Goal: Task Accomplishment & Management: Use online tool/utility

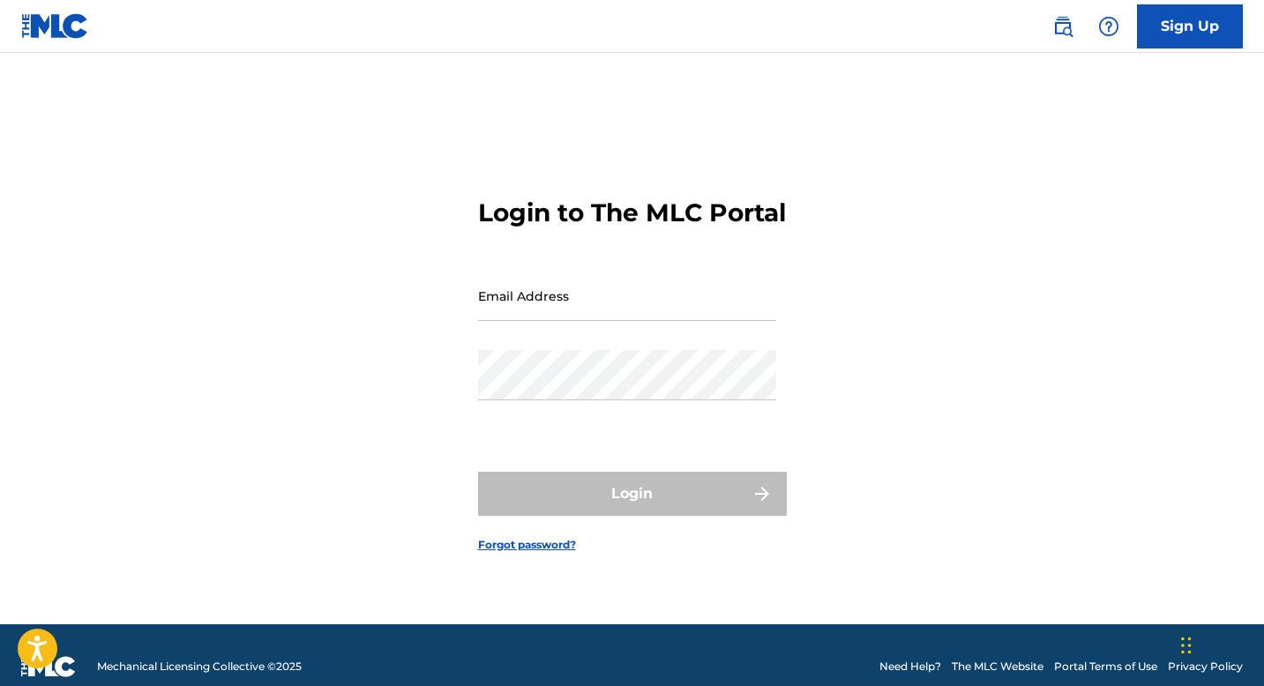
click at [588, 321] on input "Email Address" at bounding box center [627, 296] width 298 height 50
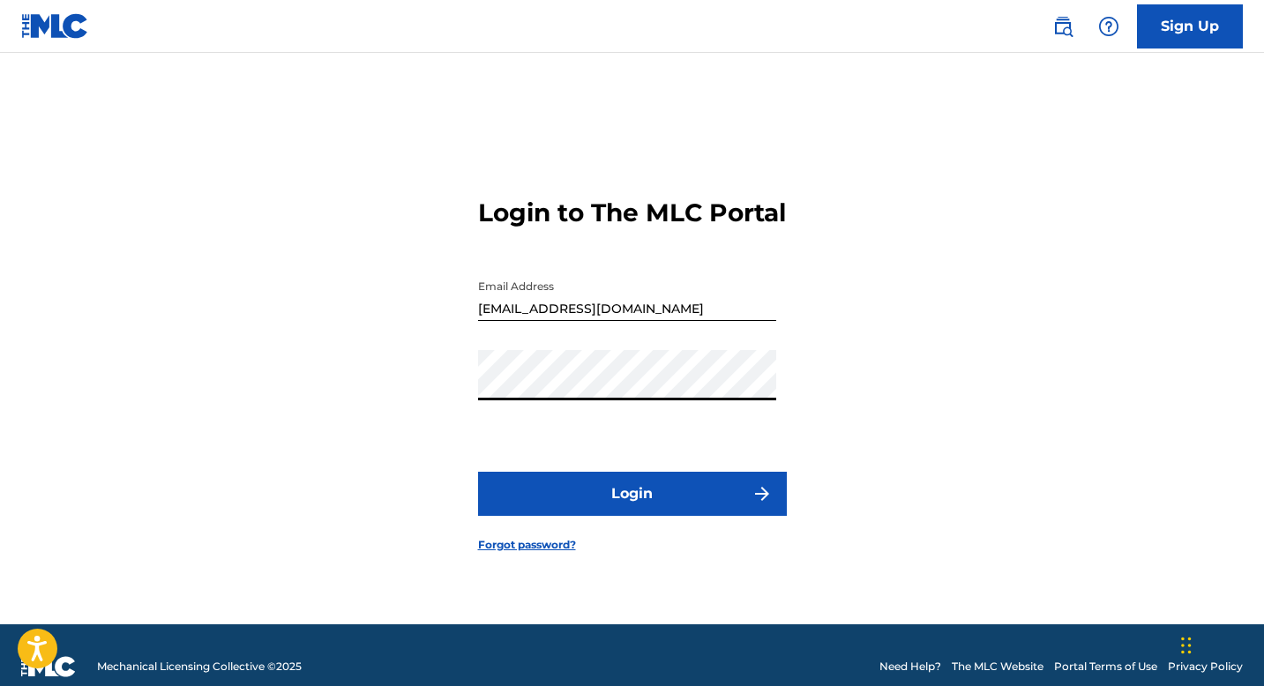
click at [543, 512] on button "Login" at bounding box center [632, 494] width 309 height 44
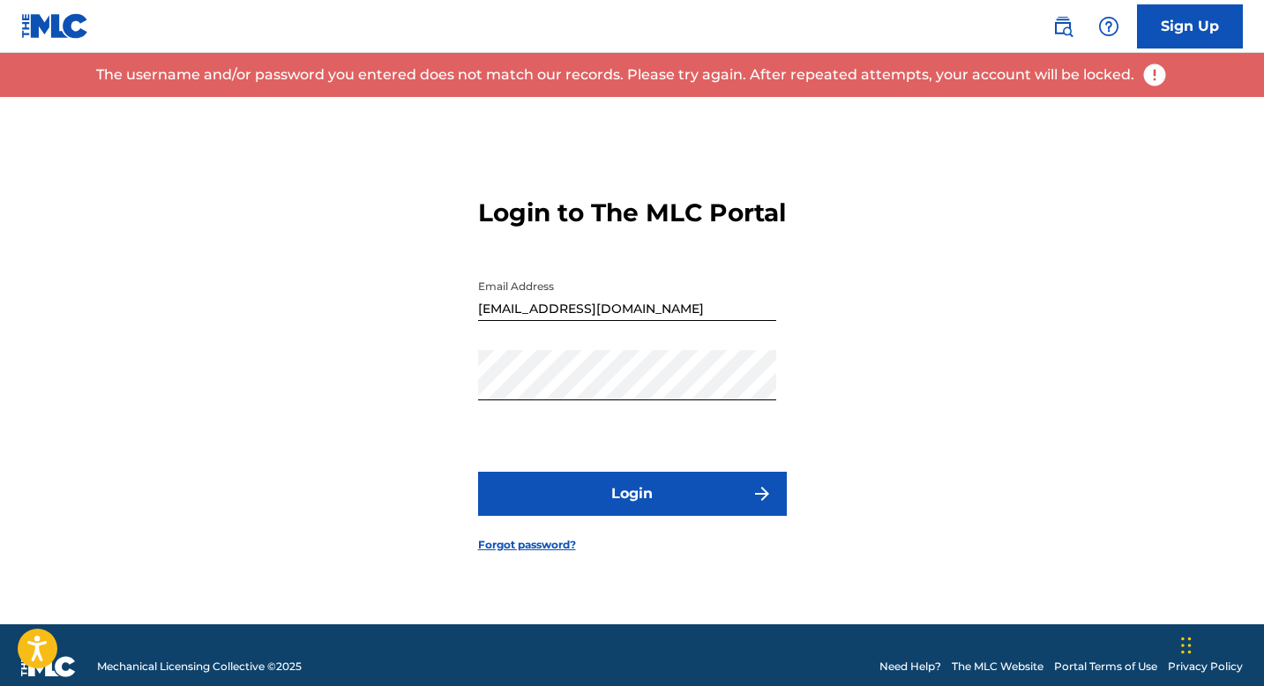
click at [566, 321] on input "adm.marmaz@gmail.com" at bounding box center [627, 296] width 298 height 50
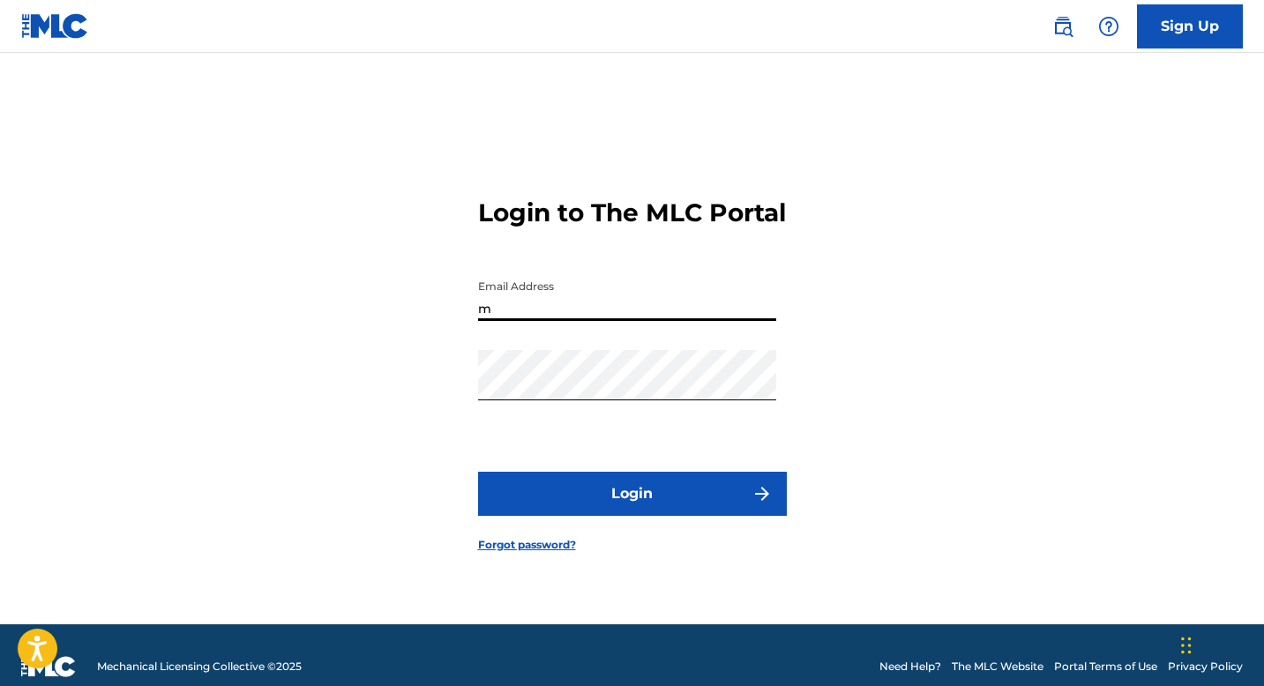
type input "[EMAIL_ADDRESS][DOMAIN_NAME]"
click at [500, 506] on button "Login" at bounding box center [632, 494] width 309 height 44
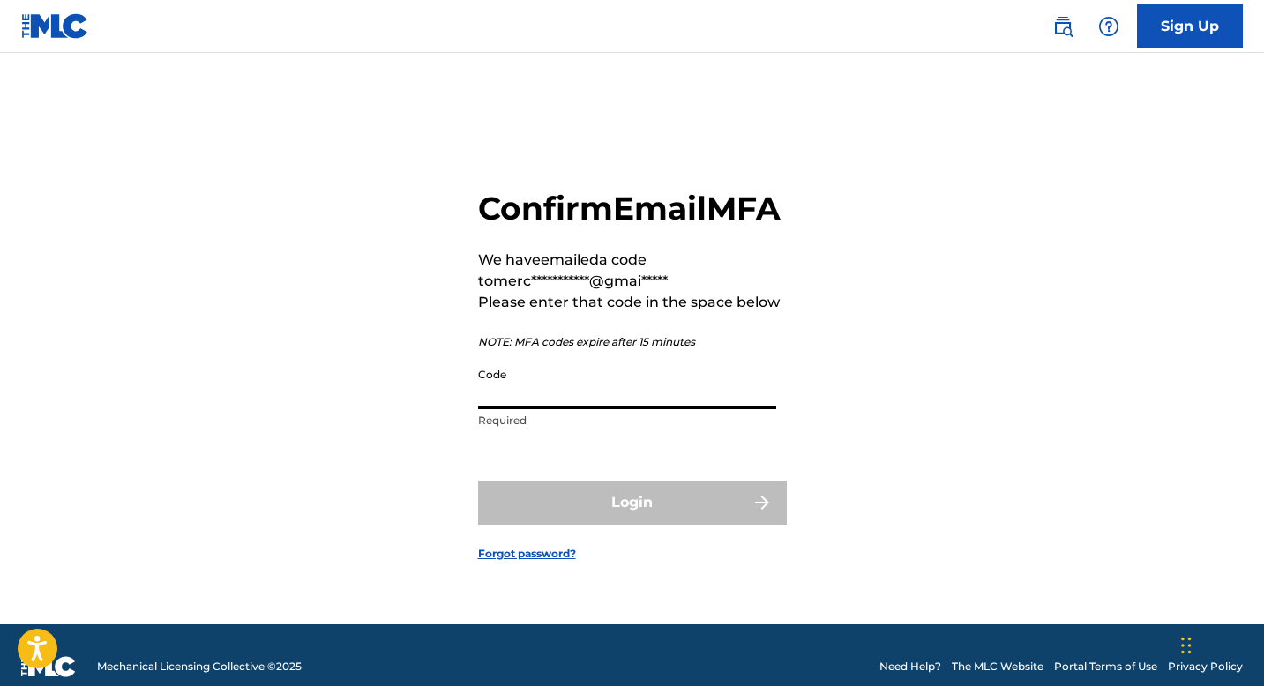
click at [655, 394] on input "Code" at bounding box center [627, 384] width 298 height 50
paste input "150811"
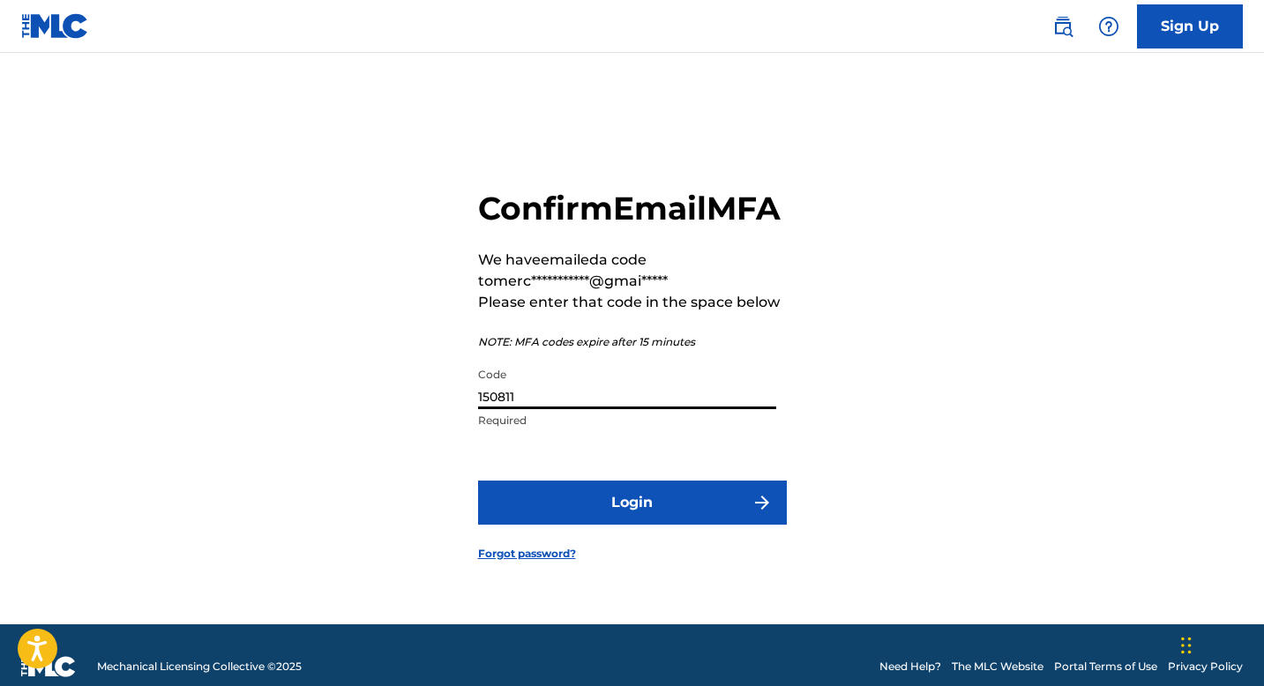
type input "150811"
click at [610, 501] on button "Login" at bounding box center [632, 503] width 309 height 44
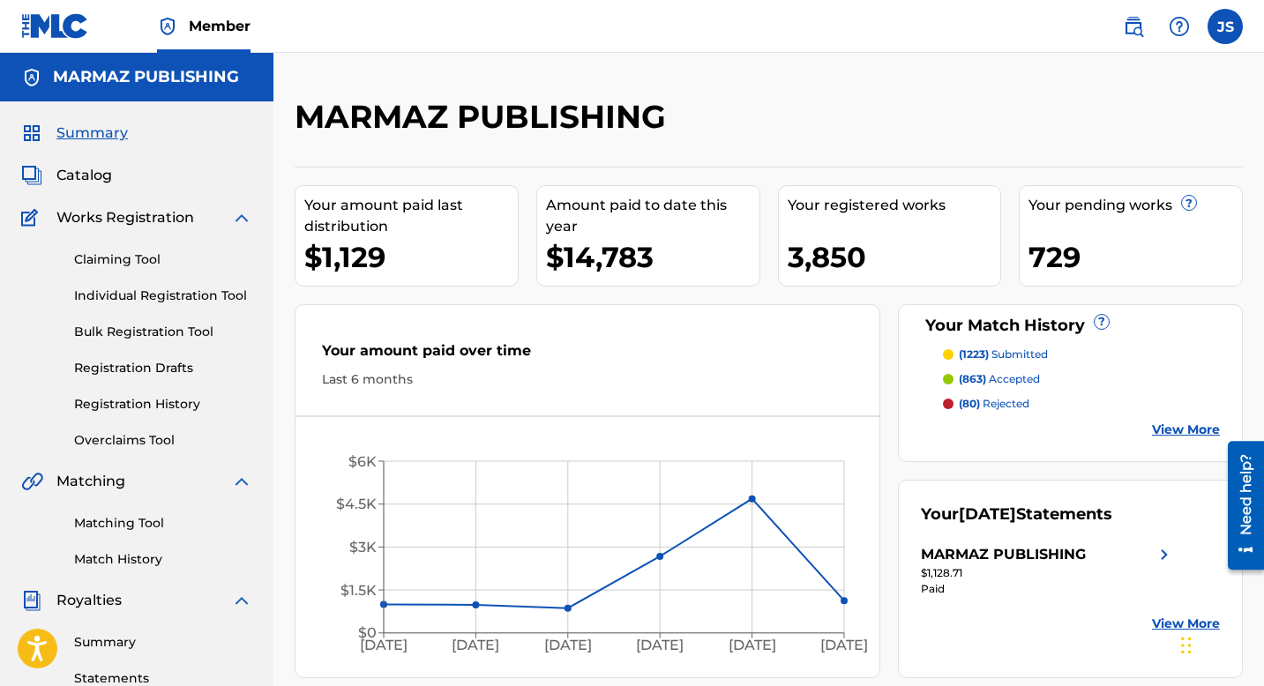
click at [130, 267] on link "Claiming Tool" at bounding box center [163, 260] width 178 height 19
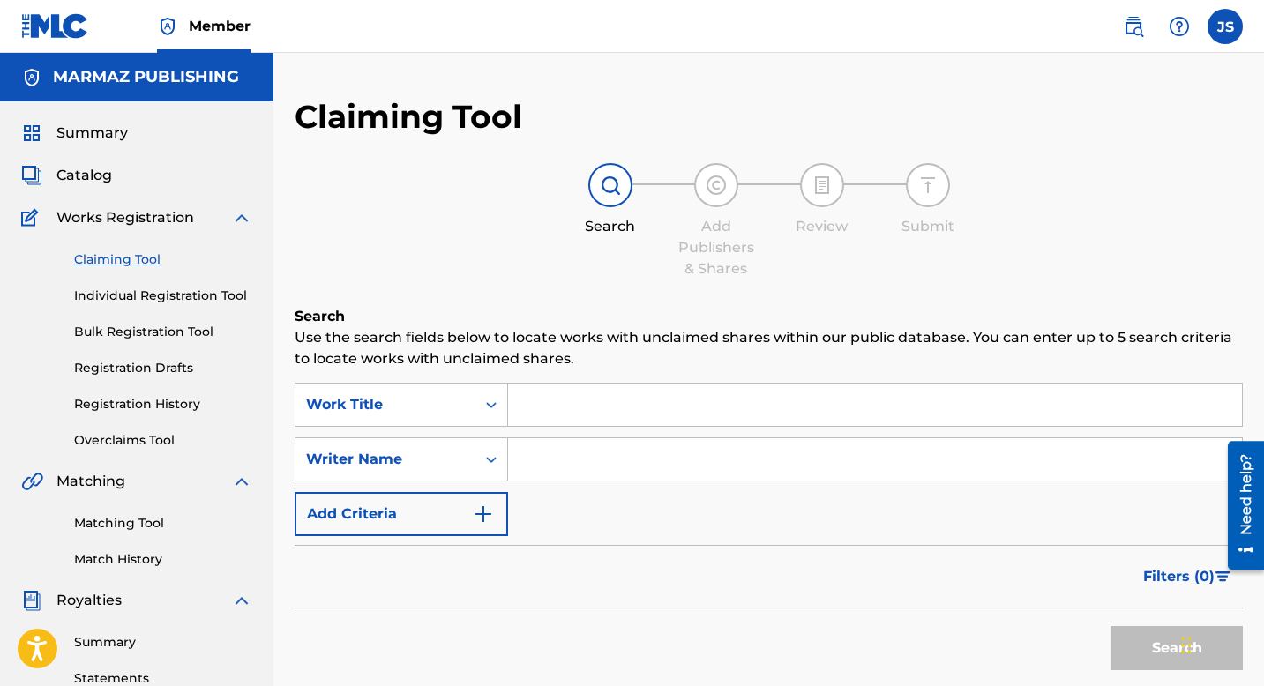
click at [101, 176] on span "Catalog" at bounding box center [84, 175] width 56 height 21
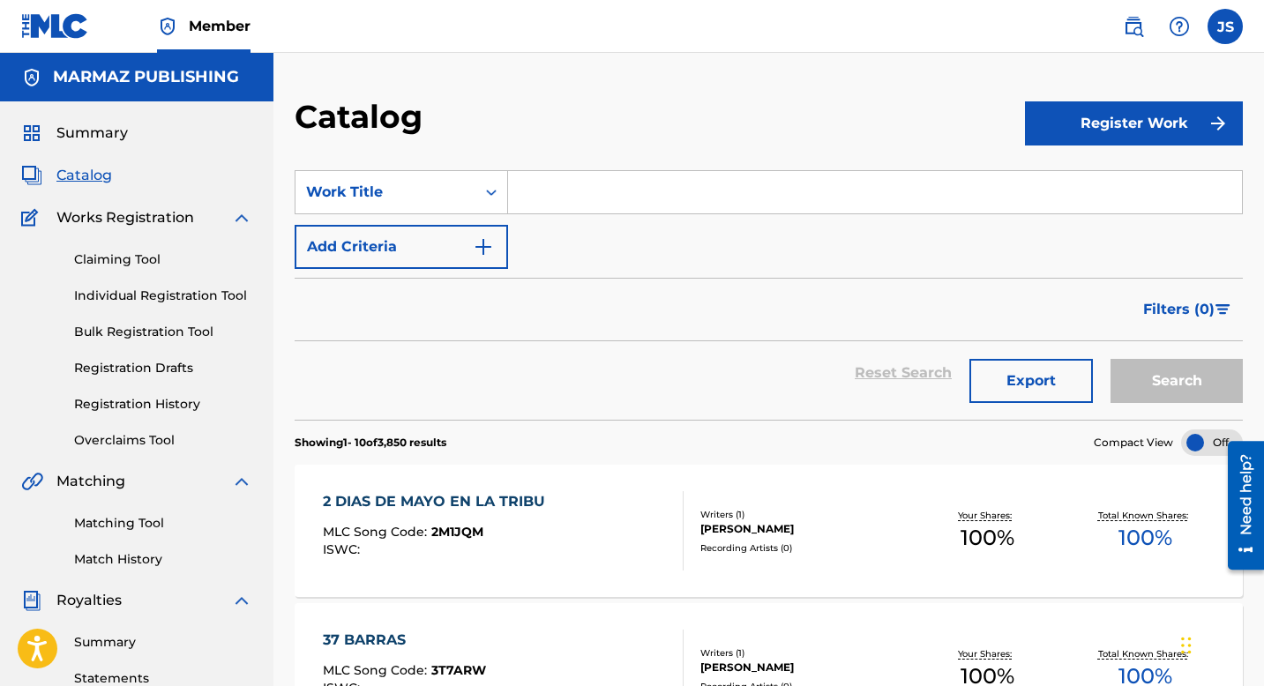
click at [576, 204] on input "Search Form" at bounding box center [875, 192] width 734 height 42
paste input "CUANDO A MI ME DÉ LA GANA"
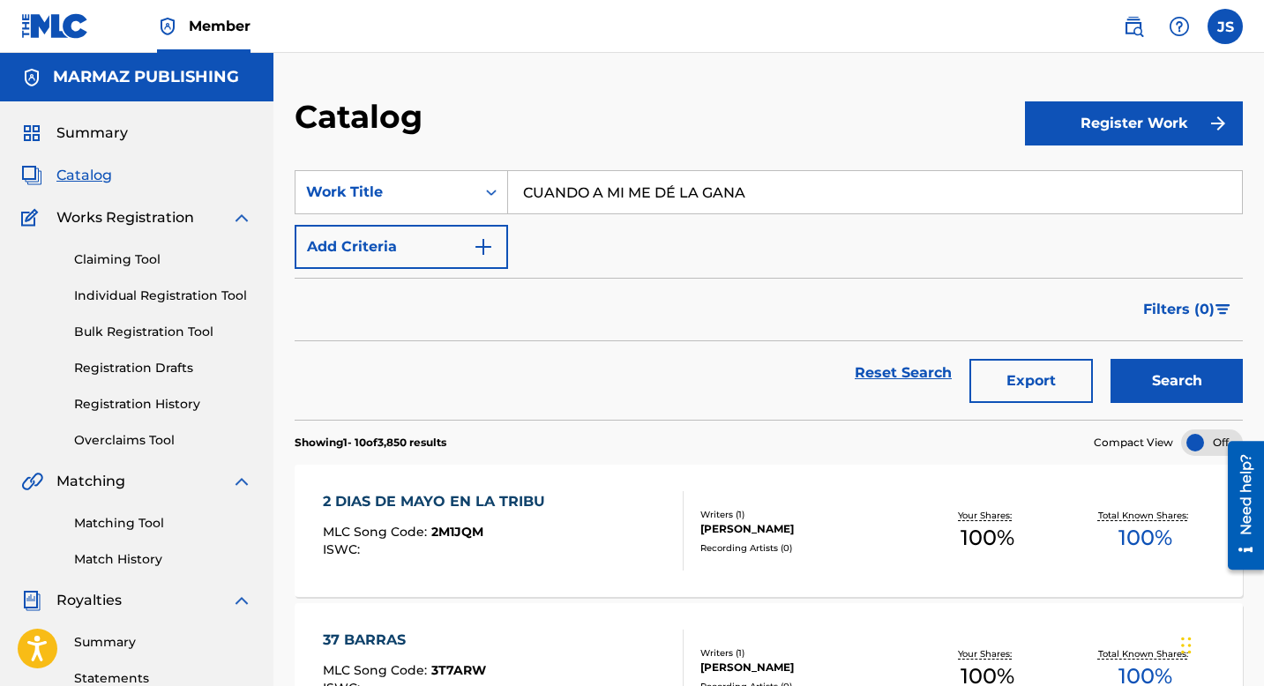
click at [1135, 384] on button "Search" at bounding box center [1177, 381] width 132 height 44
click at [676, 193] on input "CUANDO A MI ME DÉ LA GANA" at bounding box center [875, 192] width 734 height 42
type input "CUANDO A MI ME DE LA GANA"
click at [1179, 378] on button "Search" at bounding box center [1177, 381] width 132 height 44
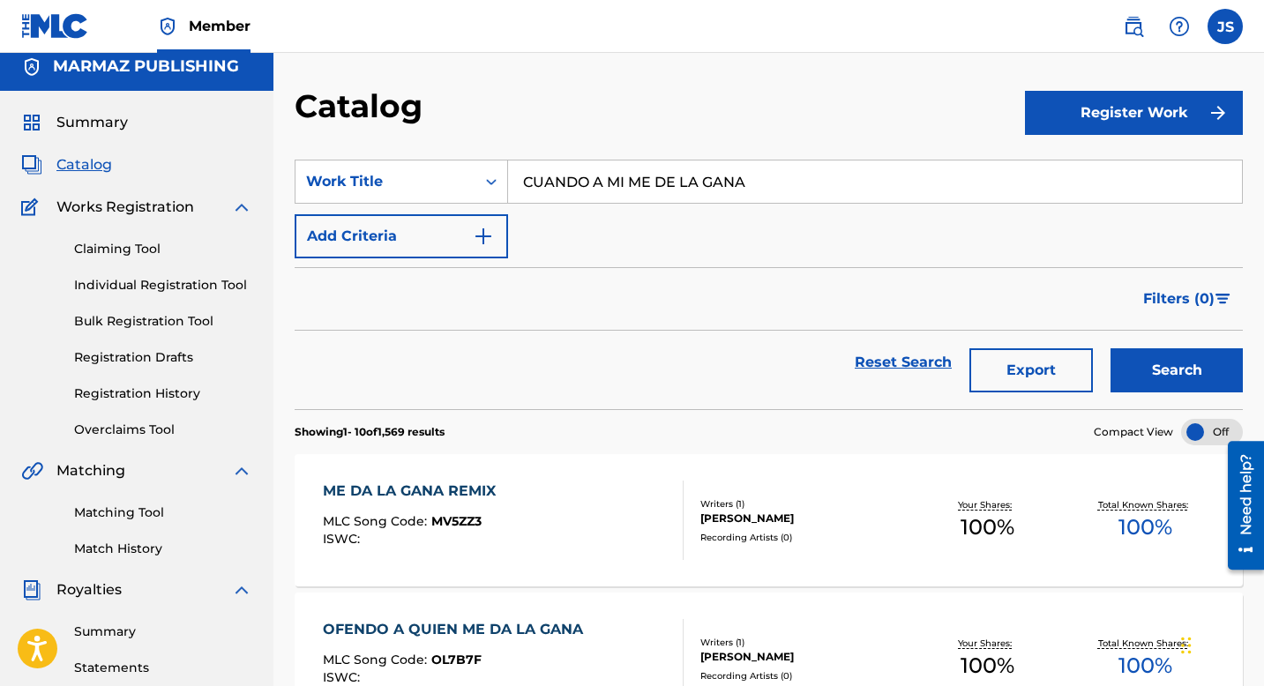
scroll to position [6, 0]
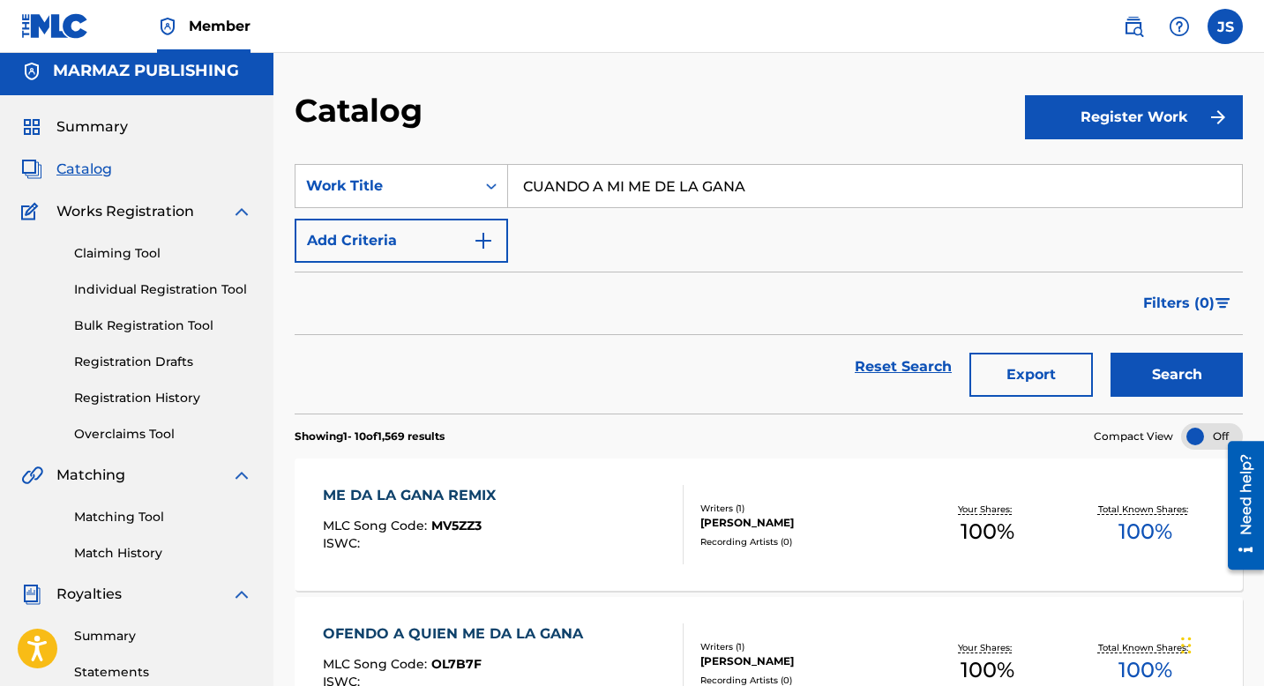
click at [384, 240] on button "Add Criteria" at bounding box center [401, 241] width 213 height 44
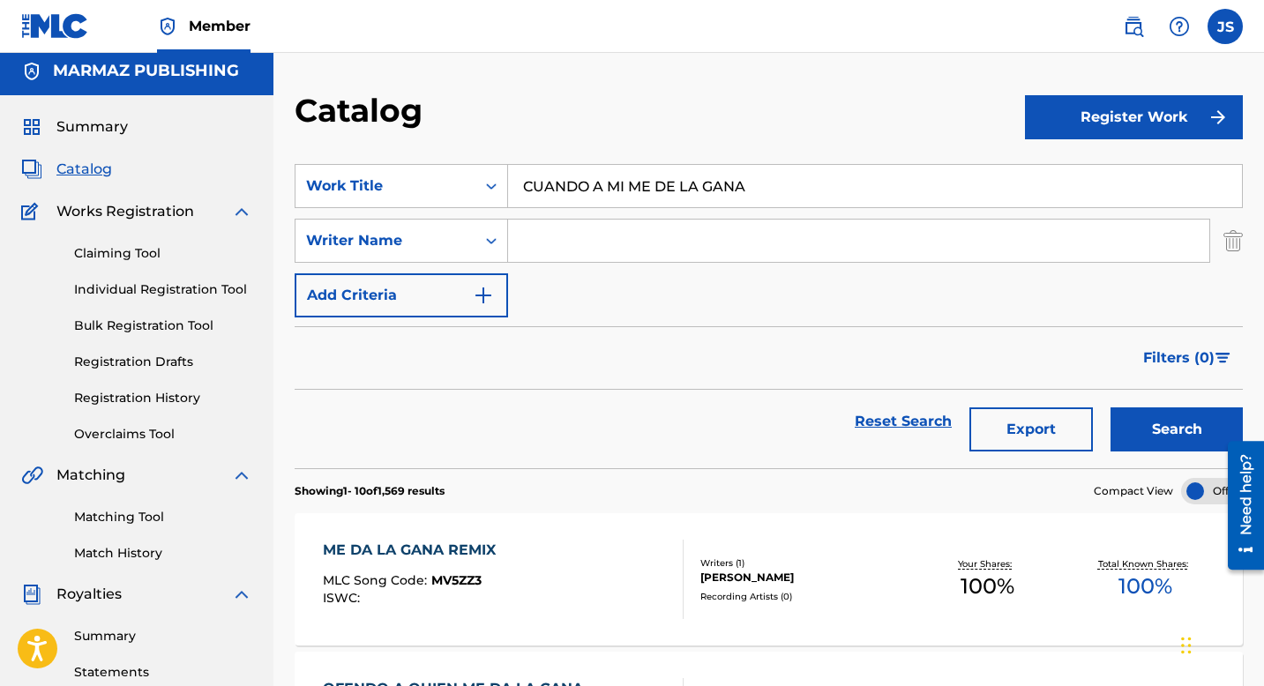
click at [583, 216] on div "SearchWithCriteriafac4aedc-793a-4ed8-b27b-e04e305bed5a Work Title CUANDO A MI M…" at bounding box center [769, 241] width 948 height 154
click at [573, 244] on input "Search Form" at bounding box center [858, 241] width 701 height 42
type input "[PERSON_NAME]"
click at [1111, 408] on button "Search" at bounding box center [1177, 430] width 132 height 44
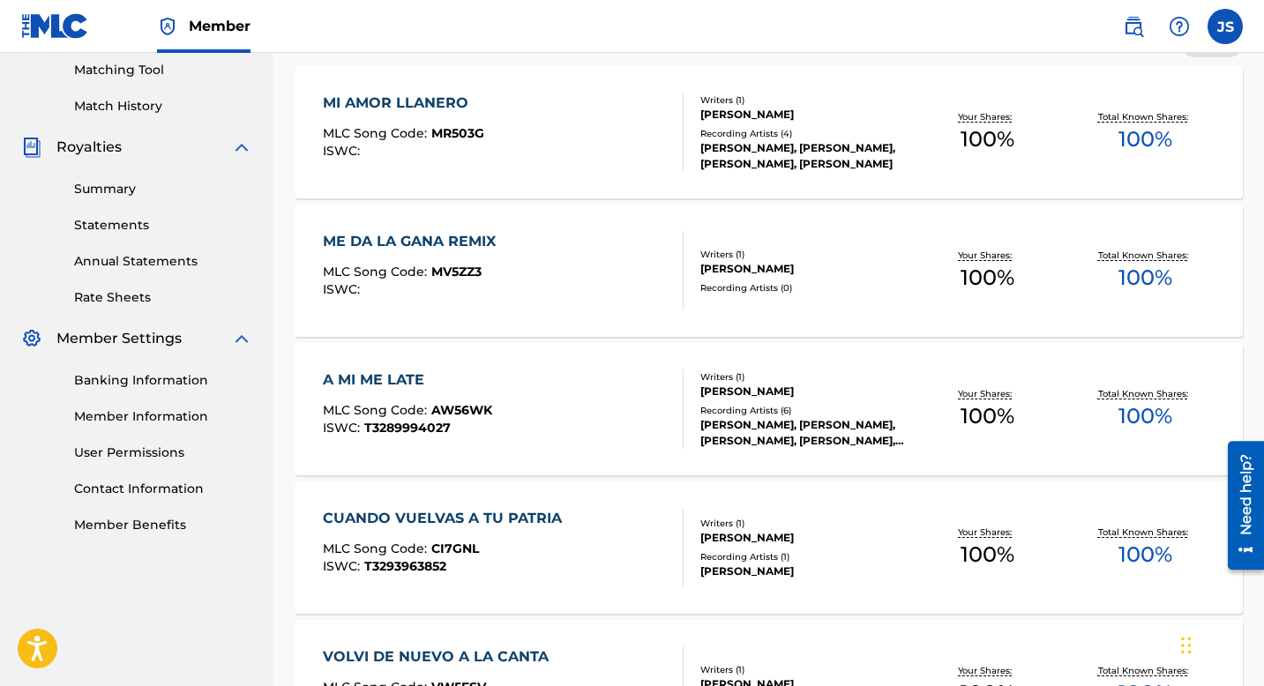
scroll to position [102, 0]
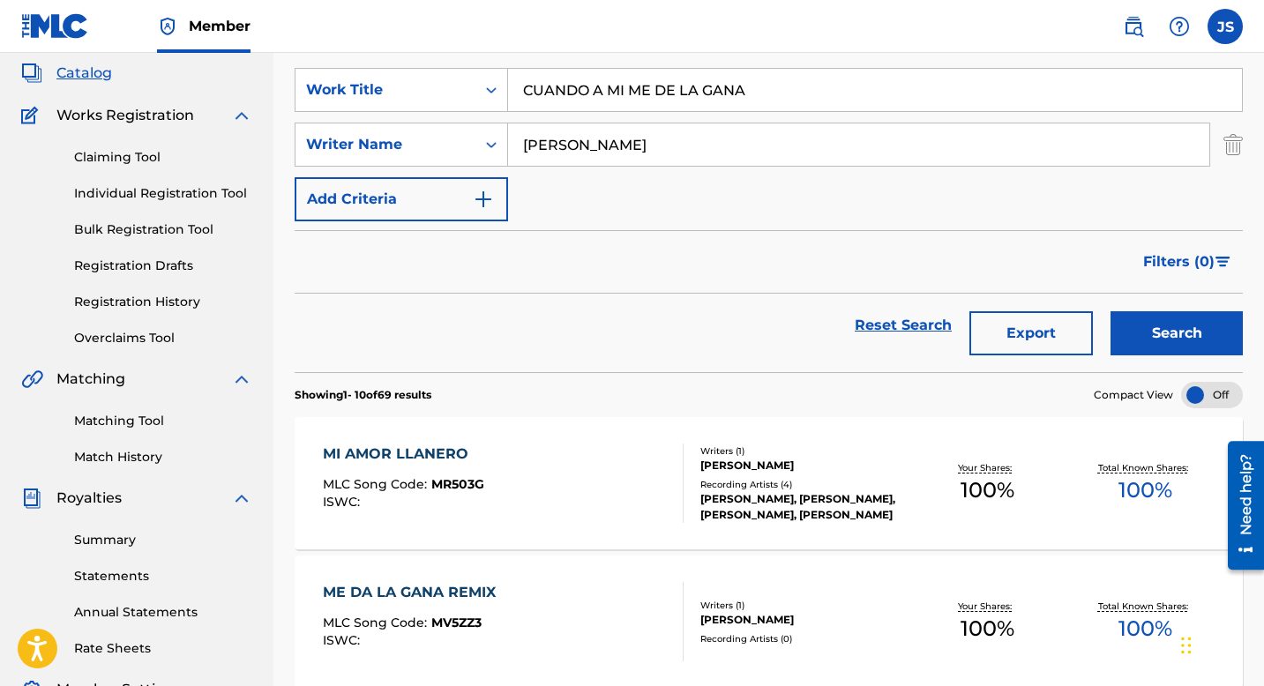
click at [803, 97] on input "CUANDO A MI ME DE LA GANA" at bounding box center [875, 90] width 734 height 42
paste input "RANDERO DE GUAYABOS"
type input "CURANDERO DE GUAYABOS"
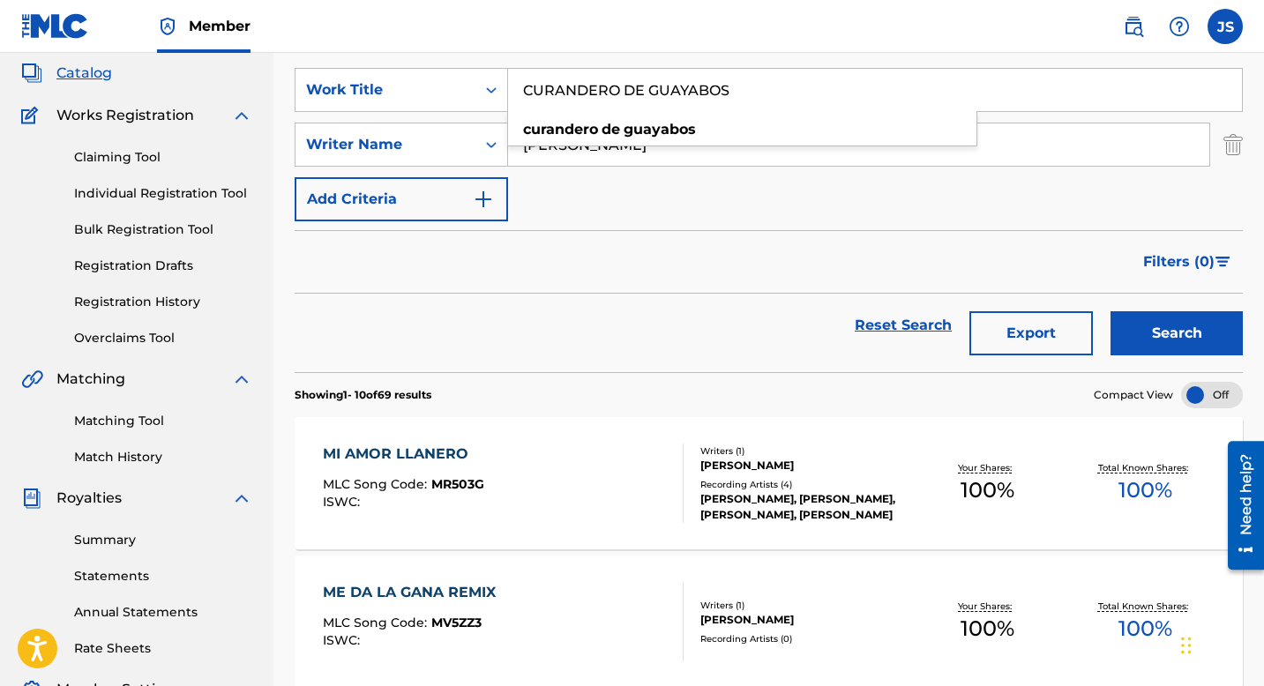
click at [1115, 333] on button "Search" at bounding box center [1177, 333] width 132 height 44
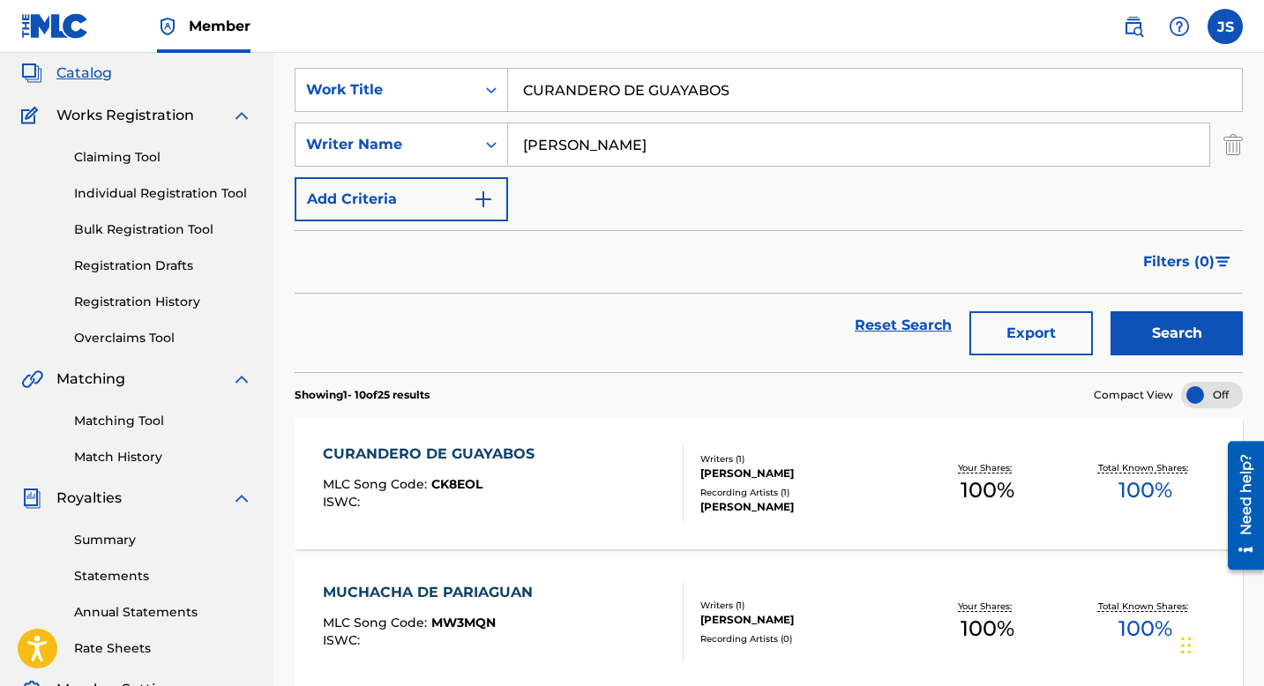
click at [526, 449] on div "CURANDERO DE GUAYABOS" at bounding box center [433, 454] width 221 height 21
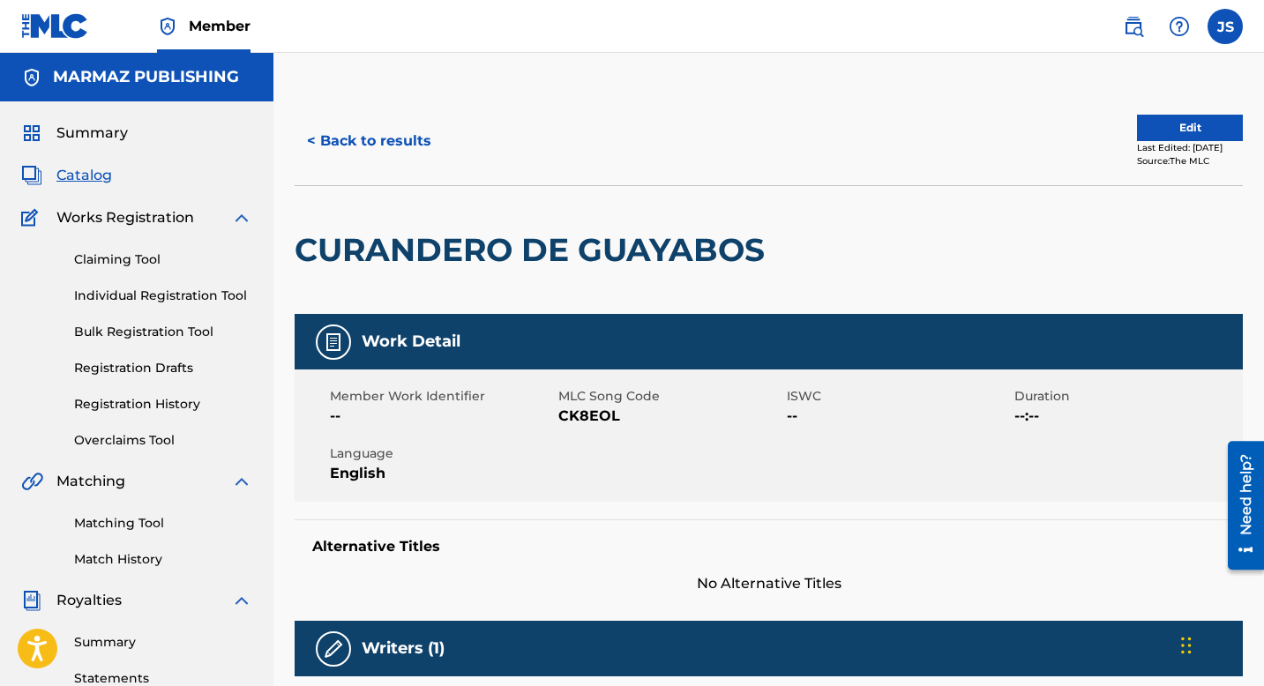
click at [585, 421] on span "CK8EOL" at bounding box center [670, 416] width 224 height 21
copy span "CK8EOL"
click at [423, 158] on button "< Back to results" at bounding box center [369, 141] width 149 height 44
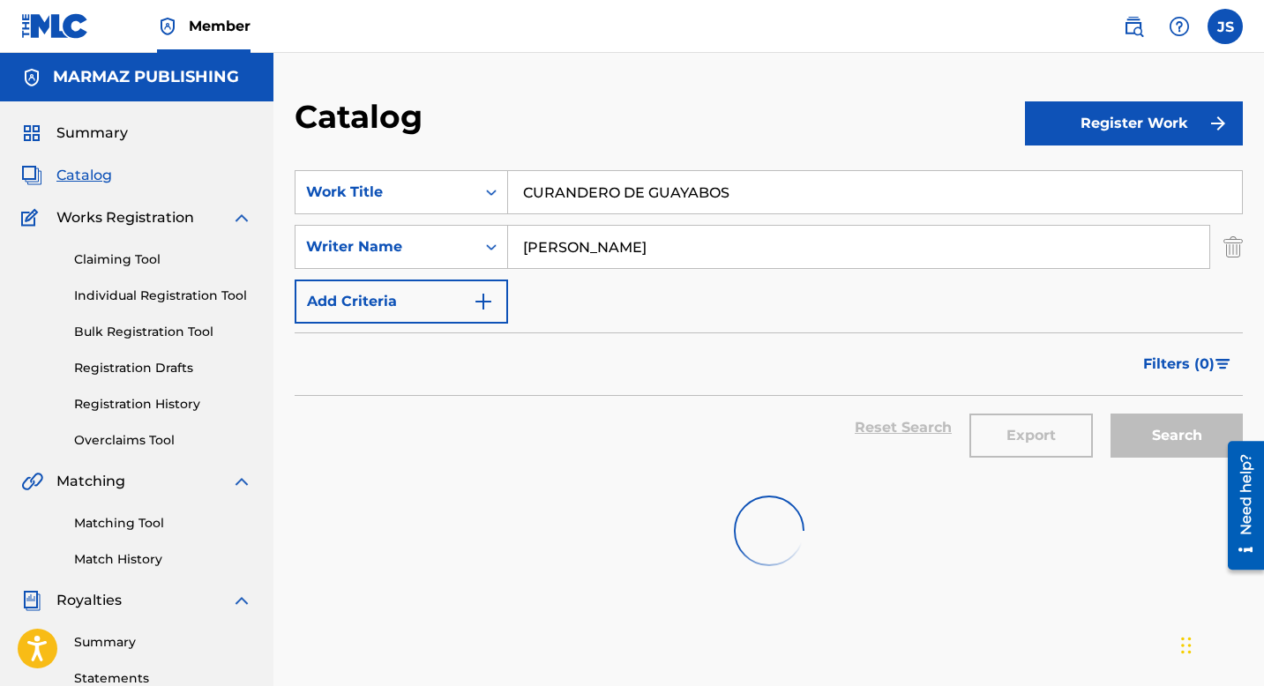
scroll to position [102, 0]
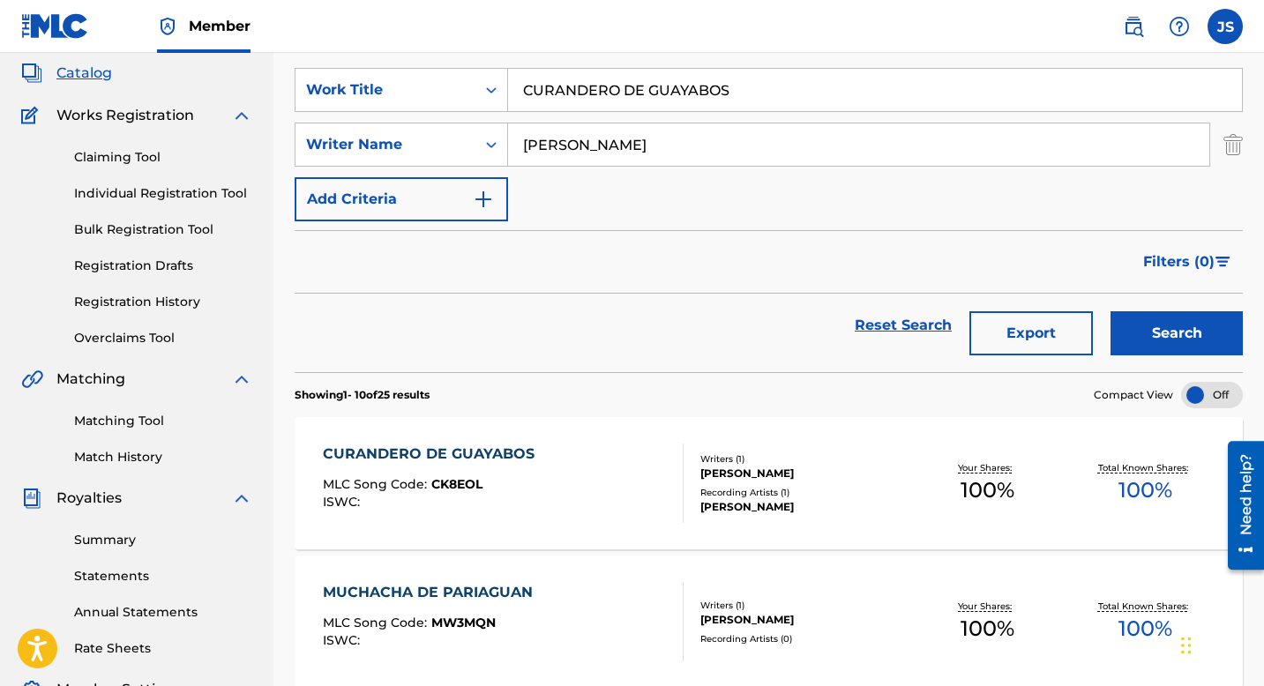
click at [629, 96] on input "CURANDERO DE GUAYABOS" at bounding box center [875, 90] width 734 height 42
paste input "DAME UN BESO GRANDE"
click at [1135, 332] on button "Search" at bounding box center [1177, 333] width 132 height 44
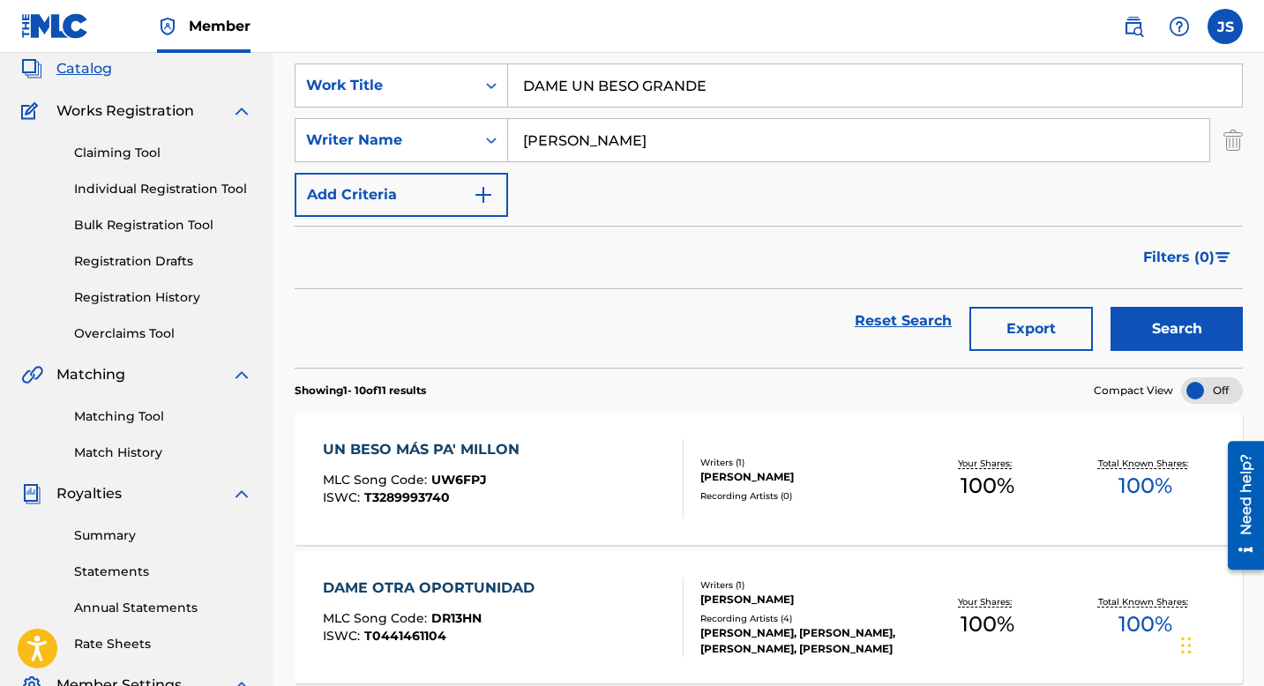
scroll to position [0, 0]
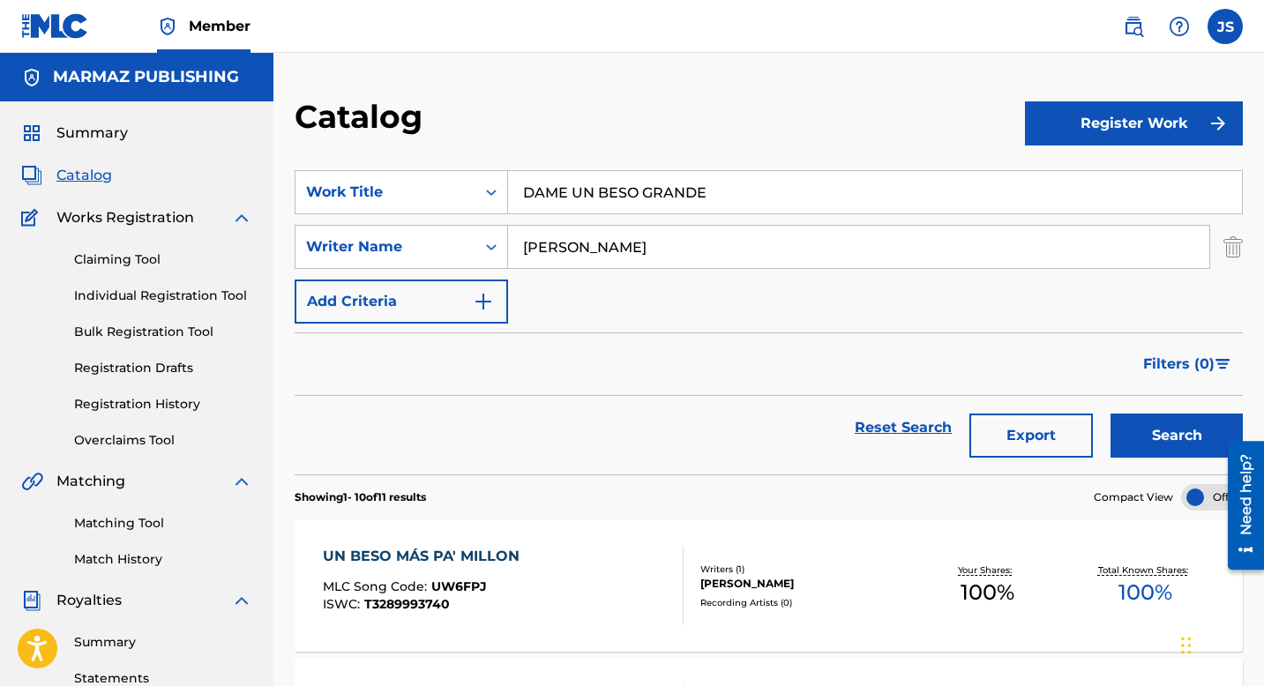
click at [582, 179] on input "DAME UN BESO GRANDE" at bounding box center [875, 192] width 734 height 42
paste input "E ESA ESCUELA VENGO YO"
type input "DE ESA ESCUELA VENGO YO"
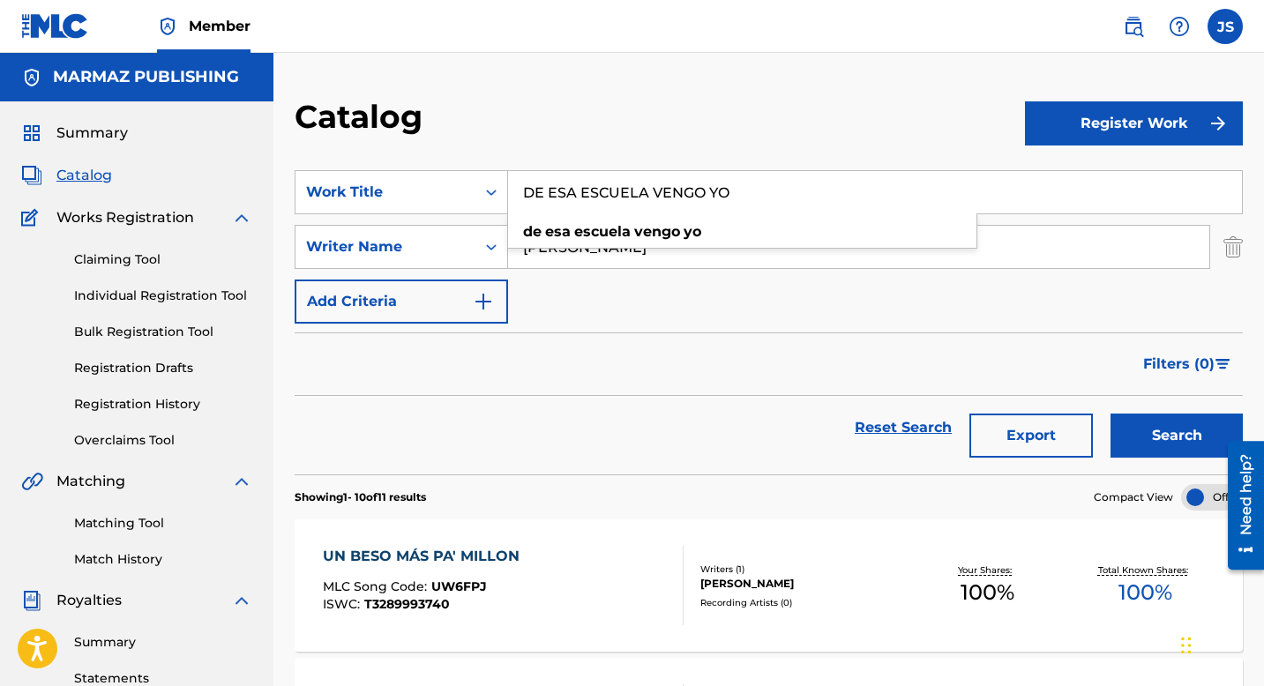
click at [1169, 443] on button "Search" at bounding box center [1177, 436] width 132 height 44
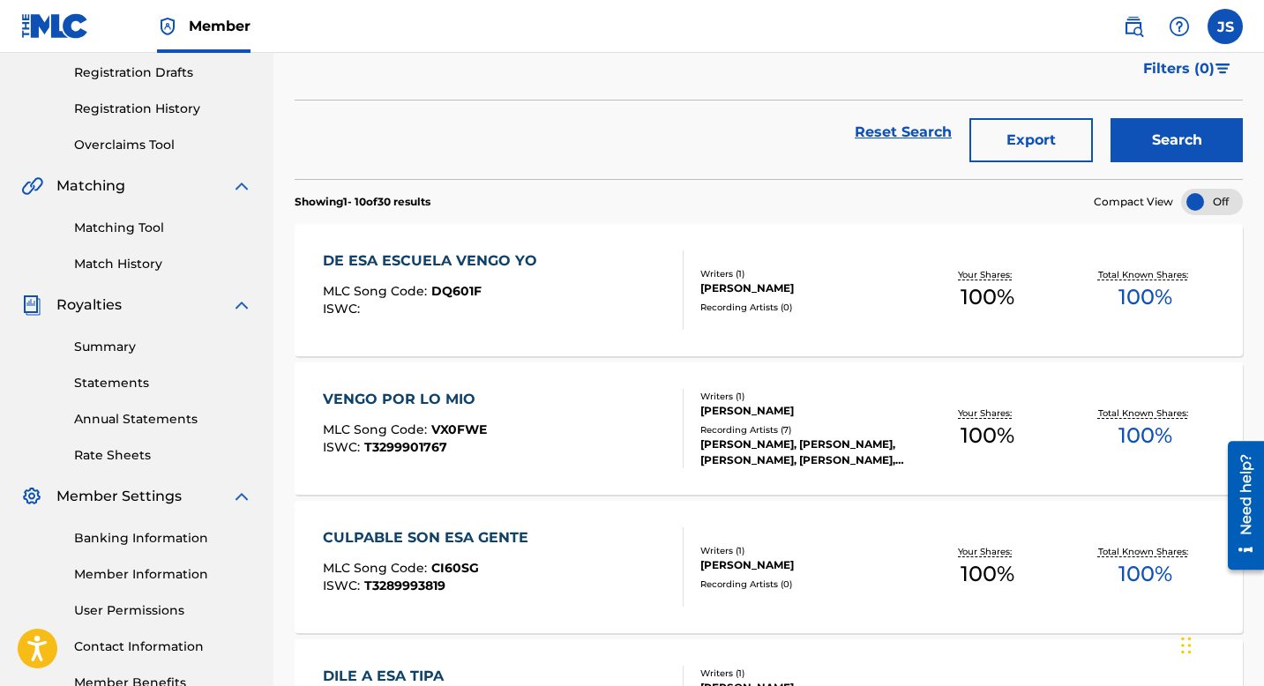
scroll to position [297, 0]
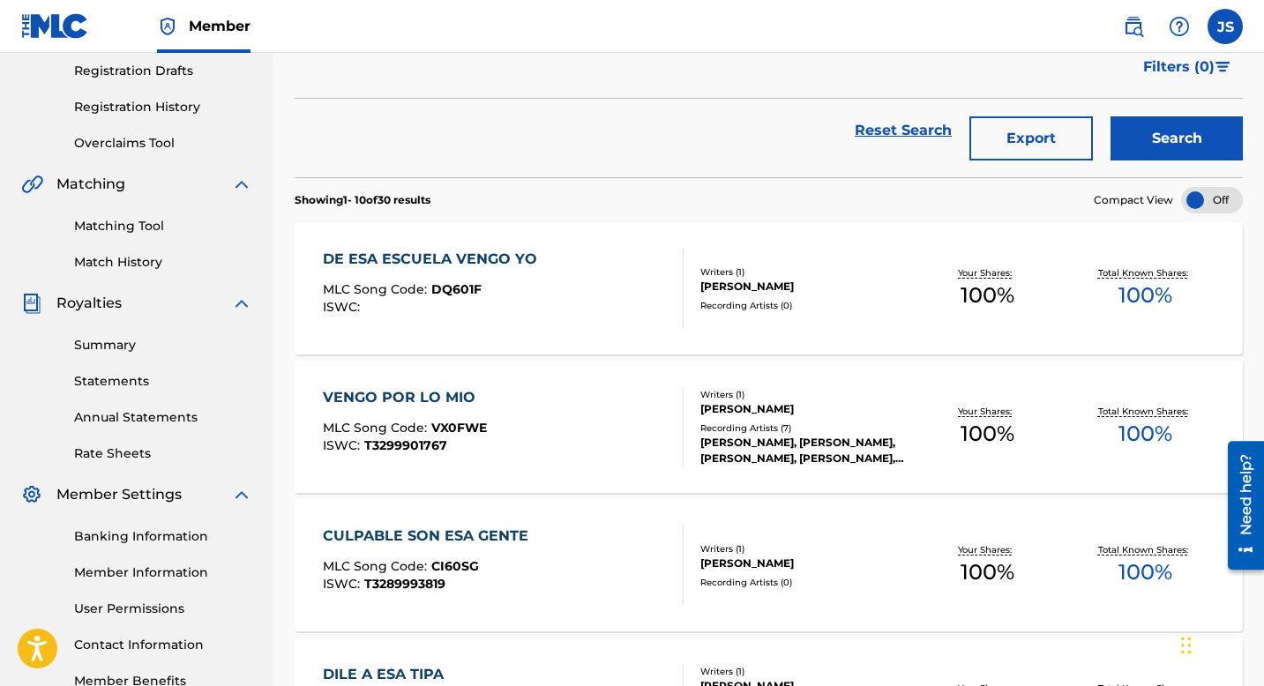
click at [410, 262] on div "DE ESA ESCUELA VENGO YO" at bounding box center [434, 259] width 223 height 21
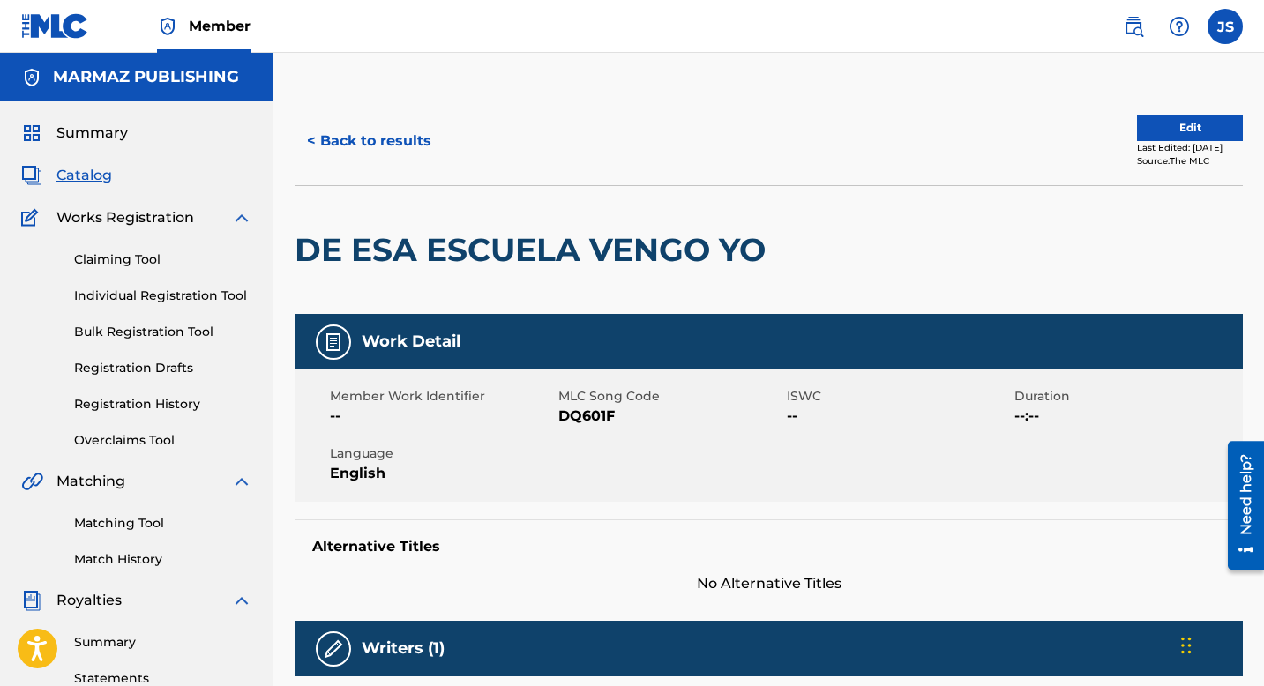
click at [580, 412] on span "DQ601F" at bounding box center [670, 416] width 224 height 21
copy span "DQ601F"
click at [363, 149] on button "< Back to results" at bounding box center [369, 141] width 149 height 44
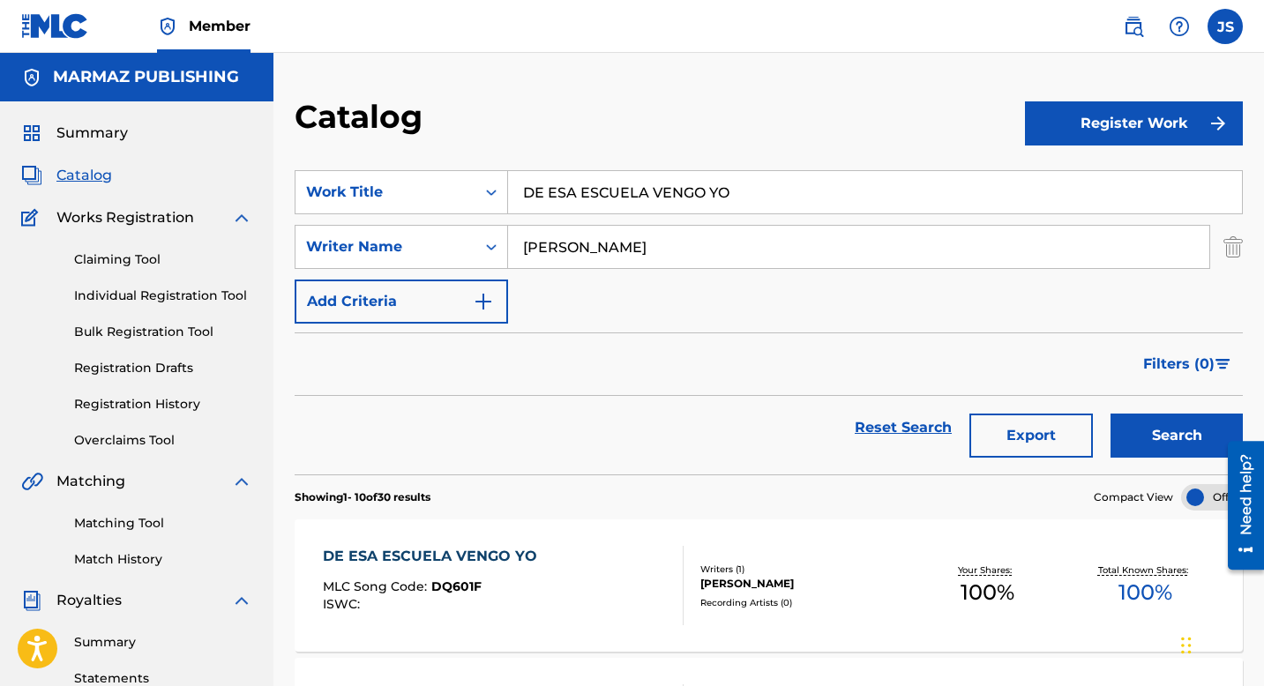
click at [583, 200] on input "DE ESA ESCUELA VENGO YO" at bounding box center [875, 192] width 734 height 42
paste input "VUELTA A MIS VECINDARIOS"
type input "DE VUELTA A MIS VECINDARIOS"
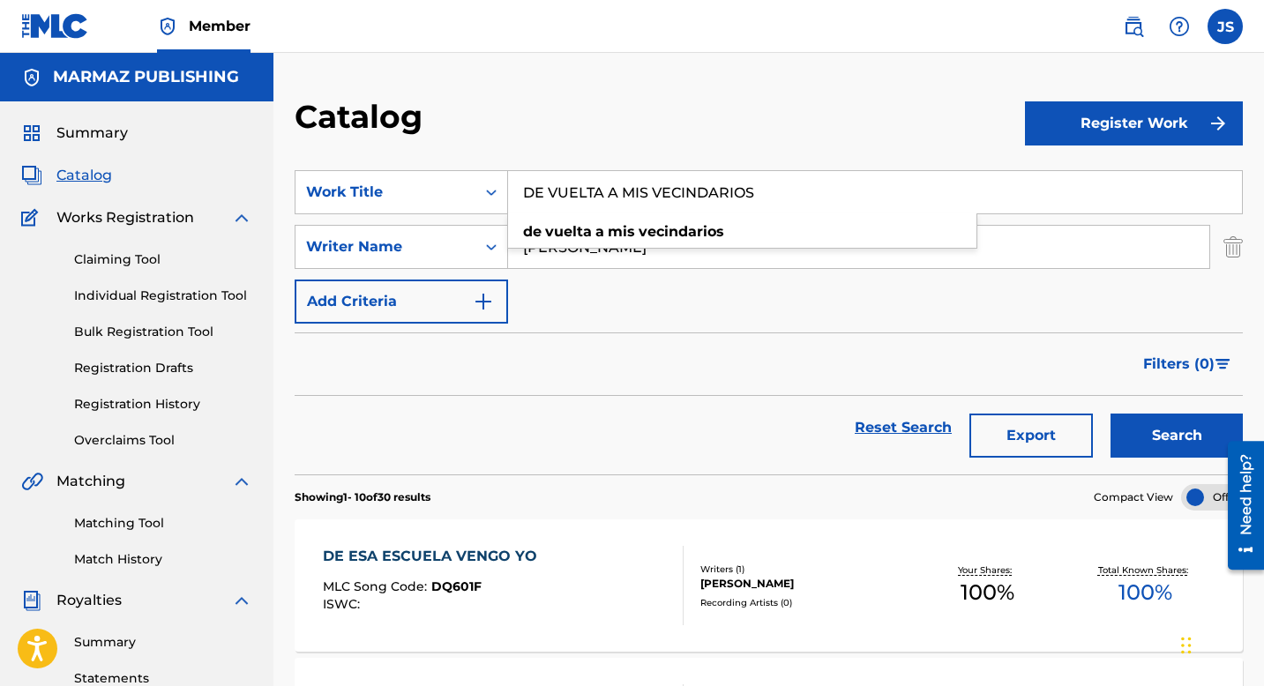
click at [1127, 432] on button "Search" at bounding box center [1177, 436] width 132 height 44
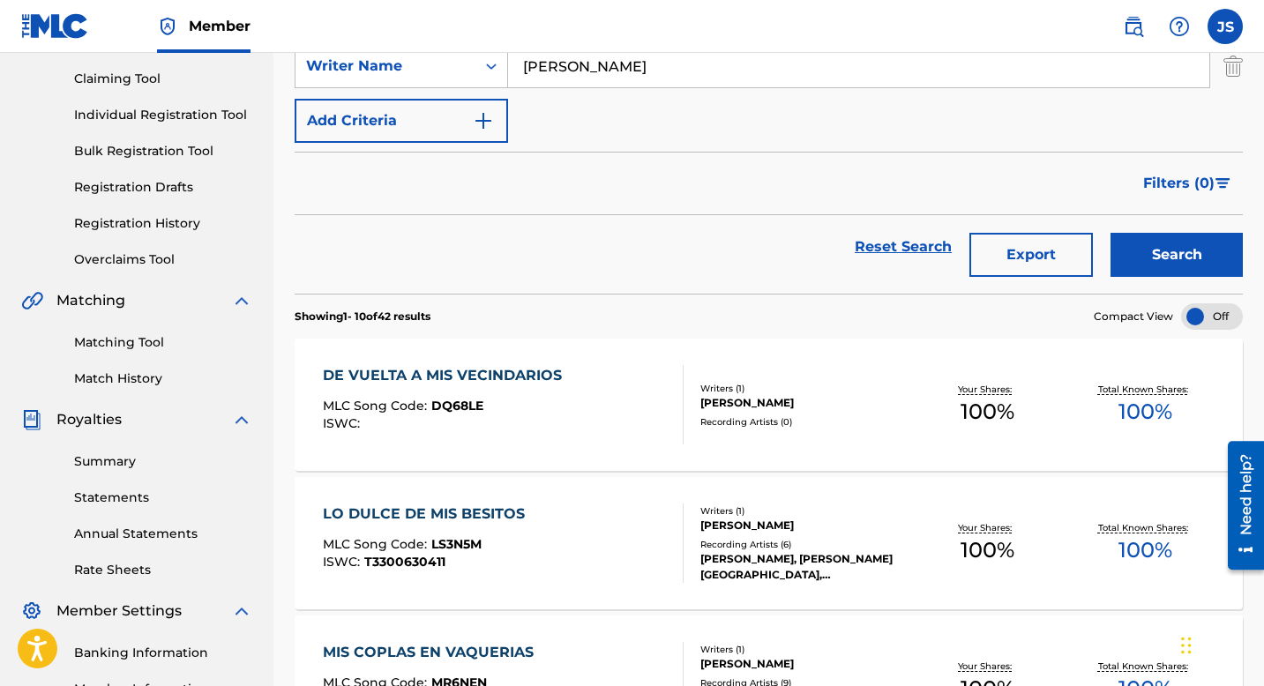
scroll to position [185, 0]
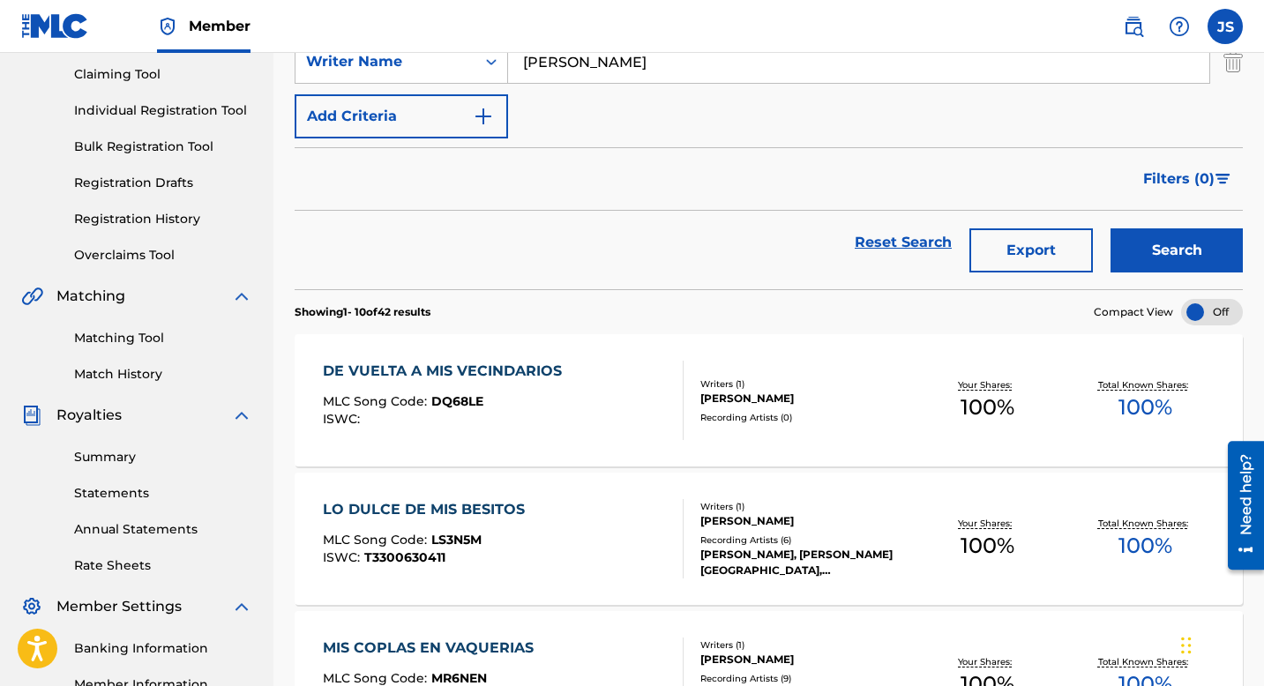
click at [474, 373] on div "DE VUELTA A MIS VECINDARIOS" at bounding box center [447, 371] width 248 height 21
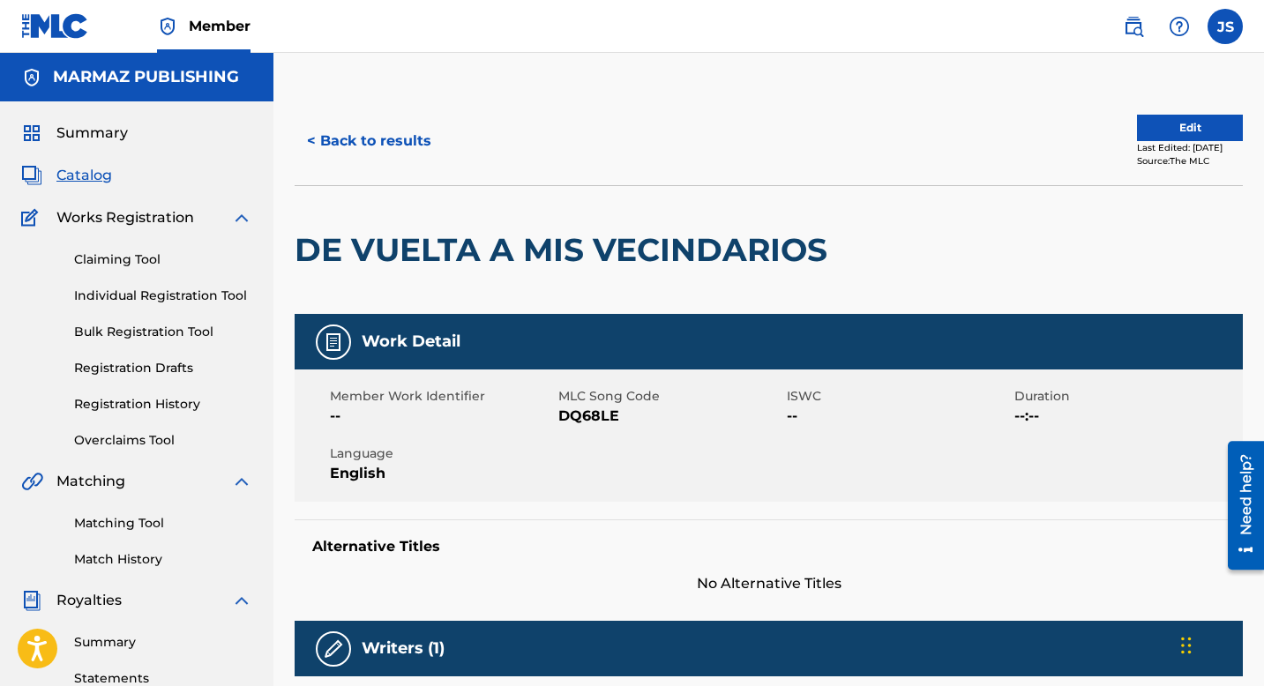
click at [596, 413] on span "DQ68LE" at bounding box center [670, 416] width 224 height 21
copy span "DQ68LE"
click at [404, 146] on button "< Back to results" at bounding box center [369, 141] width 149 height 44
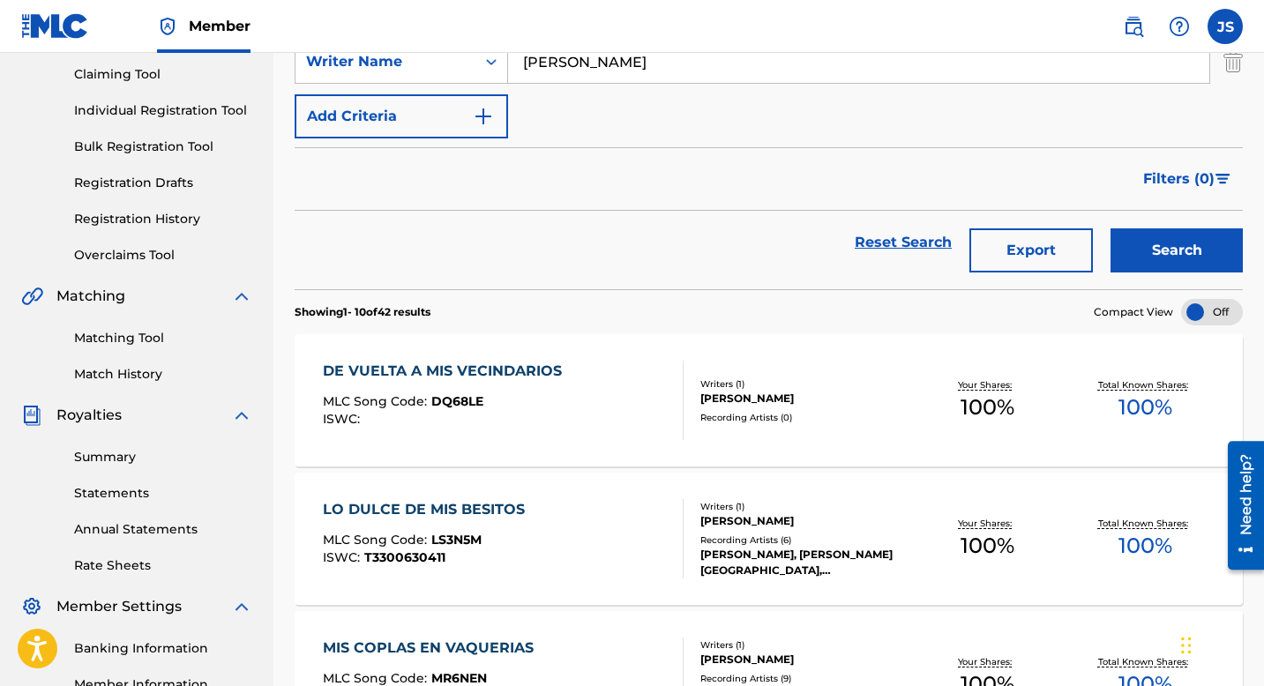
scroll to position [20, 0]
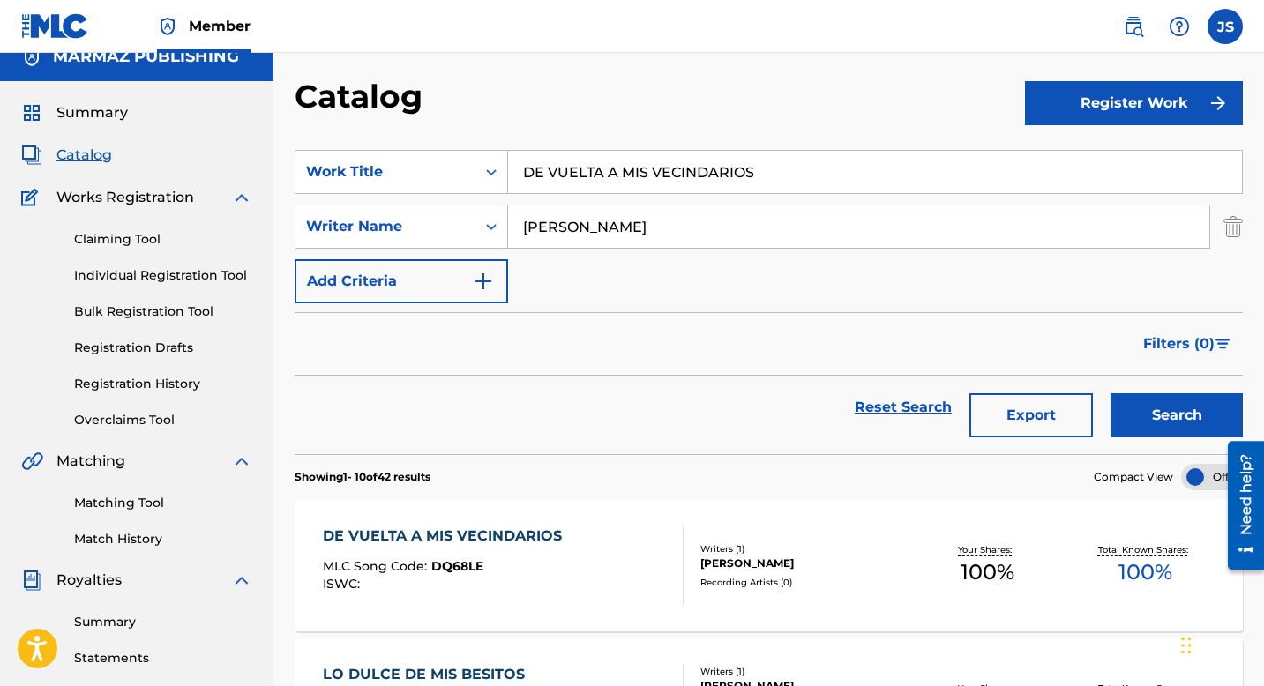
click at [558, 172] on input "DE VUELTA A MIS VECINDARIOS" at bounding box center [875, 172] width 734 height 42
paste input "JA LOS CELOS MI VIDA"
click at [1157, 446] on div "Reset Search Export Search" at bounding box center [769, 415] width 948 height 79
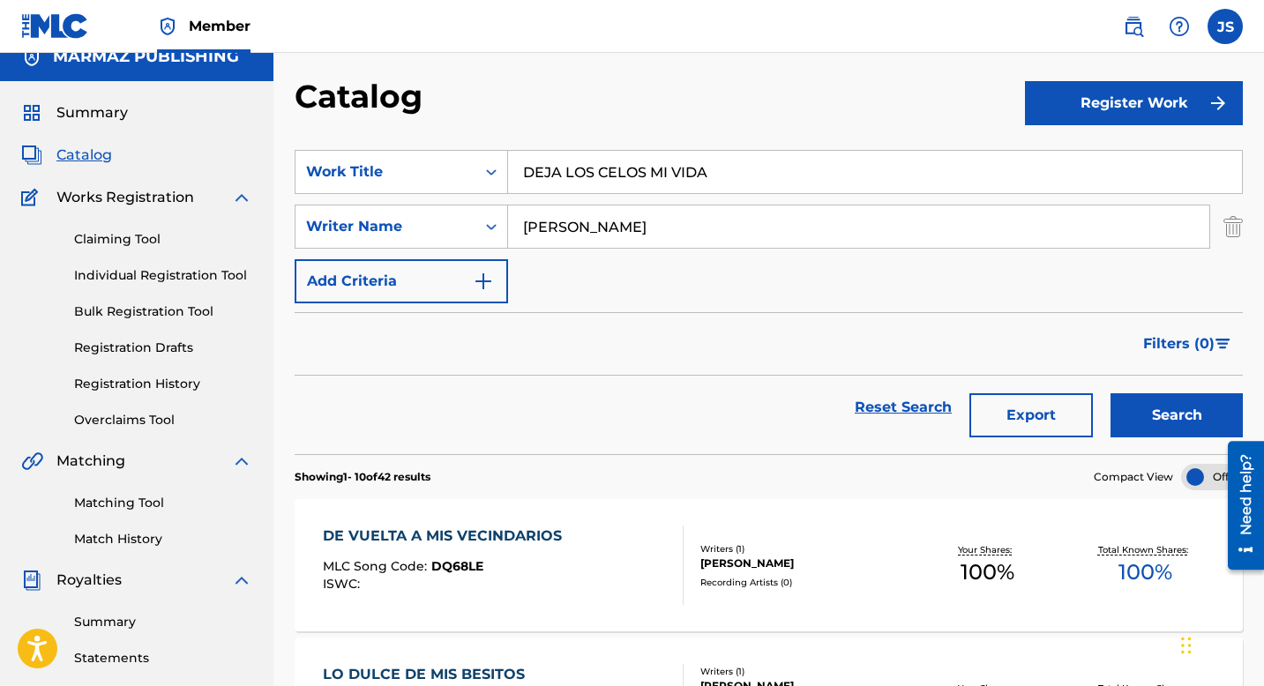
click at [1157, 442] on div "Reset Search Export Search" at bounding box center [769, 415] width 948 height 79
click at [1157, 425] on button "Search" at bounding box center [1177, 415] width 132 height 44
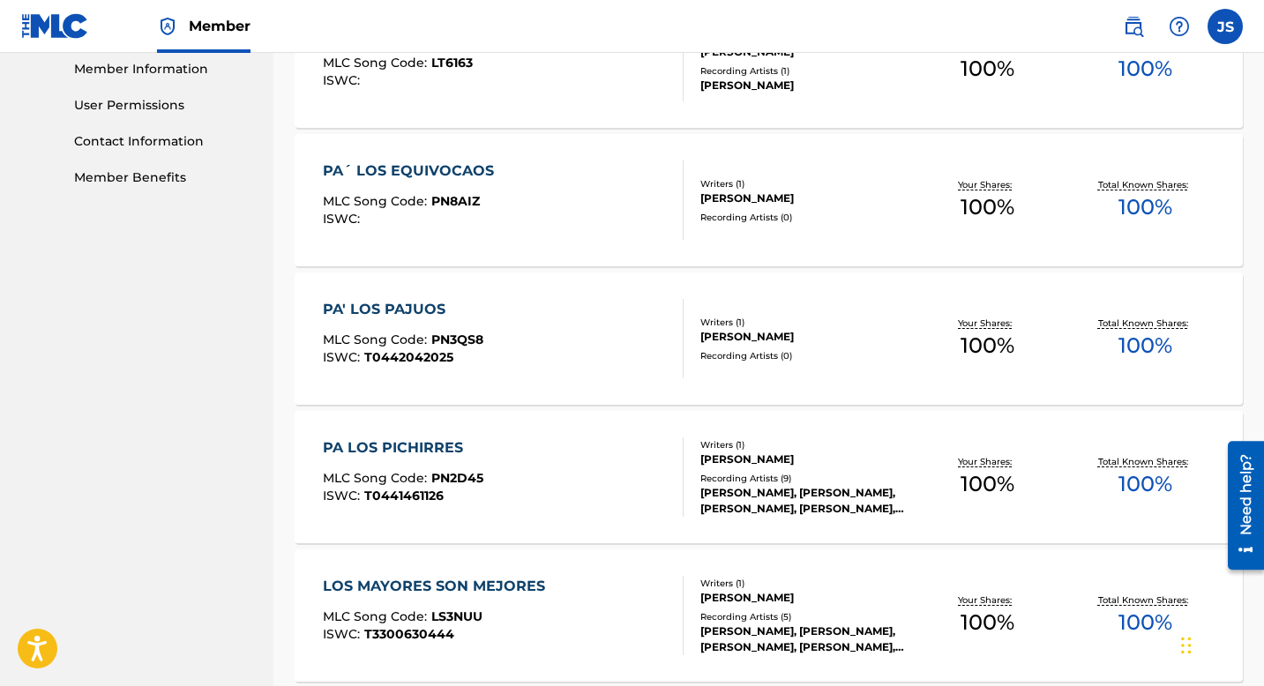
scroll to position [0, 0]
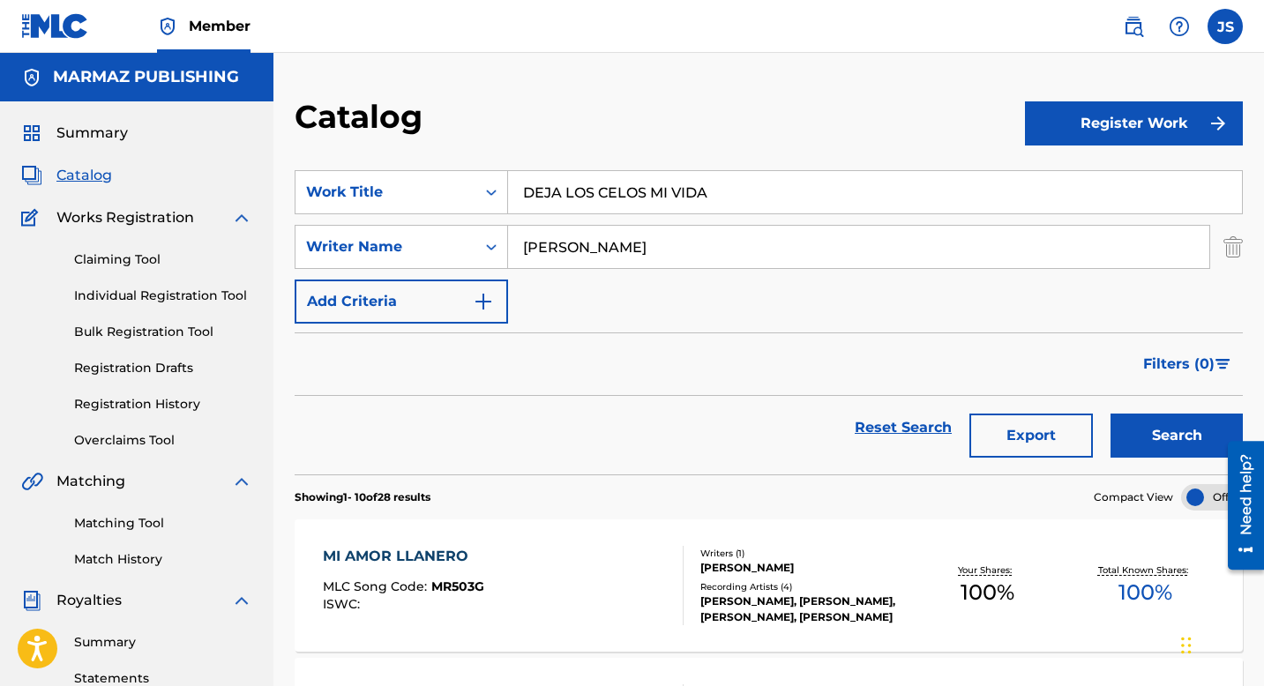
click at [553, 191] on input "DEJA LOS CELOS MI VIDA" at bounding box center [875, 192] width 734 height 42
paste input "NME LO MIO PERO EN"
click at [1142, 426] on button "Search" at bounding box center [1177, 436] width 132 height 44
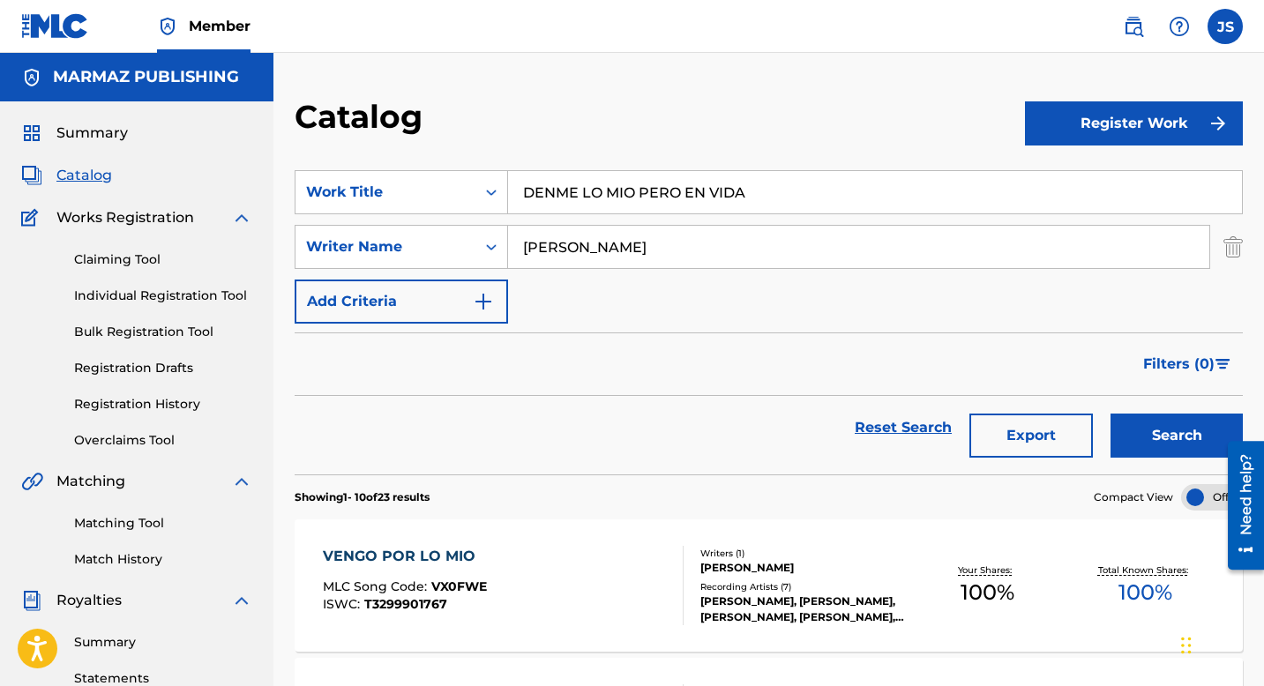
click at [652, 196] on input "DENME LO MIO PERO EN VIDA" at bounding box center [875, 192] width 734 height 42
paste input "SDE MI PUNTO DE VIST"
type input "DESDE MI PUNTO DE VISTA"
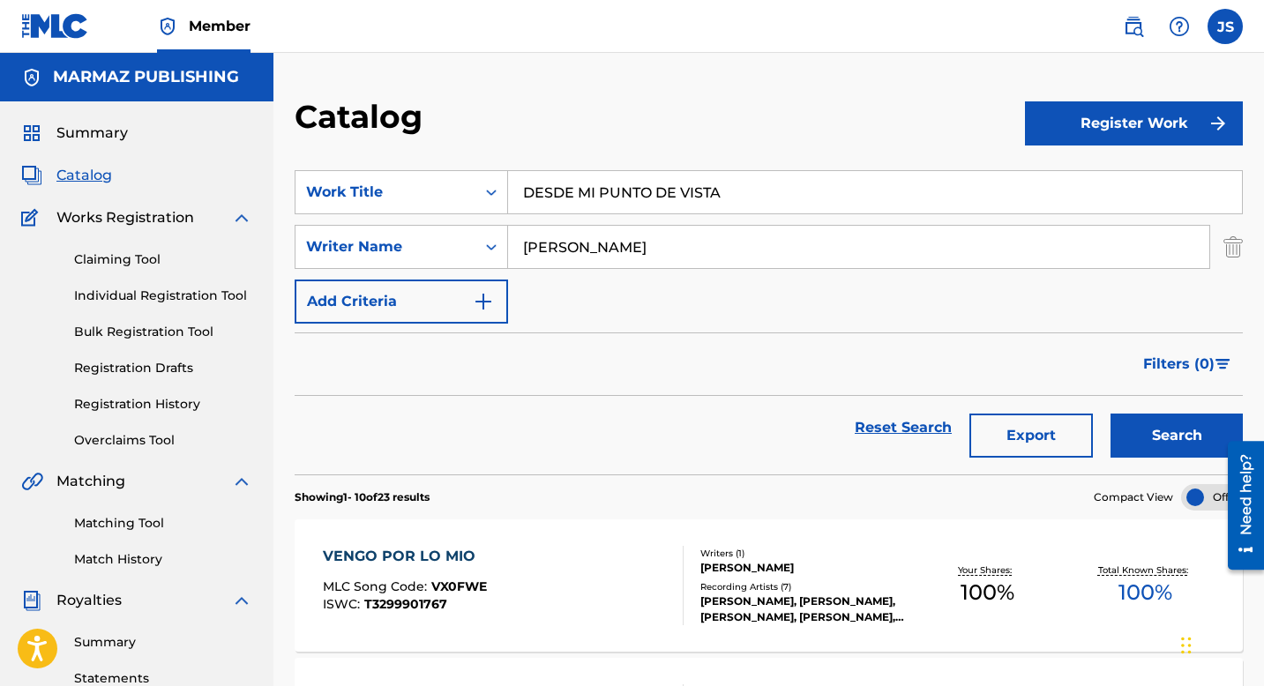
click at [1172, 423] on button "Search" at bounding box center [1177, 436] width 132 height 44
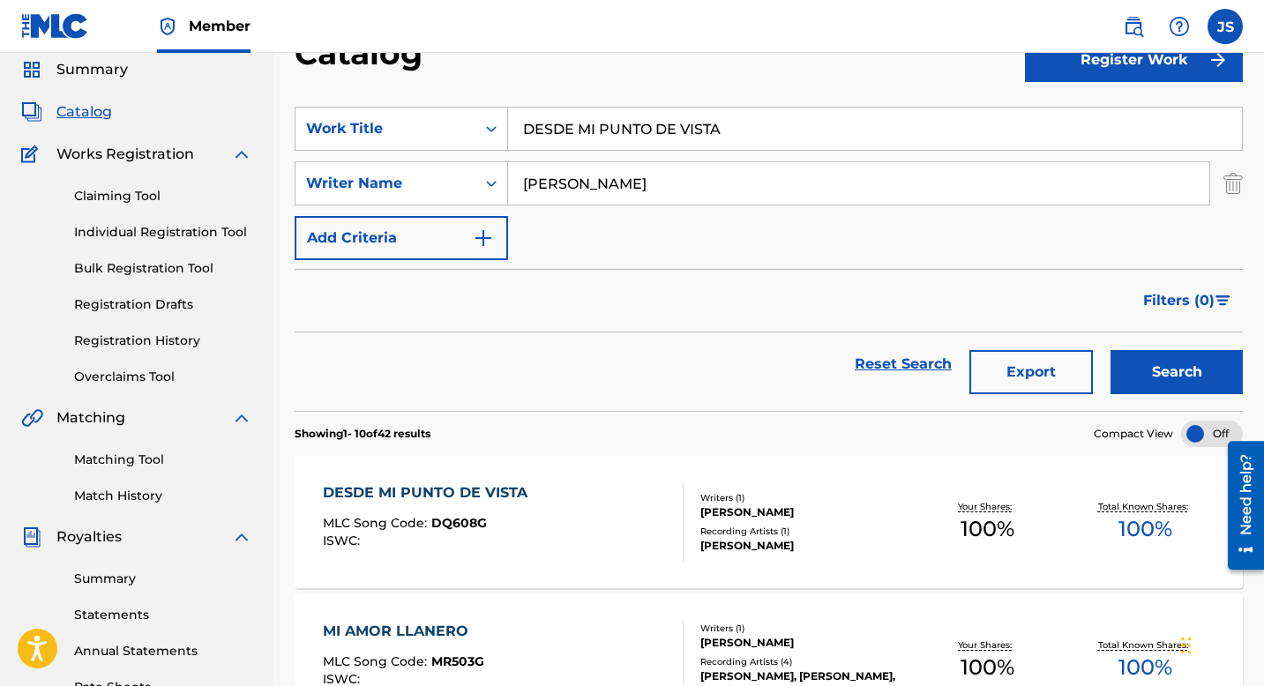
scroll to position [72, 0]
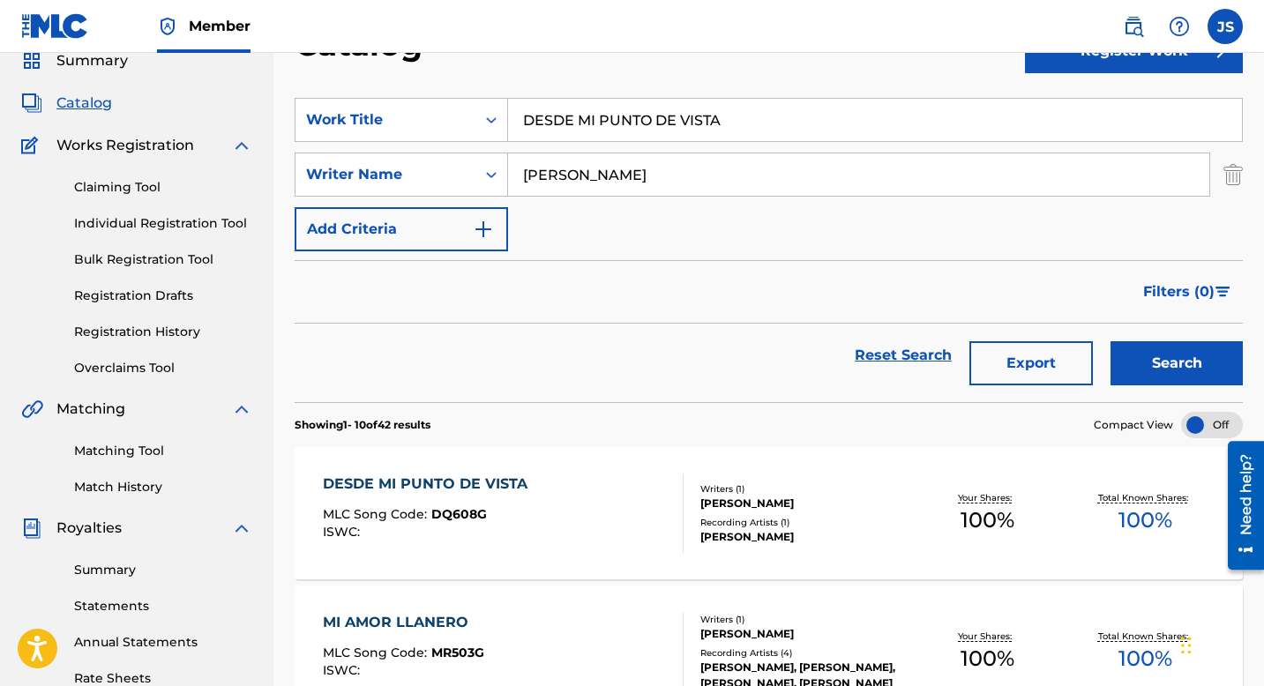
click at [492, 481] on div "DESDE MI PUNTO DE VISTA" at bounding box center [429, 484] width 213 height 21
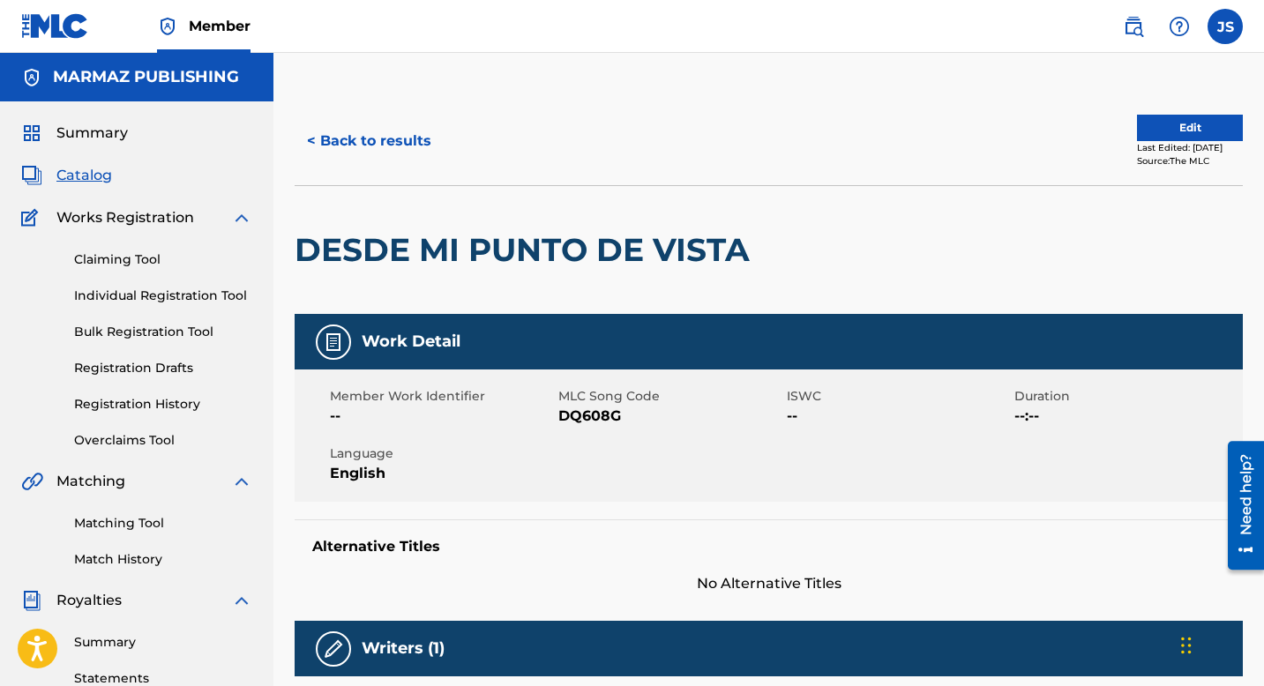
click at [577, 418] on span "DQ608G" at bounding box center [670, 416] width 224 height 21
copy span "DQ608G"
click at [310, 127] on button "< Back to results" at bounding box center [369, 141] width 149 height 44
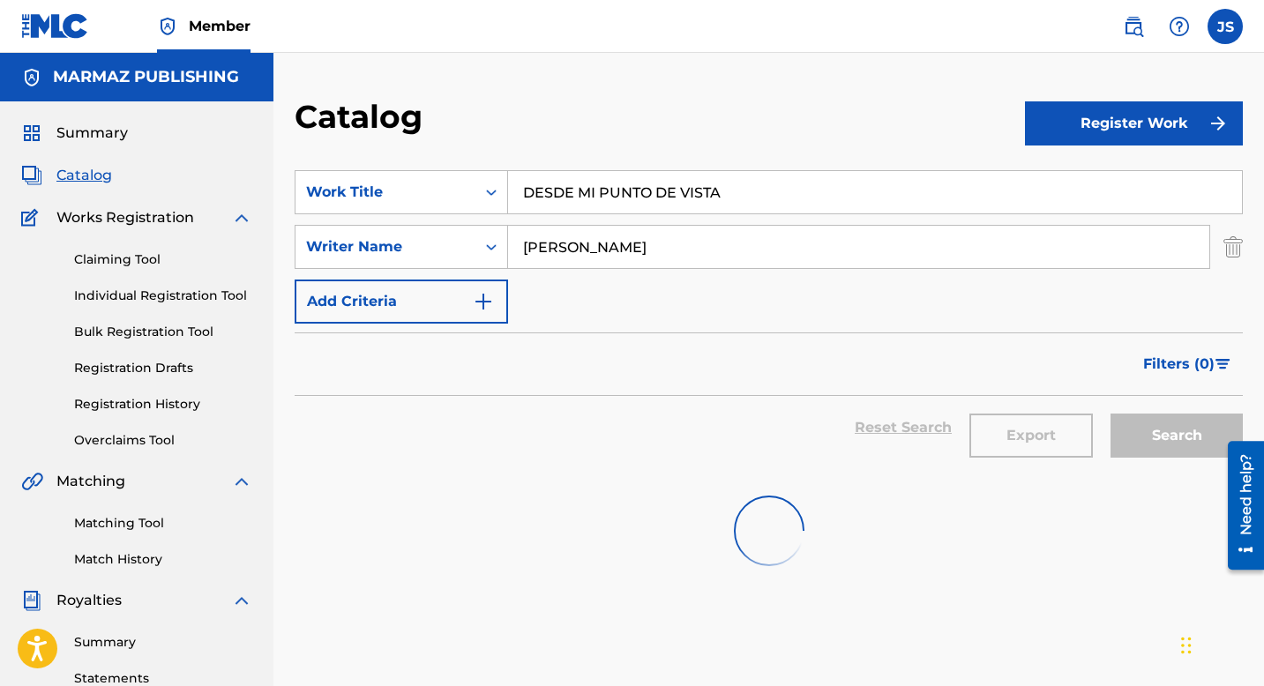
scroll to position [72, 0]
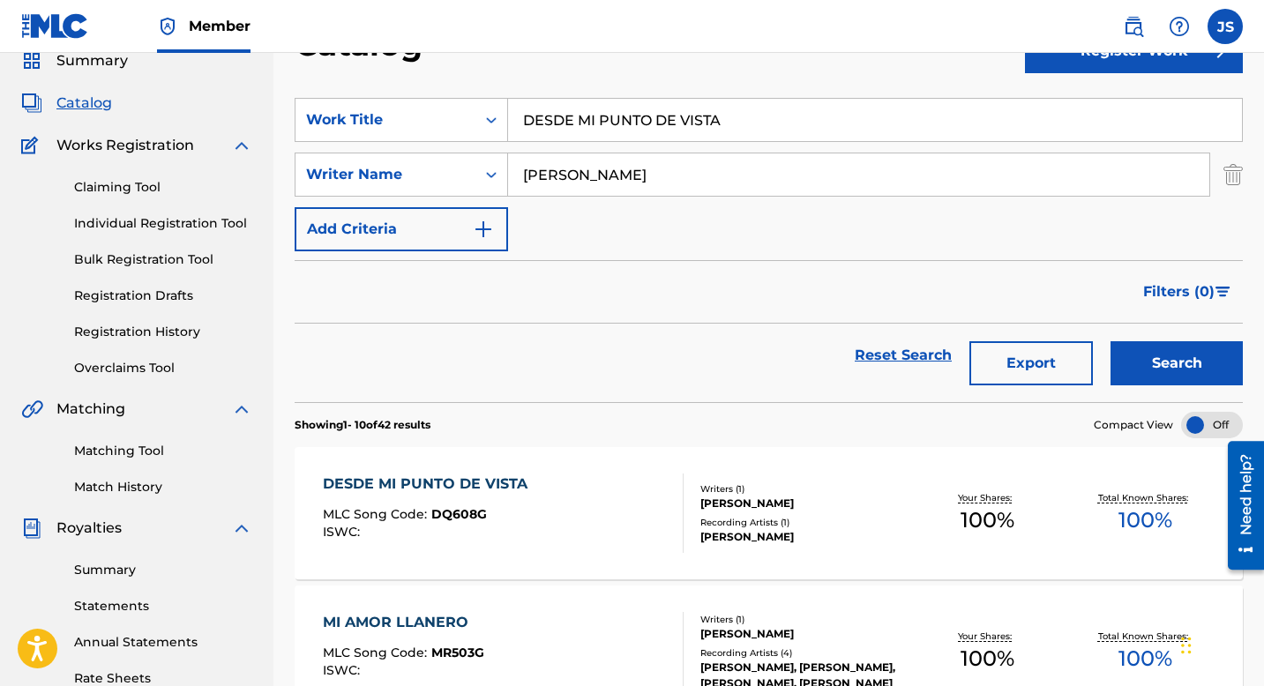
click at [559, 119] on input "DESDE MI PUNTO DE VISTA" at bounding box center [875, 120] width 734 height 42
paste input "ECHANDO GASOLIN"
type input "ECHANDO GASOLINA"
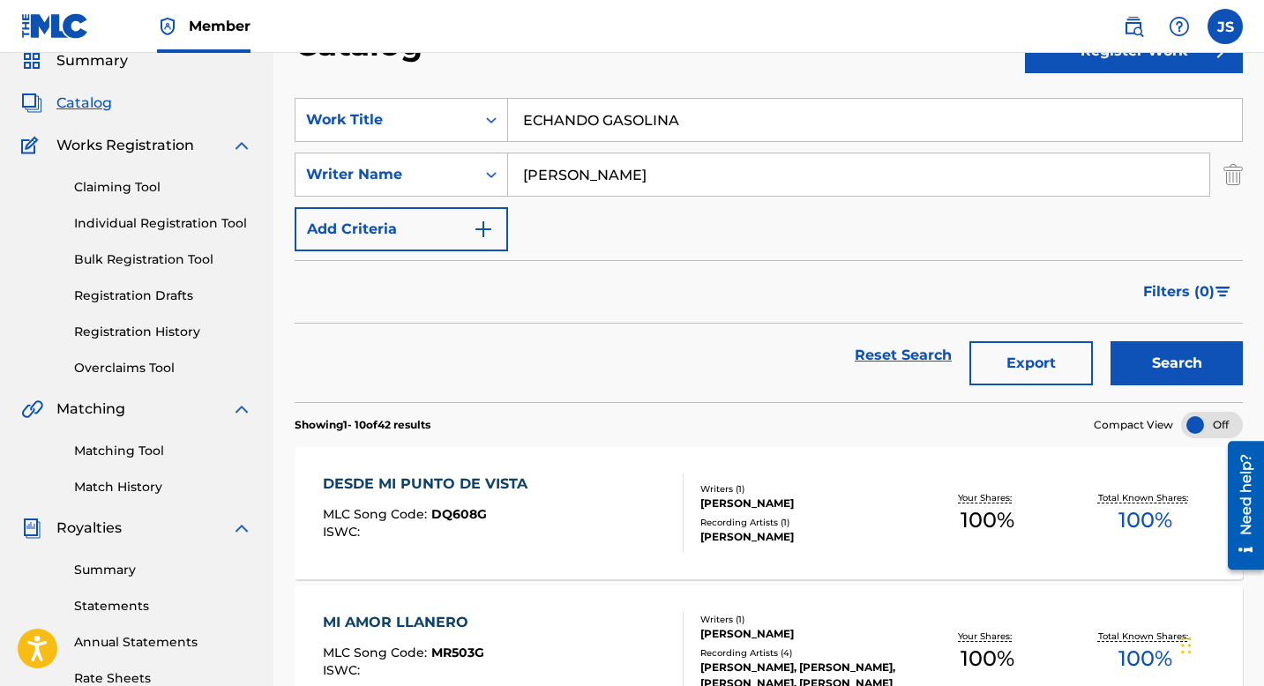
click at [1166, 361] on button "Search" at bounding box center [1177, 363] width 132 height 44
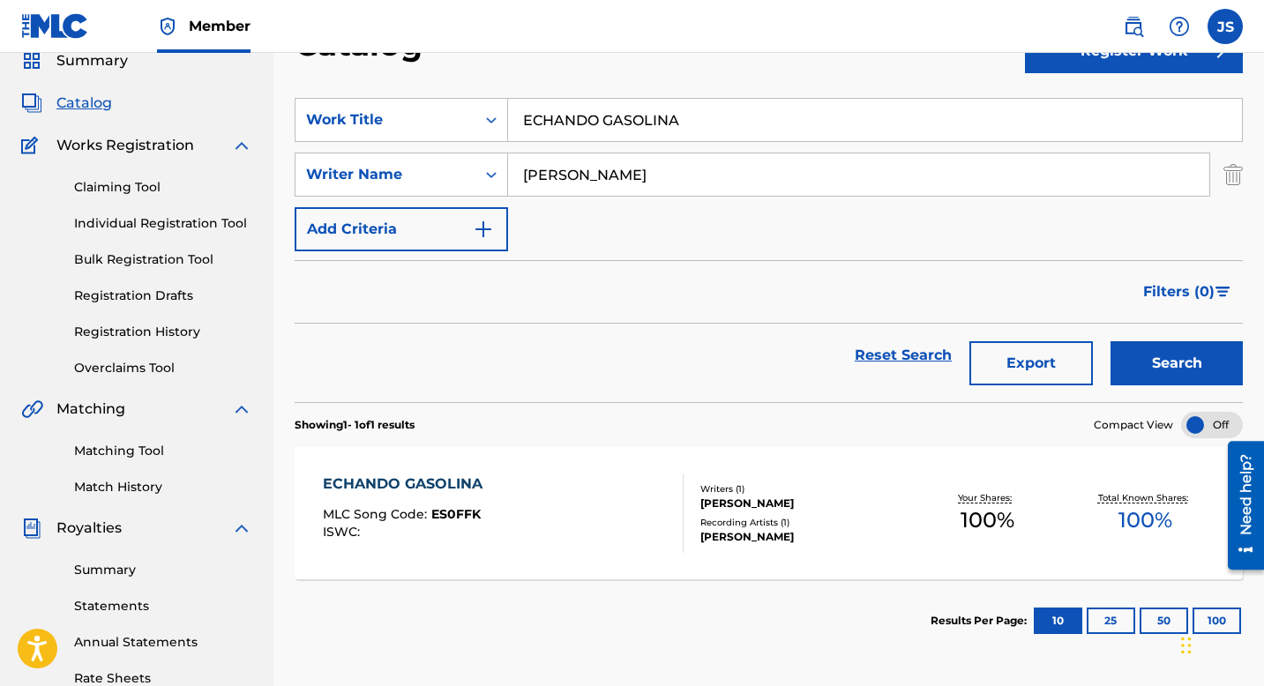
click at [423, 485] on div "ECHANDO GASOLINA" at bounding box center [407, 484] width 169 height 21
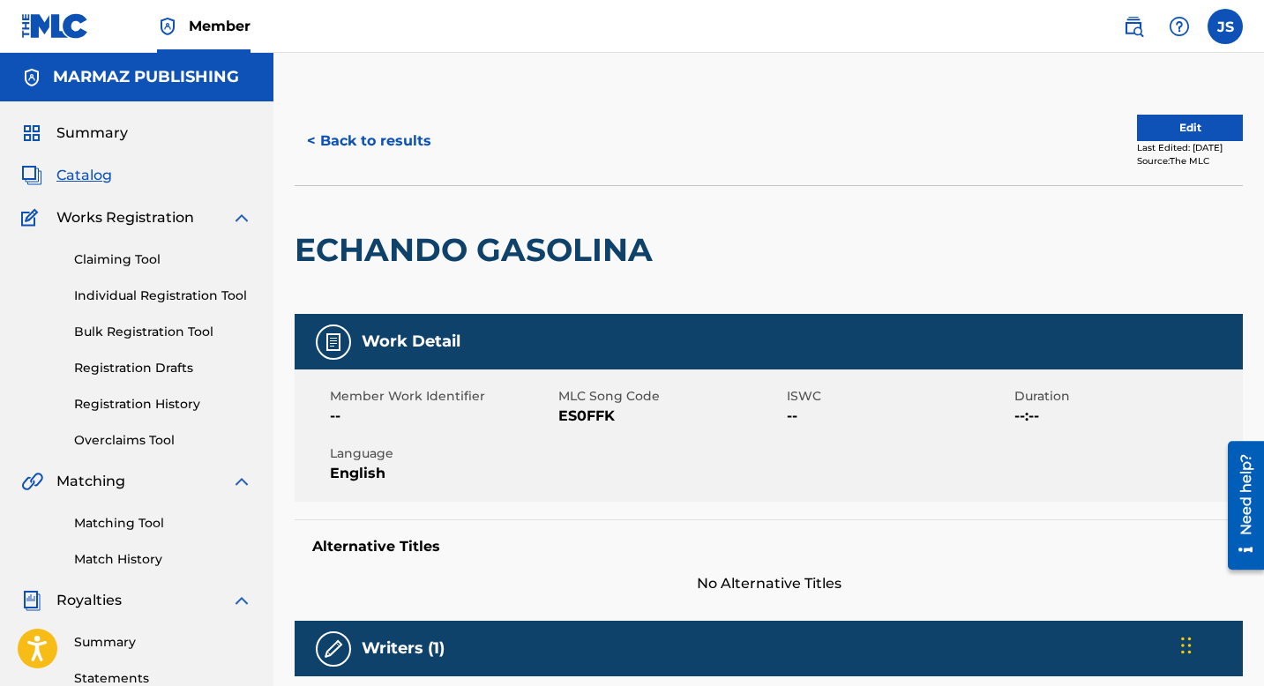
click at [610, 417] on span "ES0FFK" at bounding box center [670, 416] width 224 height 21
click at [589, 417] on span "ES0FFK" at bounding box center [670, 416] width 224 height 21
copy span "ES0FFK"
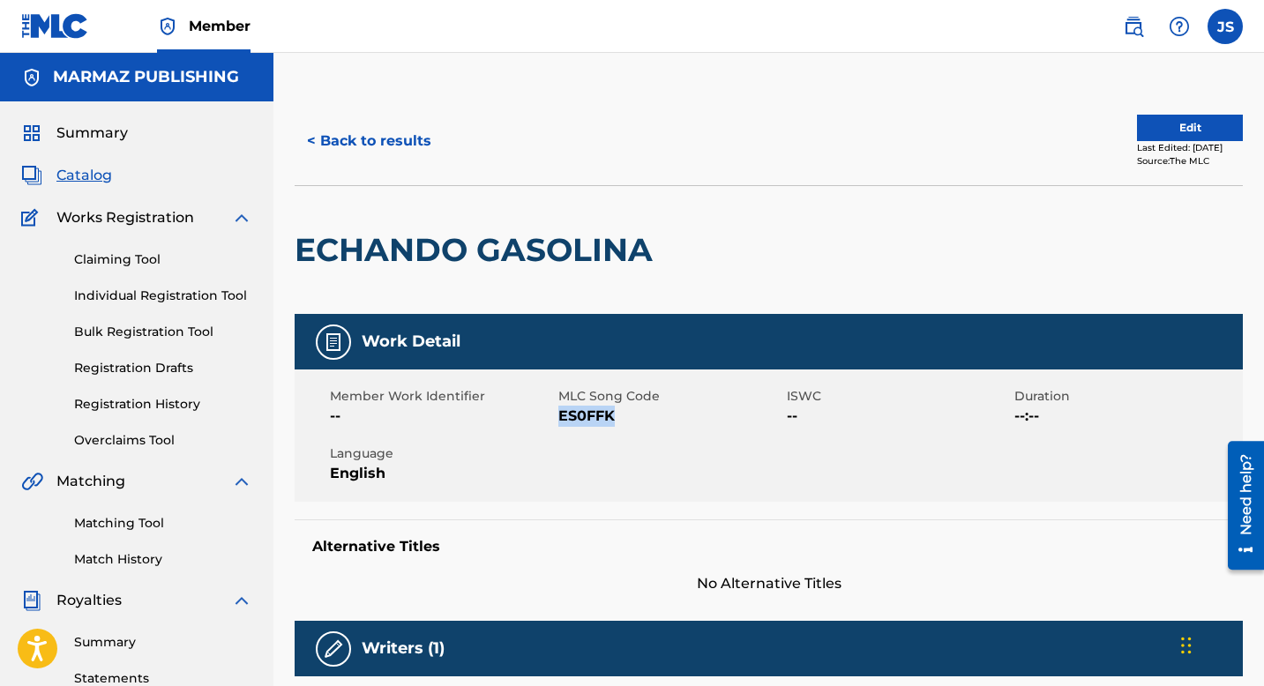
click at [384, 146] on button "< Back to results" at bounding box center [369, 141] width 149 height 44
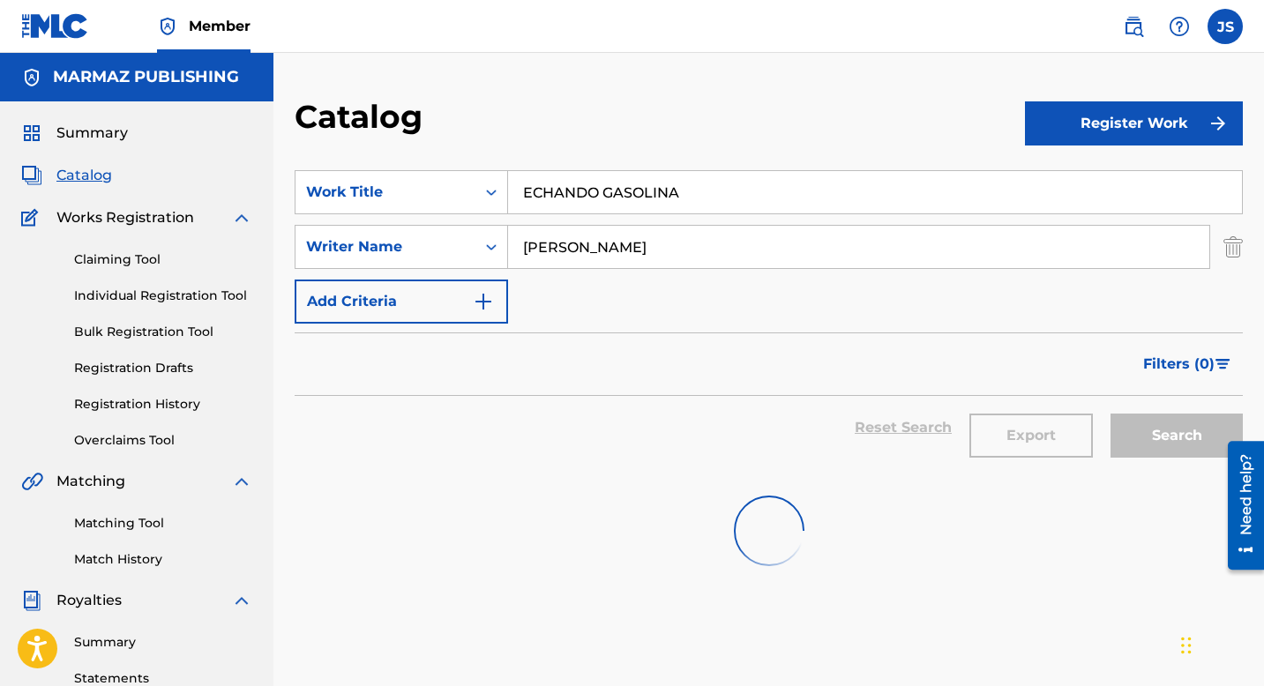
scroll to position [72, 0]
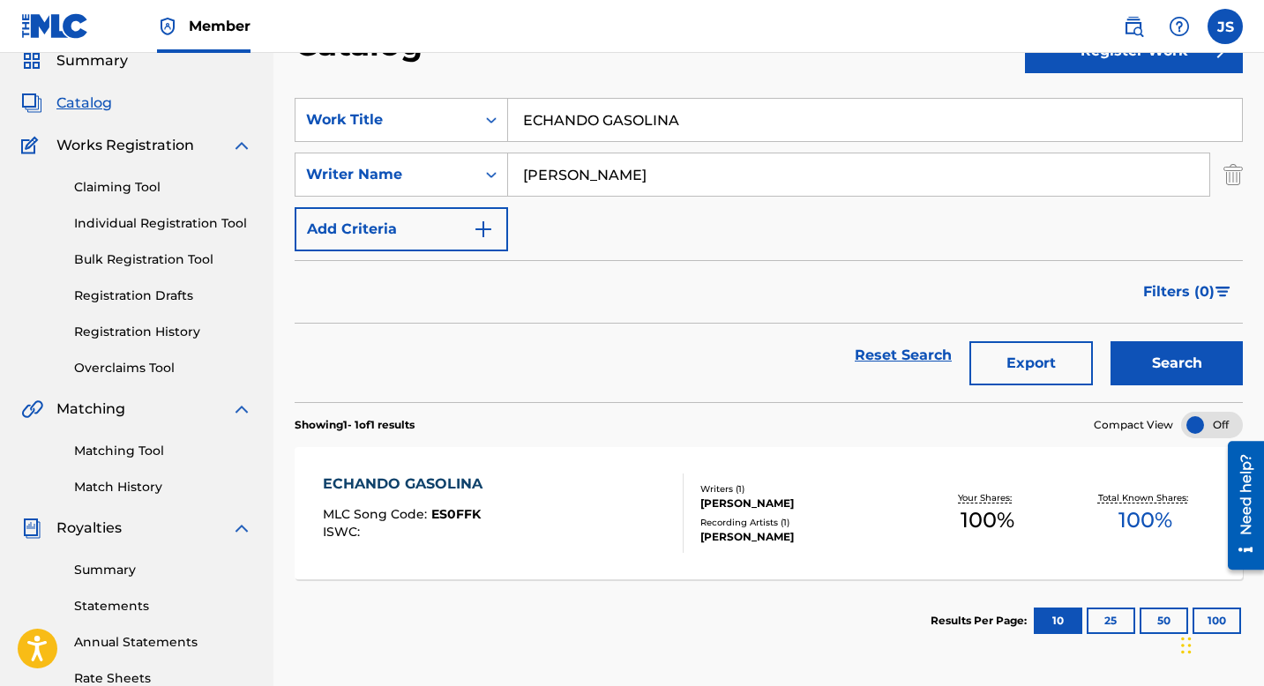
click at [626, 110] on input "ECHANDO GASOLINA" at bounding box center [875, 120] width 734 height 42
paste input "L BORRACHITO DE SIEMPRE"
type input "EL BORRACHITO DE SIEMPRE"
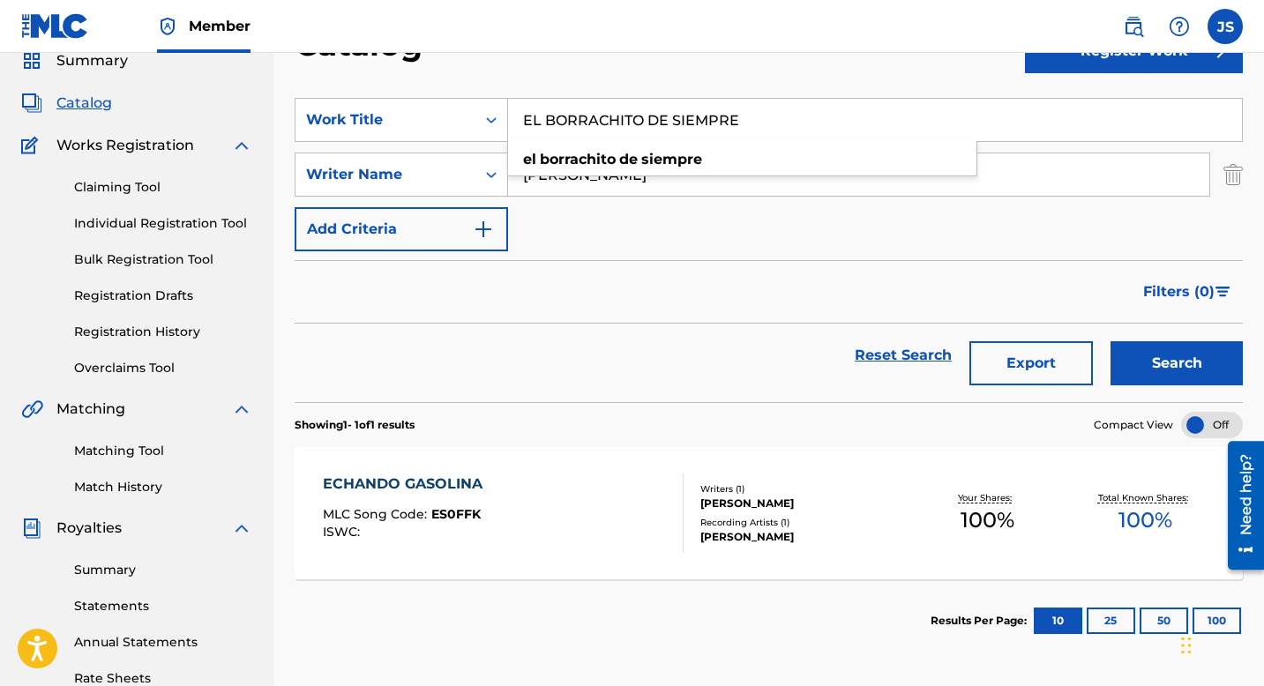
click at [1065, 234] on div "SearchWithCriteriafac4aedc-793a-4ed8-b27b-e04e305bed5a Work Title EL BORRACHITO…" at bounding box center [769, 175] width 948 height 154
click at [1163, 348] on button "Search" at bounding box center [1177, 363] width 132 height 44
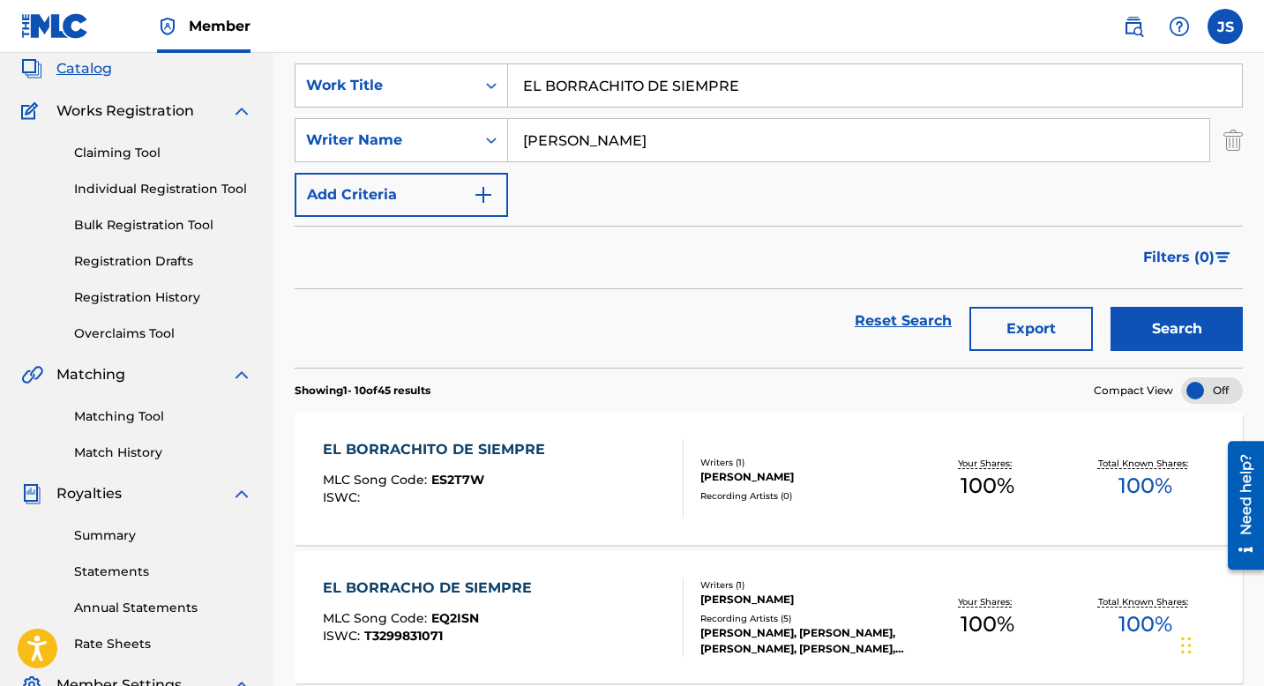
scroll to position [116, 0]
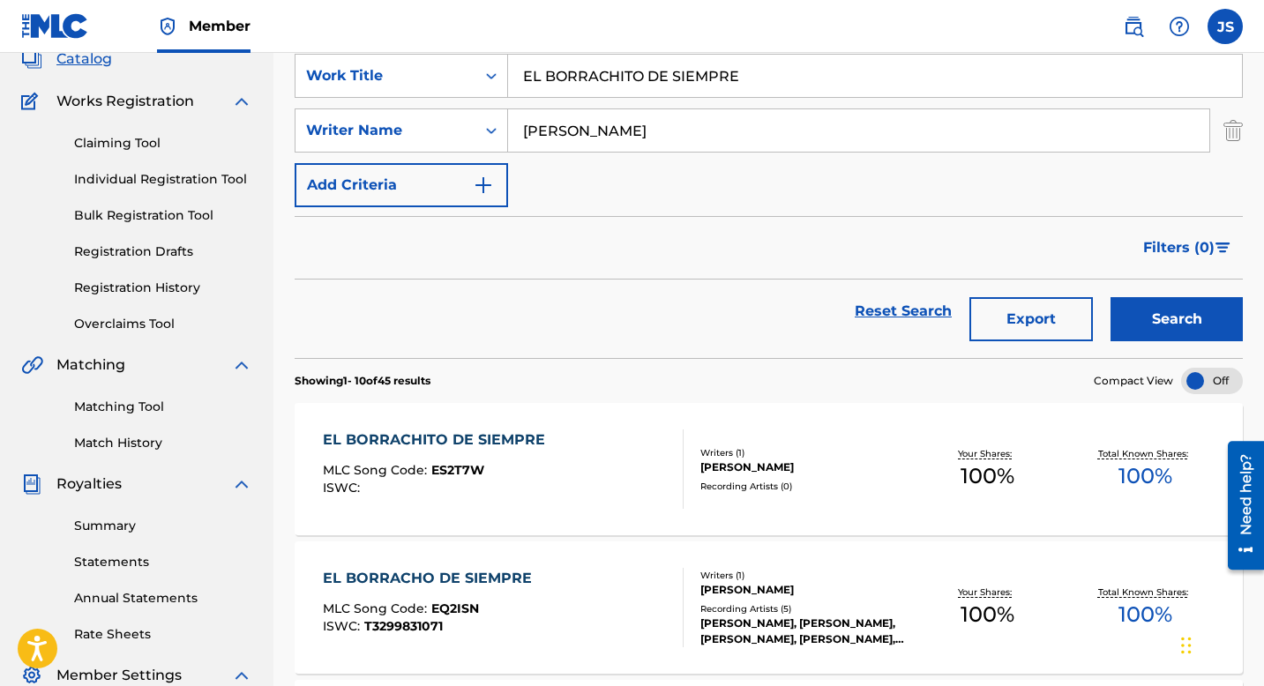
click at [500, 445] on div "EL BORRACHITO DE SIEMPRE" at bounding box center [438, 440] width 231 height 21
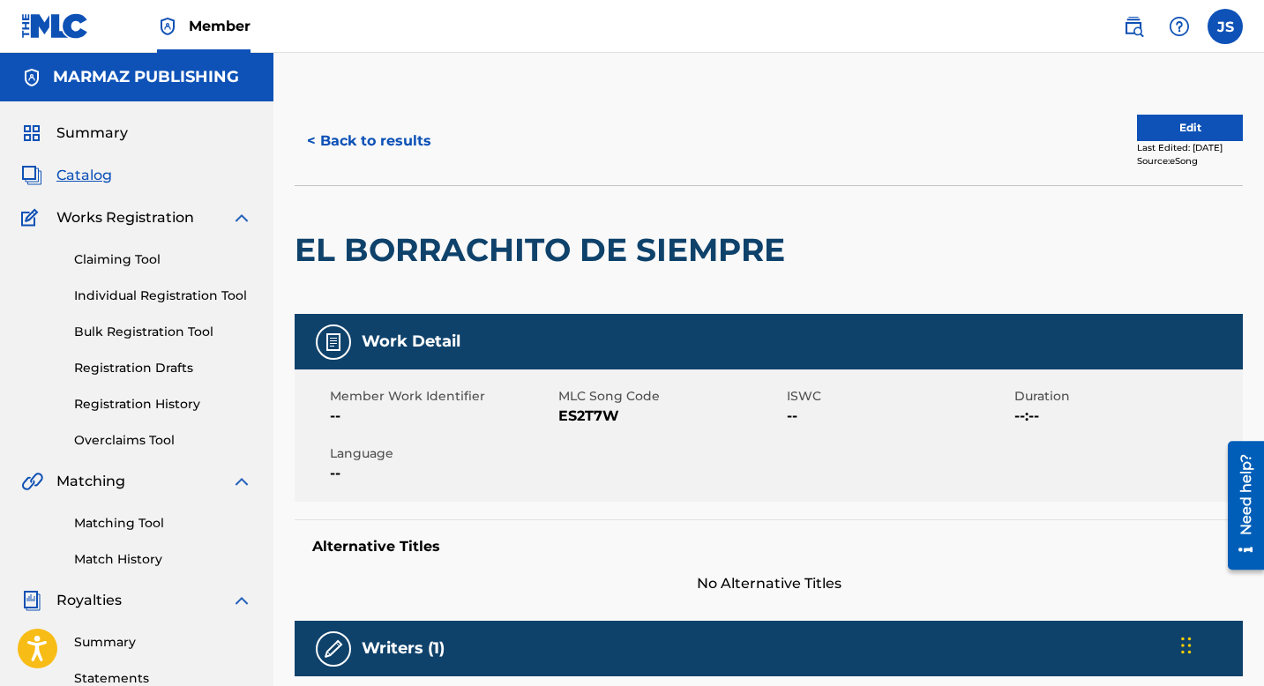
click at [608, 416] on span "ES2T7W" at bounding box center [670, 416] width 224 height 21
copy span "ES2T7W"
click at [392, 156] on button "< Back to results" at bounding box center [369, 141] width 149 height 44
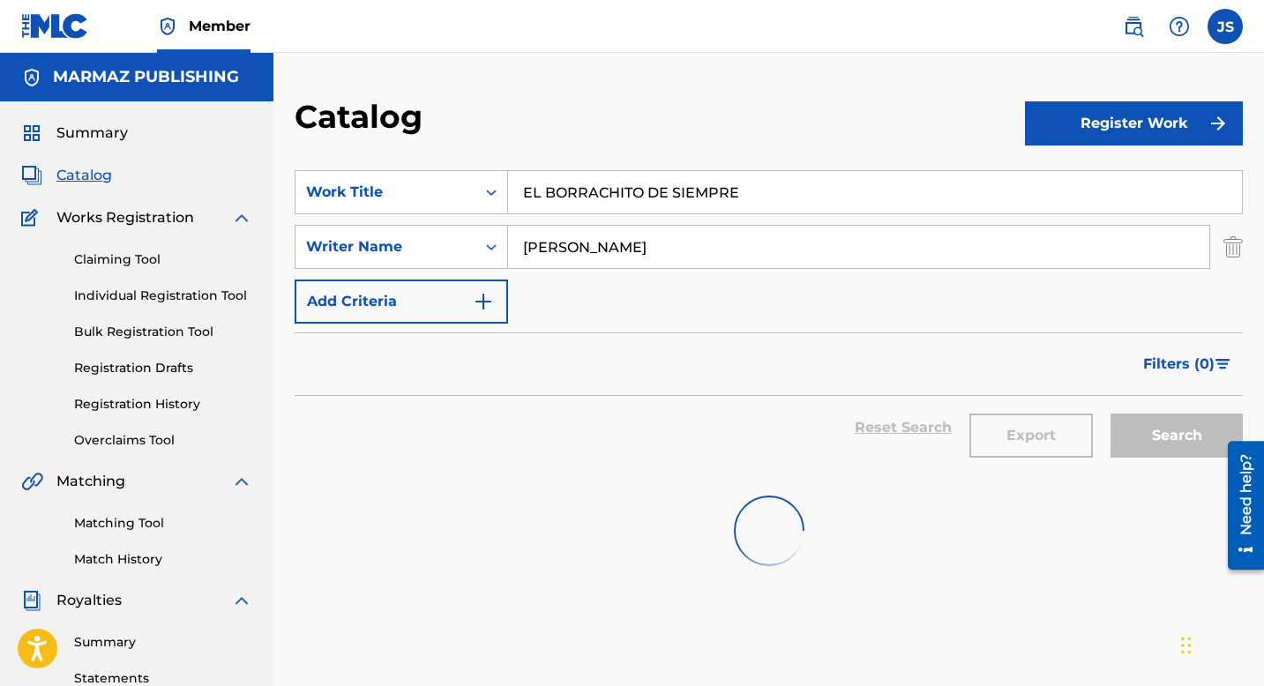
scroll to position [116, 0]
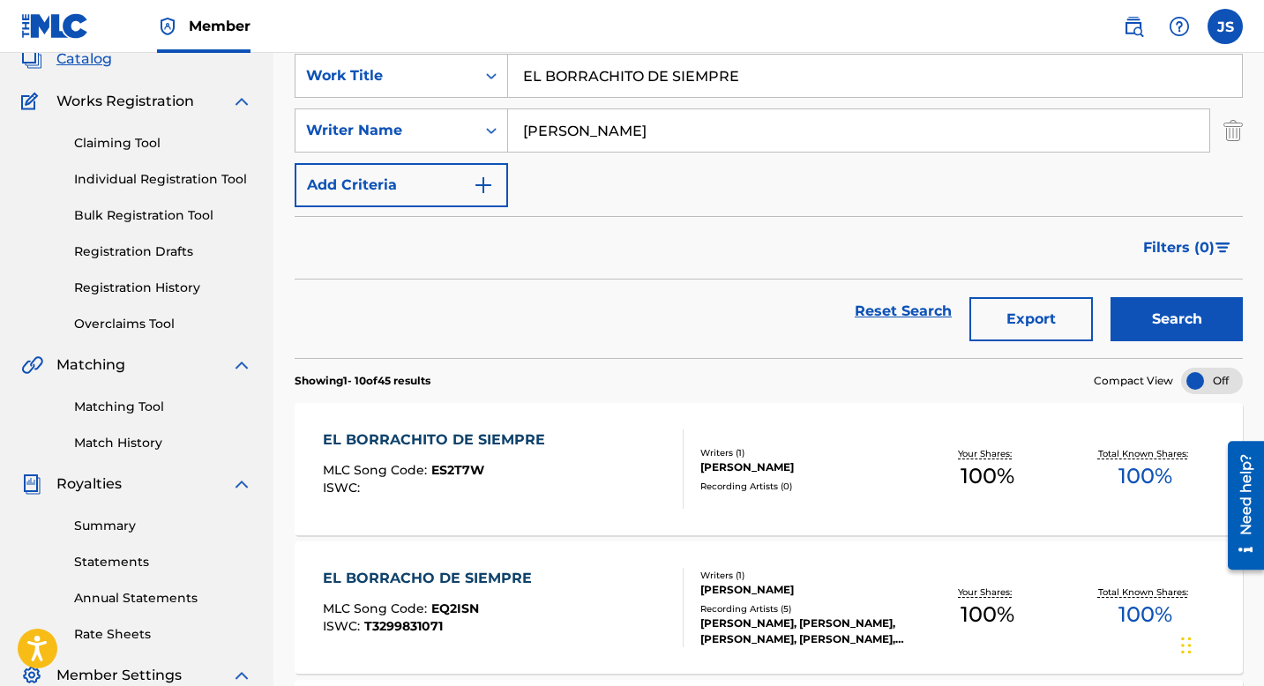
click at [551, 79] on input "EL BORRACHITO DE SIEMPRE" at bounding box center [875, 76] width 734 height 42
paste input "DOLOR Y EL CALMANT"
click at [1135, 315] on button "Search" at bounding box center [1177, 319] width 132 height 44
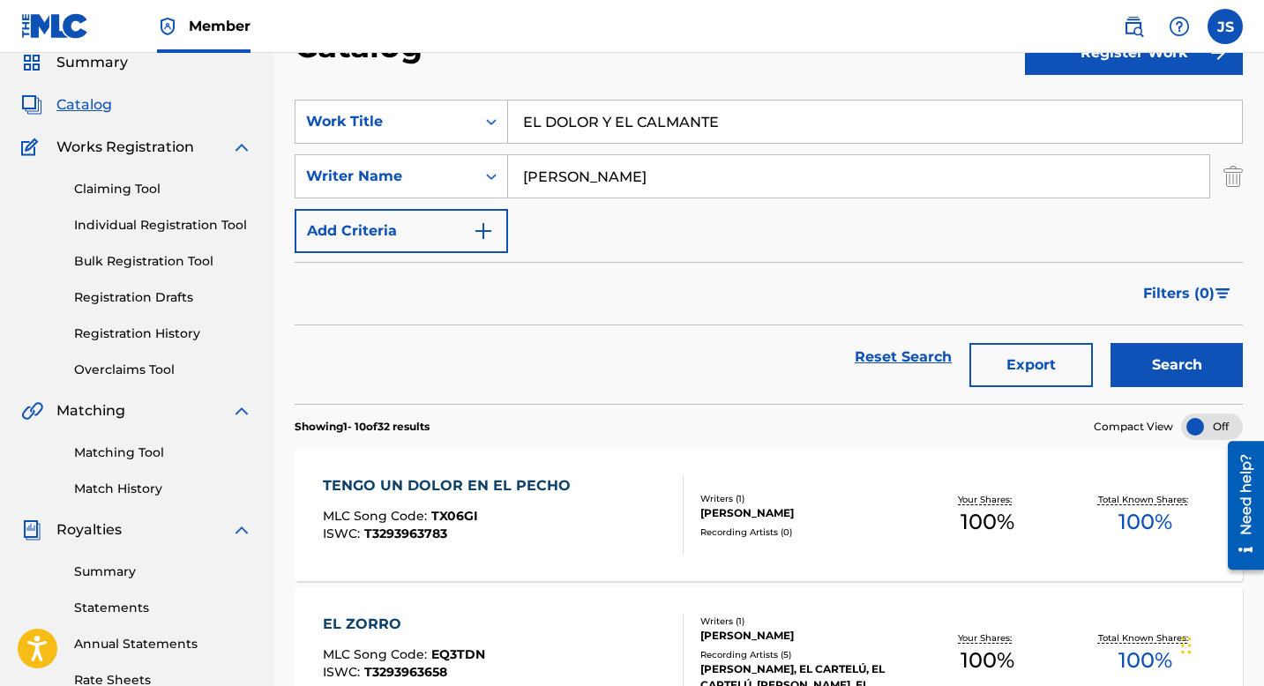
scroll to position [60, 0]
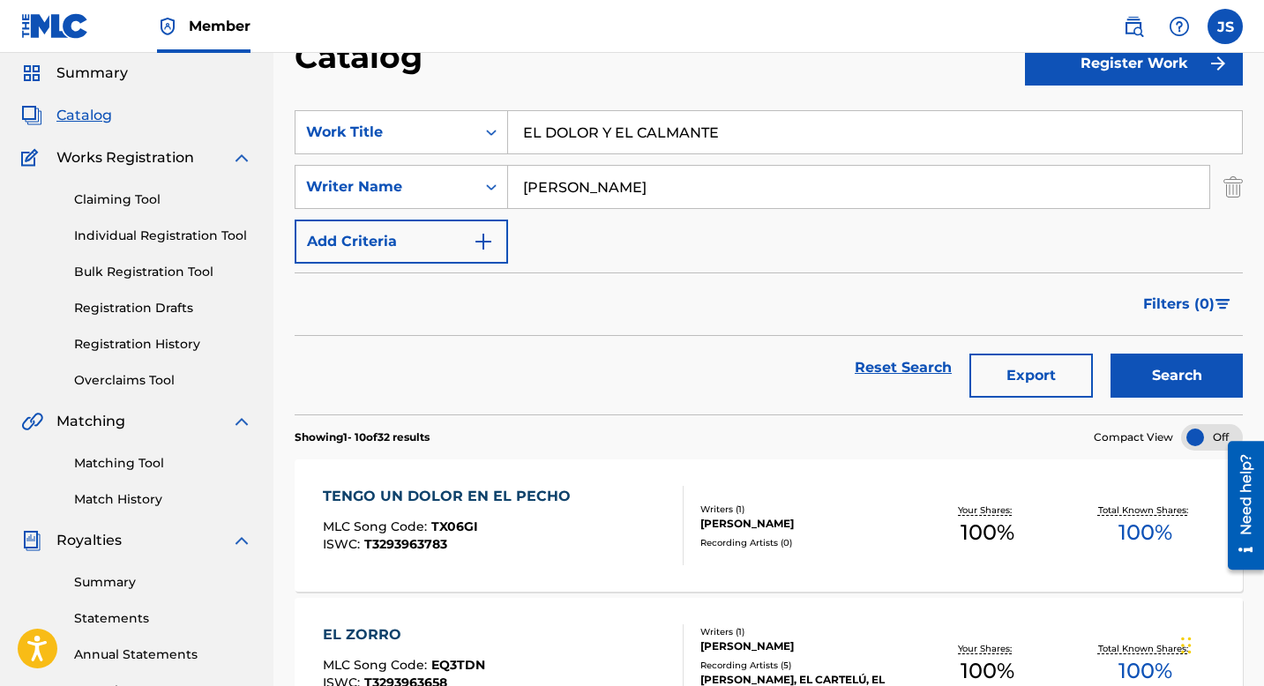
click at [639, 152] on input "EL DOLOR Y EL CALMANTE" at bounding box center [875, 132] width 734 height 42
click at [639, 147] on input "EL DOLOR Y EL CALMANTE" at bounding box center [875, 132] width 734 height 42
paste input "JOROPO REVENTÓN"
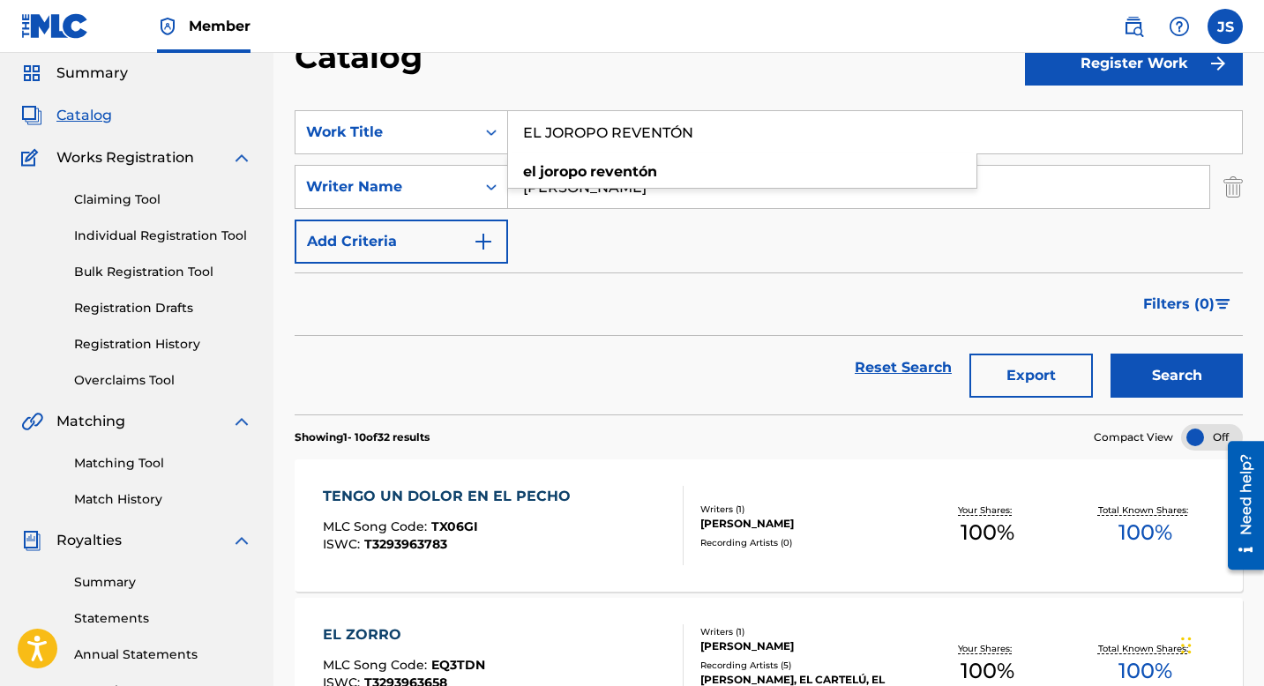
type input "EL JOROPO REVENTÓN"
click at [1132, 365] on button "Search" at bounding box center [1177, 376] width 132 height 44
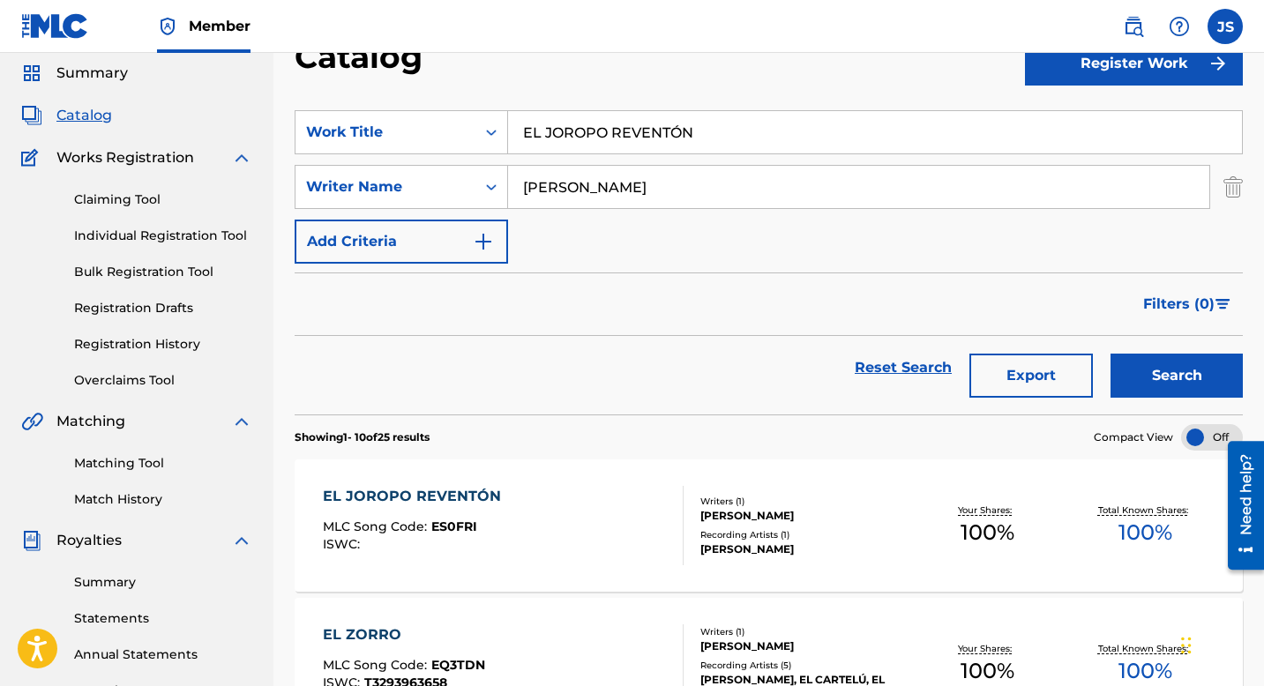
click at [511, 502] on div "EL JOROPO REVENTÓN MLC Song Code : ES0FRI ISWC :" at bounding box center [503, 525] width 361 height 79
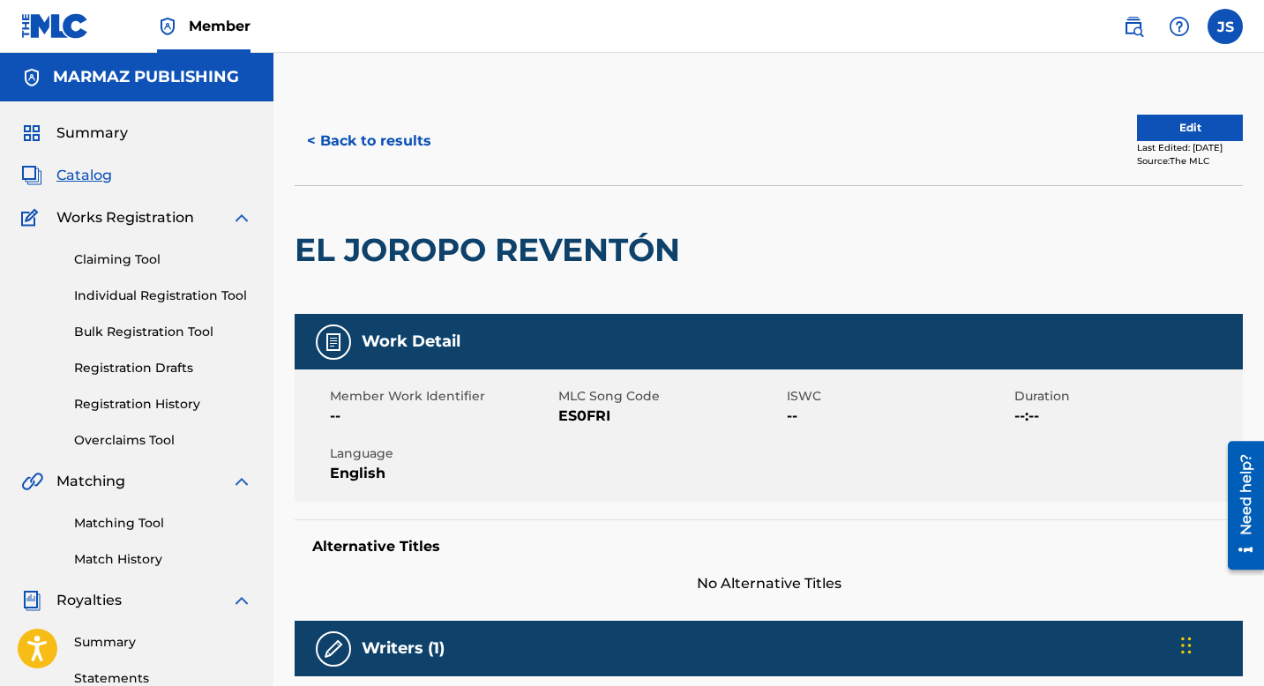
click at [573, 421] on span "ES0FRI" at bounding box center [670, 416] width 224 height 21
copy span "ES0FRI"
click at [397, 157] on button "< Back to results" at bounding box center [369, 141] width 149 height 44
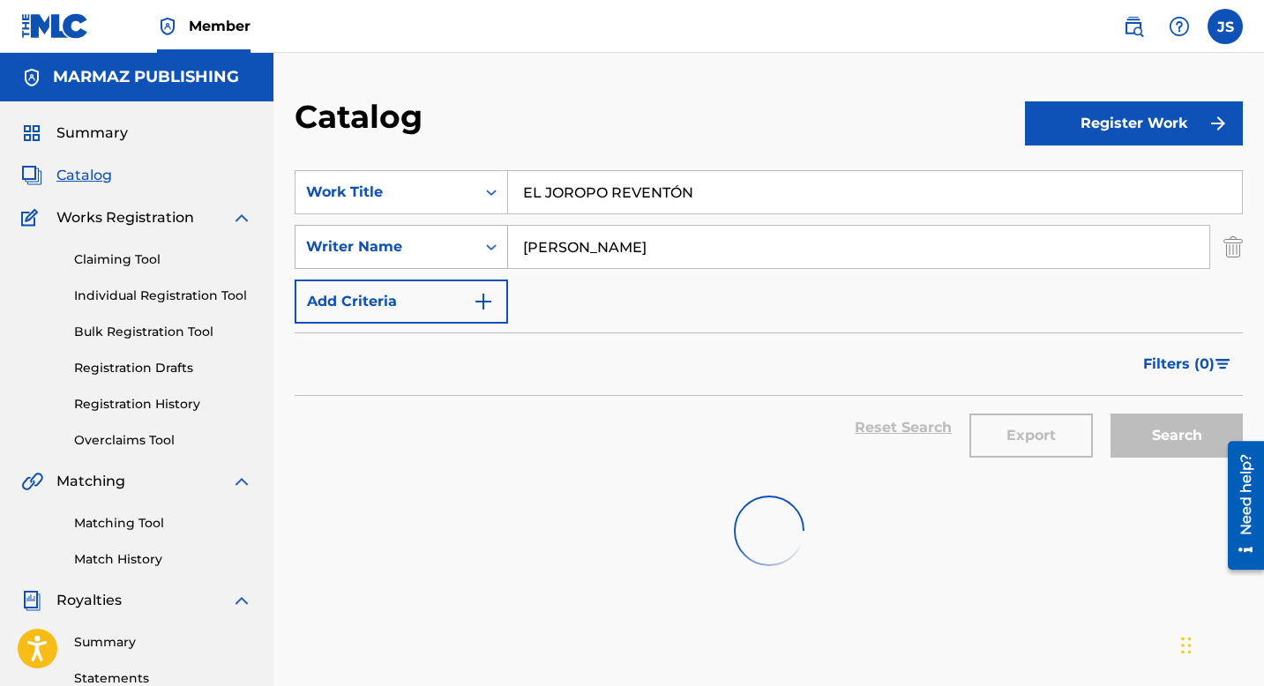
scroll to position [60, 0]
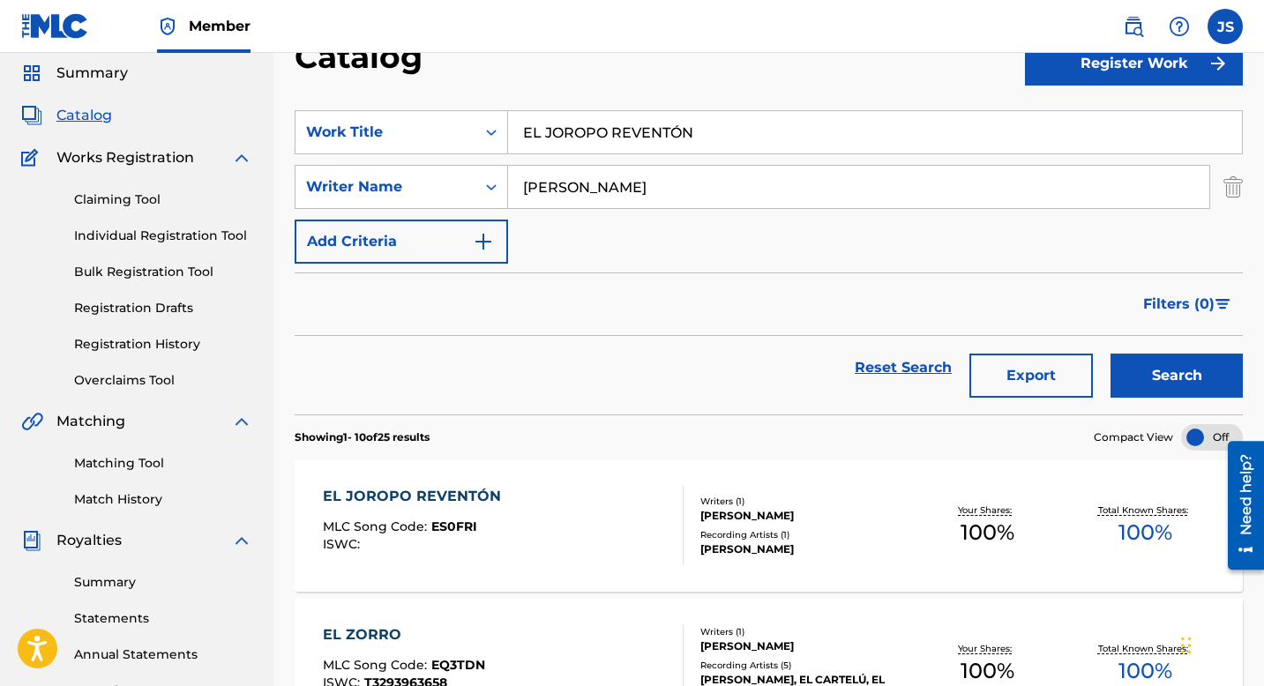
click at [634, 144] on input "EL JOROPO REVENTÓN" at bounding box center [875, 132] width 734 height 42
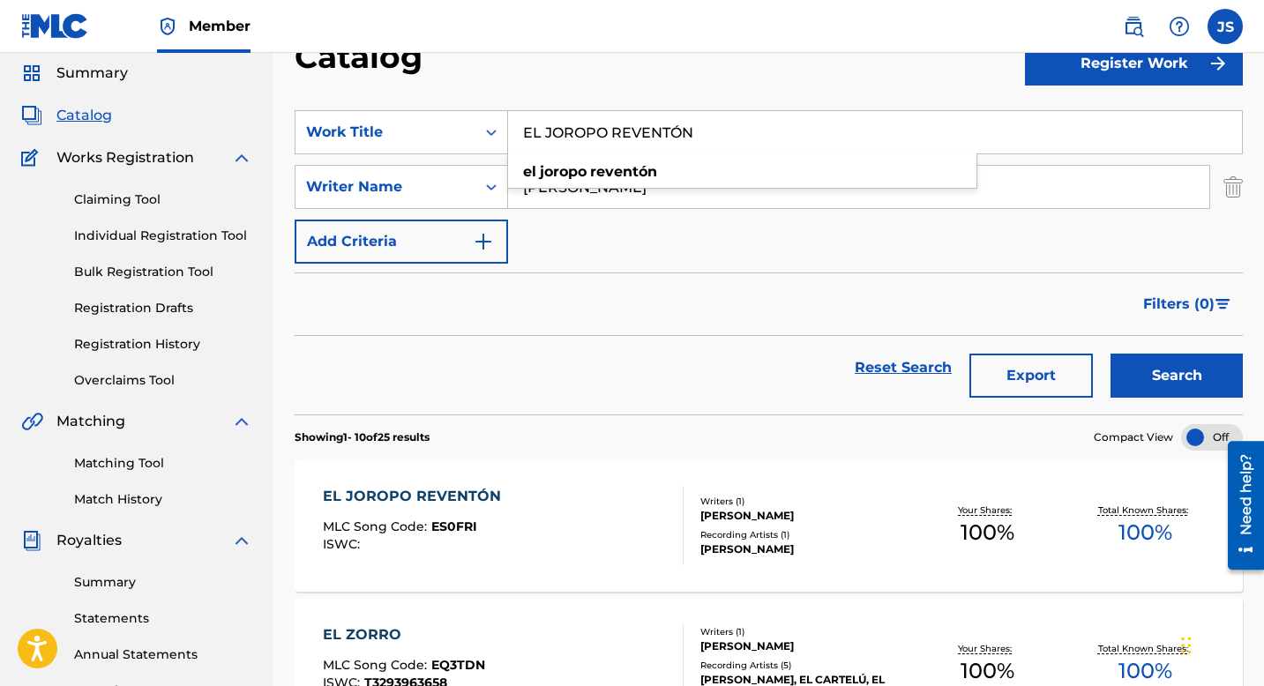
click at [634, 144] on input "EL JOROPO REVENTÓN" at bounding box center [875, 132] width 734 height 42
type input "el llano no ha cambiado"
click at [1116, 361] on button "Search" at bounding box center [1177, 376] width 132 height 44
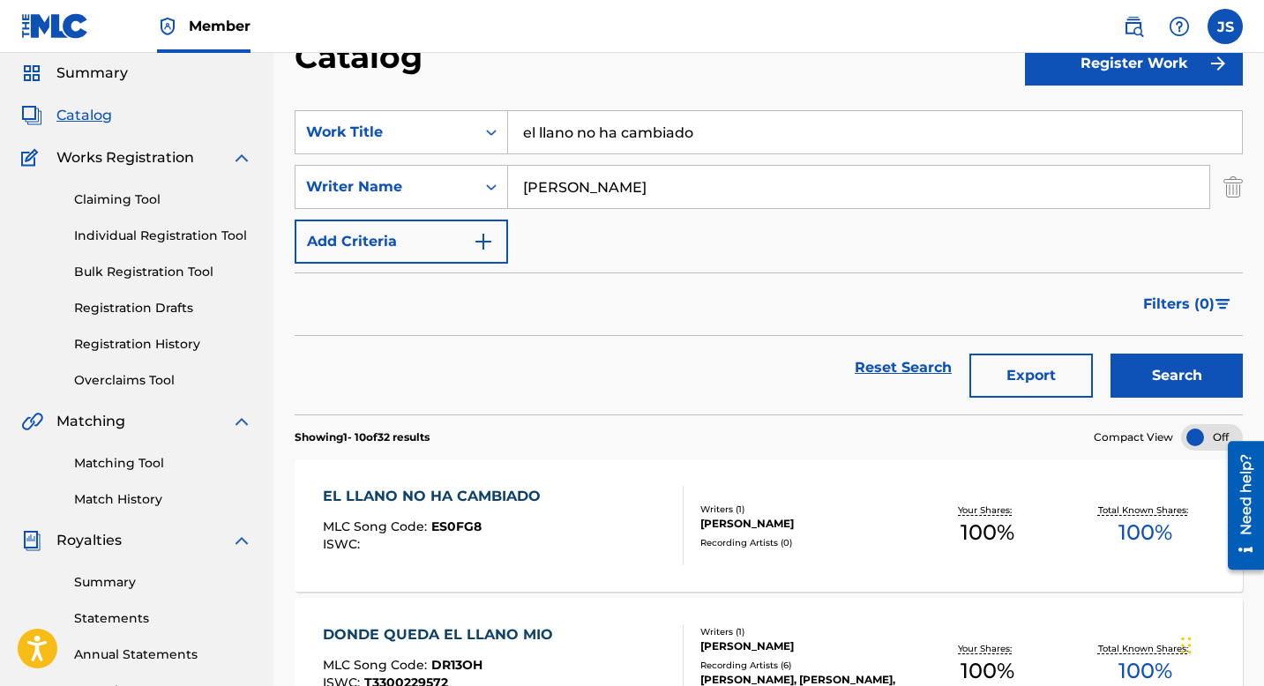
click at [487, 473] on div "EL LLANO NO HA CAMBIADO MLC Song Code : ES0FG8 ISWC : Writers ( 1 ) BLAS ANTONI…" at bounding box center [769, 526] width 948 height 132
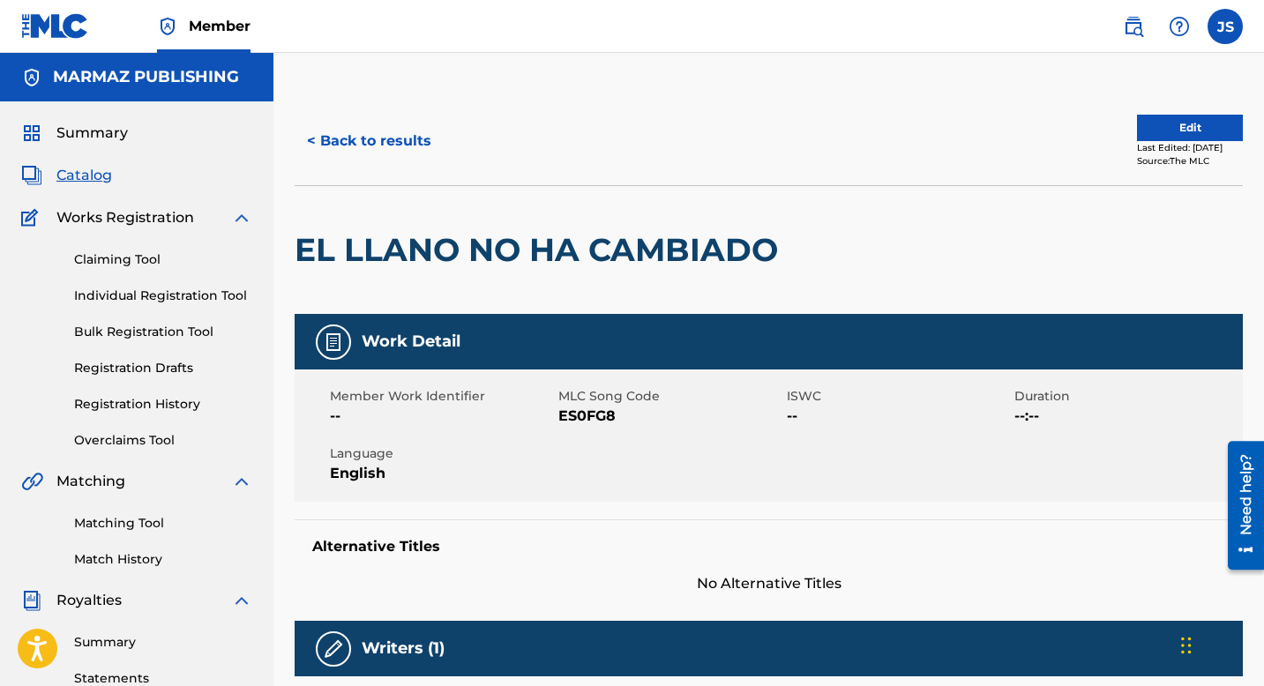
click at [584, 417] on span "ES0FG8" at bounding box center [670, 416] width 224 height 21
copy span "ES0FG8"
click at [365, 115] on div "< Back to results Edit Last Edited: March 18, 2025 Source: The MLC" at bounding box center [769, 141] width 948 height 88
click at [375, 142] on button "< Back to results" at bounding box center [369, 141] width 149 height 44
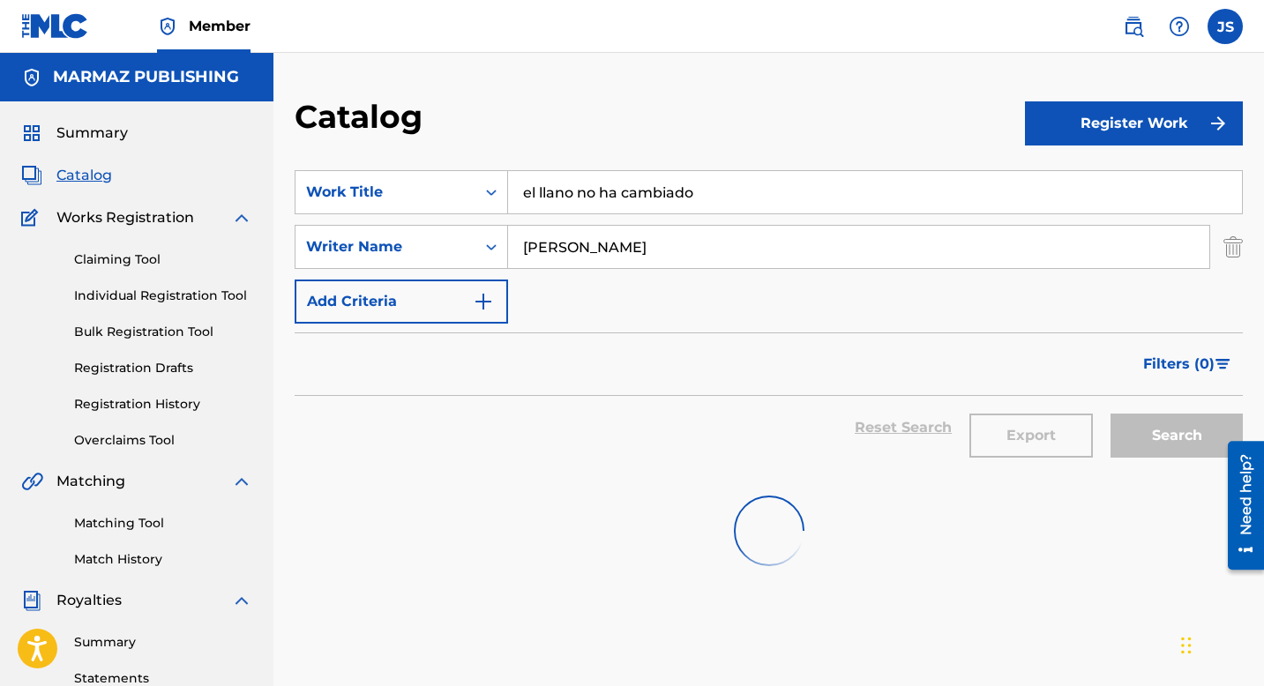
scroll to position [60, 0]
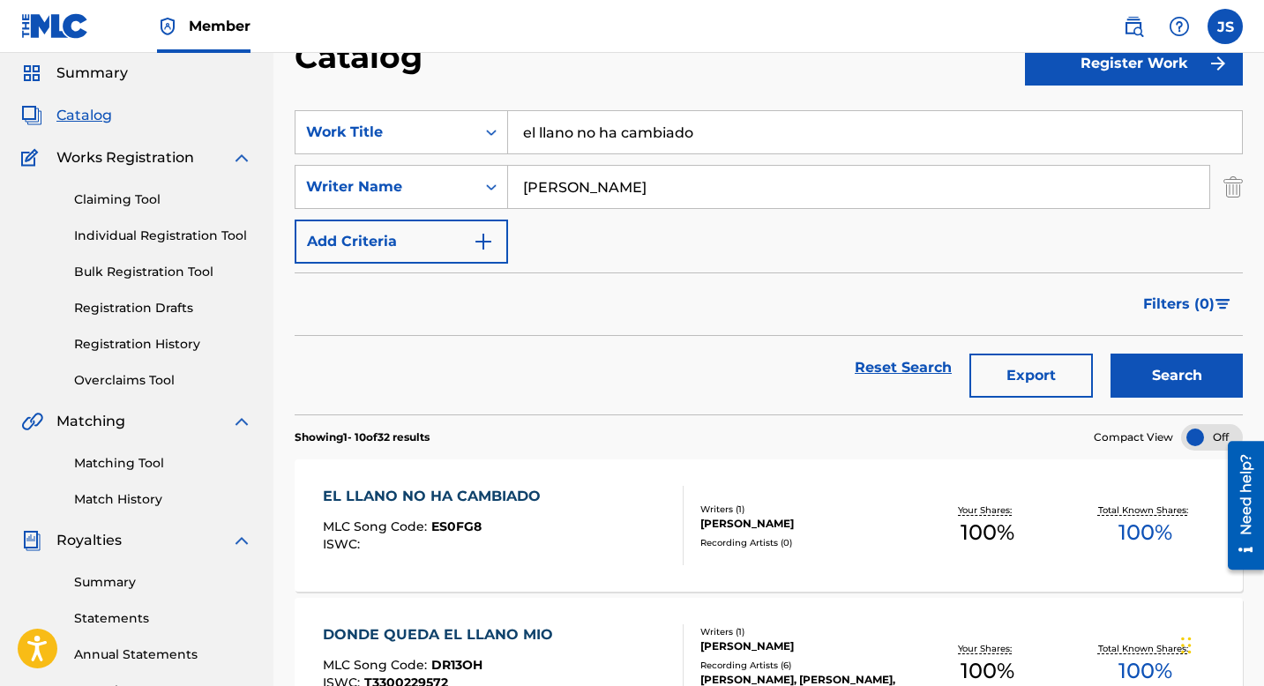
click at [483, 491] on div "EL LLANO NO HA CAMBIADO" at bounding box center [436, 496] width 227 height 21
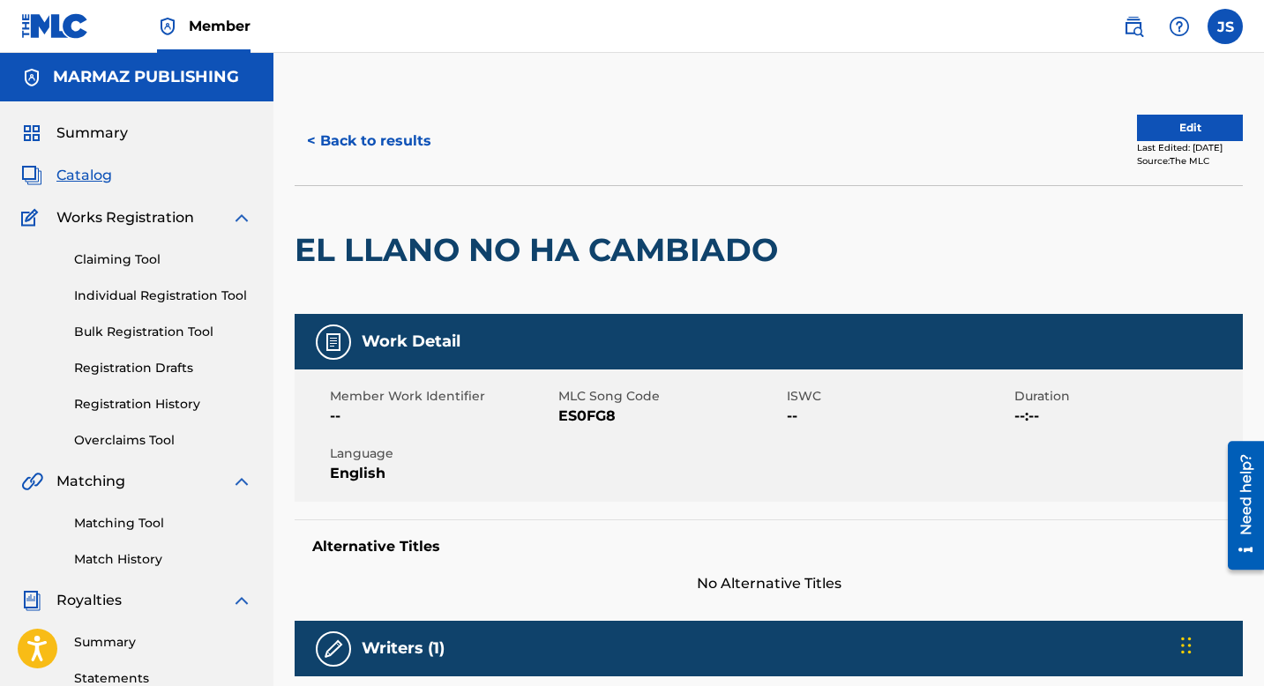
click at [572, 411] on span "ES0FG8" at bounding box center [670, 416] width 224 height 21
copy span "ES0FG8"
click at [363, 155] on button "< Back to results" at bounding box center [369, 141] width 149 height 44
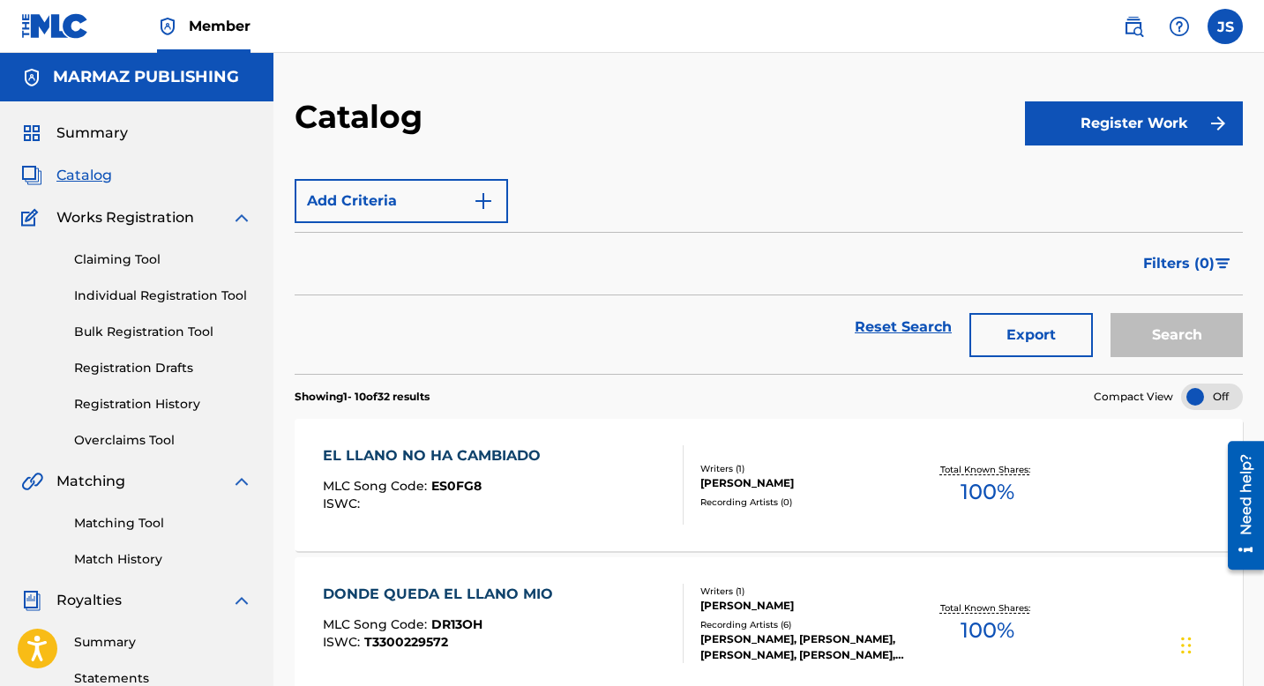
scroll to position [60, 0]
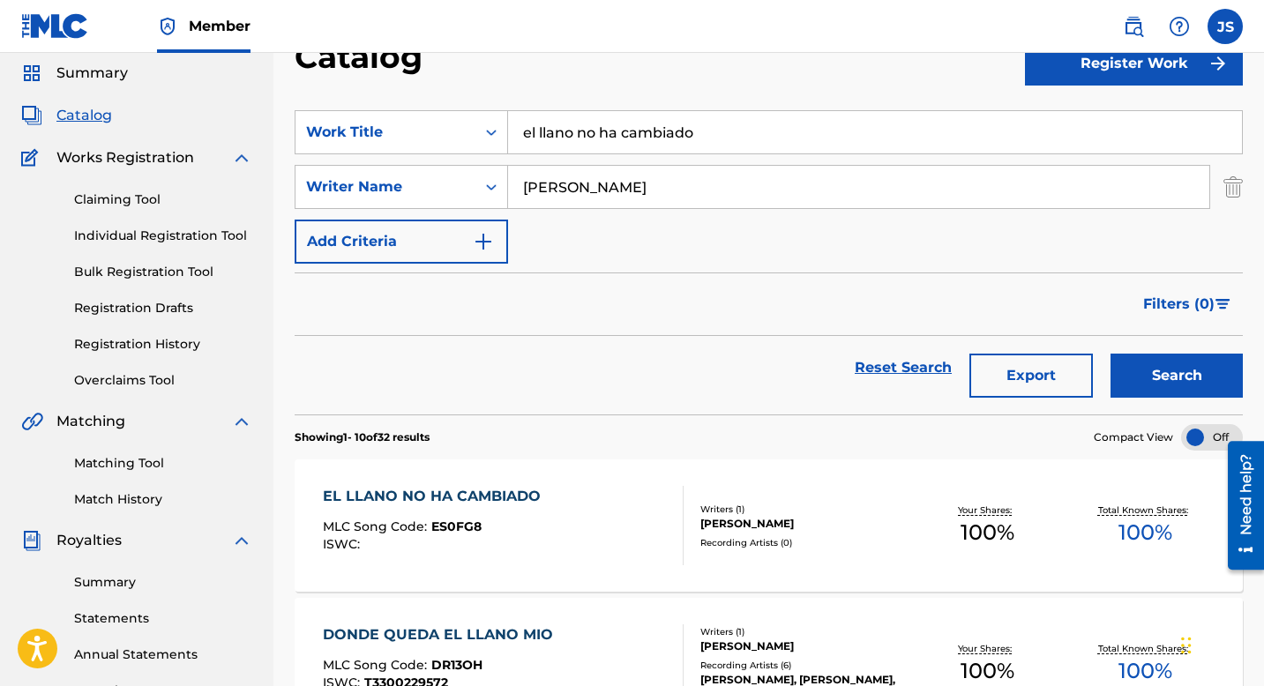
click at [633, 131] on input "el llano no ha cambiado" at bounding box center [875, 132] width 734 height 42
click at [633, 130] on input "el llano no ha cambiado" at bounding box center [875, 132] width 734 height 42
click at [633, 131] on input "el llano no ha cambiado" at bounding box center [875, 132] width 734 height 42
click at [633, 130] on input "el llano no ha cambiado" at bounding box center [875, 132] width 734 height 42
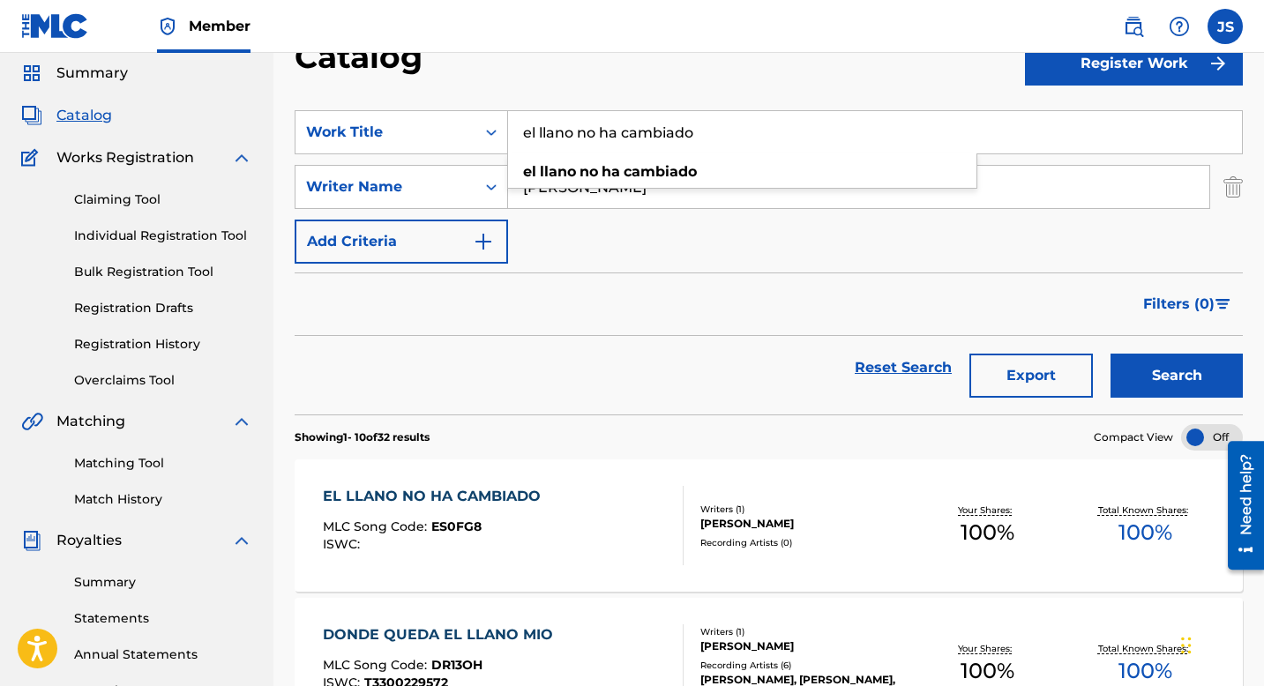
click at [633, 130] on input "el llano no ha cambiado" at bounding box center [875, 132] width 734 height 42
paste input "EL PADROTE DE LAS COPAS"
click at [1119, 370] on button "Search" at bounding box center [1177, 376] width 132 height 44
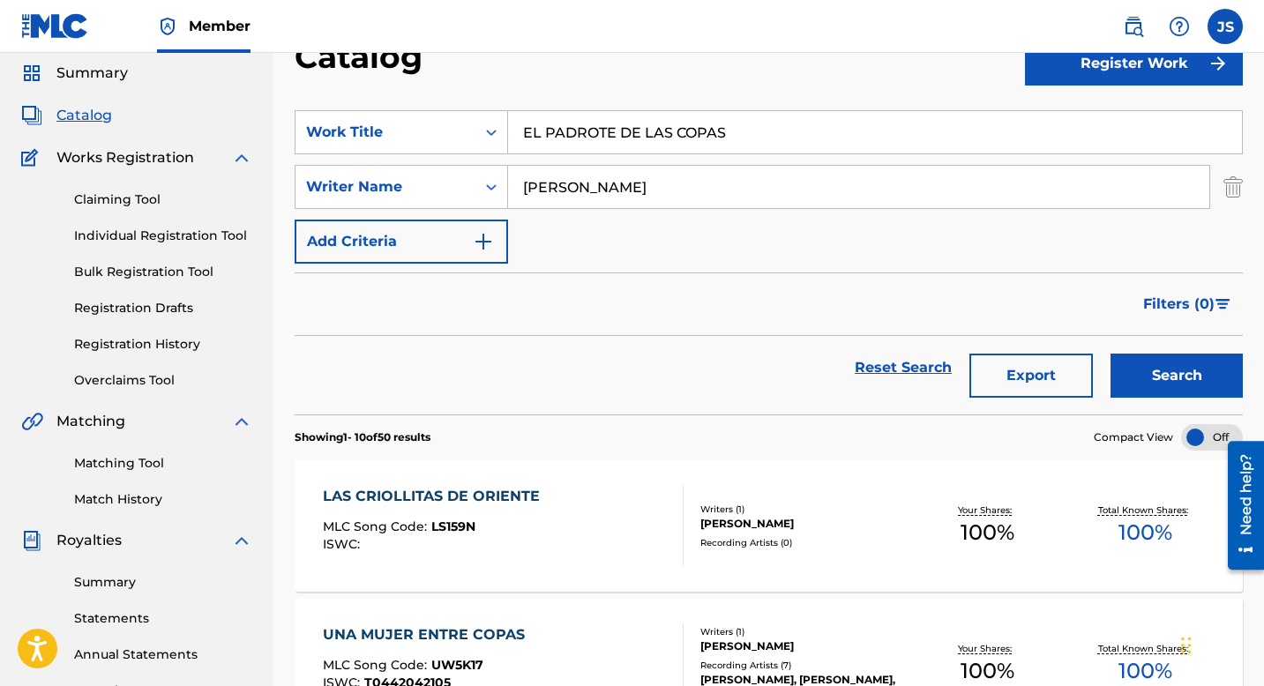
scroll to position [69, 0]
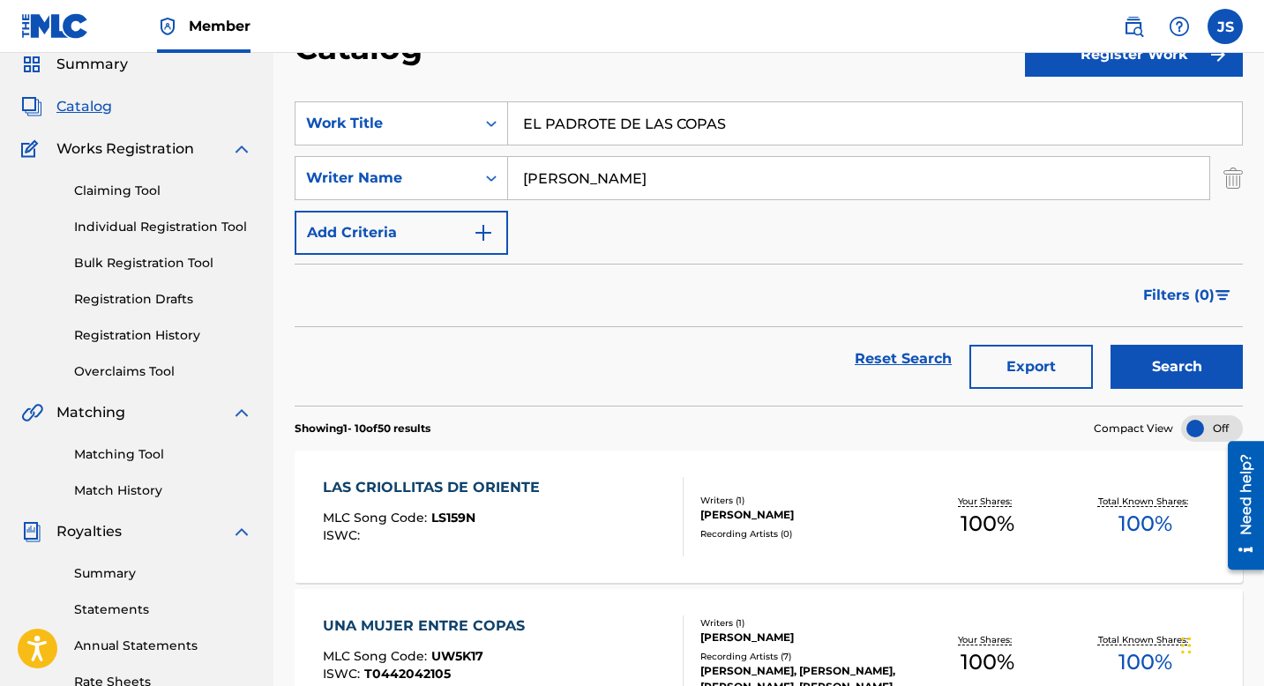
click at [596, 117] on input "EL PADROTE DE LAS COPAS" at bounding box center [875, 123] width 734 height 42
paste input "ORRÓN ESTA DE MODA"
type input "EL PORRÓN ESTA DE MODA"
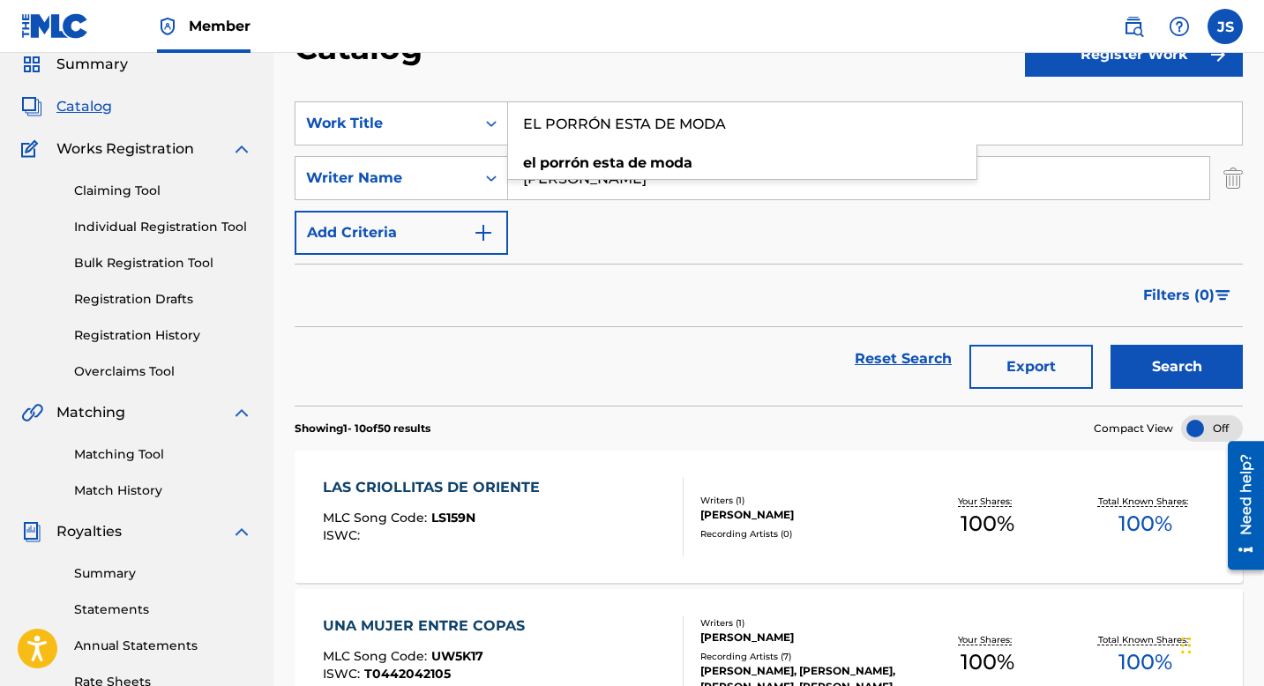
click at [1171, 351] on button "Search" at bounding box center [1177, 367] width 132 height 44
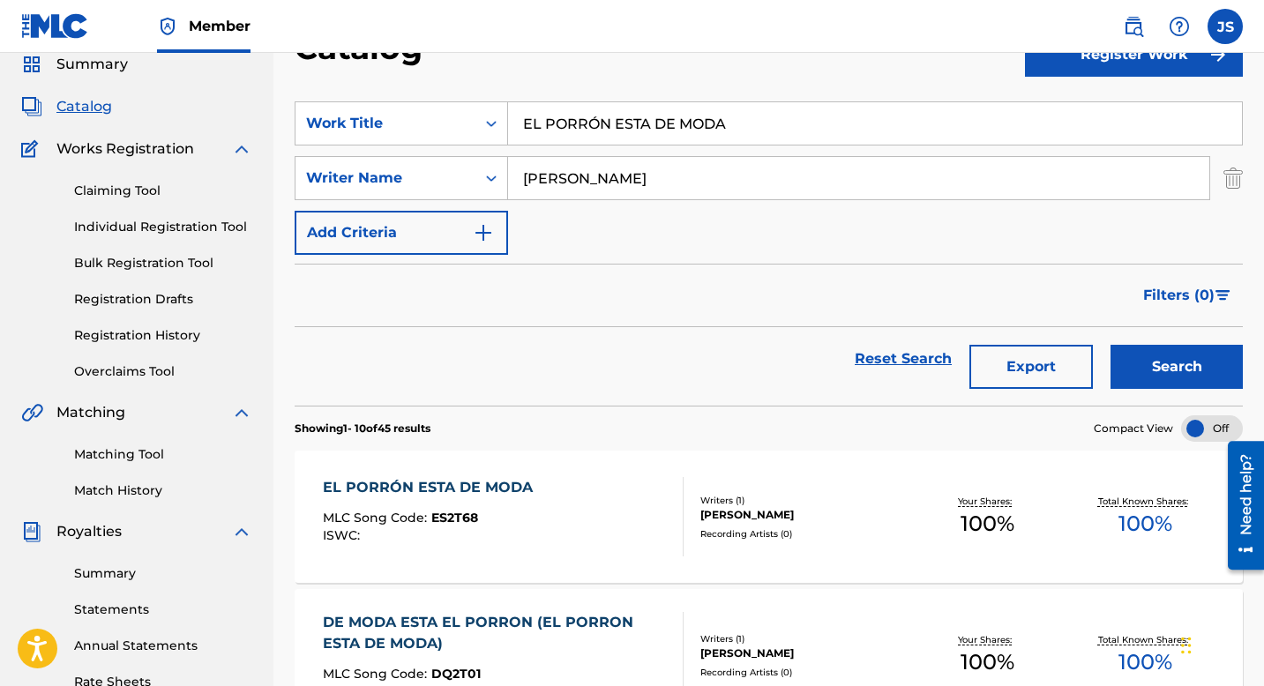
click at [514, 491] on div "EL PORRÓN ESTA DE MODA" at bounding box center [432, 487] width 219 height 21
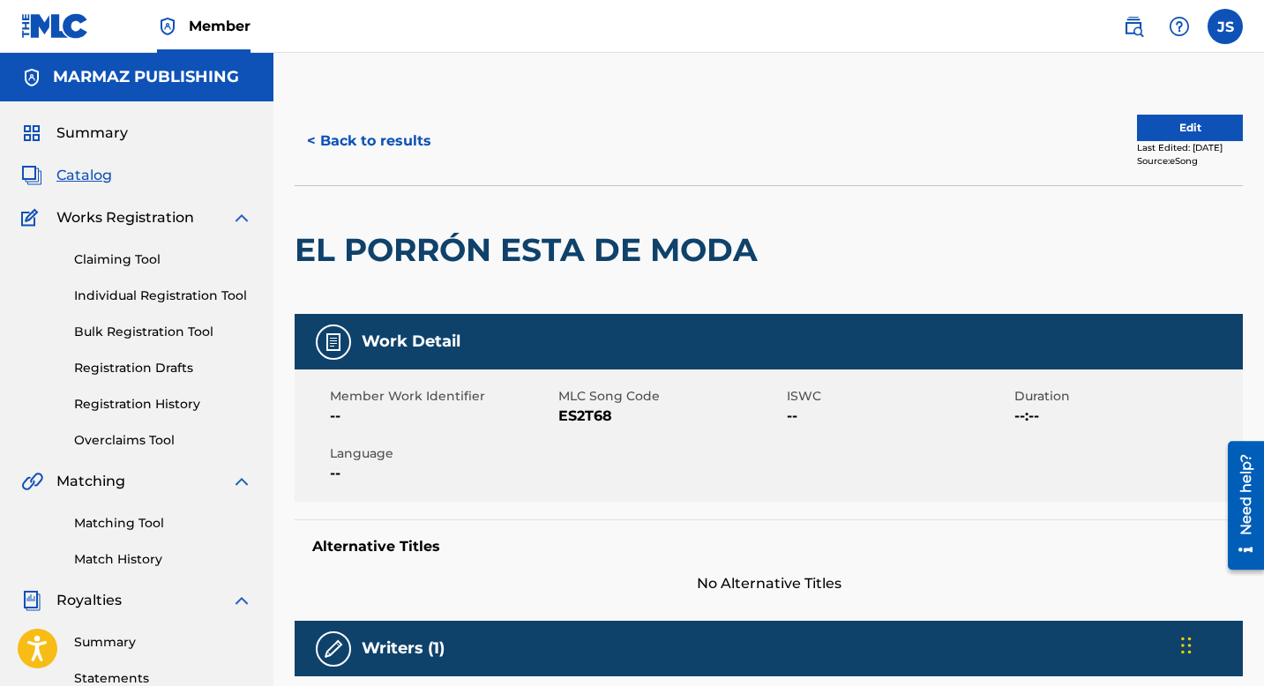
click at [597, 416] on span "ES2T68" at bounding box center [670, 416] width 224 height 21
copy span "ES2T68"
click at [342, 138] on button "< Back to results" at bounding box center [369, 141] width 149 height 44
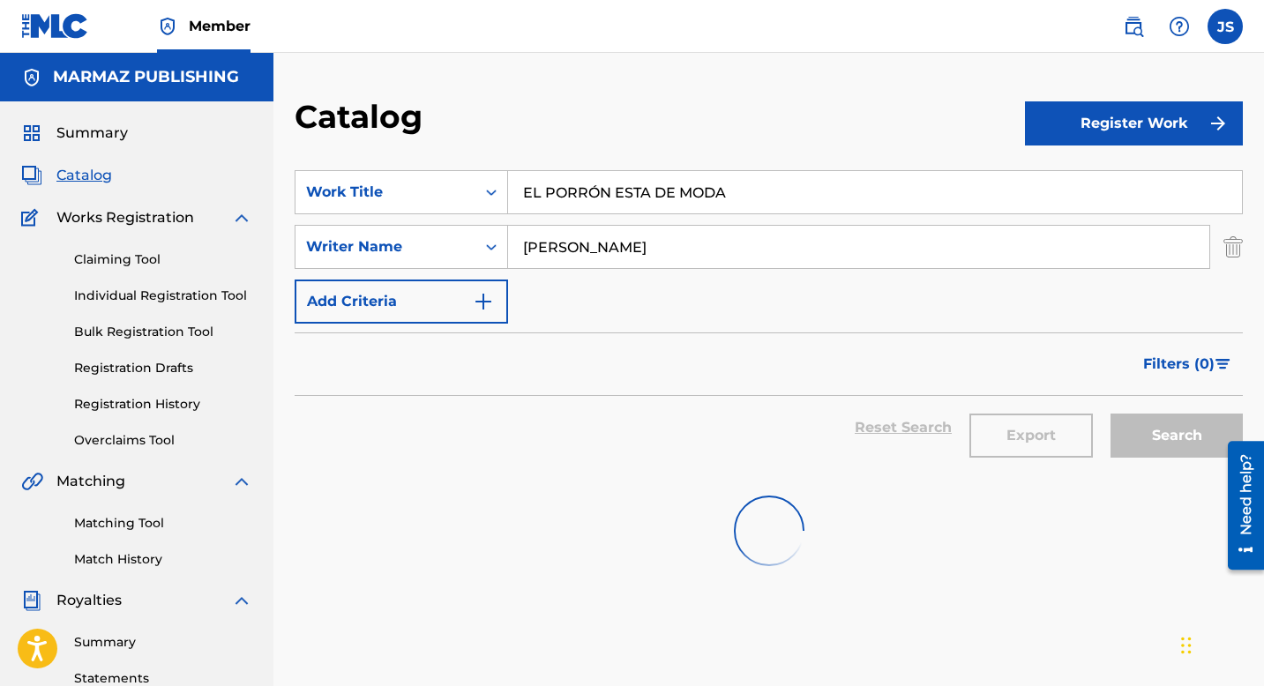
scroll to position [69, 0]
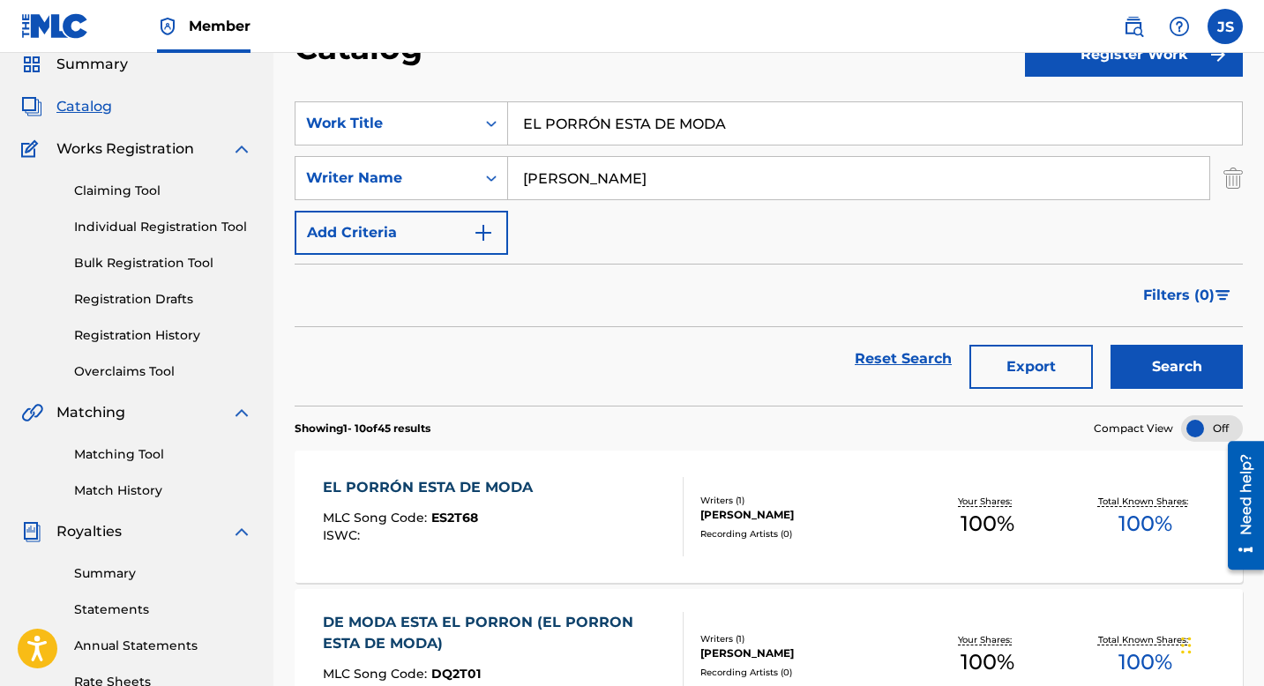
click at [609, 133] on input "EL PORRÓN ESTA DE MODA" at bounding box center [875, 123] width 734 height 42
paste input "SABOR DE TUS LABIOS"
click at [1156, 357] on button "Search" at bounding box center [1177, 367] width 132 height 44
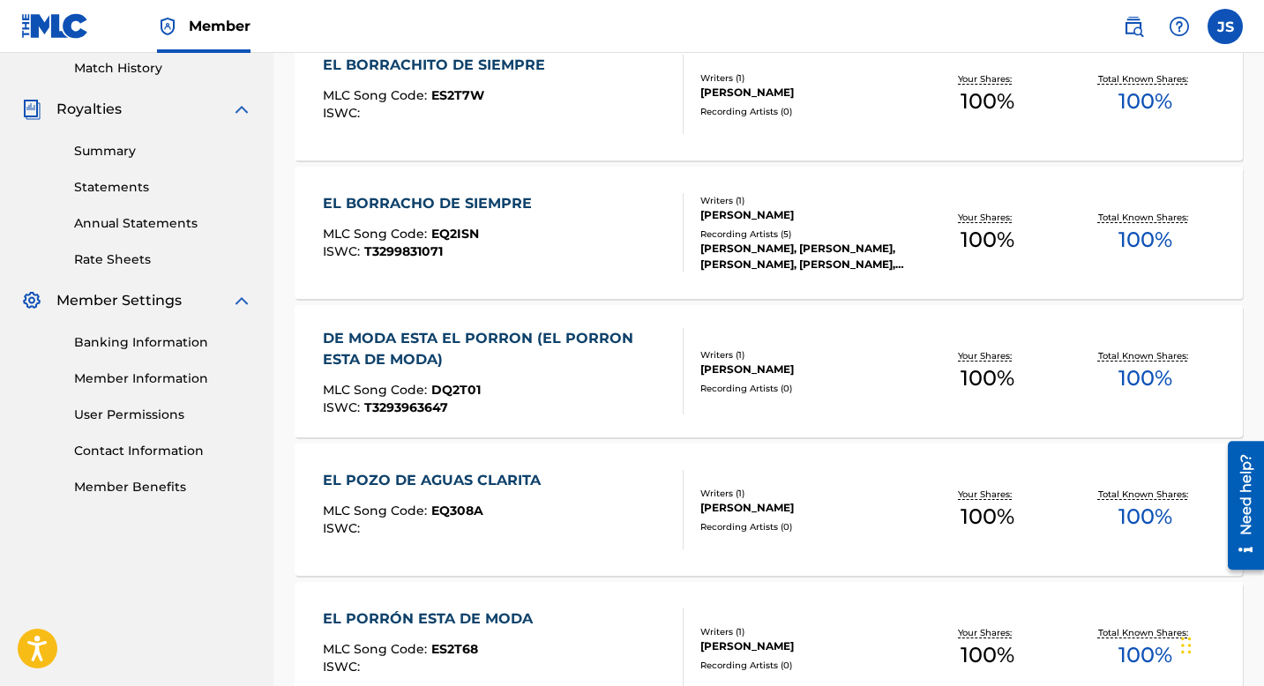
scroll to position [0, 0]
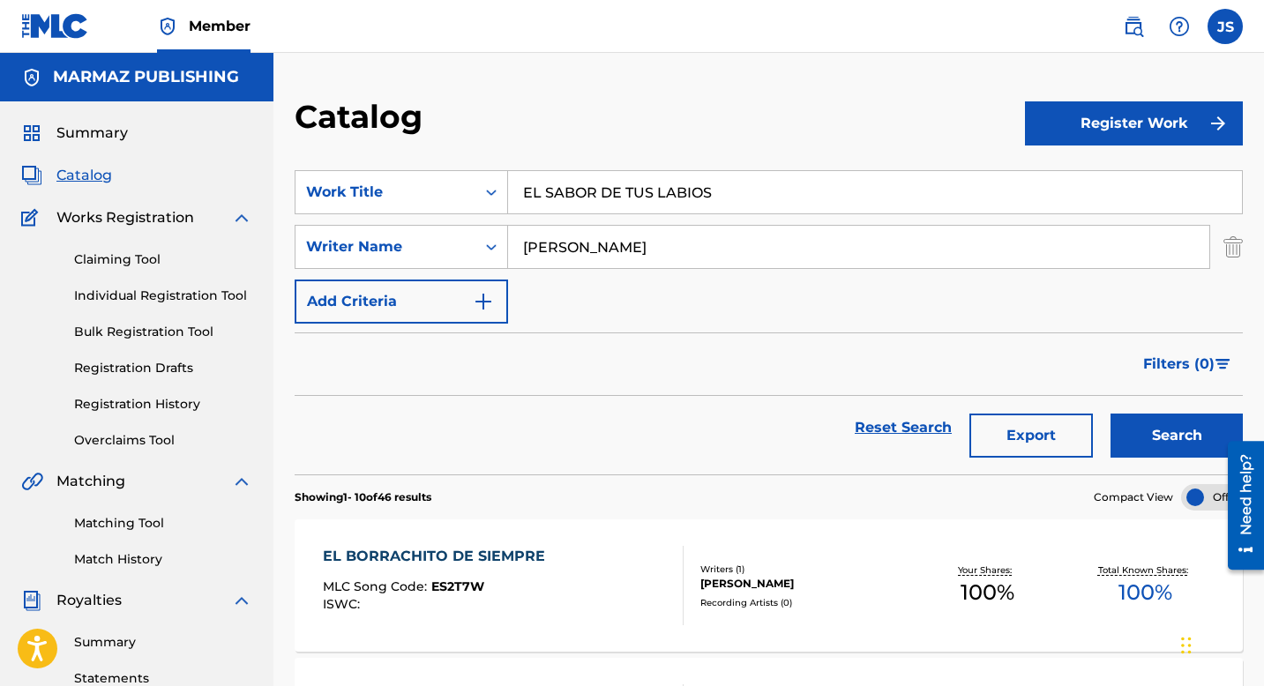
click at [602, 181] on input "EL SABOR DE TUS LABIOS" at bounding box center [875, 192] width 734 height 42
paste input "TESORO DE NOSOTR"
click at [1144, 440] on button "Search" at bounding box center [1177, 436] width 132 height 44
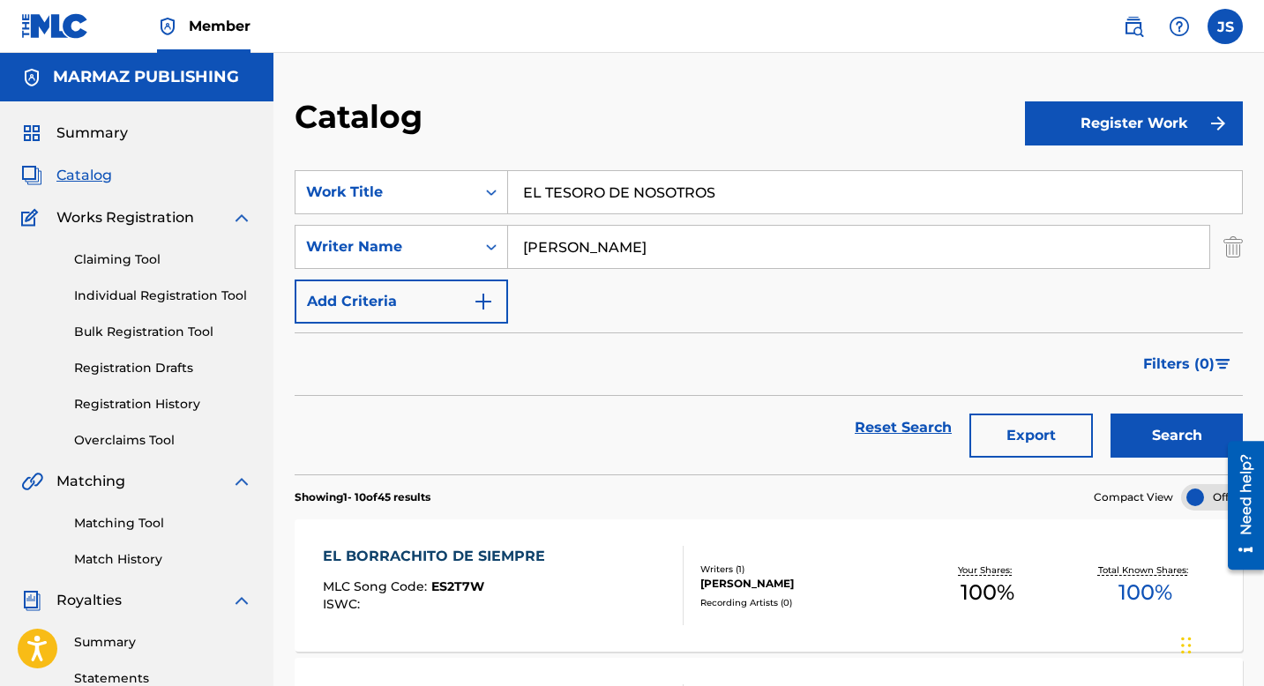
click at [594, 210] on input "EL TESORO DE NOSOTROS" at bounding box center [875, 192] width 734 height 42
paste input "MPATO UNA PEA CON OTRA"
type input "EMPATO UNA PEA CON OTRA"
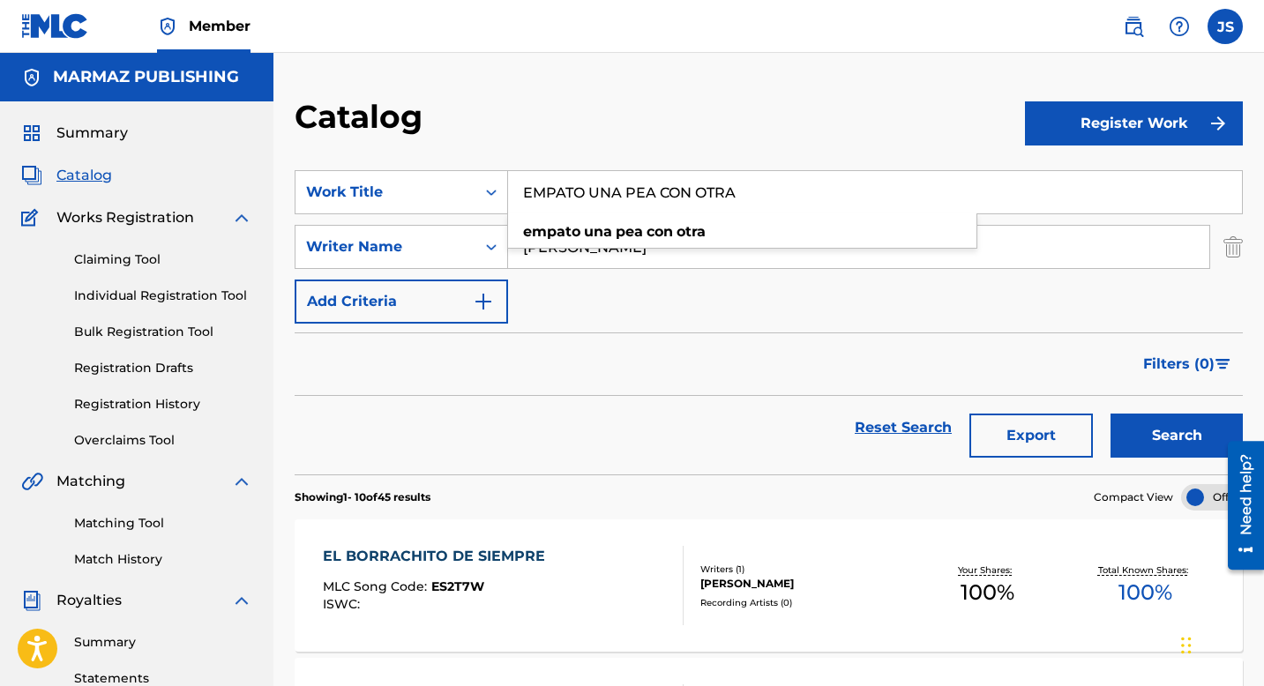
click at [1135, 435] on button "Search" at bounding box center [1177, 436] width 132 height 44
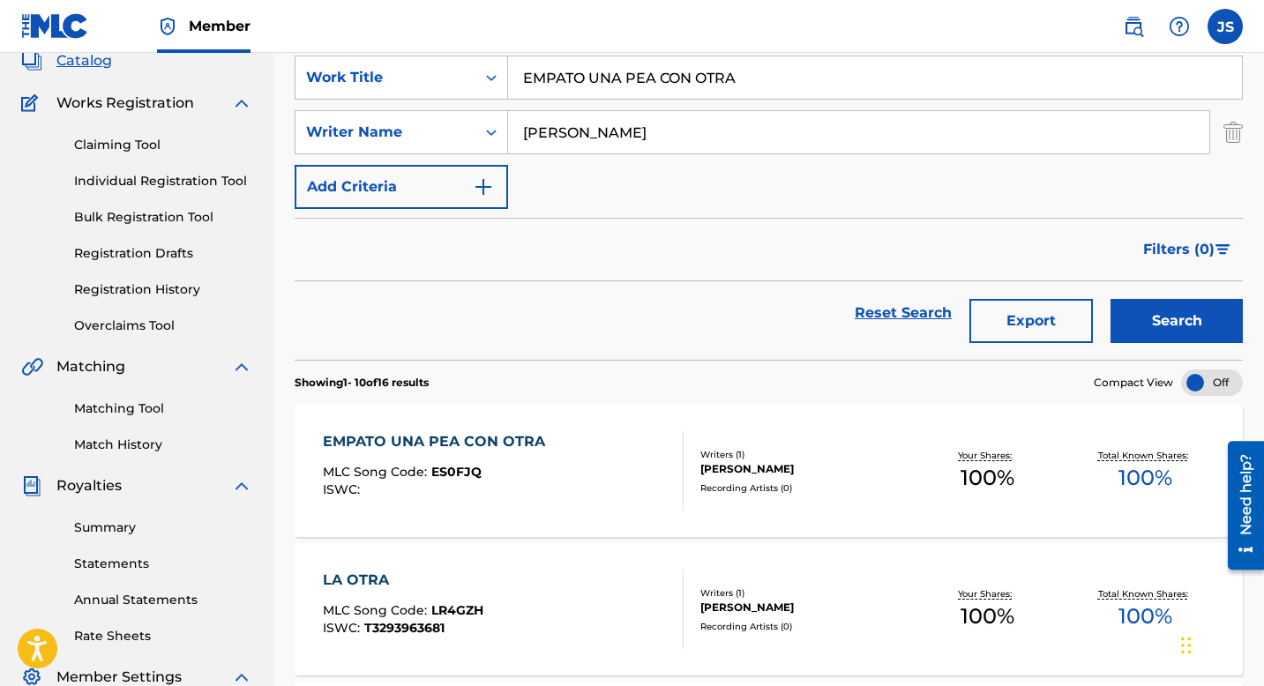
scroll to position [116, 0]
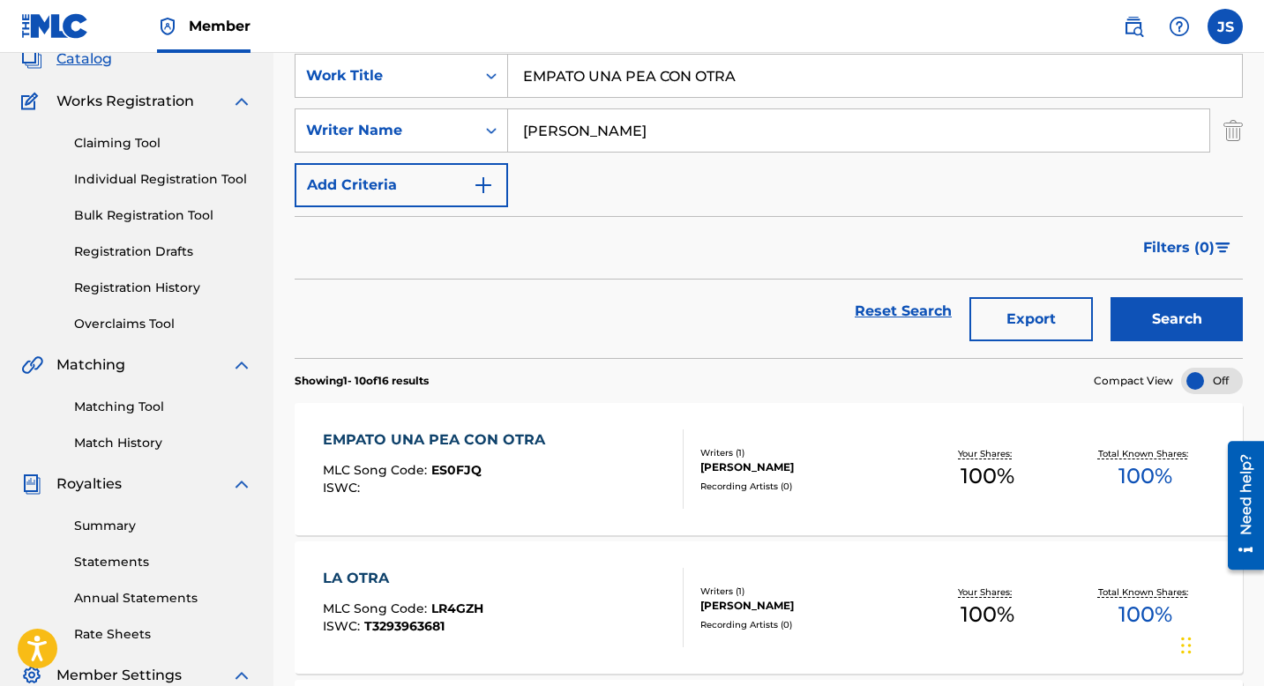
click at [470, 446] on div "EMPATO UNA PEA CON OTRA" at bounding box center [438, 440] width 231 height 21
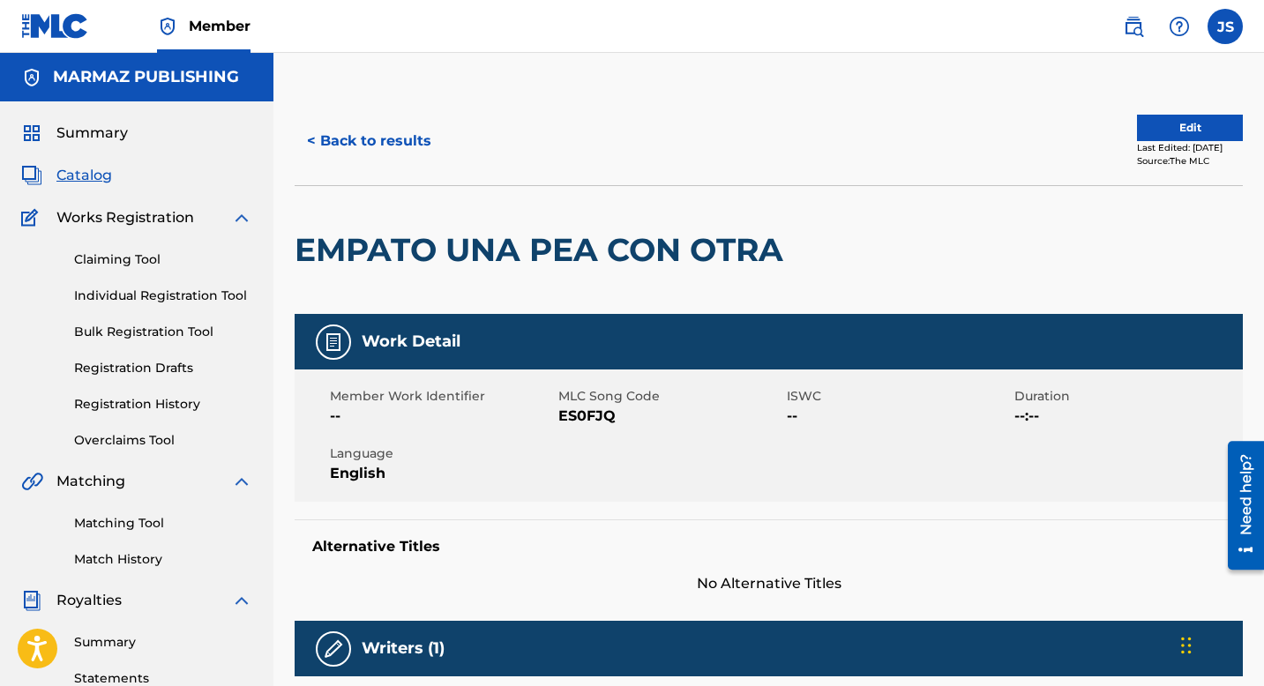
click at [582, 417] on span "ES0FJQ" at bounding box center [670, 416] width 224 height 21
click at [411, 132] on button "< Back to results" at bounding box center [369, 141] width 149 height 44
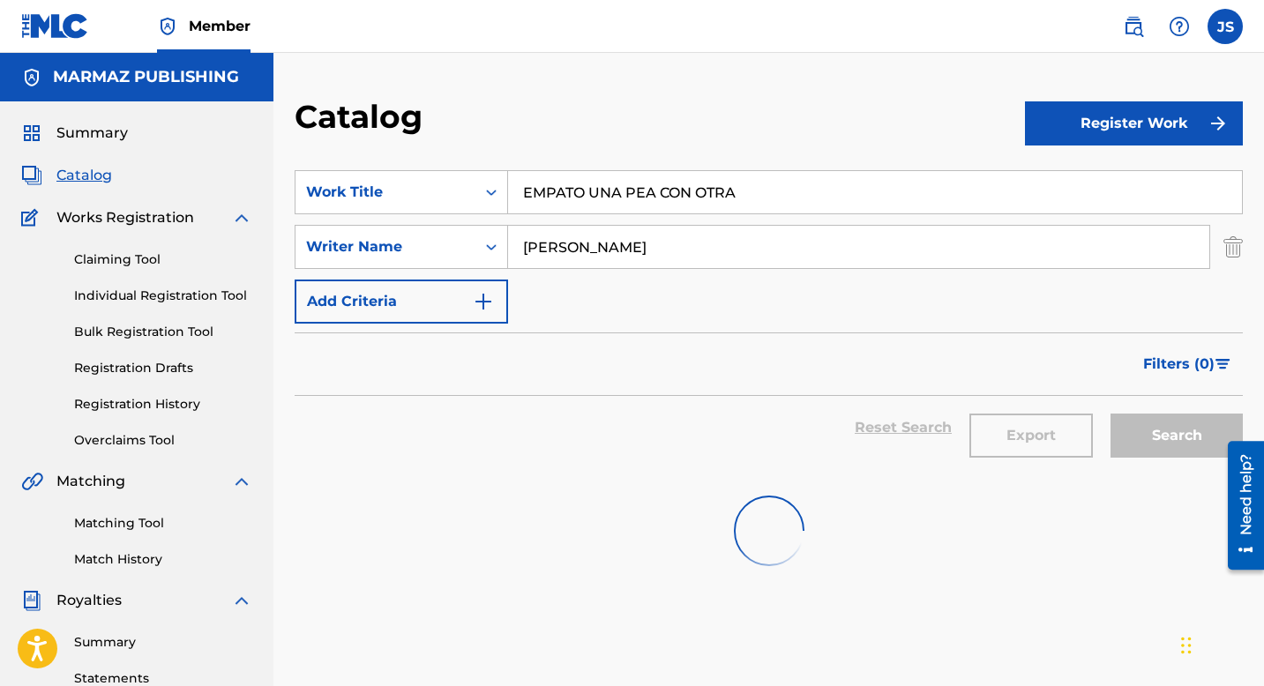
scroll to position [116, 0]
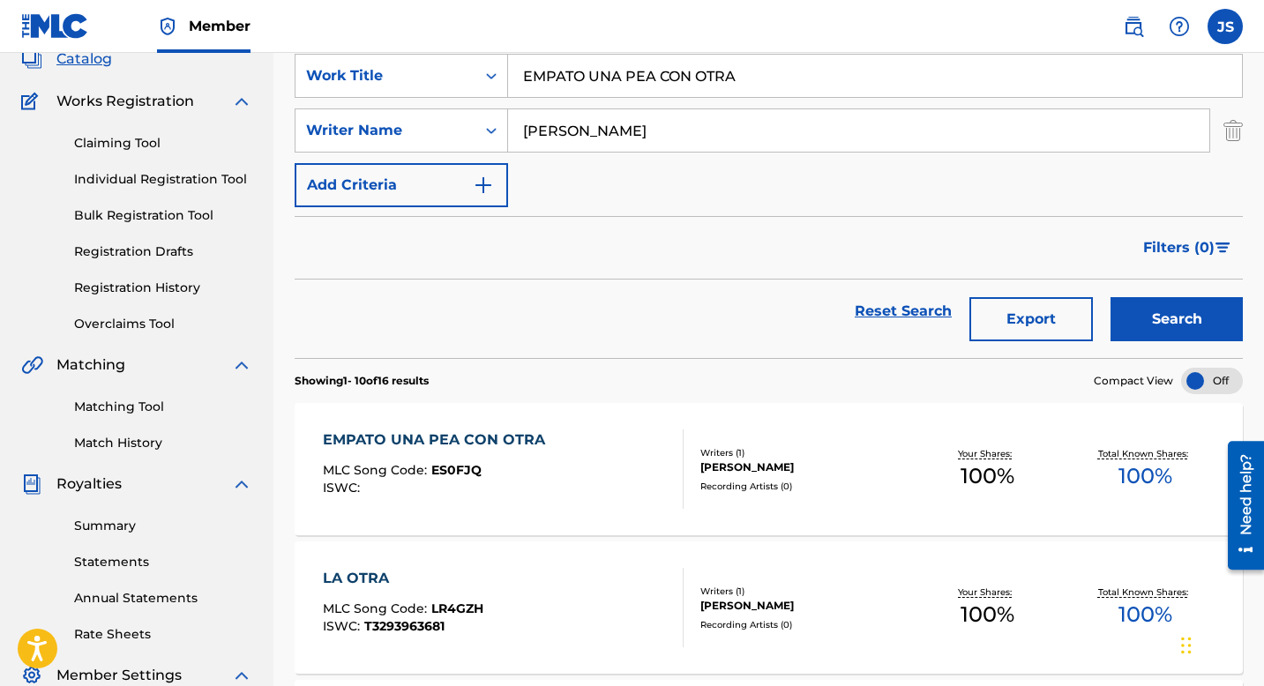
click at [624, 84] on input "EMPATO UNA PEA CON OTRA" at bounding box center [875, 76] width 734 height 42
paste input "ENTREVISTA CON EL ARPA"
click at [624, 84] on input "EMPATO UNAENTREVISTA CON EL ARPAPEA CON OTRA" at bounding box center [875, 76] width 734 height 42
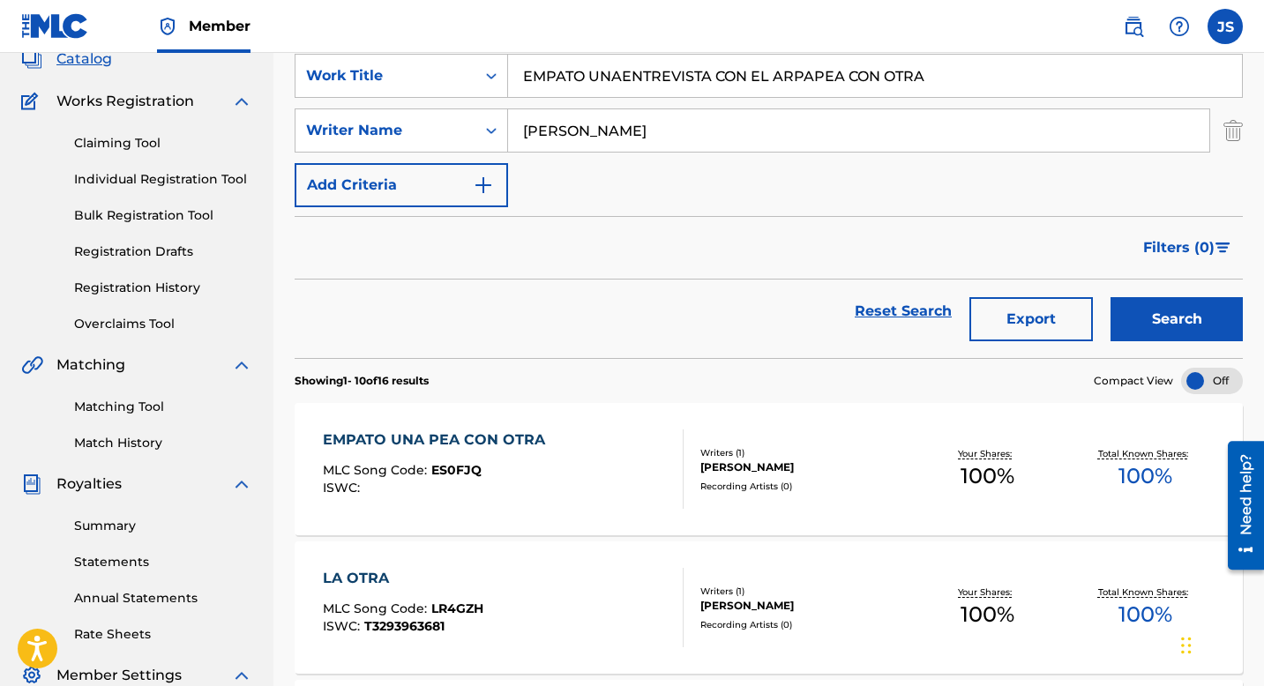
click at [624, 84] on input "EMPATO UNAENTREVISTA CON EL ARPAPEA CON OTRA" at bounding box center [875, 76] width 734 height 42
paste input "NTREVISTA CON EL ARP"
type input "ENTREVISTA CON EL ARPA"
click at [1145, 325] on button "Search" at bounding box center [1177, 319] width 132 height 44
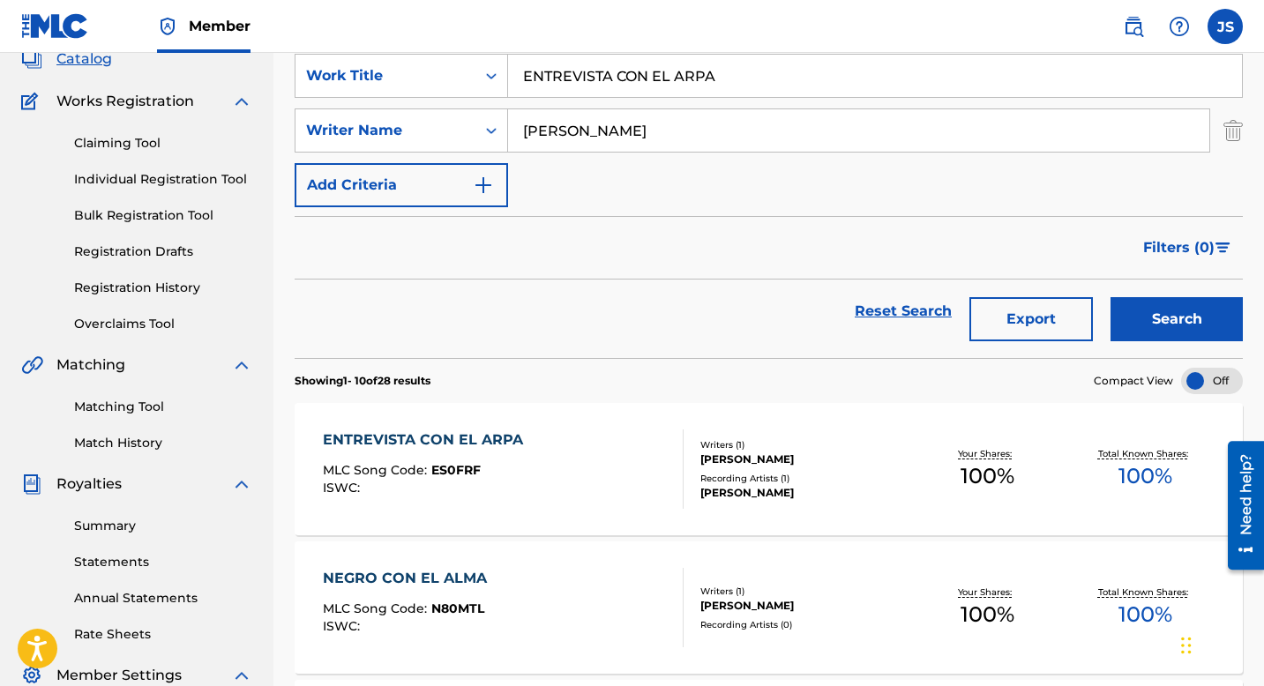
click at [475, 433] on div "ENTREVISTA CON EL ARPA" at bounding box center [427, 440] width 209 height 21
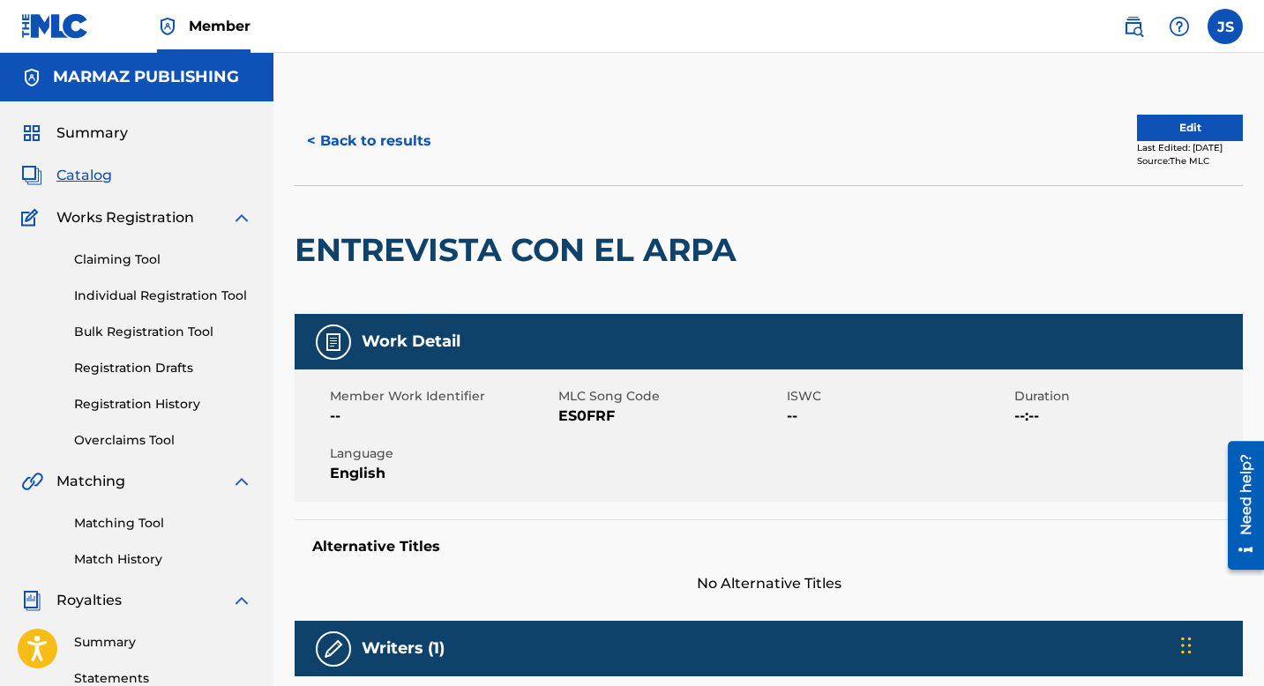
click at [581, 425] on span "ES0FRF" at bounding box center [670, 416] width 224 height 21
click at [331, 142] on button "< Back to results" at bounding box center [369, 141] width 149 height 44
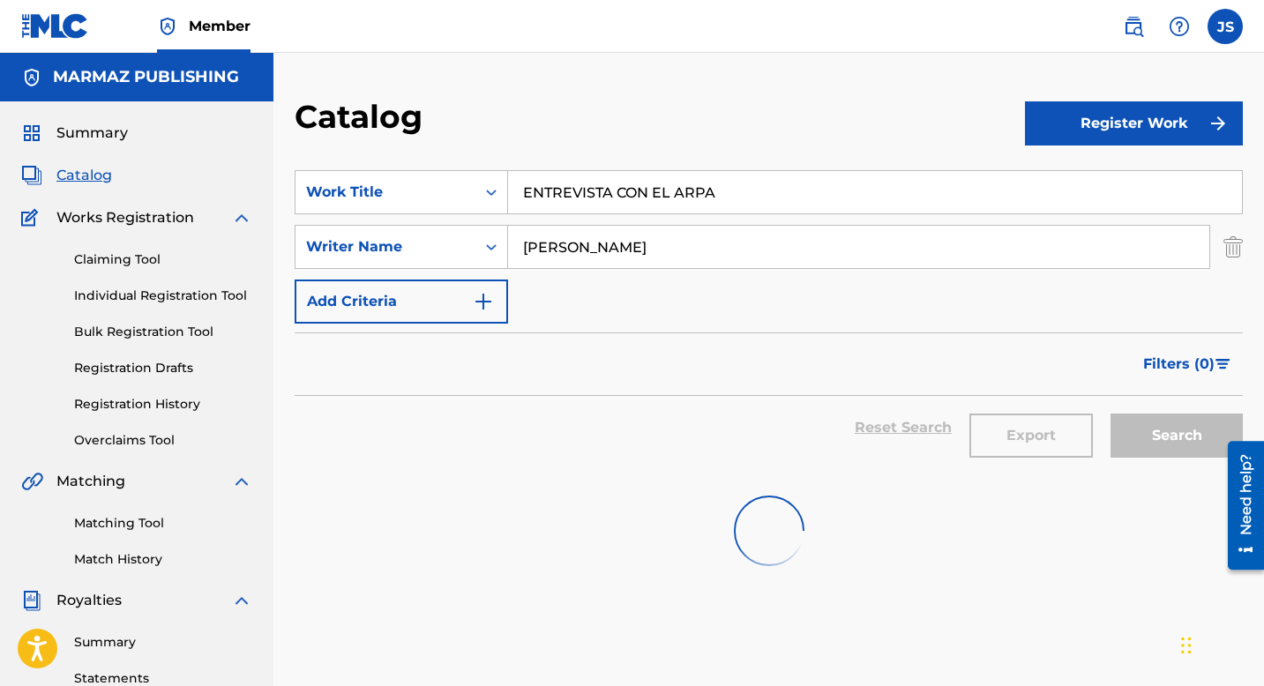
scroll to position [116, 0]
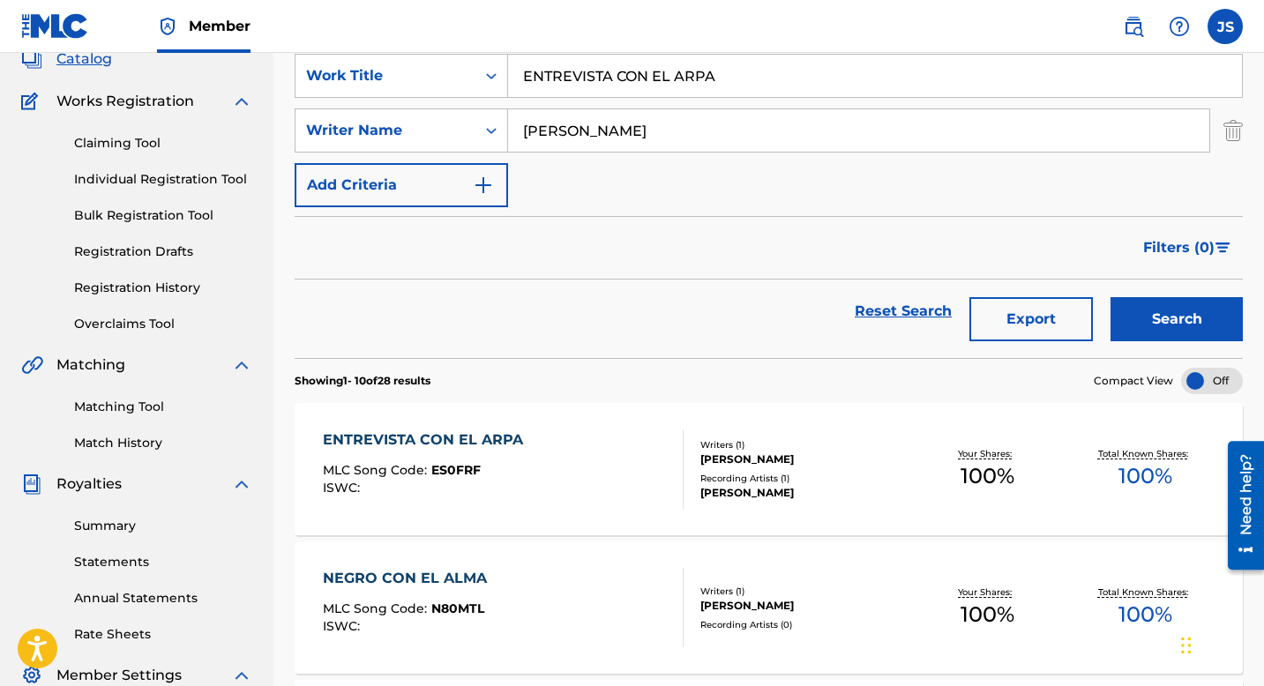
click at [655, 80] on input "ENTREVISTA CON EL ARPA" at bounding box center [875, 76] width 734 height 42
paste input "HAZTE LA LOC"
click at [1184, 323] on button "Search" at bounding box center [1177, 319] width 132 height 44
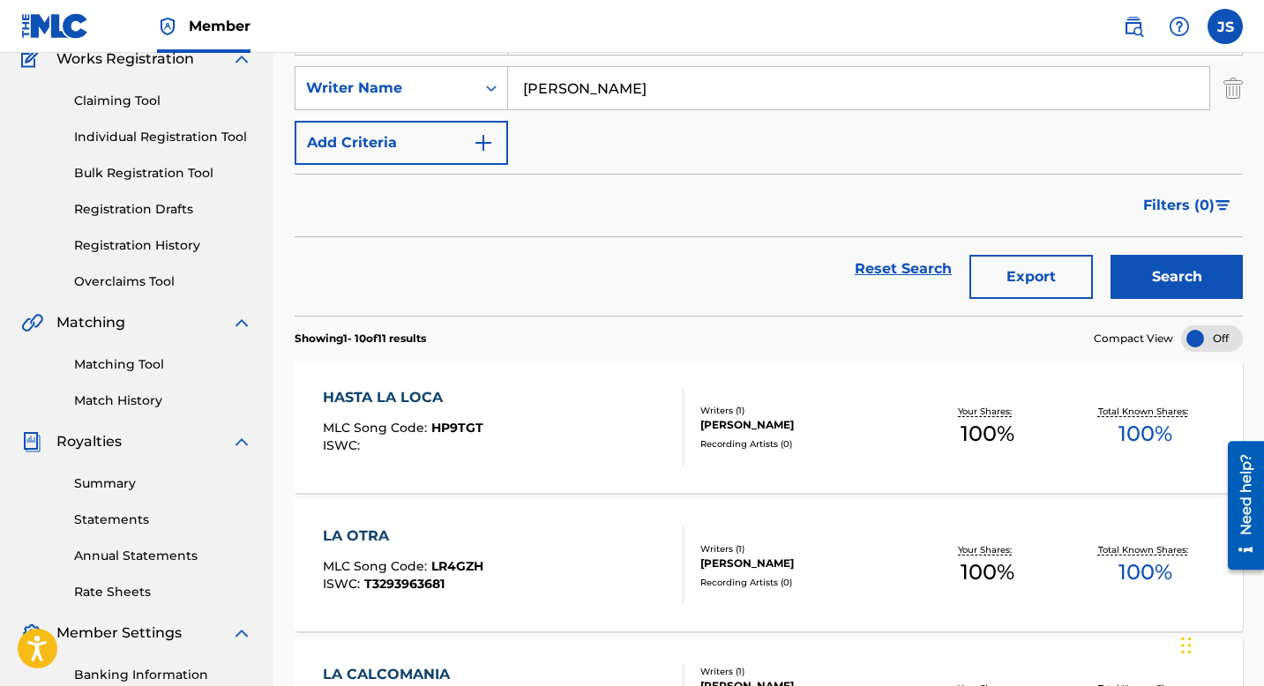
scroll to position [0, 0]
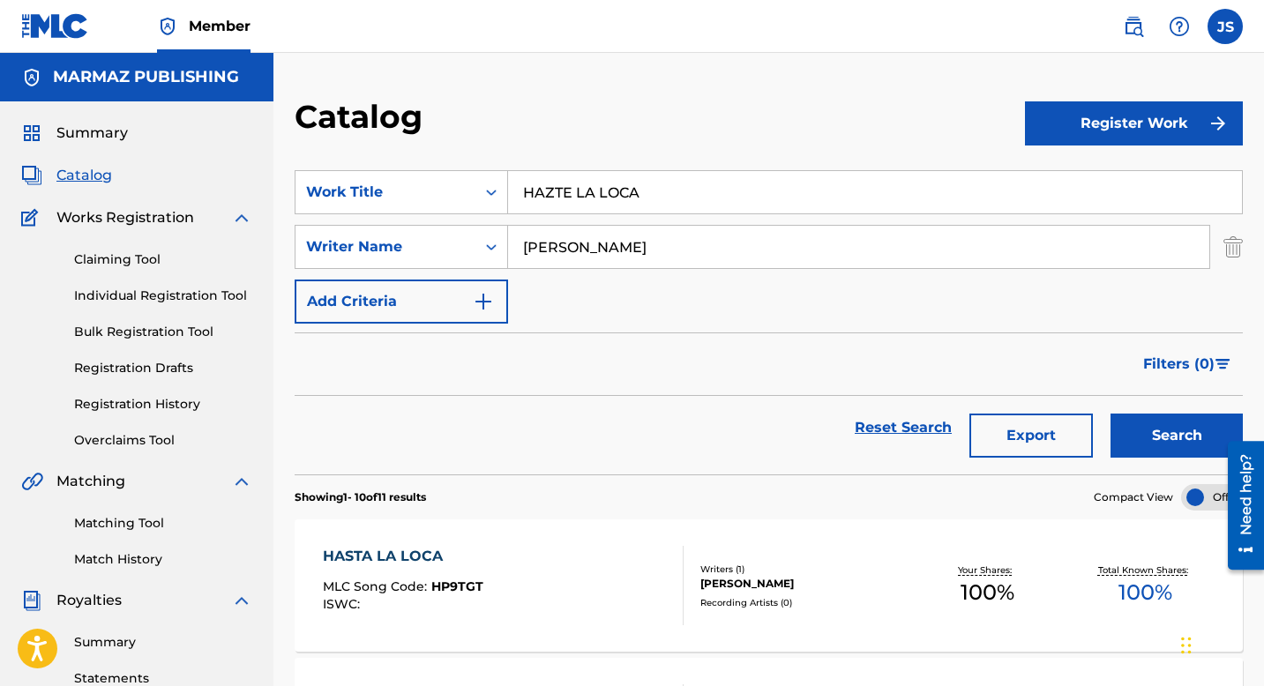
click at [585, 200] on input "HAZTE LA LOCA" at bounding box center [875, 192] width 734 height 42
paste input "JUAN FRANCISCO DE LOYOL"
type input "JUAN FRANCISCO DE LOYOLA"
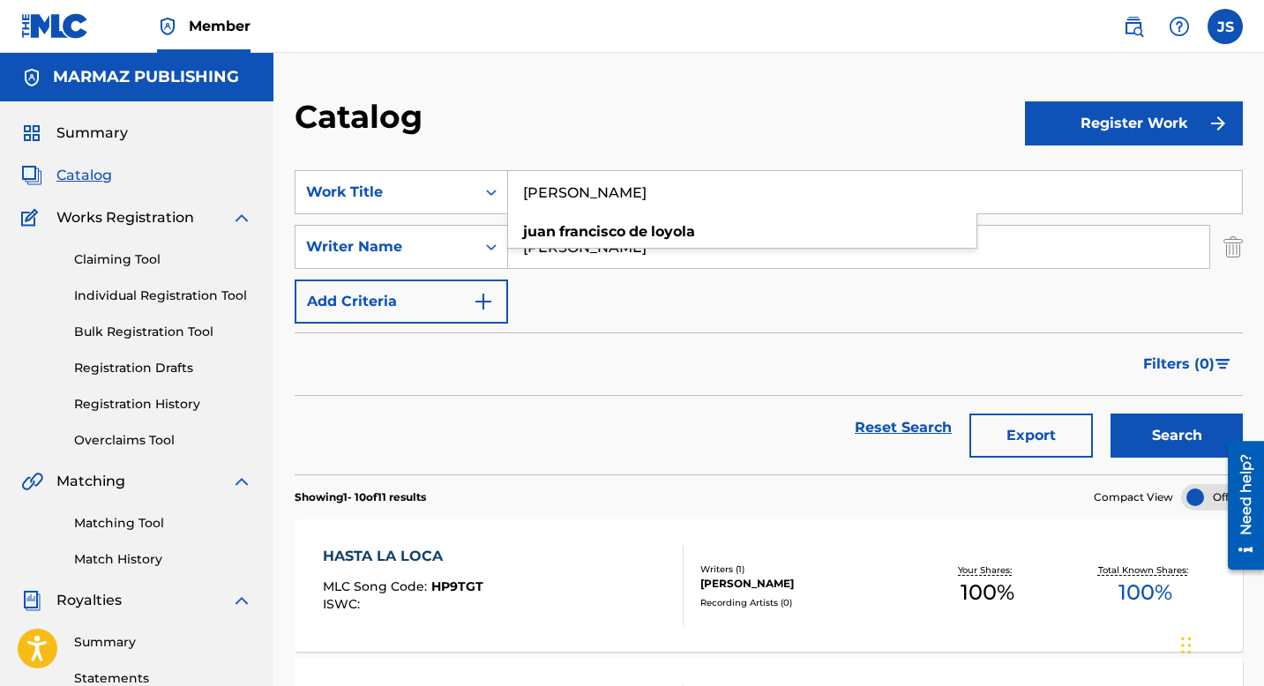
click at [1142, 436] on button "Search" at bounding box center [1177, 436] width 132 height 44
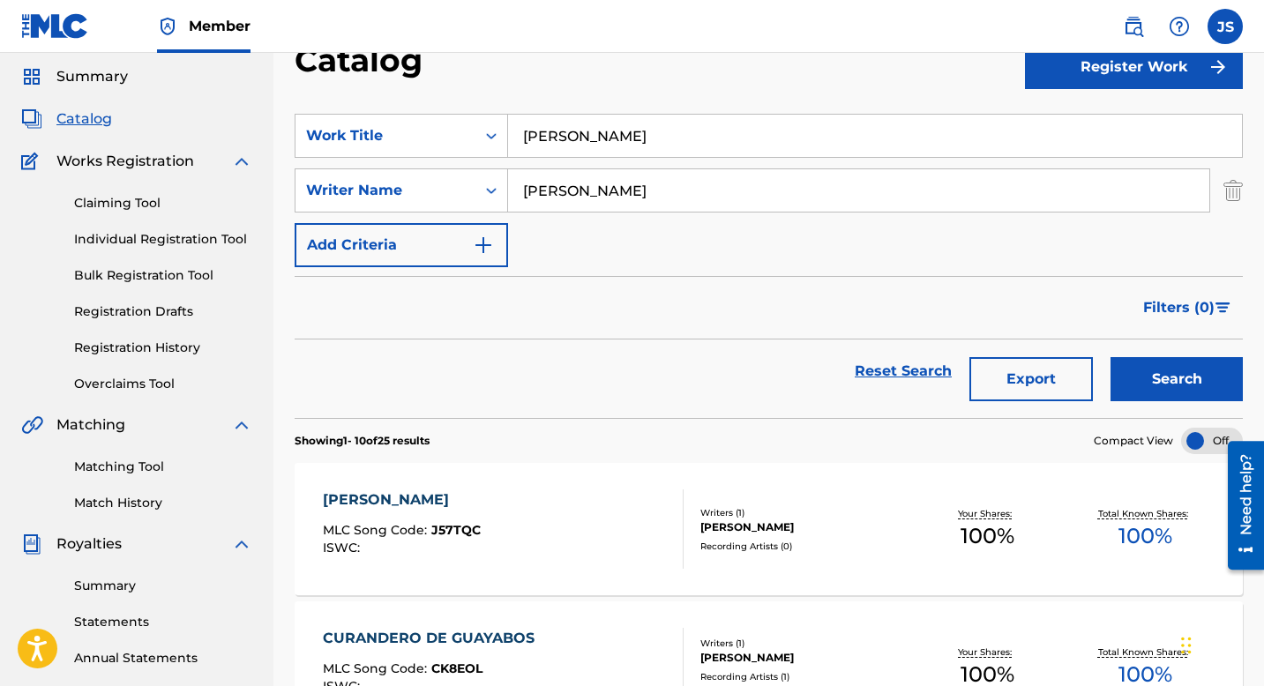
scroll to position [64, 0]
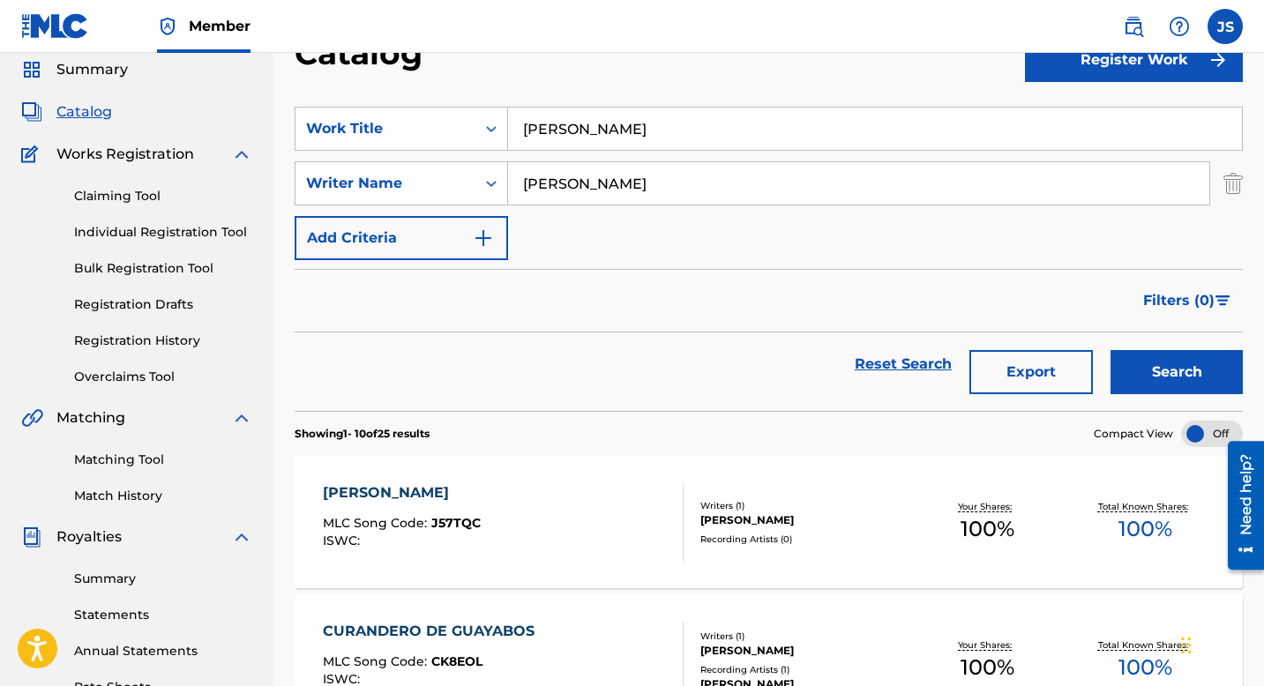
click at [481, 498] on div "JUAN FRANCISCO DE LOYOLA" at bounding box center [402, 493] width 158 height 21
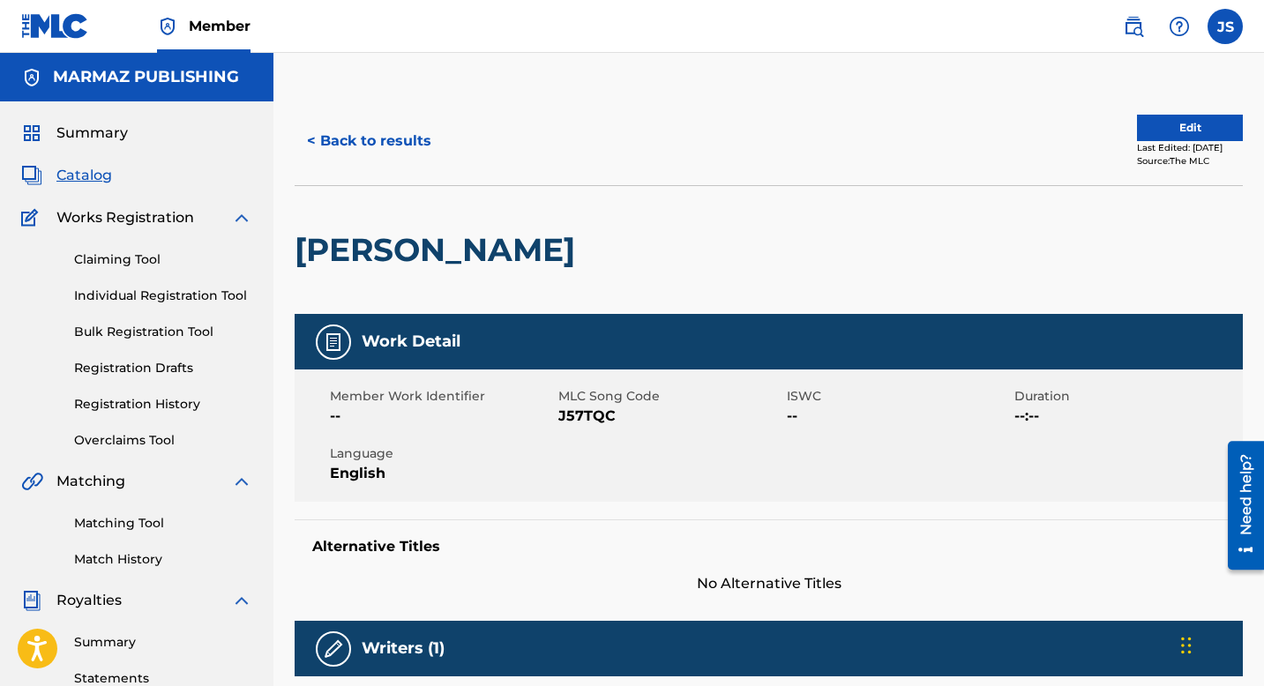
click at [598, 409] on span "J57TQC" at bounding box center [670, 416] width 224 height 21
click at [411, 130] on button "< Back to results" at bounding box center [369, 141] width 149 height 44
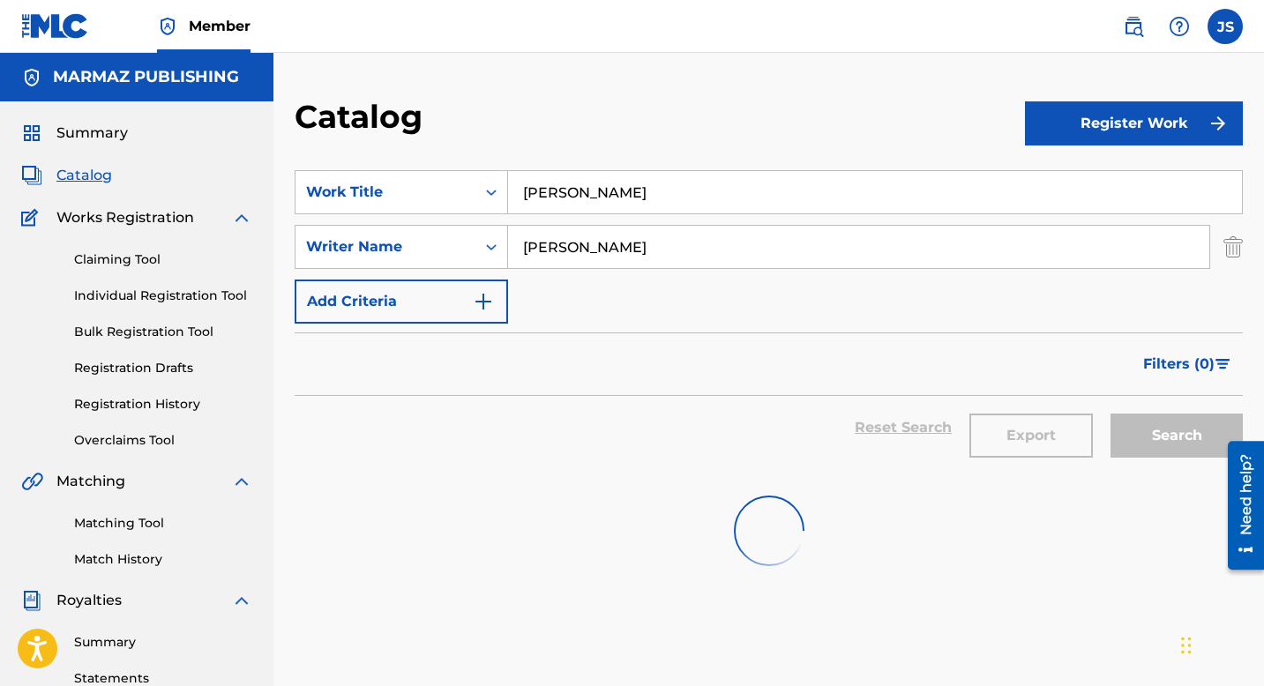
scroll to position [64, 0]
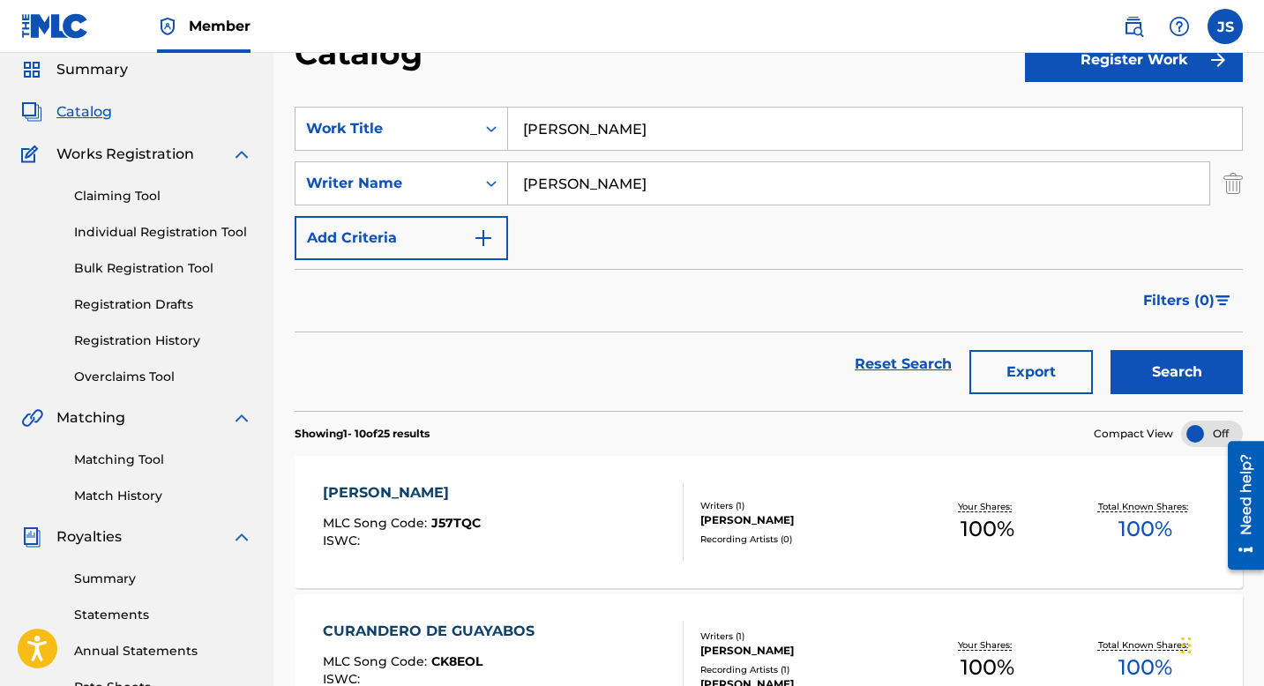
click at [819, 137] on input "JUAN FRANCISCO DE LOYOLA" at bounding box center [875, 129] width 734 height 42
paste input "LA ESENCIA DE MI PASAJE"
click at [1144, 361] on button "Search" at bounding box center [1177, 372] width 132 height 44
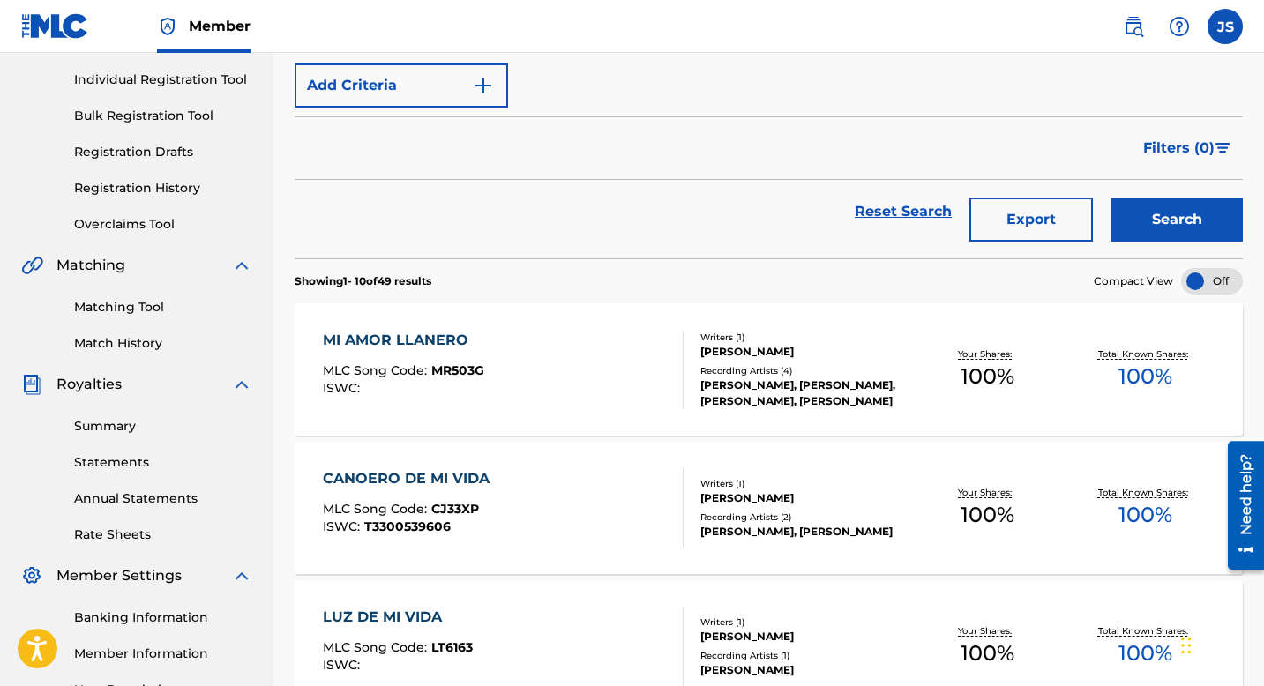
scroll to position [0, 0]
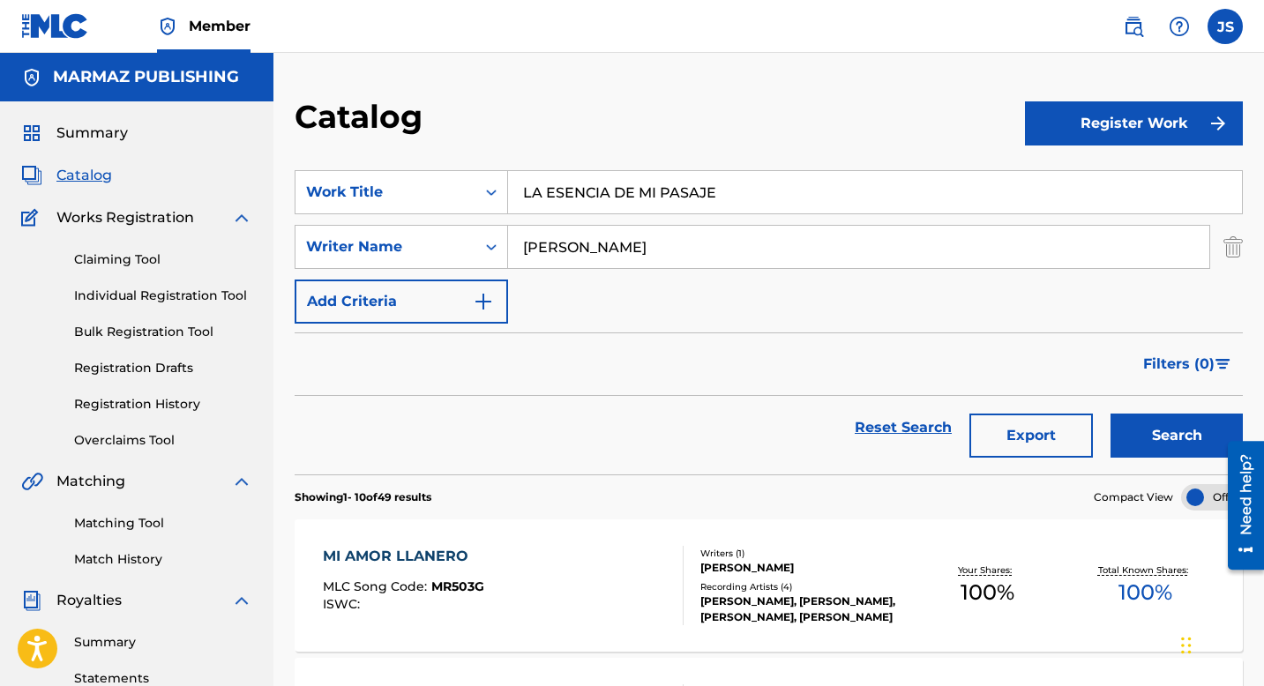
click at [645, 202] on input "LA ESENCIA DE MI PASAJE" at bounding box center [875, 192] width 734 height 42
paste input "KIRPA DE ANTONIO"
type input "LA KIRPA DE ANTONIO"
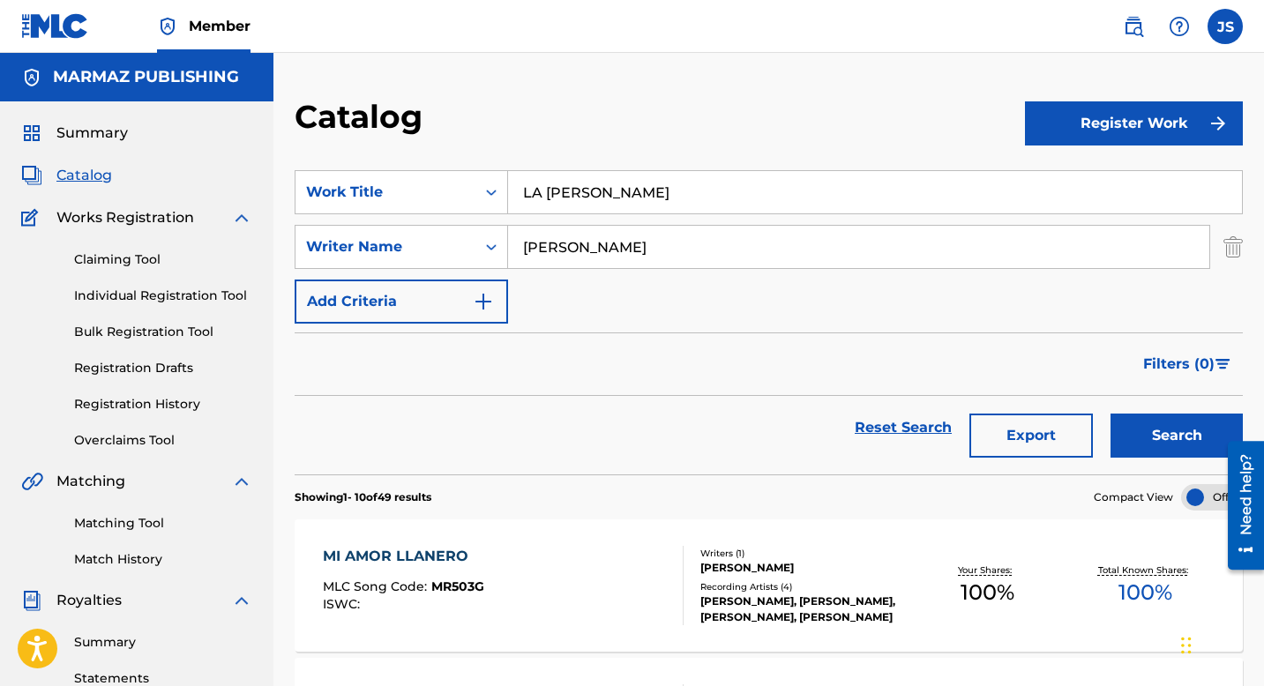
click at [1143, 418] on button "Search" at bounding box center [1177, 436] width 132 height 44
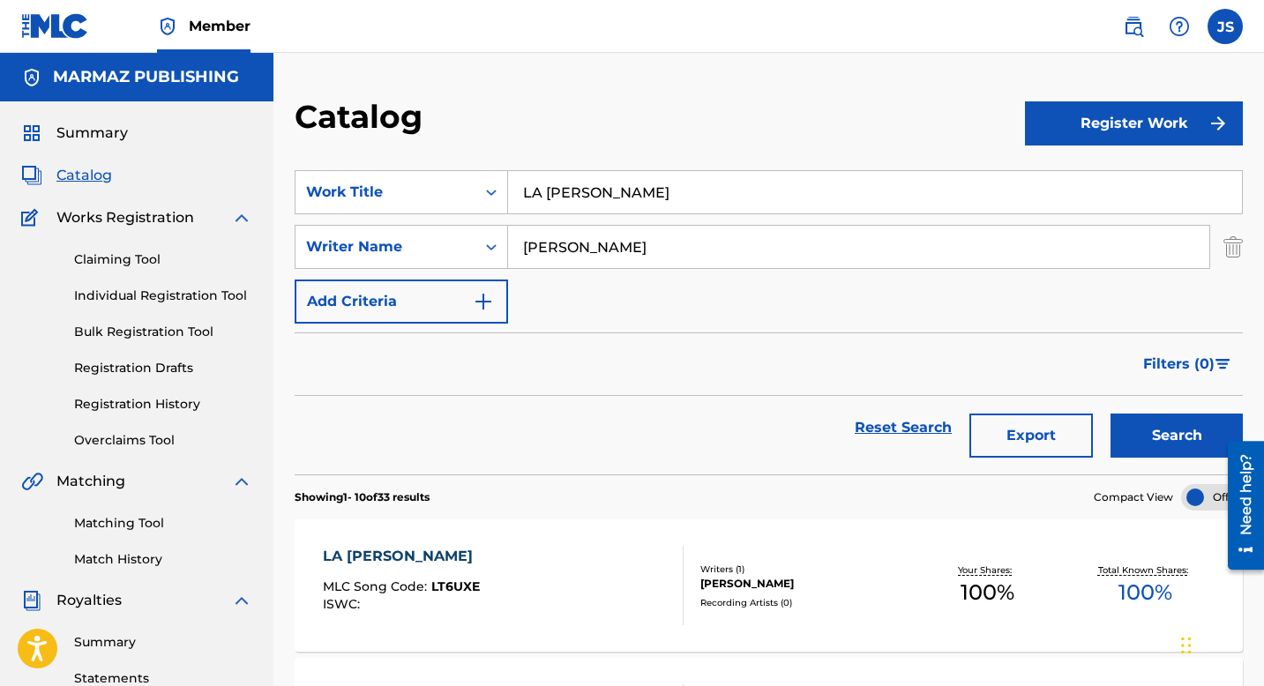
click at [475, 546] on div "LA KIRPA DE ANTONIO" at bounding box center [402, 556] width 159 height 21
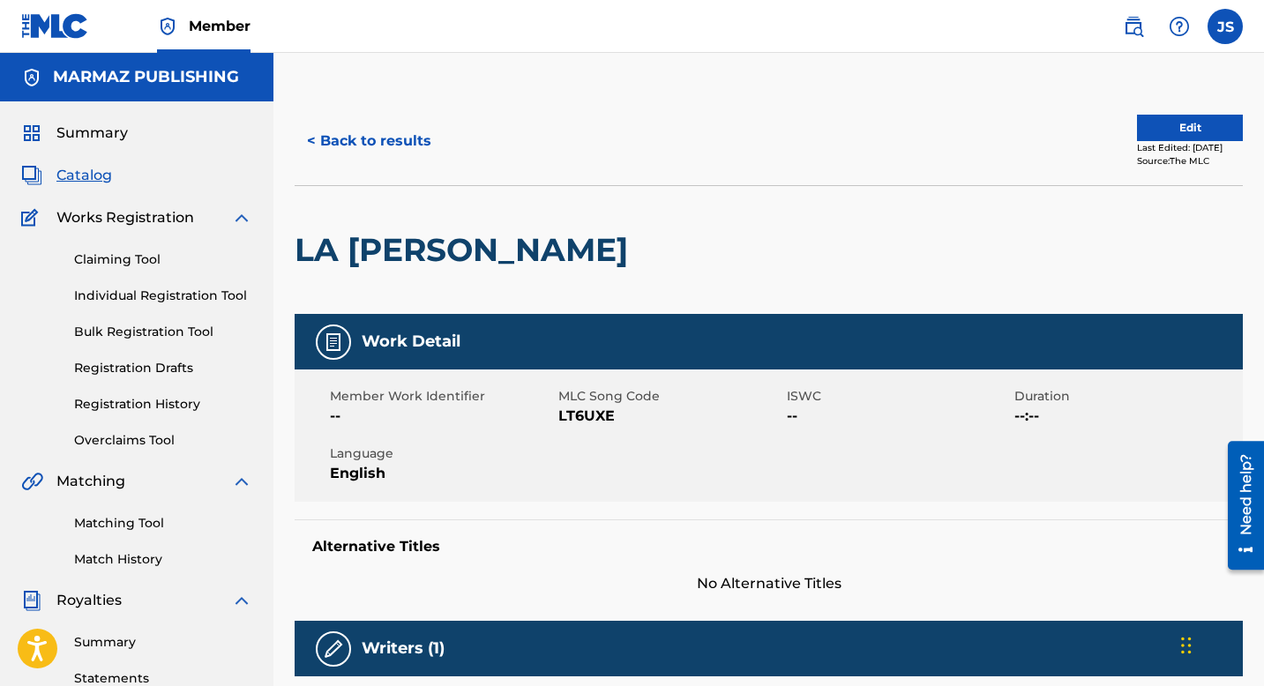
click at [572, 421] on span "LT6UXE" at bounding box center [670, 416] width 224 height 21
click at [399, 144] on button "< Back to results" at bounding box center [369, 141] width 149 height 44
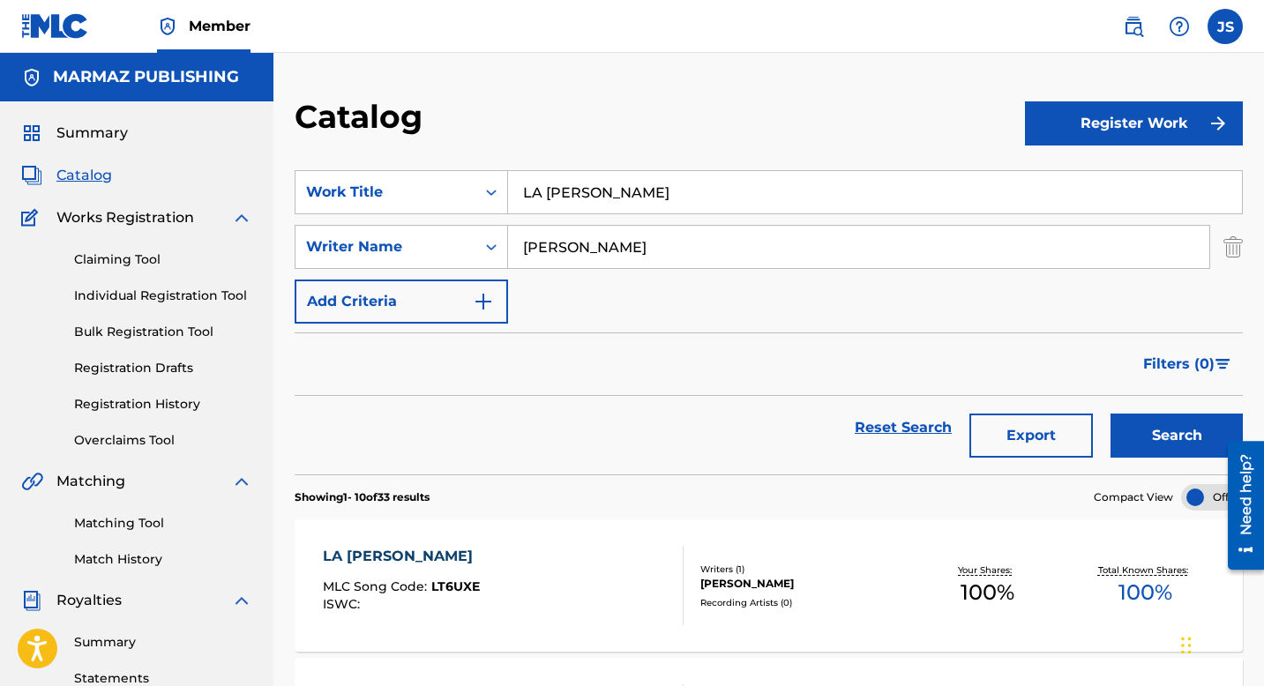
click at [611, 192] on input "LA KIRPA DE ANTONIO" at bounding box center [875, 192] width 734 height 42
paste input "SUERTE DEL VIEJO POBRE"
type input "LA SUERTE DEL VIEJO POBRE"
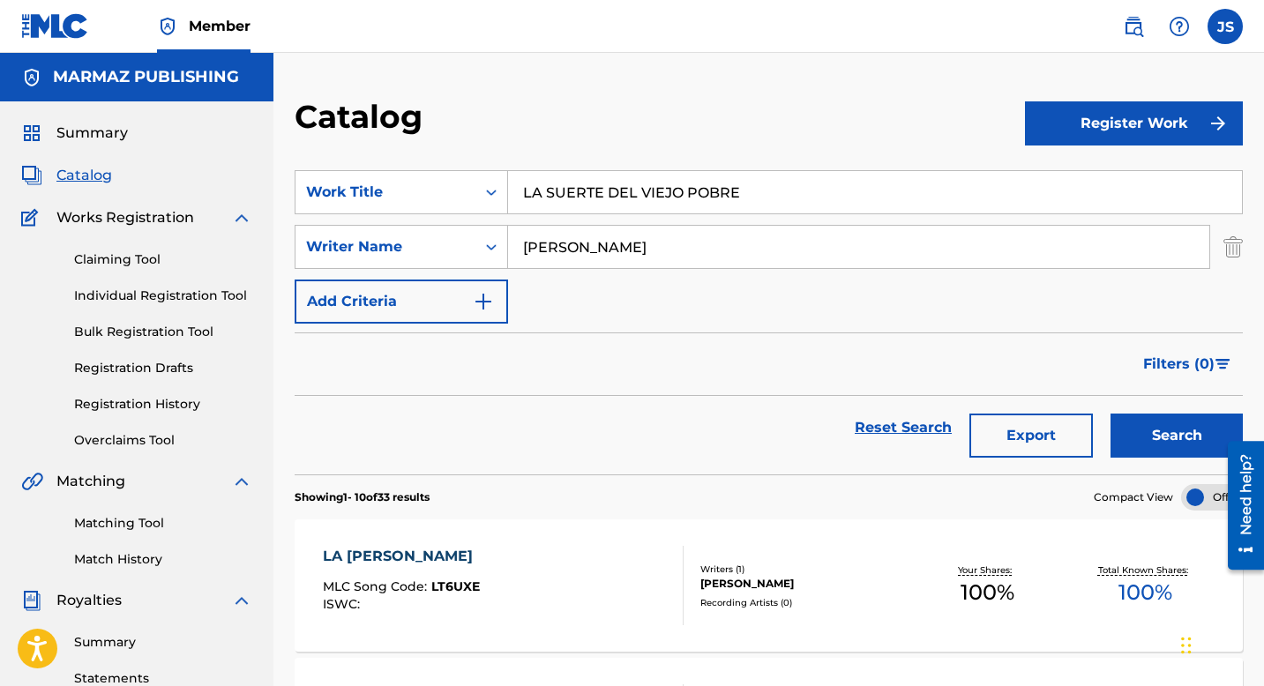
click at [1140, 444] on button "Search" at bounding box center [1177, 436] width 132 height 44
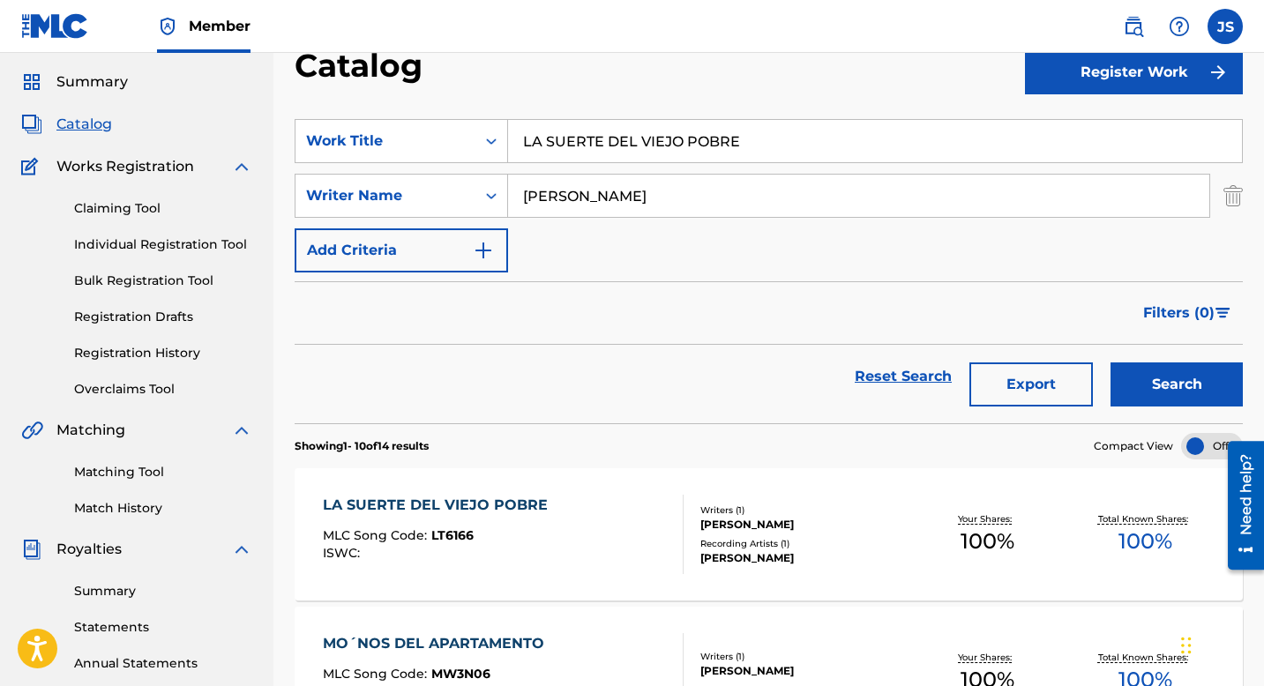
scroll to position [52, 0]
click at [571, 141] on input "LA SUERTE DEL VIEJO POBRE" at bounding box center [875, 140] width 734 height 42
click at [584, 392] on div "Reset Search Export Search" at bounding box center [769, 376] width 948 height 64
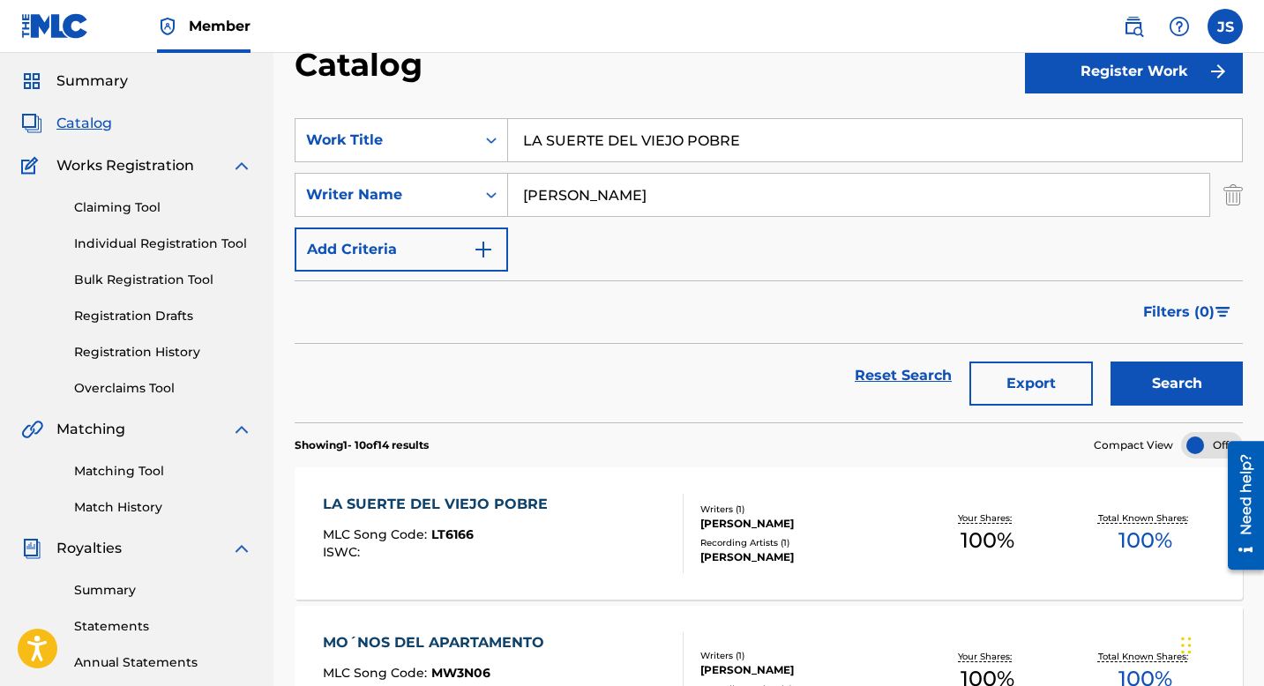
click at [529, 480] on div "LA SUERTE DEL VIEJO POBRE MLC Song Code : LT6166 ISWC : Writers ( 1 ) BLAS ANTO…" at bounding box center [769, 534] width 948 height 132
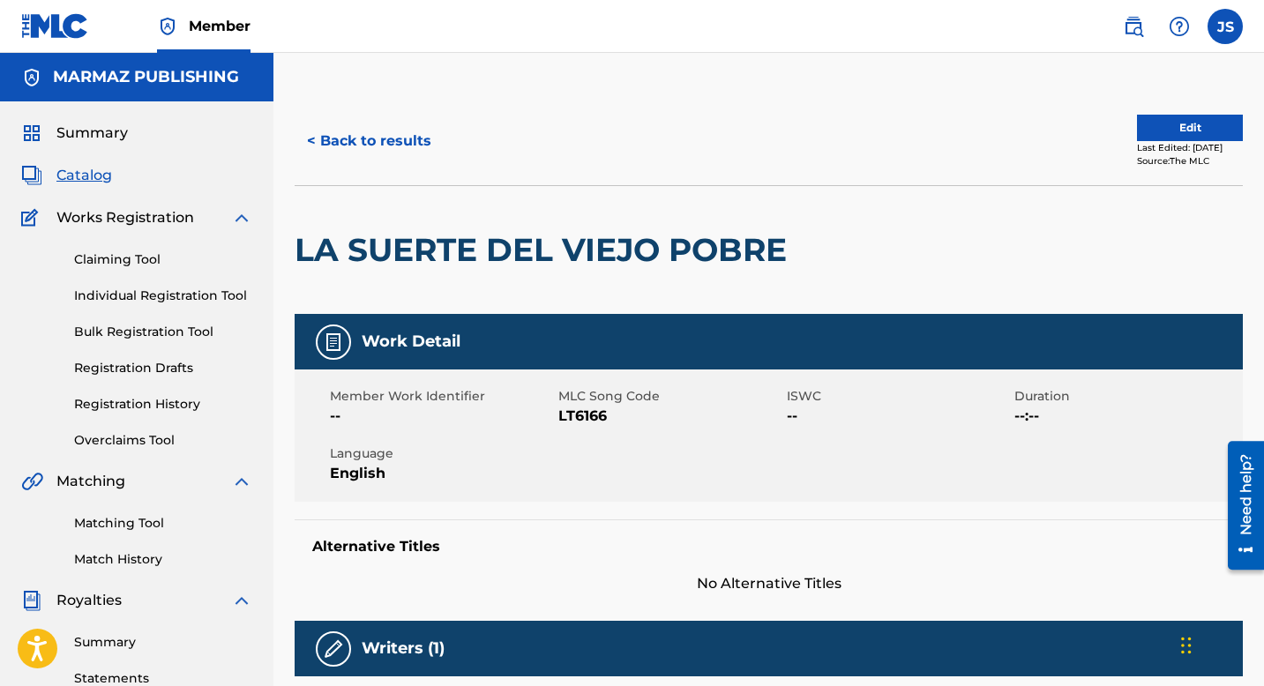
click at [595, 412] on span "LT6166" at bounding box center [670, 416] width 224 height 21
click at [363, 131] on button "< Back to results" at bounding box center [369, 141] width 149 height 44
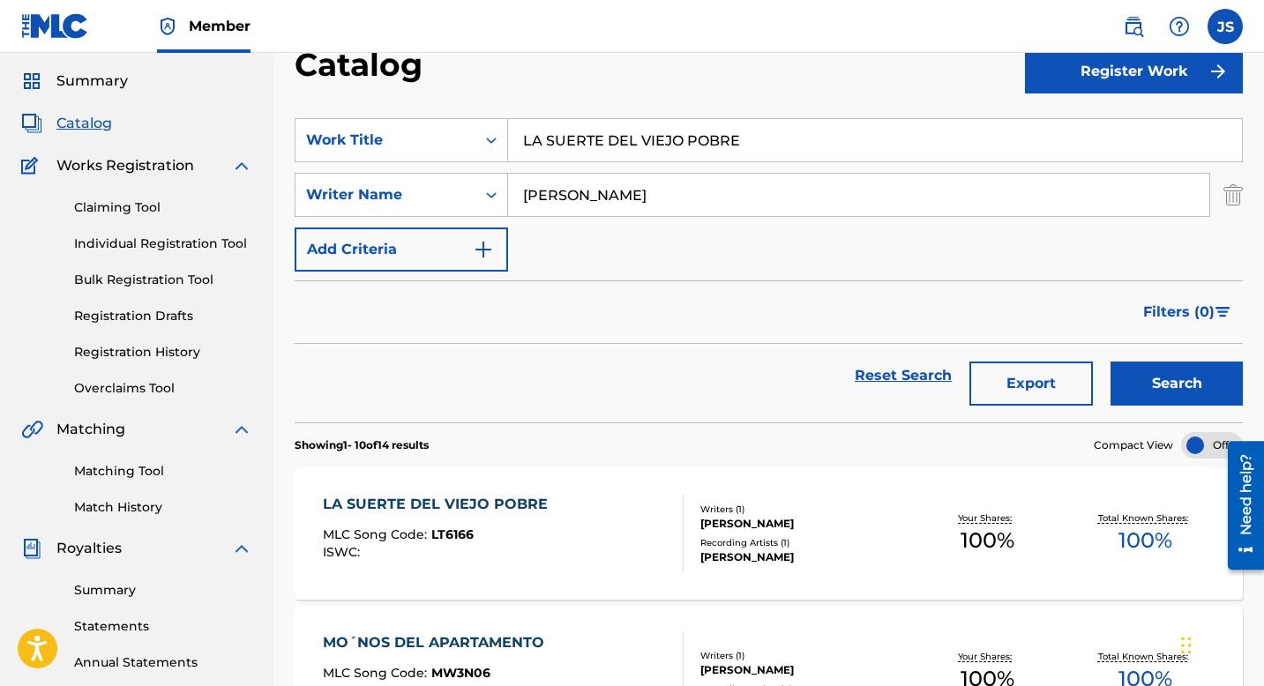
click at [603, 149] on input "LA SUERTE DEL VIEJO POBRE" at bounding box center [875, 140] width 734 height 42
click at [598, 139] on input "LA SUERTE DEL VIEJO POBRE" at bounding box center [875, 140] width 734 height 42
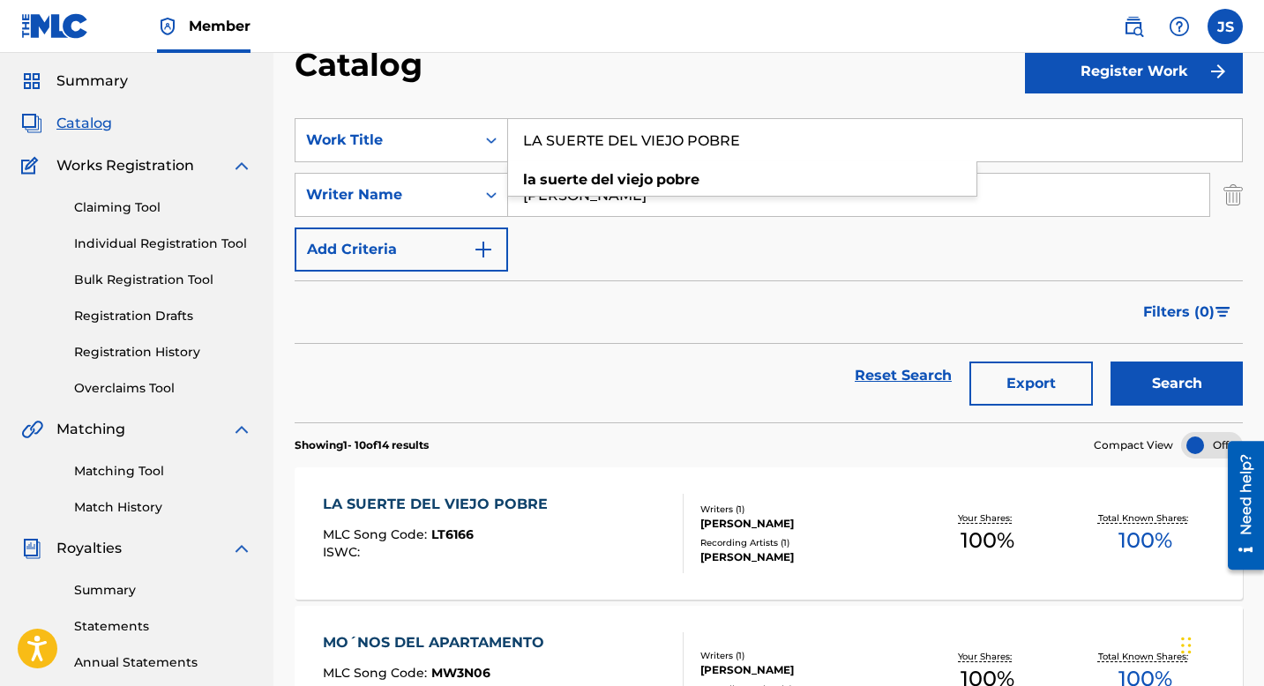
click at [598, 139] on input "LA SUERTE DEL VIEJO POBRE" at bounding box center [875, 140] width 734 height 42
paste input "UZ DE MI VIDA"
type input "LUZ DE MI VIDA"
click at [1150, 403] on button "Search" at bounding box center [1177, 384] width 132 height 44
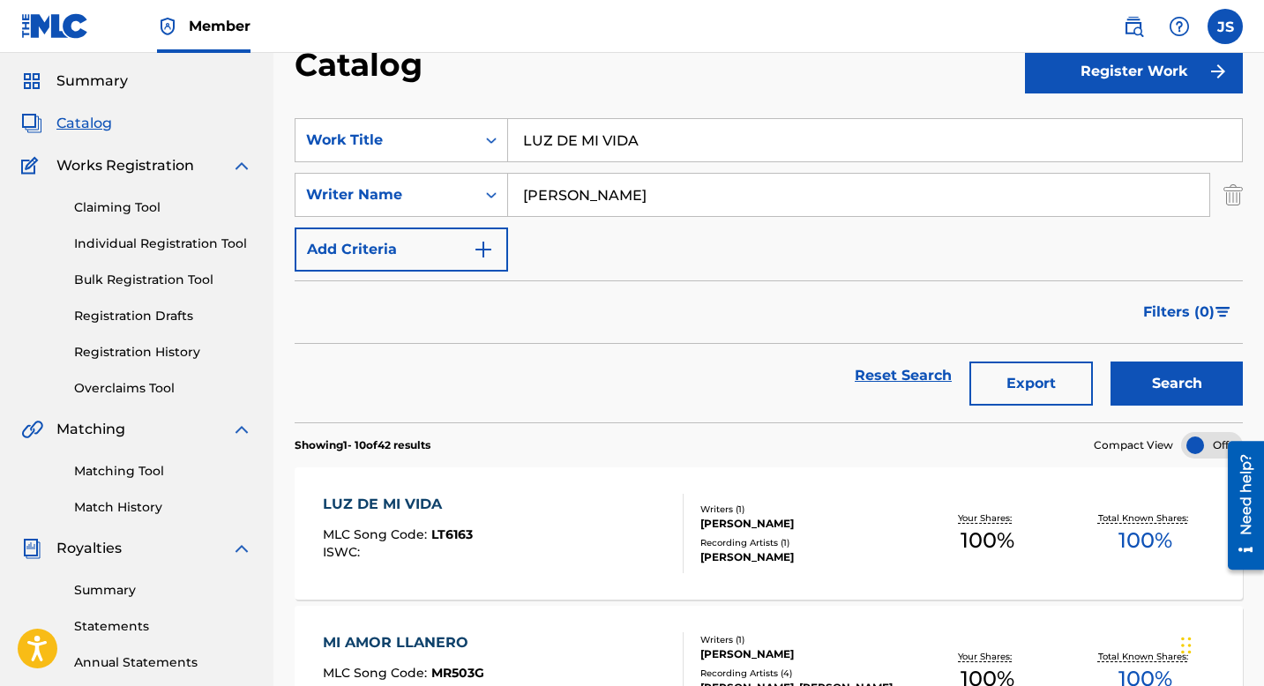
click at [461, 494] on div "LUZ DE MI VIDA" at bounding box center [398, 504] width 150 height 21
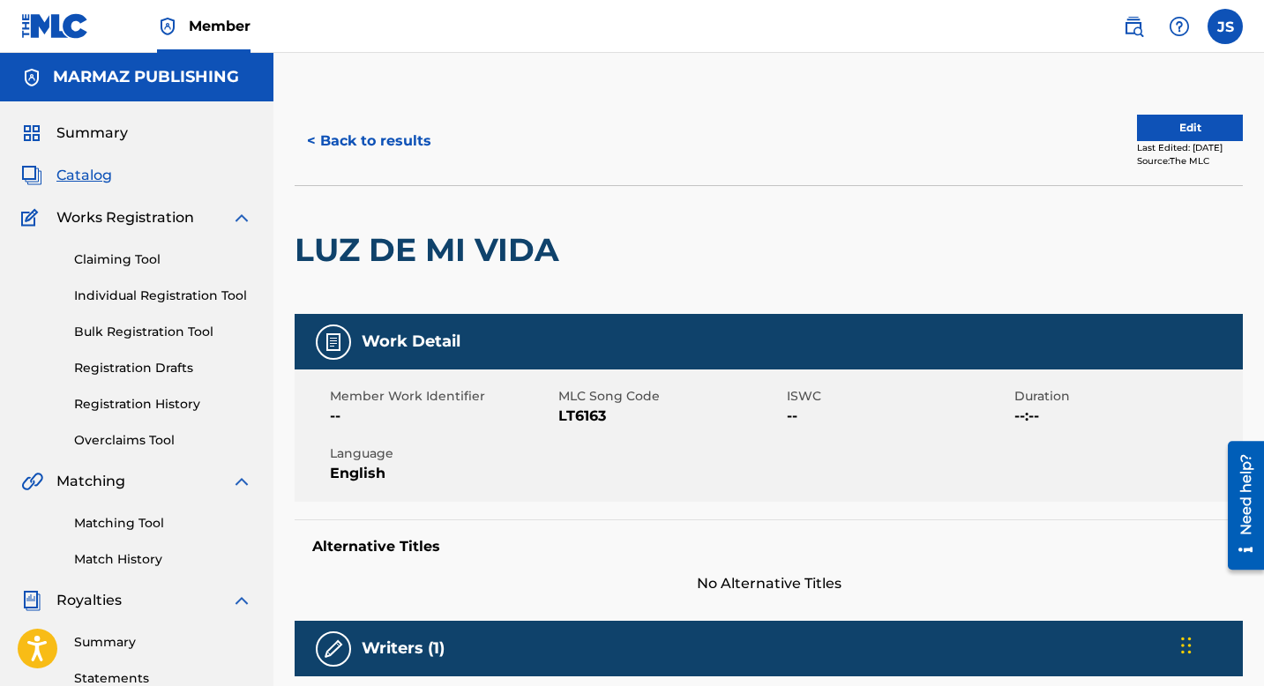
click at [594, 417] on span "LT6163" at bounding box center [670, 416] width 224 height 21
click at [349, 132] on button "< Back to results" at bounding box center [369, 141] width 149 height 44
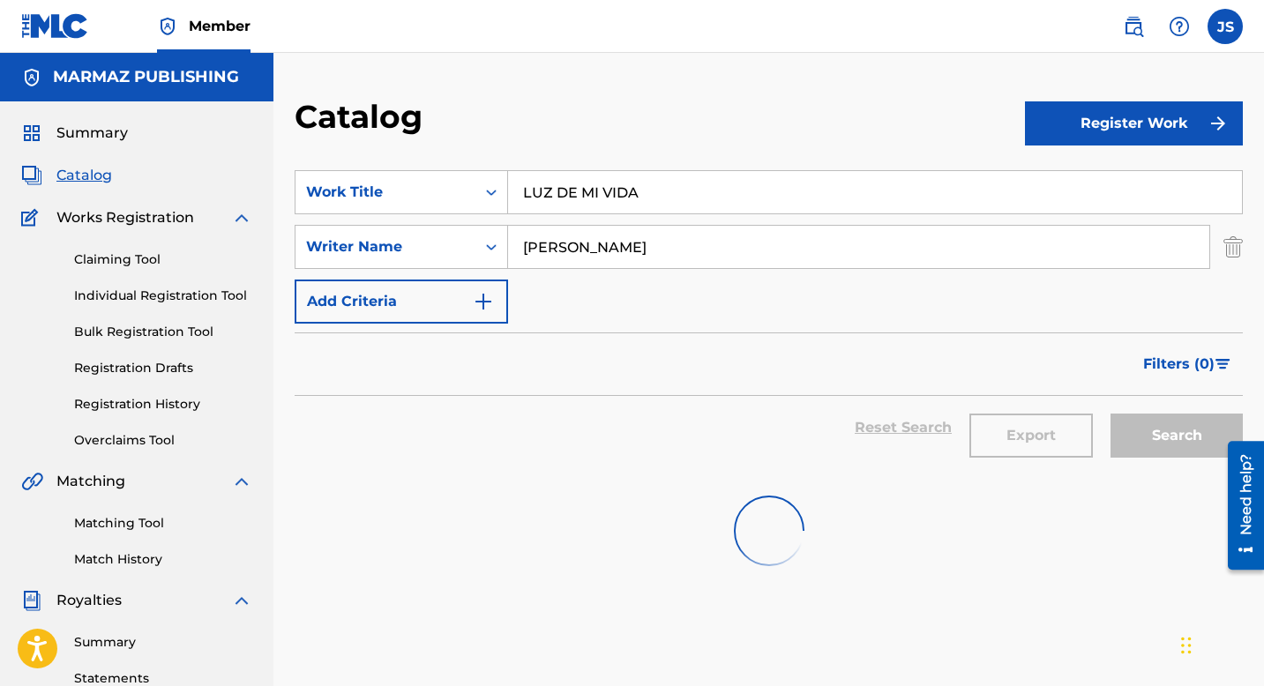
scroll to position [52, 0]
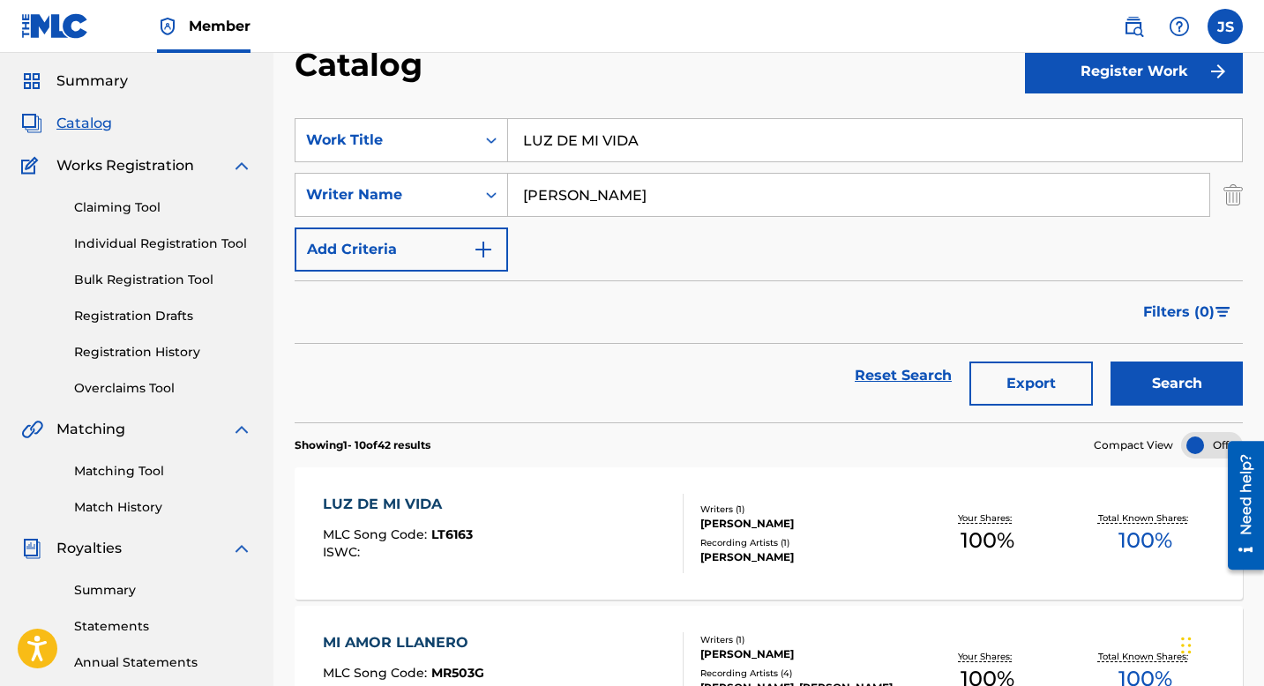
click at [673, 149] on input "LUZ DE MI VIDA" at bounding box center [875, 140] width 734 height 42
paste input "MÁS QUIERO A LOS ANIMALES"
type input "MÁS QUIERO A LOS ANIMALES"
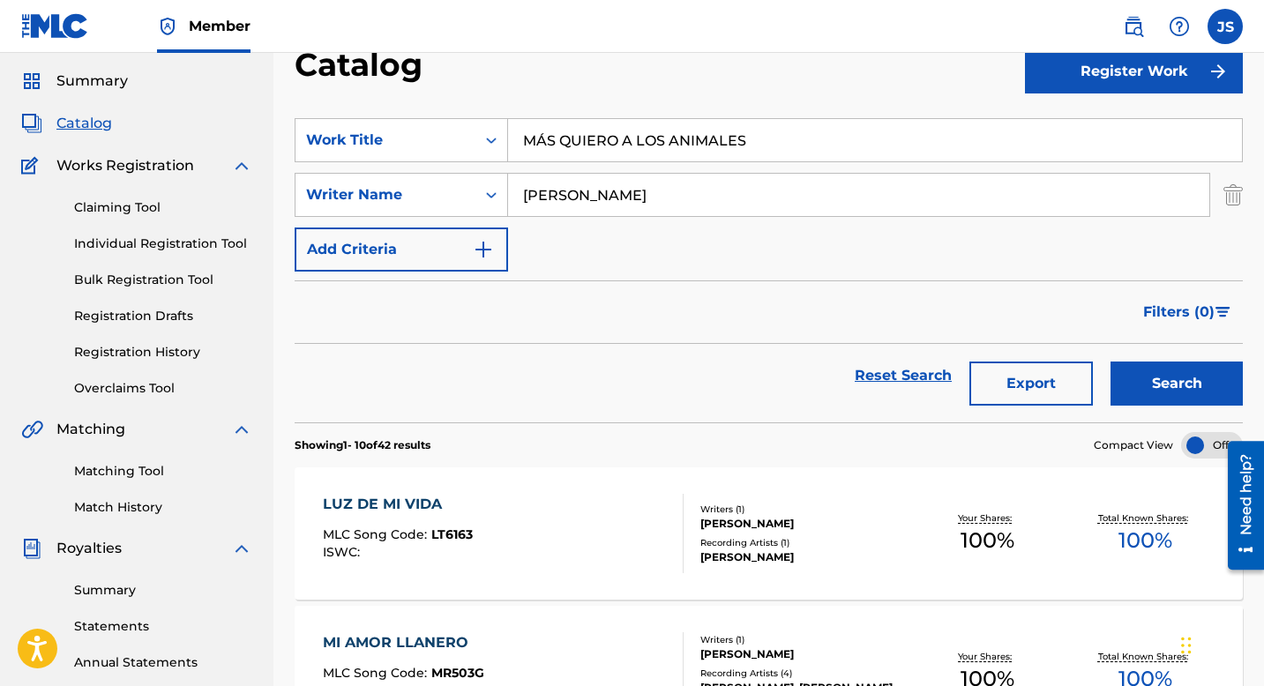
click at [1126, 401] on button "Search" at bounding box center [1177, 384] width 132 height 44
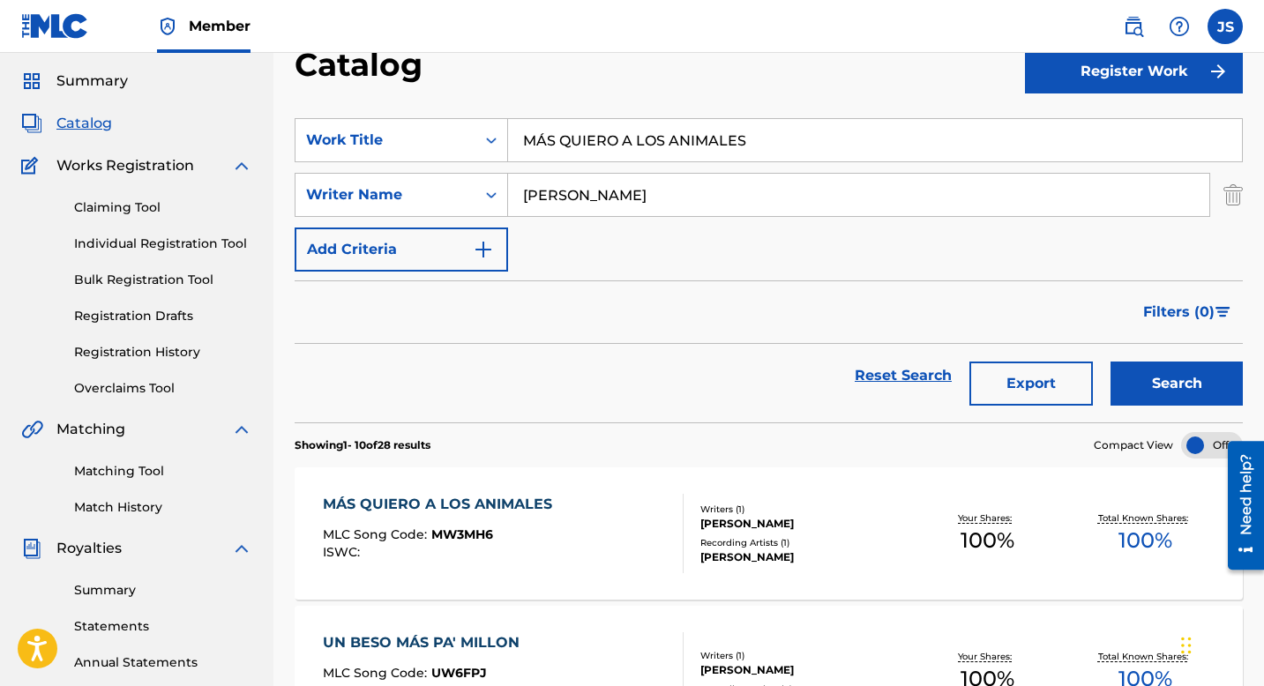
click at [541, 495] on div "MÁS QUIERO A LOS ANIMALES" at bounding box center [442, 504] width 238 height 21
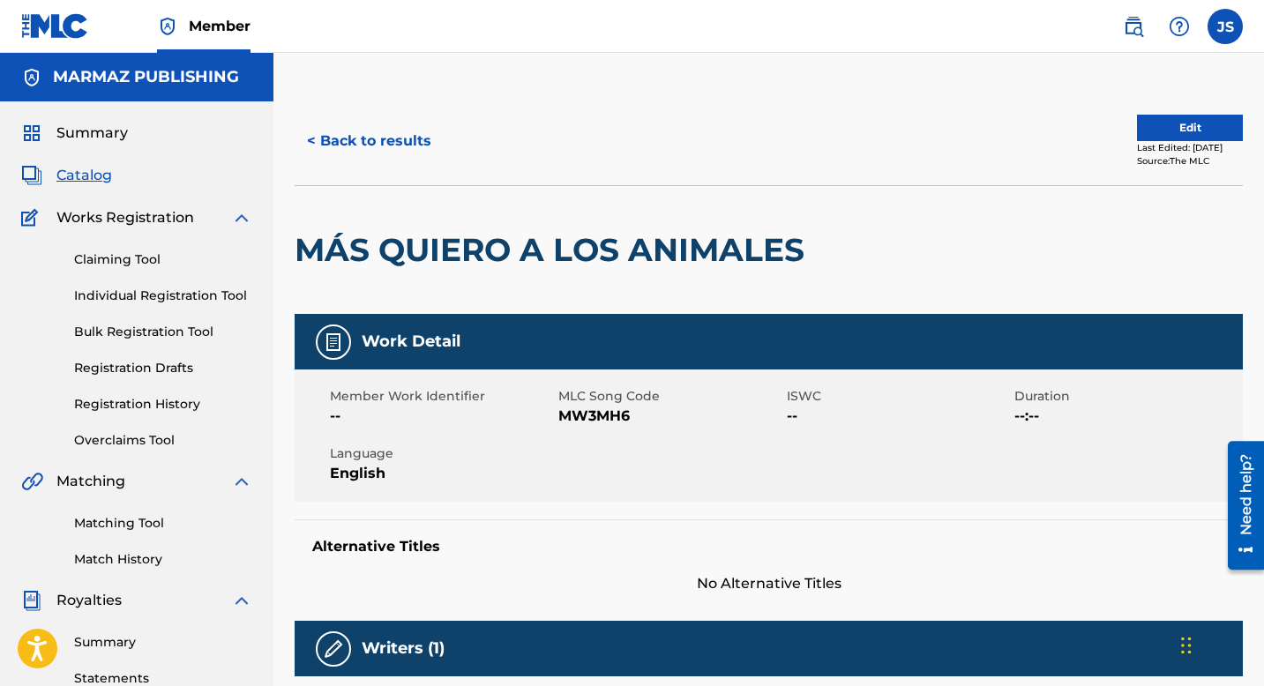
click at [613, 415] on span "MW3MH6" at bounding box center [670, 416] width 224 height 21
click at [336, 139] on button "< Back to results" at bounding box center [369, 141] width 149 height 44
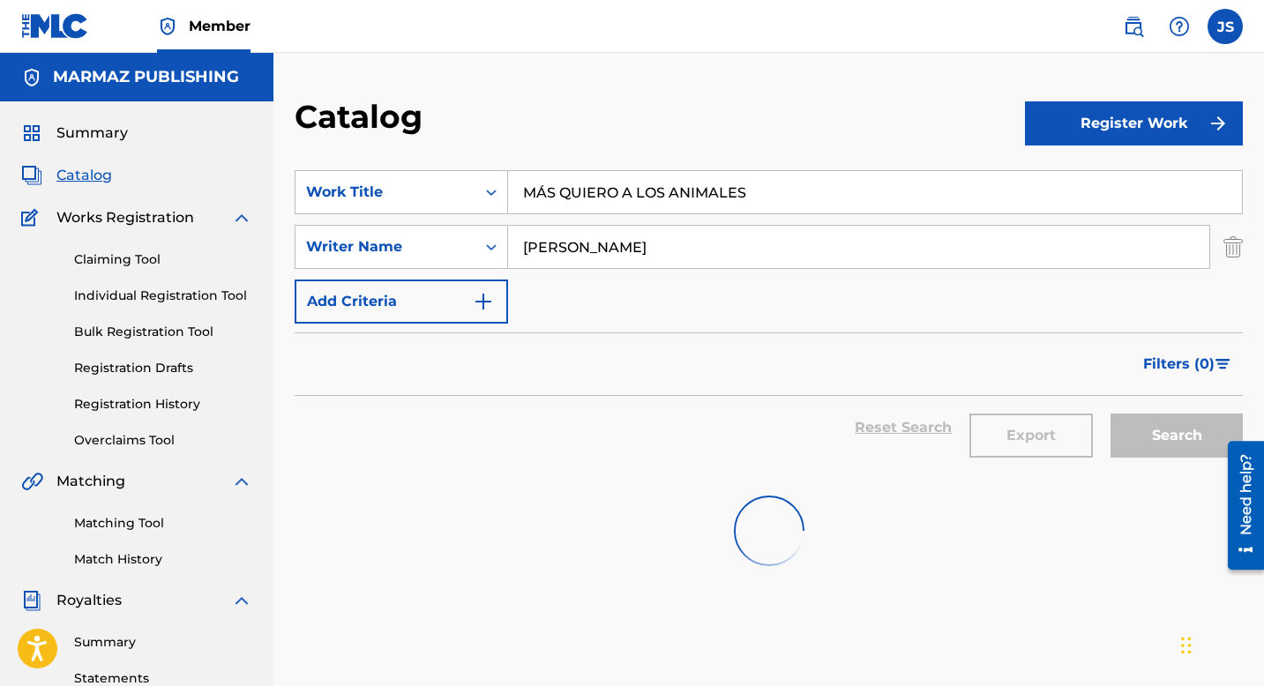
scroll to position [52, 0]
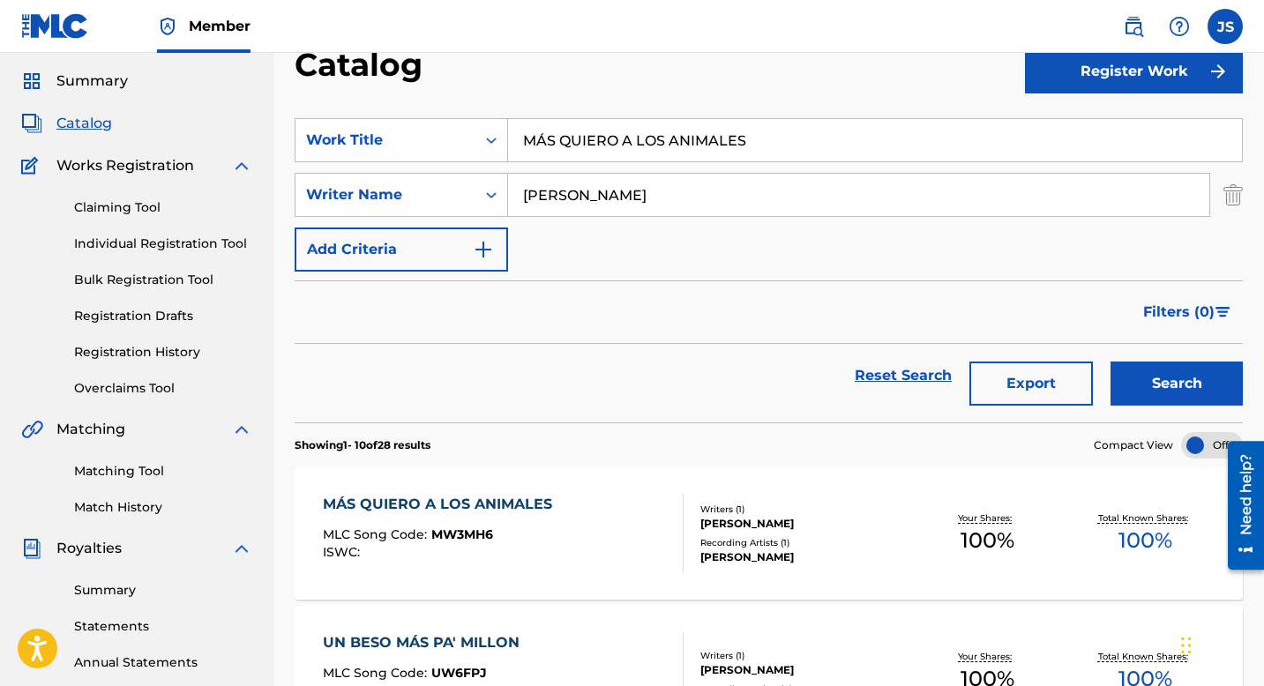
click at [586, 145] on input "MÁS QUIERO A LOS ANIMALES" at bounding box center [875, 140] width 734 height 42
paste input "I COMPADRE Y SUS MUJER"
type input "MI COMPADRE Y SUS MUJERES"
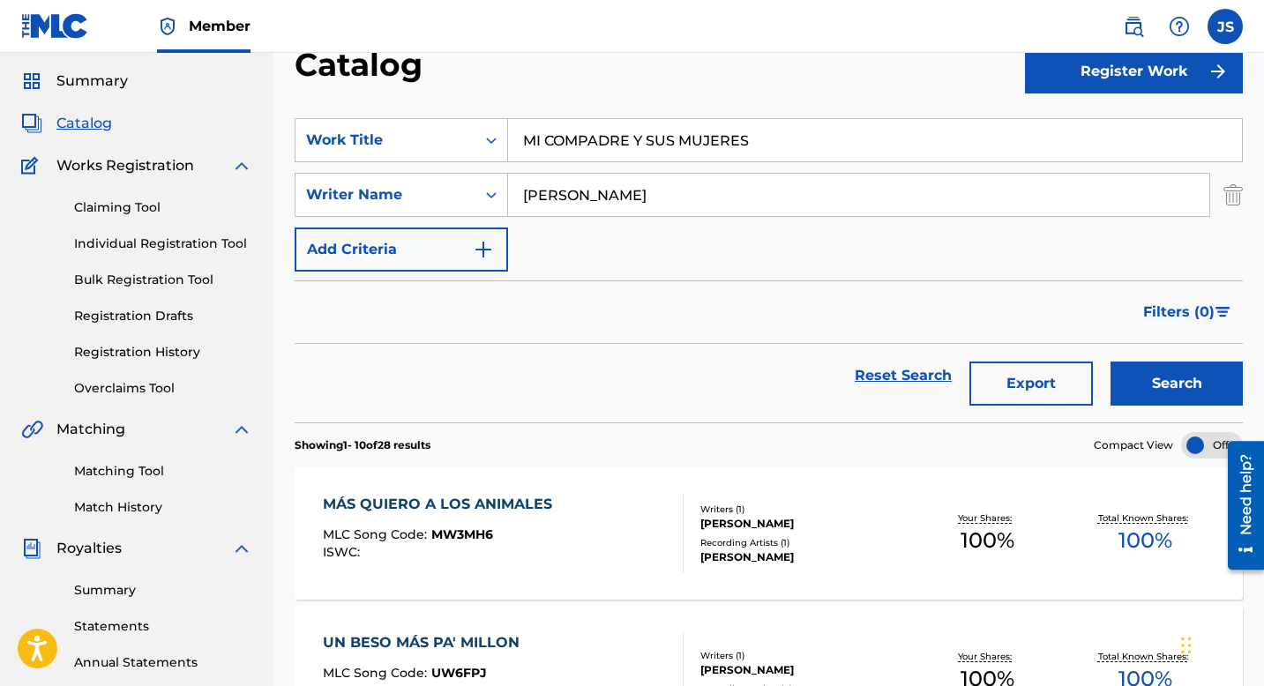
click at [1118, 363] on button "Search" at bounding box center [1177, 384] width 132 height 44
click at [485, 476] on div "MI COMPADRE Y SUS MUJERES MLC Song Code : MW3NSV ISWC : Writers ( 1 ) BLAS ANTO…" at bounding box center [769, 534] width 948 height 132
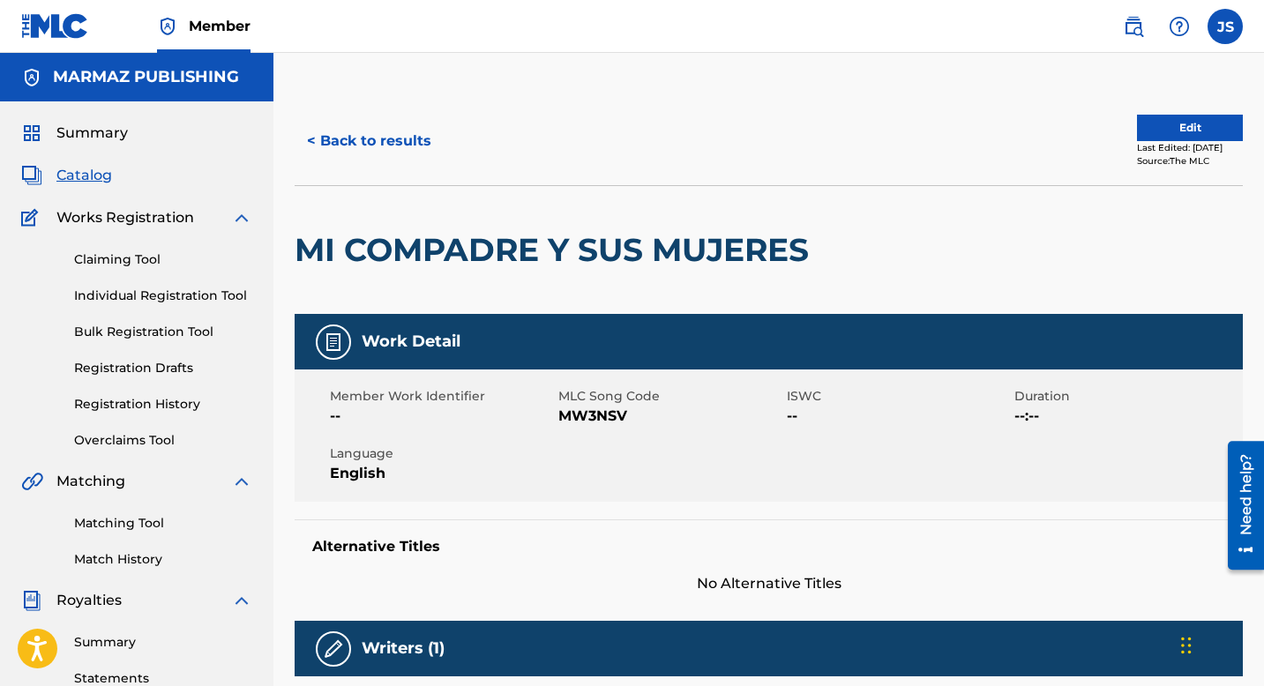
click at [566, 414] on span "MW3NSV" at bounding box center [670, 416] width 224 height 21
click at [353, 150] on button "< Back to results" at bounding box center [369, 141] width 149 height 44
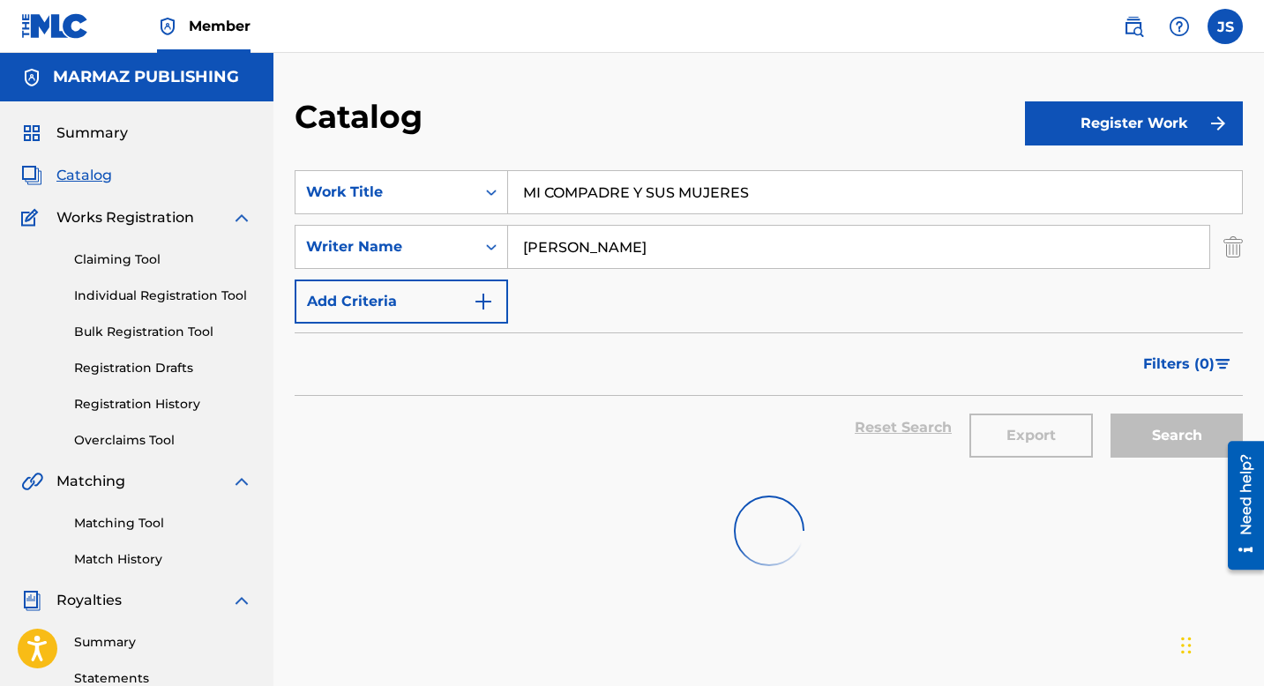
scroll to position [52, 0]
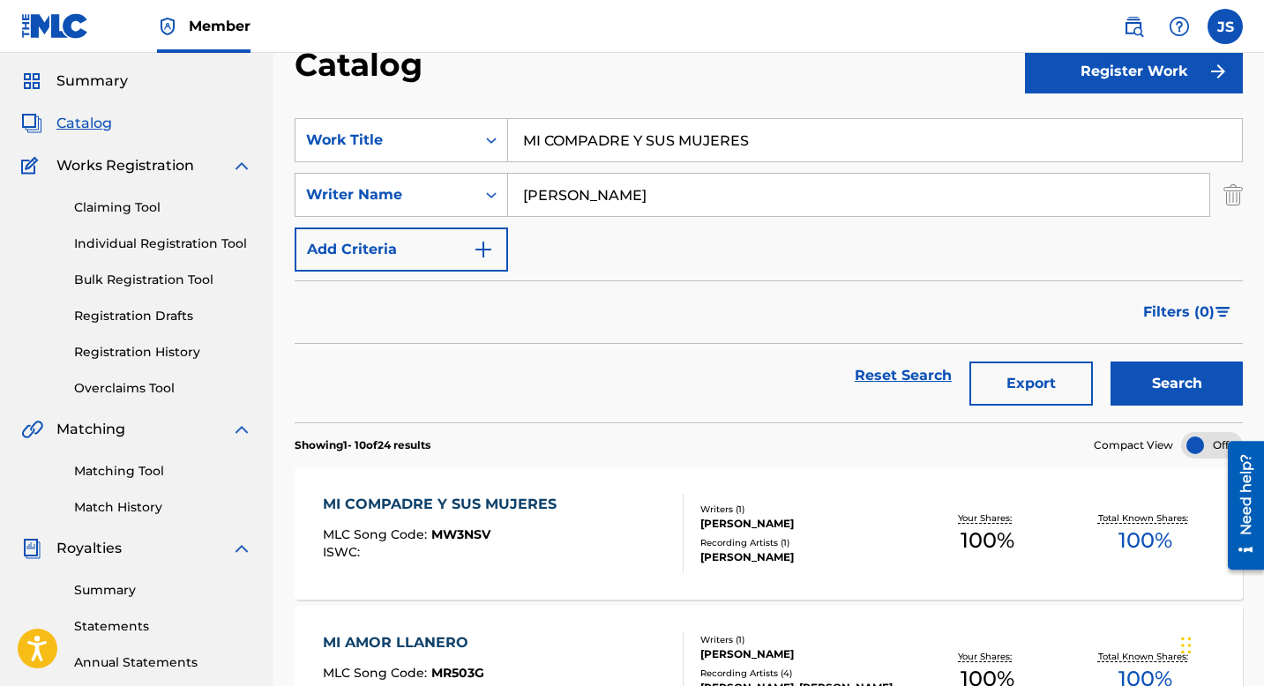
click at [579, 134] on input "MI COMPADRE Y SUS MUJERES" at bounding box center [875, 140] width 734 height 42
type input "MAS QUIERO A LOS ANIMALES"
click at [1111, 362] on button "Search" at bounding box center [1177, 384] width 132 height 44
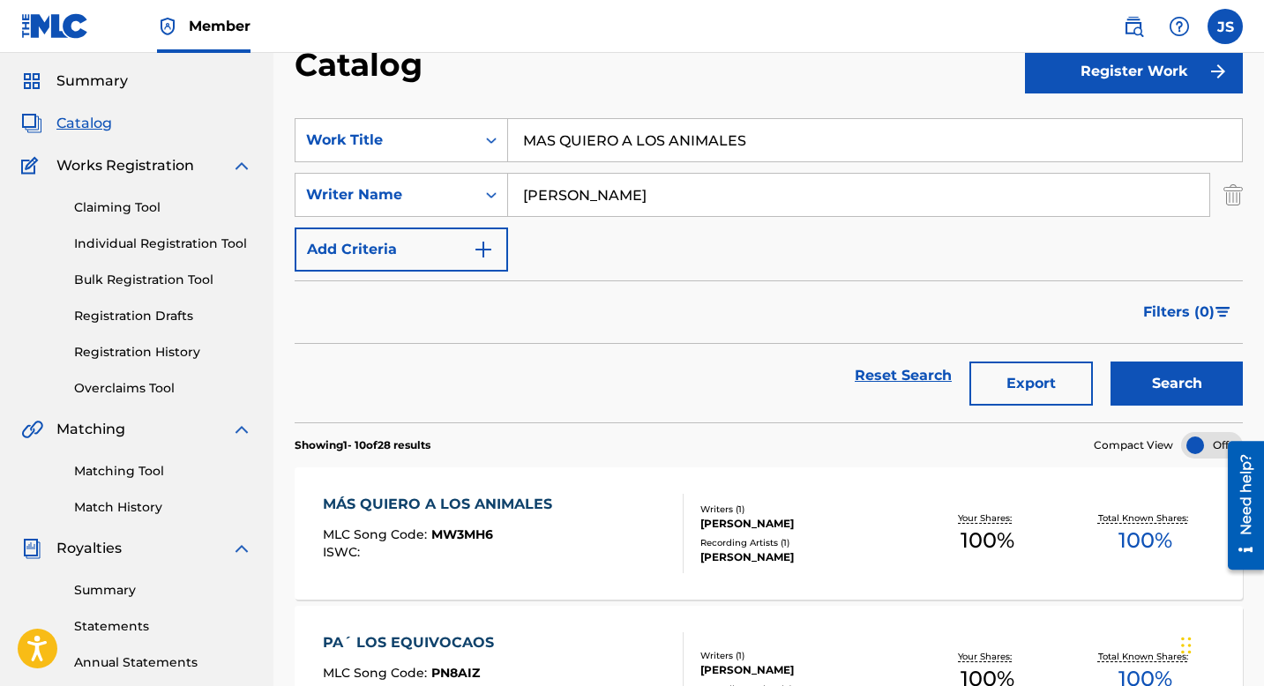
click at [455, 498] on div "MÁS QUIERO A LOS ANIMALES" at bounding box center [442, 504] width 238 height 21
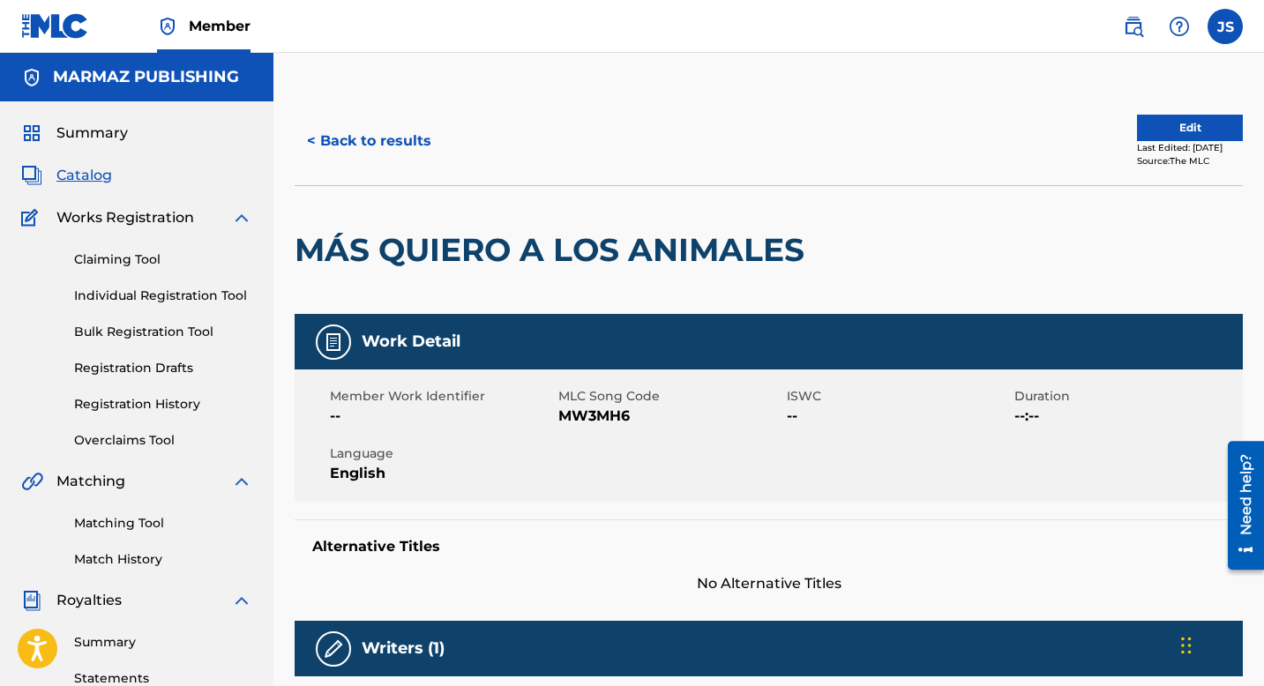
click at [595, 434] on div "Member Work Identifier -- MLC Song Code MW3MH6 ISWC -- Duration --:-- Language …" at bounding box center [769, 436] width 948 height 132
click at [594, 423] on span "MW3MH6" at bounding box center [670, 416] width 224 height 21
click at [398, 152] on button "< Back to results" at bounding box center [369, 141] width 149 height 44
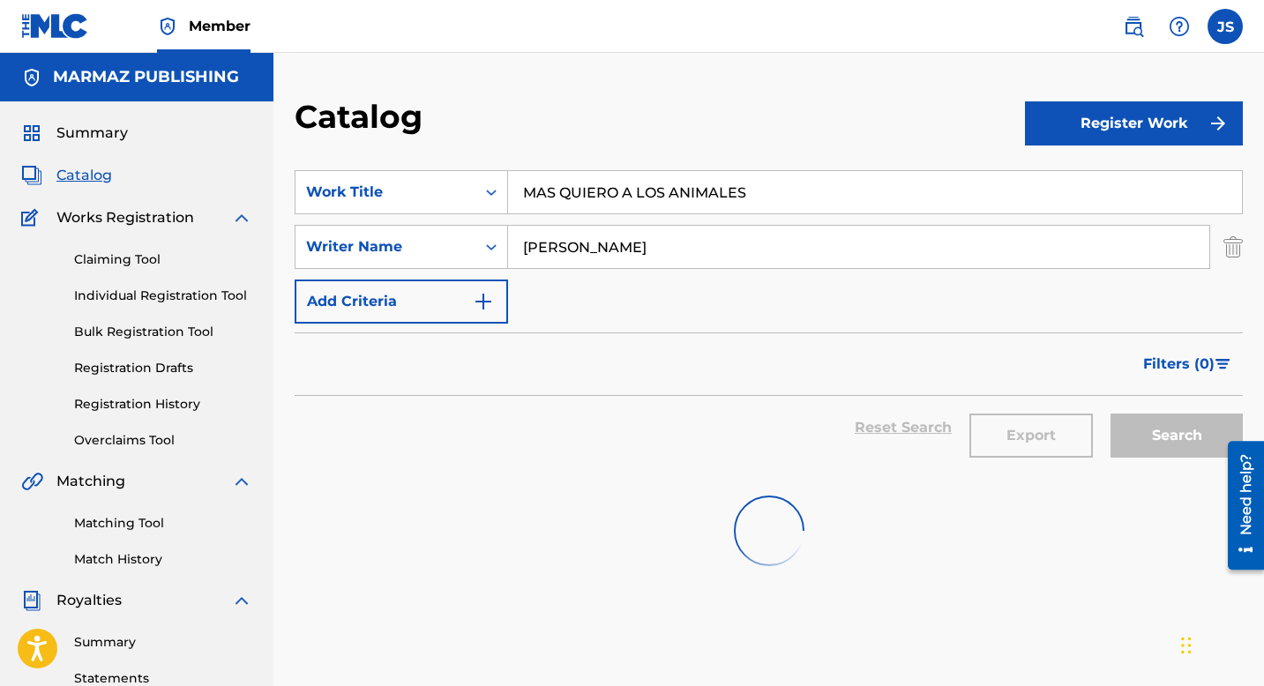
scroll to position [52, 0]
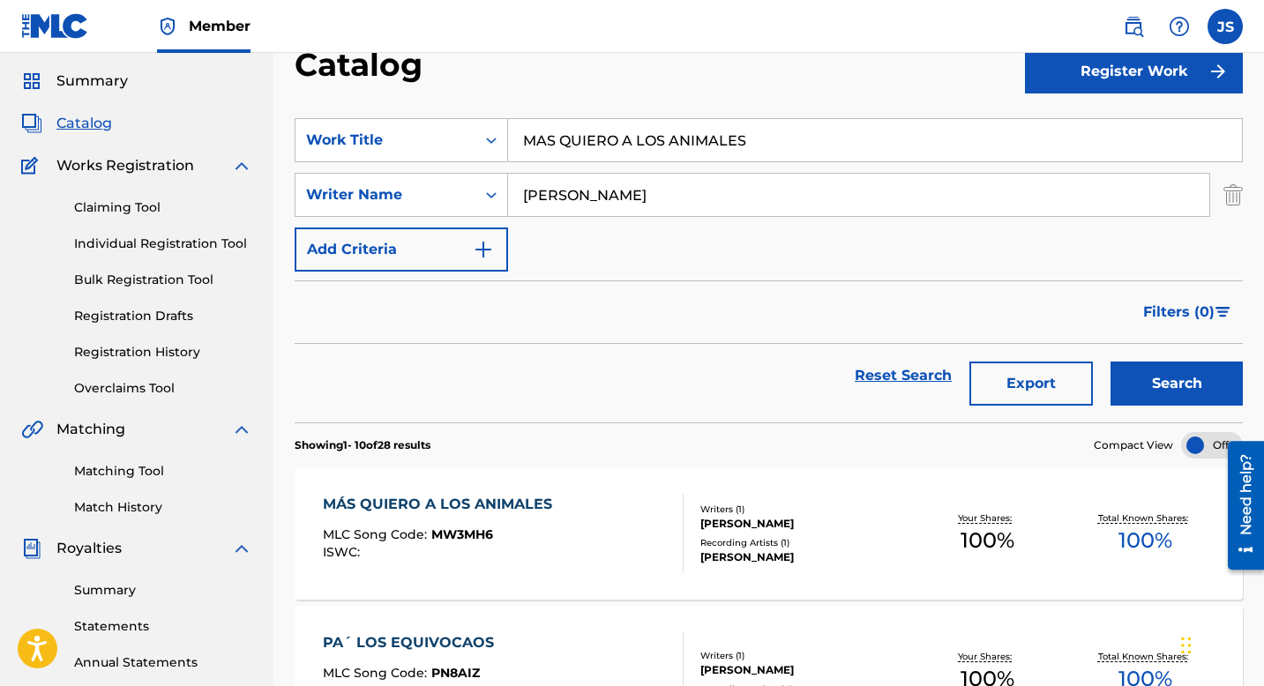
click at [619, 139] on input "MAS QUIERO A LOS ANIMALES" at bounding box center [875, 140] width 734 height 42
paste input "I MORRAL CRIOLLO"
type input "MI MORRAL CRIOLLO"
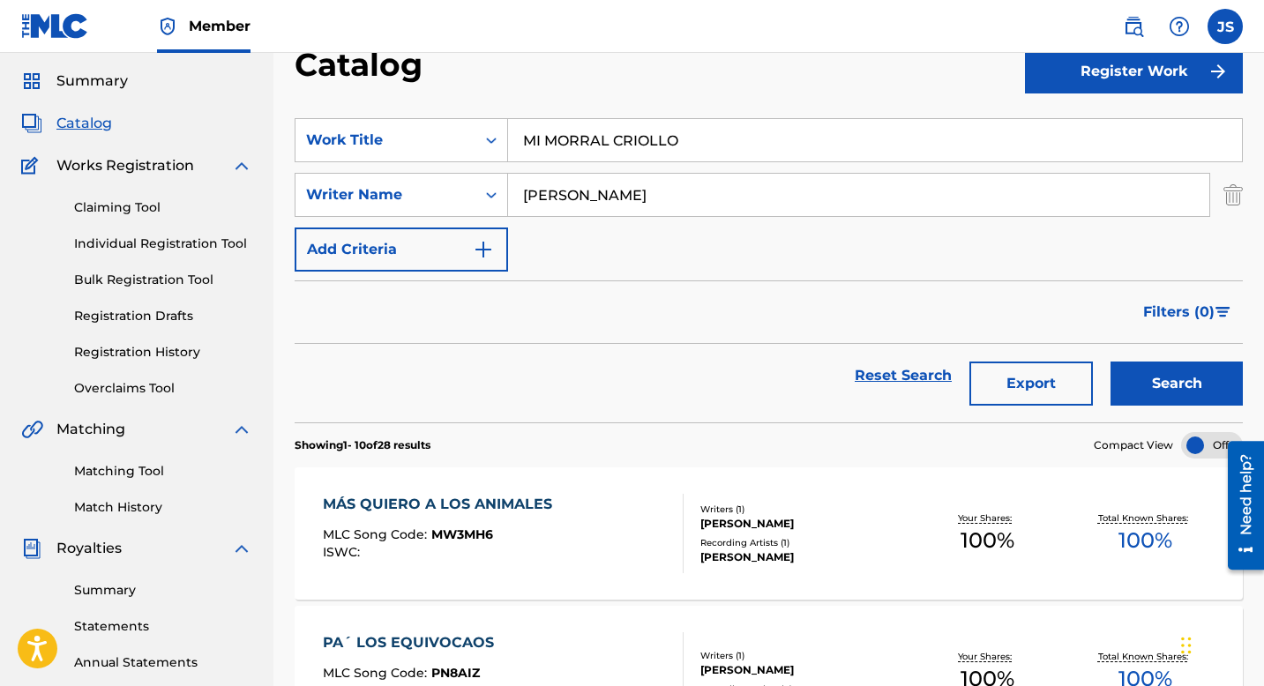
click at [1146, 393] on button "Search" at bounding box center [1177, 384] width 132 height 44
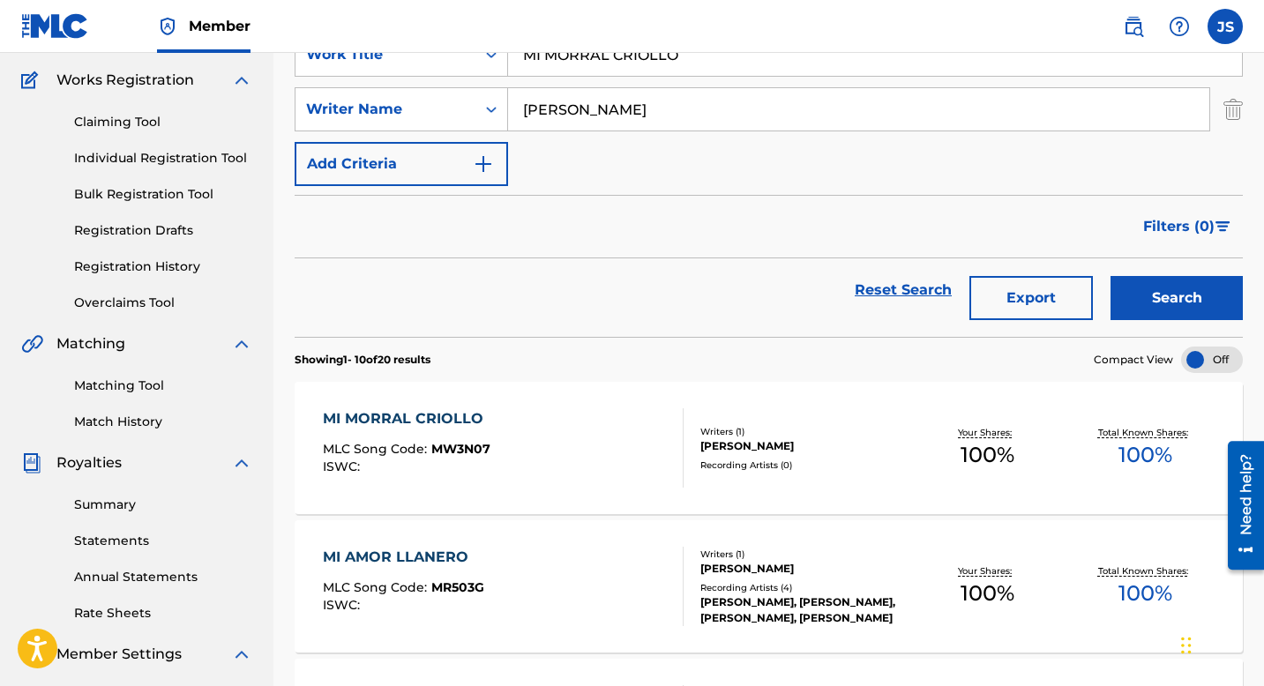
scroll to position [140, 0]
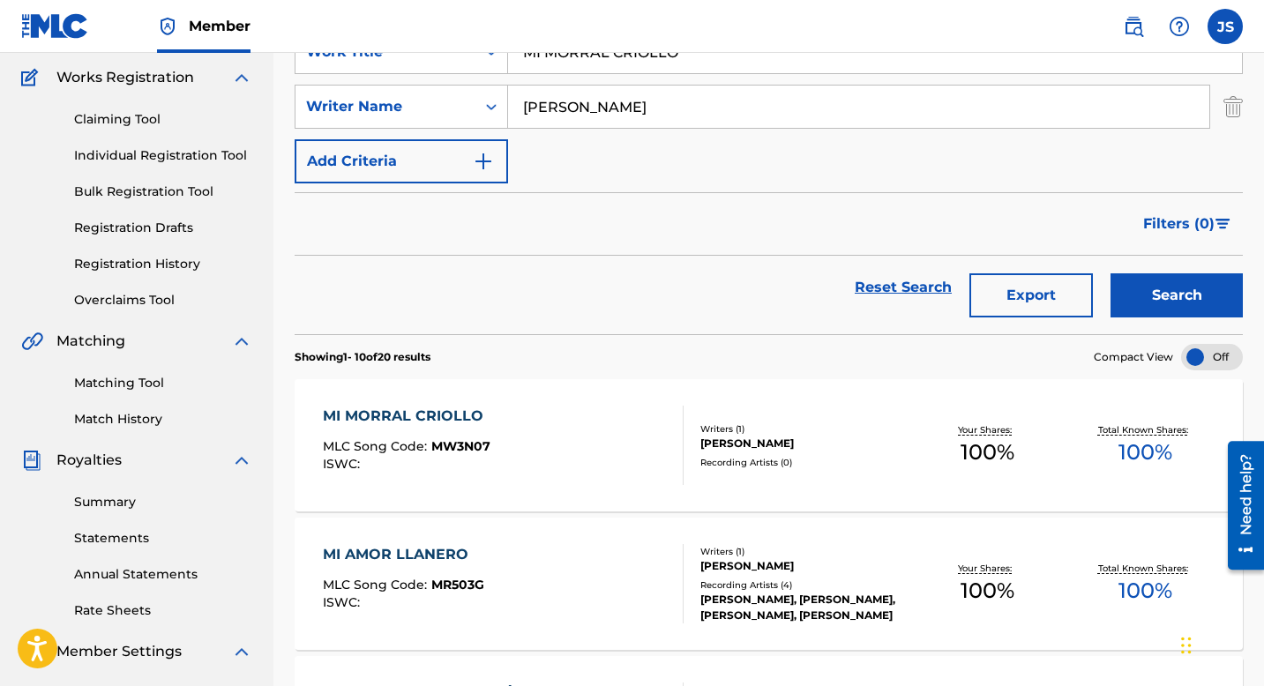
click at [432, 416] on div "MI MORRAL CRIOLLO" at bounding box center [407, 416] width 169 height 21
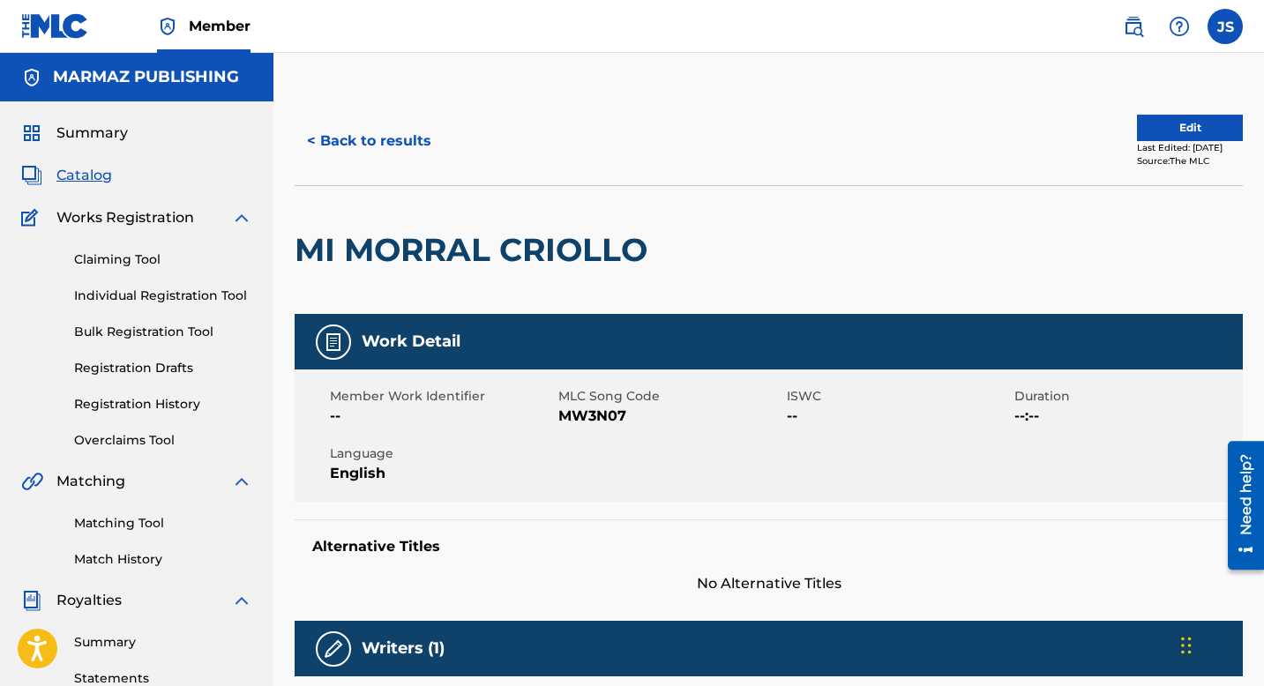
click at [573, 427] on div "Member Work Identifier -- MLC Song Code MW3N07 ISWC -- Duration --:-- Language …" at bounding box center [769, 436] width 948 height 132
click at [573, 421] on span "MW3N07" at bounding box center [670, 416] width 224 height 21
click at [341, 148] on button "< Back to results" at bounding box center [369, 141] width 149 height 44
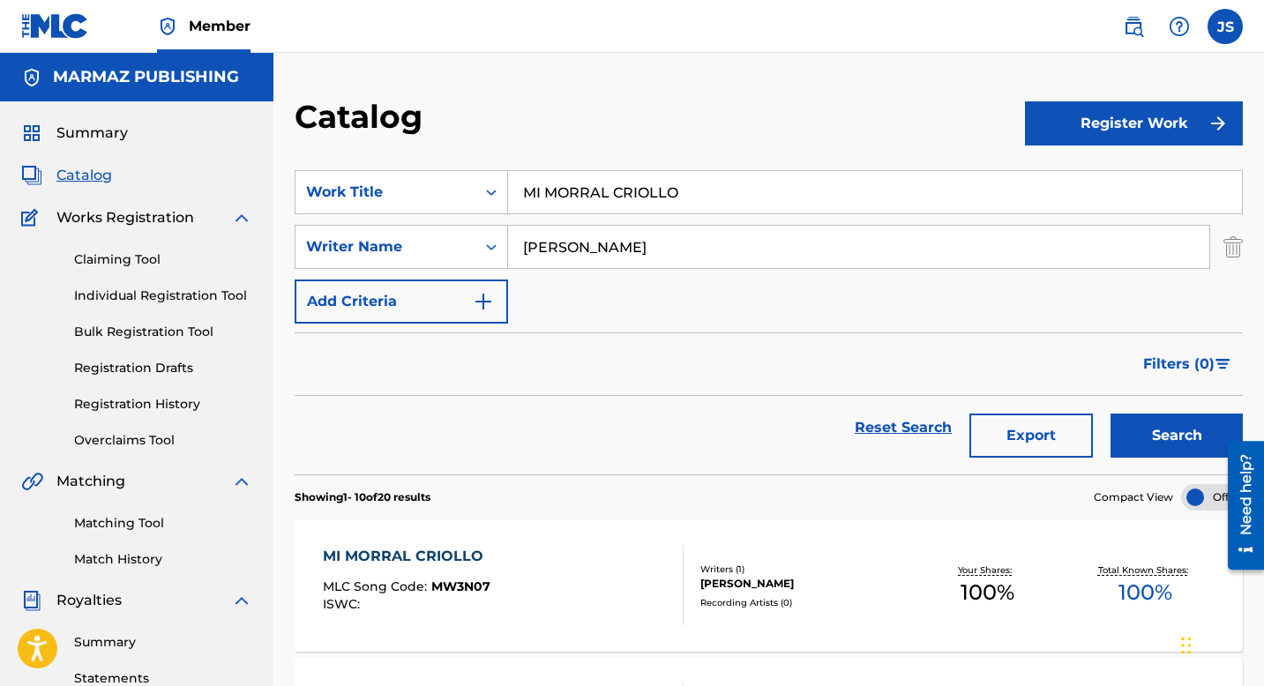
click at [626, 184] on input "MI MORRAL CRIOLLO" at bounding box center [875, 192] width 734 height 42
paste input "UJER ODIA EL COLE"
type input "MI MUJER ODIA EL COLEO"
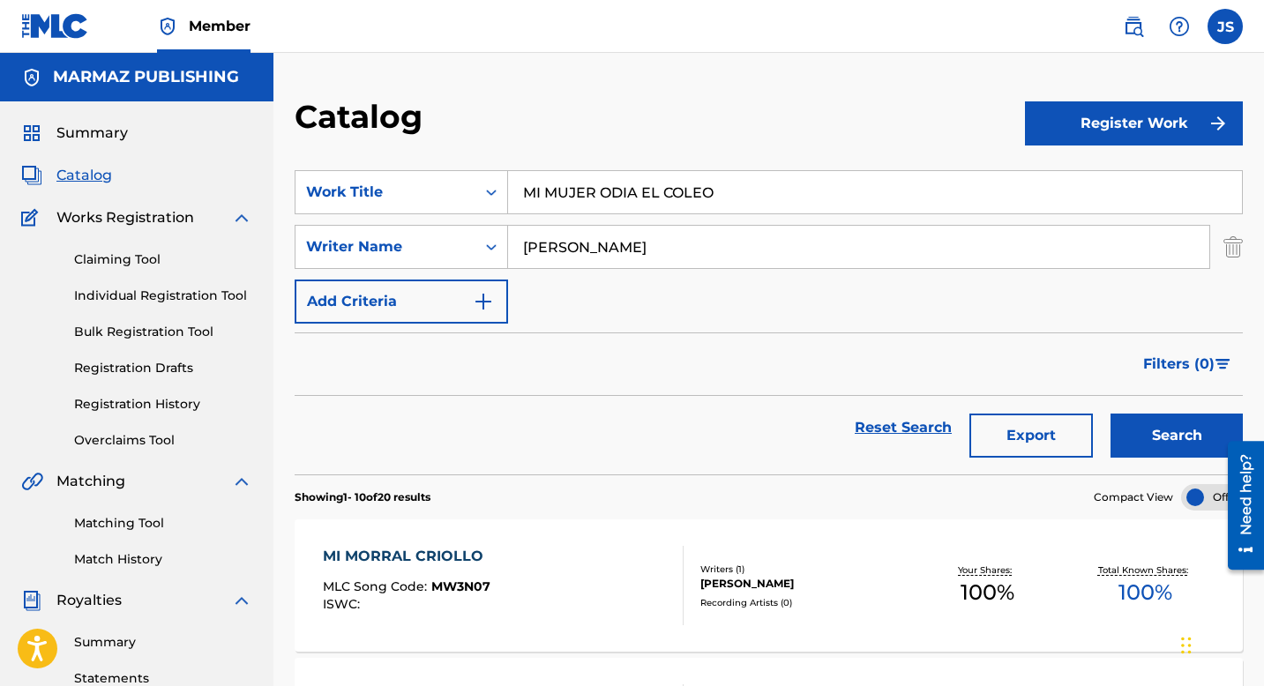
click at [1126, 434] on button "Search" at bounding box center [1177, 436] width 132 height 44
click at [500, 549] on div "MI MUJER ODIA EL COLEO" at bounding box center [427, 556] width 208 height 21
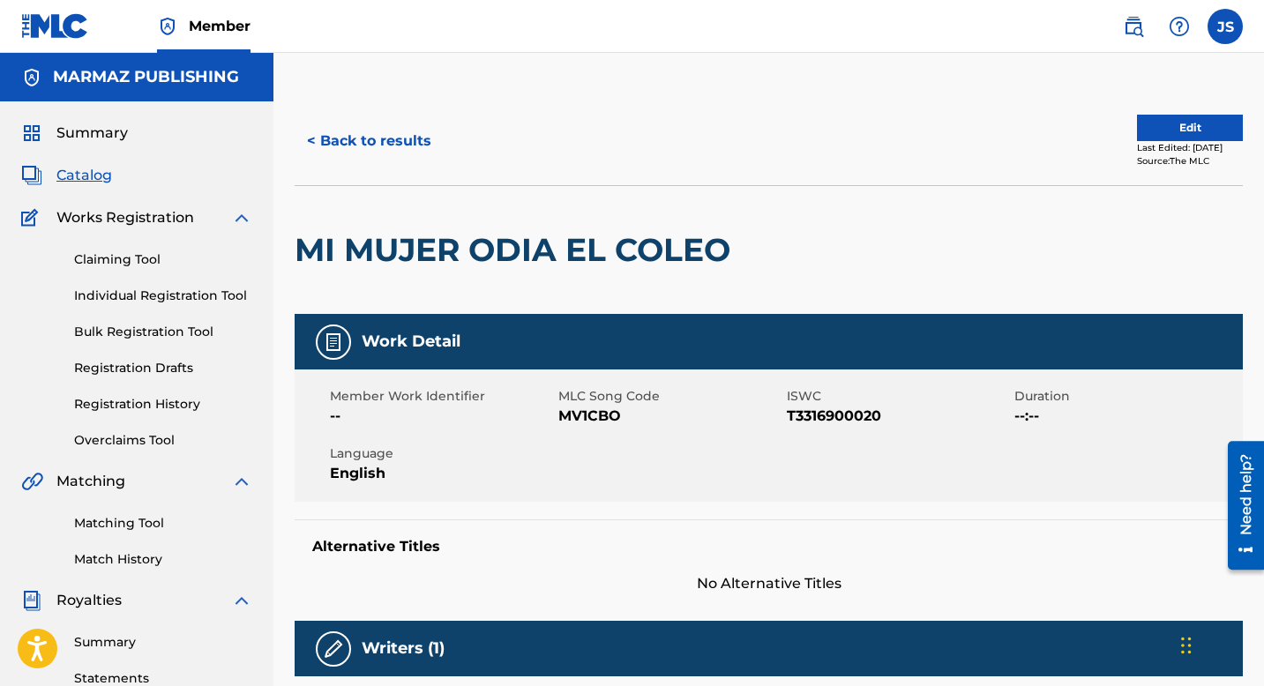
click at [368, 146] on button "< Back to results" at bounding box center [369, 141] width 149 height 44
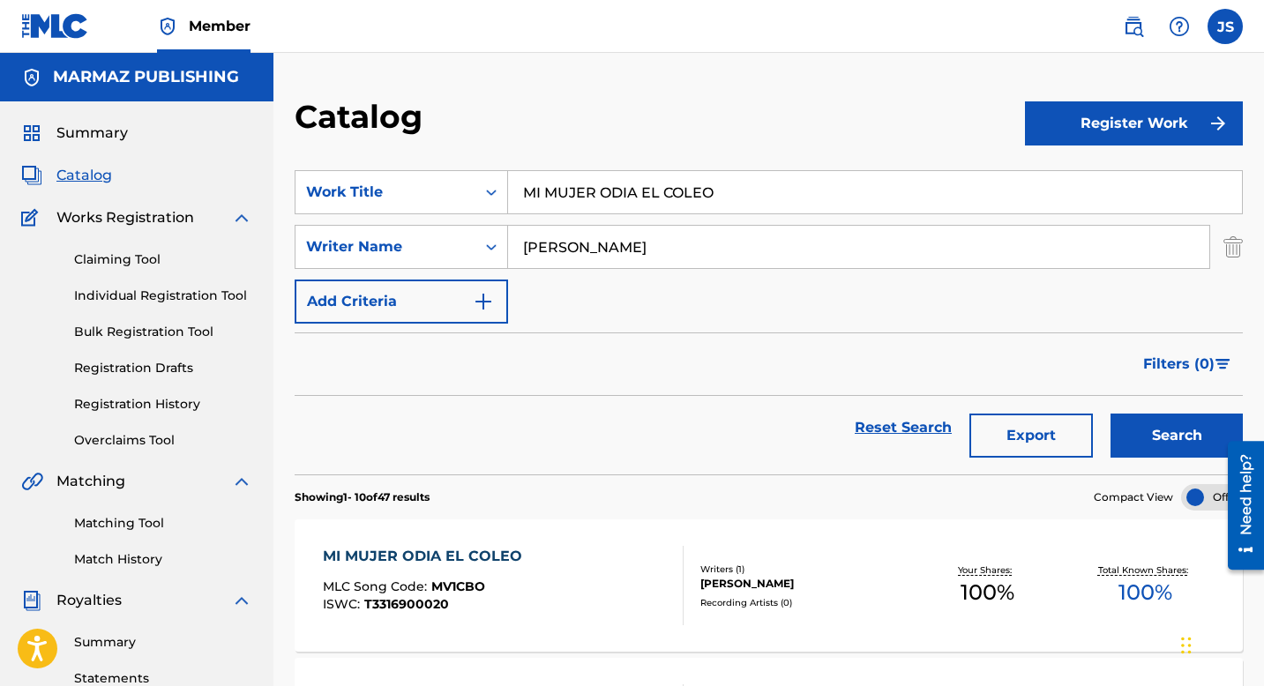
click at [595, 192] on input "MI MUJER ODIA EL COLEO" at bounding box center [875, 192] width 734 height 42
paste input "O´NOS DEL APARTAMENT"
type input "MO´NOS DEL APARTAMENTO"
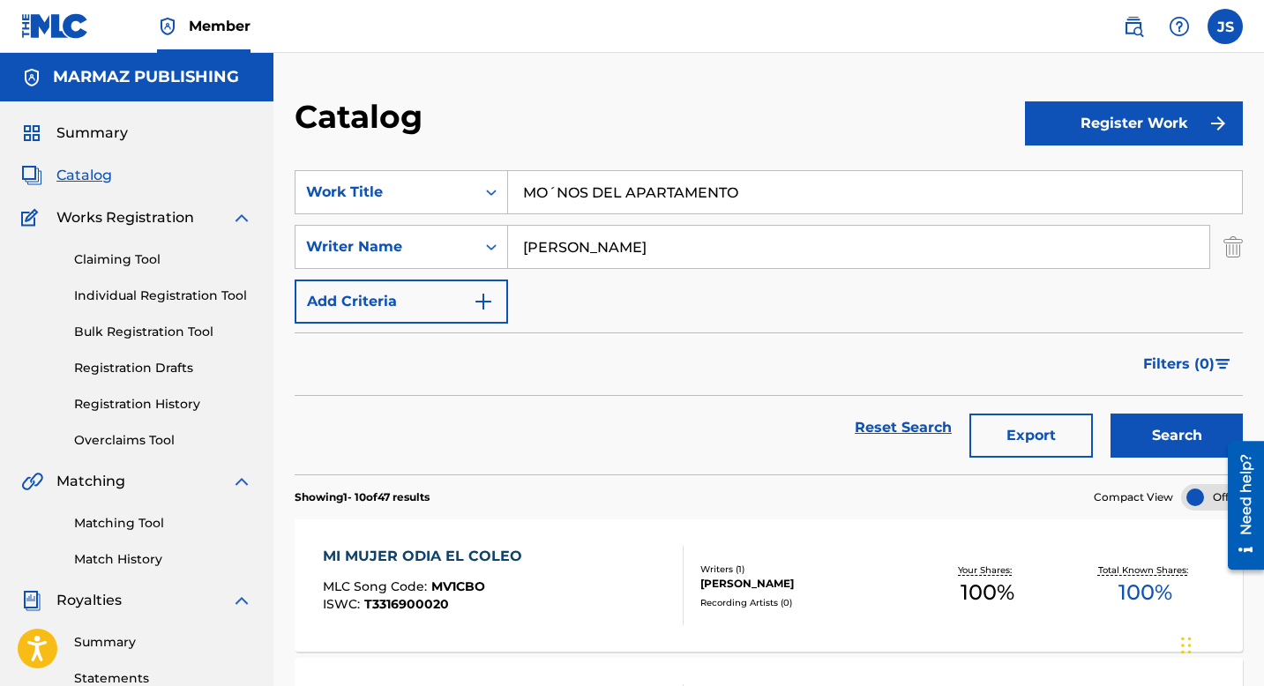
click at [1141, 446] on button "Search" at bounding box center [1177, 436] width 132 height 44
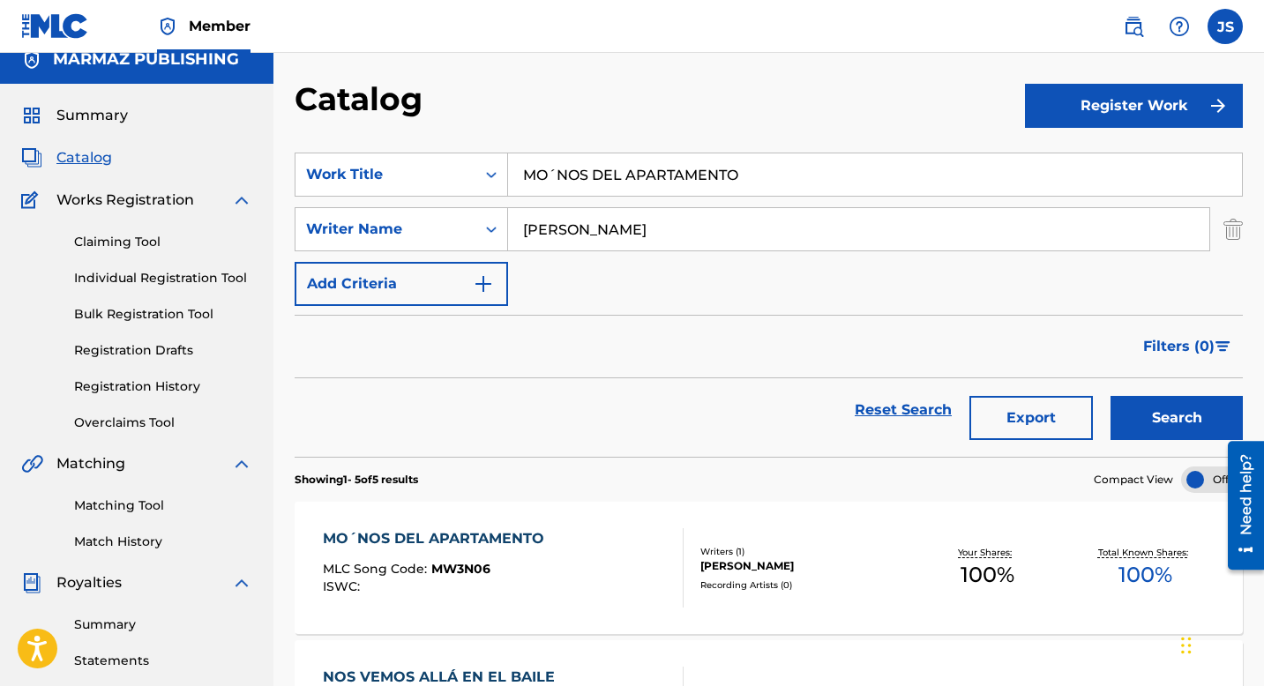
click at [435, 531] on div "MO´NOS DEL APARTAMENTO" at bounding box center [438, 538] width 230 height 21
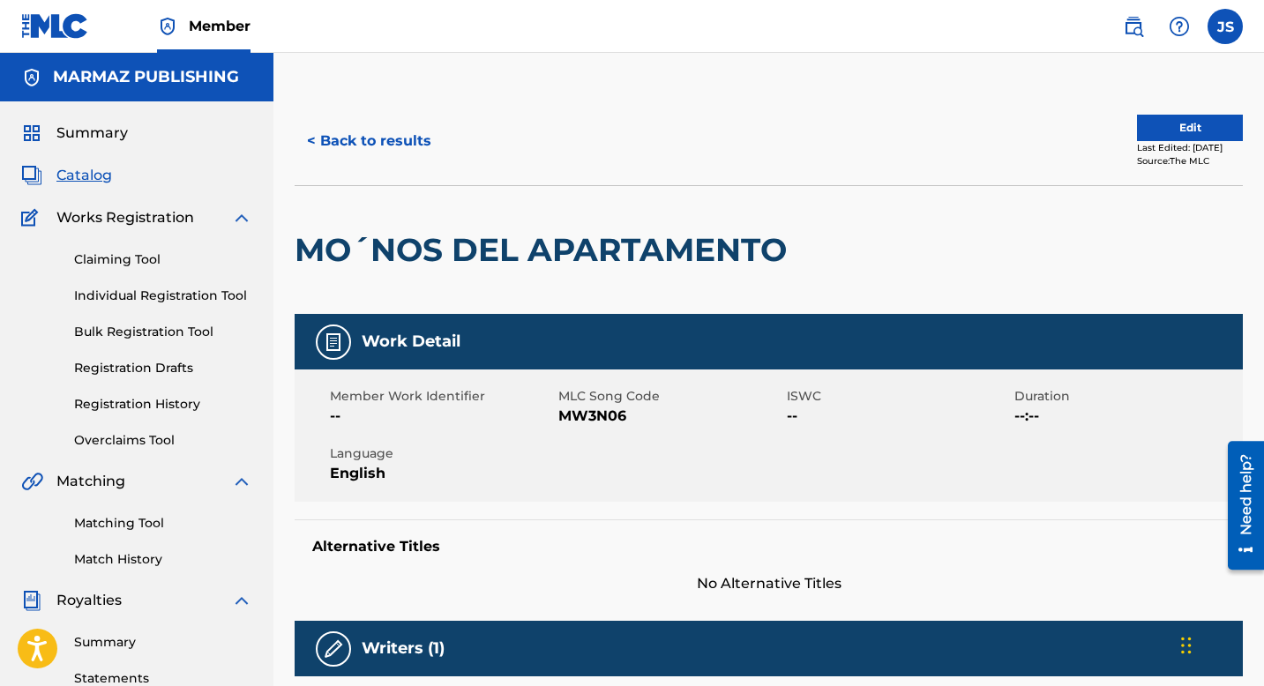
click at [564, 417] on span "MW3N06" at bounding box center [670, 416] width 224 height 21
click at [372, 134] on button "< Back to results" at bounding box center [369, 141] width 149 height 44
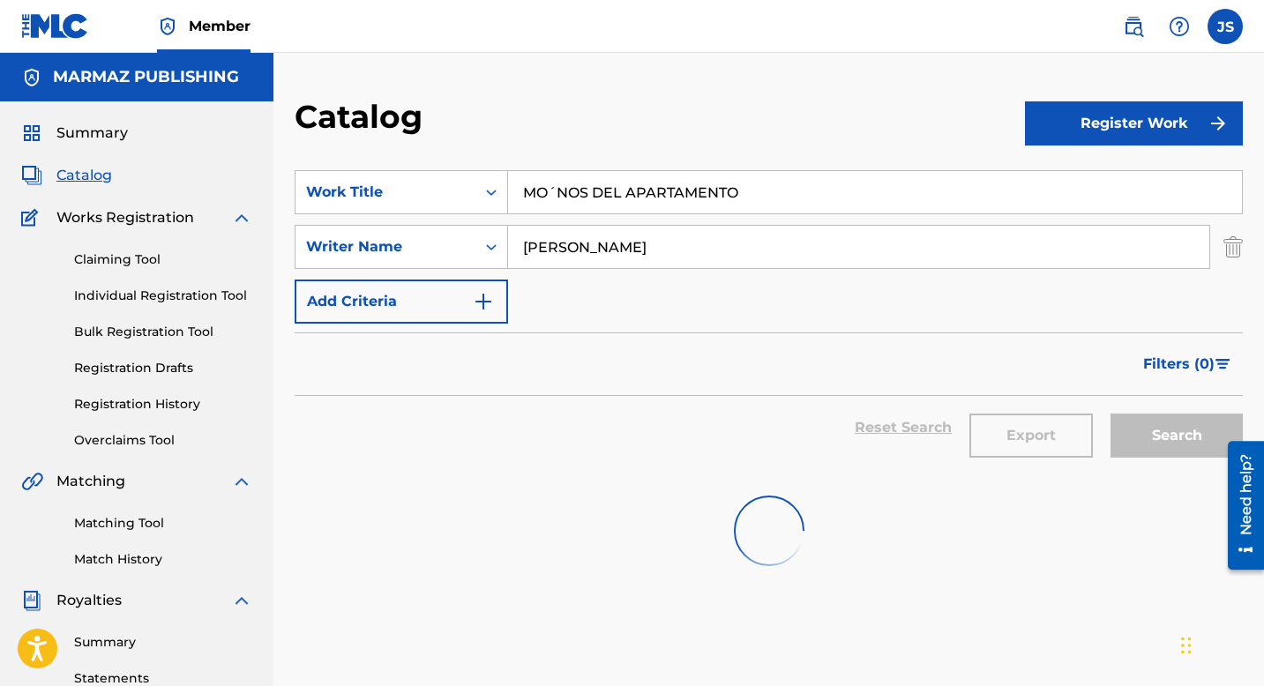
scroll to position [18, 0]
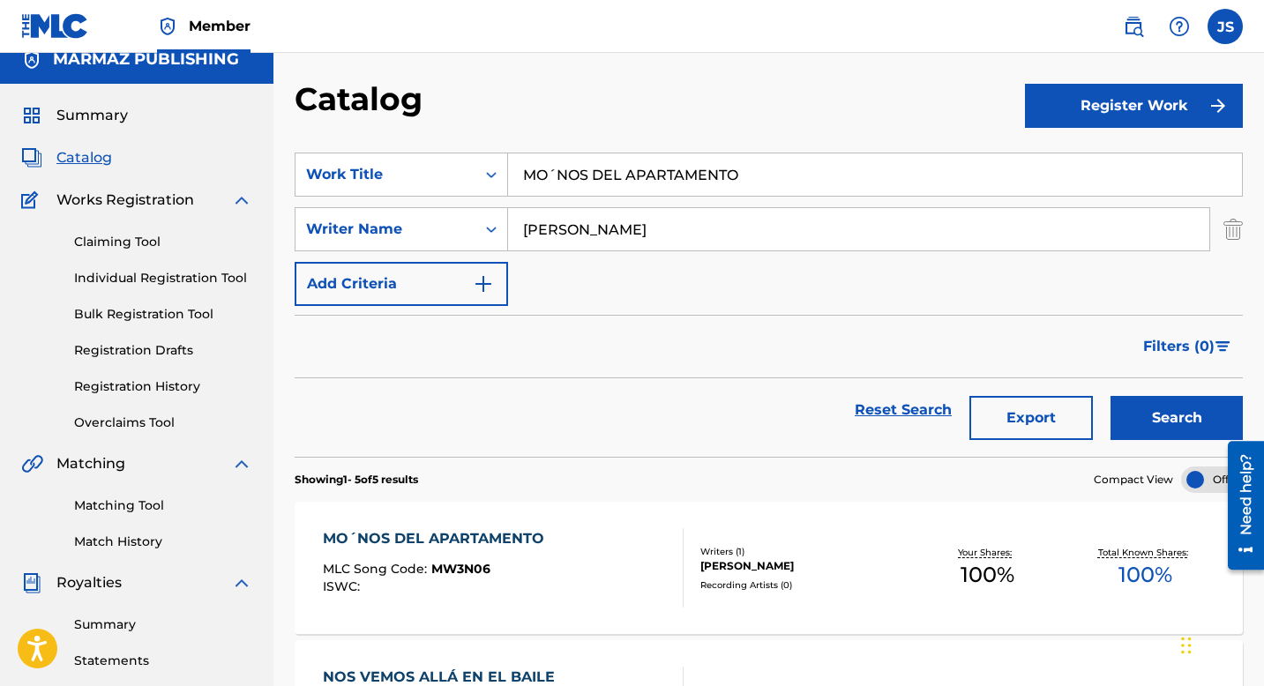
click at [597, 176] on input "MO´NOS DEL APARTAMENTO" at bounding box center [875, 175] width 734 height 42
paste input "UCHACHA DE PARIAGUAN"
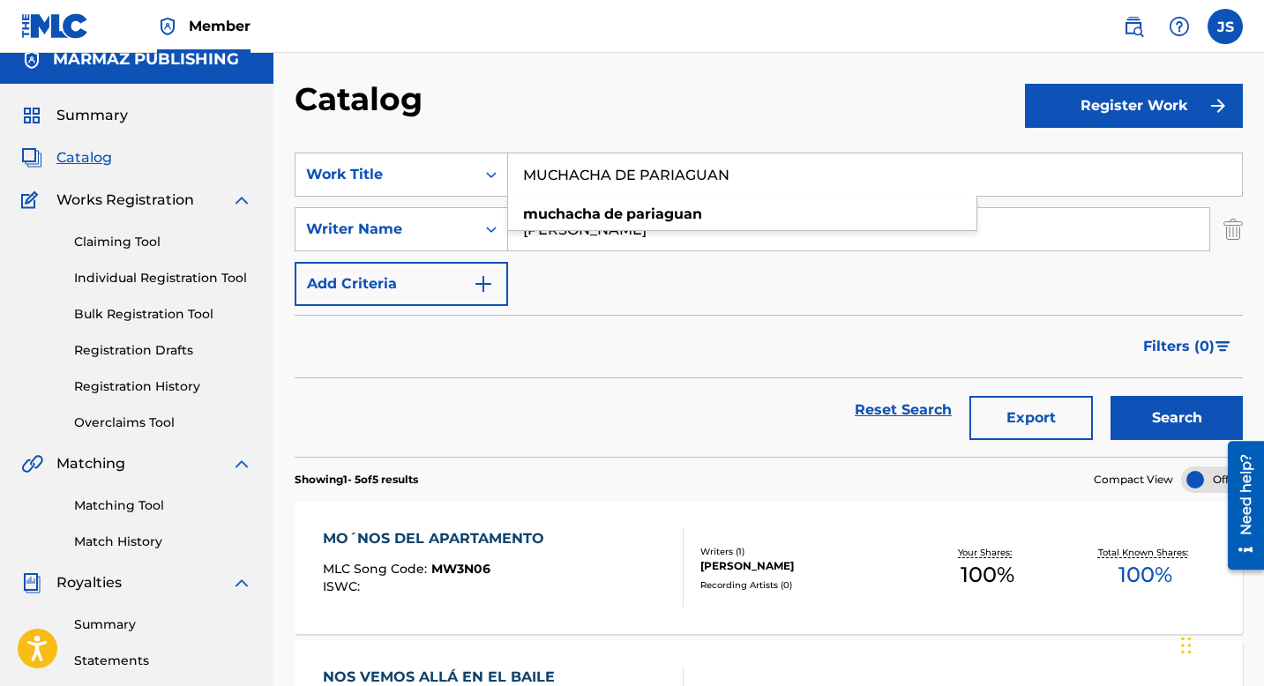
type input "MUCHACHA DE PARIAGUAN"
click at [1146, 416] on button "Search" at bounding box center [1177, 418] width 132 height 44
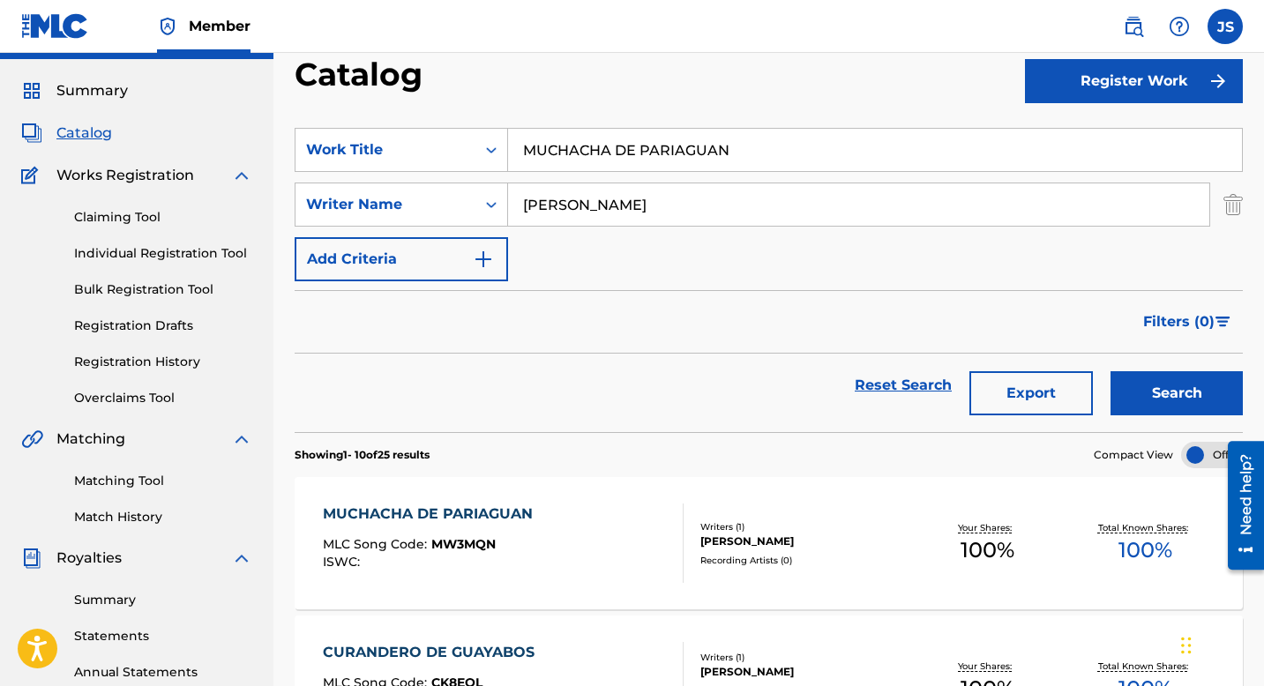
scroll to position [43, 0]
click at [447, 504] on div "MUCHACHA DE PARIAGUAN" at bounding box center [432, 513] width 219 height 21
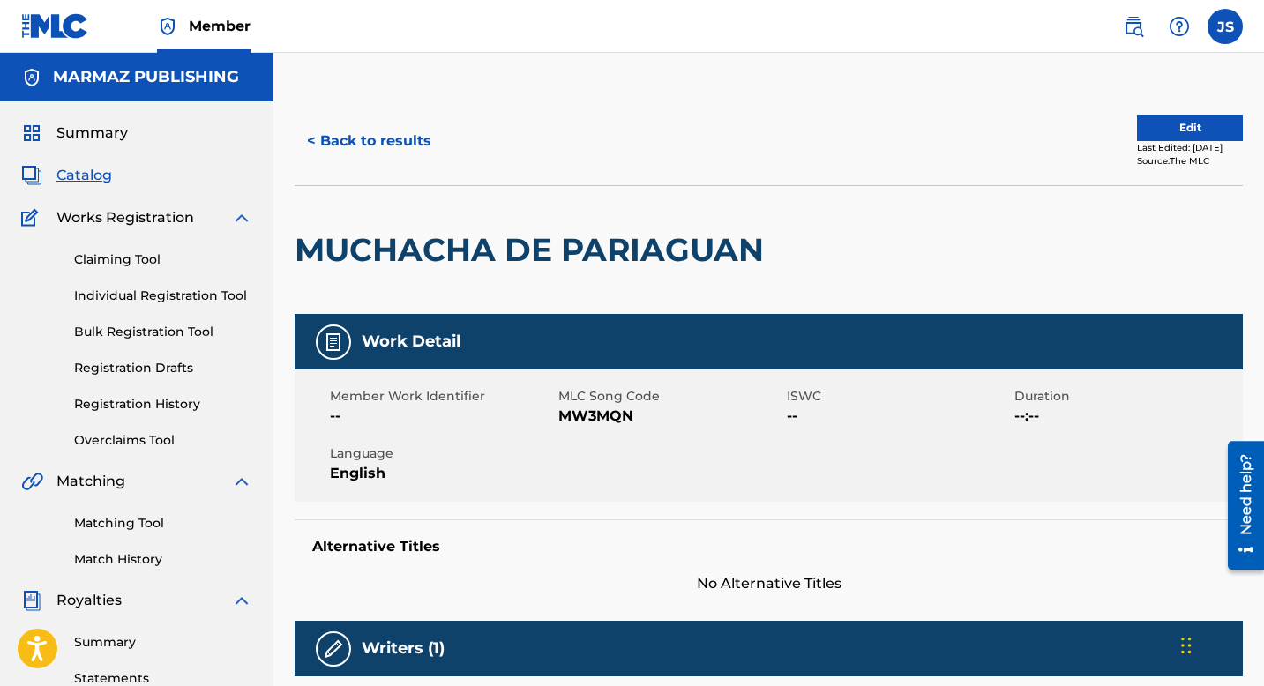
click at [588, 420] on span "MW3MQN" at bounding box center [670, 416] width 224 height 21
click at [371, 115] on div "< Back to results Edit Last Edited: June 23, 2025 Source: The MLC" at bounding box center [769, 141] width 948 height 88
click at [370, 141] on button "< Back to results" at bounding box center [369, 141] width 149 height 44
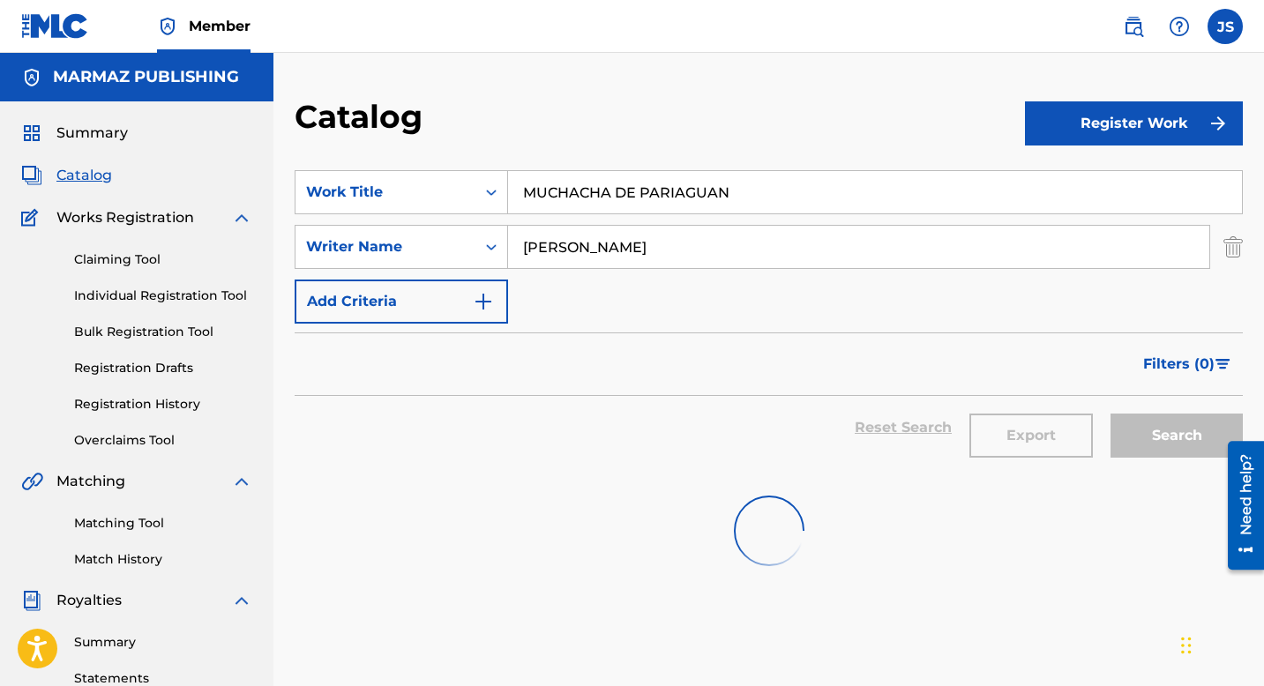
scroll to position [43, 0]
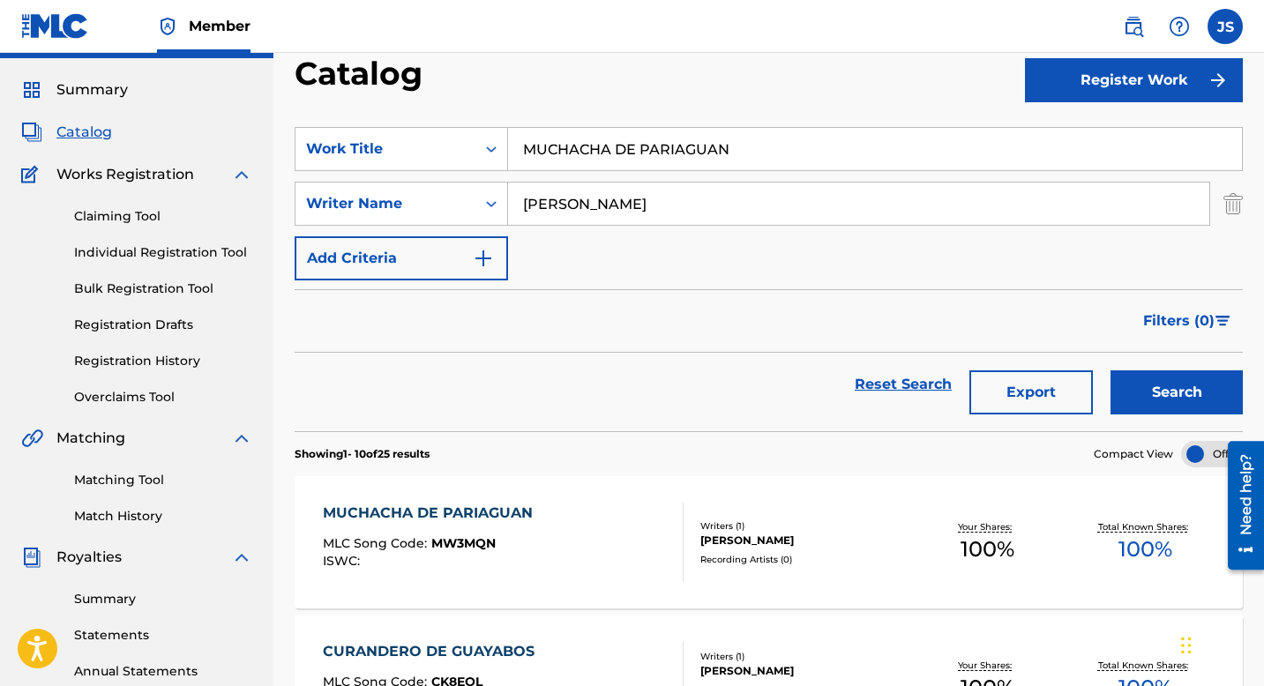
click at [604, 143] on input "MUCHACHA DE PARIAGUAN" at bounding box center [875, 149] width 734 height 42
paste input "NO CREO MAS EN TU AMOR"
type input "NO CREO MAS EN TU AMOR"
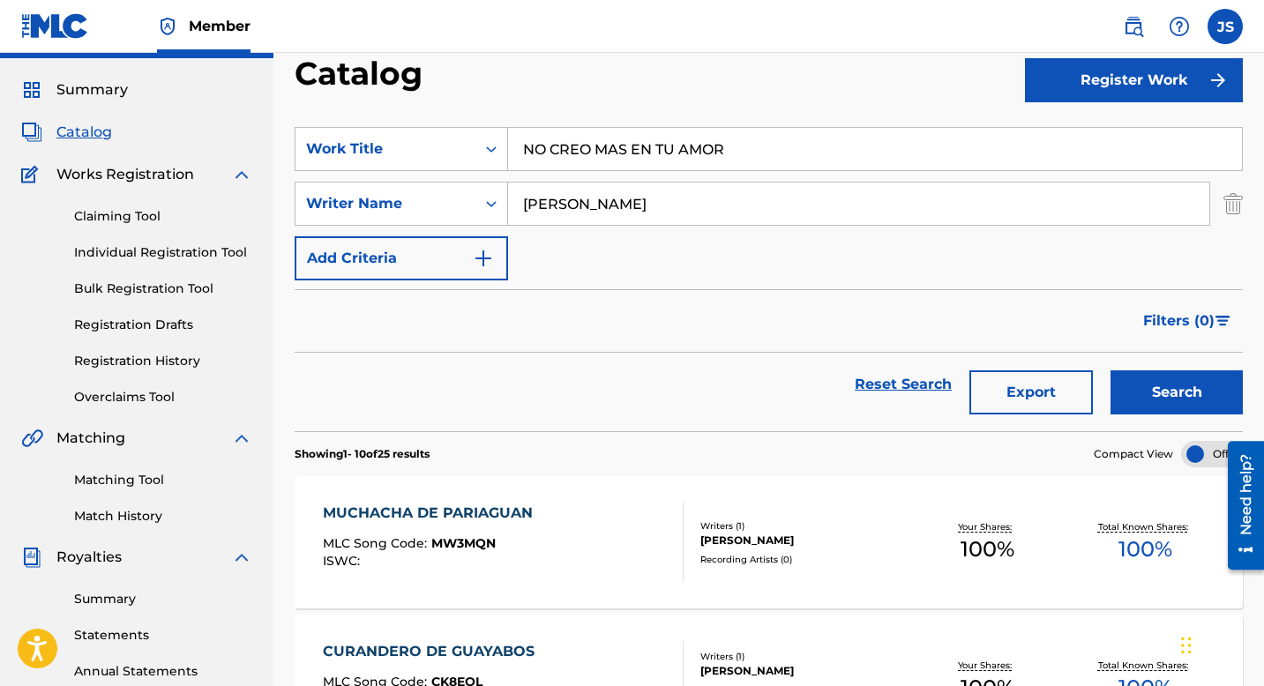
click at [1183, 384] on button "Search" at bounding box center [1177, 393] width 132 height 44
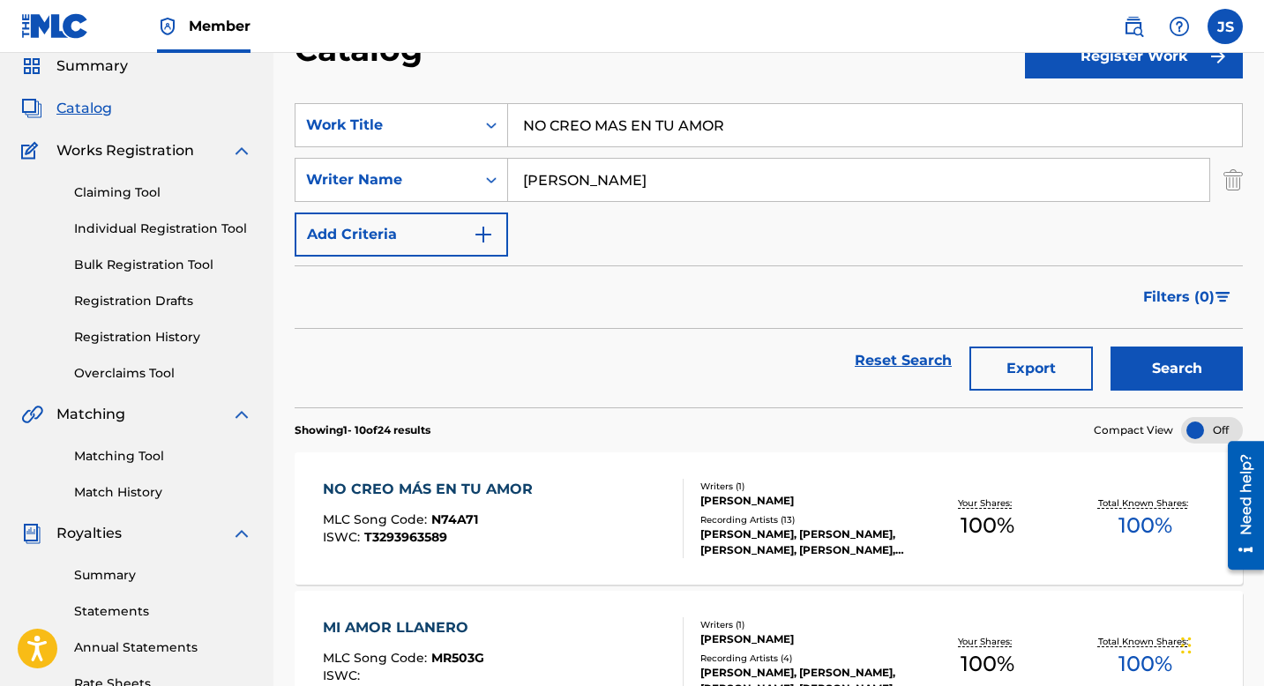
scroll to position [68, 0]
click at [521, 483] on div "NO CREO MÁS EN TU AMOR" at bounding box center [432, 488] width 219 height 21
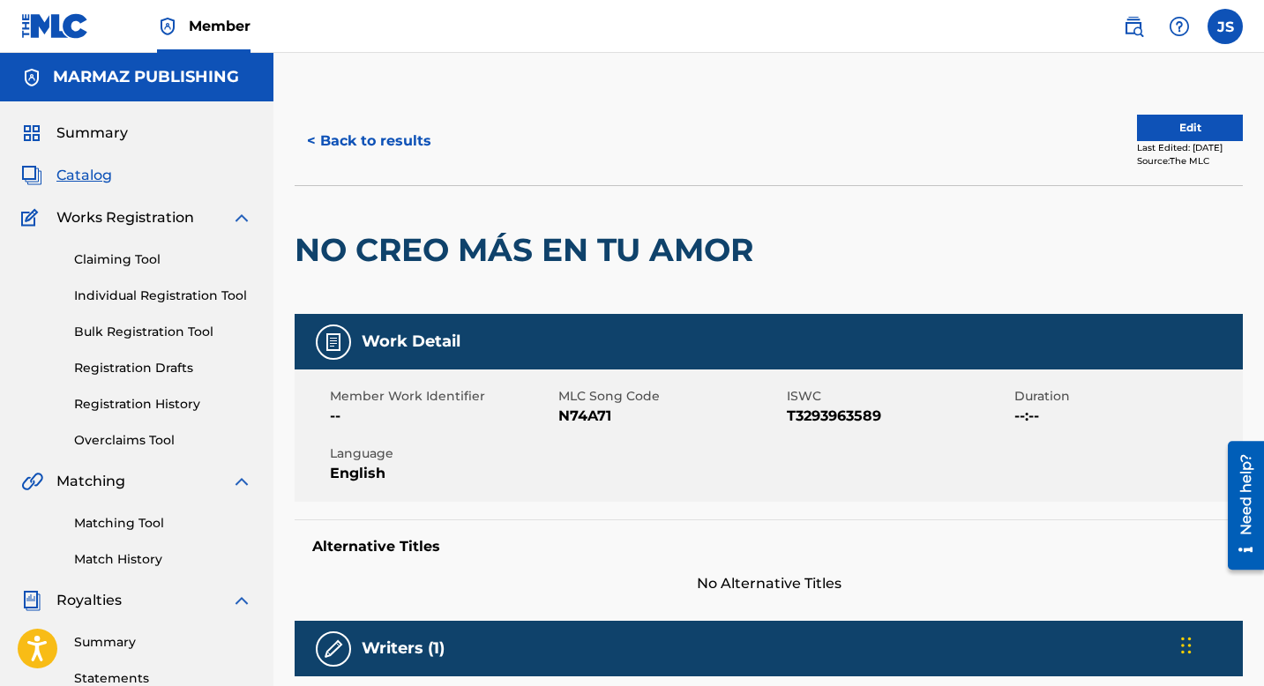
click at [573, 418] on span "N74A71" at bounding box center [670, 416] width 224 height 21
click at [380, 155] on button "< Back to results" at bounding box center [369, 141] width 149 height 44
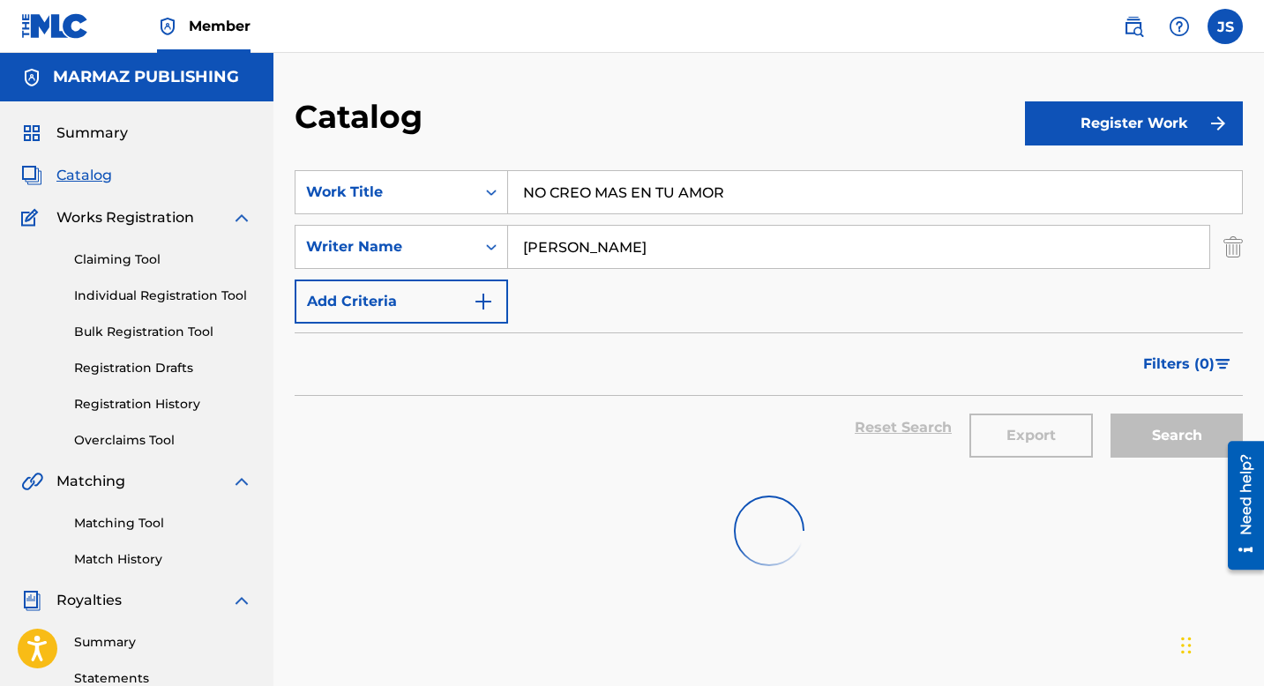
scroll to position [68, 0]
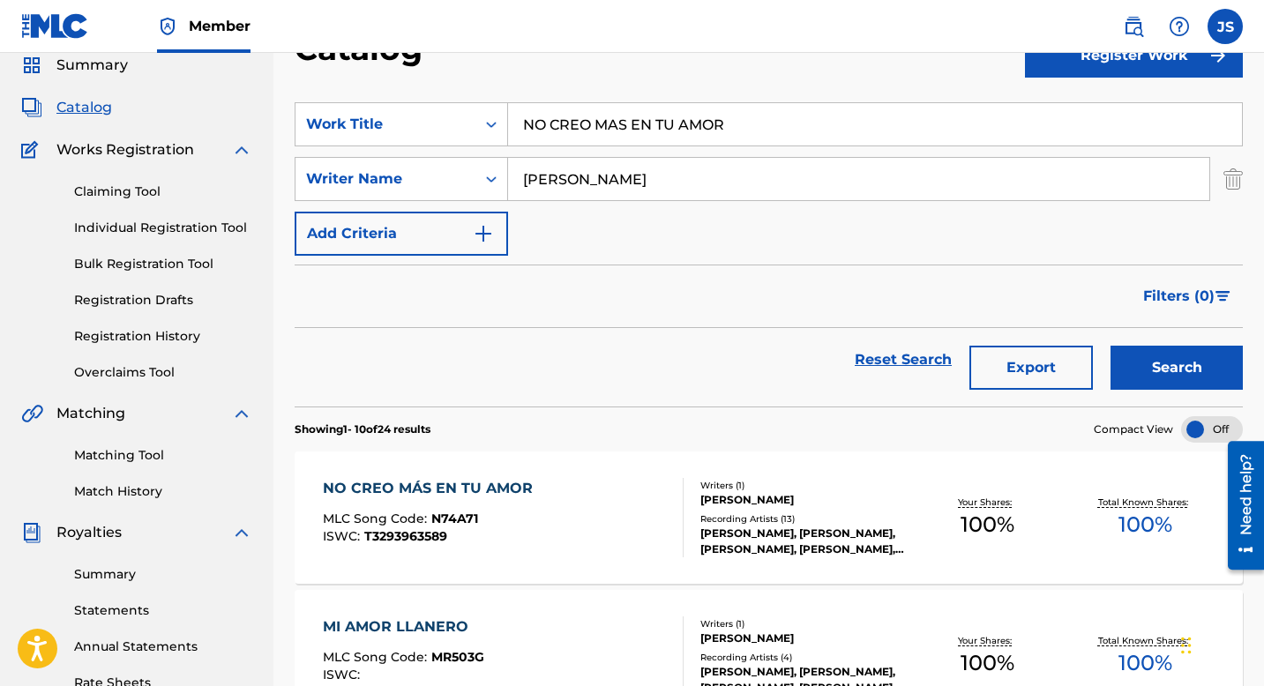
click at [582, 111] on input "NO CREO MAS EN TU AMOR" at bounding box center [875, 124] width 734 height 42
paste input "HAY VIDA SIN MUJE"
type input "NO HAY VIDA SIN MUJER"
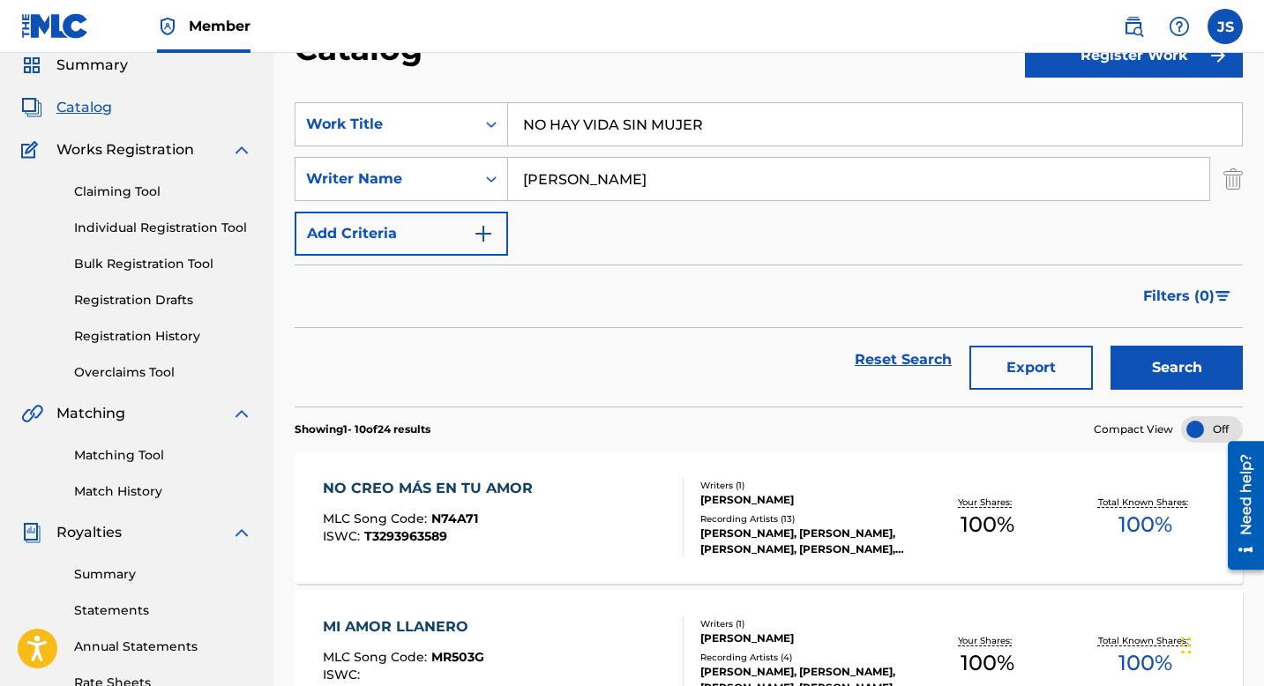
click at [1131, 375] on button "Search" at bounding box center [1177, 368] width 132 height 44
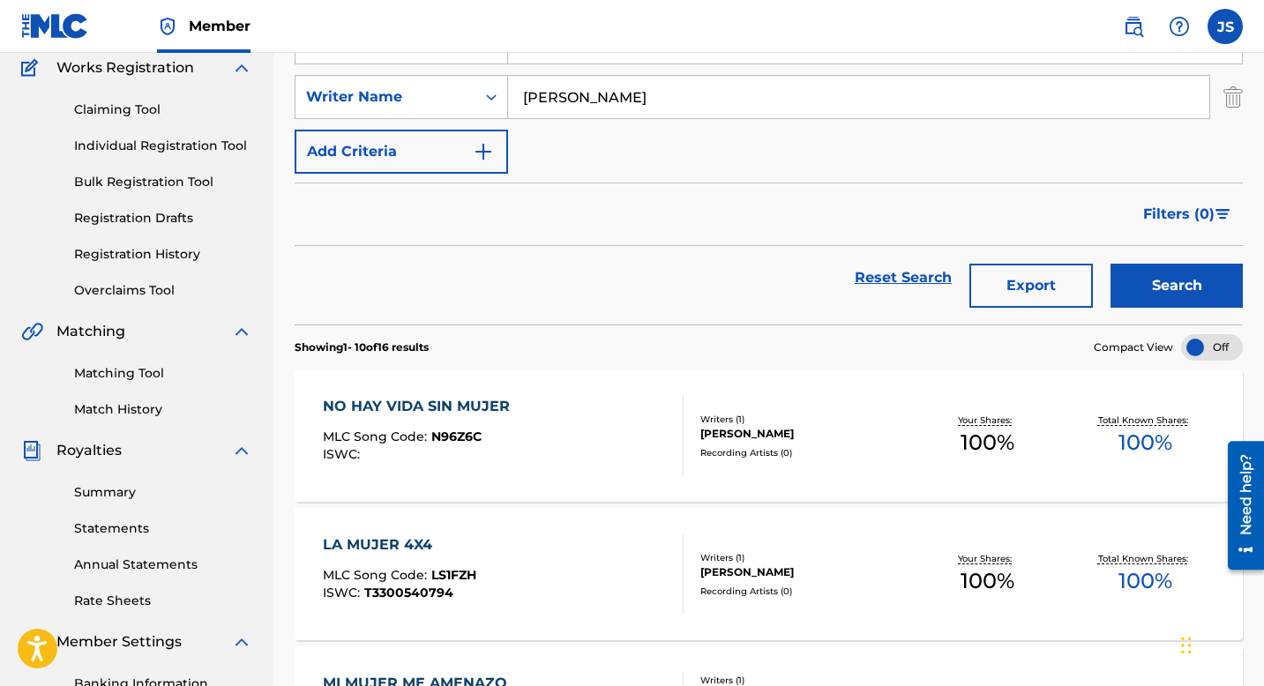
scroll to position [156, 0]
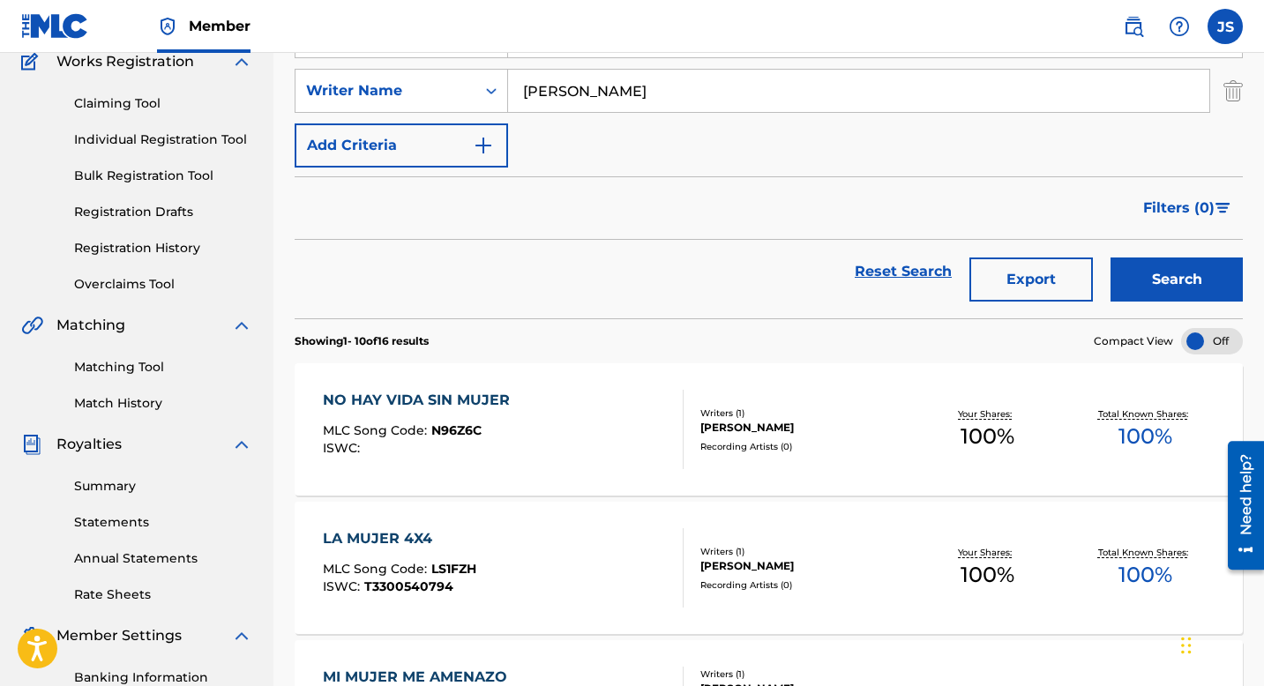
click at [471, 393] on div "NO HAY VIDA SIN MUJER" at bounding box center [421, 400] width 196 height 21
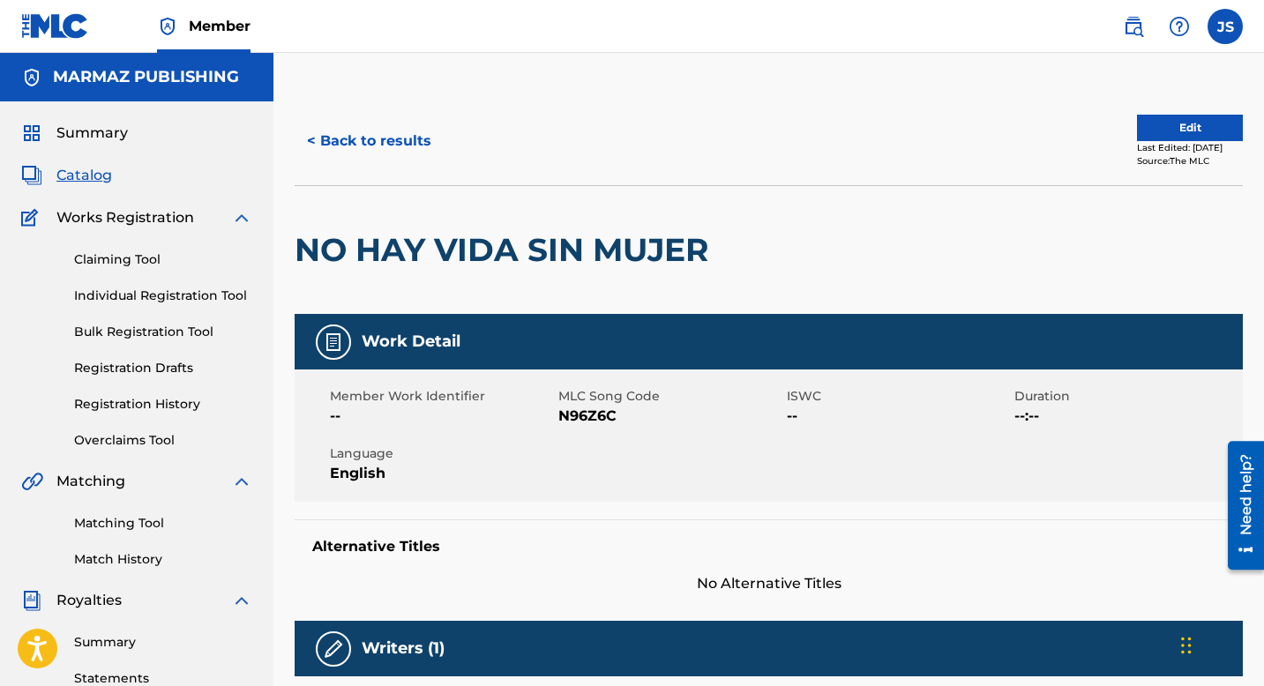
click at [584, 405] on span "MLC Song Code" at bounding box center [670, 396] width 224 height 19
click at [584, 411] on span "N96Z6C" at bounding box center [670, 416] width 224 height 21
click at [366, 152] on button "< Back to results" at bounding box center [369, 141] width 149 height 44
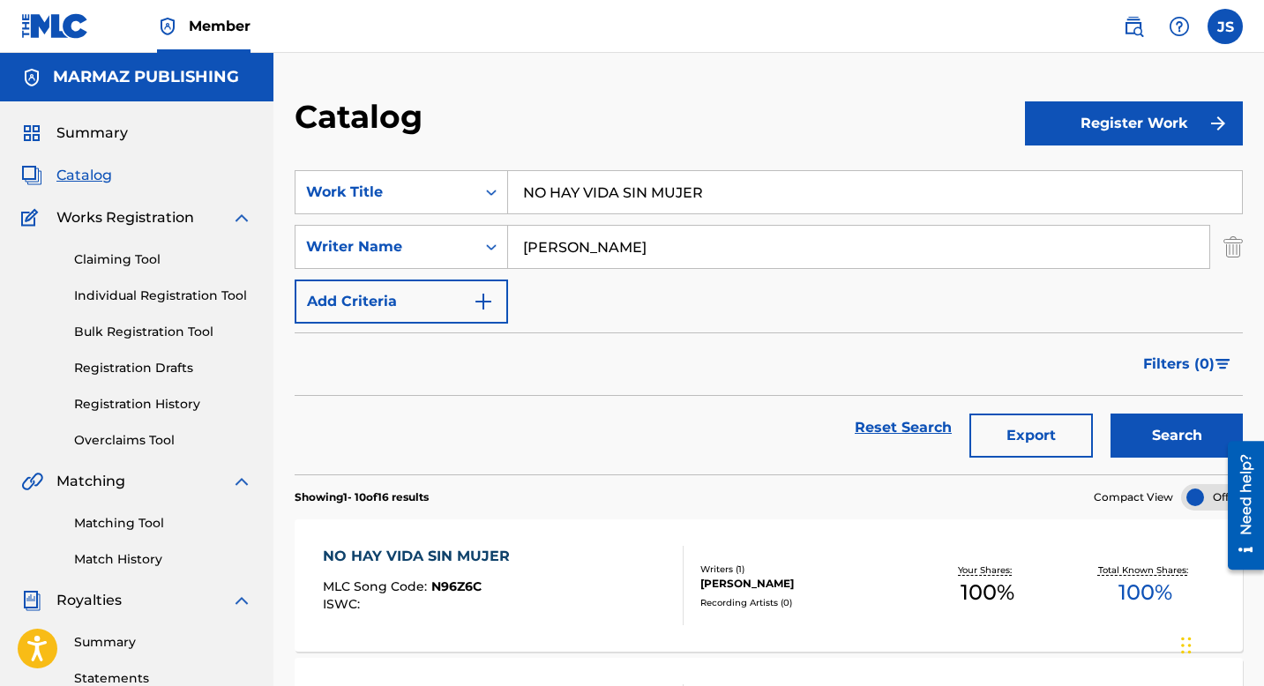
click at [583, 180] on input "NO HAY VIDA SIN MUJER" at bounding box center [875, 192] width 734 height 42
paste input "OTRA VEZ LIMPIO PAL' RANCHO"
type input "OTRA VEZ LIMPIO PAL' RANCHO"
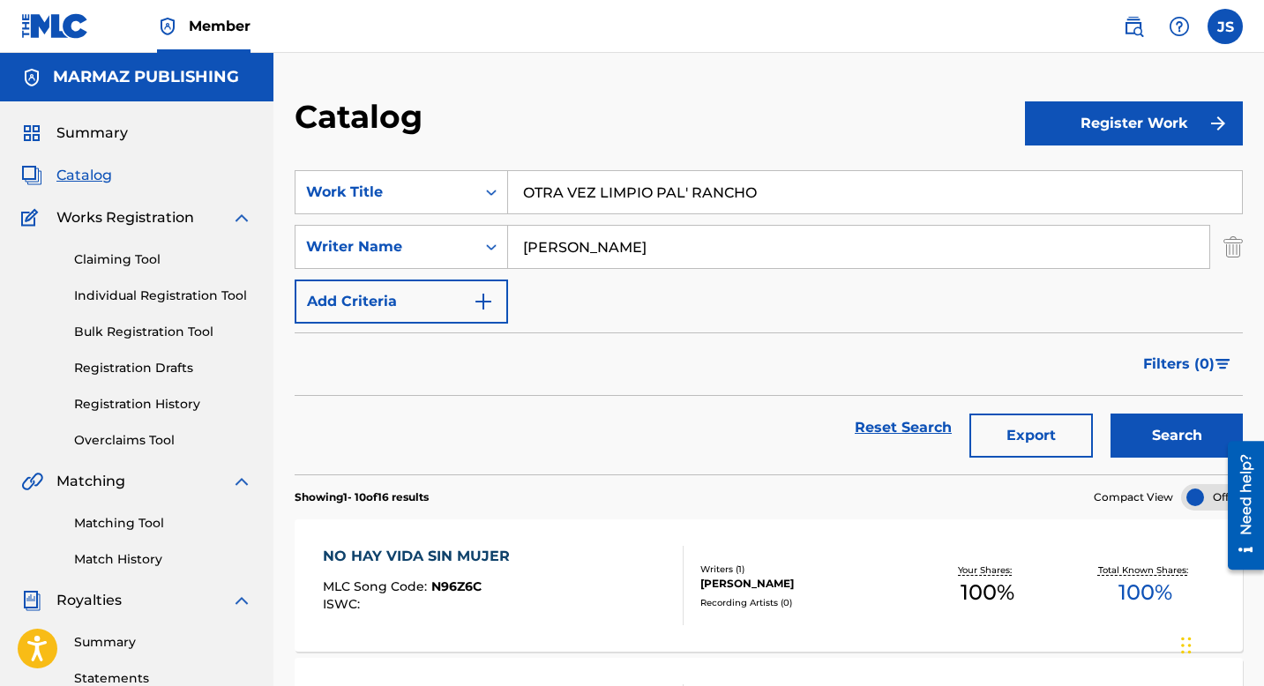
click at [1168, 433] on button "Search" at bounding box center [1177, 436] width 132 height 44
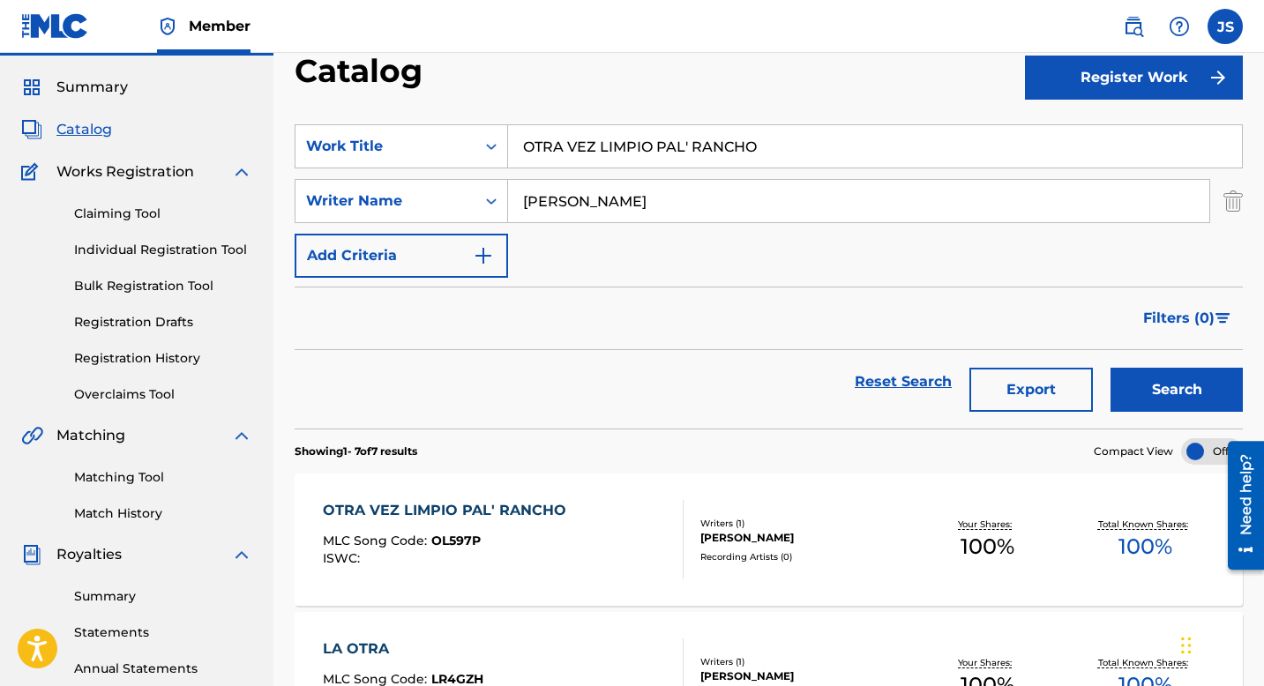
scroll to position [66, 0]
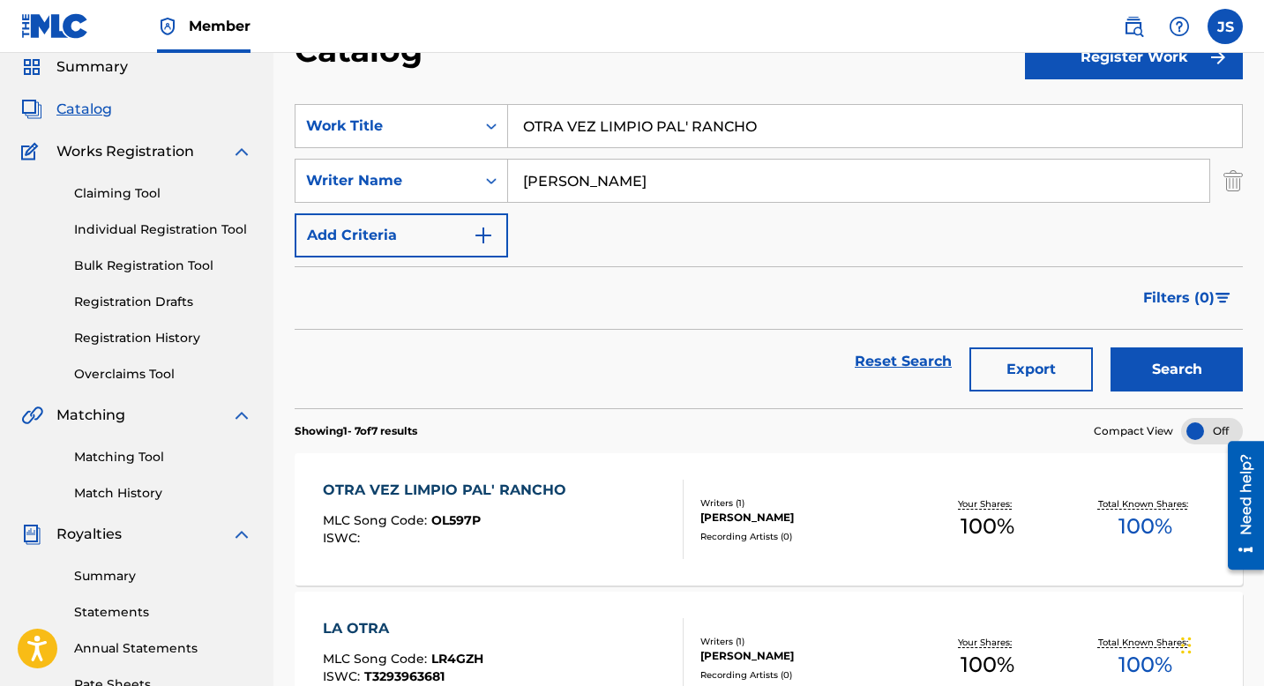
click at [565, 482] on div "OTRA VEZ LIMPIO PAL' RANCHO" at bounding box center [449, 490] width 252 height 21
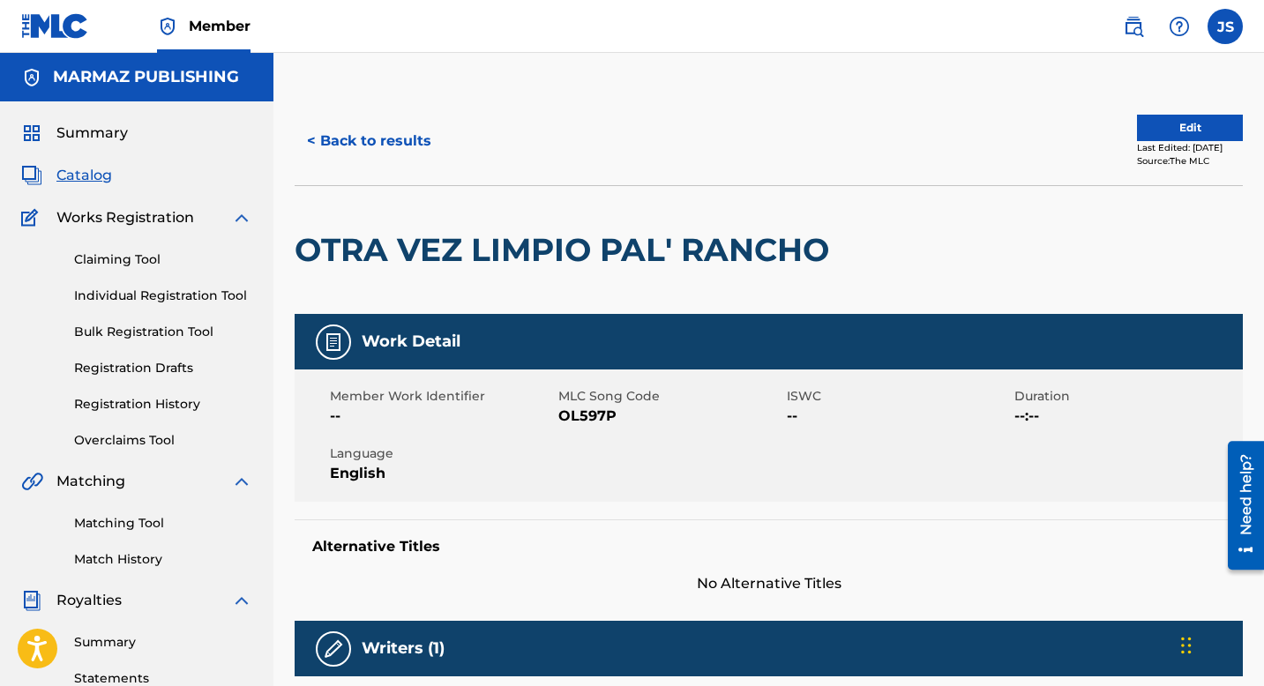
click at [587, 418] on span "OL597P" at bounding box center [670, 416] width 224 height 21
click at [350, 135] on button "< Back to results" at bounding box center [369, 141] width 149 height 44
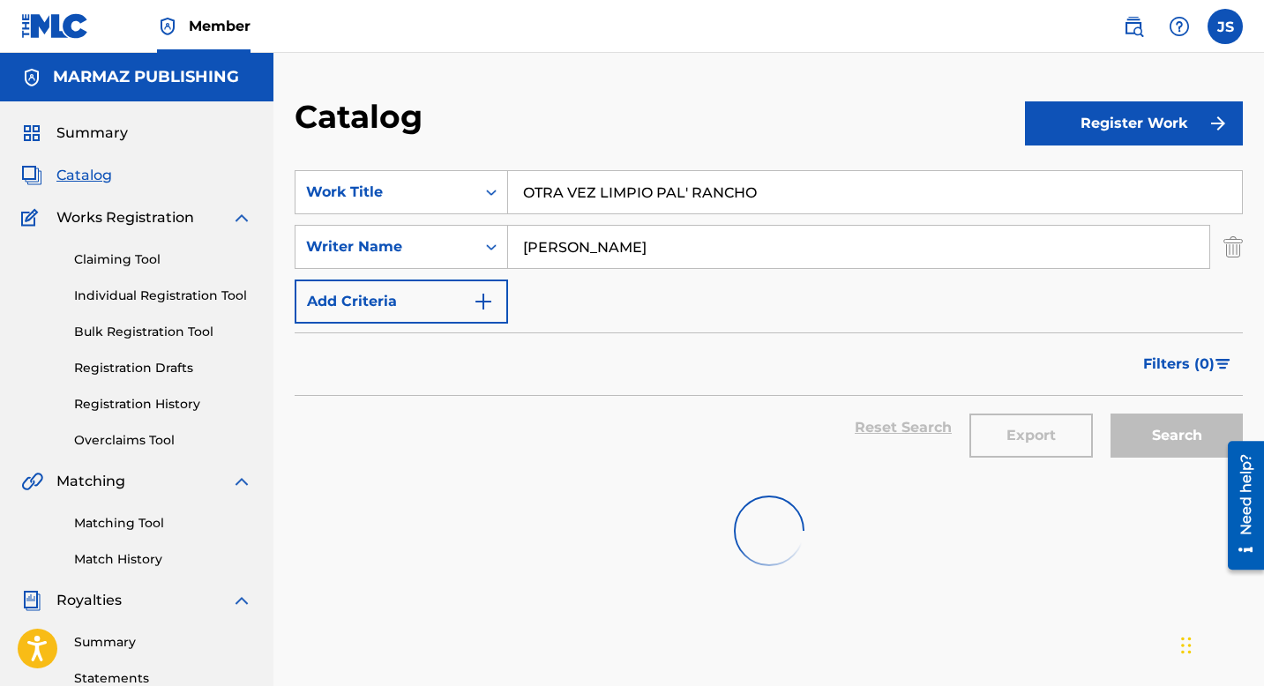
scroll to position [66, 0]
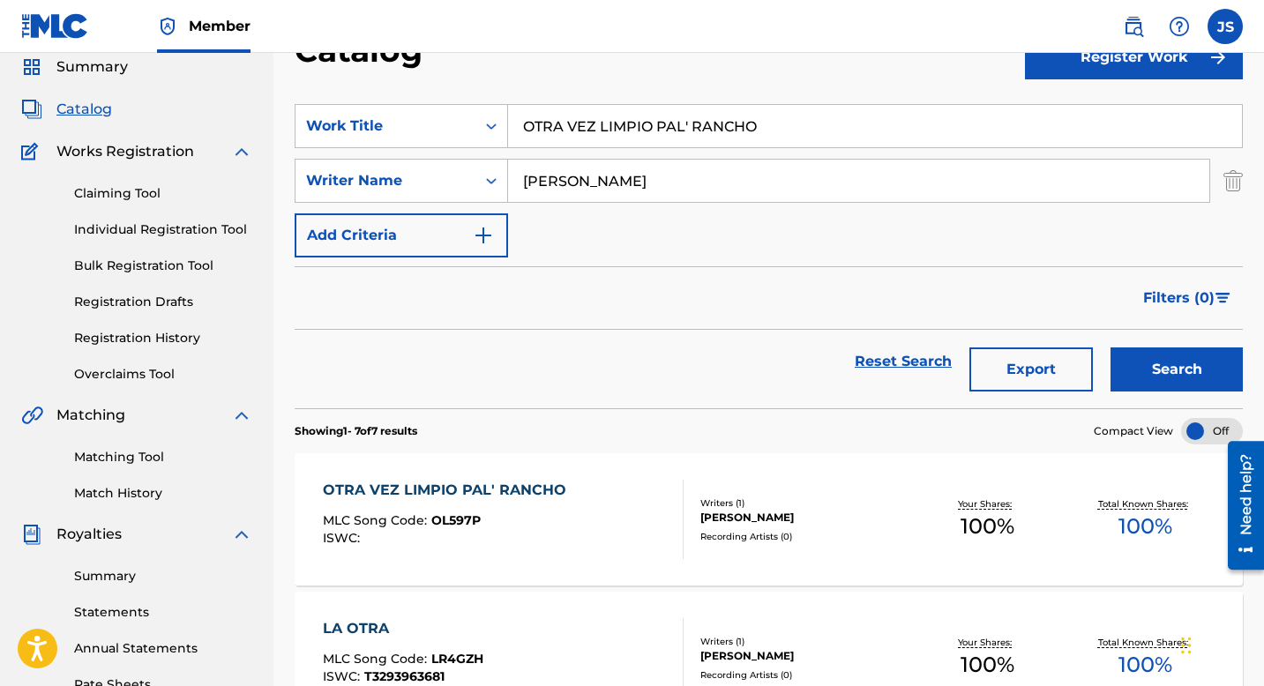
click at [614, 132] on input "OTRA VEZ LIMPIO PAL' RANCHO" at bounding box center [875, 126] width 734 height 42
paste input "O PASAJE BONIT"
click at [1150, 377] on button "Search" at bounding box center [1177, 370] width 132 height 44
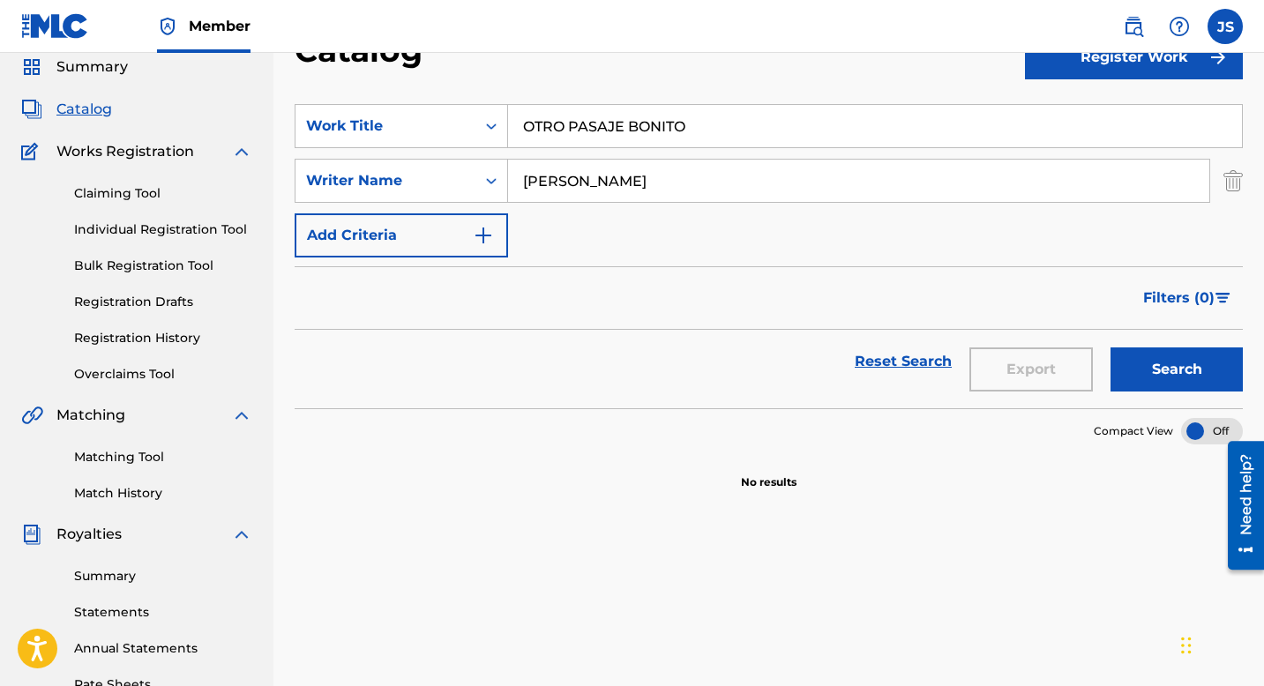
click at [619, 134] on input "OTRO PASAJE BONITO" at bounding box center [875, 126] width 734 height 42
paste input "PA' QUE VOY A TENER DOS"
type input "PA' QUE VOY A TENER DOS"
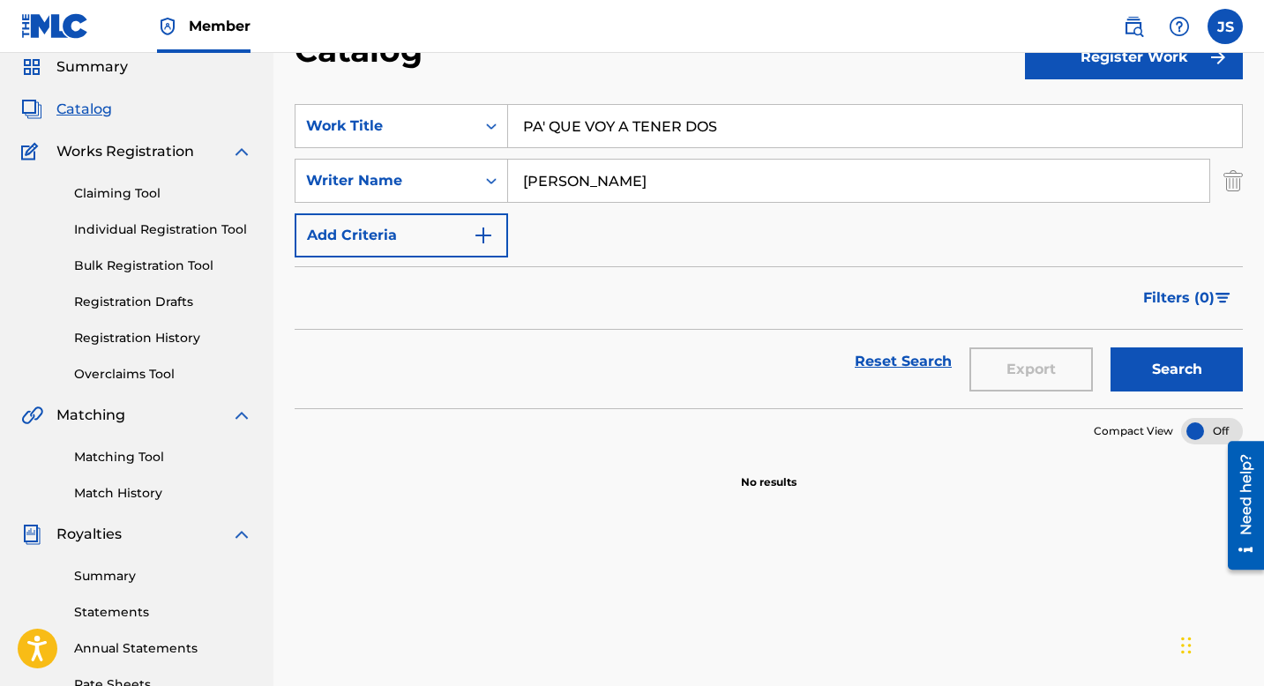
click at [1138, 370] on button "Search" at bounding box center [1177, 370] width 132 height 44
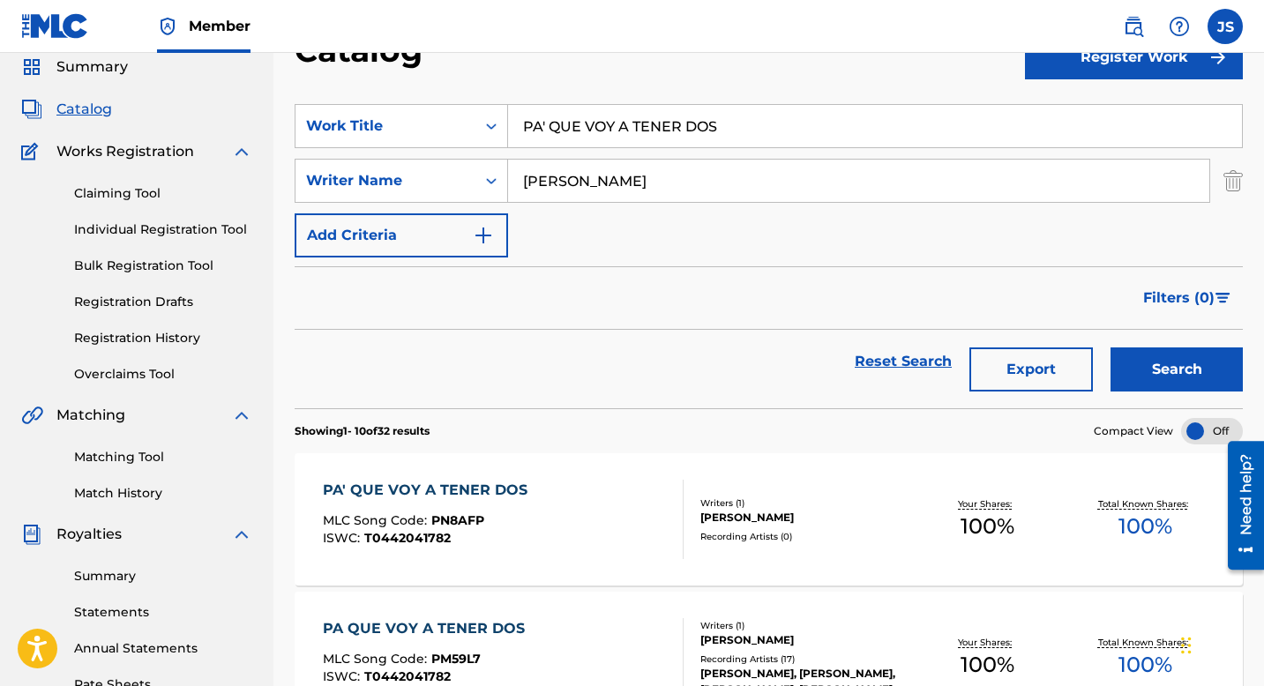
click at [485, 483] on div "PA' QUE VOY A TENER DOS" at bounding box center [429, 490] width 213 height 21
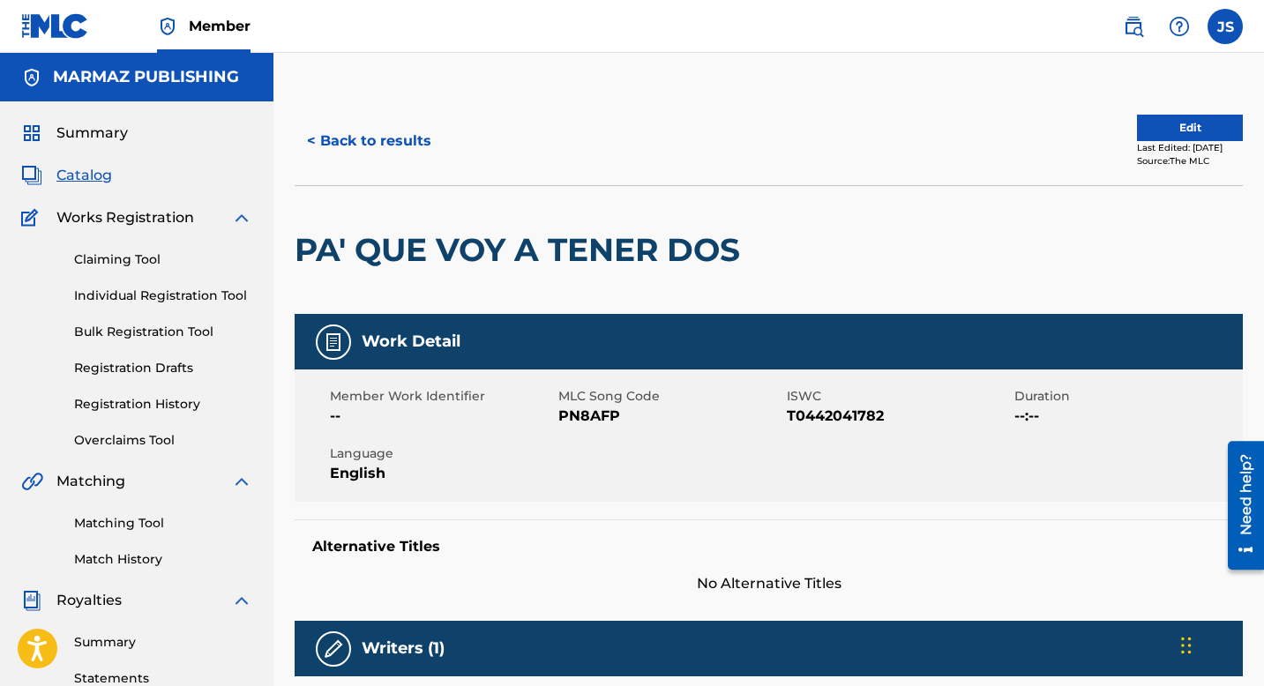
click at [604, 410] on span "PN8AFP" at bounding box center [670, 416] width 224 height 21
click at [812, 413] on span "T0442041782" at bounding box center [899, 416] width 224 height 21
click at [613, 415] on span "PN8AFP" at bounding box center [670, 416] width 224 height 21
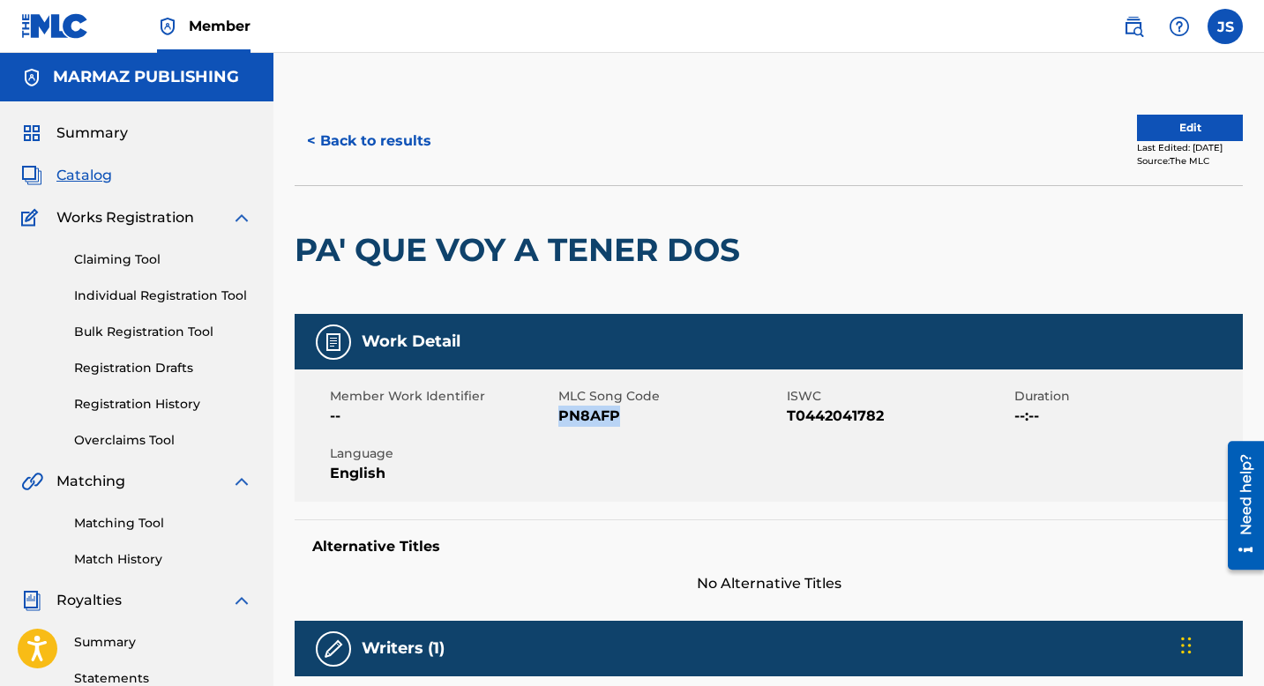
click at [613, 415] on span "PN8AFP" at bounding box center [670, 416] width 224 height 21
click at [404, 137] on button "< Back to results" at bounding box center [369, 141] width 149 height 44
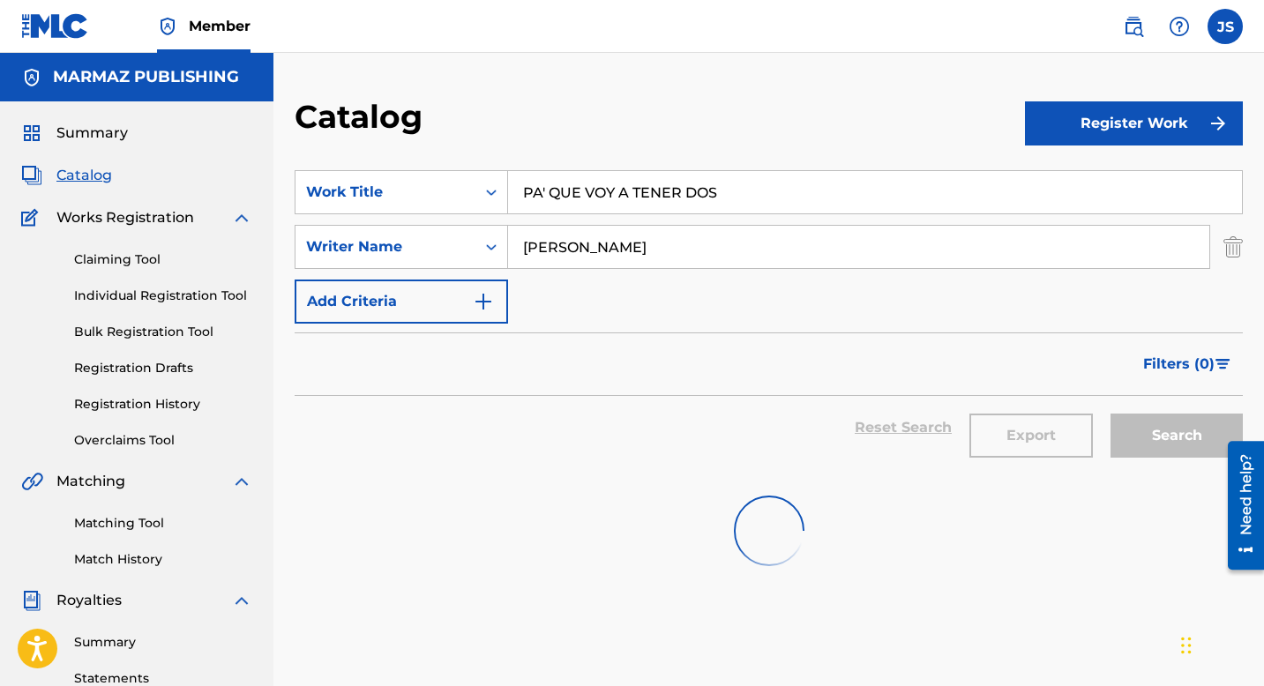
scroll to position [66, 0]
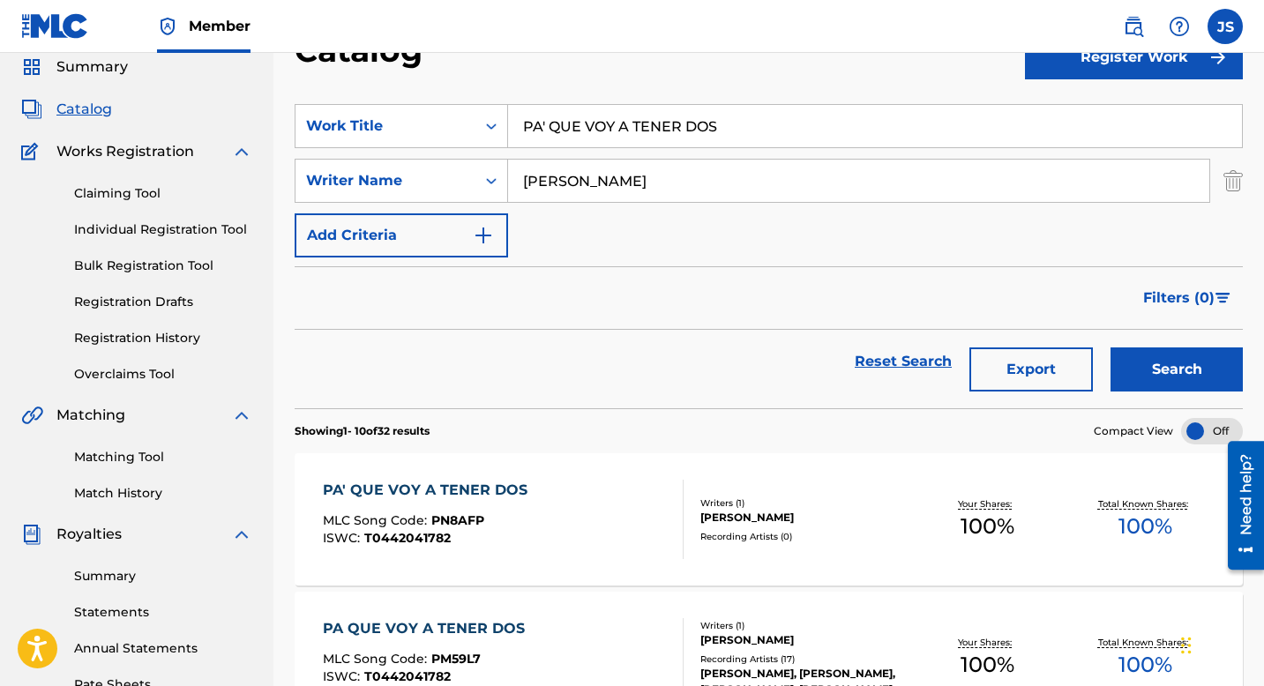
click at [631, 120] on input "PA' QUE VOY A TENER DOS" at bounding box center [875, 126] width 734 height 42
paste input "´ LOS EQUIVOCA"
type input "PA´ LOS EQUIVOCAOS"
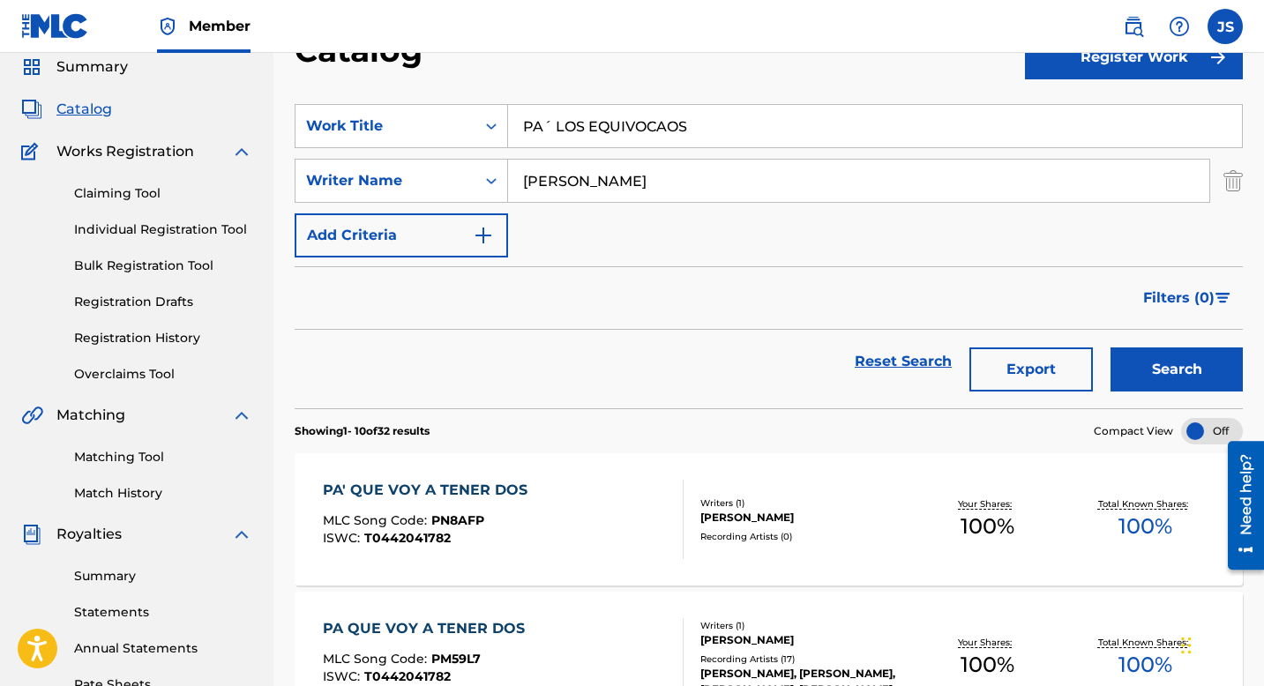
click at [1152, 365] on button "Search" at bounding box center [1177, 370] width 132 height 44
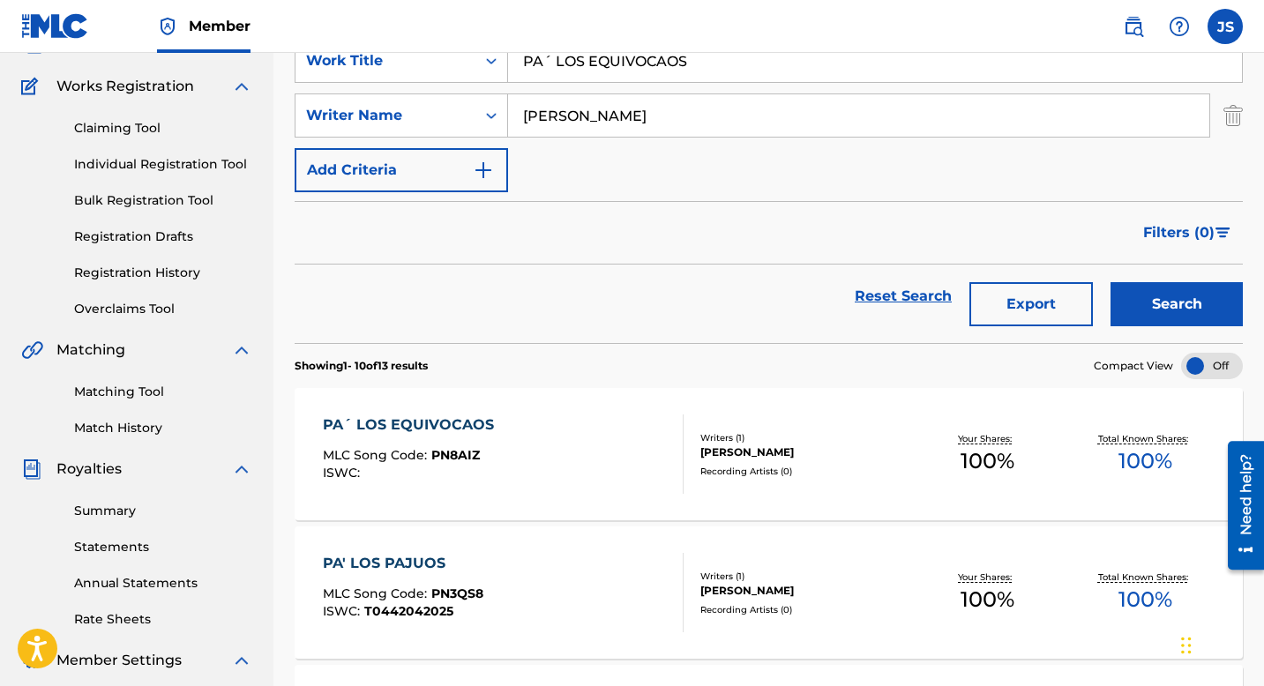
scroll to position [141, 0]
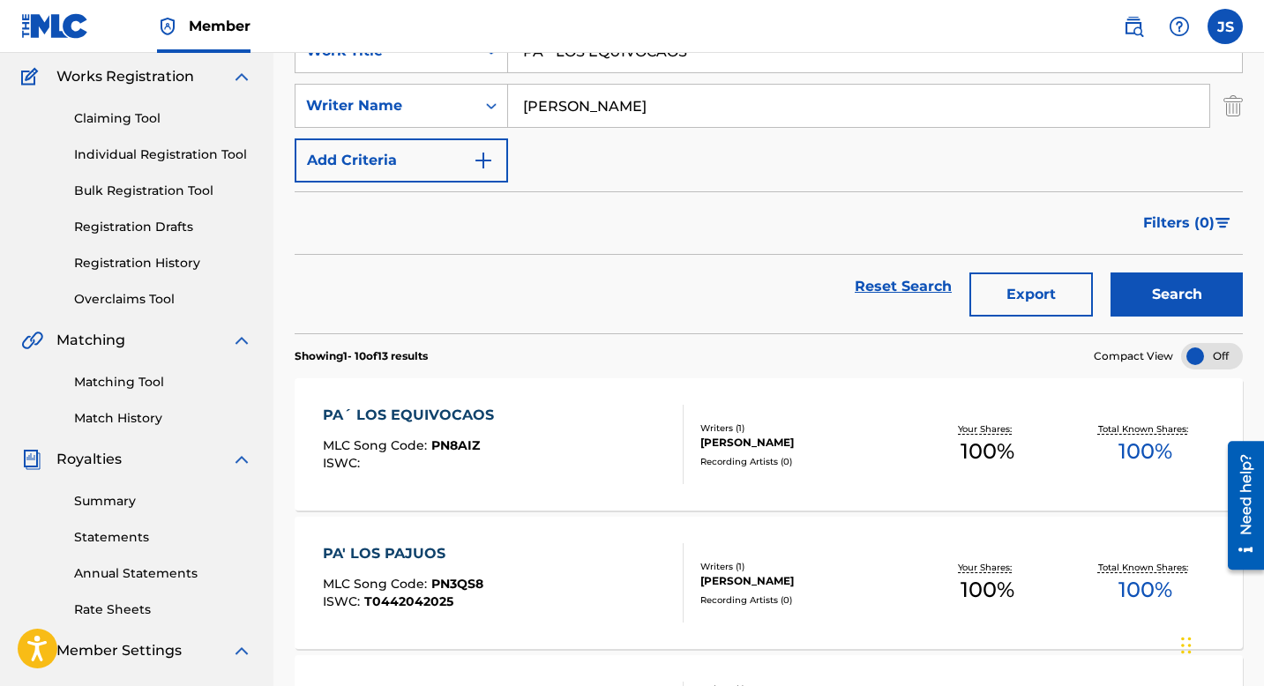
click at [418, 419] on div "PA´ LOS EQUIVOCAOS" at bounding box center [413, 415] width 180 height 21
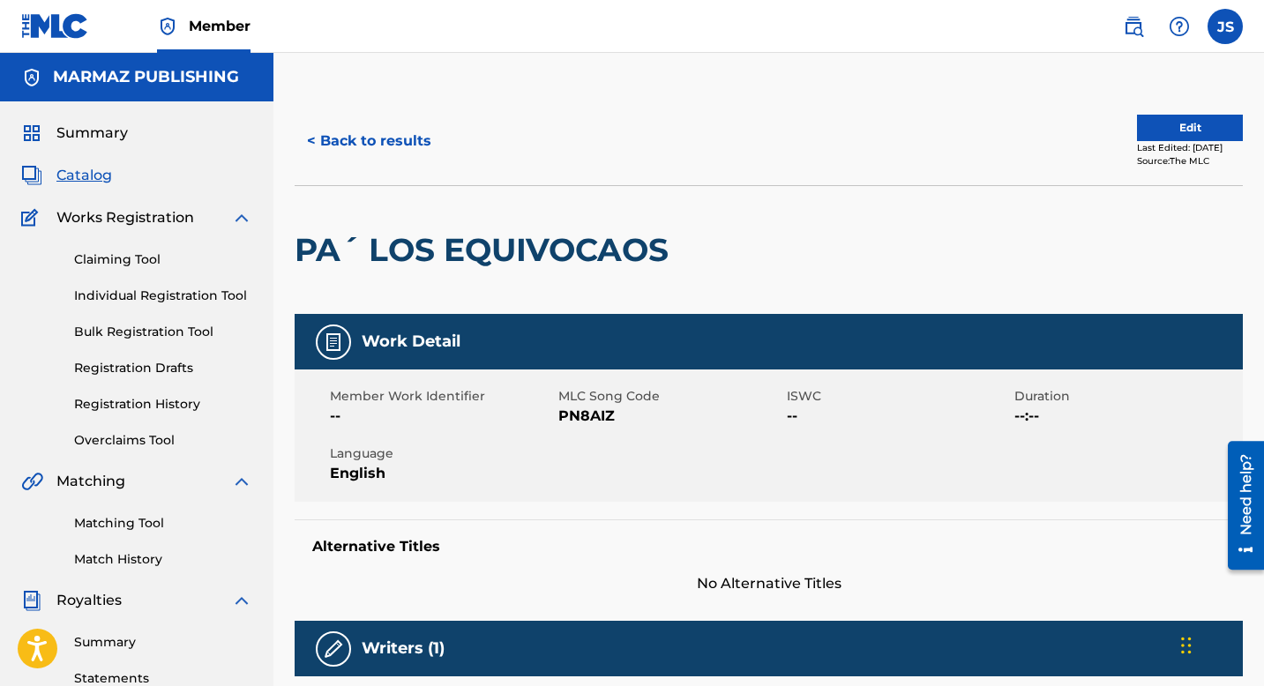
click at [585, 416] on span "PN8AIZ" at bounding box center [670, 416] width 224 height 21
click at [409, 137] on button "< Back to results" at bounding box center [369, 141] width 149 height 44
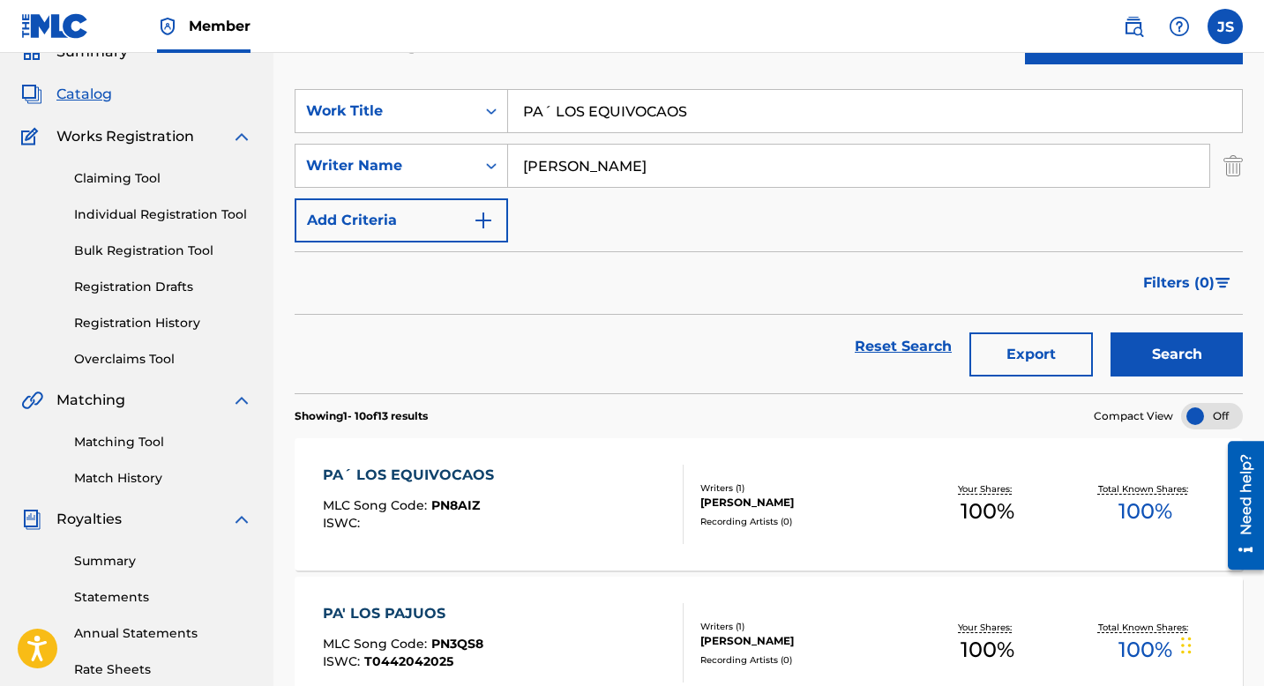
scroll to position [79, 0]
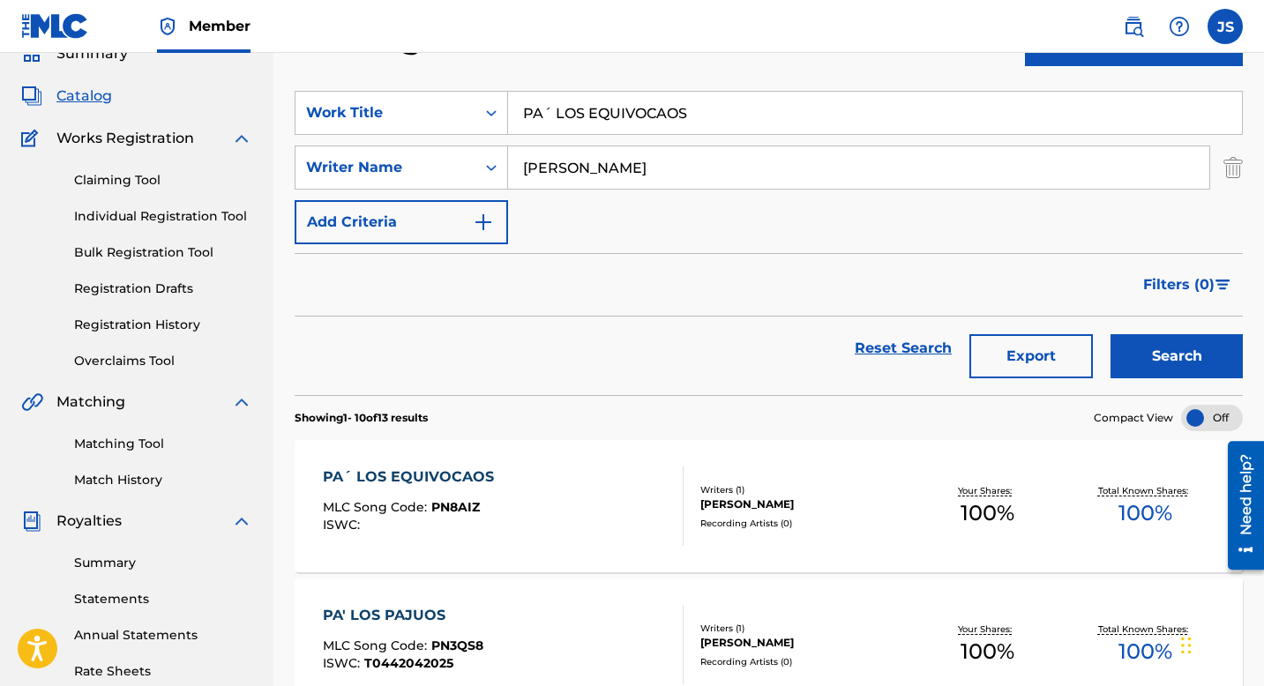
click at [585, 115] on input "PA´ LOS EQUIVOCAOS" at bounding box center [875, 113] width 734 height 42
paste input "OETA DE TODOS LOS TIEMP"
click at [1179, 356] on button "Search" at bounding box center [1177, 356] width 132 height 44
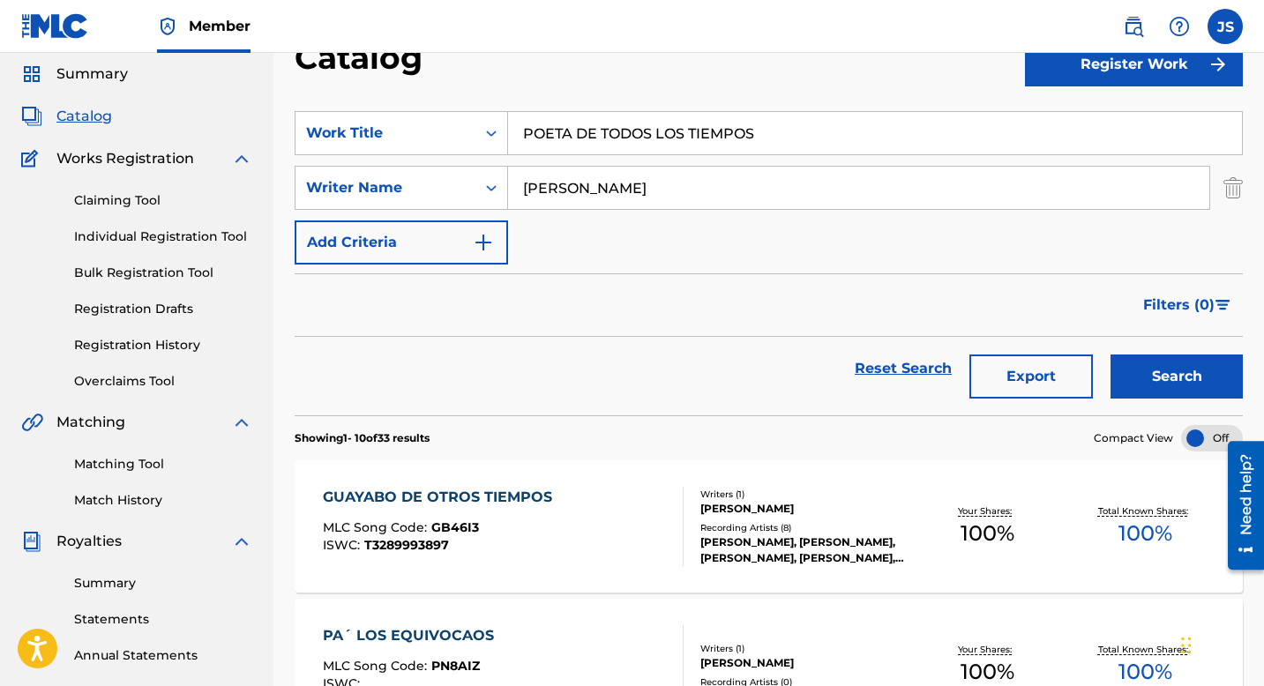
scroll to position [61, 0]
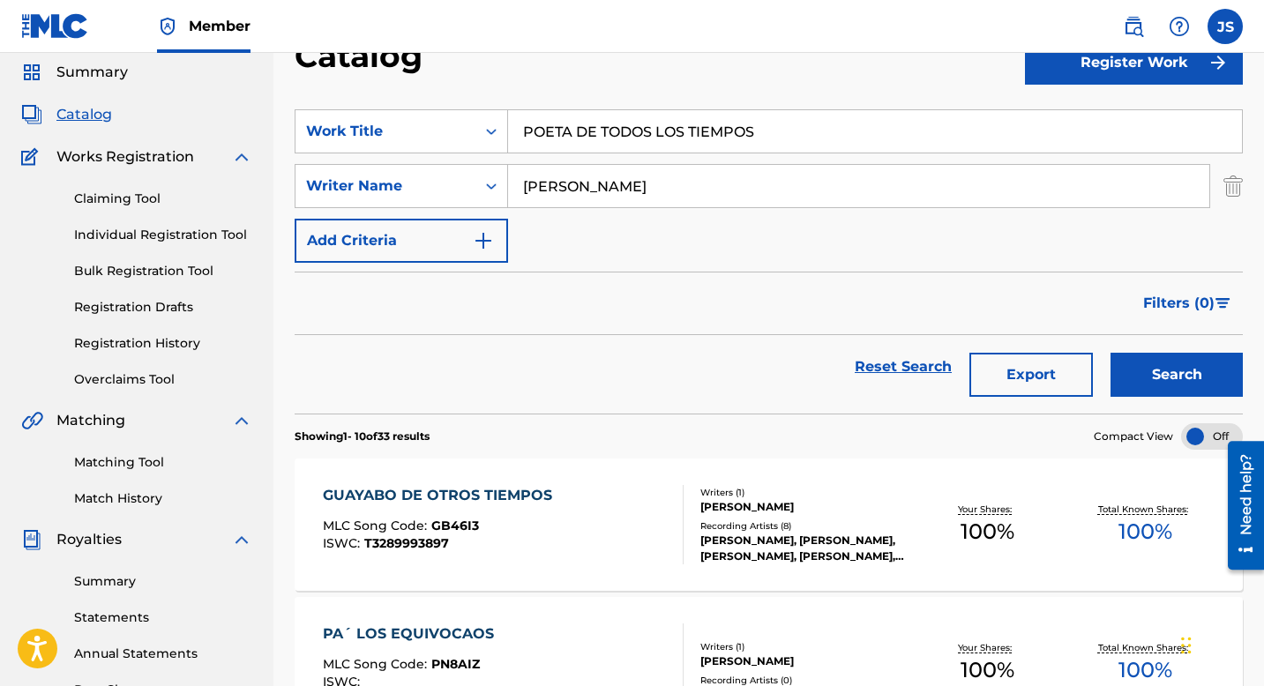
click at [1140, 375] on button "Search" at bounding box center [1177, 375] width 132 height 44
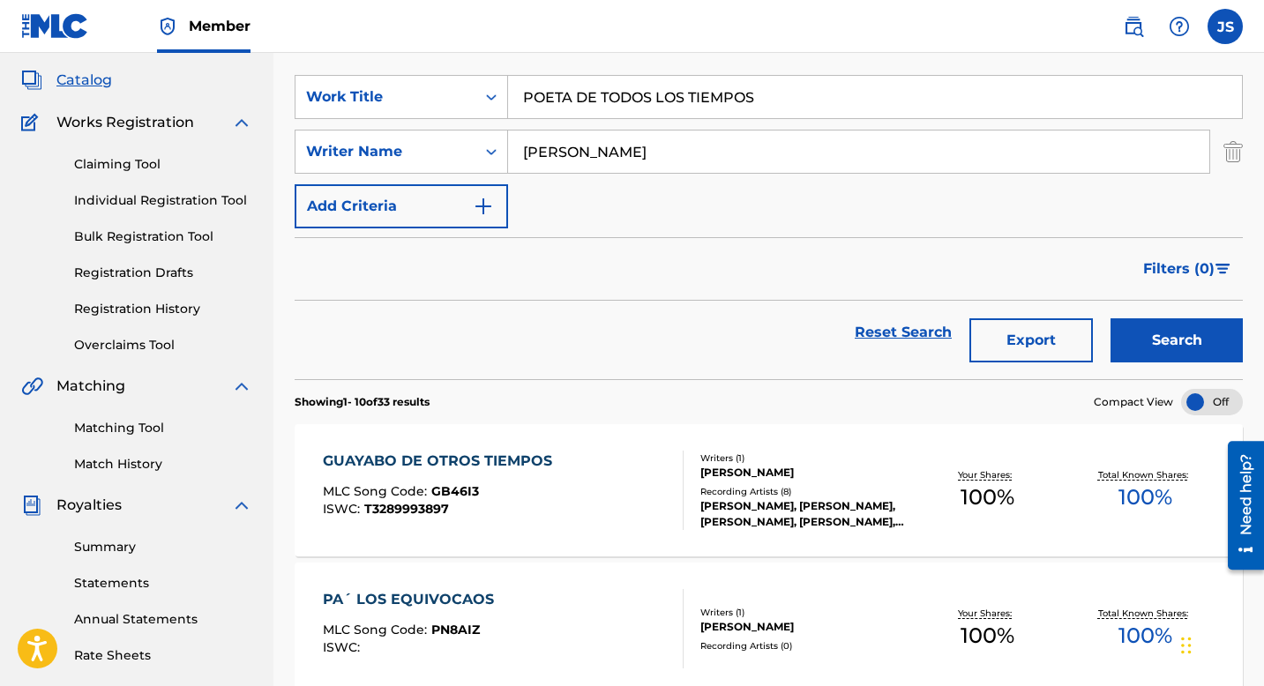
scroll to position [107, 0]
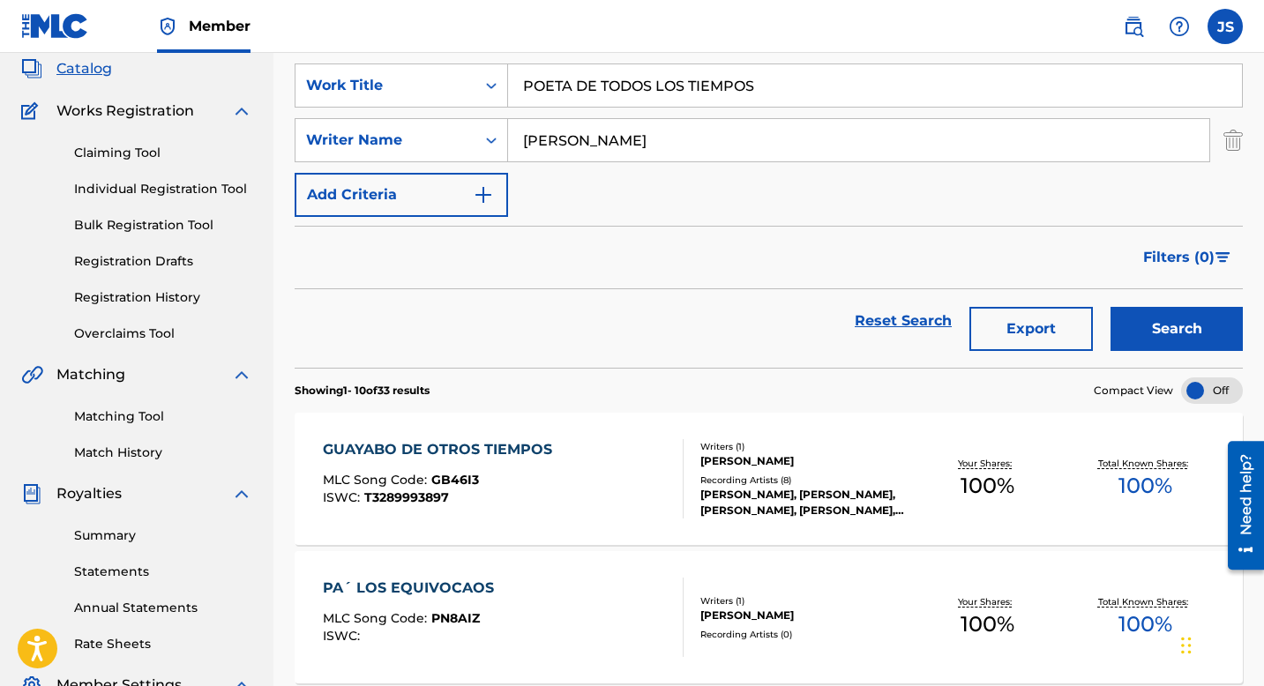
click at [601, 105] on input "POETA DE TODOS LOS TIEMPOS" at bounding box center [875, 85] width 734 height 42
paste input "R CULPA DEL CELULAR"
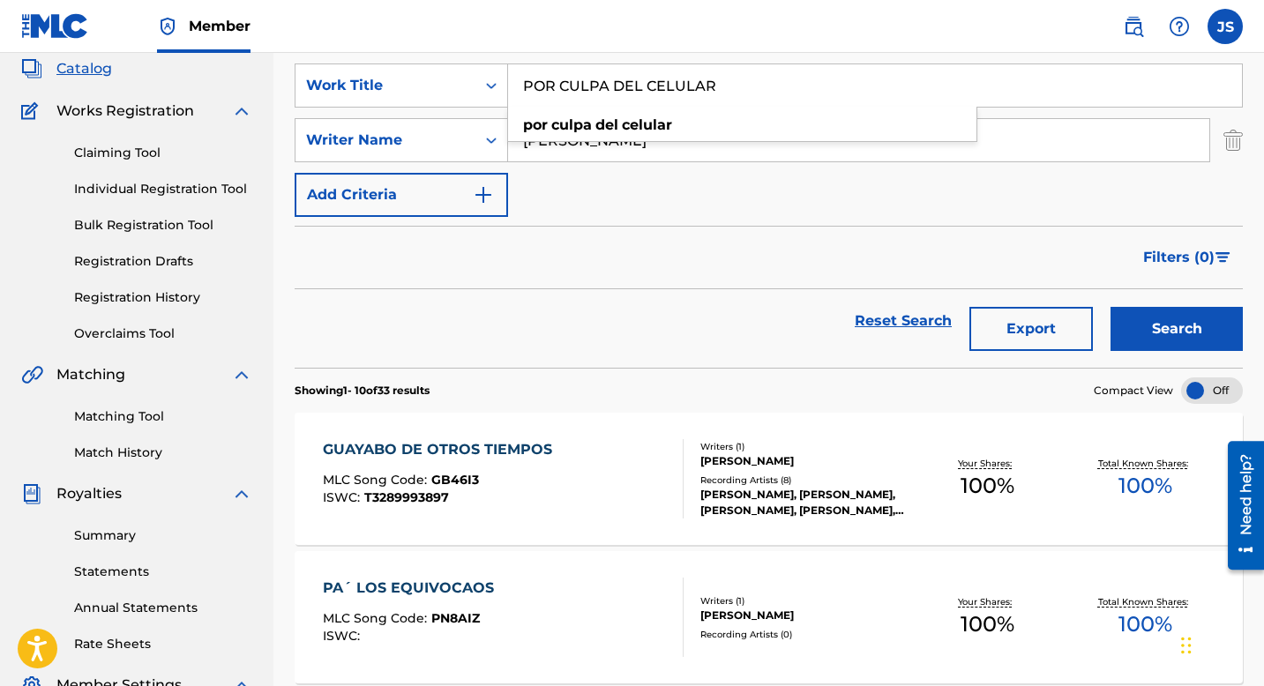
type input "POR CULPA DEL CELULAR"
click at [1160, 320] on button "Search" at bounding box center [1177, 329] width 132 height 44
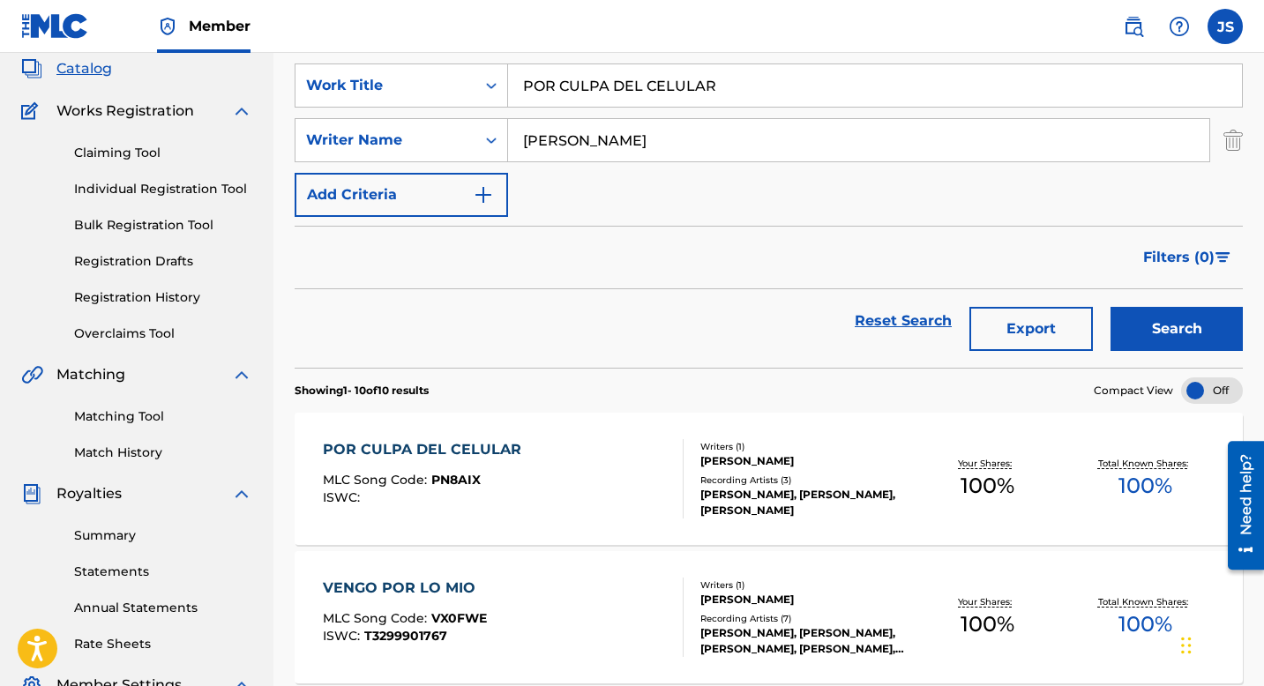
click at [498, 458] on div "POR CULPA DEL CELULAR" at bounding box center [426, 449] width 207 height 21
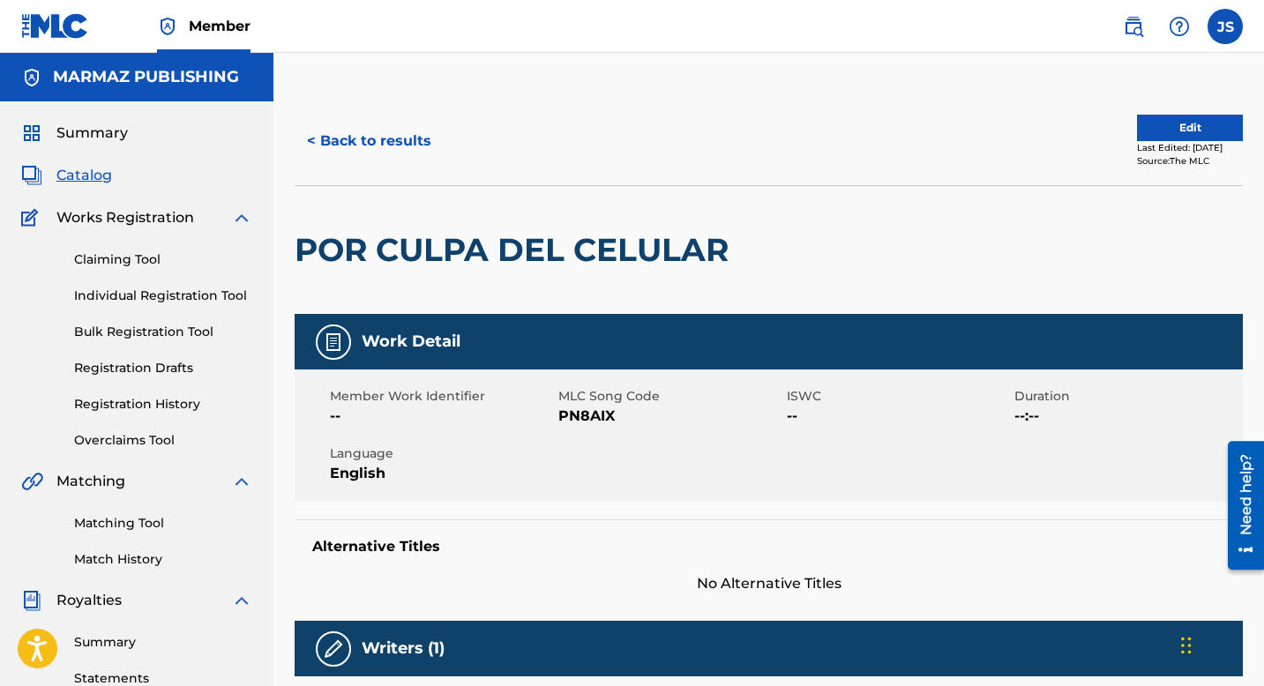
click at [573, 417] on span "PN8AIX" at bounding box center [670, 416] width 224 height 21
click at [399, 157] on button "< Back to results" at bounding box center [369, 141] width 149 height 44
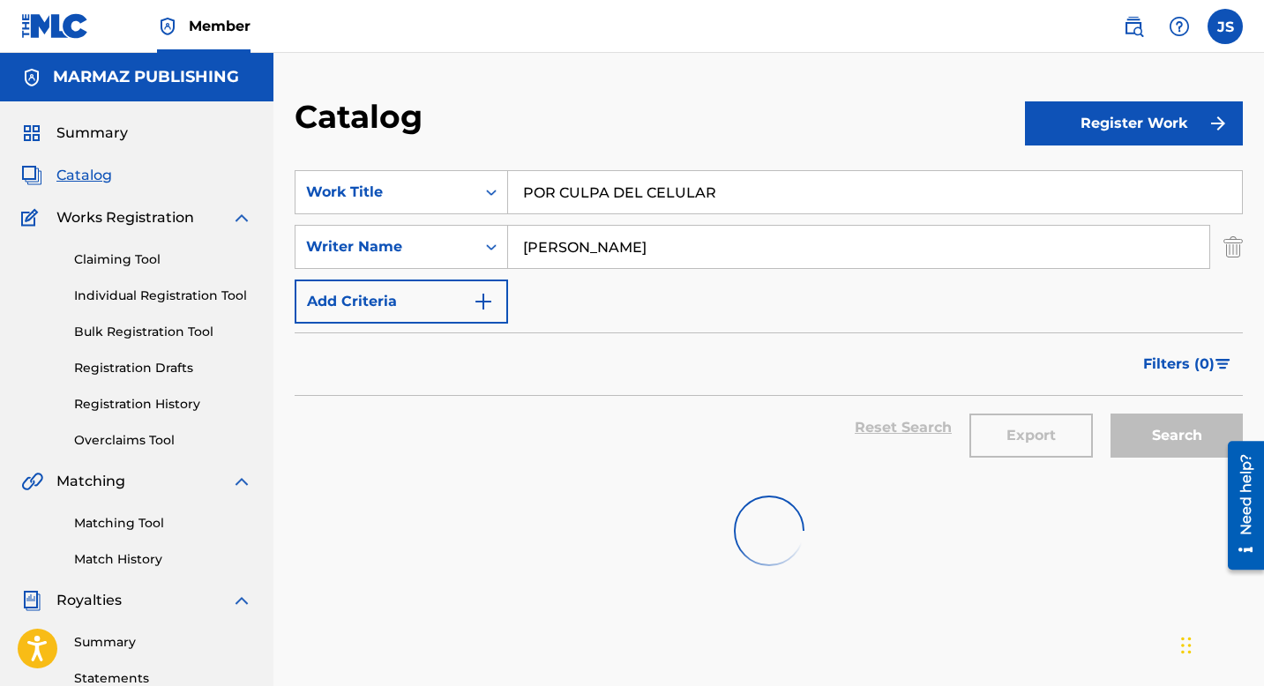
scroll to position [107, 0]
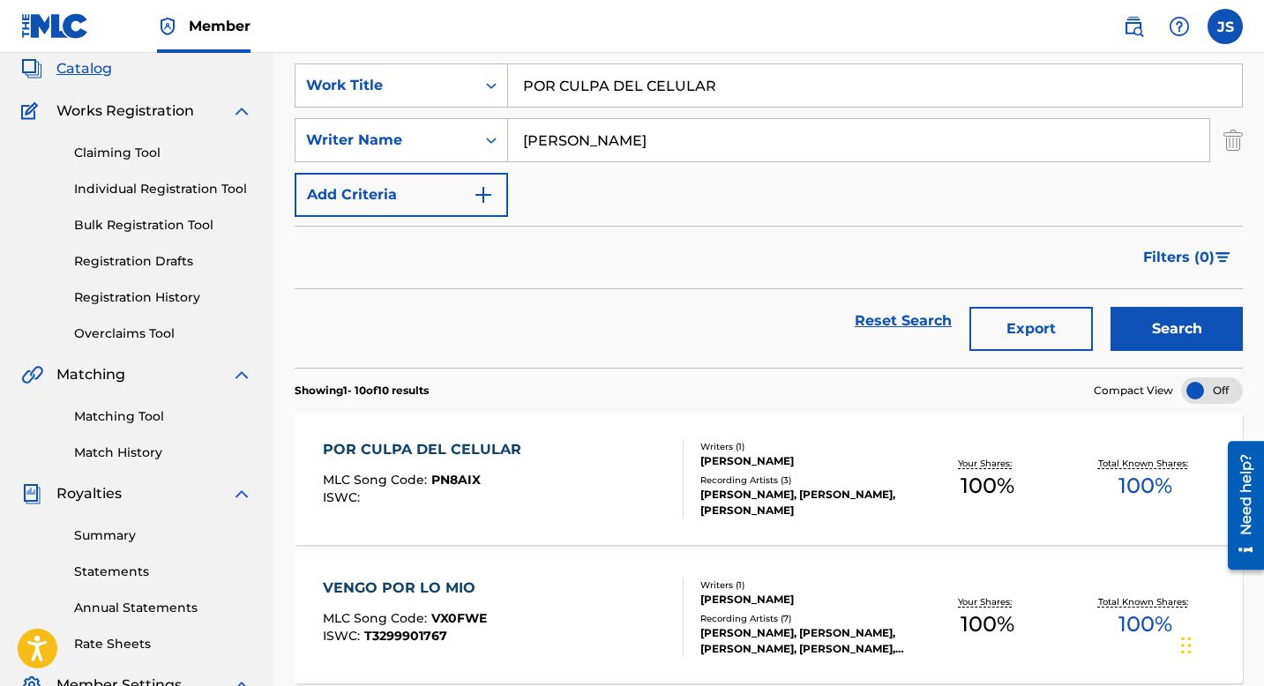
click at [670, 80] on input "POR CULPA DEL CELULAR" at bounding box center [875, 85] width 734 height 42
paste input "QUIÉN QUIERE MI AMOR LLANERO"
click at [695, 78] on input "POR CULPA DEL CELQUIÉN QUIERE MI AMOR LLANEROULAR" at bounding box center [875, 85] width 734 height 42
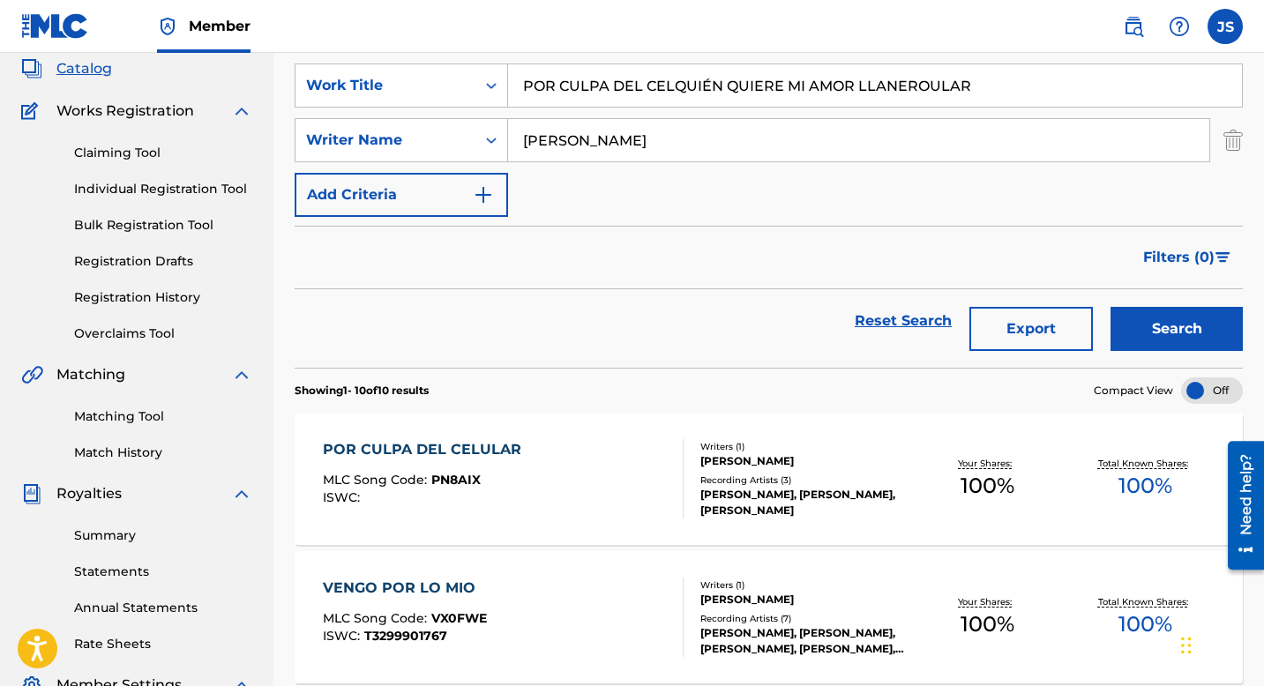
click at [695, 78] on input "POR CULPA DEL CELQUIÉN QUIERE MI AMOR LLANEROULAR" at bounding box center [875, 85] width 734 height 42
paste input "QUIÉN QUIERE MI AMOR LLANERO"
type input "QUIÉN QUIERE MI AMOR LLANERO"
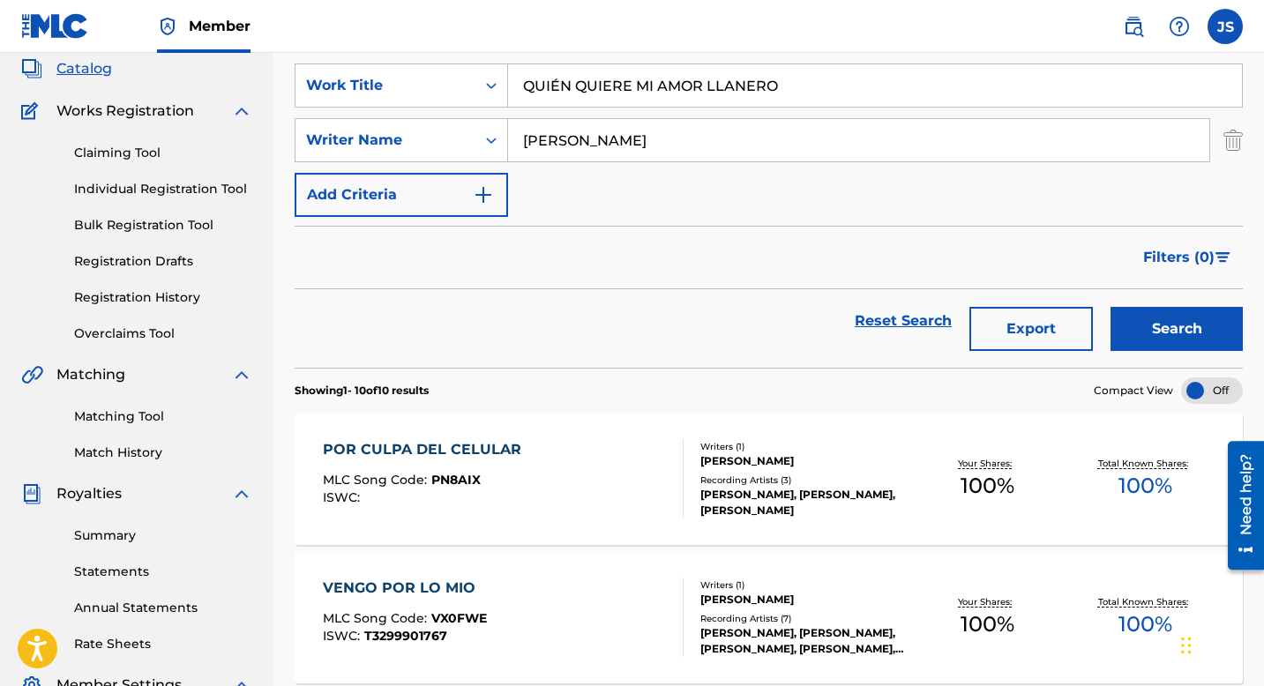
click at [1145, 327] on button "Search" at bounding box center [1177, 329] width 132 height 44
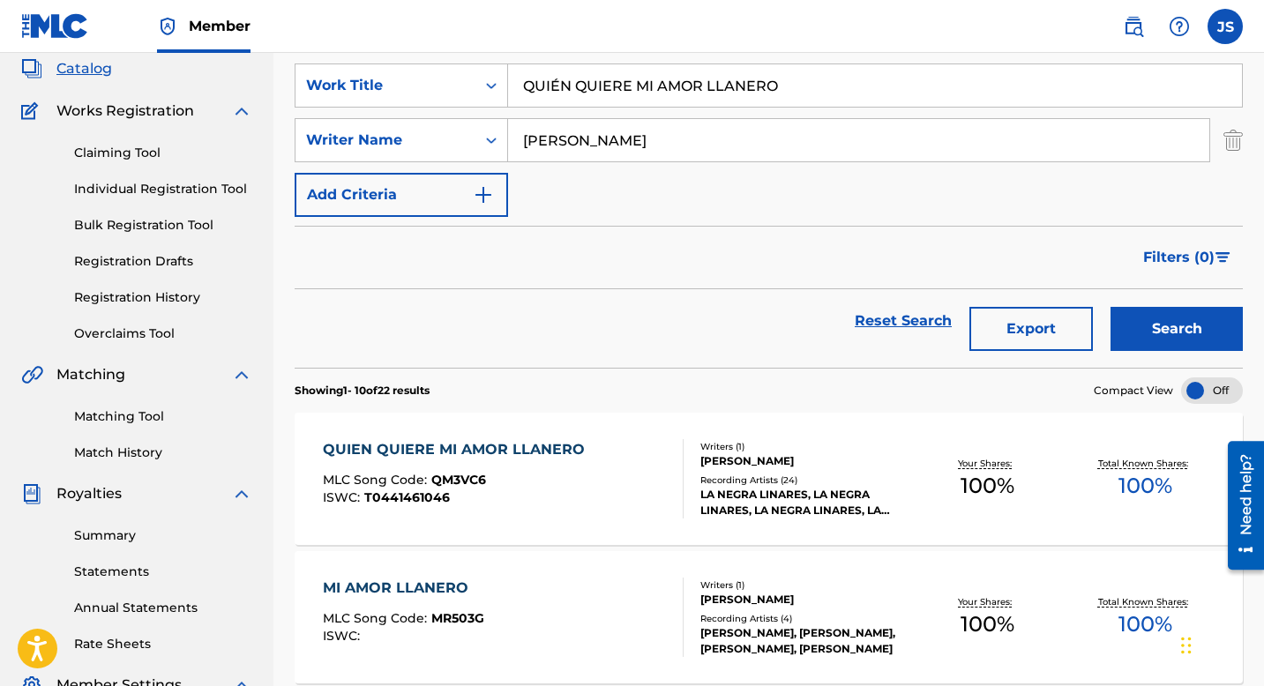
click at [498, 446] on div "QUIEN QUIERE MI AMOR LLANERO" at bounding box center [458, 449] width 271 height 21
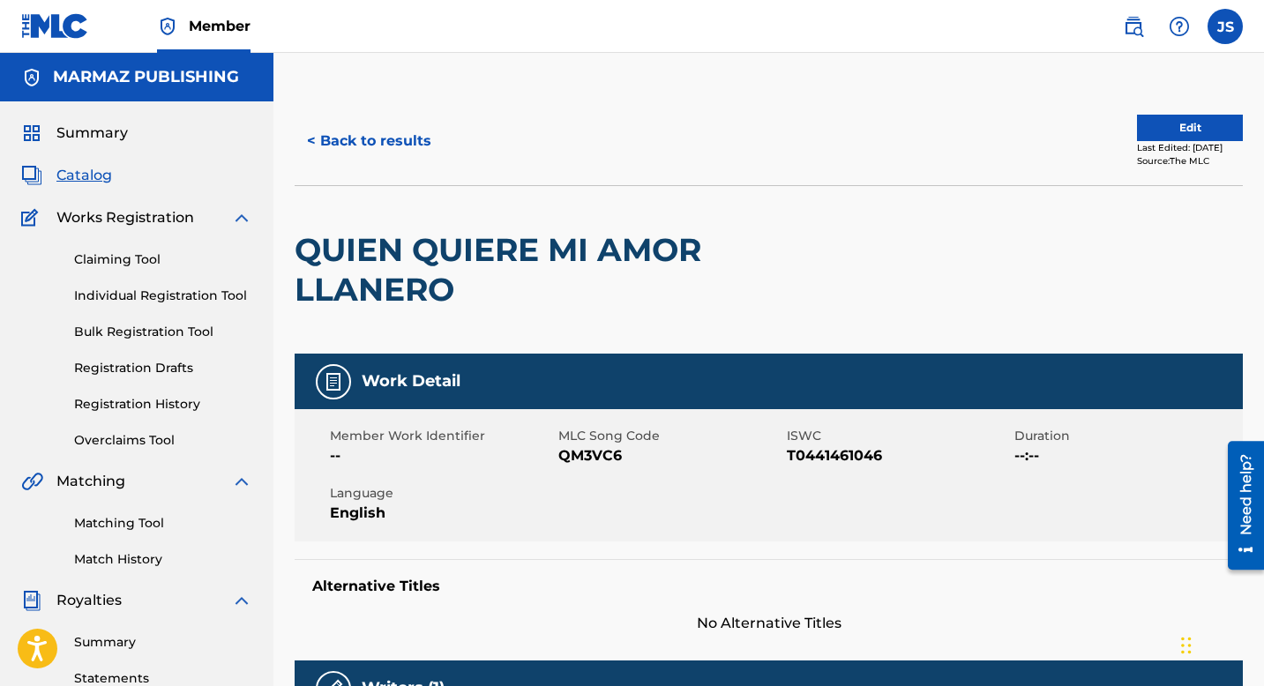
click at [581, 453] on span "QM3VC6" at bounding box center [670, 456] width 224 height 21
click at [407, 142] on button "< Back to results" at bounding box center [369, 141] width 149 height 44
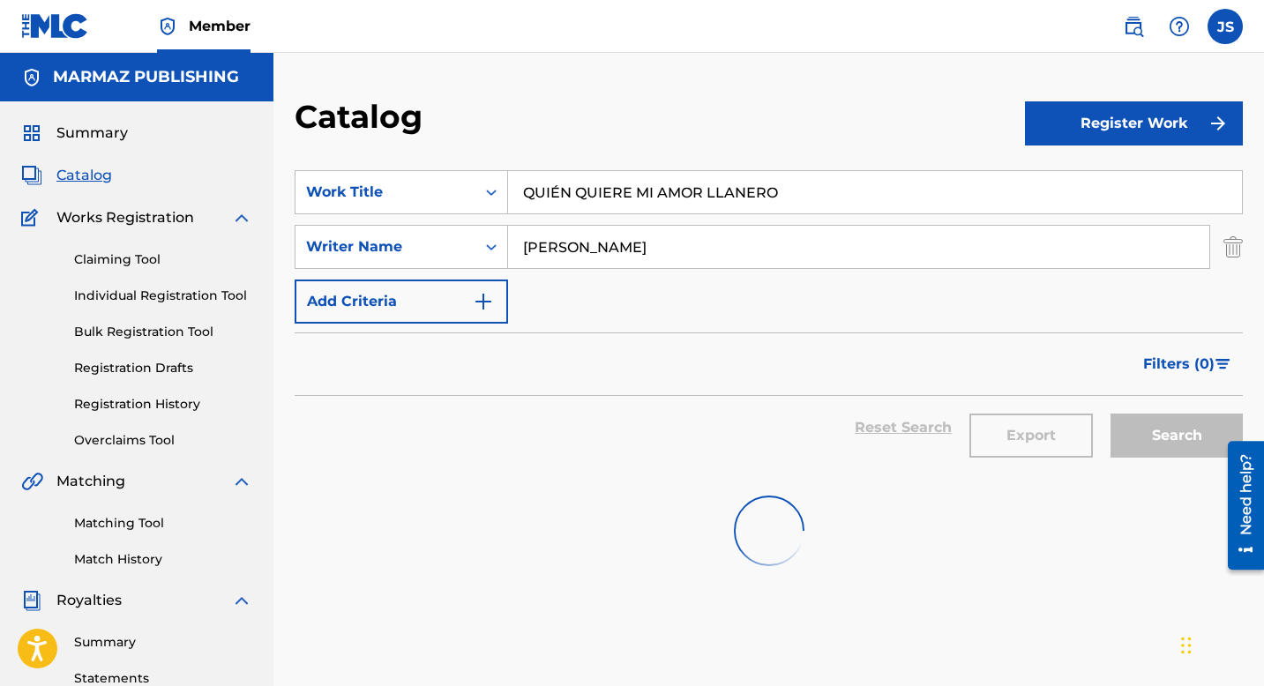
scroll to position [107, 0]
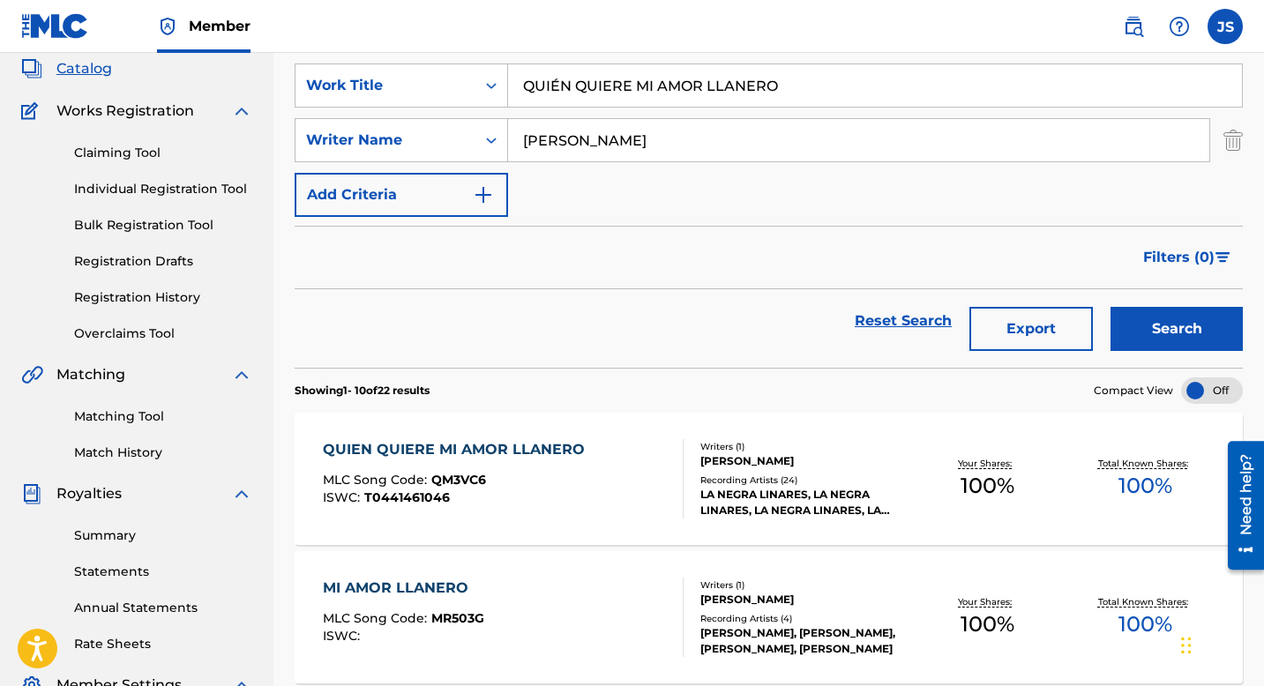
click at [626, 152] on input "BLAS RUIZ" at bounding box center [858, 140] width 701 height 42
paste input "SE ACABÓ MARÍA VIOLENCIA"
type input "BLAS RUIZ"
click at [629, 96] on input "QUIÉN QUIERE MI AMOR LLANERO" at bounding box center [875, 86] width 734 height 42
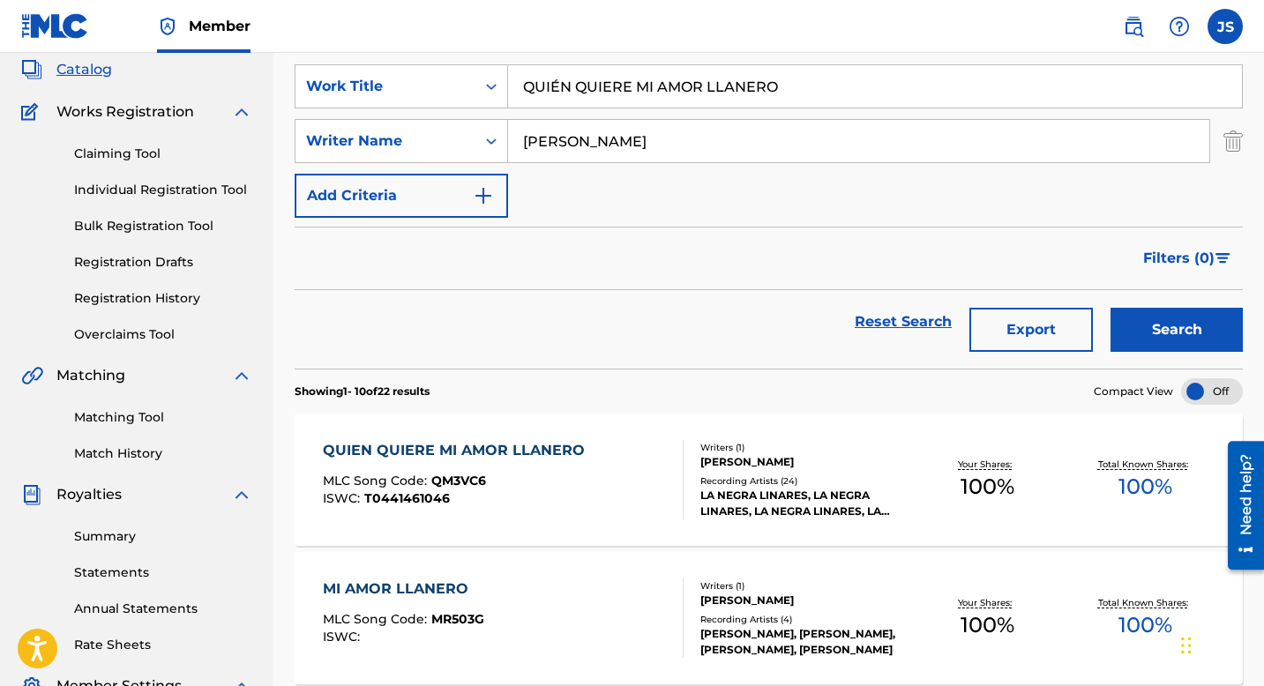
click at [629, 96] on input "QUIÉN QUIERE MI AMOR LLANERO" at bounding box center [875, 86] width 734 height 42
paste input "SE ACABÓ MARÍA VIOLENCIA"
type input "SE ACABÓ MARÍA VIOLENCIA"
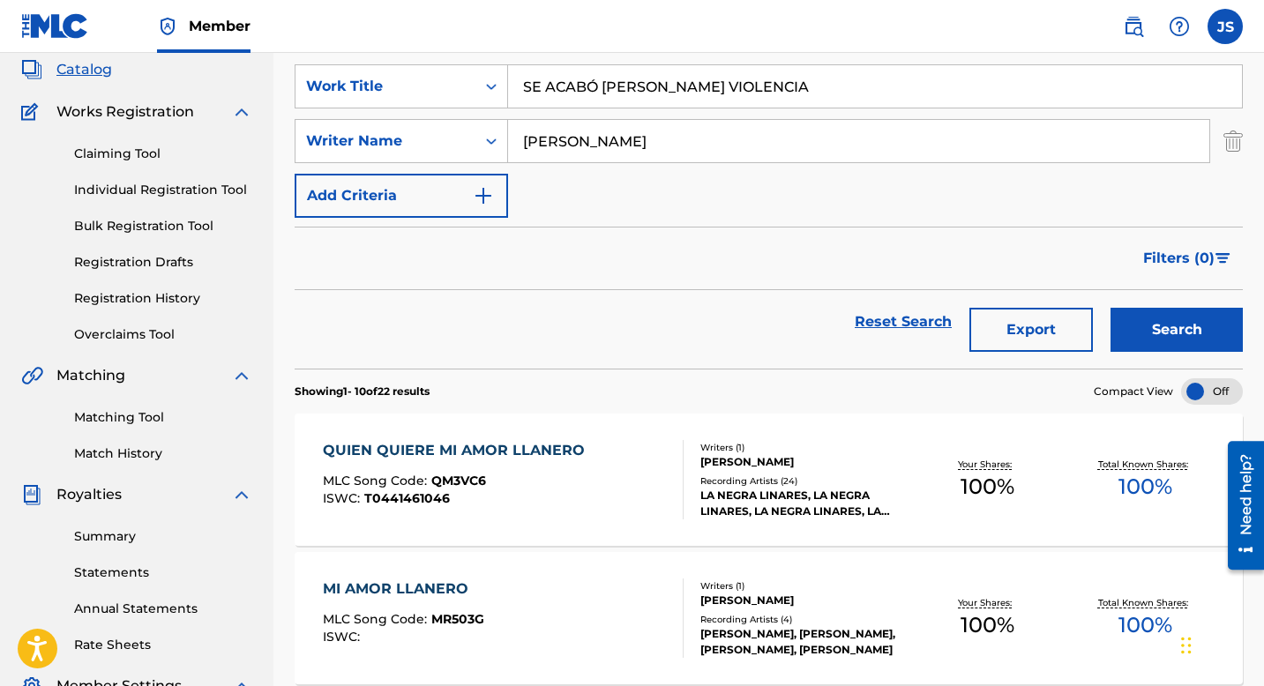
click at [1149, 338] on button "Search" at bounding box center [1177, 330] width 132 height 44
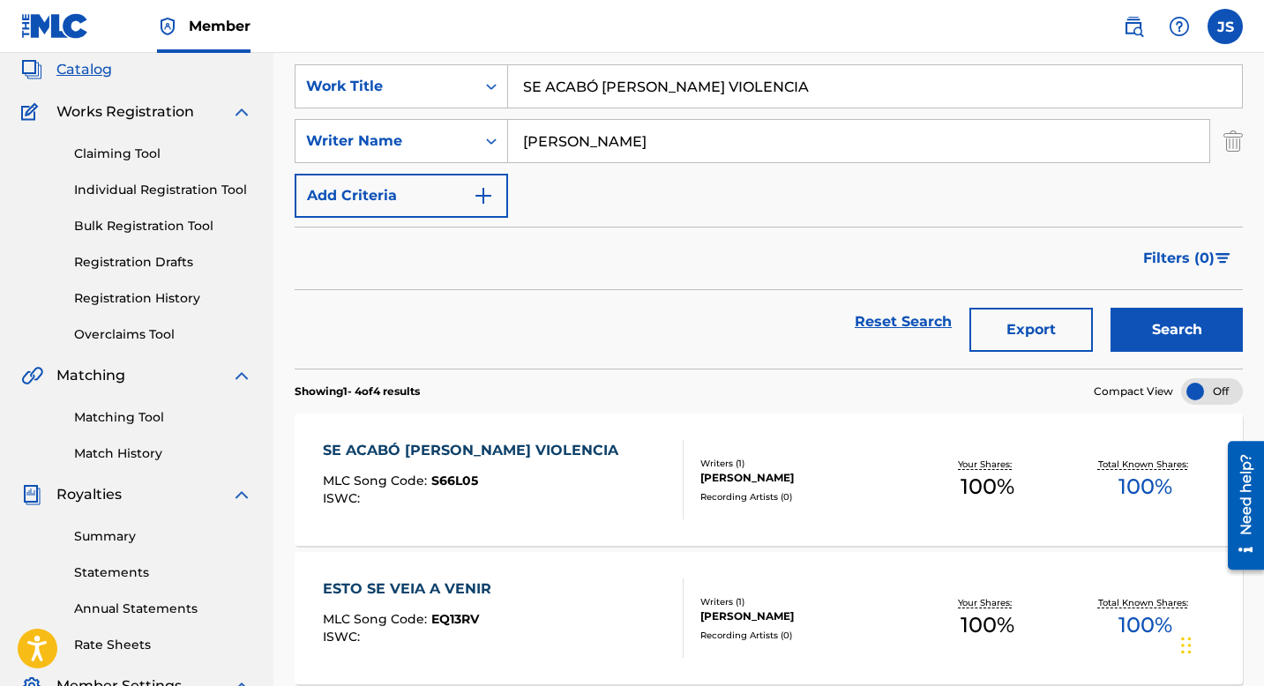
click at [479, 446] on div "SE ACABÓ MARÍA VIOLENCIA" at bounding box center [475, 450] width 304 height 21
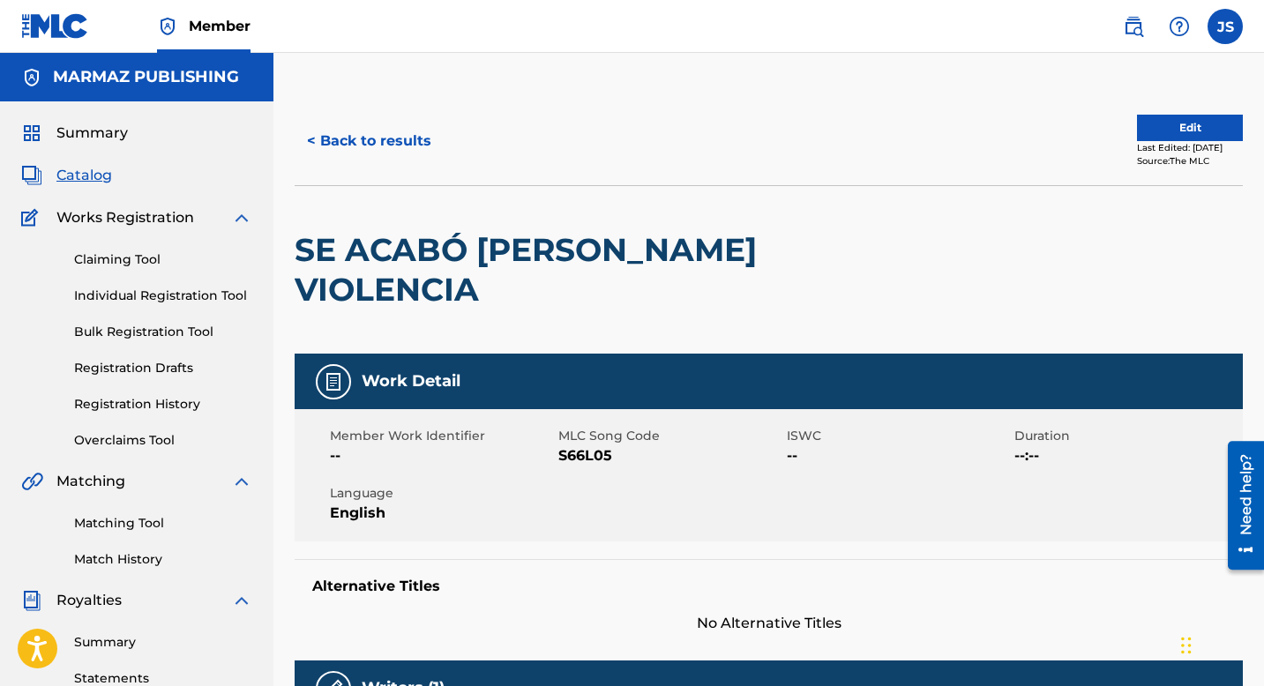
click at [577, 446] on span "S66L05" at bounding box center [670, 456] width 224 height 21
click at [353, 151] on button "< Back to results" at bounding box center [369, 141] width 149 height 44
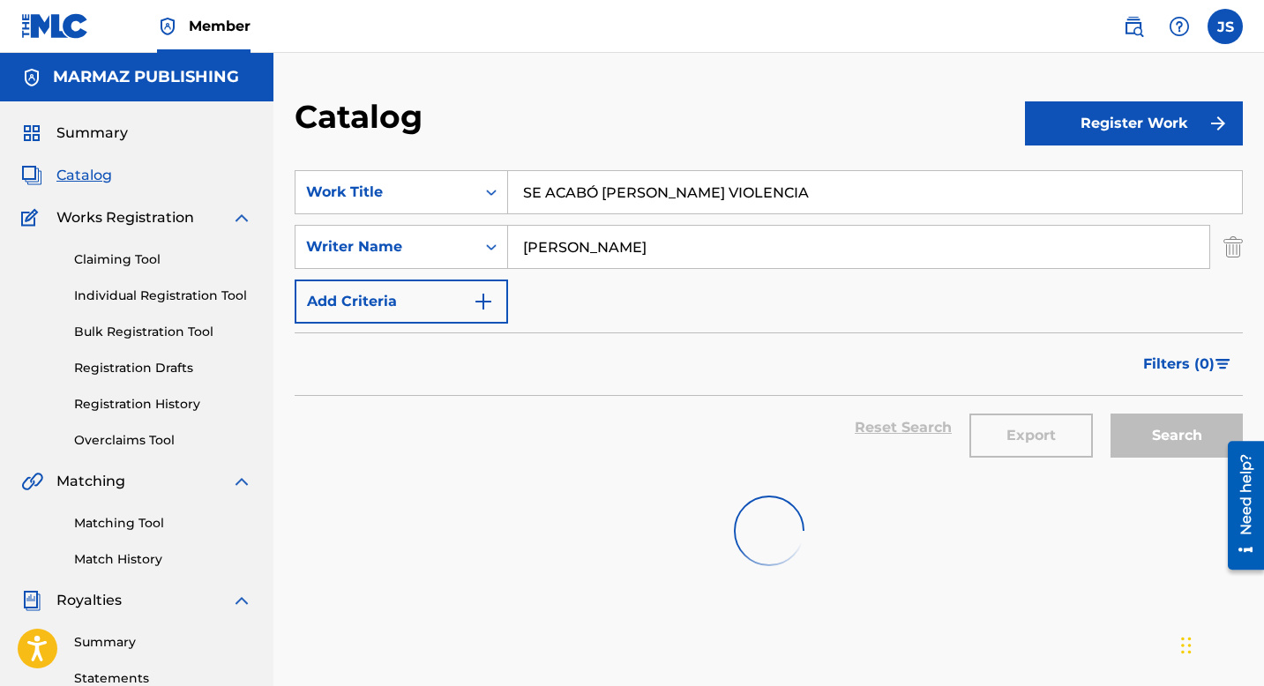
scroll to position [106, 0]
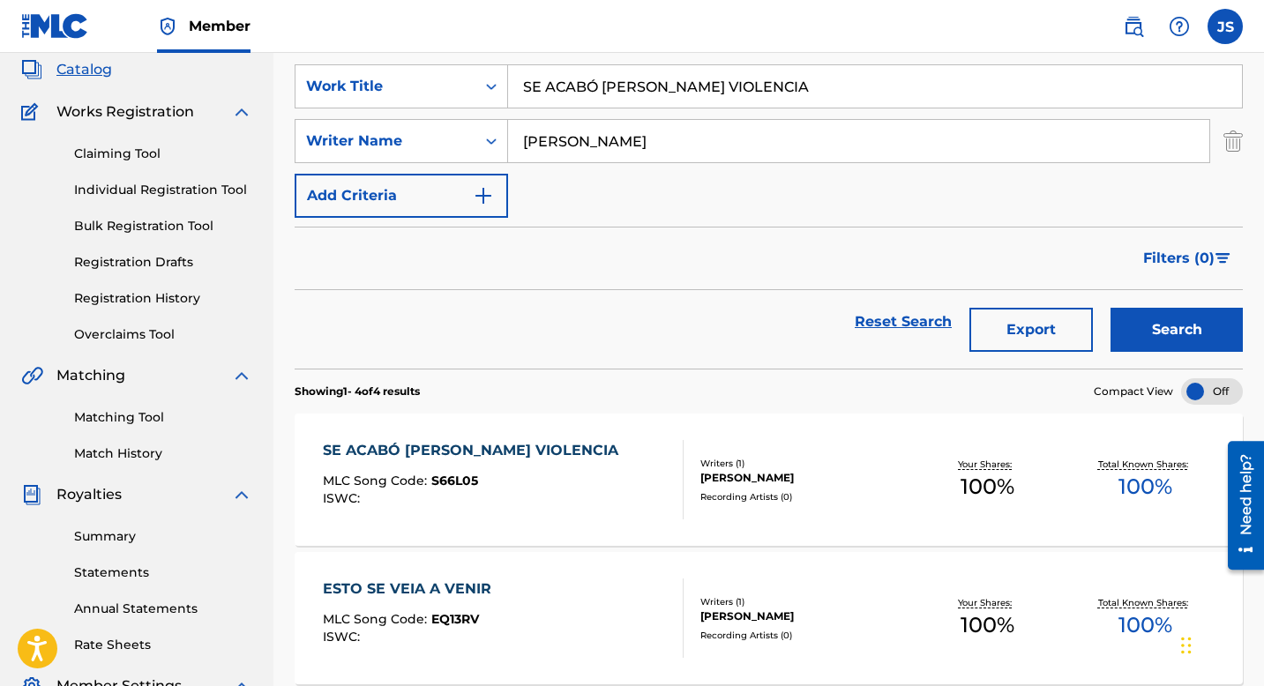
click at [623, 82] on input "SE ACABÓ MARÍA VIOLENCIA" at bounding box center [875, 86] width 734 height 42
paste input "ME ACABARON LOS BRINCOS"
type input "SE ME ACABARON LOS BRINCOS"
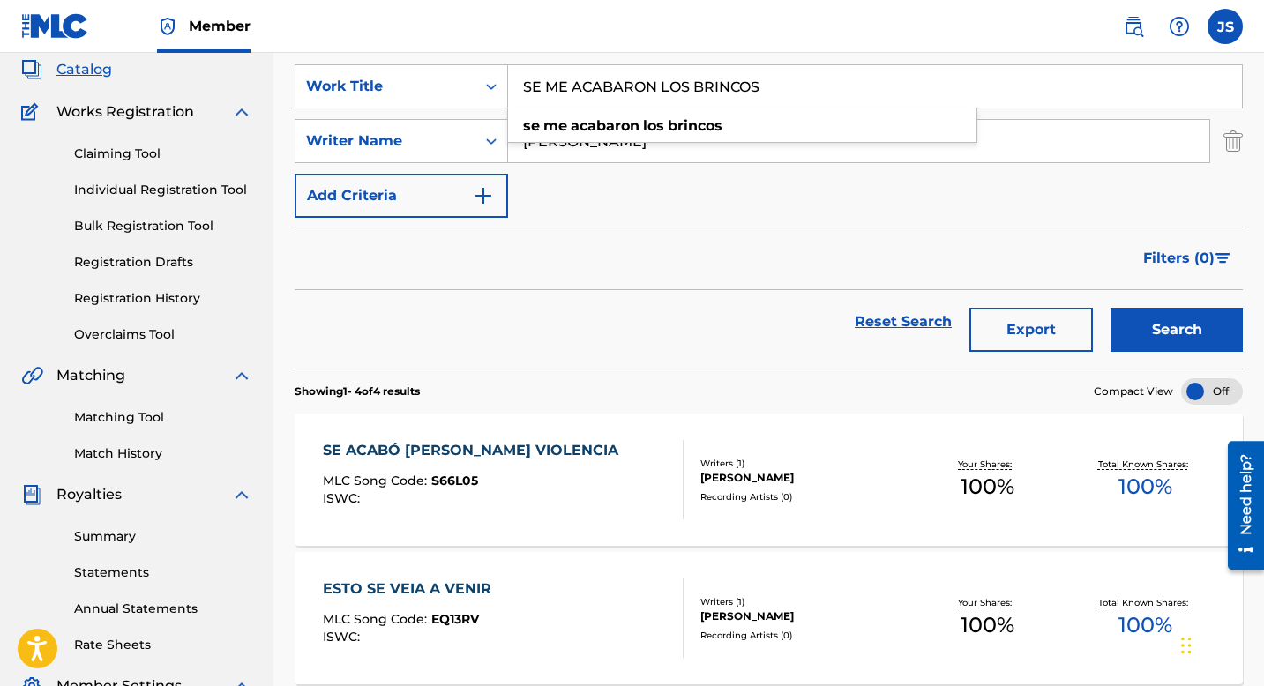
click at [1187, 319] on button "Search" at bounding box center [1177, 330] width 132 height 44
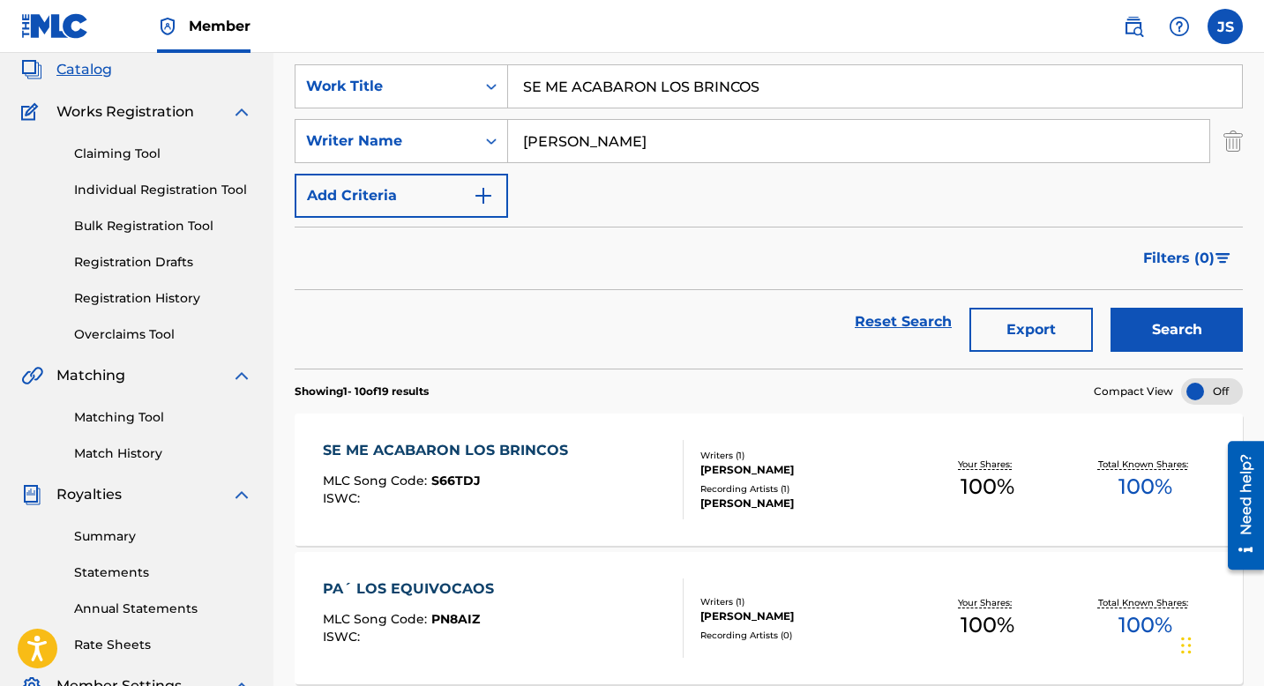
click at [469, 447] on div "SE ME ACABARON LOS BRINCOS" at bounding box center [450, 450] width 254 height 21
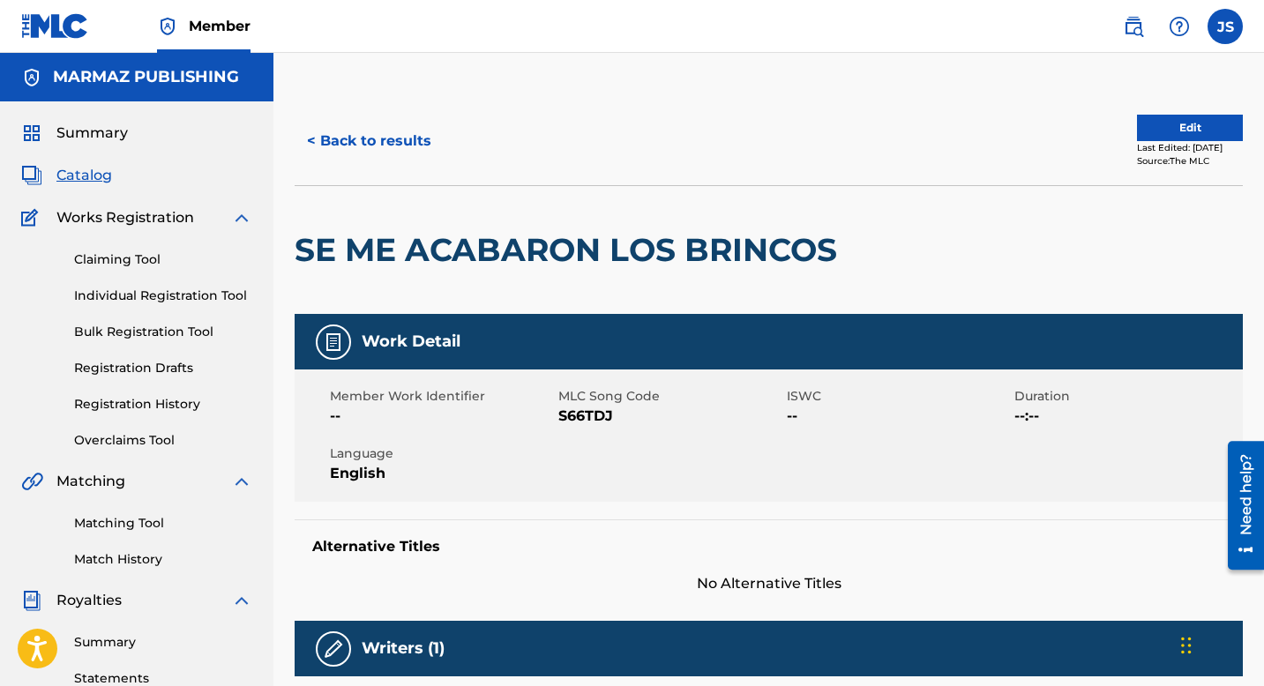
click at [564, 406] on span "S66TDJ" at bounding box center [670, 416] width 224 height 21
click at [468, 251] on h2 "SE ME ACABARON LOS BRINCOS" at bounding box center [570, 250] width 551 height 40
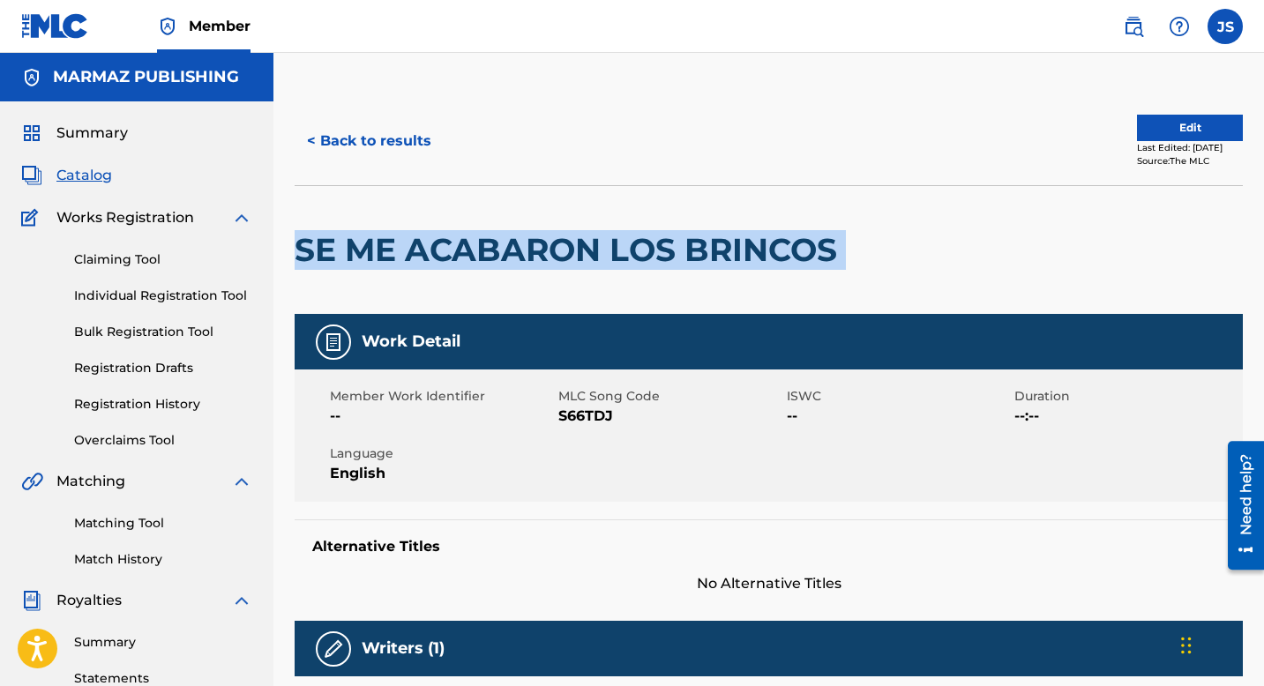
click at [468, 251] on h2 "SE ME ACABARON LOS BRINCOS" at bounding box center [570, 250] width 551 height 40
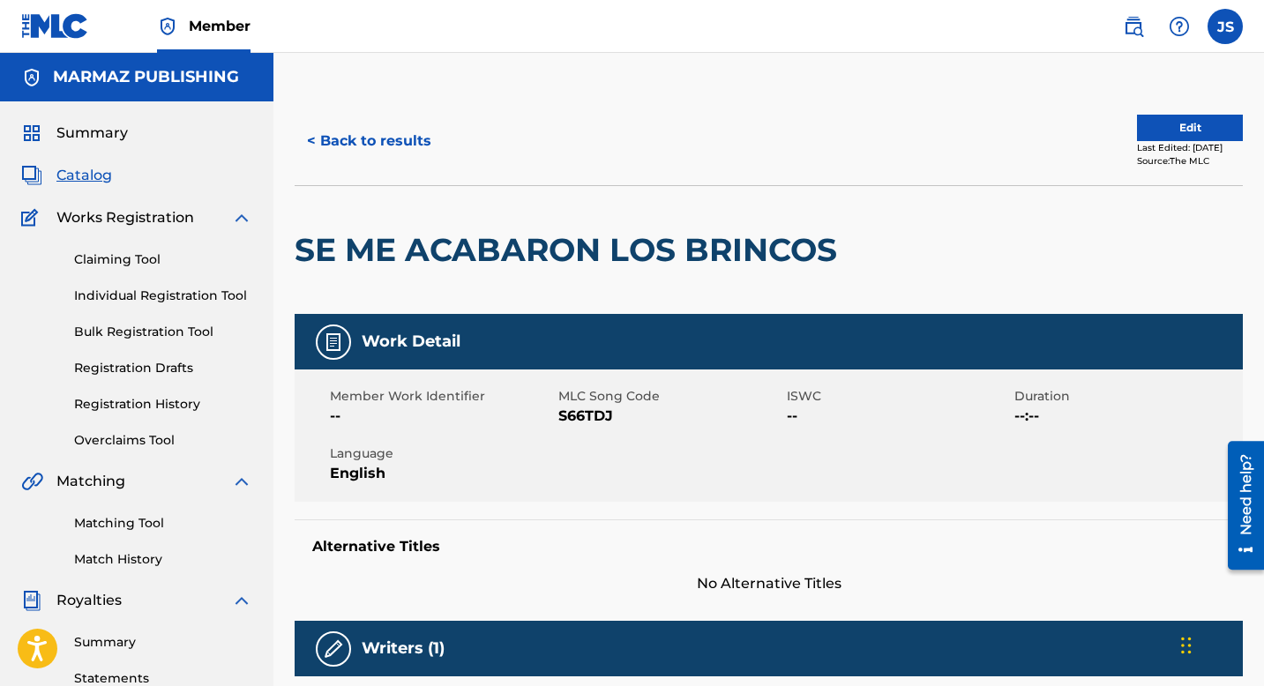
click at [591, 414] on span "S66TDJ" at bounding box center [670, 416] width 224 height 21
click at [375, 155] on button "< Back to results" at bounding box center [369, 141] width 149 height 44
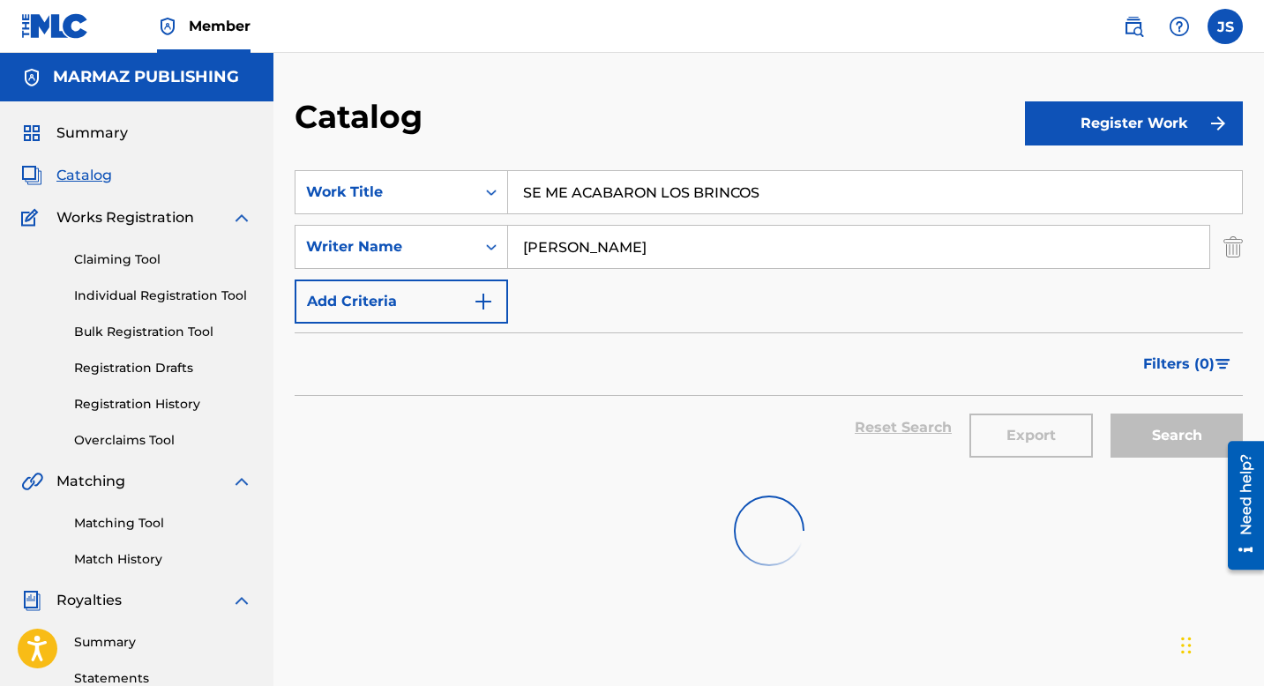
scroll to position [106, 0]
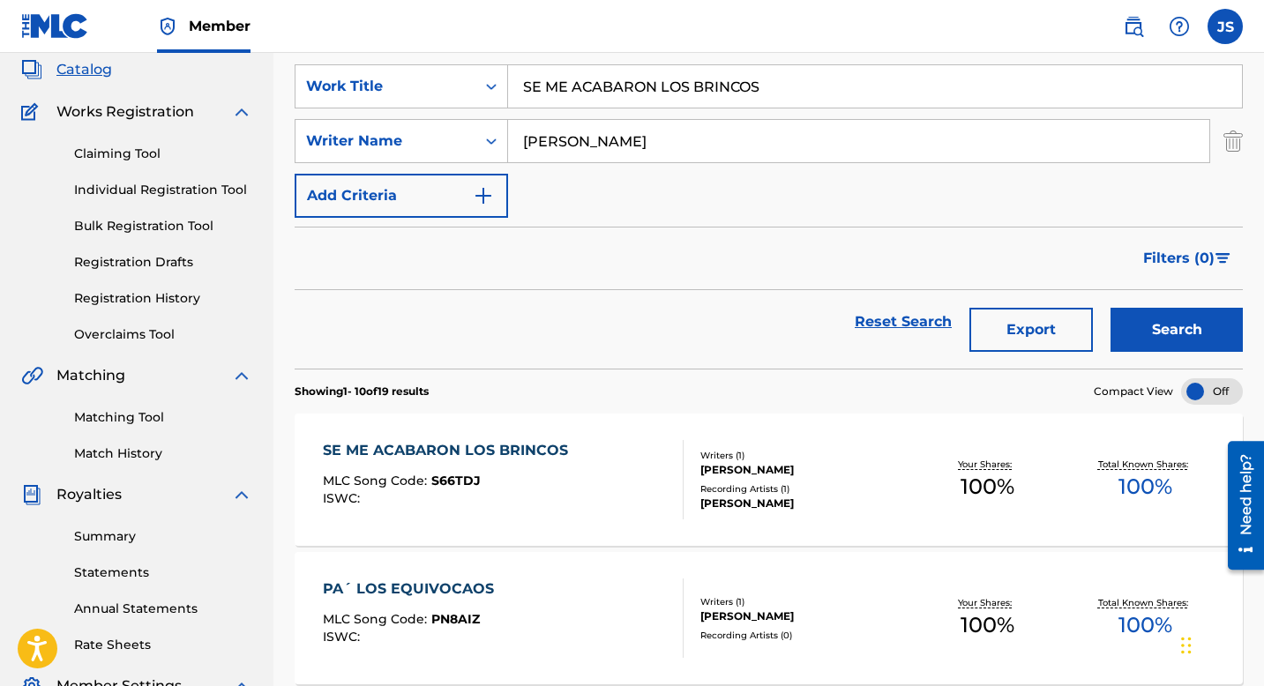
click at [610, 94] on input "SE ME ACABARON LOS BRINCOS" at bounding box center [875, 86] width 734 height 42
click at [610, 92] on input "SE ME ACABARON LOS BRINCOS" at bounding box center [875, 86] width 734 height 42
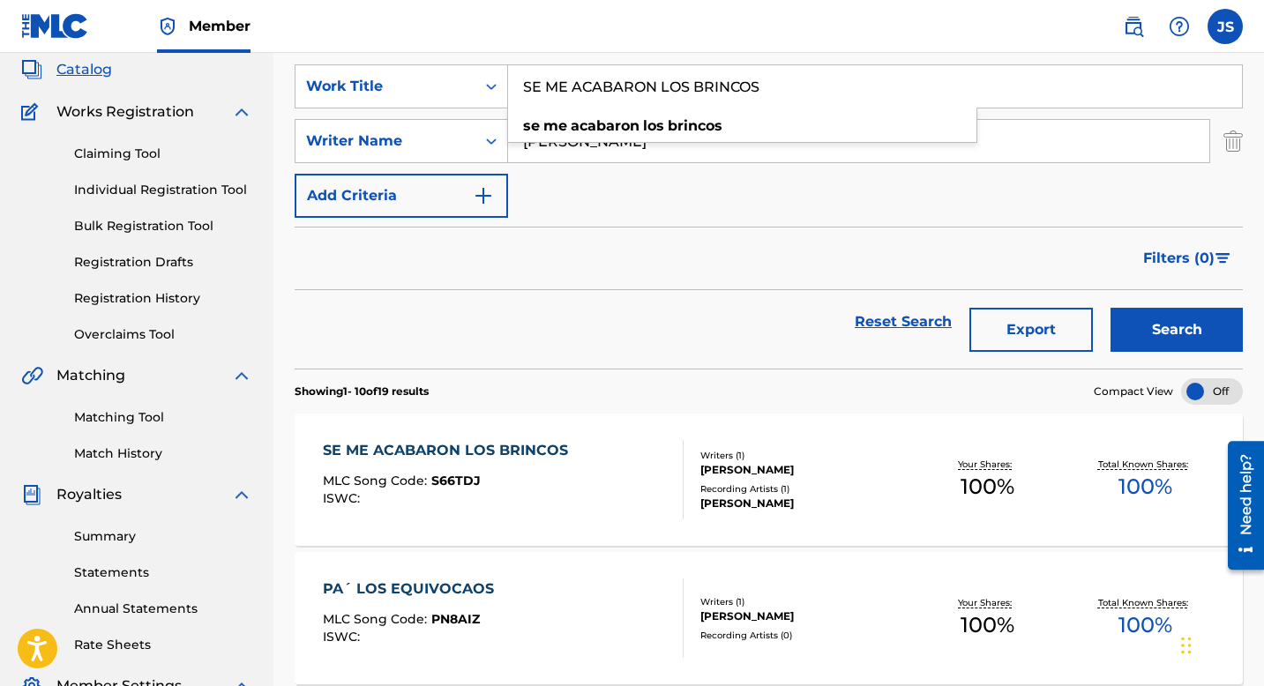
click at [610, 92] on input "SE ME ACABARON LOS BRINCOS" at bounding box center [875, 86] width 734 height 42
paste input "OÑAR NO CUESTA NADA"
type input "SOÑAR NO CUESTA NADA"
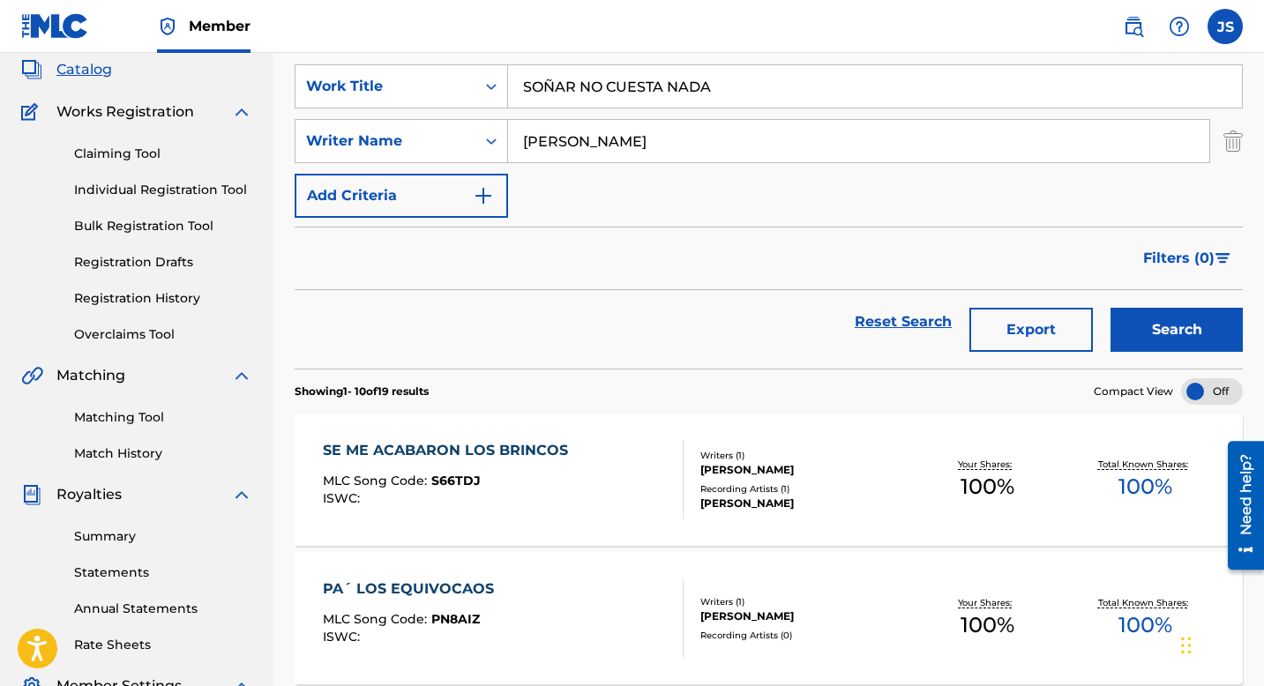
click at [1154, 341] on button "Search" at bounding box center [1177, 330] width 132 height 44
click at [505, 446] on div "SOÑAR NO CUESTA NADA" at bounding box center [424, 450] width 203 height 21
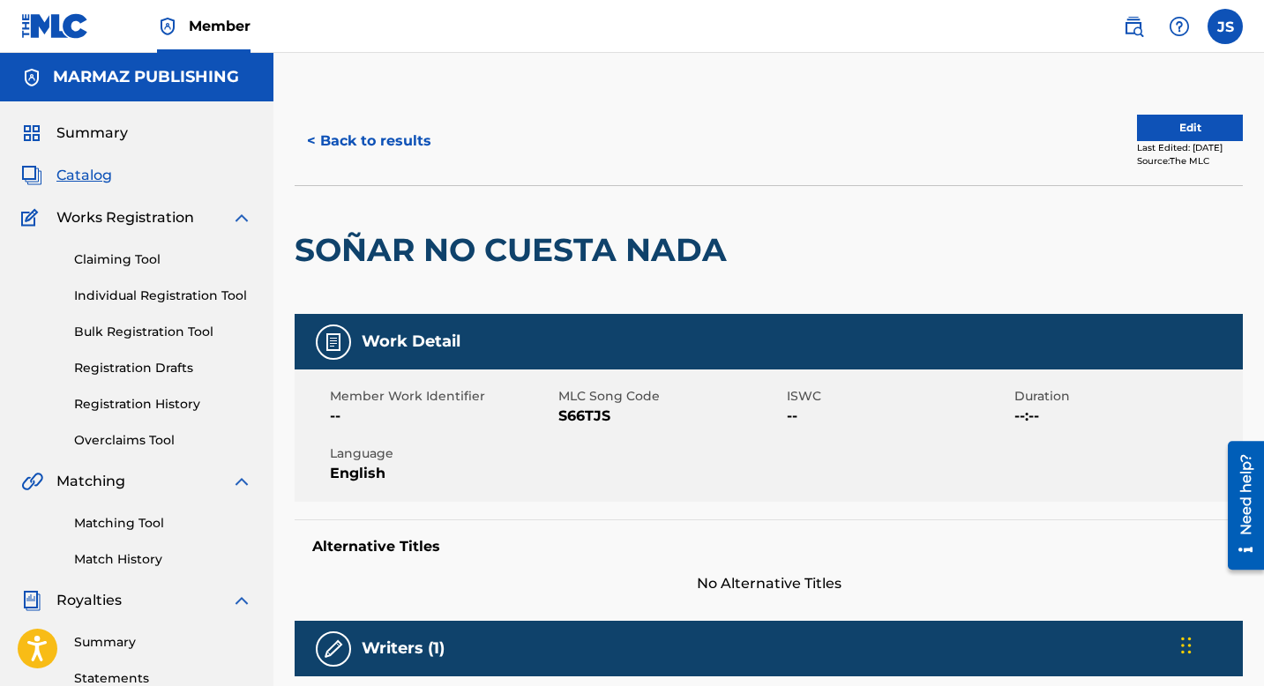
click at [589, 416] on span "S66TJS" at bounding box center [670, 416] width 224 height 21
click at [384, 264] on h2 "SOÑAR NO CUESTA NADA" at bounding box center [515, 250] width 441 height 40
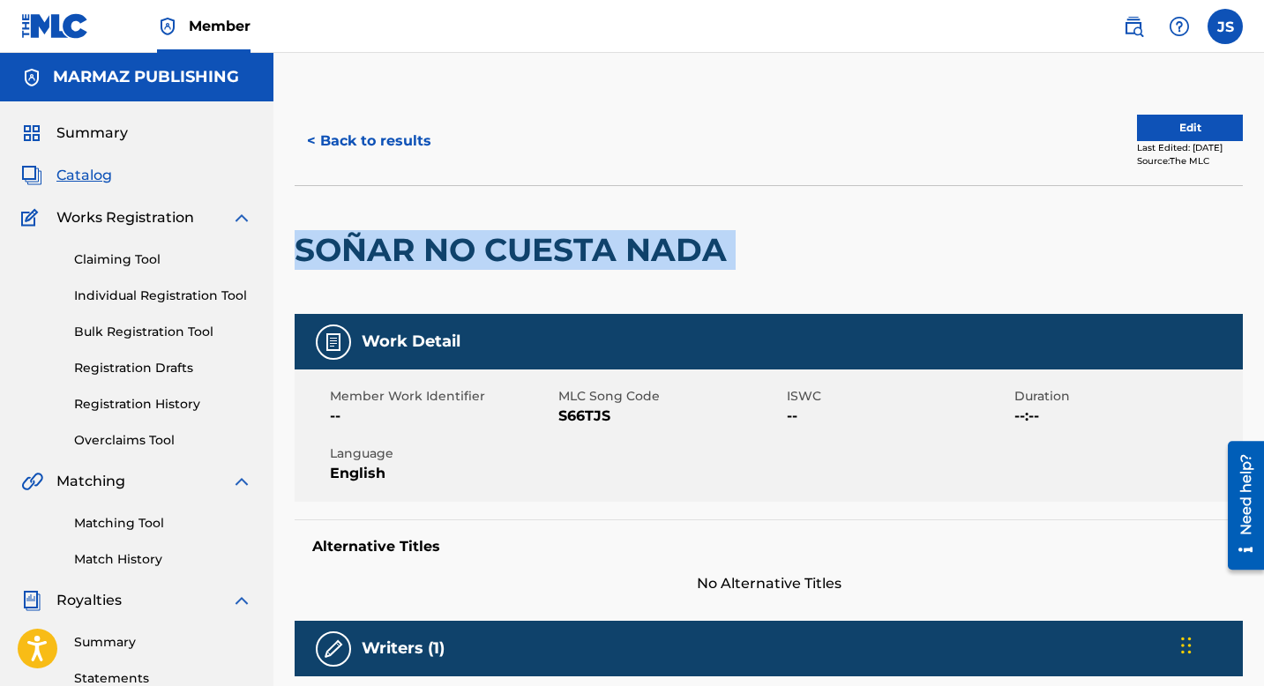
click at [384, 264] on h2 "SOÑAR NO CUESTA NADA" at bounding box center [515, 250] width 441 height 40
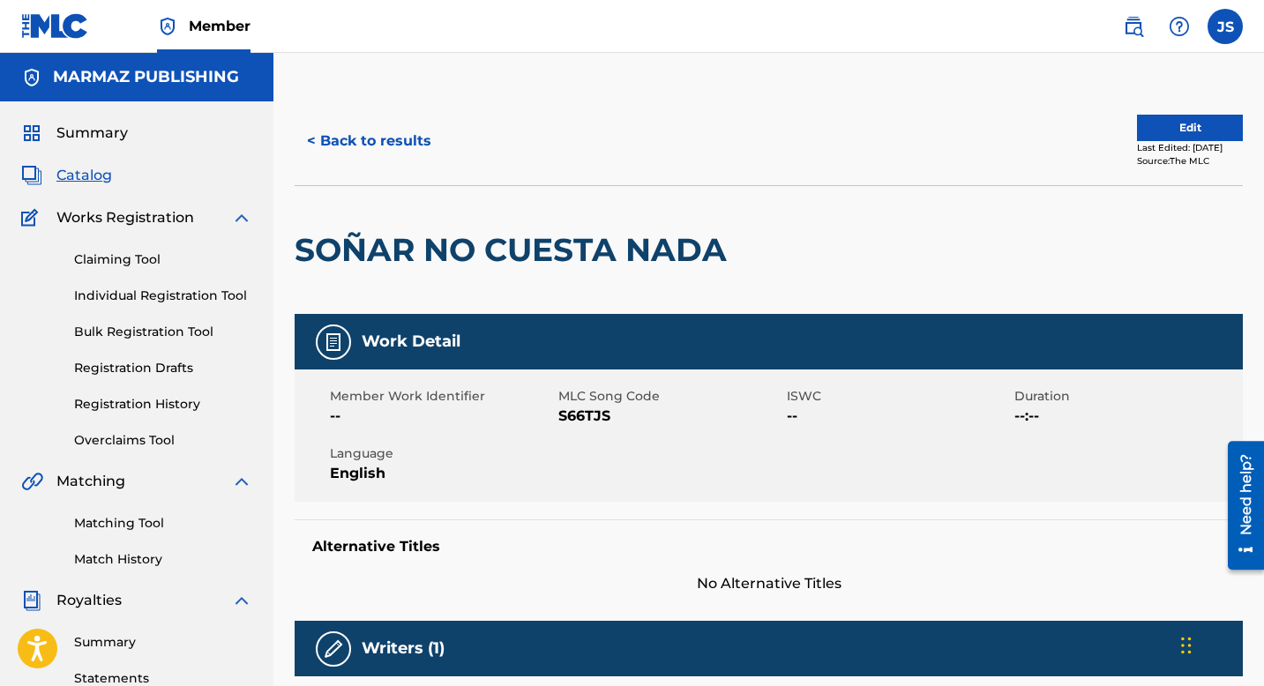
click at [580, 408] on span "S66TJS" at bounding box center [670, 416] width 224 height 21
drag, startPoint x: 375, startPoint y: 129, endPoint x: 438, endPoint y: 10, distance: 135.0
click at [375, 130] on button "< Back to results" at bounding box center [369, 141] width 149 height 44
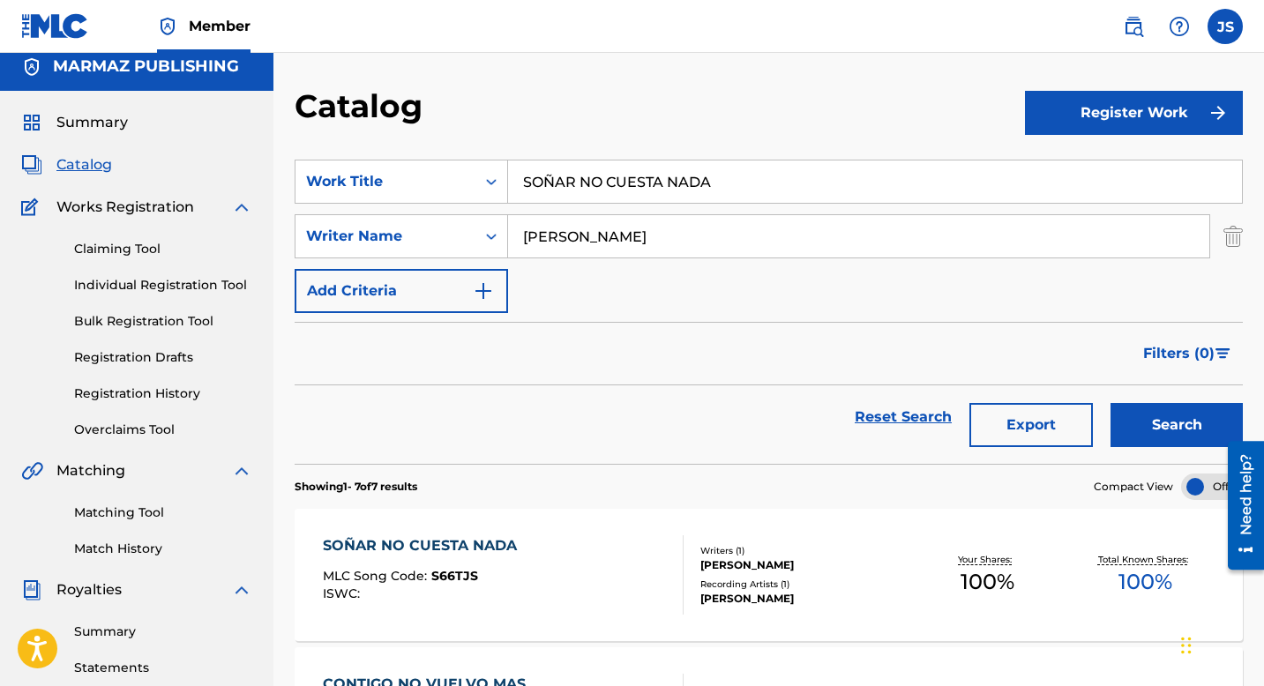
scroll to position [5, 0]
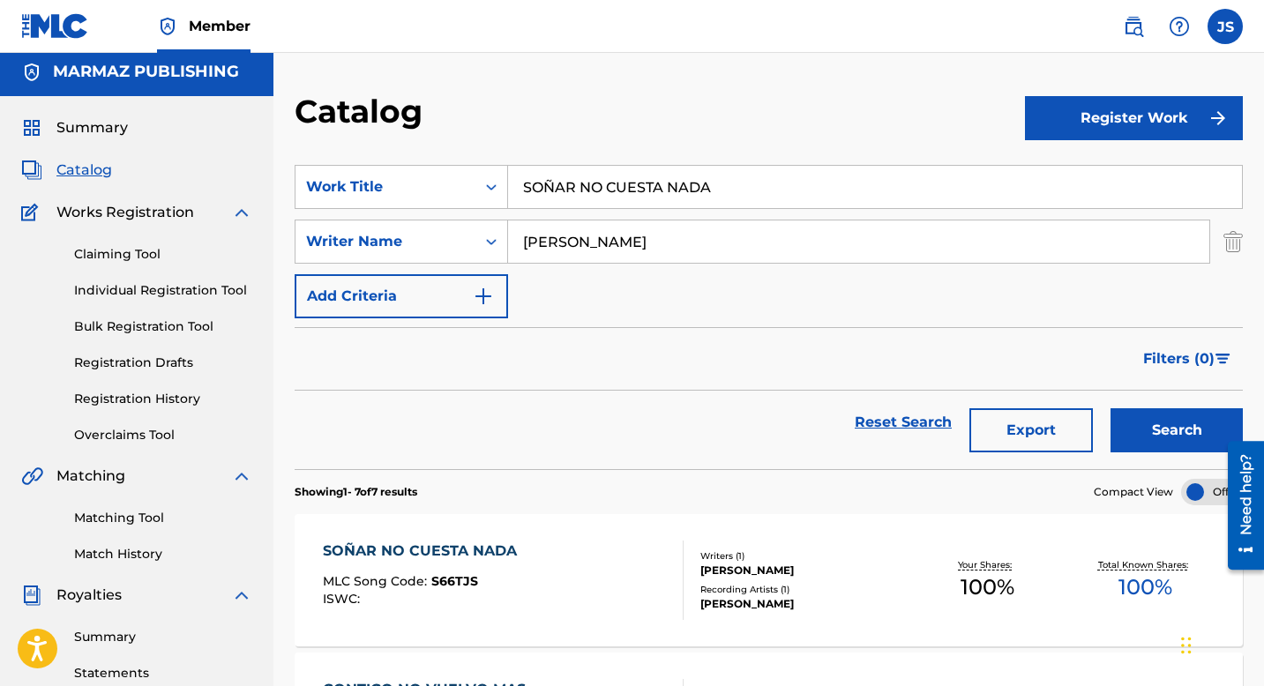
click at [590, 180] on input "SOÑAR NO CUESTA NADA" at bounding box center [875, 187] width 734 height 42
paste input "TRANQUILO Y SIN NERVIO"
click at [1180, 431] on button "Search" at bounding box center [1177, 430] width 132 height 44
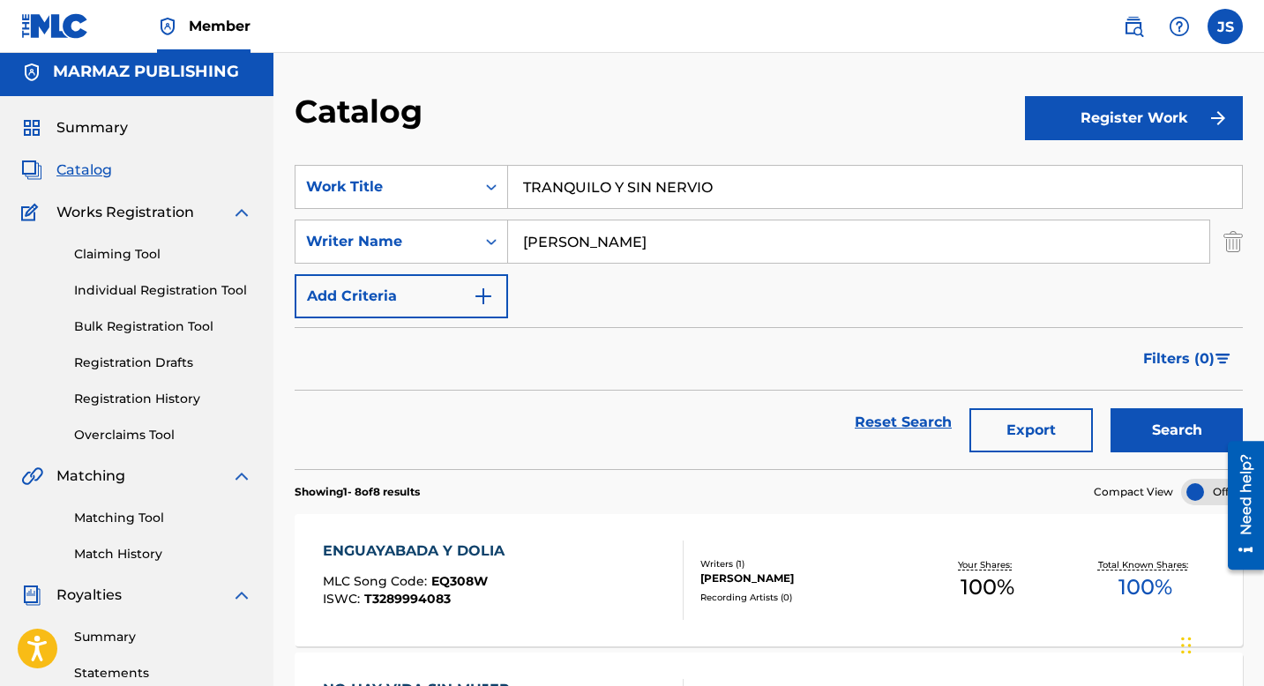
scroll to position [52, 0]
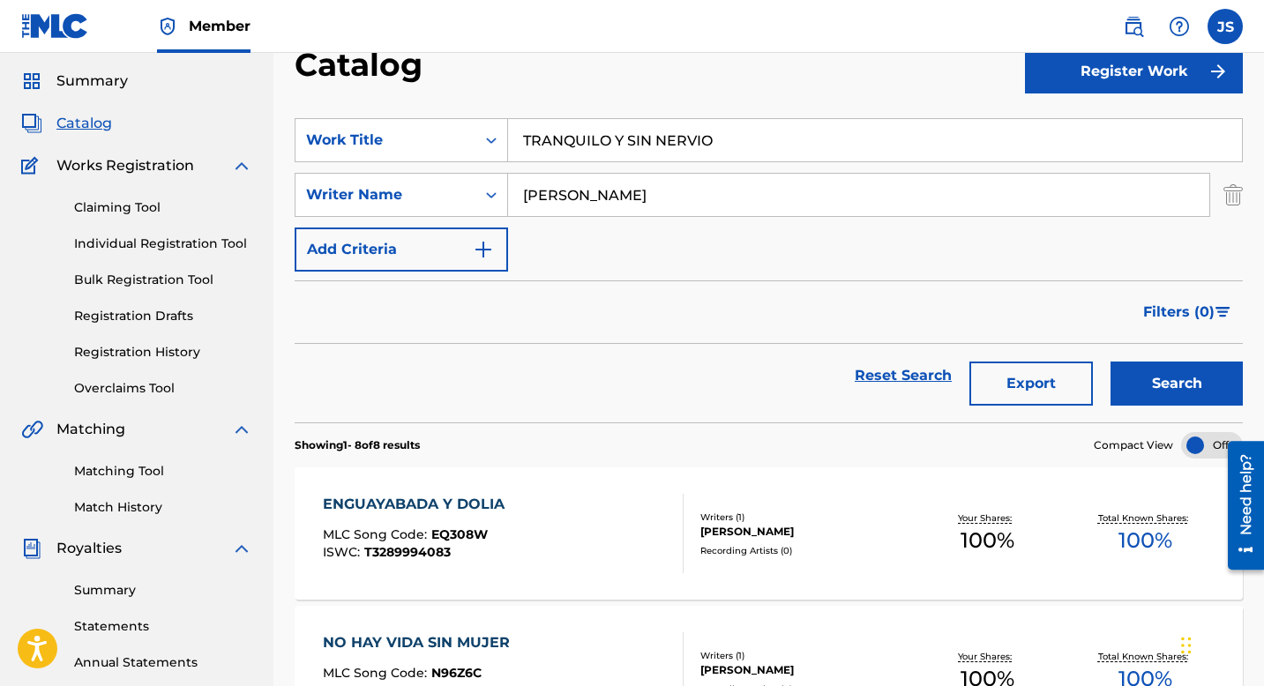
click at [1168, 405] on button "Search" at bounding box center [1177, 384] width 132 height 44
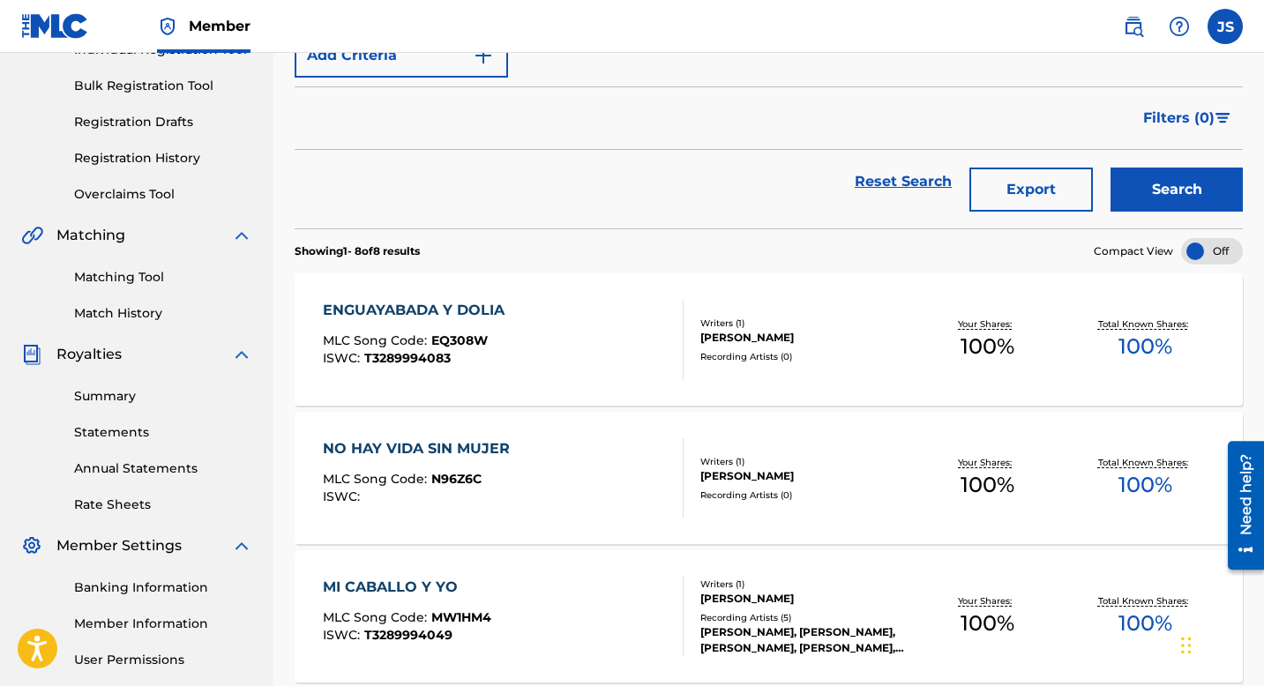
scroll to position [0, 0]
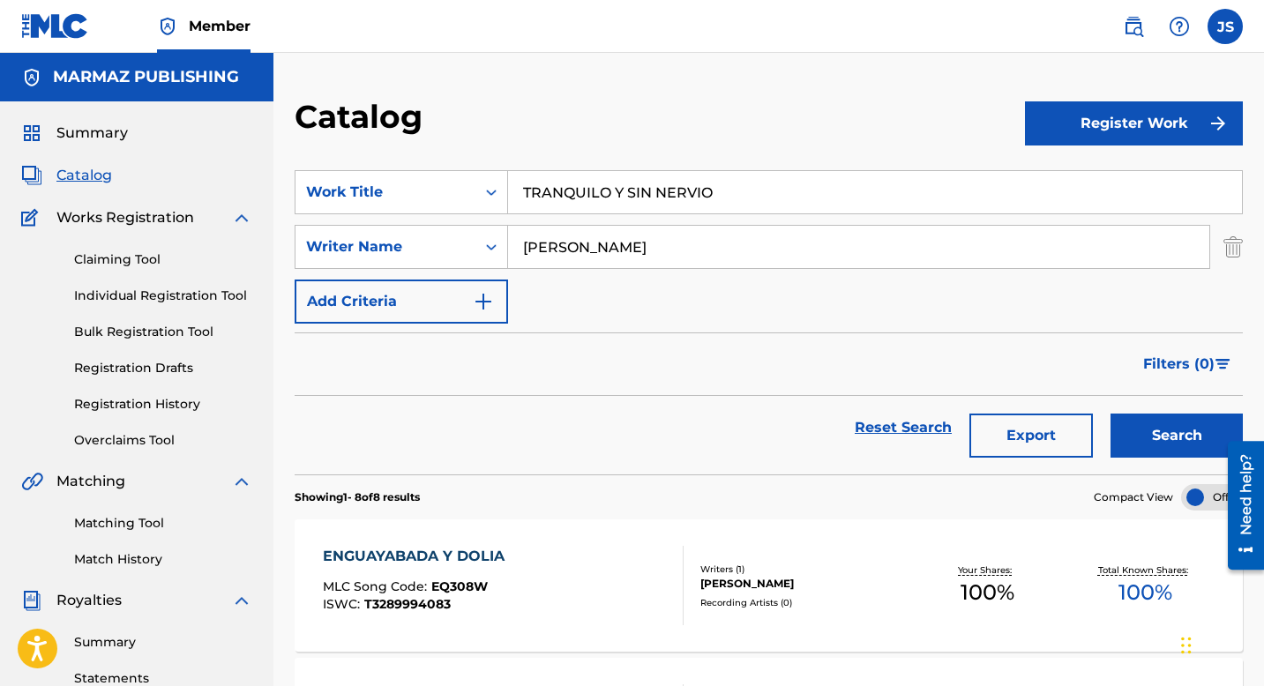
click at [563, 186] on input "TRANQUILO Y SIN NERVIO" at bounding box center [875, 192] width 734 height 42
paste input "VESÍA POR PANCHA DUARTE"
type input "TRAVESÍA POR PANCHA DUARTE"
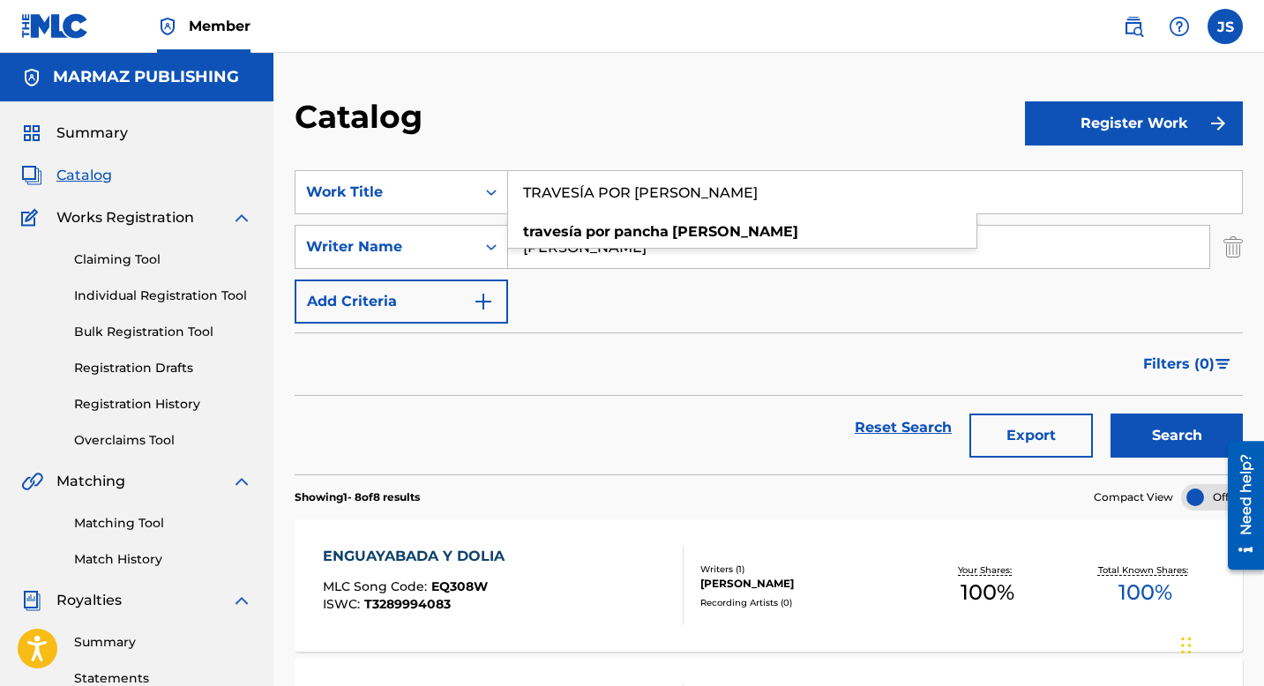
click at [1164, 435] on button "Search" at bounding box center [1177, 436] width 132 height 44
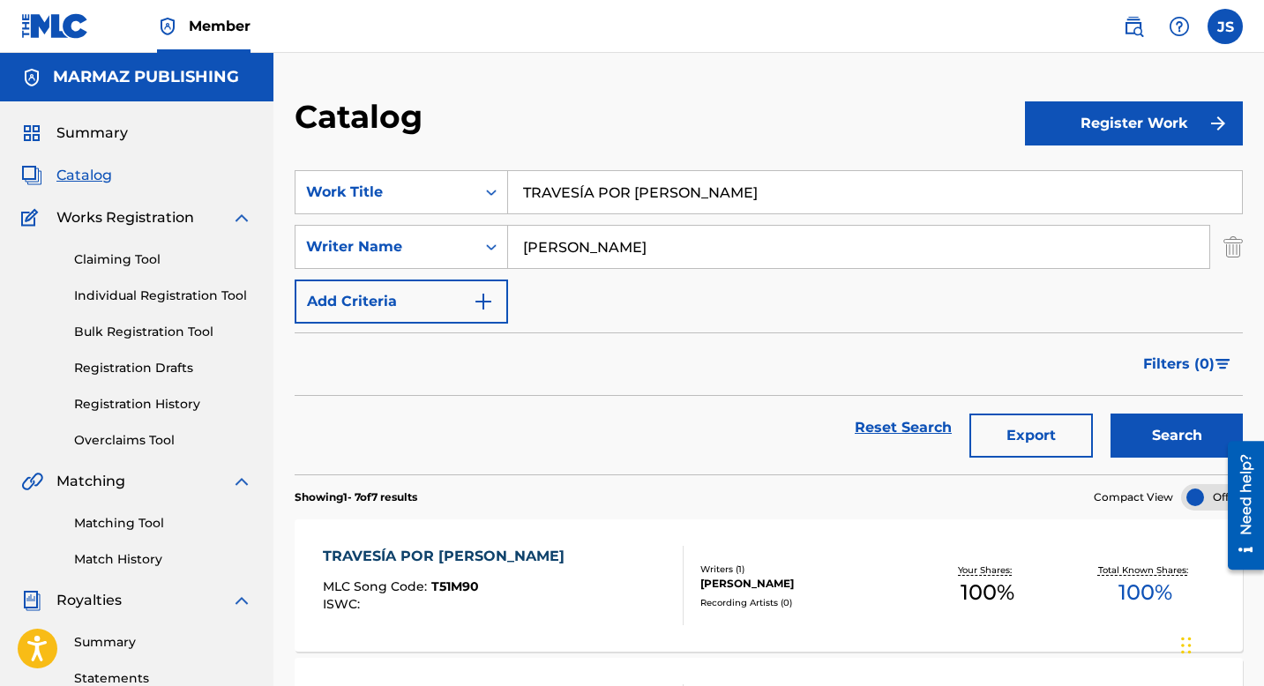
click at [450, 552] on div "TRAVESÍA POR PANCHA DUARTE" at bounding box center [448, 556] width 251 height 21
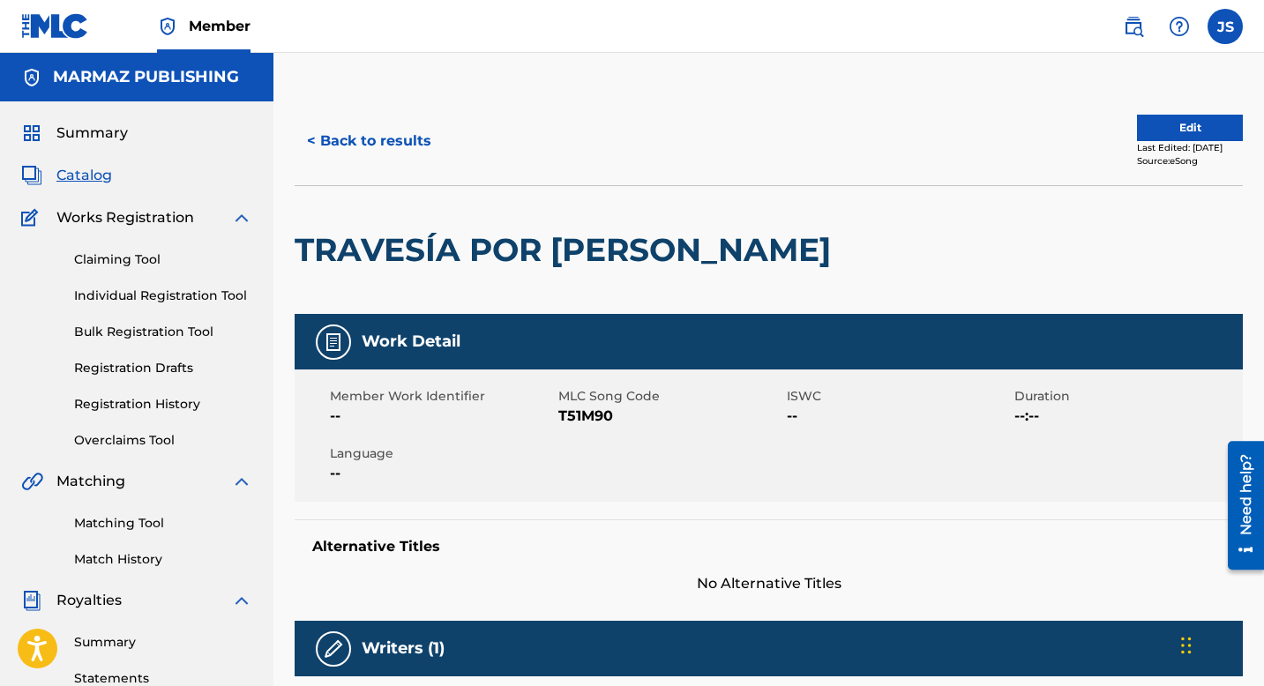
click at [584, 410] on span "T51M90" at bounding box center [670, 416] width 224 height 21
click at [346, 132] on button "< Back to results" at bounding box center [369, 141] width 149 height 44
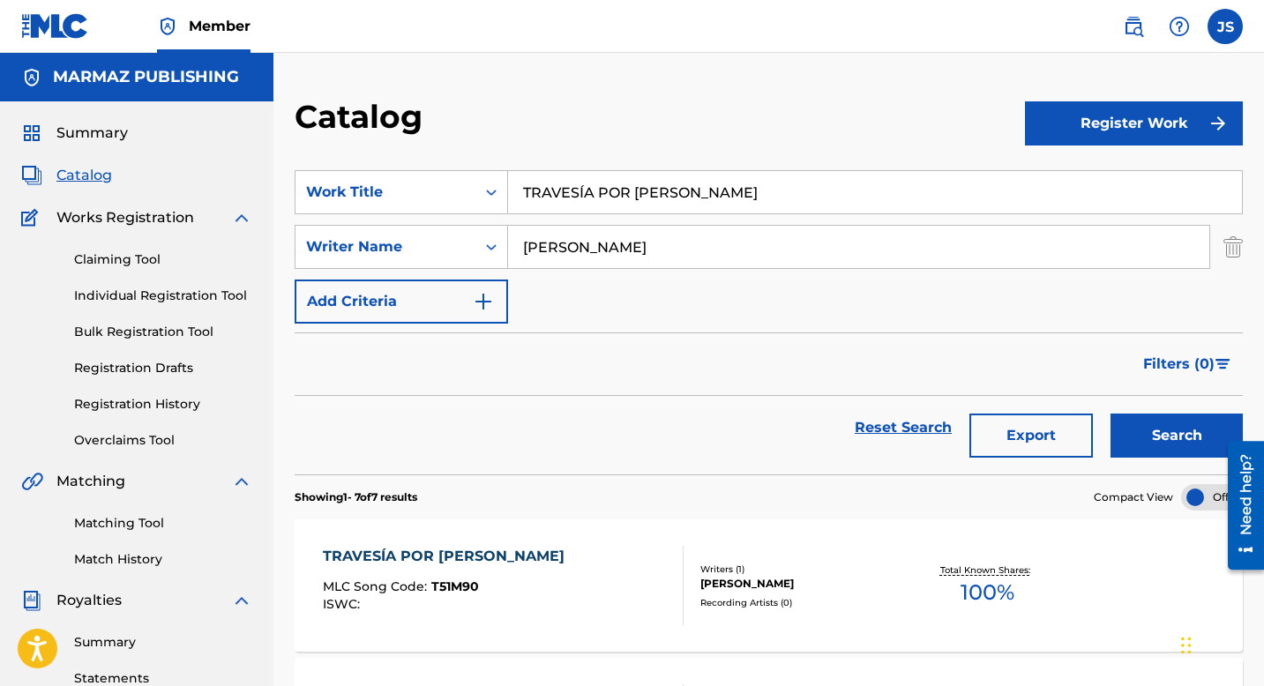
click at [601, 183] on input "TRAVESÍA POR PANCHA DUARTE" at bounding box center [875, 192] width 734 height 42
paste input "U CARÁCTER Y EL MIO"
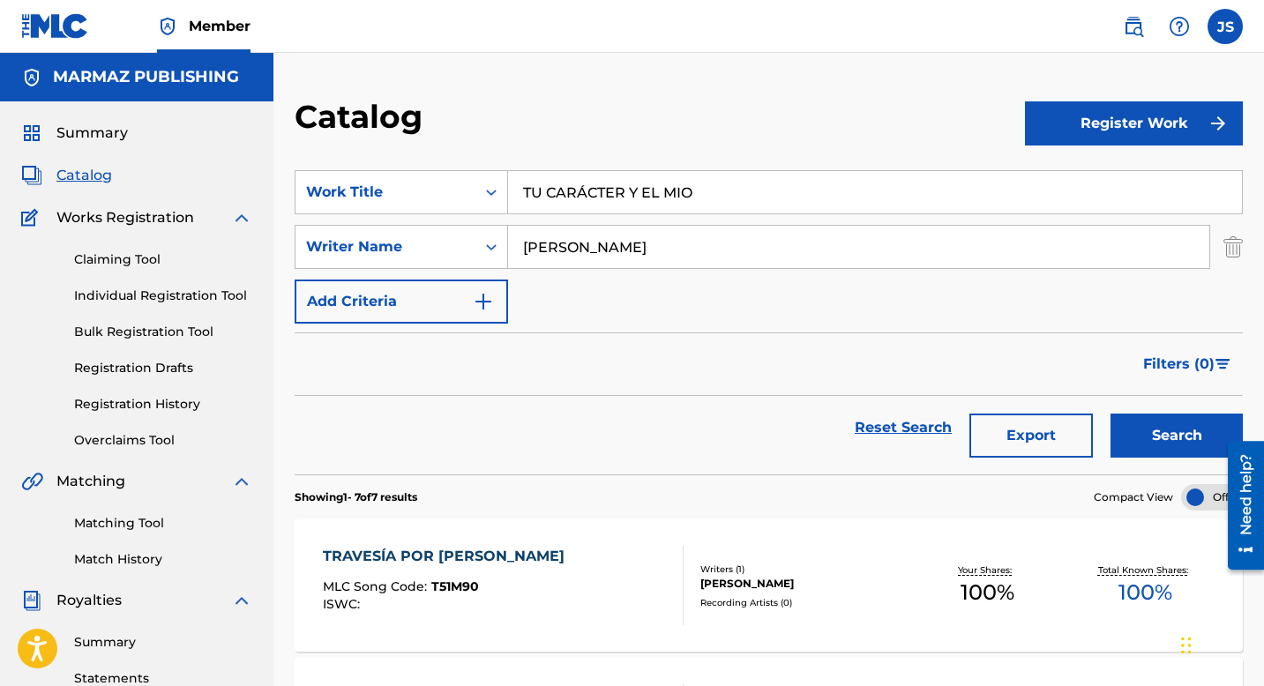
click at [1162, 427] on button "Search" at bounding box center [1177, 436] width 132 height 44
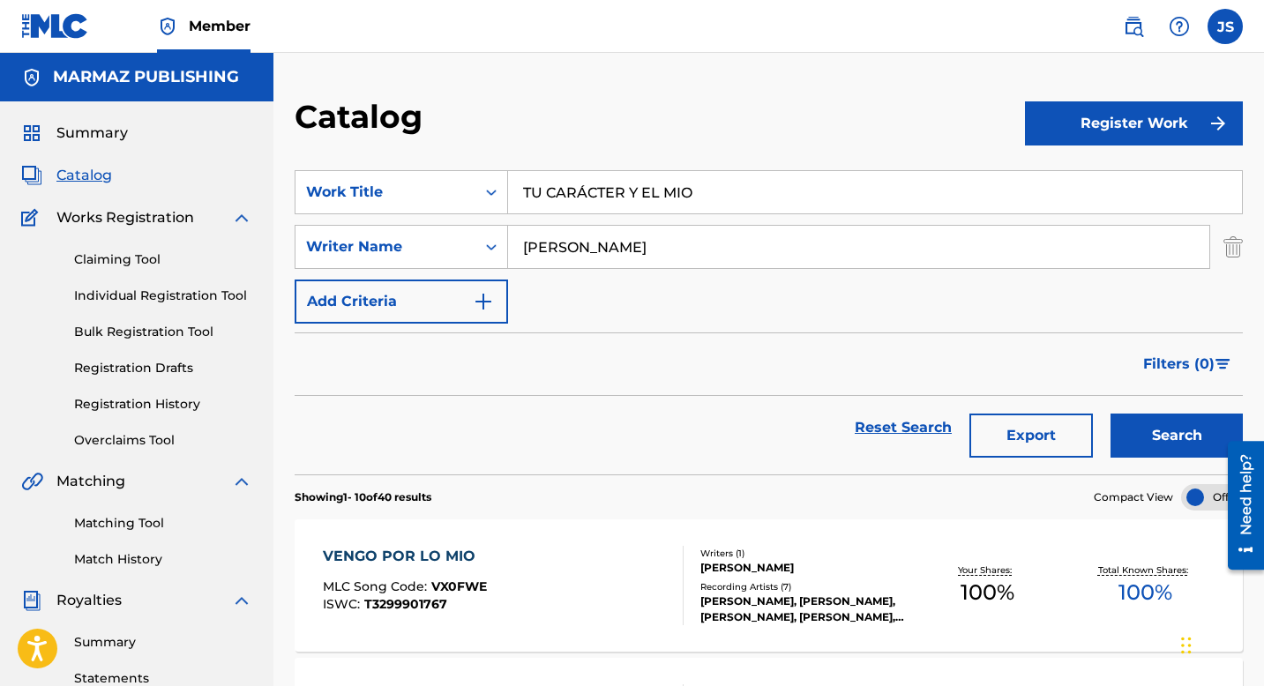
click at [569, 206] on input "TU CARÁCTER Y EL MIO" at bounding box center [875, 192] width 734 height 42
click at [568, 188] on input "TU CARÁCTER Y EL MIO" at bounding box center [875, 192] width 734 height 42
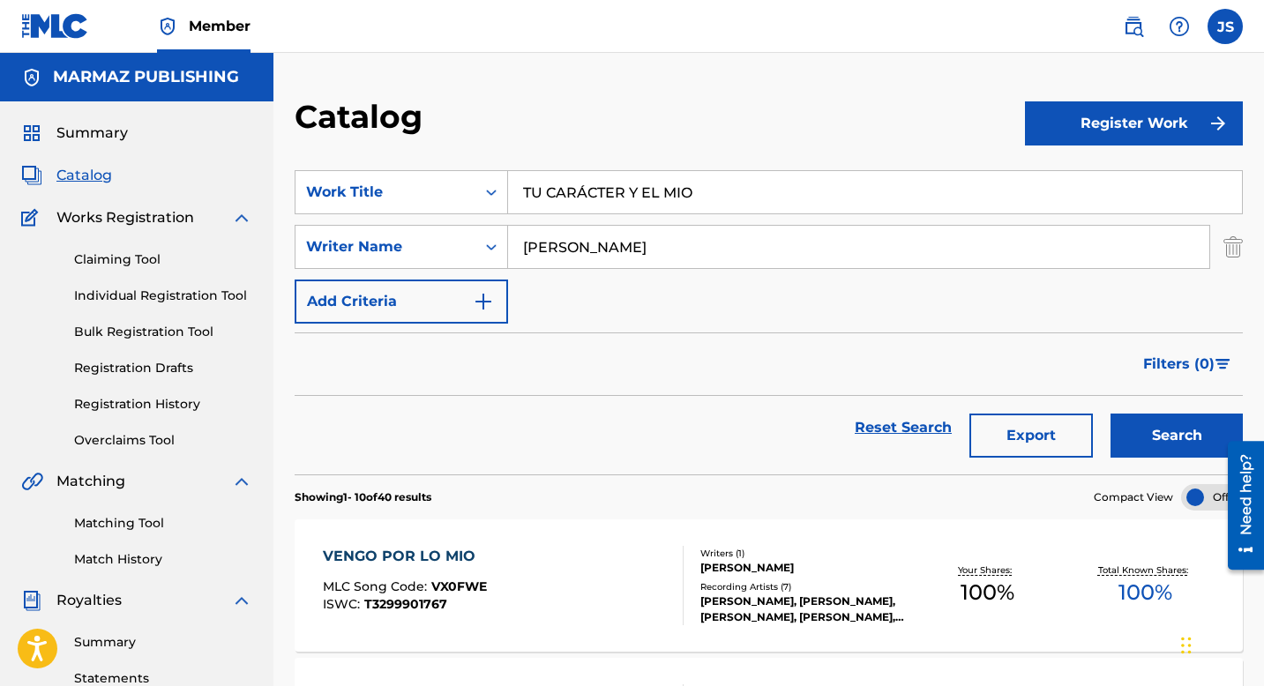
paste input "UN BESO DE DESPEDIDA"
click at [1124, 436] on button "Search" at bounding box center [1177, 436] width 132 height 44
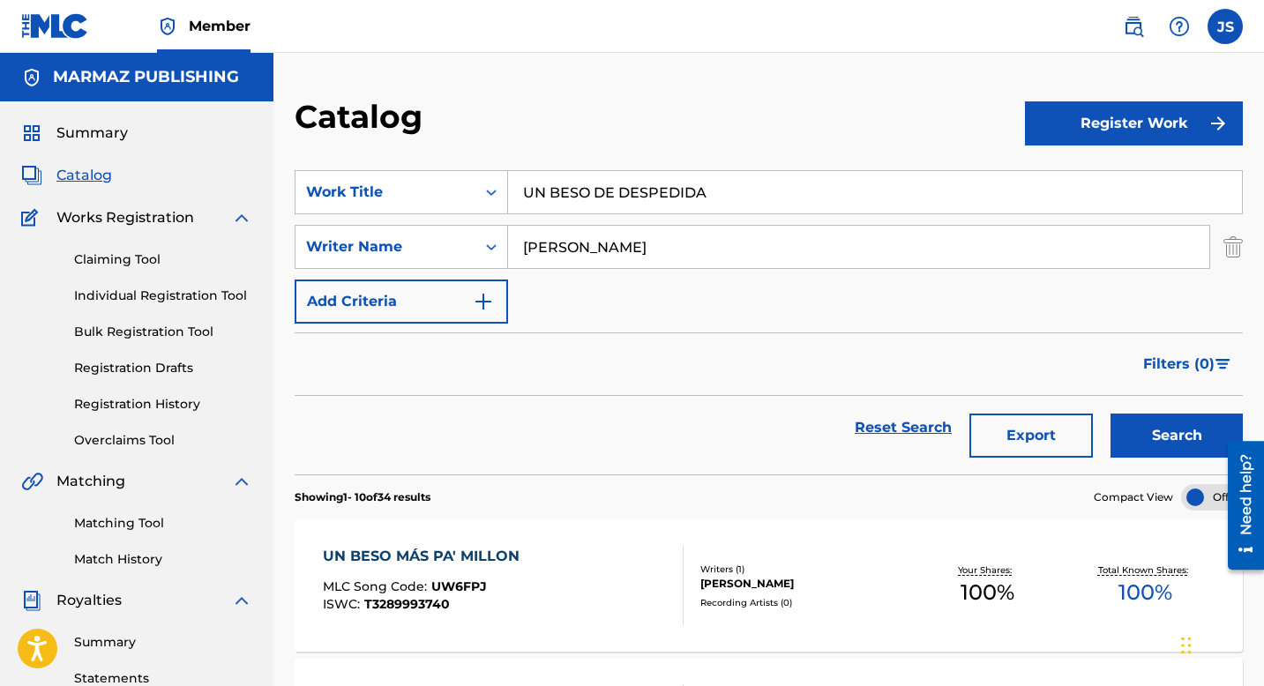
click at [599, 182] on input "UN BESO DE DESPEDIDA" at bounding box center [875, 192] width 734 height 42
paste input "TIERNO AMOR ESCONDIDO"
type input "UN TIERNO AMOR ESCONDIDO"
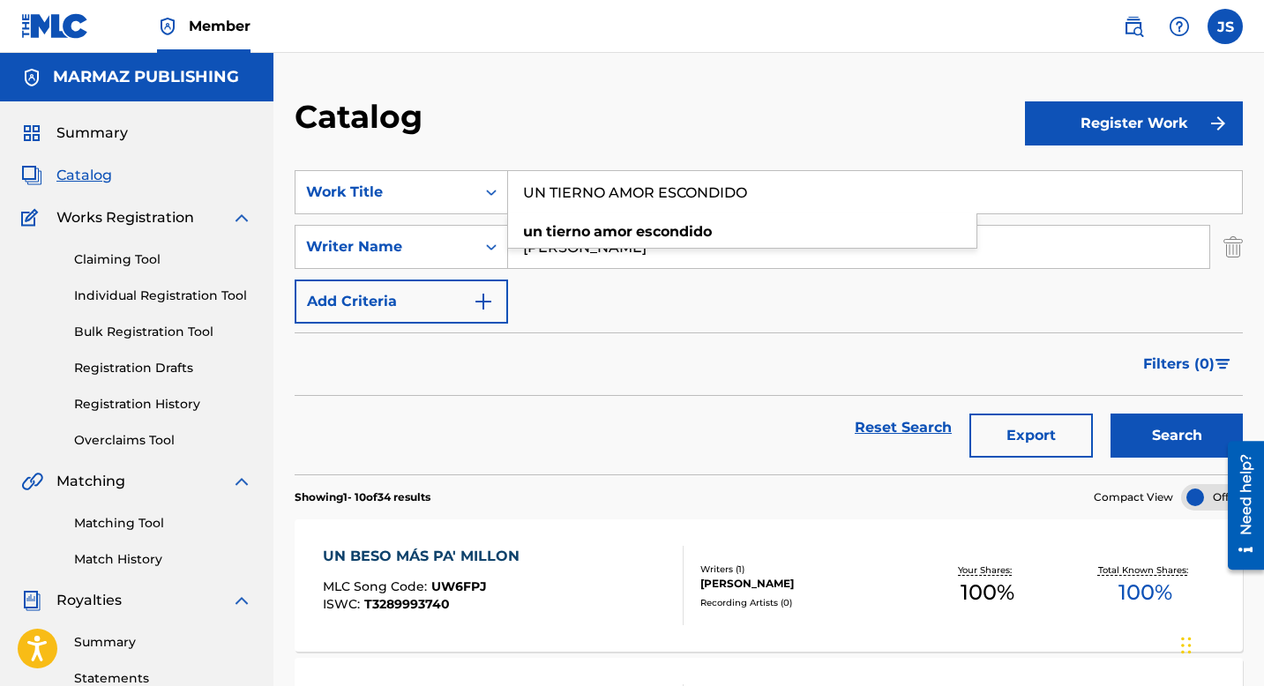
click at [1133, 426] on button "Search" at bounding box center [1177, 436] width 132 height 44
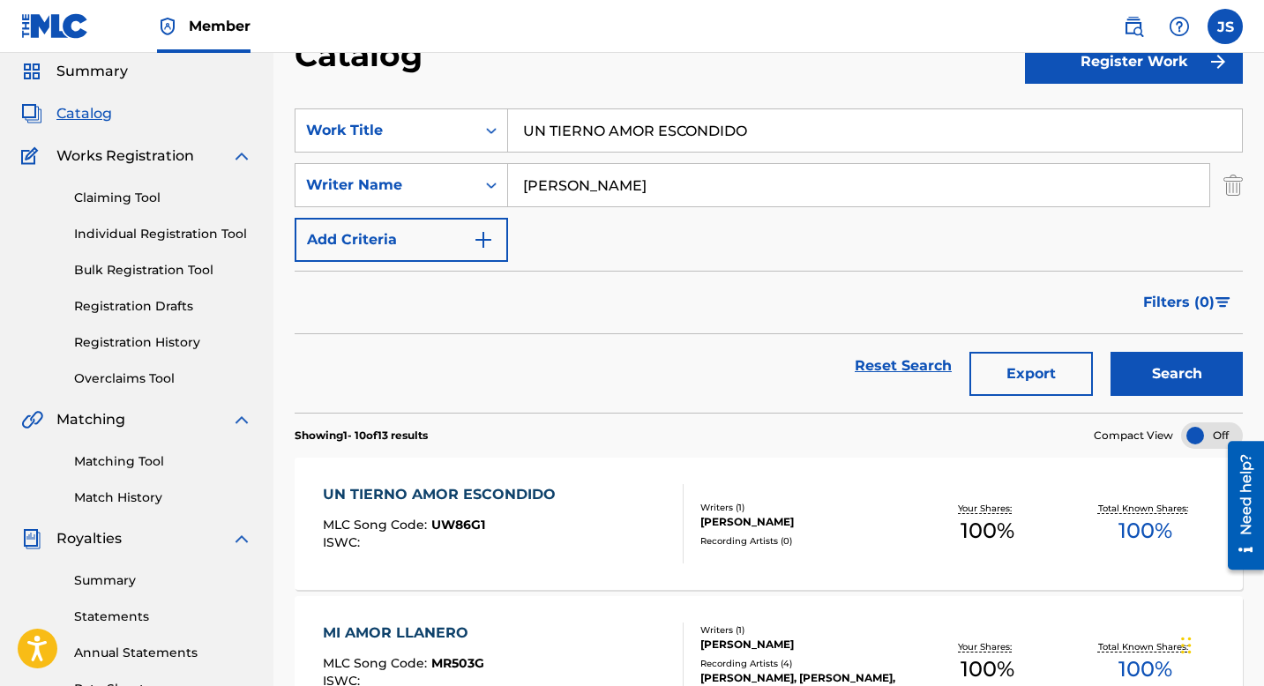
scroll to position [83, 0]
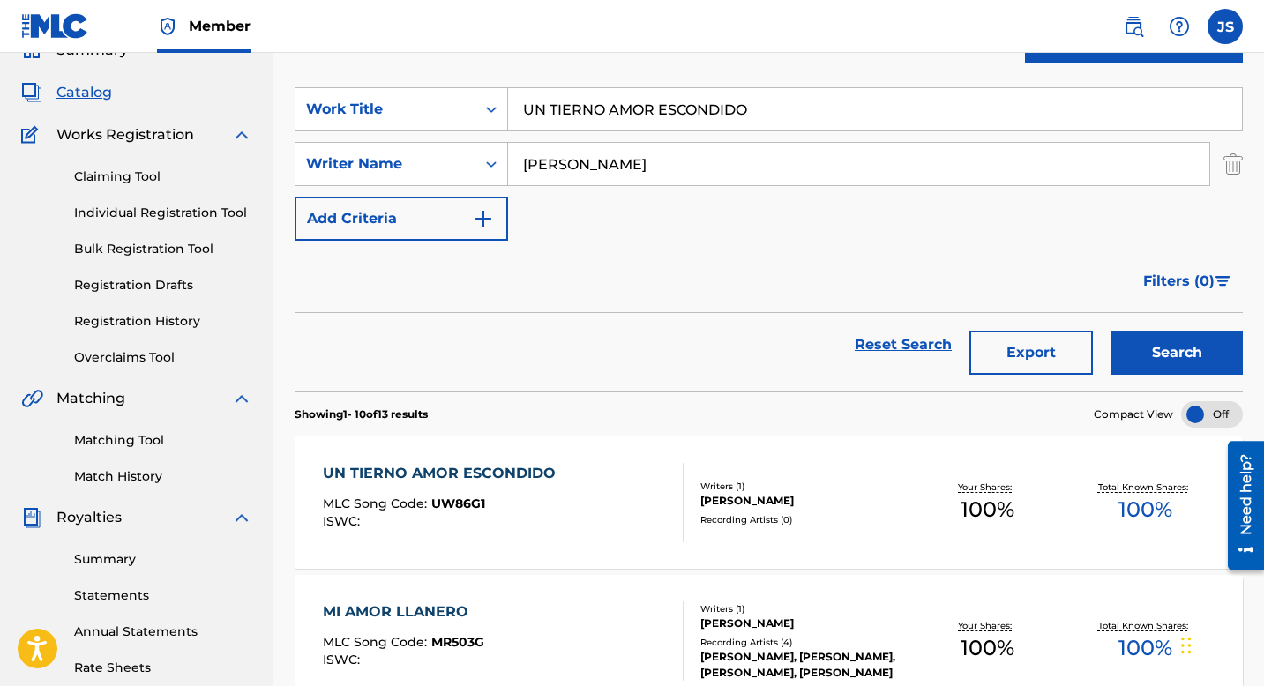
click at [521, 487] on div "UN TIERNO AMOR ESCONDIDO MLC Song Code : UW86G1 ISWC :" at bounding box center [444, 502] width 242 height 79
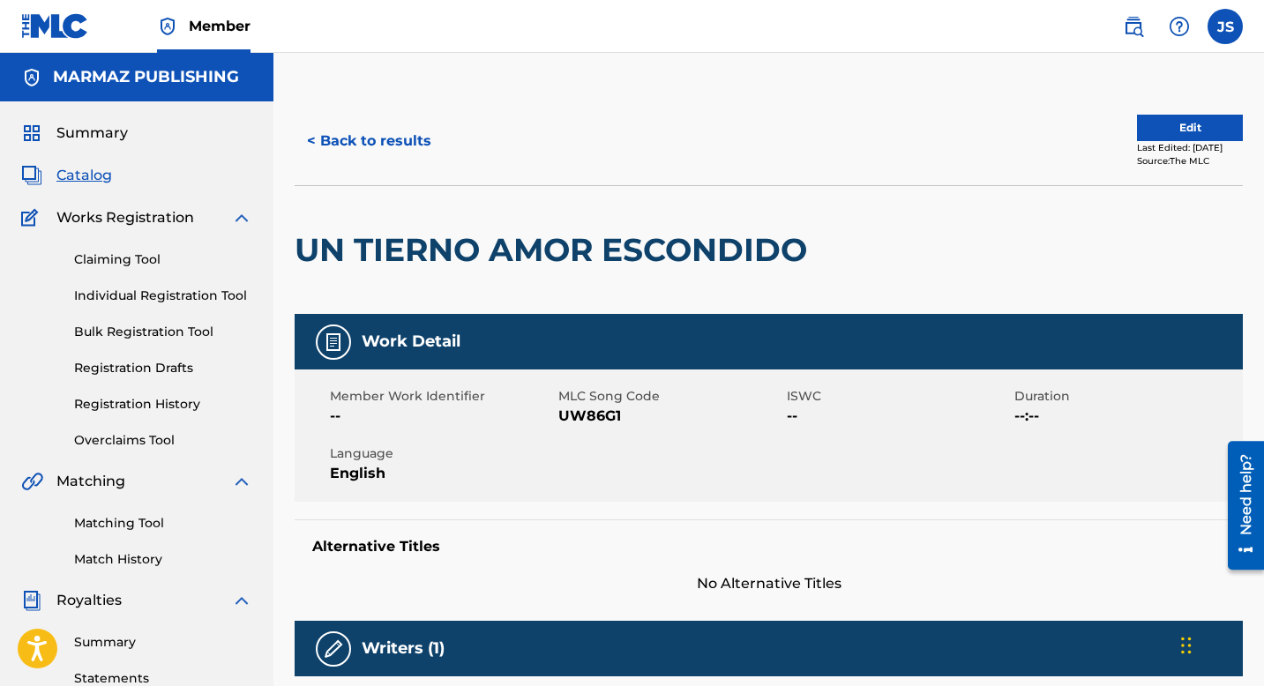
click at [596, 415] on span "UW86G1" at bounding box center [670, 416] width 224 height 21
click at [359, 178] on div "< Back to results Edit Last Edited: June 23, 2025 Source: The MLC" at bounding box center [769, 141] width 948 height 88
click at [359, 154] on button "< Back to results" at bounding box center [369, 141] width 149 height 44
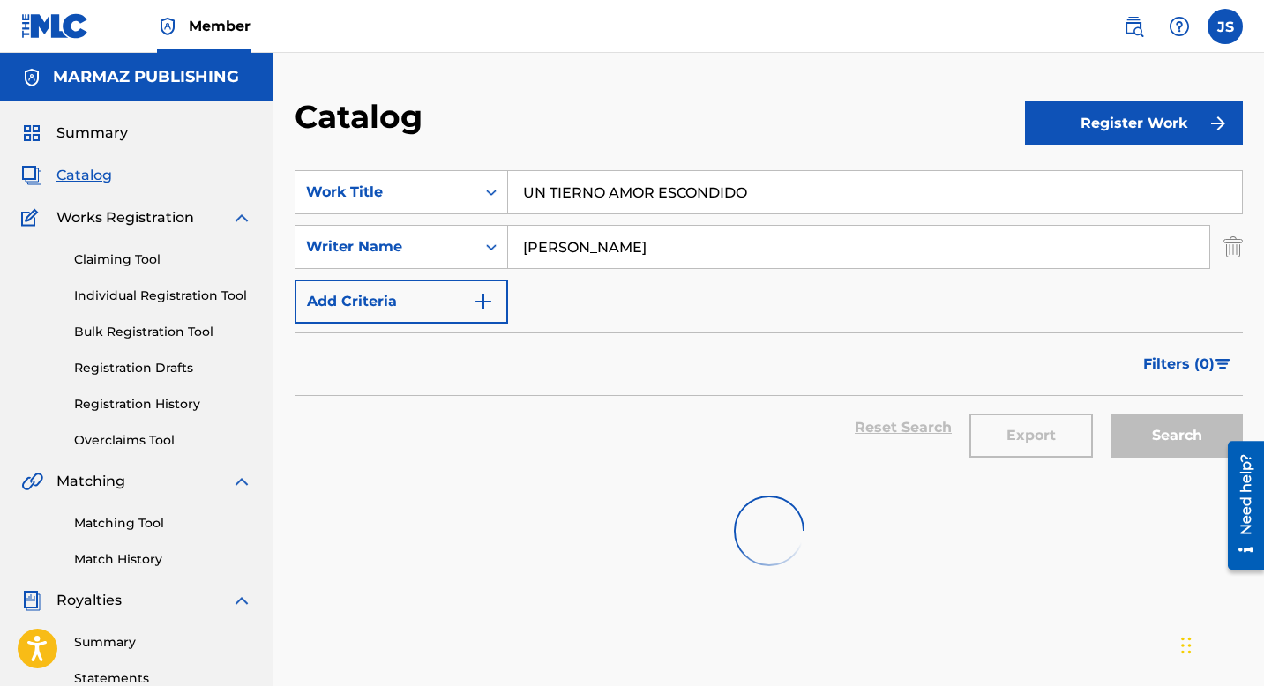
scroll to position [83, 0]
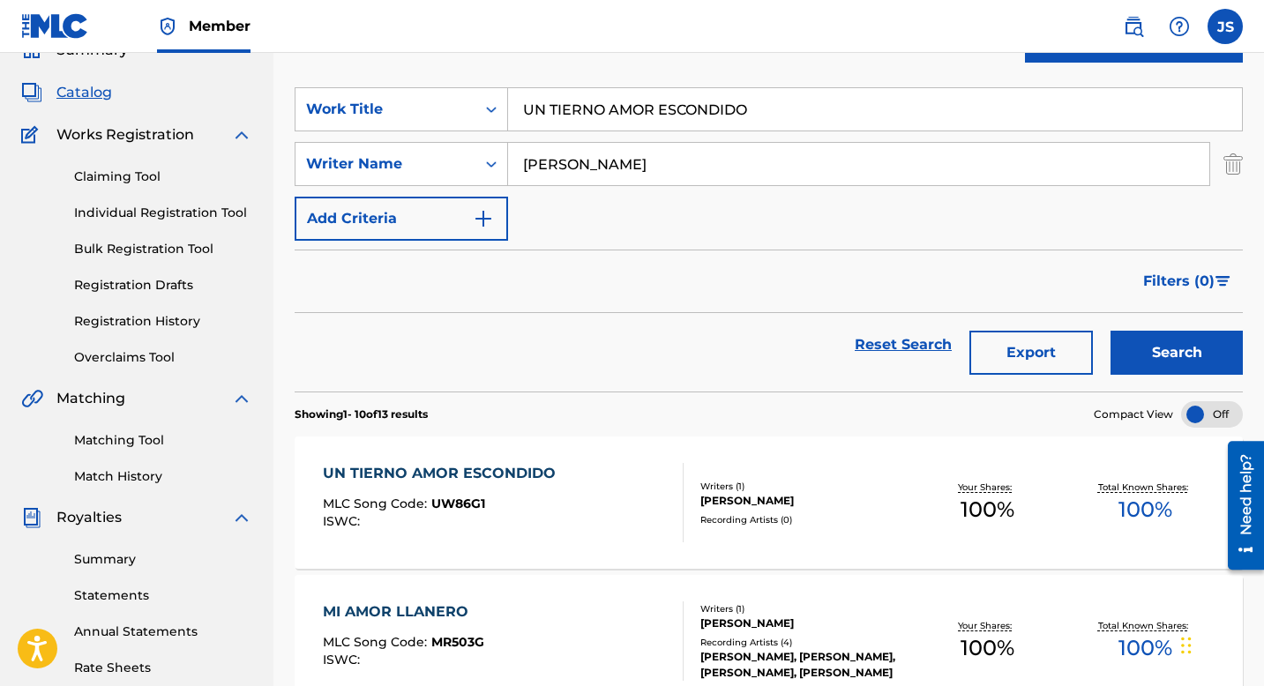
click at [593, 102] on input "UN TIERNO AMOR ESCONDIDO" at bounding box center [875, 109] width 734 height 42
paste input "VOY A ESTAPA' OTRA BOTELLA"
type input "VOY A ESTAPA' OTRA BOTELLA"
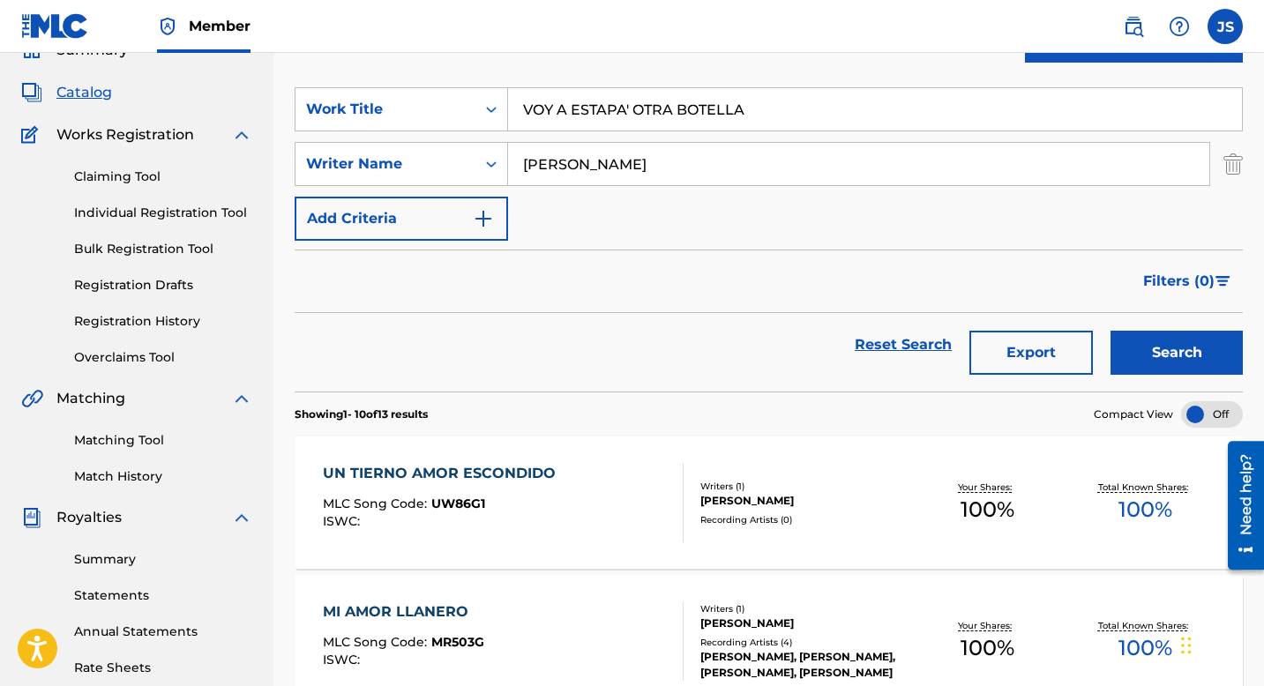
click at [1137, 349] on button "Search" at bounding box center [1177, 353] width 132 height 44
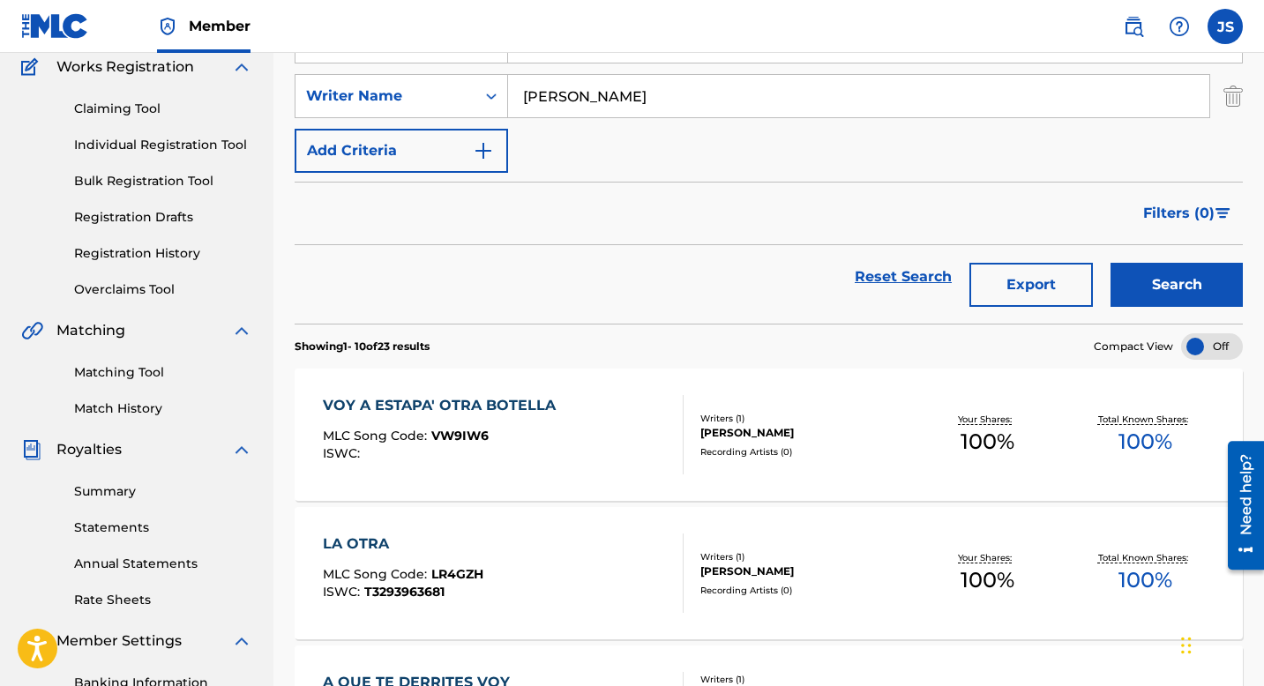
scroll to position [154, 0]
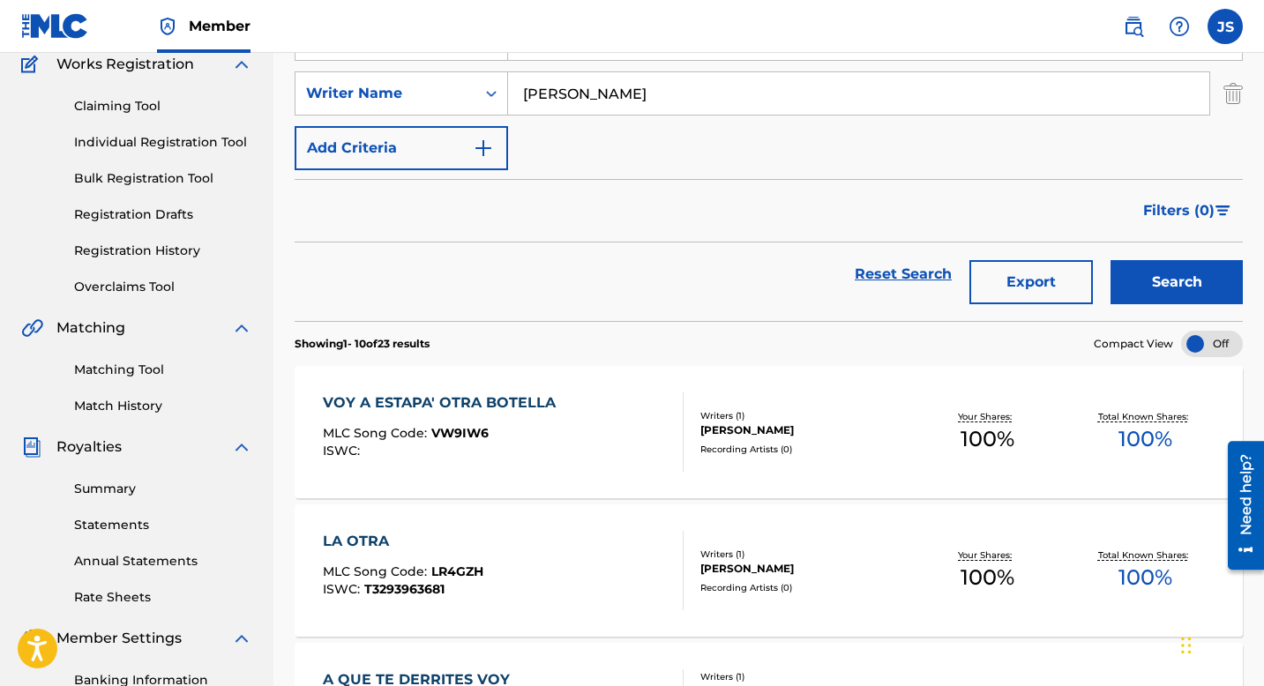
click at [535, 400] on div "VOY A ESTAPA' OTRA BOTELLA" at bounding box center [444, 403] width 242 height 21
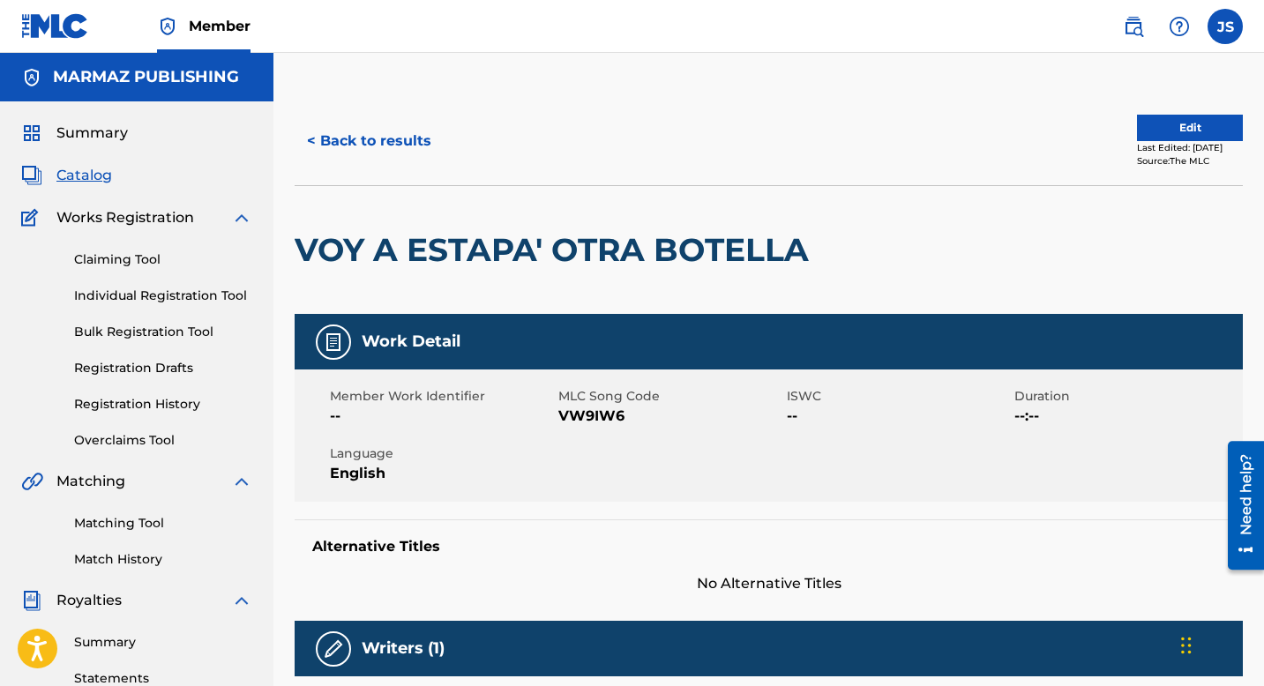
click at [577, 416] on span "VW9IW6" at bounding box center [670, 416] width 224 height 21
click at [404, 137] on button "< Back to results" at bounding box center [369, 141] width 149 height 44
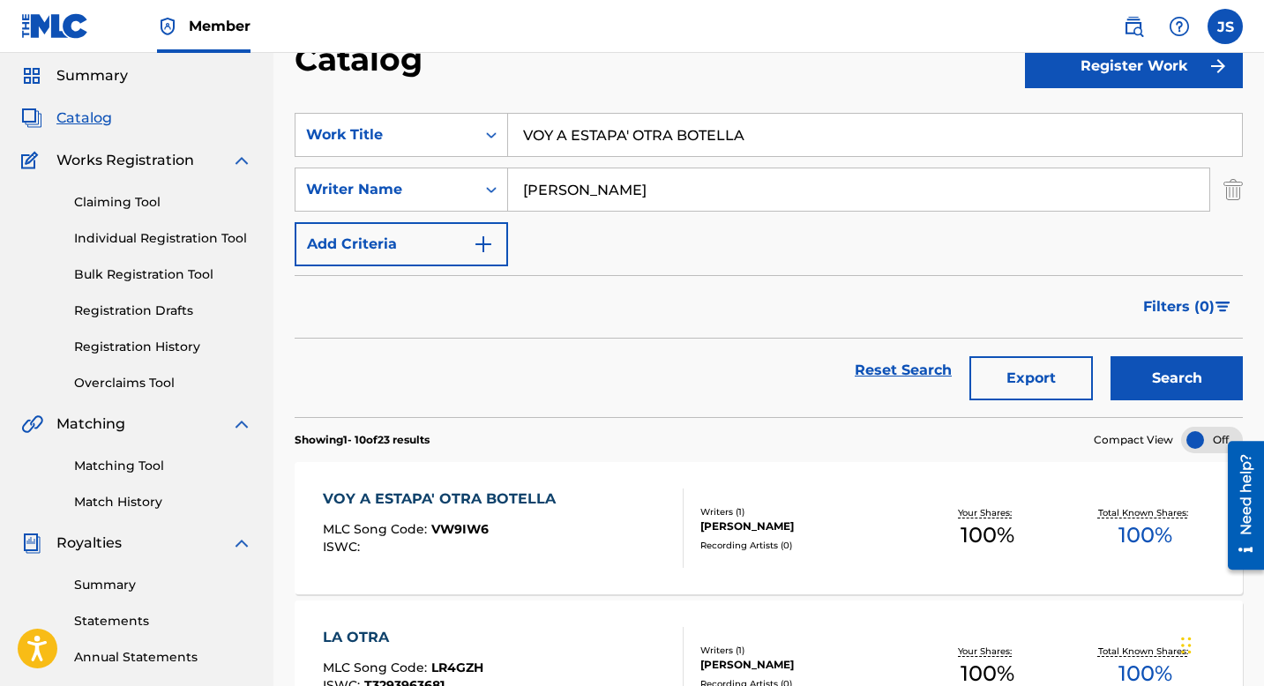
scroll to position [56, 0]
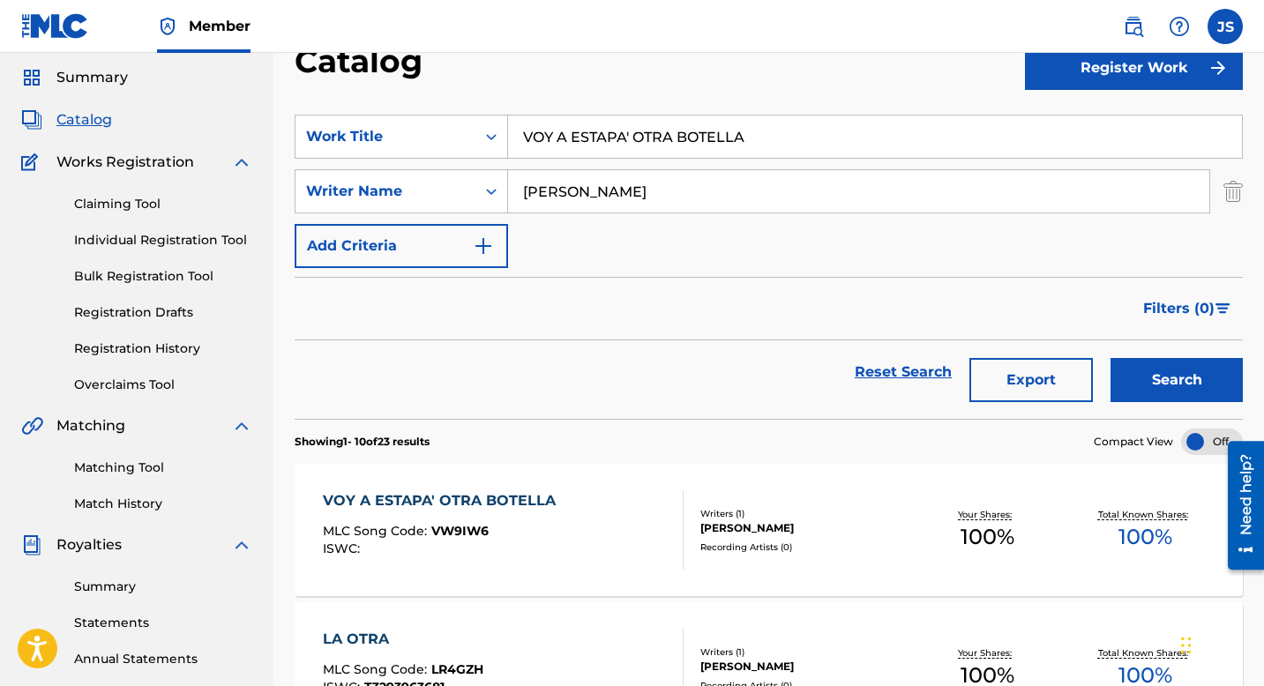
click at [576, 133] on input "VOY A ESTAPA' OTRA BOTELLA" at bounding box center [875, 137] width 734 height 42
paste input "EL VALOR DE LAS MUJERES"
click at [1200, 378] on button "Search" at bounding box center [1177, 380] width 132 height 44
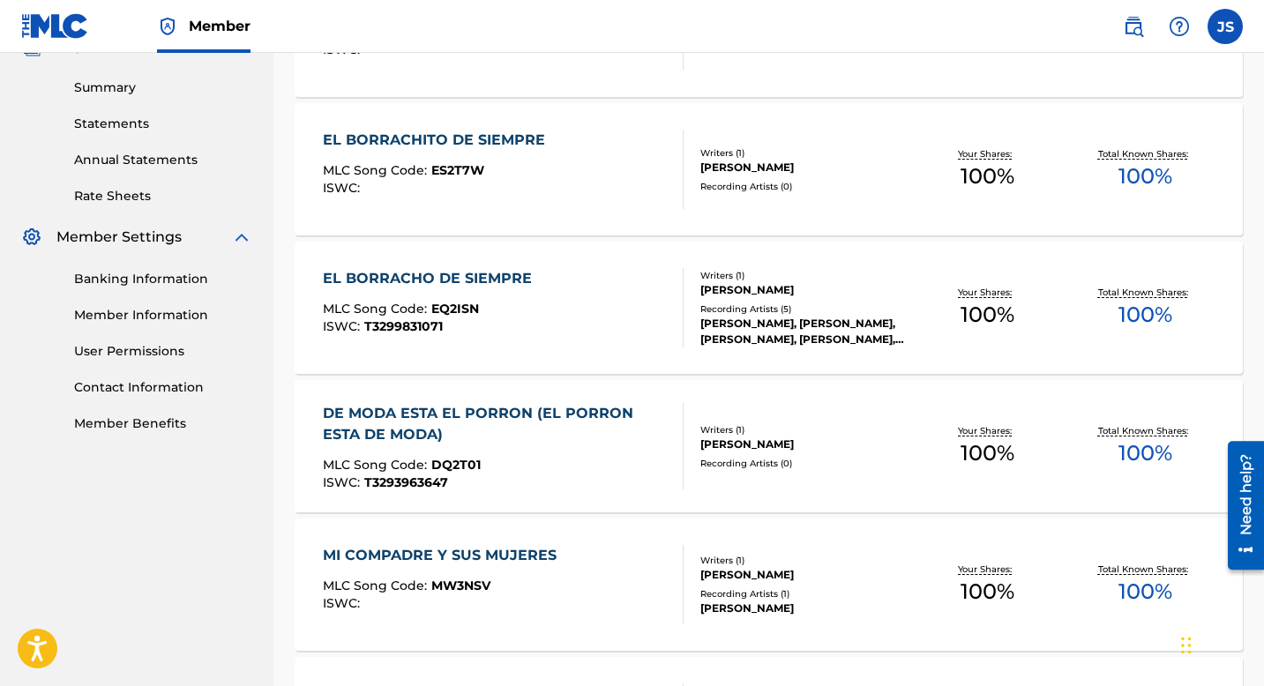
scroll to position [0, 0]
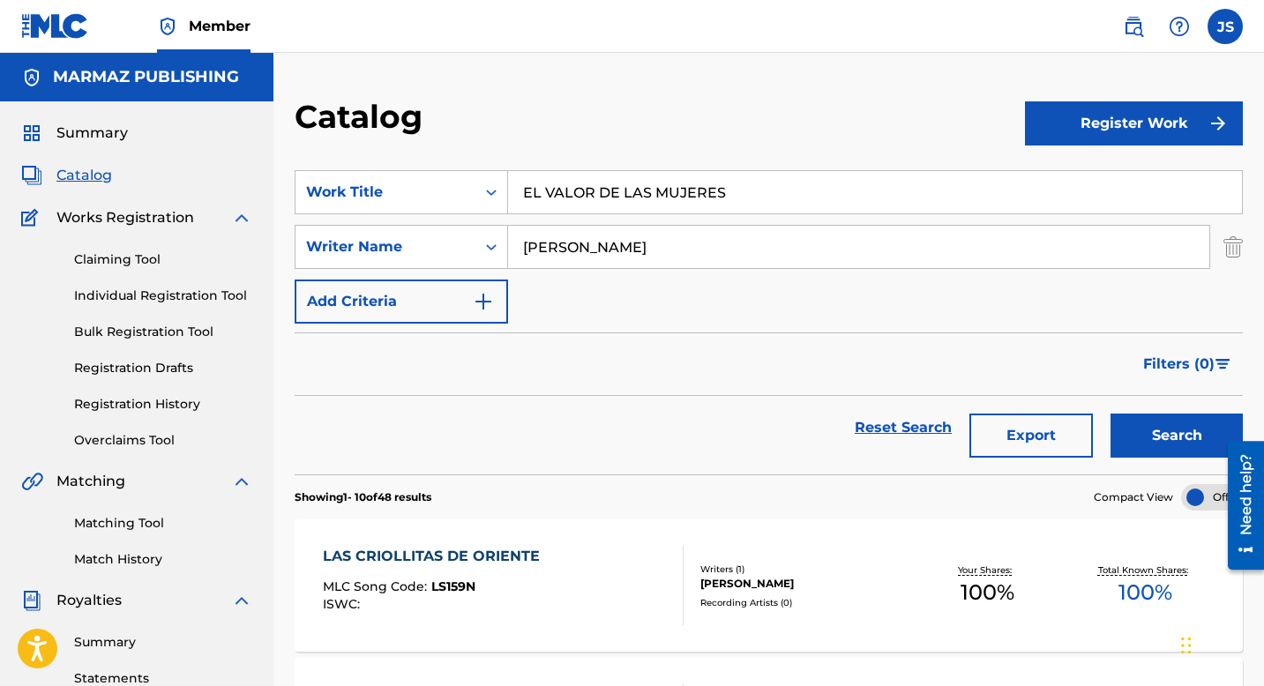
click at [557, 184] on input "EL VALOR DE LAS MUJERES" at bounding box center [875, 192] width 734 height 42
paste input "MARCELA INMORTAL"
type input "MARCELA INMORTAL"
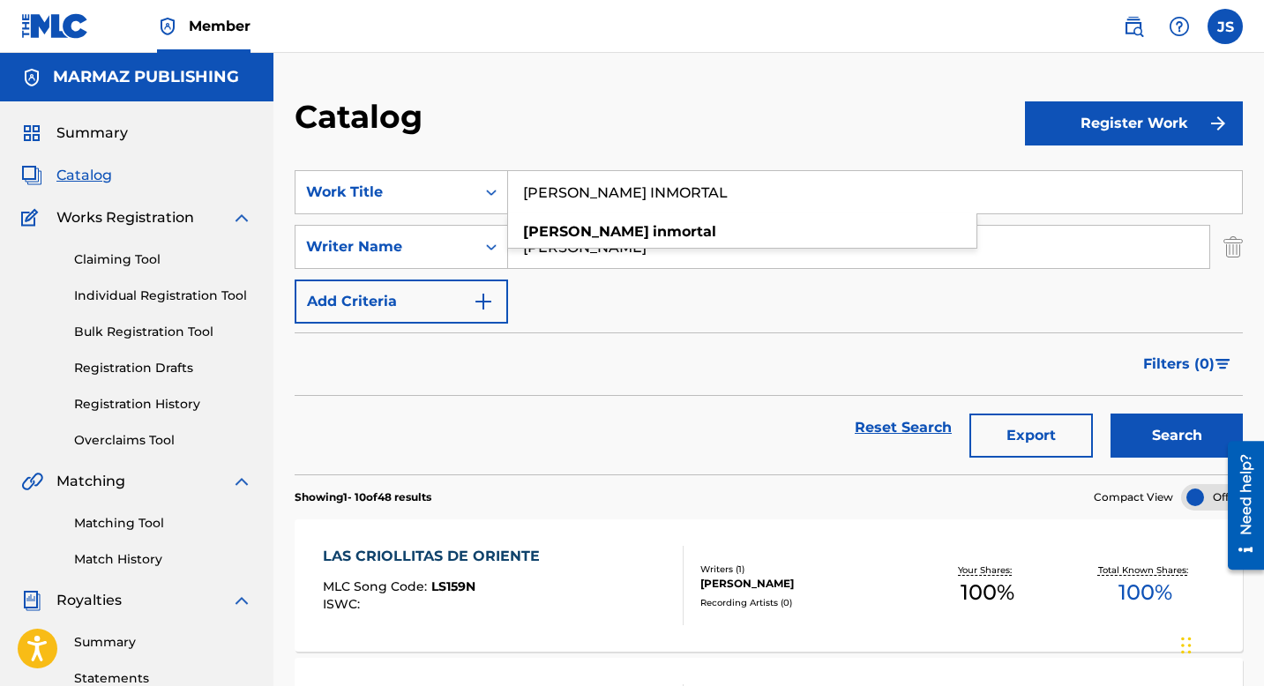
click at [579, 299] on div "SearchWithCriteriafac4aedc-793a-4ed8-b27b-e04e305bed5a Work Title MARCELA INMOR…" at bounding box center [769, 247] width 948 height 154
click at [579, 251] on input "BLAS RUIZ" at bounding box center [858, 247] width 701 height 42
click at [556, 251] on input "BLAS RUIZ" at bounding box center [858, 247] width 701 height 42
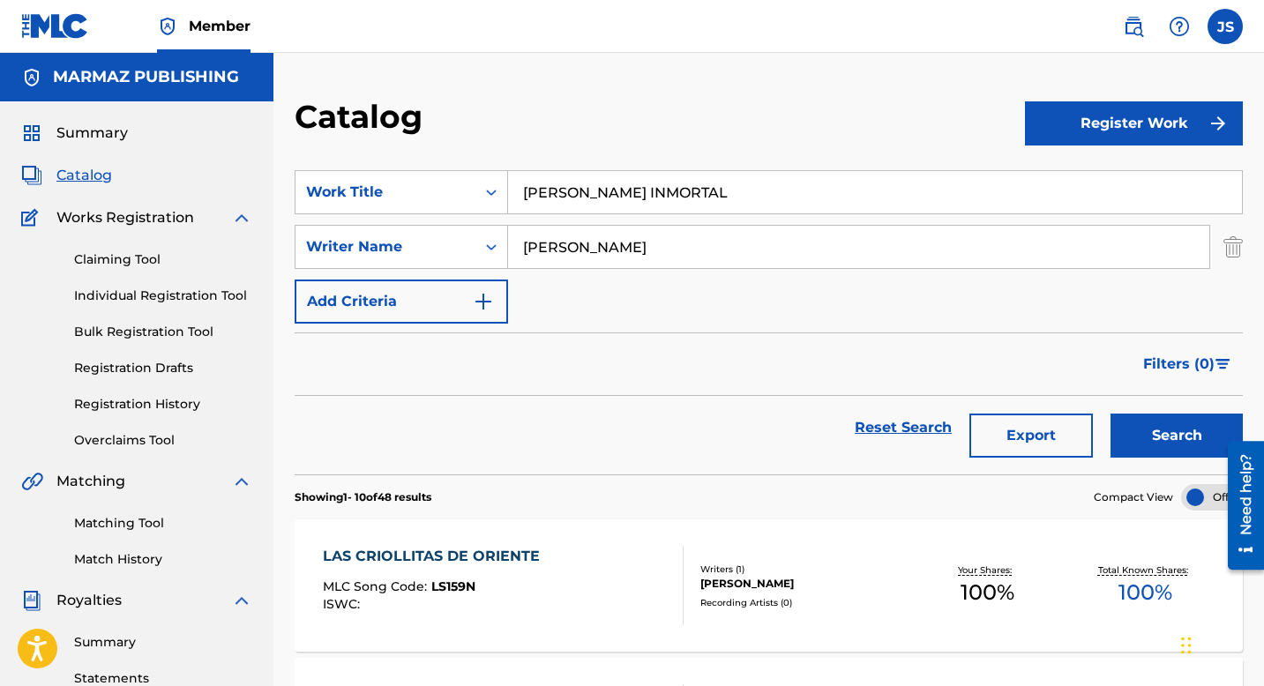
click at [556, 251] on input "BLAS RUIZ" at bounding box center [858, 247] width 701 height 42
click at [1145, 461] on div "Reset Search Export Search" at bounding box center [769, 435] width 948 height 79
click at [1145, 450] on button "Search" at bounding box center [1177, 436] width 132 height 44
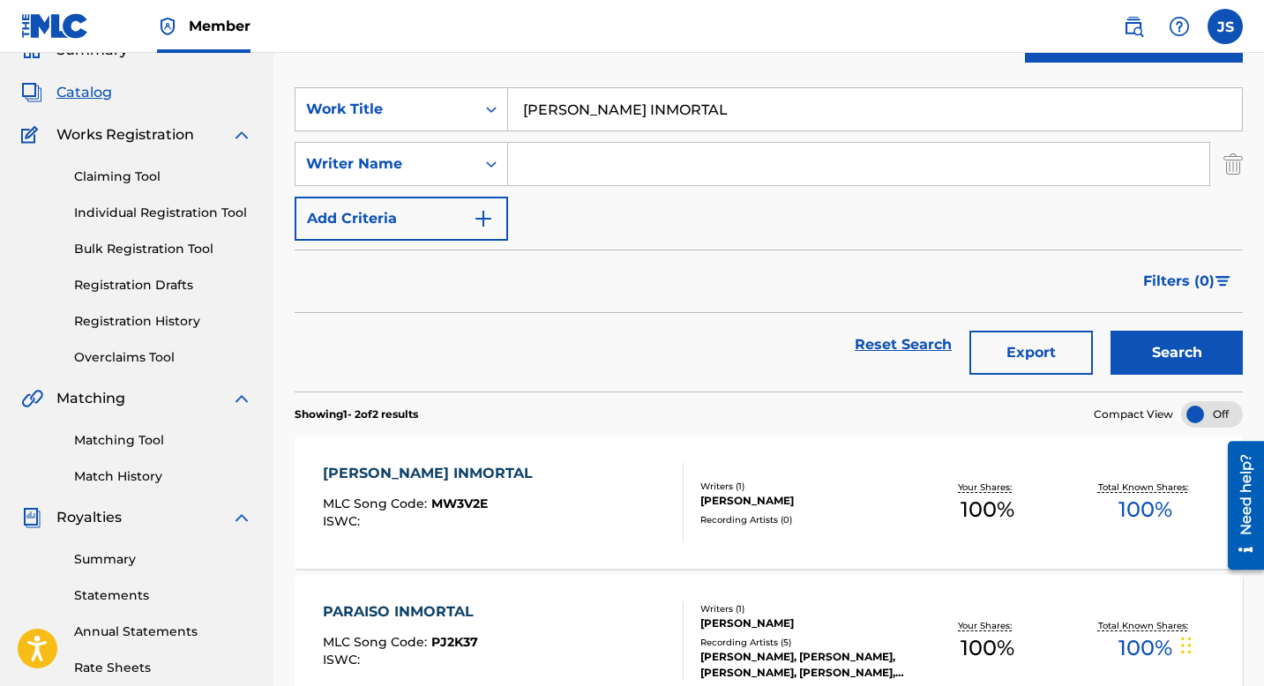
scroll to position [85, 0]
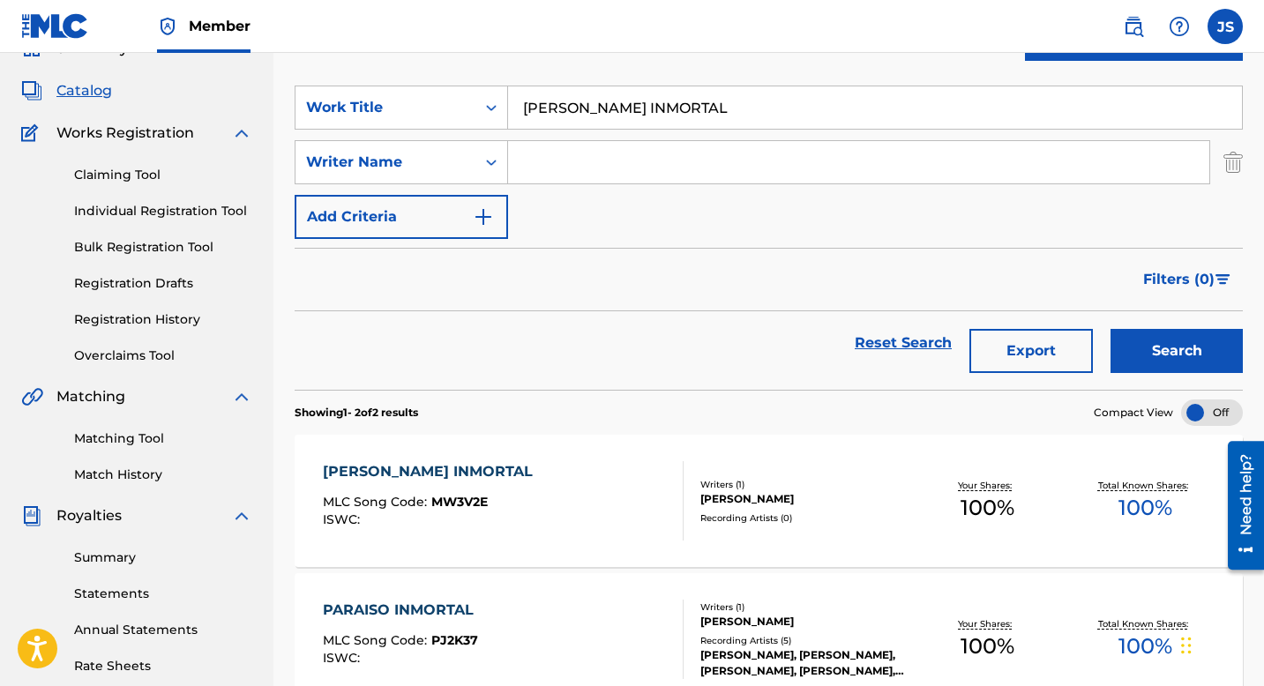
click at [534, 478] on div "MARCELA INMORTAL MLC Song Code : MW3V2E ISWC :" at bounding box center [503, 500] width 361 height 79
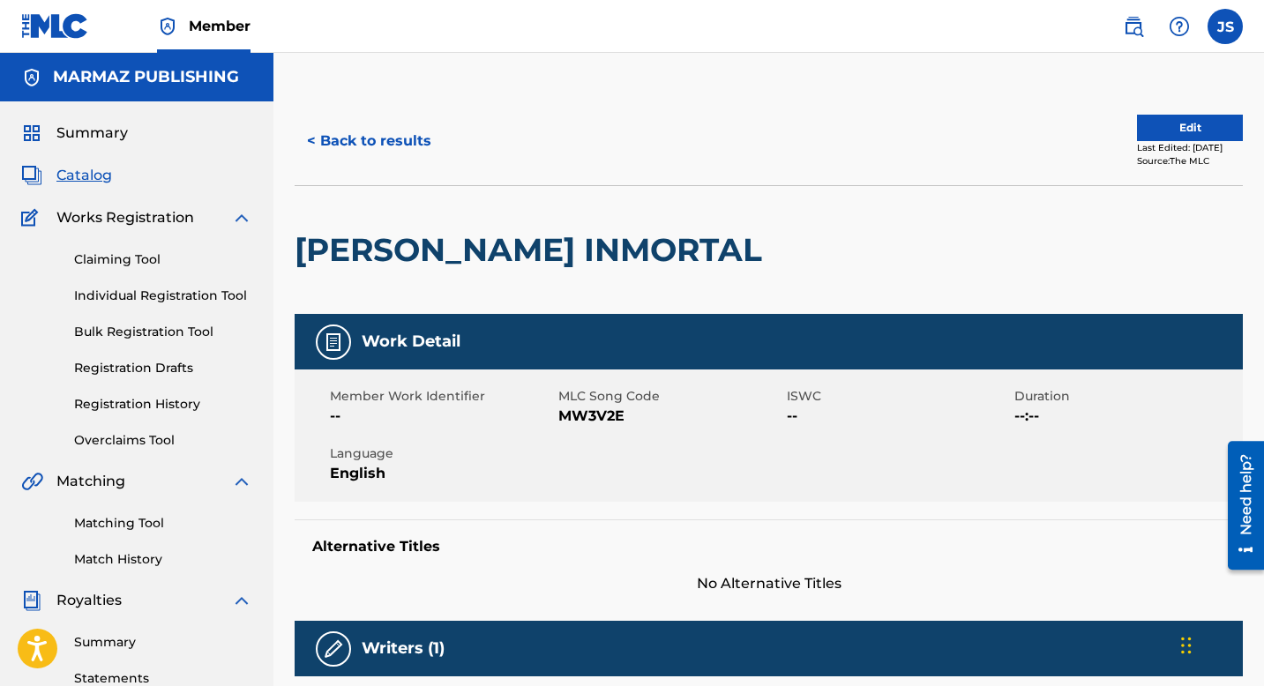
click at [591, 416] on span "MW3V2E" at bounding box center [670, 416] width 224 height 21
click at [400, 126] on button "< Back to results" at bounding box center [369, 141] width 149 height 44
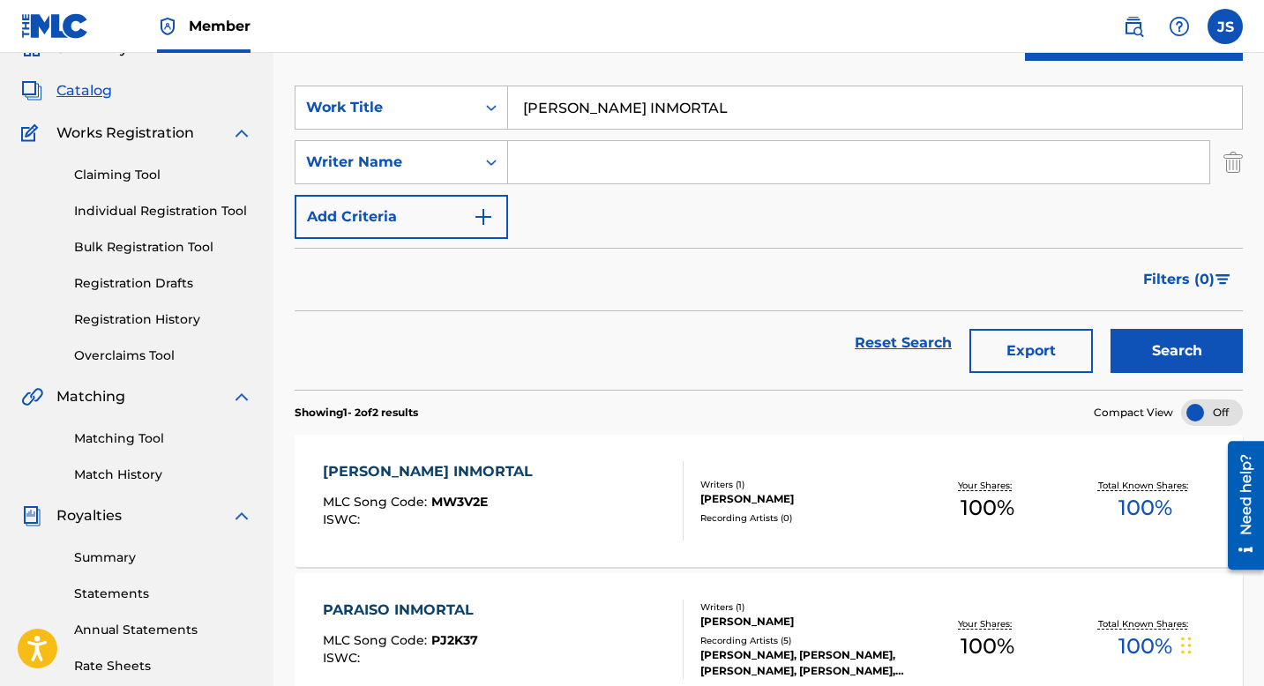
click at [612, 108] on input "MARCELA INMORTAL" at bounding box center [875, 107] width 734 height 42
paste input "CHIPOLA Y MELANCOLÍA"
click at [1115, 335] on button "Search" at bounding box center [1177, 351] width 132 height 44
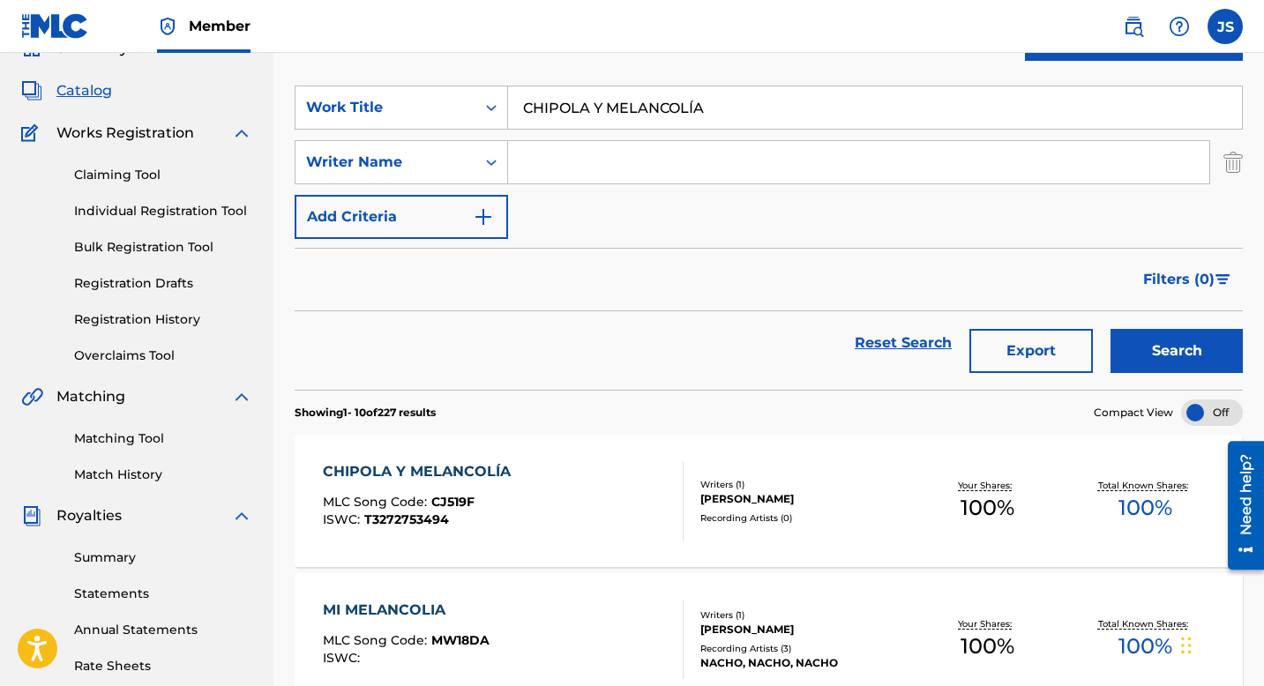
click at [1103, 345] on div "Search" at bounding box center [1172, 343] width 141 height 64
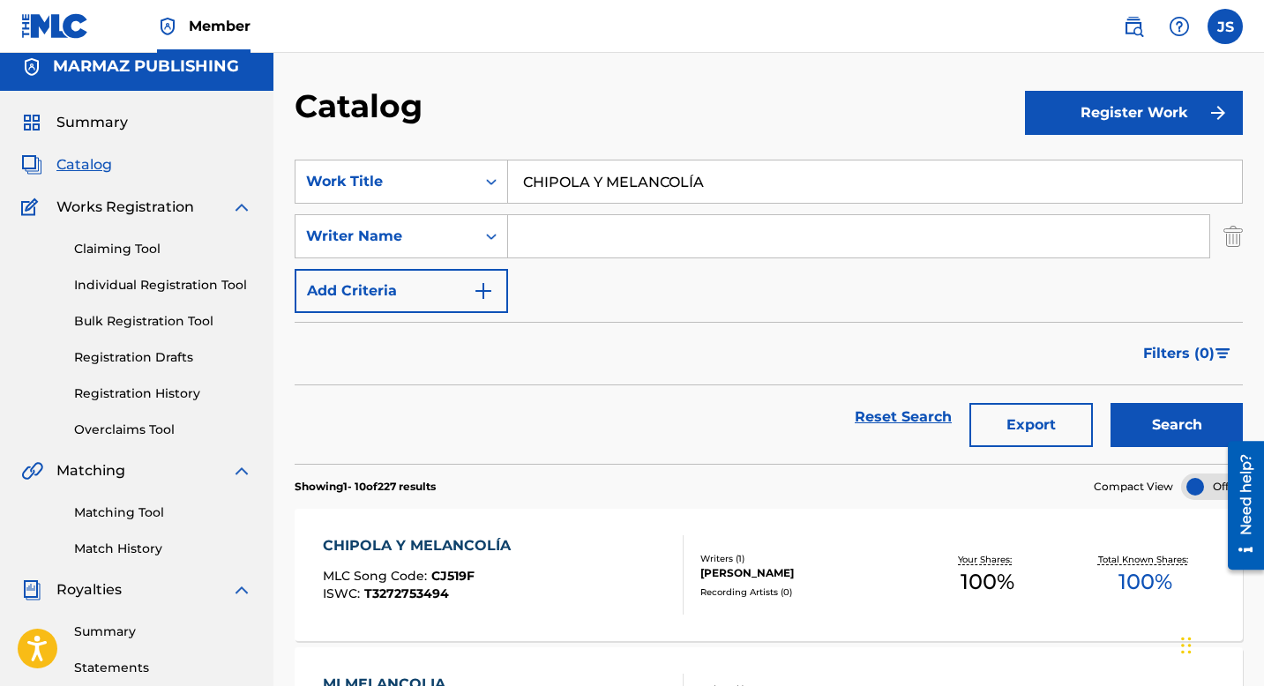
scroll to position [7, 0]
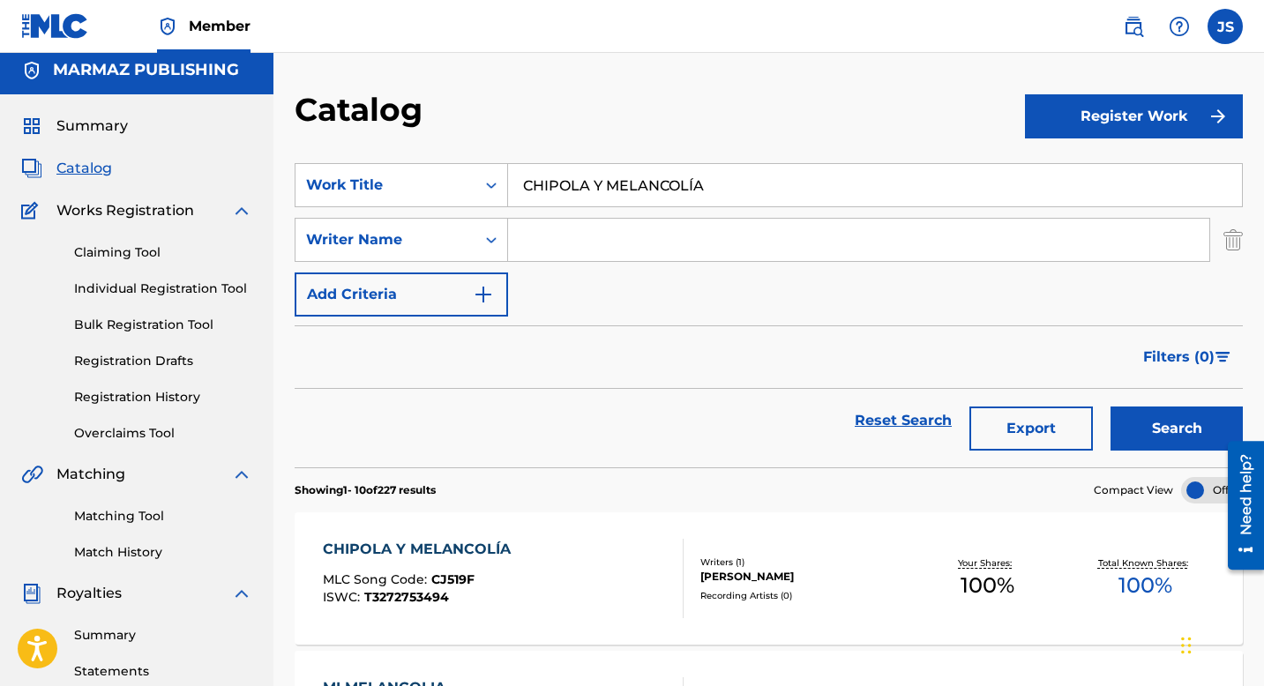
click at [565, 185] on input "CHIPOLA Y MELANCOLÍA" at bounding box center [875, 185] width 734 height 42
paste input "UANDO TE CASES CONMIGO"
click at [1141, 422] on button "Search" at bounding box center [1177, 429] width 132 height 44
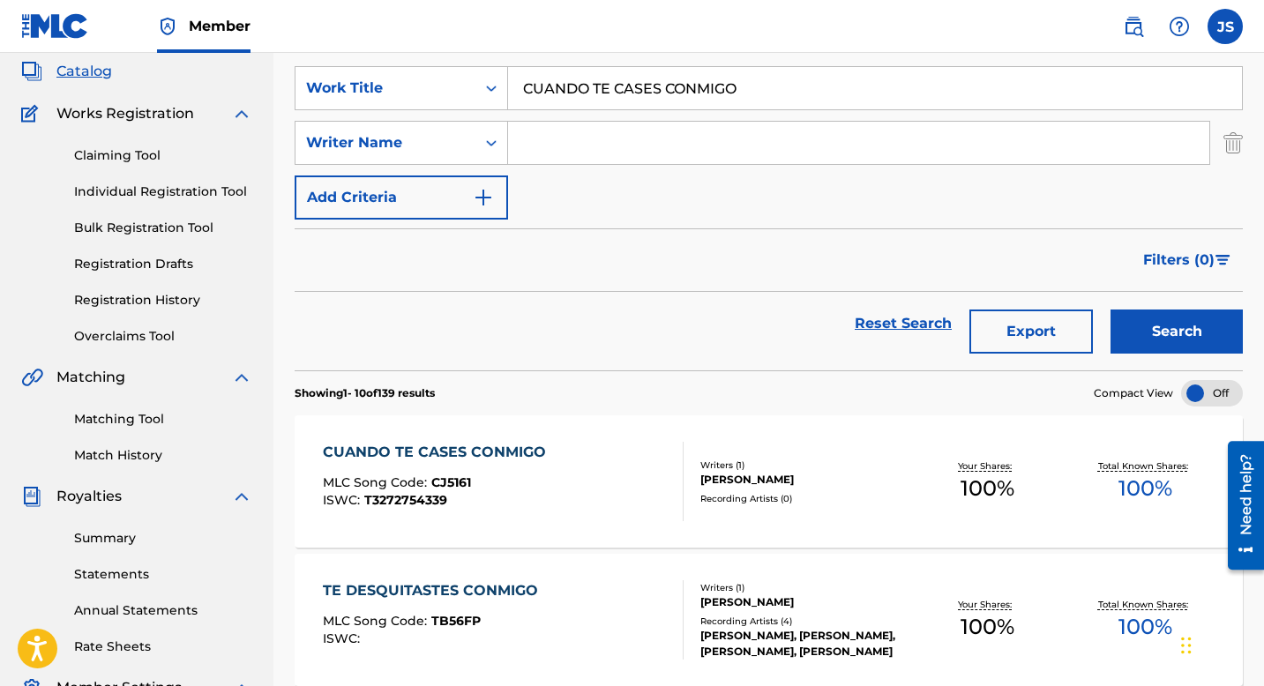
scroll to position [0, 0]
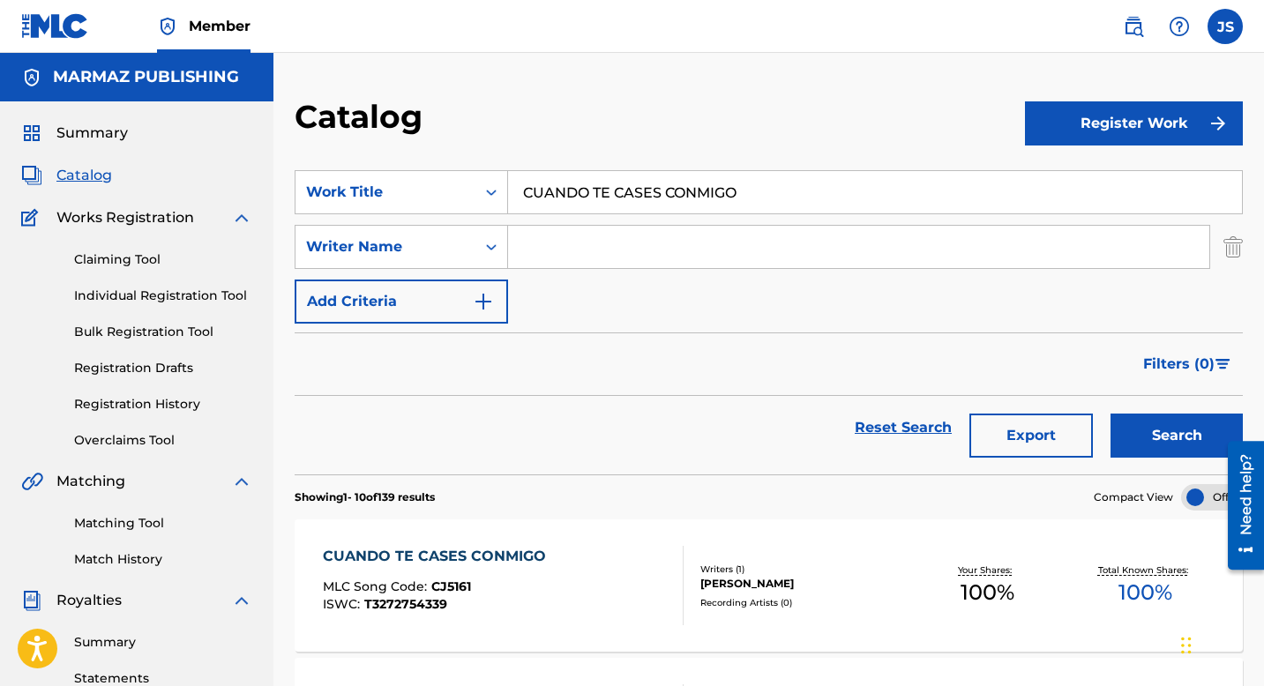
click at [563, 185] on input "CUANDO TE CASES CONMIGO" at bounding box center [875, 192] width 734 height 42
paste input "EL BESIT"
click at [1188, 446] on button "Search" at bounding box center [1177, 436] width 132 height 44
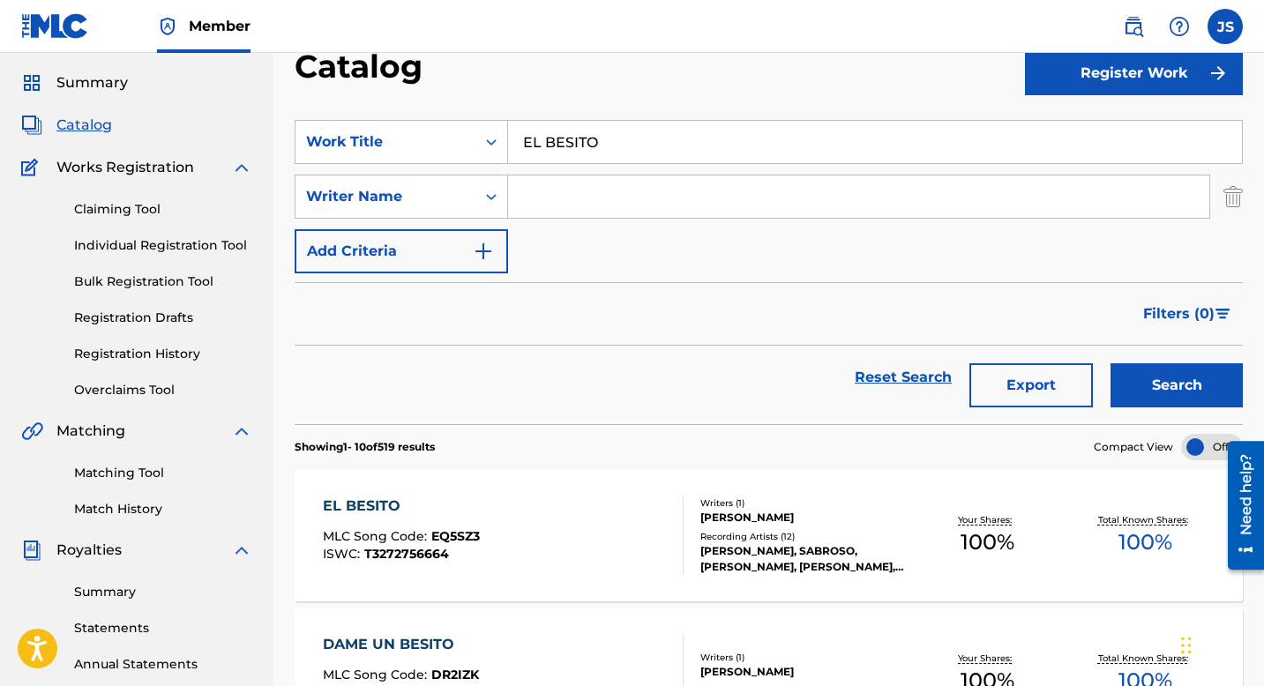
scroll to position [67, 0]
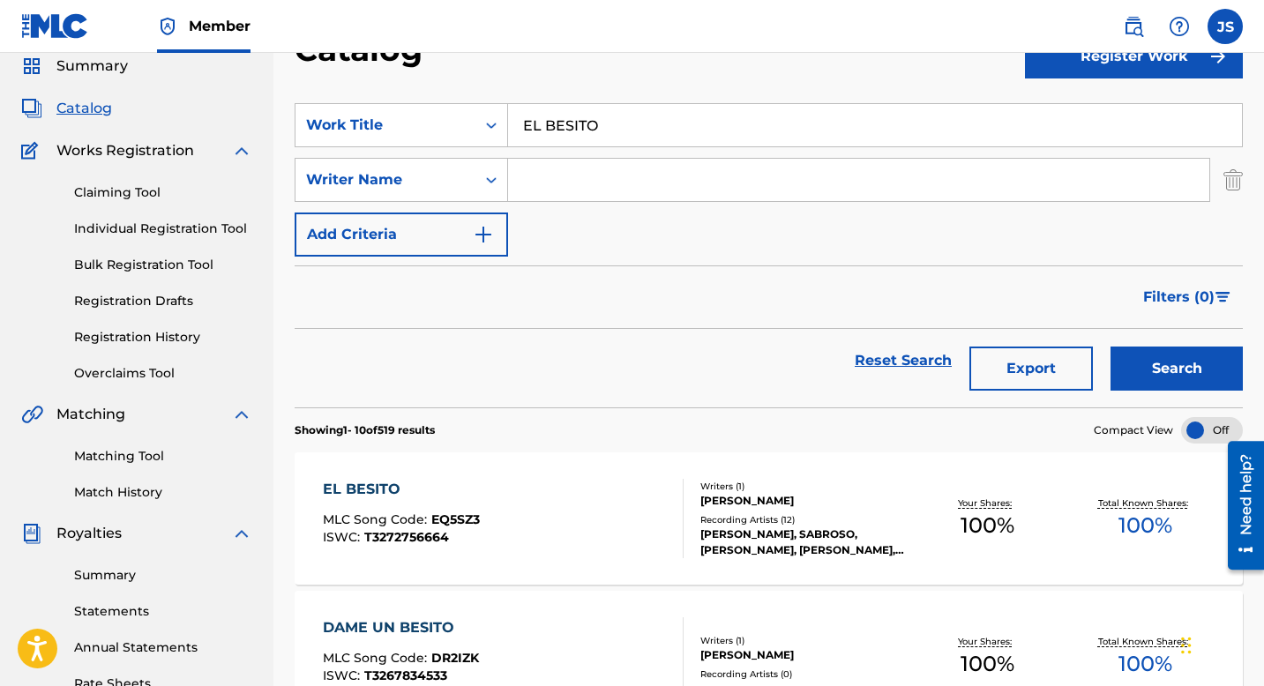
click at [558, 121] on input "EL BESITO" at bounding box center [875, 125] width 734 height 42
click at [558, 124] on input "EL BESITO" at bounding box center [875, 125] width 734 height 42
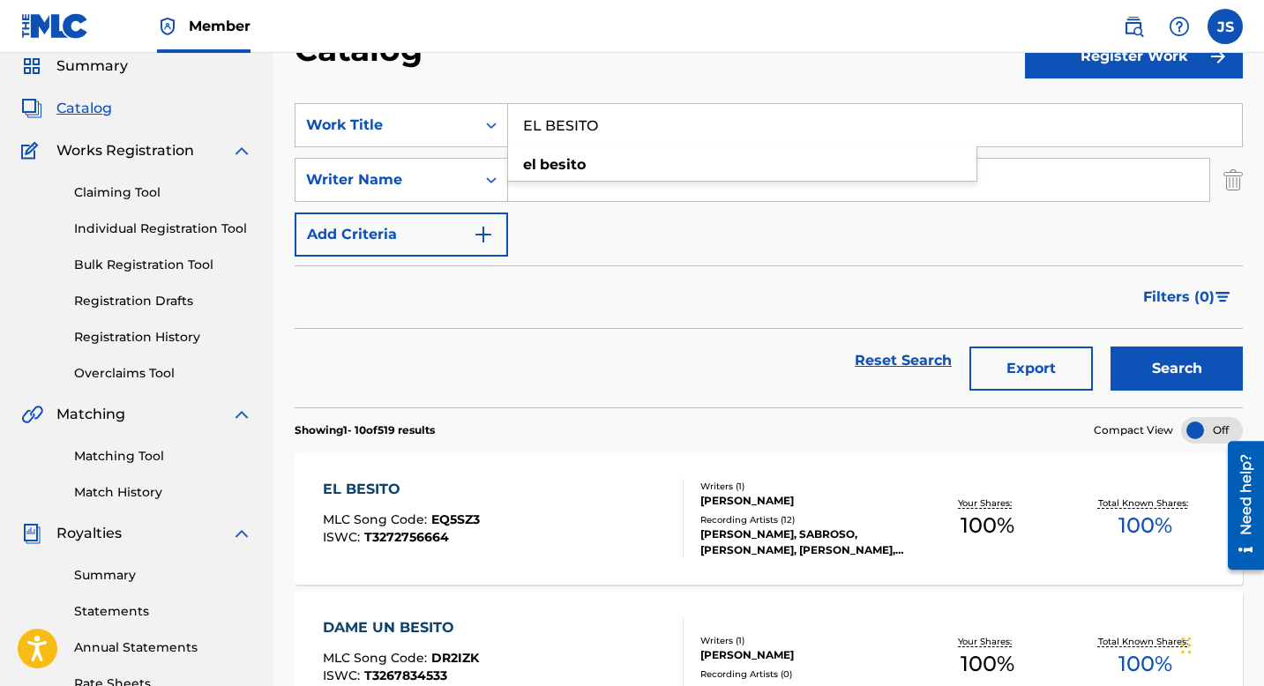
click at [558, 124] on input "EL BESITO" at bounding box center [875, 125] width 734 height 42
paste input "ONGO DEL PAJARILL"
type input "EL BONGO DEL [PERSON_NAME]"
click at [1159, 367] on button "Search" at bounding box center [1177, 369] width 132 height 44
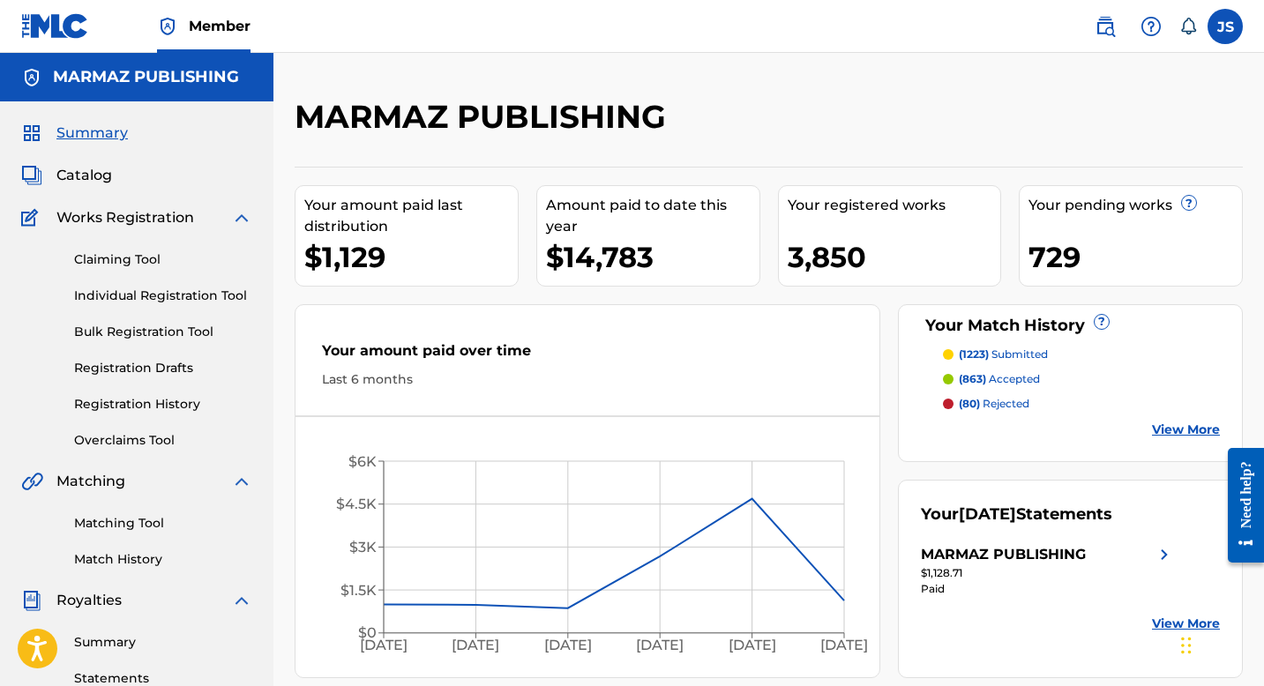
click at [96, 521] on link "Matching Tool" at bounding box center [163, 523] width 178 height 19
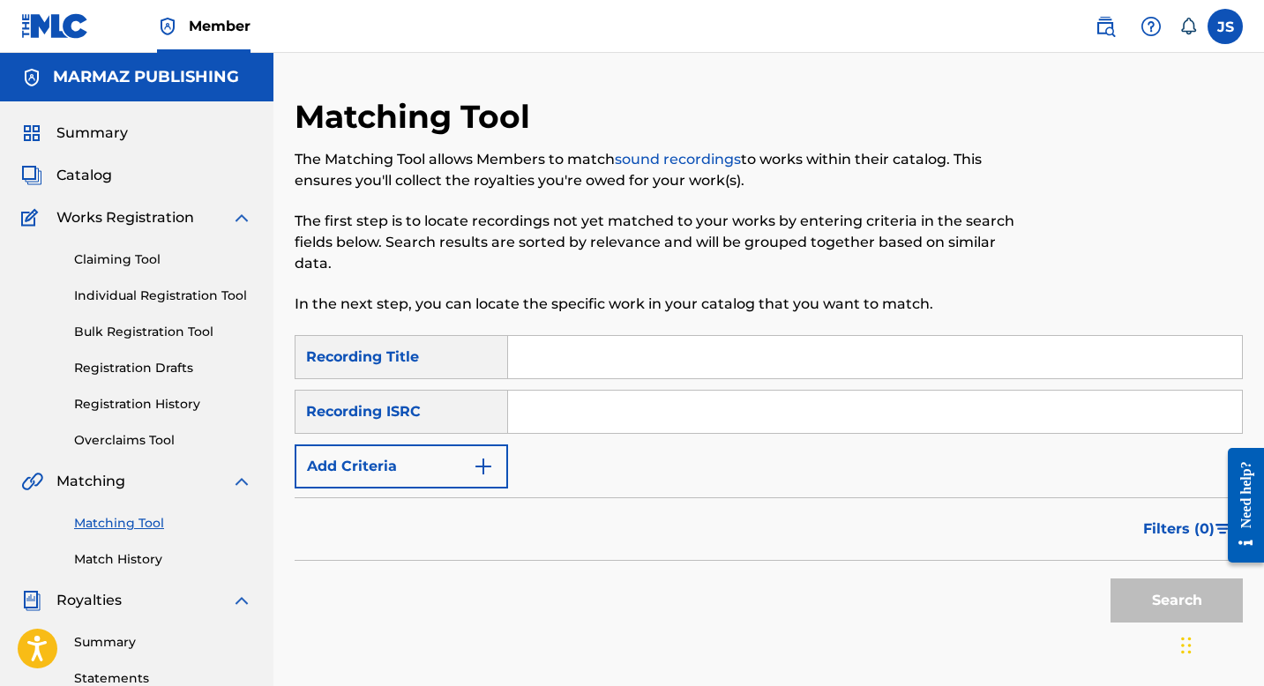
scroll to position [1, 0]
click at [578, 362] on input "Search Form" at bounding box center [875, 356] width 734 height 42
paste input "CUANDO A MI ME DÉ LA GANA"
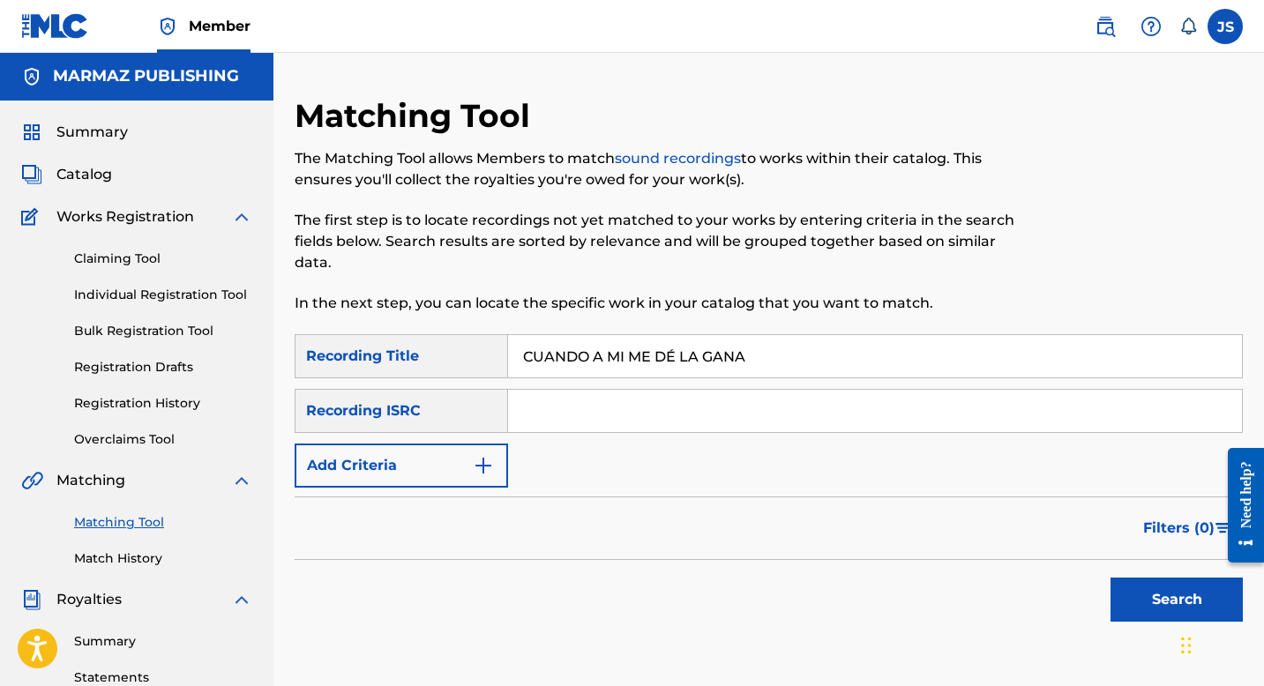
type input "CUANDO A MI ME DÉ LA GANA"
click at [415, 498] on div "Filters ( 0 )" at bounding box center [769, 529] width 948 height 64
click at [442, 466] on button "Add Criteria" at bounding box center [401, 466] width 213 height 44
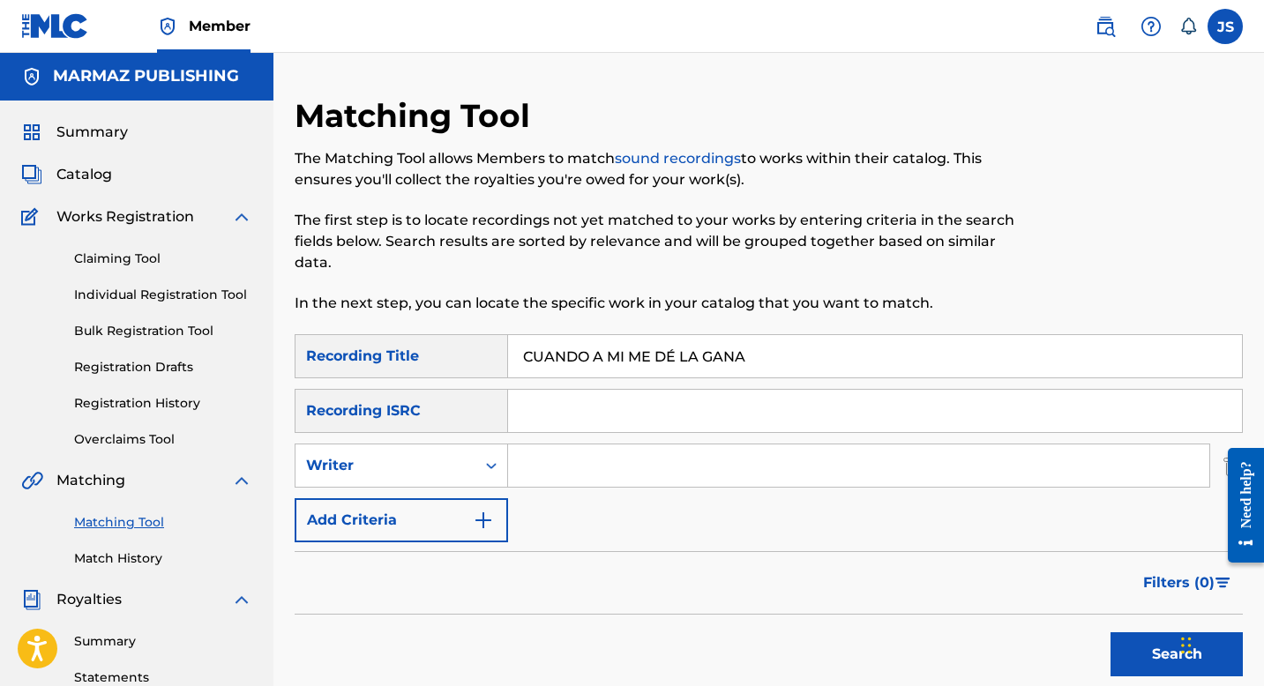
click at [541, 453] on input "Search Form" at bounding box center [858, 466] width 701 height 42
type input "[PERSON_NAME]"
click at [1156, 648] on button "Search" at bounding box center [1177, 655] width 132 height 44
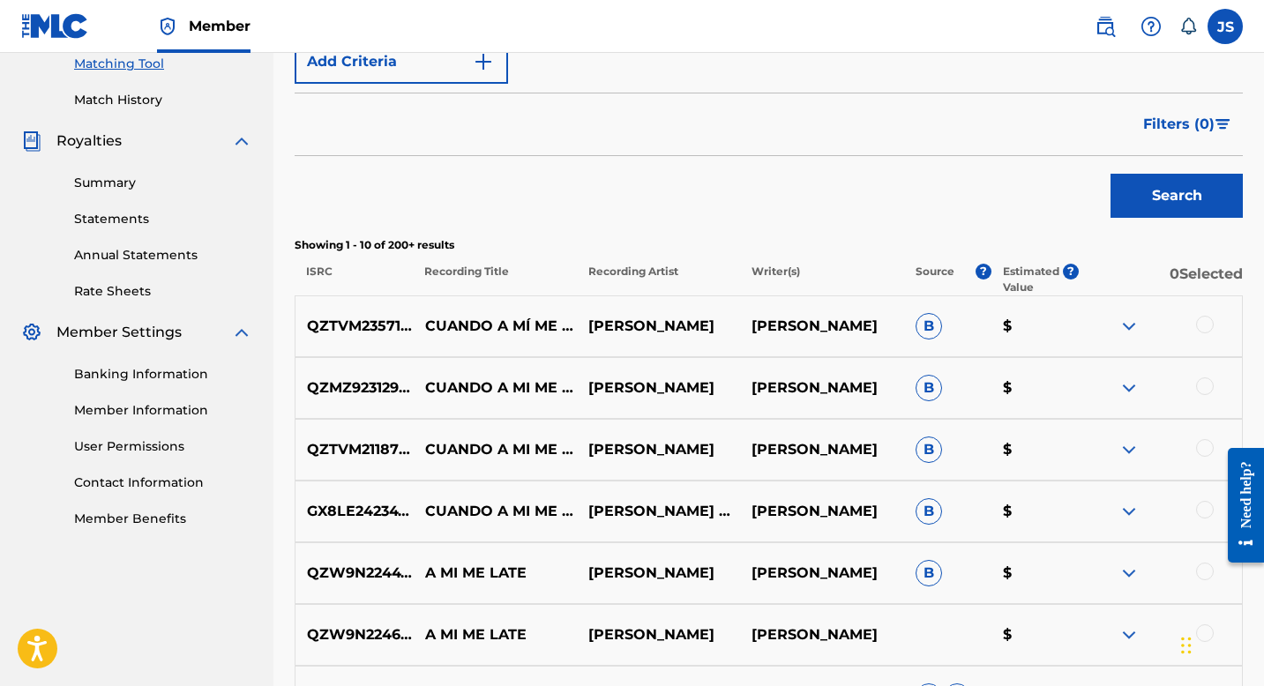
scroll to position [461, 0]
click at [1207, 513] on div at bounding box center [1205, 509] width 18 height 18
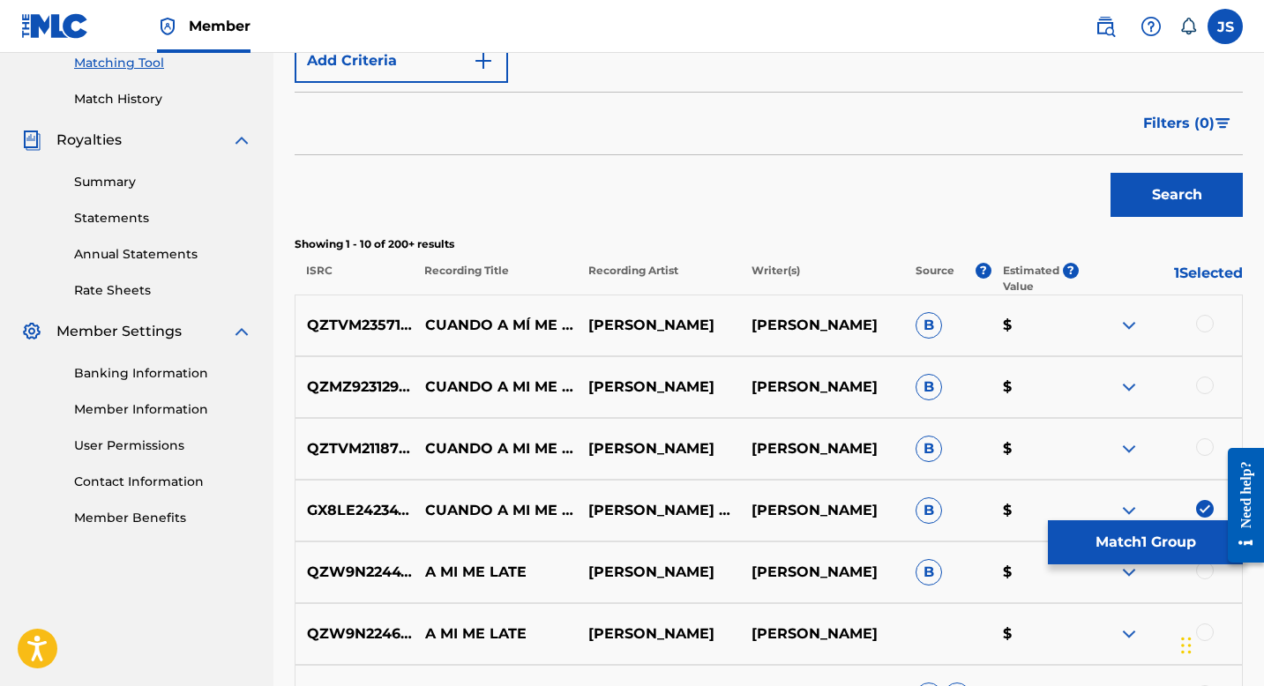
click at [1200, 451] on div at bounding box center [1205, 447] width 18 height 18
click at [1202, 386] on div at bounding box center [1205, 386] width 18 height 18
click at [1203, 325] on div at bounding box center [1205, 324] width 18 height 18
click at [646, 505] on p "[PERSON_NAME] EL AROEÑO" at bounding box center [658, 510] width 163 height 21
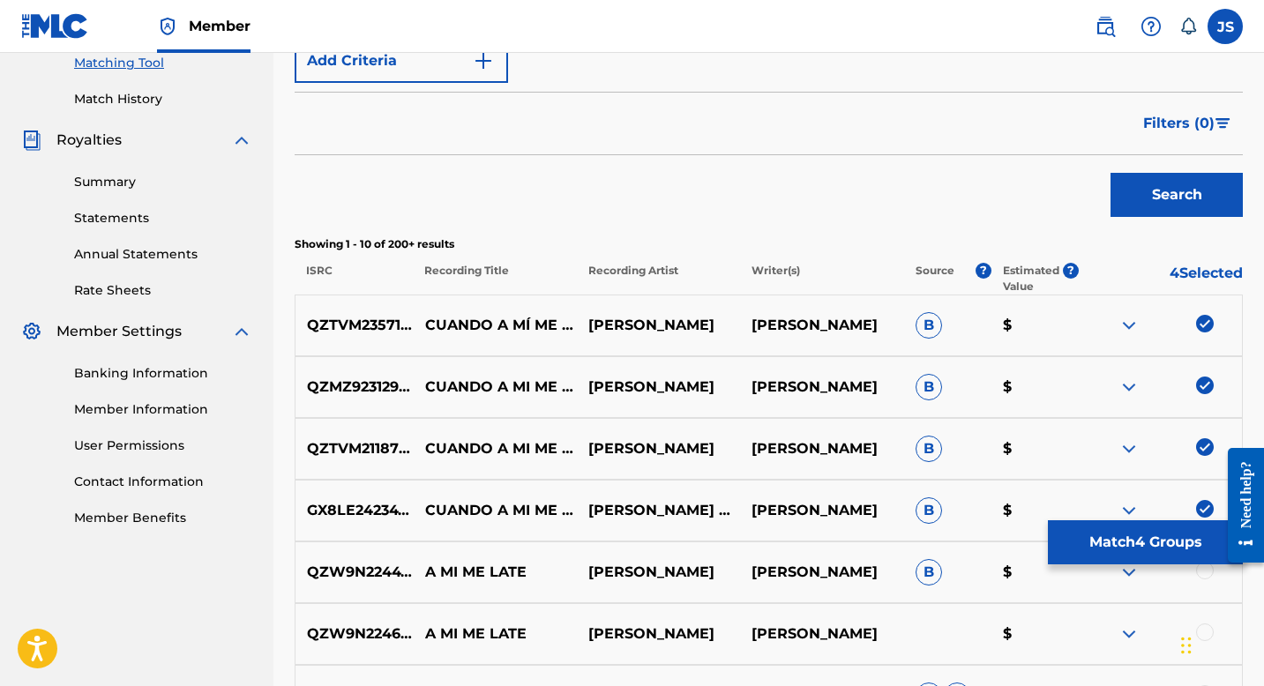
click at [595, 506] on p "[PERSON_NAME] EL AROEÑO" at bounding box center [658, 510] width 163 height 21
copy p "[PERSON_NAME] EL AROEÑO"
click at [367, 506] on p "GX8LE2423478" at bounding box center [355, 510] width 118 height 21
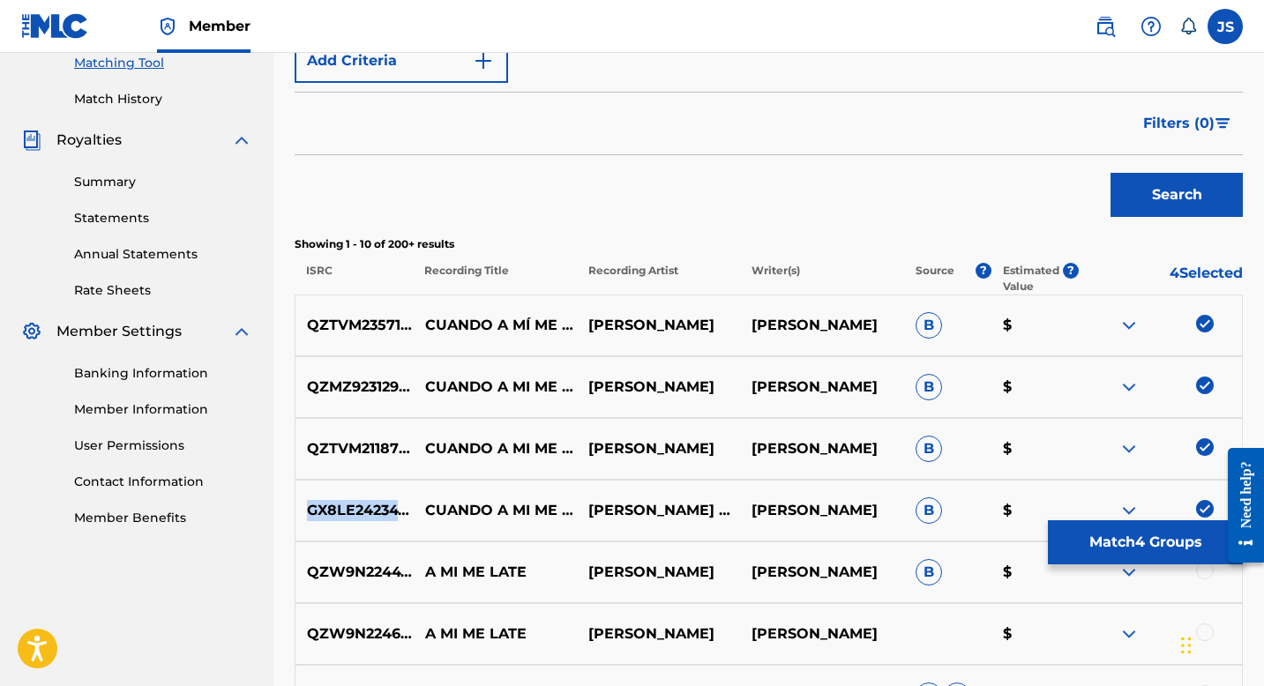
click at [367, 506] on p "GX8LE2423478" at bounding box center [355, 510] width 118 height 21
copy p "GX8LE2423478"
click at [1088, 521] on button "Match 4 Groups" at bounding box center [1145, 543] width 195 height 44
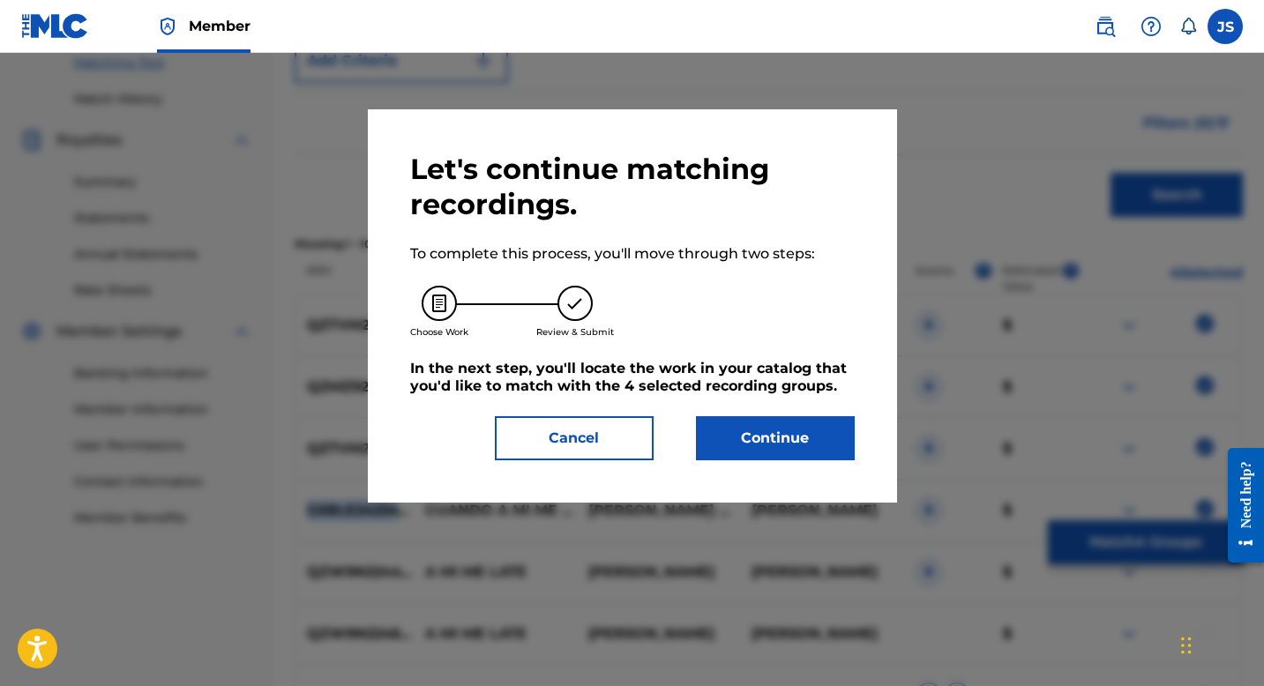
click at [747, 429] on button "Continue" at bounding box center [775, 438] width 159 height 44
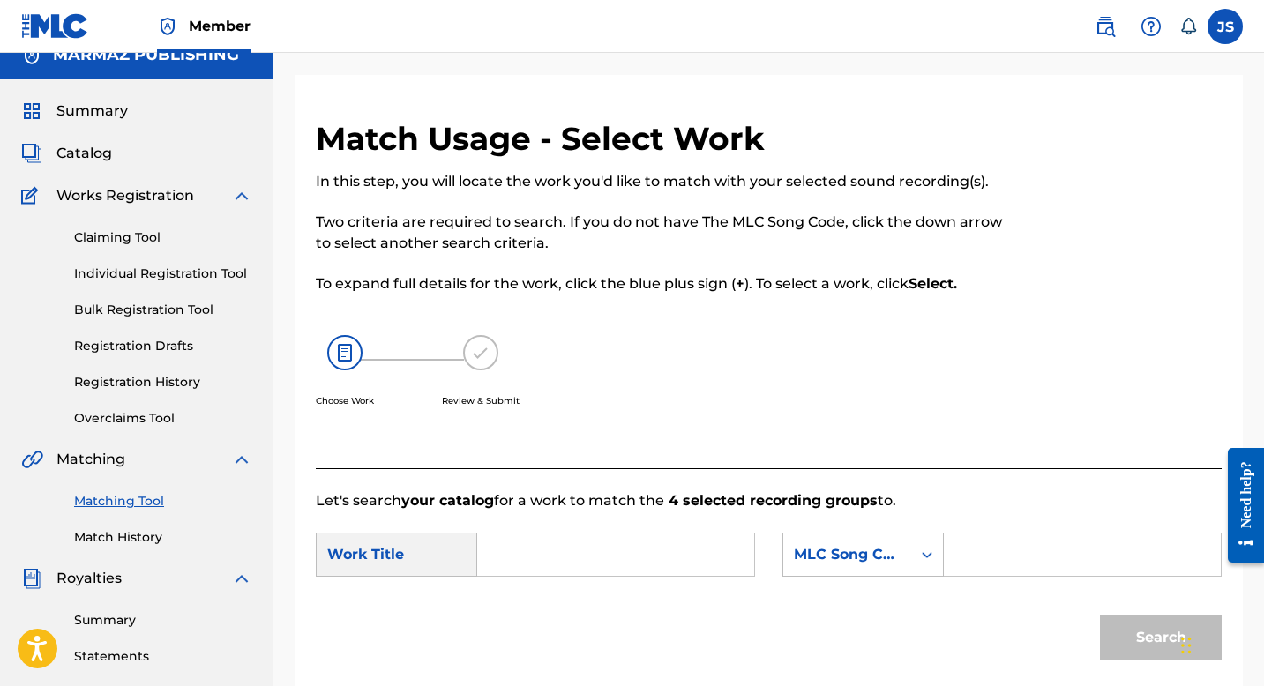
scroll to position [0, 0]
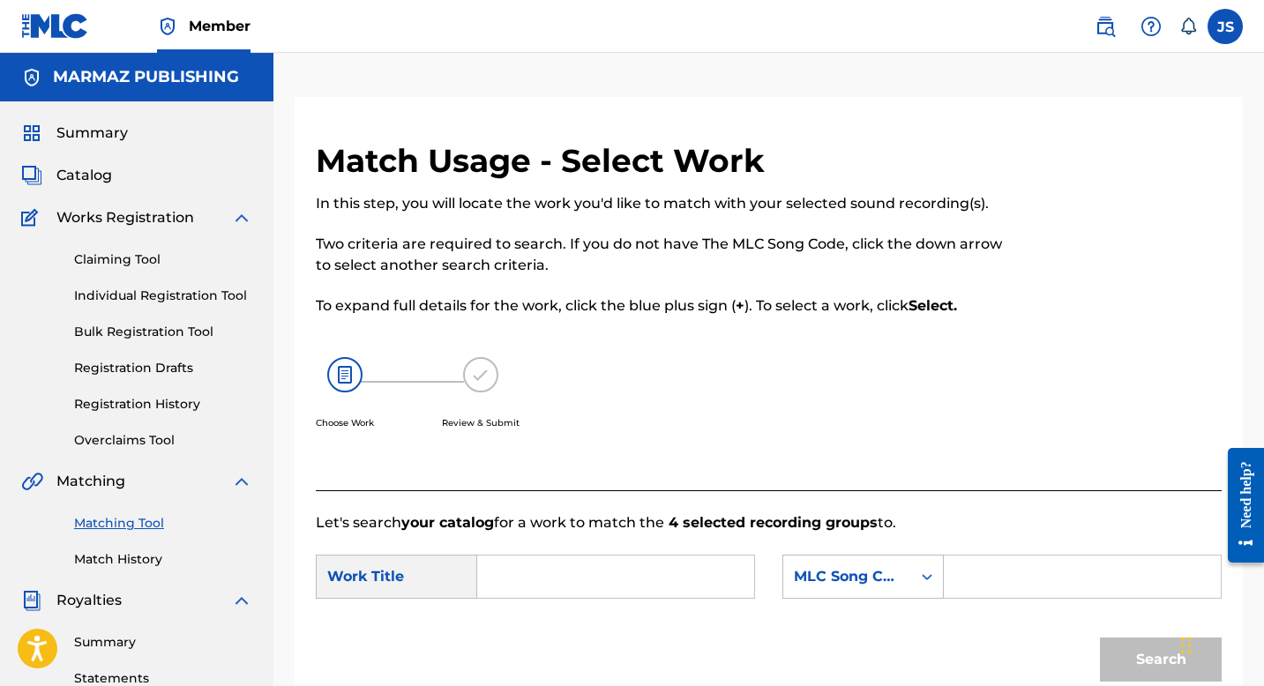
click at [111, 532] on link "Matching Tool" at bounding box center [163, 523] width 178 height 19
click at [131, 119] on div "Summary Catalog Works Registration Claiming Tool Individual Registration Tool B…" at bounding box center [136, 555] width 273 height 908
click at [112, 145] on div "Summary Catalog Works Registration Claiming Tool Individual Registration Tool B…" at bounding box center [136, 555] width 273 height 908
click at [113, 131] on span "Summary" at bounding box center [91, 133] width 71 height 21
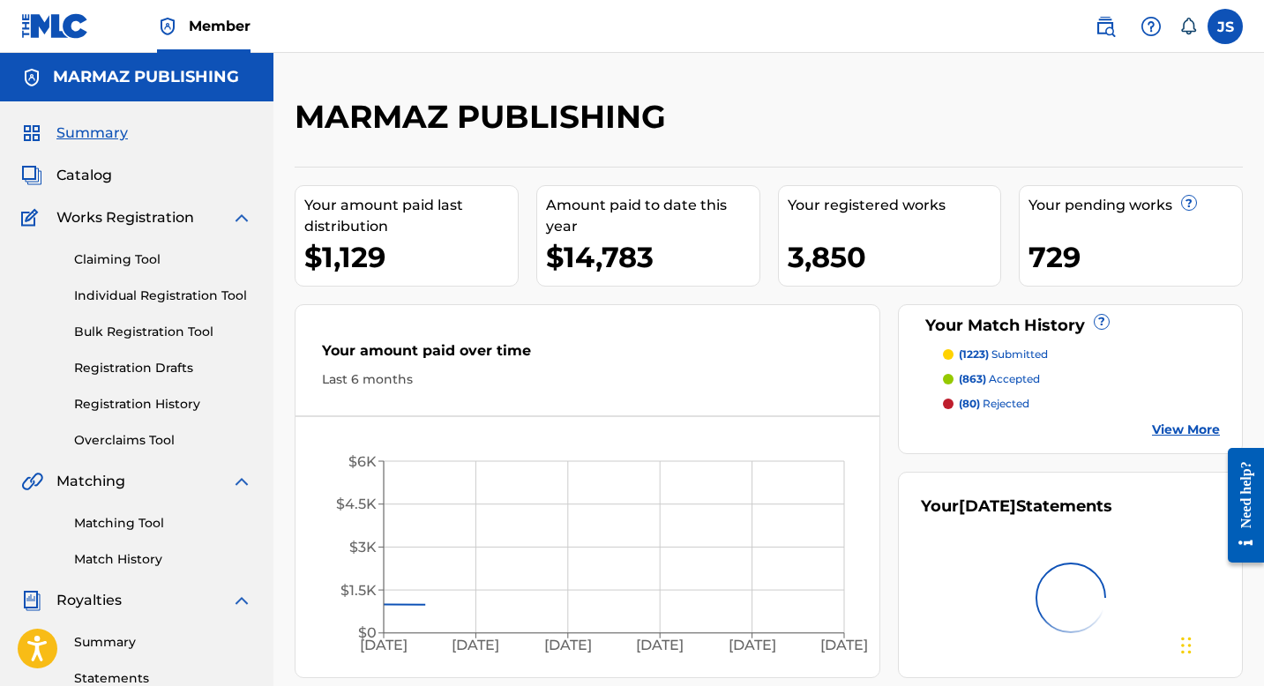
click at [136, 521] on link "Matching Tool" at bounding box center [163, 523] width 178 height 19
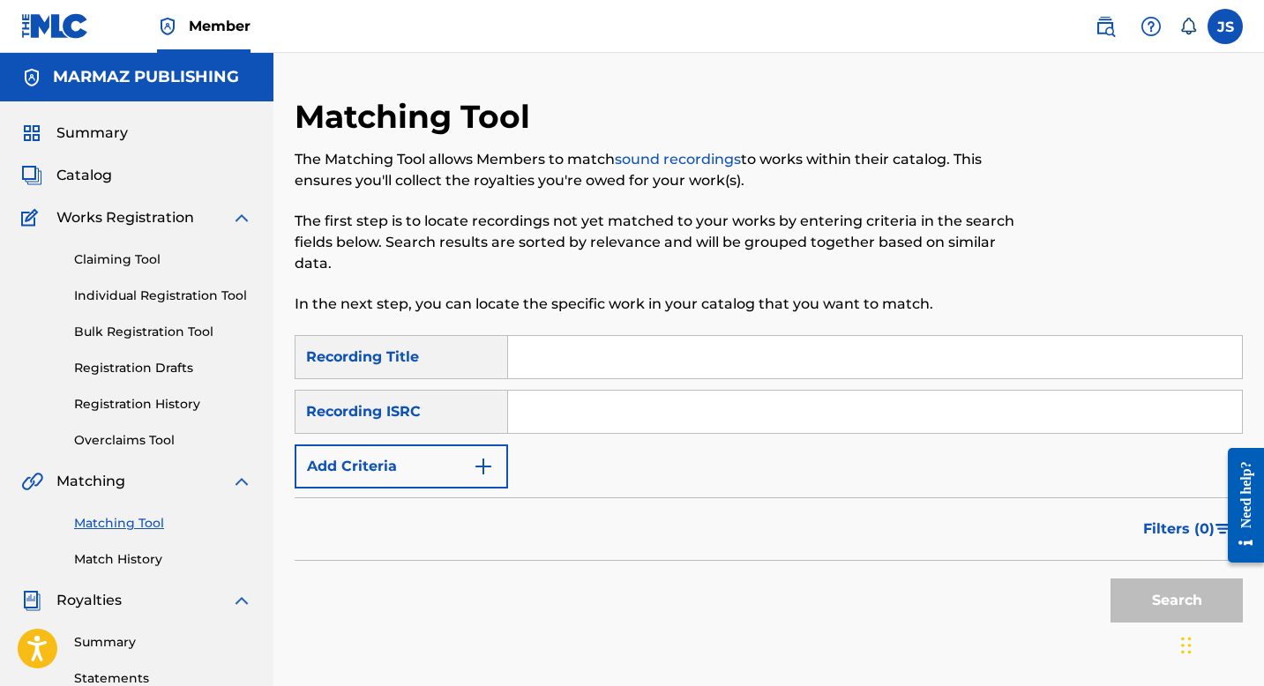
click at [566, 340] on input "Search Form" at bounding box center [875, 357] width 734 height 42
paste input "CURANDERO DE GUAYABOS"
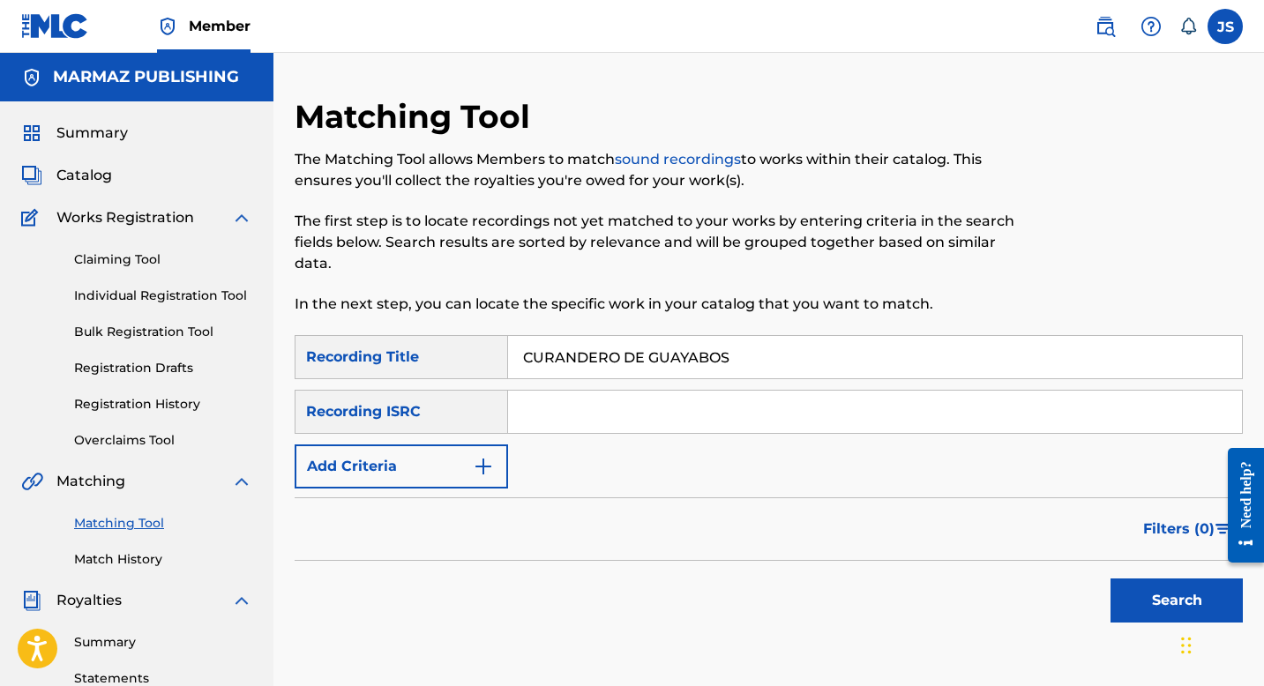
type input "CURANDERO DE GUAYABOS"
click at [1130, 605] on button "Search" at bounding box center [1177, 601] width 132 height 44
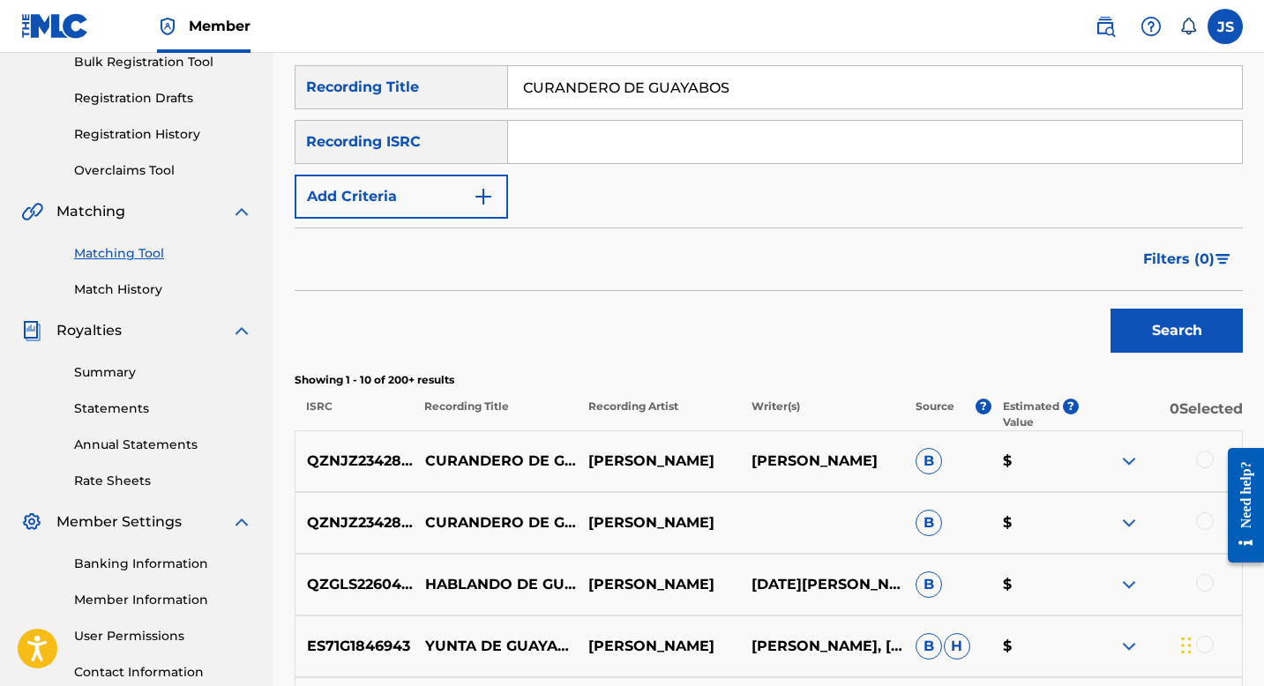
scroll to position [316, 0]
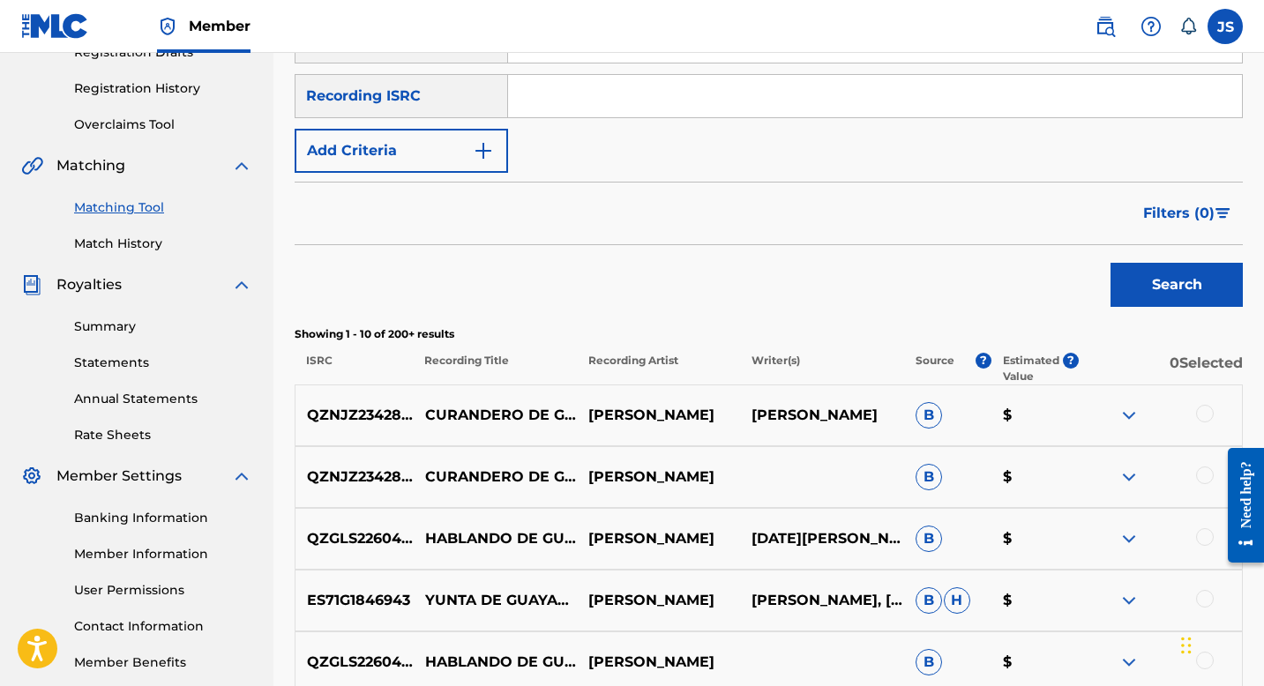
click at [1203, 415] on div at bounding box center [1205, 414] width 18 height 18
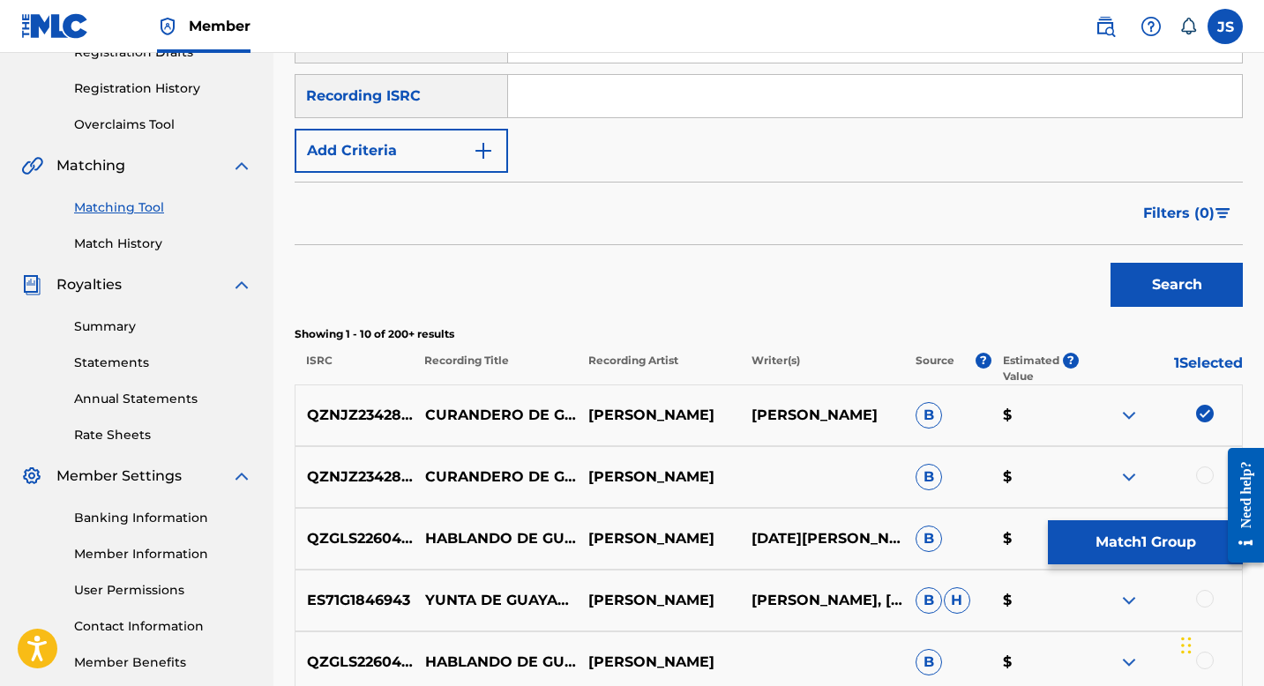
click at [1199, 477] on div at bounding box center [1205, 476] width 18 height 18
click at [1189, 523] on button "Match 2 Groups" at bounding box center [1145, 543] width 195 height 44
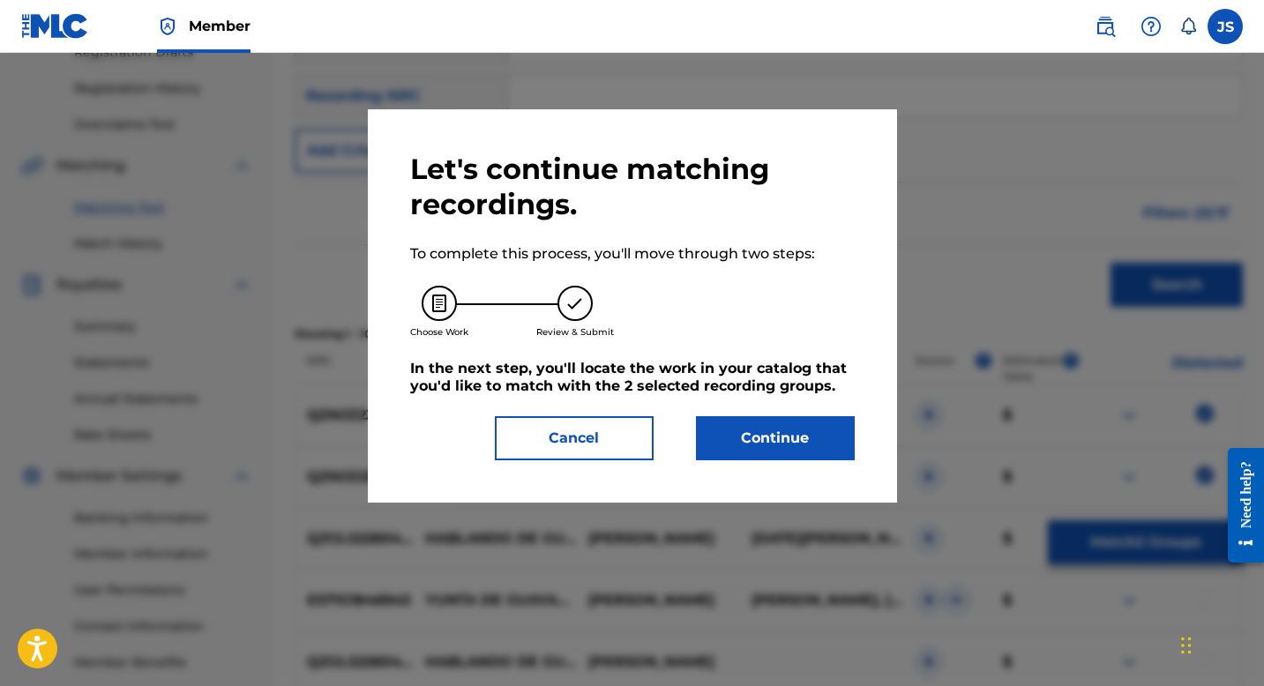
click at [765, 436] on button "Continue" at bounding box center [775, 438] width 159 height 44
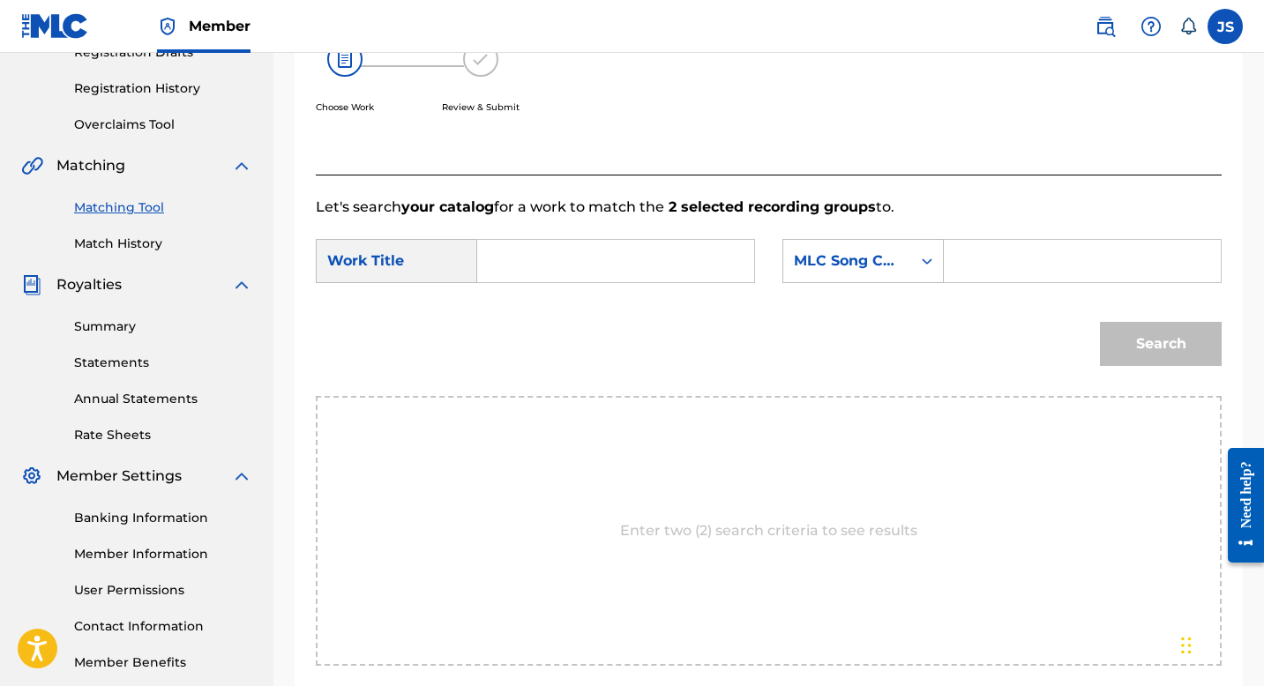
click at [536, 254] on input "Search Form" at bounding box center [615, 261] width 247 height 42
paste input "CURANDERO DE GUAYABOS"
type input "CURANDERO DE GUAYABOS"
click at [980, 258] on input "Search Form" at bounding box center [1082, 261] width 247 height 42
paste input "CK8EOL"
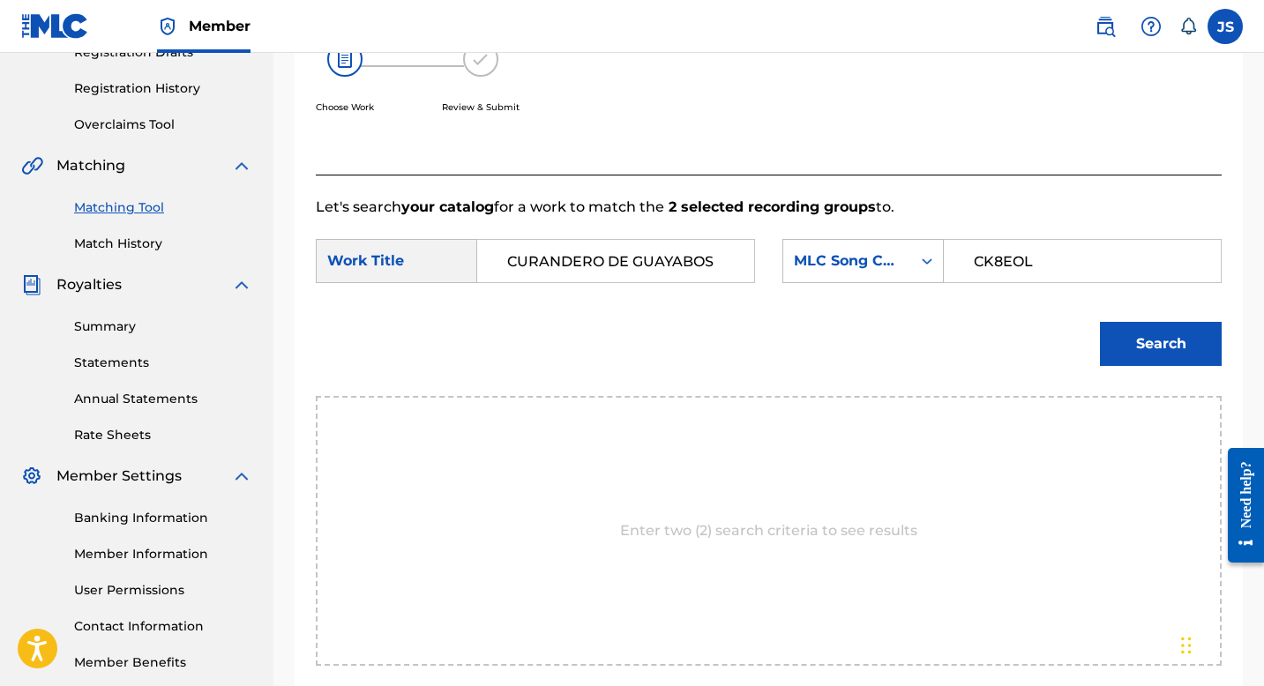
type input "CK8EOL"
click at [1134, 353] on button "Search" at bounding box center [1161, 344] width 122 height 44
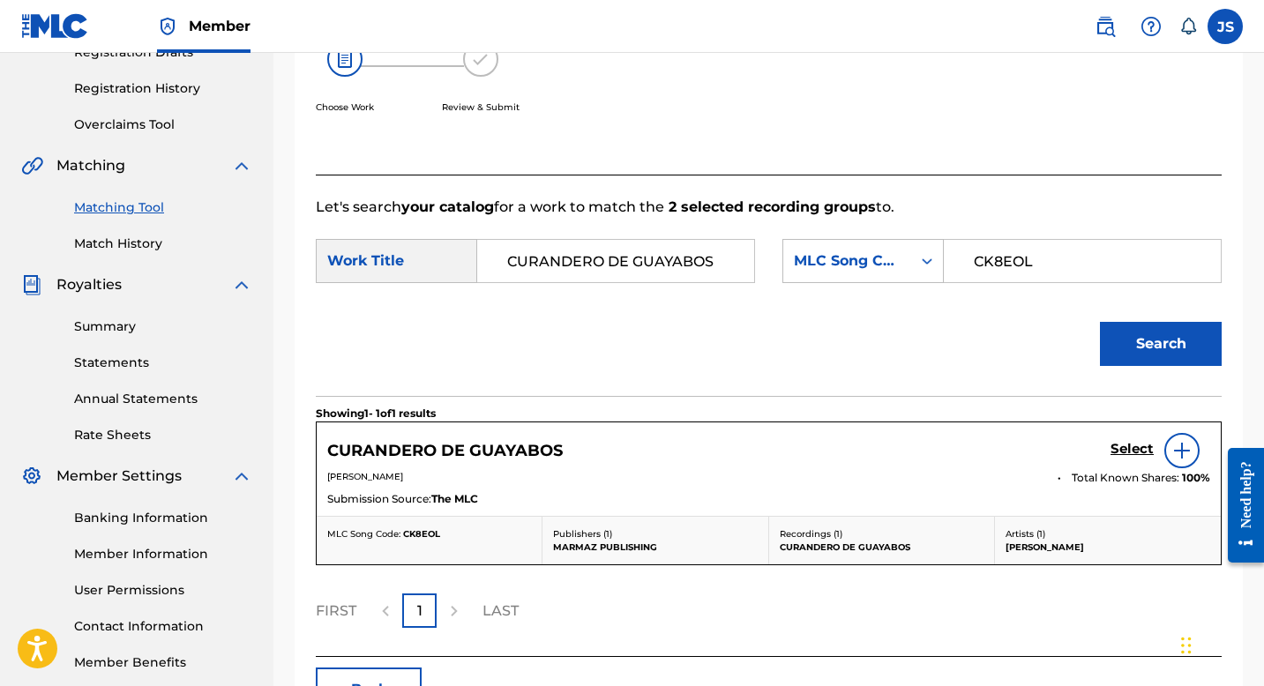
click at [1142, 446] on h5 "Select" at bounding box center [1132, 449] width 43 height 17
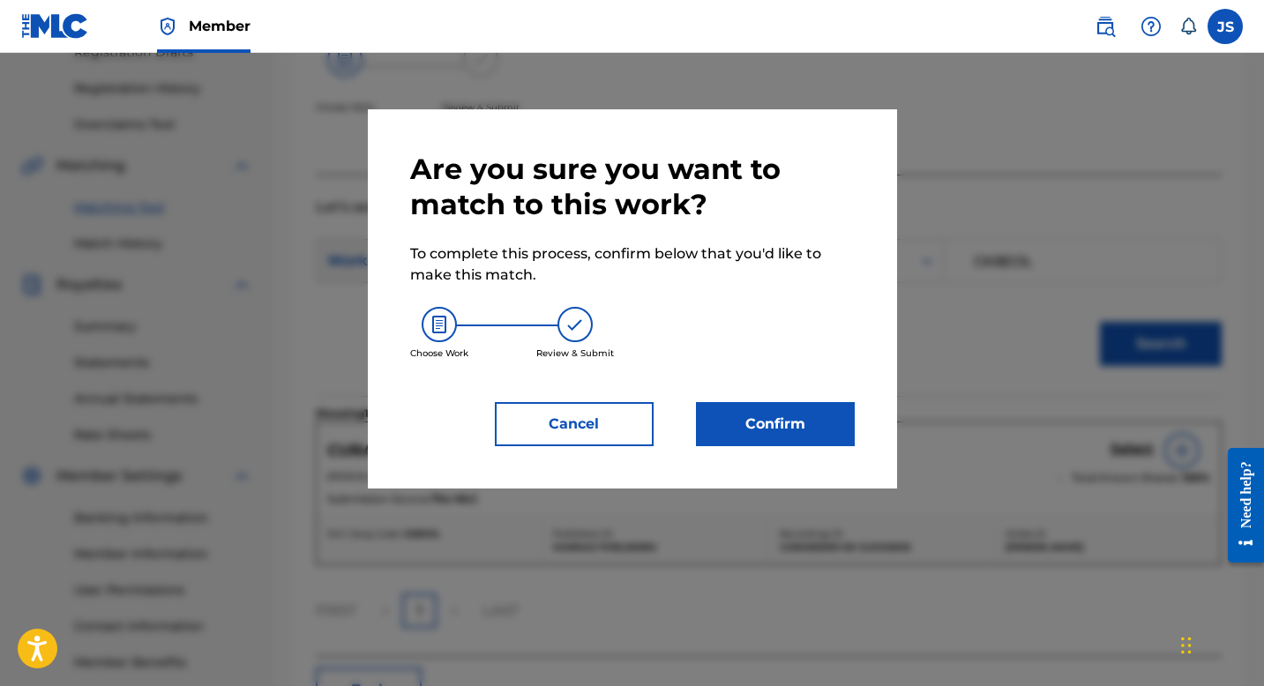
click at [751, 417] on button "Confirm" at bounding box center [775, 424] width 159 height 44
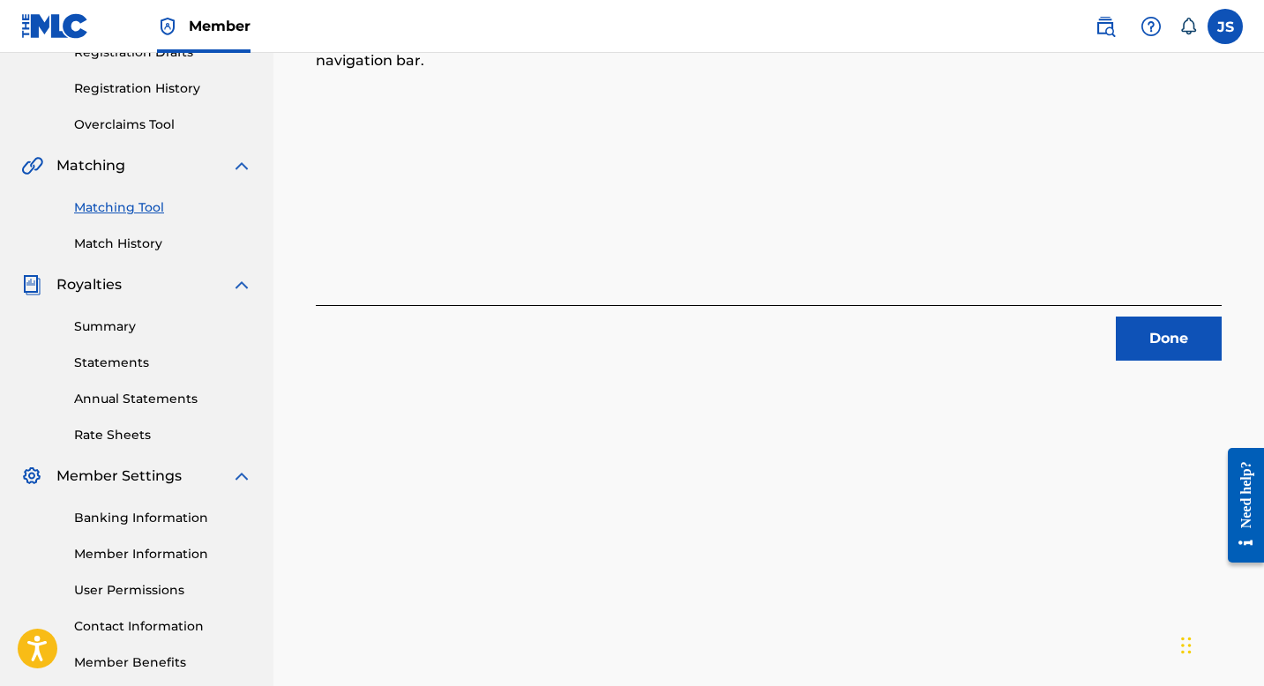
click at [1143, 340] on button "Done" at bounding box center [1169, 339] width 106 height 44
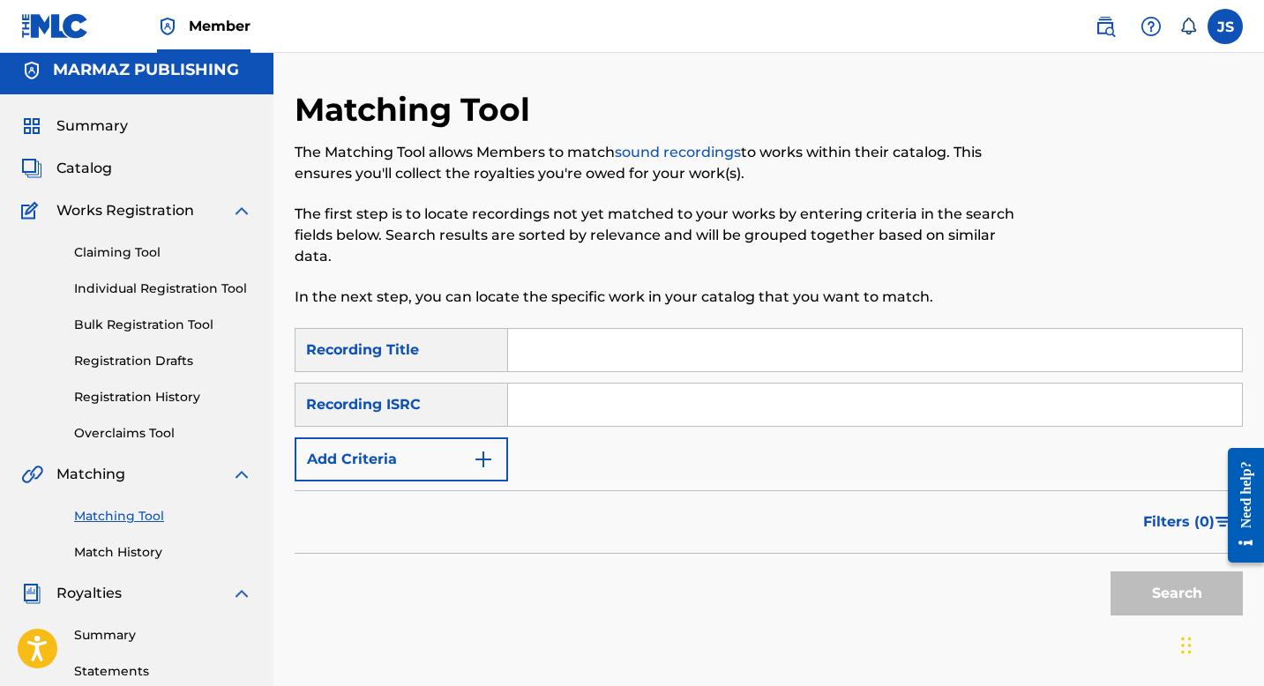
scroll to position [0, 0]
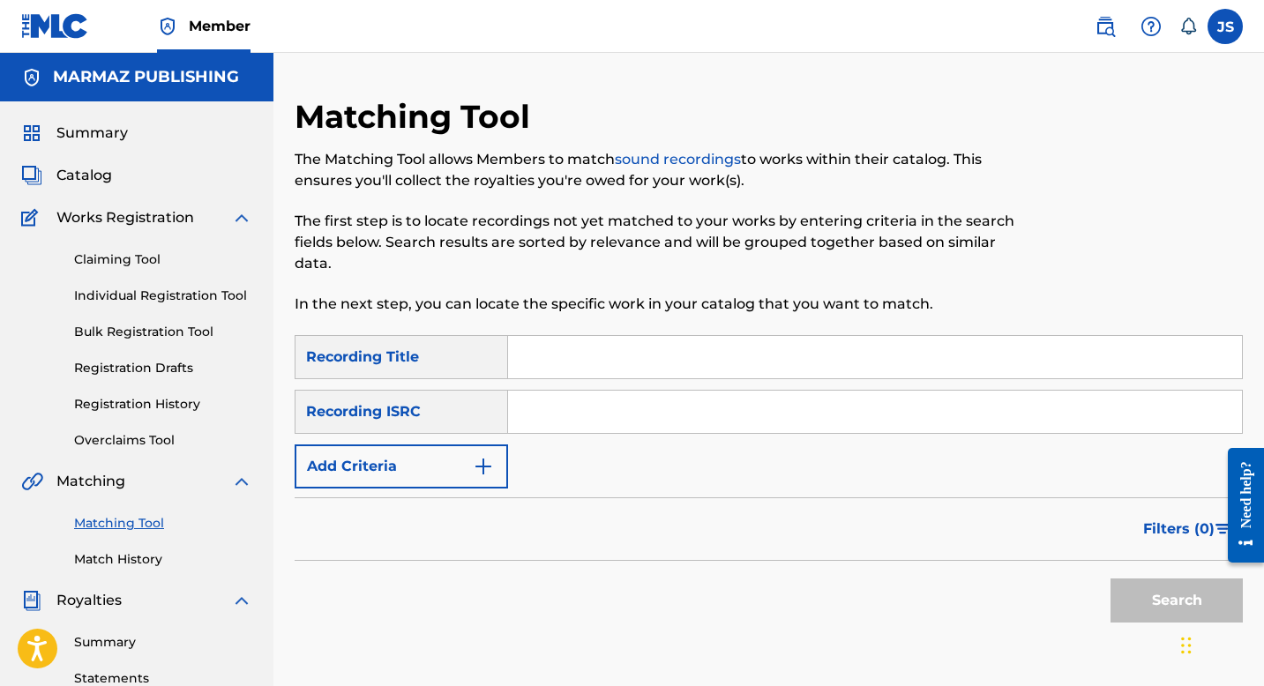
click at [562, 376] on input "Search Form" at bounding box center [875, 357] width 734 height 42
paste input "DAME UN BESO GRANDE"
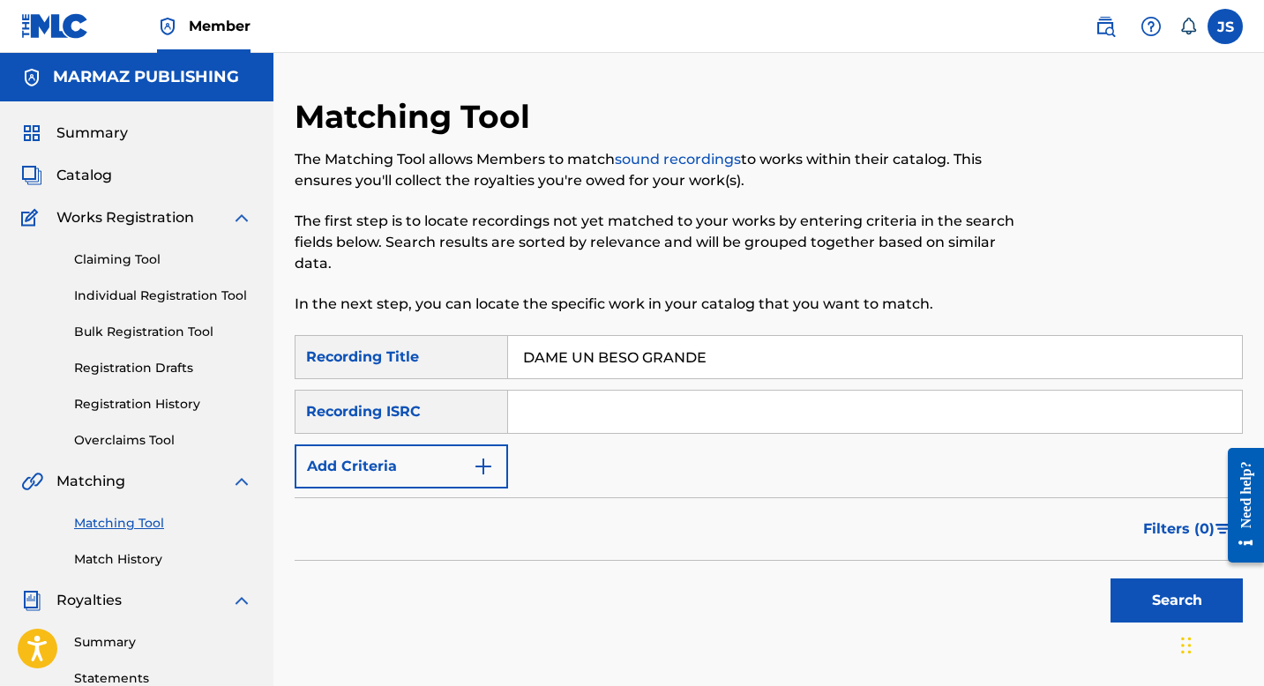
click at [1137, 592] on button "Search" at bounding box center [1177, 601] width 132 height 44
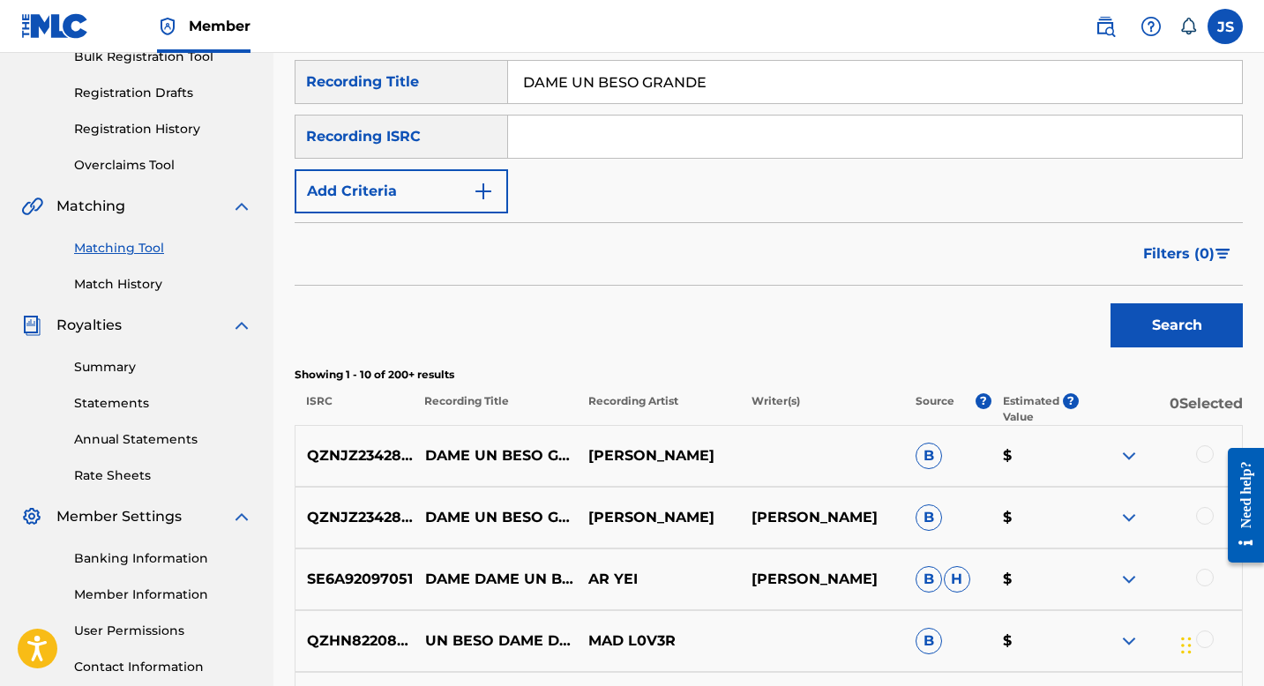
scroll to position [281, 0]
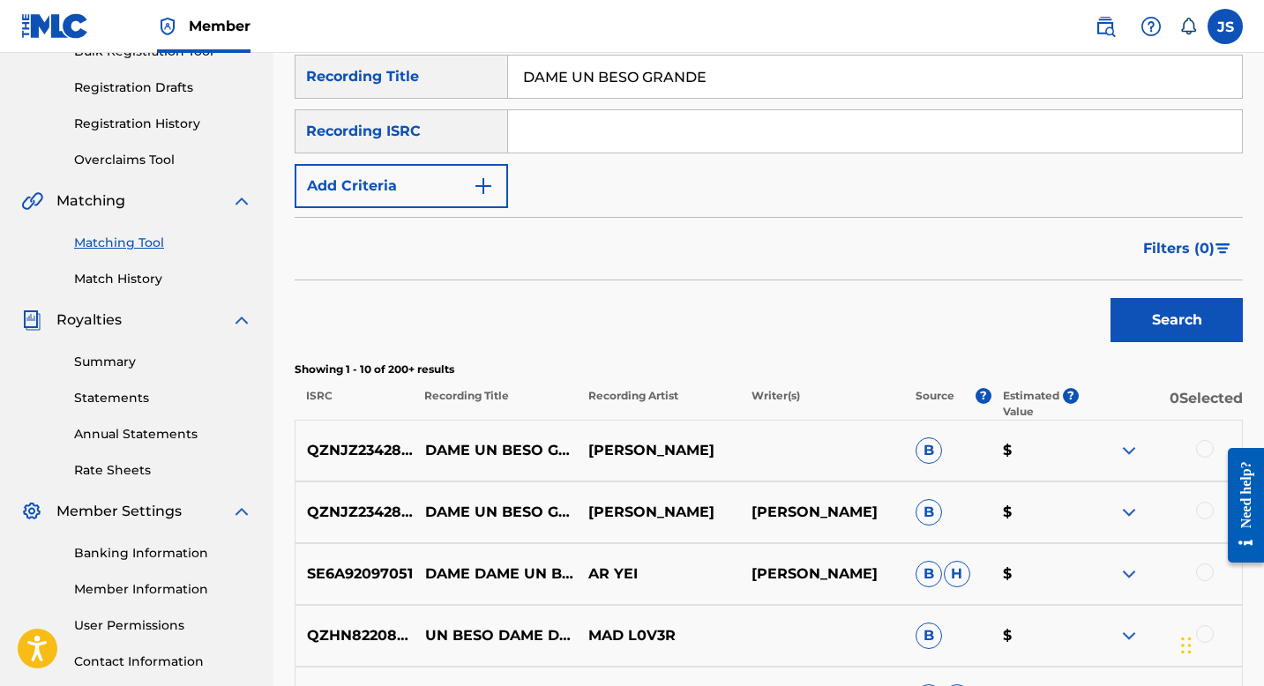
click at [576, 76] on input "DAME UN BESO GRANDE" at bounding box center [875, 77] width 734 height 42
paste input "E ESA ESCUELA VENGO YO"
type input "DE ESA ESCUELA VENGO YO"
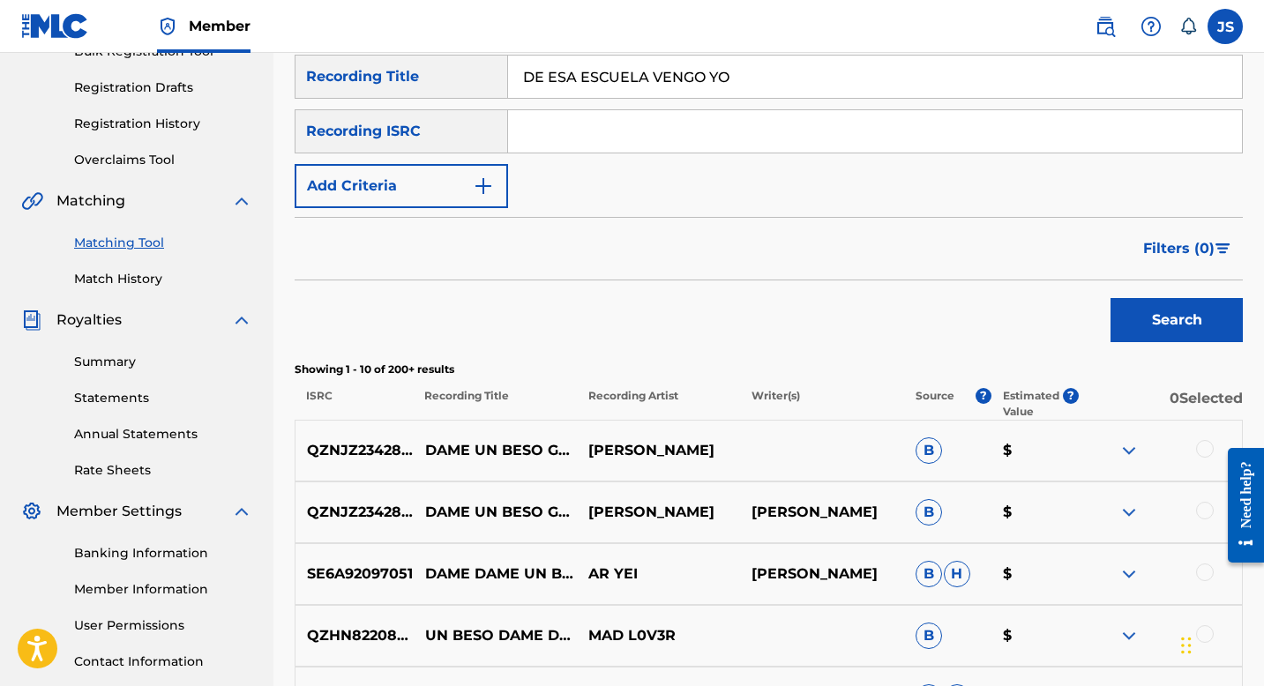
click at [1172, 339] on button "Search" at bounding box center [1177, 320] width 132 height 44
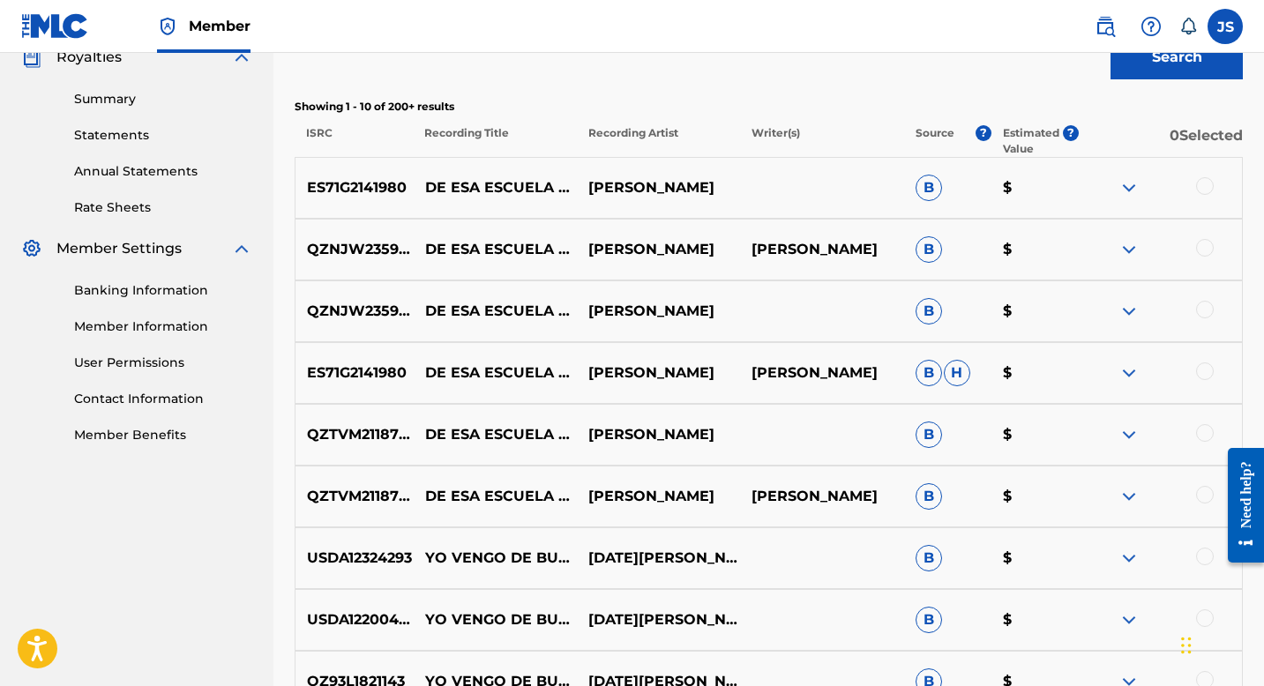
scroll to position [543, 0]
click at [1206, 187] on div at bounding box center [1205, 187] width 18 height 18
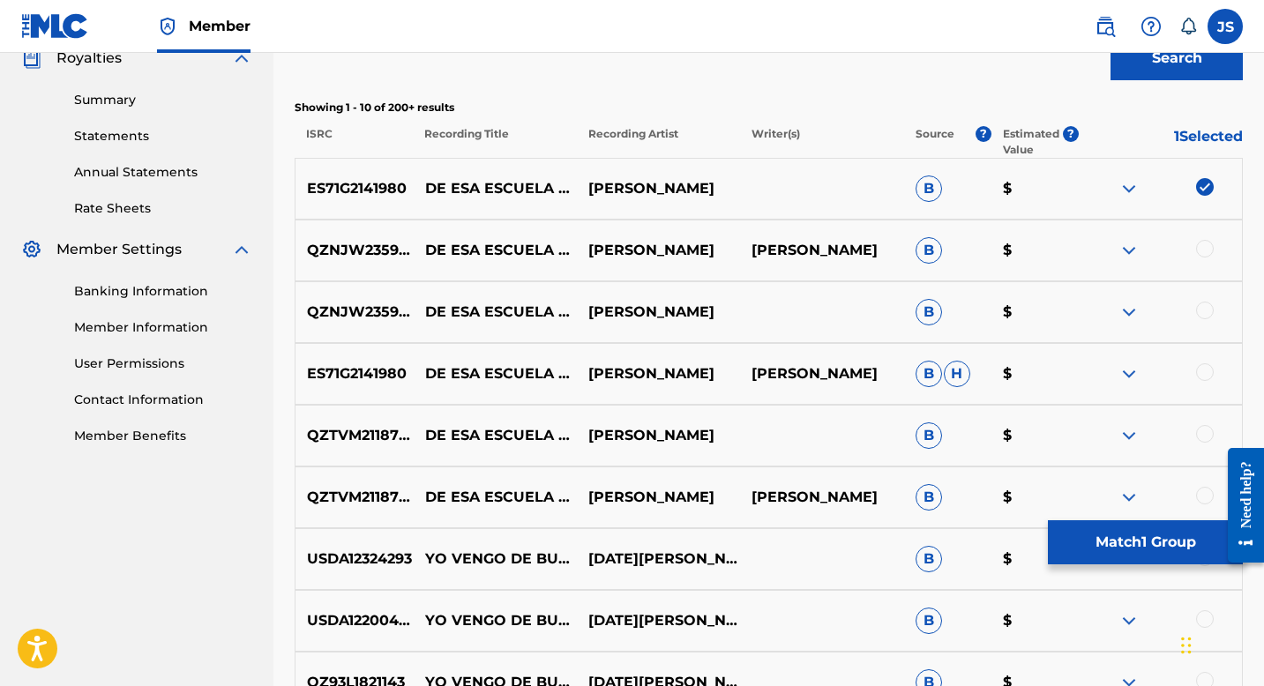
click at [1206, 253] on div at bounding box center [1205, 249] width 18 height 18
click at [1204, 307] on div at bounding box center [1205, 311] width 18 height 18
click at [1208, 377] on div at bounding box center [1205, 372] width 18 height 18
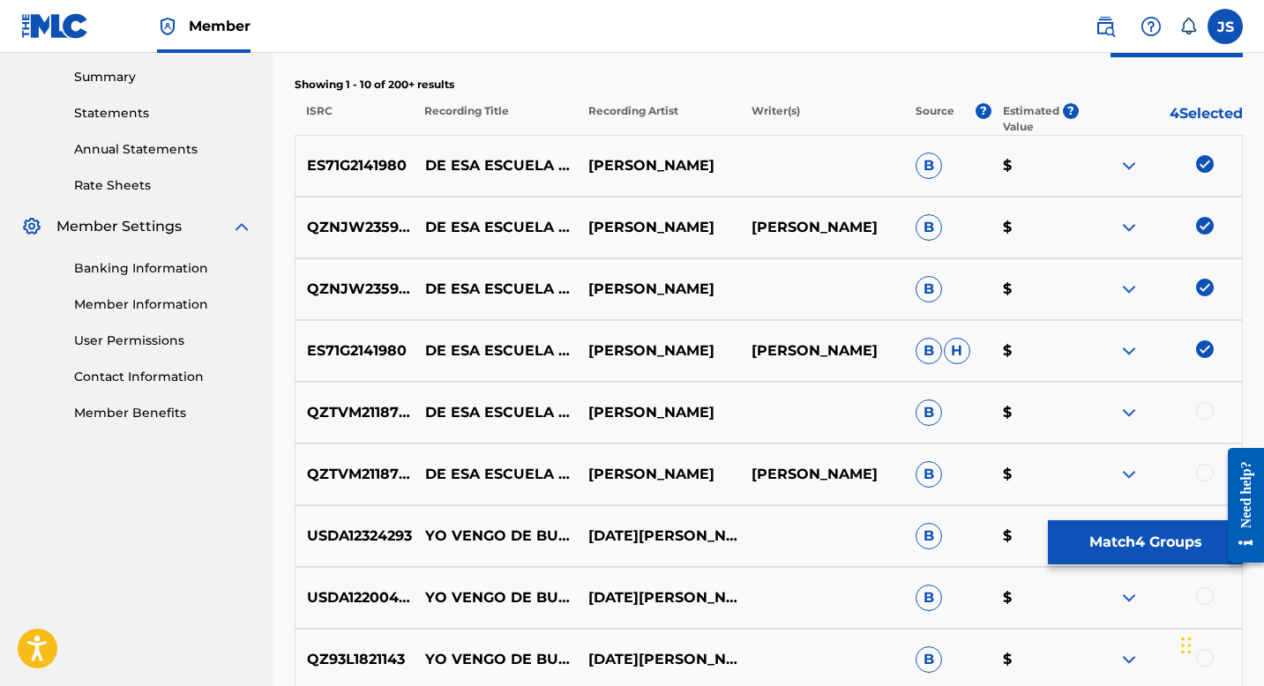
scroll to position [572, 0]
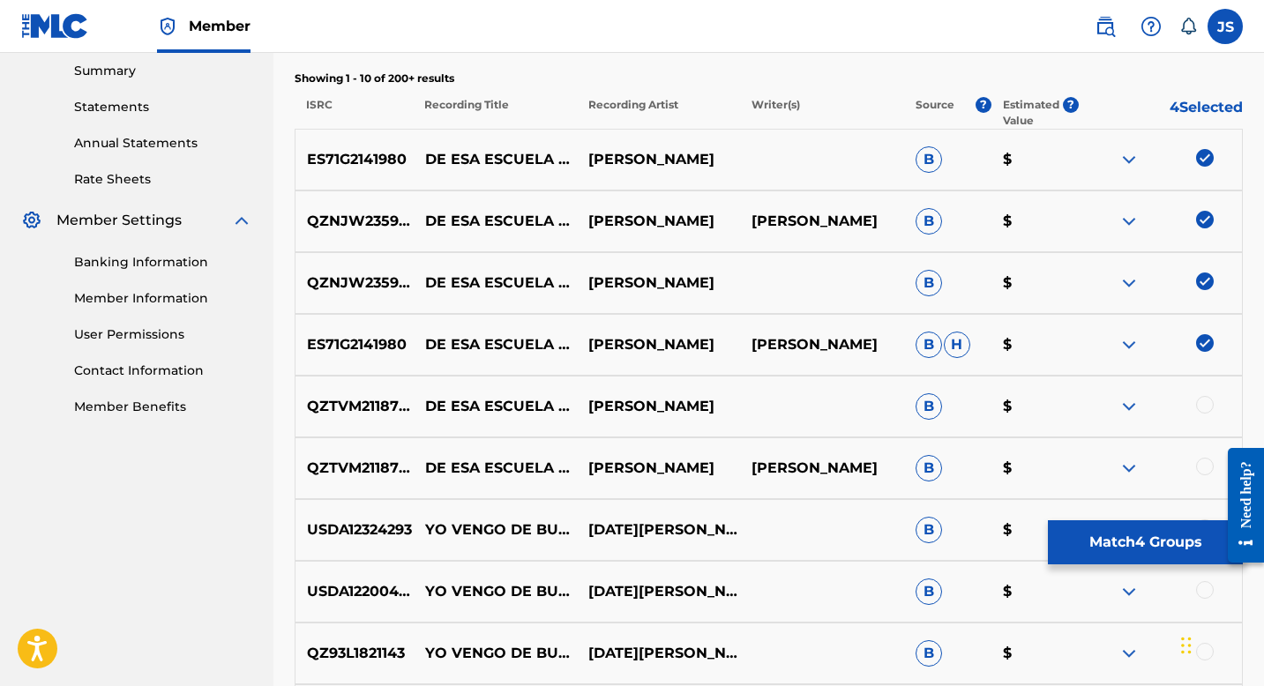
click at [1202, 409] on div at bounding box center [1205, 405] width 18 height 18
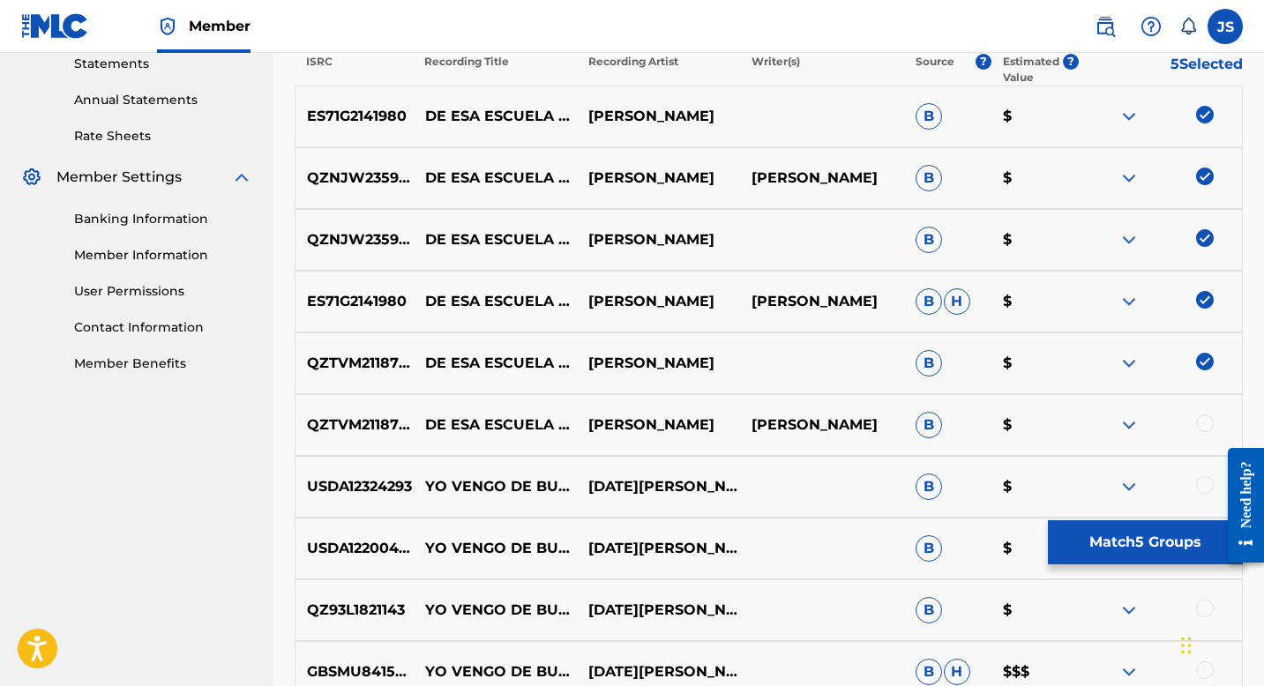
click at [1204, 424] on div at bounding box center [1205, 424] width 18 height 18
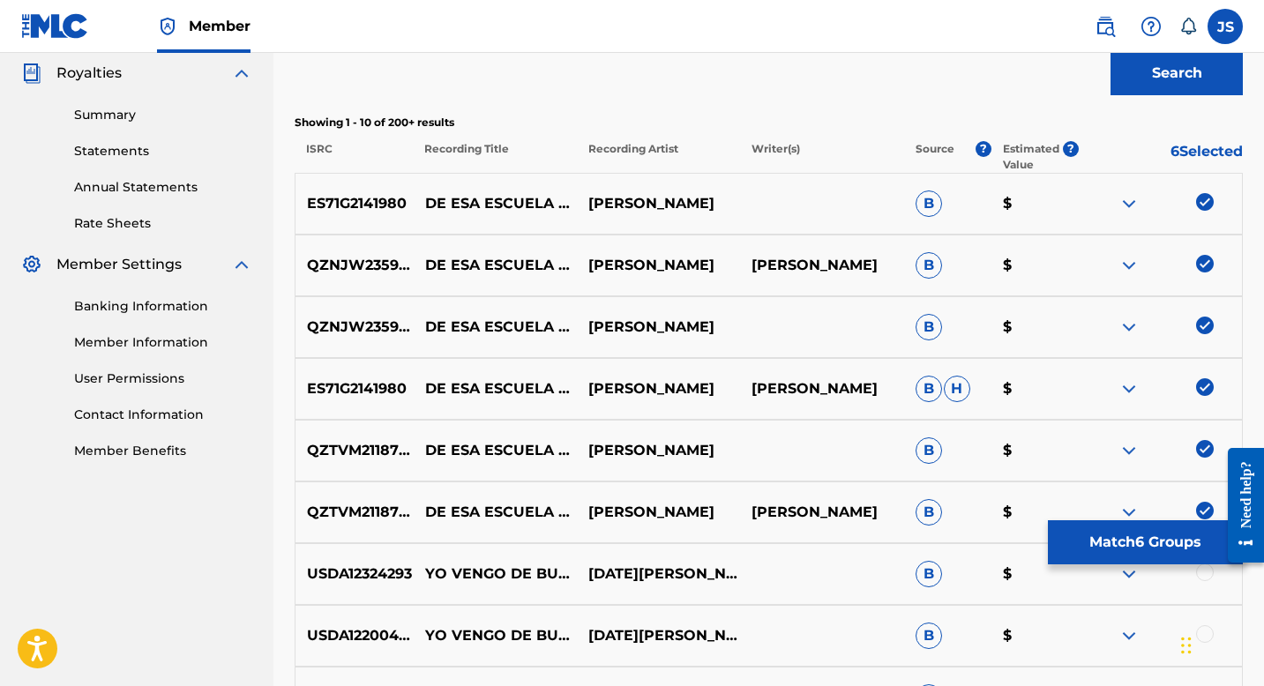
scroll to position [517, 0]
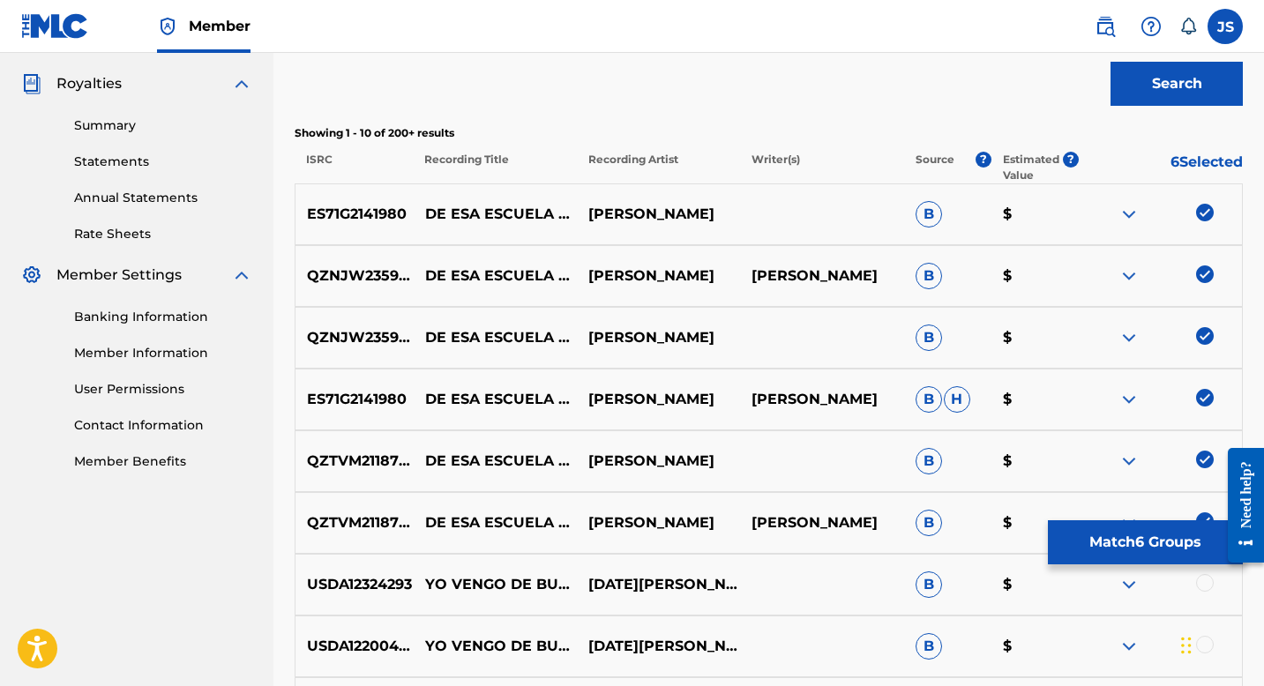
click at [334, 271] on p "QZNJW2359343" at bounding box center [355, 276] width 118 height 21
copy p "QZNJW2359343"
click at [1120, 549] on button "Match 6 Groups" at bounding box center [1145, 543] width 195 height 44
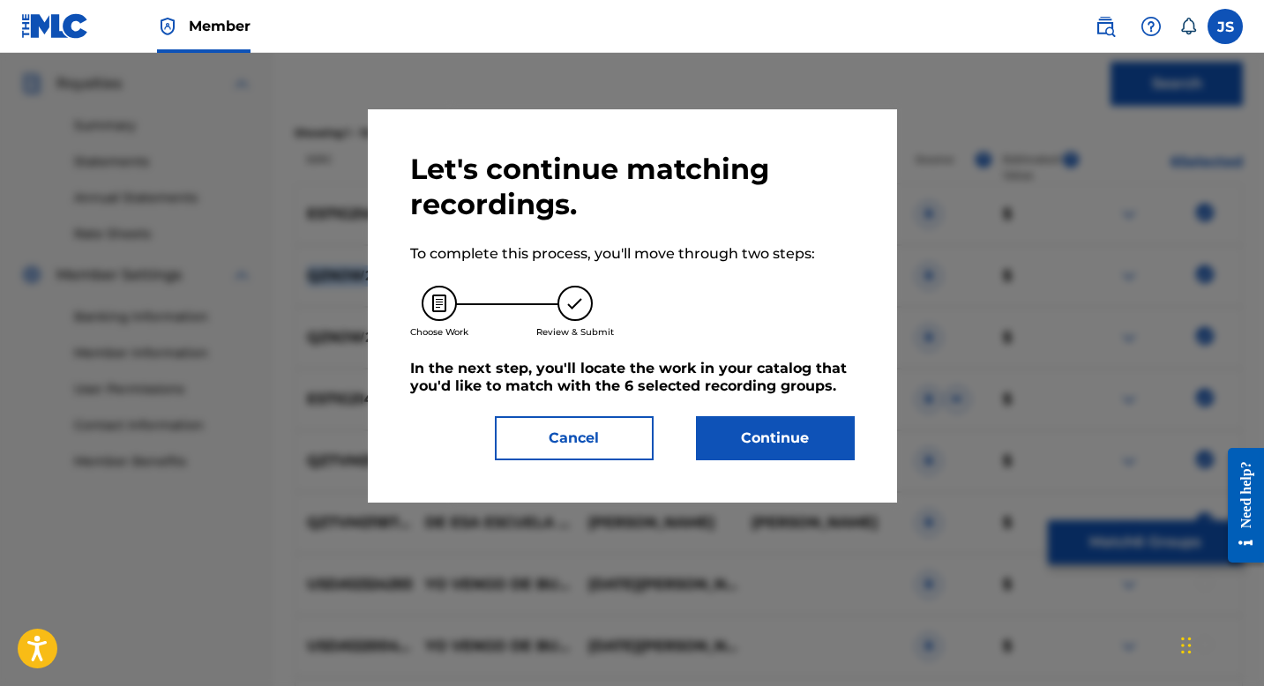
click at [727, 439] on button "Continue" at bounding box center [775, 438] width 159 height 44
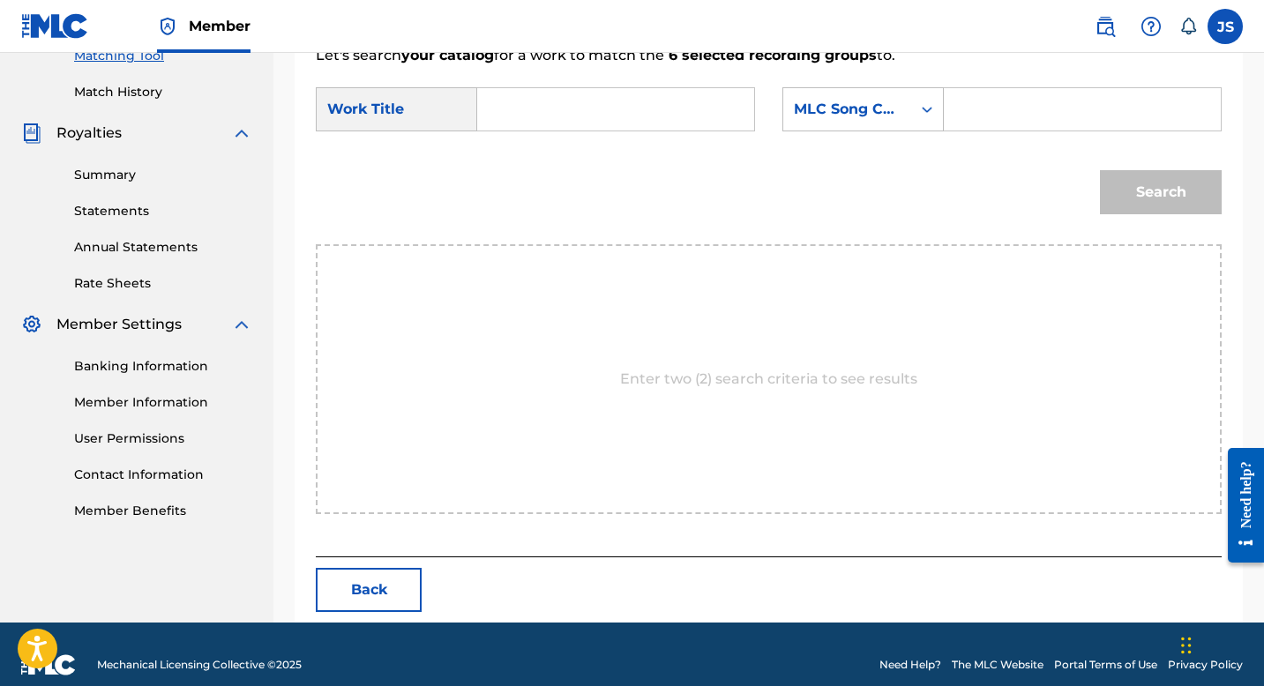
scroll to position [489, 0]
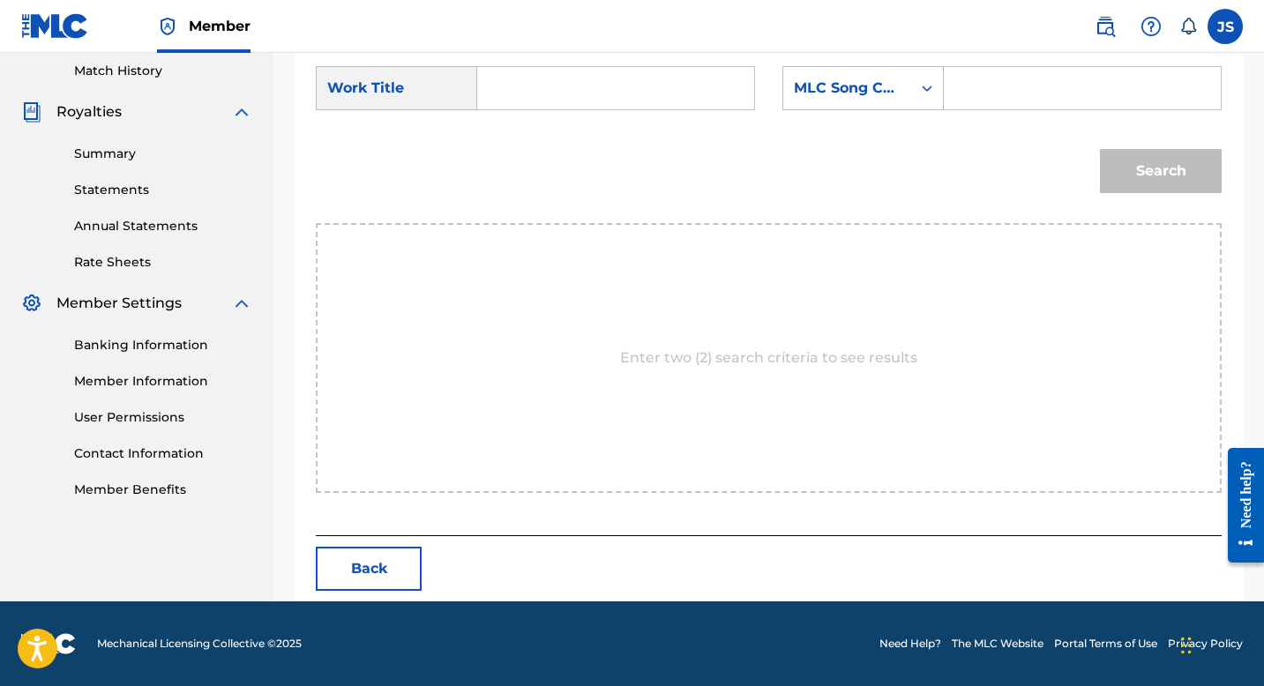
click at [515, 96] on input "Search Form" at bounding box center [615, 88] width 247 height 42
paste input "QZNJW2359343"
type input "QZNJW2359343"
type input "DE ESA ESCUELA VENGO YO"
click at [545, 134] on div "Search" at bounding box center [769, 177] width 906 height 92
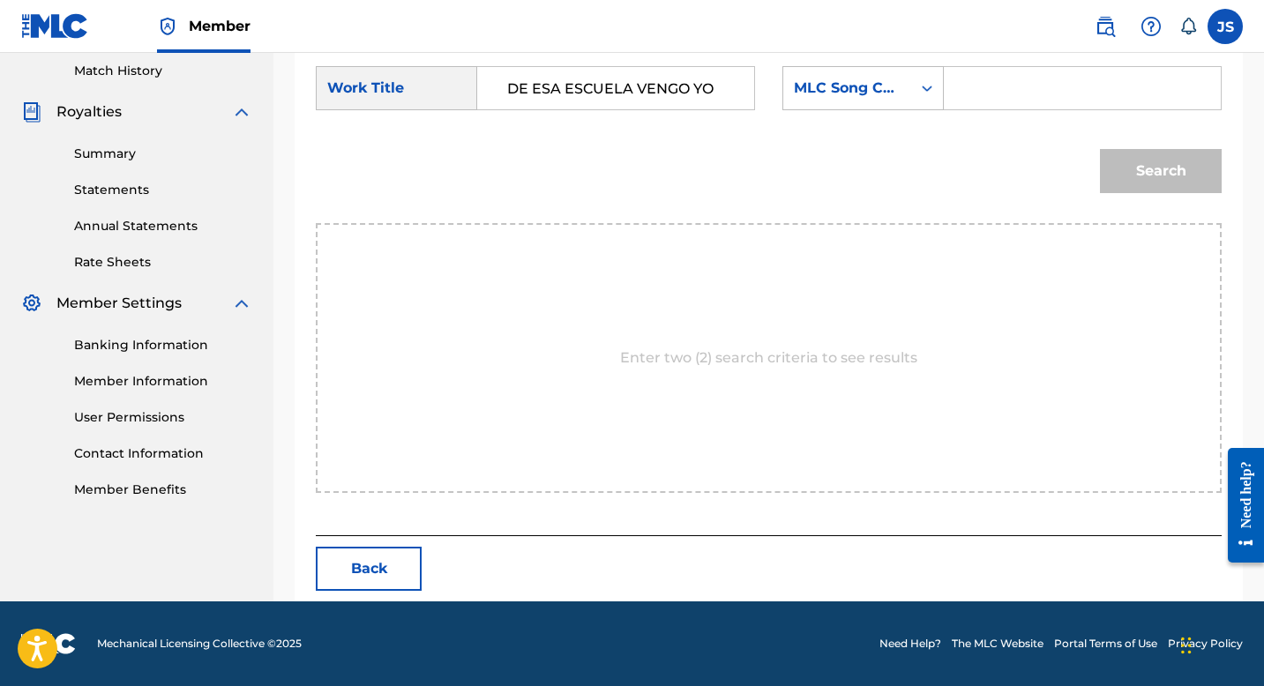
click at [1019, 103] on input "Search Form" at bounding box center [1082, 88] width 247 height 42
type input "V"
paste input "DQ601F"
click at [1157, 159] on button "Search" at bounding box center [1161, 171] width 122 height 44
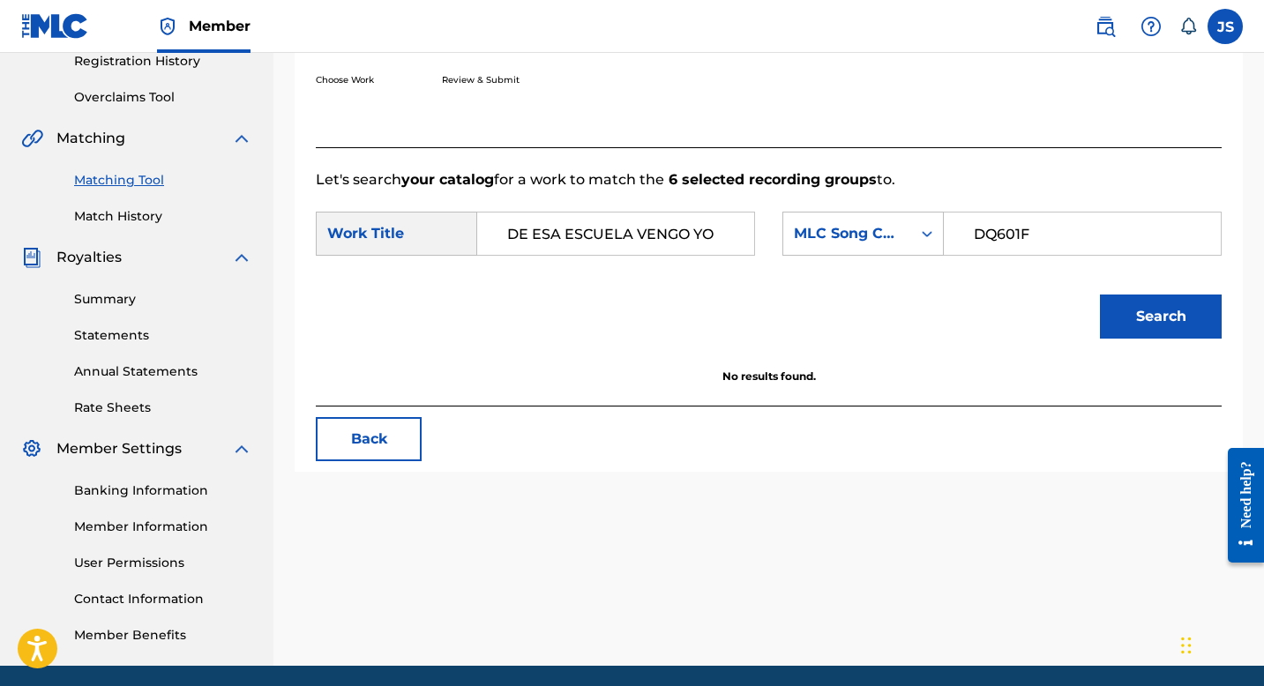
scroll to position [311, 0]
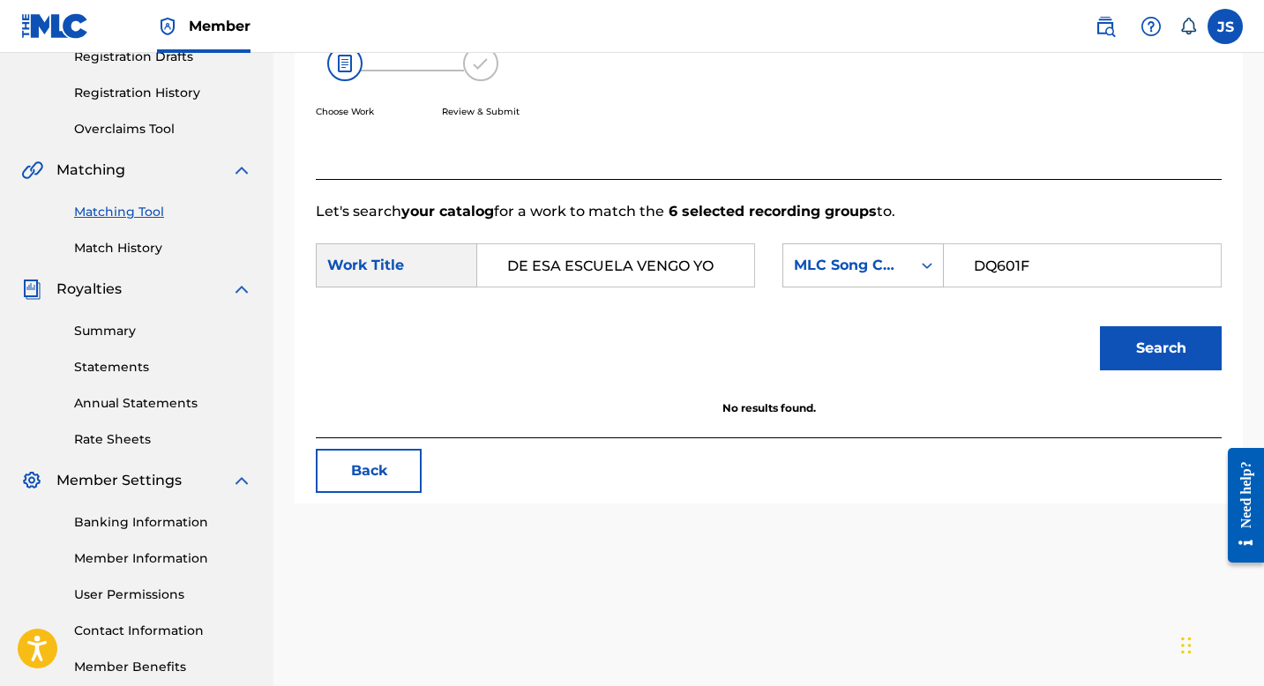
click at [974, 260] on input "DQ601F" at bounding box center [1082, 265] width 247 height 42
type input "DQ601F"
click at [1117, 343] on button "Search" at bounding box center [1161, 348] width 122 height 44
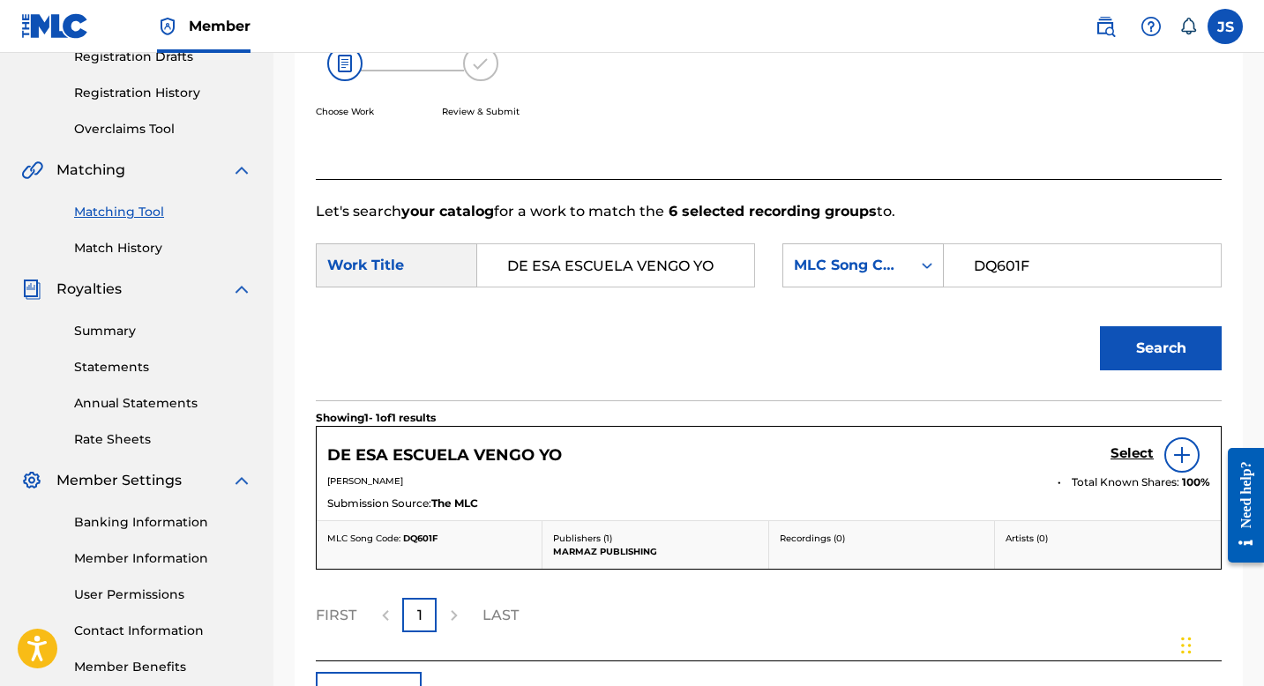
click at [1129, 458] on h5 "Select" at bounding box center [1132, 454] width 43 height 17
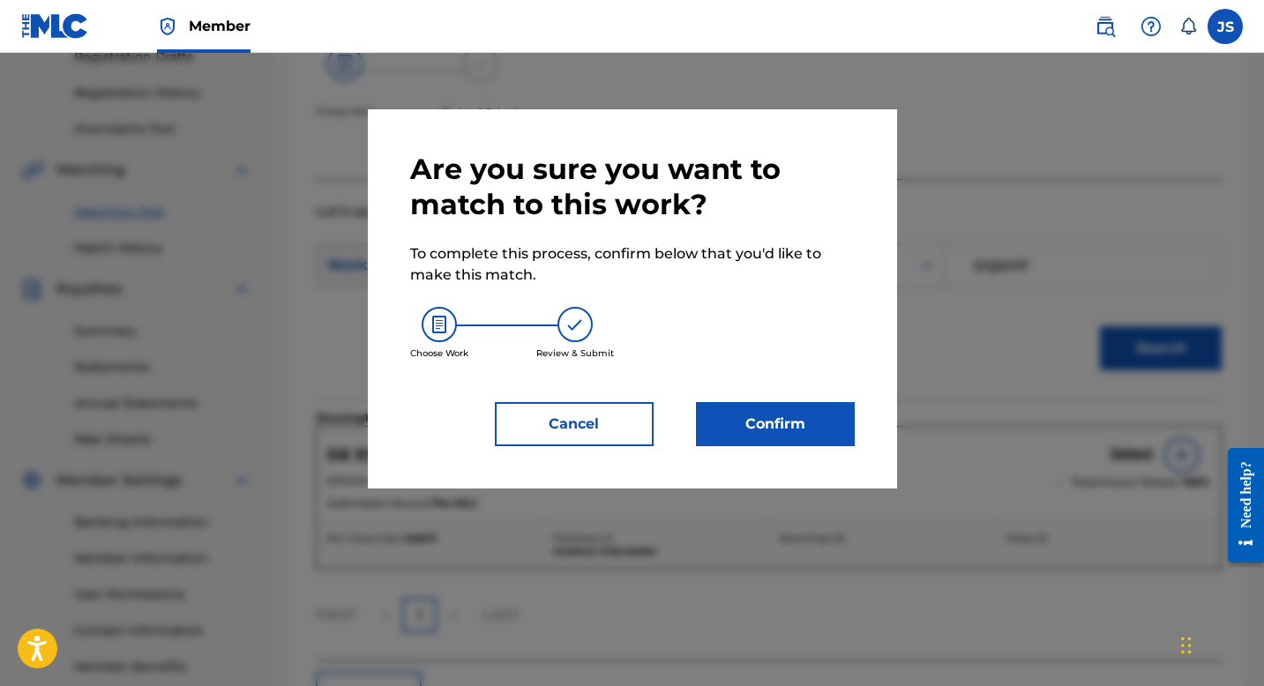
click at [789, 416] on button "Confirm" at bounding box center [775, 424] width 159 height 44
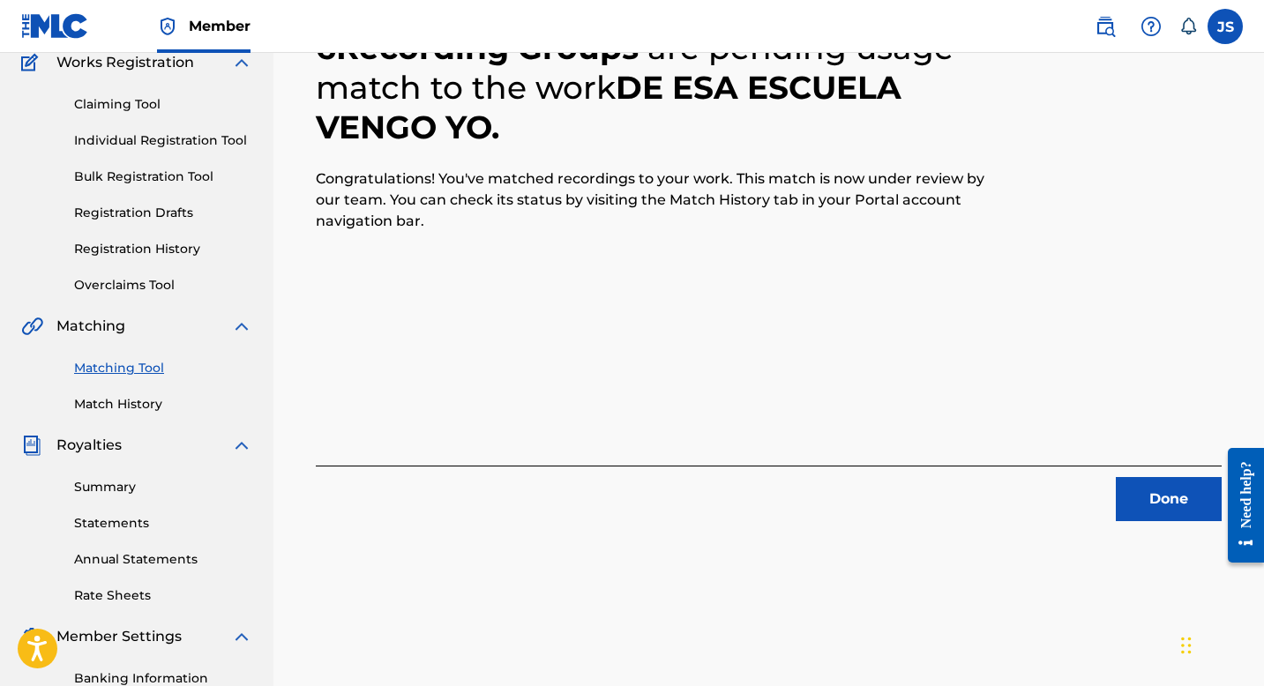
scroll to position [135, 0]
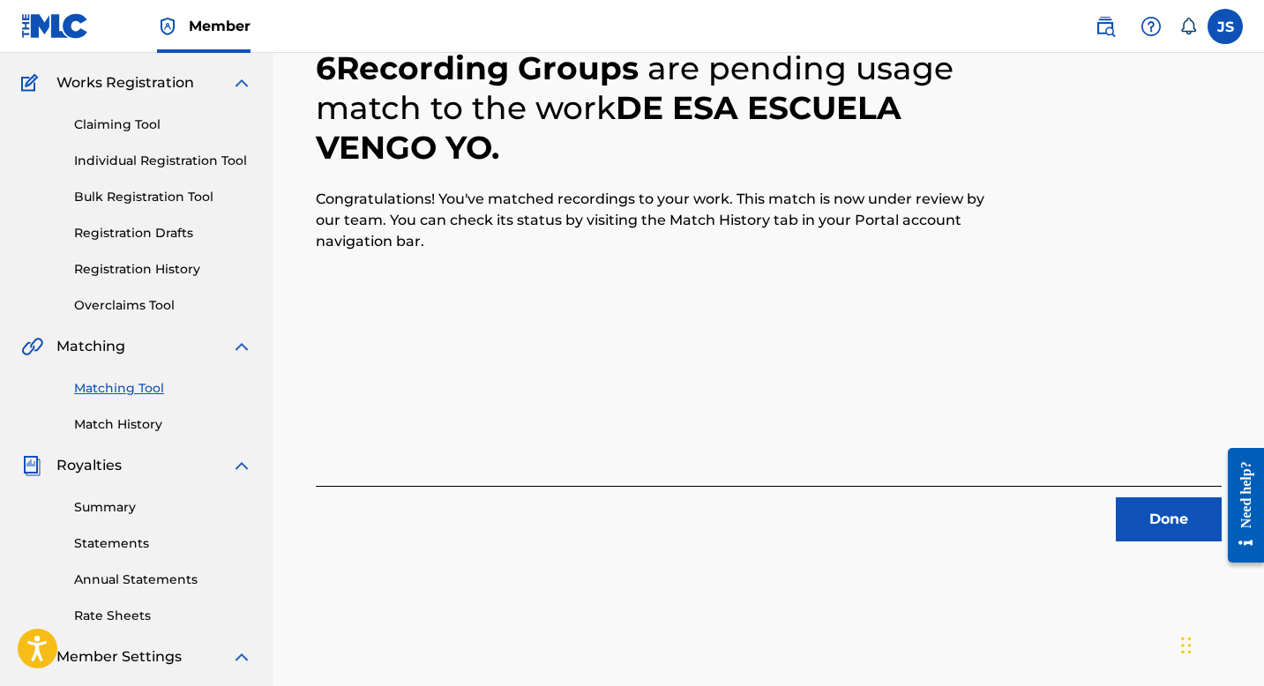
click at [1138, 514] on button "Done" at bounding box center [1169, 520] width 106 height 44
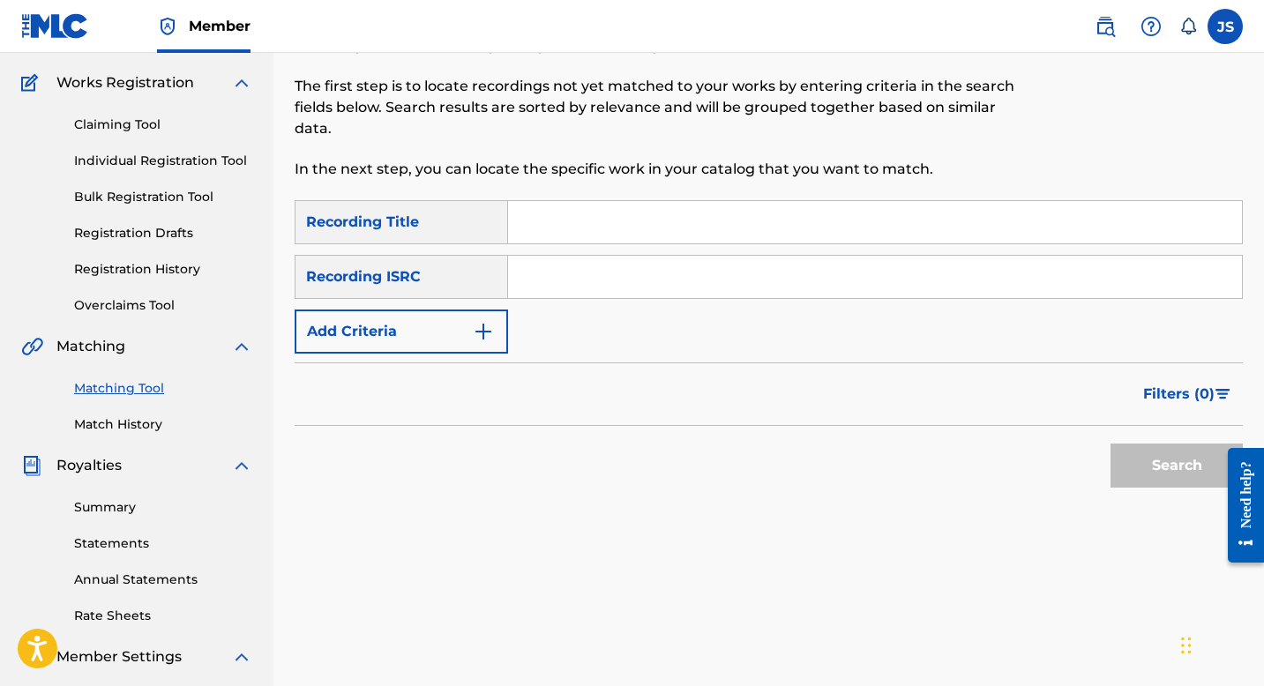
click at [552, 219] on input "Search Form" at bounding box center [875, 222] width 734 height 42
paste input "DE VUELTA A MIS VECINDARIOS"
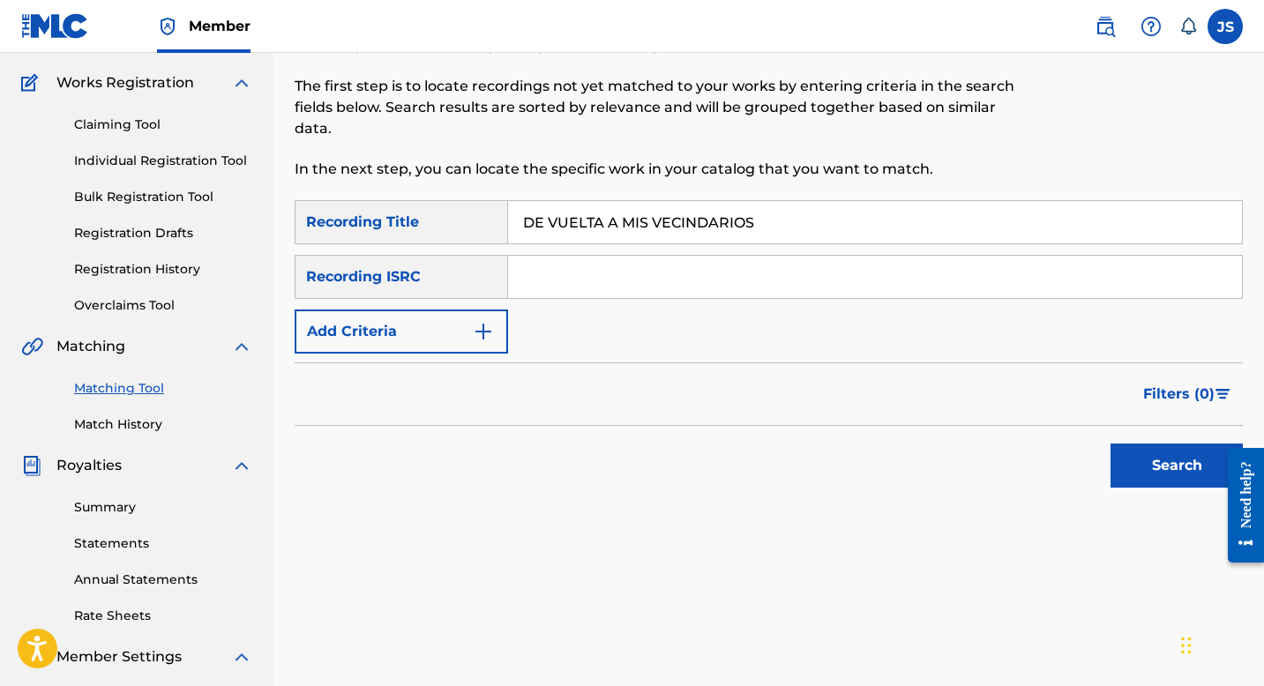
type input "DE VUELTA A MIS VECINDARIOS"
click at [1147, 471] on button "Search" at bounding box center [1177, 466] width 132 height 44
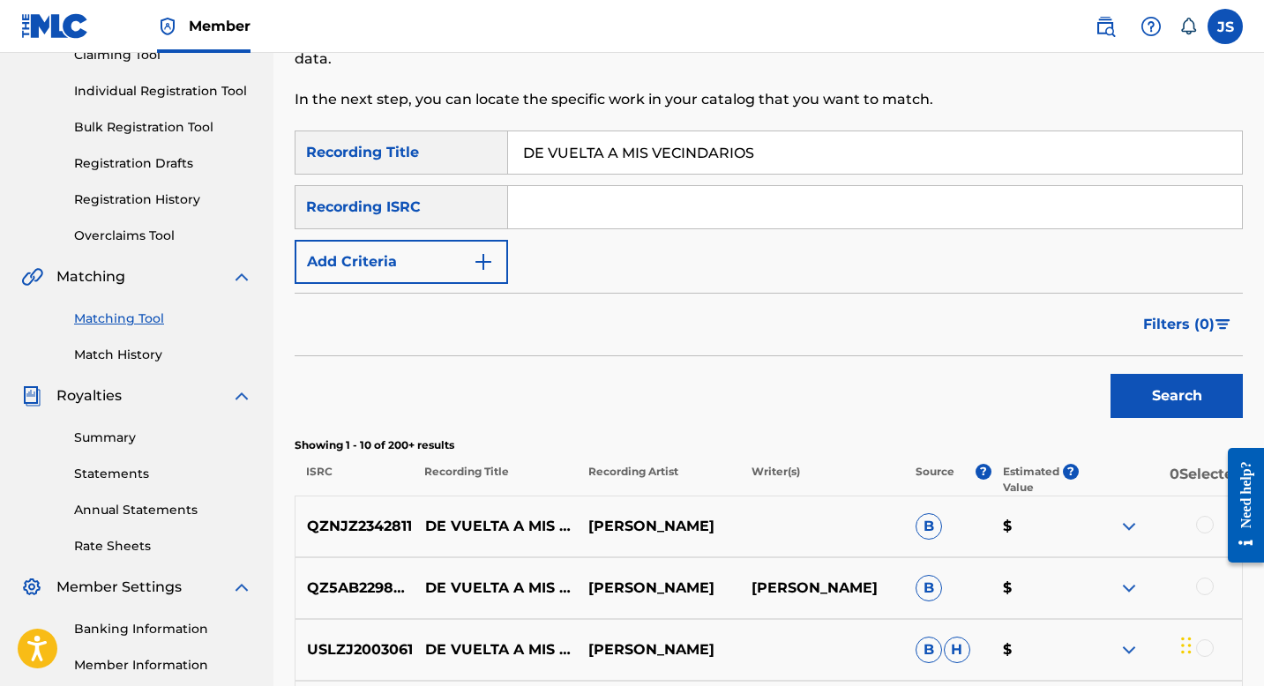
scroll to position [207, 0]
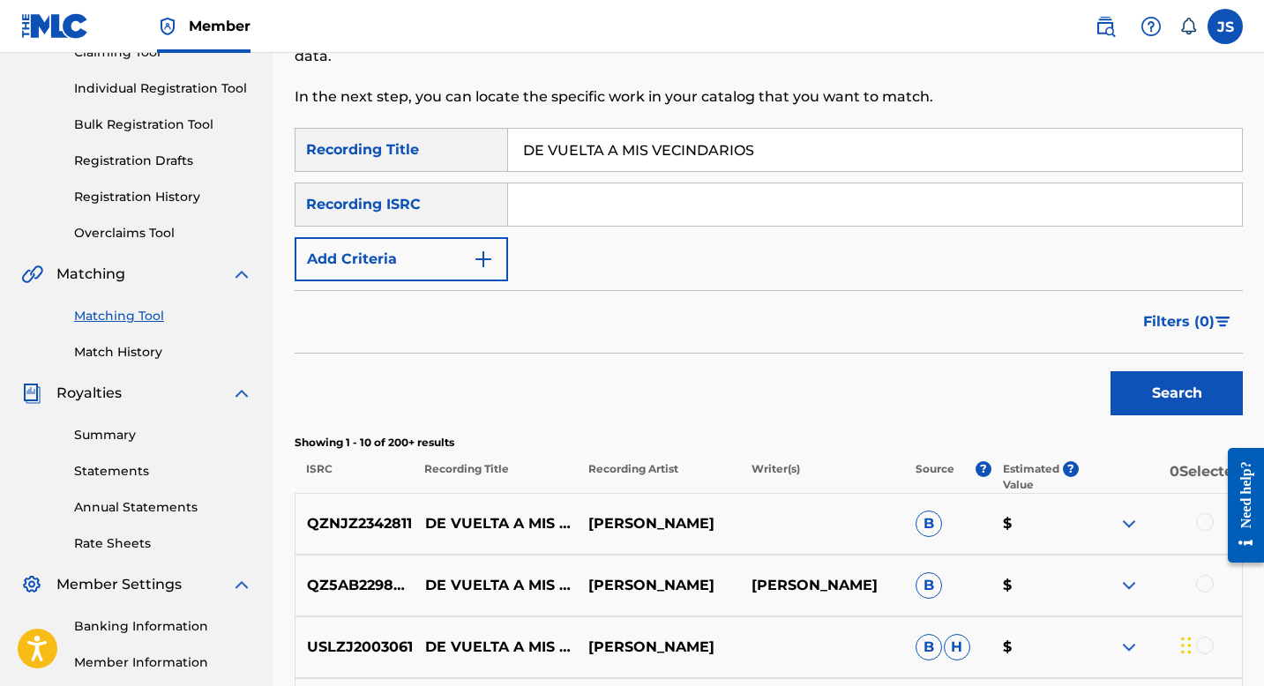
click at [1206, 516] on div at bounding box center [1205, 522] width 18 height 18
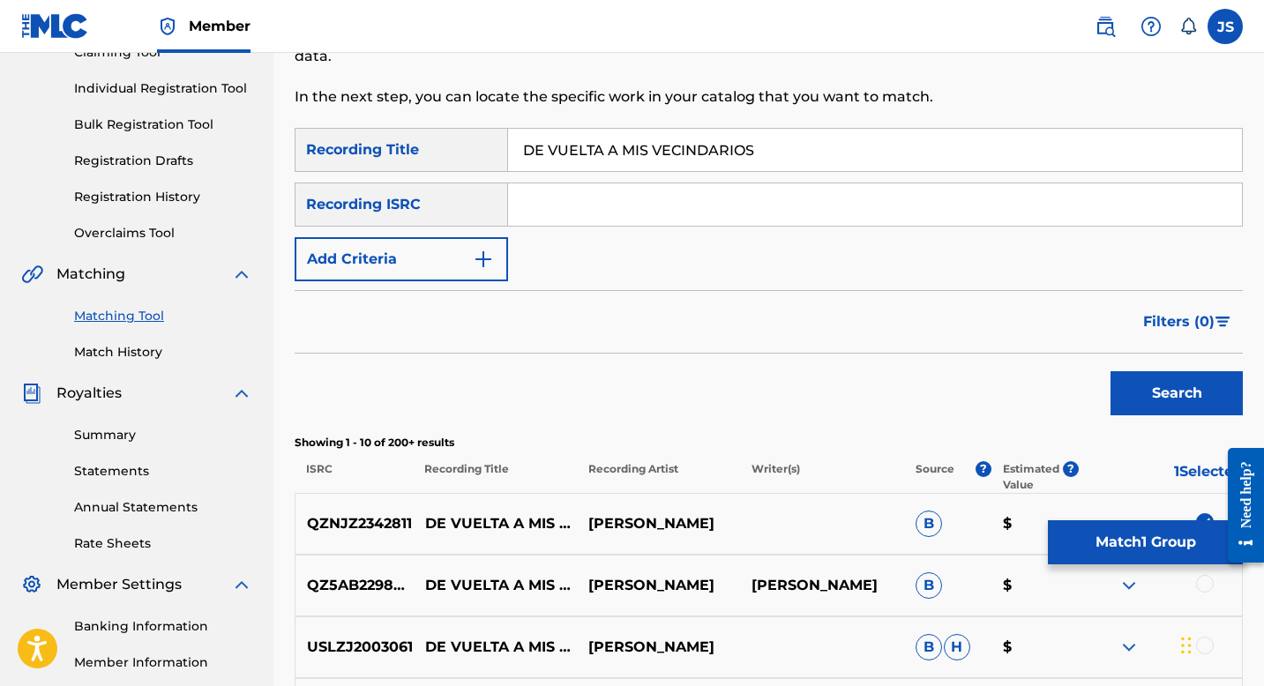
click at [1094, 539] on button "Match 1 Group" at bounding box center [1145, 543] width 195 height 44
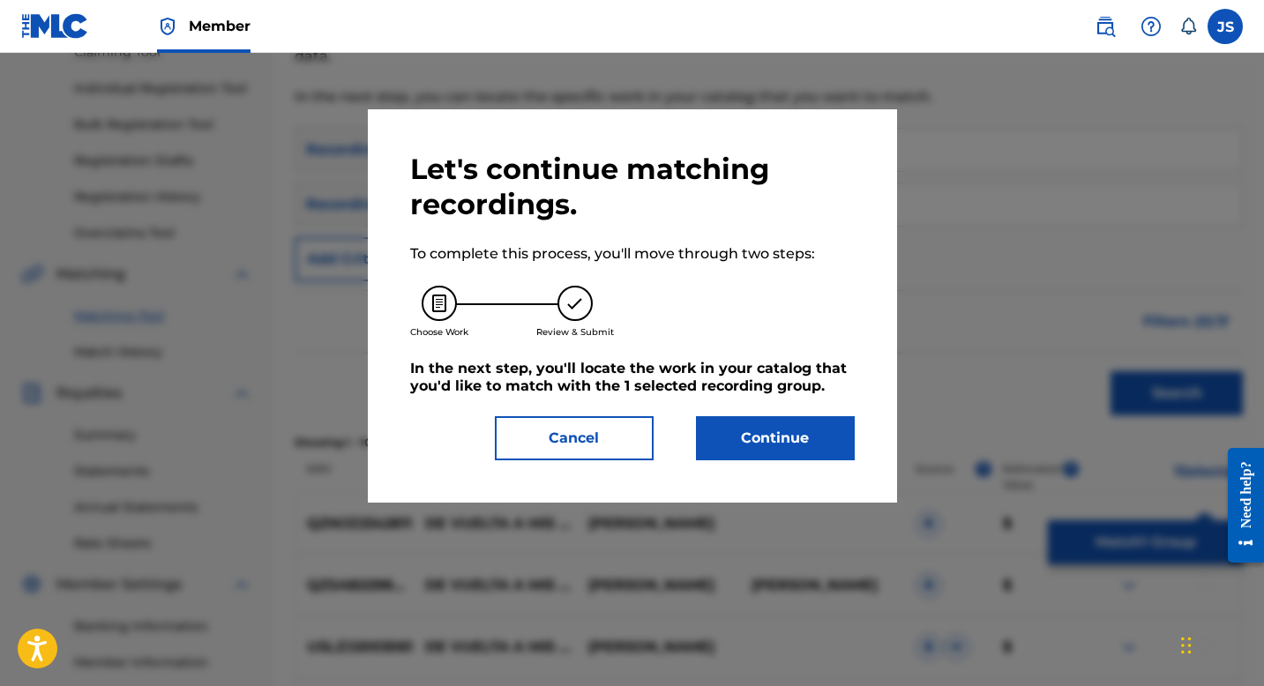
click at [735, 443] on button "Continue" at bounding box center [775, 438] width 159 height 44
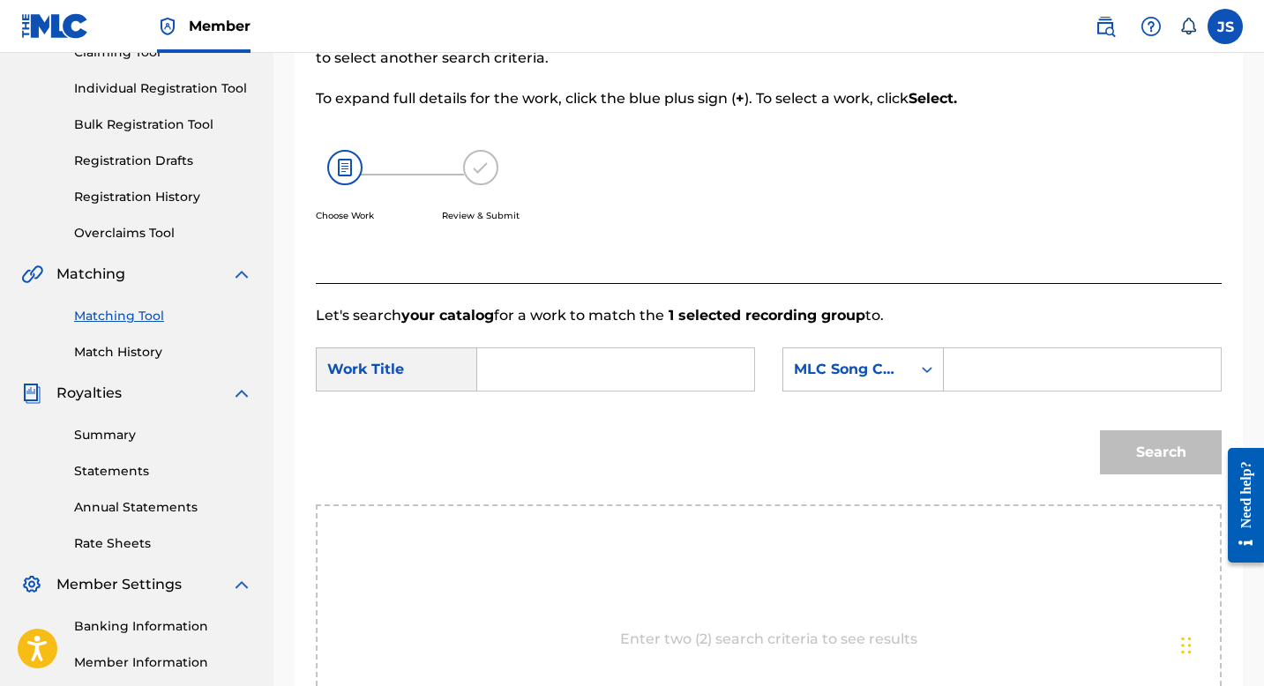
click at [533, 356] on input "Search Form" at bounding box center [615, 369] width 247 height 42
paste input "DE VUELTA A MIS VECINDARIOS"
type input "DE VUELTA A MIS VECINDARIOS"
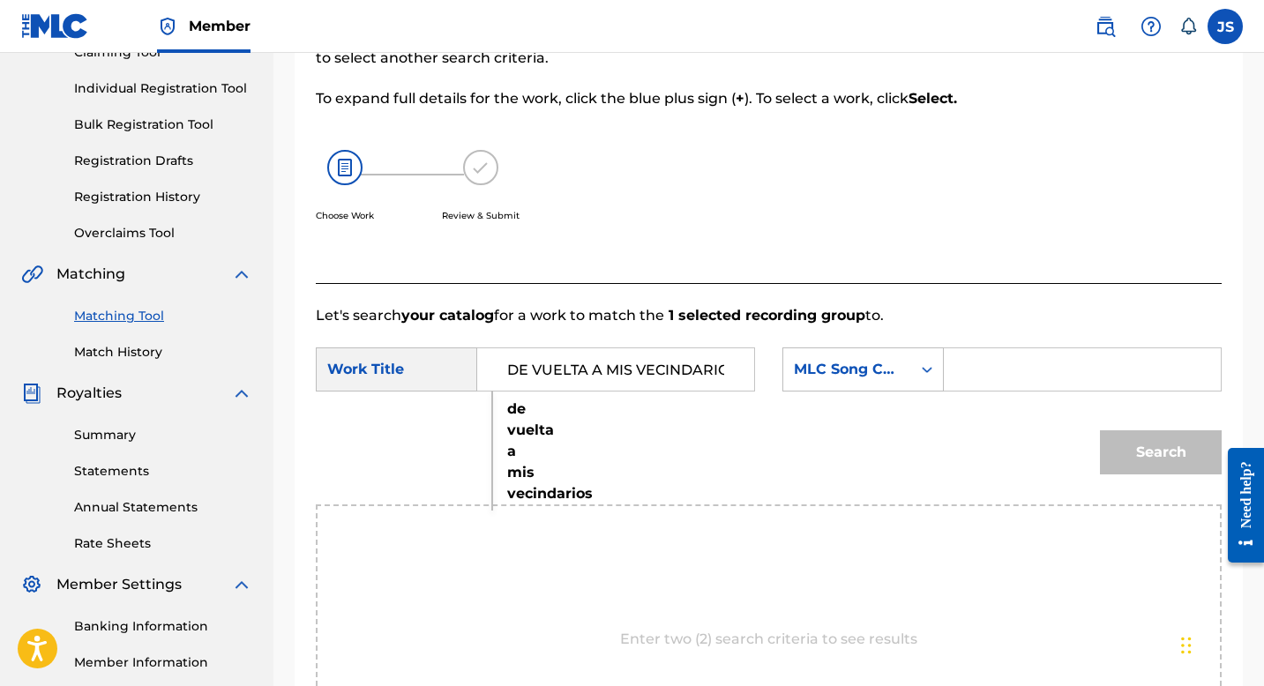
click at [959, 371] on input "Search Form" at bounding box center [1082, 369] width 247 height 42
paste input "DQ68LE"
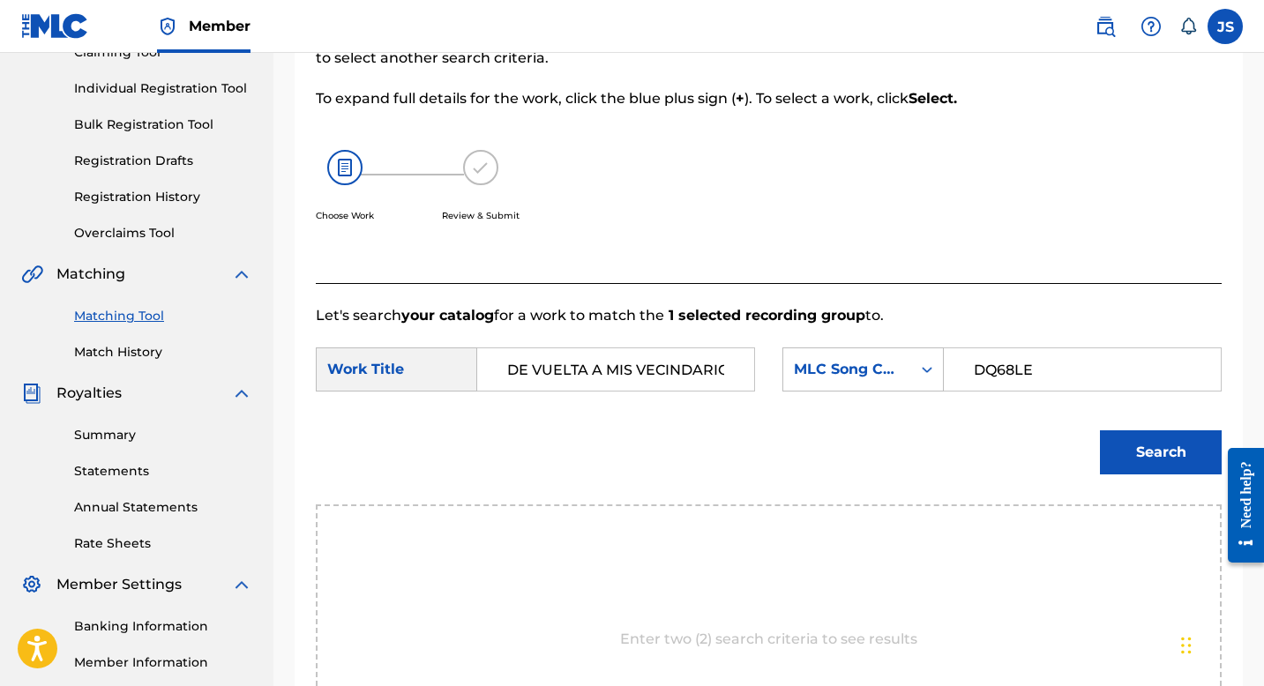
type input "DQ68LE"
click at [1132, 447] on button "Search" at bounding box center [1161, 453] width 122 height 44
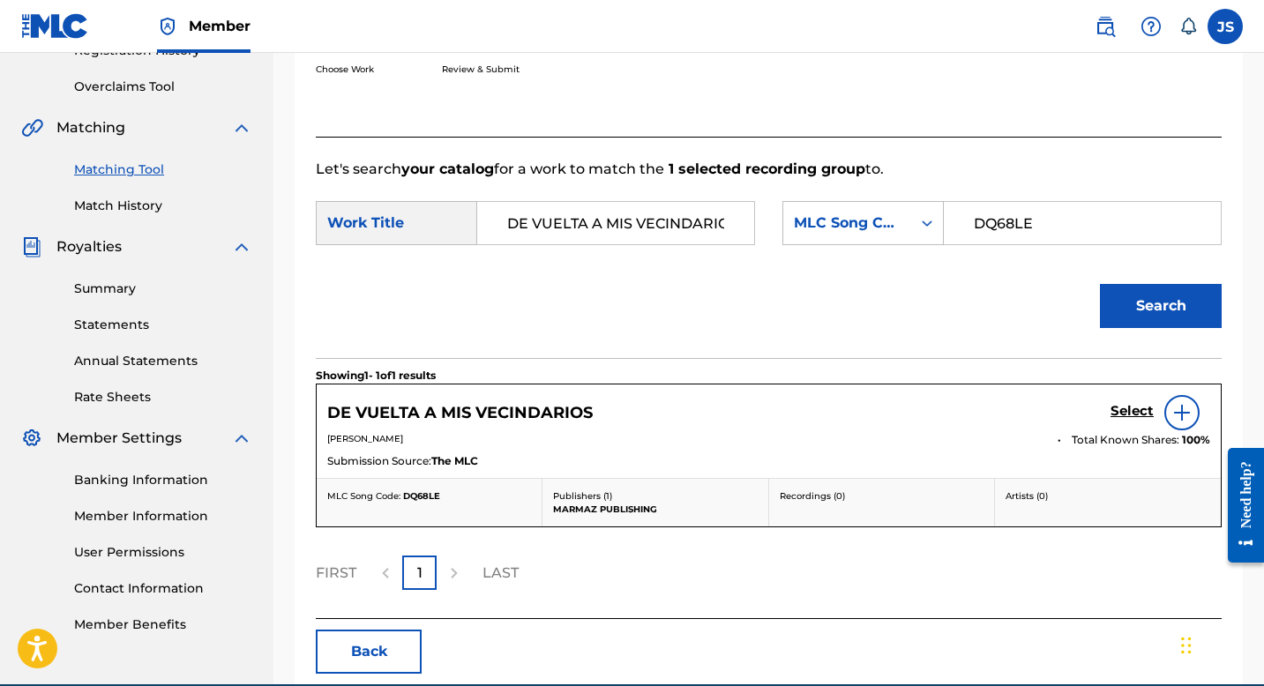
scroll to position [356, 0]
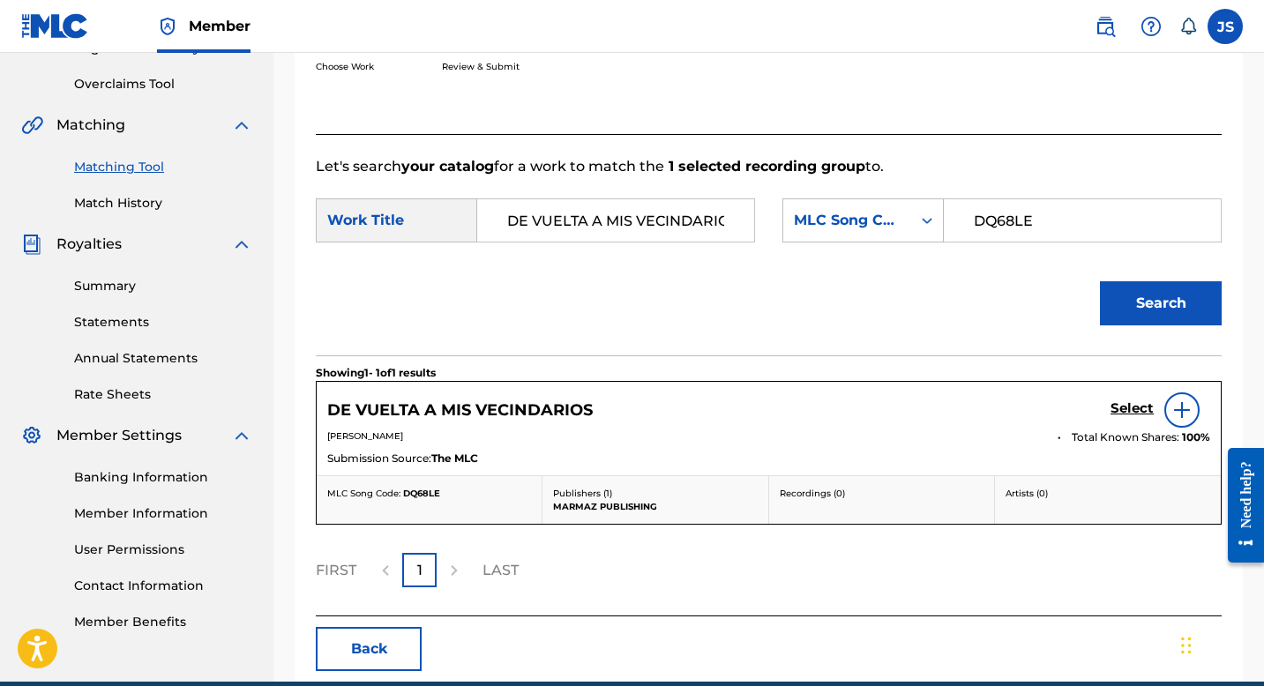
click at [1120, 406] on h5 "Select" at bounding box center [1132, 409] width 43 height 17
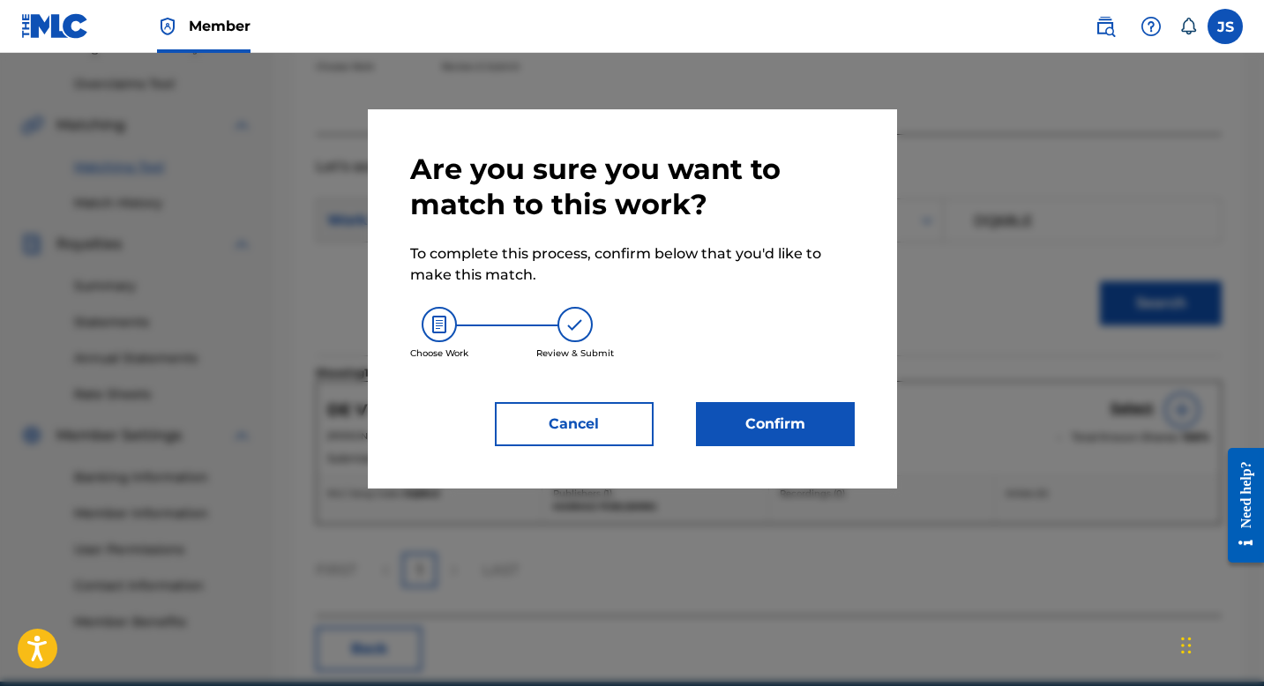
click at [799, 422] on button "Confirm" at bounding box center [775, 424] width 159 height 44
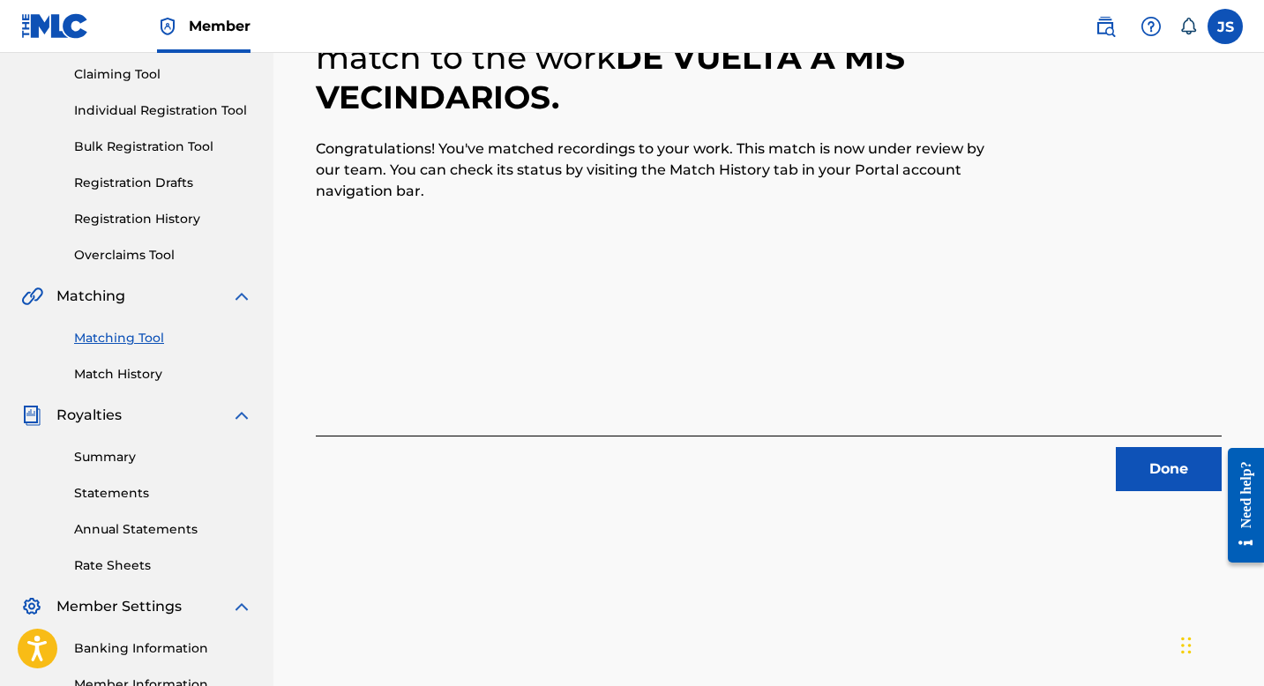
scroll to position [206, 0]
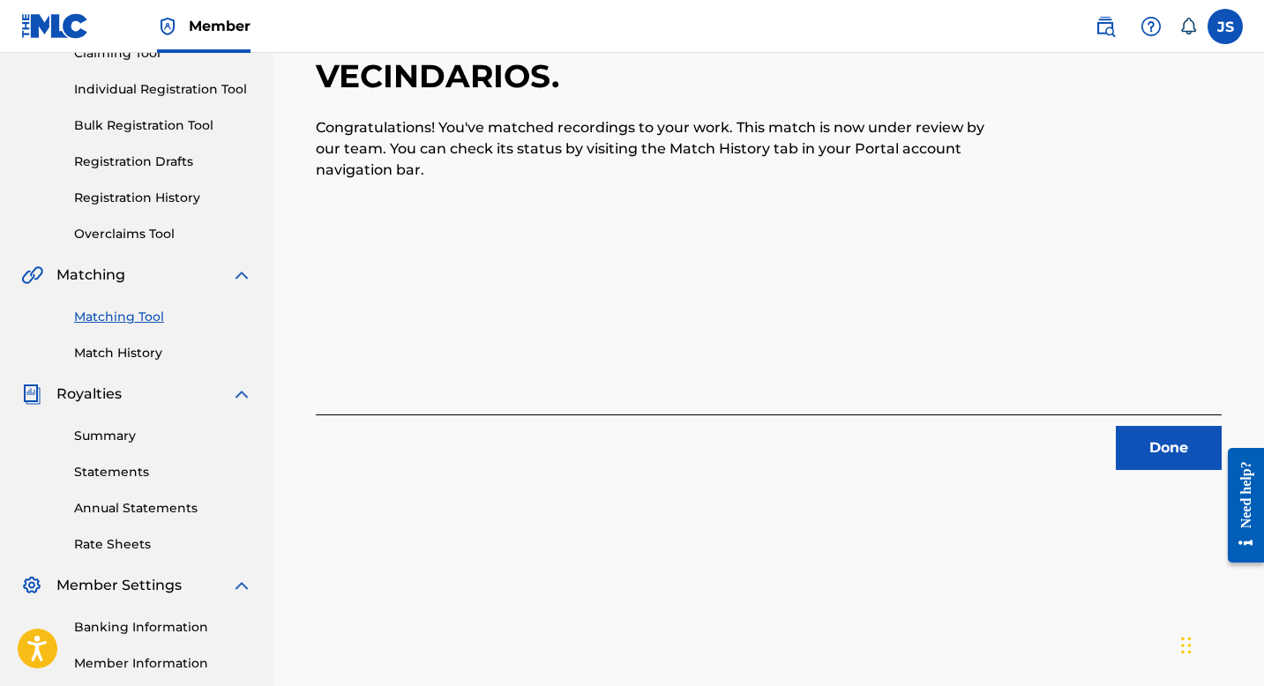
click at [1207, 455] on button "Done" at bounding box center [1169, 448] width 106 height 44
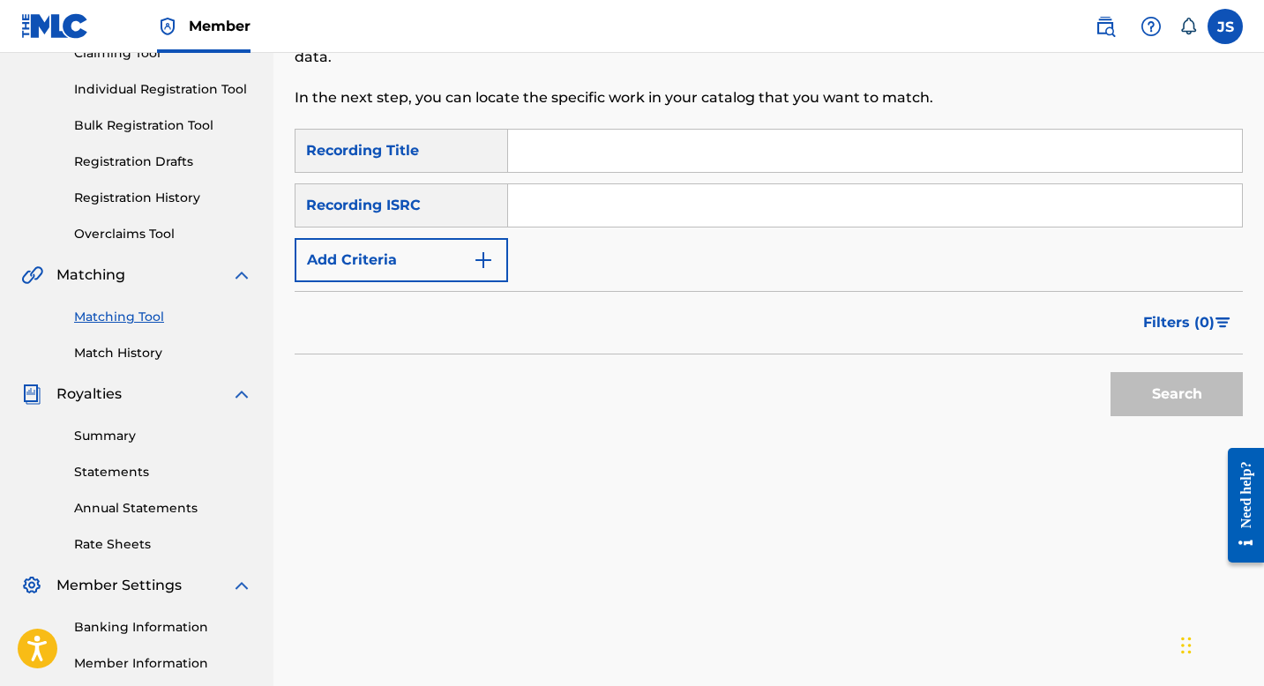
scroll to position [197, 0]
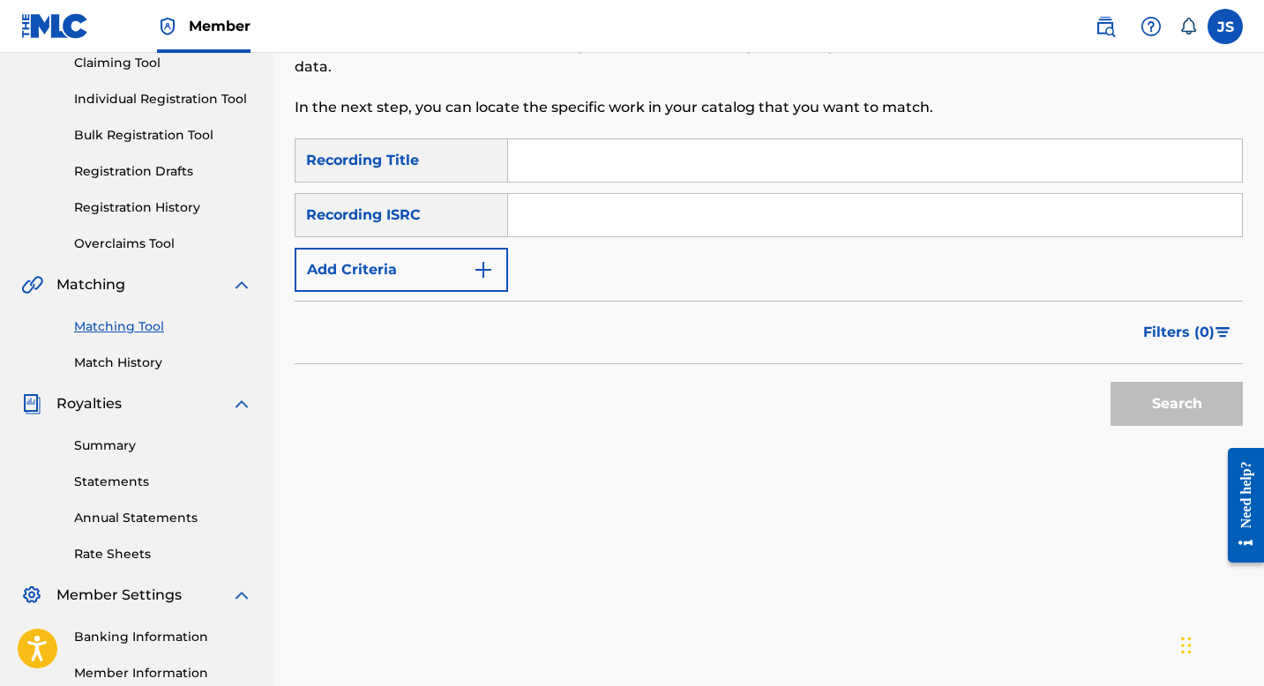
click at [549, 173] on input "Search Form" at bounding box center [875, 160] width 734 height 42
paste input "DEJA LOS CELOS MI VIDA"
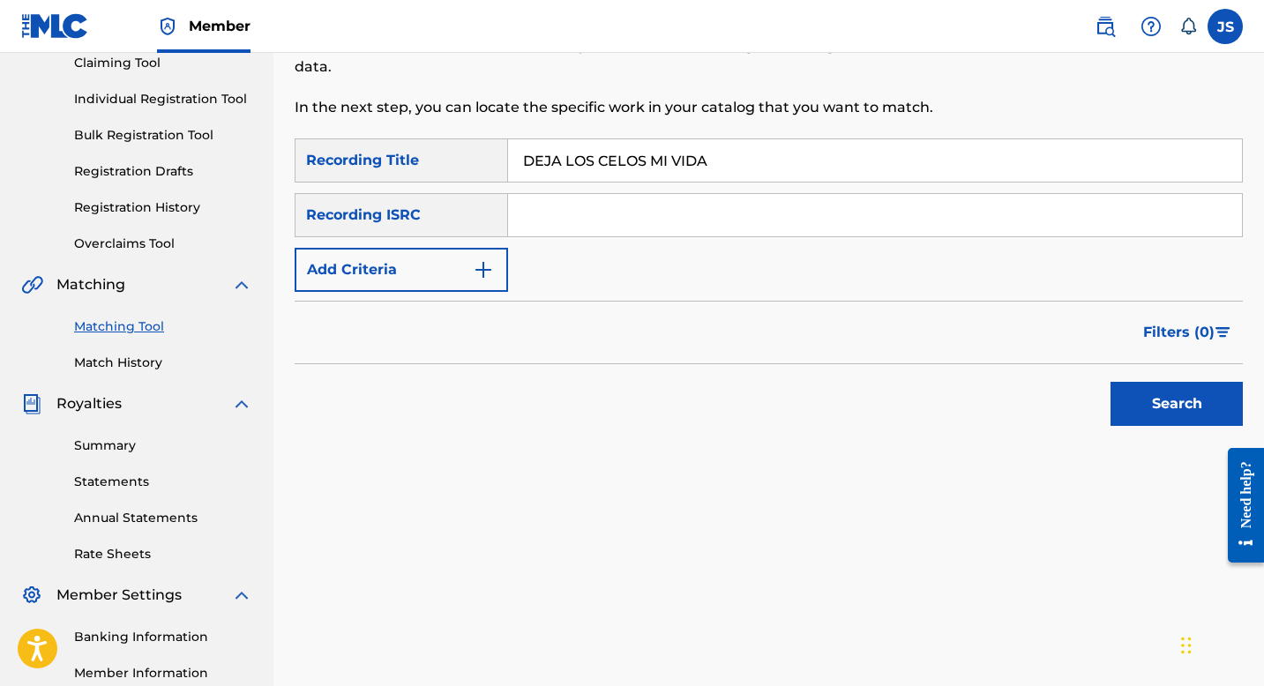
click at [1135, 414] on button "Search" at bounding box center [1177, 404] width 132 height 44
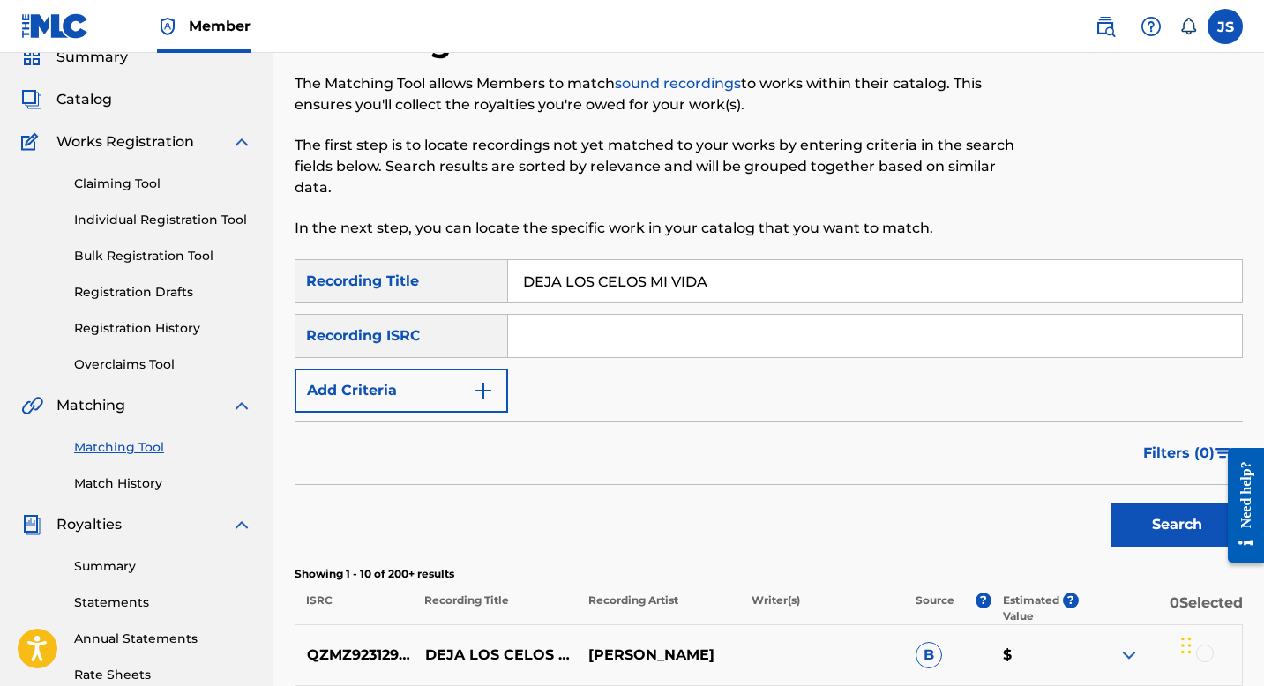
scroll to position [0, 0]
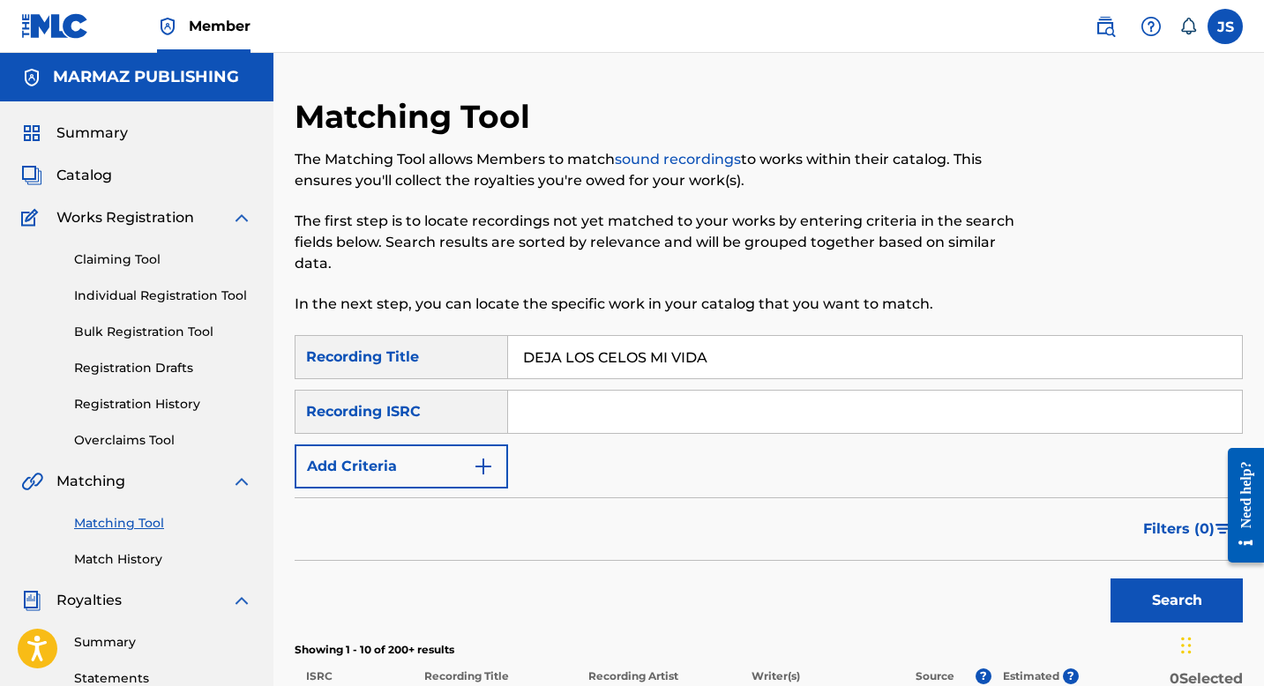
click at [656, 349] on input "DEJA LOS CELOS MI VIDA" at bounding box center [875, 357] width 734 height 42
paste input "NME LO MIO PERO EN"
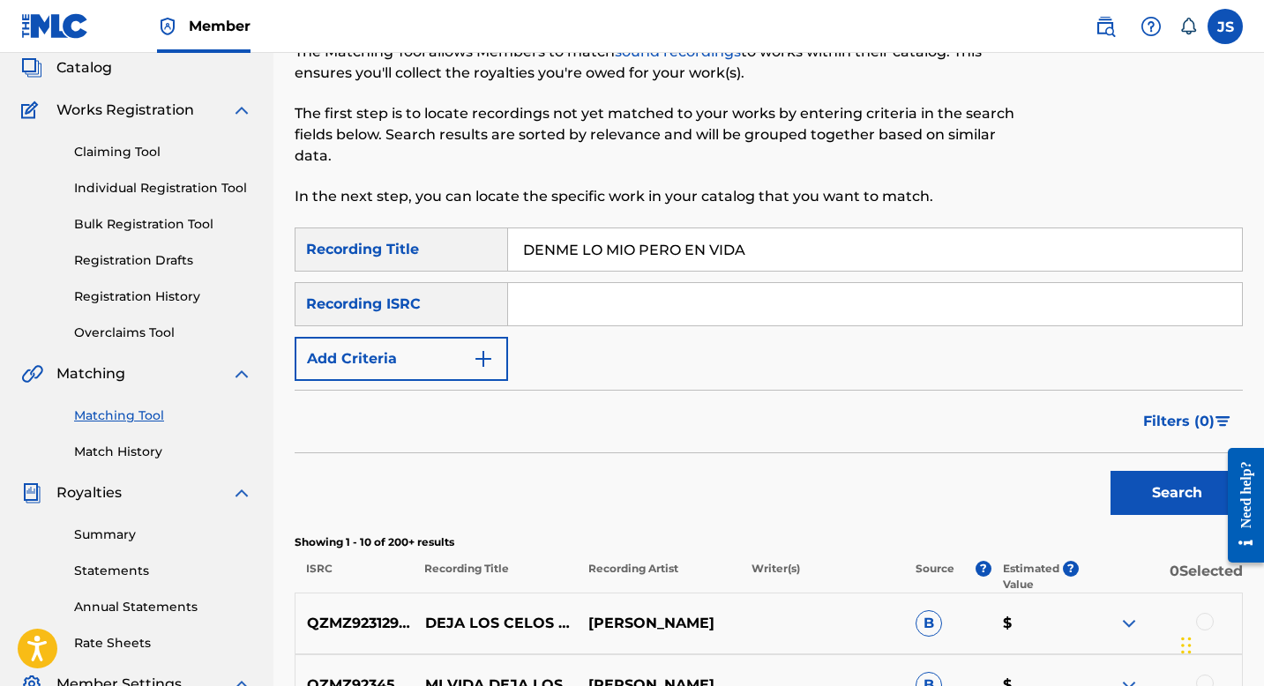
scroll to position [113, 0]
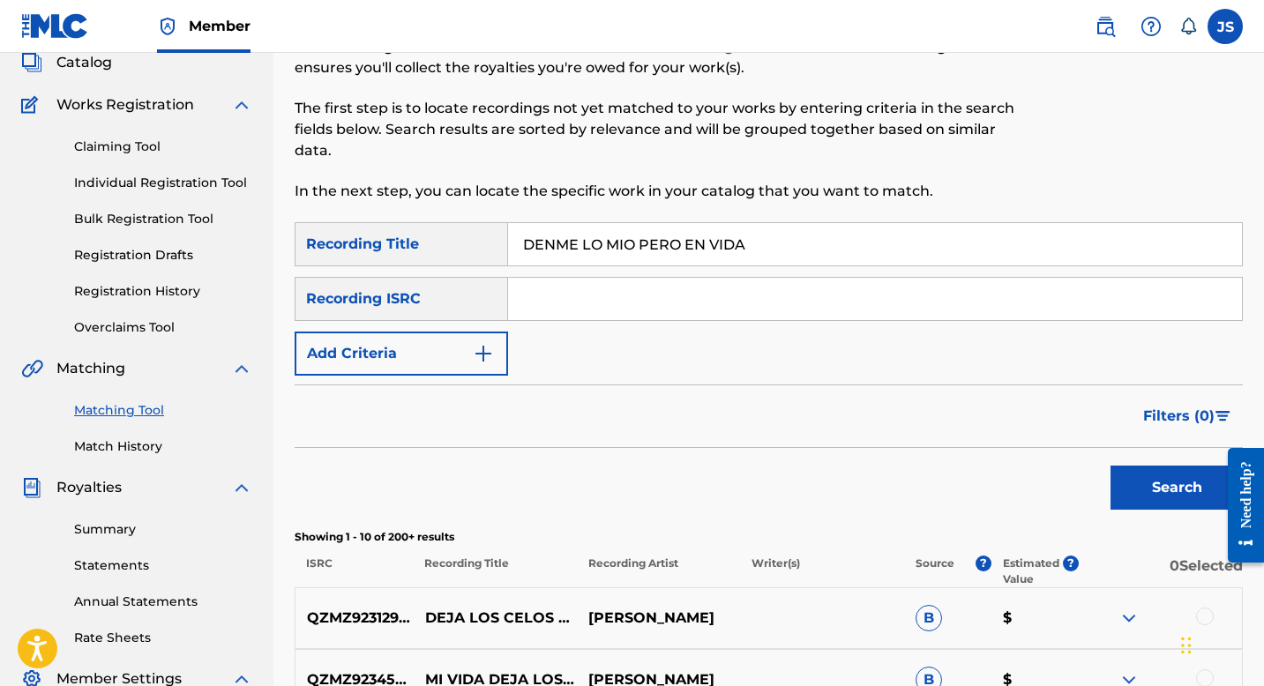
click at [1130, 486] on button "Search" at bounding box center [1177, 488] width 132 height 44
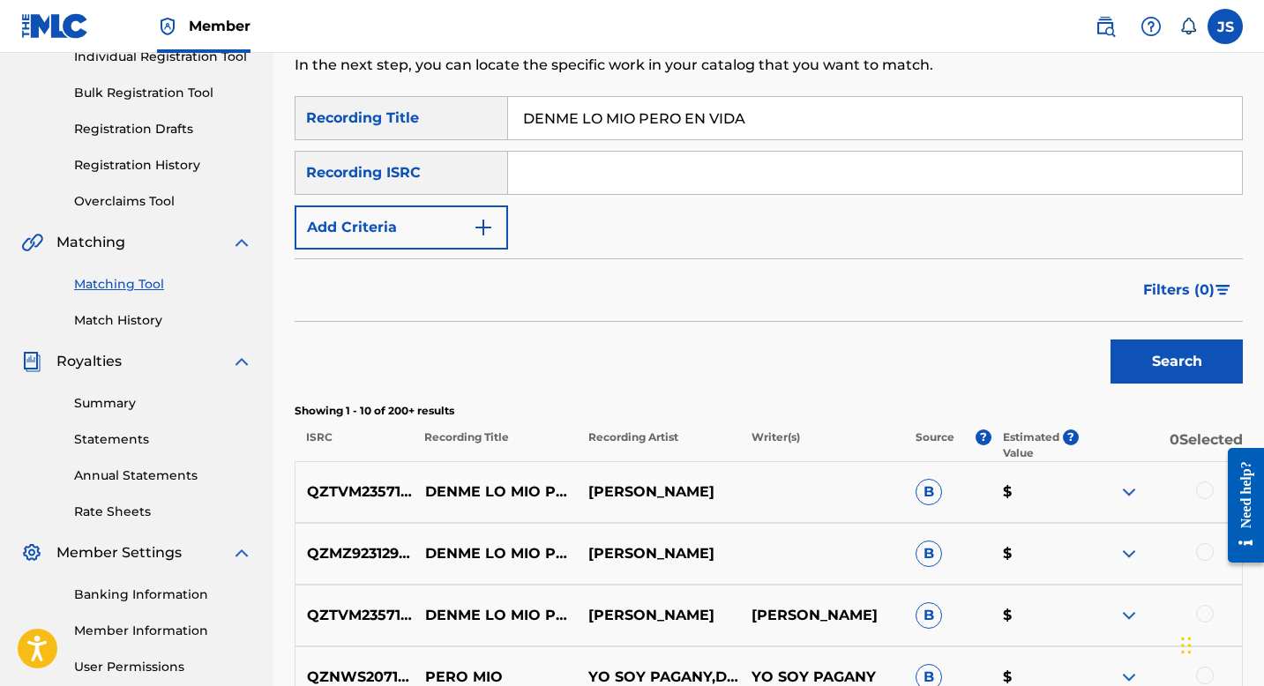
scroll to position [83, 0]
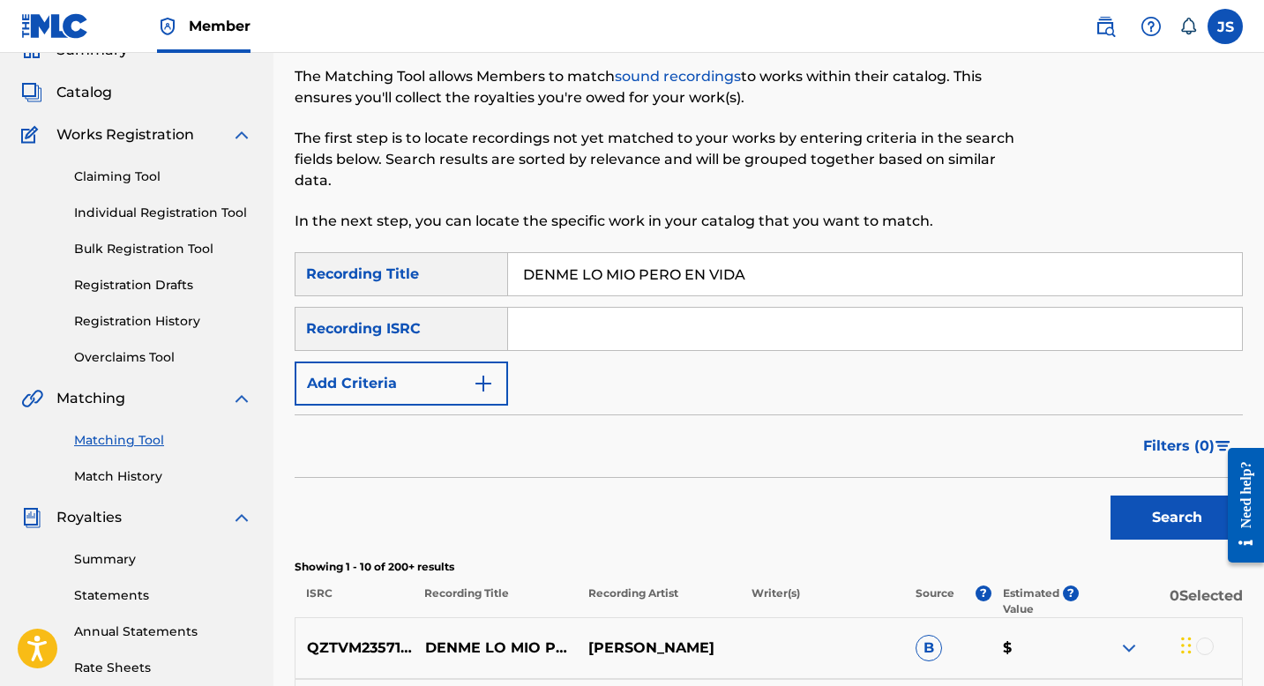
click at [556, 270] on input "DENME LO MIO PERO EN VIDA" at bounding box center [875, 274] width 734 height 42
paste input "SDE MI PUNTO DE VIST"
type input "DESDE MI PUNTO DE VISTA"
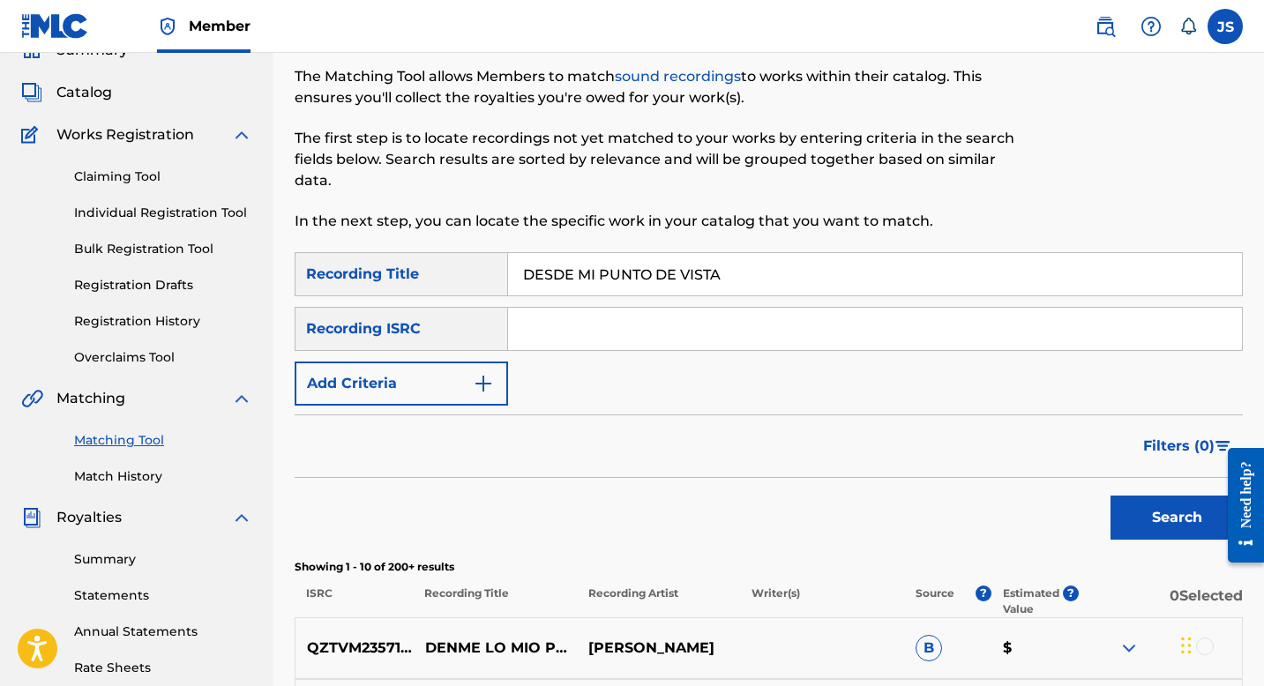
click at [1200, 525] on button "Search" at bounding box center [1177, 518] width 132 height 44
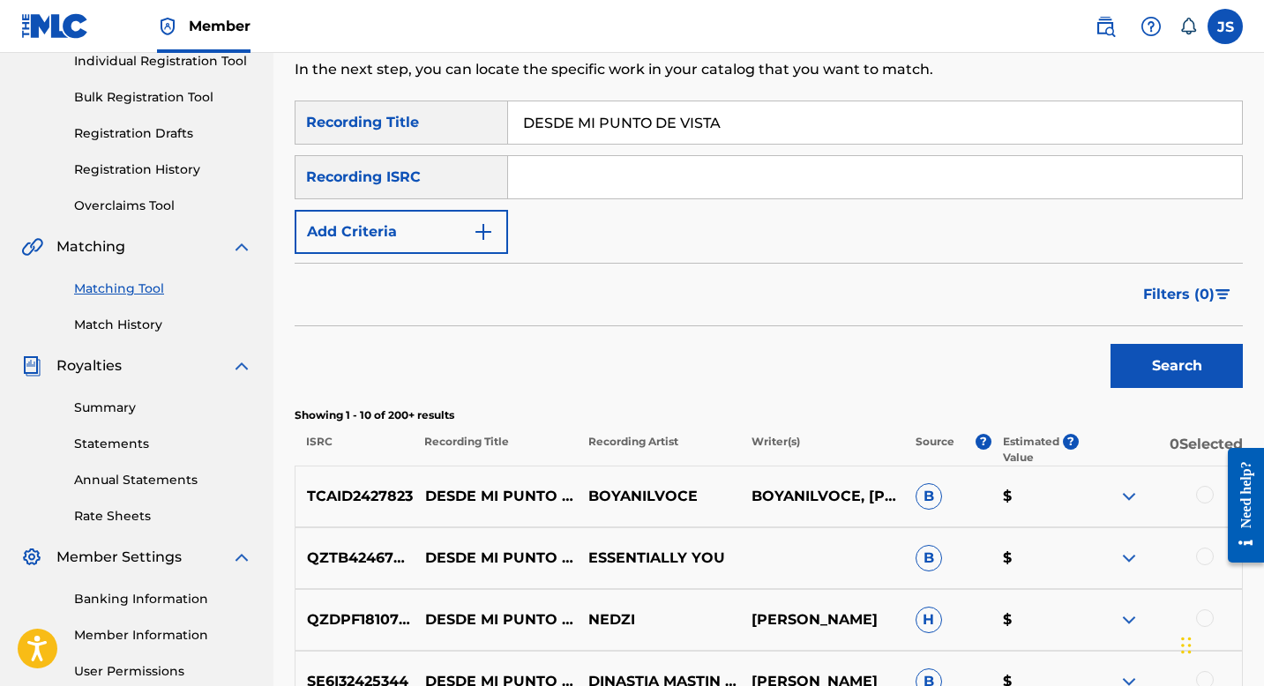
scroll to position [238, 0]
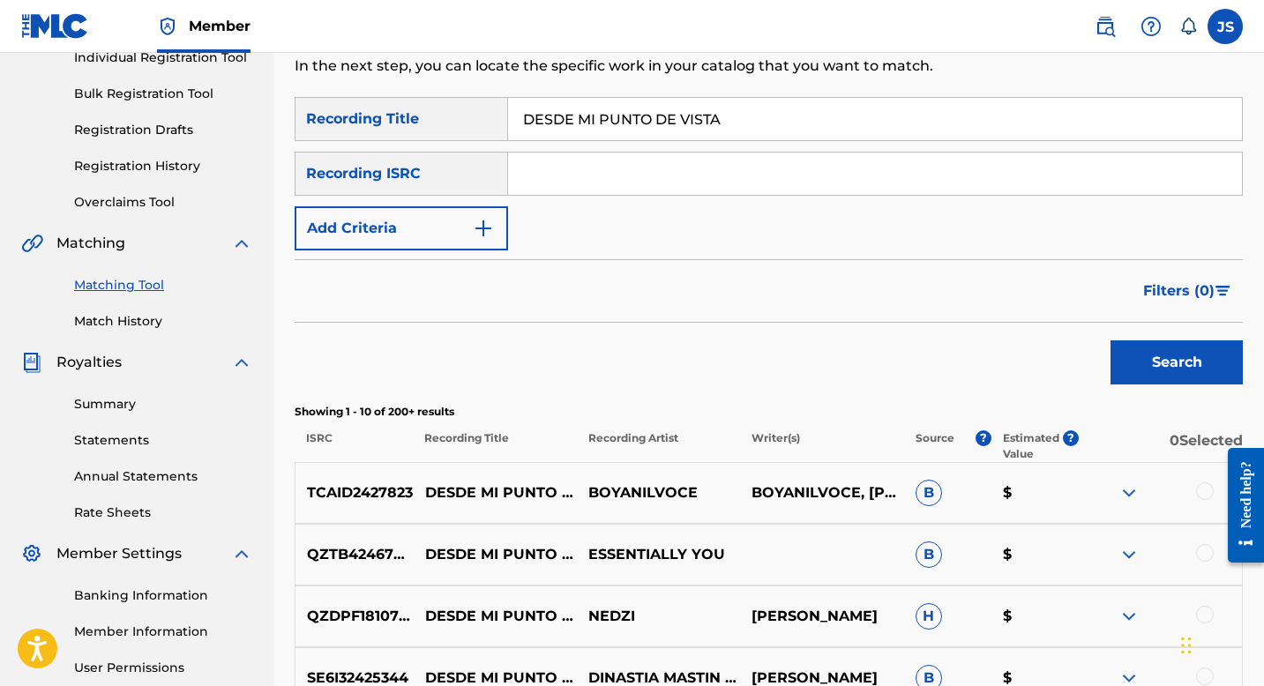
click at [462, 202] on div "SearchWithCriteriaf40d5b89-9148-4c3b-8d21-73fc97eea506 Recording Title DESDE MI…" at bounding box center [769, 174] width 948 height 154
click at [466, 231] on button "Add Criteria" at bounding box center [401, 228] width 213 height 44
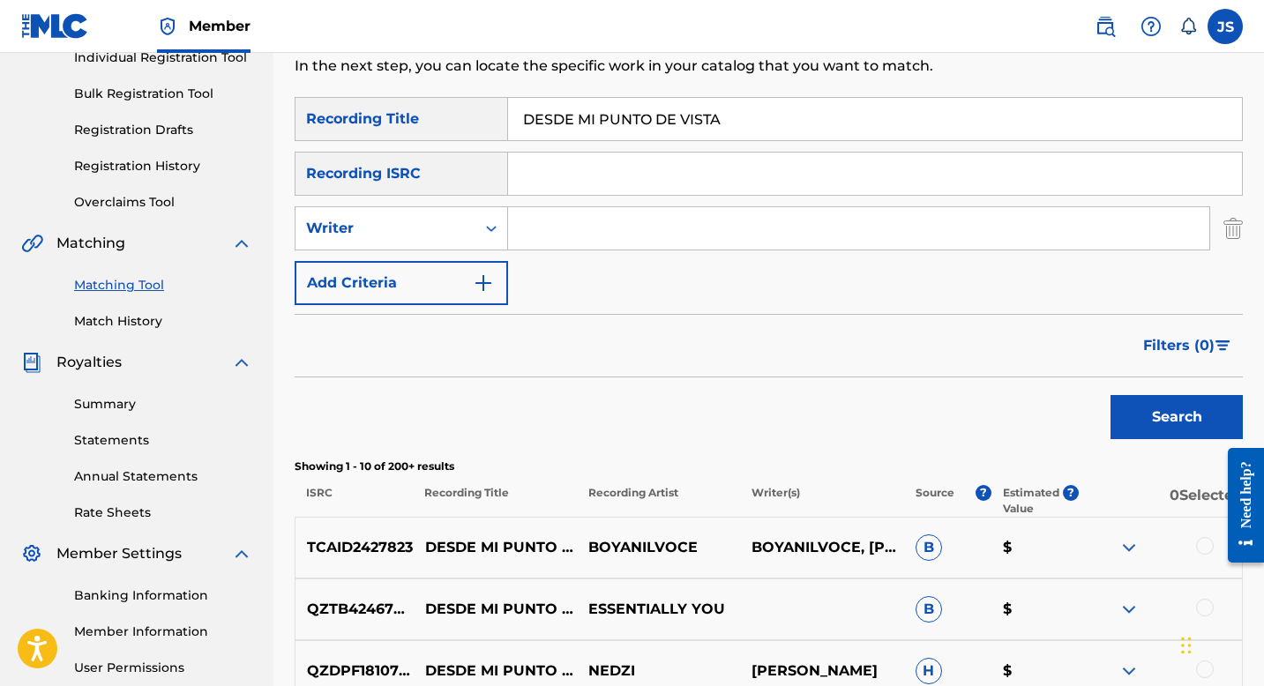
click at [541, 213] on input "Search Form" at bounding box center [858, 228] width 701 height 42
type input "[PERSON_NAME]"
click at [1198, 410] on button "Search" at bounding box center [1177, 417] width 132 height 44
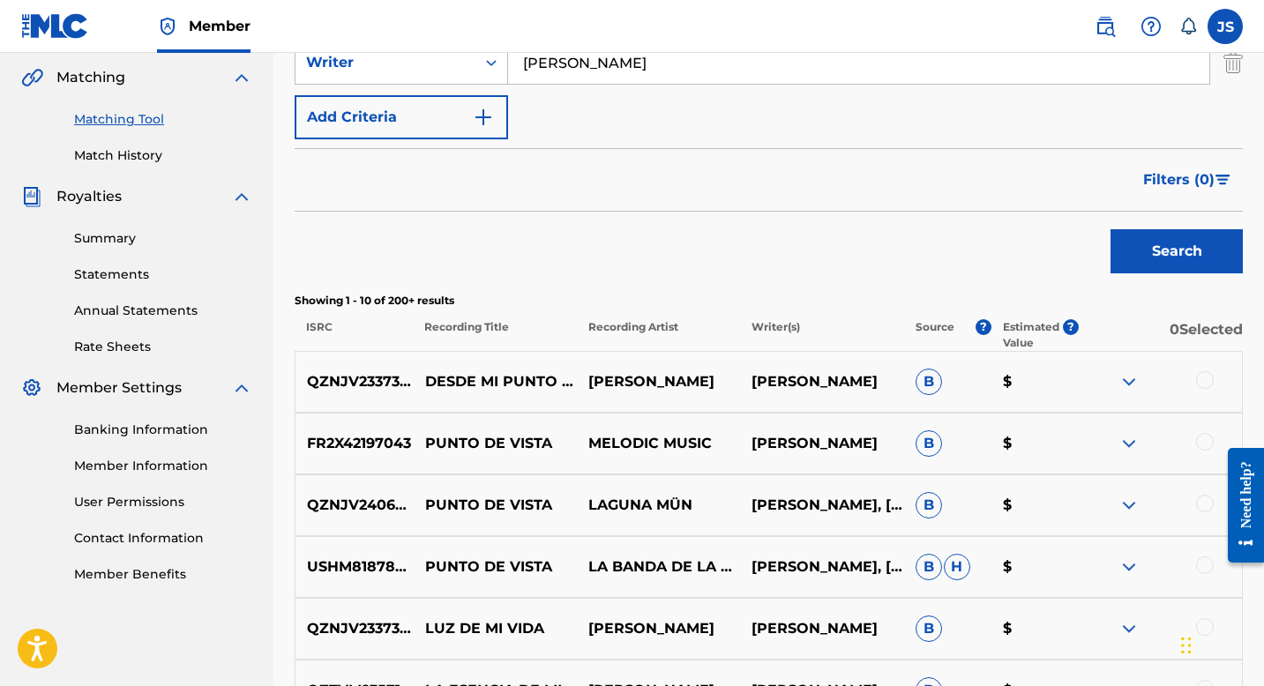
scroll to position [411, 0]
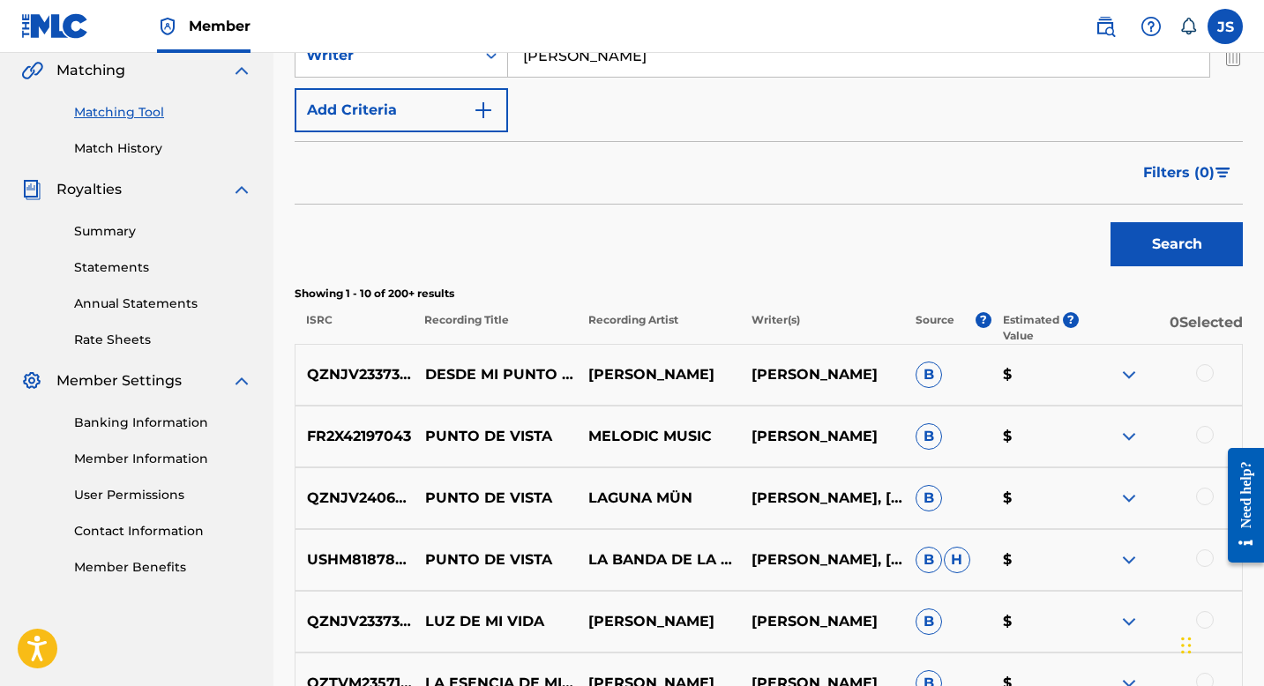
click at [1197, 379] on div at bounding box center [1160, 374] width 163 height 21
click at [1210, 368] on div at bounding box center [1205, 373] width 18 height 18
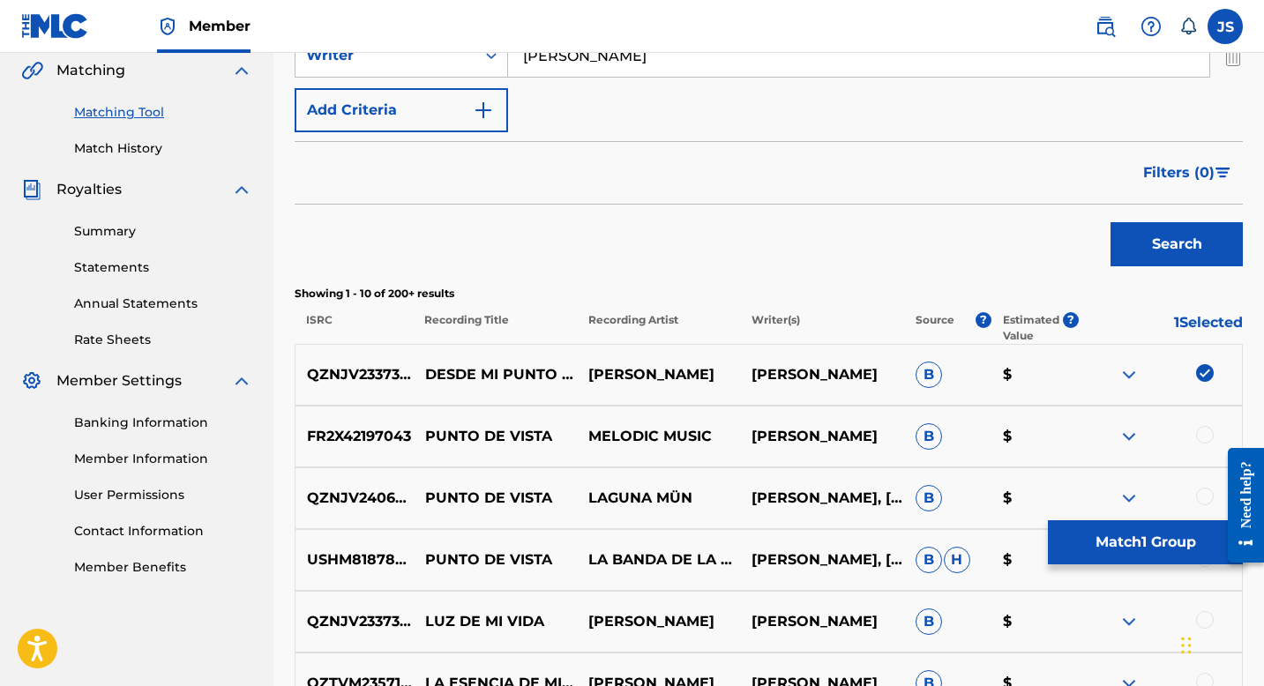
click at [1142, 549] on button "Match 1 Group" at bounding box center [1145, 543] width 195 height 44
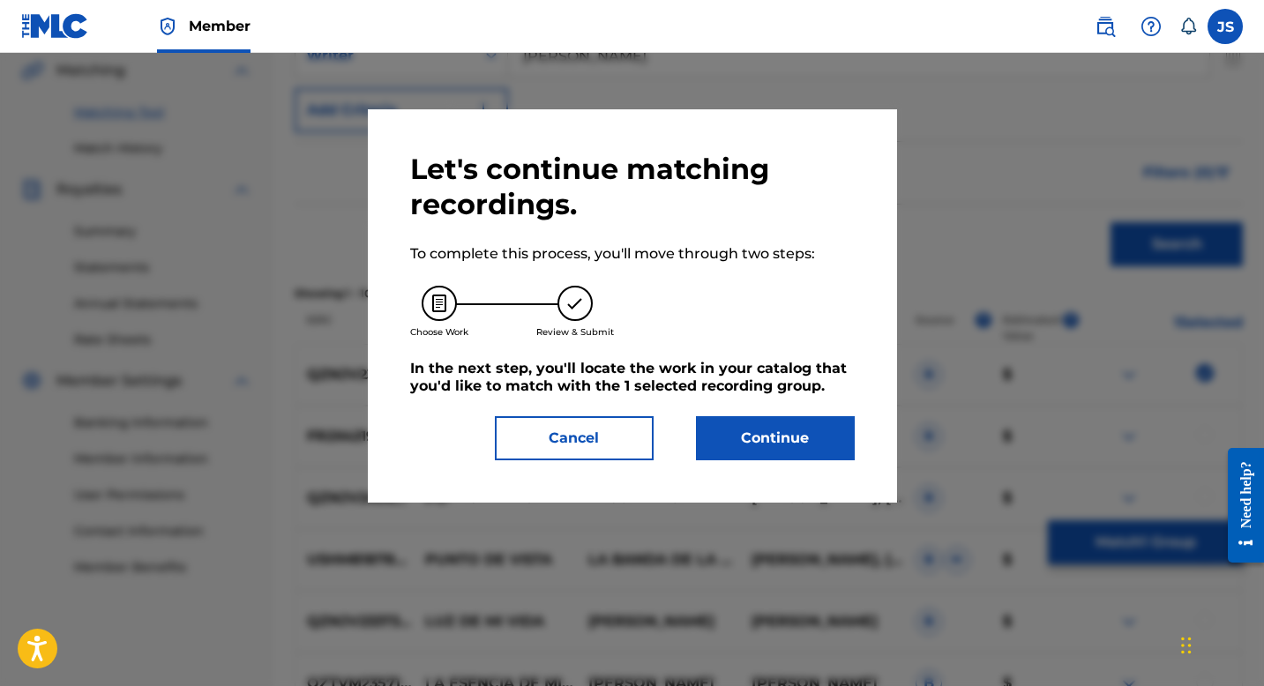
click at [708, 441] on button "Continue" at bounding box center [775, 438] width 159 height 44
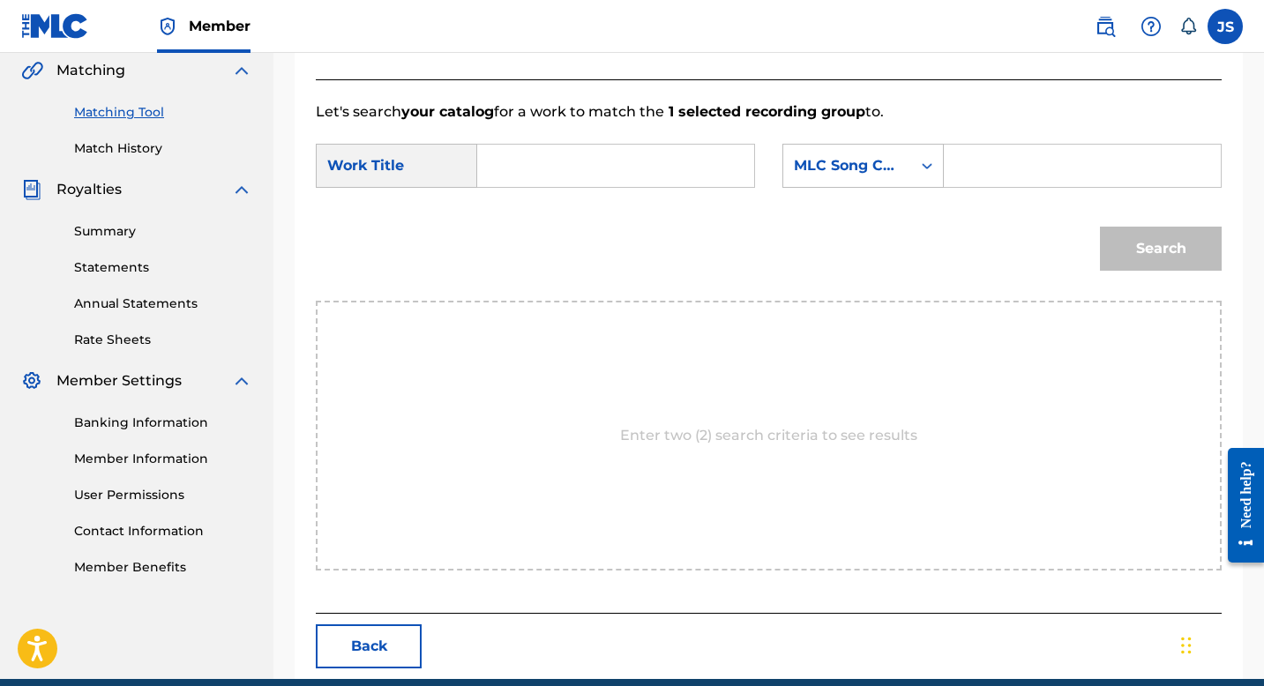
click at [488, 176] on div "Search Form" at bounding box center [616, 166] width 278 height 44
click at [488, 174] on div "Search Form" at bounding box center [616, 166] width 278 height 44
click at [501, 163] on input "Search Form" at bounding box center [615, 166] width 247 height 42
paste input "DESDE MI PUNTO DE VISTA"
type input "DESDE MI PUNTO DE VISTA"
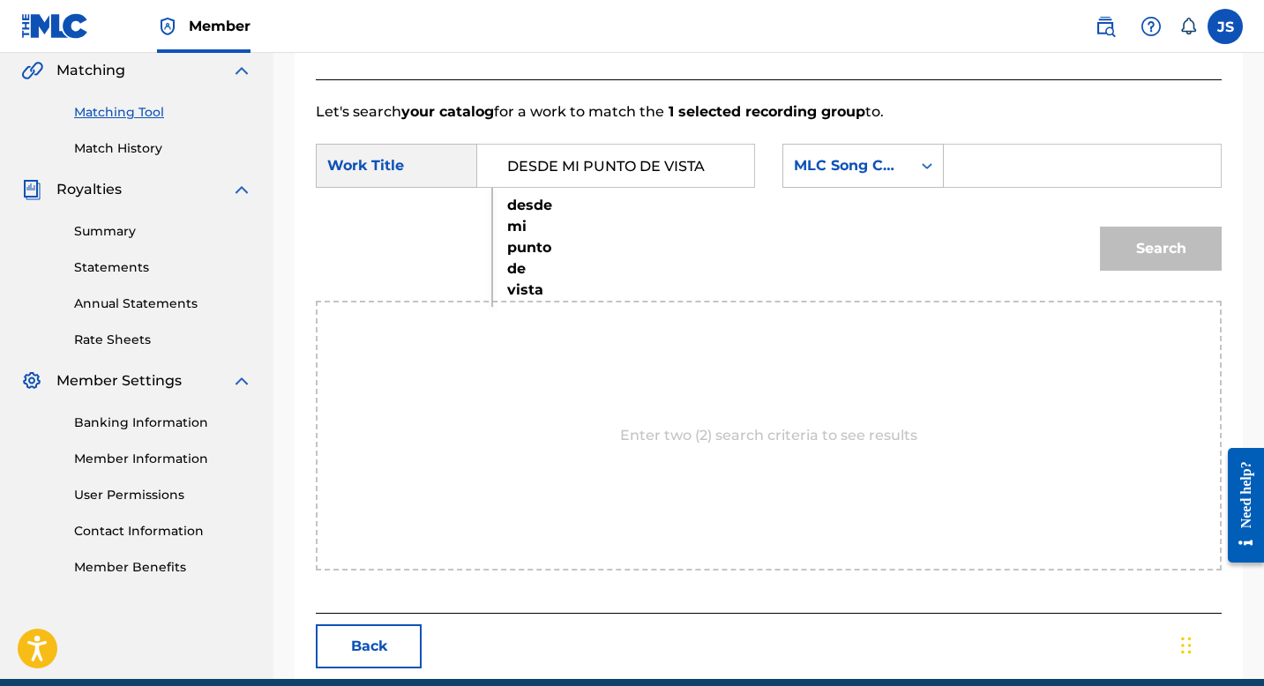
click at [1004, 179] on input "Search Form" at bounding box center [1082, 166] width 247 height 42
paste input "DQ608G"
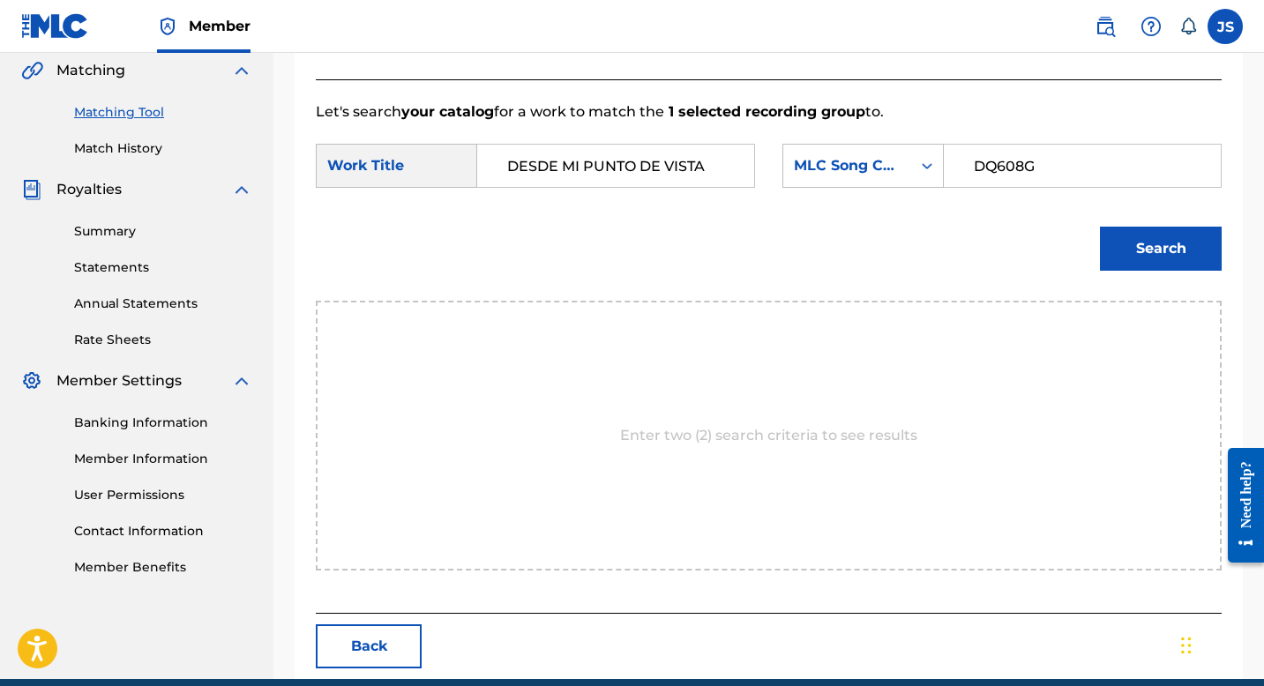
type input "DQ608G"
click at [1117, 228] on button "Search" at bounding box center [1161, 249] width 122 height 44
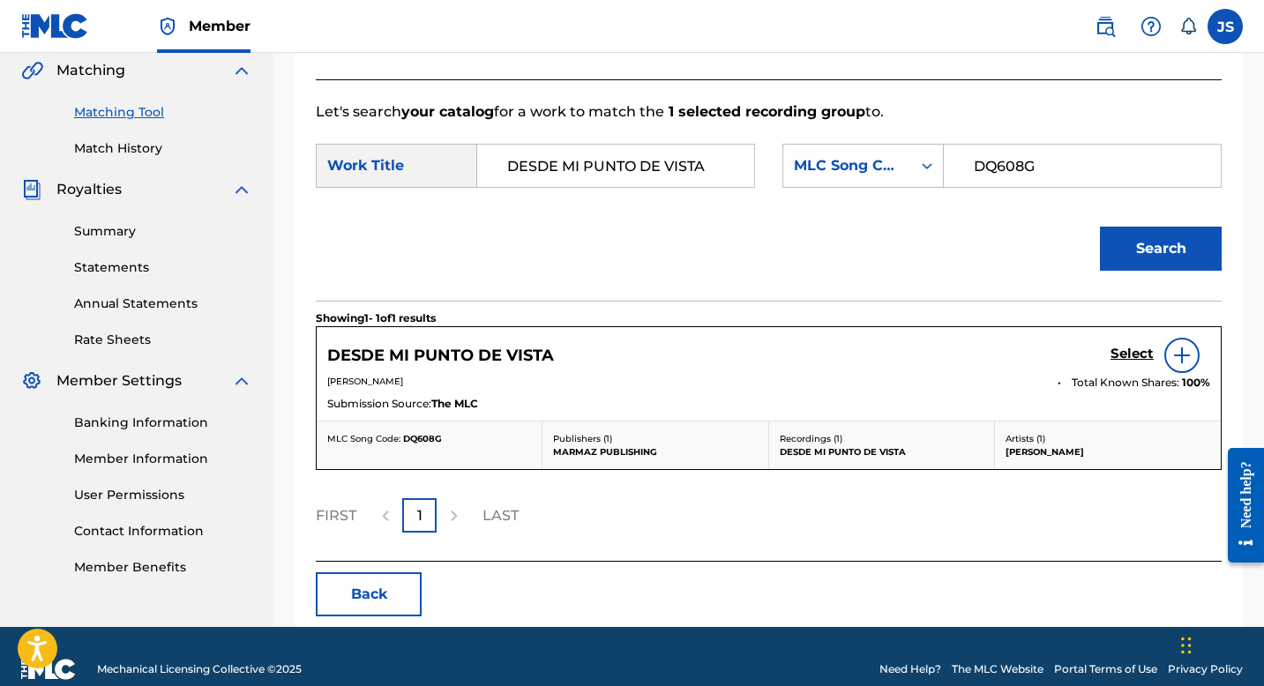
click at [536, 346] on h5 "DESDE MI PUNTO DE VISTA" at bounding box center [440, 356] width 227 height 20
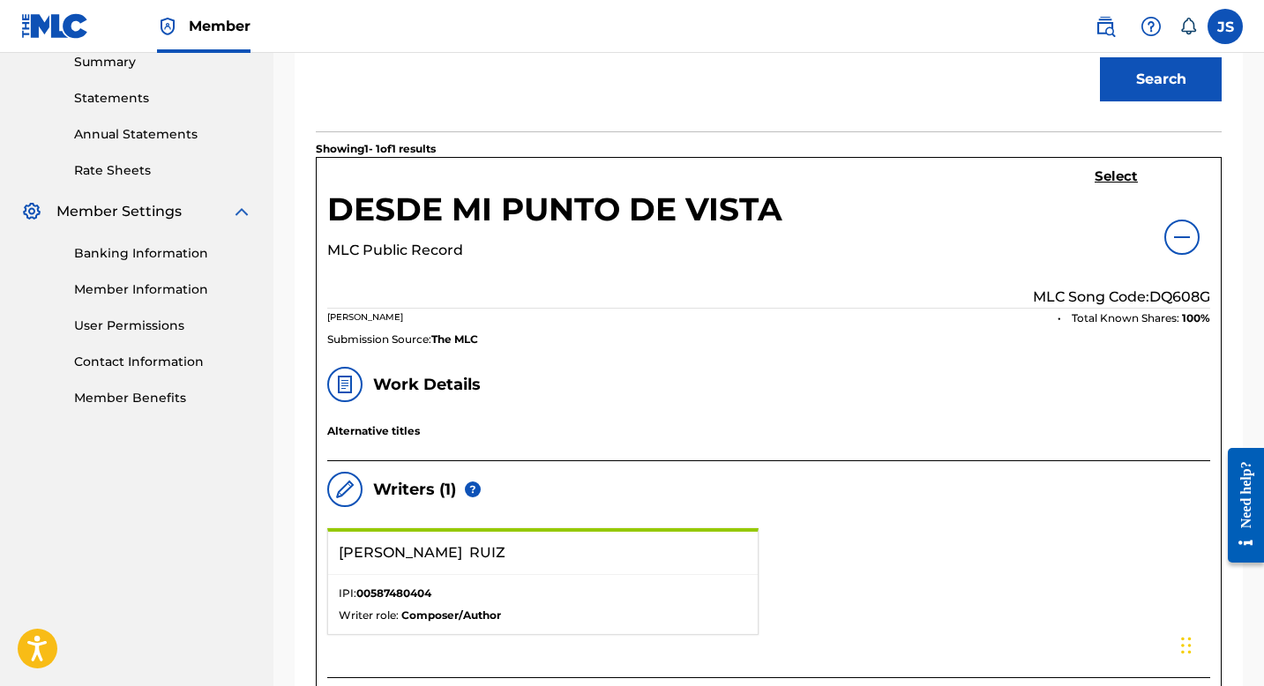
scroll to position [596, 0]
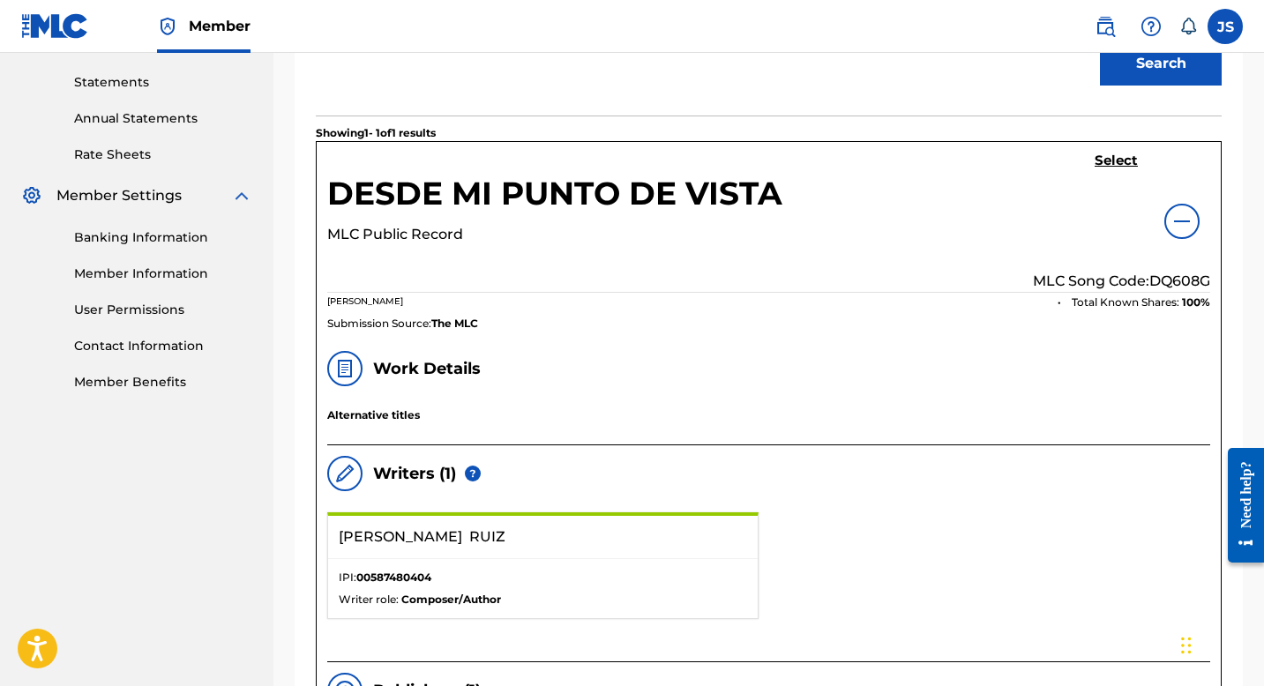
click at [1110, 163] on h5 "Select" at bounding box center [1116, 161] width 43 height 17
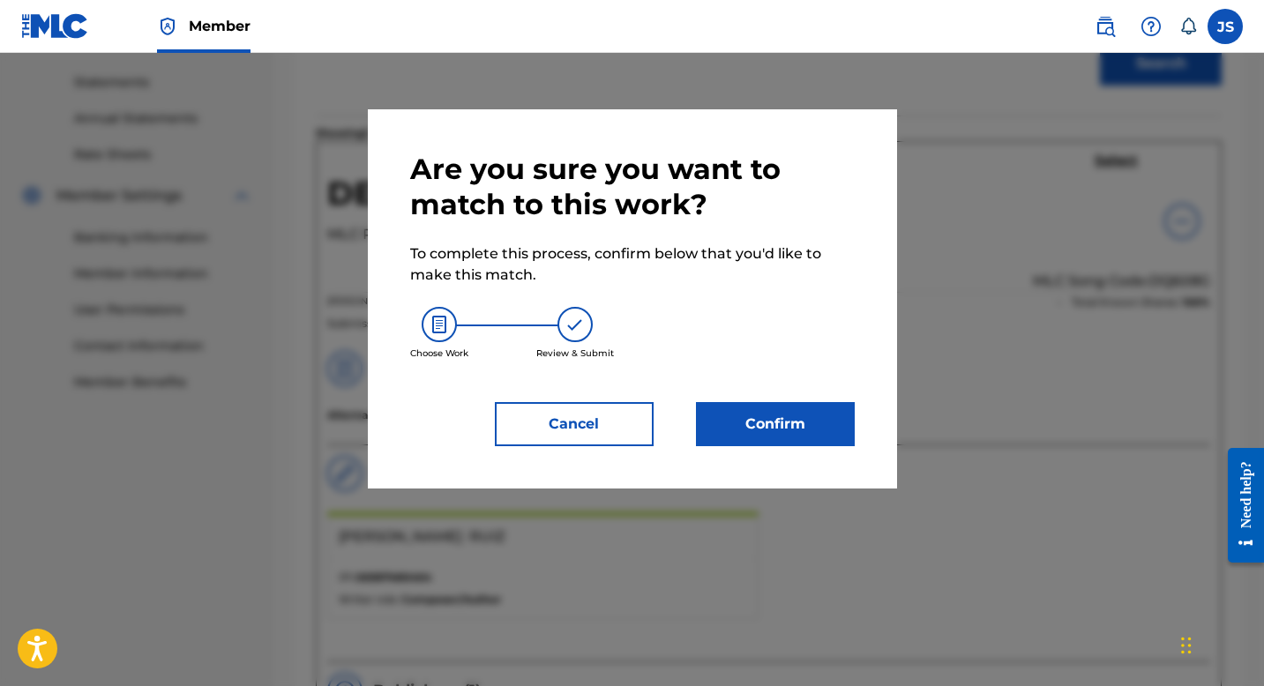
click at [766, 412] on button "Confirm" at bounding box center [775, 424] width 159 height 44
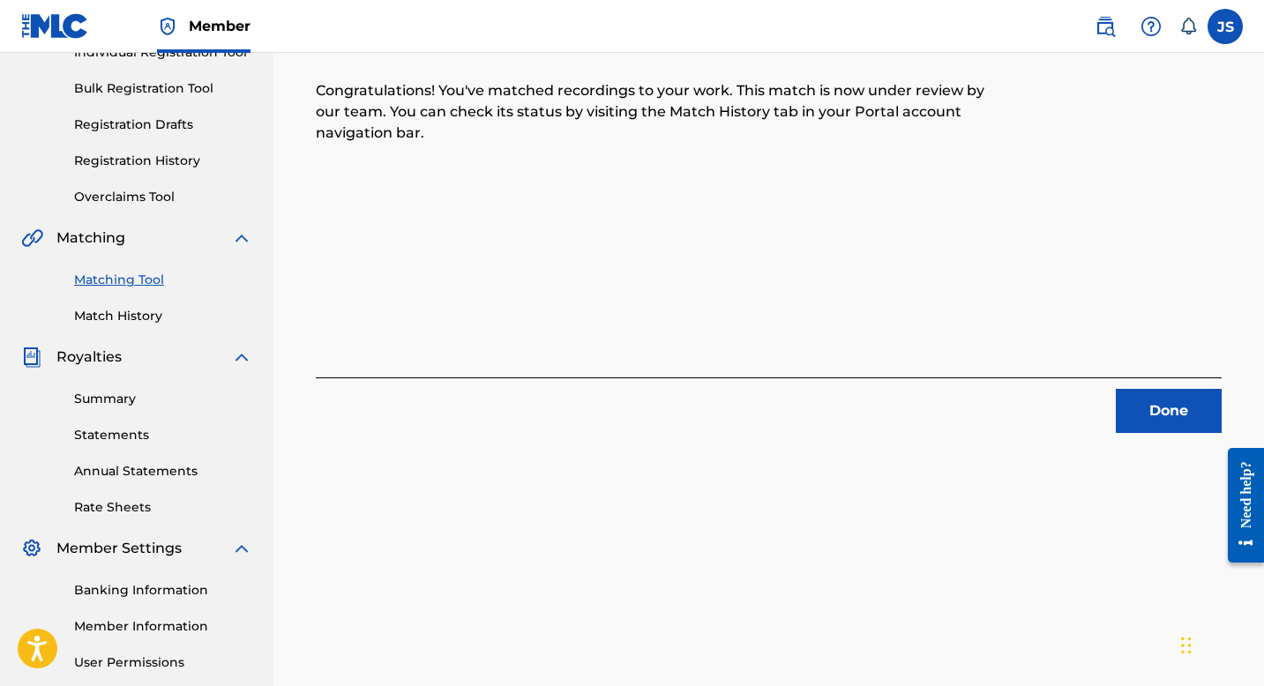
scroll to position [234, 0]
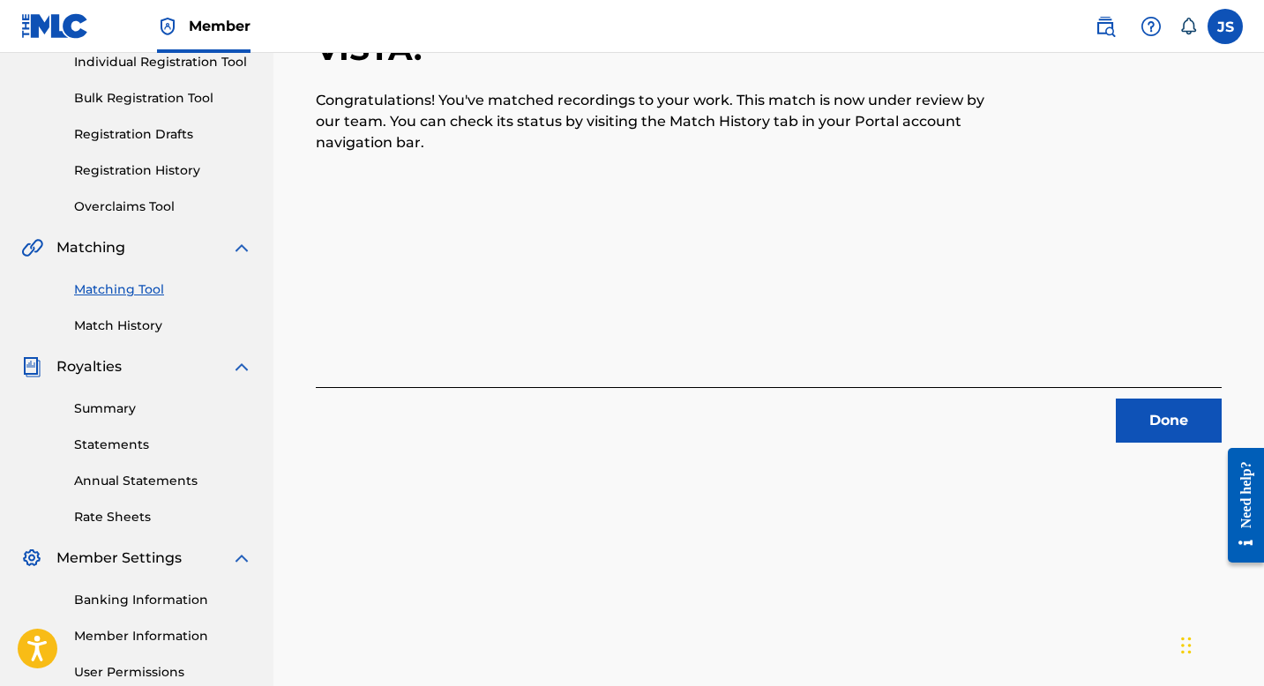
click at [1159, 431] on button "Done" at bounding box center [1169, 421] width 106 height 44
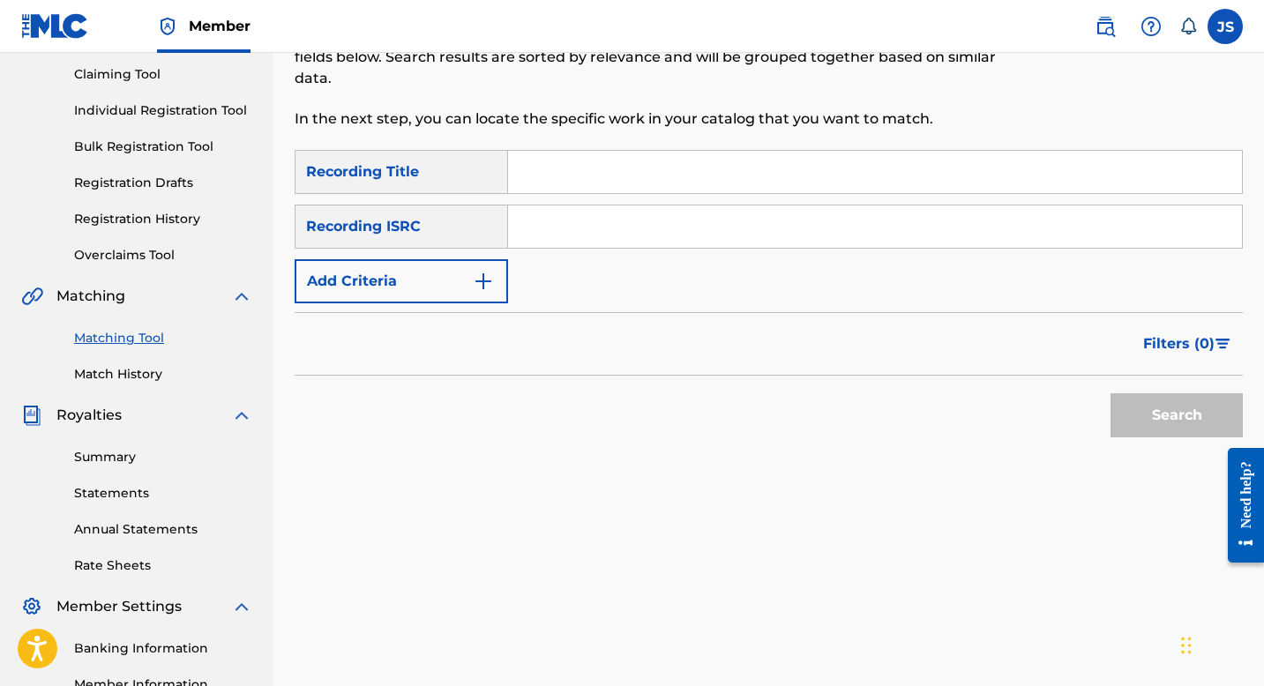
scroll to position [149, 0]
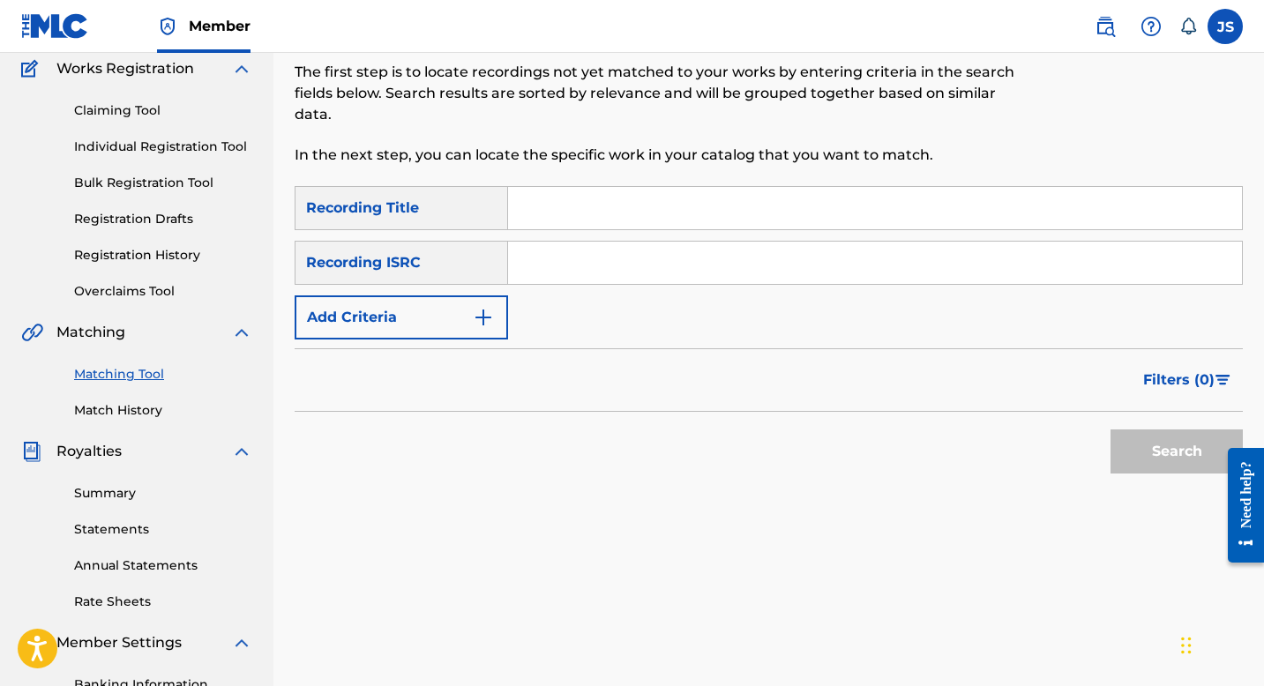
click at [541, 201] on input "Search Form" at bounding box center [875, 208] width 734 height 42
paste input "ECHANDO GASOLINA"
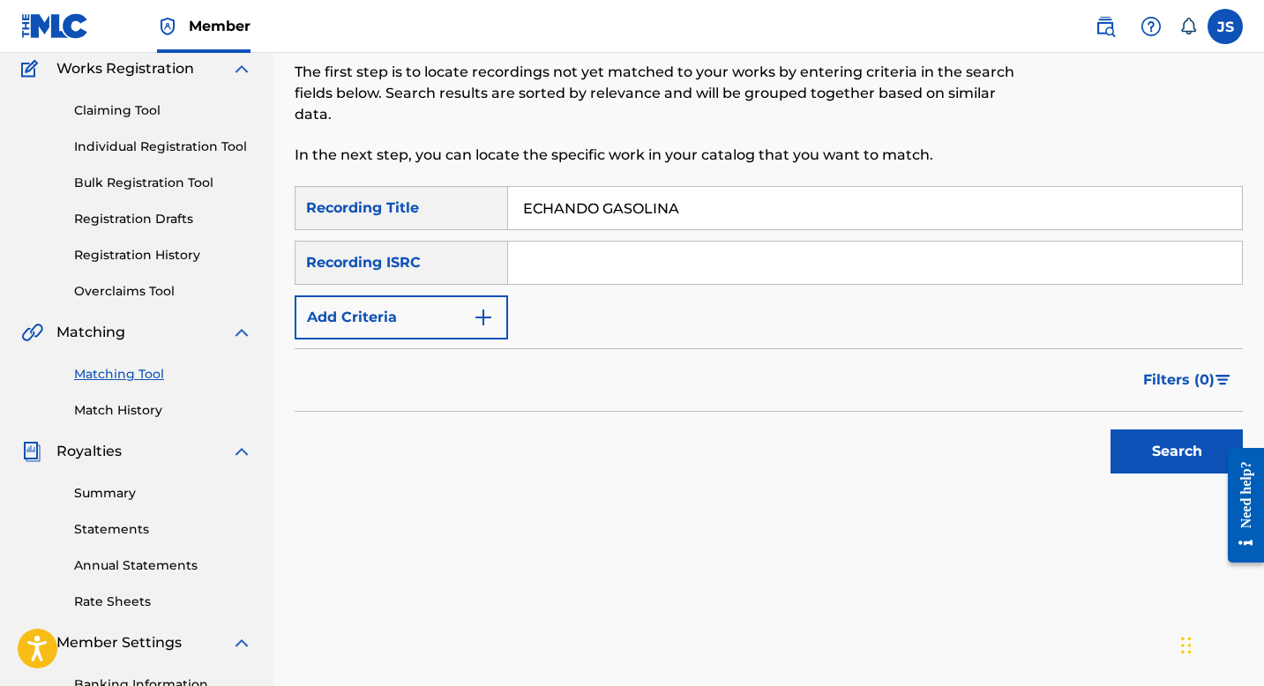
type input "ECHANDO GASOLINA"
click at [1127, 461] on button "Search" at bounding box center [1177, 452] width 132 height 44
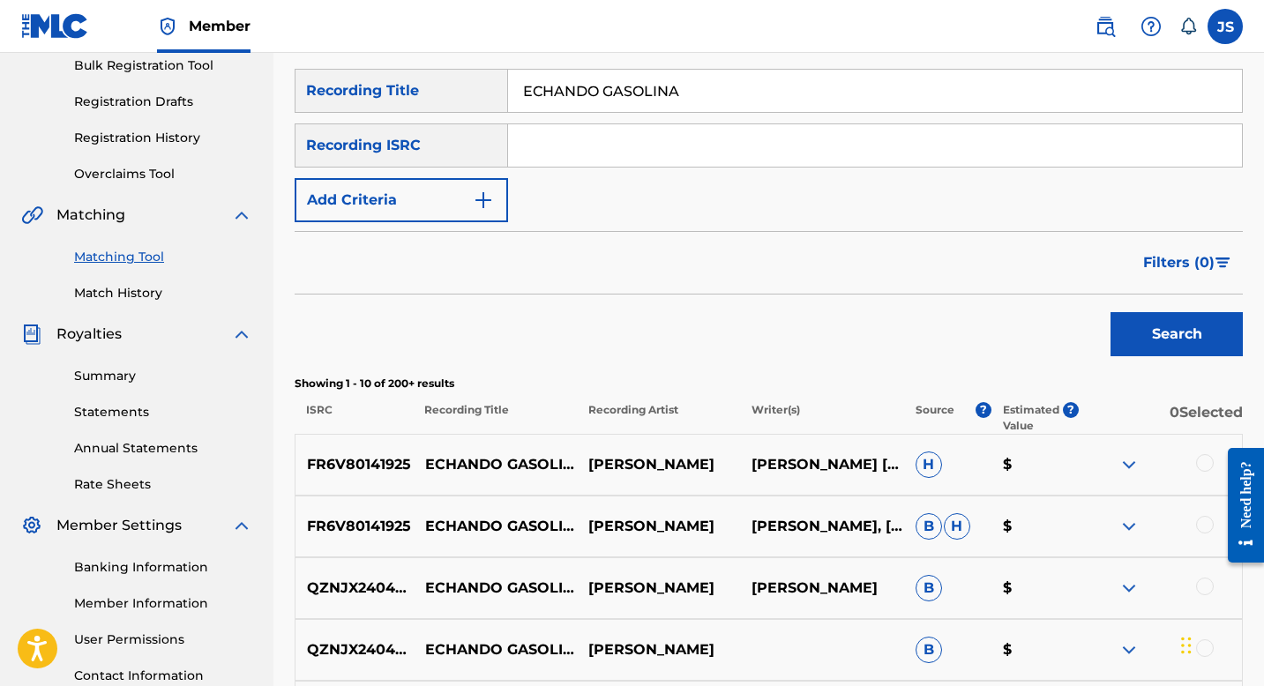
scroll to position [312, 0]
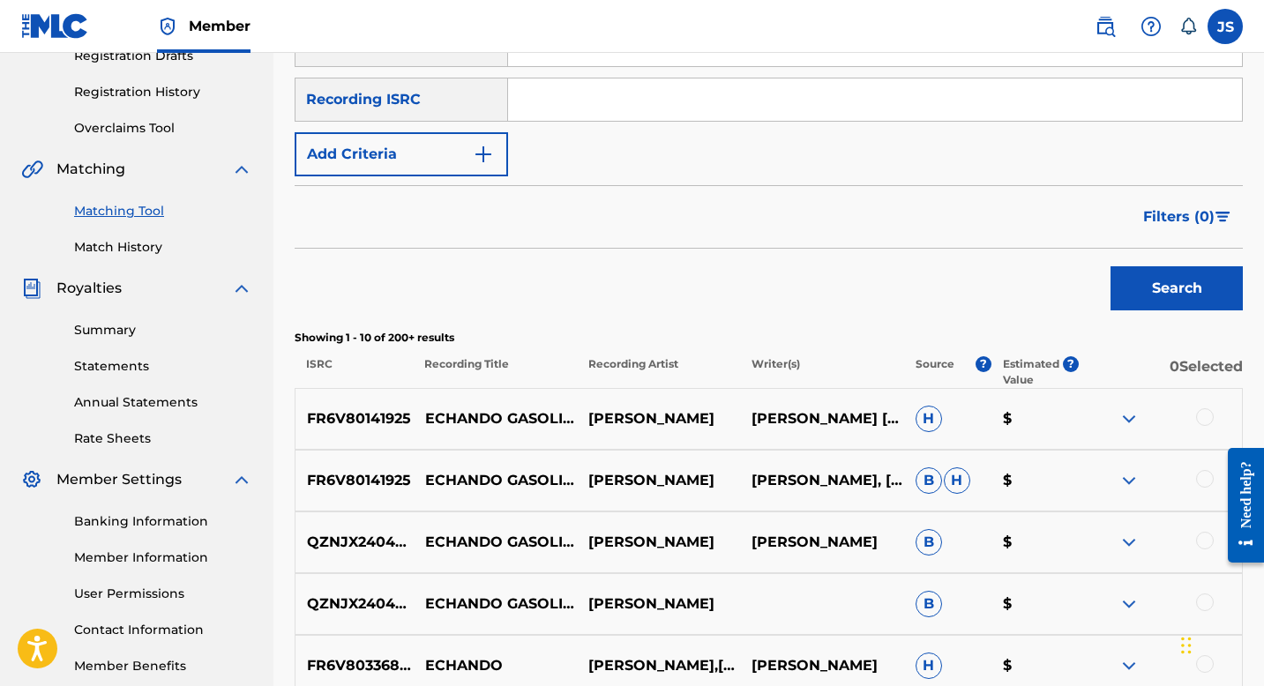
click at [478, 148] on img "Search Form" at bounding box center [483, 154] width 21 height 21
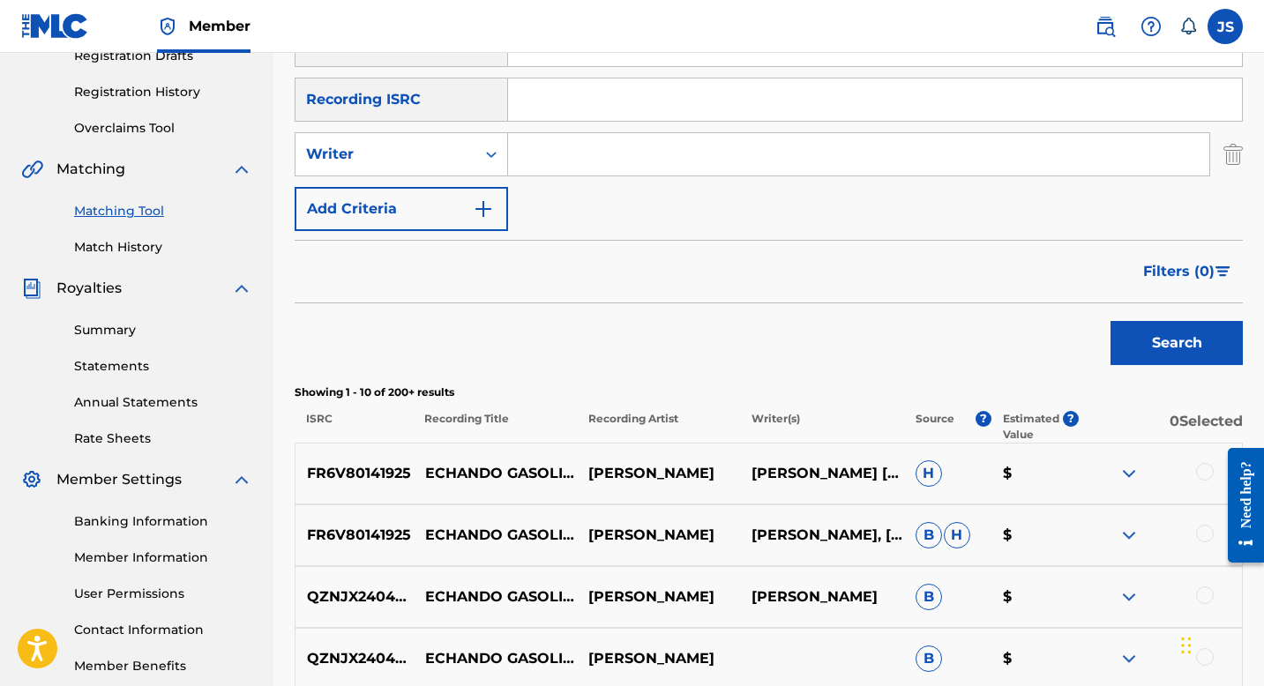
click at [543, 148] on input "Search Form" at bounding box center [858, 154] width 701 height 42
type input "[PERSON_NAME]"
click at [1163, 342] on button "Search" at bounding box center [1177, 343] width 132 height 44
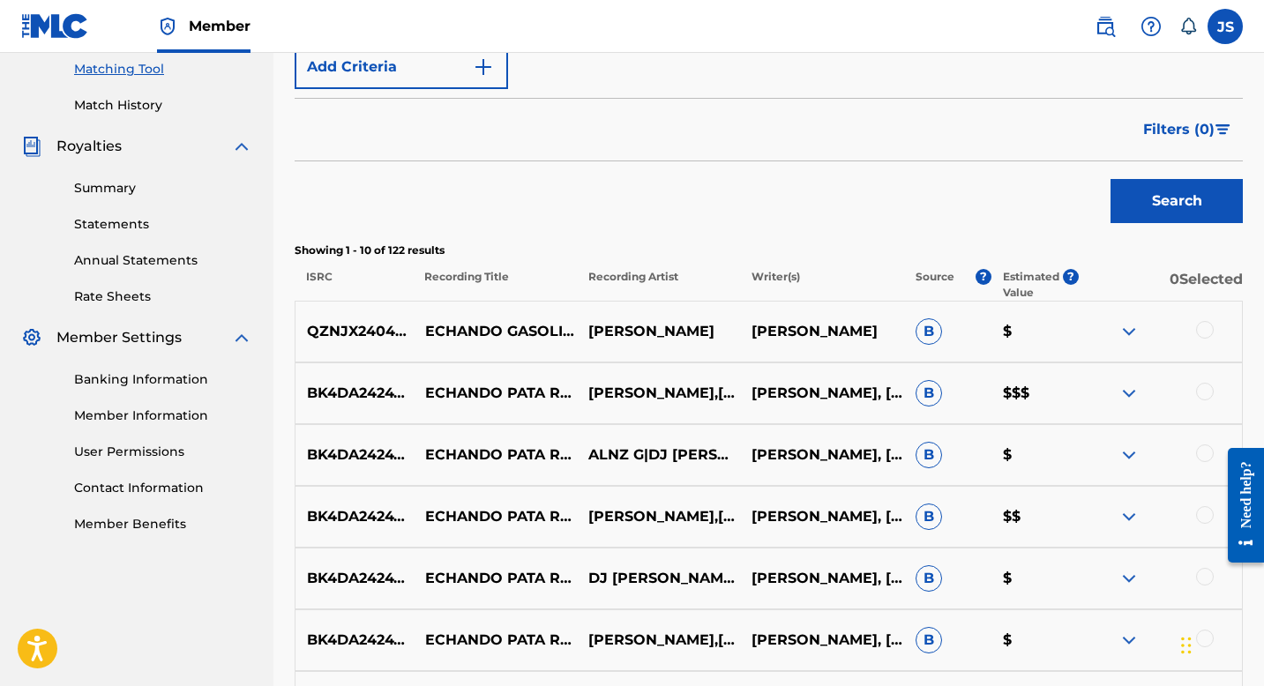
scroll to position [424, 0]
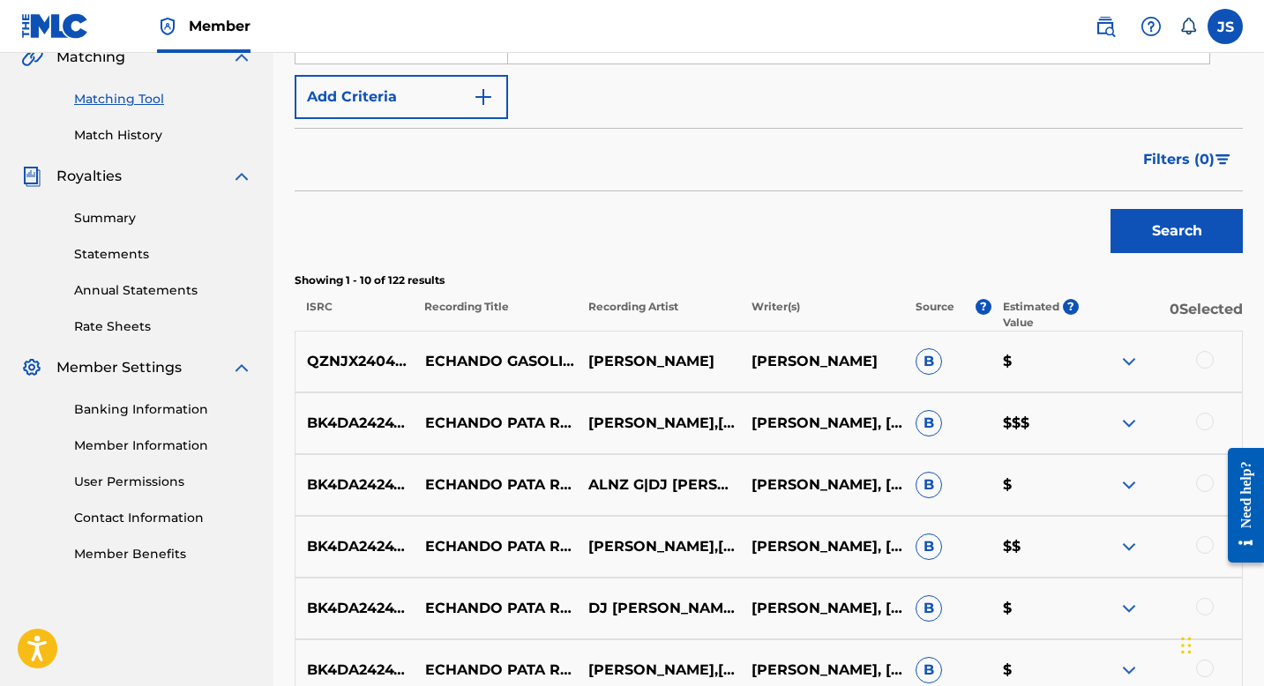
click at [1204, 353] on div at bounding box center [1205, 360] width 18 height 18
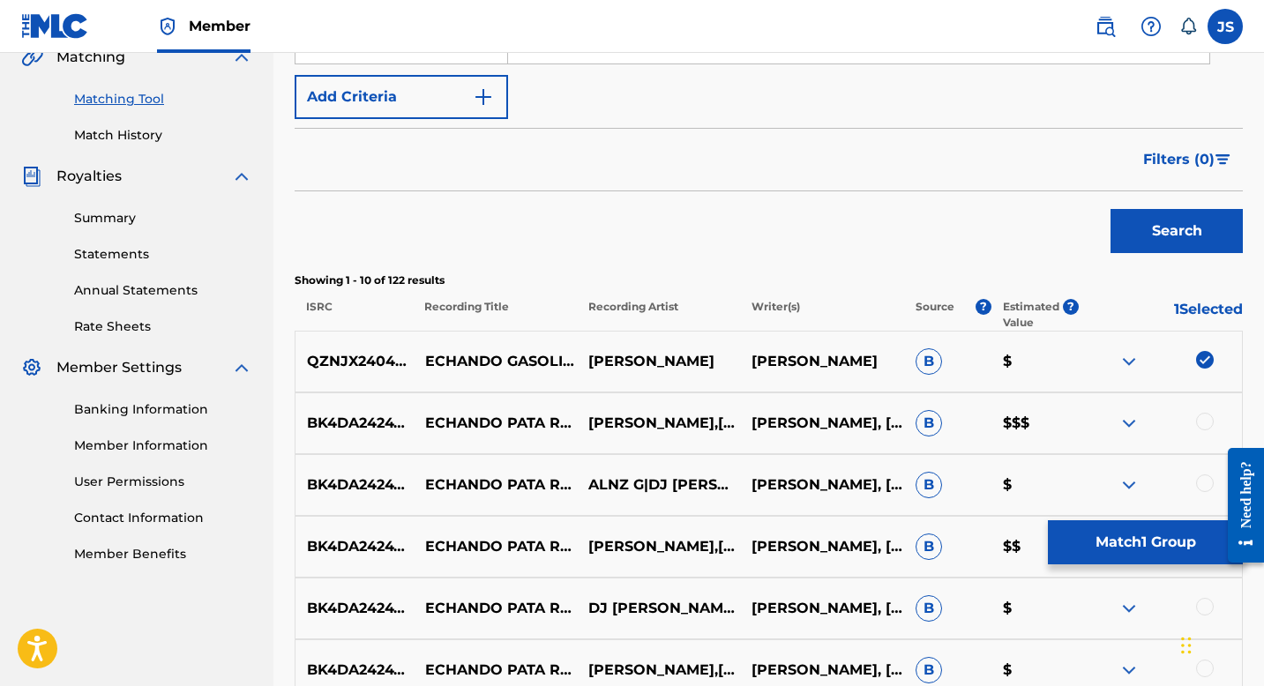
click at [1130, 534] on button "Match 1 Group" at bounding box center [1145, 543] width 195 height 44
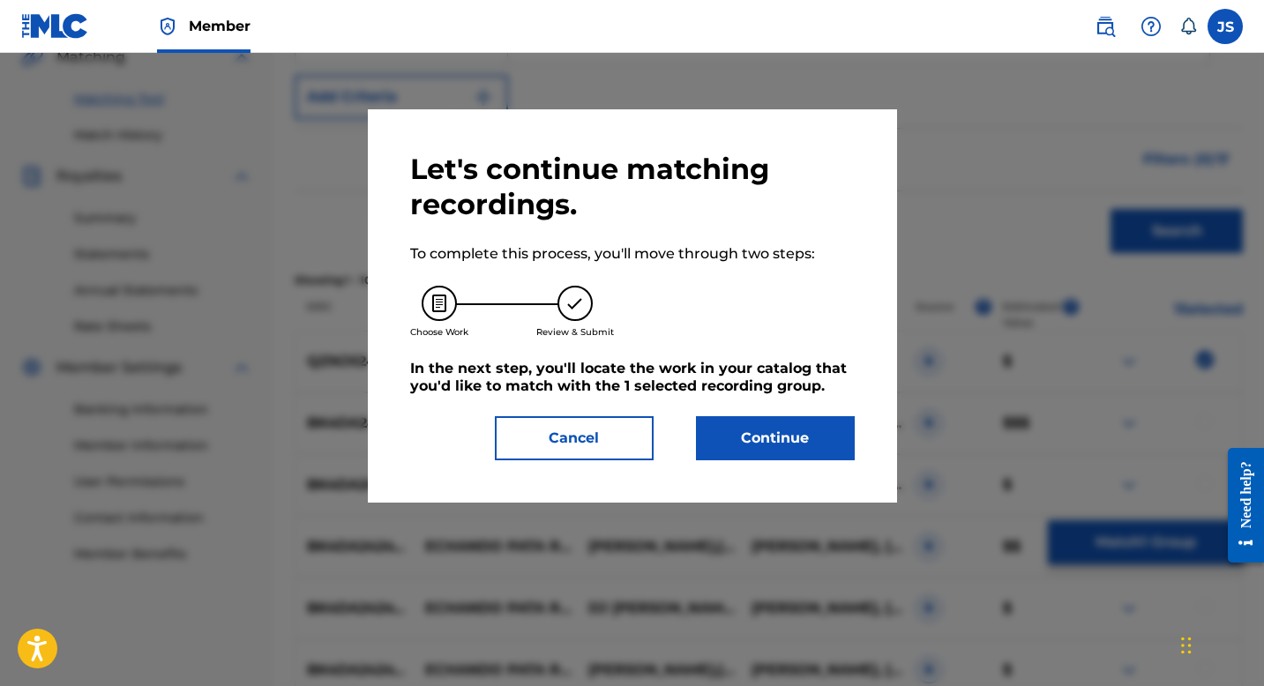
click at [769, 422] on button "Continue" at bounding box center [775, 438] width 159 height 44
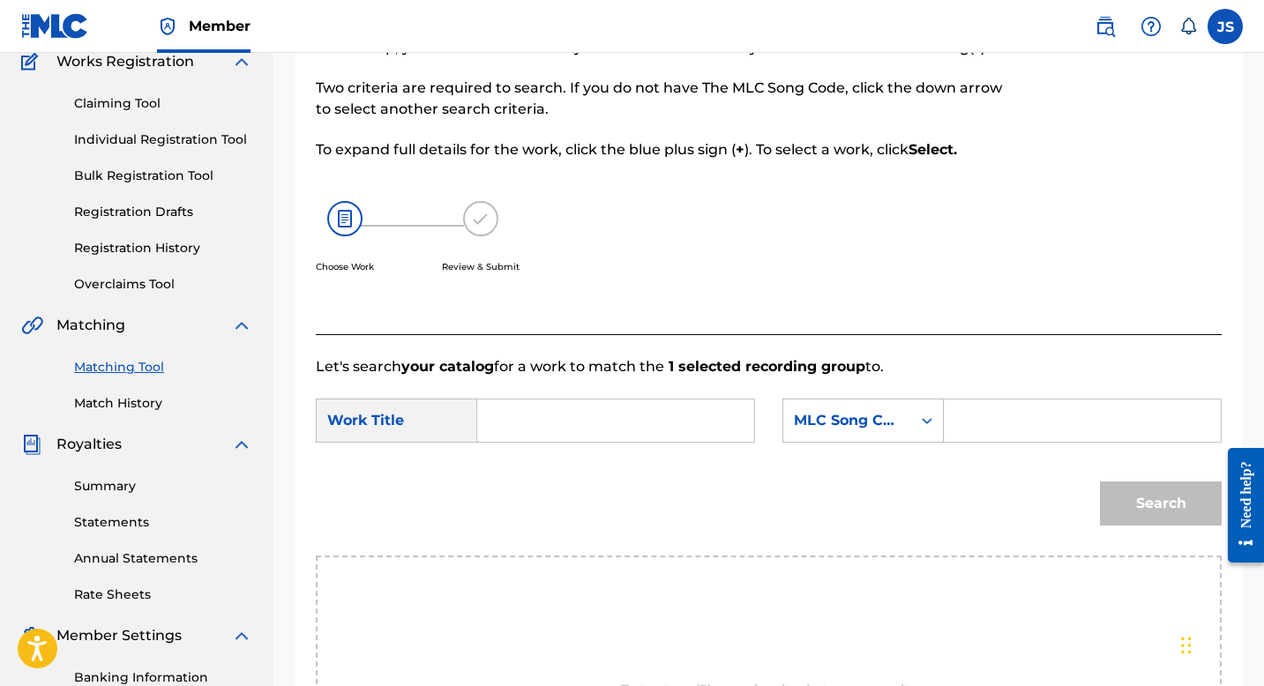
scroll to position [155, 0]
click at [576, 442] on input "Search Form" at bounding box center [615, 422] width 247 height 42
paste input "ECHANDO GASOLINA"
type input "ECHANDO GASOLINA"
click at [975, 446] on div "SearchWithCriteria12bf1fc4-cb32-4d0a-af49-a55c1edd6a08 Work Title ECHANDO GASOL…" at bounding box center [769, 427] width 906 height 55
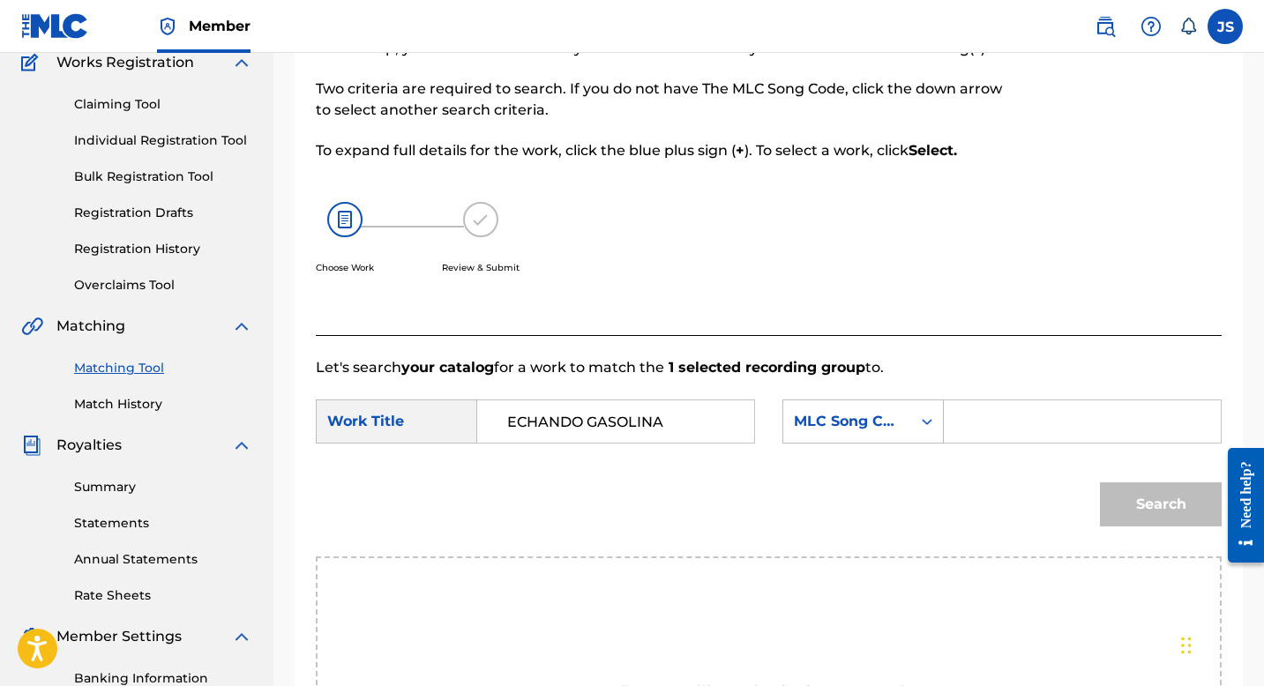
click at [971, 419] on input "Search Form" at bounding box center [1082, 422] width 247 height 42
paste input "ES0FFK"
type input "ES0FFK"
click at [1151, 507] on button "Search" at bounding box center [1161, 505] width 122 height 44
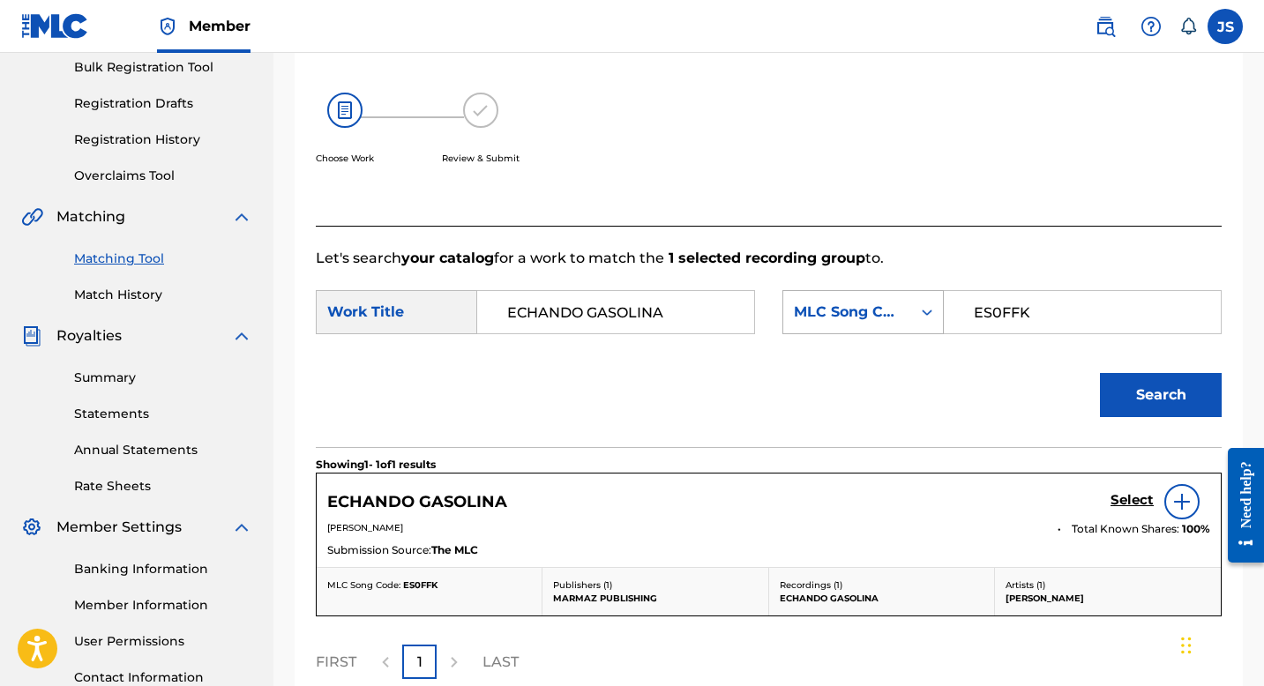
scroll to position [266, 0]
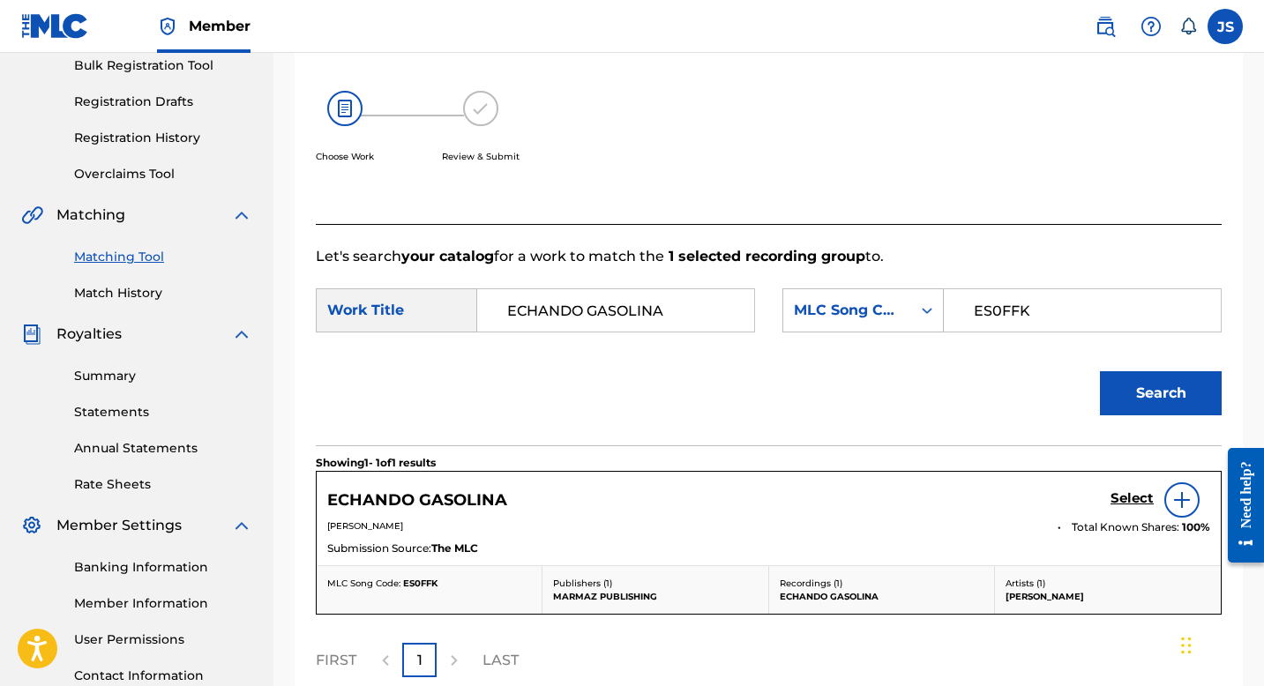
click at [1122, 498] on h5 "Select" at bounding box center [1132, 499] width 43 height 17
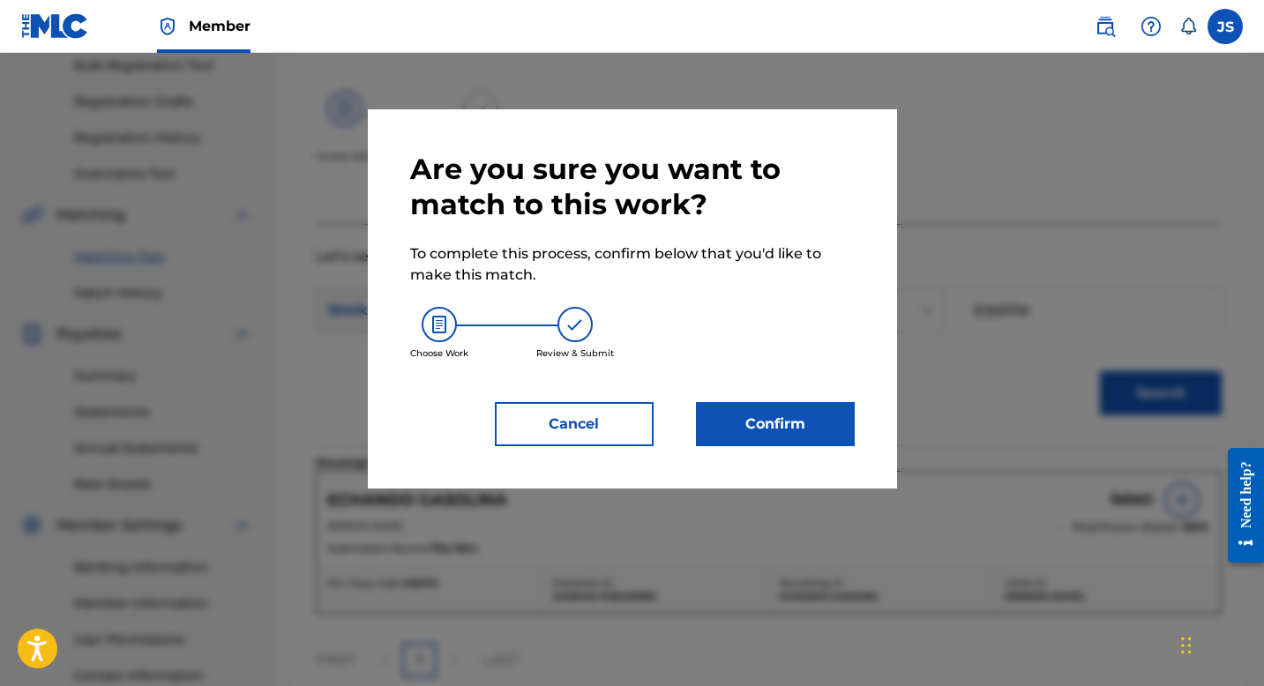
click at [765, 413] on button "Confirm" at bounding box center [775, 424] width 159 height 44
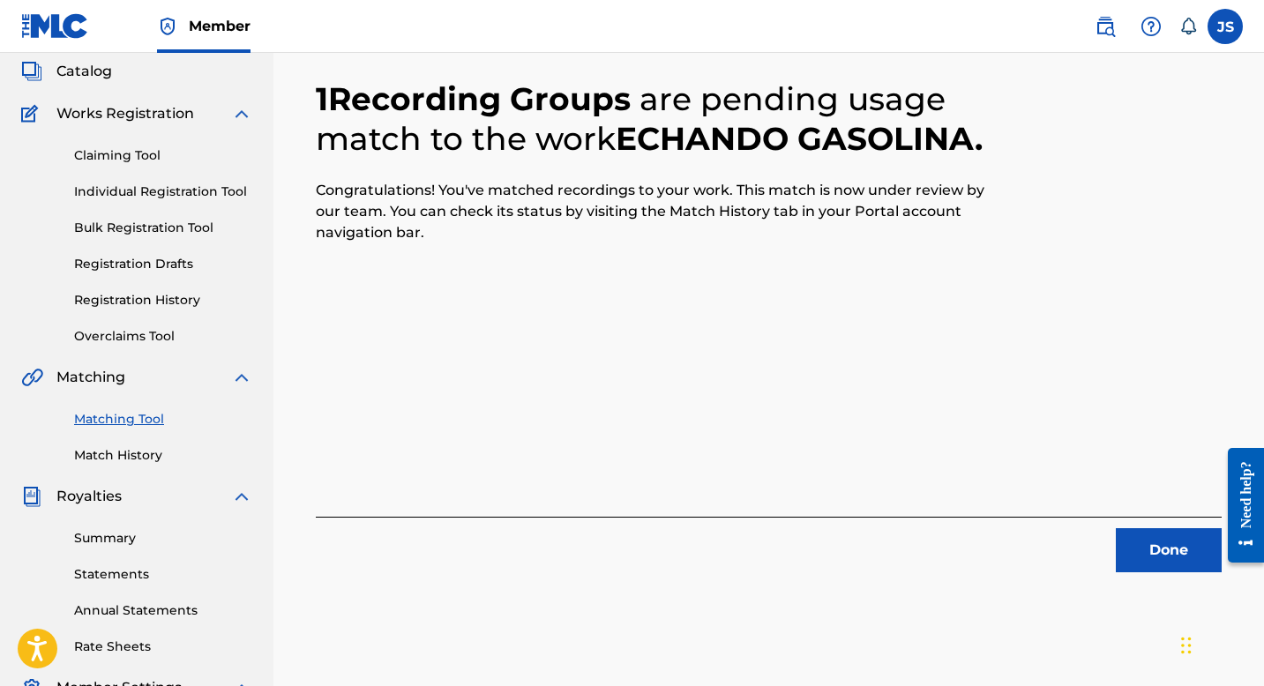
scroll to position [0, 0]
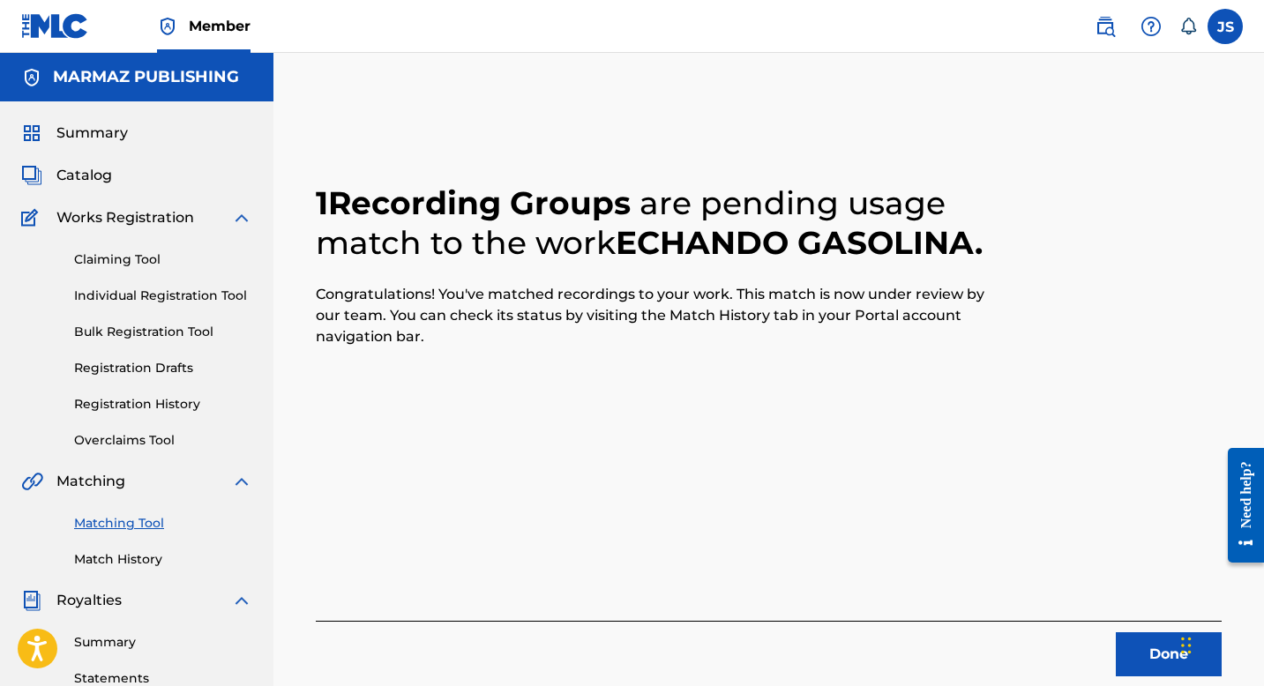
click at [1137, 640] on button "Done" at bounding box center [1169, 655] width 106 height 44
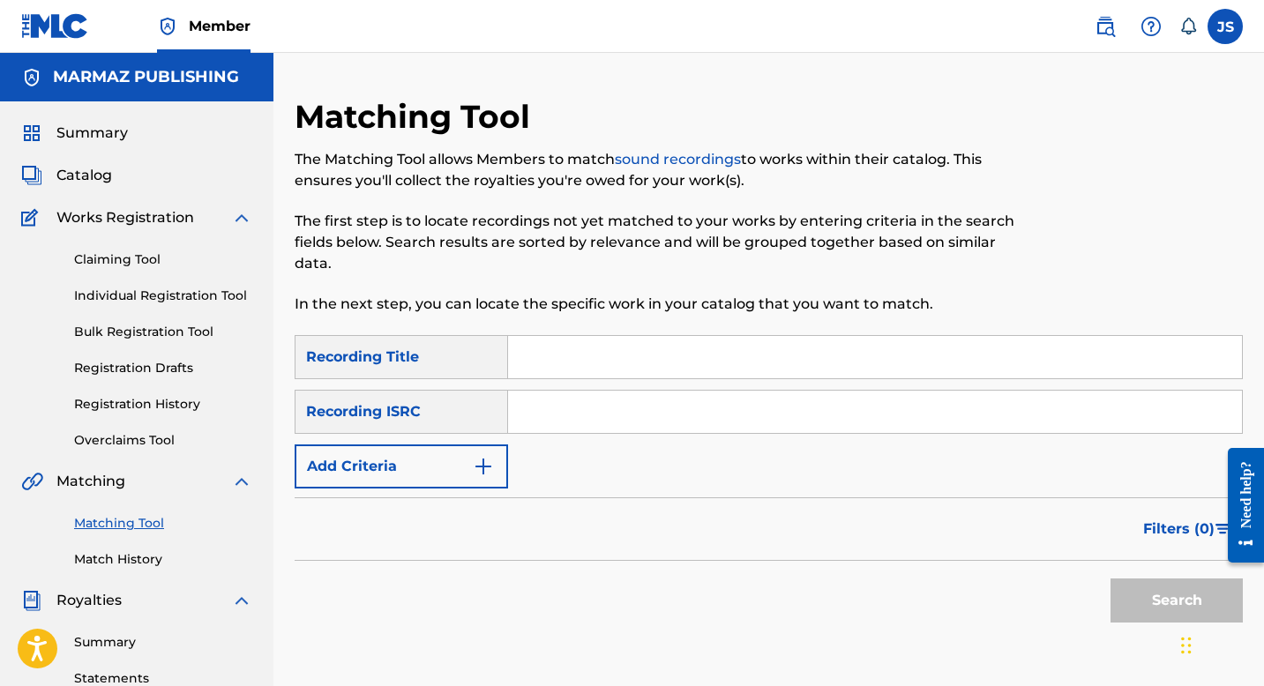
click at [587, 357] on input "Search Form" at bounding box center [875, 357] width 734 height 42
paste input "EL BORRACHITO DE SIEMPRE"
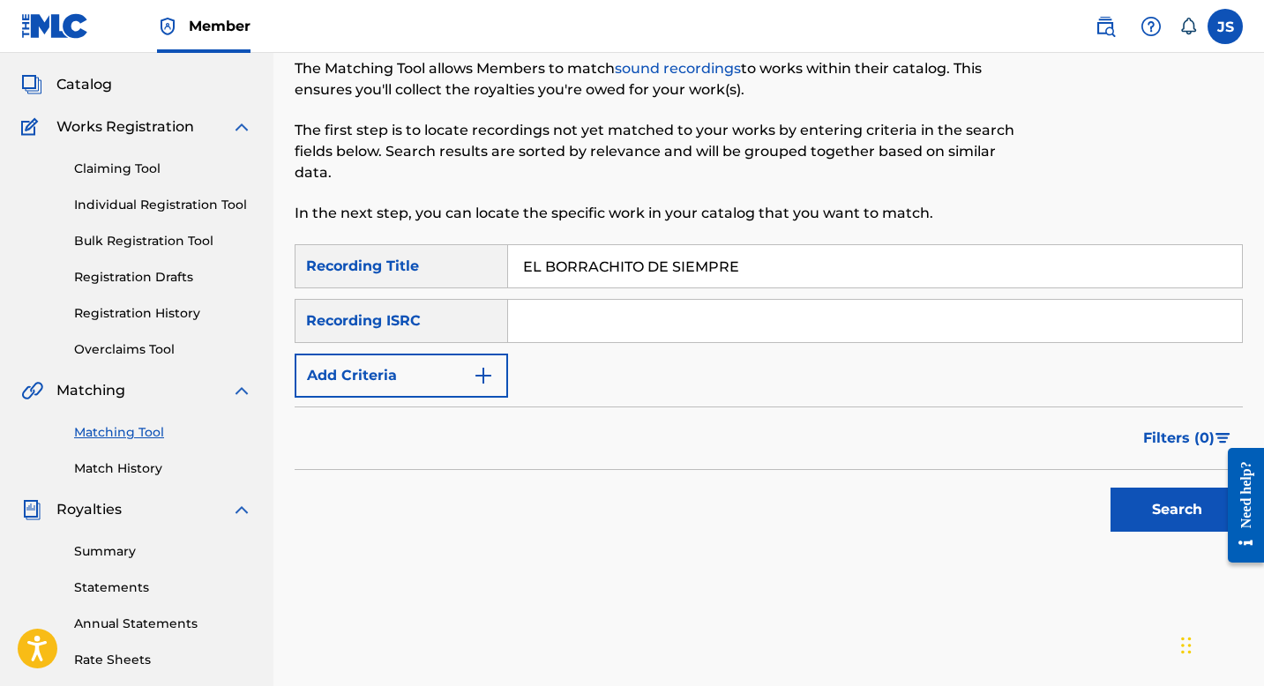
scroll to position [92, 0]
type input "EL BORRACHITO DE SIEMPRE"
click at [1163, 502] on button "Search" at bounding box center [1177, 509] width 132 height 44
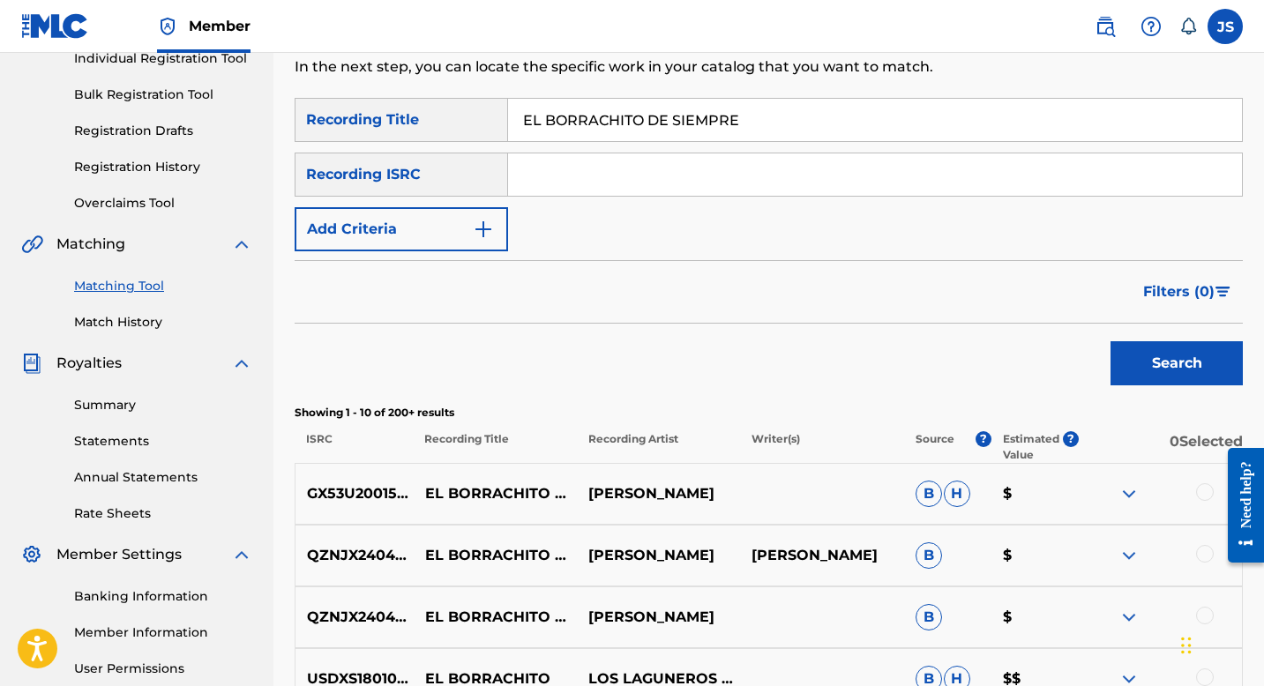
scroll to position [268, 0]
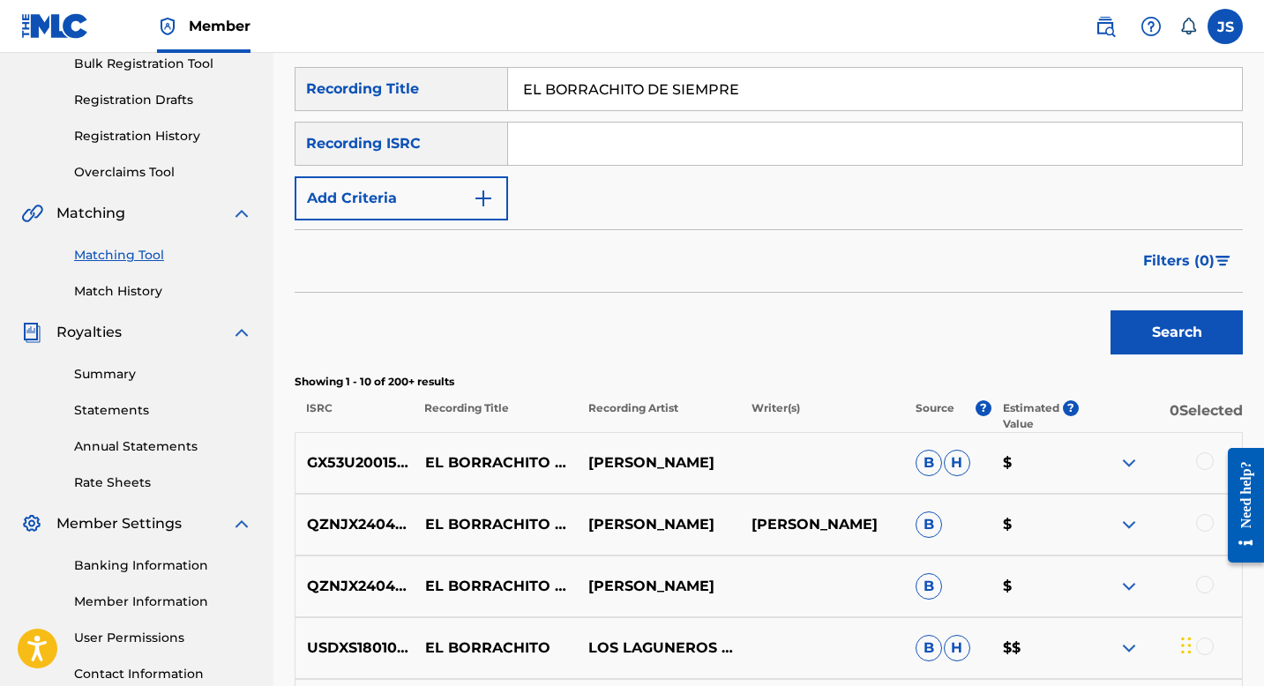
click at [459, 224] on form "SearchWithCriteriaf40d5b89-9148-4c3b-8d21-73fc97eea506 Recording Title EL BORRA…" at bounding box center [769, 215] width 948 height 296
click at [463, 195] on button "Add Criteria" at bounding box center [401, 198] width 213 height 44
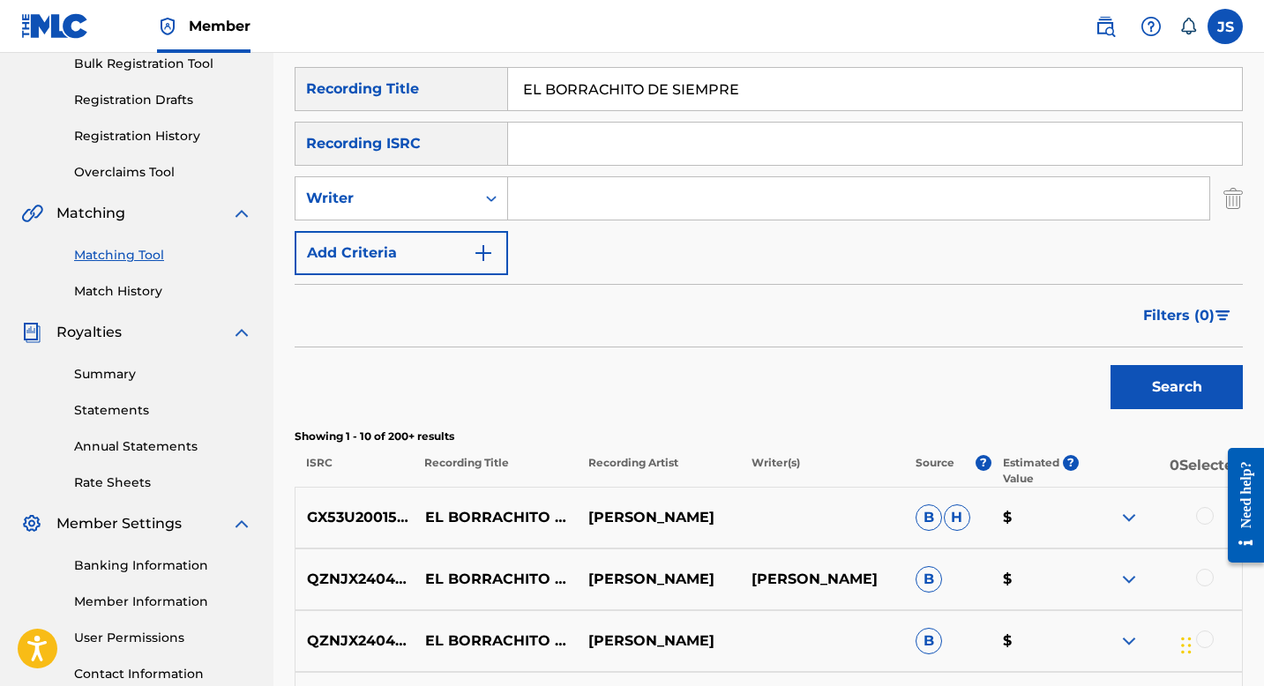
click at [553, 199] on input "Search Form" at bounding box center [858, 198] width 701 height 42
type input "[PERSON_NAME]"
click at [1177, 371] on button "Search" at bounding box center [1177, 387] width 132 height 44
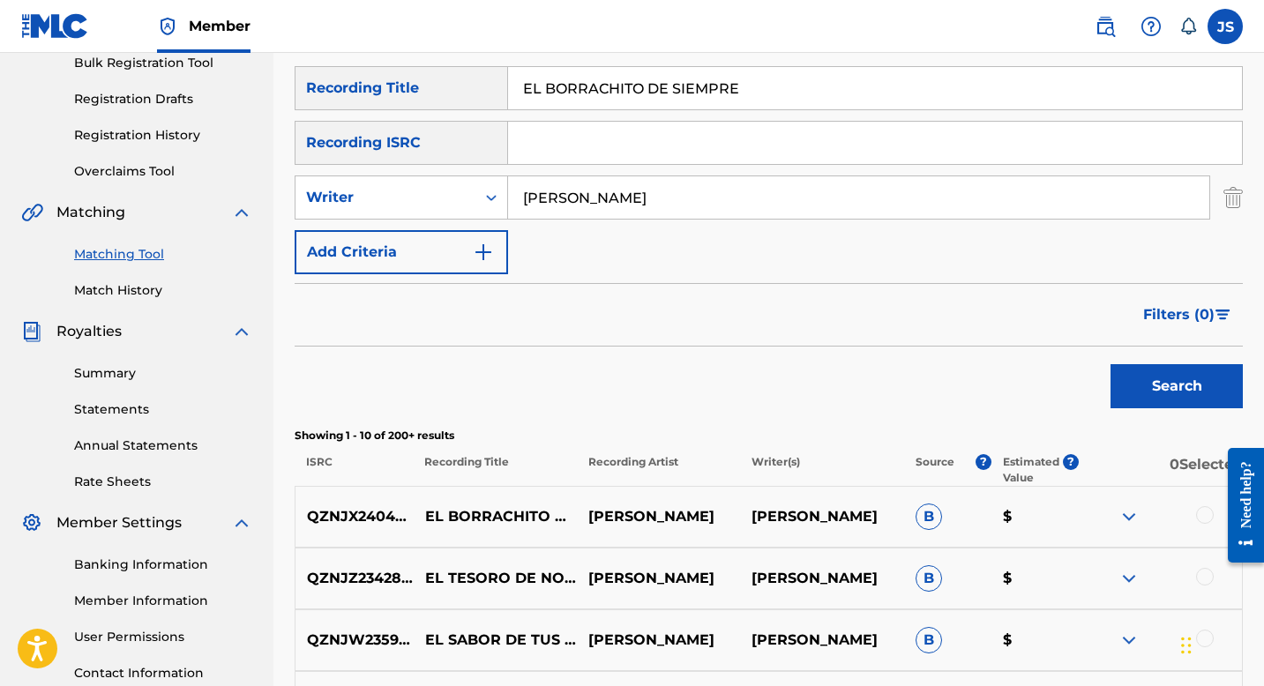
scroll to position [267, 0]
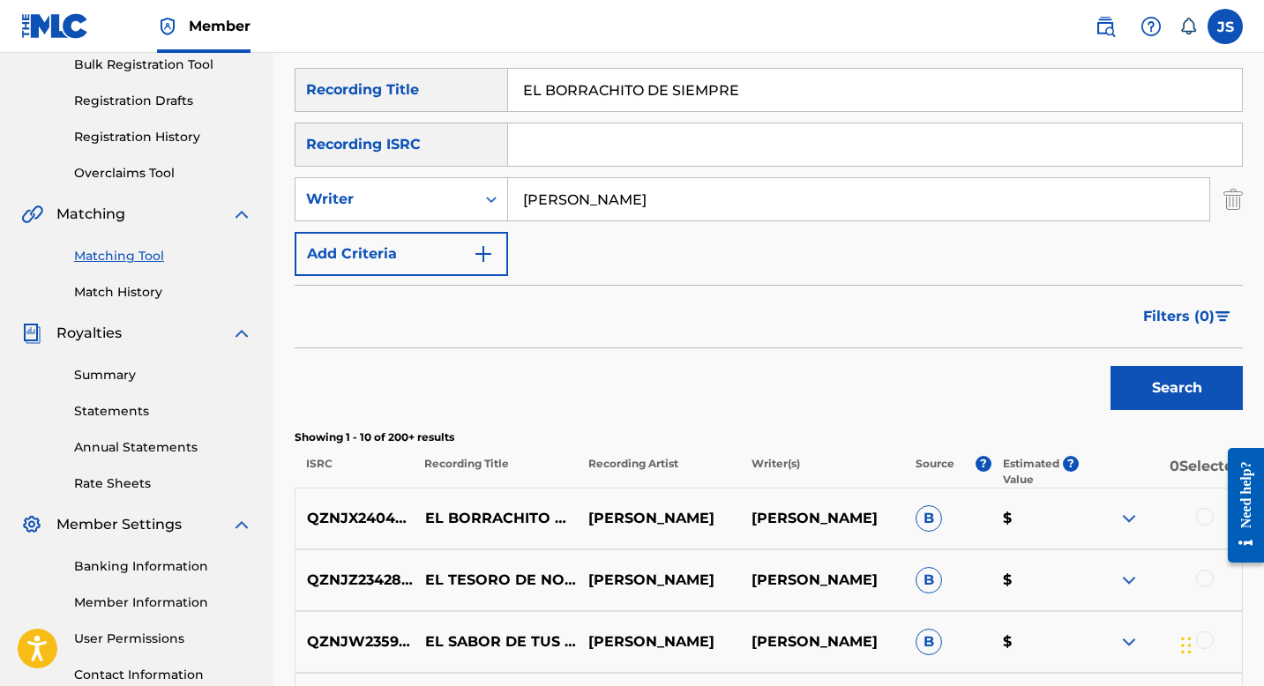
click at [1202, 514] on div at bounding box center [1205, 517] width 18 height 18
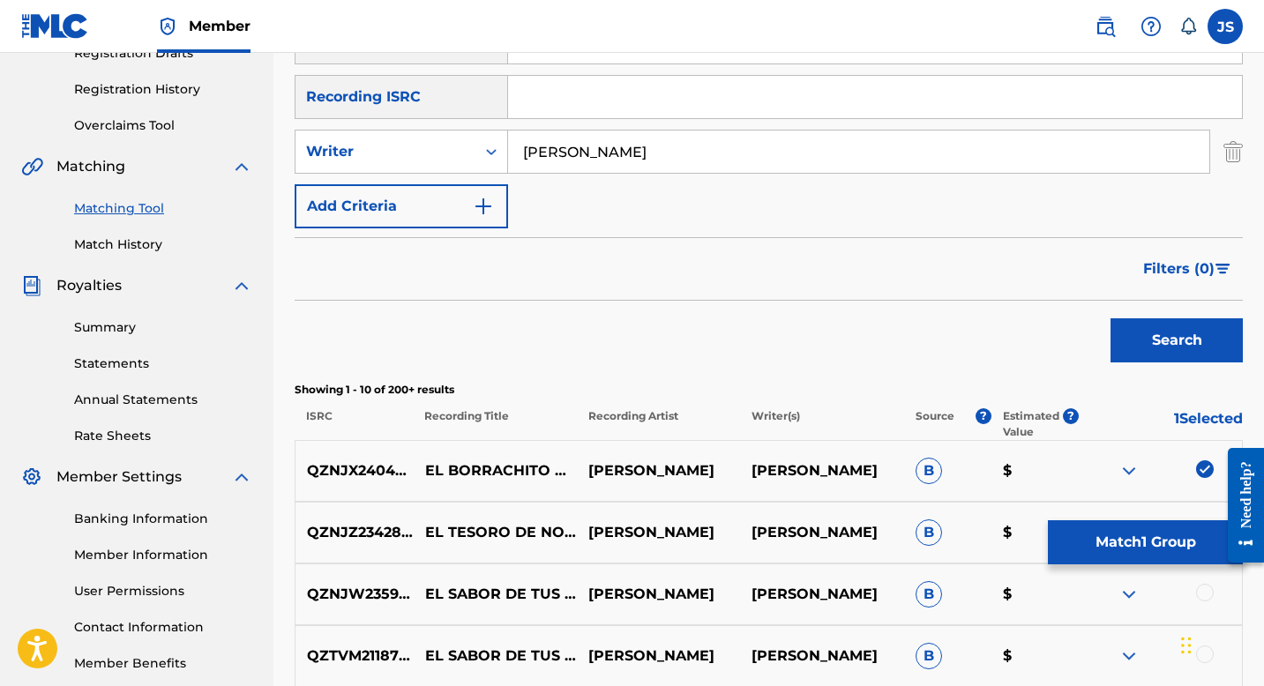
scroll to position [324, 0]
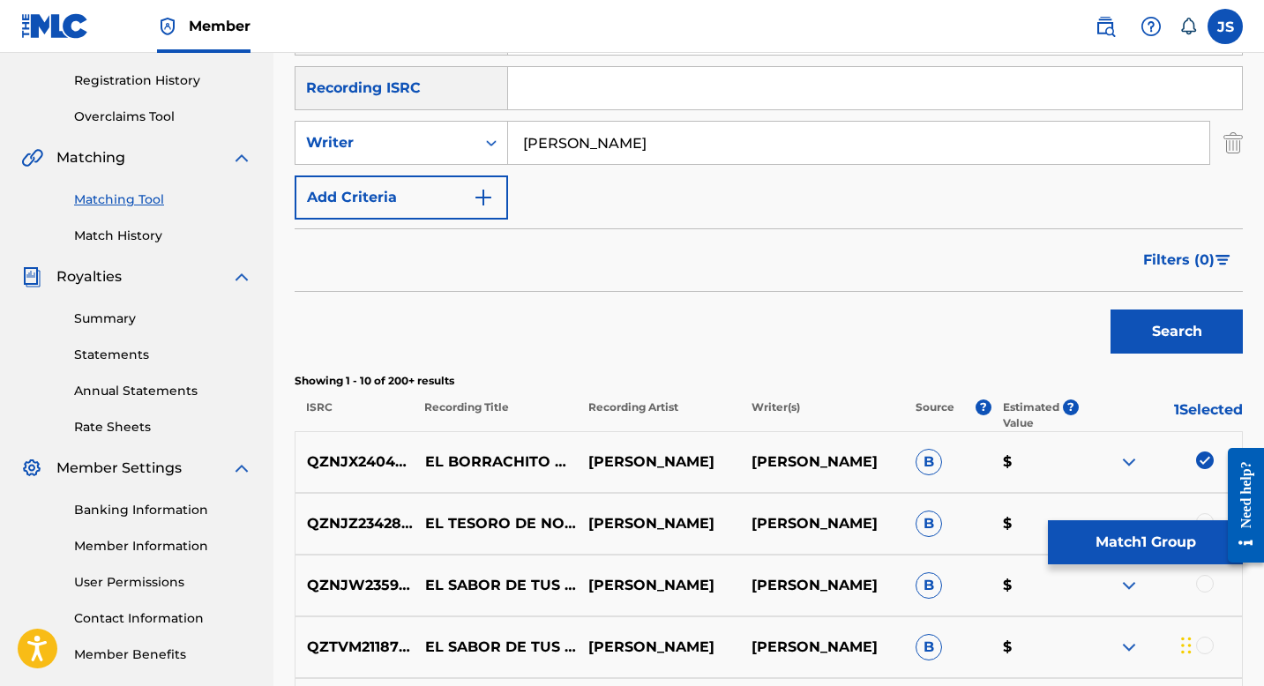
click at [1092, 539] on button "Match 1 Group" at bounding box center [1145, 543] width 195 height 44
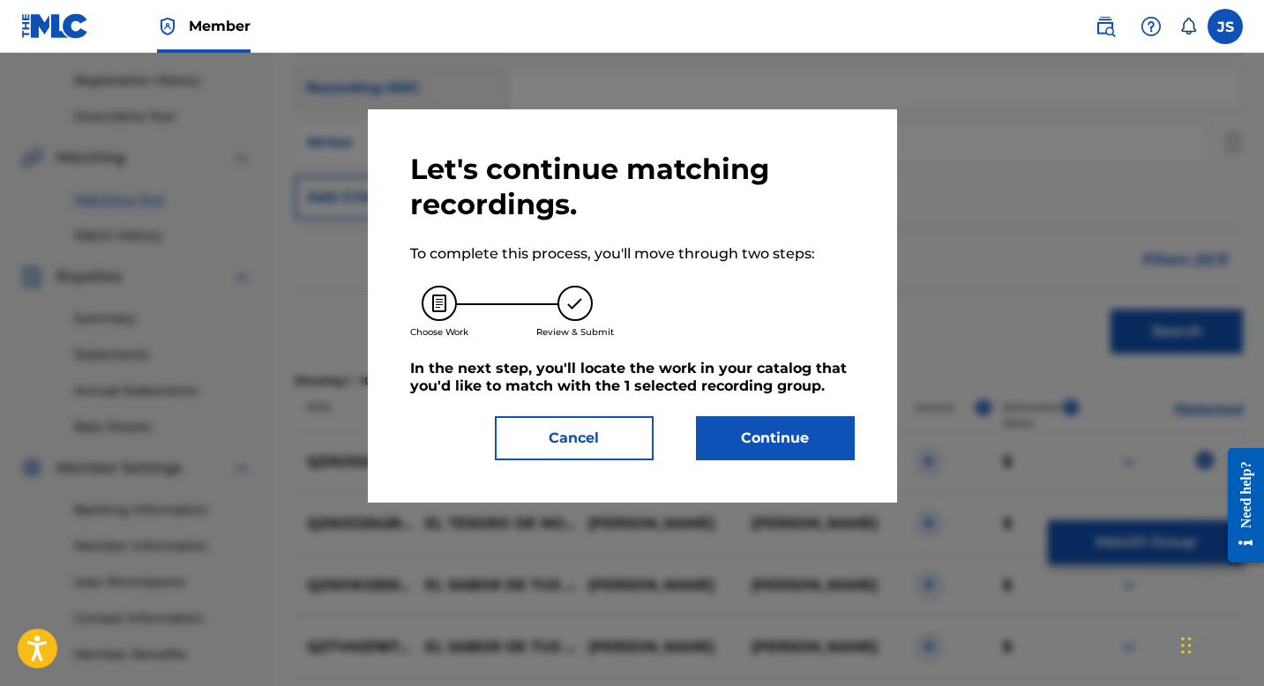
click at [790, 423] on button "Continue" at bounding box center [775, 438] width 159 height 44
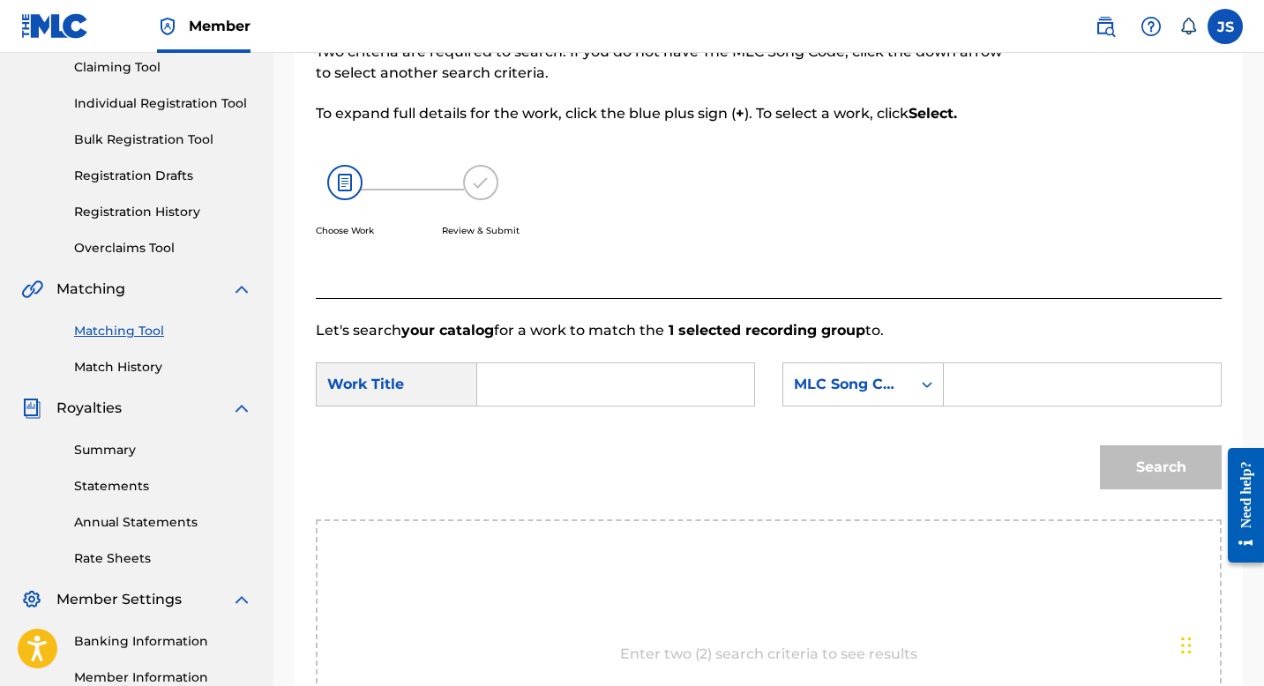
scroll to position [185, 0]
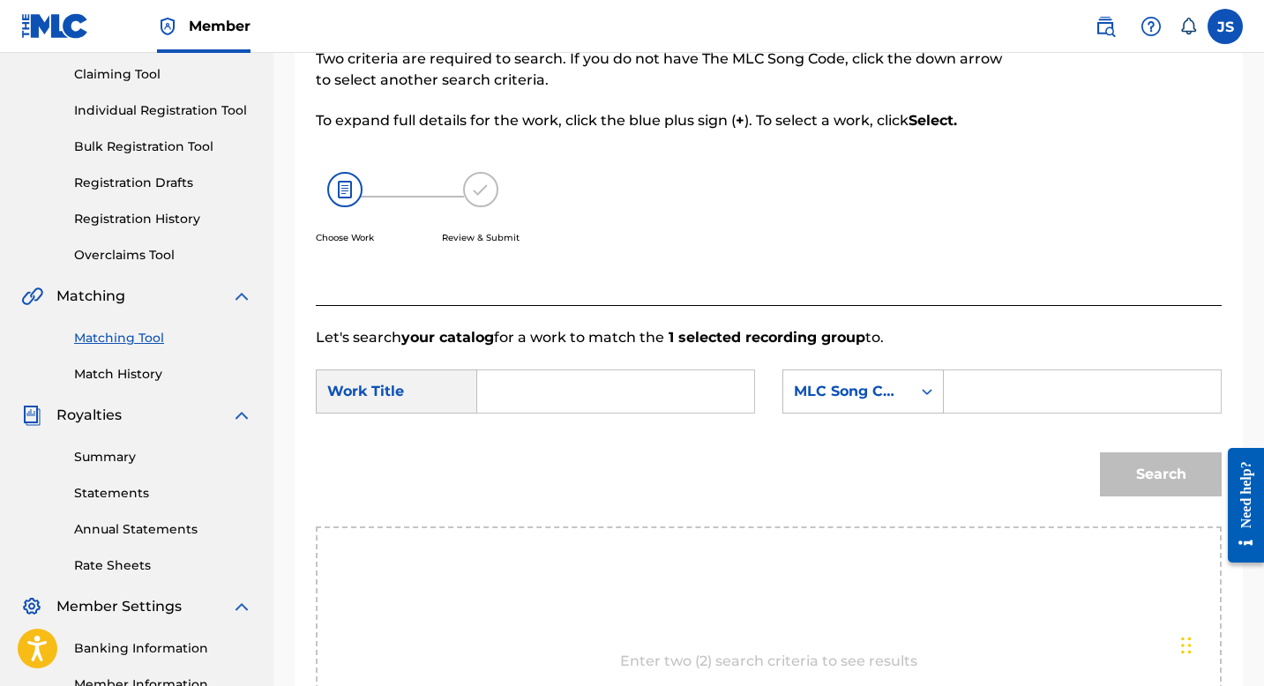
click at [558, 391] on input "Search Form" at bounding box center [615, 392] width 247 height 42
paste input "ES2T7W"
type input "ES2T7W"
click at [994, 380] on input "Search Form" at bounding box center [1082, 392] width 247 height 42
paste input "ES2T7W"
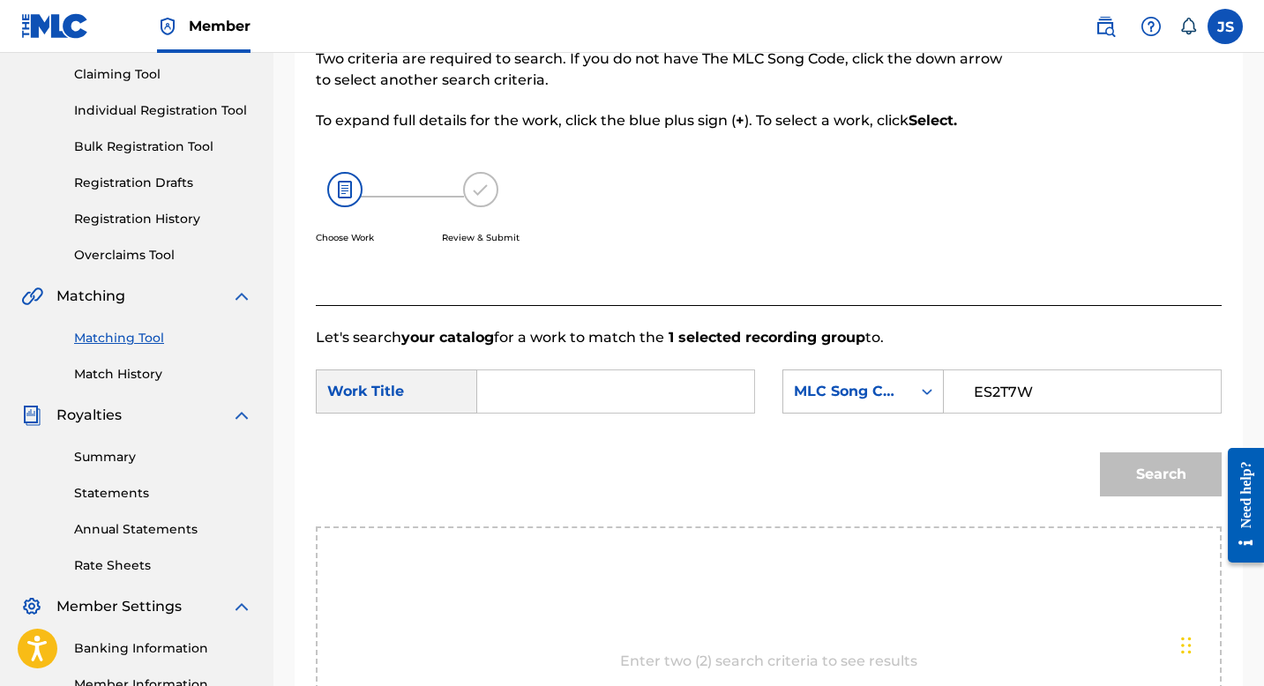
type input "ES2T7W"
click at [707, 390] on input "Search Form" at bounding box center [615, 392] width 247 height 42
click at [568, 394] on input "Search Form" at bounding box center [615, 392] width 247 height 42
paste input "EL BORRACHITO DE SIEMPRE"
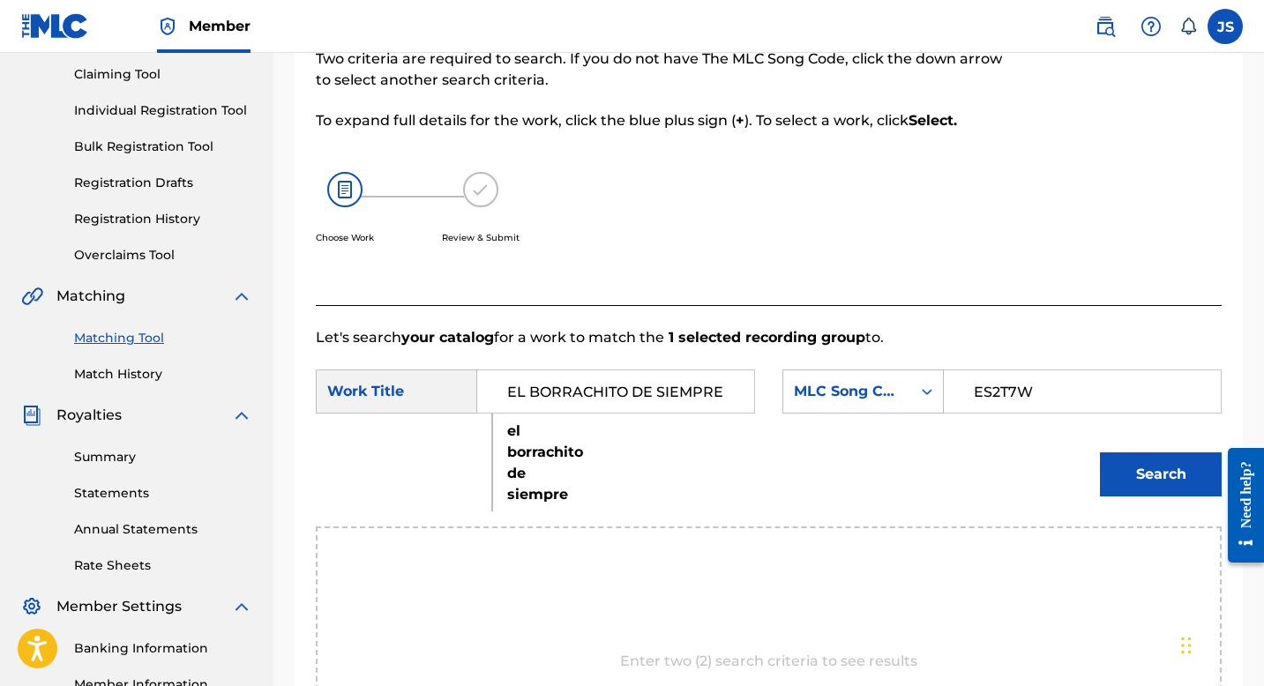
type input "EL BORRACHITO DE SIEMPRE"
click at [1142, 468] on button "Search" at bounding box center [1161, 475] width 122 height 44
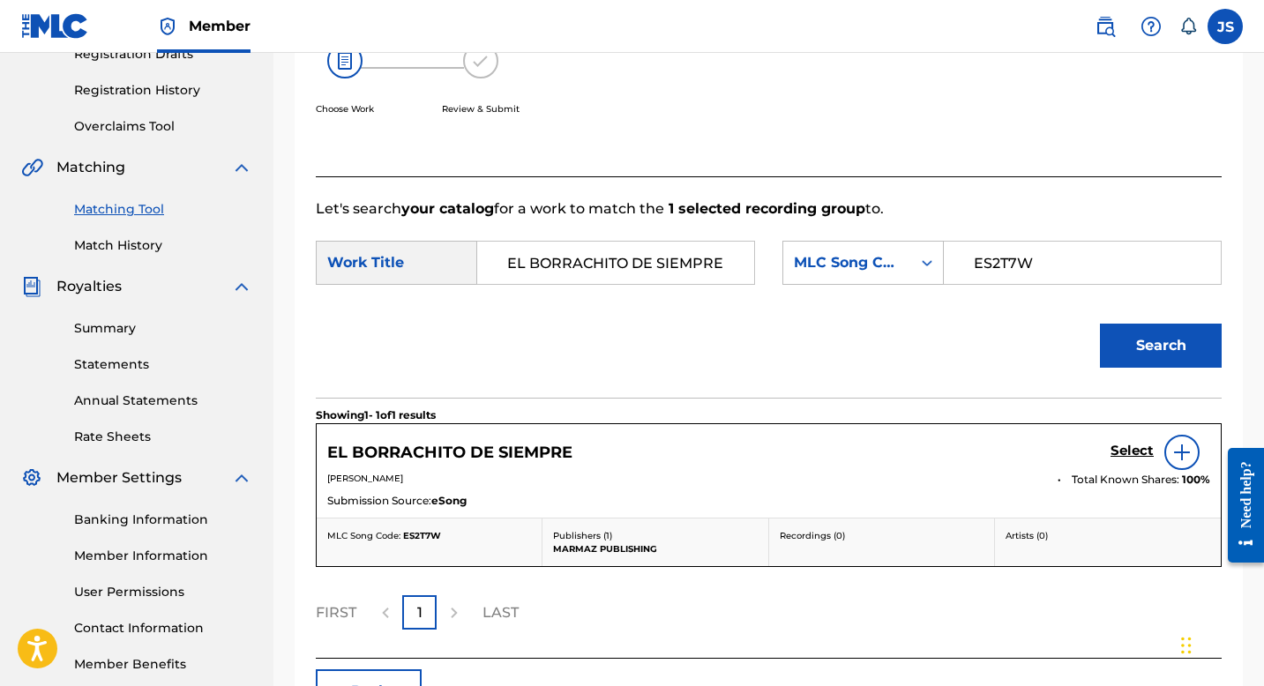
scroll to position [320, 0]
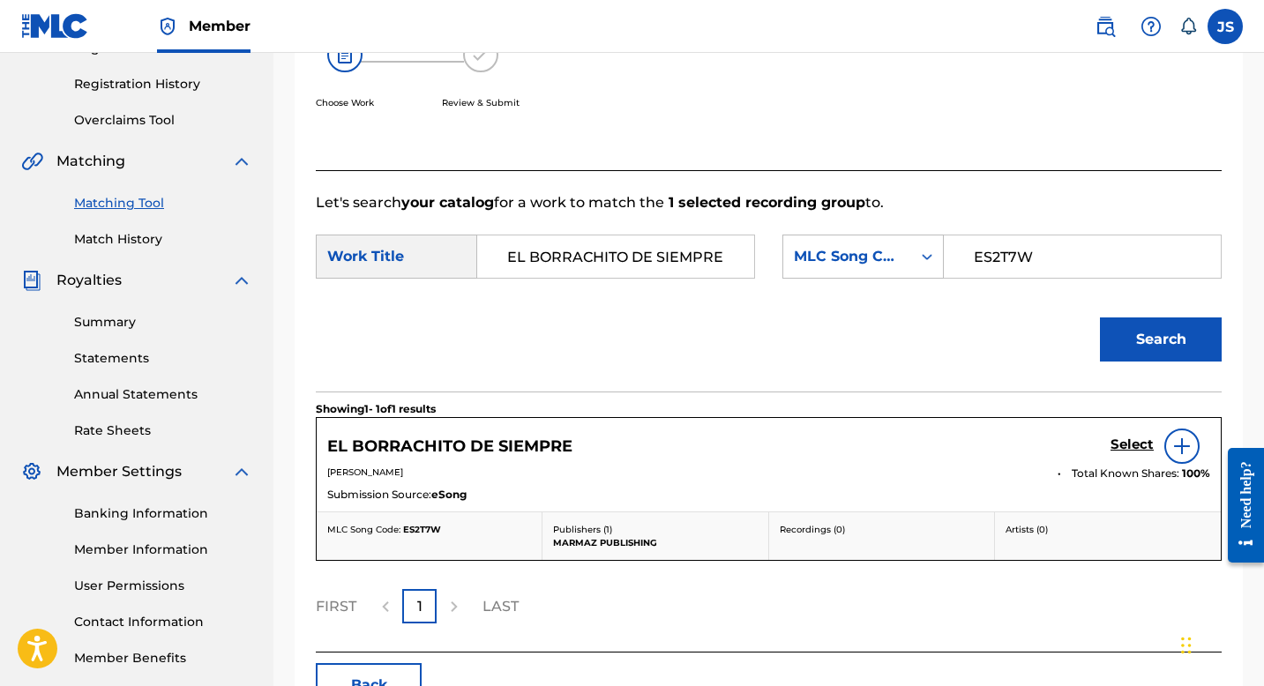
click at [497, 448] on h5 "EL BORRACHITO DE SIEMPRE" at bounding box center [449, 447] width 245 height 20
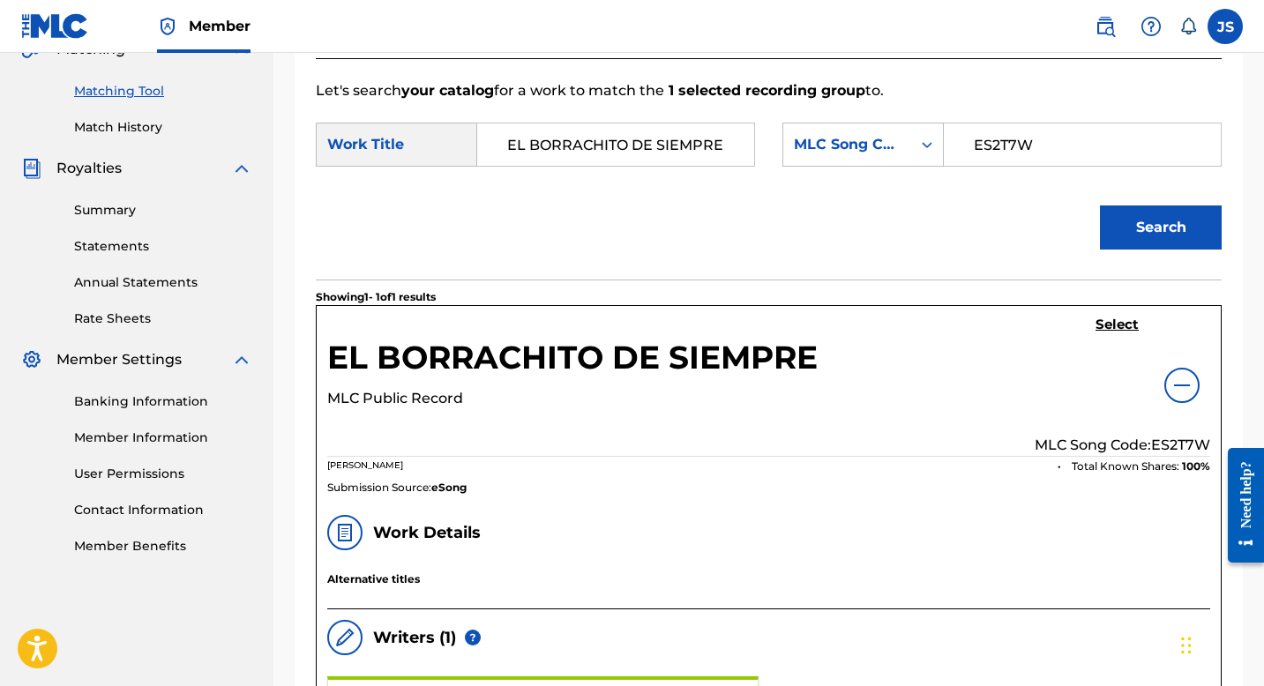
scroll to position [433, 0]
click at [1114, 312] on div "EL BORRACHITO DE SIEMPRE MLC Public Record Select MLC Song Code: ES2T7W BLAS AN…" at bounding box center [769, 404] width 904 height 199
click at [1114, 318] on h5 "Select" at bounding box center [1117, 324] width 43 height 17
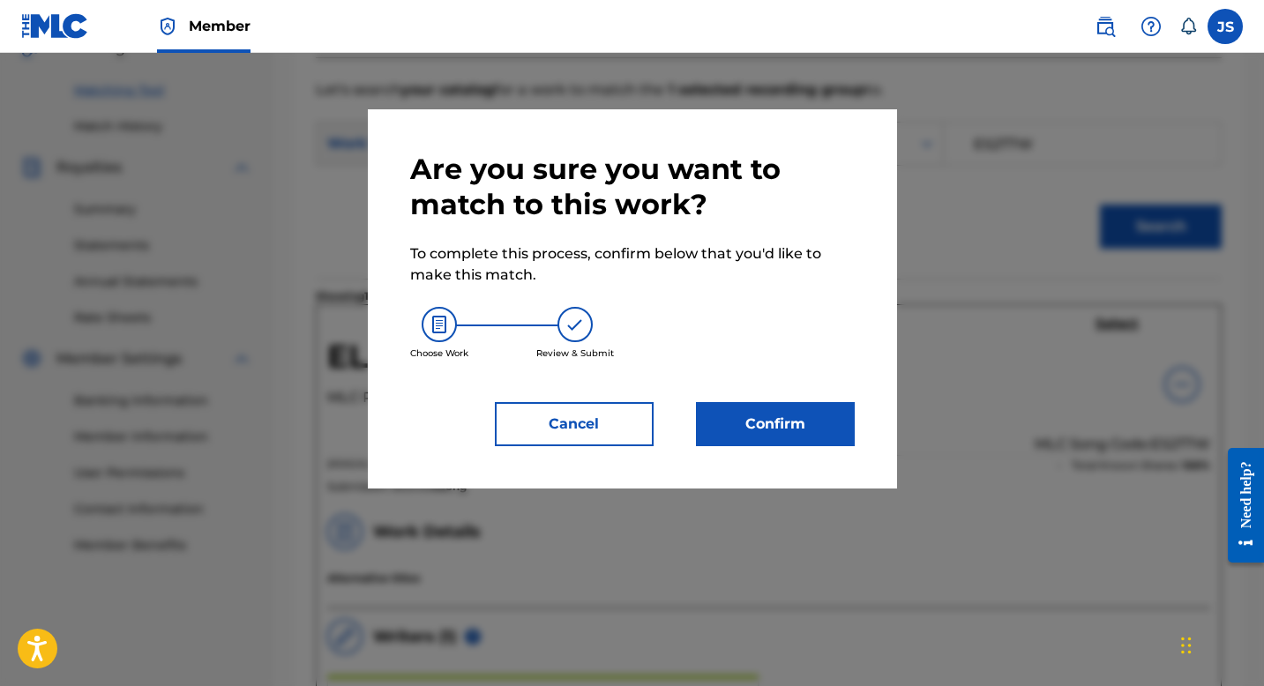
click at [813, 451] on div "Are you sure you want to match to this work? To complete this process, confirm …" at bounding box center [632, 298] width 529 height 379
click at [813, 428] on button "Confirm" at bounding box center [775, 424] width 159 height 44
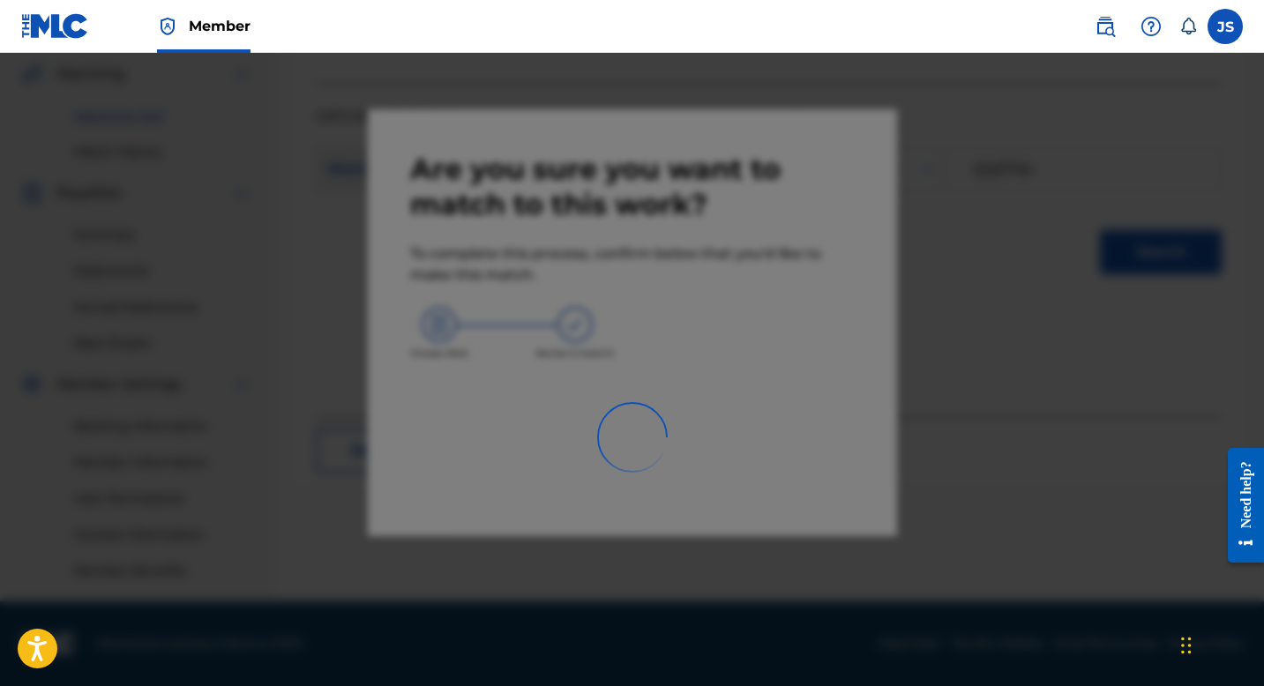
scroll to position [408, 0]
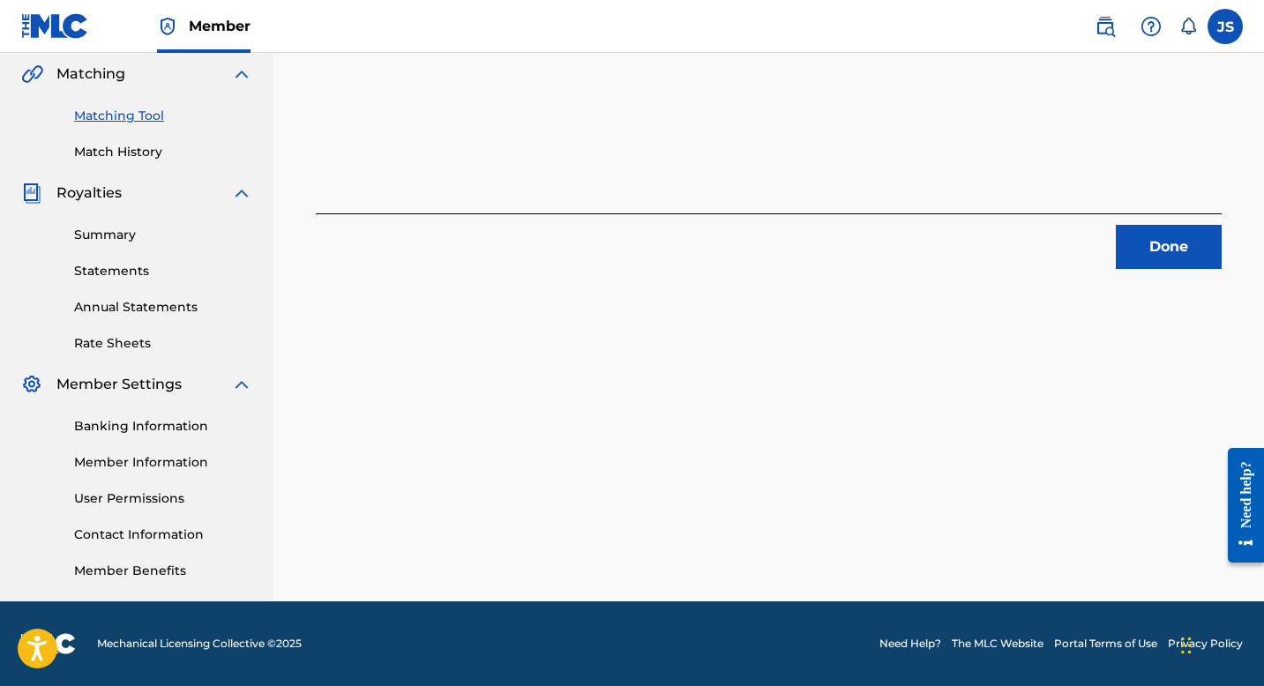
click at [1153, 259] on button "Done" at bounding box center [1169, 247] width 106 height 44
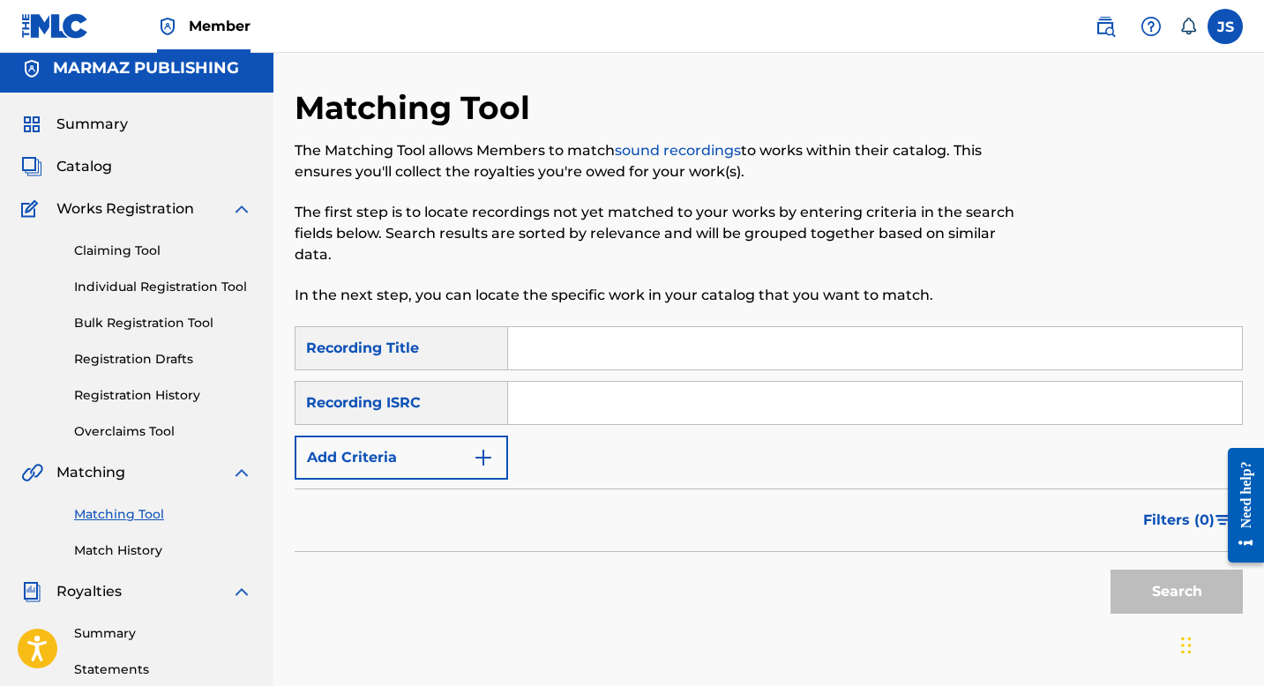
scroll to position [0, 0]
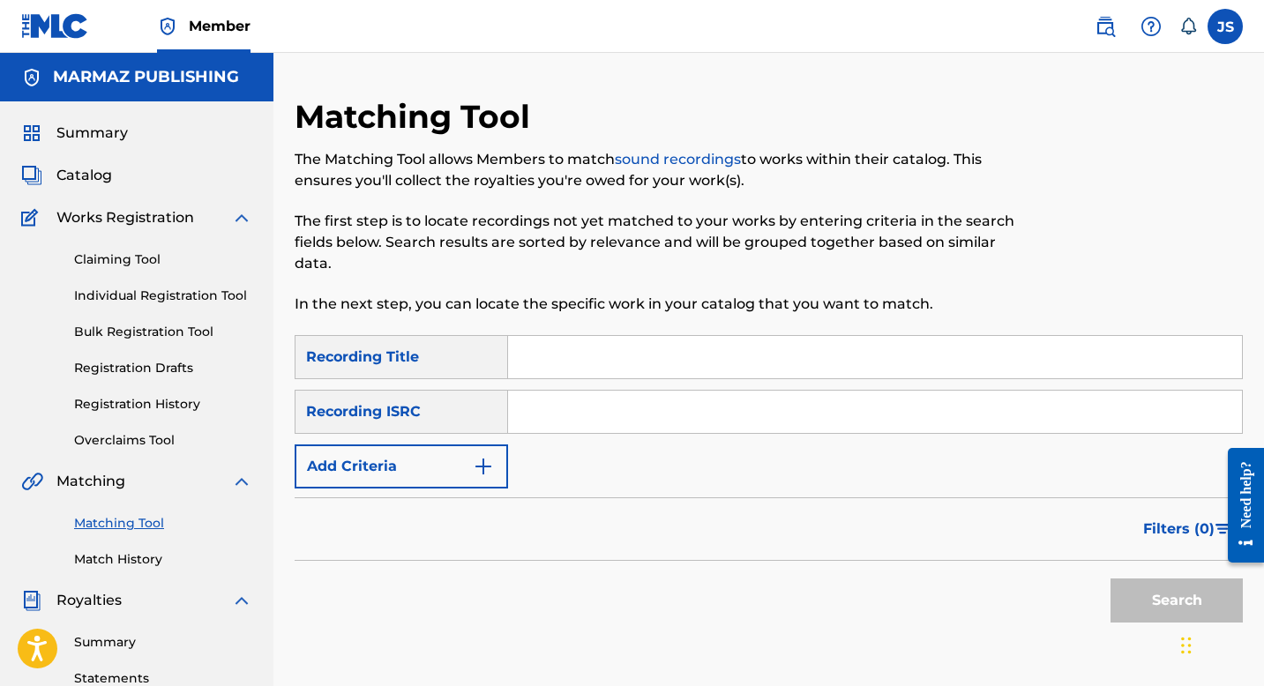
click at [557, 354] on input "Search Form" at bounding box center [875, 357] width 734 height 42
paste input "EL DOLOR Y EL CALMANTE"
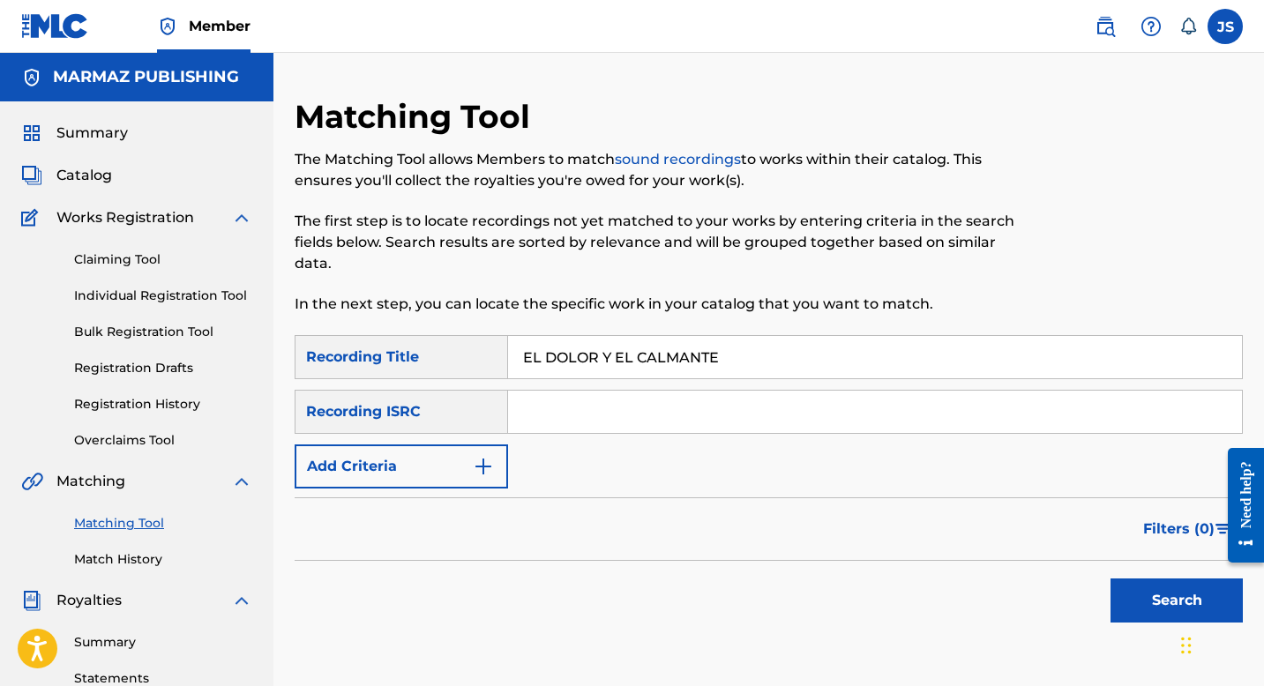
click at [1144, 607] on button "Search" at bounding box center [1177, 601] width 132 height 44
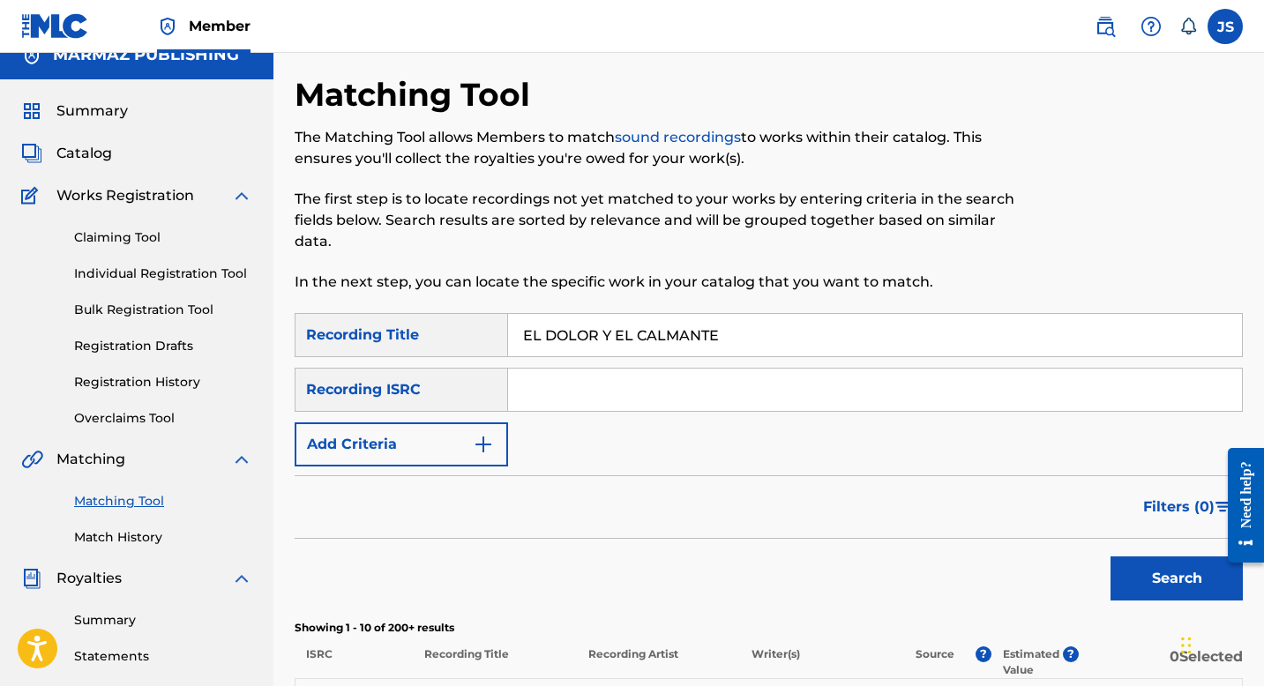
scroll to position [20, 0]
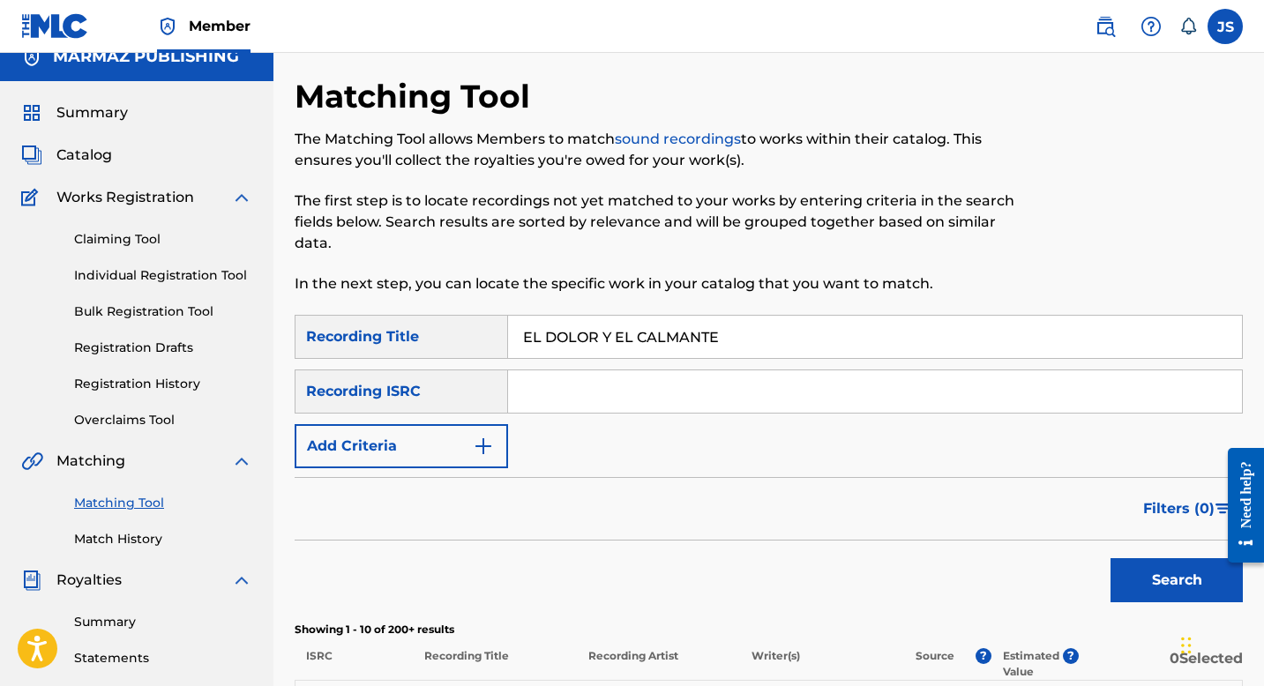
click at [575, 328] on input "EL DOLOR Y EL CALMANTE" at bounding box center [875, 337] width 734 height 42
paste input "JOROPO REVENTÓN"
type input "EL JOROPO REVENTÓN"
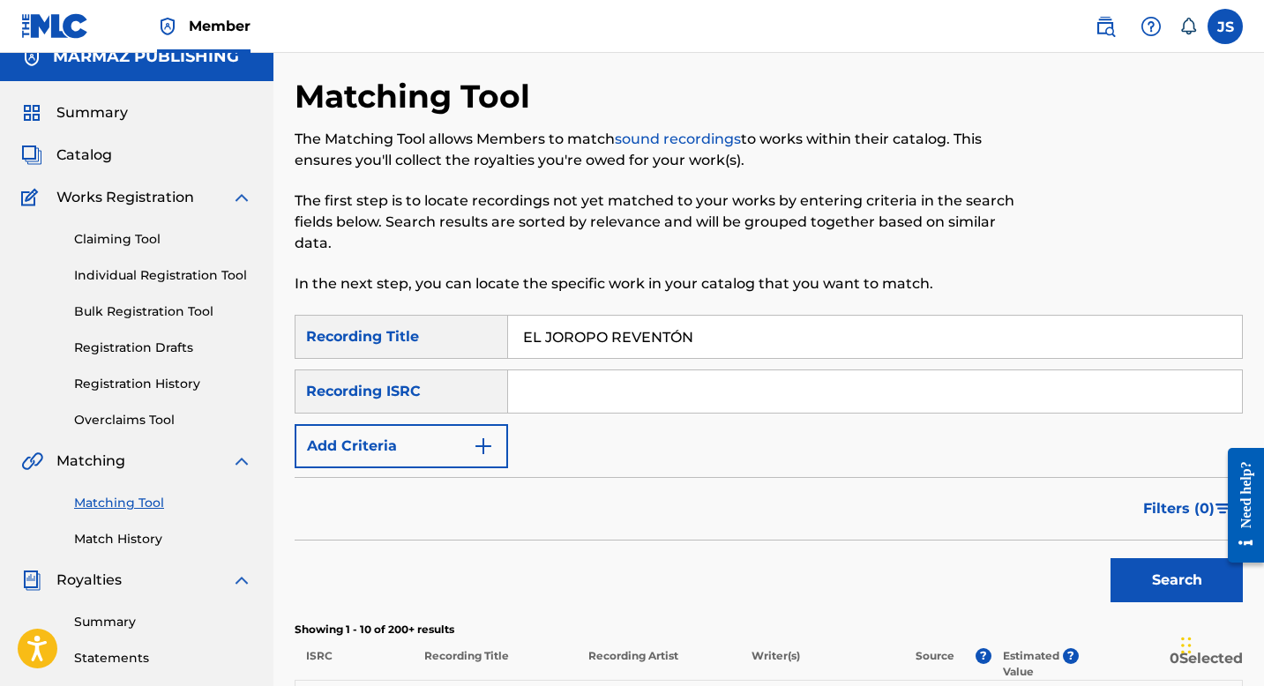
click at [1150, 563] on button "Search" at bounding box center [1177, 580] width 132 height 44
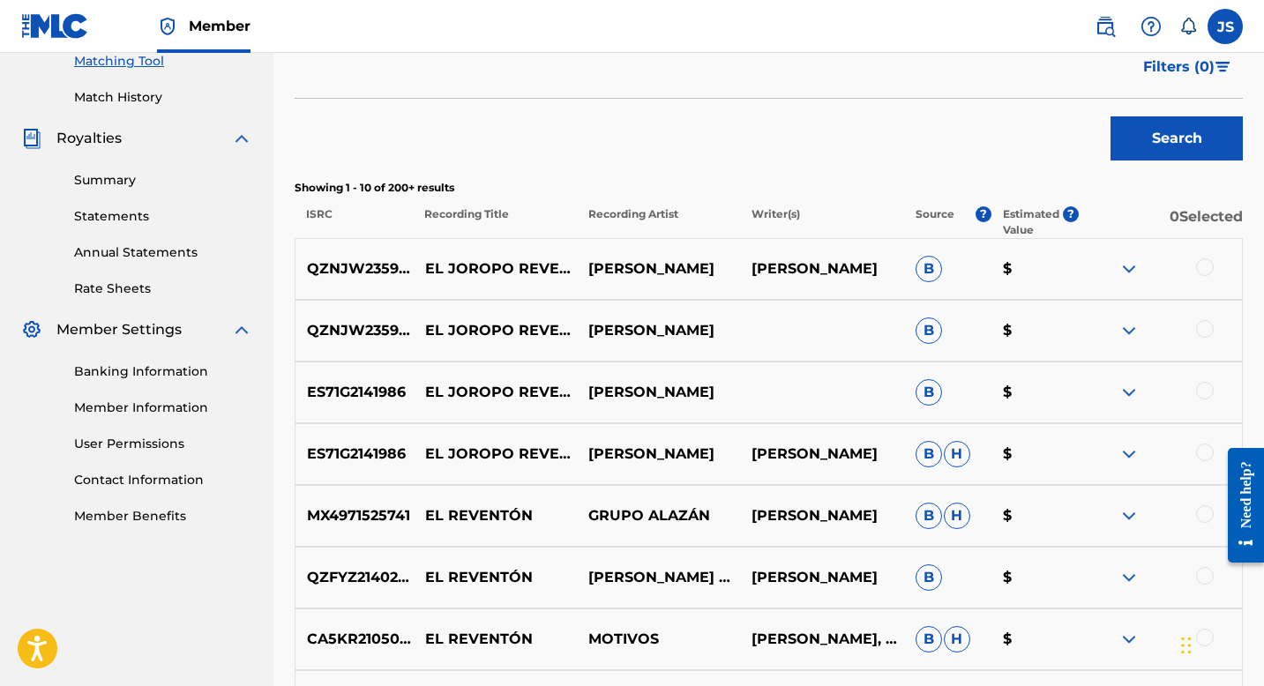
scroll to position [468, 0]
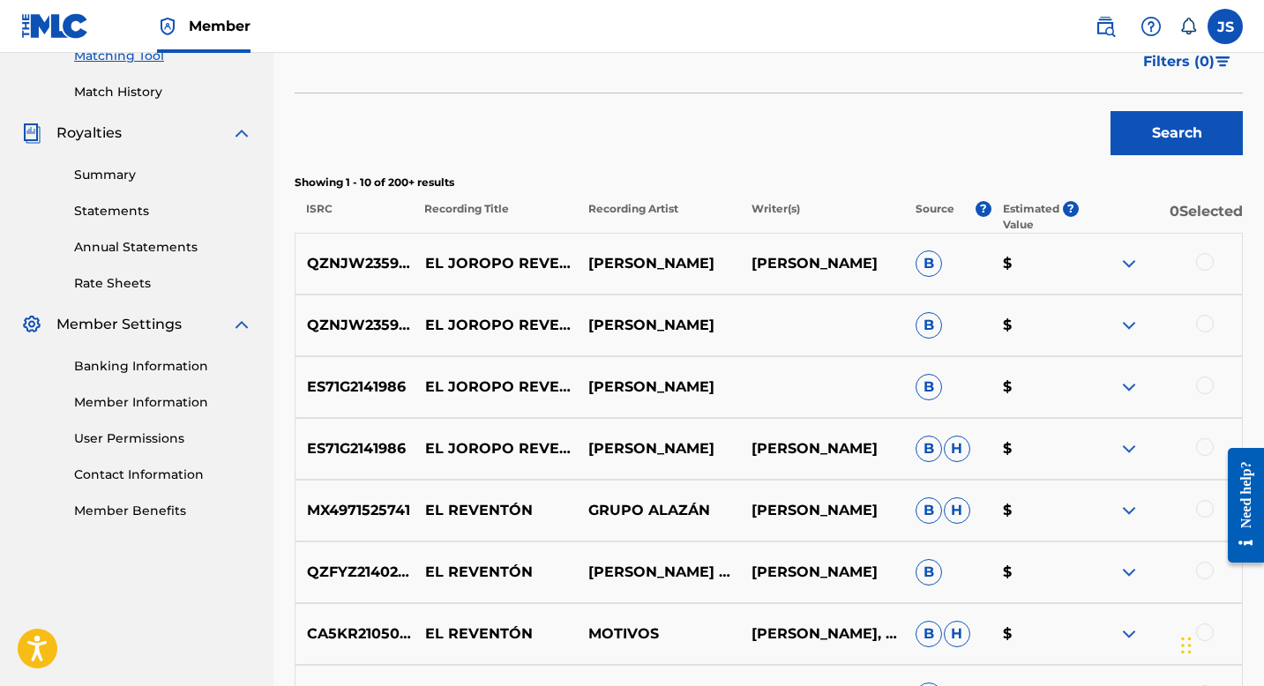
click at [375, 327] on p "QZNJW2359349" at bounding box center [355, 325] width 118 height 21
copy p "QZNJW2359349"
click at [1200, 266] on div at bounding box center [1205, 262] width 18 height 18
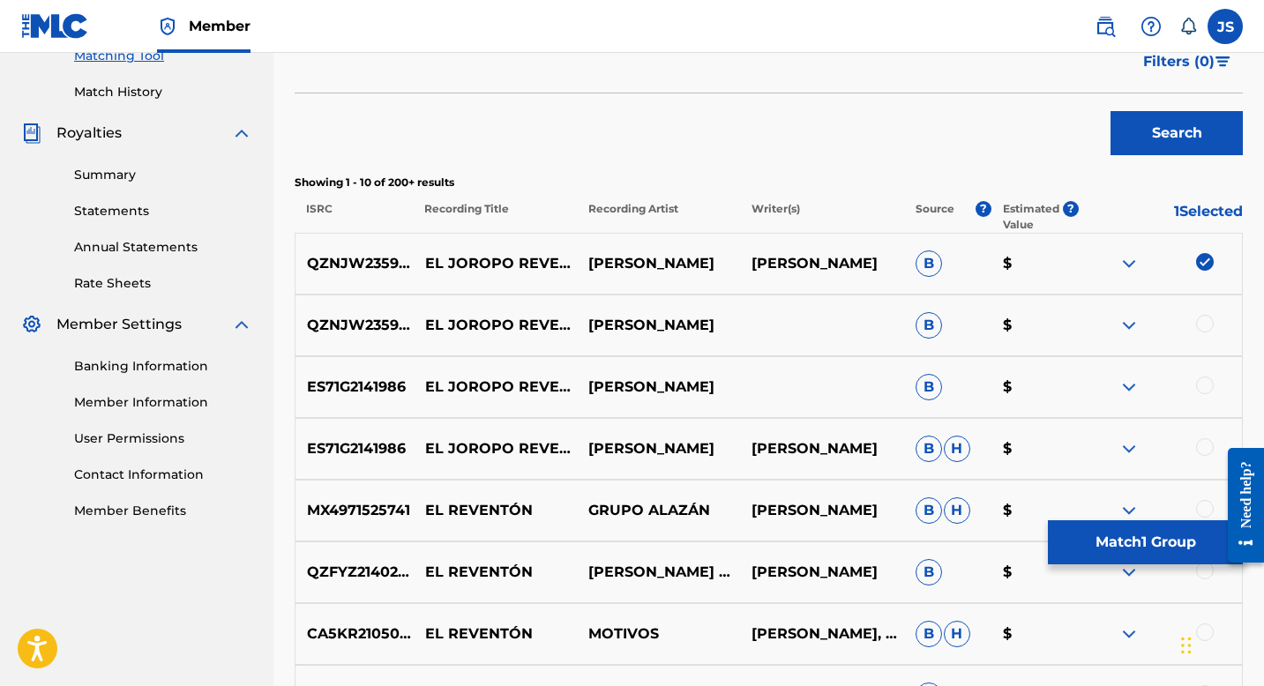
click at [1209, 319] on div at bounding box center [1205, 324] width 18 height 18
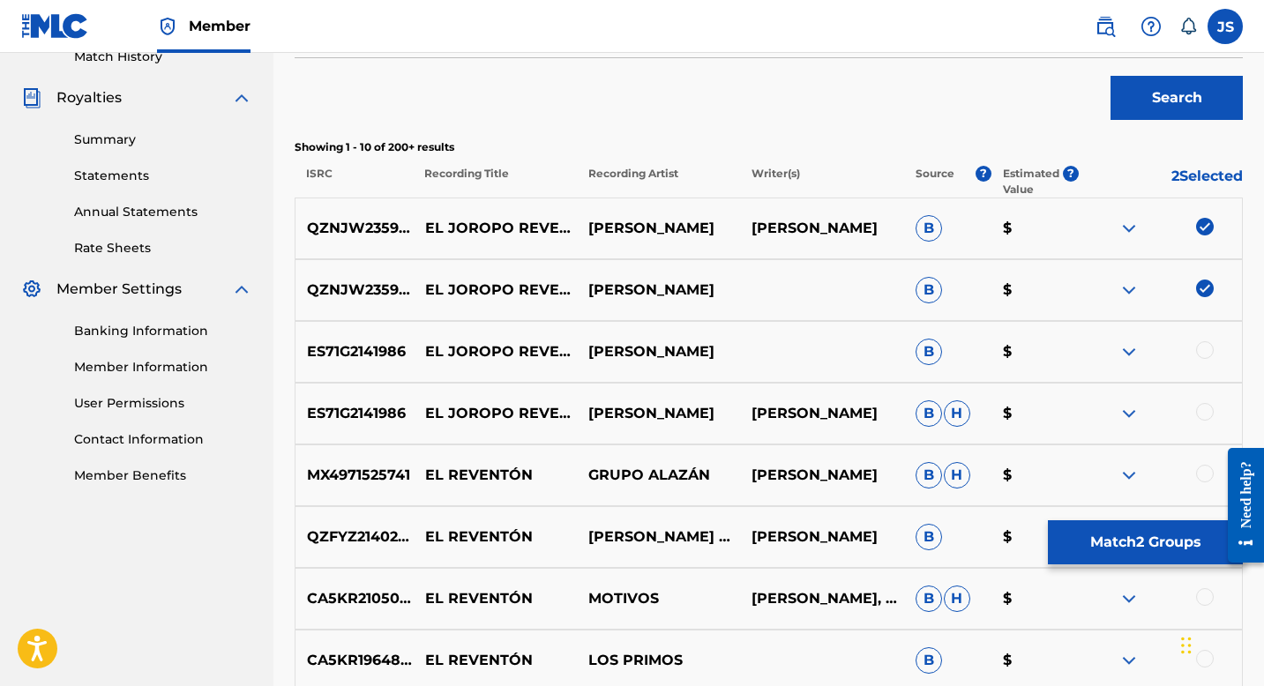
scroll to position [508, 0]
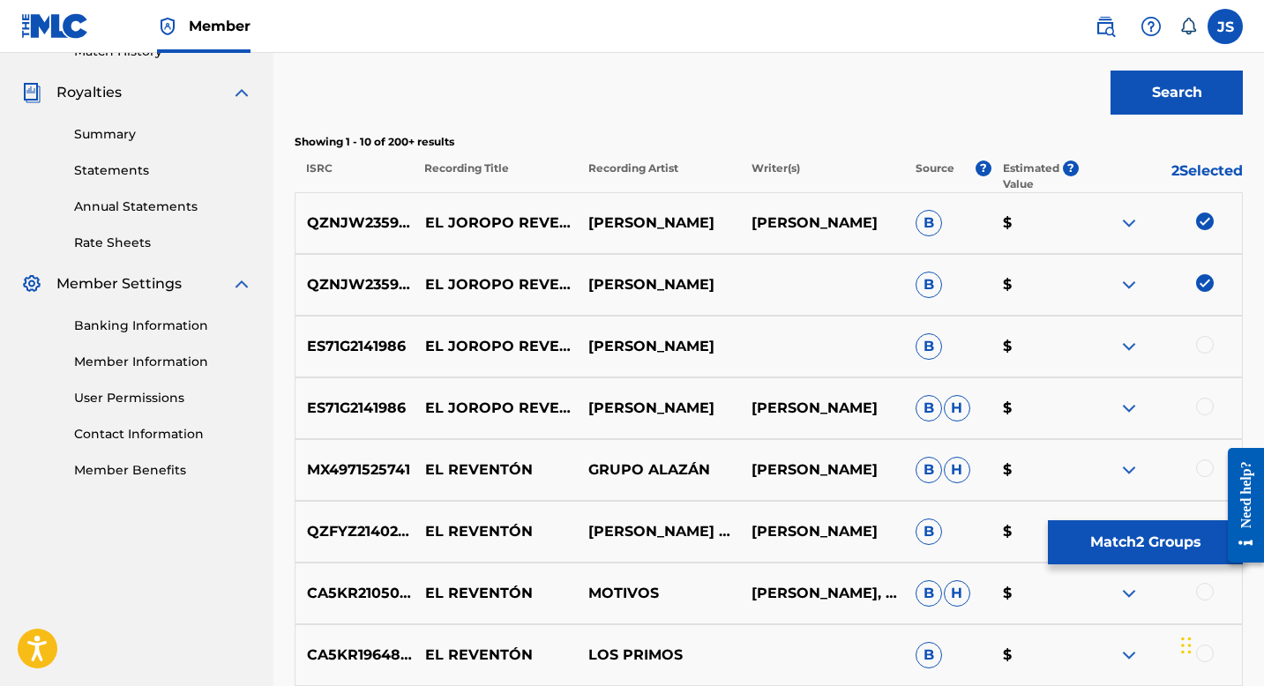
click at [1204, 347] on div at bounding box center [1205, 345] width 18 height 18
click at [1210, 414] on div at bounding box center [1160, 408] width 163 height 21
click at [1209, 409] on div at bounding box center [1205, 407] width 18 height 18
click at [1165, 547] on button "Match 4 Groups" at bounding box center [1145, 543] width 195 height 44
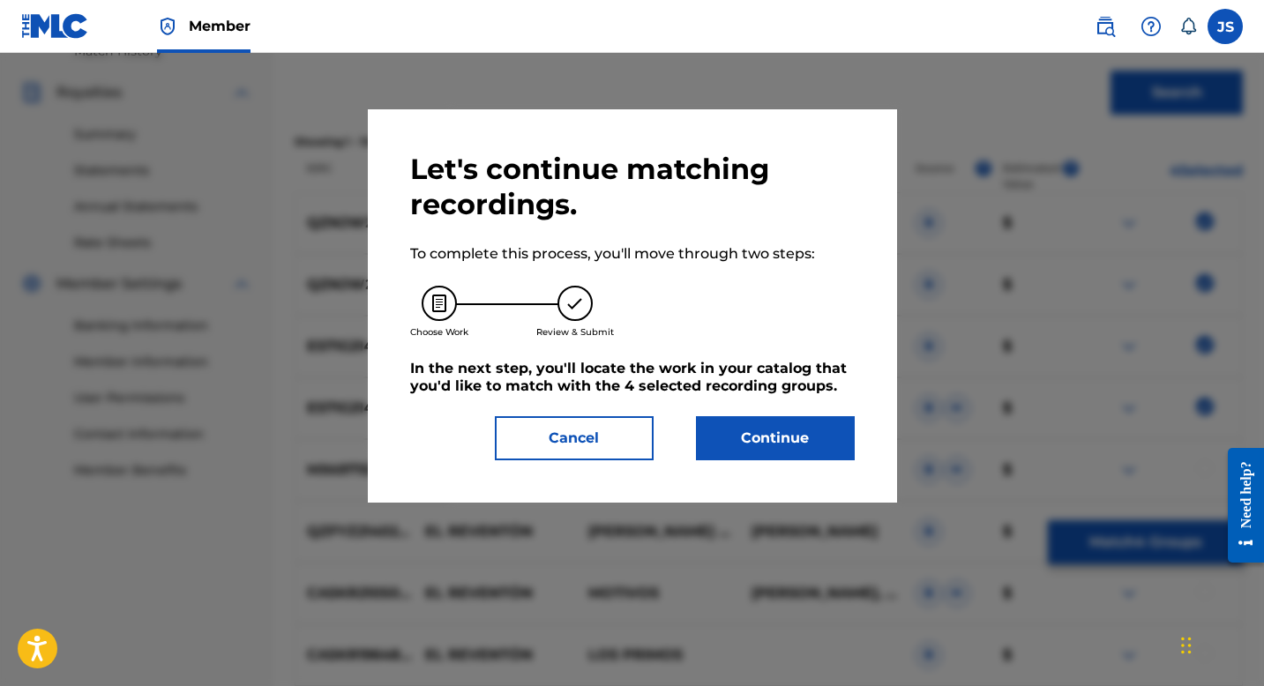
click at [828, 433] on button "Continue" at bounding box center [775, 438] width 159 height 44
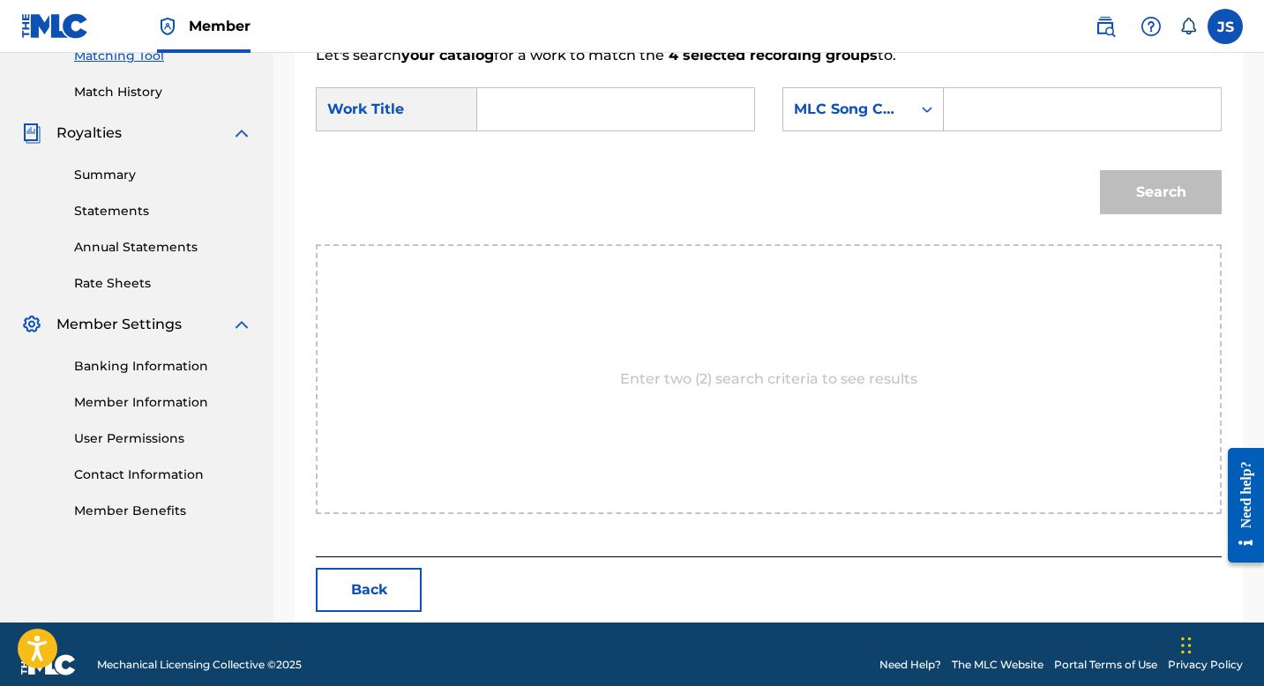
scroll to position [489, 0]
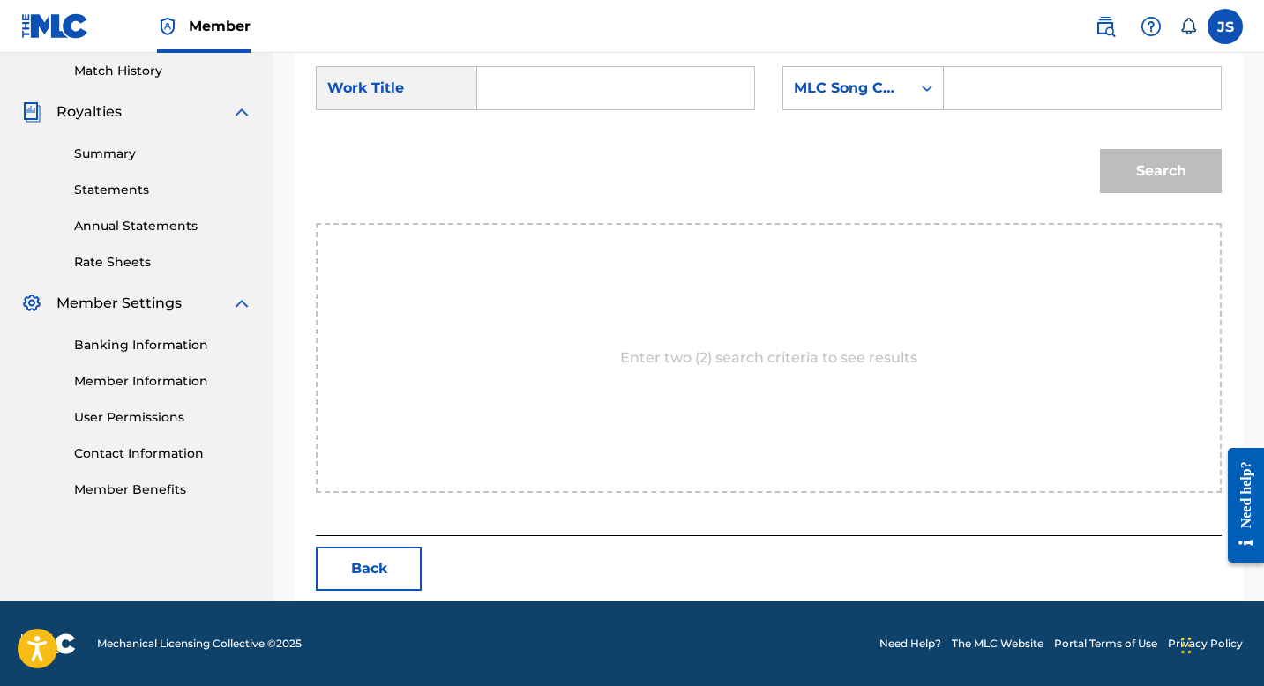
click at [581, 95] on input "Search Form" at bounding box center [615, 88] width 247 height 42
paste input "QZNJW2359349"
type input "QZNJW2359349"
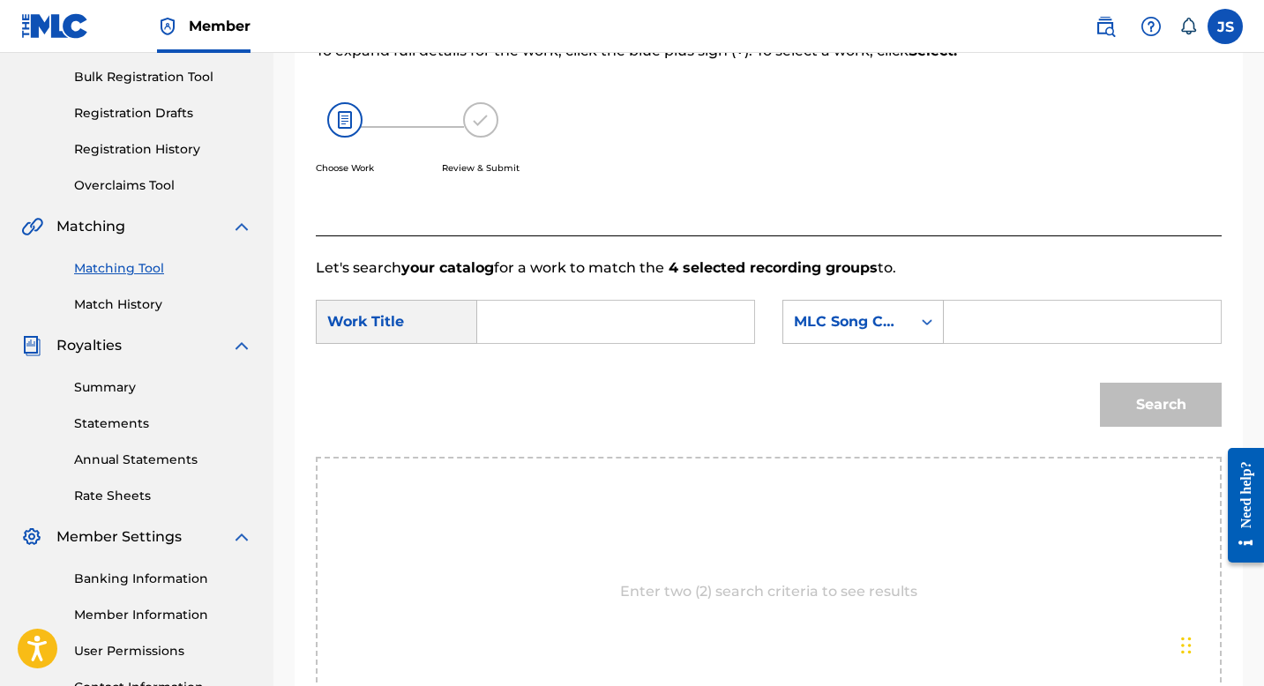
scroll to position [248, 0]
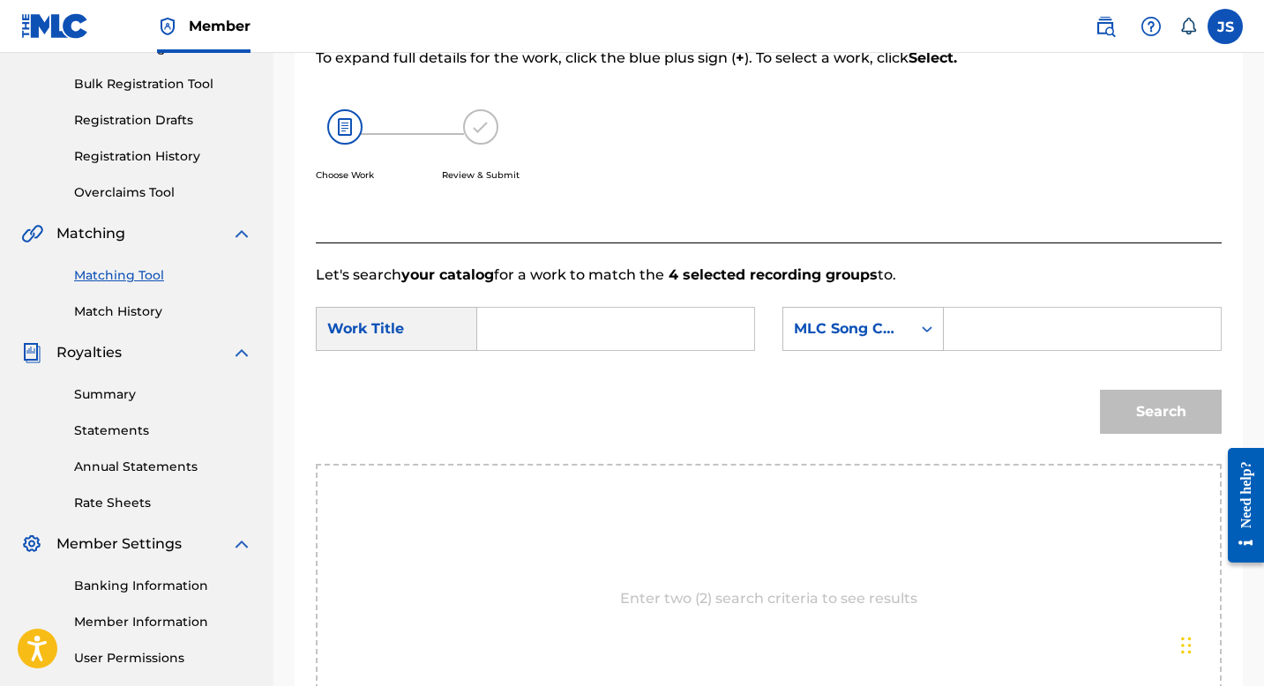
paste input "EL JOROPO REVENTÓN"
type input "EL JOROPO REVENTÓN"
click at [1015, 305] on form "SearchWithCriteria12bf1fc4-cb32-4d0a-af49-a55c1edd6a08 Work Title EL JOROPO REV…" at bounding box center [769, 375] width 906 height 178
click at [1024, 346] on input "Search Form" at bounding box center [1082, 329] width 247 height 42
paste input "ES0FRI"
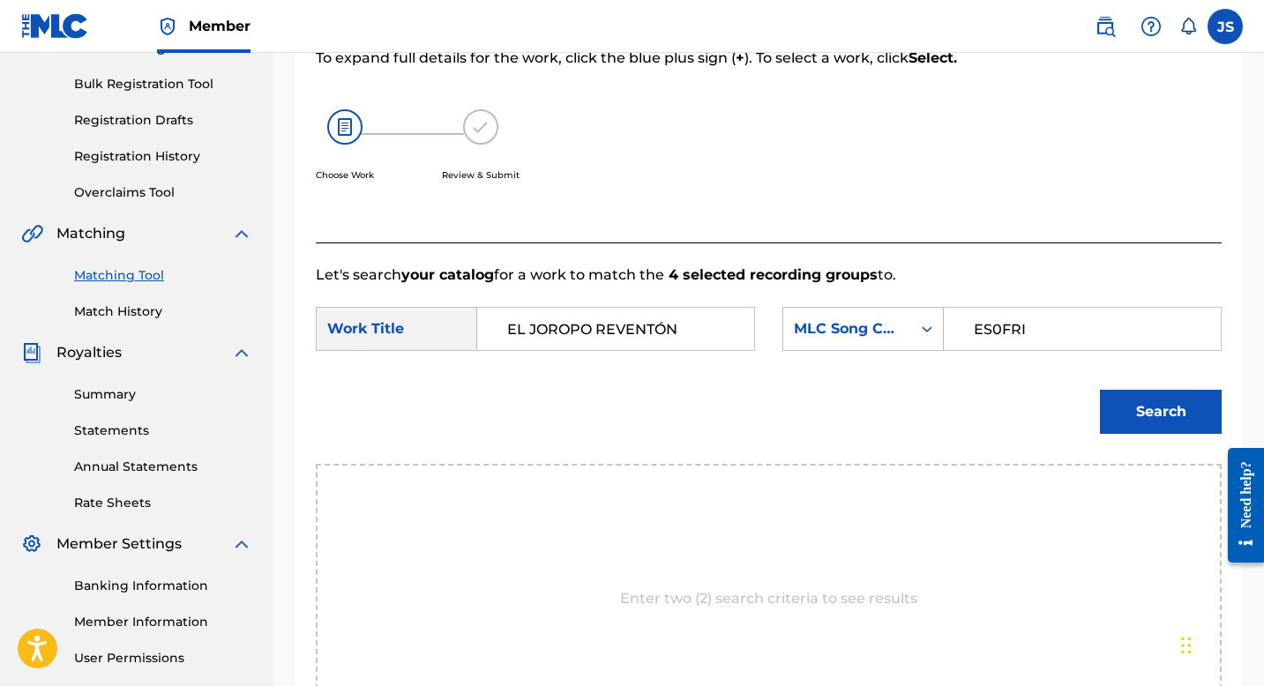
type input "ES0FRI"
click at [1176, 423] on button "Search" at bounding box center [1161, 412] width 122 height 44
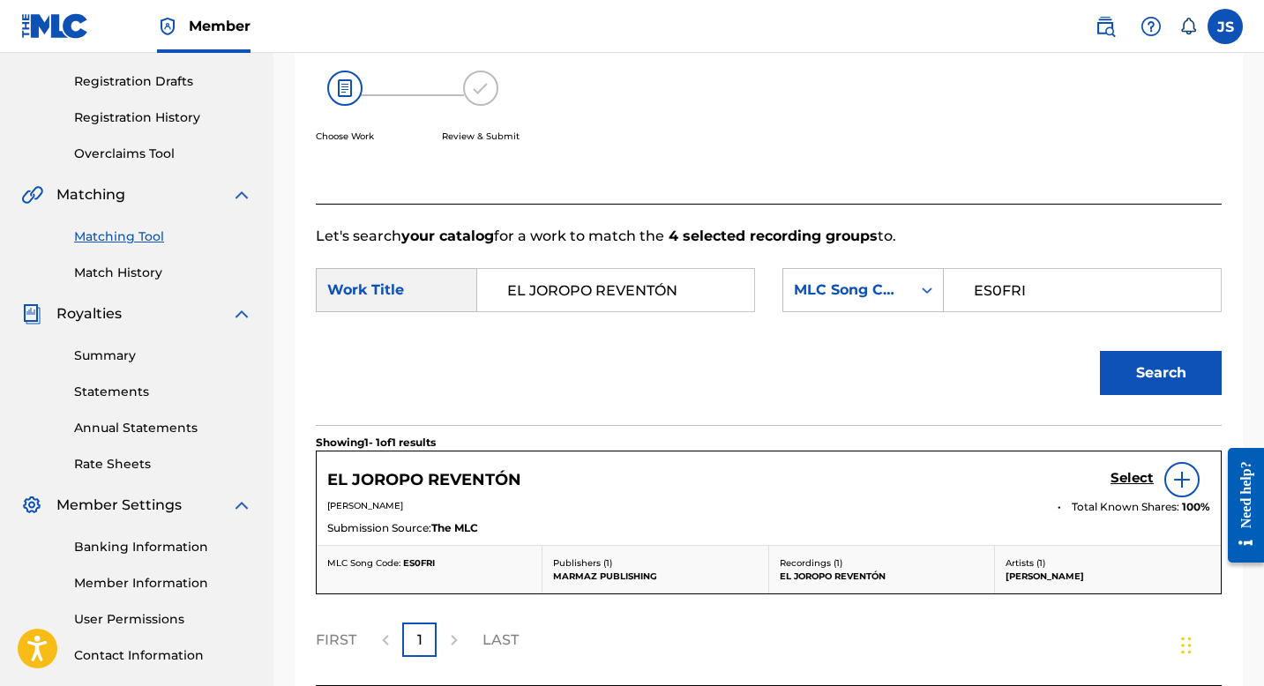
scroll to position [291, 0]
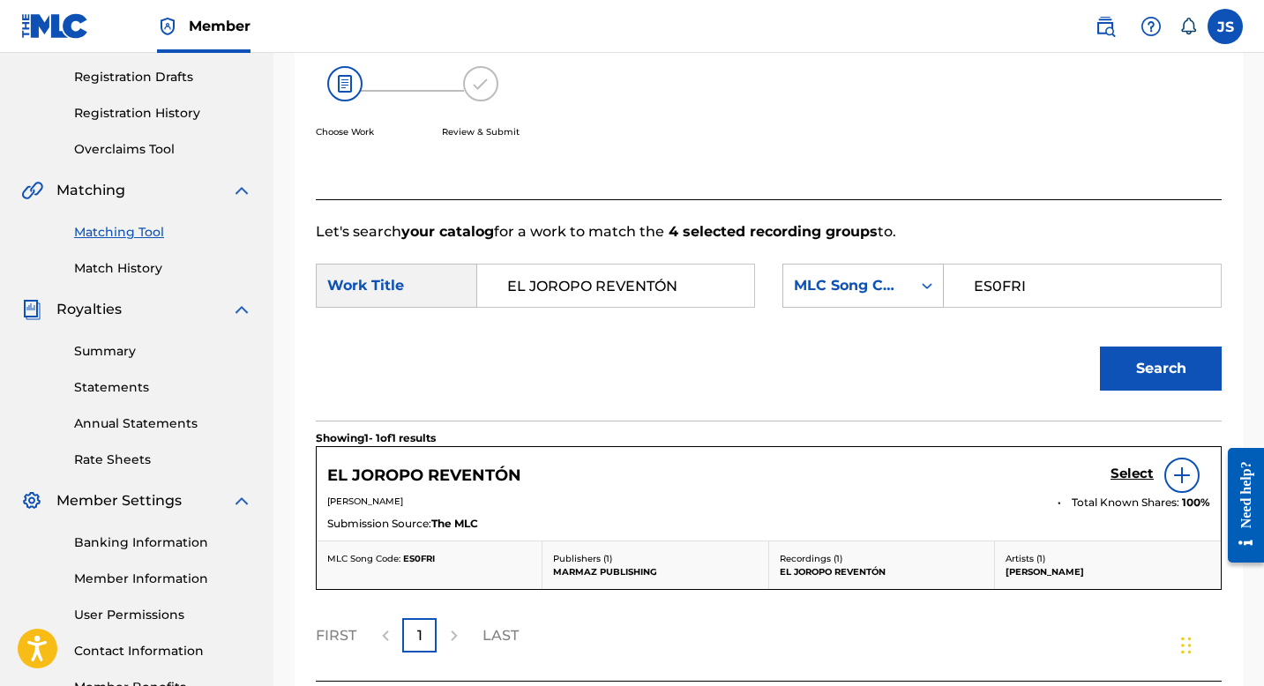
click at [1124, 476] on h5 "Select" at bounding box center [1132, 474] width 43 height 17
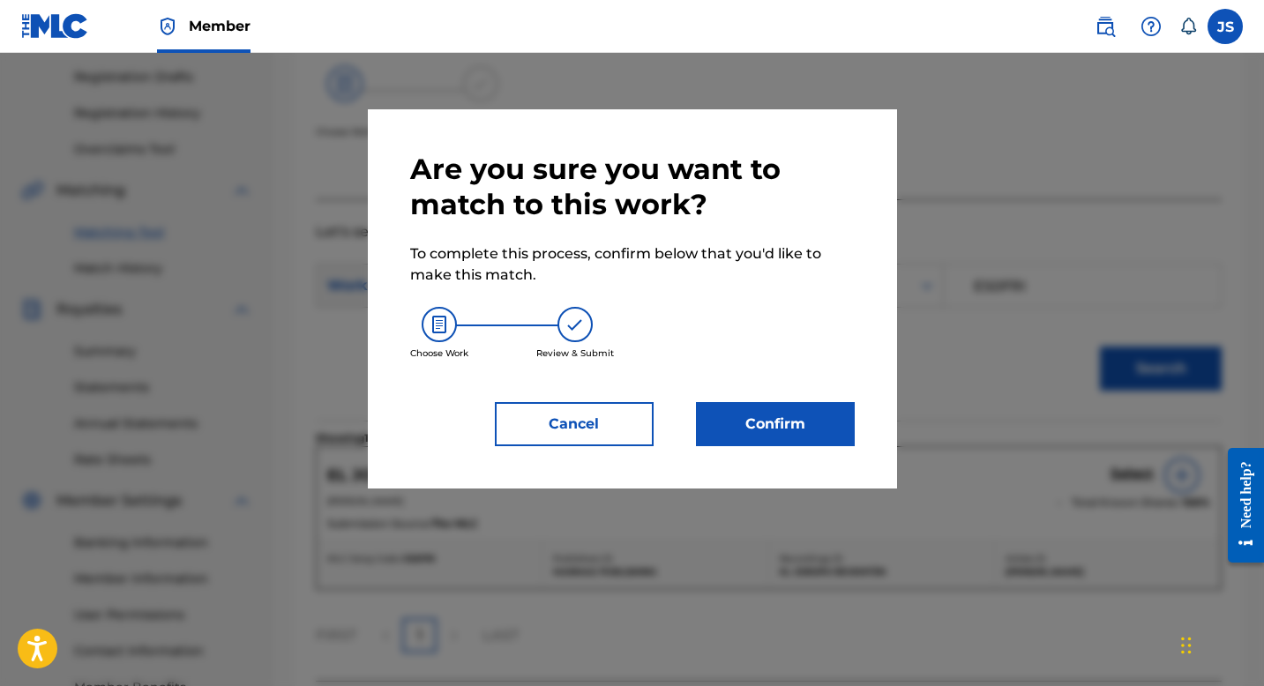
click at [770, 430] on button "Confirm" at bounding box center [775, 424] width 159 height 44
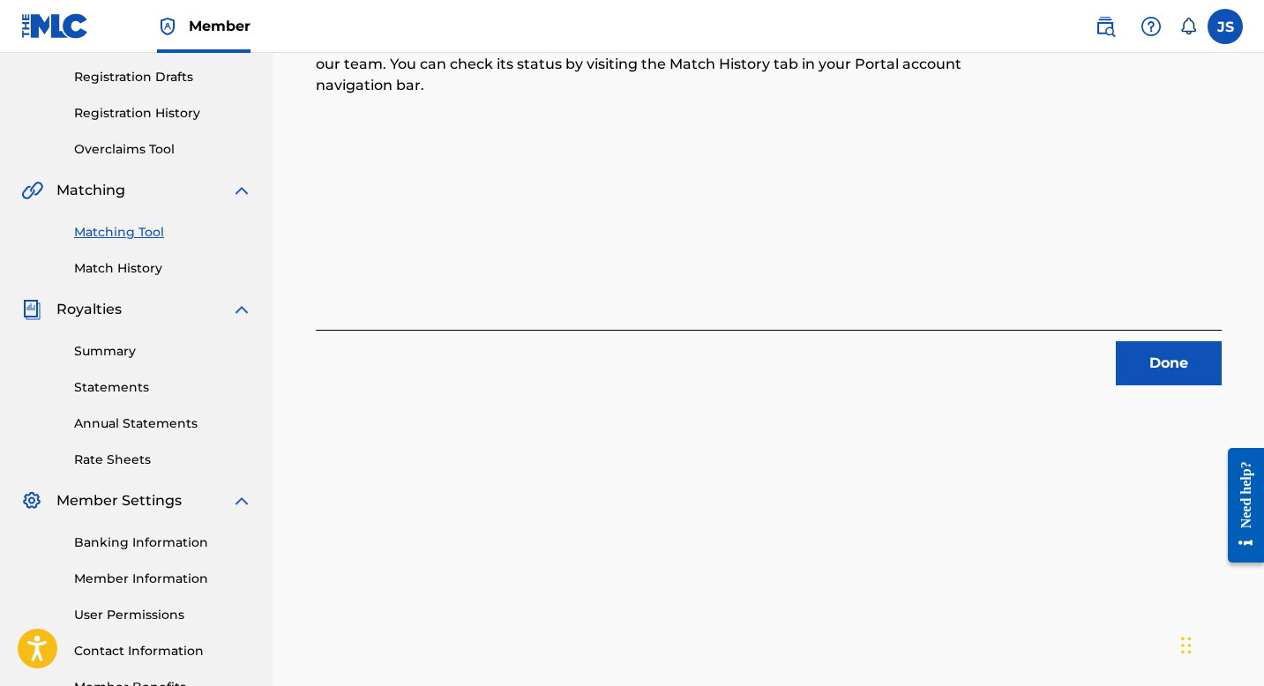
click at [1152, 356] on button "Done" at bounding box center [1169, 363] width 106 height 44
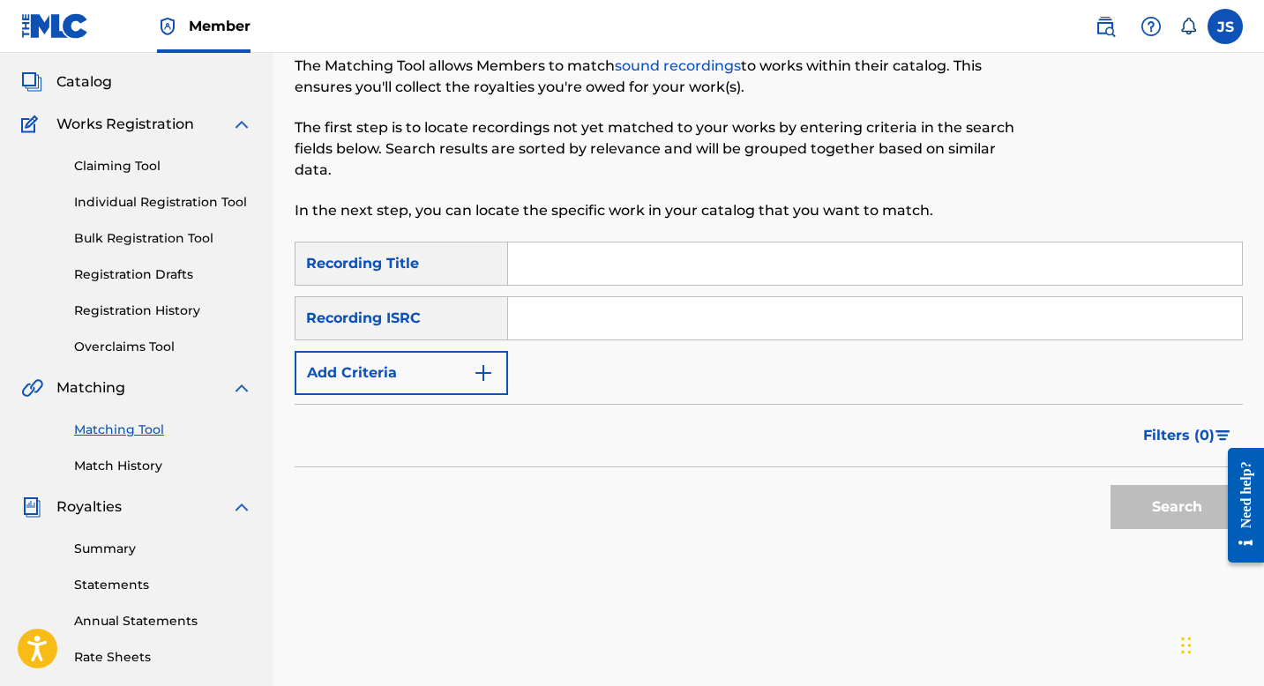
scroll to position [50, 0]
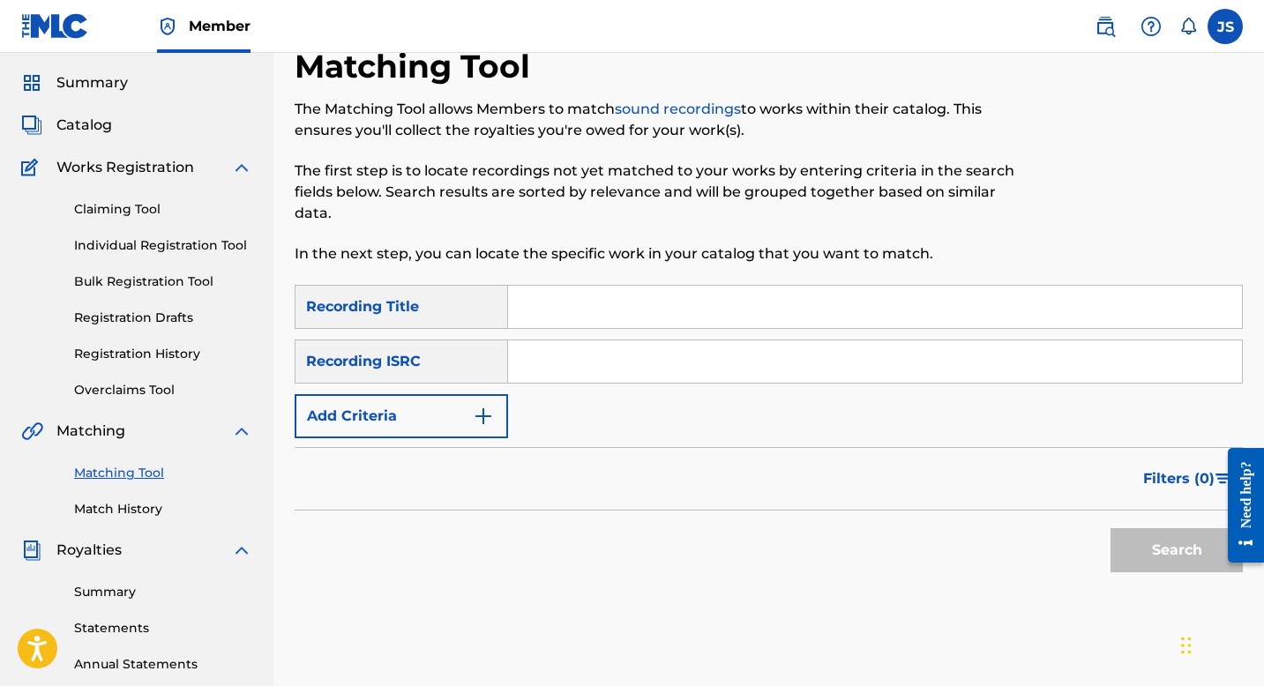
click at [556, 317] on input "Search Form" at bounding box center [875, 307] width 734 height 42
paste input "EL LLANO NO HA CAMBIADO"
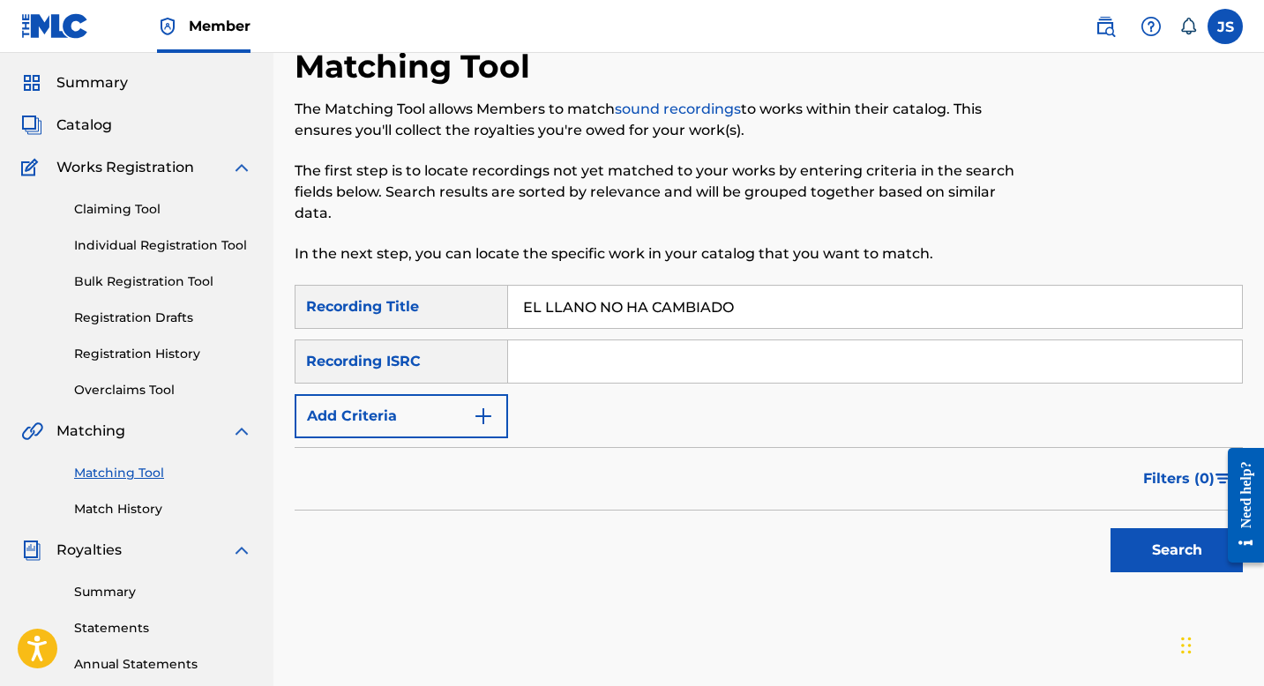
type input "EL LLANO NO HA CAMBIADO"
click at [1148, 528] on button "Search" at bounding box center [1177, 550] width 132 height 44
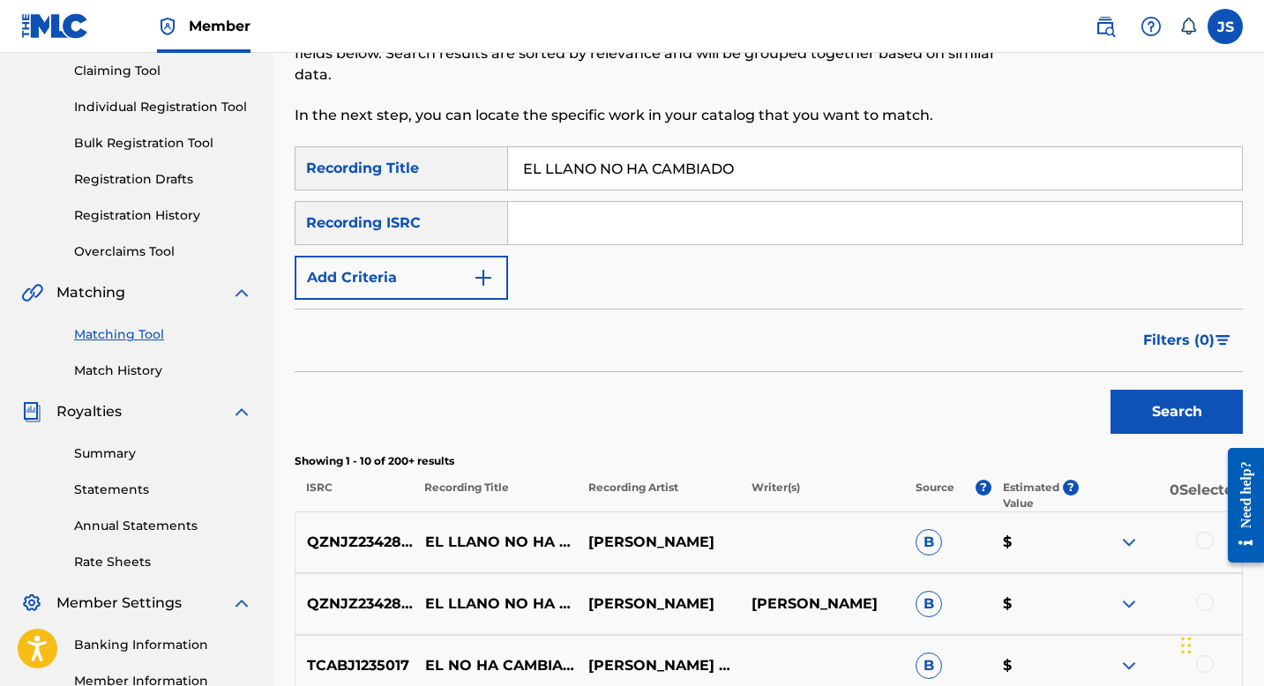
scroll to position [228, 0]
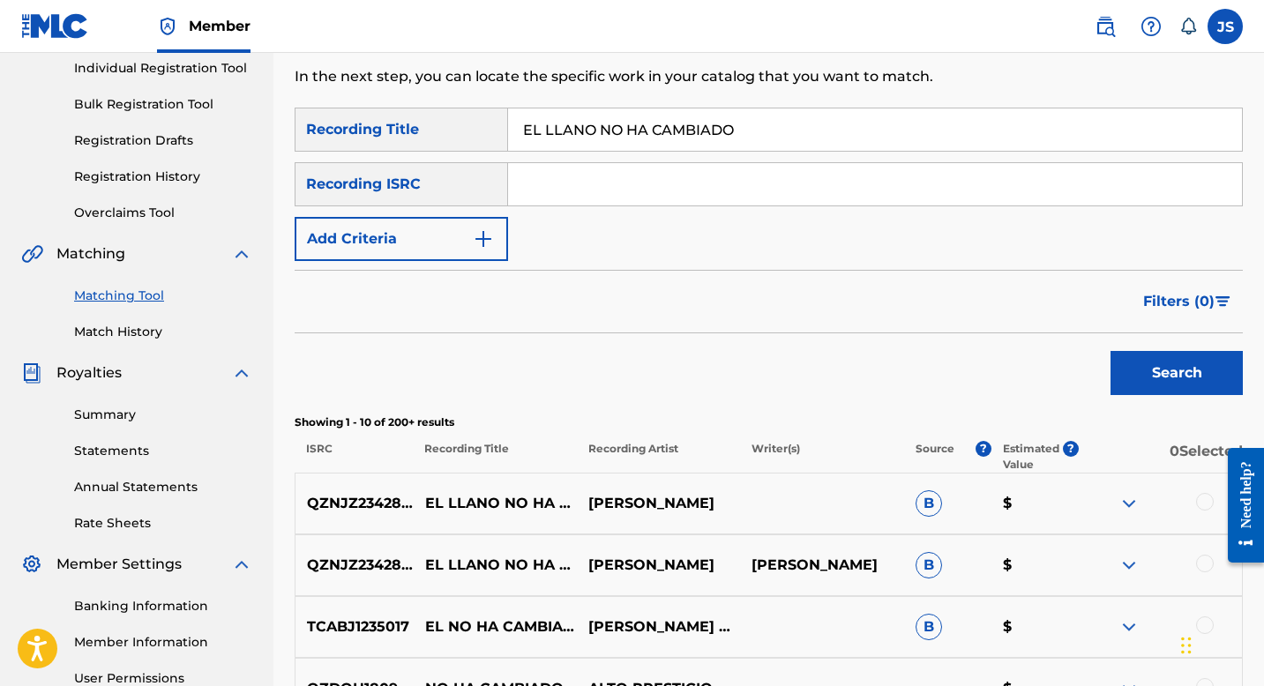
click at [1208, 498] on div at bounding box center [1205, 502] width 18 height 18
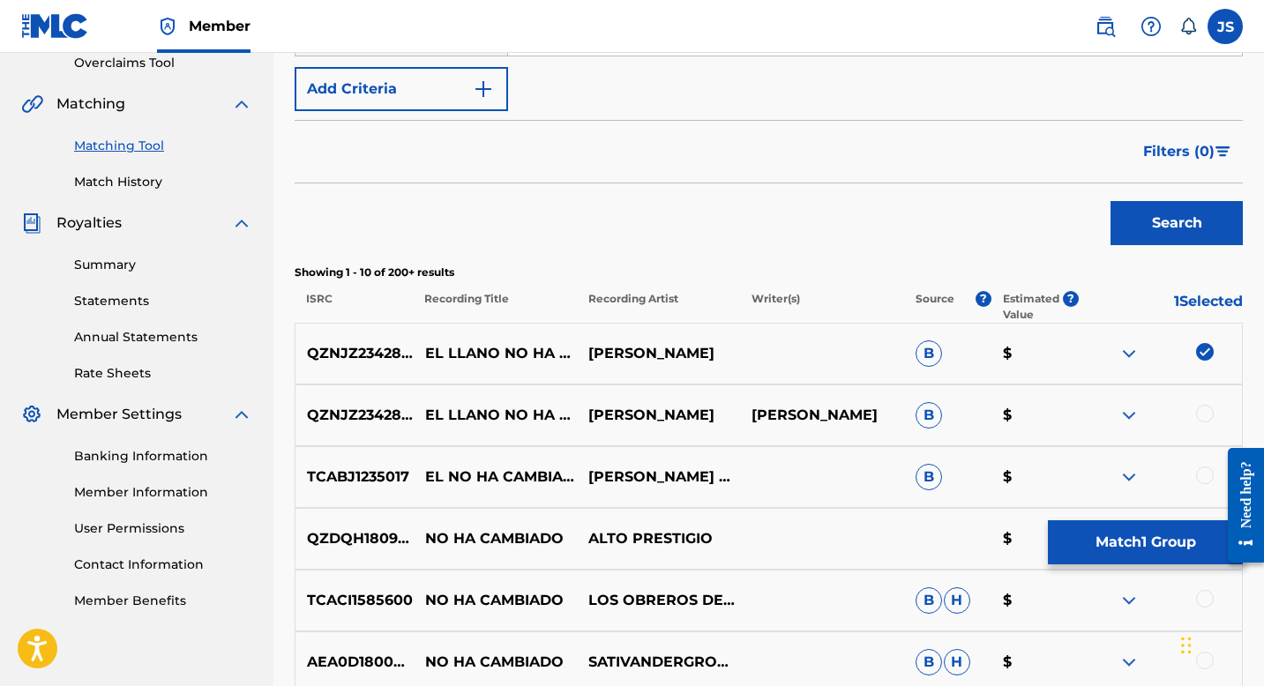
scroll to position [391, 0]
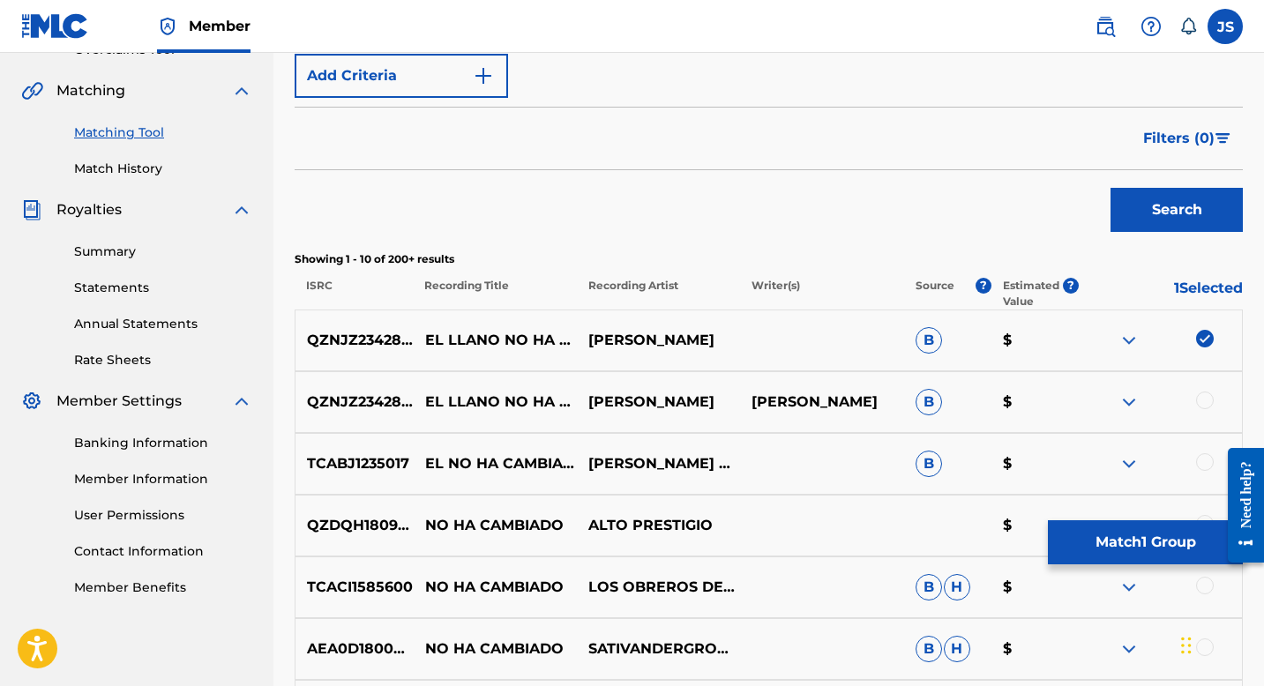
click at [1206, 401] on div at bounding box center [1205, 401] width 18 height 18
click at [1206, 401] on img at bounding box center [1205, 401] width 18 height 18
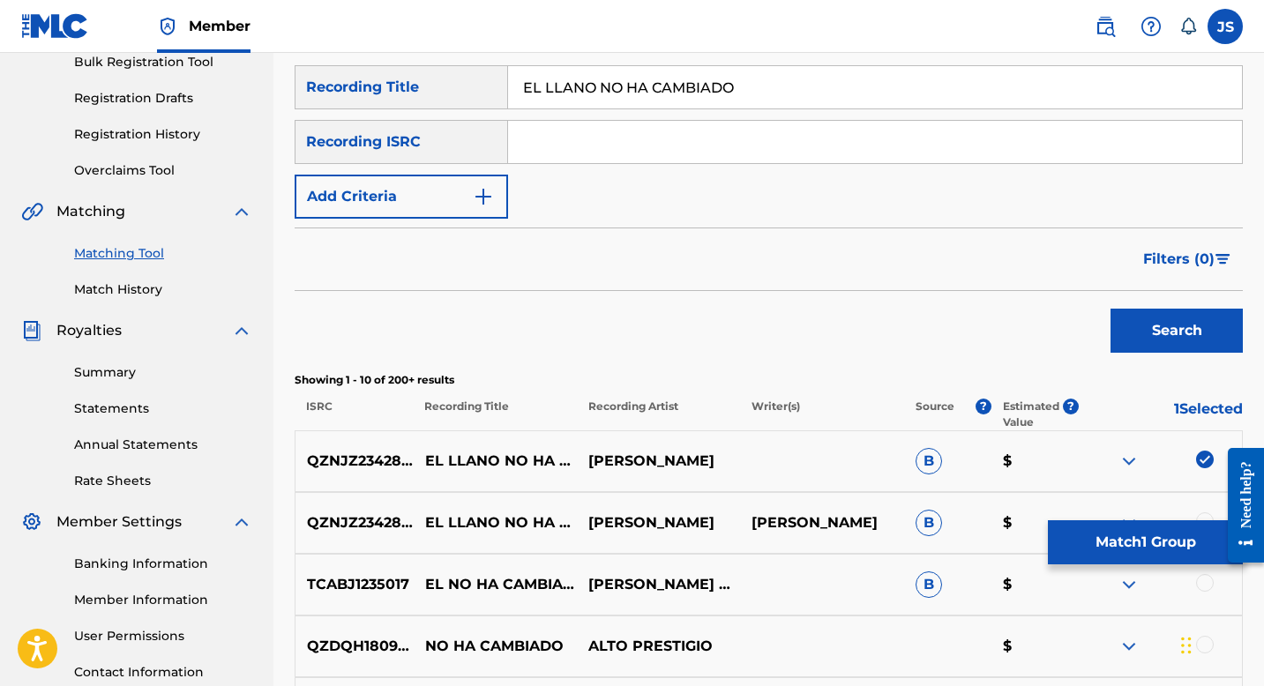
scroll to position [0, 0]
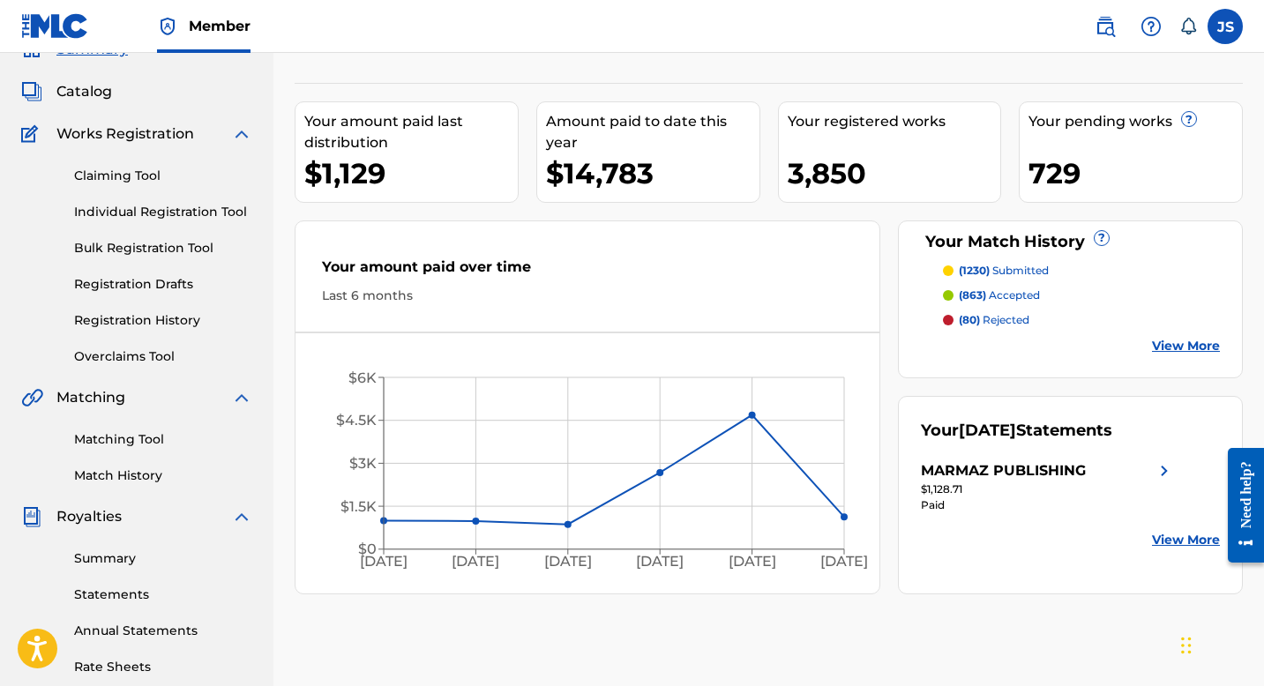
scroll to position [91, 0]
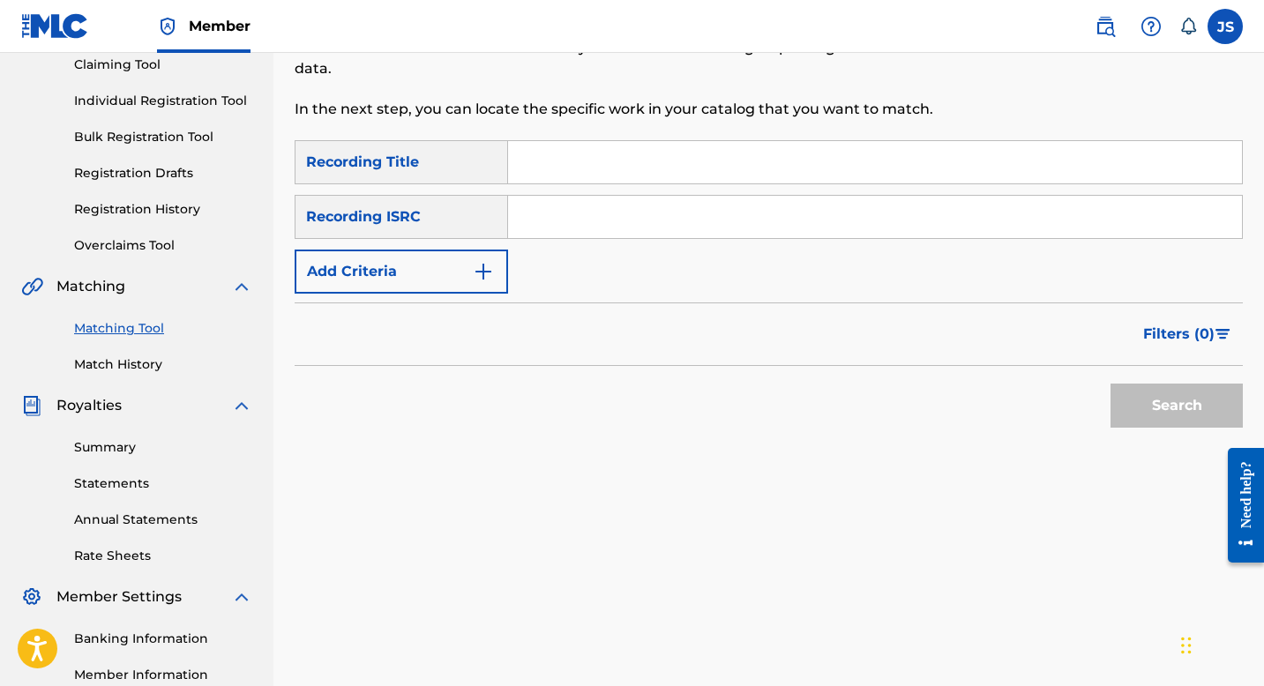
scroll to position [175, 0]
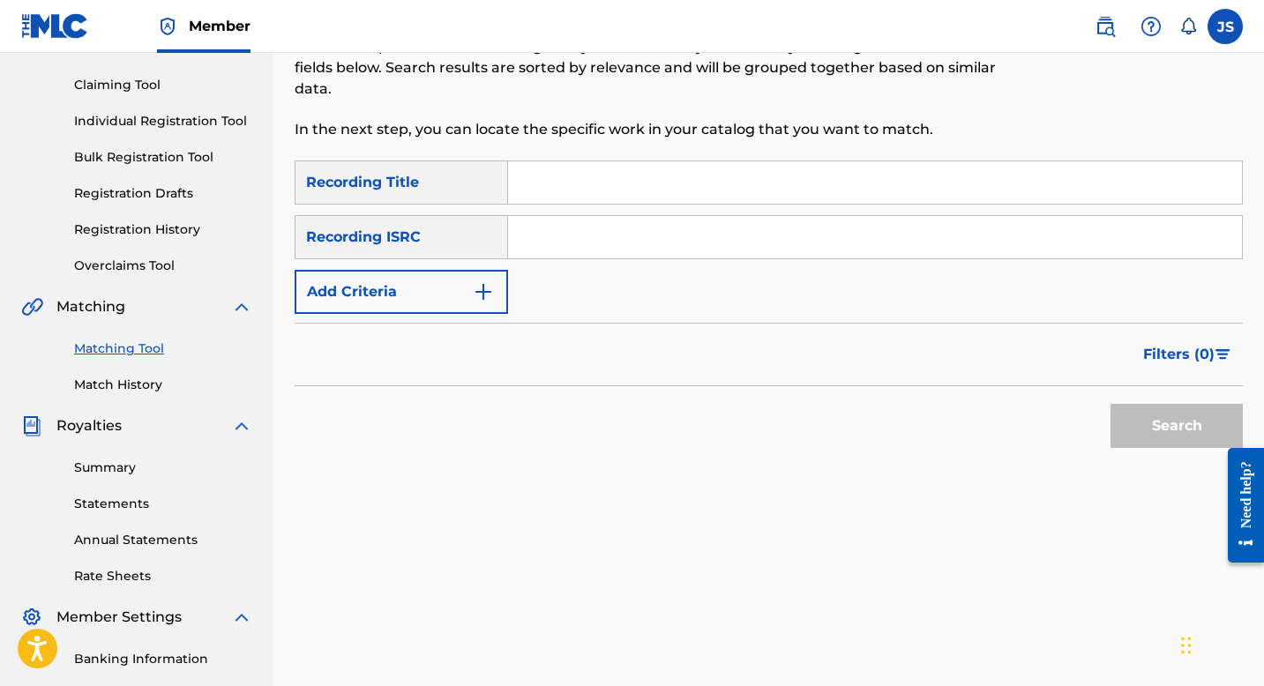
click at [554, 190] on input "Search Form" at bounding box center [875, 182] width 734 height 42
paste input "EL LLANO NO HA CAMBIADO"
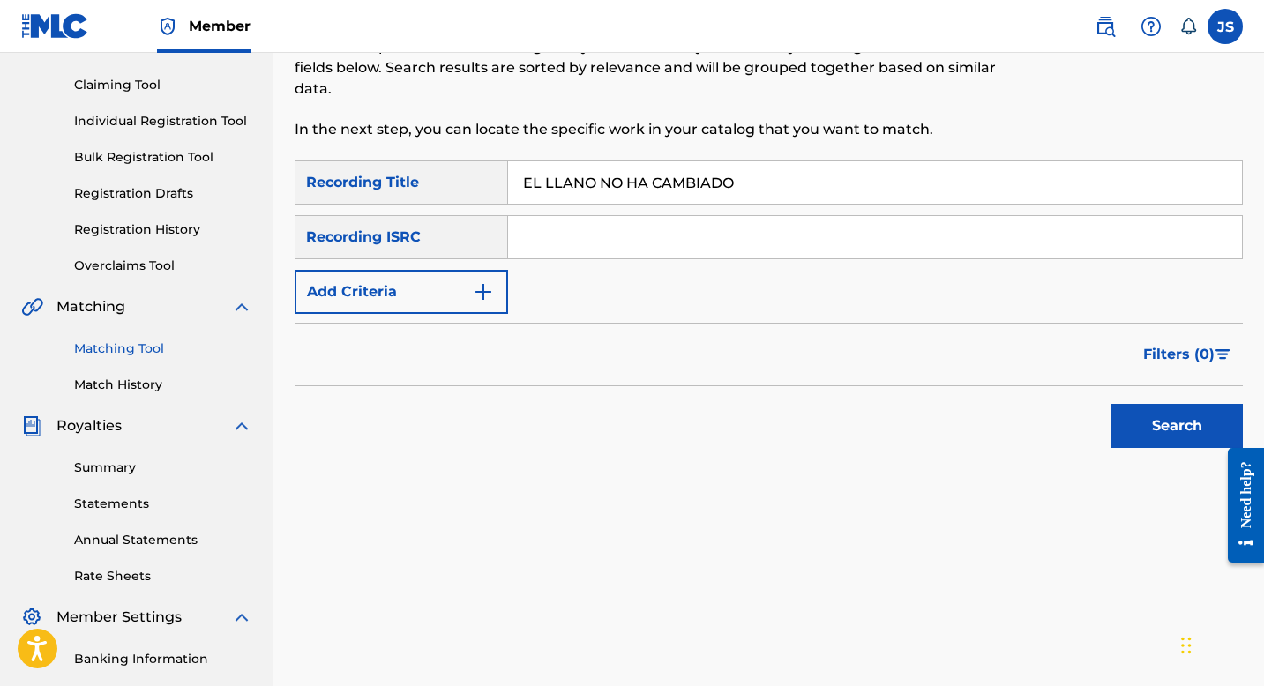
type input "EL LLANO NO HA CAMBIADO"
click at [1122, 411] on button "Search" at bounding box center [1177, 426] width 132 height 44
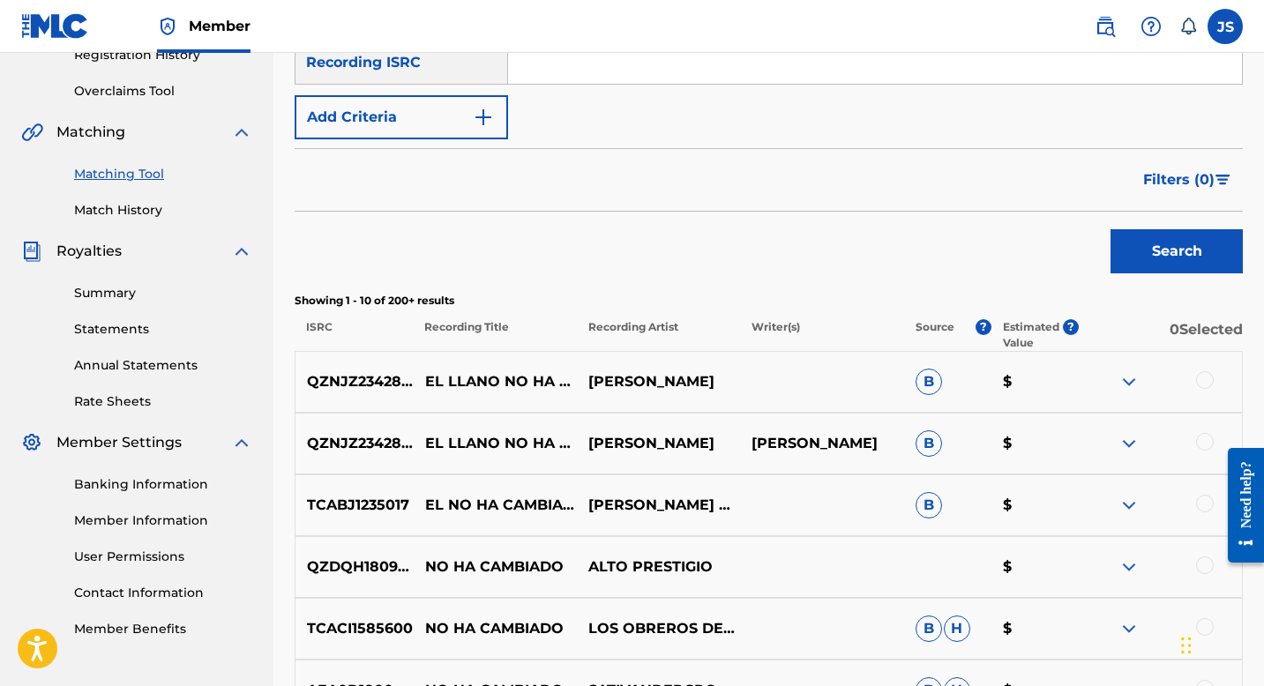
scroll to position [382, 0]
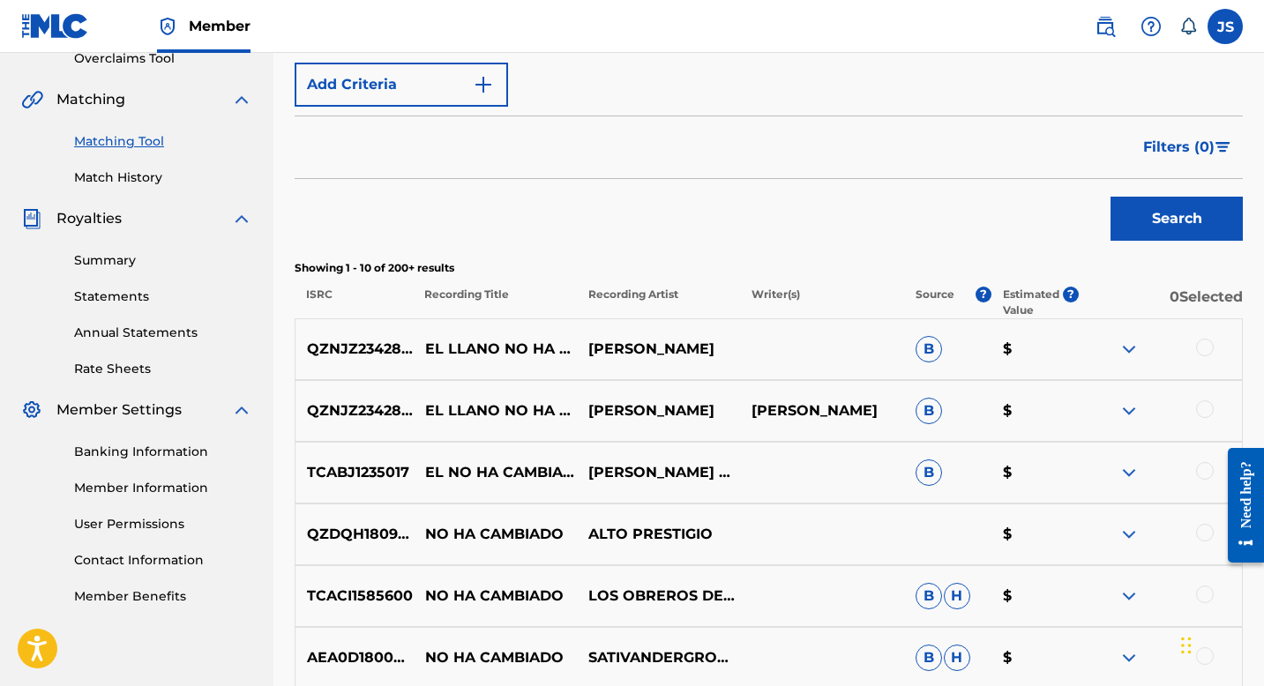
click at [1206, 345] on div at bounding box center [1205, 348] width 18 height 18
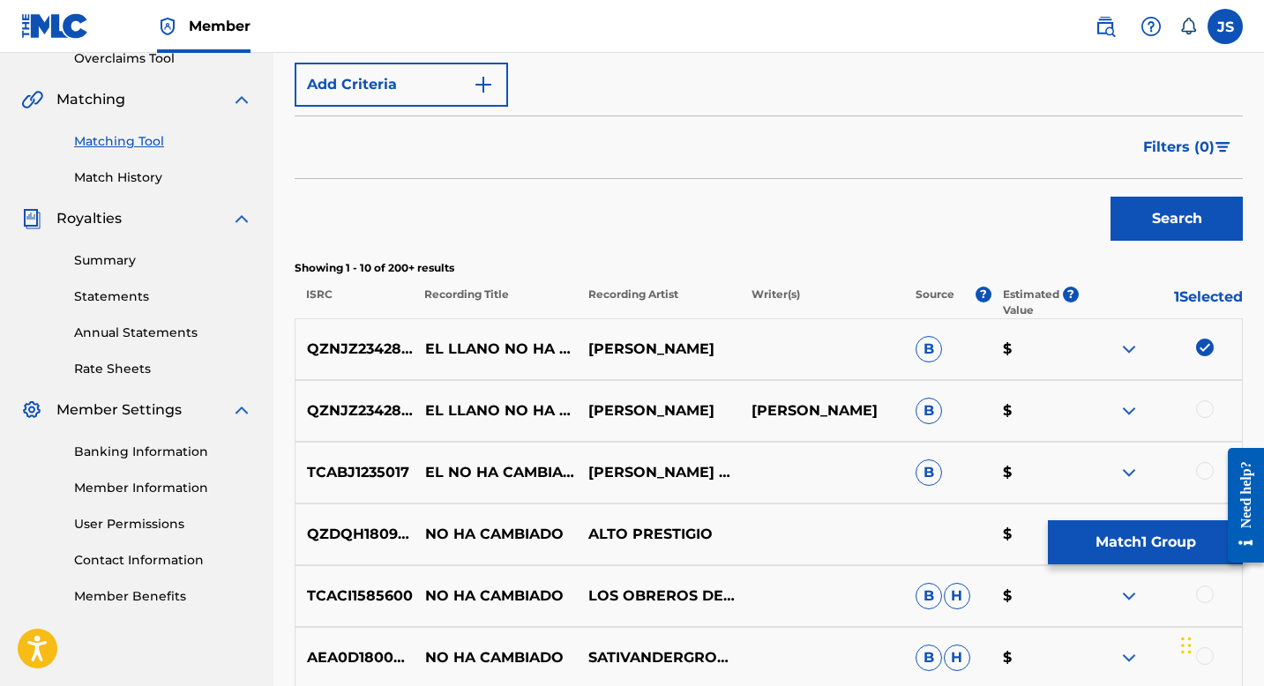
click at [1206, 401] on div at bounding box center [1205, 410] width 18 height 18
click at [1083, 548] on button "Match 2 Groups" at bounding box center [1145, 543] width 195 height 44
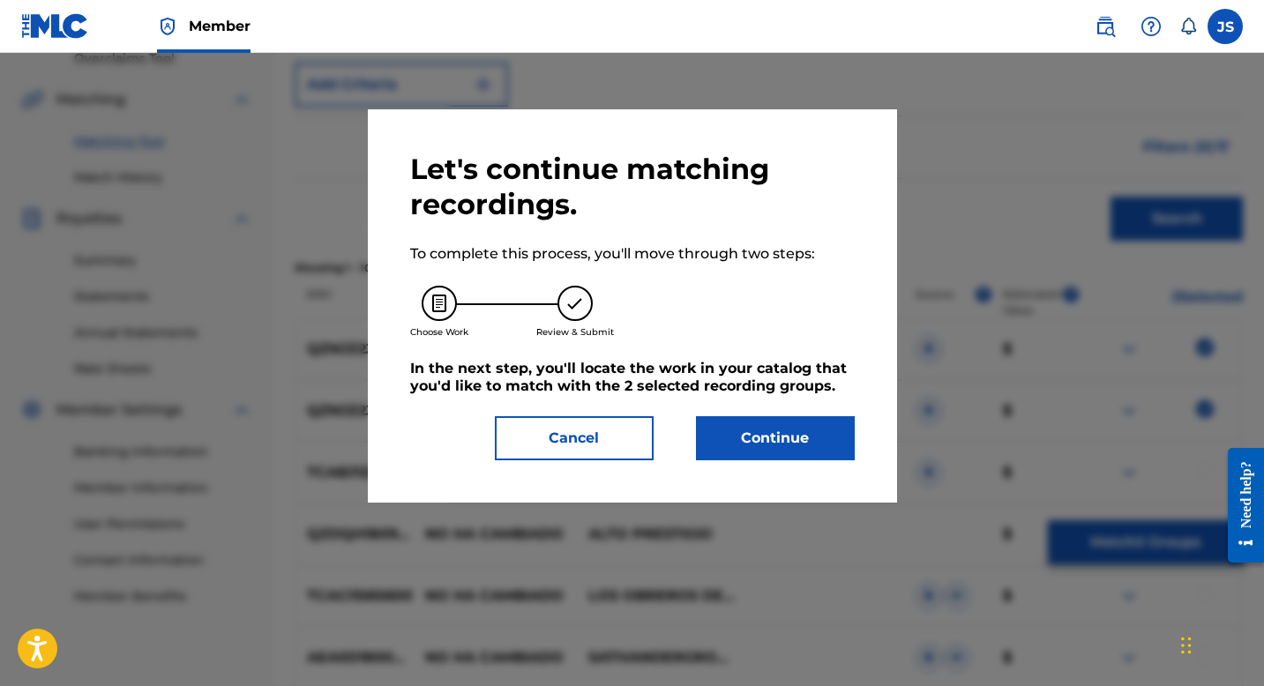
click at [794, 453] on button "Continue" at bounding box center [775, 438] width 159 height 44
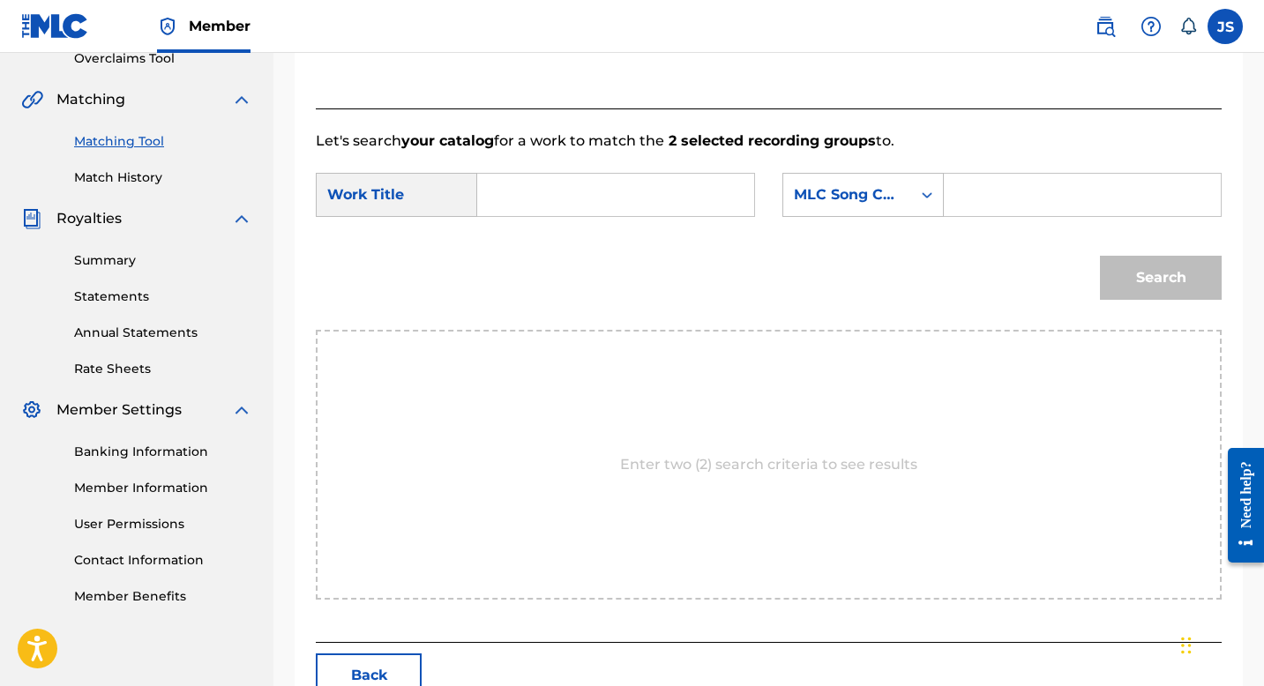
click at [979, 183] on input "Search Form" at bounding box center [1082, 195] width 247 height 42
paste input "ES0FG8"
type input "ES0FG8"
click at [730, 190] on input "Search Form" at bounding box center [615, 195] width 247 height 42
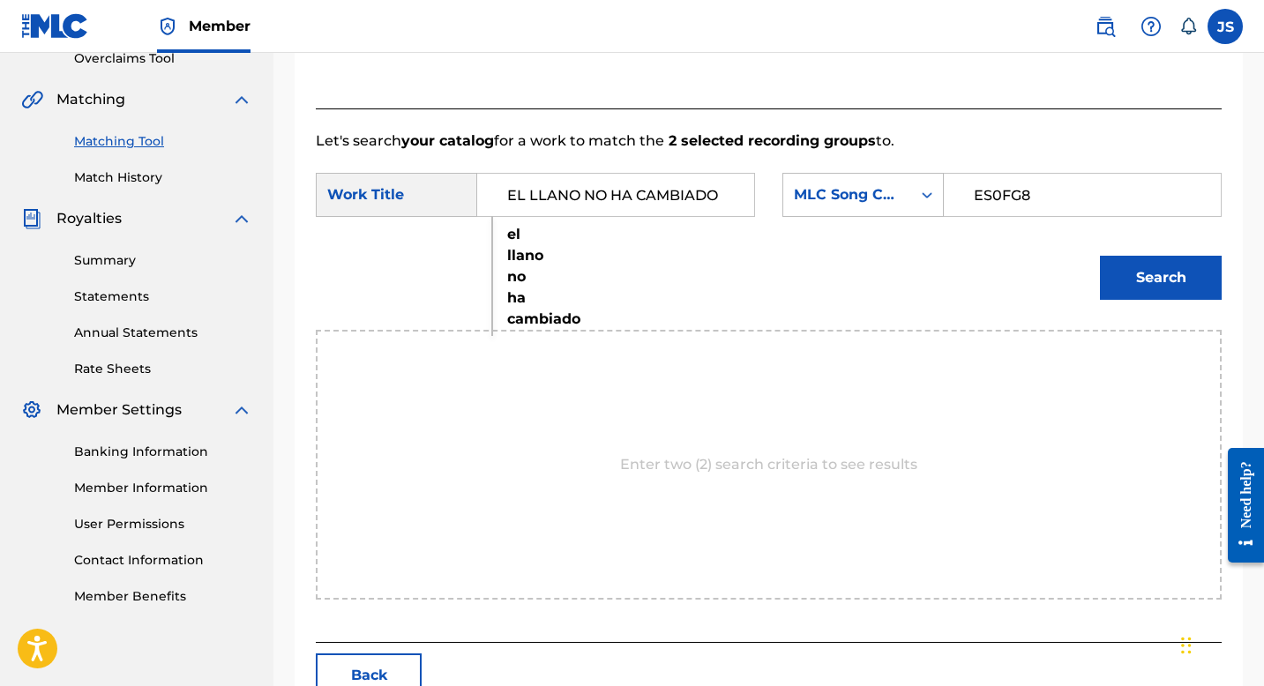
type input "EL LLANO NO HA CAMBIADO"
click at [1125, 284] on button "Search" at bounding box center [1161, 278] width 122 height 44
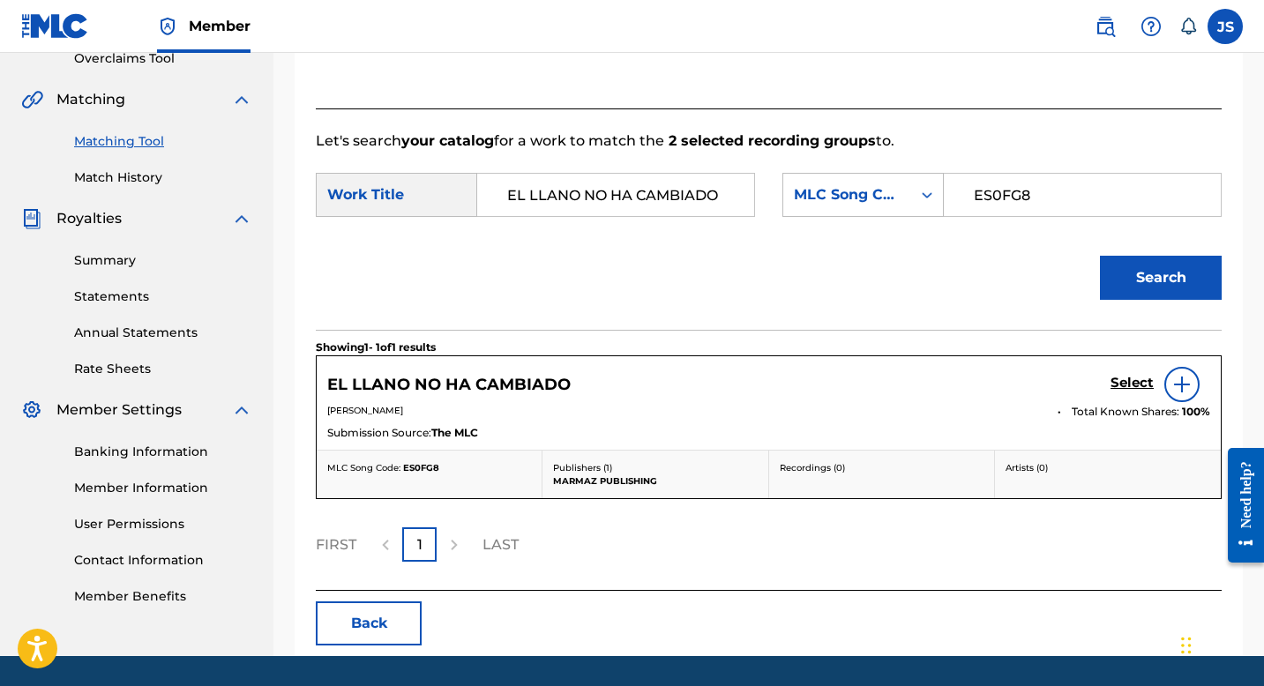
click at [552, 382] on h5 "EL LLANO NO HA CAMBIADO" at bounding box center [448, 385] width 243 height 20
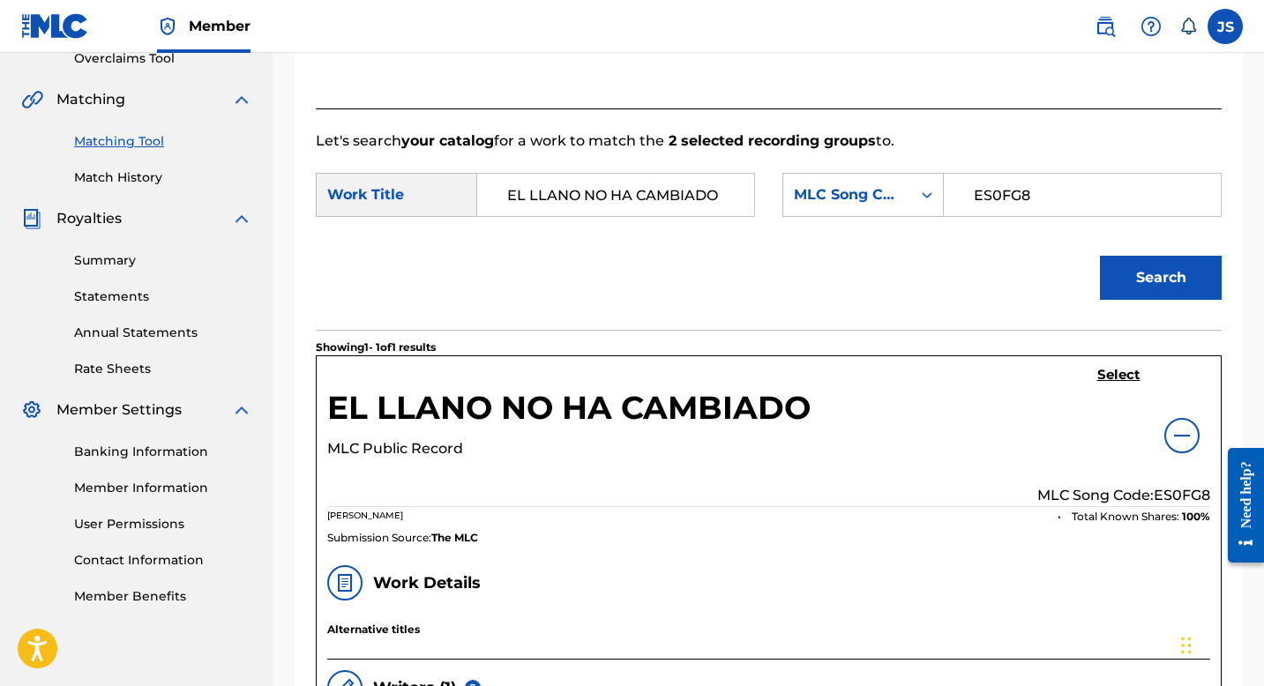
click at [1110, 386] on div "Select MLC Song Code: ES0FG8" at bounding box center [1124, 436] width 173 height 139
click at [1110, 363] on div "EL LLANO NO HA CAMBIADO MLC Public Record Select MLC Song Code: ES0FG8 BLAS ANT…" at bounding box center [769, 455] width 904 height 199
click at [1109, 371] on h5 "Select" at bounding box center [1118, 375] width 43 height 17
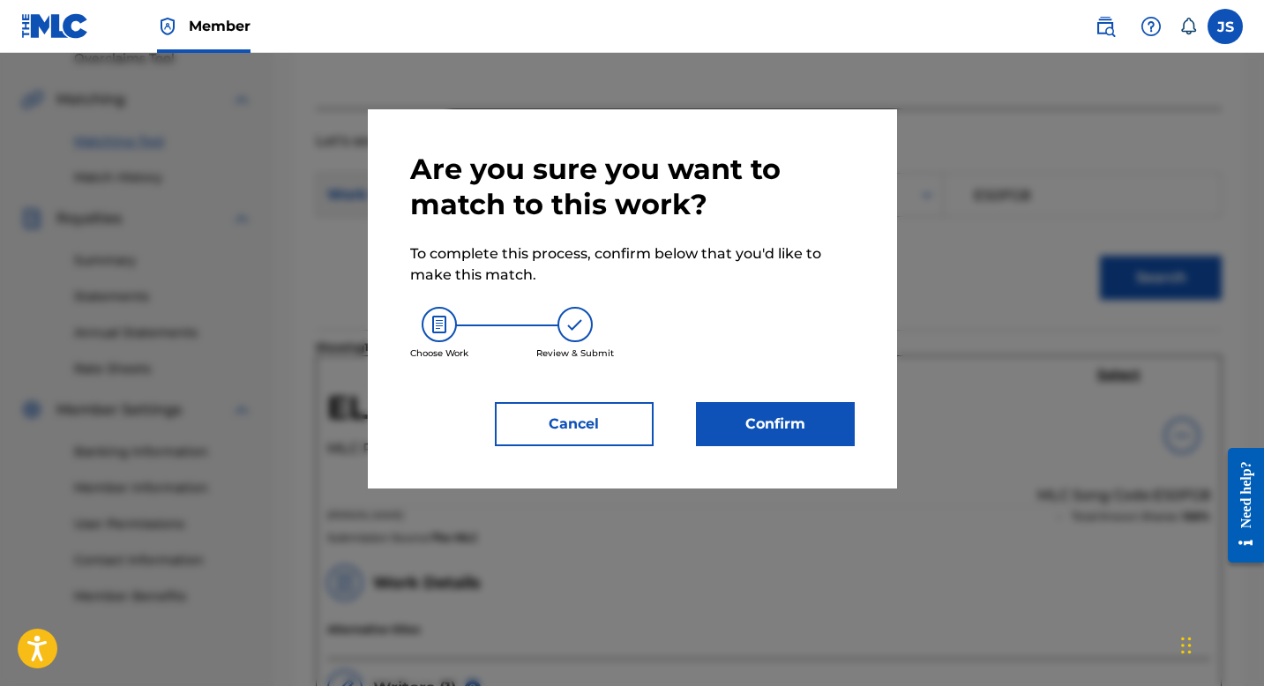
click at [745, 427] on button "Confirm" at bounding box center [775, 424] width 159 height 44
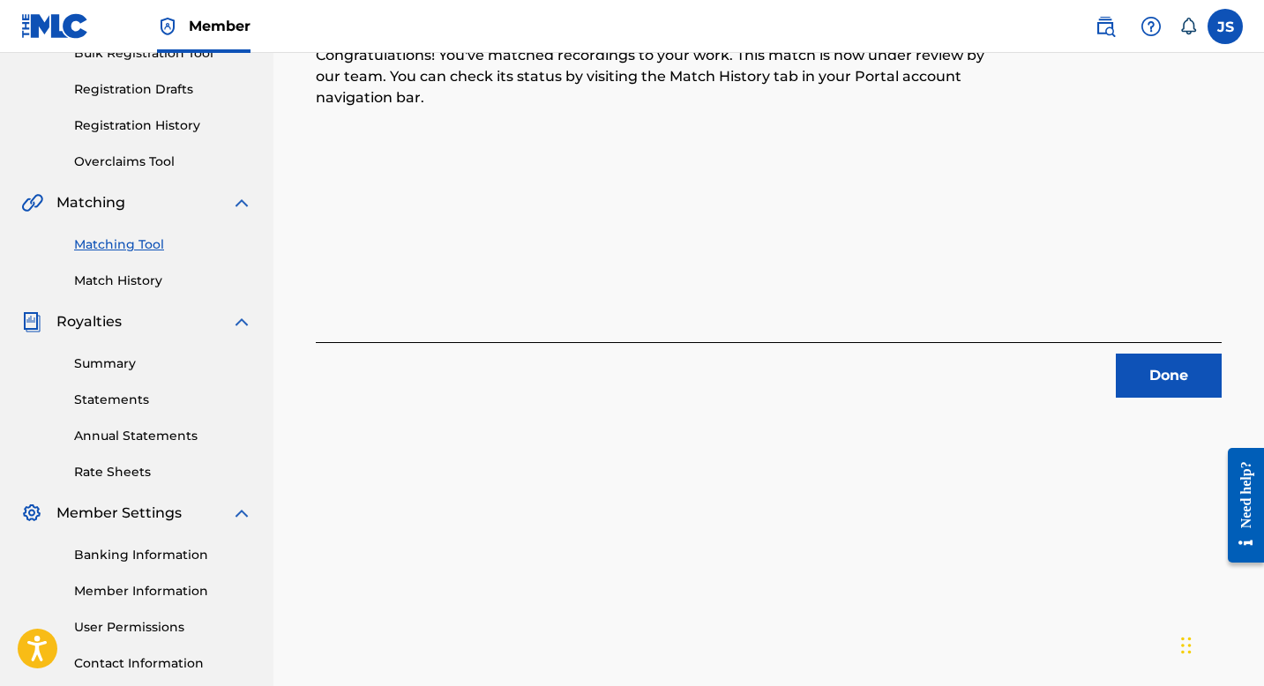
scroll to position [274, 0]
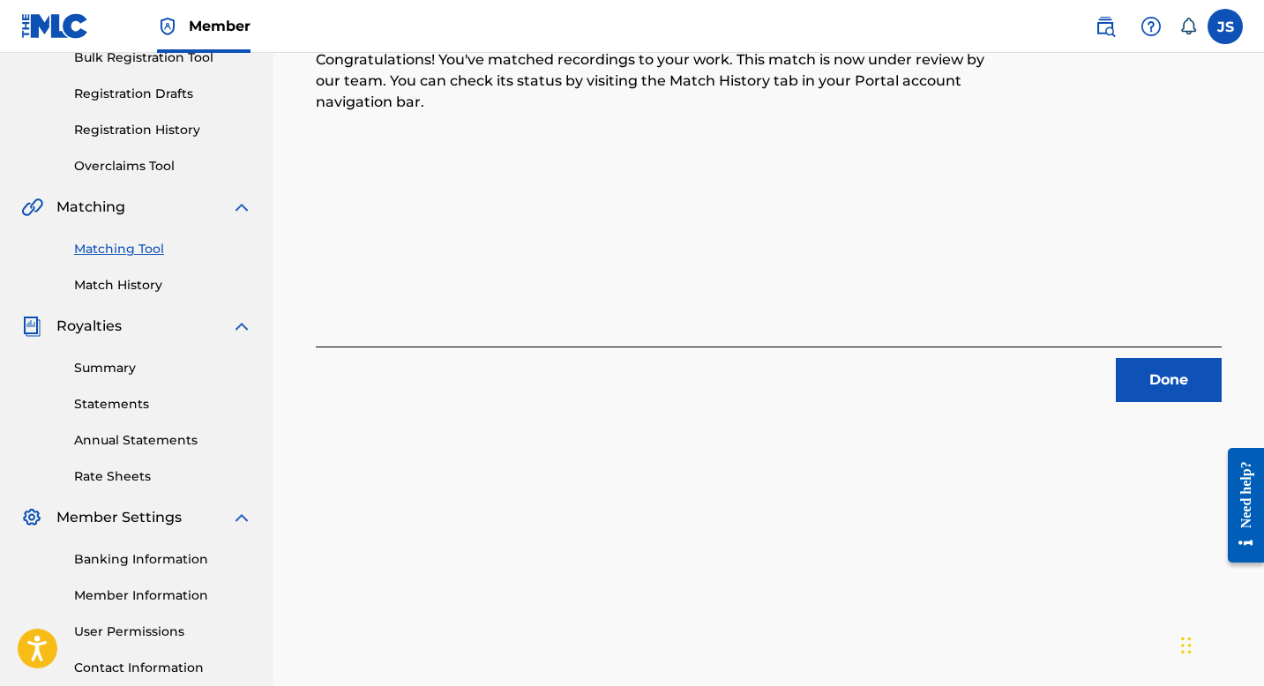
click at [1157, 388] on button "Done" at bounding box center [1169, 380] width 106 height 44
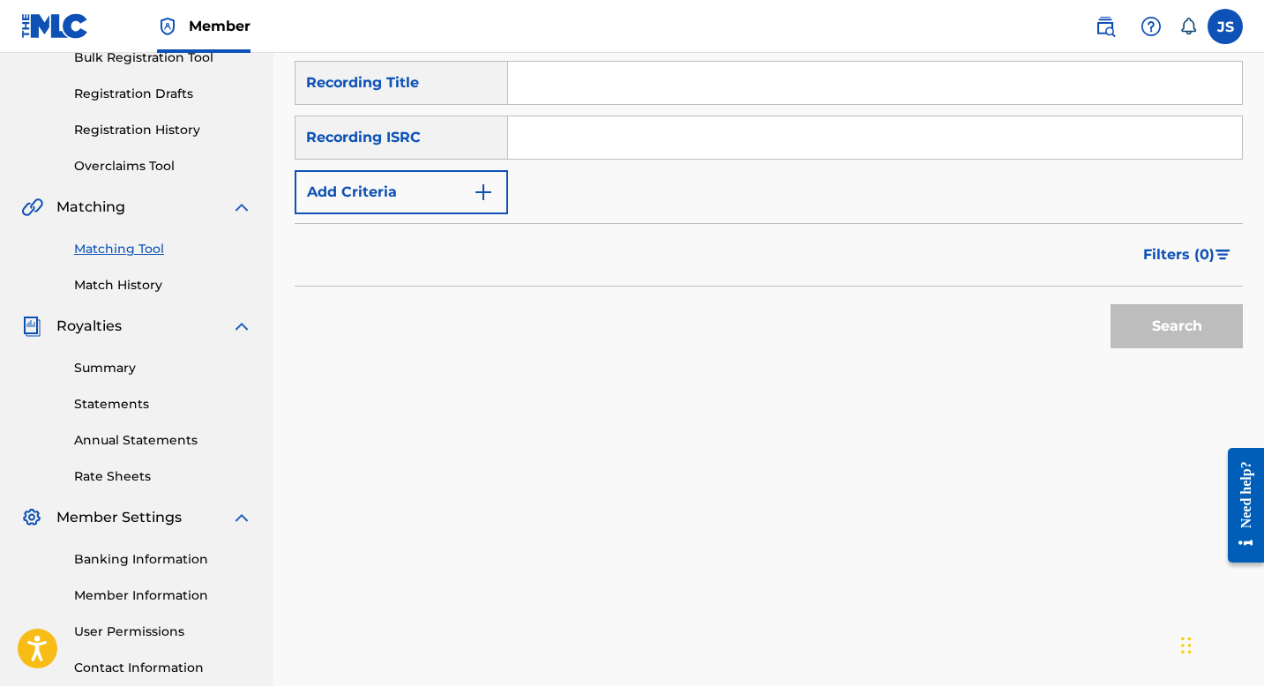
scroll to position [250, 0]
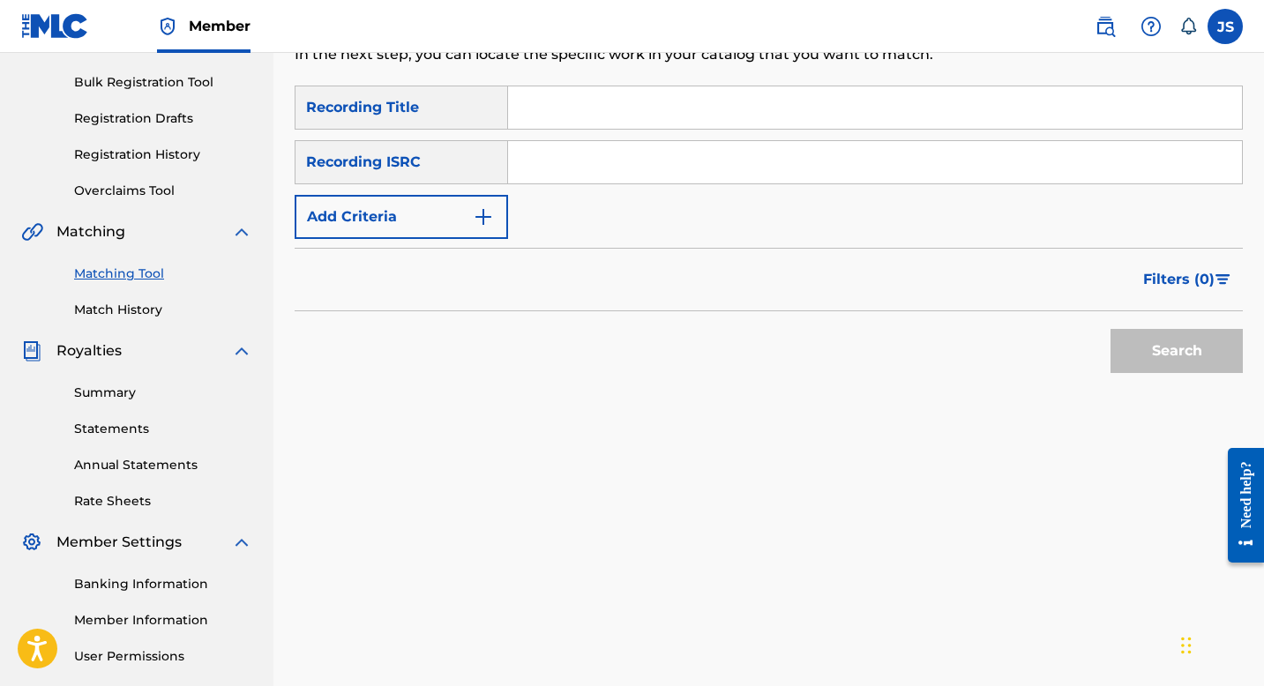
click at [665, 117] on input "Search Form" at bounding box center [875, 107] width 734 height 42
paste input "EL PADROTE DE LAS COPAS"
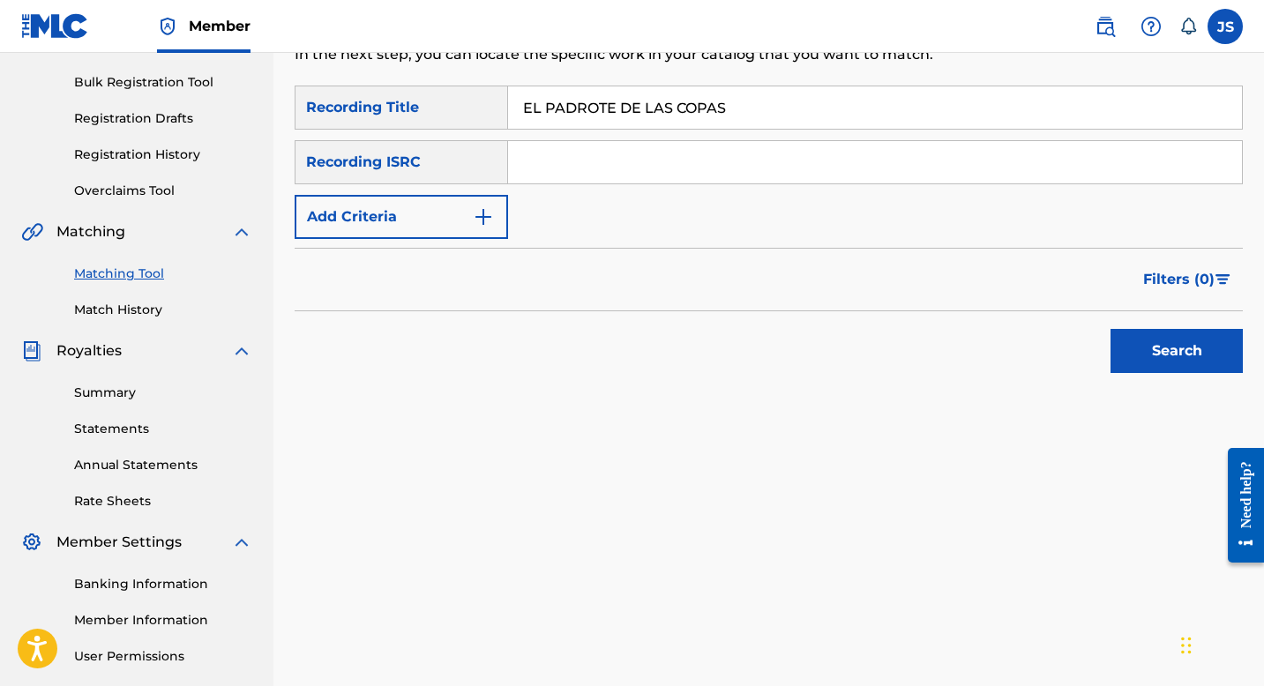
click at [1135, 345] on button "Search" at bounding box center [1177, 351] width 132 height 44
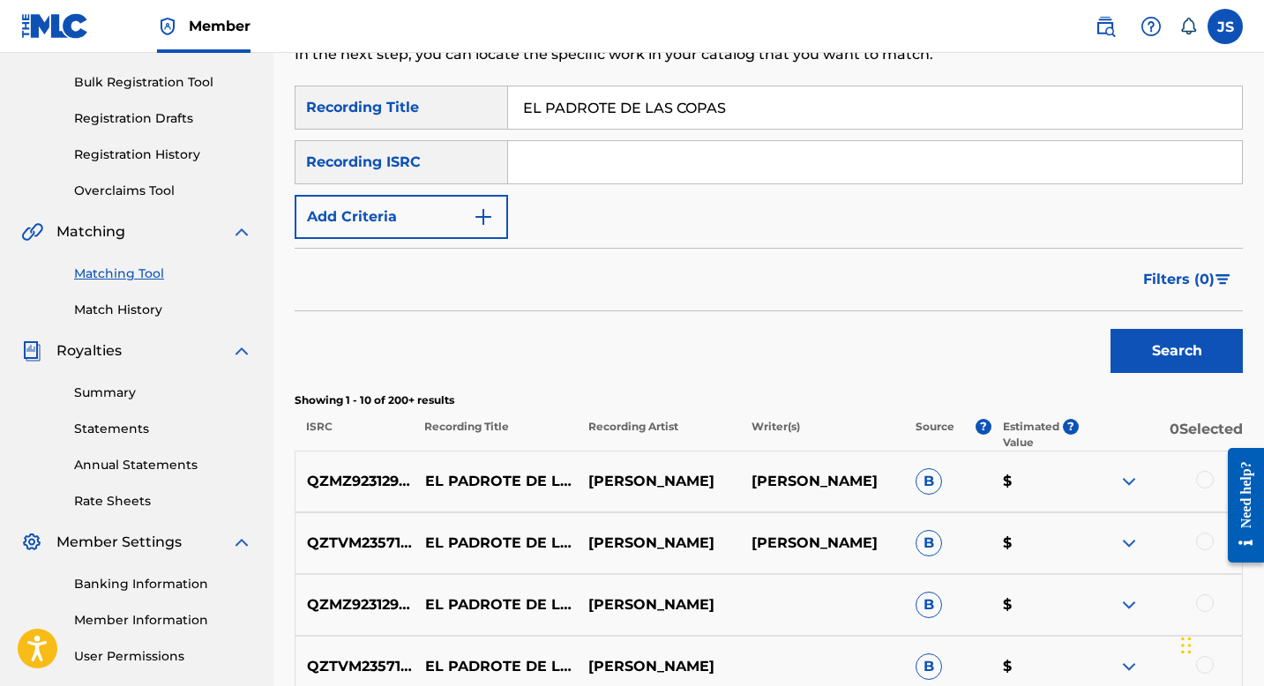
click at [584, 114] on input "EL PADROTE DE LAS COPAS" at bounding box center [875, 107] width 734 height 42
paste input "ORRÓN ESTA DE MODA"
type input "EL PORRÓN ESTA DE MODA"
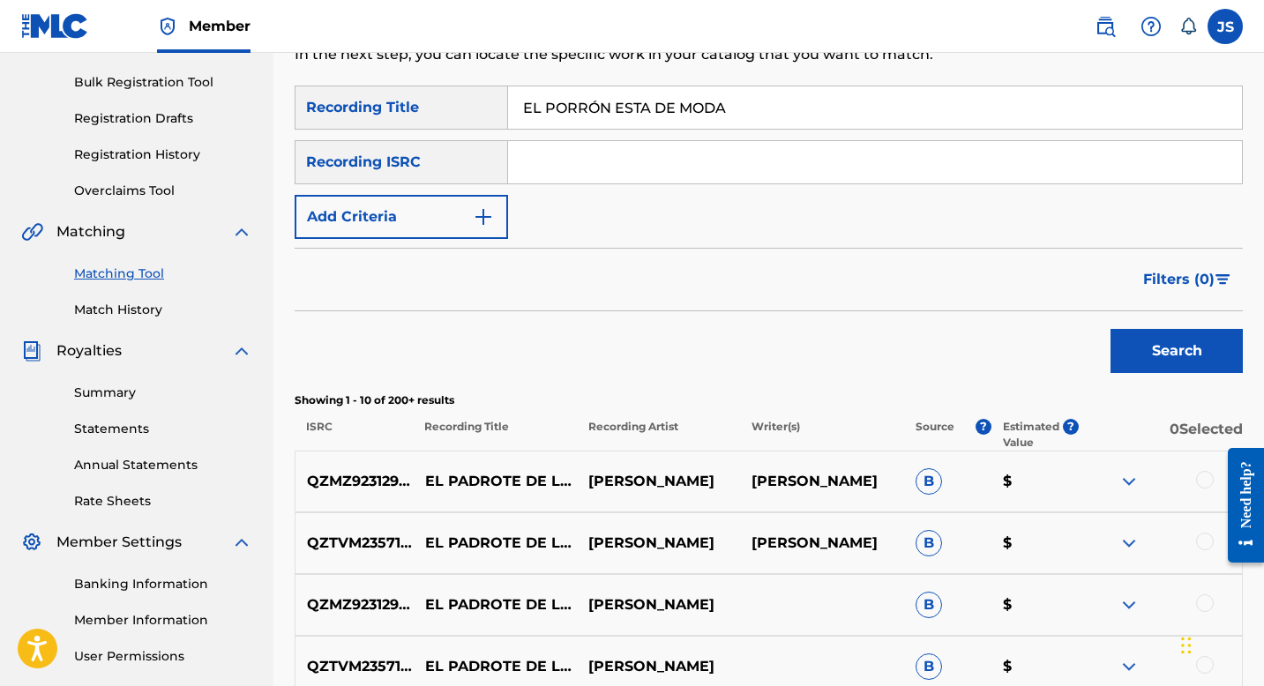
click at [1154, 353] on button "Search" at bounding box center [1177, 351] width 132 height 44
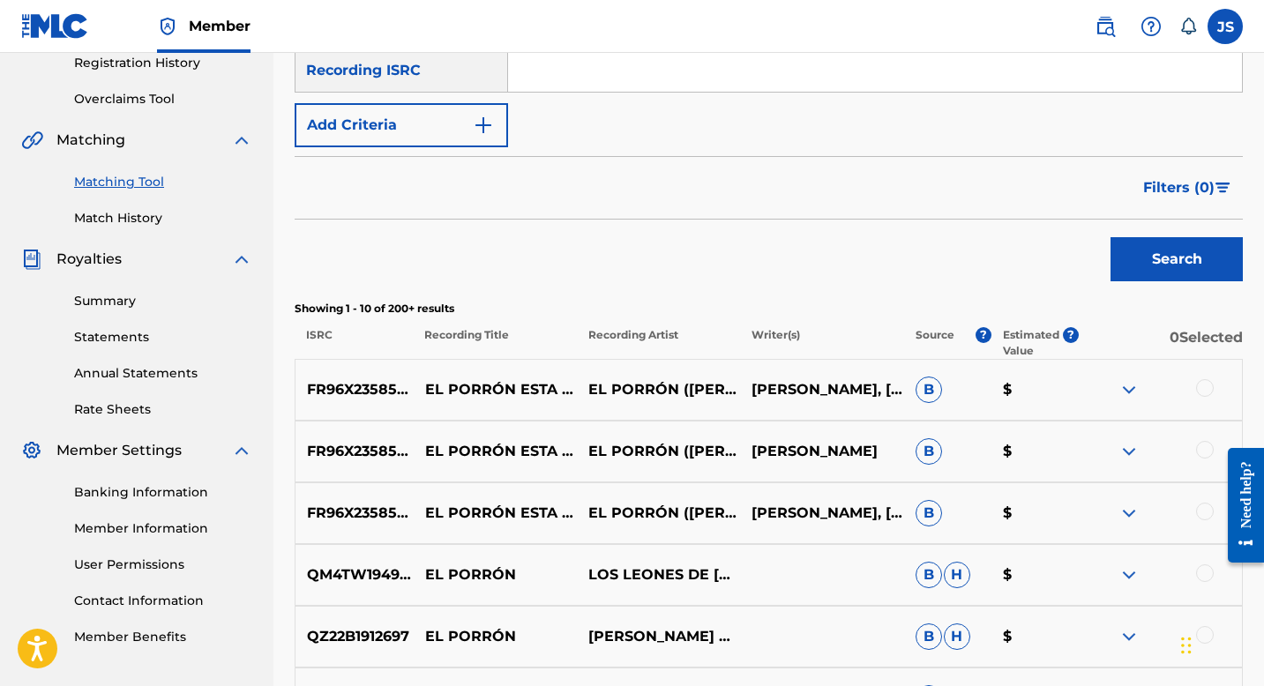
scroll to position [347, 0]
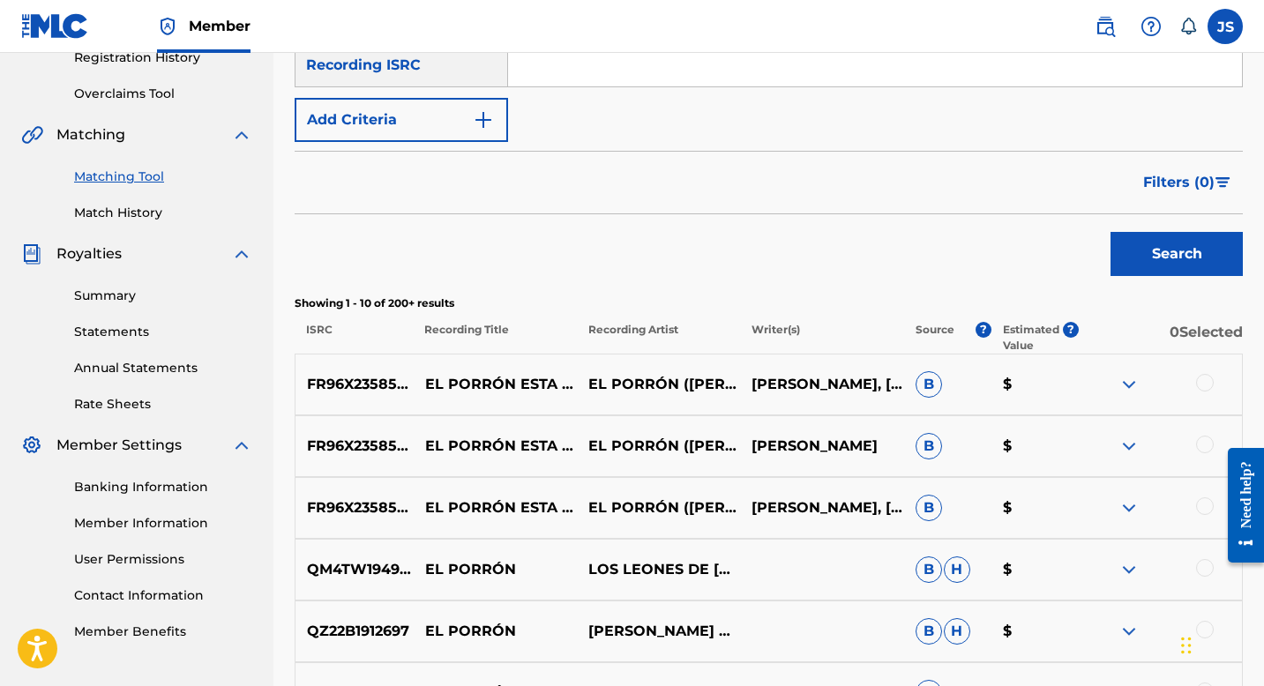
click at [1206, 513] on div at bounding box center [1205, 507] width 18 height 18
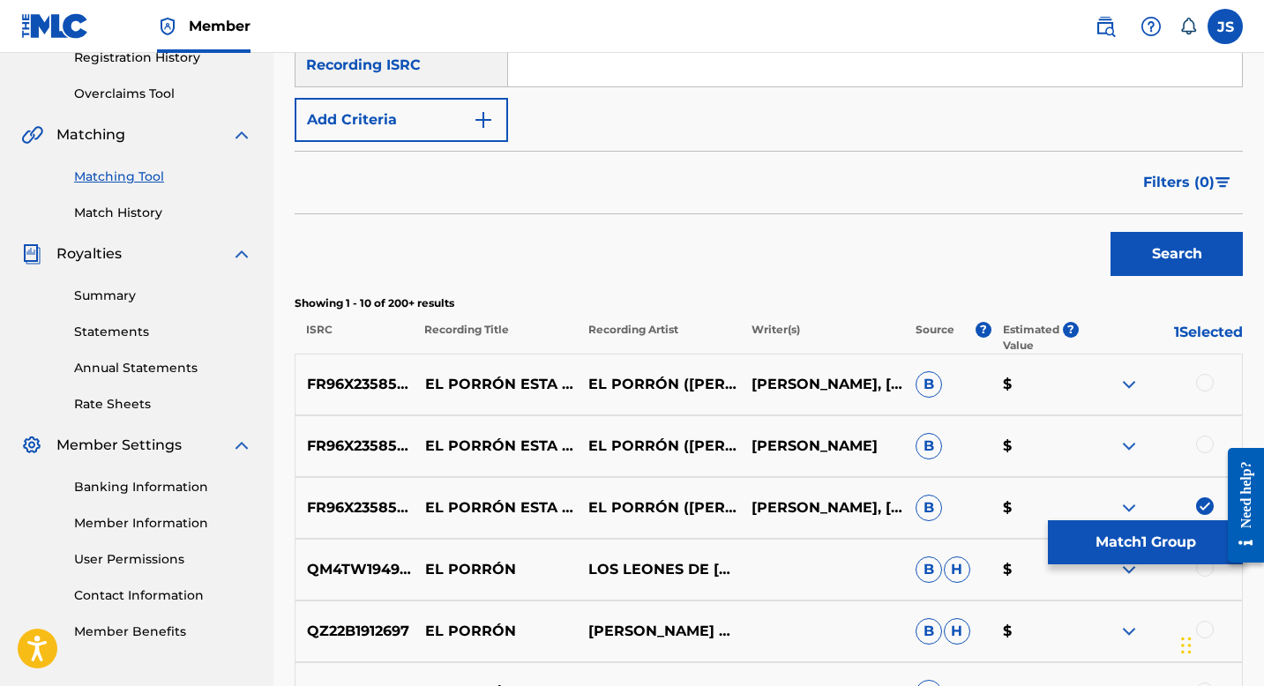
click at [1198, 448] on div at bounding box center [1205, 445] width 18 height 18
click at [1205, 383] on div at bounding box center [1205, 383] width 18 height 18
click at [1127, 540] on button "Match 3 Groups" at bounding box center [1145, 543] width 195 height 44
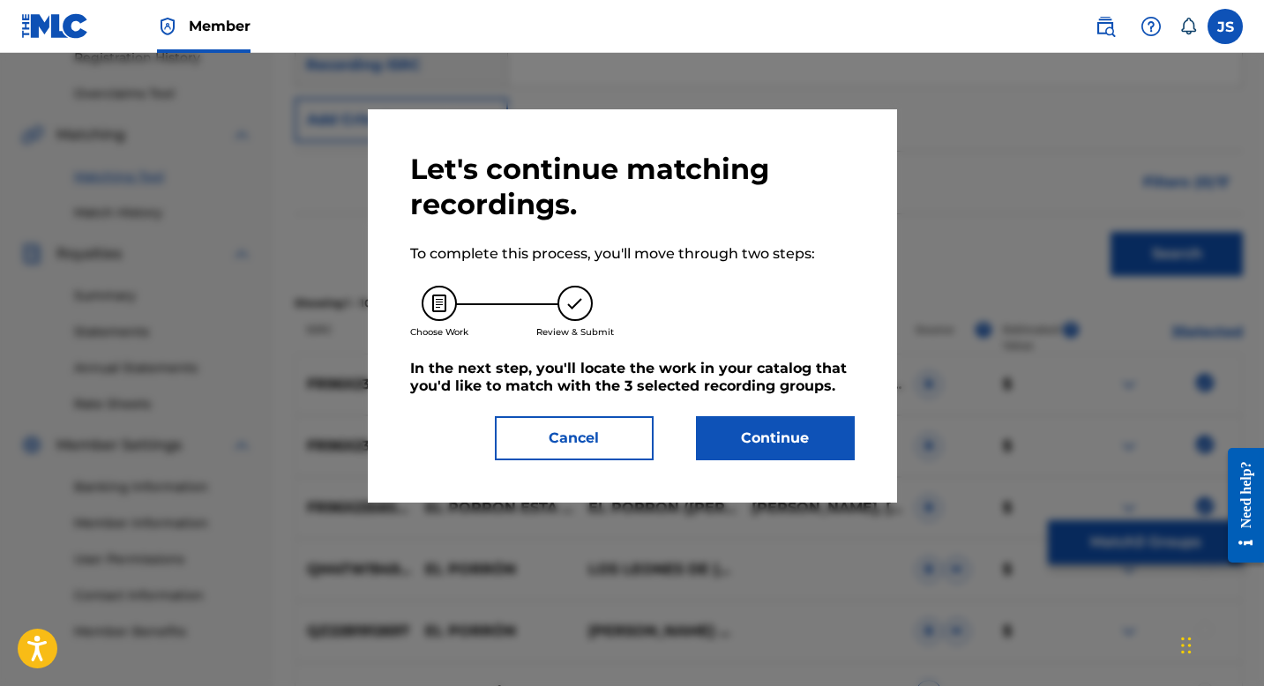
click at [814, 441] on button "Continue" at bounding box center [775, 438] width 159 height 44
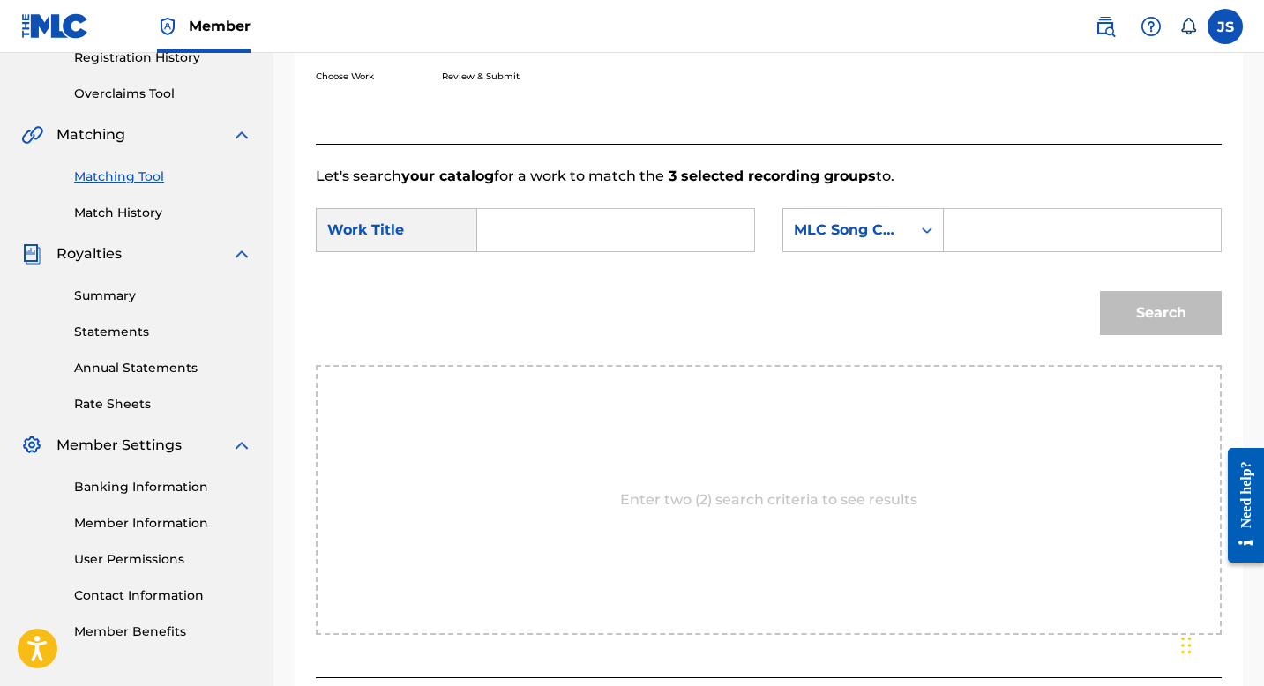
click at [516, 227] on input "Search Form" at bounding box center [615, 230] width 247 height 42
paste input "EL PORRÓN ESTA DE MODA"
type input "EL PORRÓN ESTA DE MODA"
click at [980, 223] on input "Search Form" at bounding box center [1082, 230] width 247 height 42
paste input "ES2T68"
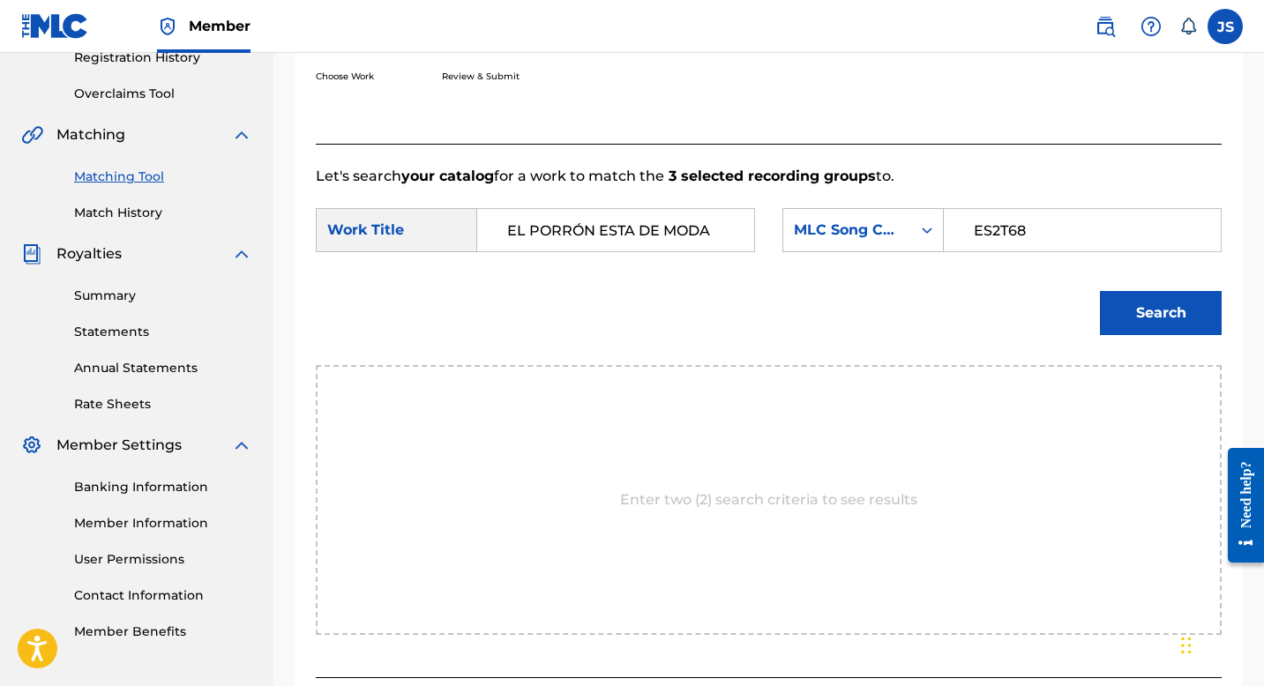
type input "ES2T68"
click at [1150, 327] on button "Search" at bounding box center [1161, 313] width 122 height 44
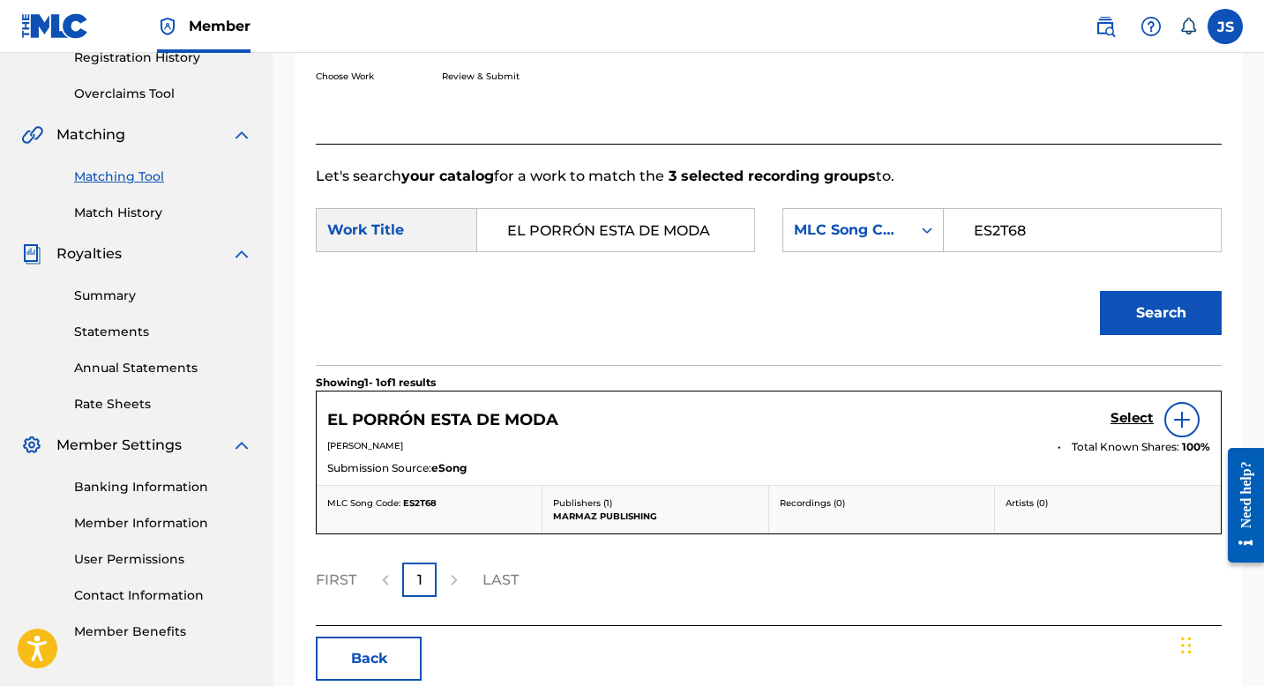
click at [1104, 429] on div "EL PORRÓN ESTA DE MODA Select" at bounding box center [768, 419] width 883 height 35
click at [1125, 420] on h5 "Select" at bounding box center [1132, 418] width 43 height 17
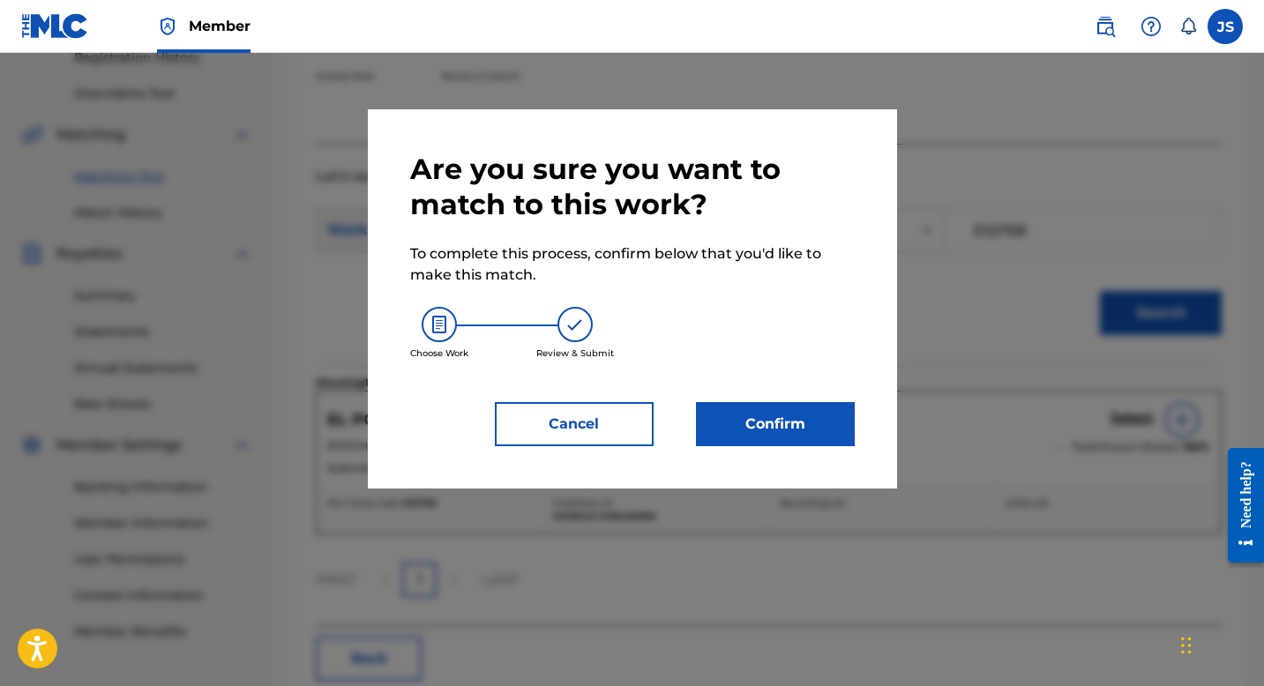
click at [768, 401] on div "Are you sure you want to match to this work? To complete this process, confirm …" at bounding box center [632, 299] width 445 height 295
click at [760, 421] on button "Confirm" at bounding box center [775, 424] width 159 height 44
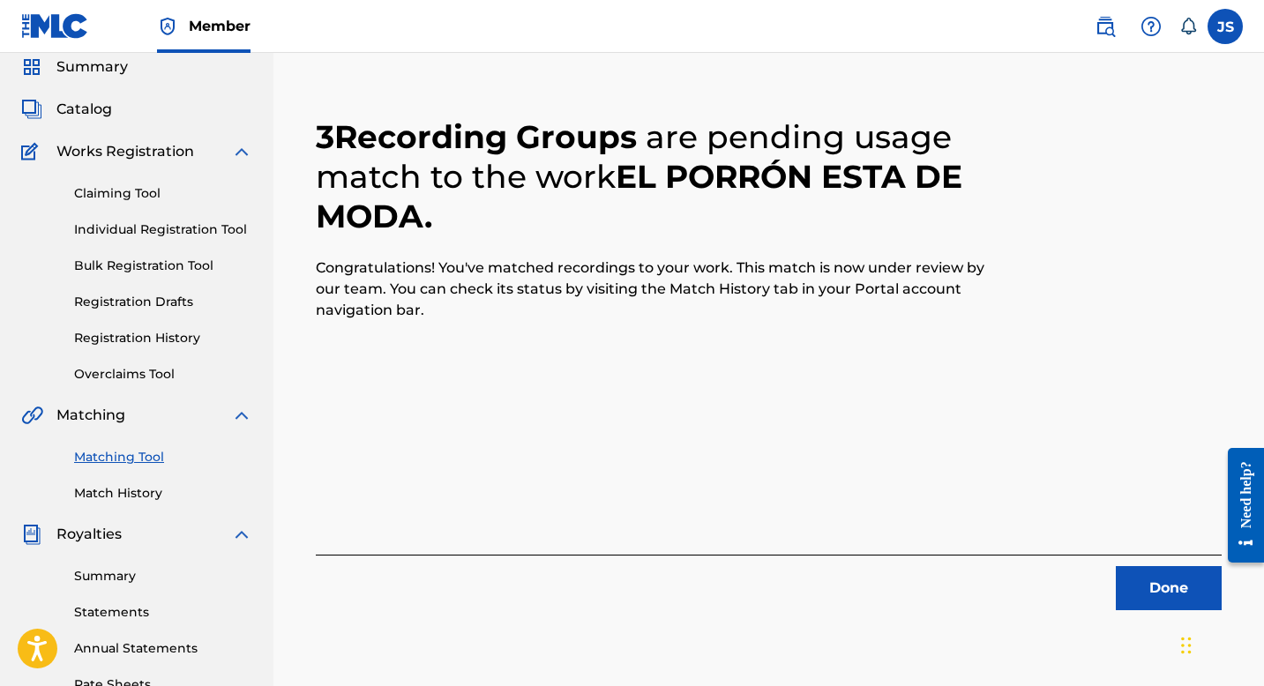
scroll to position [68, 0]
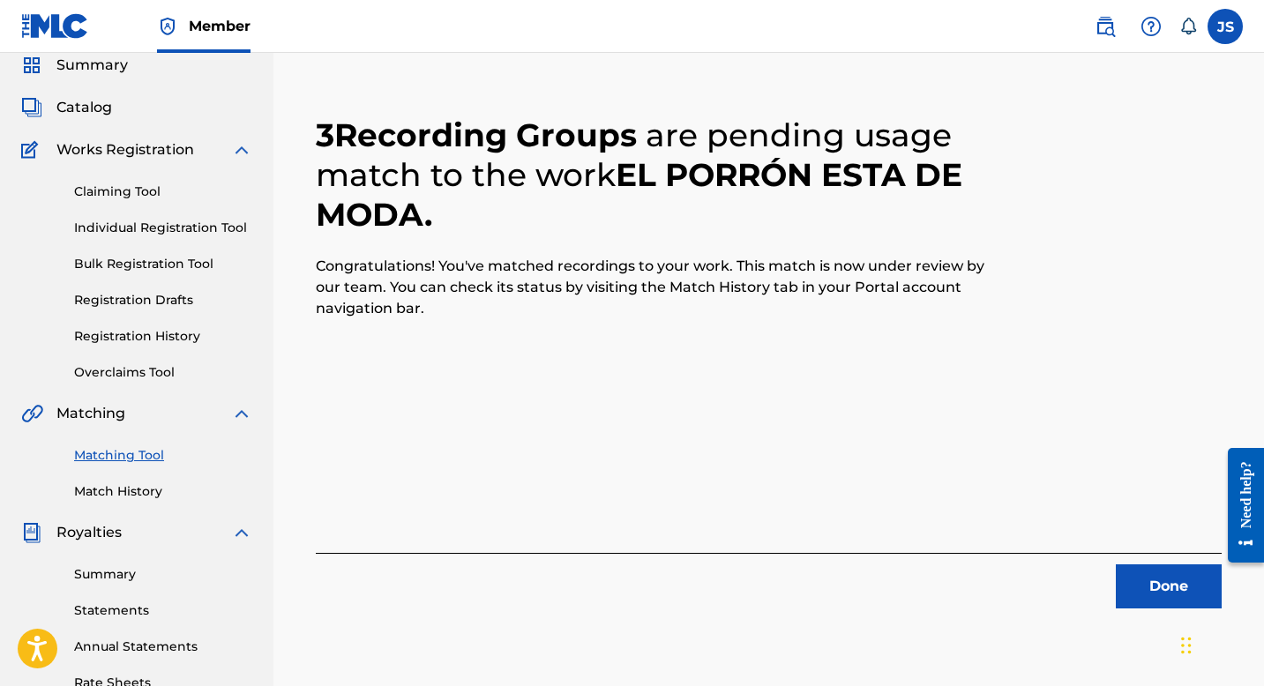
click at [1144, 591] on button "Done" at bounding box center [1169, 587] width 106 height 44
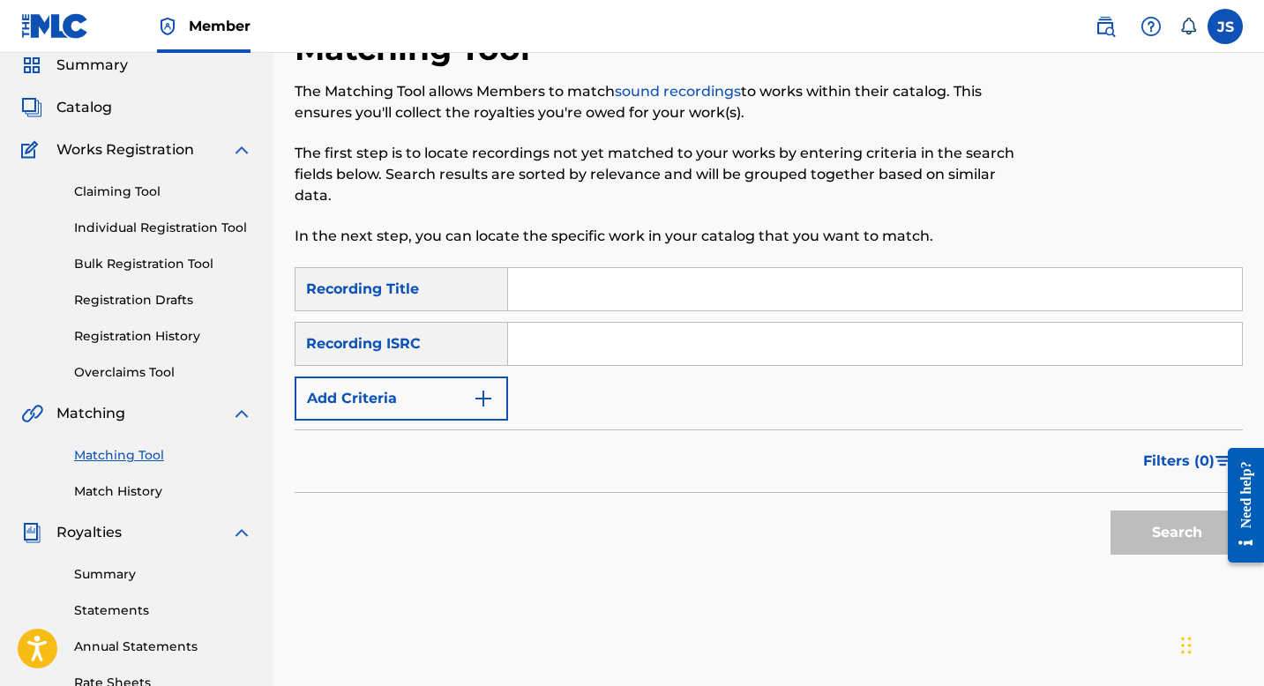
click at [541, 289] on input "Search Form" at bounding box center [875, 289] width 734 height 42
paste input "EL SABOR DE TUS LABIOS"
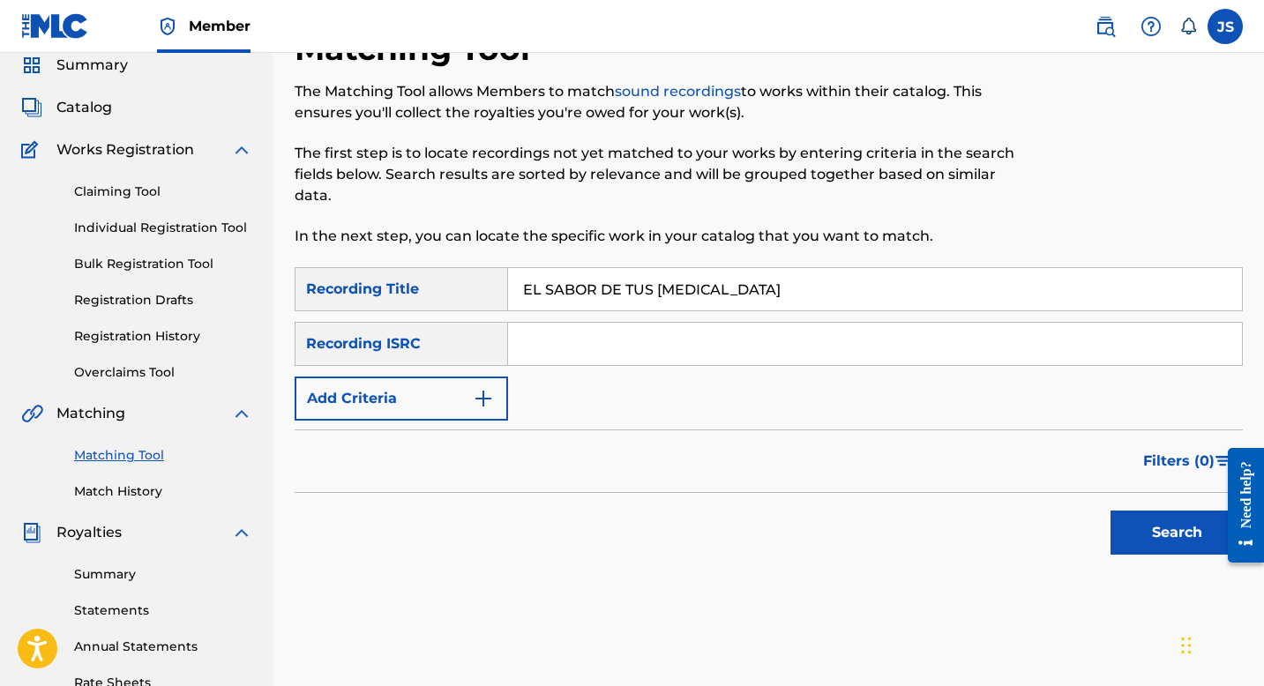
type input "EL SABOR DE TUS LABIOS"
click at [1156, 528] on button "Search" at bounding box center [1177, 533] width 132 height 44
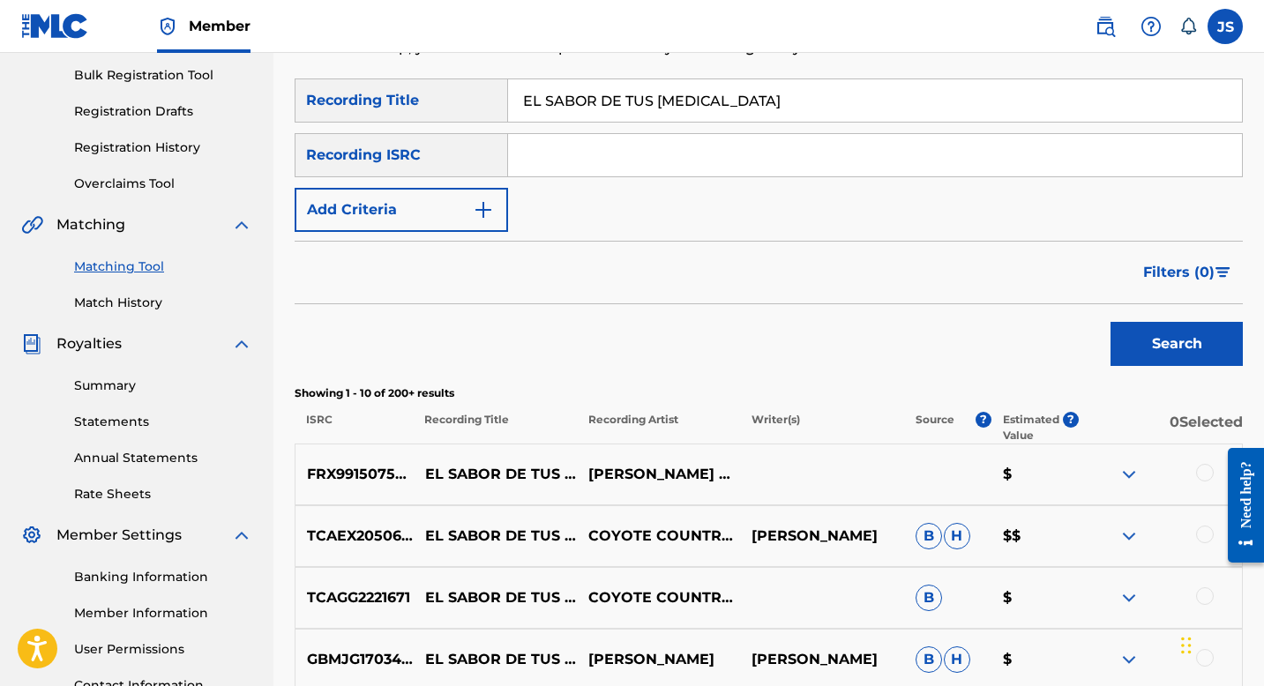
scroll to position [258, 0]
click at [476, 206] on img "Search Form" at bounding box center [483, 209] width 21 height 21
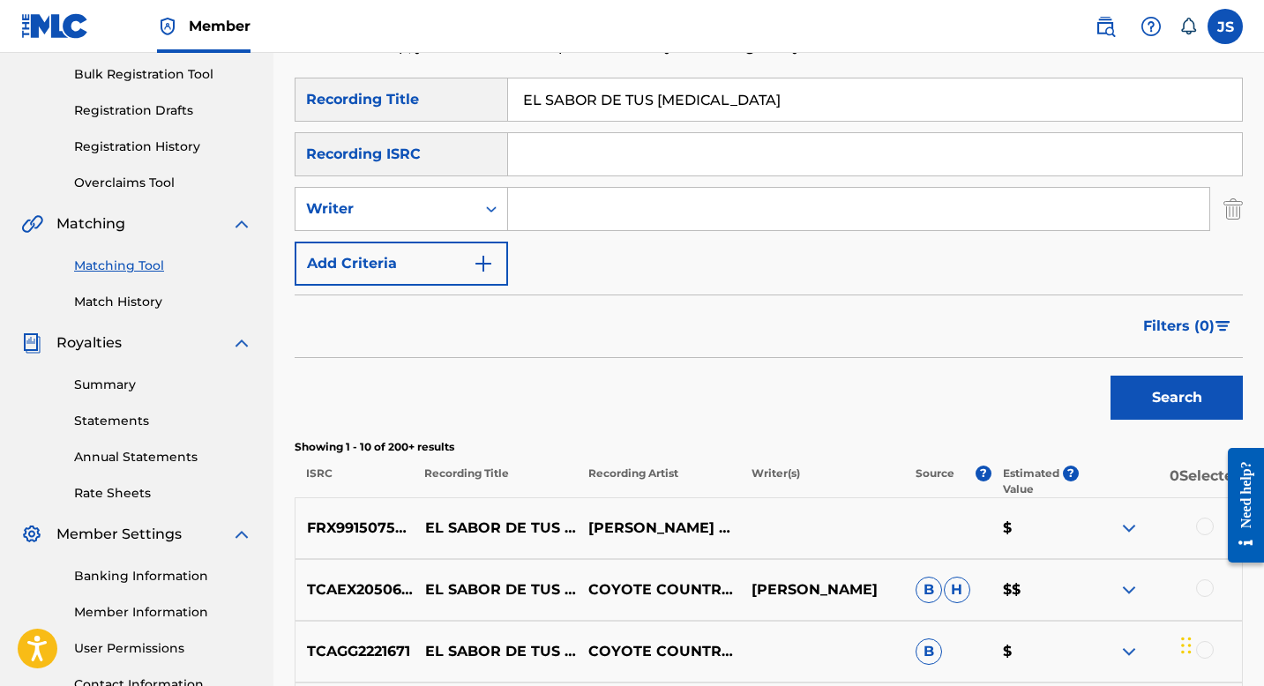
click at [549, 208] on input "Search Form" at bounding box center [858, 209] width 701 height 42
type input "BLAS RUIZ"
click at [1111, 376] on button "Search" at bounding box center [1177, 398] width 132 height 44
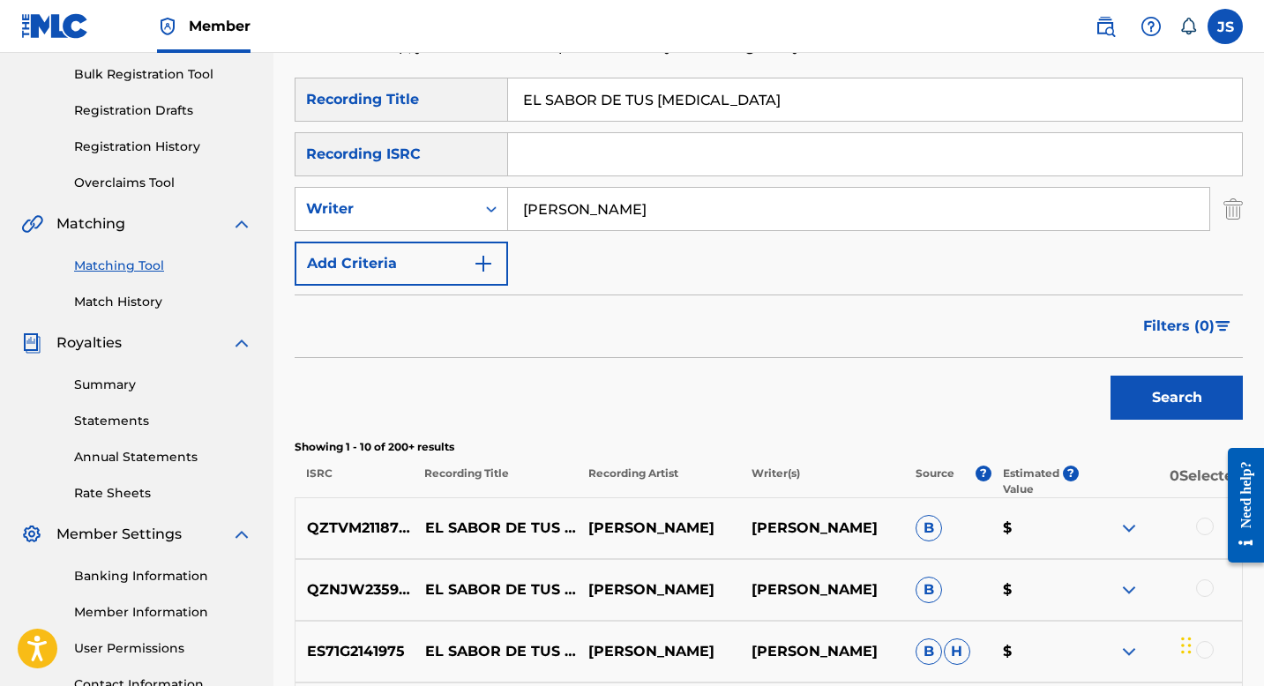
click at [1135, 386] on button "Search" at bounding box center [1177, 398] width 132 height 44
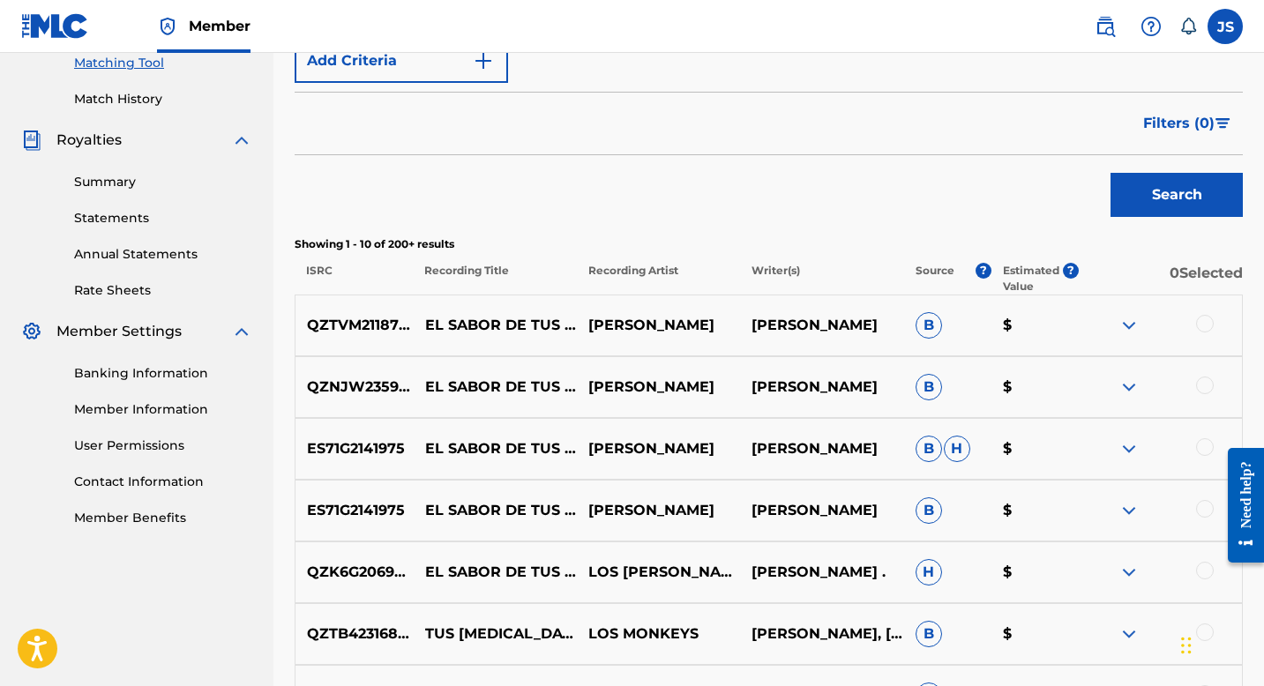
scroll to position [466, 0]
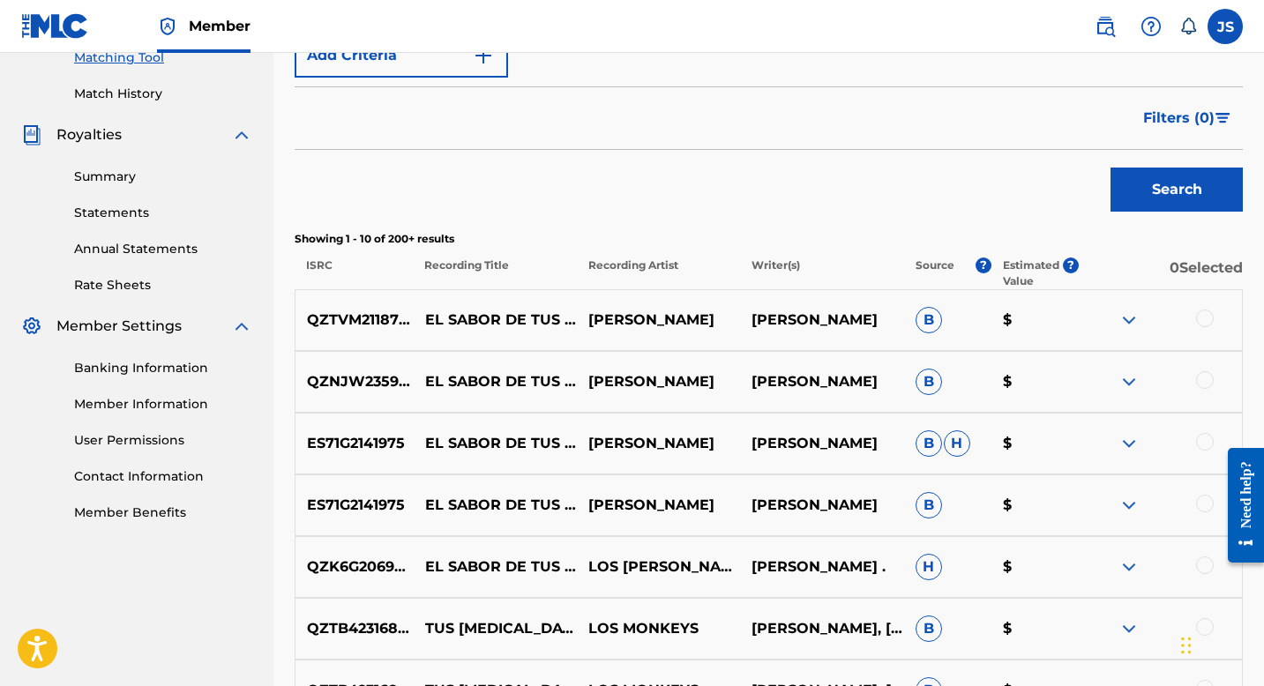
click at [1199, 503] on div at bounding box center [1205, 504] width 18 height 18
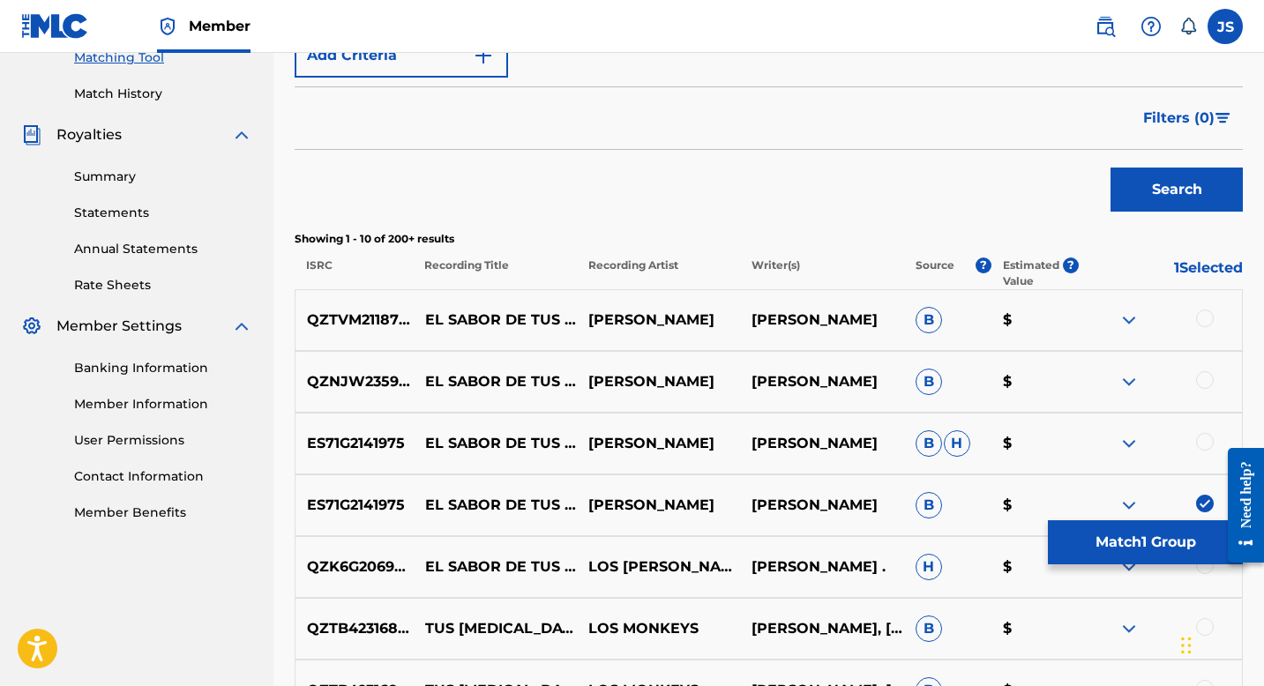
click at [1201, 440] on div at bounding box center [1205, 442] width 18 height 18
click at [1204, 381] on div at bounding box center [1205, 380] width 18 height 18
click at [1204, 317] on div at bounding box center [1205, 319] width 18 height 18
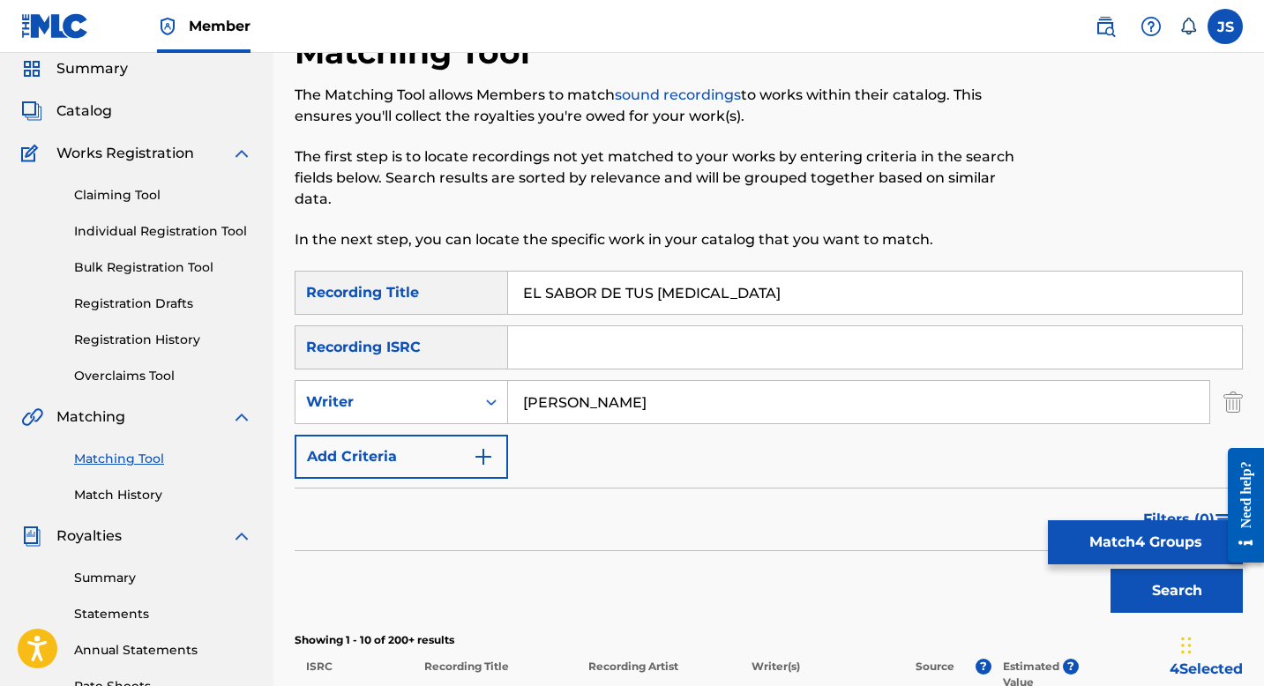
scroll to position [0, 0]
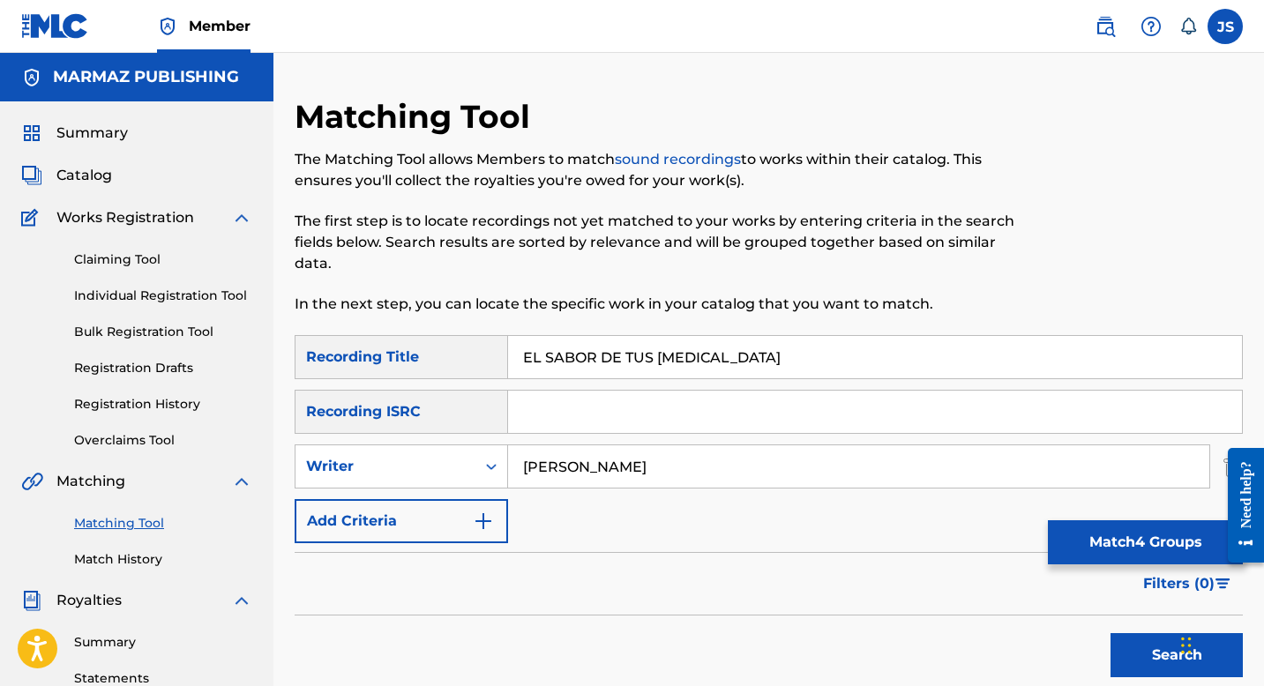
click at [616, 360] on input "EL SABOR DE TUS LABIOS" at bounding box center [875, 357] width 734 height 42
paste input "TESORO DE NOSOTR"
type input "EL TESORO DE NOSOTROS"
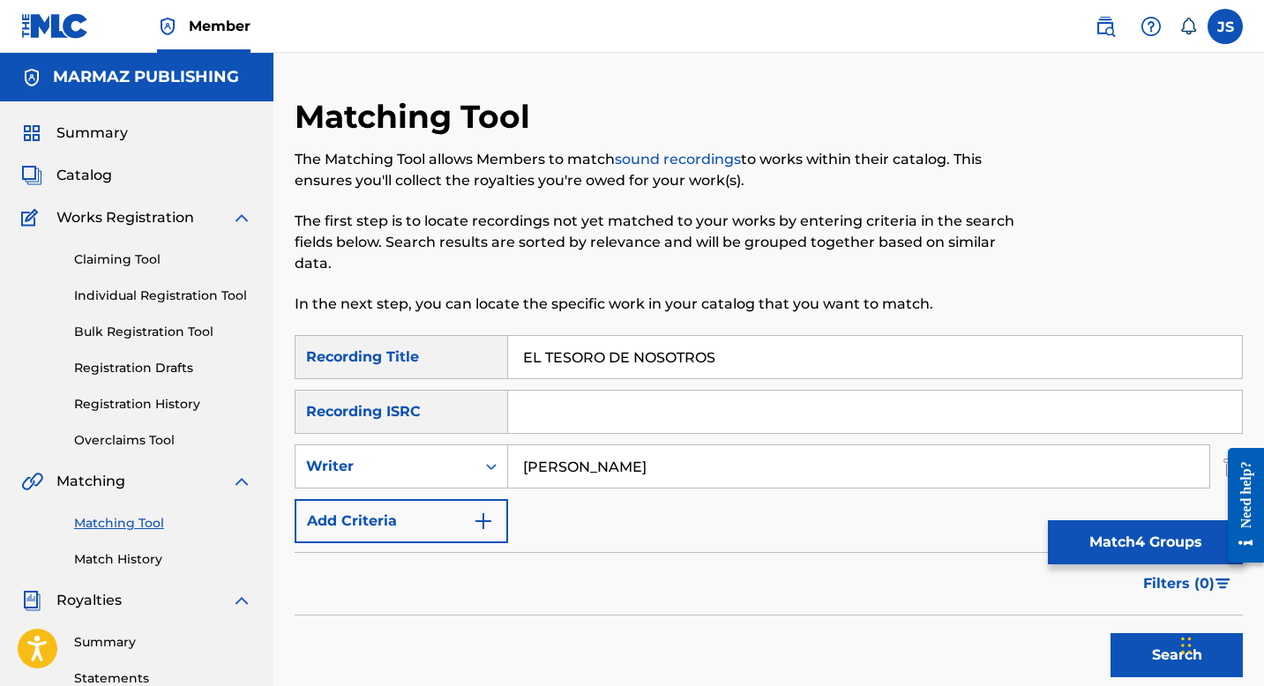
click at [1061, 533] on button "Match 4 Groups" at bounding box center [1145, 543] width 195 height 44
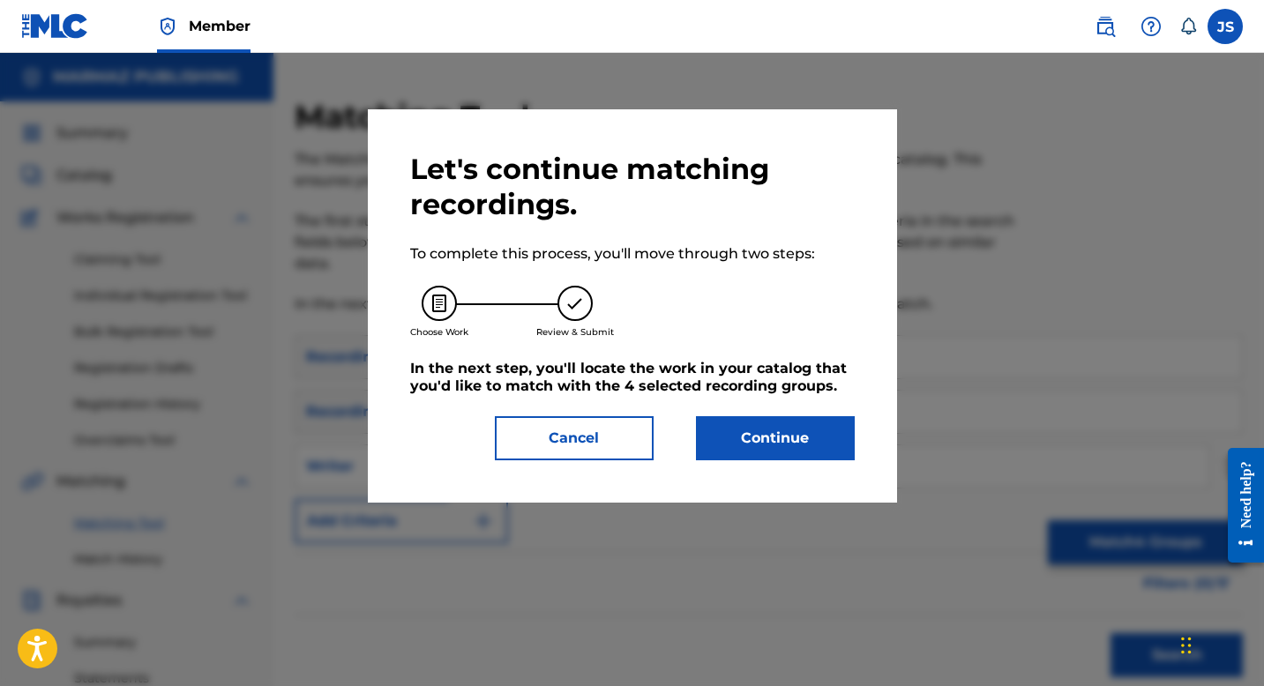
click at [619, 423] on button "Cancel" at bounding box center [574, 438] width 159 height 44
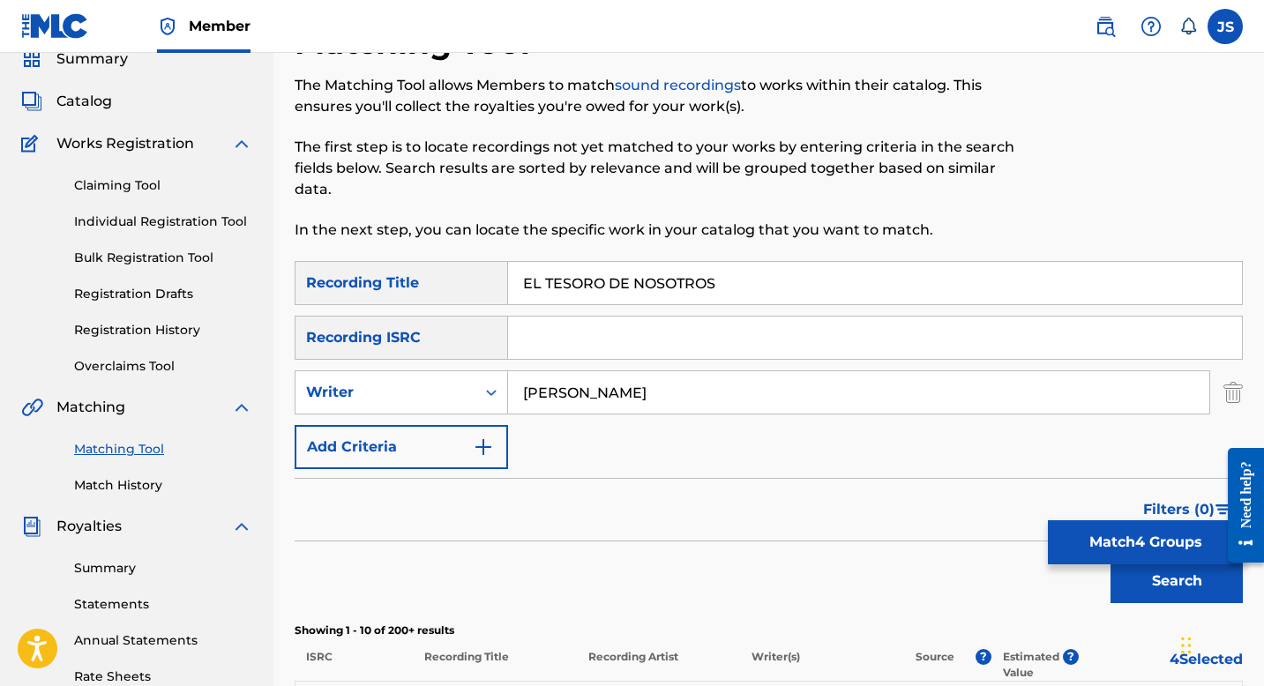
scroll to position [76, 0]
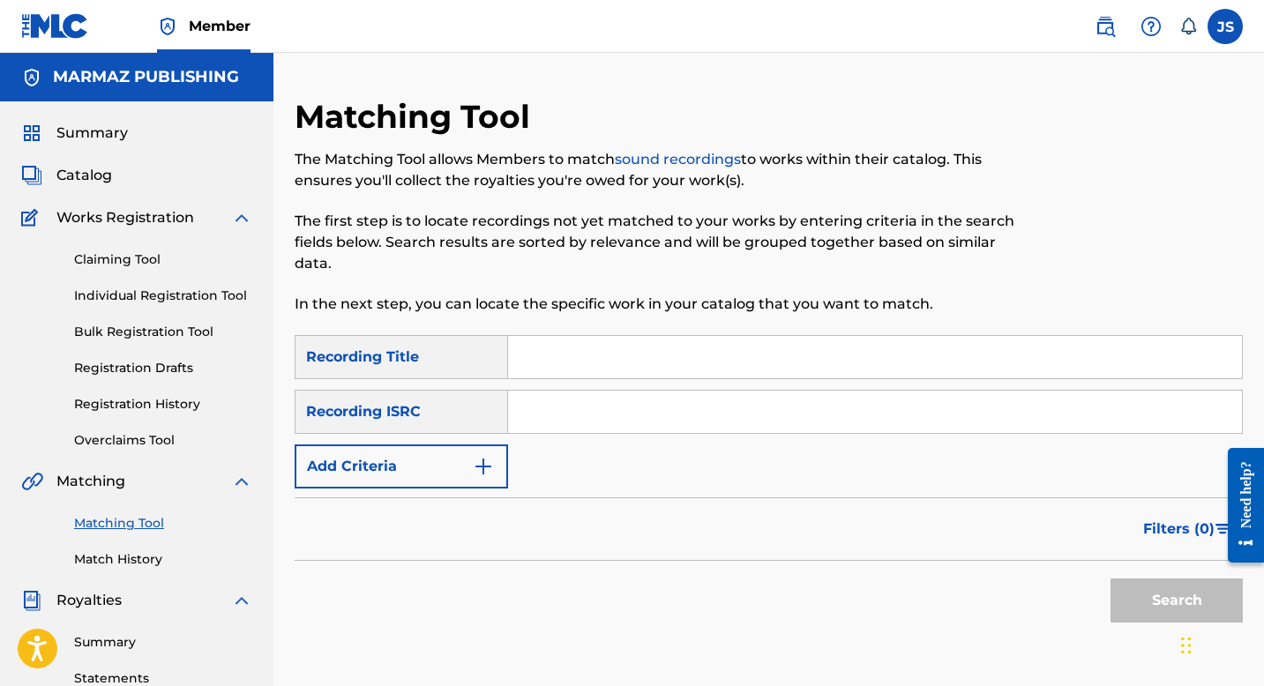
click at [121, 521] on link "Matching Tool" at bounding box center [163, 523] width 178 height 19
click at [561, 363] on input "Search Form" at bounding box center [875, 357] width 734 height 42
paste input "EL TESORO DE NOSOTROS"
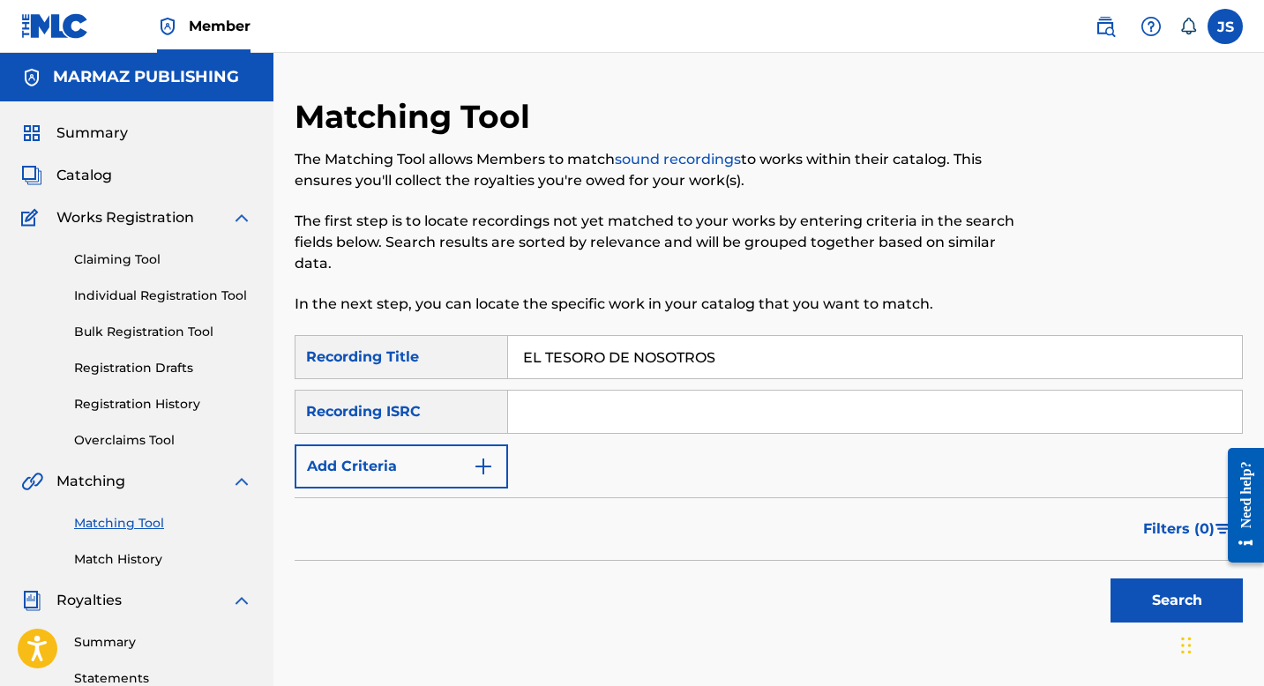
click at [1142, 614] on button "Search" at bounding box center [1177, 601] width 132 height 44
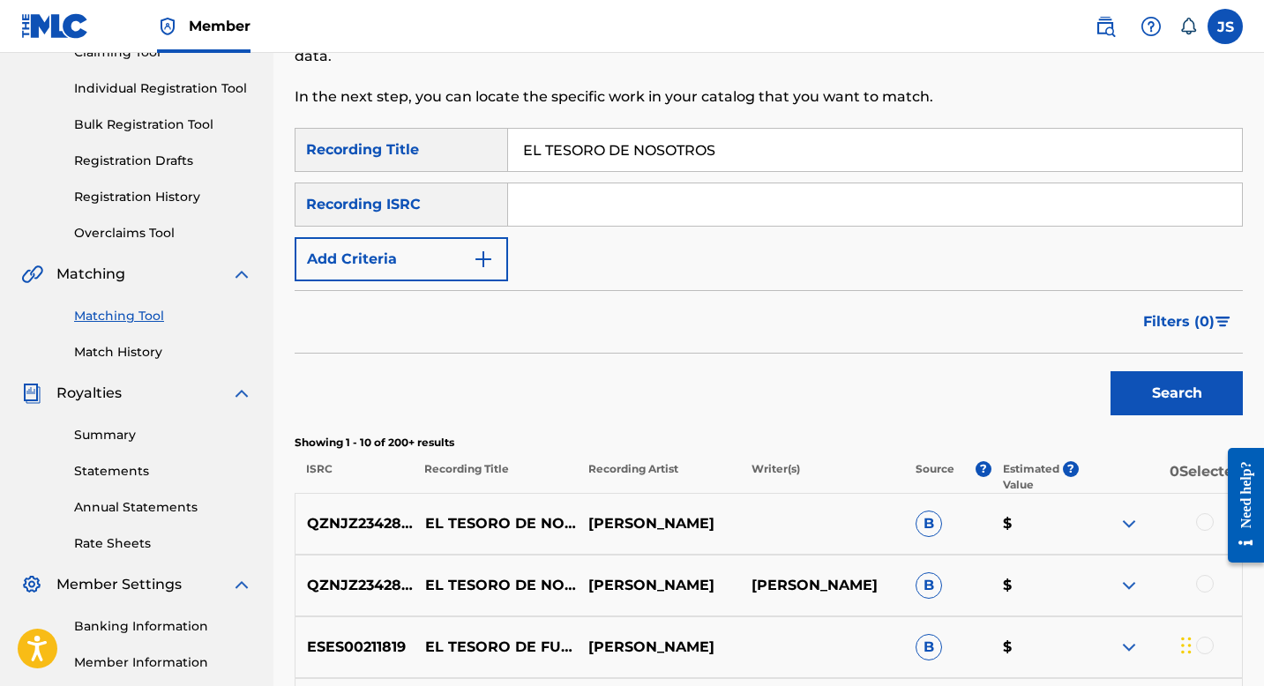
scroll to position [209, 0]
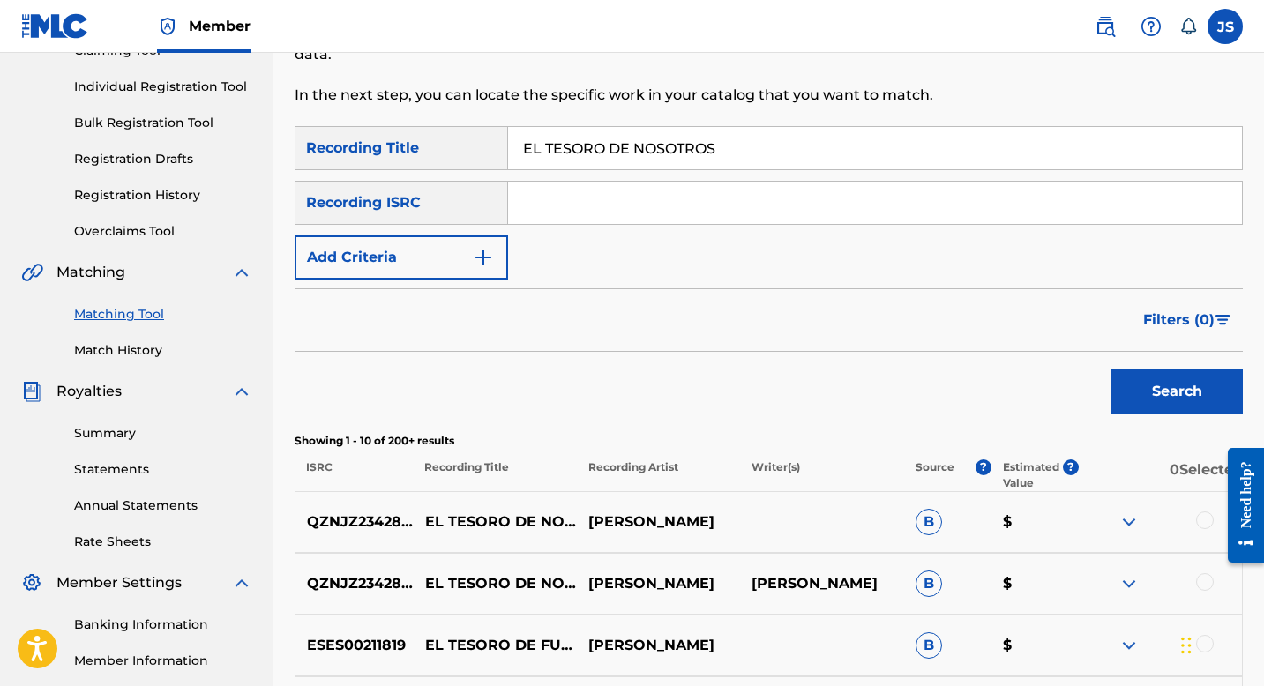
click at [604, 137] on input "EL TESORO DE NOSOTROS" at bounding box center [875, 148] width 734 height 42
paste input "MPATO UNA PEA CON OTRA"
type input "EMPATO UNA PEA CON OTRA"
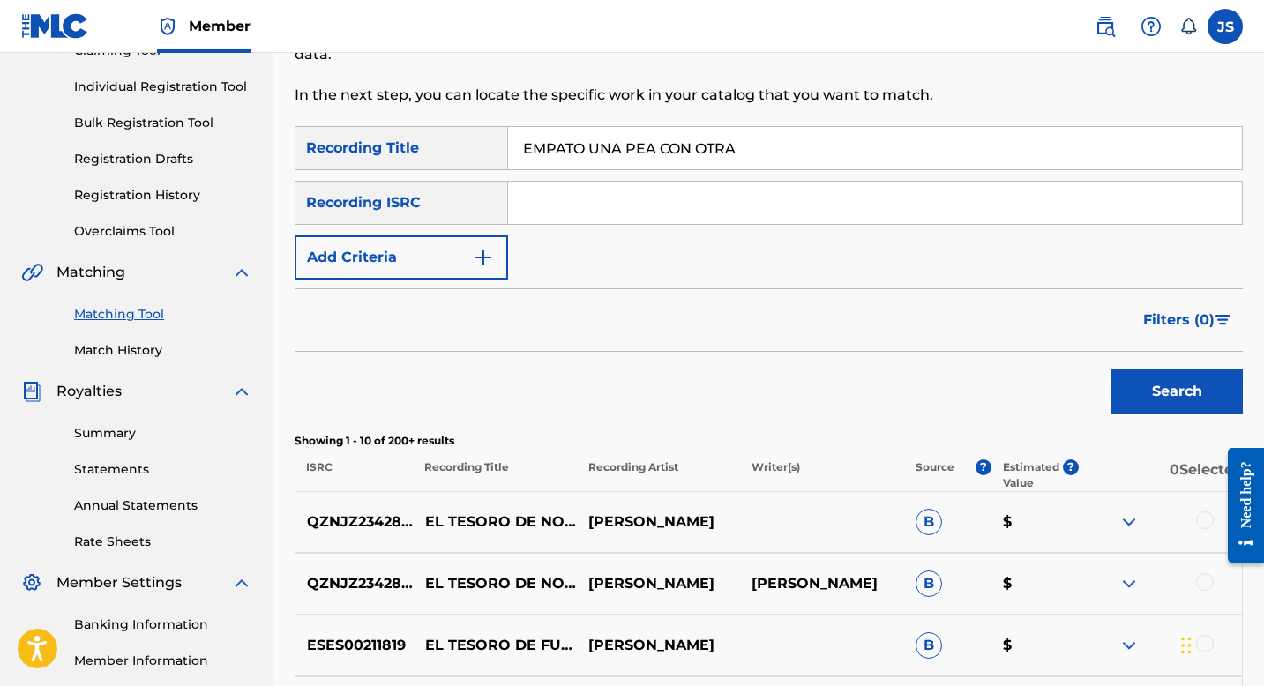
click at [1124, 378] on button "Search" at bounding box center [1177, 392] width 132 height 44
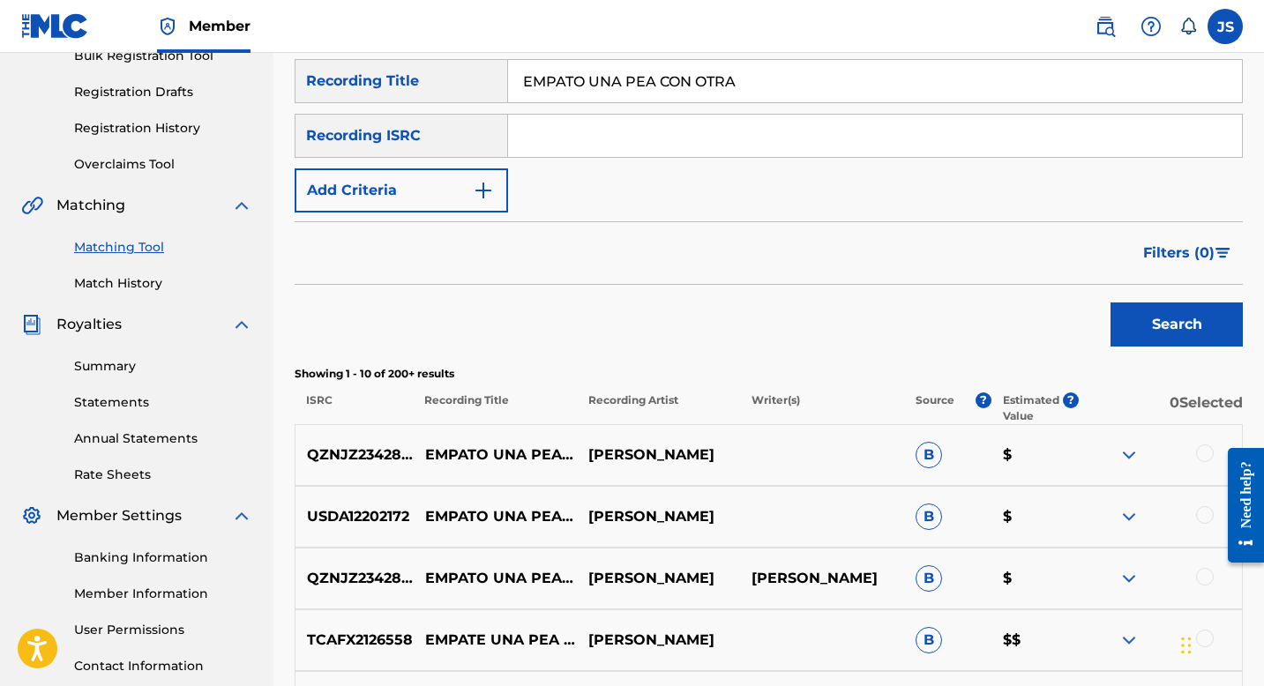
scroll to position [281, 0]
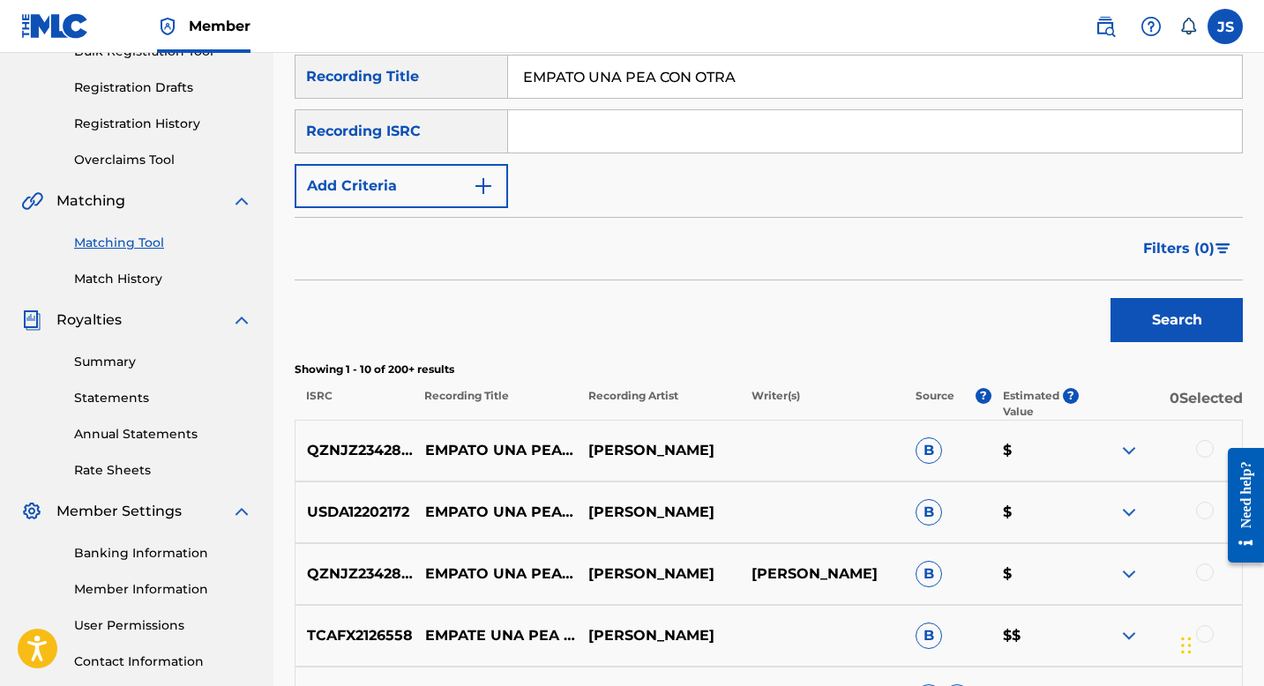
click at [414, 208] on form "SearchWithCriteriaa412bf17-ddc6-465a-8d7f-57902bec2daf Recording Title EMPATO U…" at bounding box center [769, 203] width 948 height 296
click at [424, 194] on button "Add Criteria" at bounding box center [401, 186] width 213 height 44
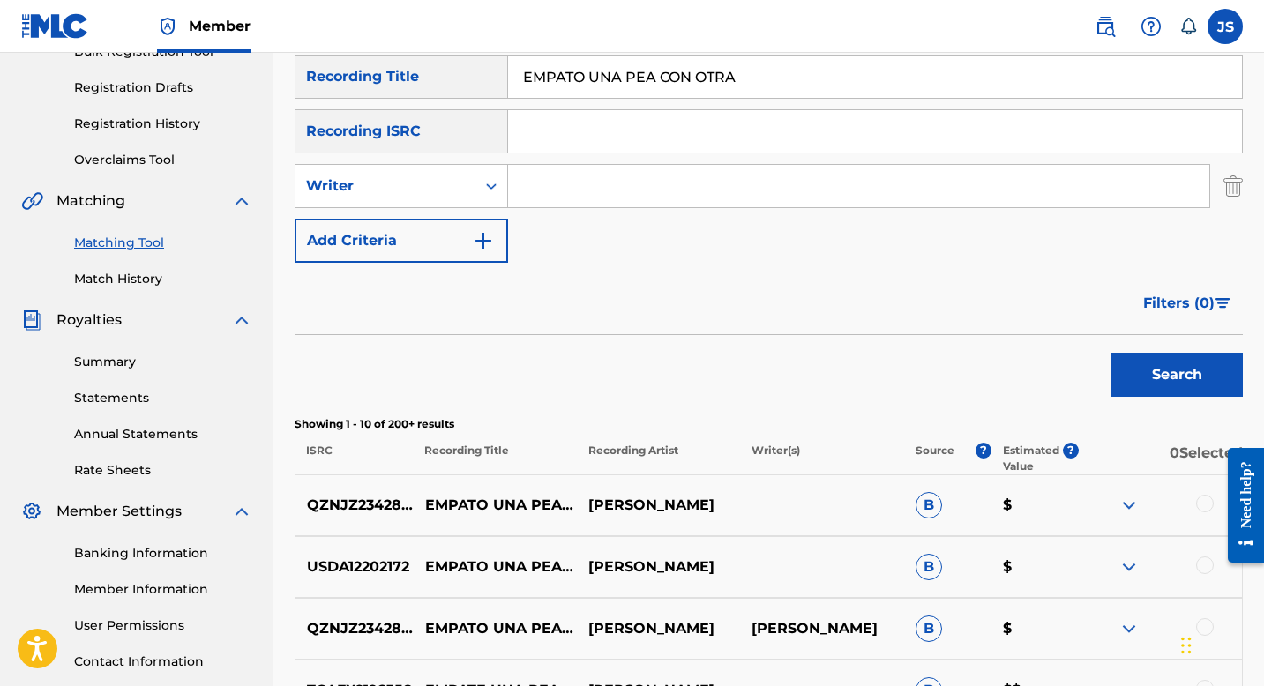
click at [526, 184] on input "Search Form" at bounding box center [858, 186] width 701 height 42
type input "[PERSON_NAME]"
click at [1180, 396] on button "Search" at bounding box center [1177, 375] width 132 height 44
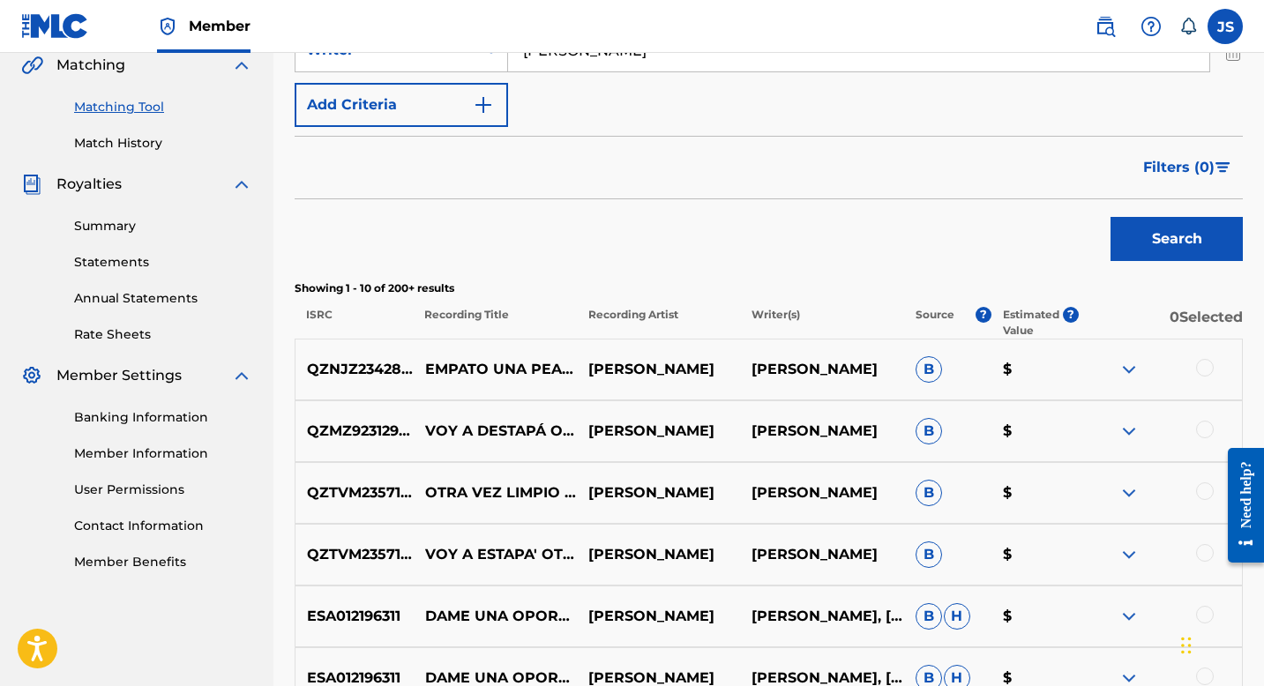
scroll to position [418, 0]
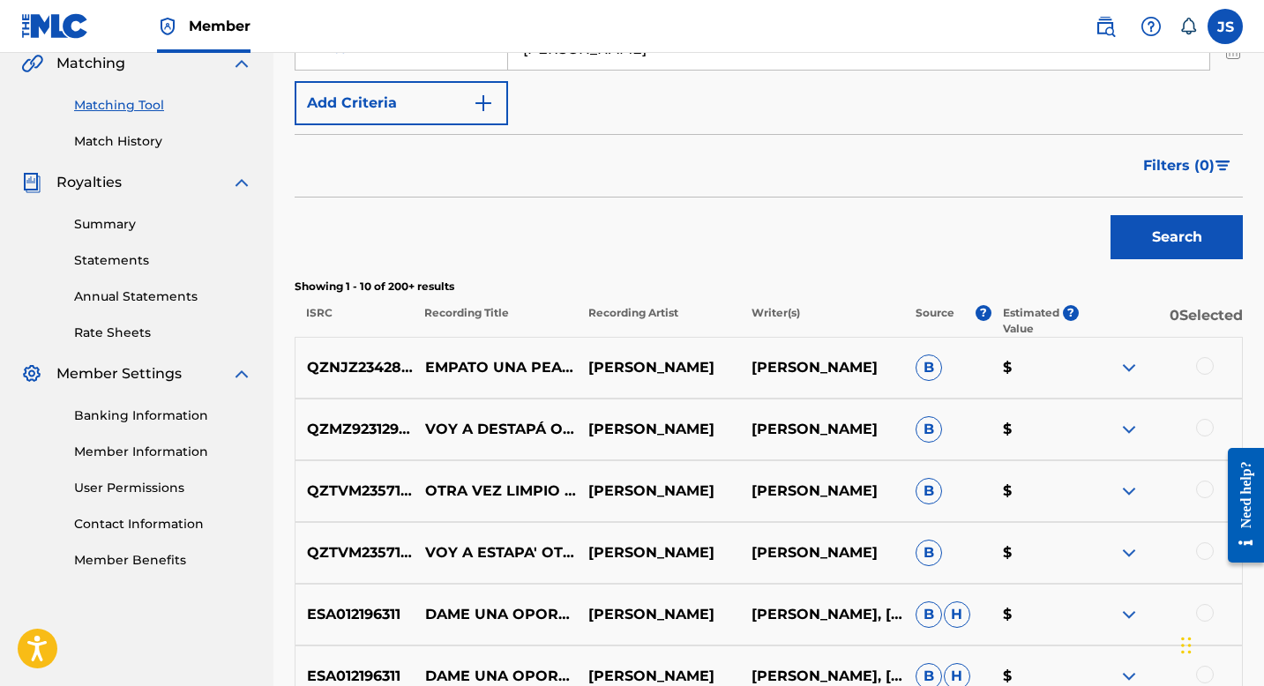
click at [1202, 369] on div at bounding box center [1205, 366] width 18 height 18
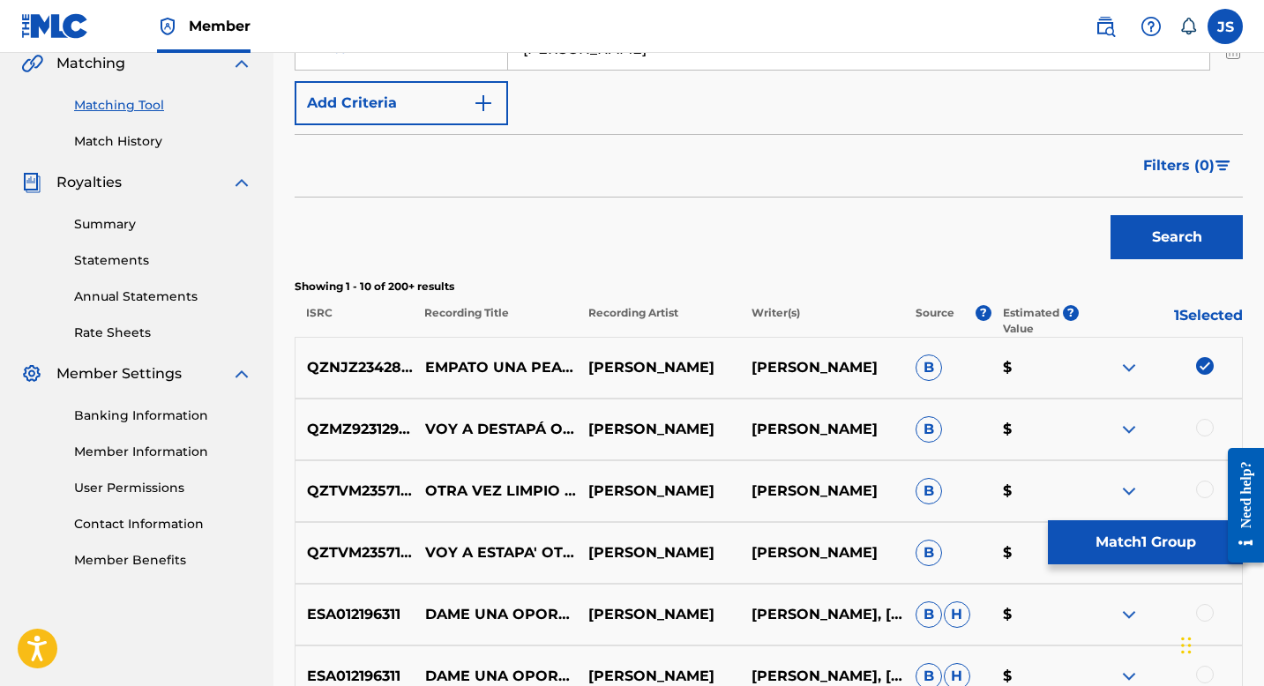
click at [1135, 545] on button "Match 1 Group" at bounding box center [1145, 543] width 195 height 44
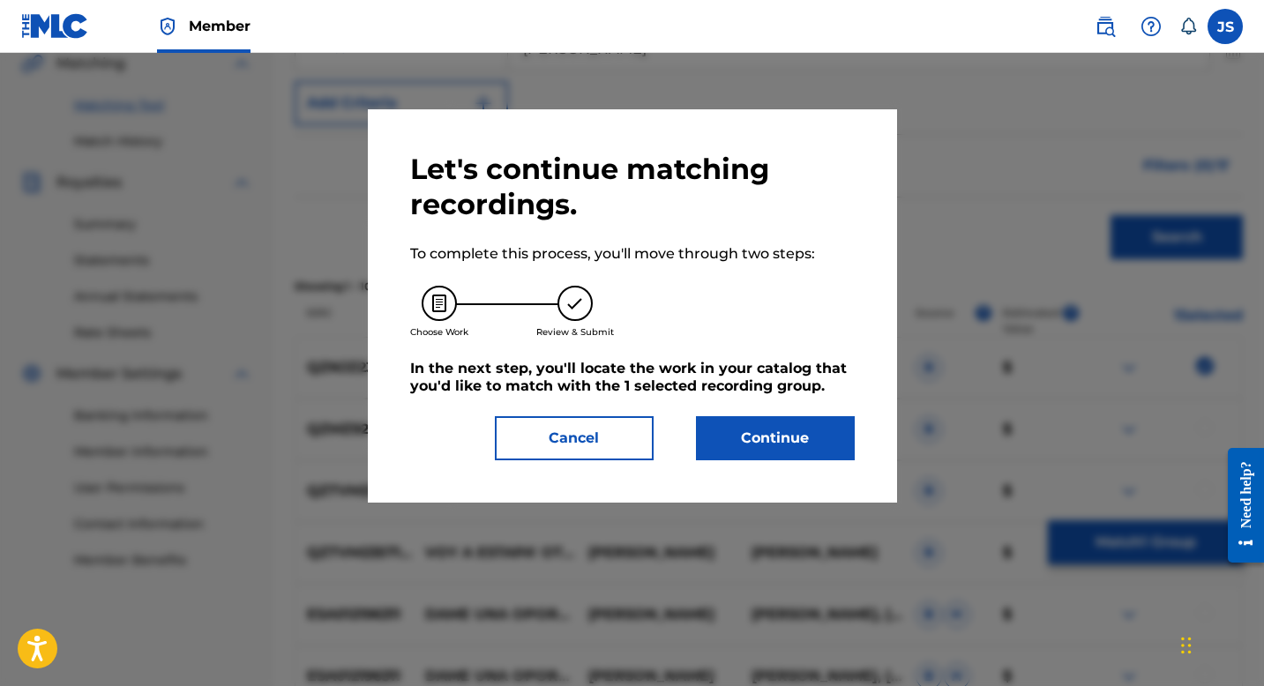
click at [734, 443] on button "Continue" at bounding box center [775, 438] width 159 height 44
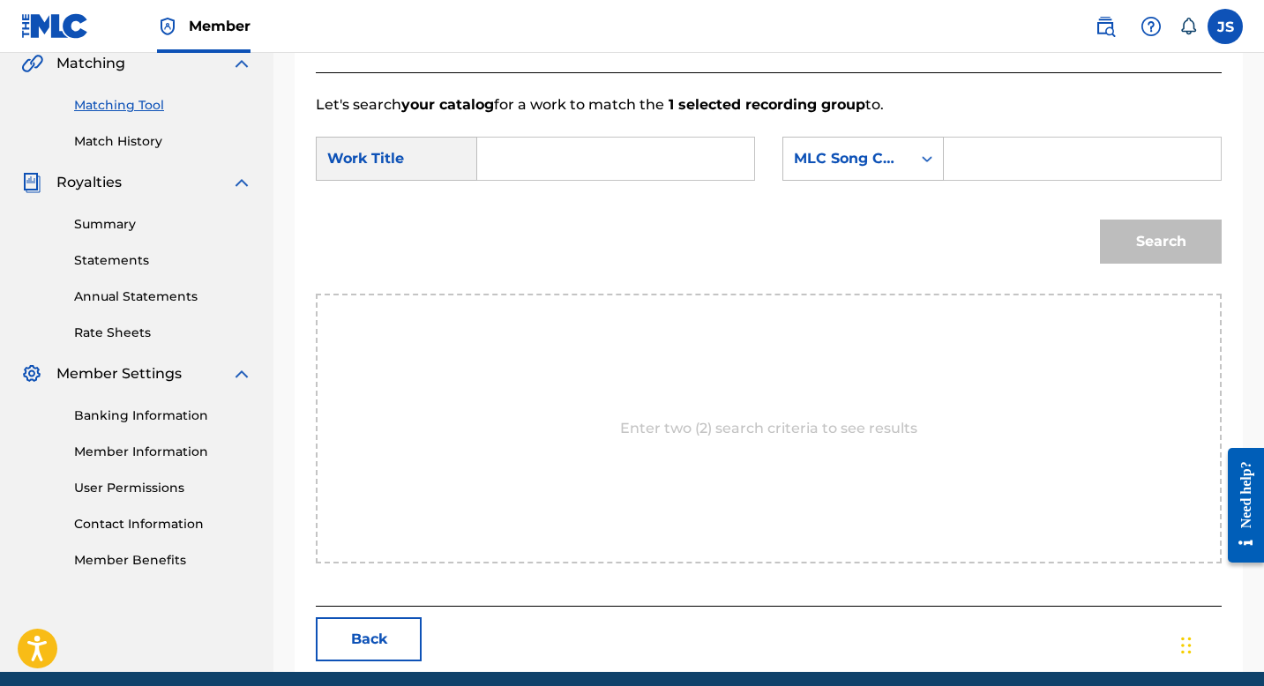
click at [564, 161] on input "Search Form" at bounding box center [615, 159] width 247 height 42
paste input "EMPATO UNA PEA CON OTRA"
type input "EMPATO UNA PEA CON OTRA"
click at [963, 155] on input "Search Form" at bounding box center [1082, 159] width 247 height 42
paste input "ES0FJQ"
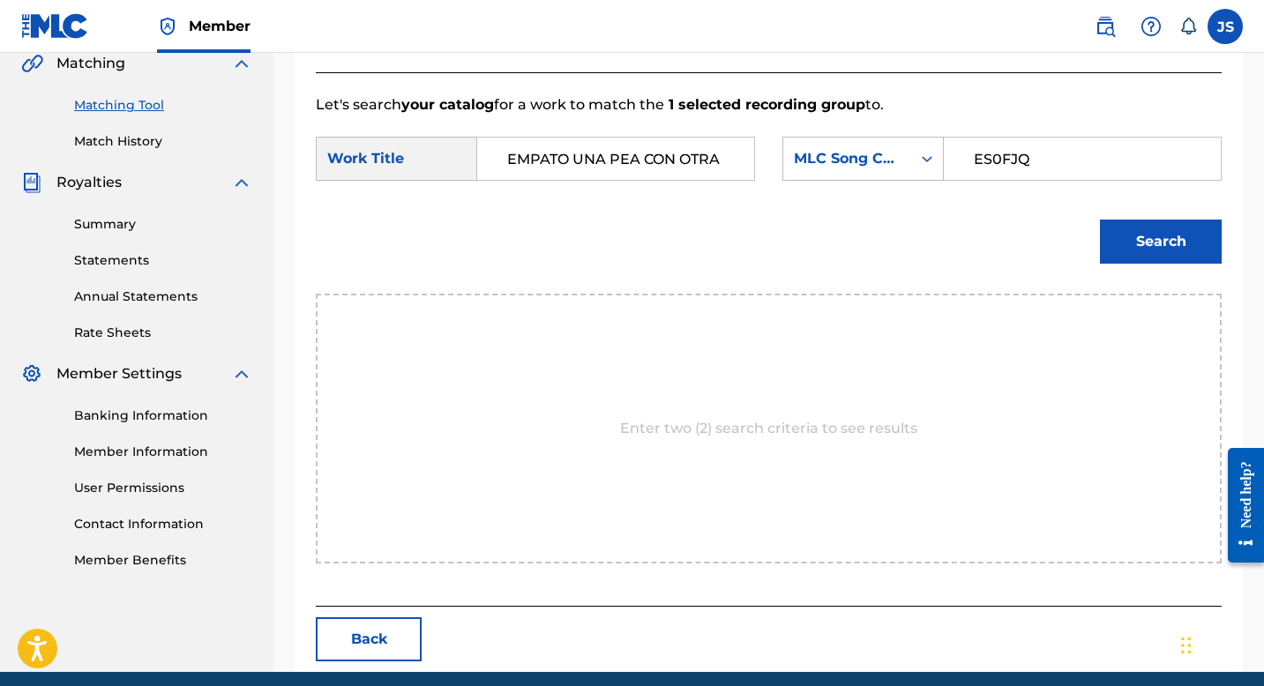
click at [972, 159] on input "ES0FJQ" at bounding box center [1082, 159] width 247 height 42
type input "ES0FJQ"
click at [1106, 226] on button "Search" at bounding box center [1161, 242] width 122 height 44
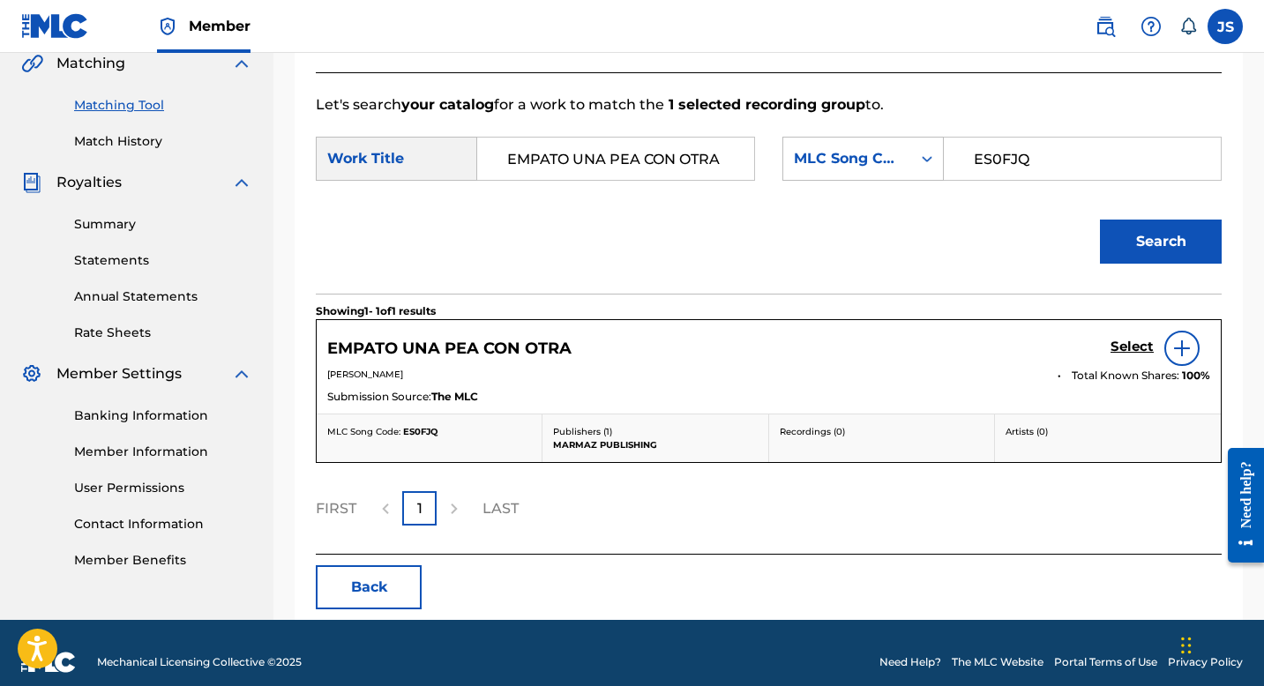
click at [482, 342] on h5 "EMPATO UNA PEA CON OTRA" at bounding box center [449, 349] width 244 height 20
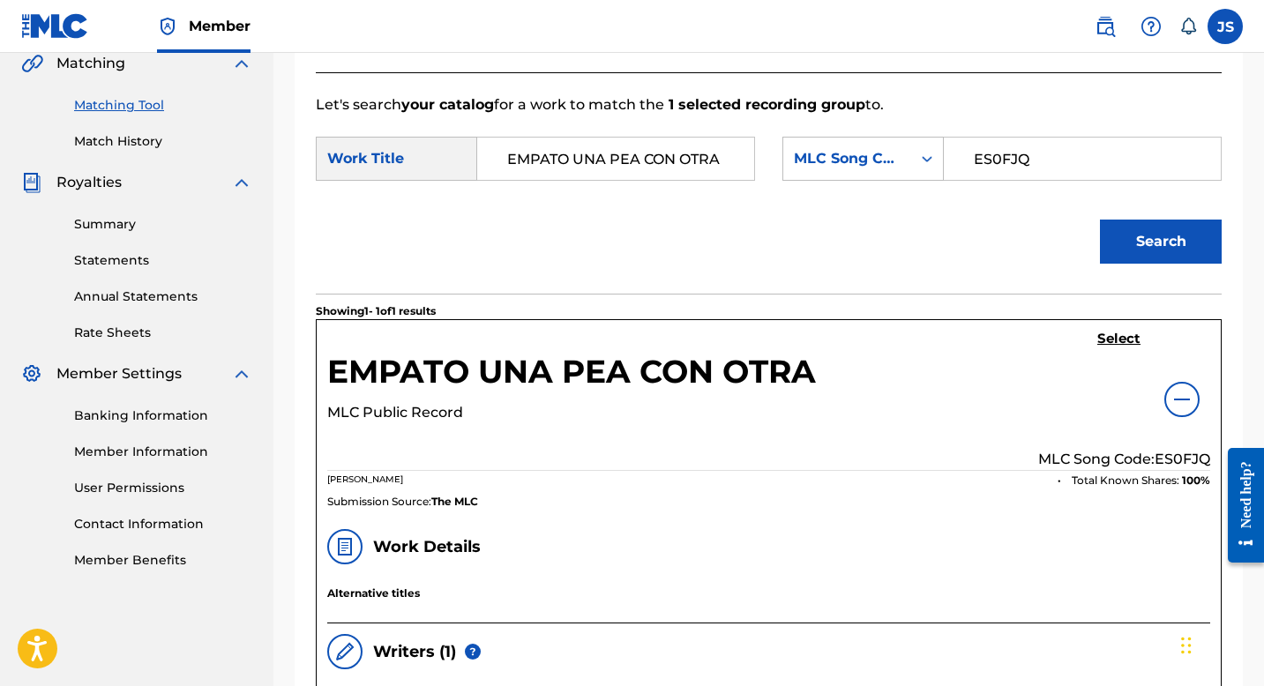
click at [1120, 334] on h5 "Select" at bounding box center [1118, 339] width 43 height 17
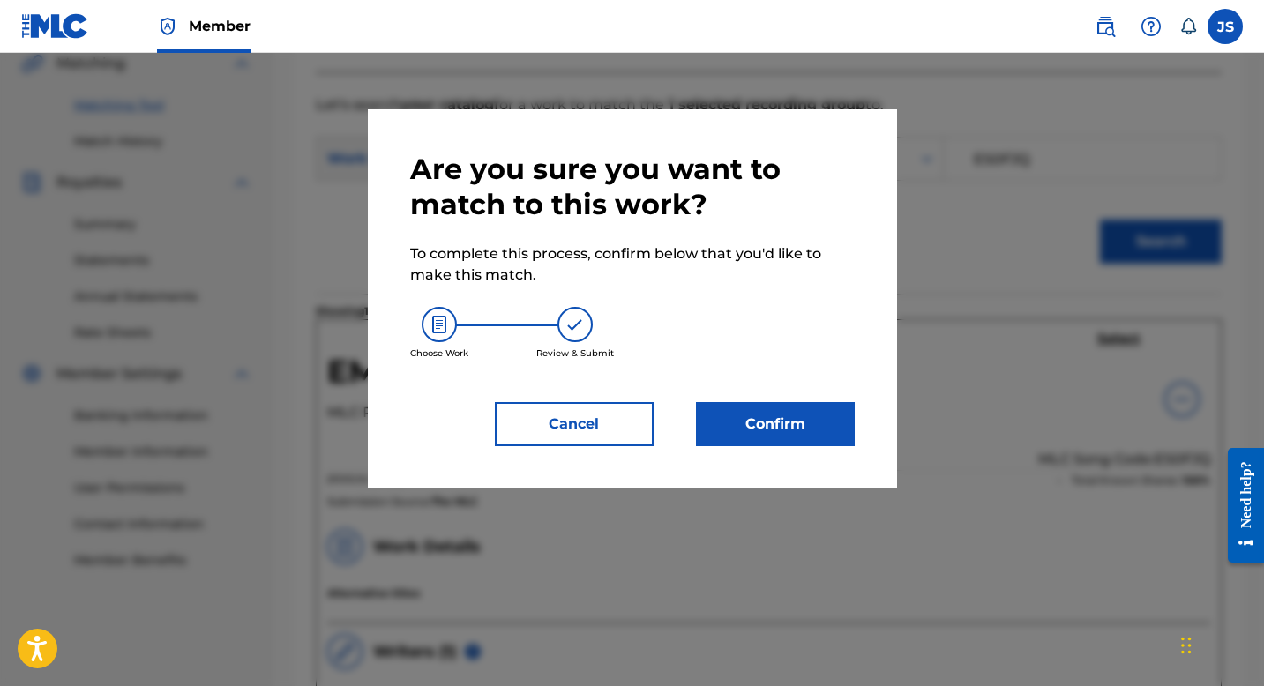
click at [786, 392] on div "Are you sure you want to match to this work? To complete this process, confirm …" at bounding box center [632, 299] width 445 height 295
click at [777, 418] on button "Confirm" at bounding box center [775, 424] width 159 height 44
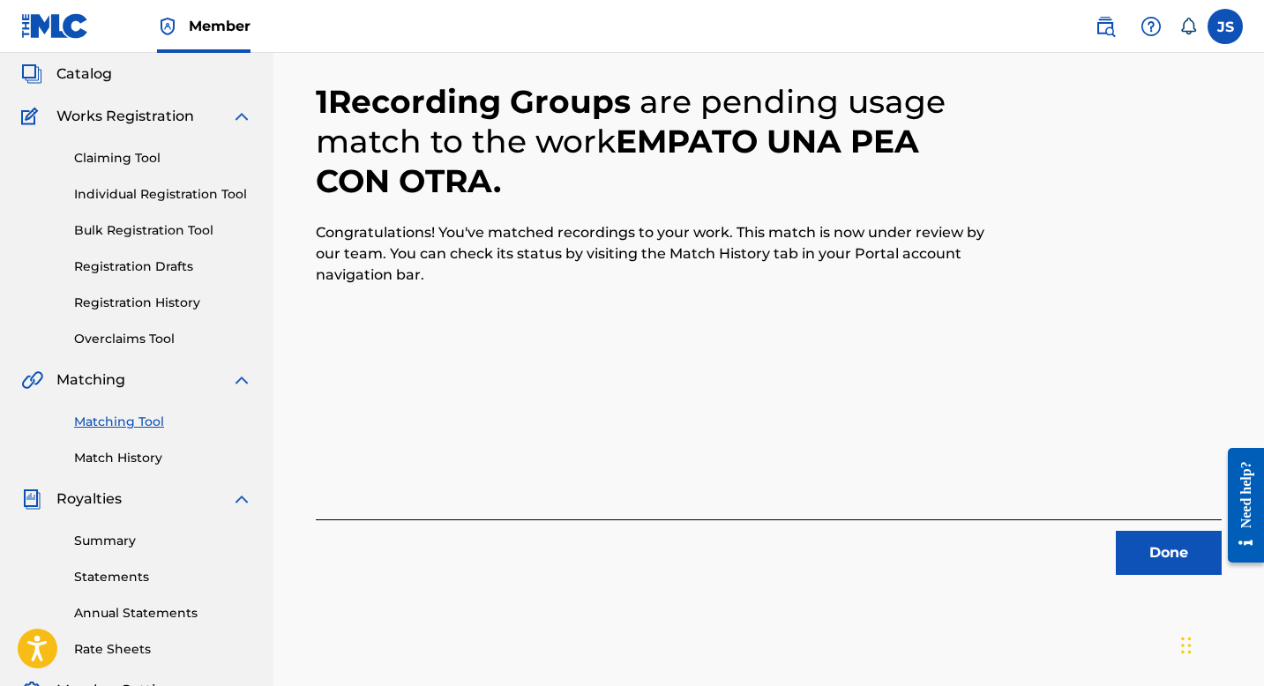
scroll to position [125, 0]
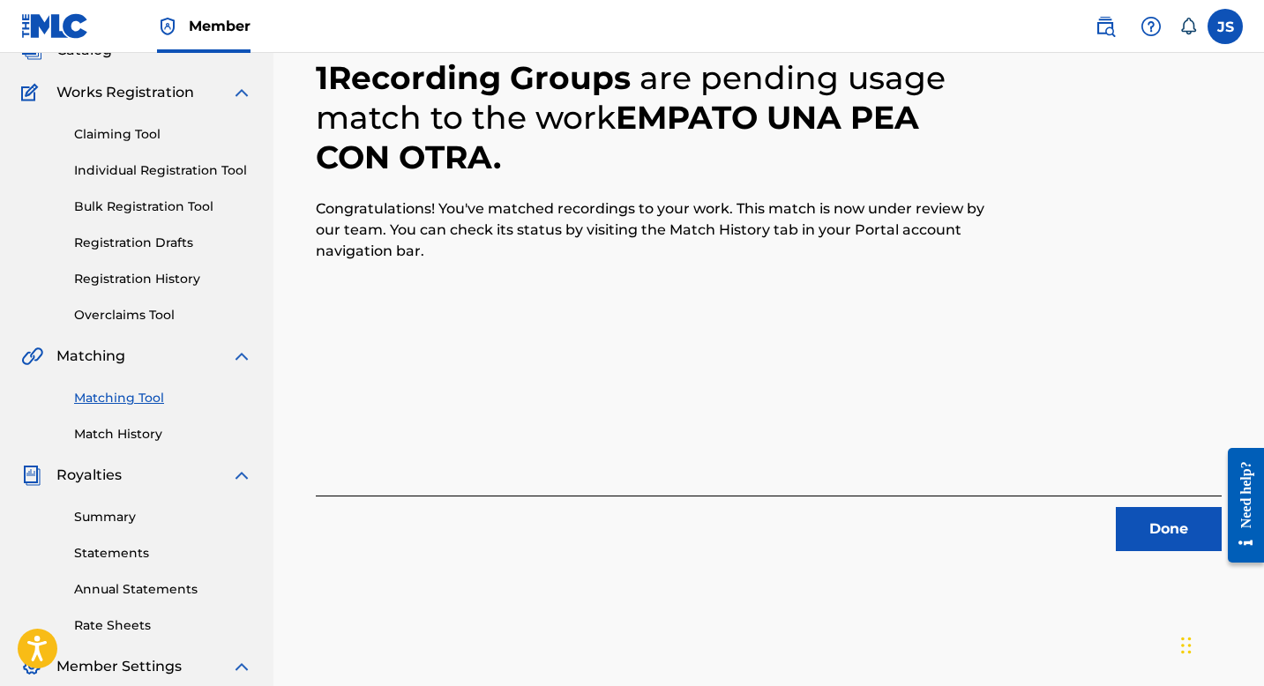
click at [1144, 523] on button "Done" at bounding box center [1169, 529] width 106 height 44
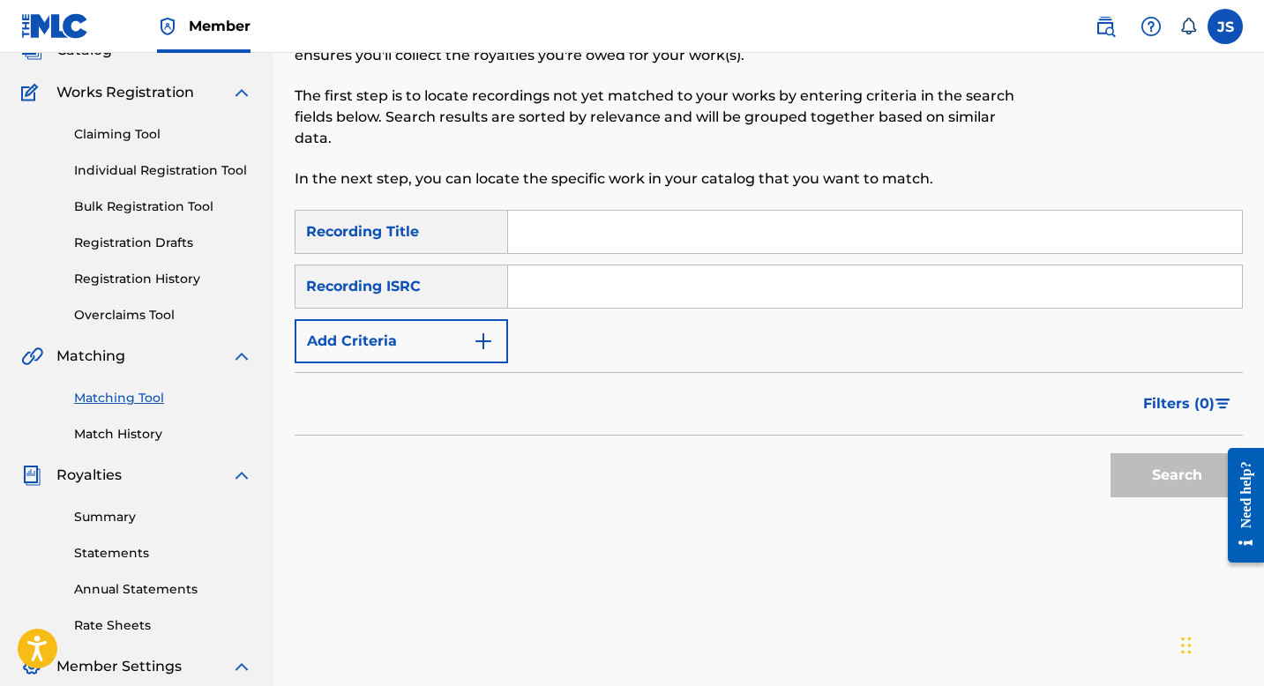
click at [639, 214] on input "Search Form" at bounding box center [875, 232] width 734 height 42
paste input "ENTREVISTA CON EL ARPA"
type input "ENTREVISTA CON EL ARPA"
click at [1123, 470] on button "Search" at bounding box center [1177, 475] width 132 height 44
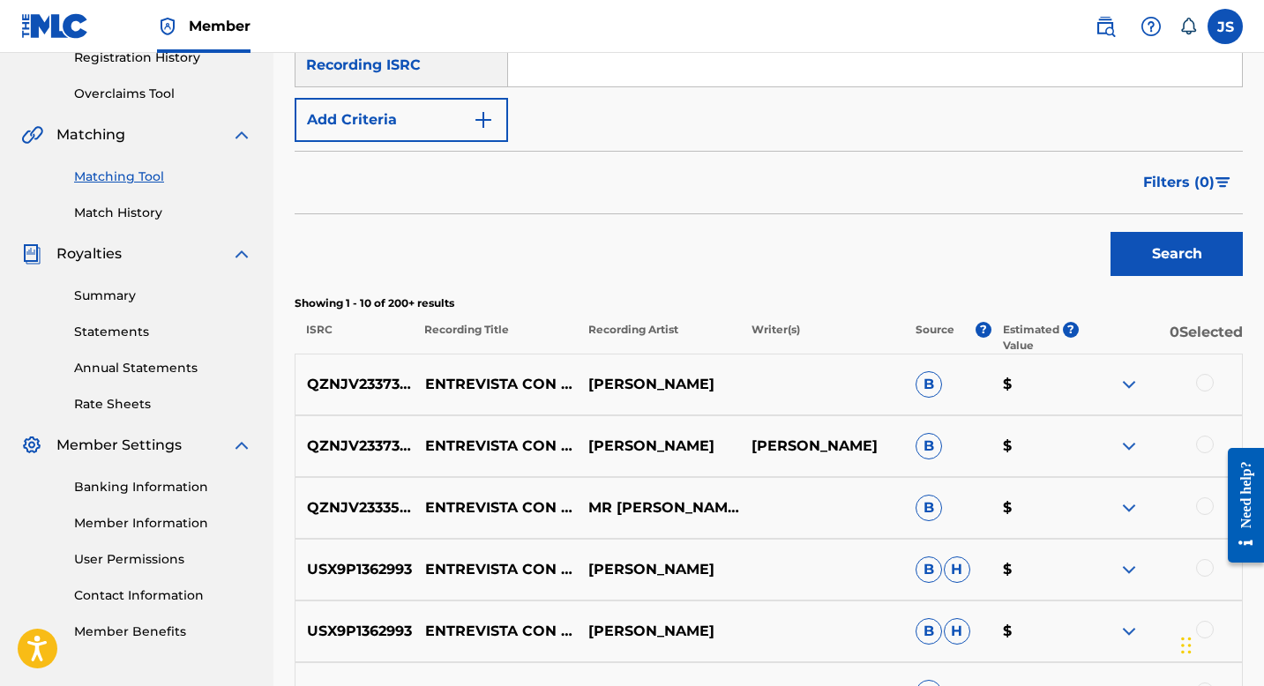
scroll to position [348, 0]
click at [1202, 374] on div at bounding box center [1205, 382] width 18 height 18
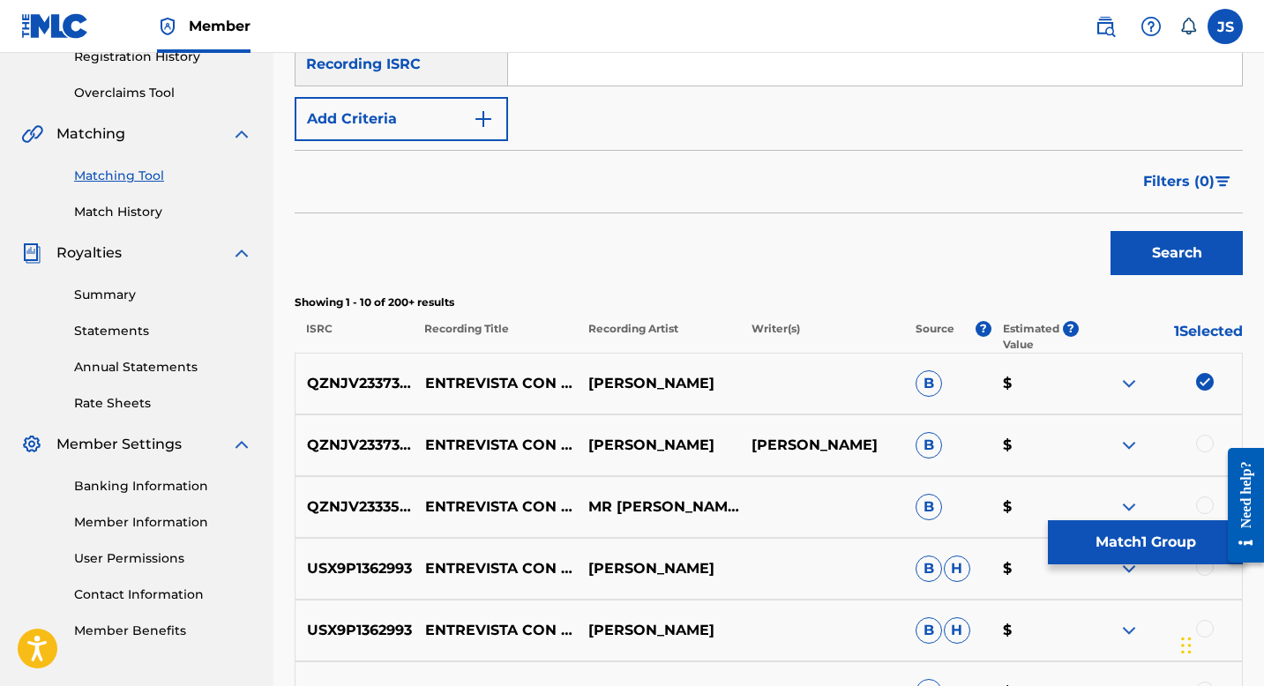
click at [1196, 437] on div at bounding box center [1160, 445] width 163 height 21
click at [1201, 446] on div at bounding box center [1205, 444] width 18 height 18
click at [1105, 544] on button "Match 2 Groups" at bounding box center [1145, 543] width 195 height 44
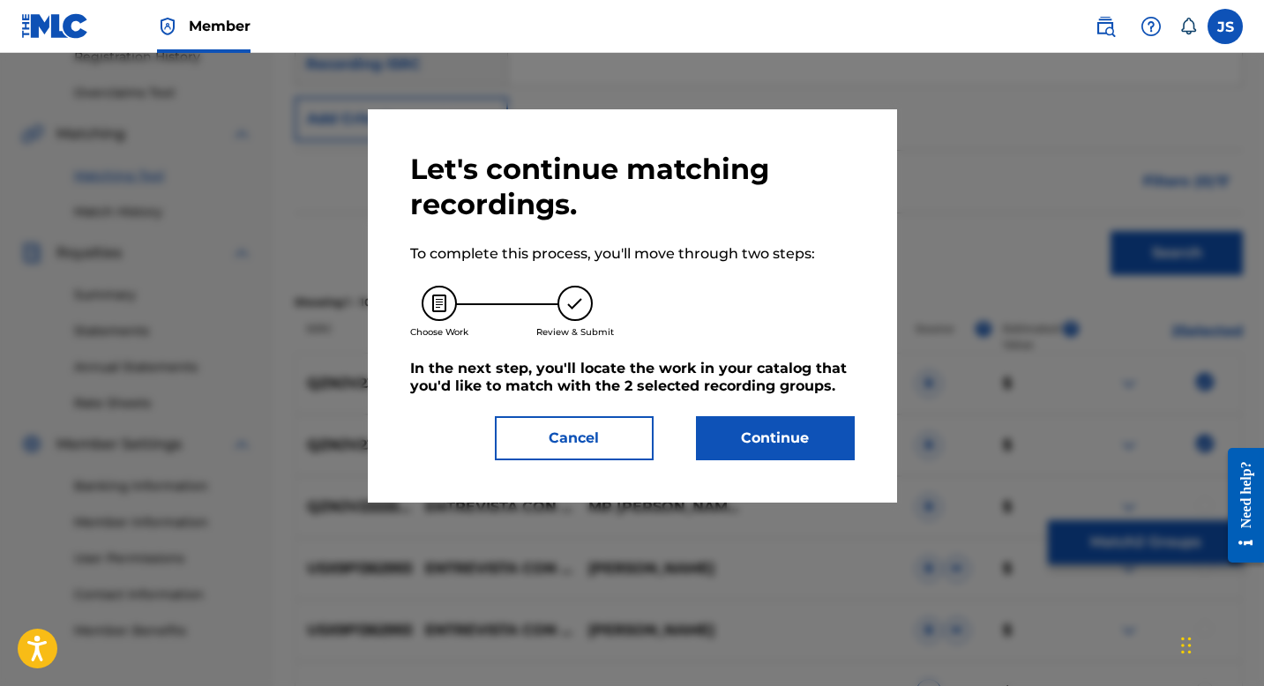
click at [818, 451] on button "Continue" at bounding box center [775, 438] width 159 height 44
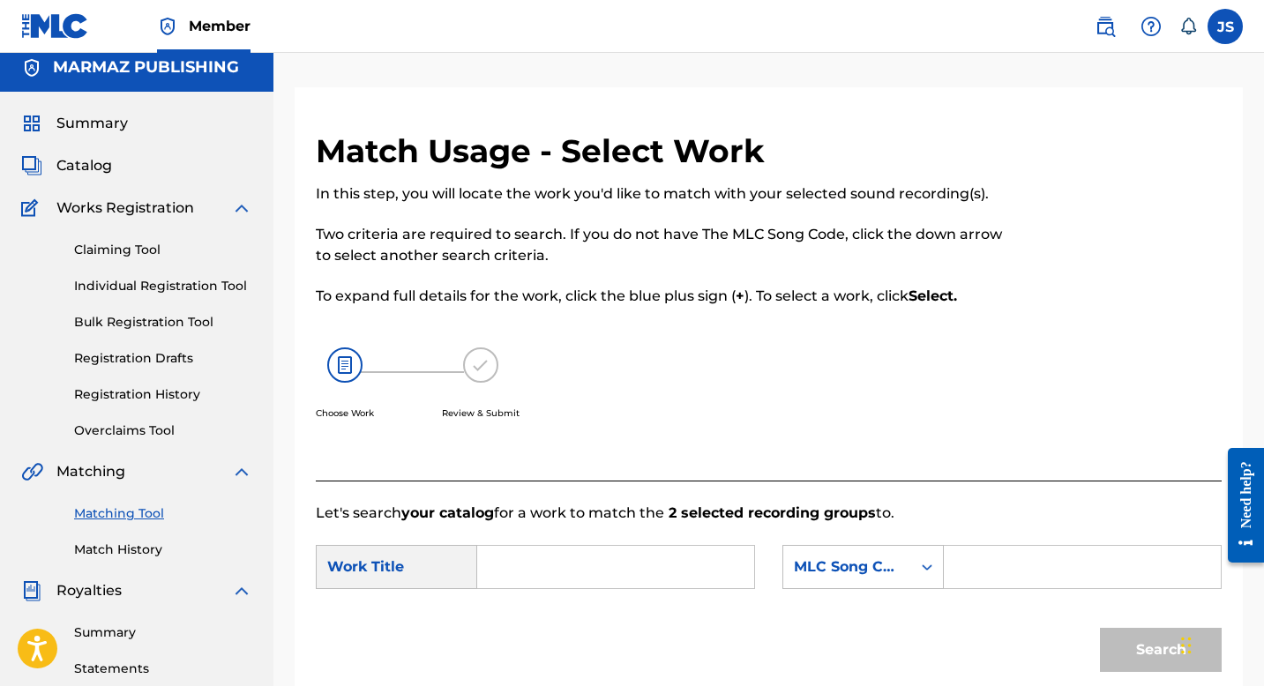
scroll to position [0, 0]
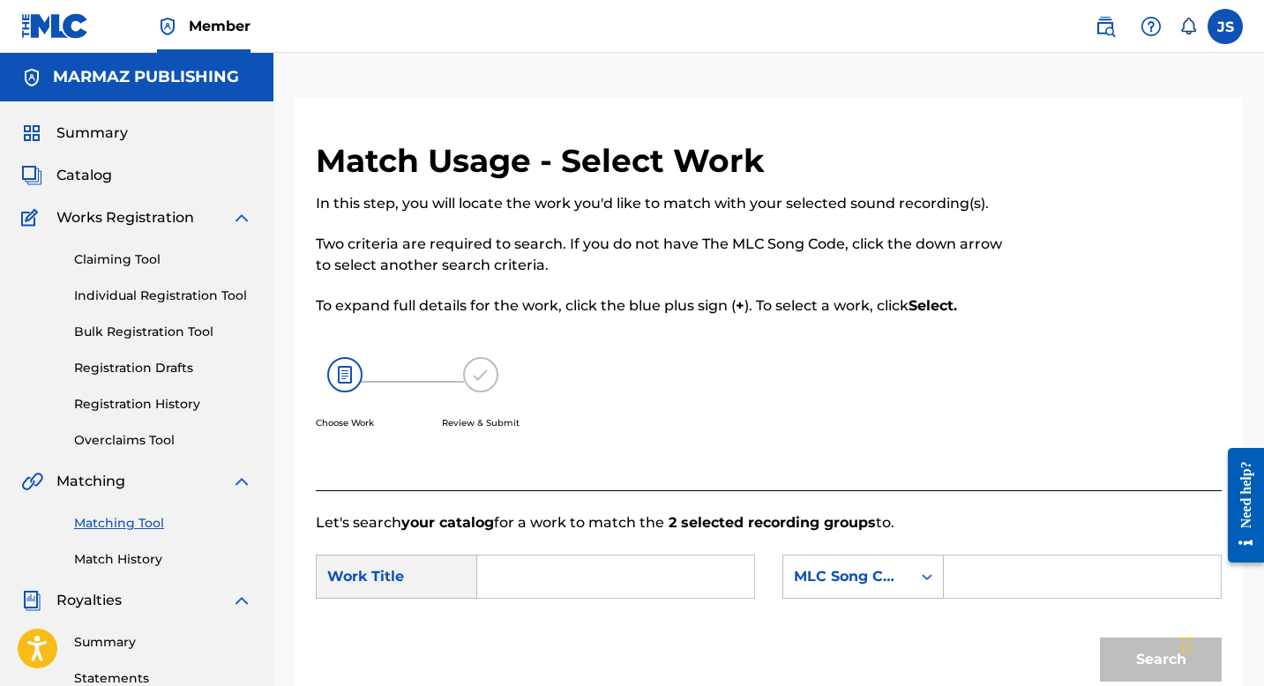
click at [610, 578] on input "Search Form" at bounding box center [615, 577] width 247 height 42
paste input "ENTREVISTA CON EL ARPA"
type input "ENTREVISTA CON EL ARPA"
click at [954, 581] on div "Search Form" at bounding box center [1083, 577] width 278 height 44
click at [1031, 573] on input "Search Form" at bounding box center [1082, 577] width 247 height 42
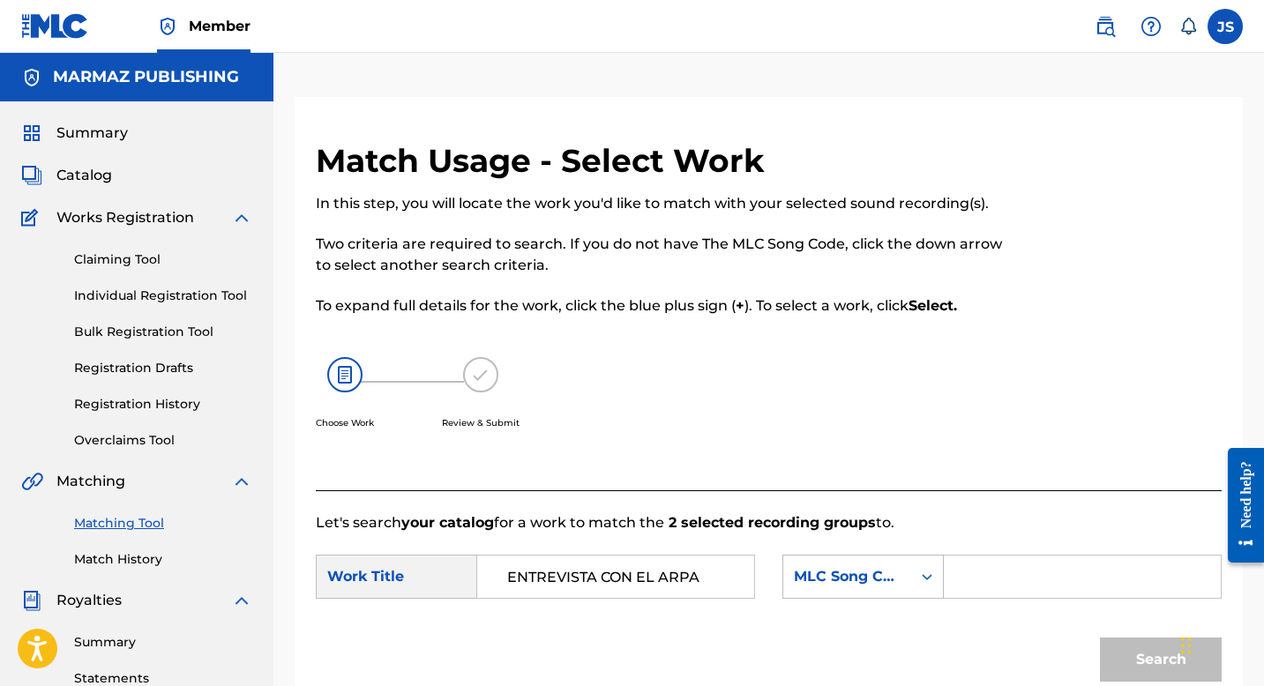
paste input "ES0FRF"
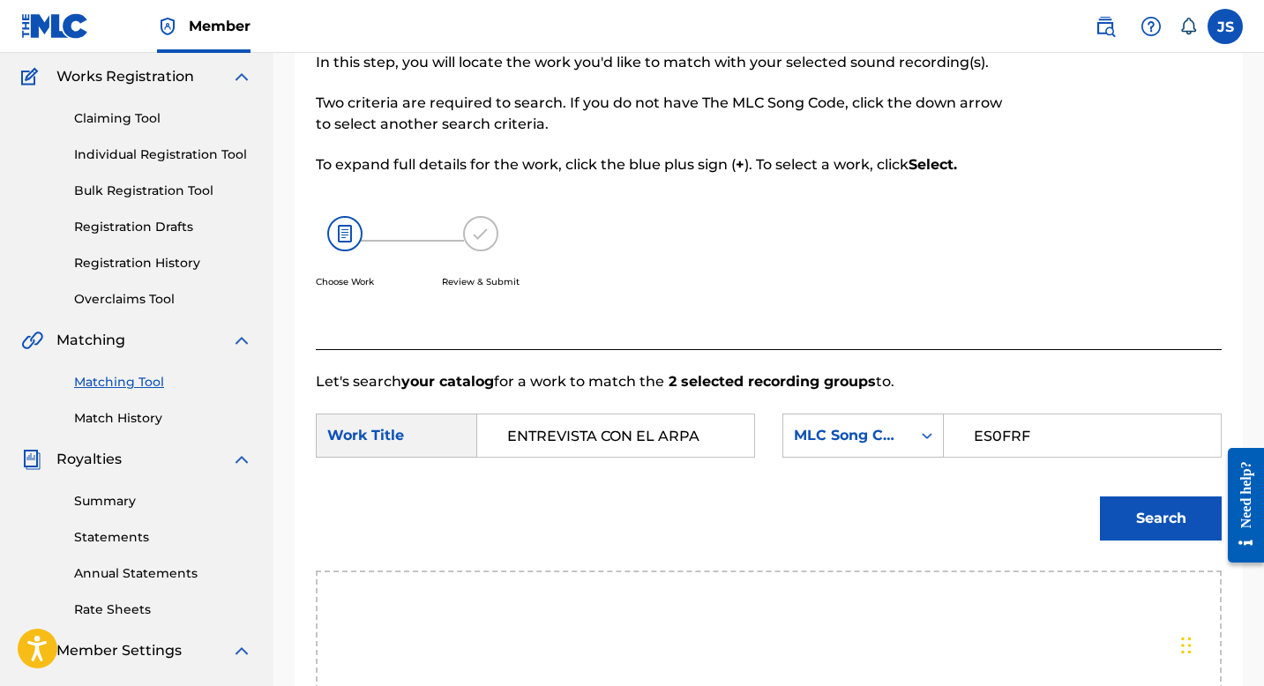
scroll to position [147, 0]
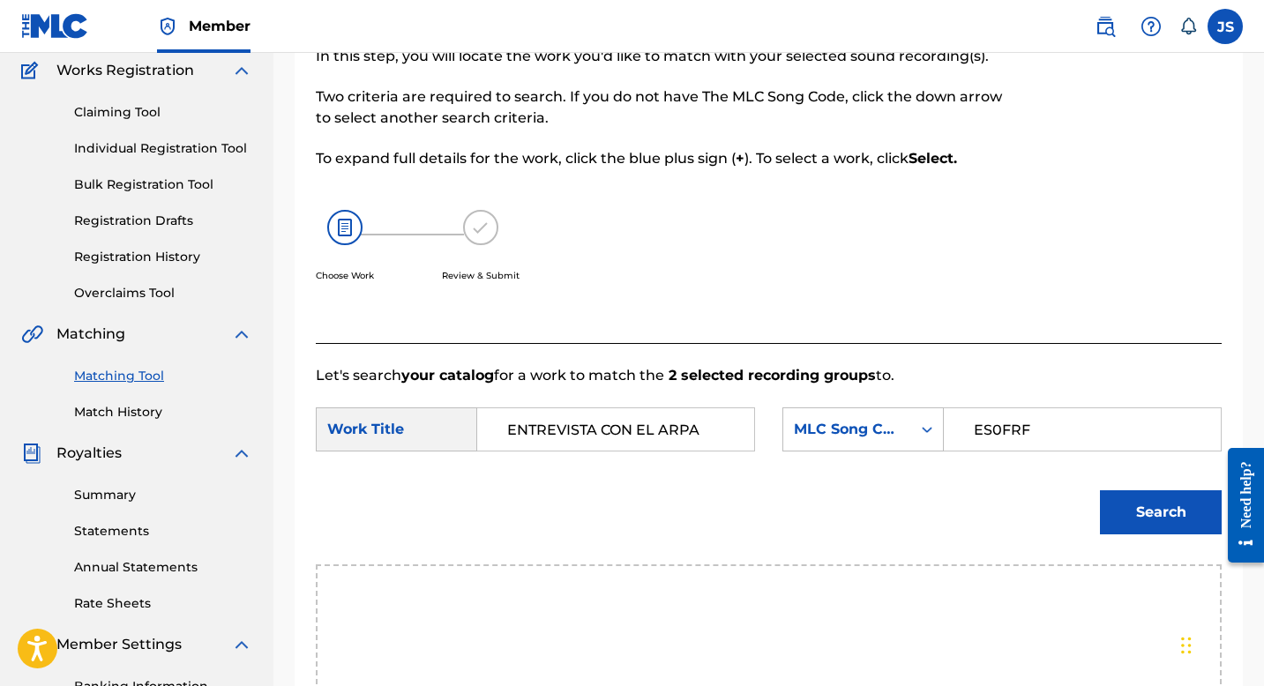
type input "ES0FRF"
click at [1112, 530] on button "Search" at bounding box center [1161, 513] width 122 height 44
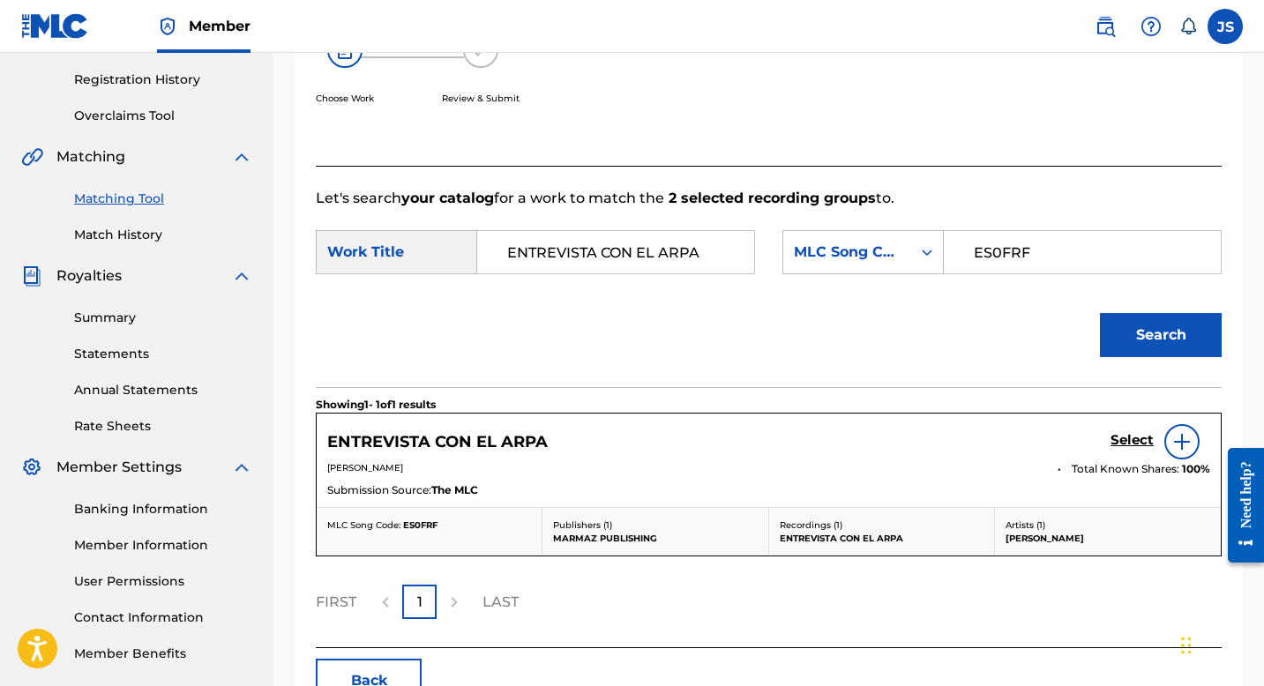
scroll to position [328, 0]
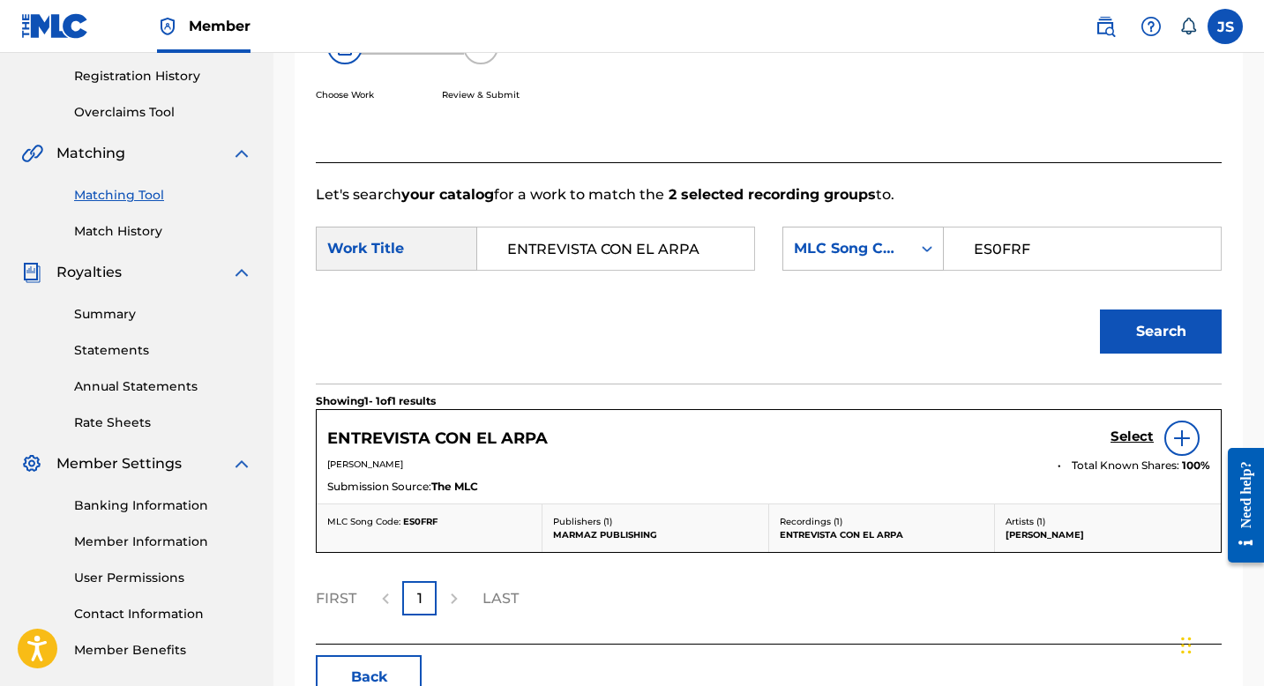
click at [506, 436] on h5 "ENTREVISTA CON EL ARPA" at bounding box center [437, 439] width 221 height 20
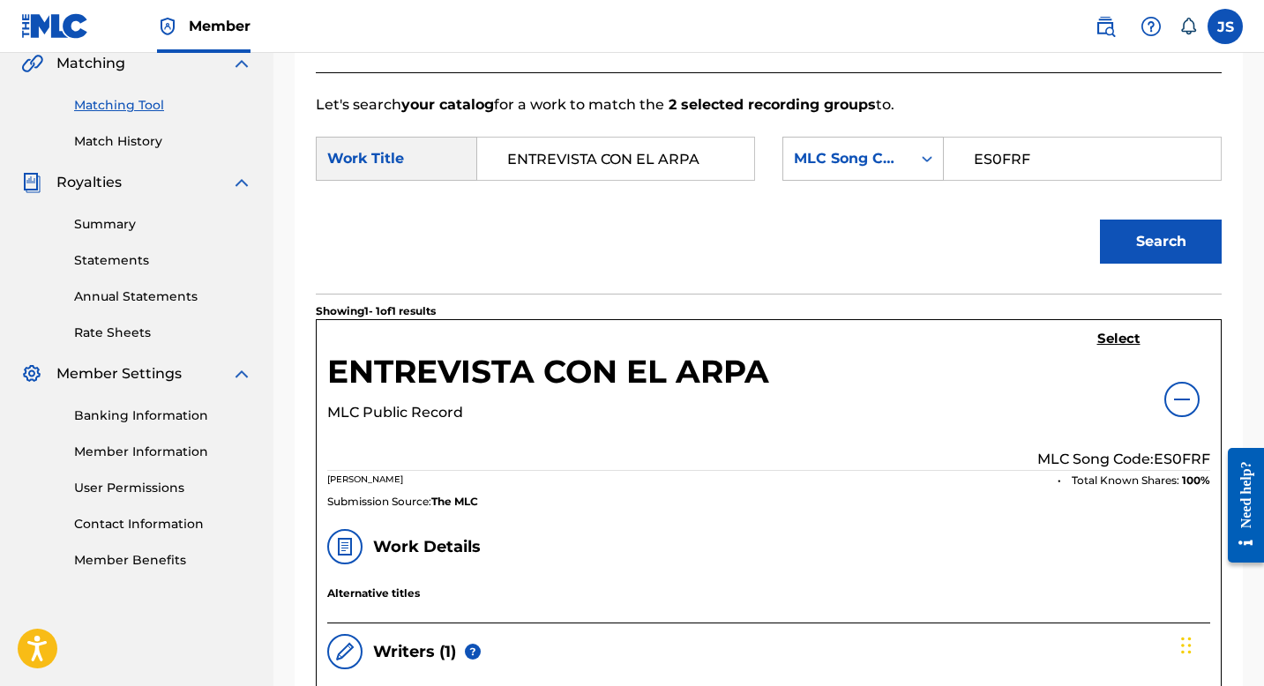
scroll to position [422, 0]
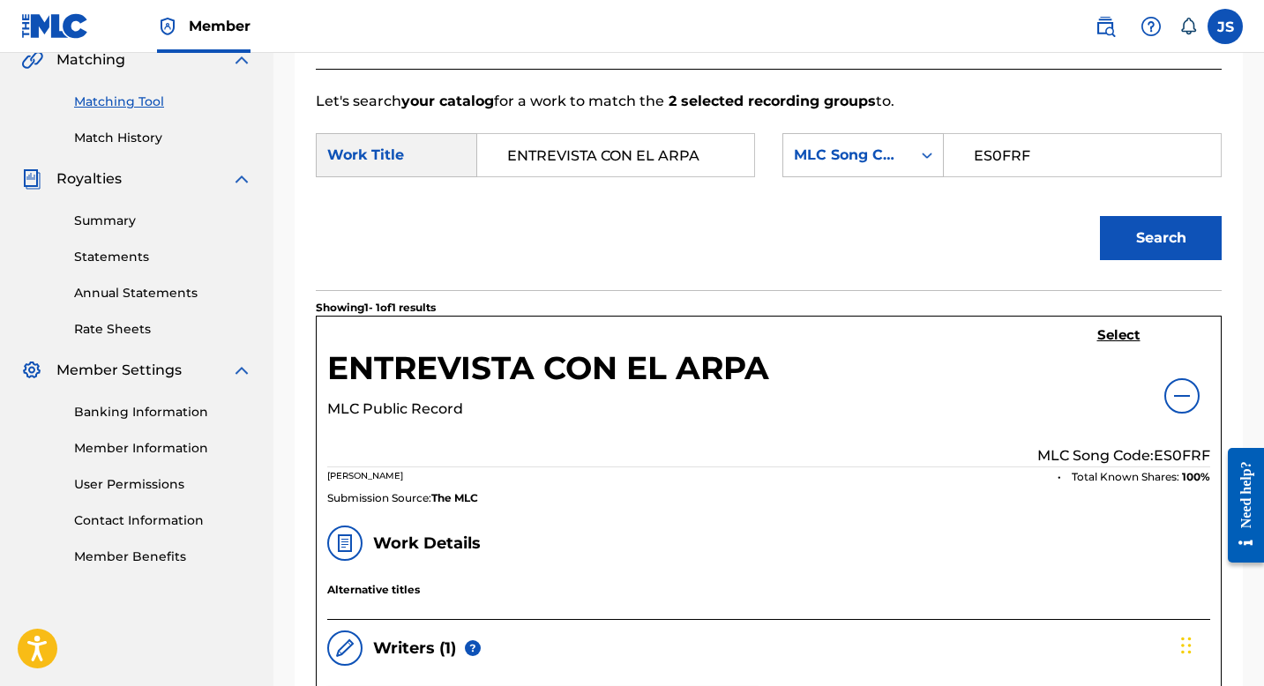
click at [1104, 333] on h5 "Select" at bounding box center [1118, 335] width 43 height 17
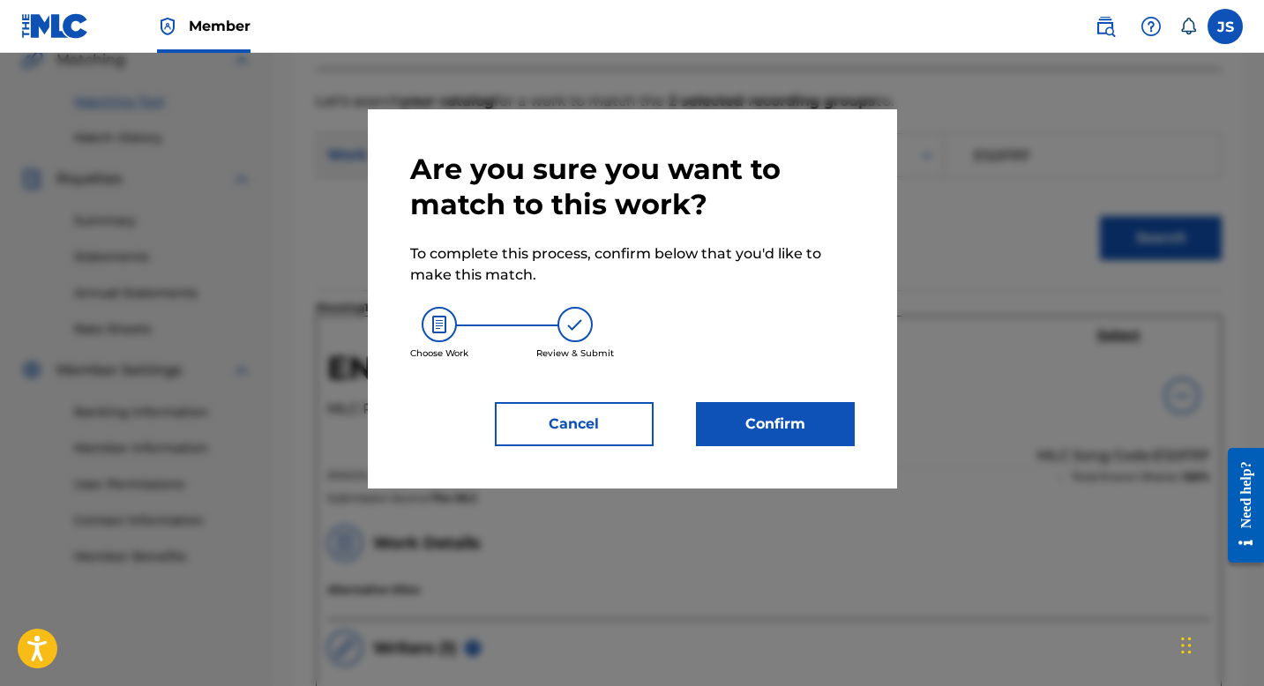
click at [703, 421] on button "Confirm" at bounding box center [775, 424] width 159 height 44
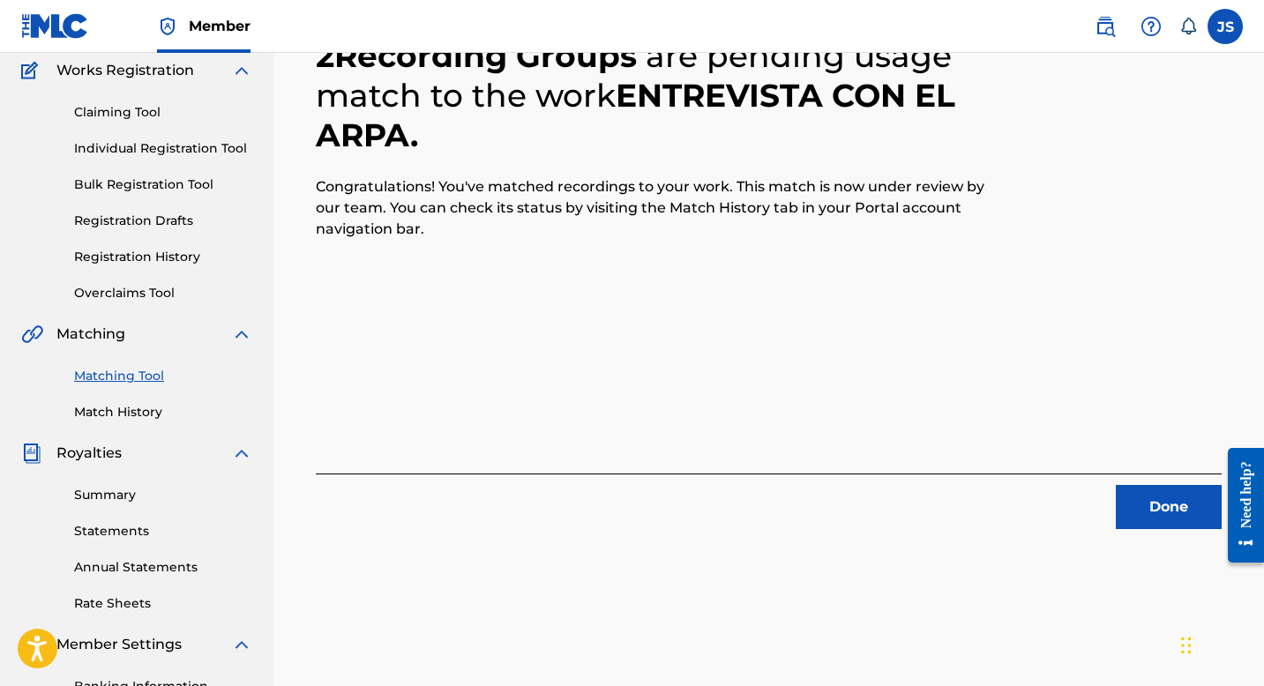
scroll to position [163, 0]
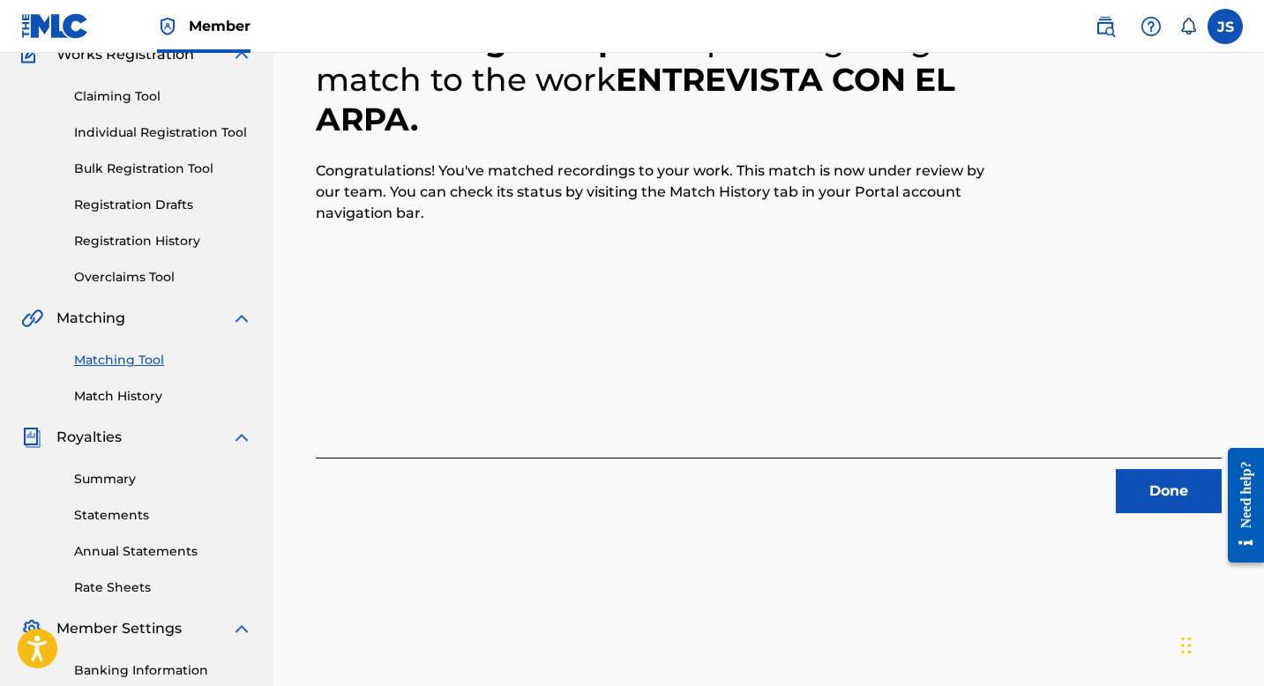
click at [1130, 493] on button "Done" at bounding box center [1169, 491] width 106 height 44
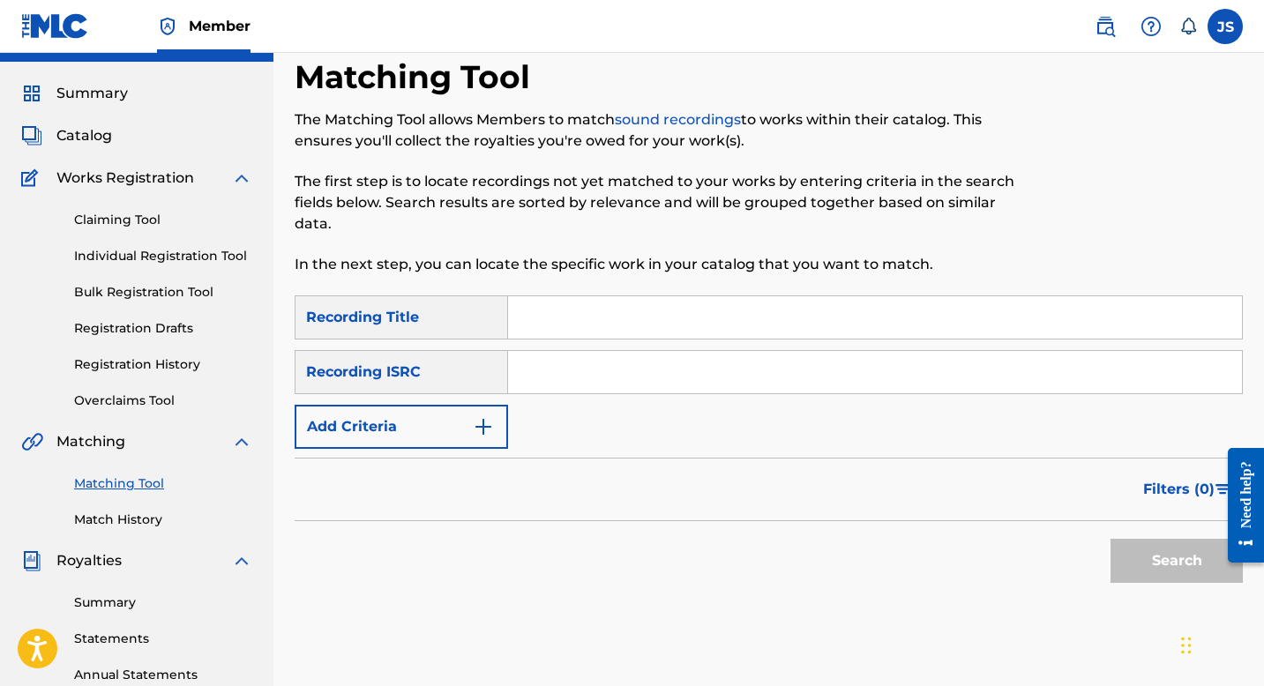
scroll to position [0, 0]
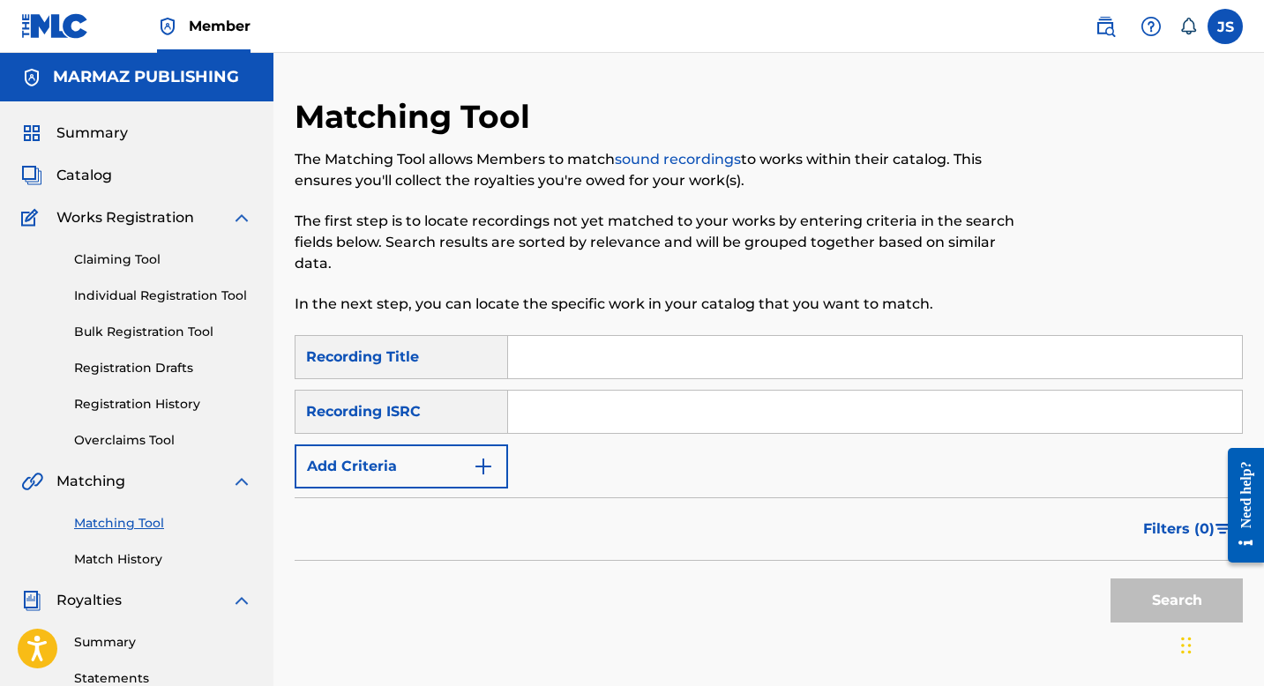
click at [564, 371] on input "Search Form" at bounding box center [875, 357] width 734 height 42
paste input "HAZTE LA LOCA"
type input "HAZTE LA LOCA"
click at [1137, 592] on button "Search" at bounding box center [1177, 601] width 132 height 44
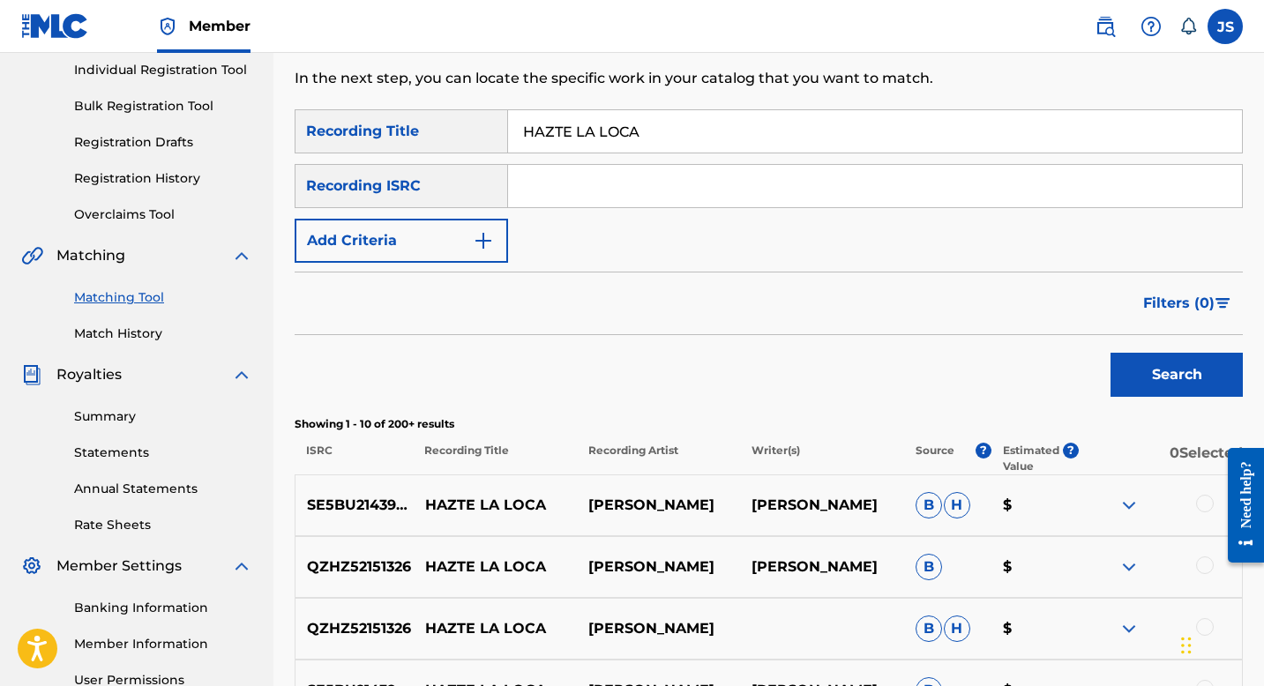
scroll to position [228, 0]
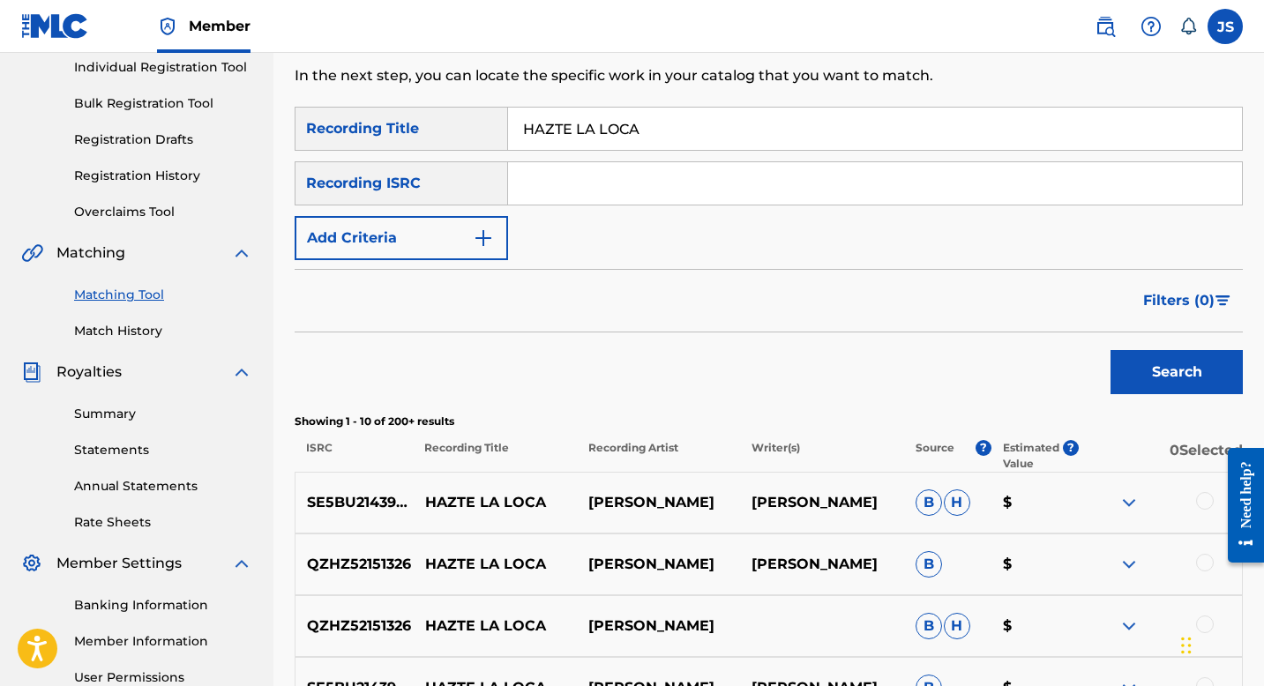
click at [478, 229] on img "Search Form" at bounding box center [483, 238] width 21 height 21
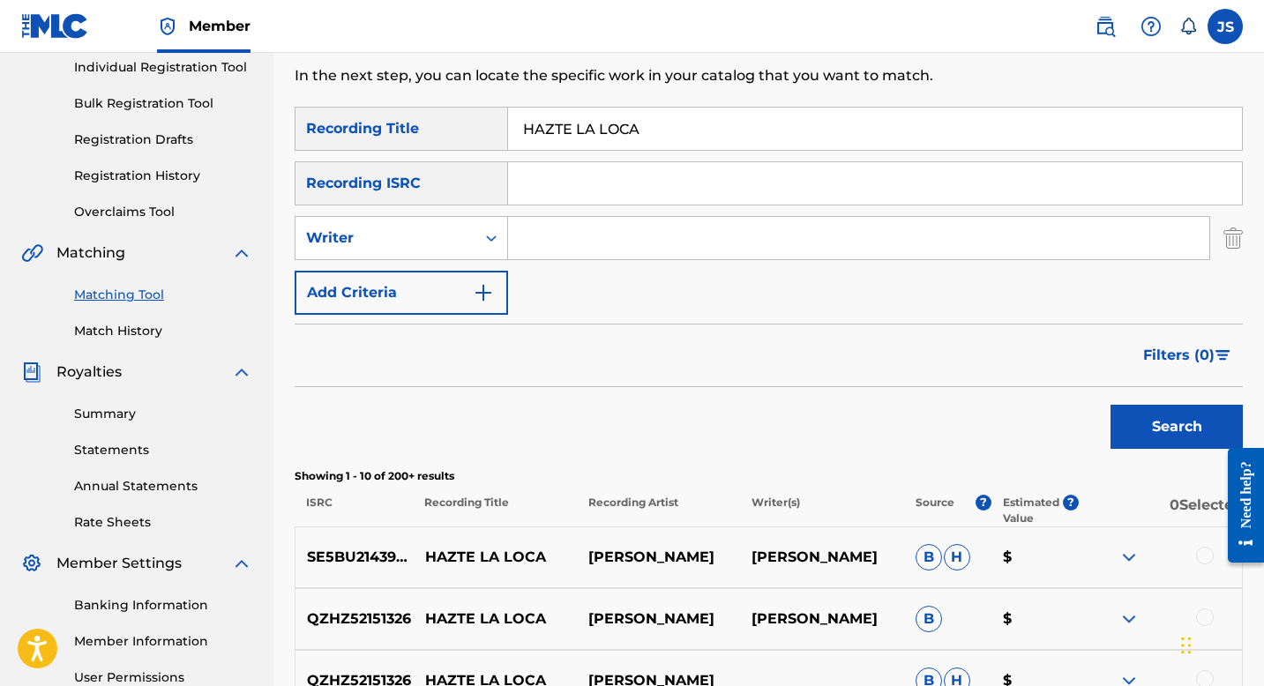
click at [546, 229] on input "Search Form" at bounding box center [858, 238] width 701 height 42
type input "[PERSON_NAME]"
click at [1136, 420] on button "Search" at bounding box center [1177, 427] width 132 height 44
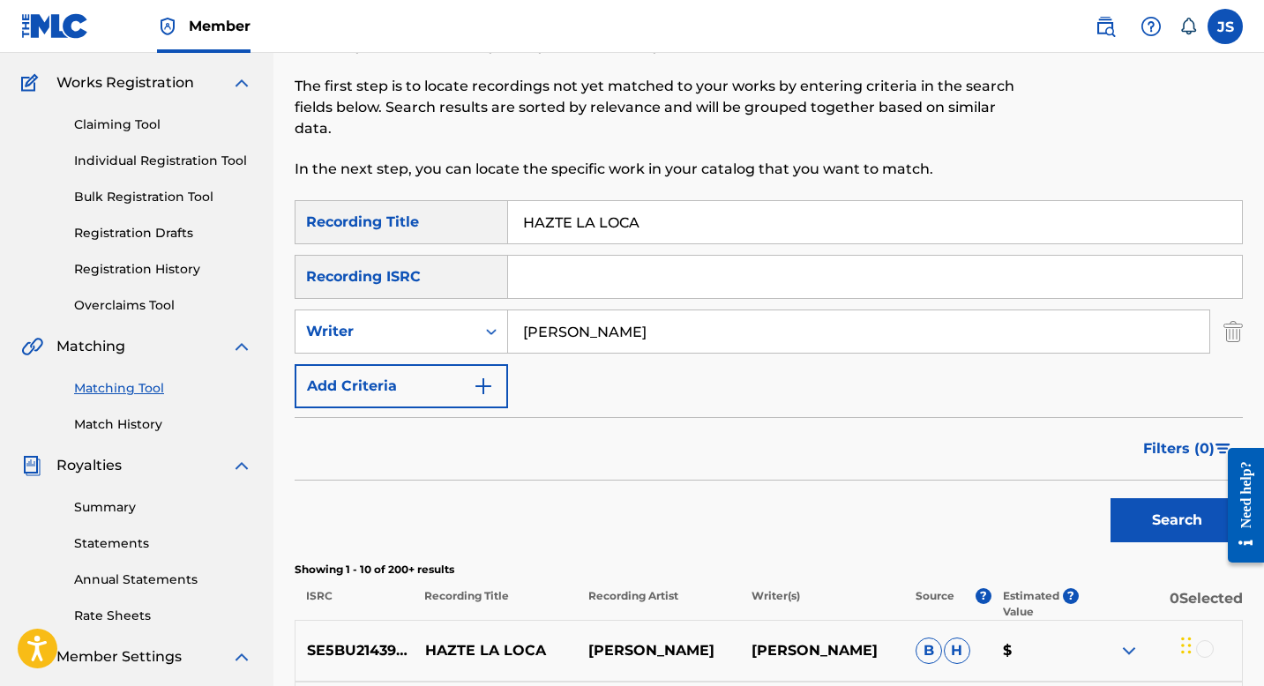
scroll to position [0, 0]
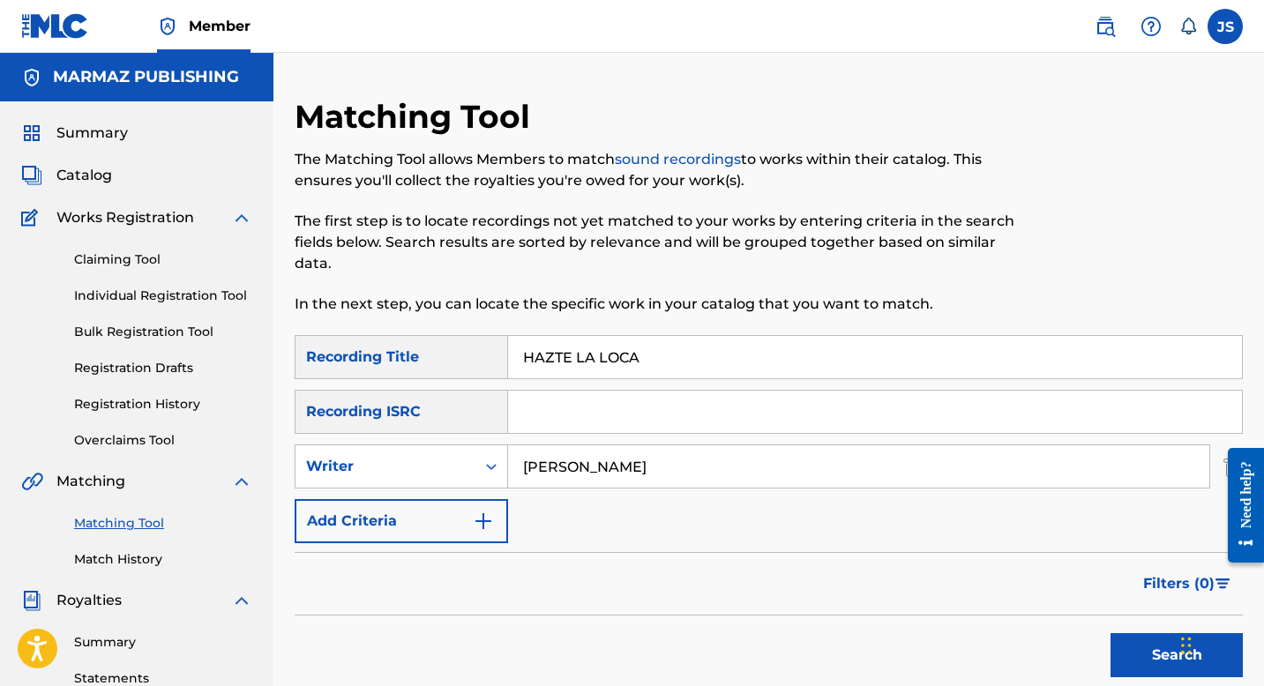
click at [555, 364] on input "HAZTE LA LOCA" at bounding box center [875, 357] width 734 height 42
paste input "JUAN FRANCISCO DE LOYOL"
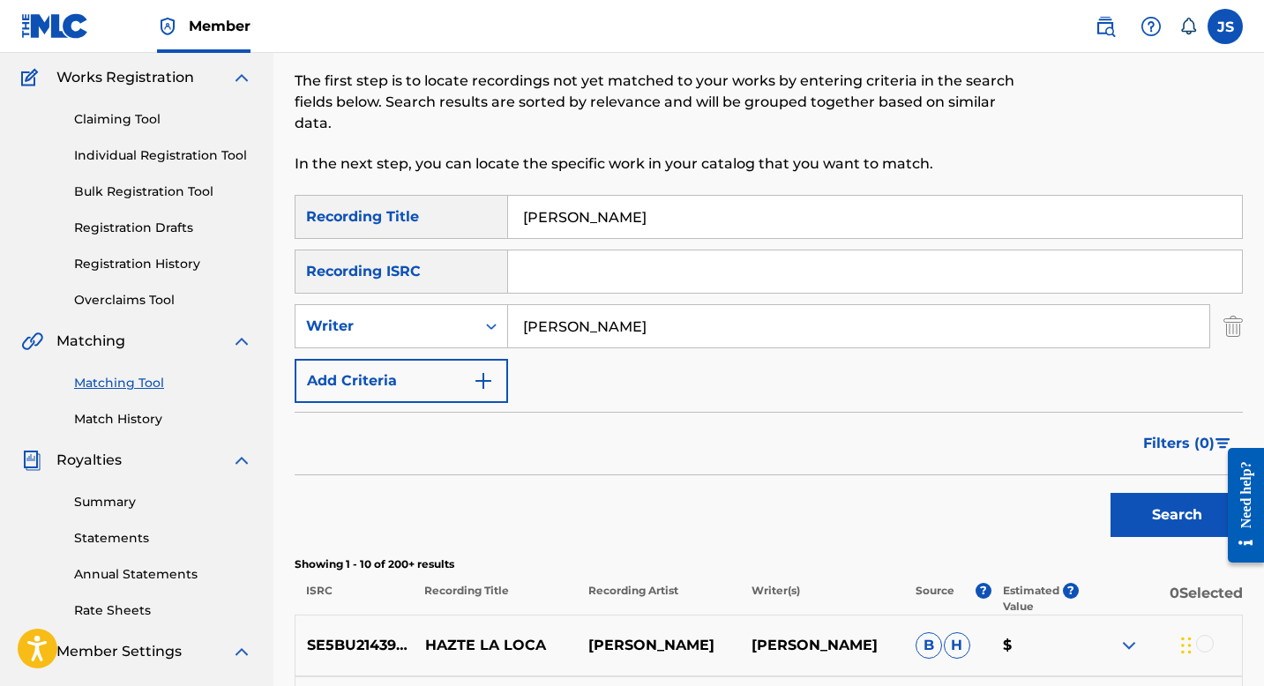
type input "JUAN FRANCISCO DE LOYOLA"
click at [1178, 504] on button "Search" at bounding box center [1177, 515] width 132 height 44
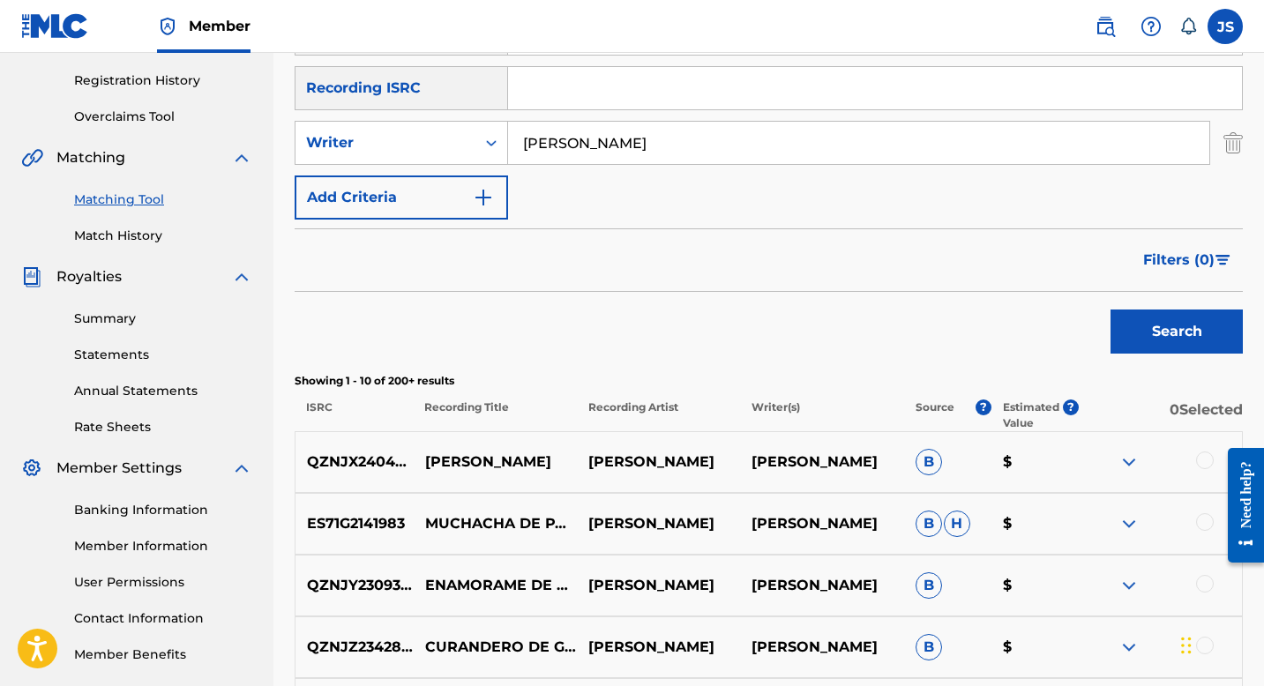
scroll to position [335, 0]
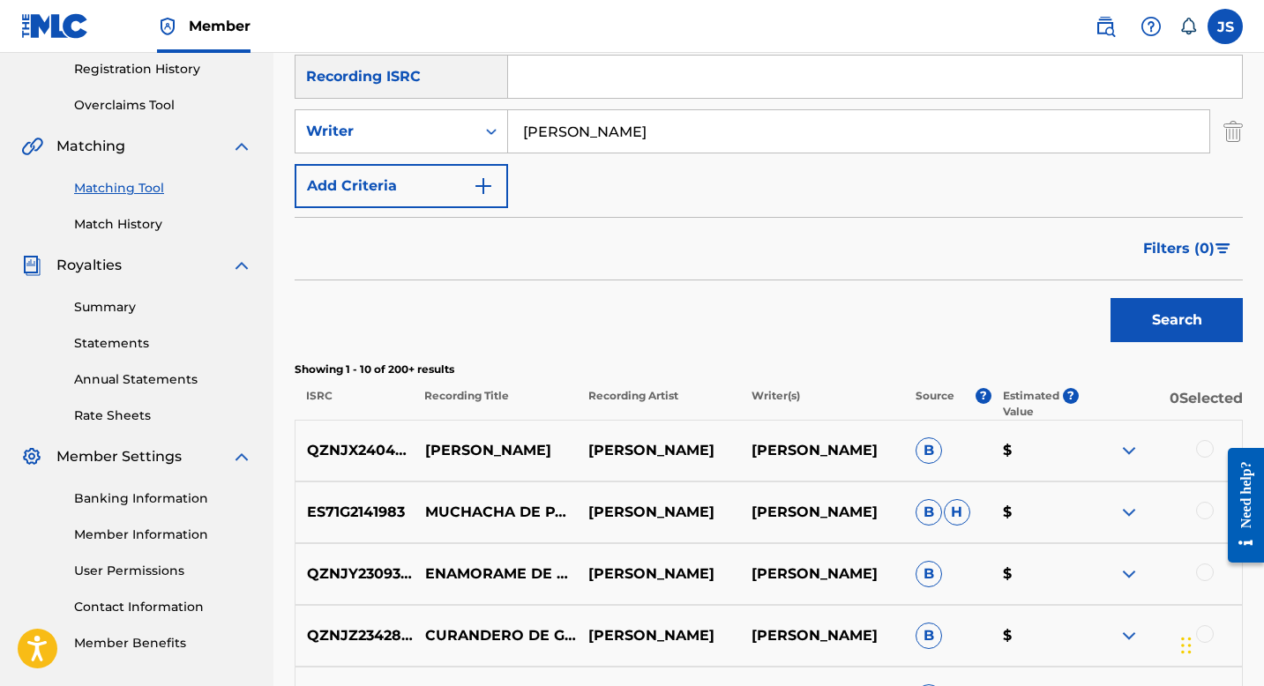
click at [1208, 453] on div at bounding box center [1205, 449] width 18 height 18
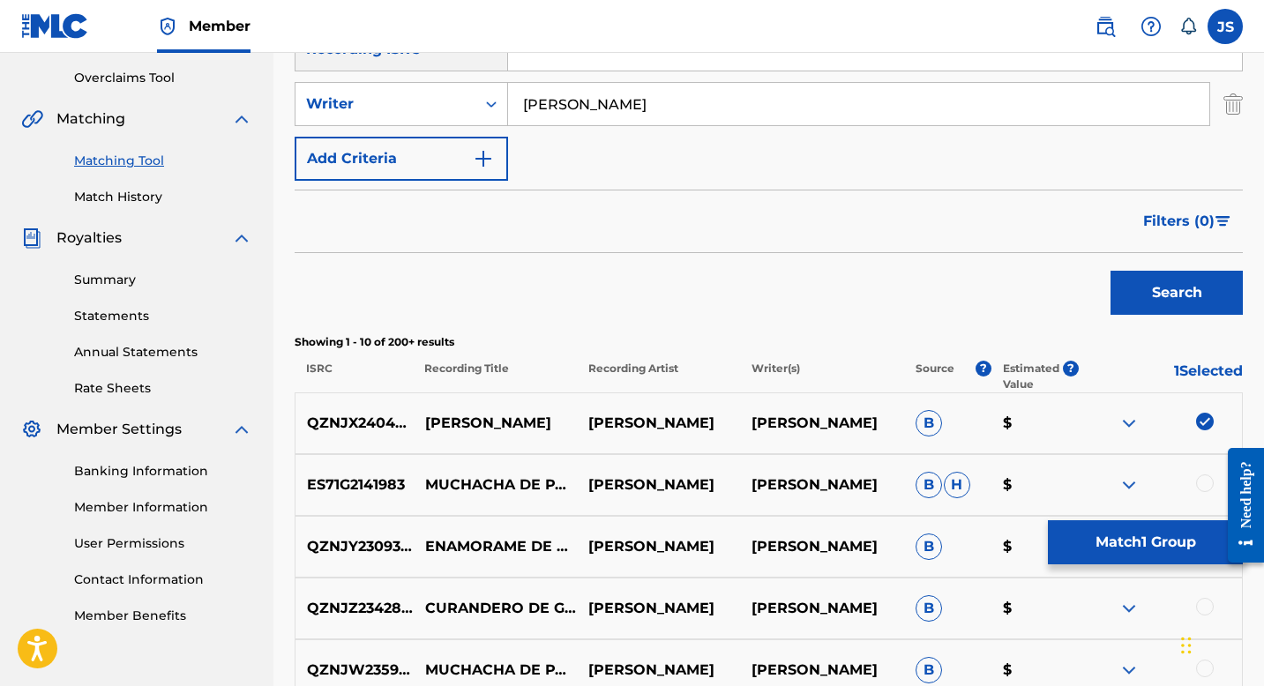
scroll to position [364, 0]
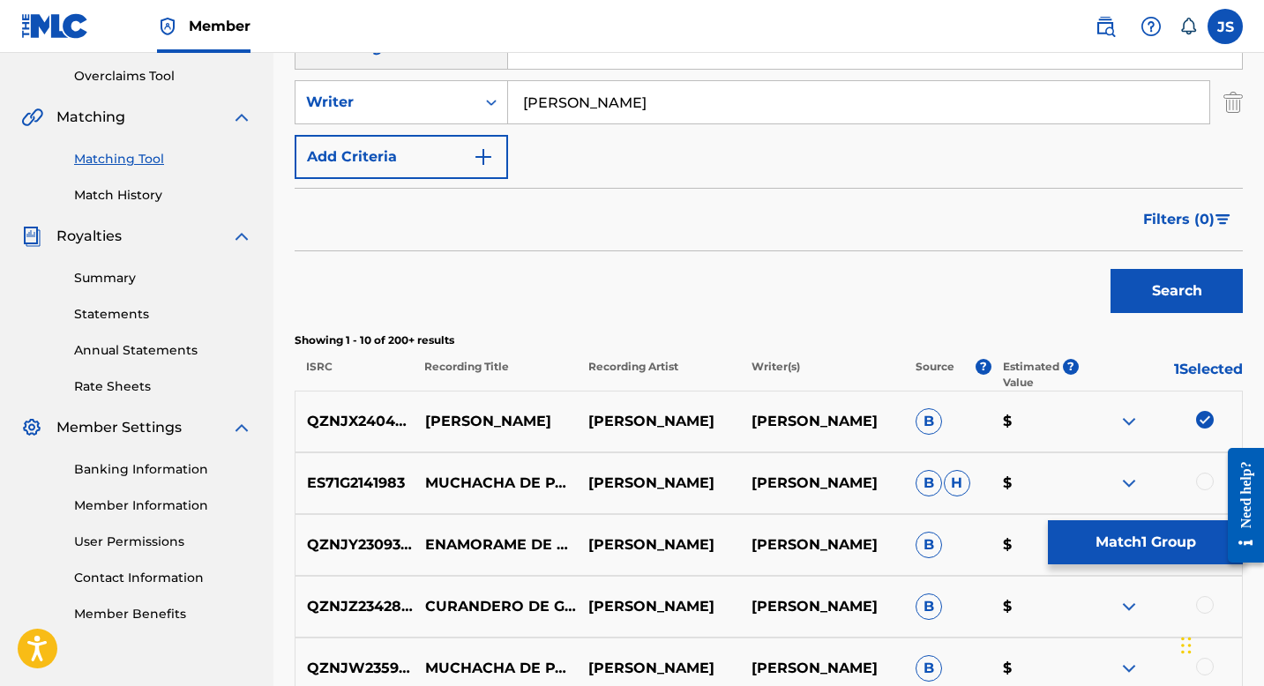
click at [1108, 533] on button "Match 1 Group" at bounding box center [1145, 543] width 195 height 44
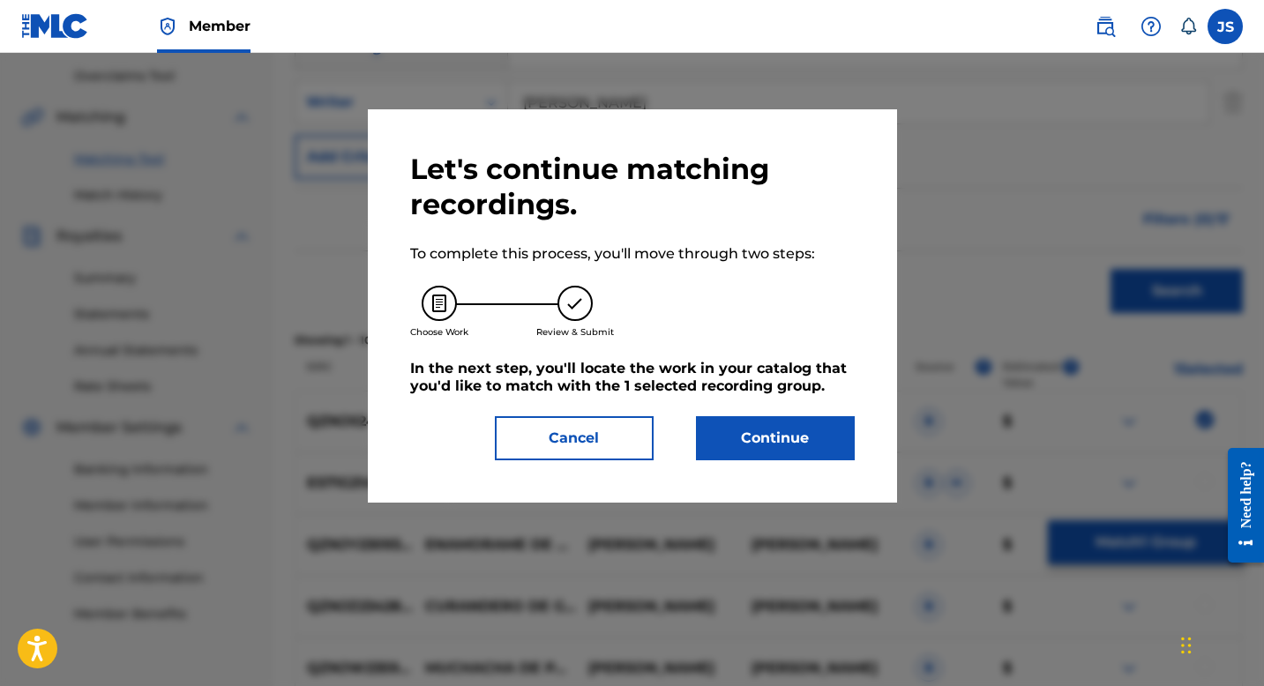
click at [758, 431] on button "Continue" at bounding box center [775, 438] width 159 height 44
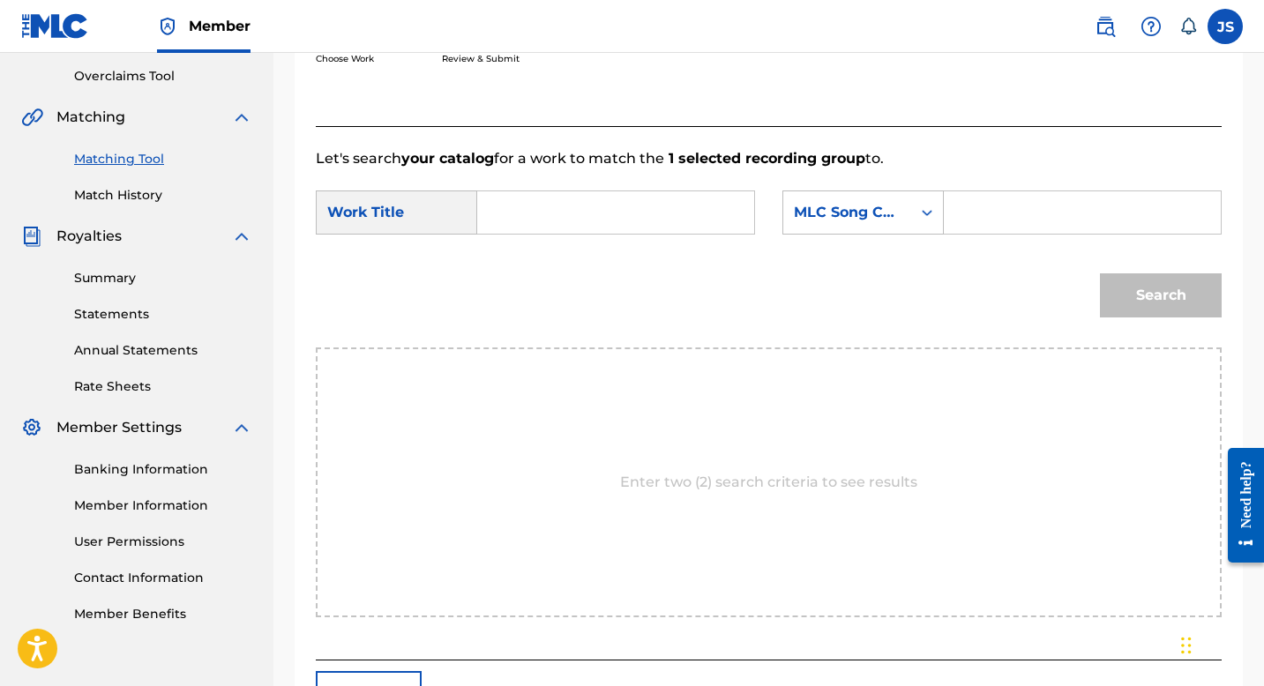
click at [650, 206] on input "Search Form" at bounding box center [615, 212] width 247 height 42
paste input "JUAN FRANCISCO DE LOYOLA"
type input "JUAN FRANCISCO DE LOYOLA"
click at [990, 228] on input "Search Form" at bounding box center [1082, 212] width 247 height 42
paste input "J57TQC"
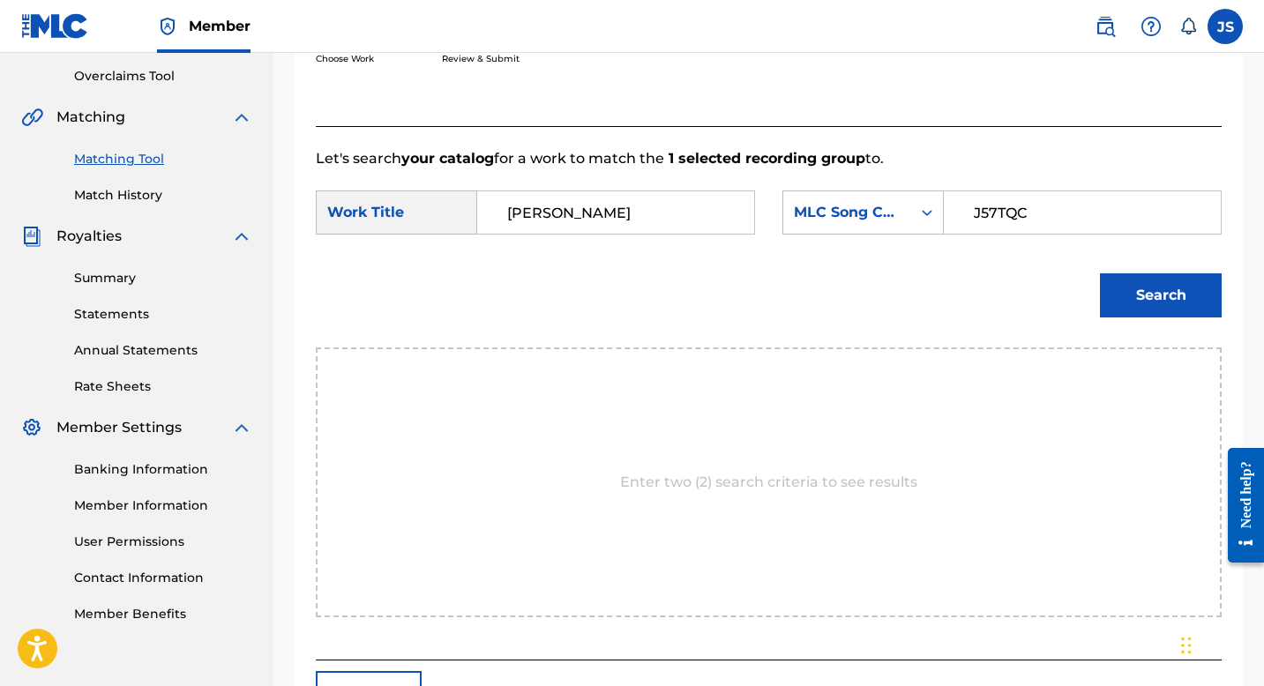
type input "J57TQC"
click at [1187, 300] on button "Search" at bounding box center [1161, 295] width 122 height 44
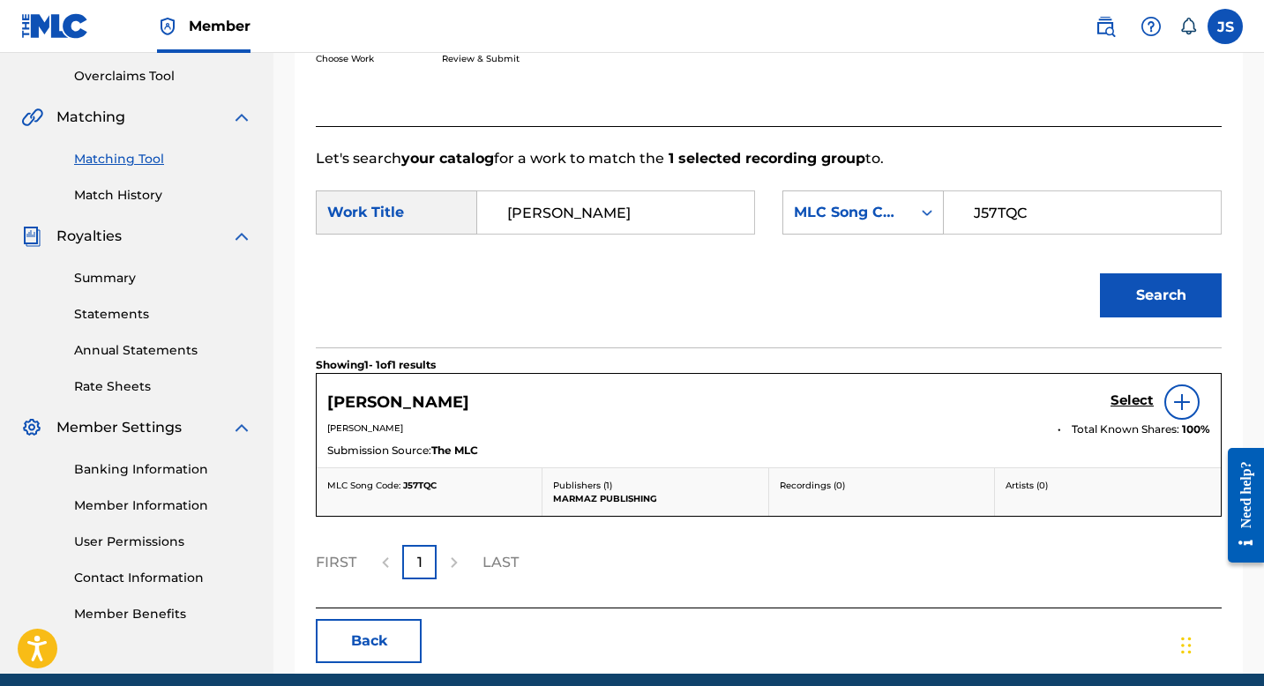
click at [1113, 400] on h5 "Select" at bounding box center [1132, 401] width 43 height 17
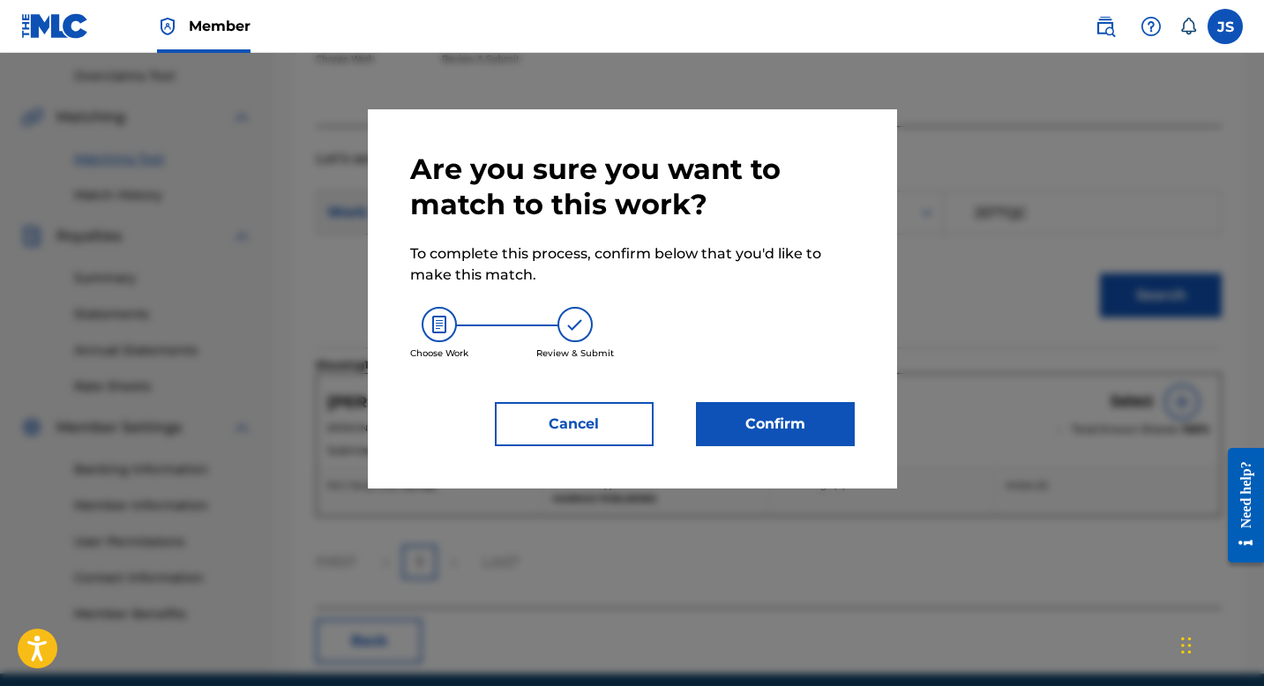
click at [777, 420] on button "Confirm" at bounding box center [775, 424] width 159 height 44
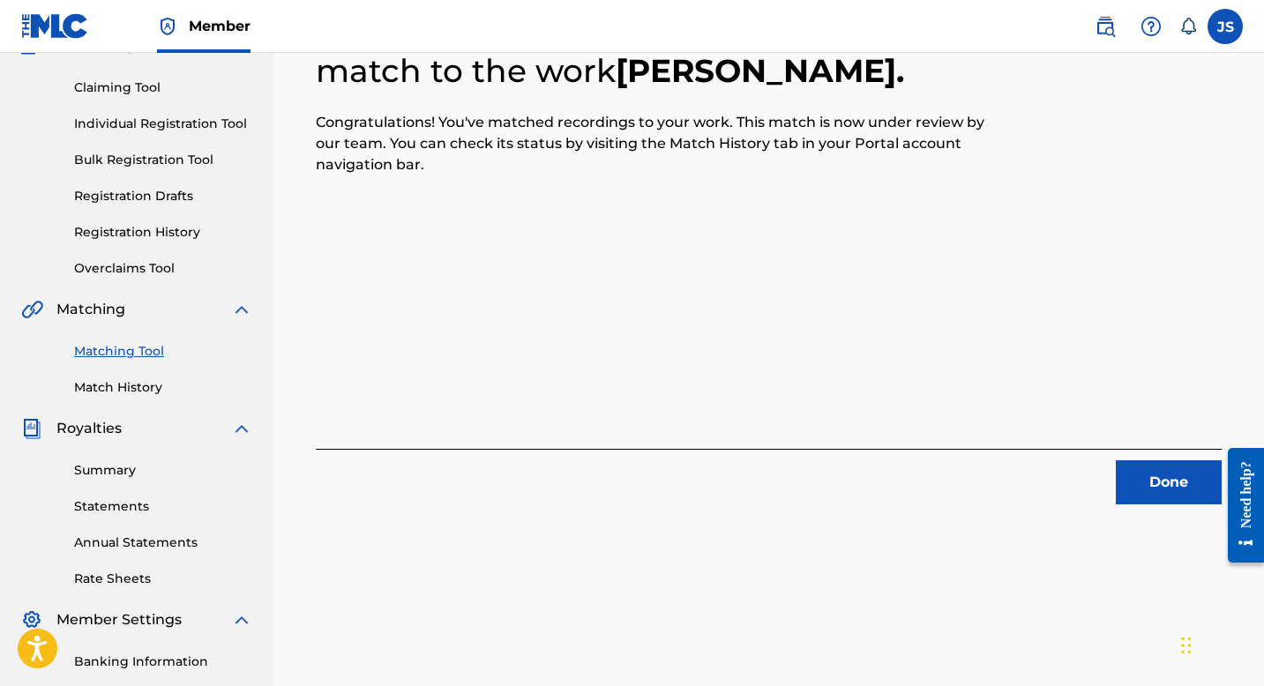
scroll to position [209, 0]
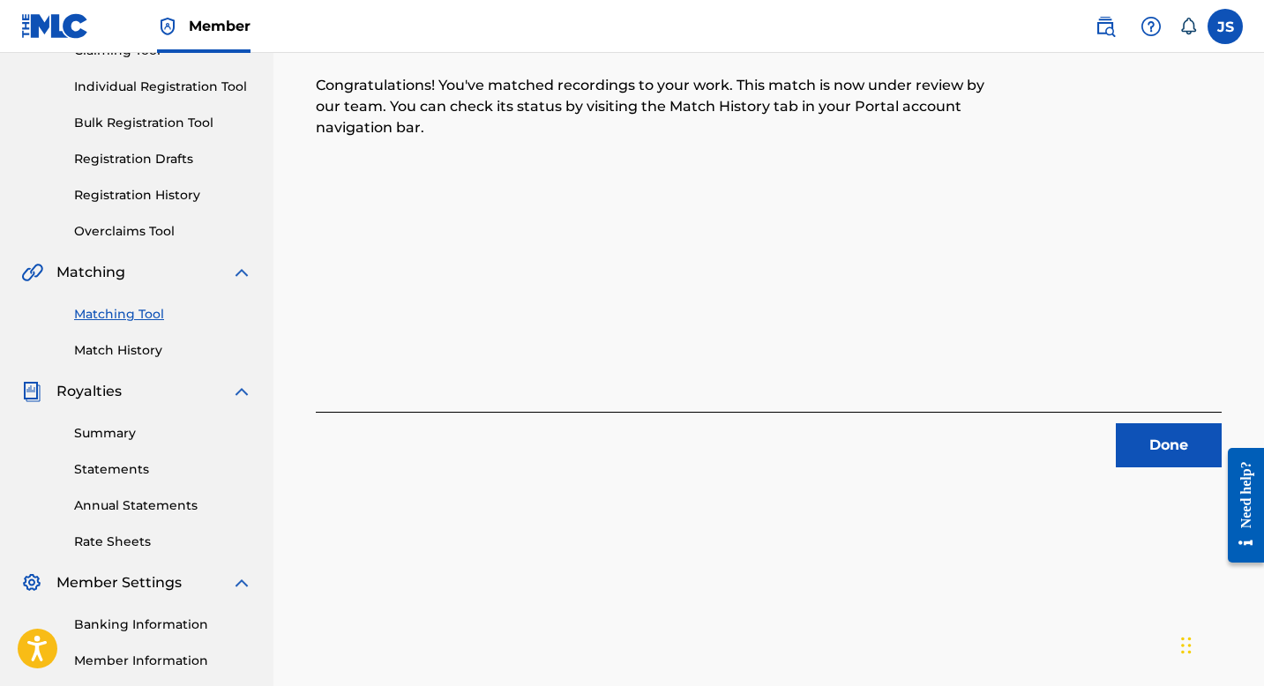
click at [1161, 440] on button "Done" at bounding box center [1169, 445] width 106 height 44
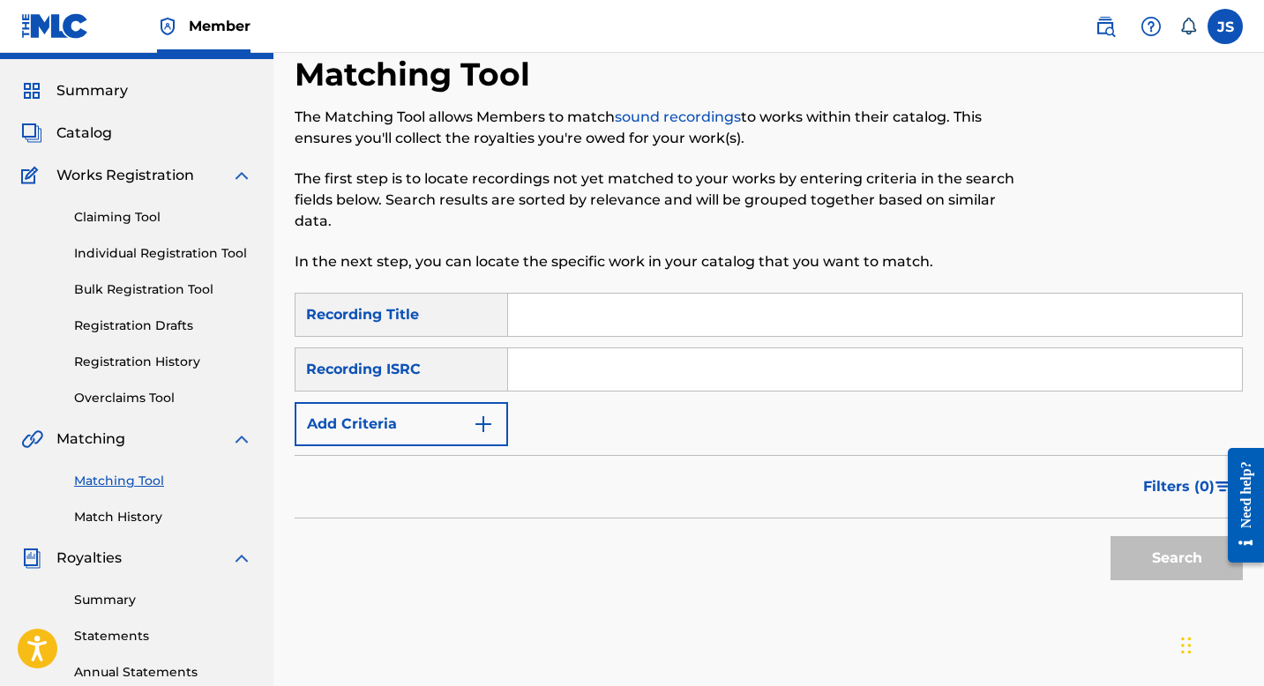
scroll to position [0, 0]
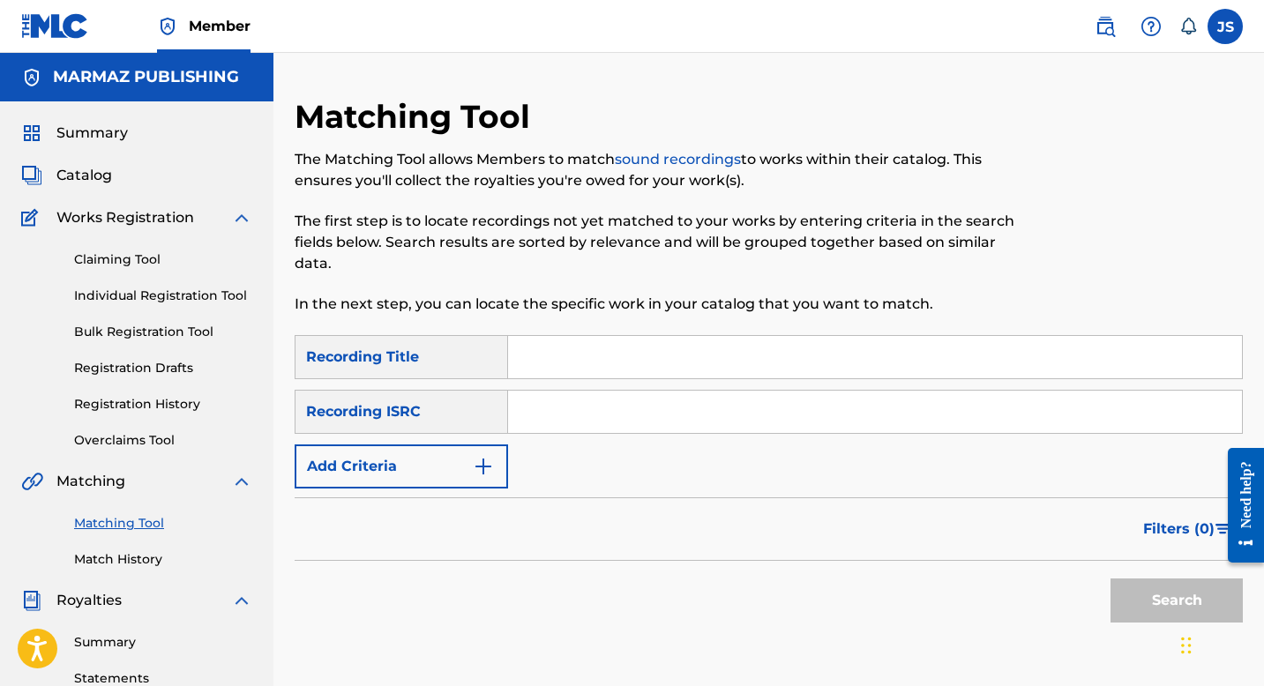
click at [574, 373] on input "Search Form" at bounding box center [875, 357] width 734 height 42
paste input "LA ESENCIA DE MI PASAJE"
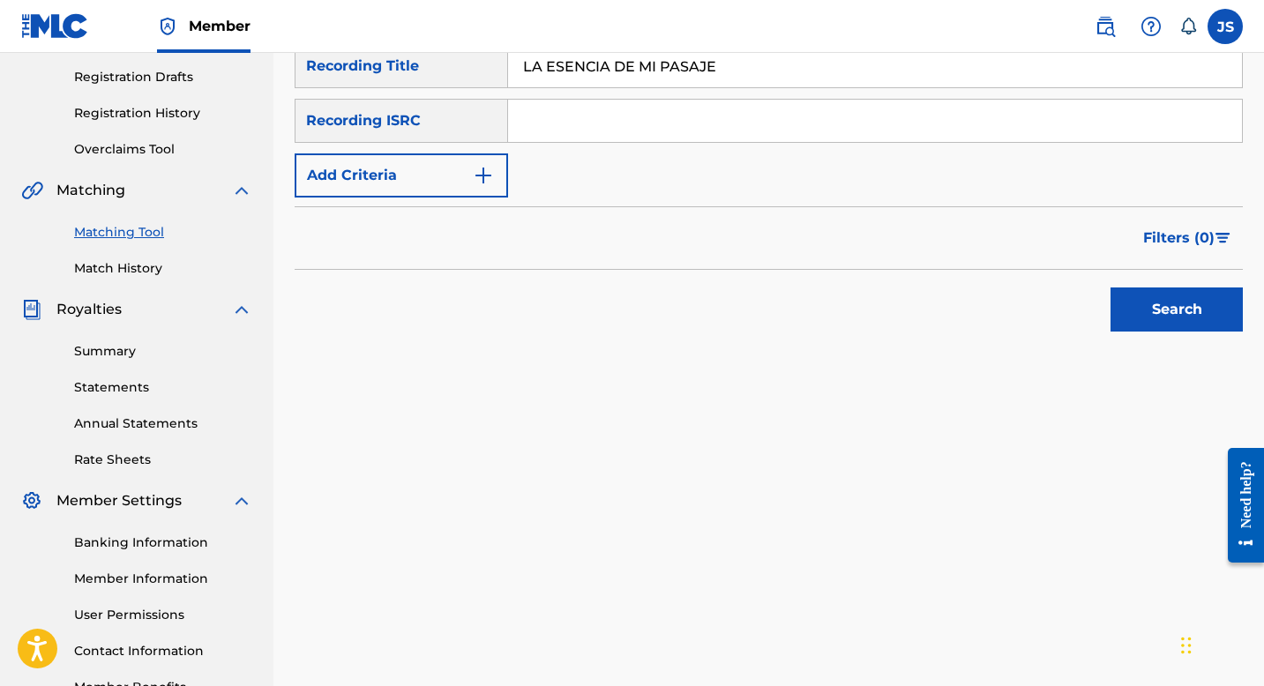
scroll to position [287, 0]
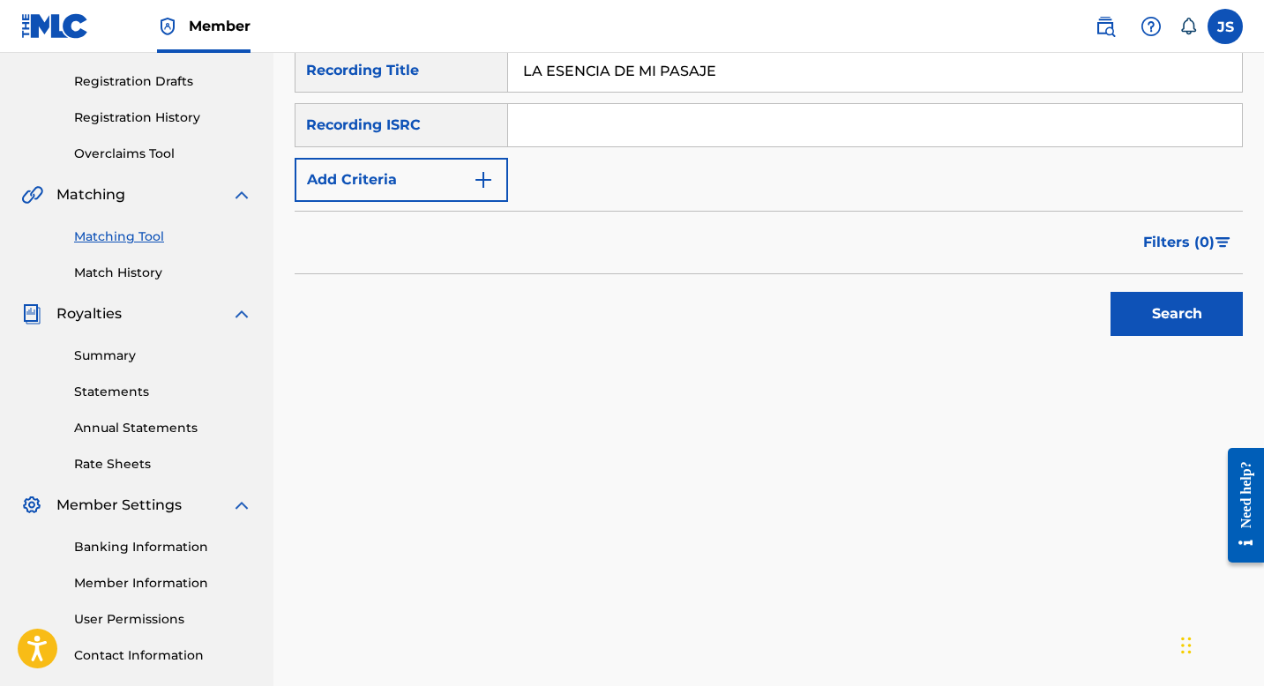
click at [1127, 320] on button "Search" at bounding box center [1177, 314] width 132 height 44
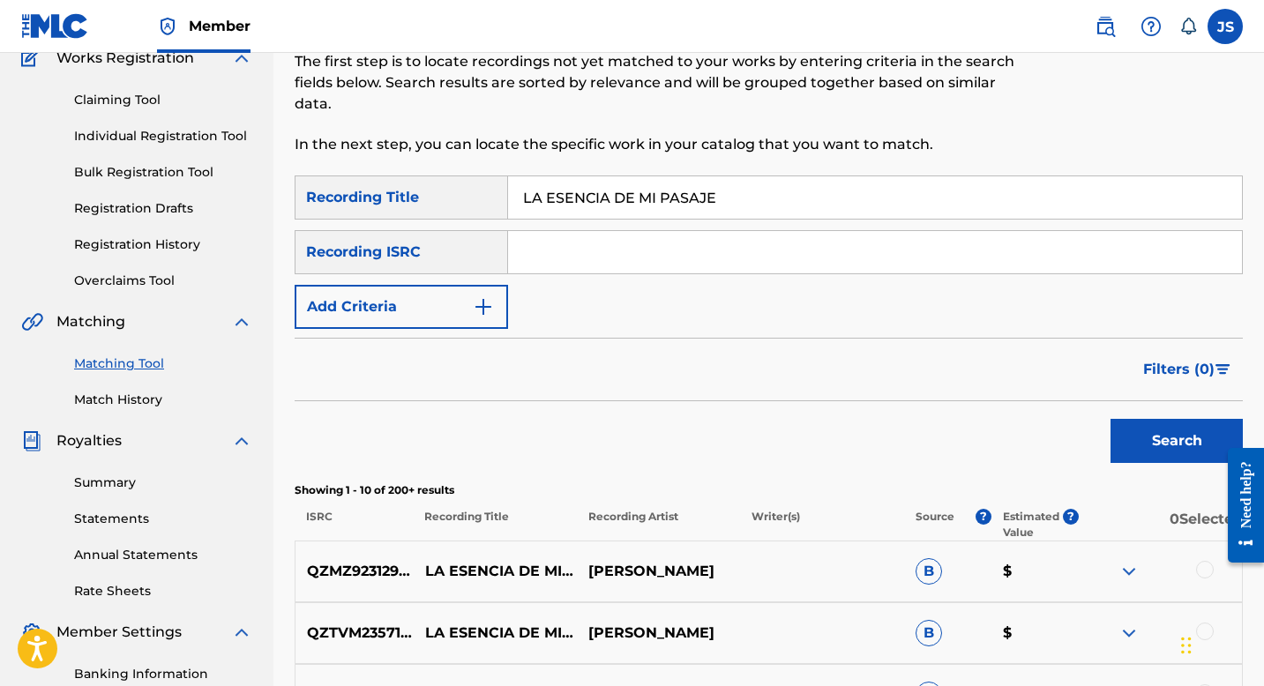
scroll to position [91, 0]
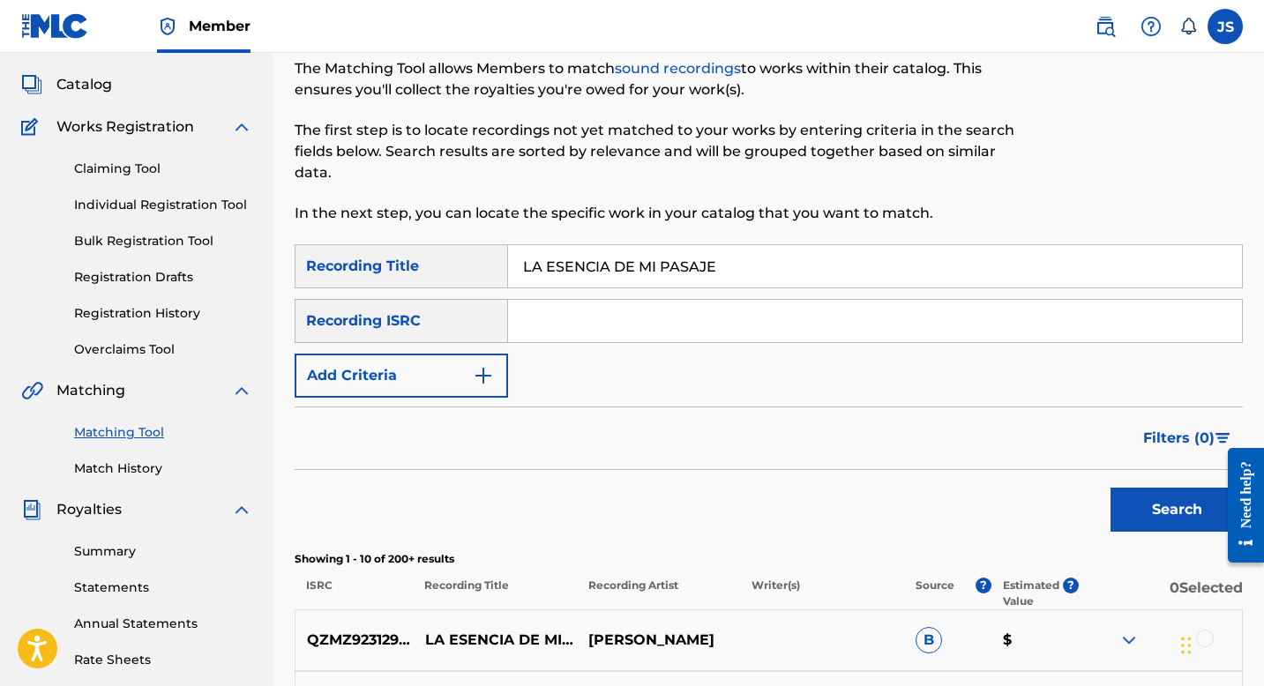
click at [603, 267] on input "LA ESENCIA DE MI PASAJE" at bounding box center [875, 266] width 734 height 42
click at [603, 259] on input "LA ESENCIA DE MI PASAJE" at bounding box center [875, 266] width 734 height 42
click at [603, 258] on input "LA ESENCIA DE MI PASAJE" at bounding box center [875, 266] width 734 height 42
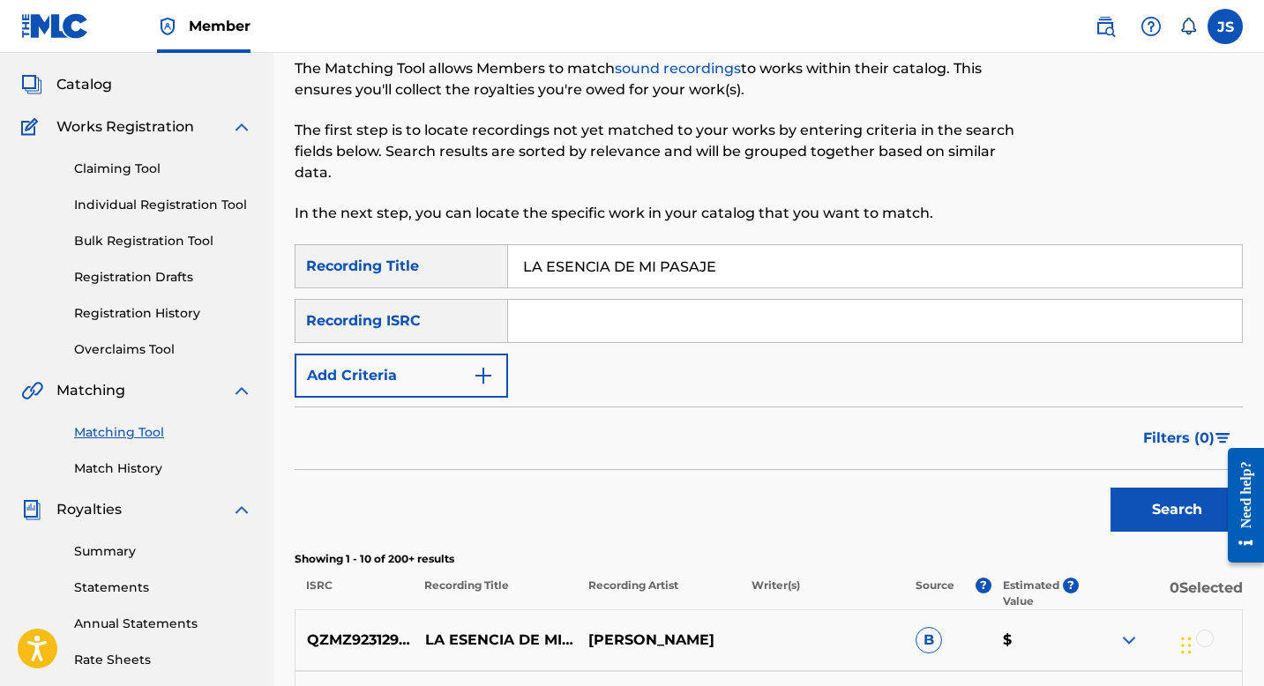
click at [603, 258] on input "LA ESENCIA DE MI PASAJE" at bounding box center [875, 266] width 734 height 42
paste input "KIRPA DE ANTONIO"
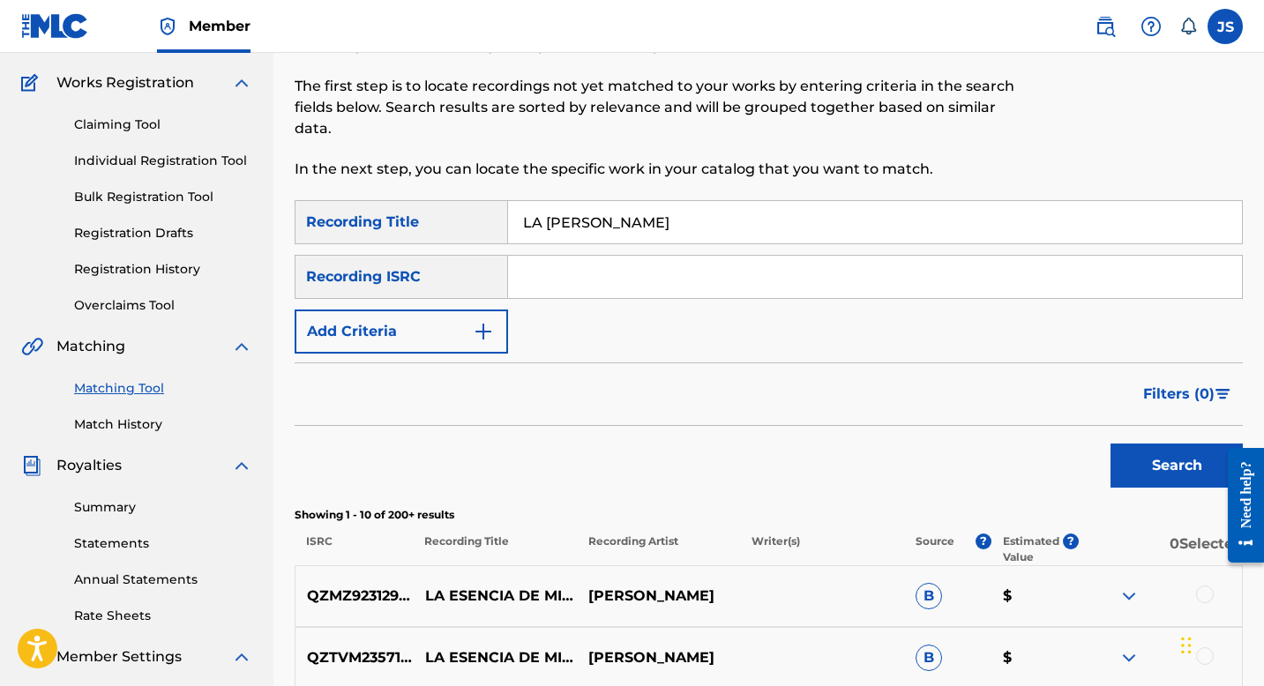
scroll to position [136, 0]
type input "LA KIRPA DE ANTONIO"
click at [1163, 471] on button "Search" at bounding box center [1177, 465] width 132 height 44
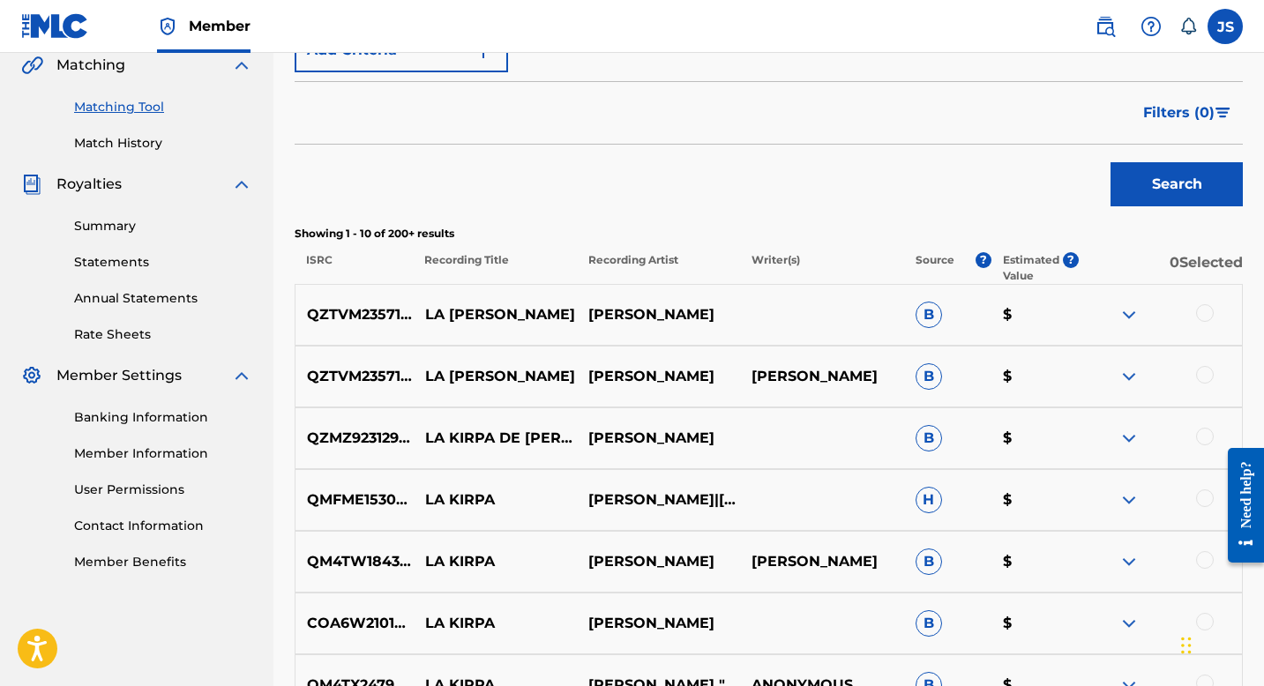
scroll to position [418, 0]
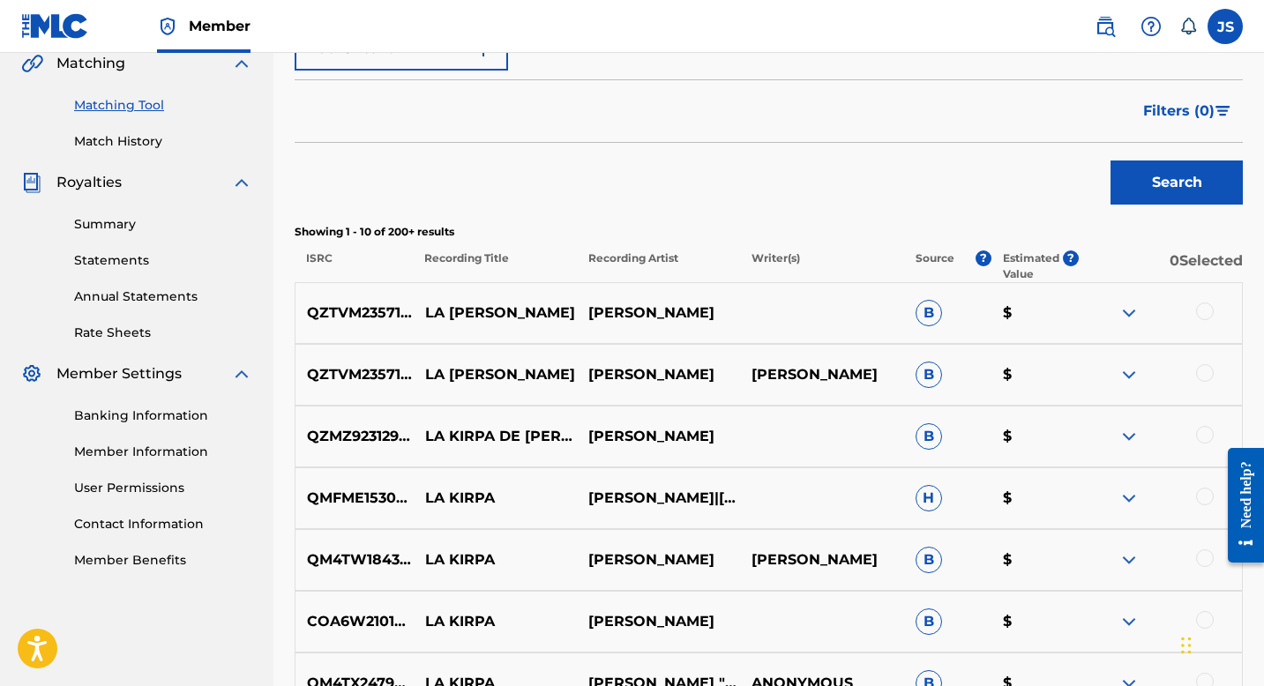
click at [1202, 431] on div at bounding box center [1205, 435] width 18 height 18
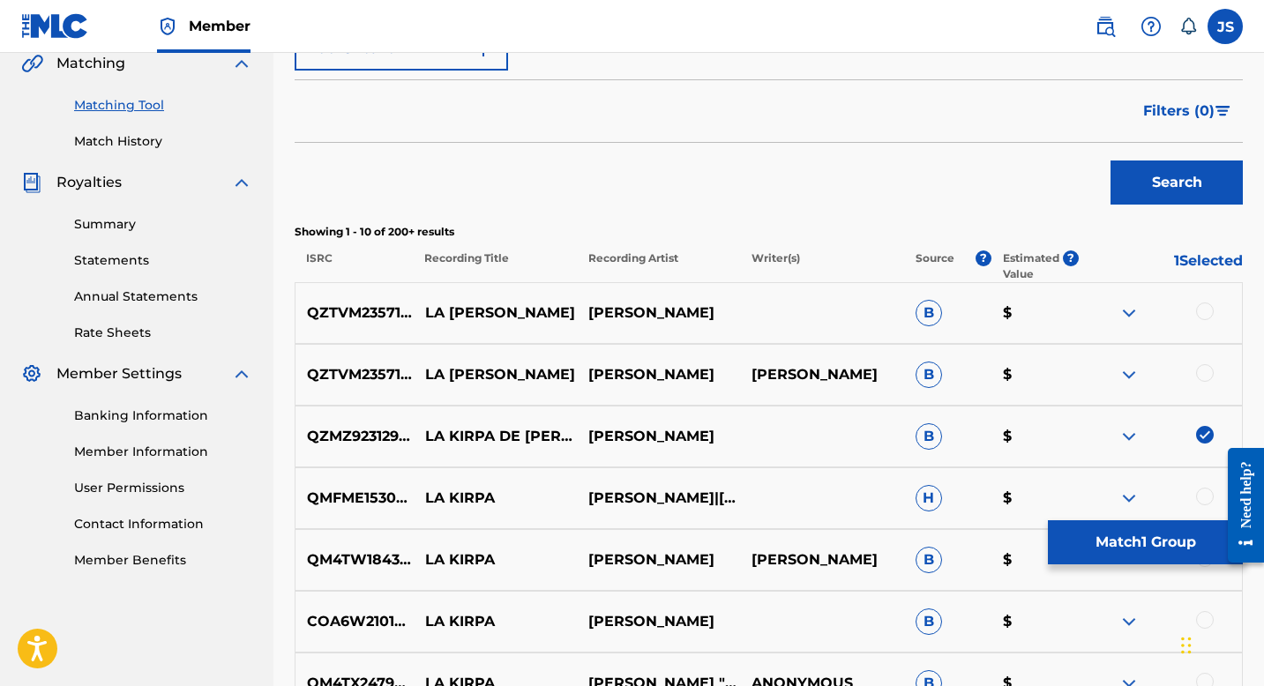
click at [1202, 367] on div at bounding box center [1205, 373] width 18 height 18
click at [1202, 321] on div at bounding box center [1160, 313] width 163 height 21
click at [1202, 315] on div at bounding box center [1205, 312] width 18 height 18
click at [1115, 539] on button "Match 3 Groups" at bounding box center [1145, 543] width 195 height 44
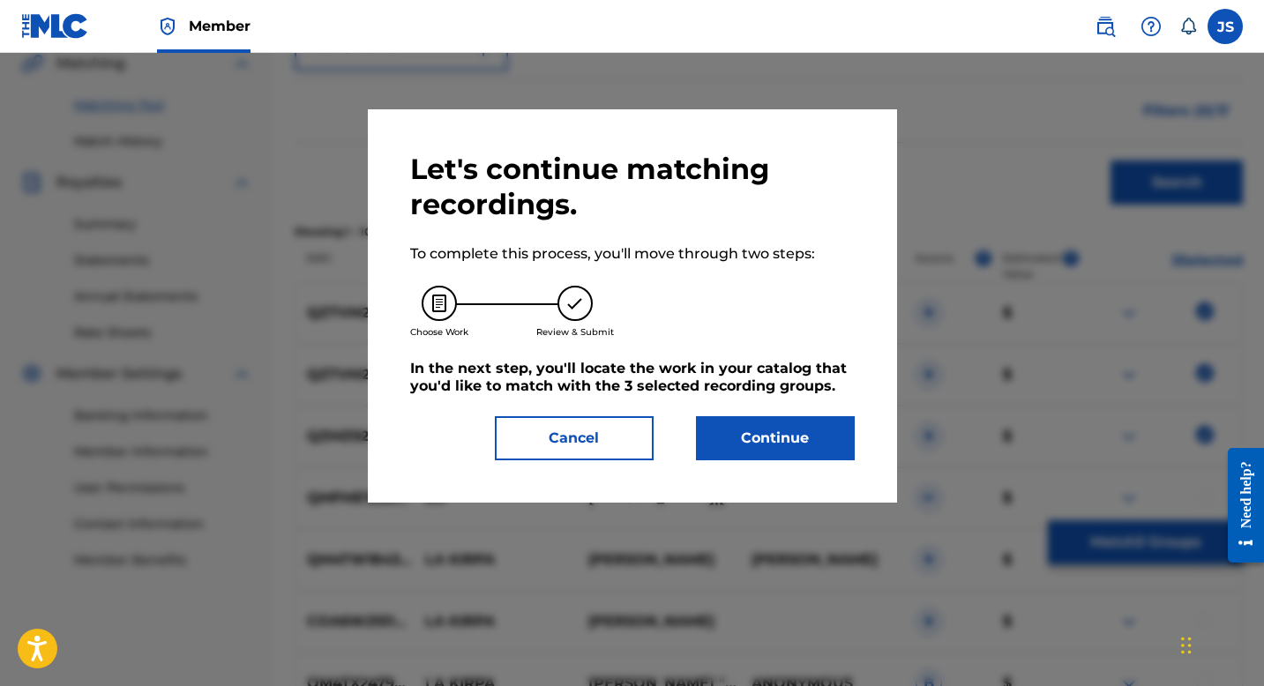
click at [782, 432] on button "Continue" at bounding box center [775, 438] width 159 height 44
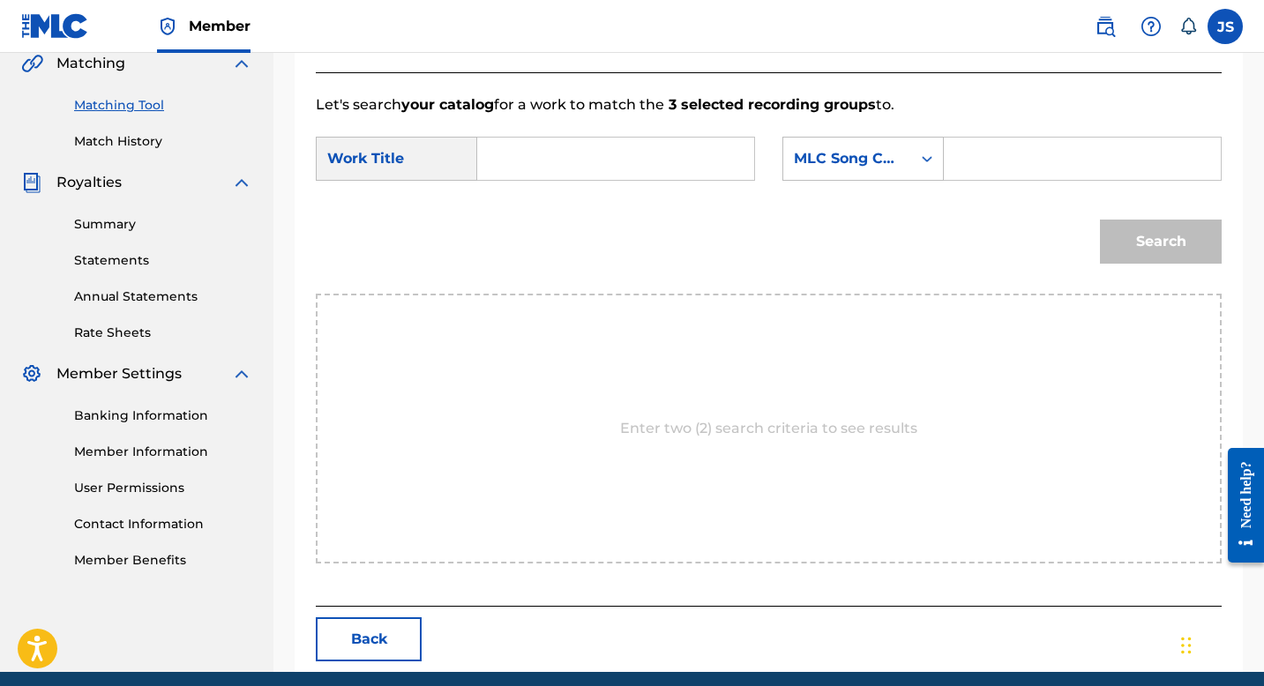
click at [575, 167] on input "Search Form" at bounding box center [615, 159] width 247 height 42
paste input "LA KIRPA DE ANTONIO"
type input "LA KIRPA DE ANTONIO"
click at [963, 160] on input "Search Form" at bounding box center [1082, 159] width 247 height 42
paste input "LT6UXE"
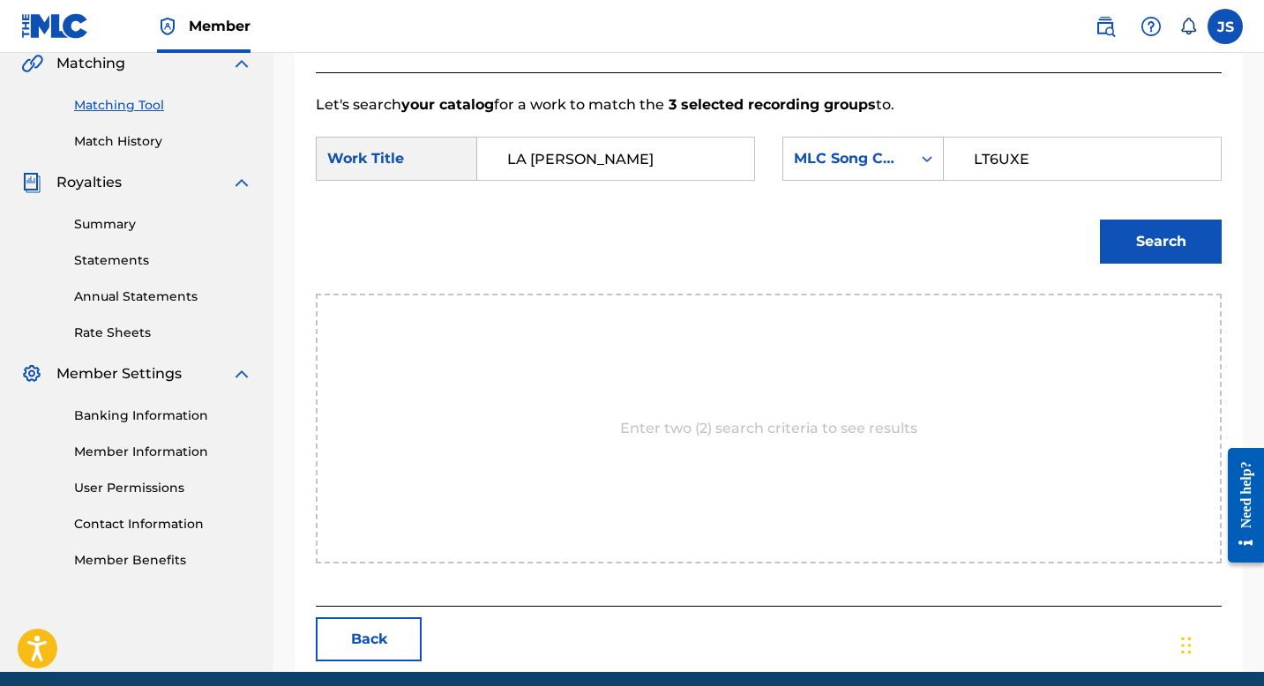
type input "LT6UXE"
click at [1173, 241] on button "Search" at bounding box center [1161, 242] width 122 height 44
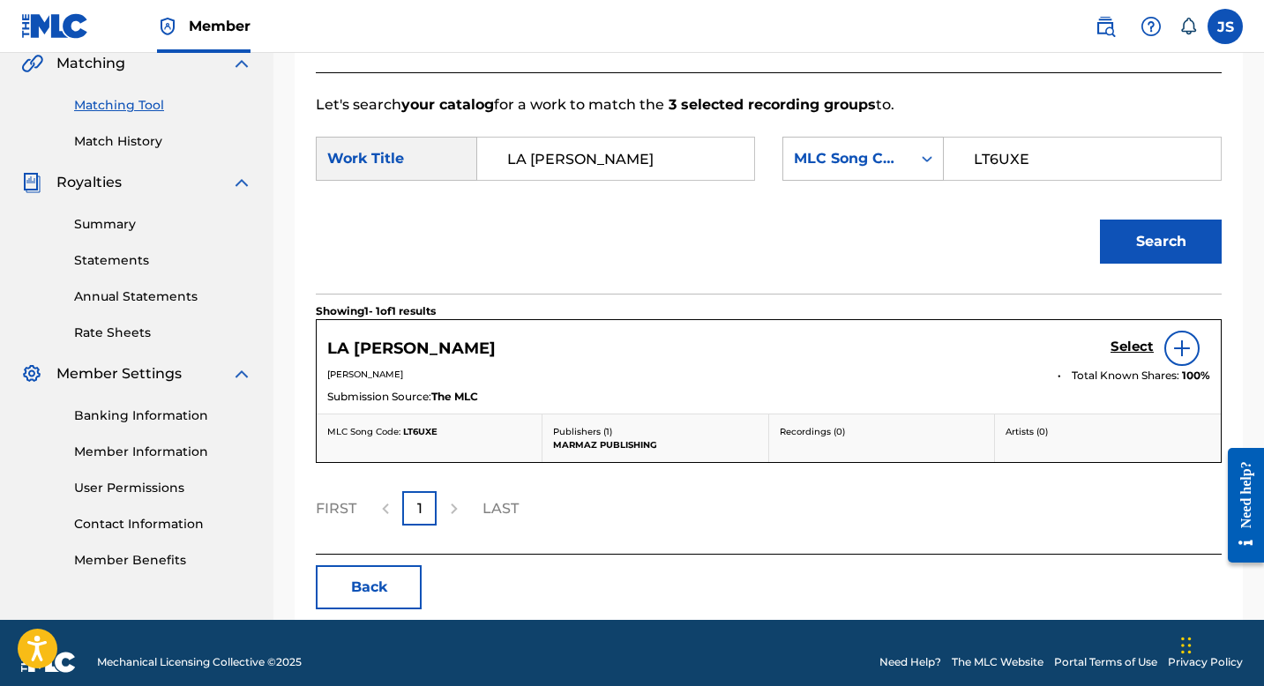
scroll to position [437, 0]
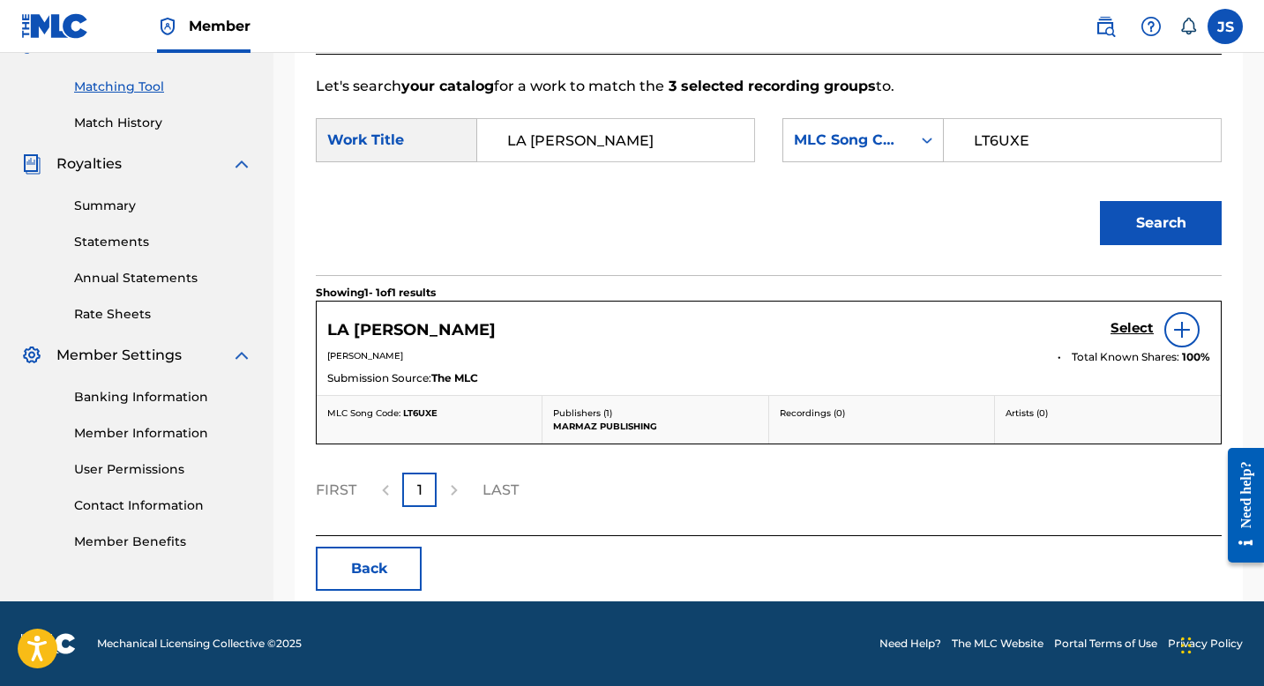
click at [435, 326] on h5 "LA KIRPA DE ANTONIO" at bounding box center [411, 330] width 169 height 20
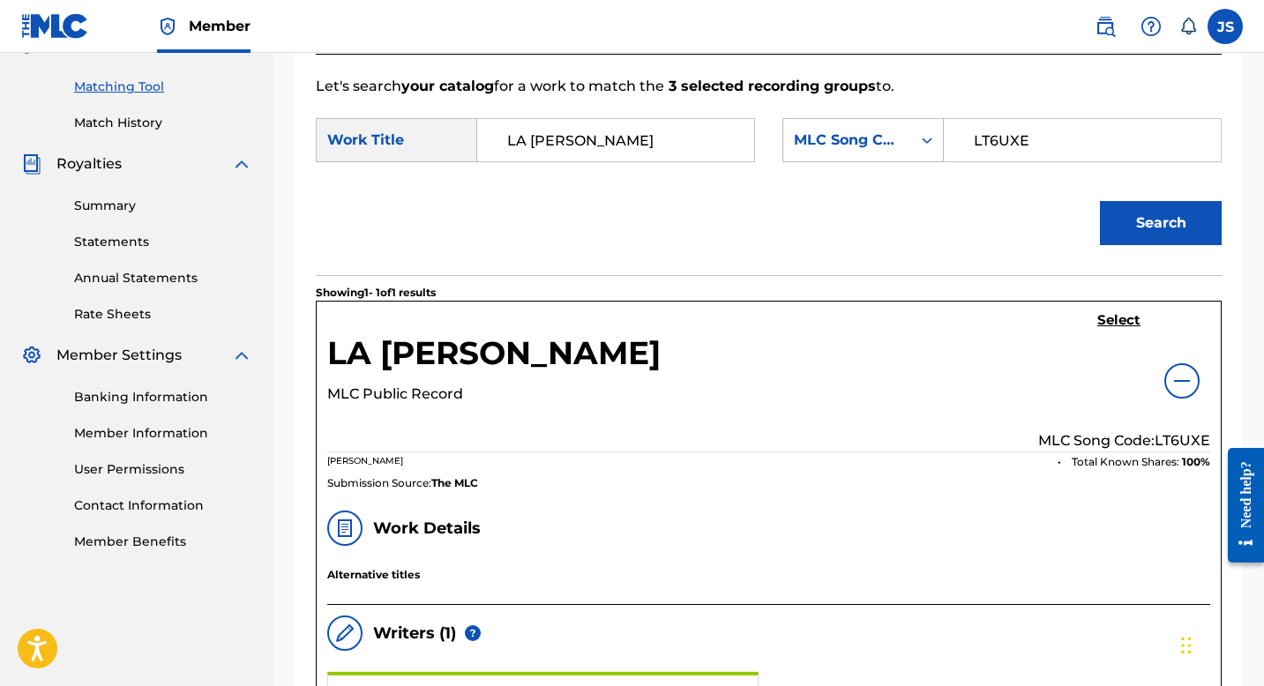
click at [1129, 318] on h5 "Select" at bounding box center [1118, 320] width 43 height 17
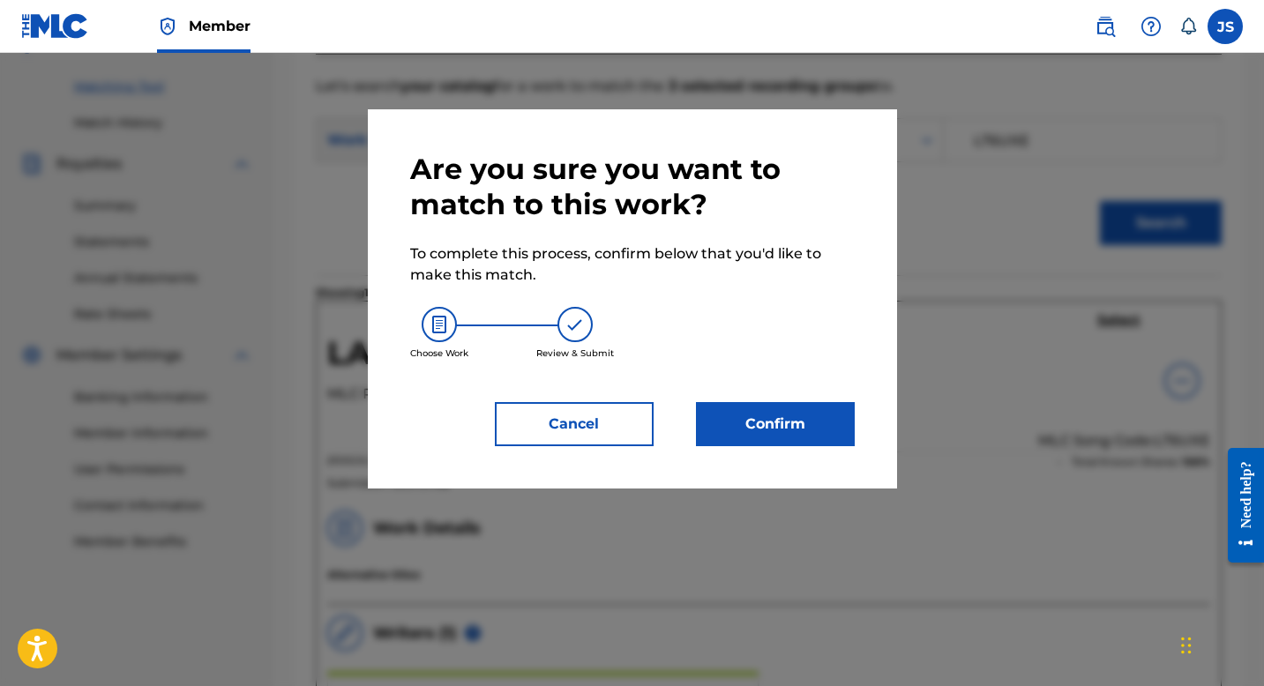
click at [775, 428] on button "Confirm" at bounding box center [775, 424] width 159 height 44
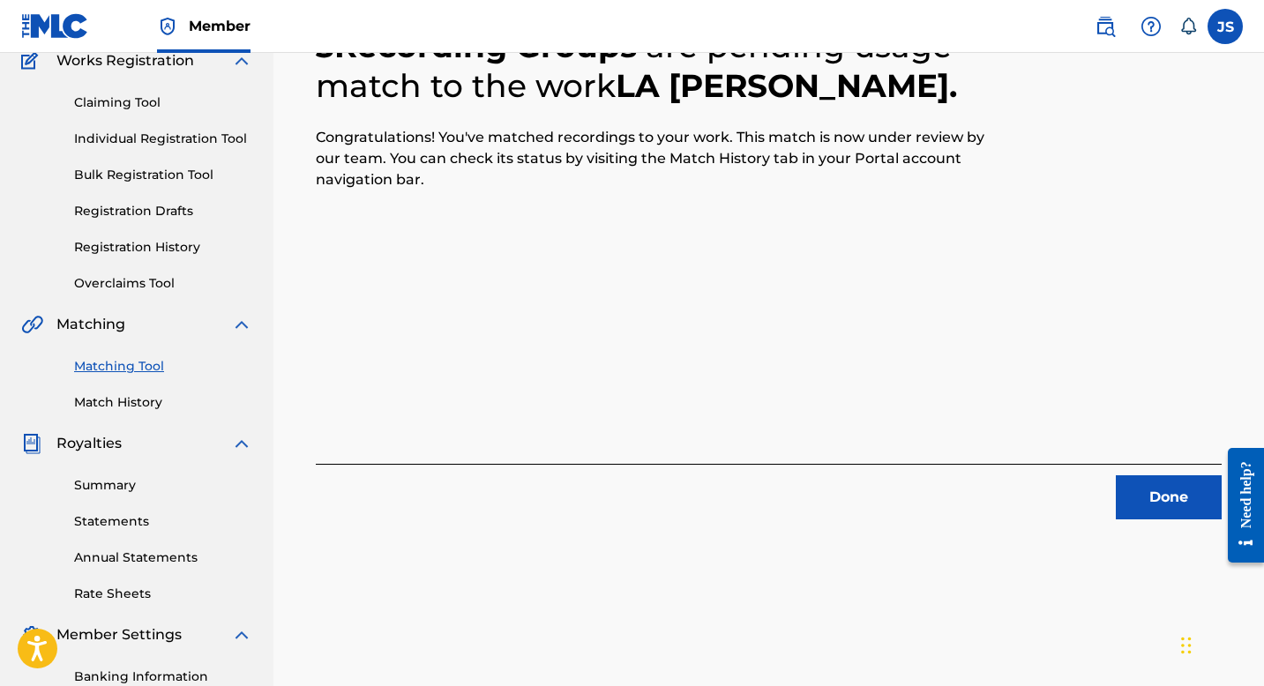
scroll to position [163, 0]
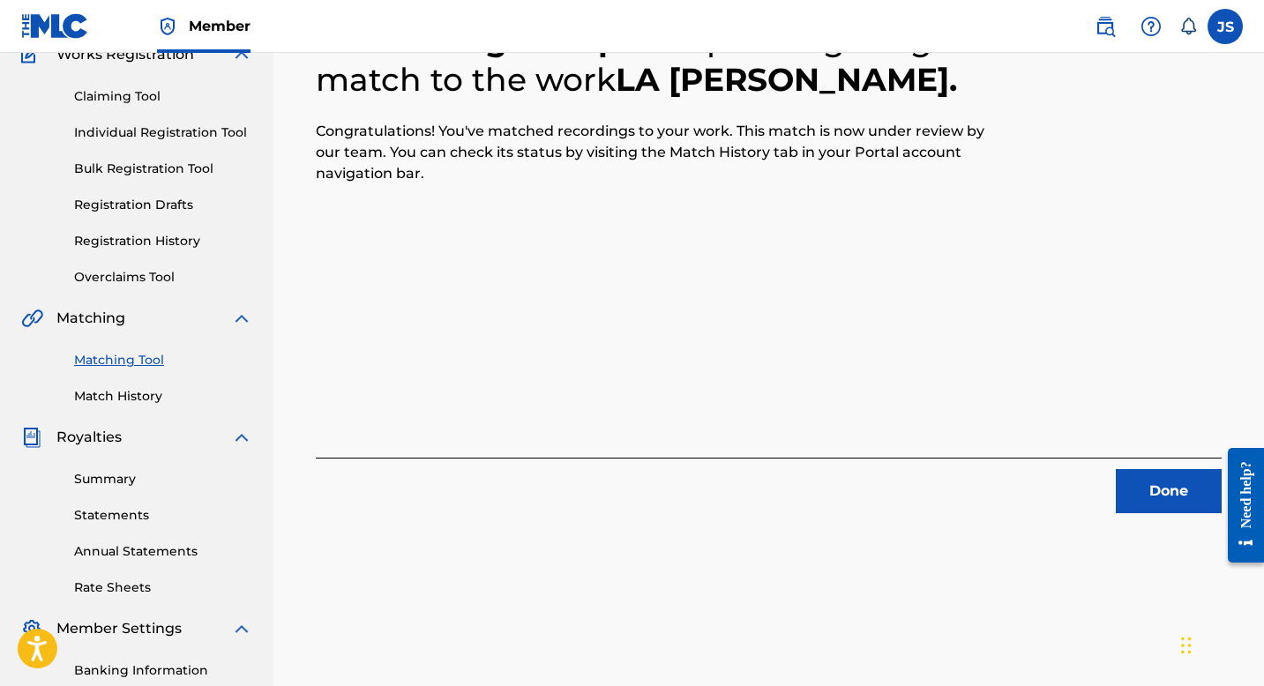
click at [1148, 469] on button "Done" at bounding box center [1169, 491] width 106 height 44
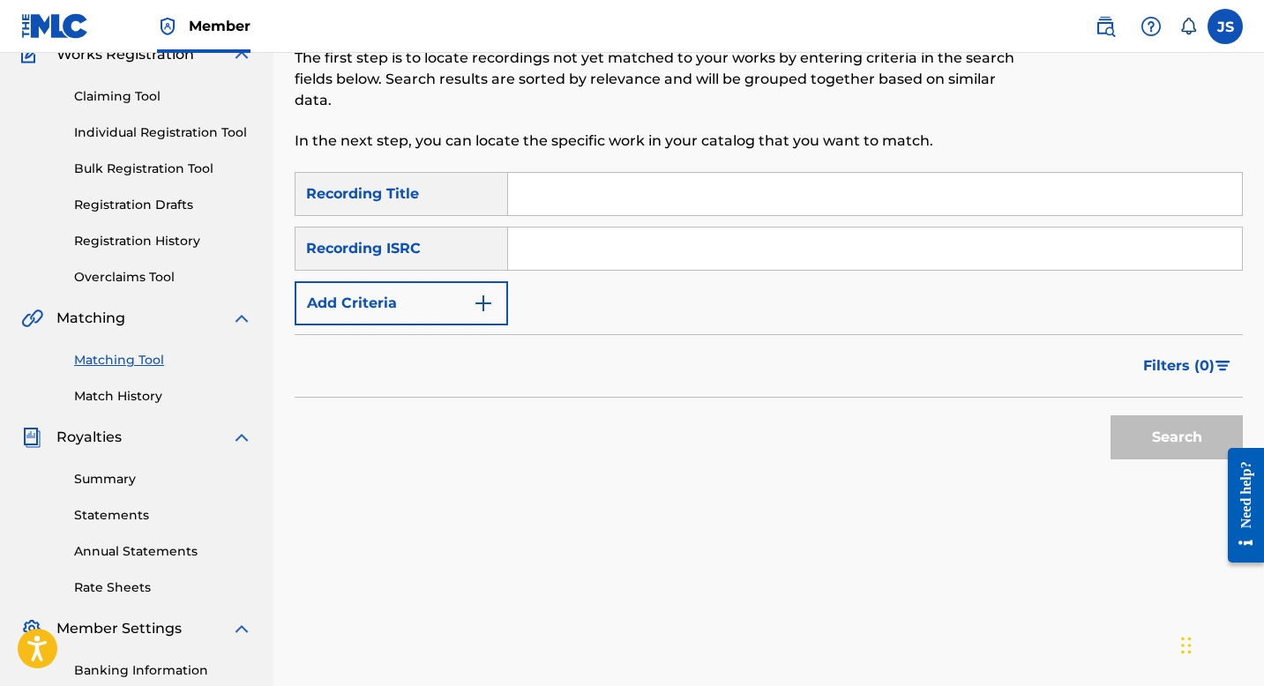
click at [583, 202] on input "Search Form" at bounding box center [875, 194] width 734 height 42
paste input "LA SUERTE DEL VIEJO POBRE"
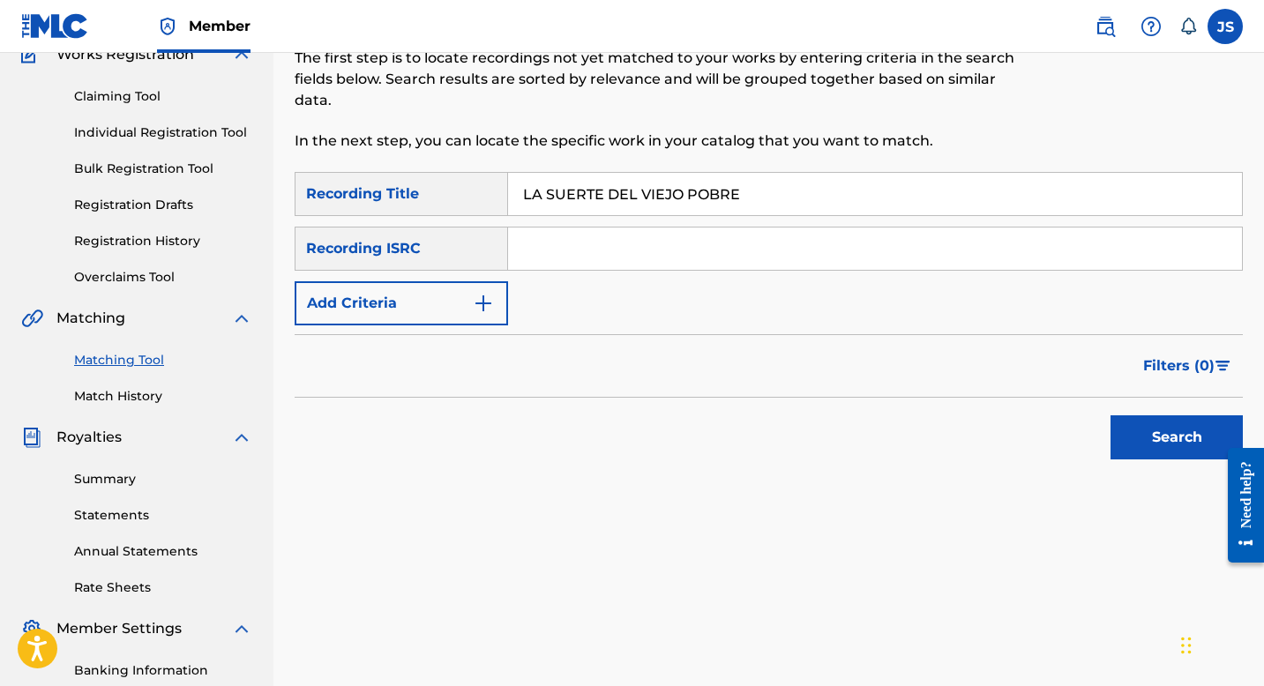
type input "LA SUERTE DEL VIEJO POBRE"
click at [1113, 420] on button "Search" at bounding box center [1177, 438] width 132 height 44
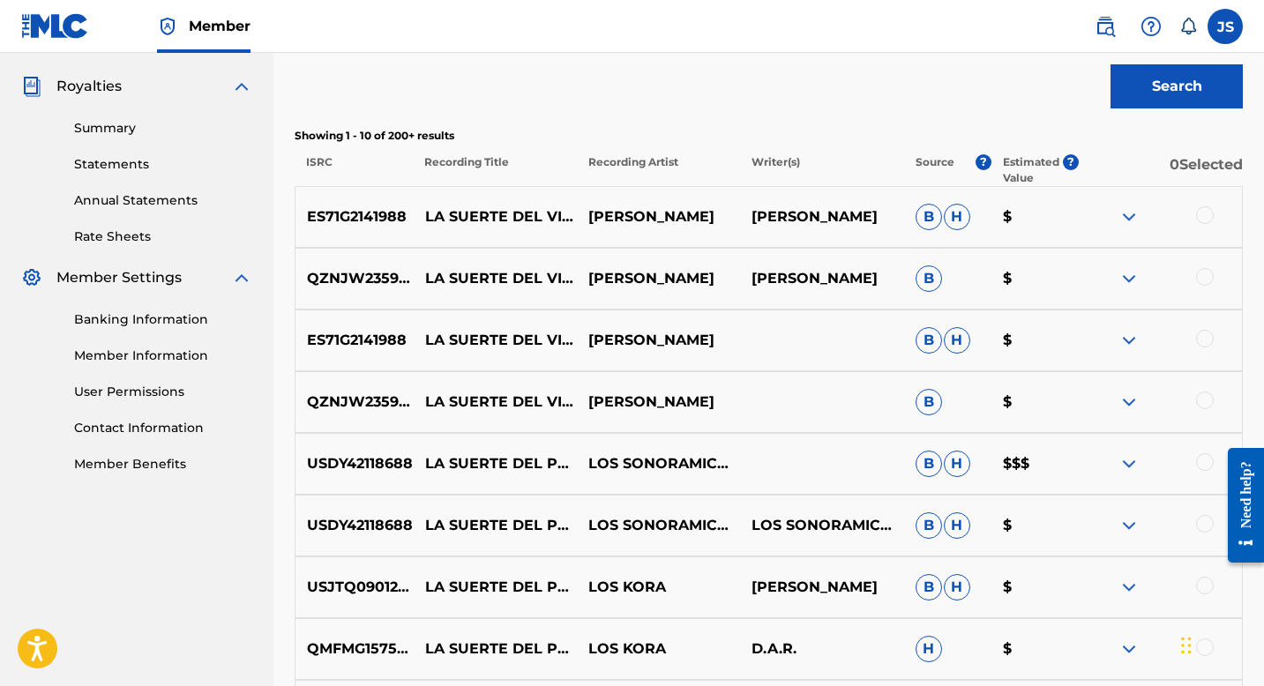
scroll to position [519, 0]
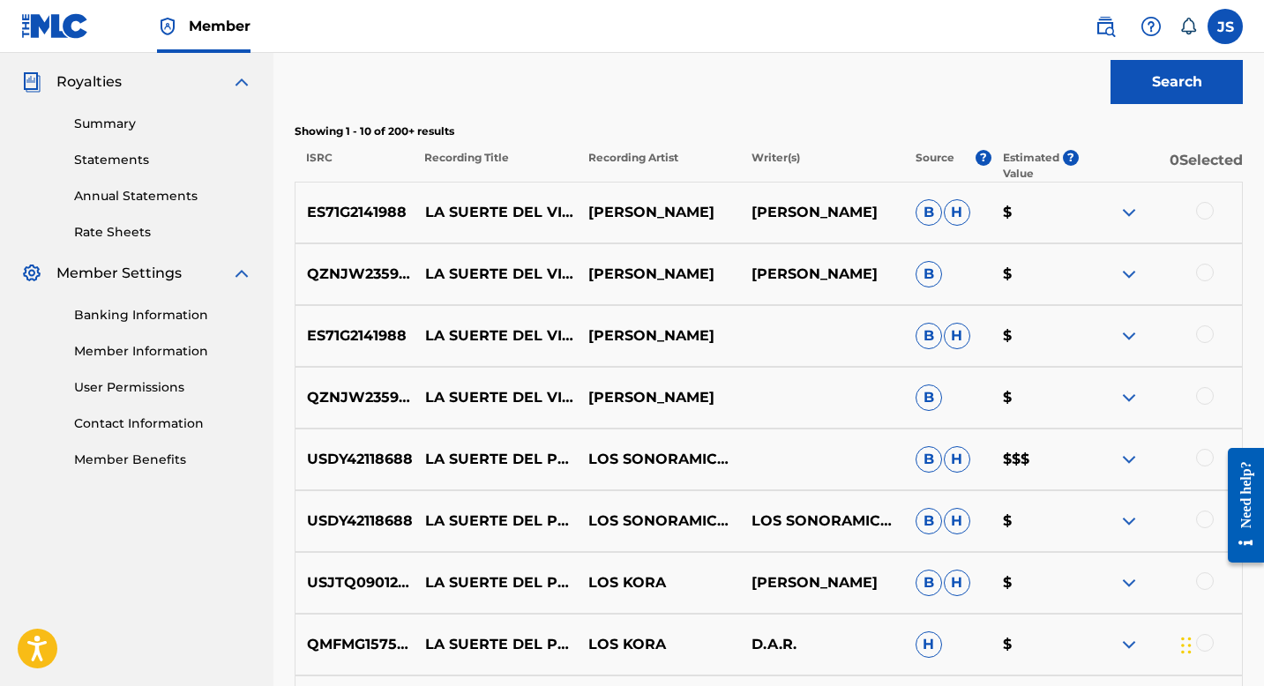
click at [349, 399] on p "QZNJW2359351" at bounding box center [355, 397] width 118 height 21
copy p "QZNJW2359351"
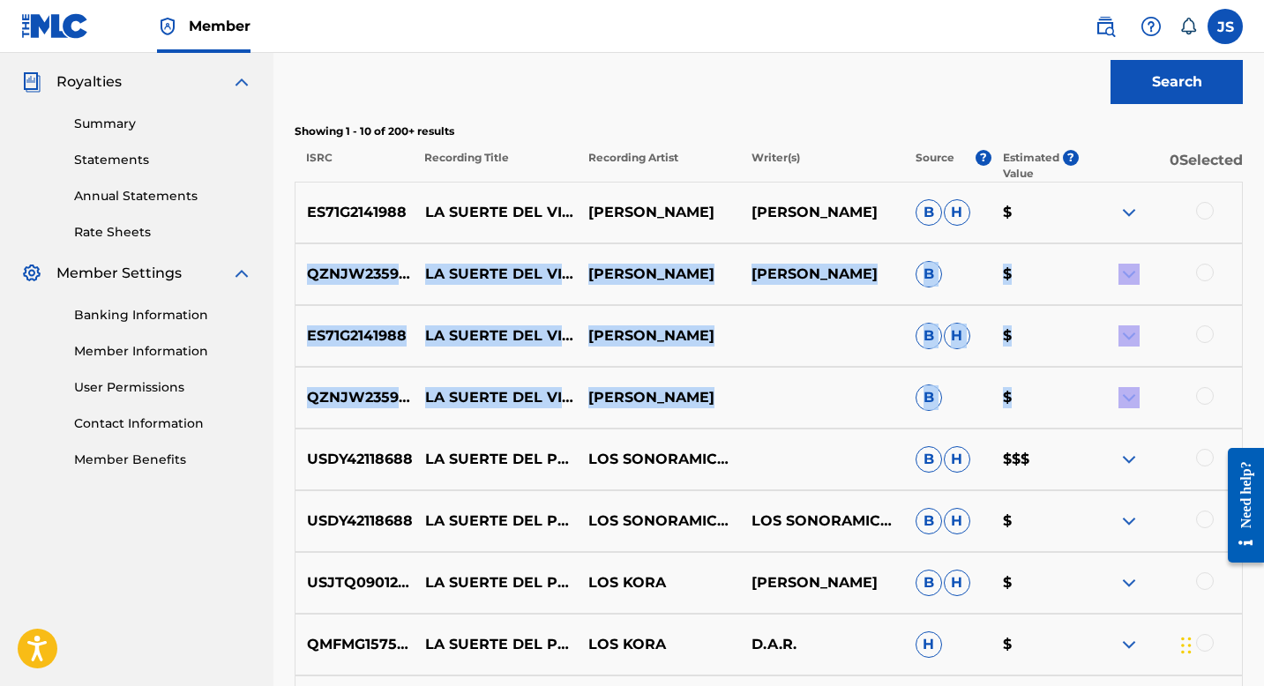
drag, startPoint x: 1202, startPoint y: 208, endPoint x: 1213, endPoint y: 373, distance: 165.4
click at [1213, 373] on div "ES71G2141988 LA SUERTE DEL VIEJO POBRE BLAS RUIZ BLAS RUIZ B H $ QZNJW2359351 L…" at bounding box center [769, 513] width 948 height 662
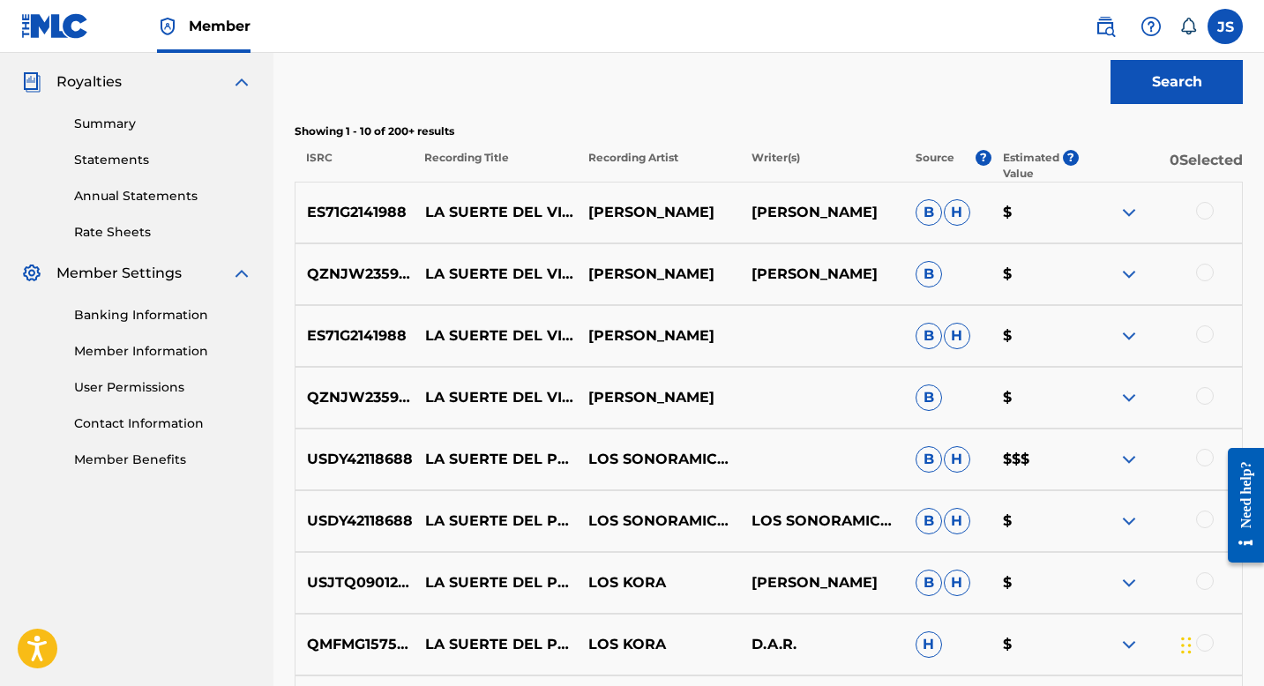
click at [1207, 400] on div at bounding box center [1205, 396] width 18 height 18
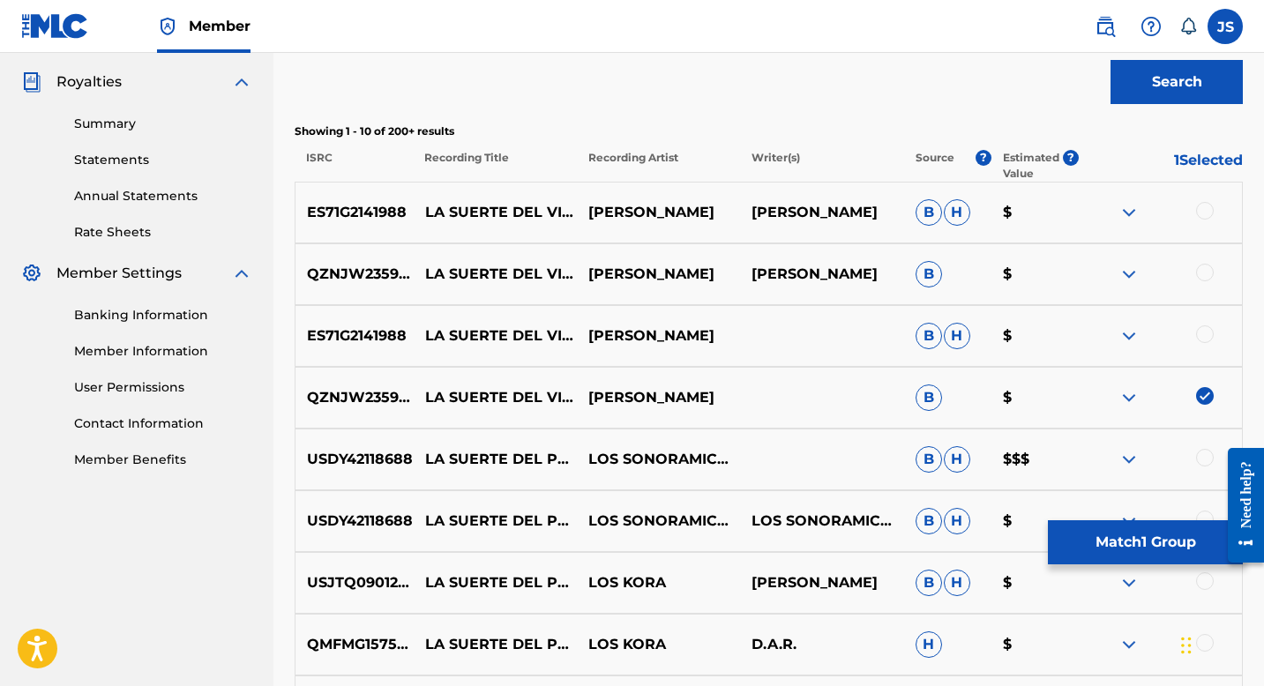
click at [1204, 330] on div at bounding box center [1205, 335] width 18 height 18
click at [1208, 269] on div at bounding box center [1205, 273] width 18 height 18
click at [1208, 216] on div at bounding box center [1205, 211] width 18 height 18
click at [1134, 550] on button "Match 4 Groups" at bounding box center [1145, 543] width 195 height 44
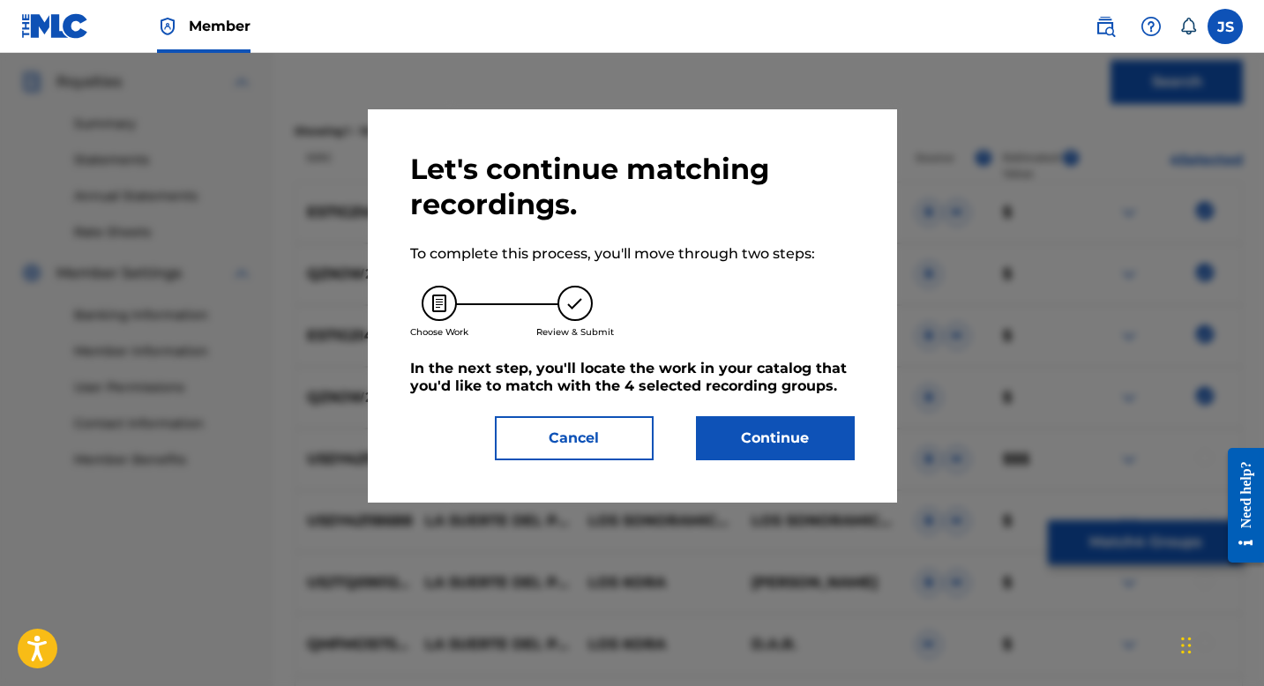
click at [776, 427] on button "Continue" at bounding box center [775, 438] width 159 height 44
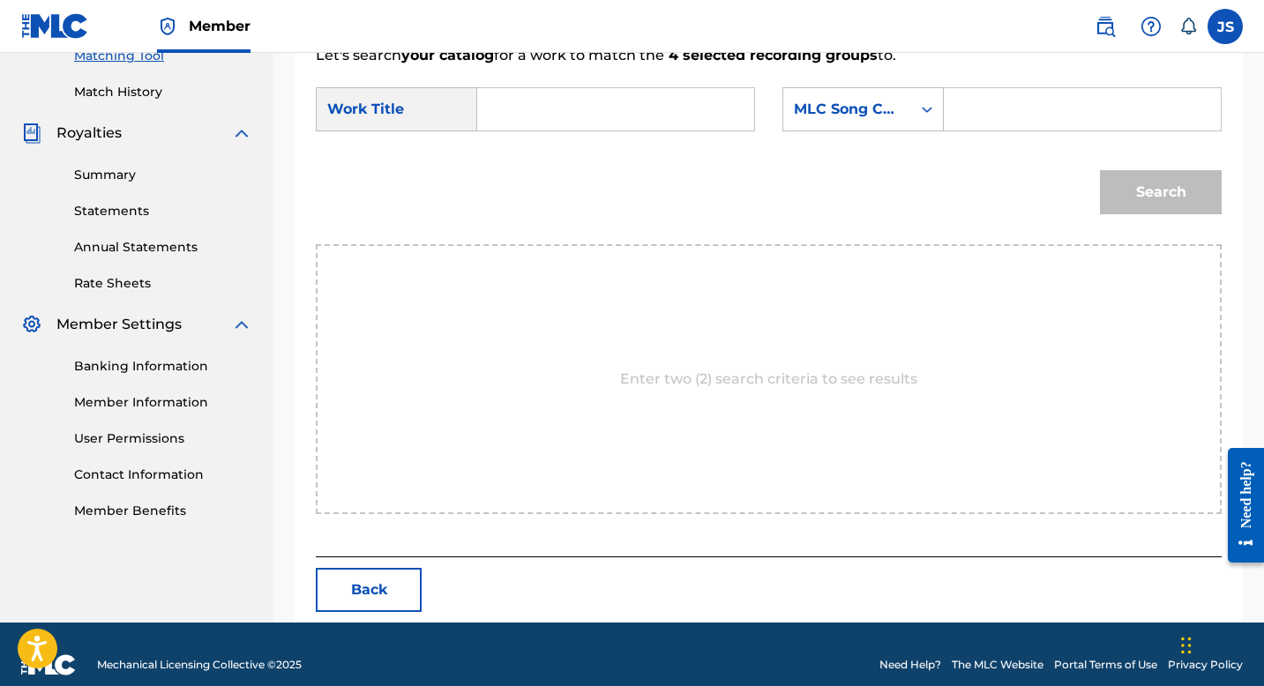
scroll to position [489, 0]
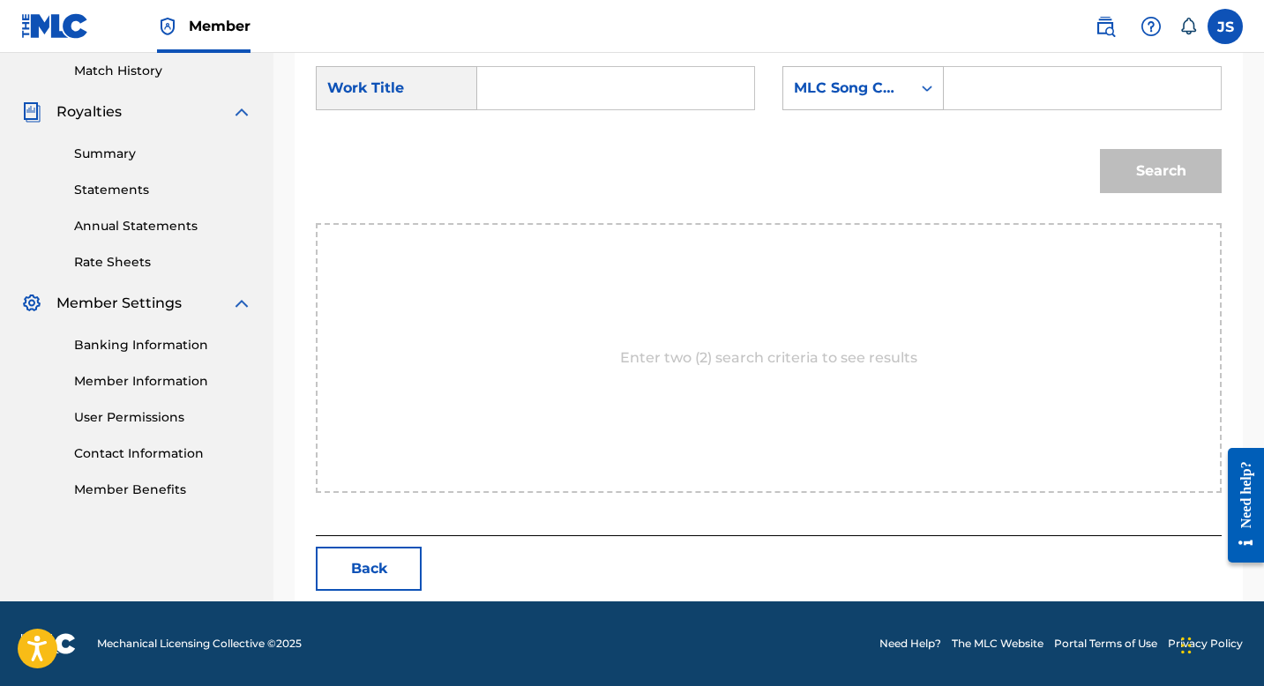
click at [559, 113] on div "SearchWithCriteriad91bd8d8-f24e-4bba-8f09-b0d3efec6359 Work Title SearchWithCri…" at bounding box center [769, 93] width 906 height 55
click at [561, 92] on input "Search Form" at bounding box center [615, 88] width 247 height 42
paste input "QZNJW2359351"
type input "QZNJW2359351"
paste input "LA SUERTE DEL VIEJO POBRE"
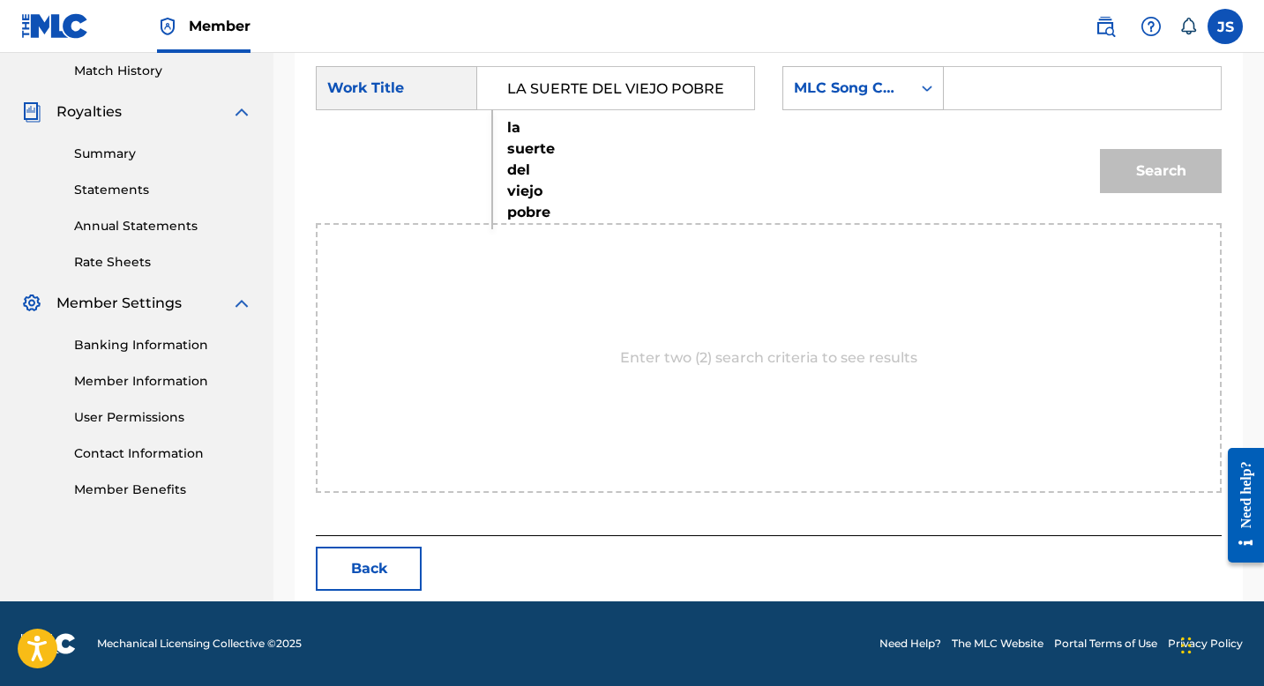
type input "LA SUERTE DEL VIEJO POBRE"
click at [1036, 78] on input "Search Form" at bounding box center [1082, 88] width 247 height 42
paste input "LT6166"
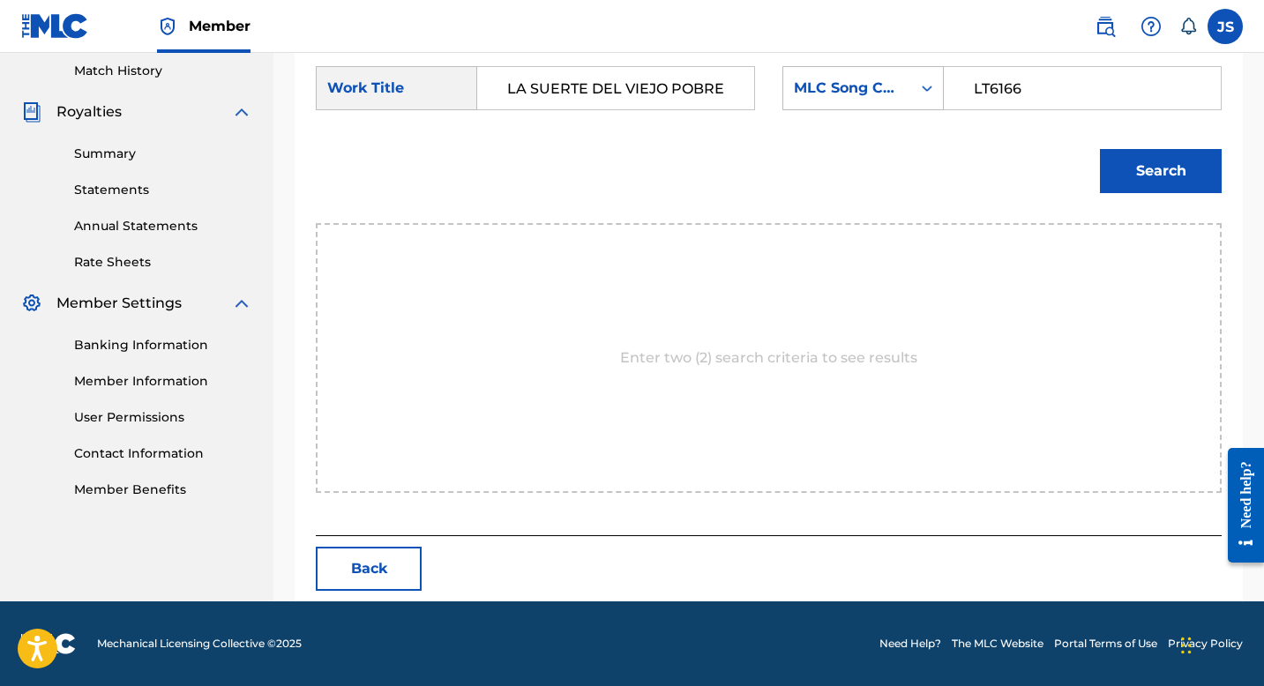
type input "LT6166"
click at [1131, 170] on button "Search" at bounding box center [1161, 171] width 122 height 44
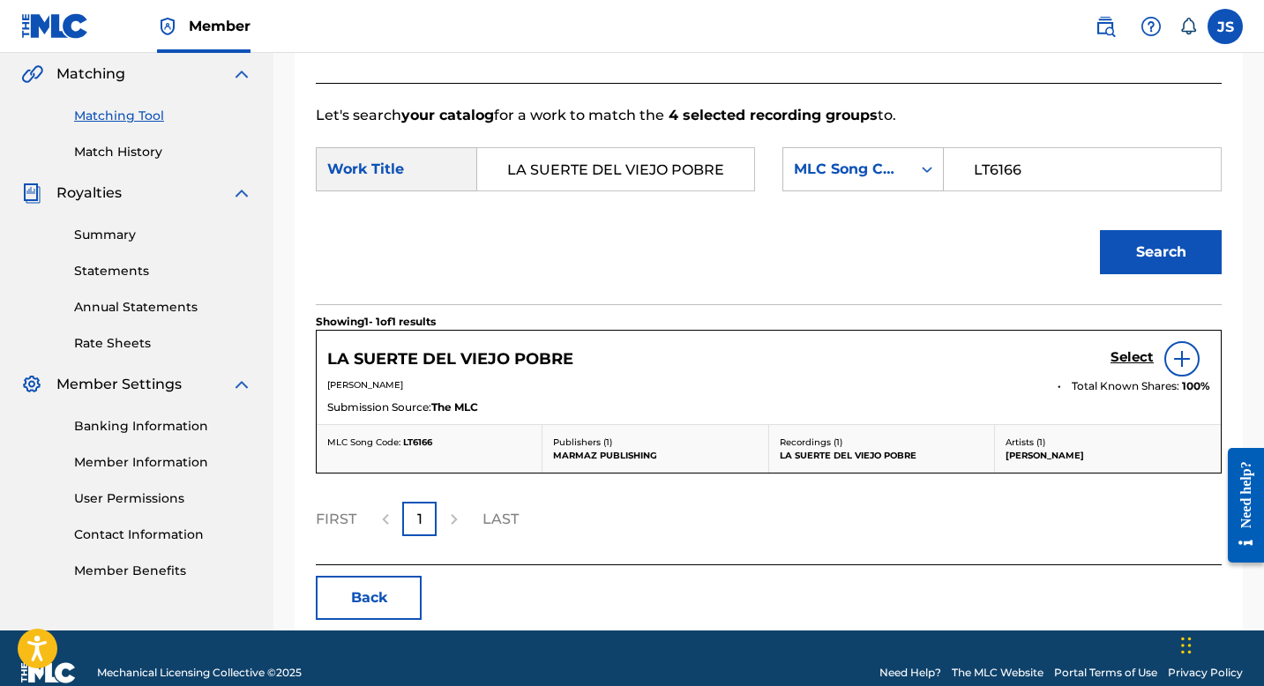
scroll to position [437, 0]
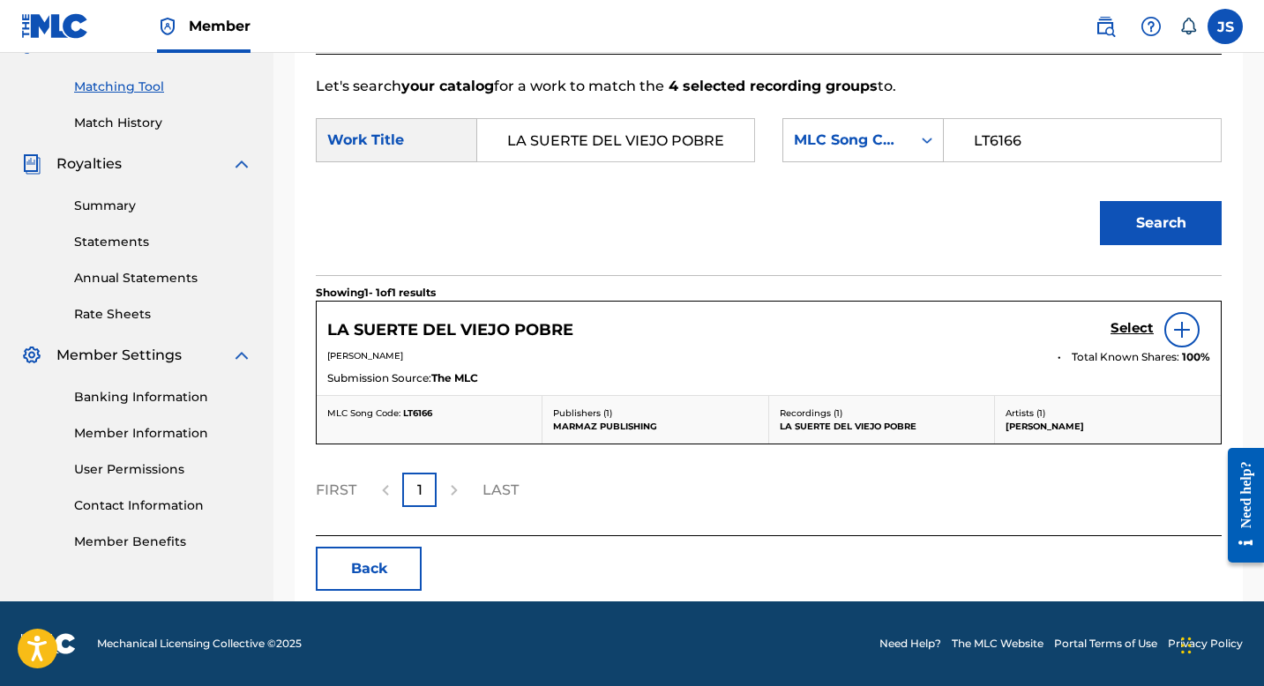
click at [537, 325] on h5 "LA SUERTE DEL VIEJO POBRE" at bounding box center [450, 330] width 246 height 20
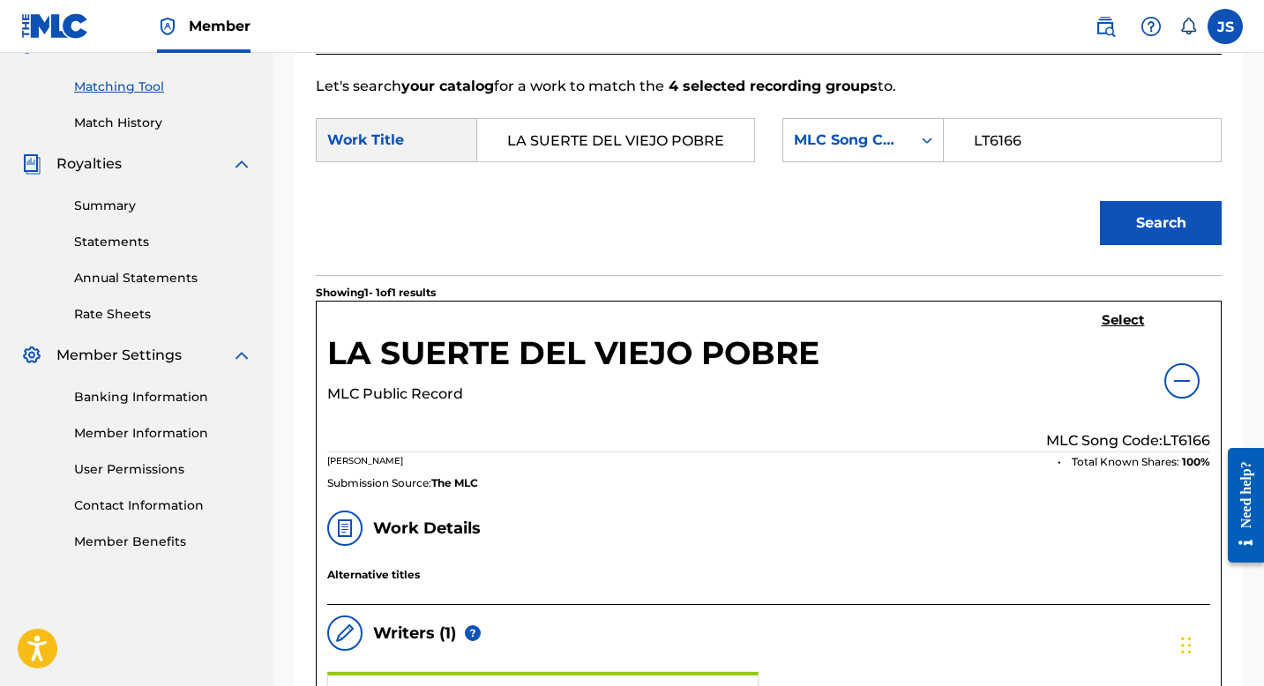
click at [1119, 322] on h5 "Select" at bounding box center [1123, 320] width 43 height 17
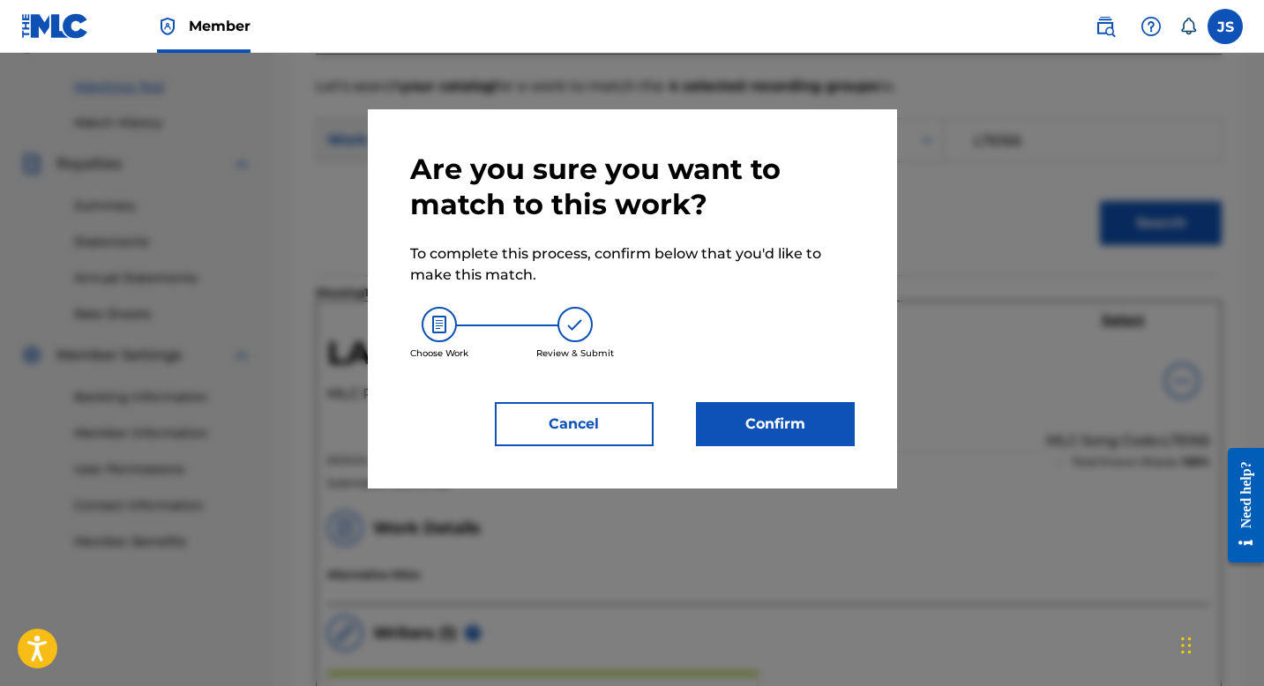
click at [794, 421] on button "Confirm" at bounding box center [775, 424] width 159 height 44
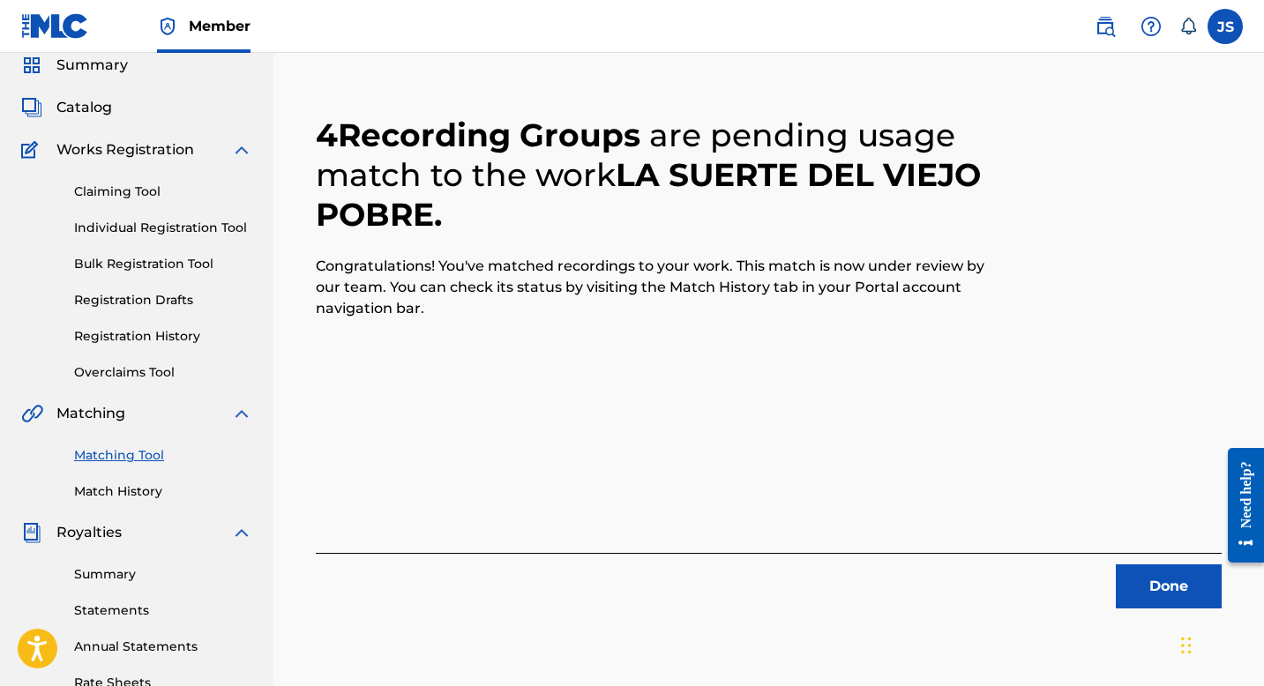
scroll to position [129, 0]
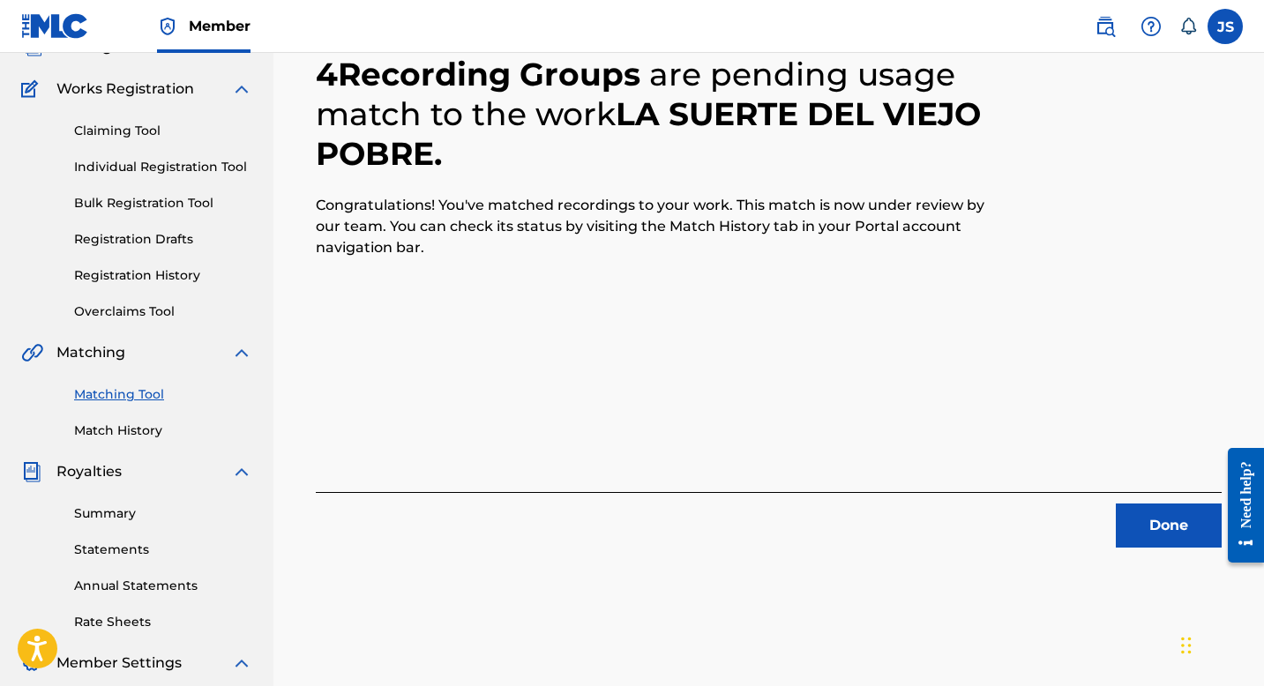
click at [1150, 519] on button "Done" at bounding box center [1169, 526] width 106 height 44
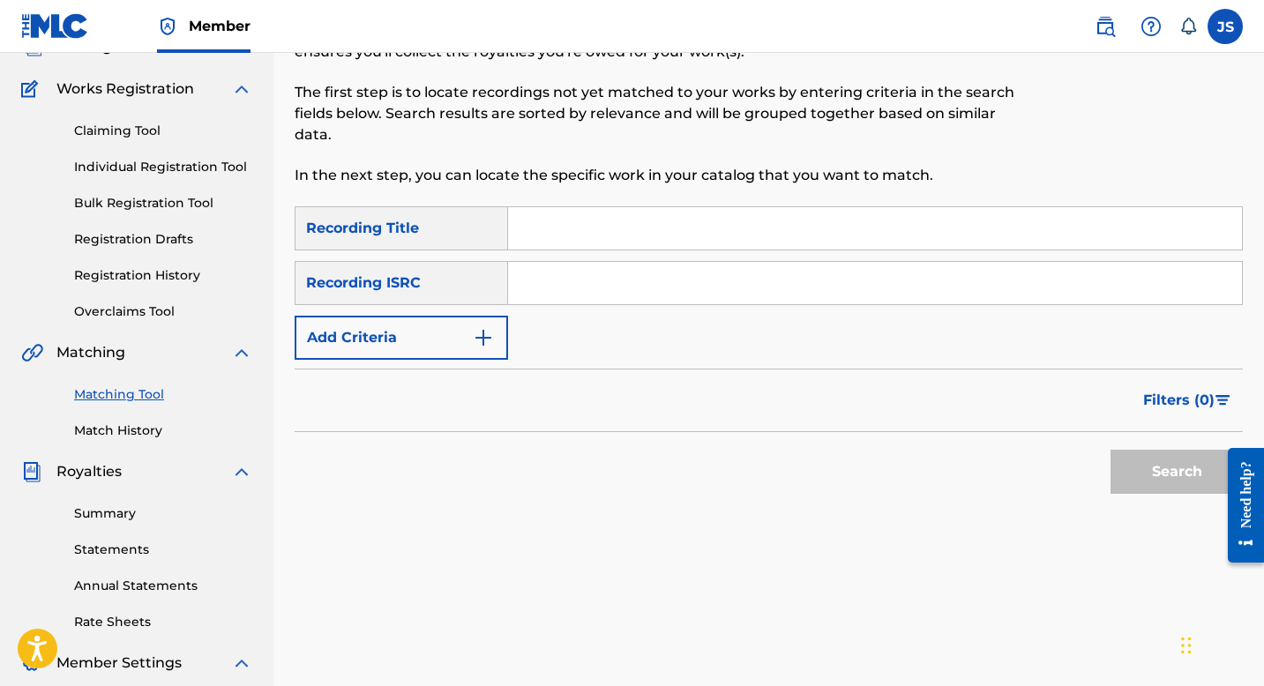
click at [770, 237] on input "Search Form" at bounding box center [875, 228] width 734 height 42
paste input "LUZ DE MI VIDA"
type input "LUZ DE MI VIDA"
click at [1179, 495] on div "Search" at bounding box center [1172, 467] width 141 height 71
click at [1134, 466] on button "Search" at bounding box center [1177, 472] width 132 height 44
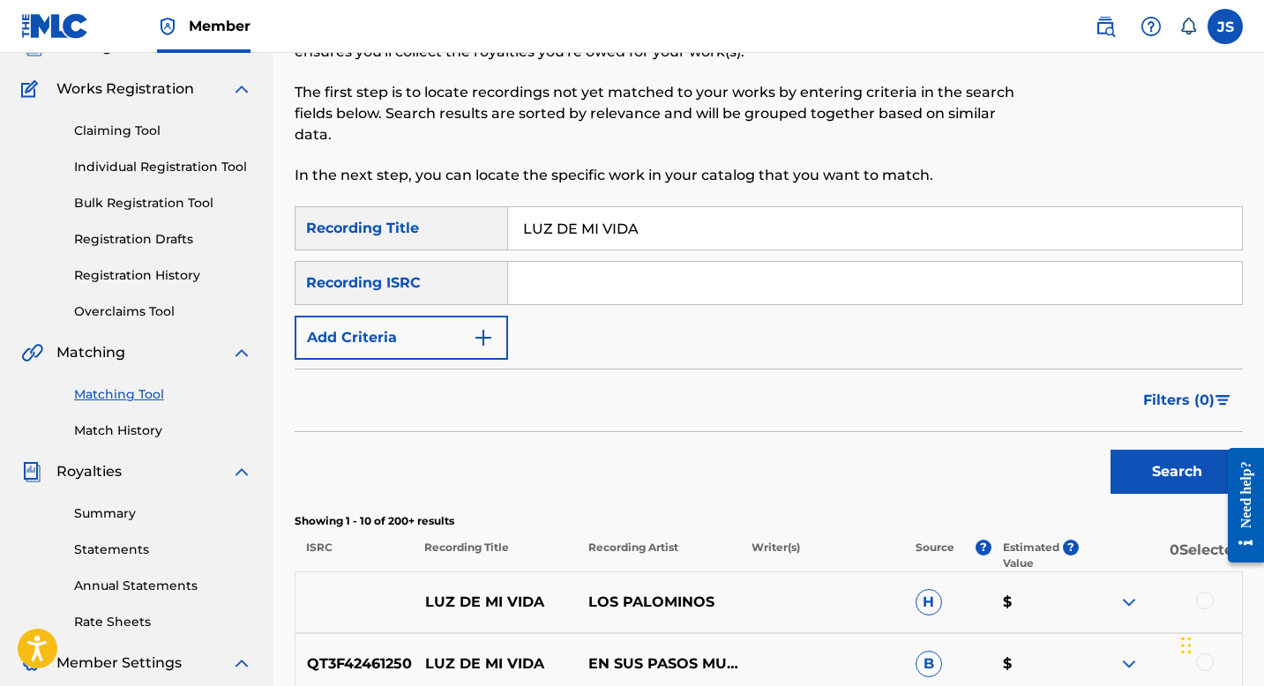
click at [443, 361] on form "SearchWithCriteriaa412bf17-ddc6-465a-8d7f-57902bec2daf Recording Title LUZ DE M…" at bounding box center [769, 354] width 948 height 296
click at [420, 347] on button "Add Criteria" at bounding box center [401, 338] width 213 height 44
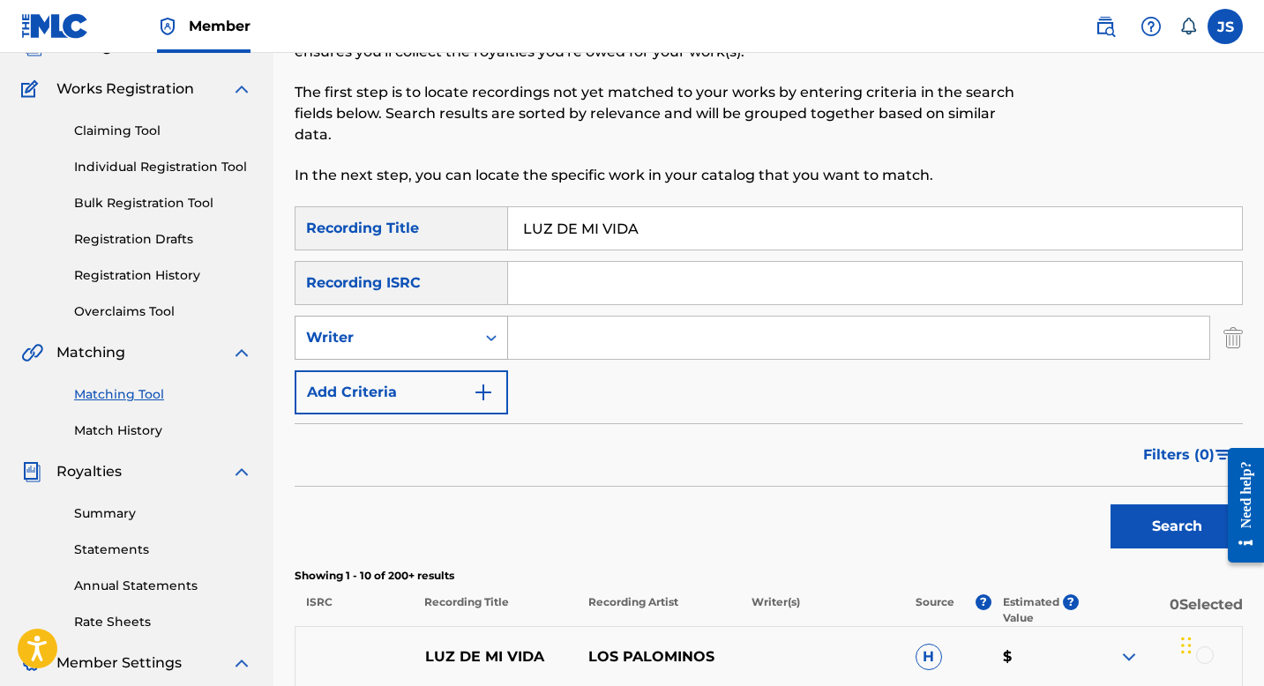
click at [421, 349] on div "Writer" at bounding box center [386, 338] width 180 height 34
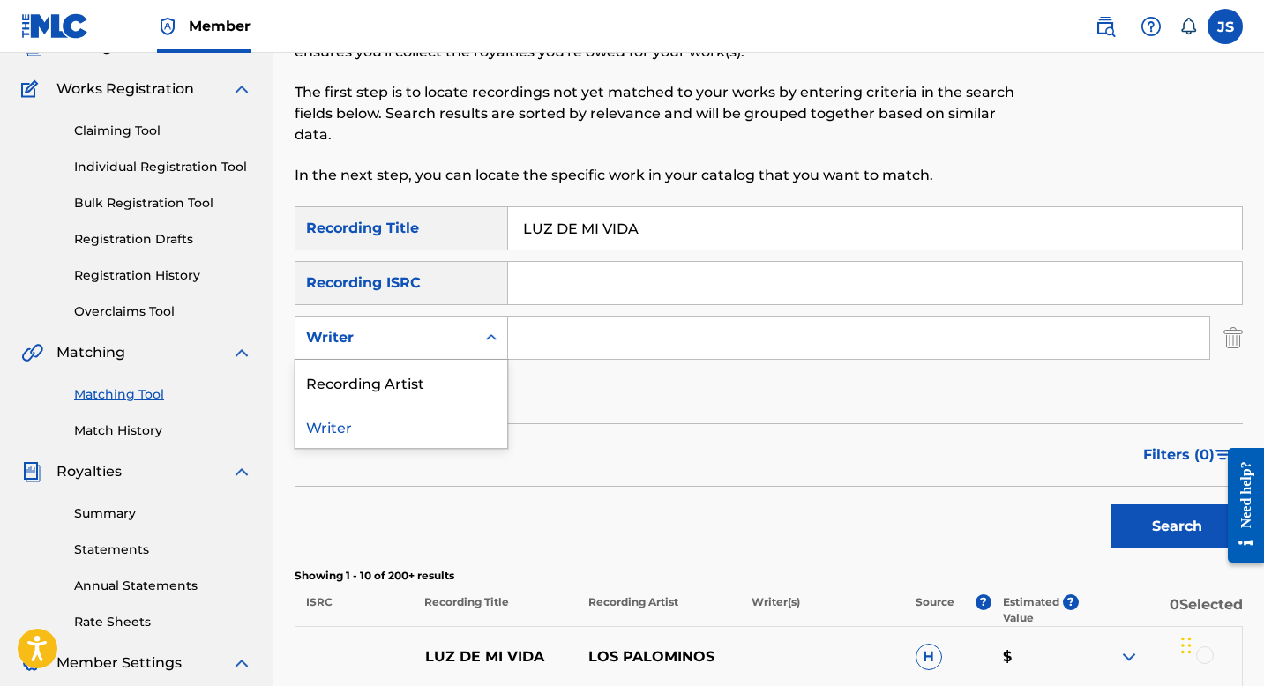
click at [571, 336] on input "Search Form" at bounding box center [858, 338] width 701 height 42
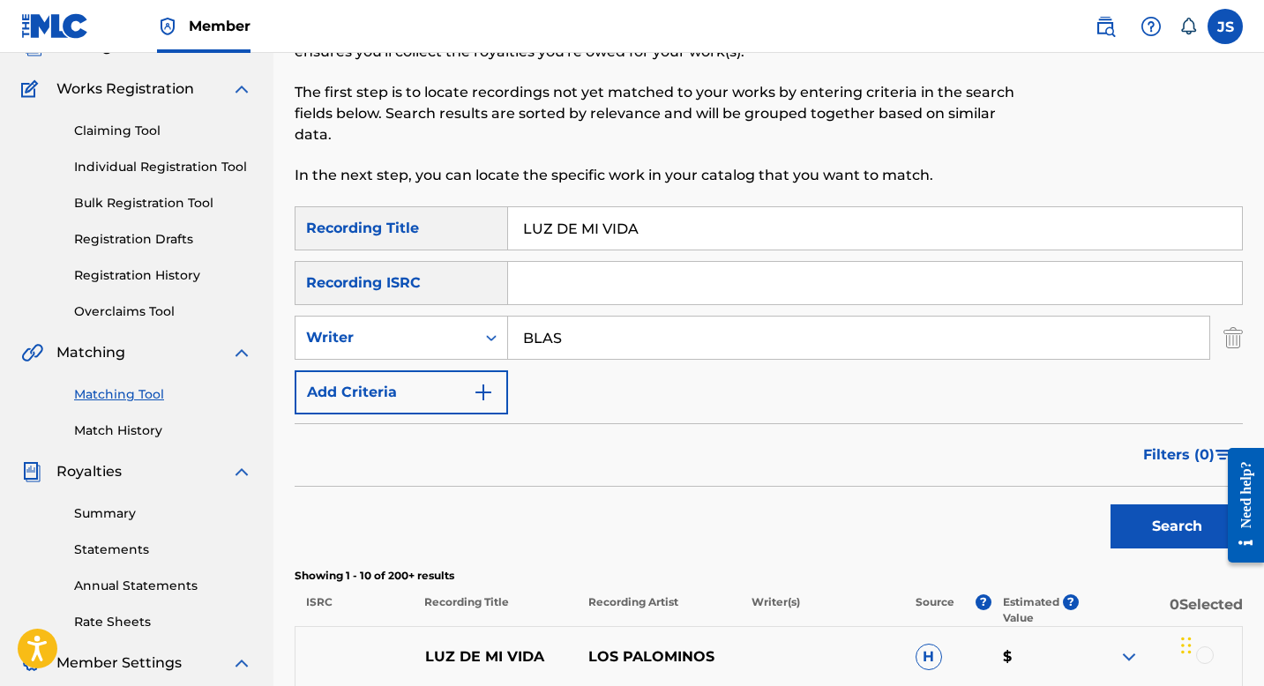
type input "[PERSON_NAME]"
click at [1169, 522] on button "Search" at bounding box center [1177, 527] width 132 height 44
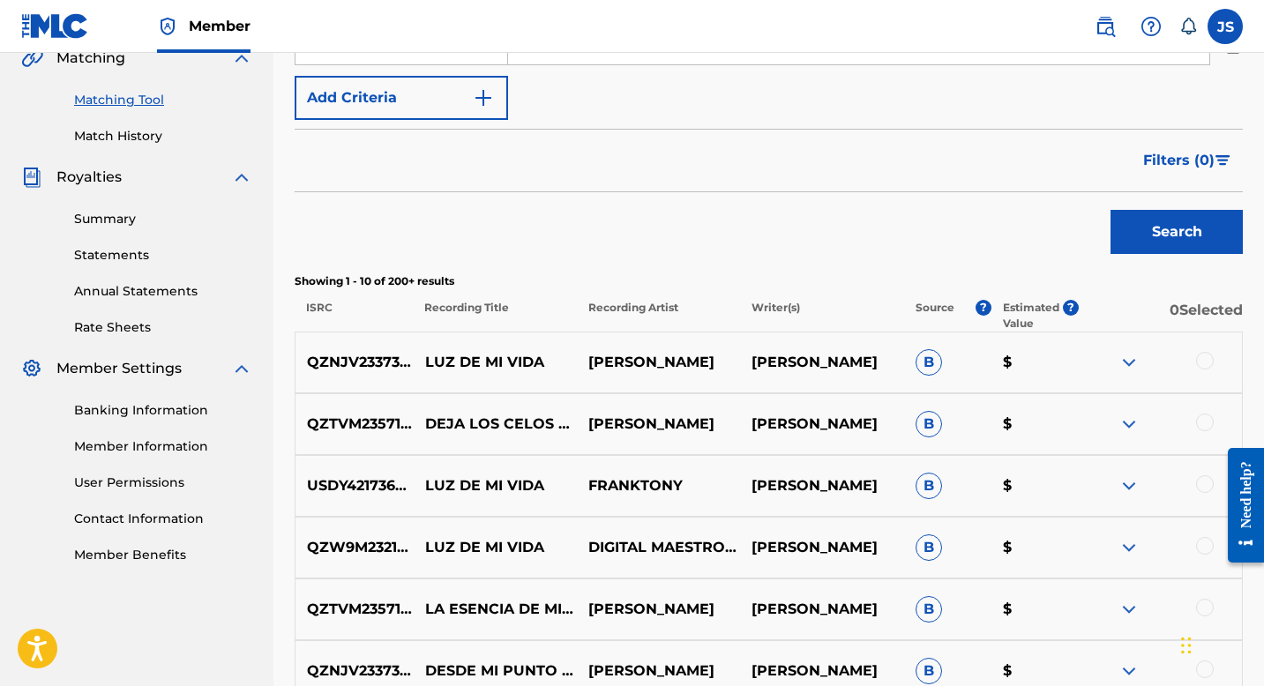
scroll to position [426, 0]
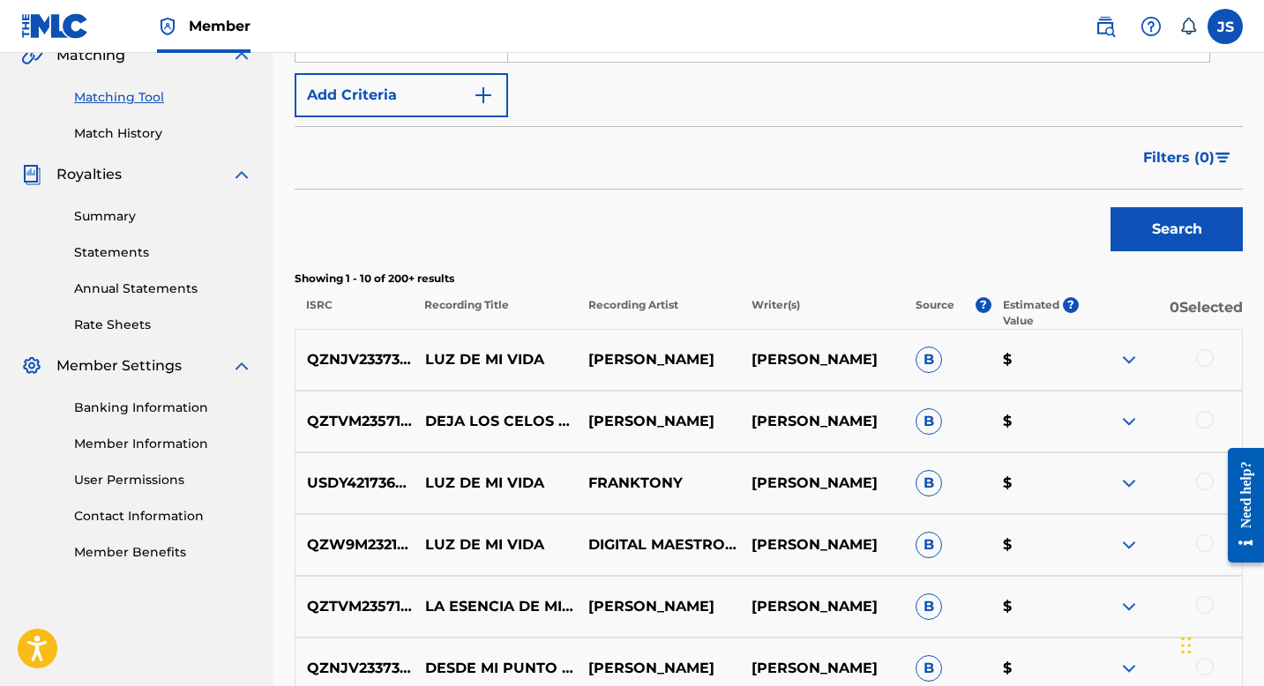
click at [1209, 352] on div at bounding box center [1205, 358] width 18 height 18
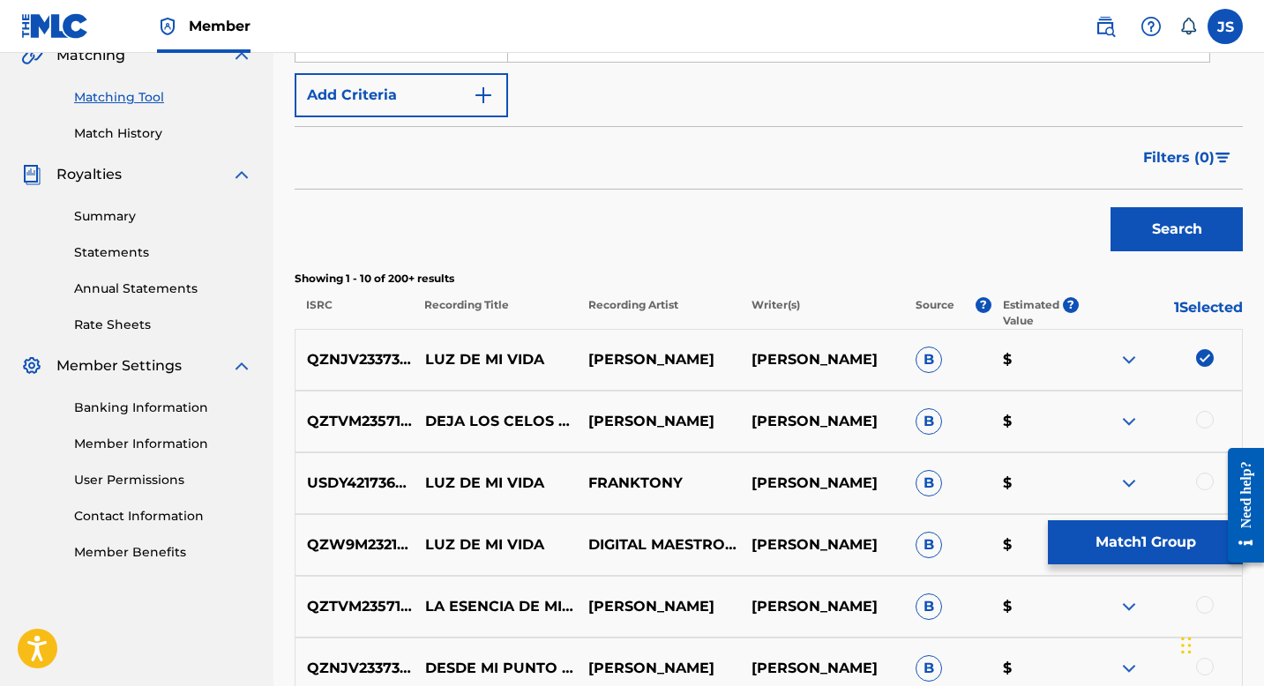
click at [1146, 549] on button "Match 1 Group" at bounding box center [1145, 543] width 195 height 44
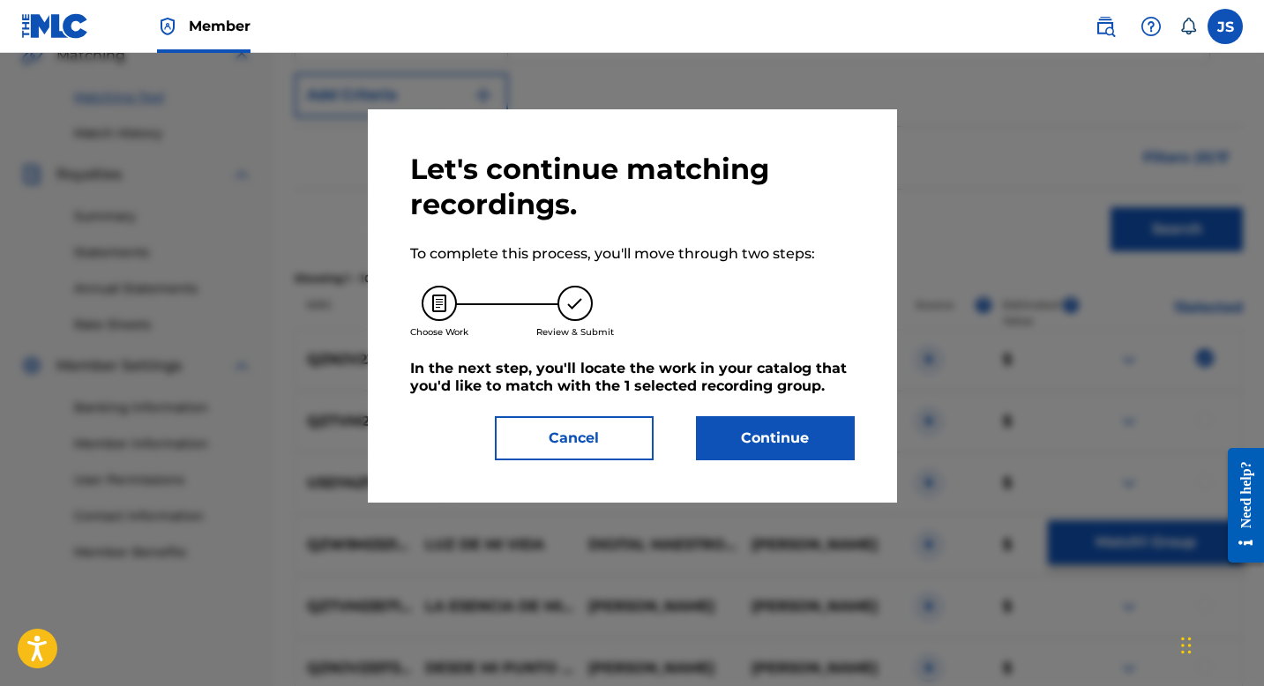
click at [752, 426] on button "Continue" at bounding box center [775, 438] width 159 height 44
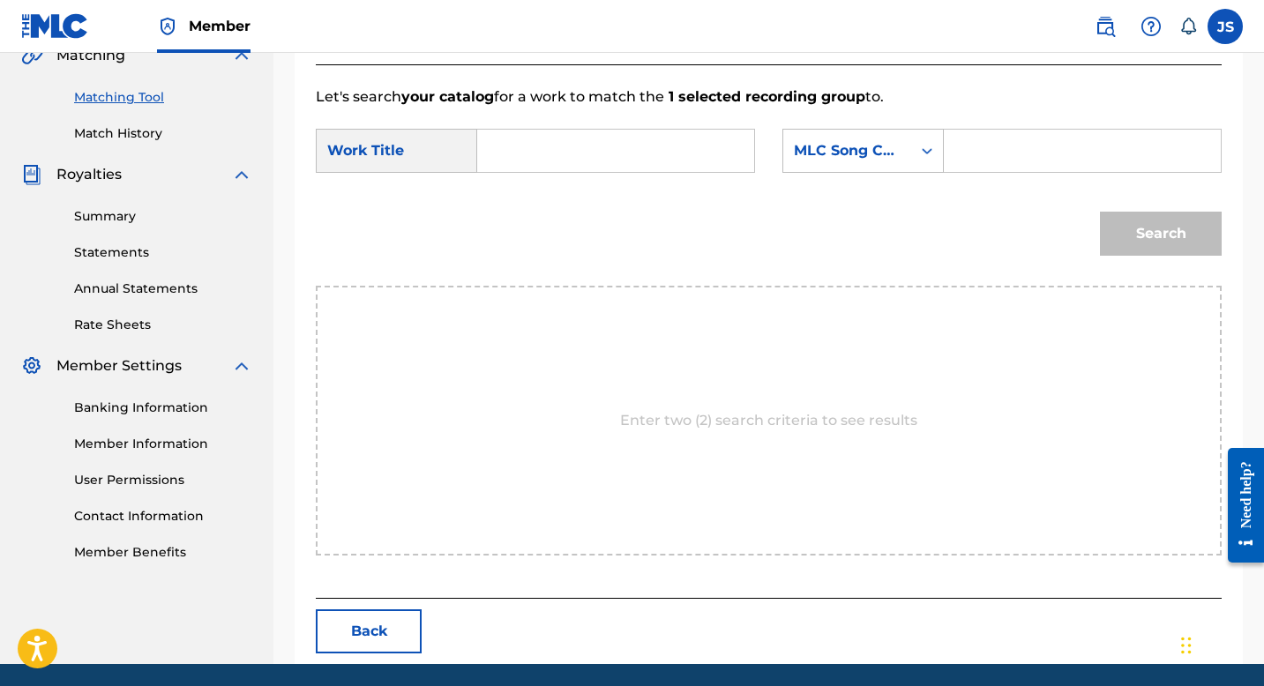
click at [563, 168] on input "Search Form" at bounding box center [615, 151] width 247 height 42
paste input "LUZ DE MI VIDA"
type input "LUZ DE MI VIDA"
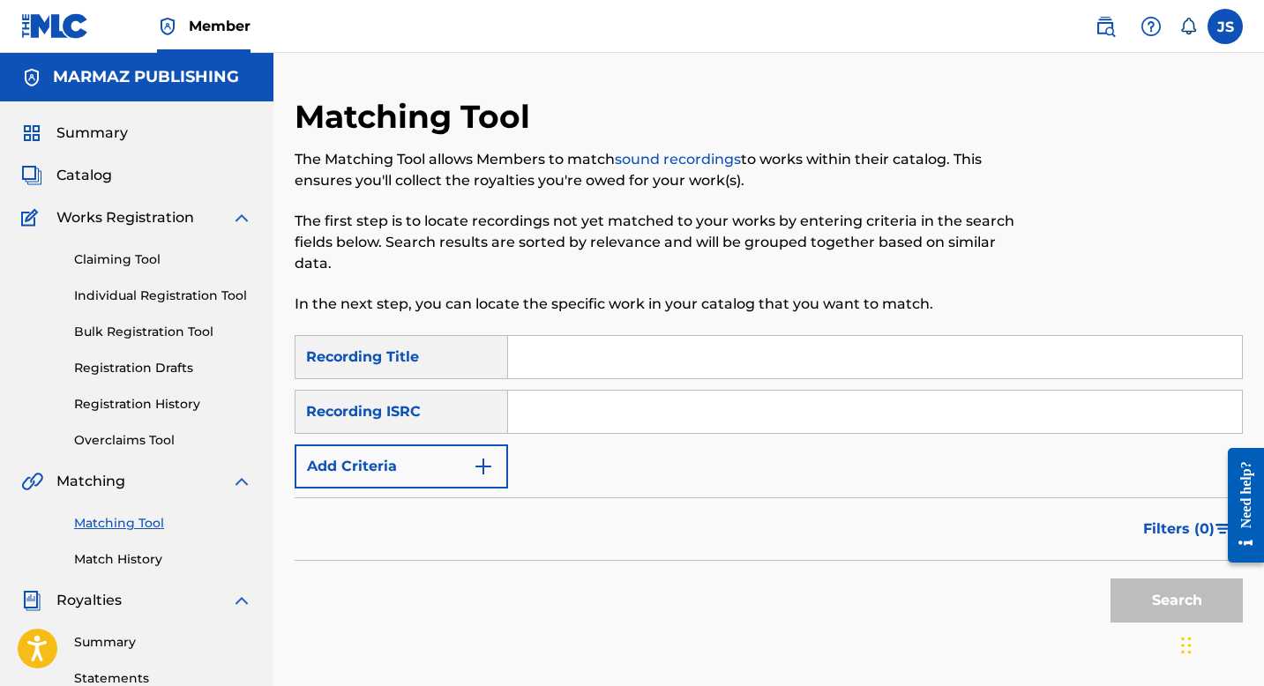
click at [599, 347] on input "Search Form" at bounding box center [875, 357] width 734 height 42
paste input "LUZ DE MI VIDA"
type input "LUZ DE MI VIDA"
click at [1148, 598] on button "Search" at bounding box center [1177, 601] width 132 height 44
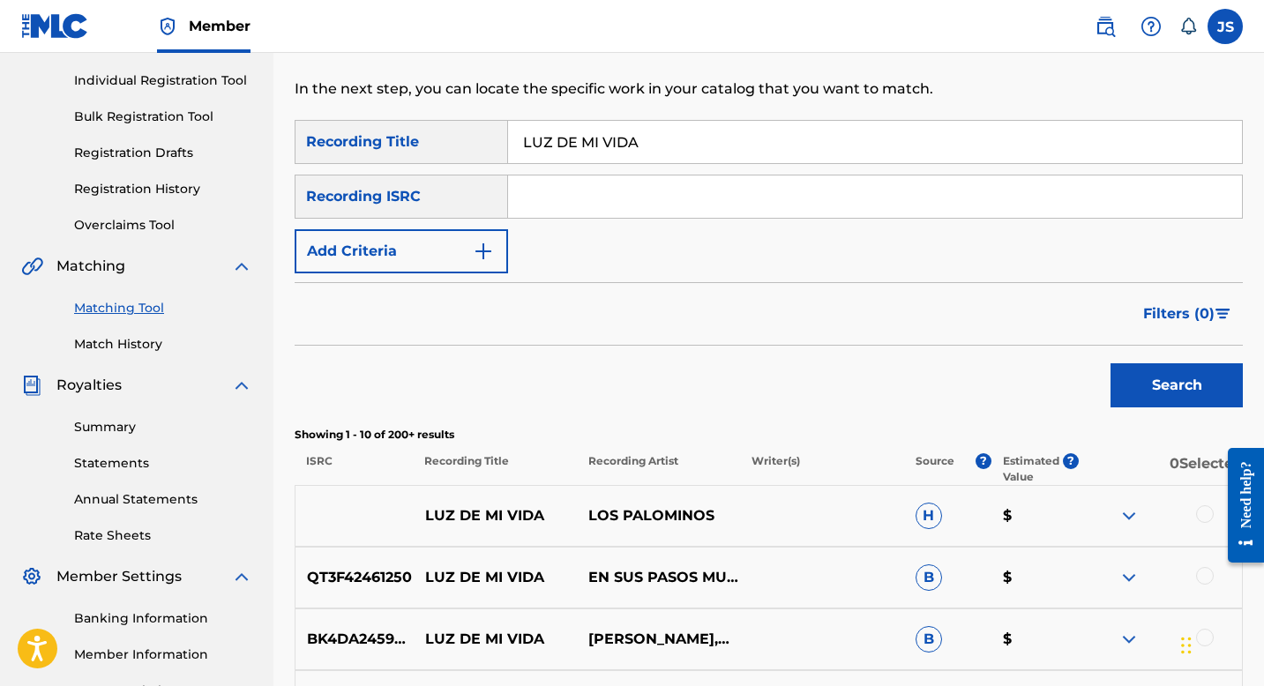
scroll to position [233, 0]
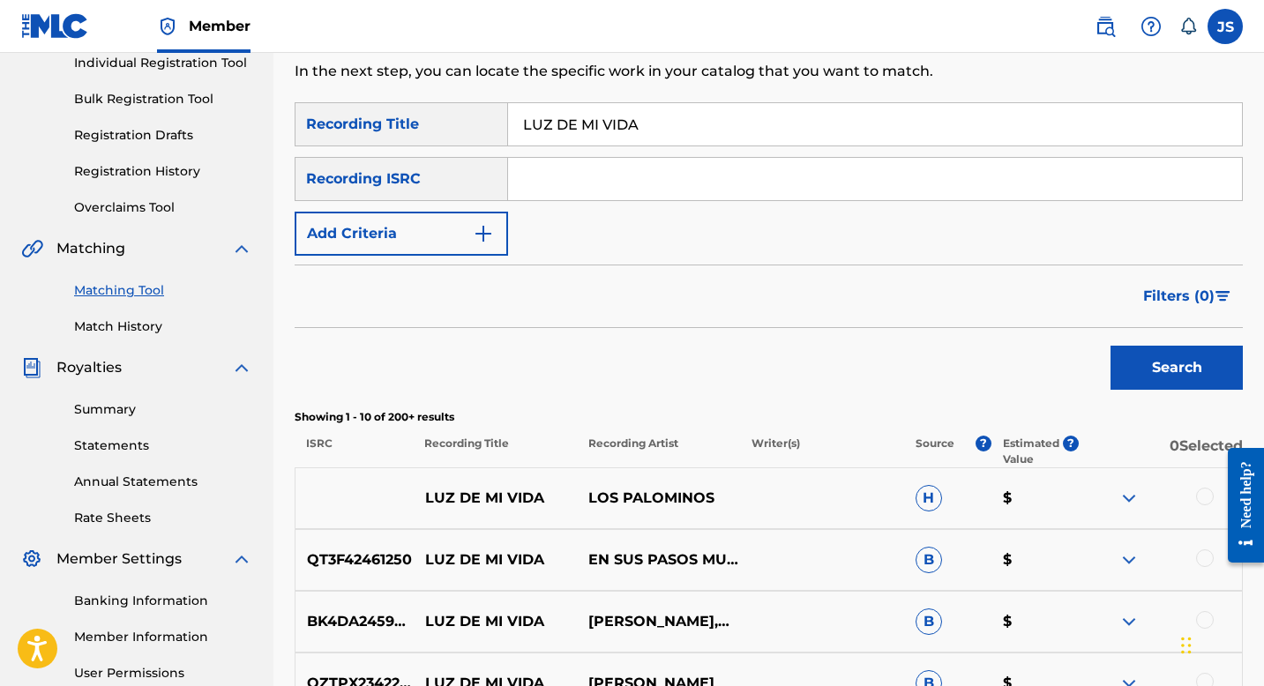
click at [469, 242] on button "Add Criteria" at bounding box center [401, 234] width 213 height 44
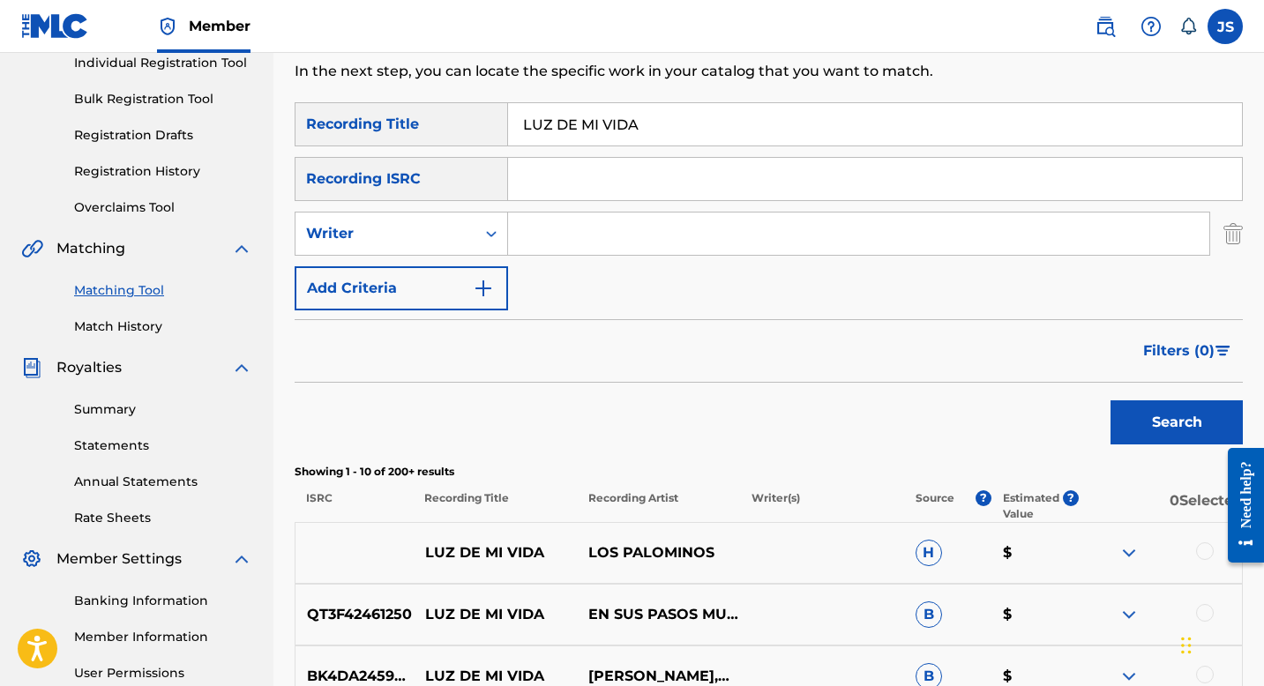
click at [564, 239] on input "Search Form" at bounding box center [858, 234] width 701 height 42
type input "[PERSON_NAME]"
click at [1129, 414] on button "Search" at bounding box center [1177, 423] width 132 height 44
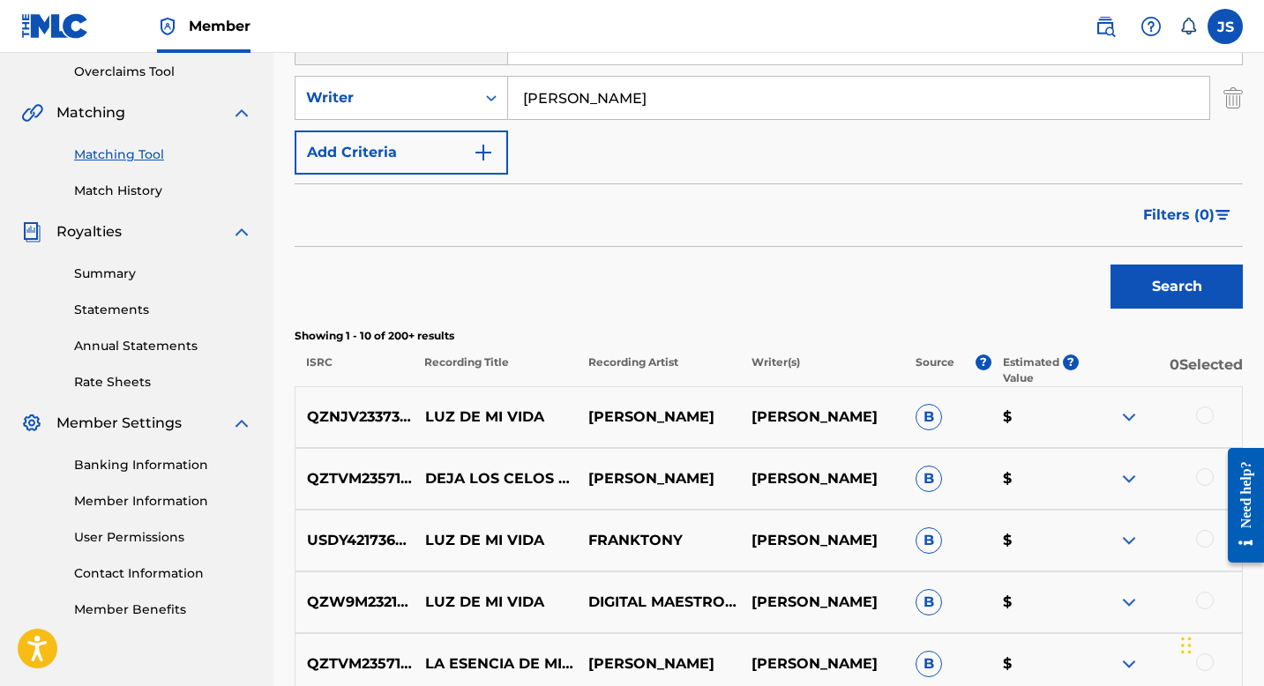
scroll to position [371, 0]
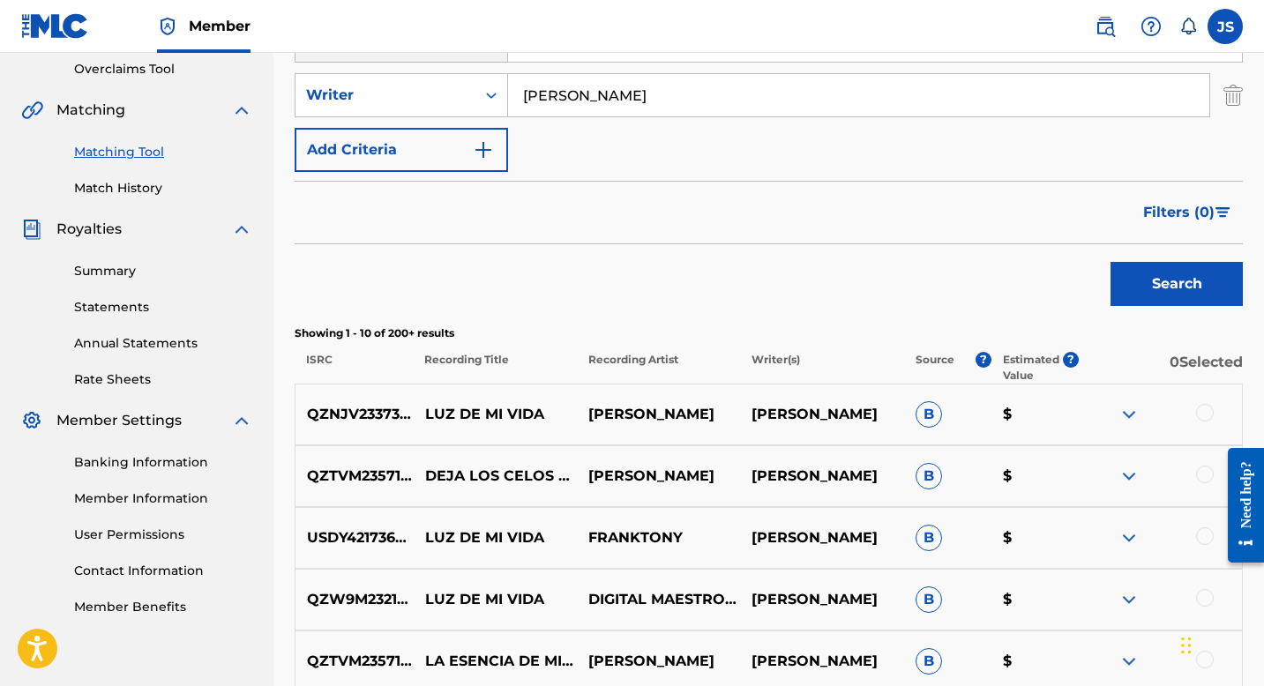
click at [1209, 415] on div at bounding box center [1205, 413] width 18 height 18
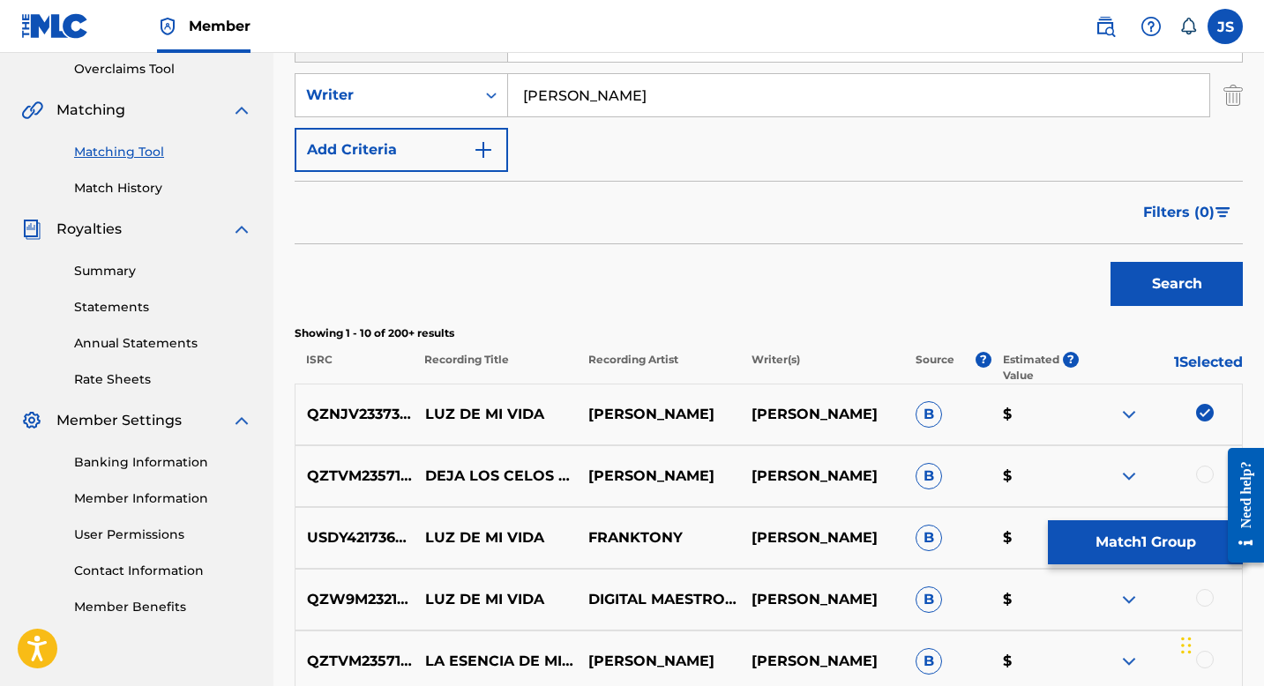
click at [1143, 534] on button "Match 1 Group" at bounding box center [1145, 543] width 195 height 44
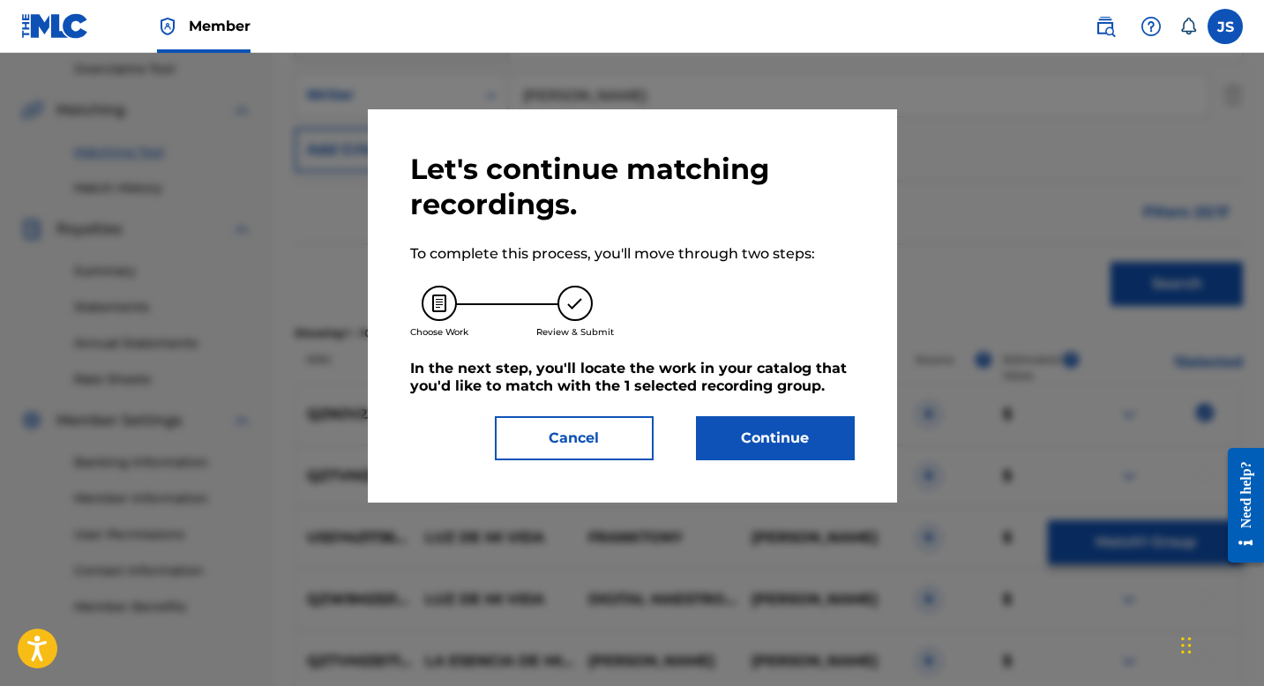
click at [747, 431] on button "Continue" at bounding box center [775, 438] width 159 height 44
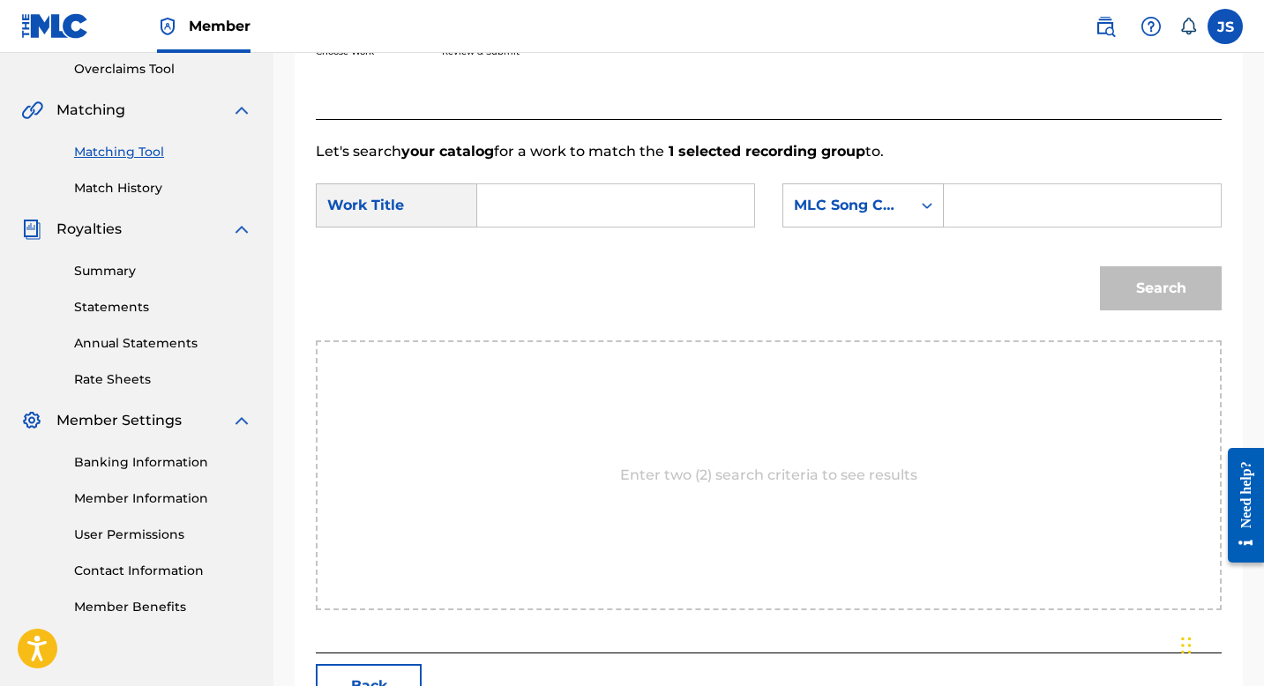
click at [569, 211] on input "Search Form" at bounding box center [615, 205] width 247 height 42
paste input "LUZ DE MI VIDA"
type input "LUZ DE MI VIDA"
click at [977, 213] on input "Search Form" at bounding box center [1082, 205] width 247 height 42
paste input "LT6163"
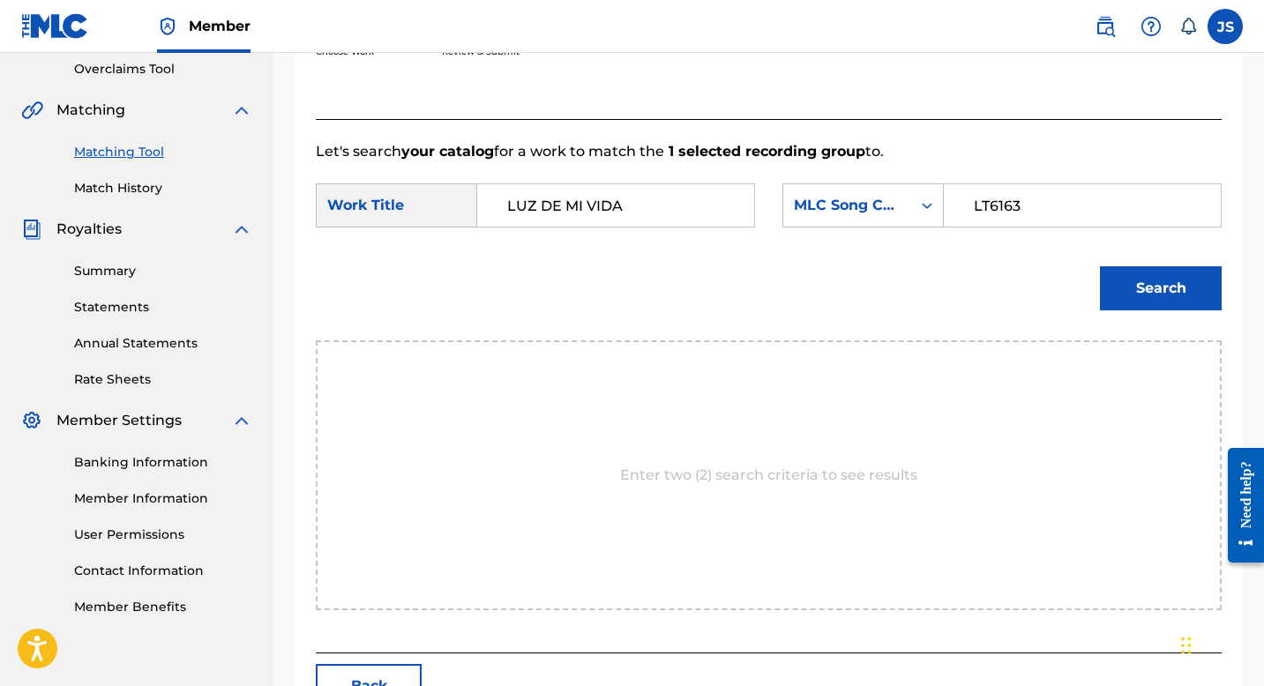
type input "LT6163"
click at [1173, 288] on button "Search" at bounding box center [1161, 288] width 122 height 44
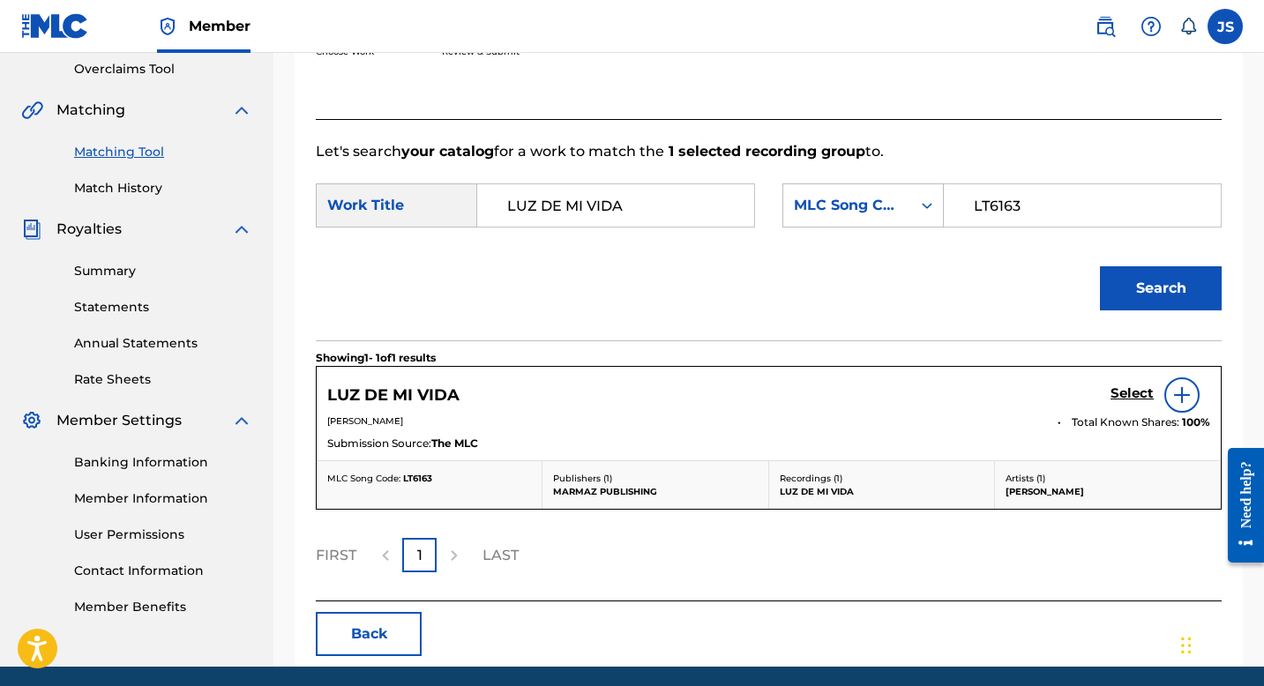
click at [1126, 396] on h5 "Select" at bounding box center [1132, 394] width 43 height 17
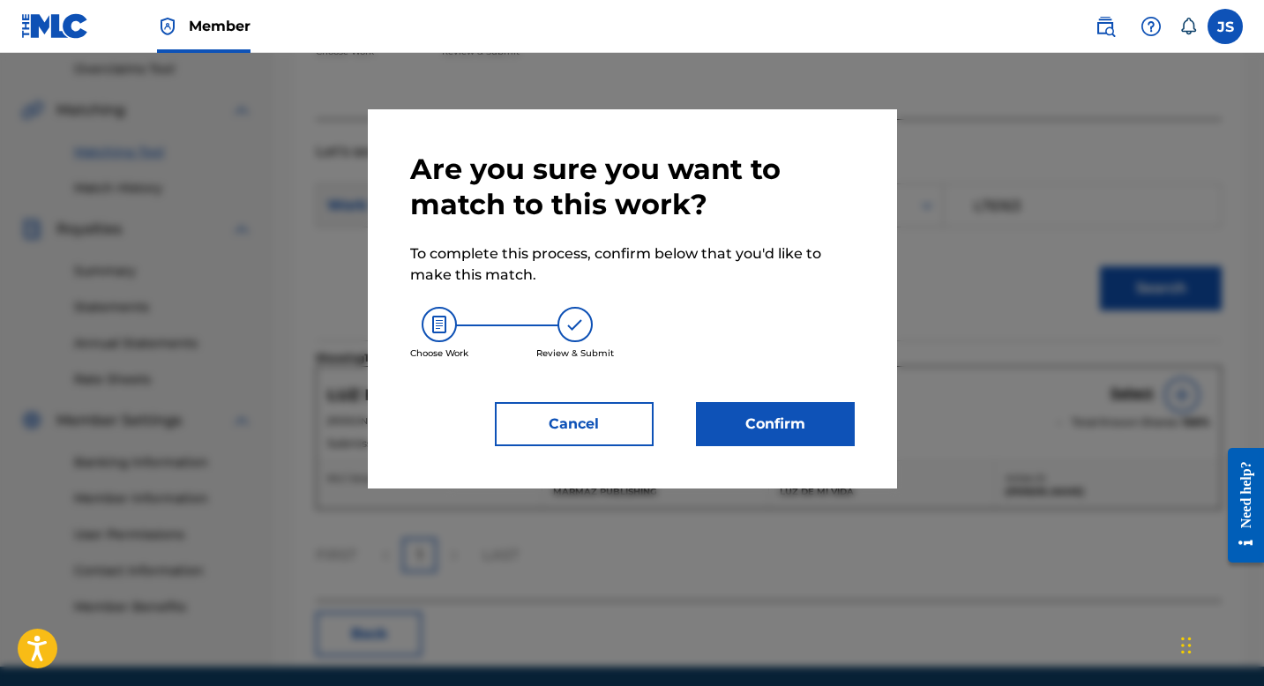
click at [818, 437] on button "Confirm" at bounding box center [775, 424] width 159 height 44
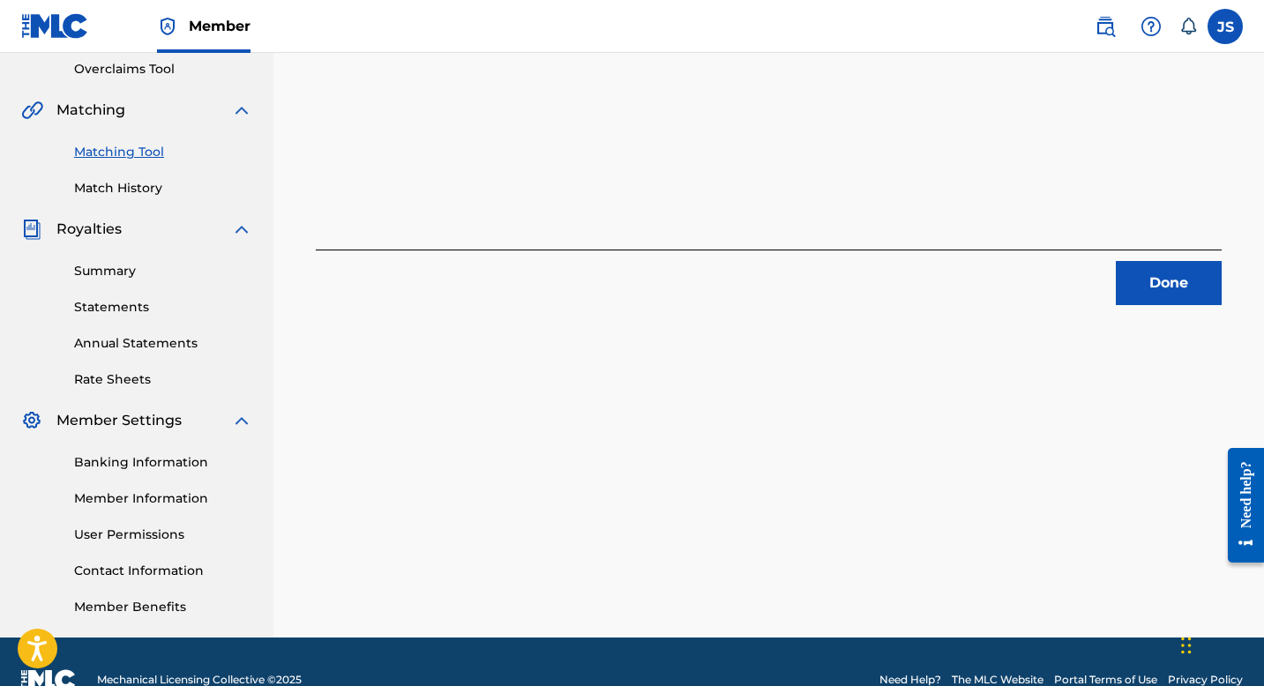
click at [1178, 281] on button "Done" at bounding box center [1169, 283] width 106 height 44
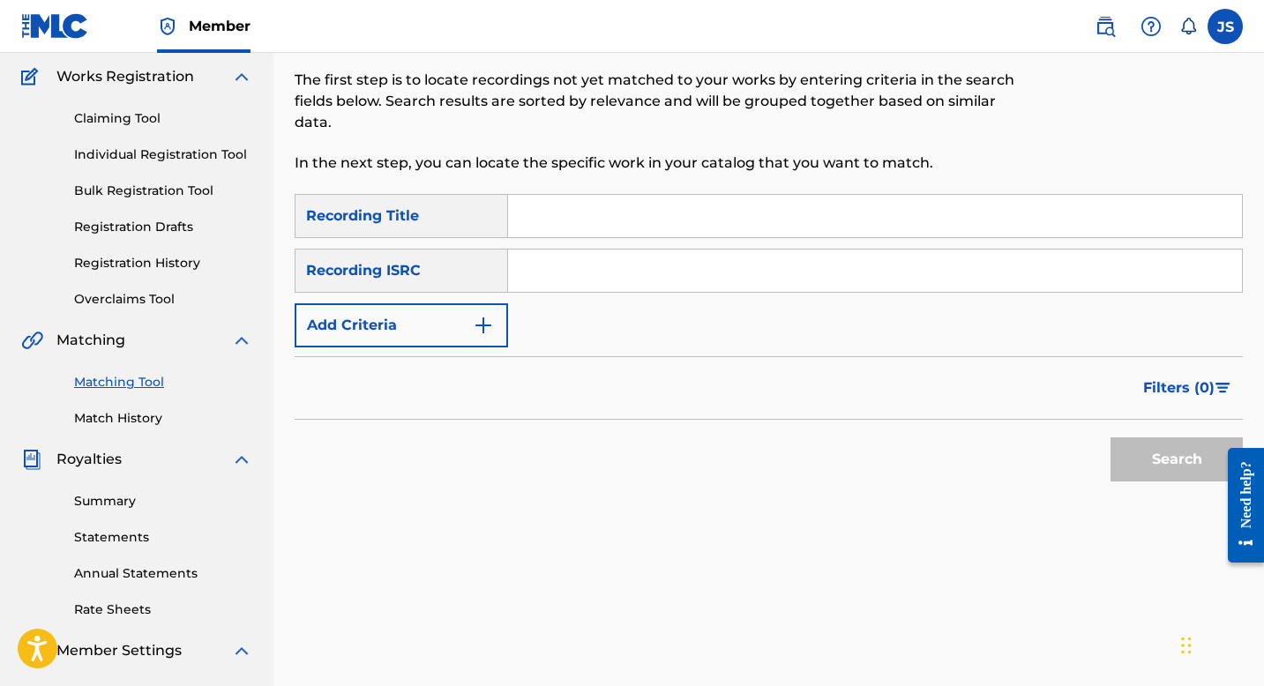
scroll to position [101, 0]
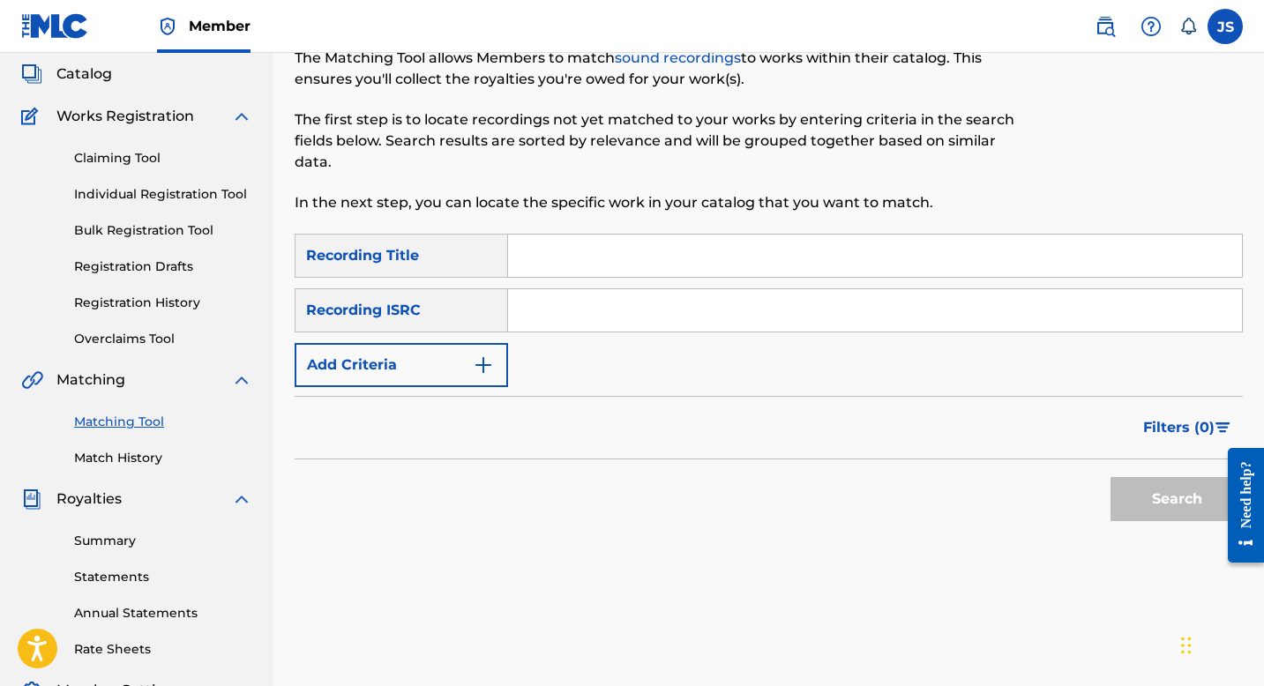
click at [865, 252] on input "Search Form" at bounding box center [875, 256] width 734 height 42
click at [536, 238] on input "Search Form" at bounding box center [875, 256] width 734 height 42
paste input "MÁS QUIERO A LOS ANIMALES"
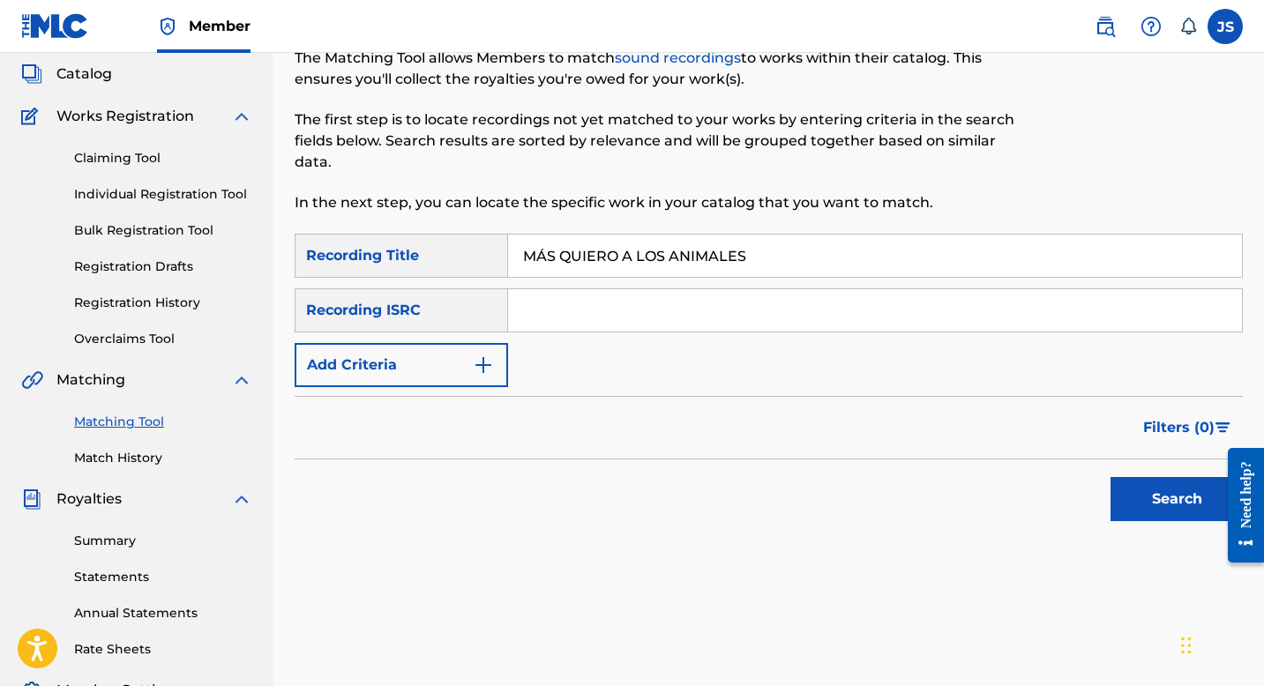
type input "MÁS QUIERO A LOS ANIMALES"
click at [1150, 504] on button "Search" at bounding box center [1177, 499] width 132 height 44
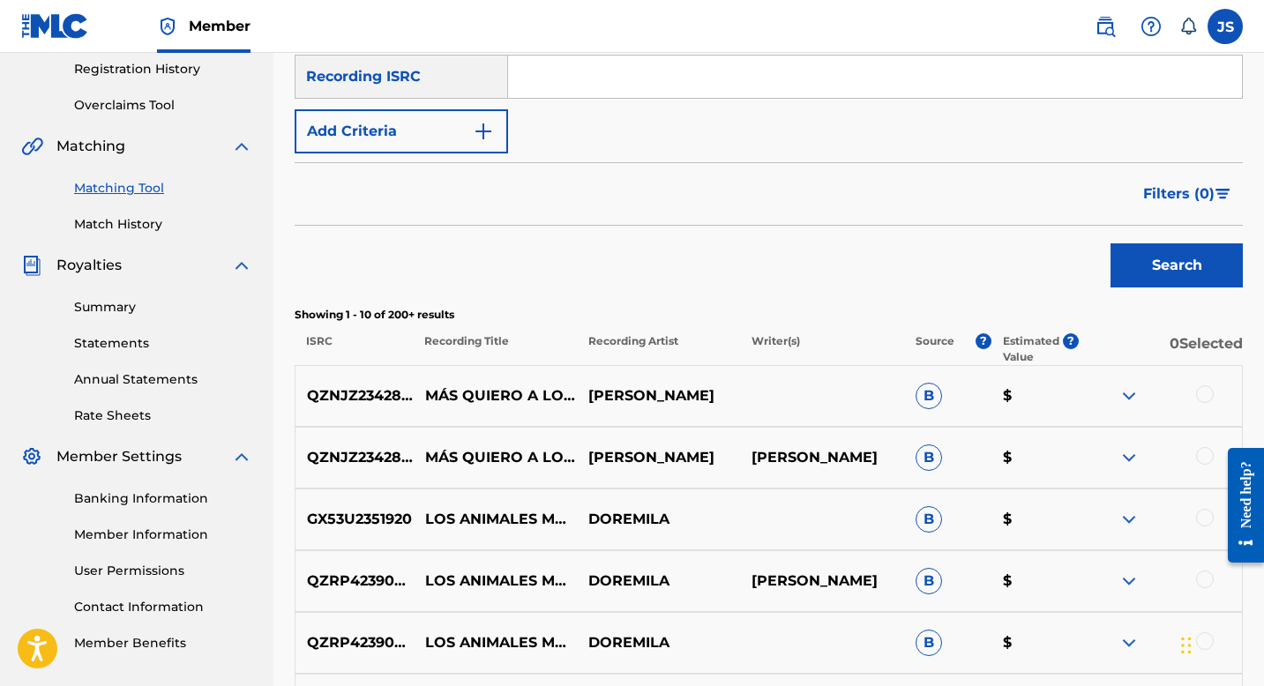
scroll to position [340, 0]
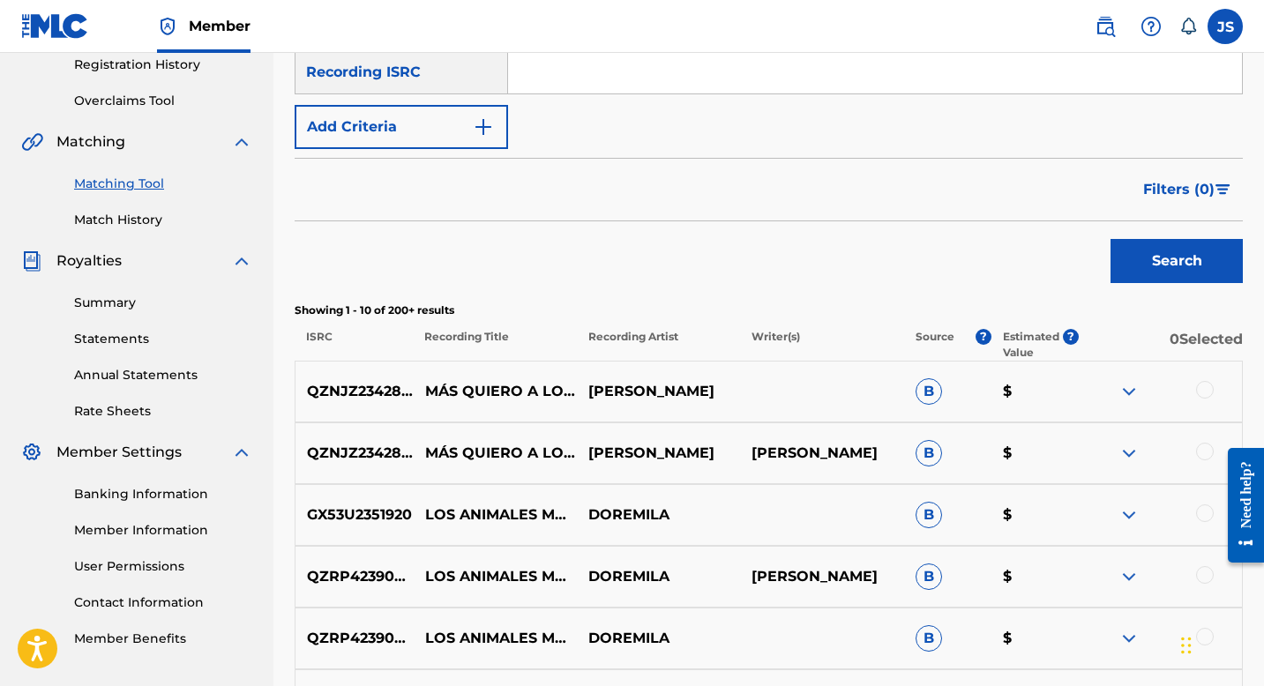
click at [1203, 397] on div at bounding box center [1205, 390] width 18 height 18
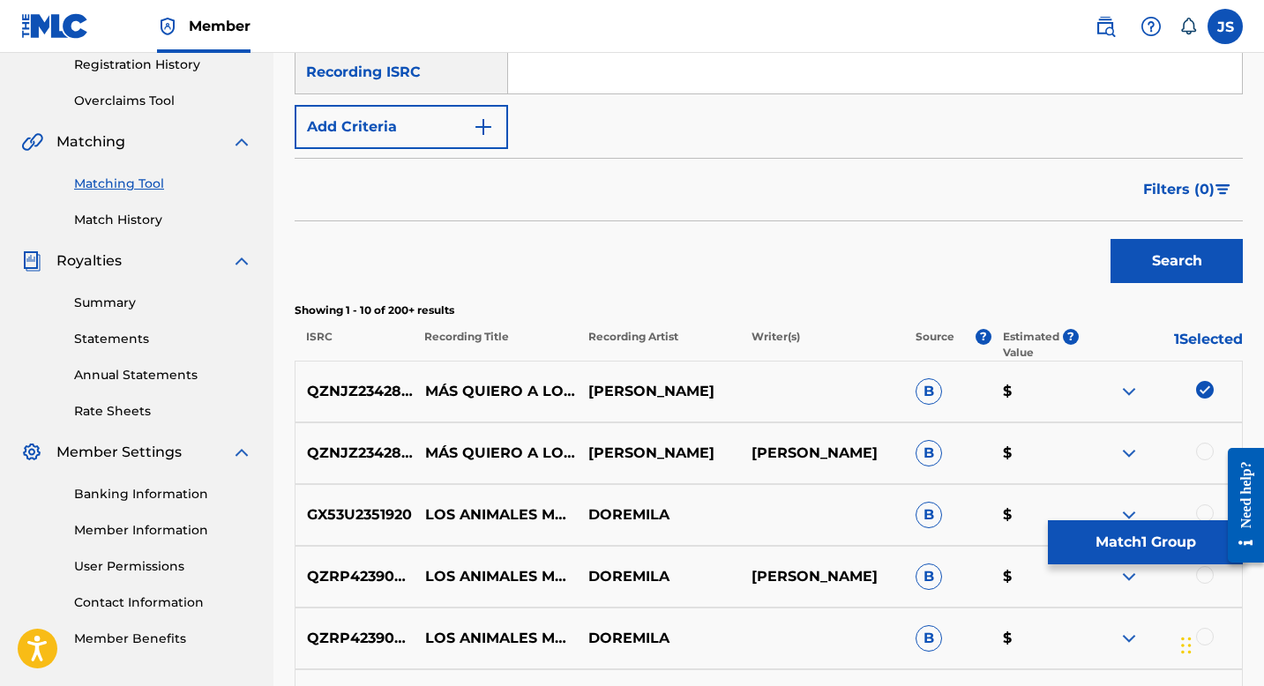
click at [1202, 449] on div at bounding box center [1205, 452] width 18 height 18
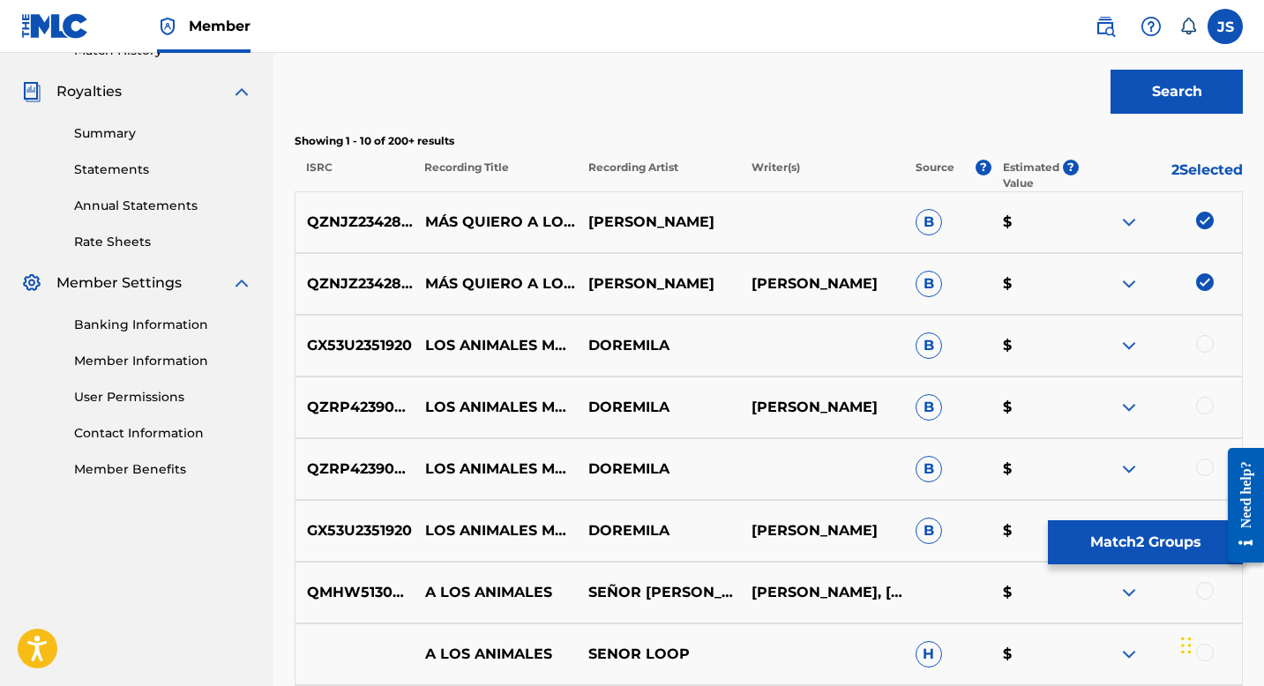
scroll to position [523, 0]
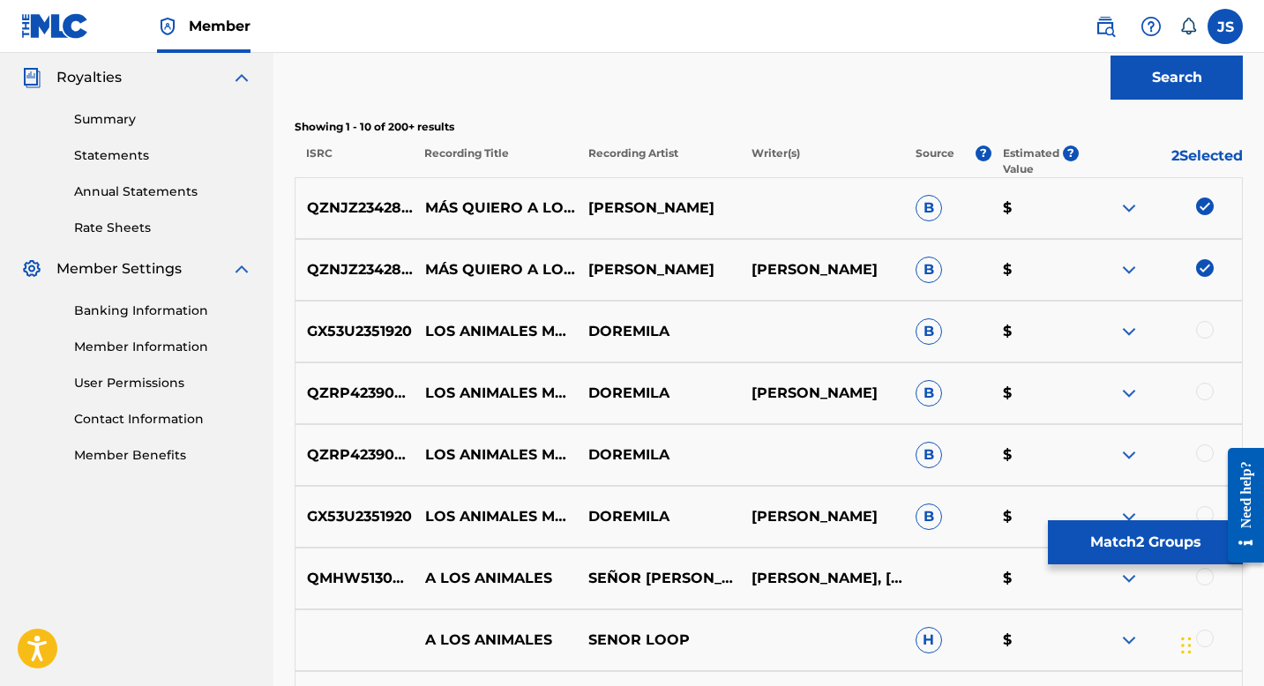
click at [1125, 553] on button "Match 2 Groups" at bounding box center [1145, 543] width 195 height 44
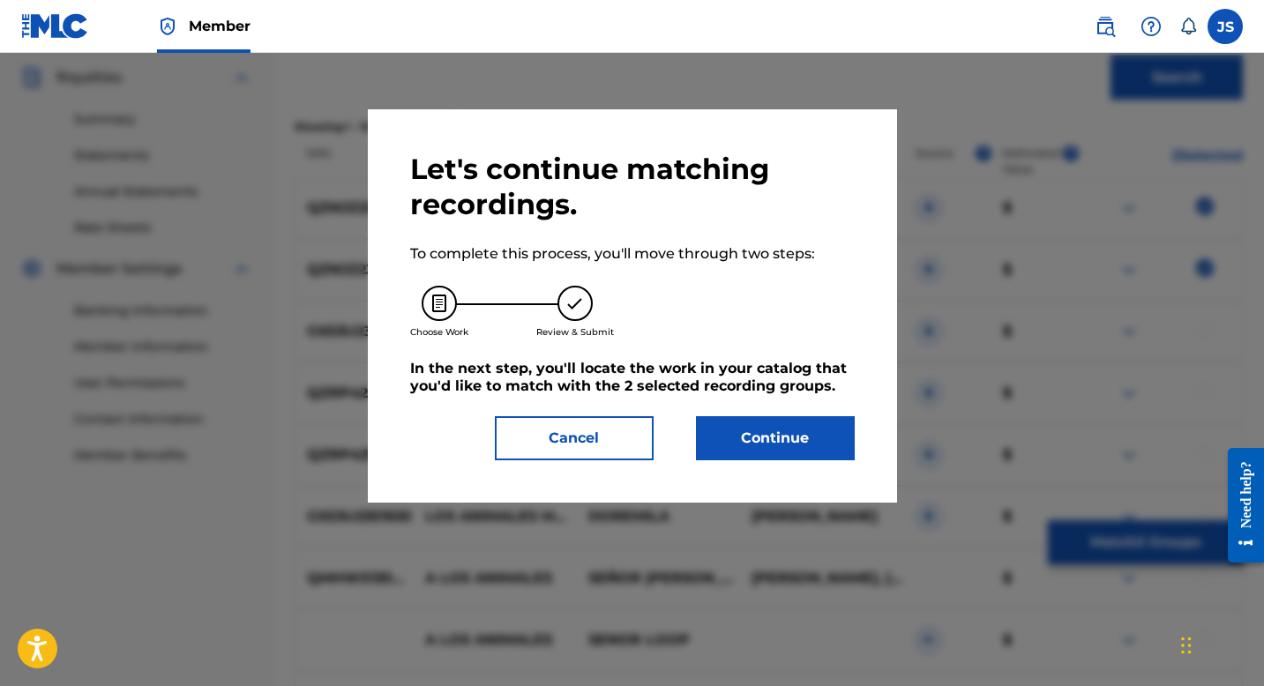
click at [739, 451] on button "Continue" at bounding box center [775, 438] width 159 height 44
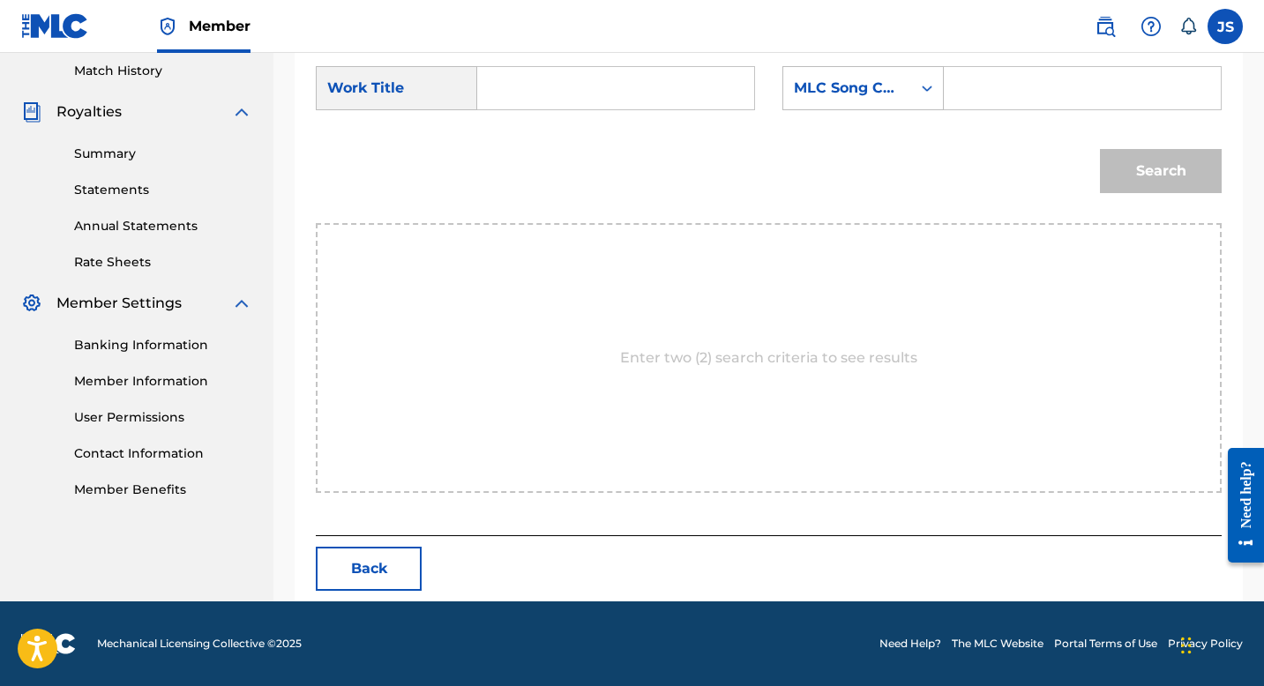
scroll to position [467, 0]
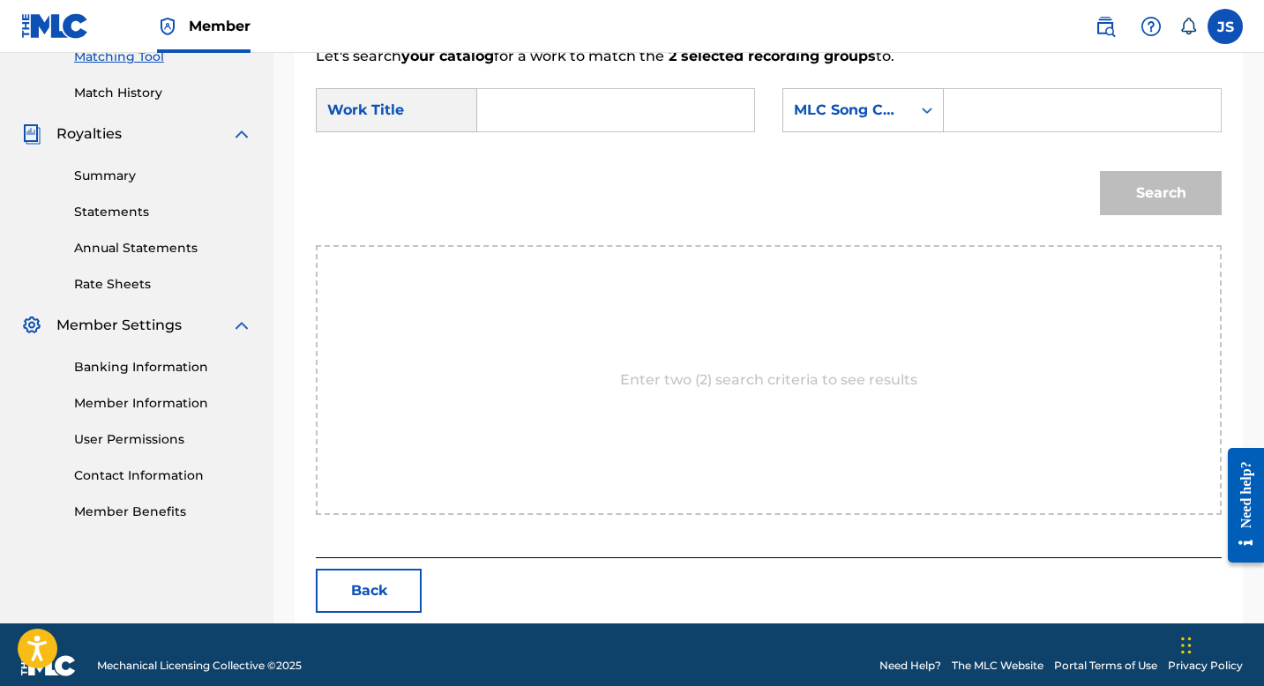
click at [653, 120] on input "Search Form" at bounding box center [615, 110] width 247 height 42
paste input "MÁS QUIERO A LOS ANIMALES"
type input "MÁS QUIERO A LOS ANIMALES"
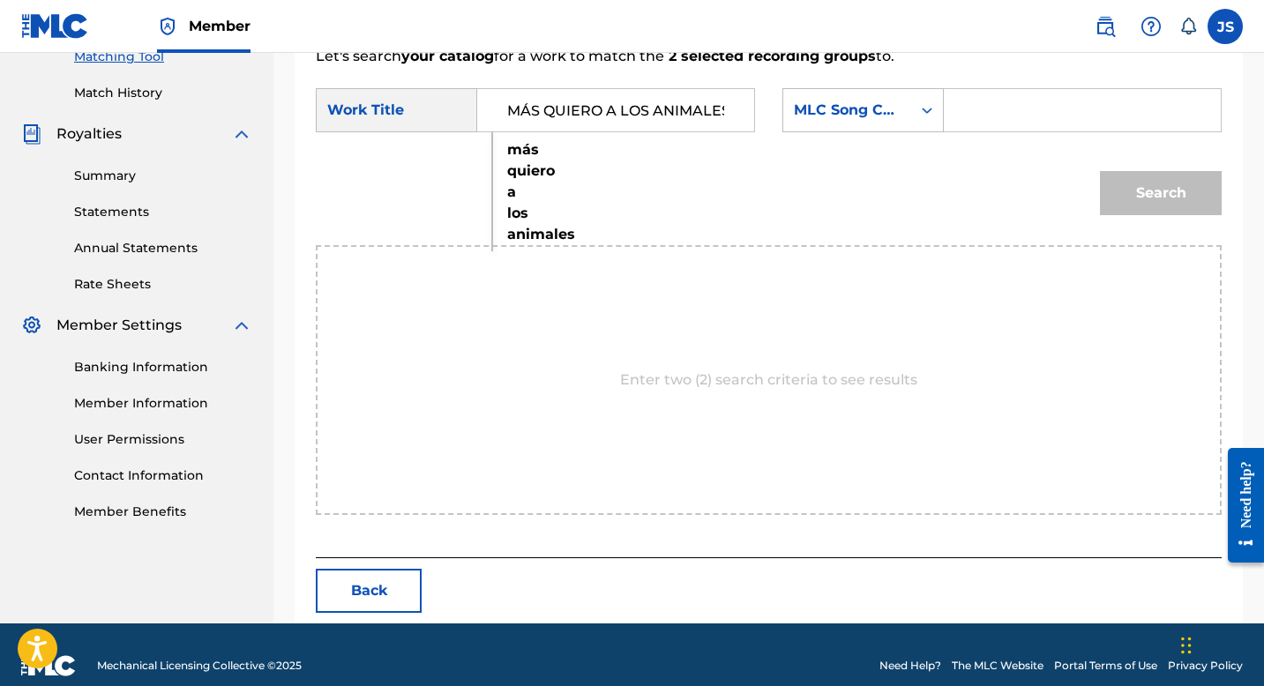
click at [1030, 122] on input "Search Form" at bounding box center [1082, 110] width 247 height 42
paste input "MW3MH6"
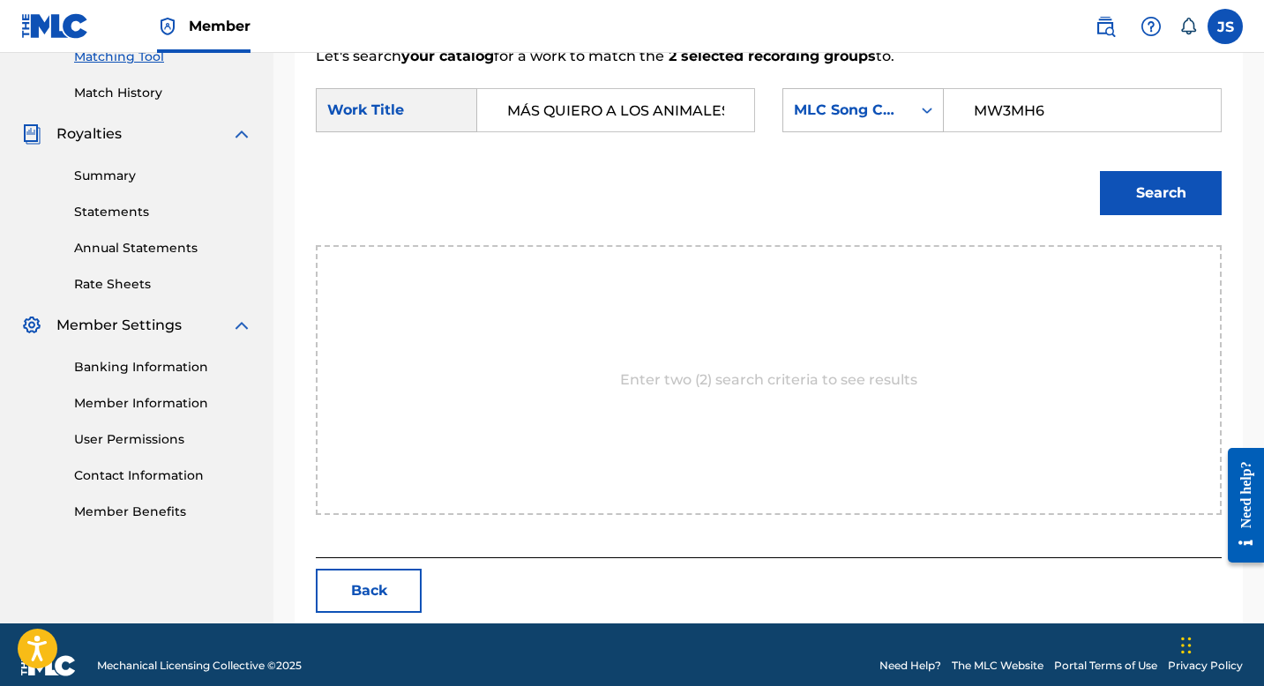
type input "MW3MH6"
click at [1122, 201] on button "Search" at bounding box center [1161, 193] width 122 height 44
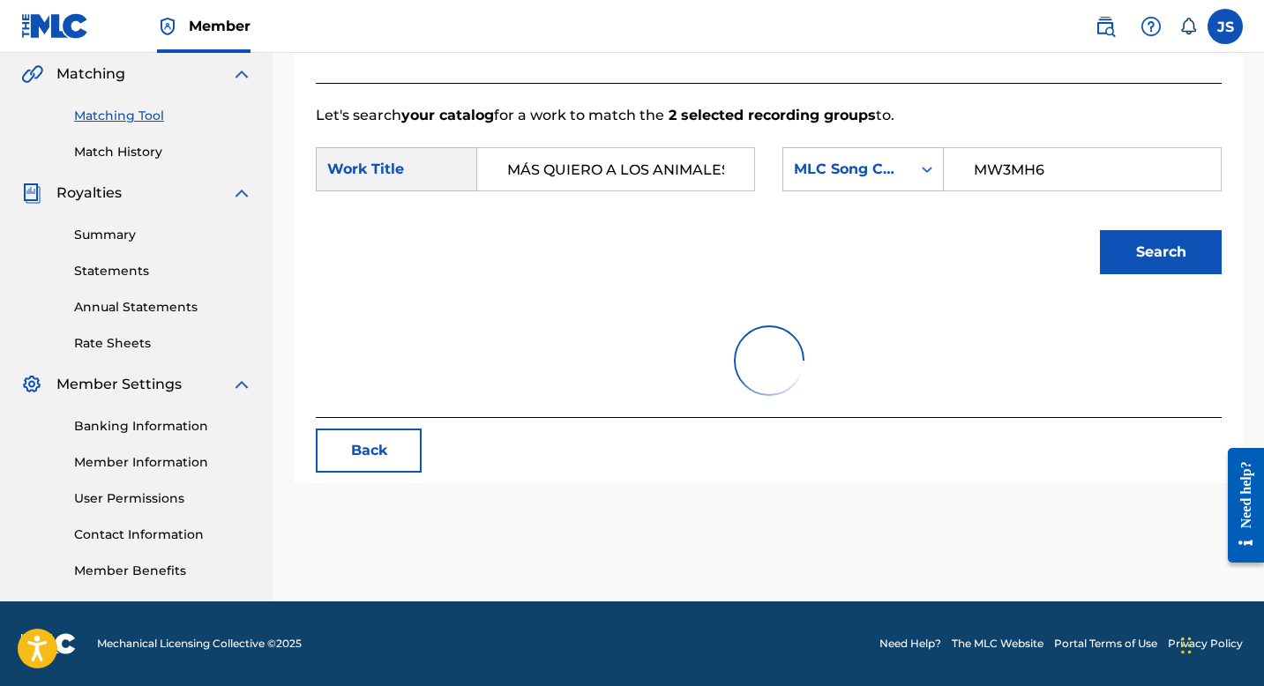
scroll to position [437, 0]
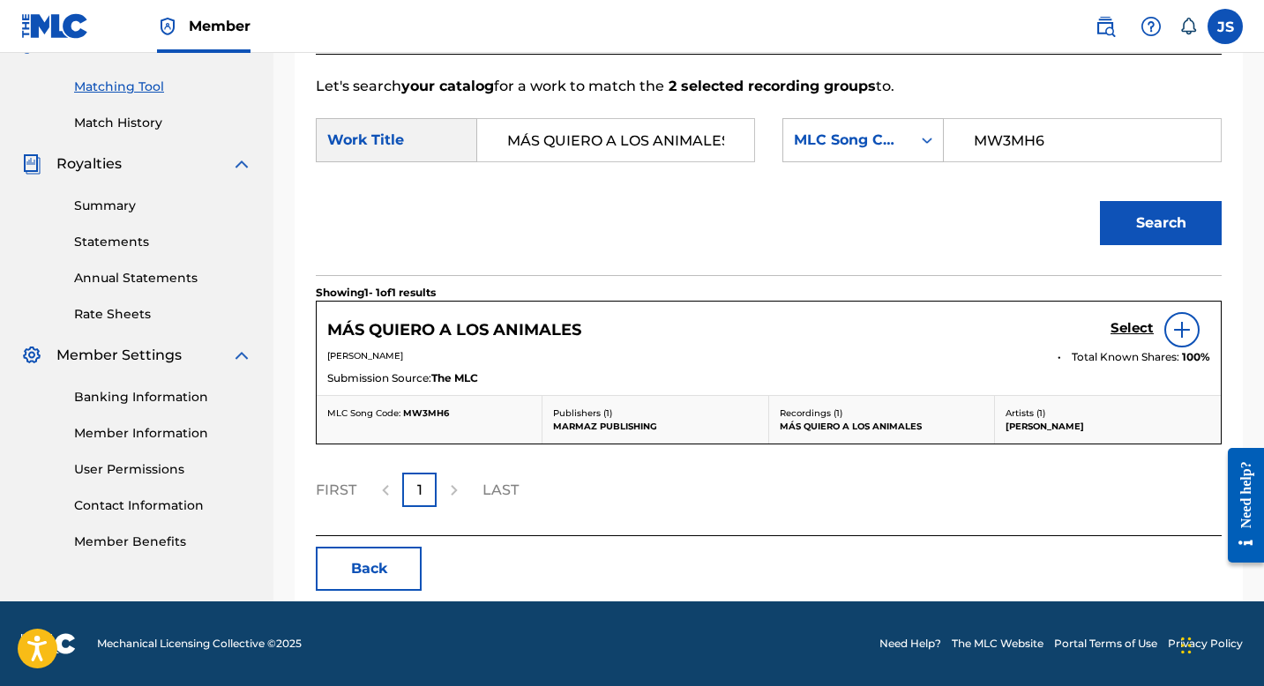
click at [537, 331] on h5 "MÁS QUIERO A LOS ANIMALES" at bounding box center [454, 330] width 254 height 20
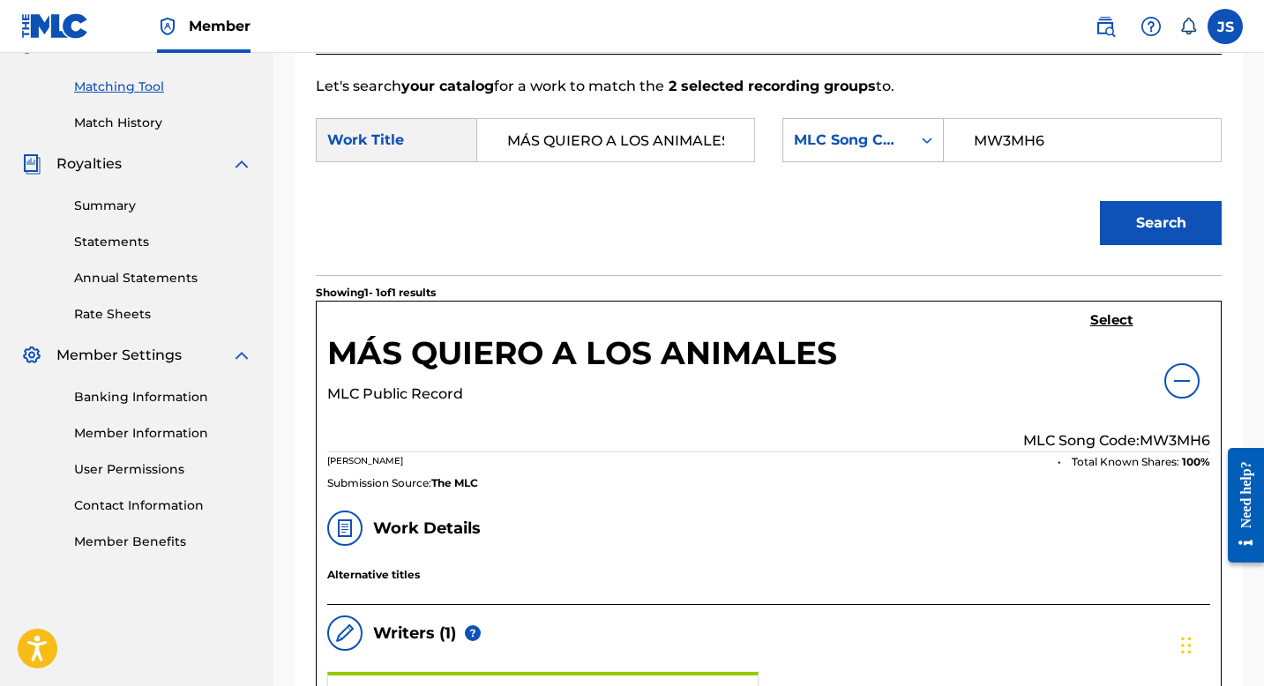
click at [1100, 334] on div "Select MLC Song Code: MW3MH6" at bounding box center [1116, 381] width 187 height 139
click at [1101, 324] on h5 "Select" at bounding box center [1111, 320] width 43 height 17
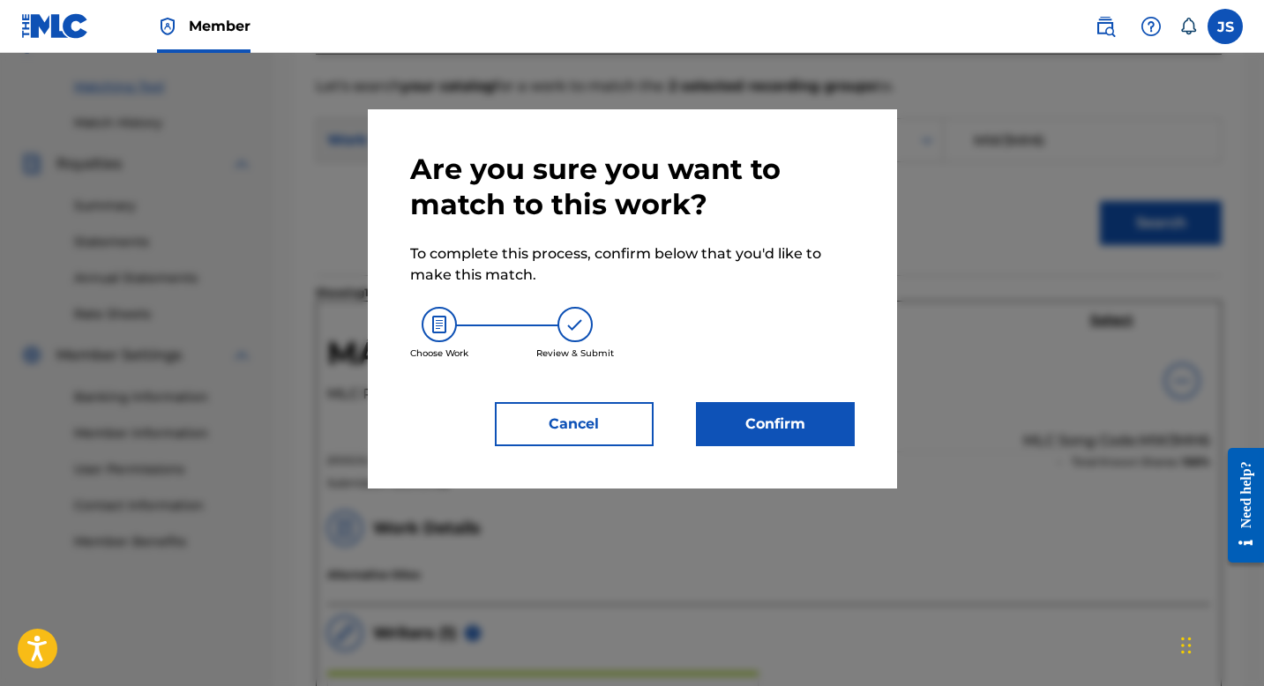
click at [835, 418] on button "Confirm" at bounding box center [775, 424] width 159 height 44
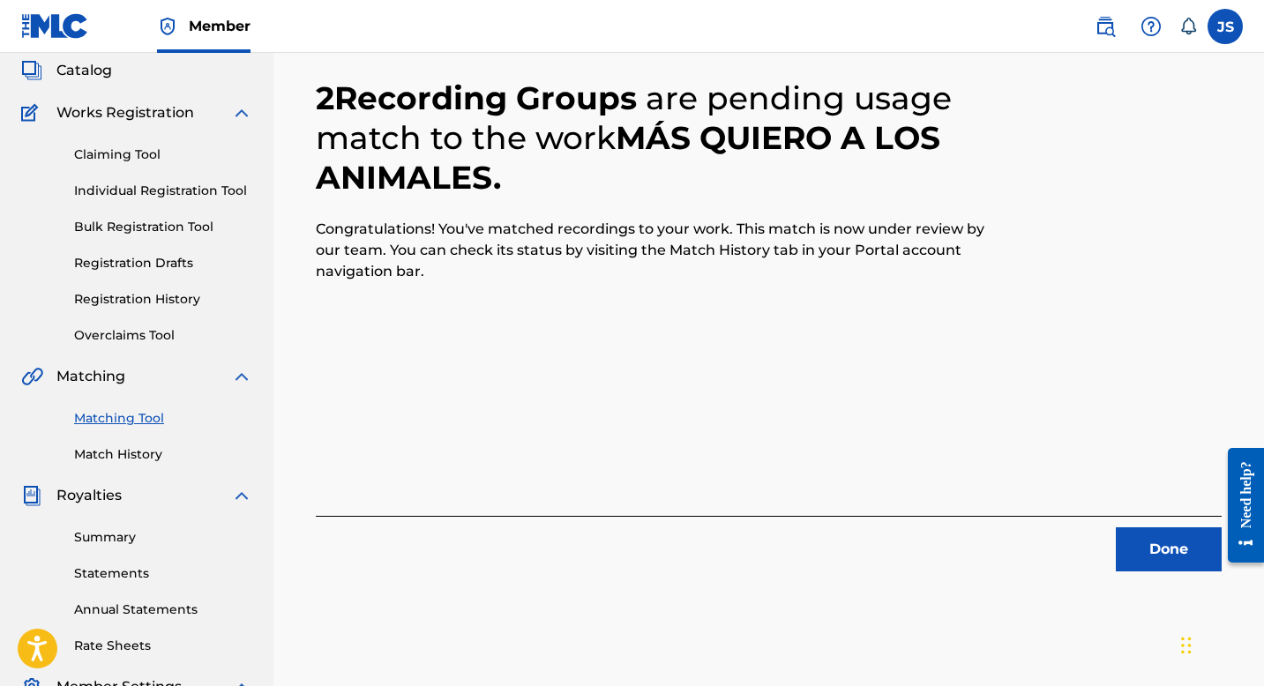
scroll to position [131, 0]
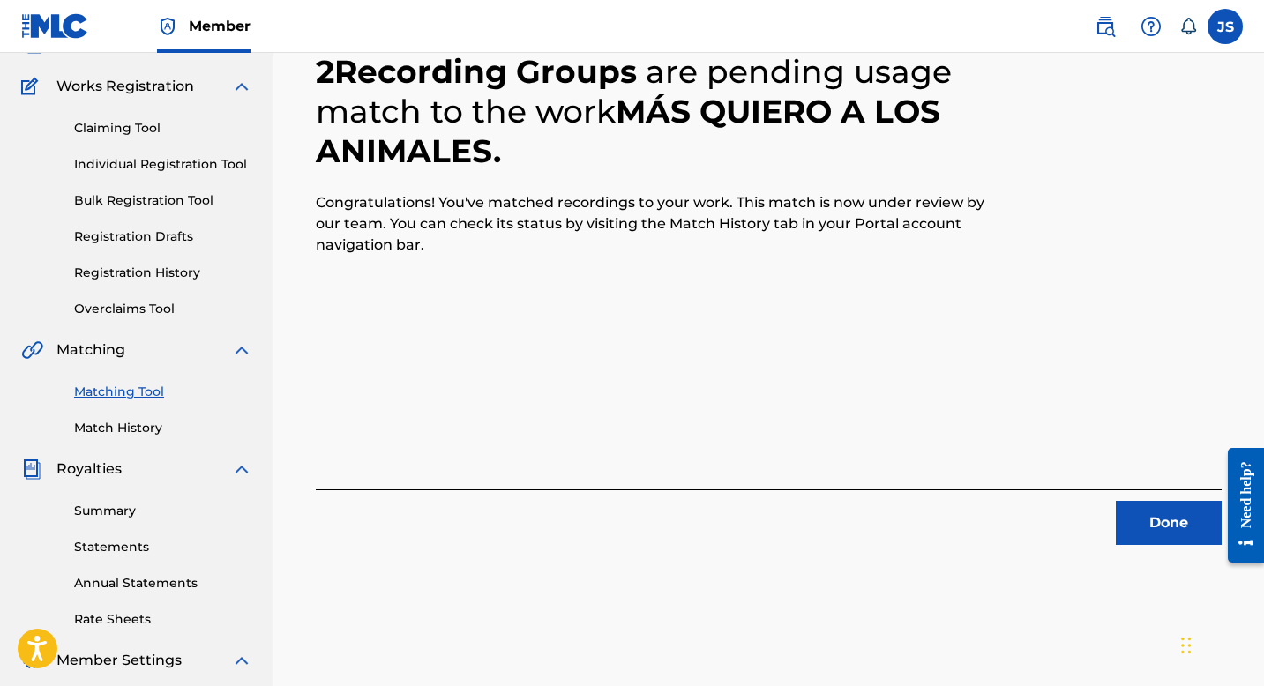
click at [923, 336] on div "2 Recording Groups are pending usage match to the work MÁS QUIERO A LOS ANIMALE…" at bounding box center [769, 278] width 906 height 536
click at [1135, 521] on button "Done" at bounding box center [1169, 523] width 106 height 44
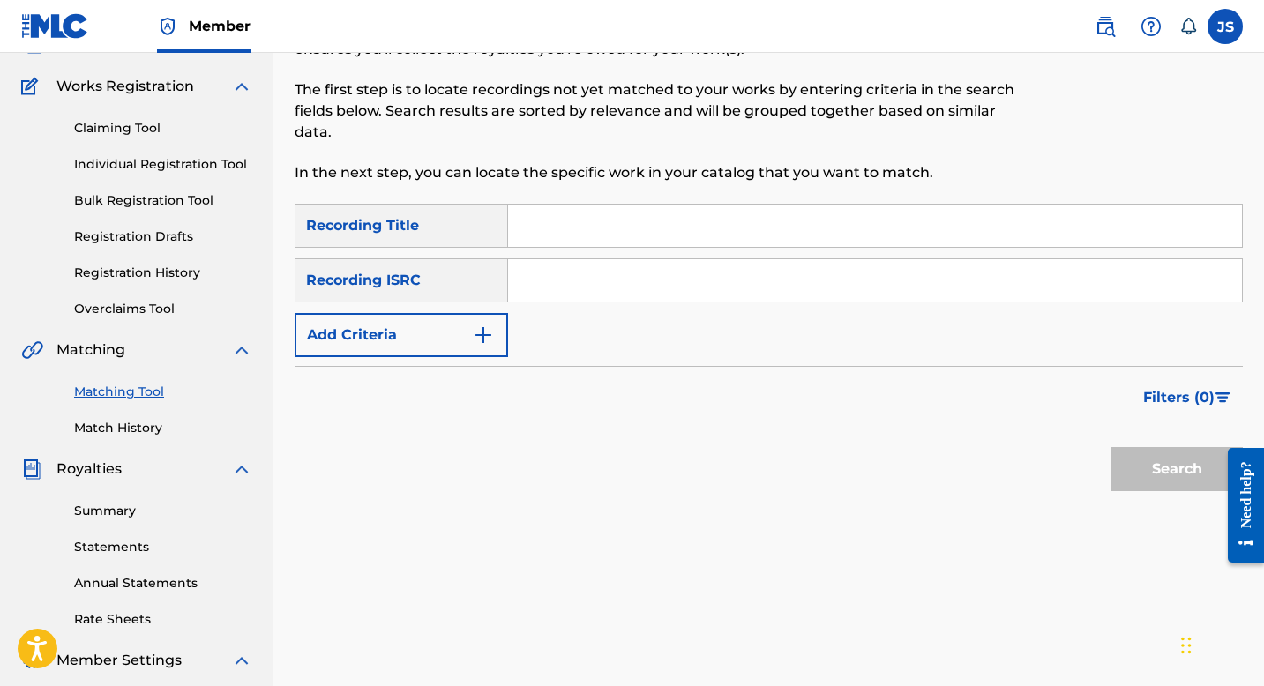
click at [580, 218] on input "Search Form" at bounding box center [875, 226] width 734 height 42
paste input "MI COMPADRE Y SUS MUJERES"
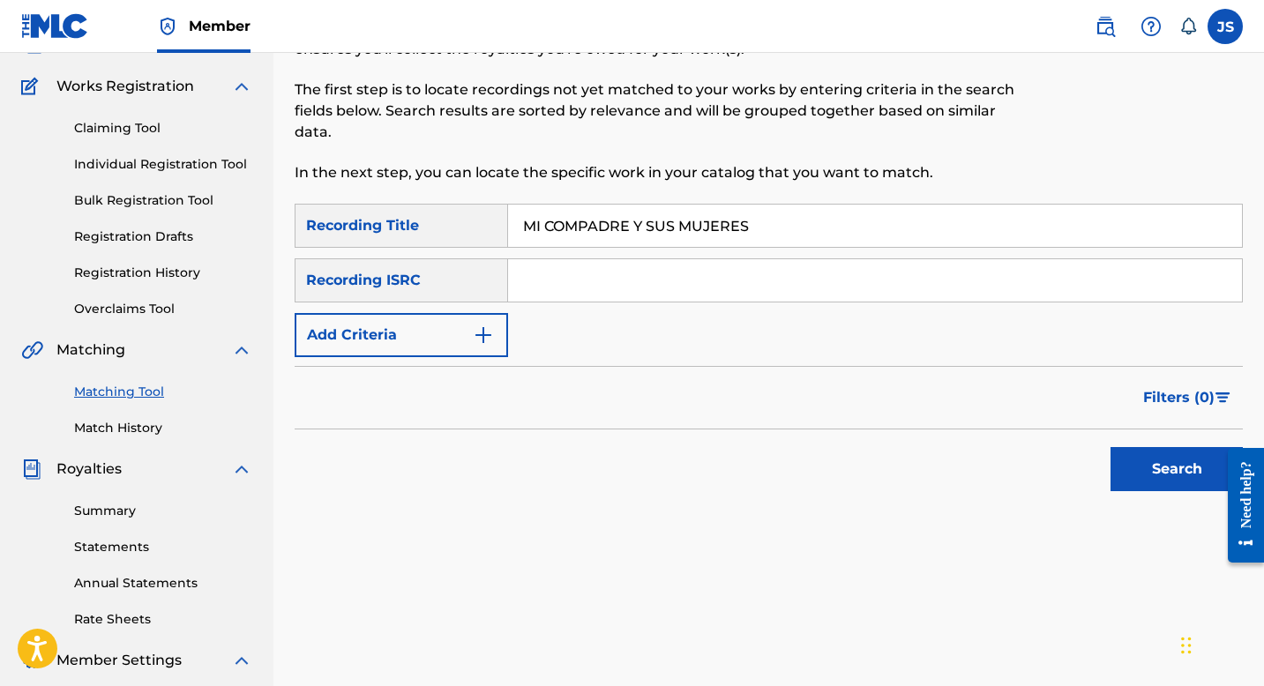
type input "MI COMPADRE Y SUS MUJERES"
click at [1140, 480] on button "Search" at bounding box center [1177, 469] width 132 height 44
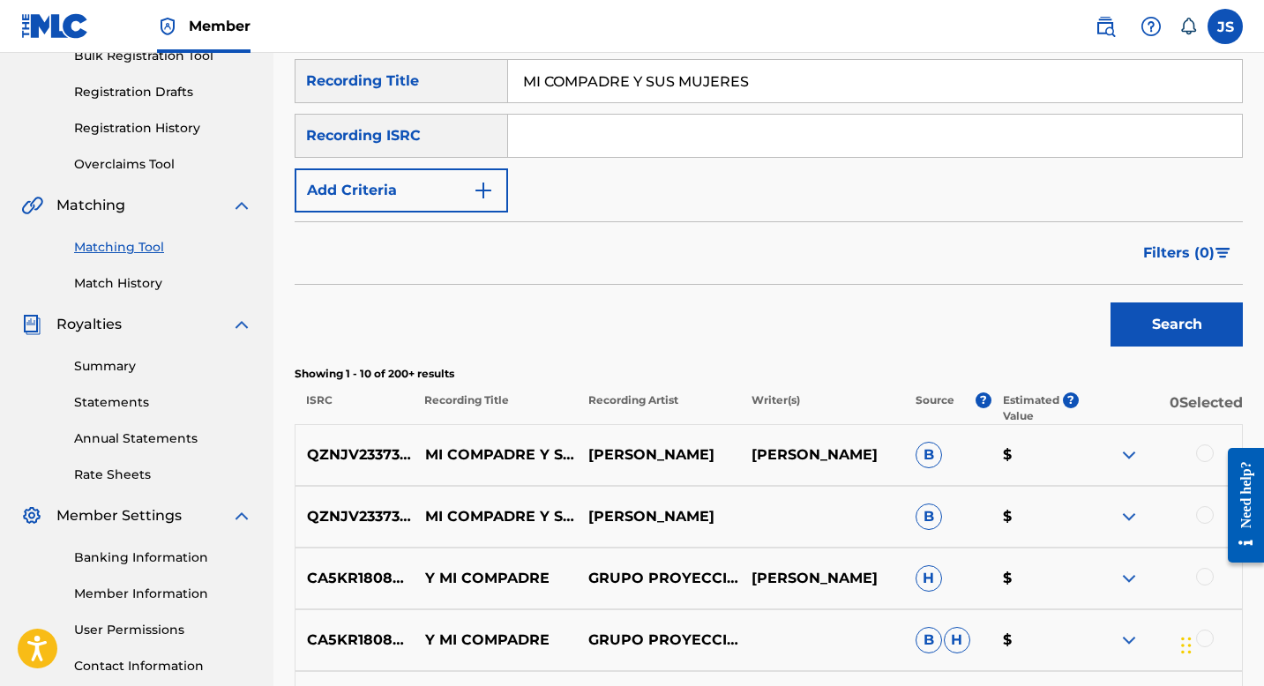
scroll to position [279, 0]
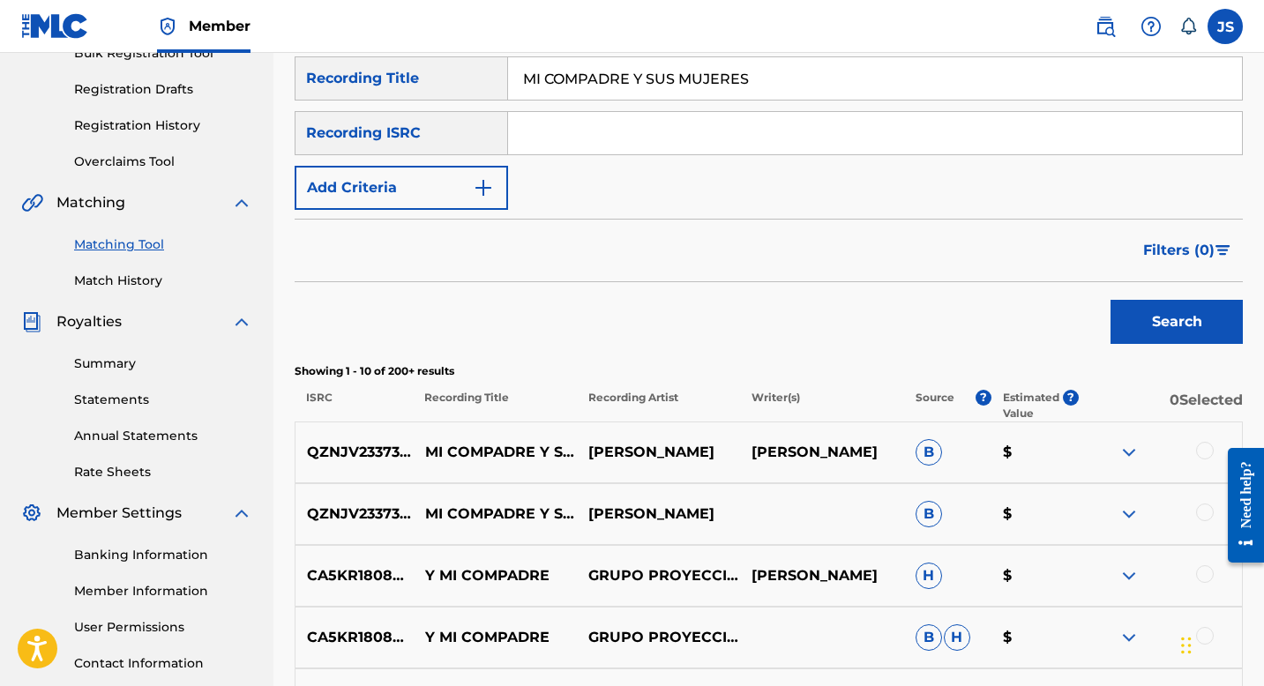
click at [1195, 451] on div at bounding box center [1160, 452] width 163 height 21
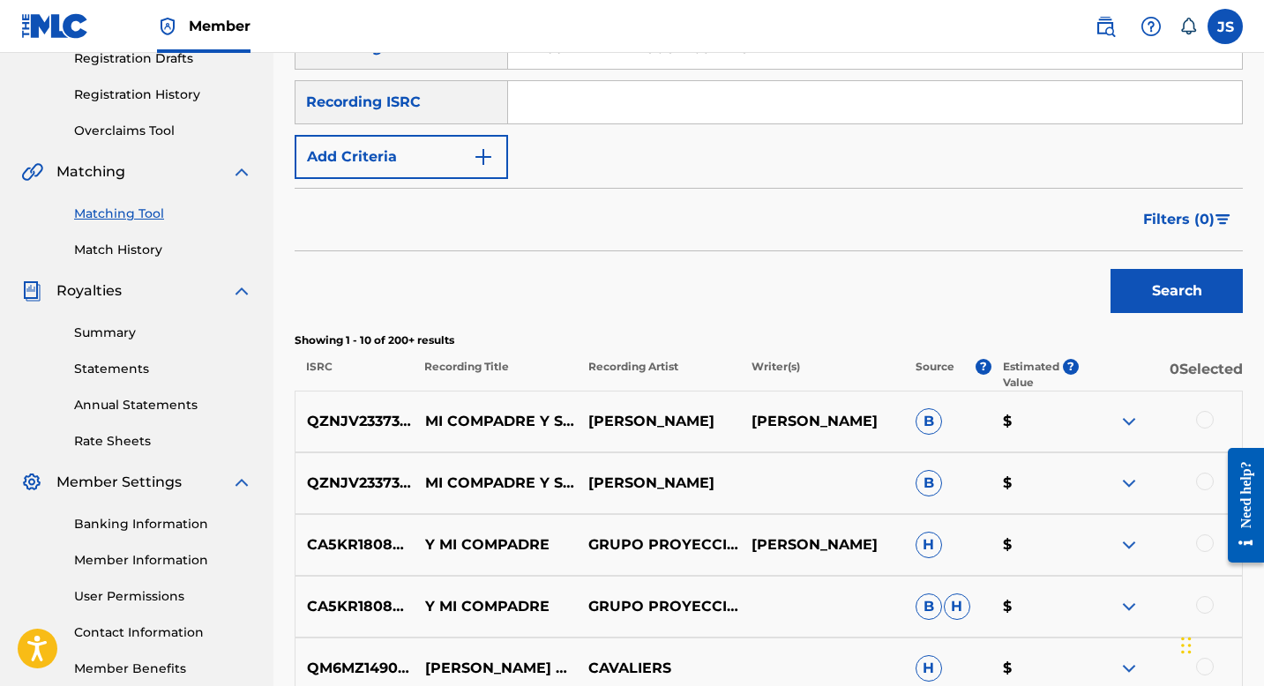
scroll to position [311, 0]
click at [1202, 426] on div at bounding box center [1205, 419] width 18 height 18
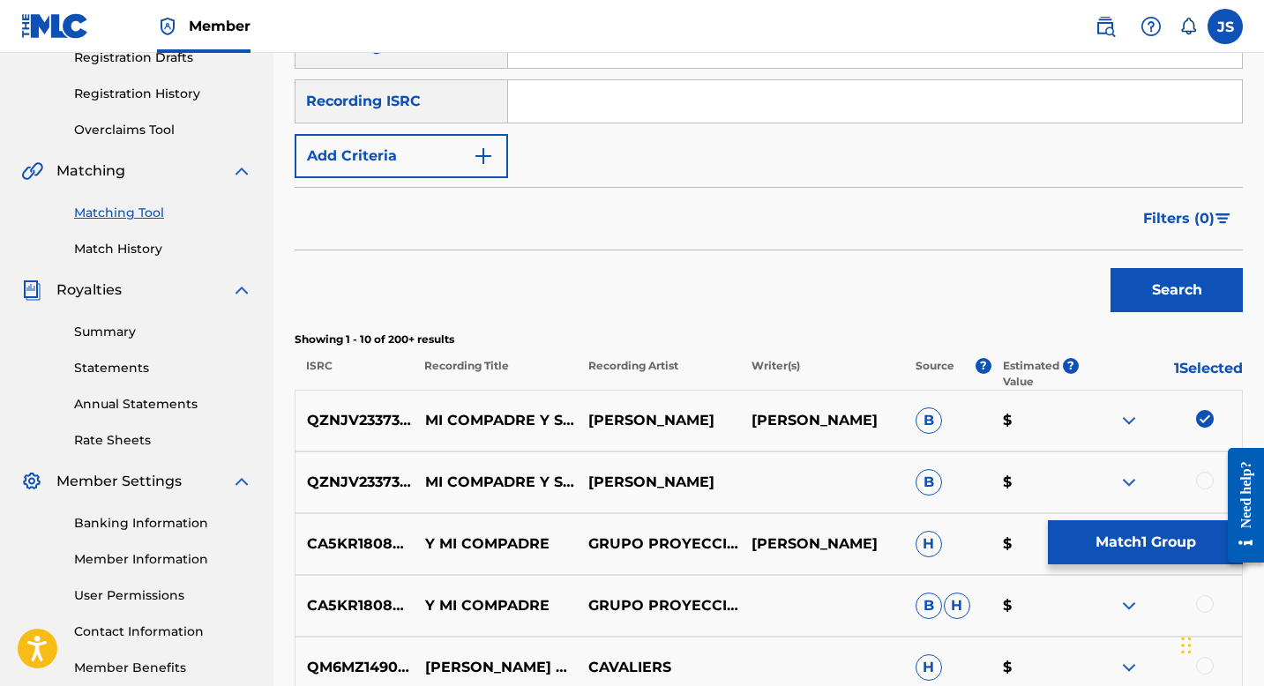
click at [1199, 483] on div at bounding box center [1205, 481] width 18 height 18
click at [1114, 558] on button "Match 2 Groups" at bounding box center [1145, 543] width 195 height 44
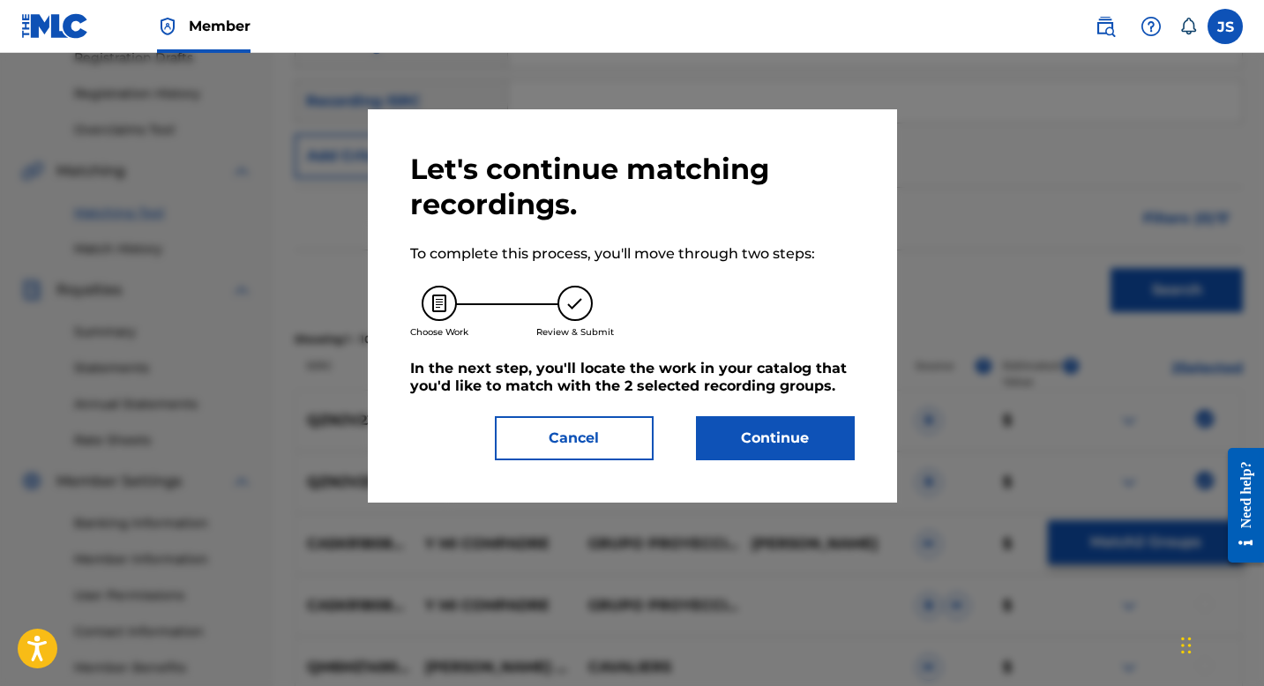
click at [761, 445] on button "Continue" at bounding box center [775, 438] width 159 height 44
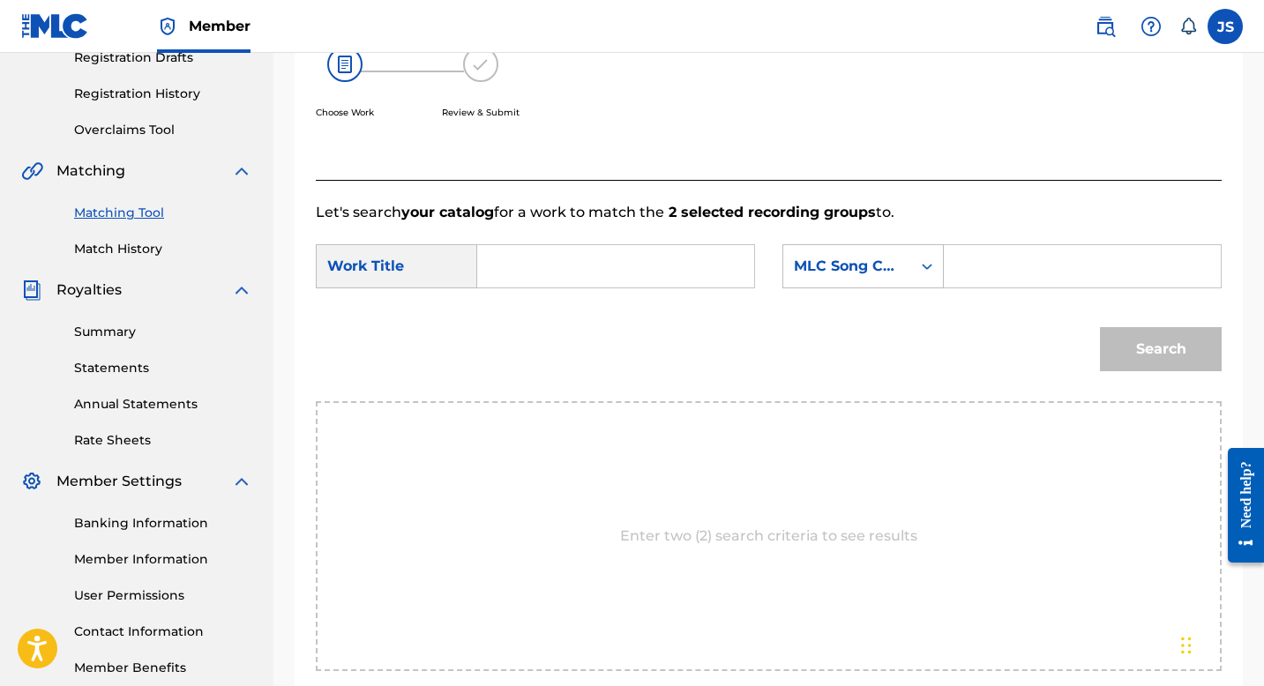
click at [511, 253] on input "Search Form" at bounding box center [615, 266] width 247 height 42
paste input "MI COMPADRE Y SUS MUJERES"
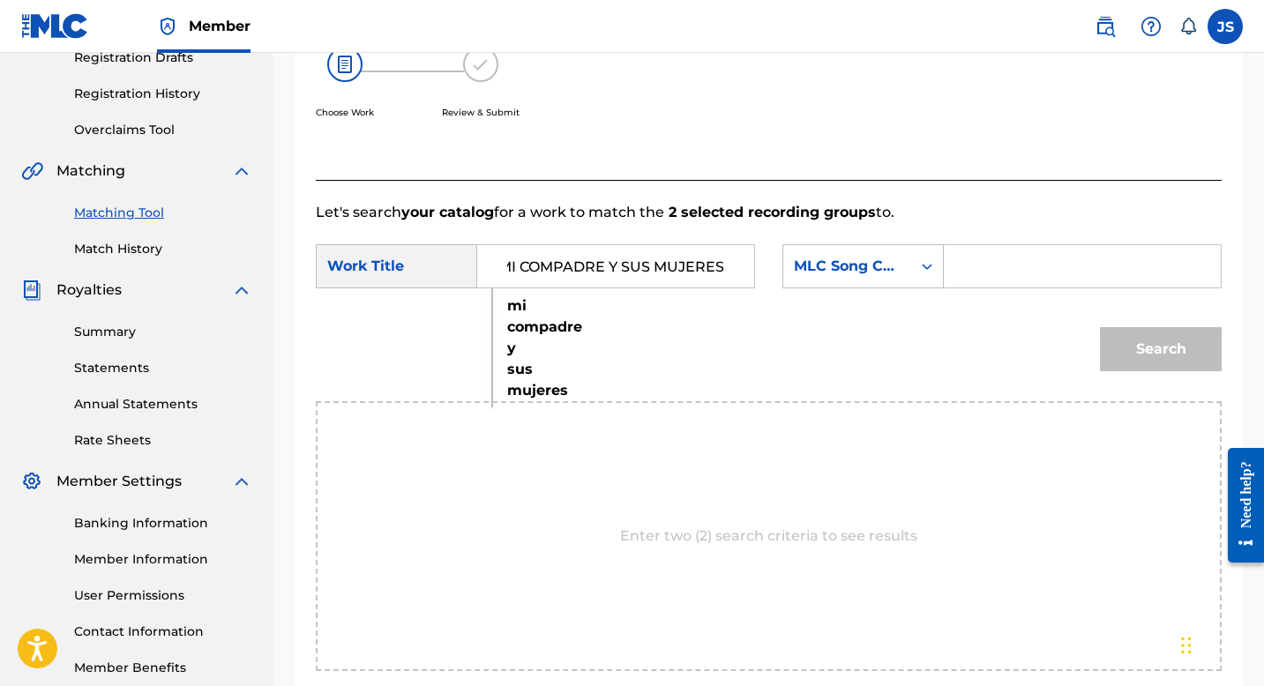
type input "MI COMPADRE Y SUS MUJERES"
click at [994, 264] on input "Search Form" at bounding box center [1082, 266] width 247 height 42
paste input "MW3NSV"
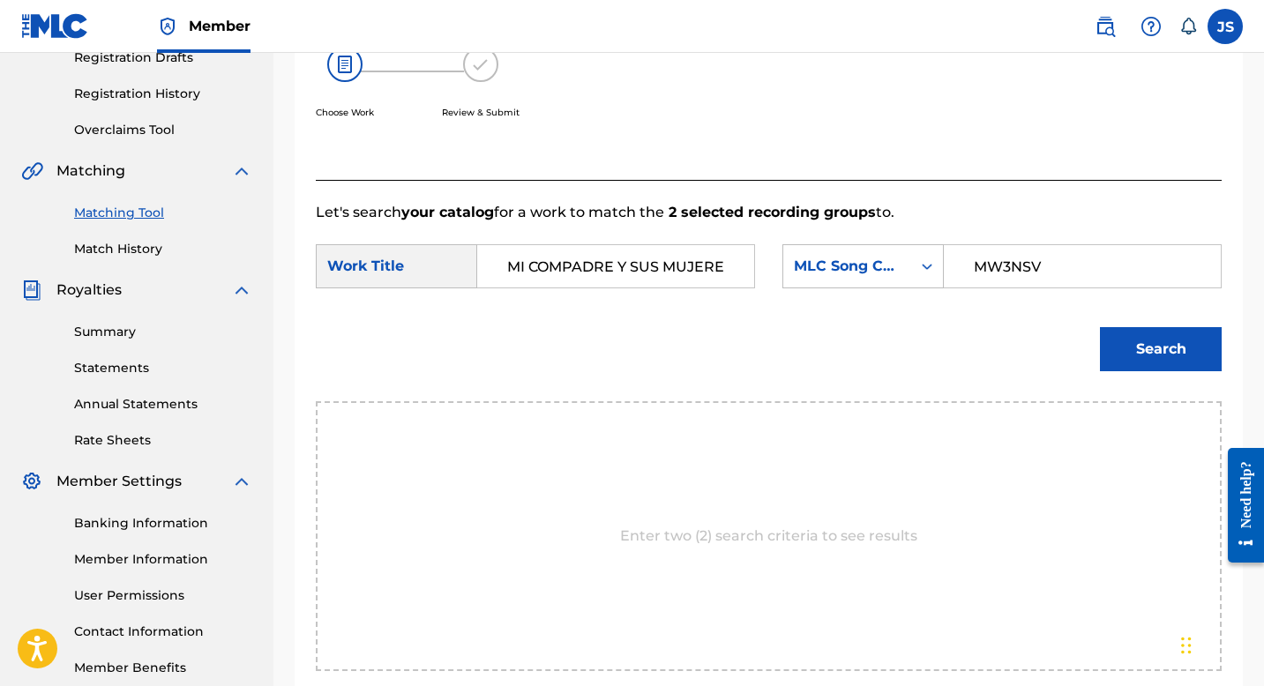
type input "MW3NSV"
click at [1131, 348] on button "Search" at bounding box center [1161, 349] width 122 height 44
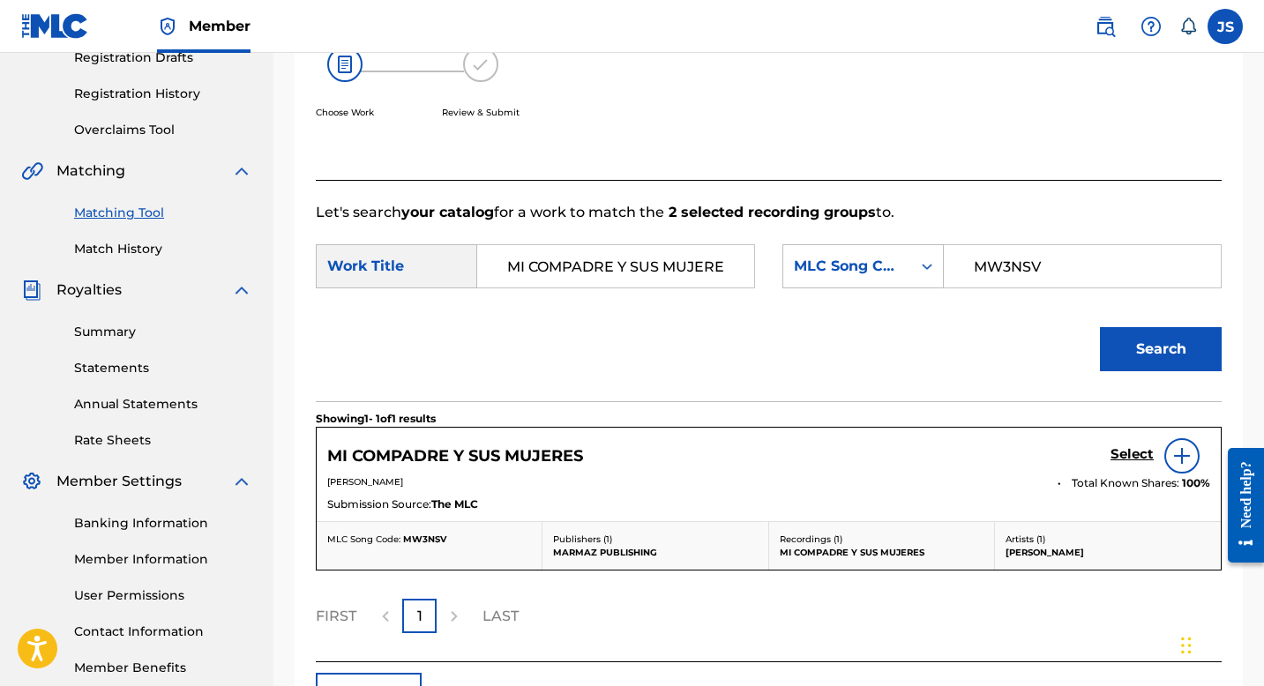
click at [1135, 450] on h5 "Select" at bounding box center [1132, 454] width 43 height 17
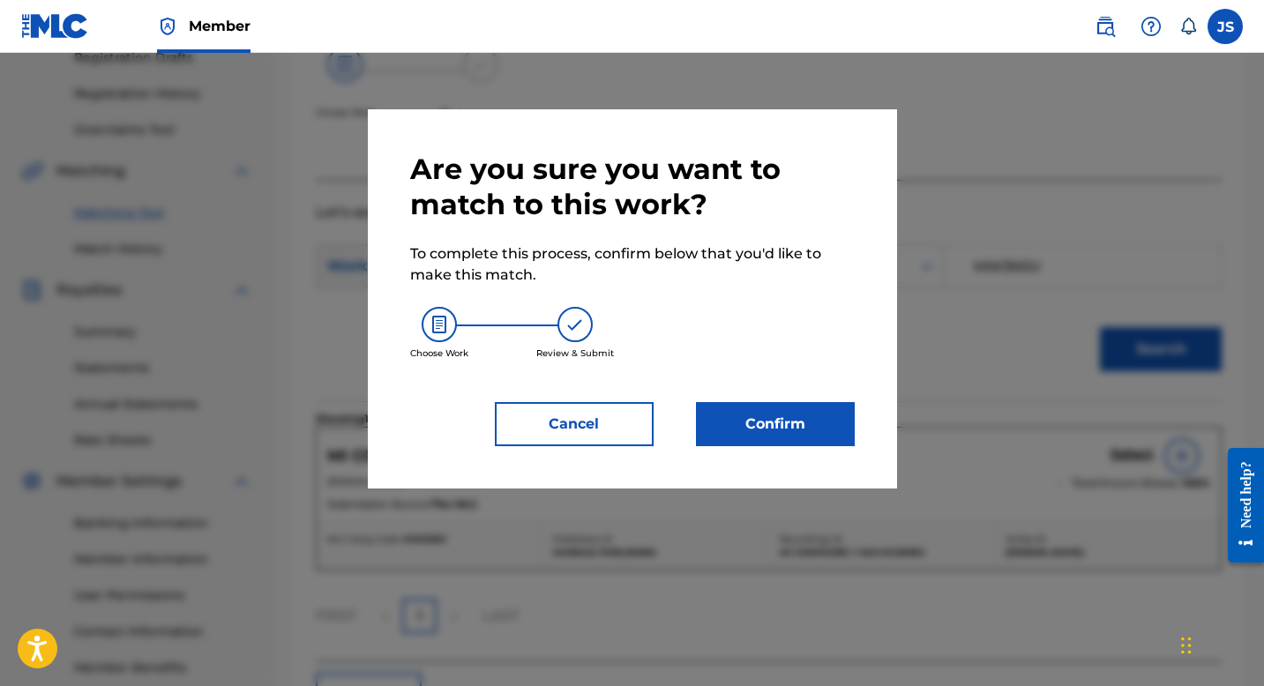
click at [747, 415] on button "Confirm" at bounding box center [775, 424] width 159 height 44
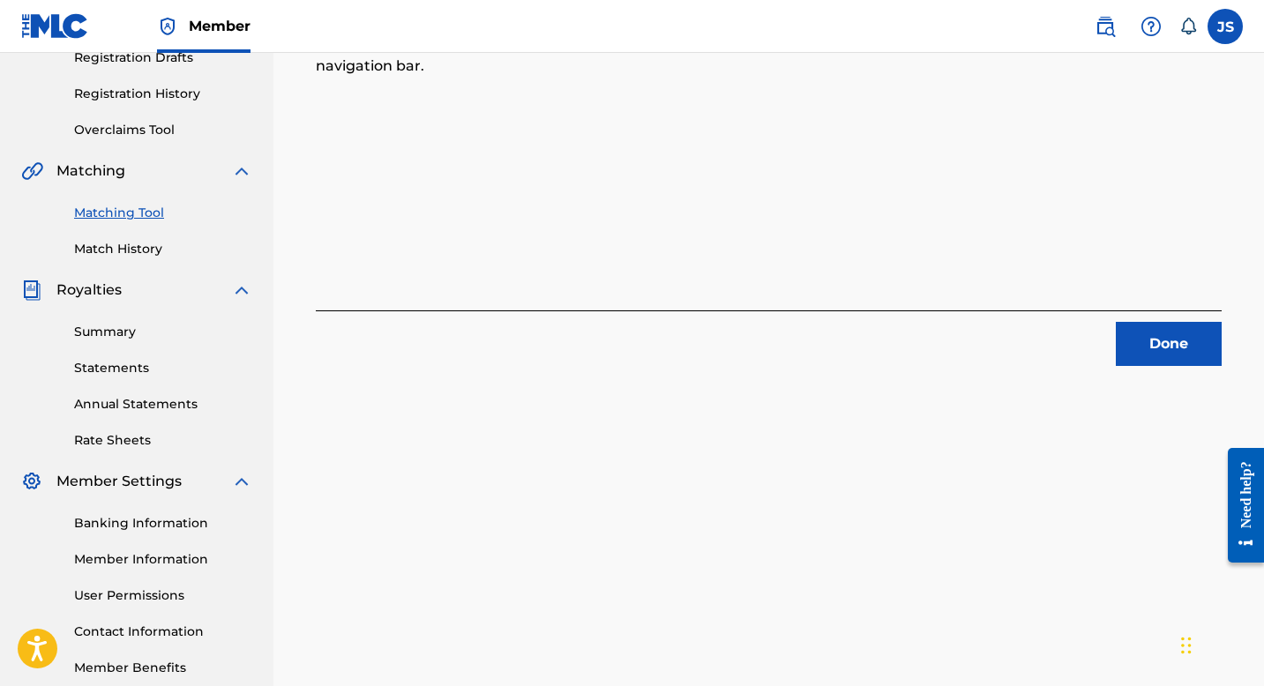
click at [1142, 336] on button "Done" at bounding box center [1169, 344] width 106 height 44
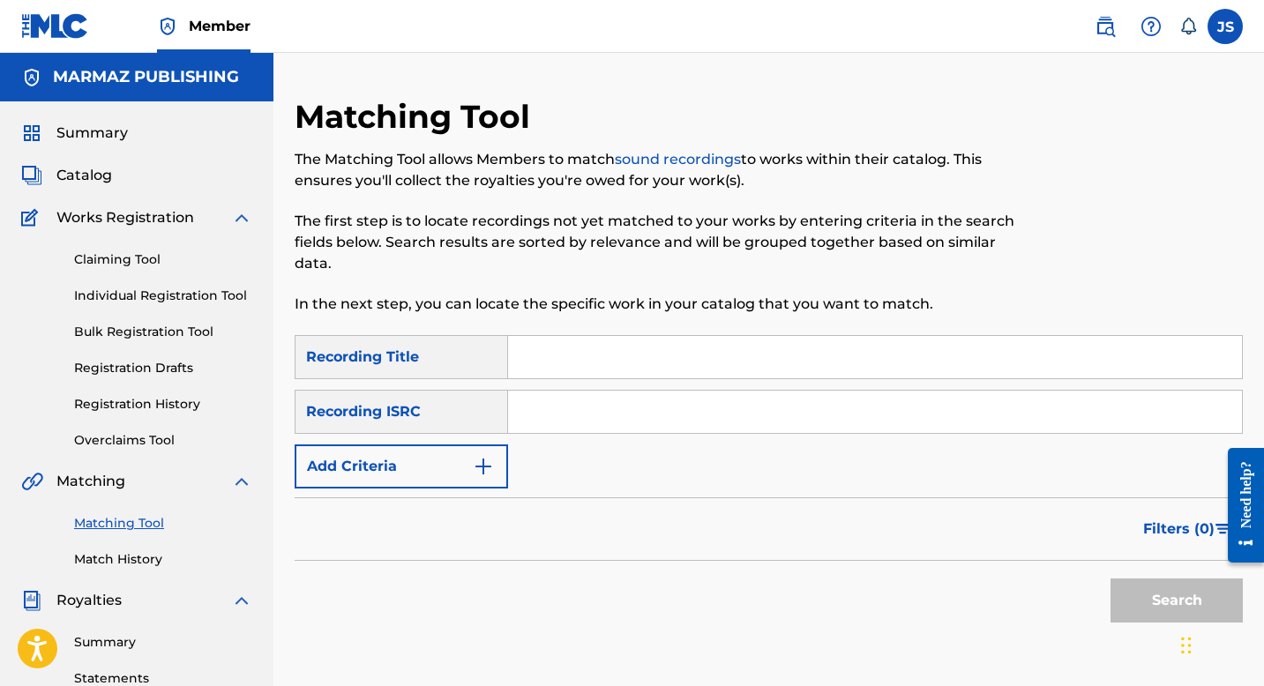
click at [658, 360] on input "Search Form" at bounding box center [875, 357] width 734 height 42
paste input "MI MORRAL CRIOLLO"
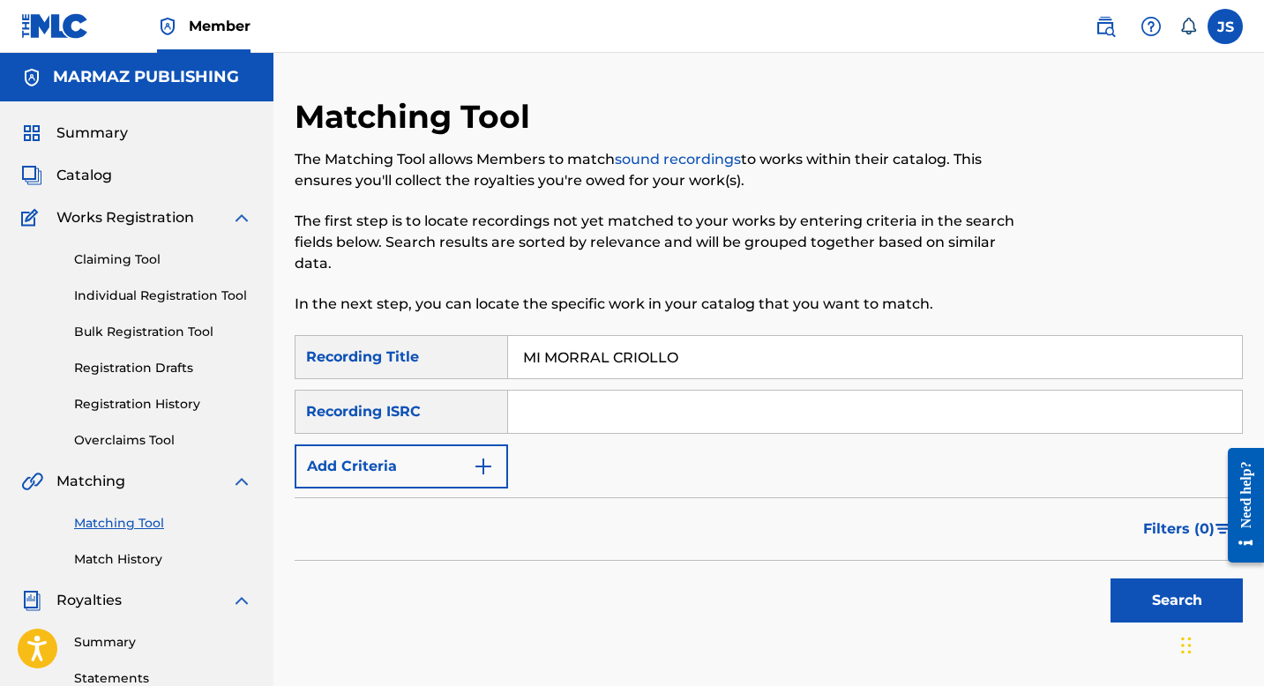
type input "MI MORRAL CRIOLLO"
click at [1172, 607] on button "Search" at bounding box center [1177, 601] width 132 height 44
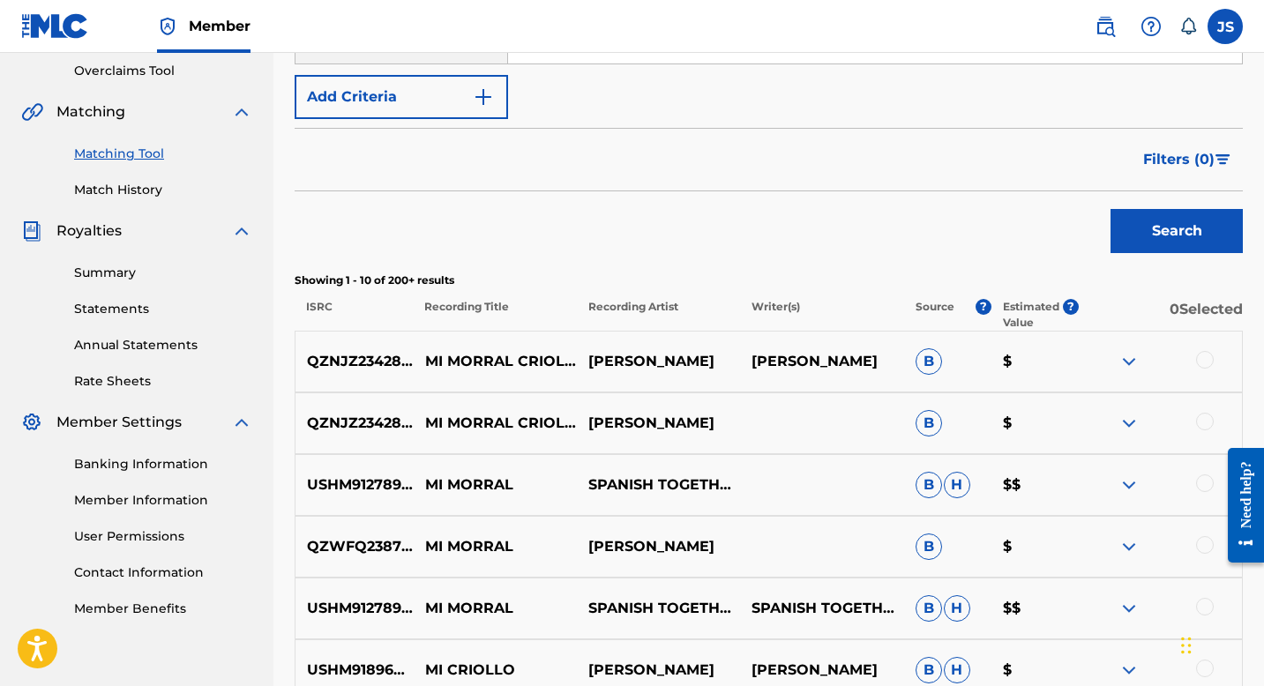
scroll to position [386, 0]
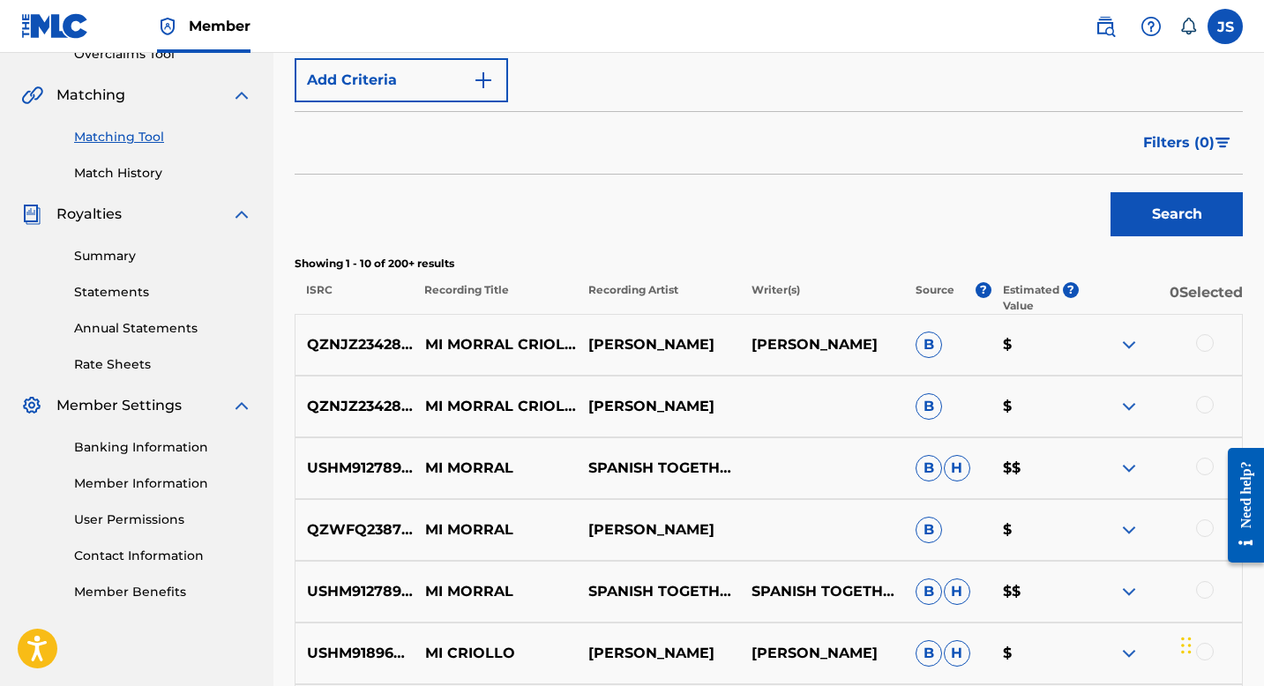
click at [1202, 341] on div at bounding box center [1205, 343] width 18 height 18
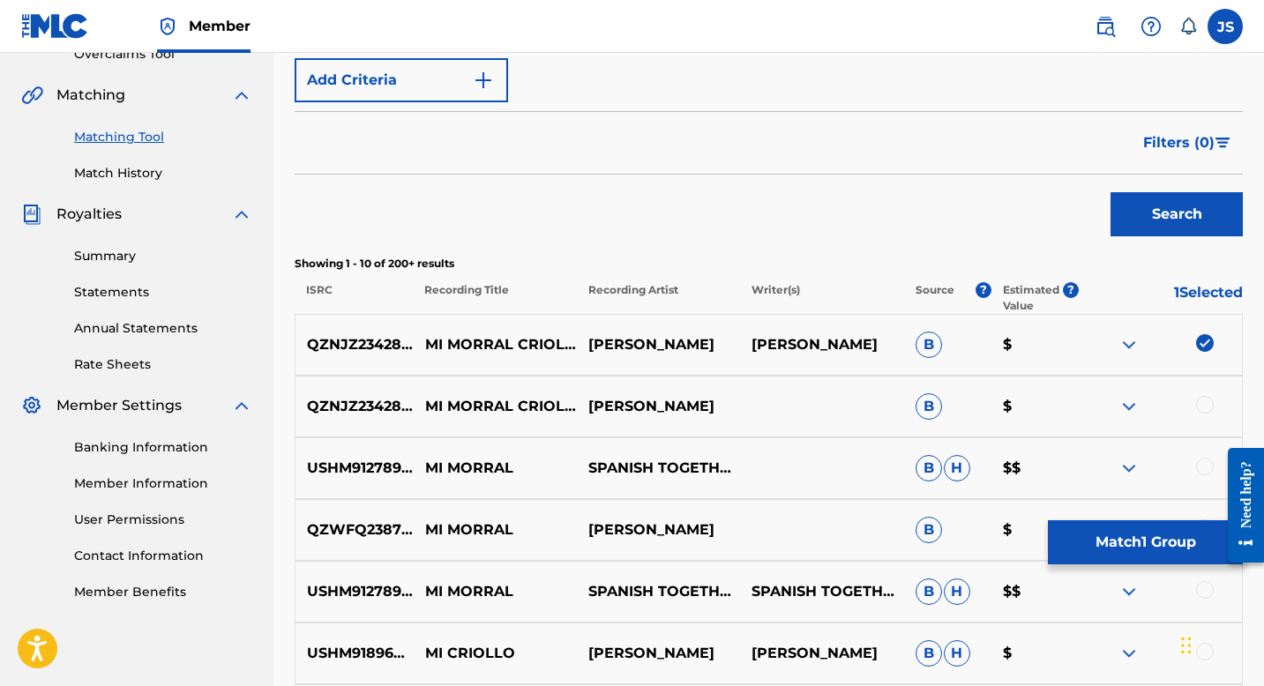
click at [1202, 406] on div at bounding box center [1205, 405] width 18 height 18
click at [1090, 536] on button "Match 2 Groups" at bounding box center [1145, 543] width 195 height 44
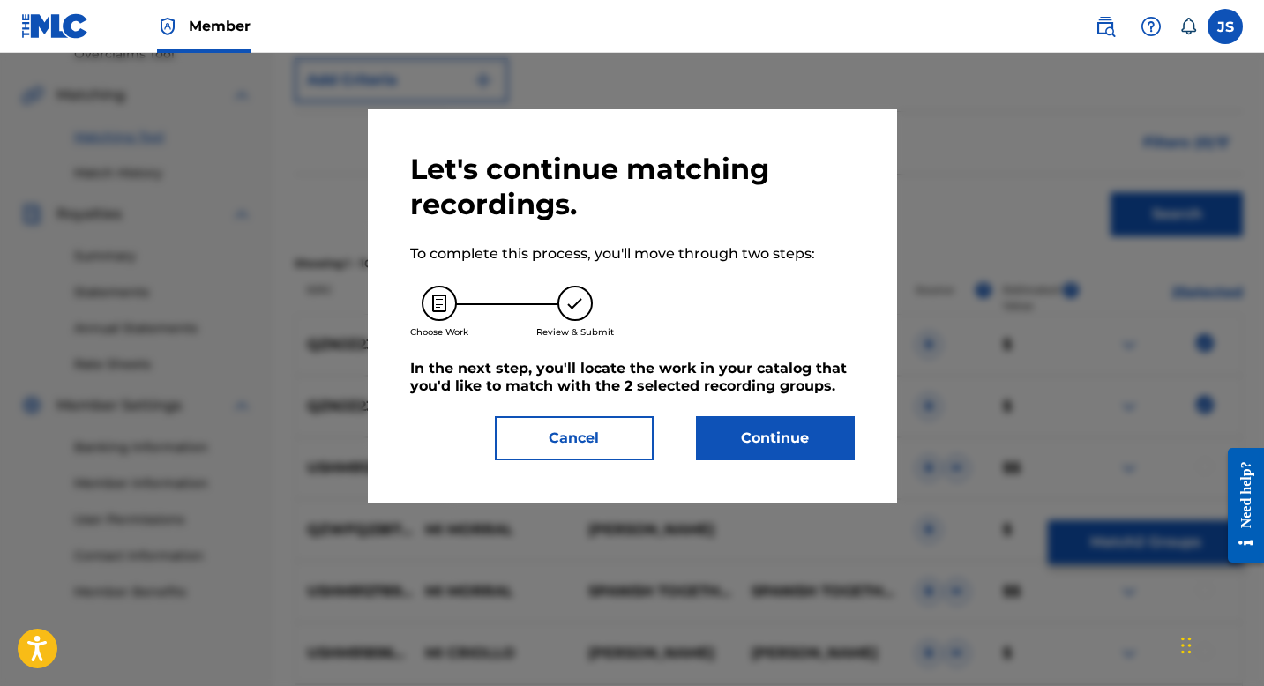
click at [802, 424] on button "Continue" at bounding box center [775, 438] width 159 height 44
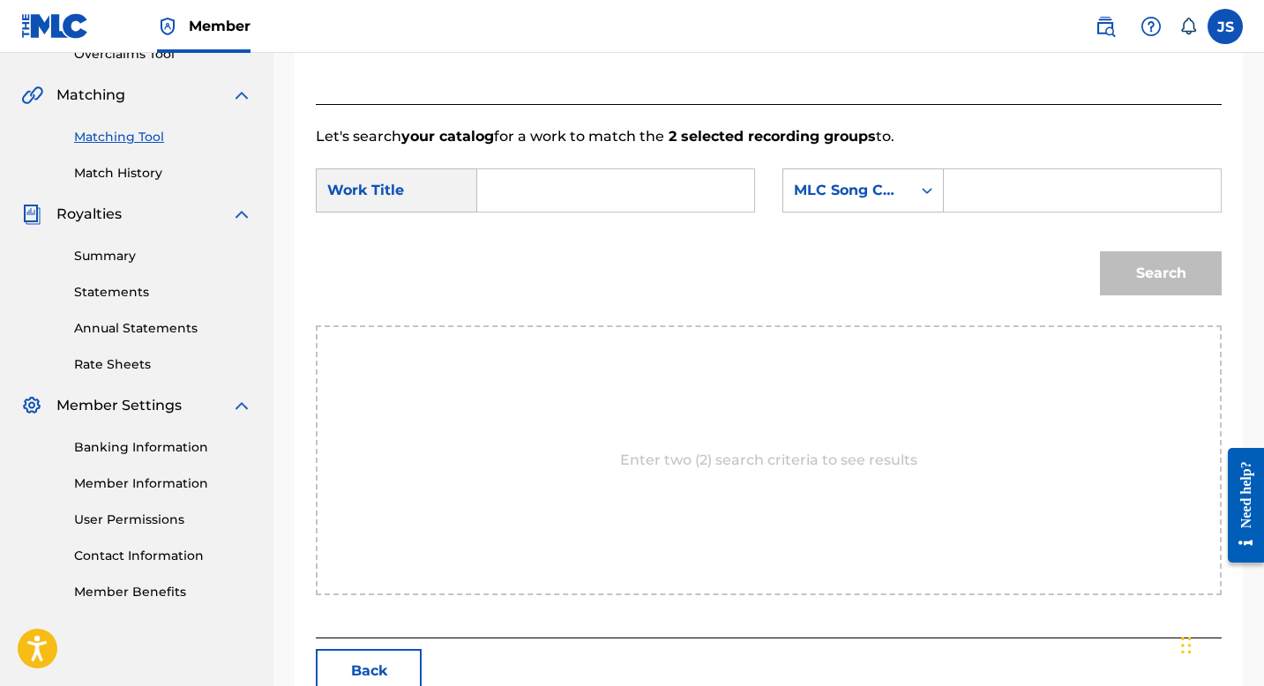
click at [566, 179] on input "Search Form" at bounding box center [615, 190] width 247 height 42
paste input "MI MORRAL CRIOLLO"
type input "MI MORRAL CRIOLLO"
click at [965, 206] on input "Search Form" at bounding box center [1082, 190] width 247 height 42
paste input "MW3N07"
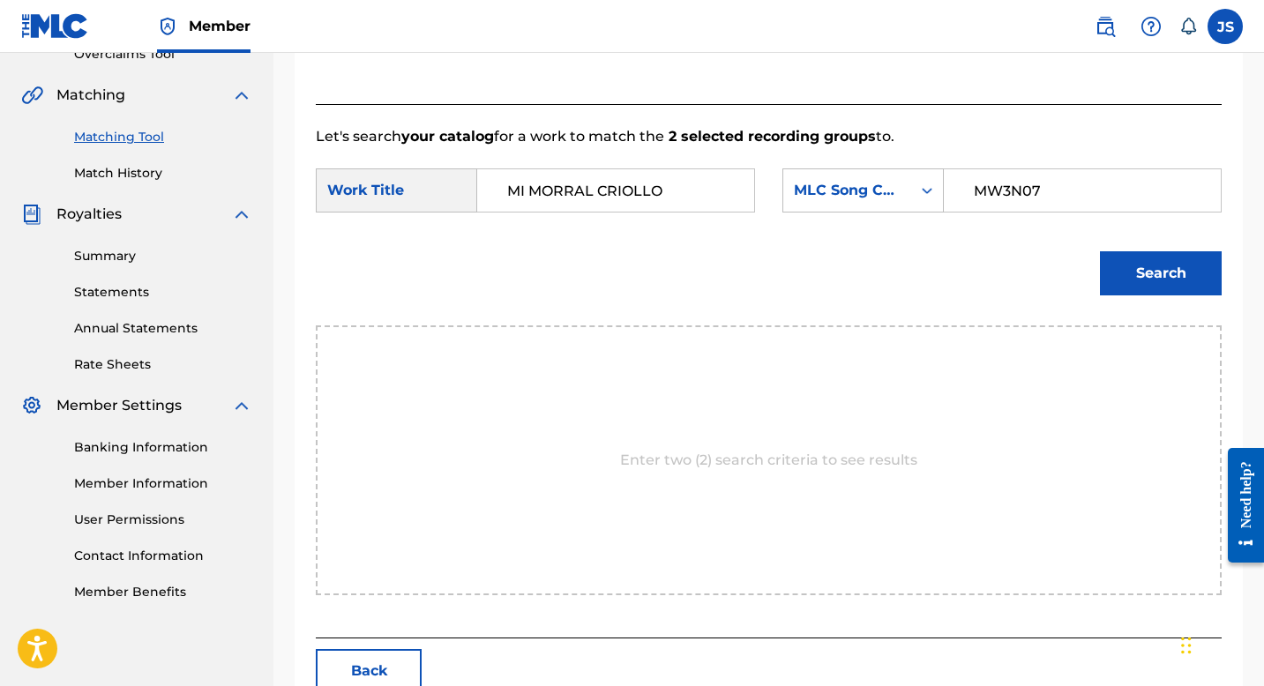
type input "MW3N07"
click at [1157, 277] on button "Search" at bounding box center [1161, 273] width 122 height 44
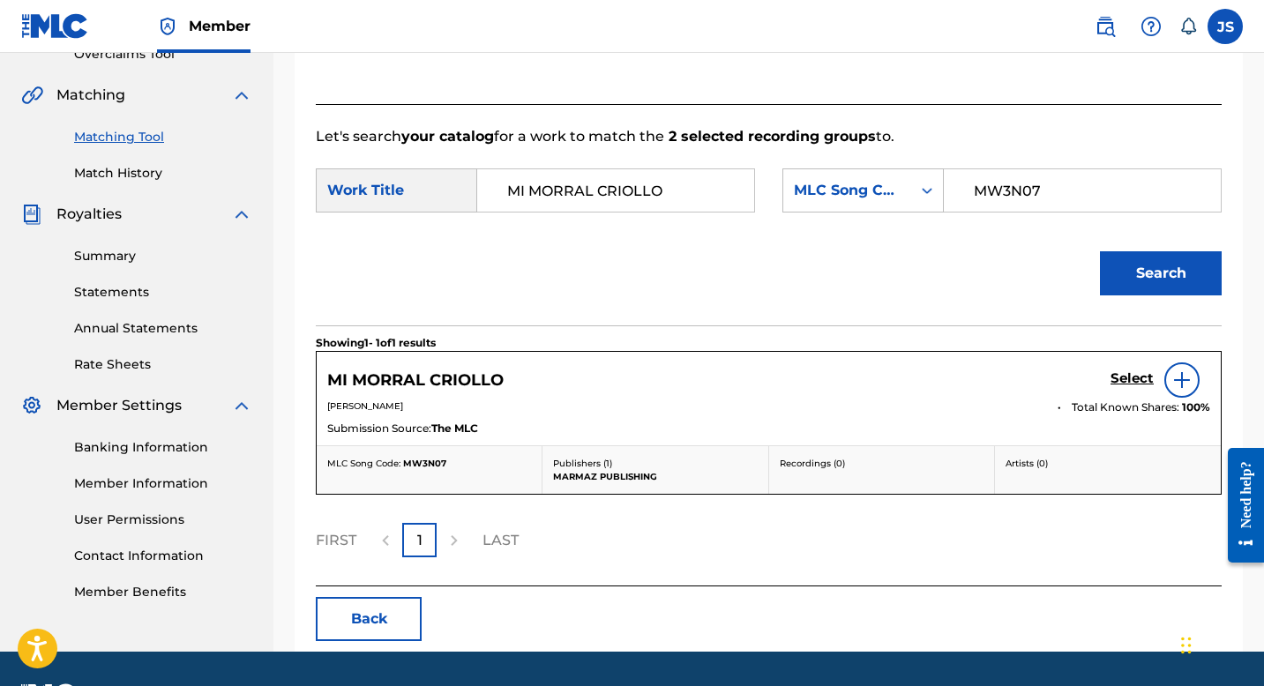
click at [498, 368] on div "MI MORRAL CRIOLLO Select" at bounding box center [768, 380] width 883 height 35
click at [498, 375] on h5 "MI MORRAL CRIOLLO" at bounding box center [415, 381] width 176 height 20
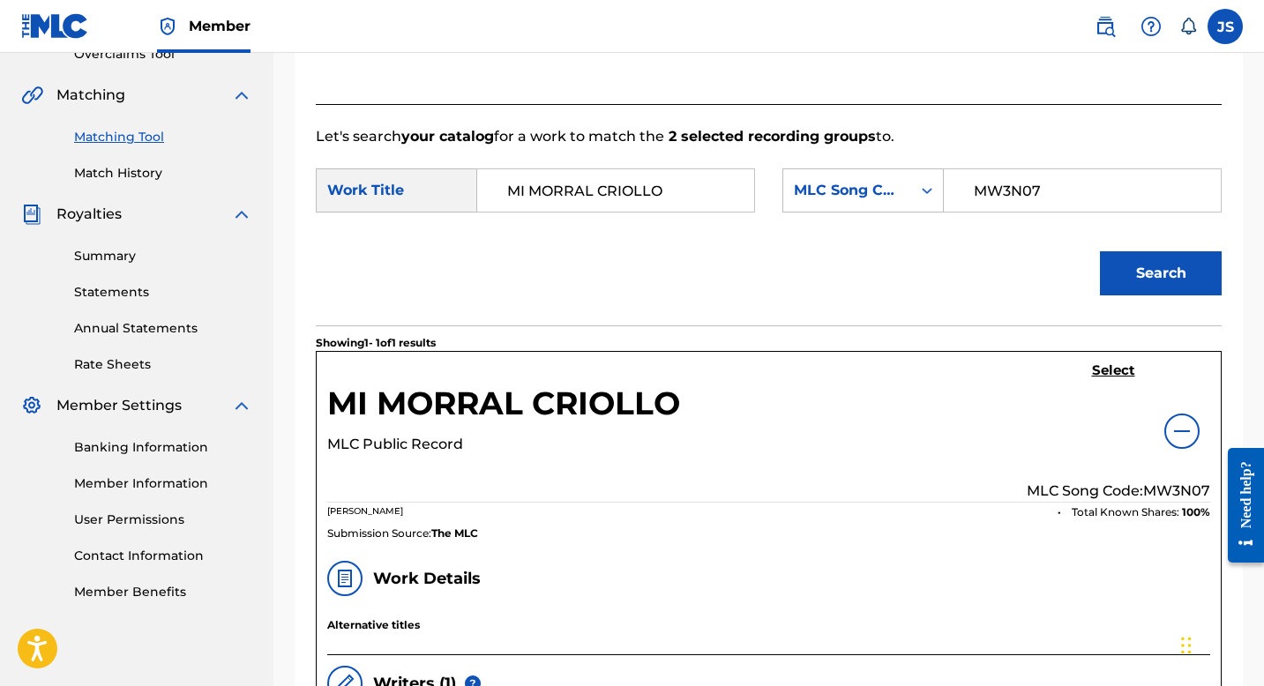
click at [1101, 368] on h5 "Select" at bounding box center [1113, 371] width 43 height 17
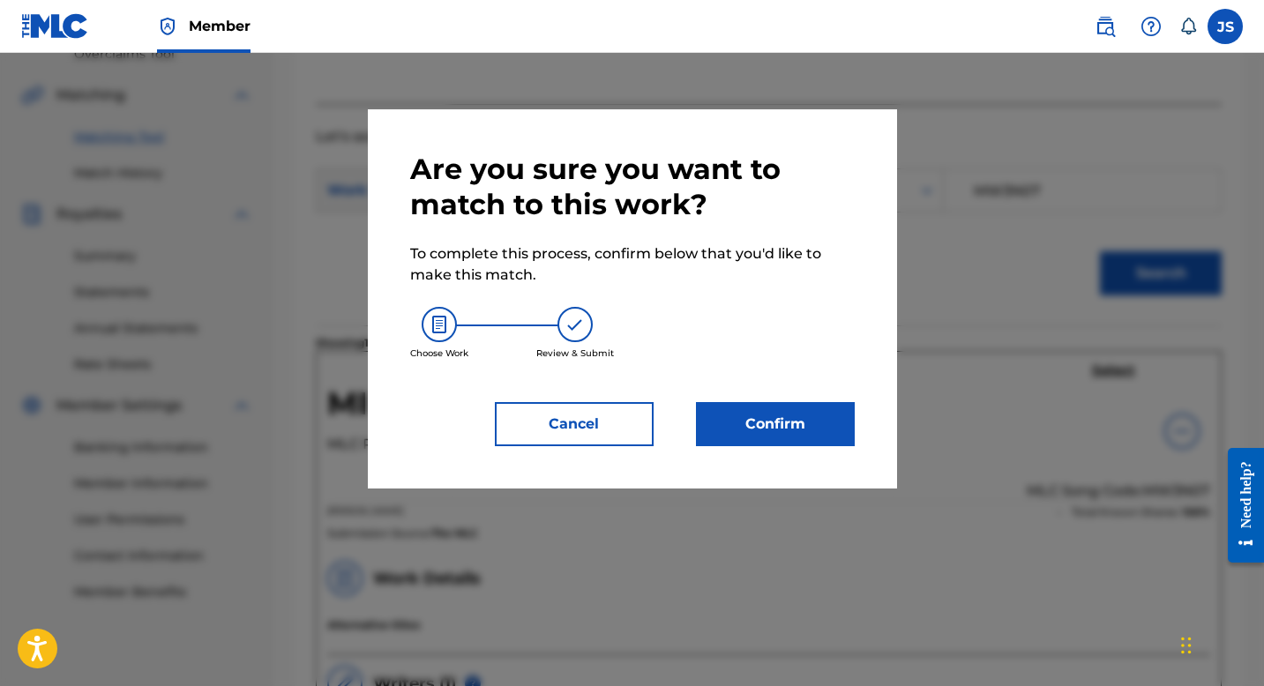
click at [799, 409] on button "Confirm" at bounding box center [775, 424] width 159 height 44
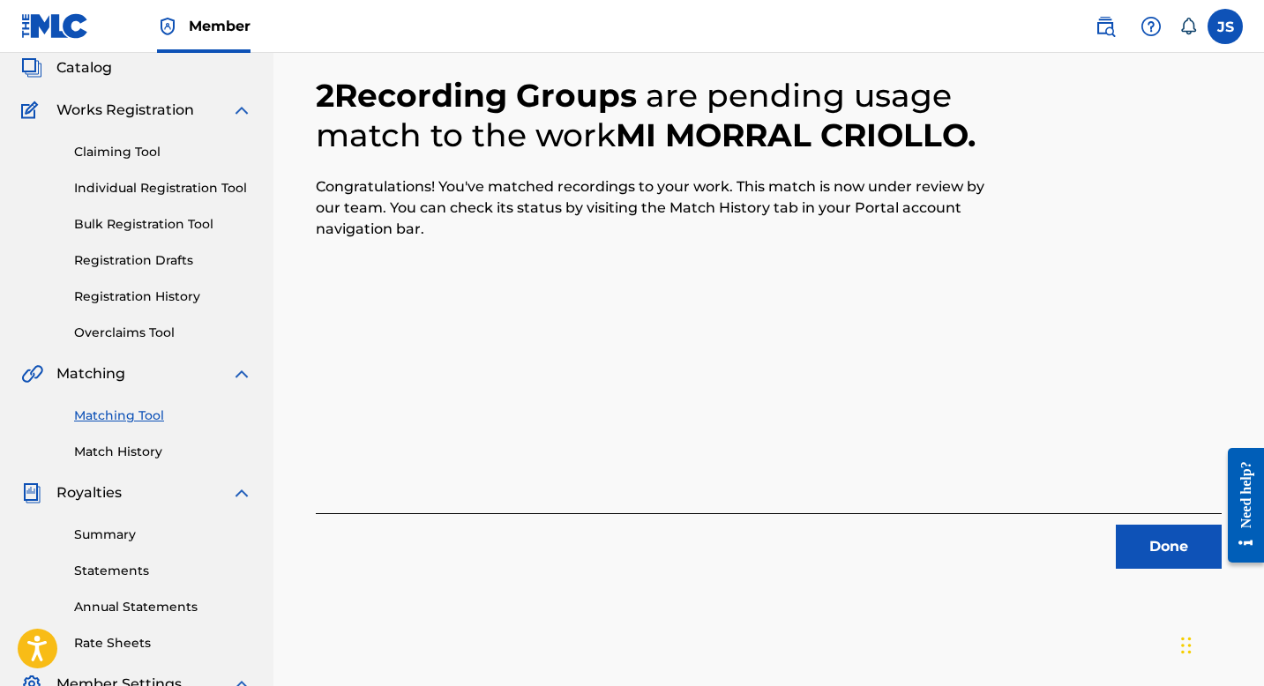
scroll to position [139, 0]
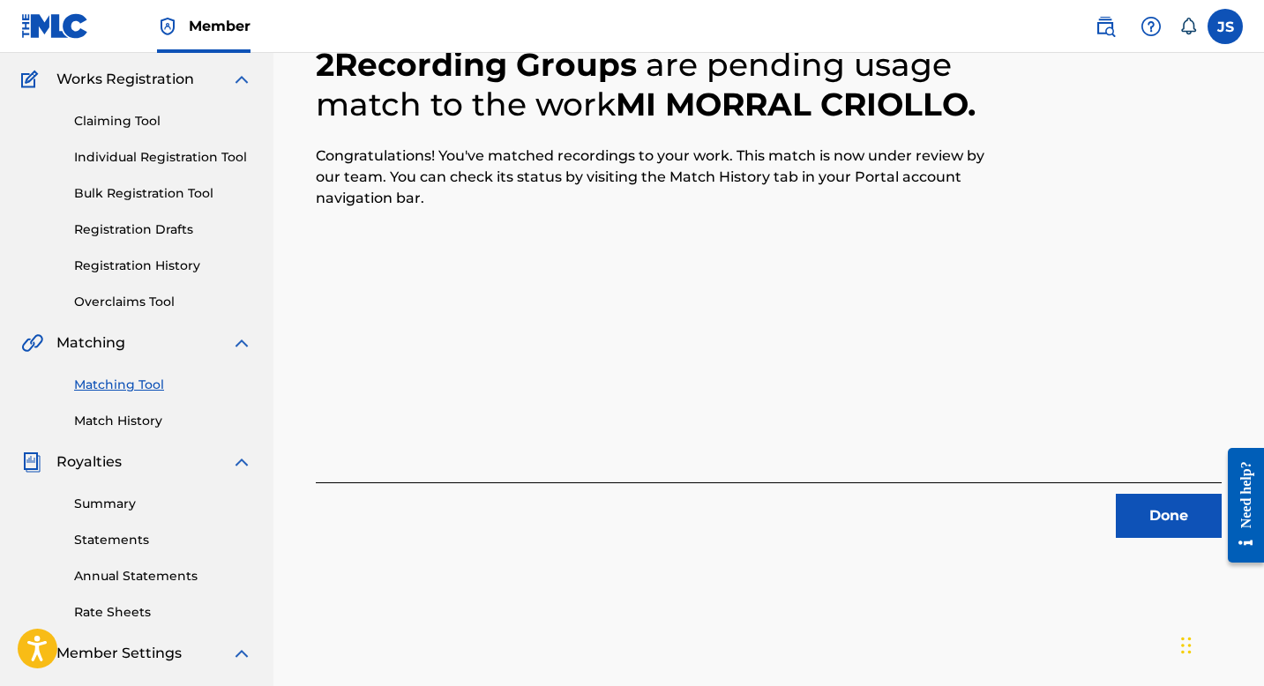
click at [1174, 502] on button "Done" at bounding box center [1169, 516] width 106 height 44
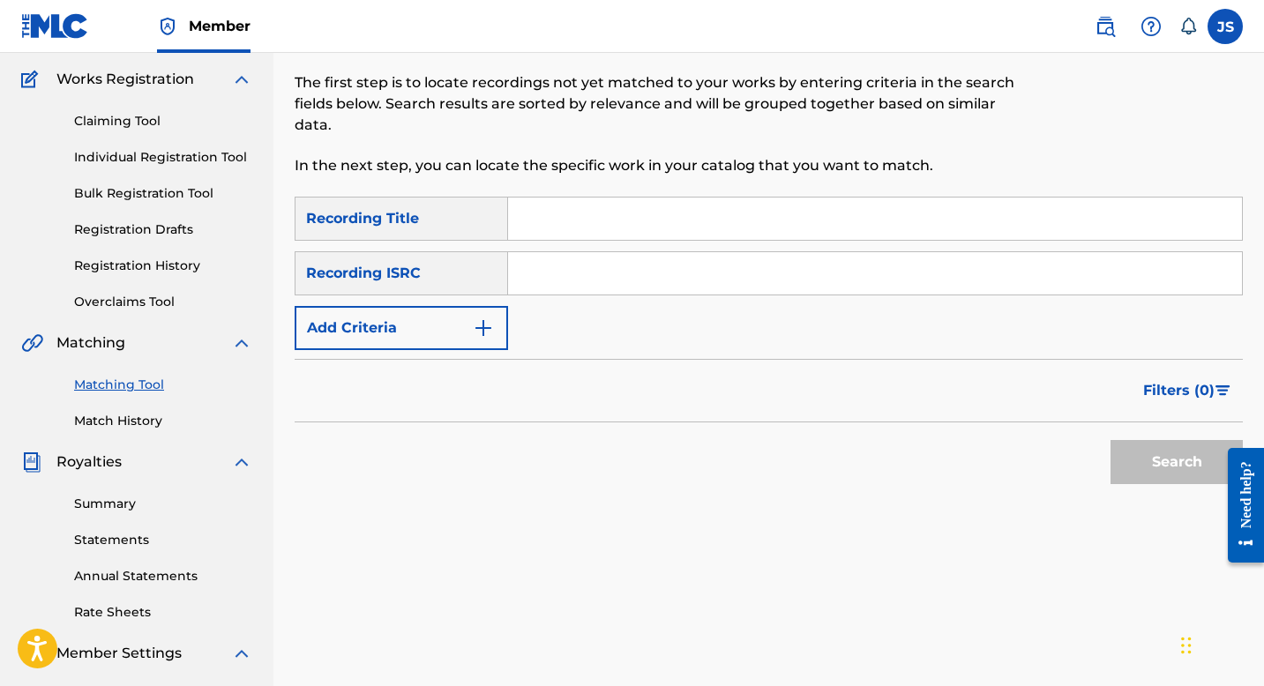
click at [570, 231] on input "Search Form" at bounding box center [875, 219] width 734 height 42
paste input "MI MUJER ODIA EL COLEO"
type input "MI MUJER ODIA EL COLEO"
click at [1176, 476] on button "Search" at bounding box center [1177, 462] width 132 height 44
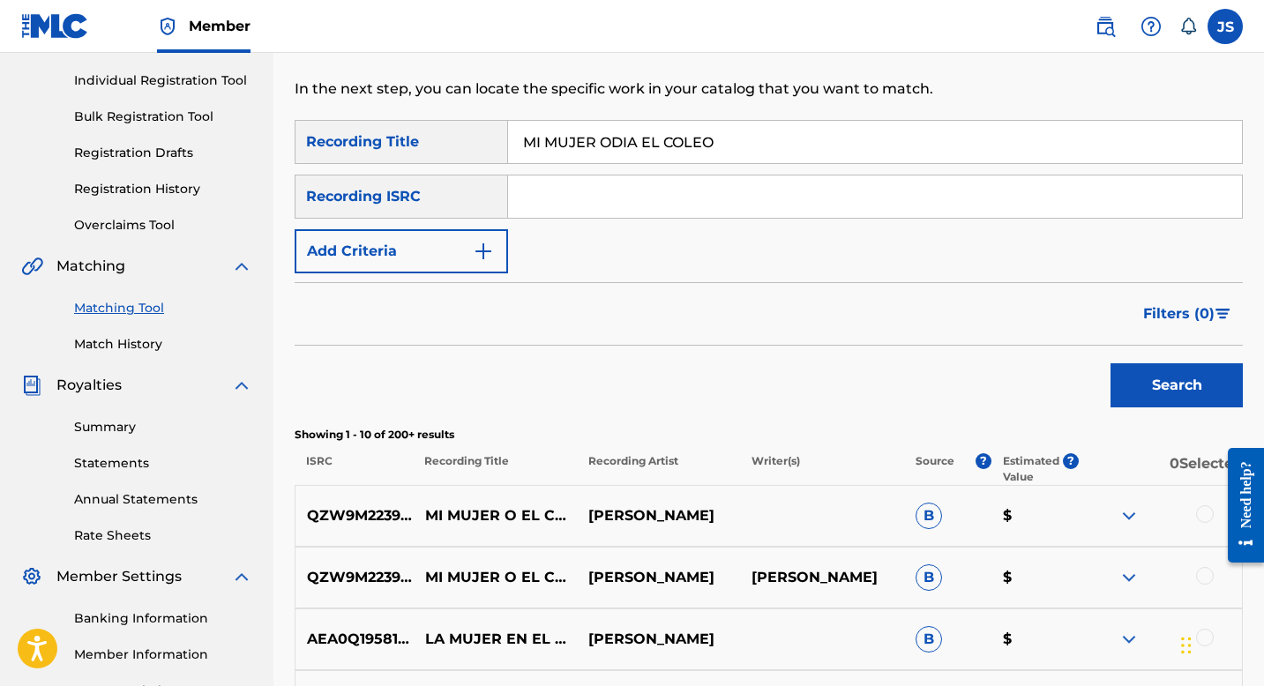
scroll to position [216, 0]
click at [436, 248] on button "Add Criteria" at bounding box center [401, 250] width 213 height 44
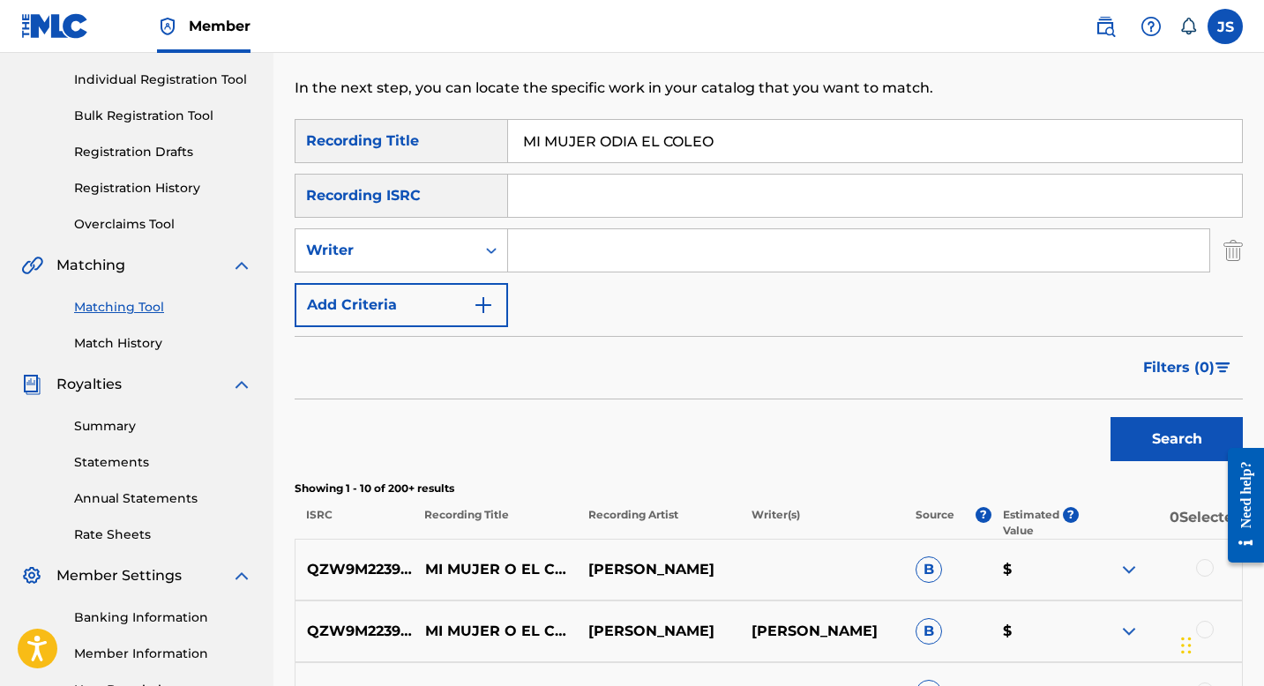
click at [559, 273] on div "SearchWithCriteria7c33b862-e9c0-48e2-a736-aa136841991e Recording Title MI MUJER…" at bounding box center [769, 223] width 948 height 208
click at [552, 243] on input "Search Form" at bounding box center [858, 250] width 701 height 42
type input "[PERSON_NAME] [PERSON_NAME]"
click at [1118, 430] on button "Search" at bounding box center [1177, 439] width 132 height 44
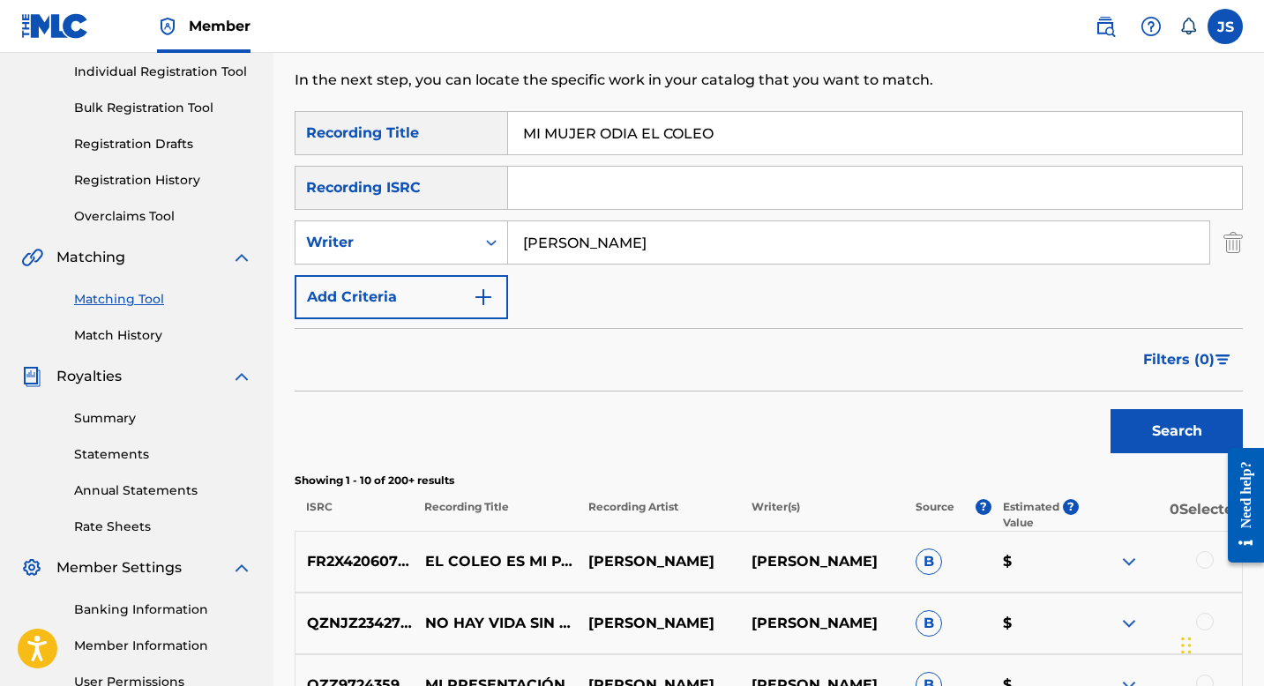
scroll to position [0, 0]
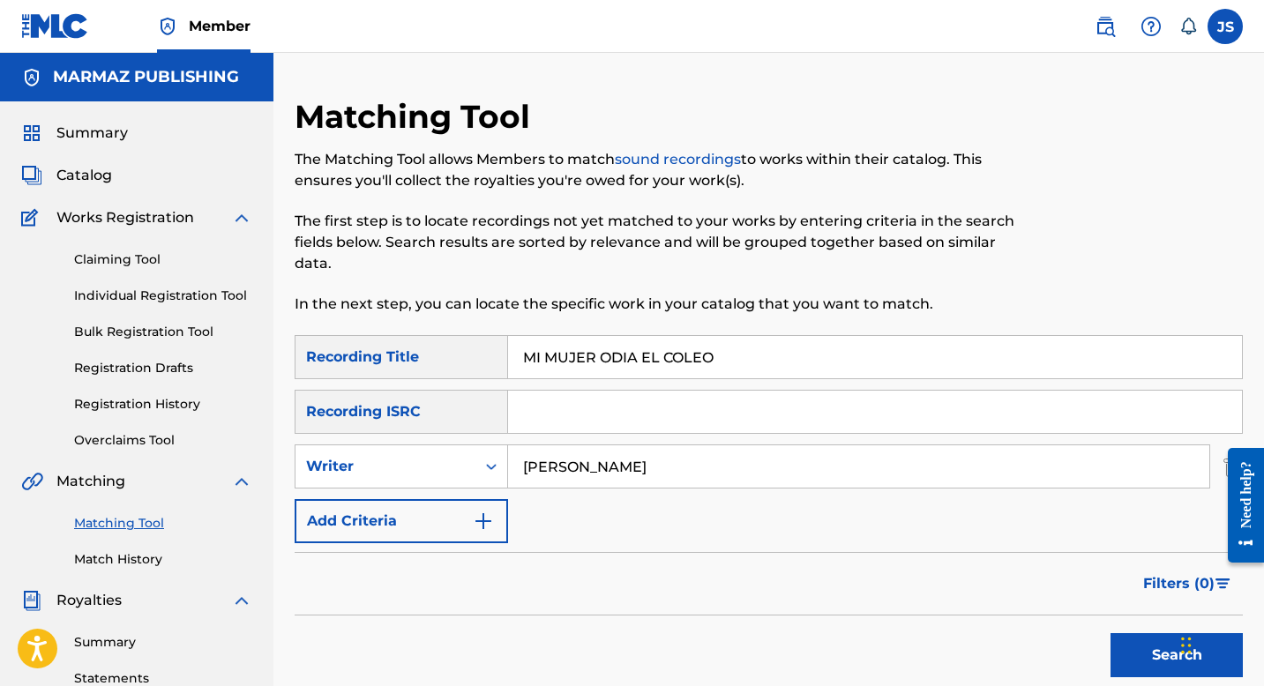
click at [618, 363] on input "MI MUJER ODIA EL COLEO" at bounding box center [875, 357] width 734 height 42
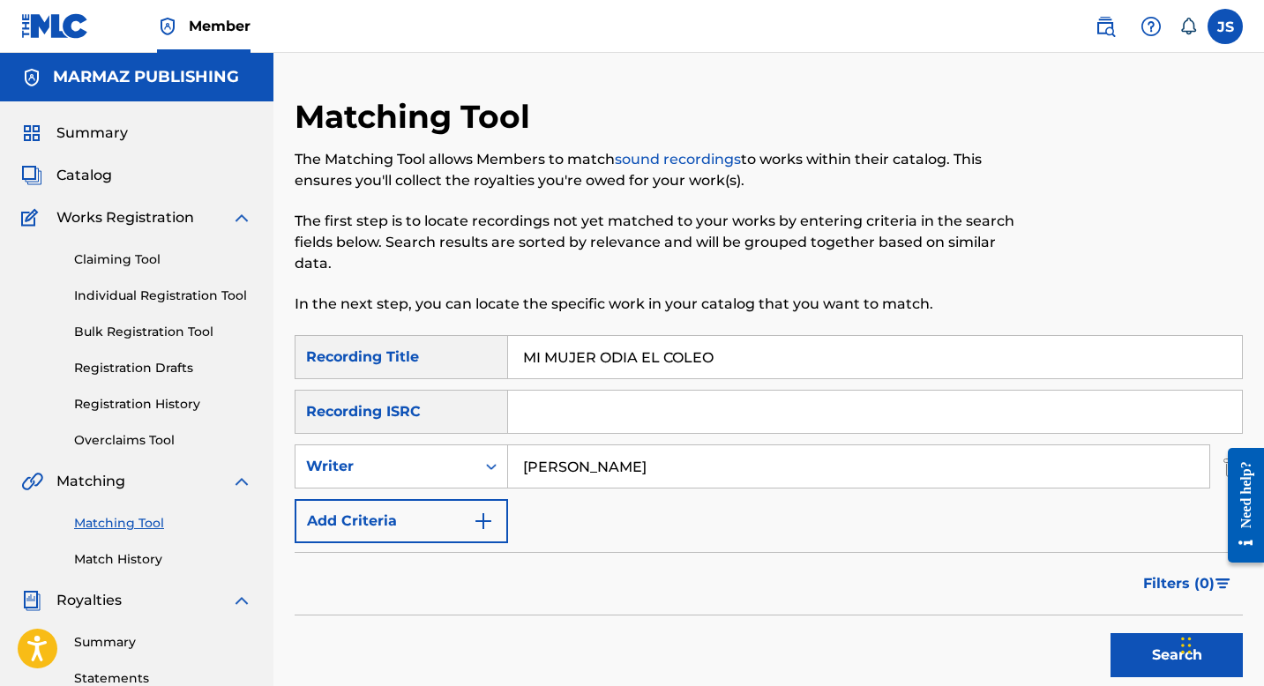
paste input "O´NOS DEL APARTAMENT"
type input "MO´NOS DEL APARTAMENTO"
click at [1140, 663] on button "Search" at bounding box center [1177, 655] width 132 height 44
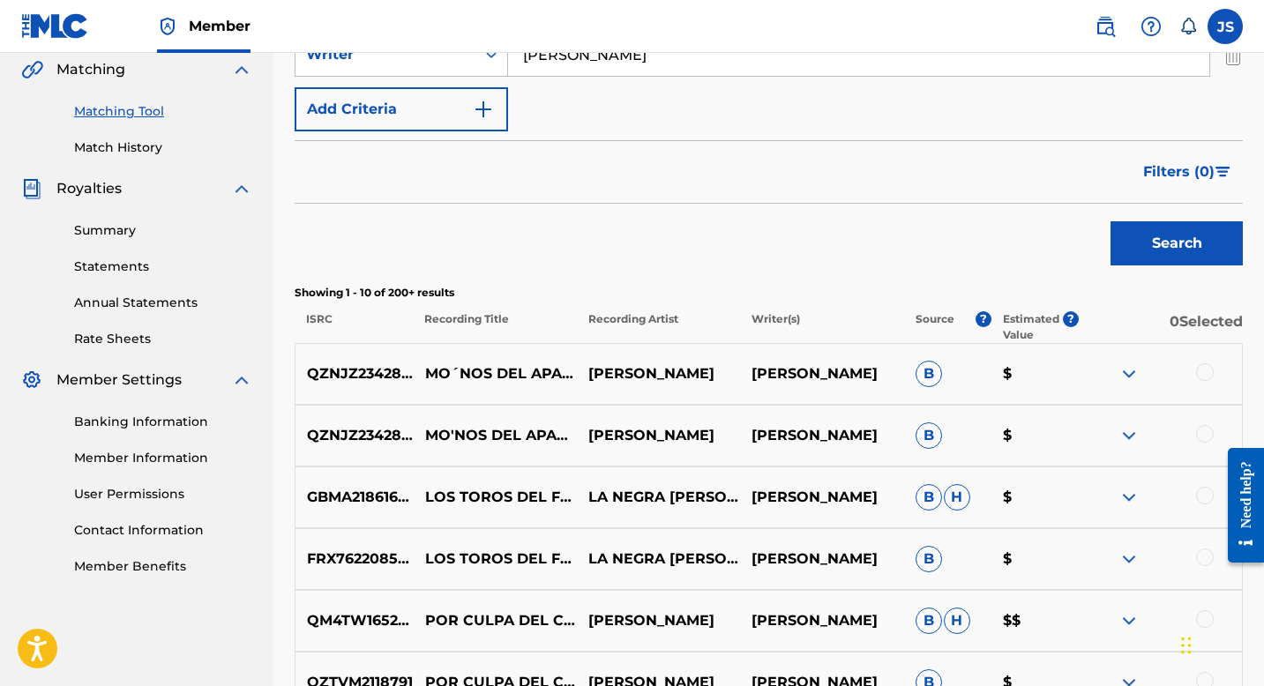
scroll to position [453, 0]
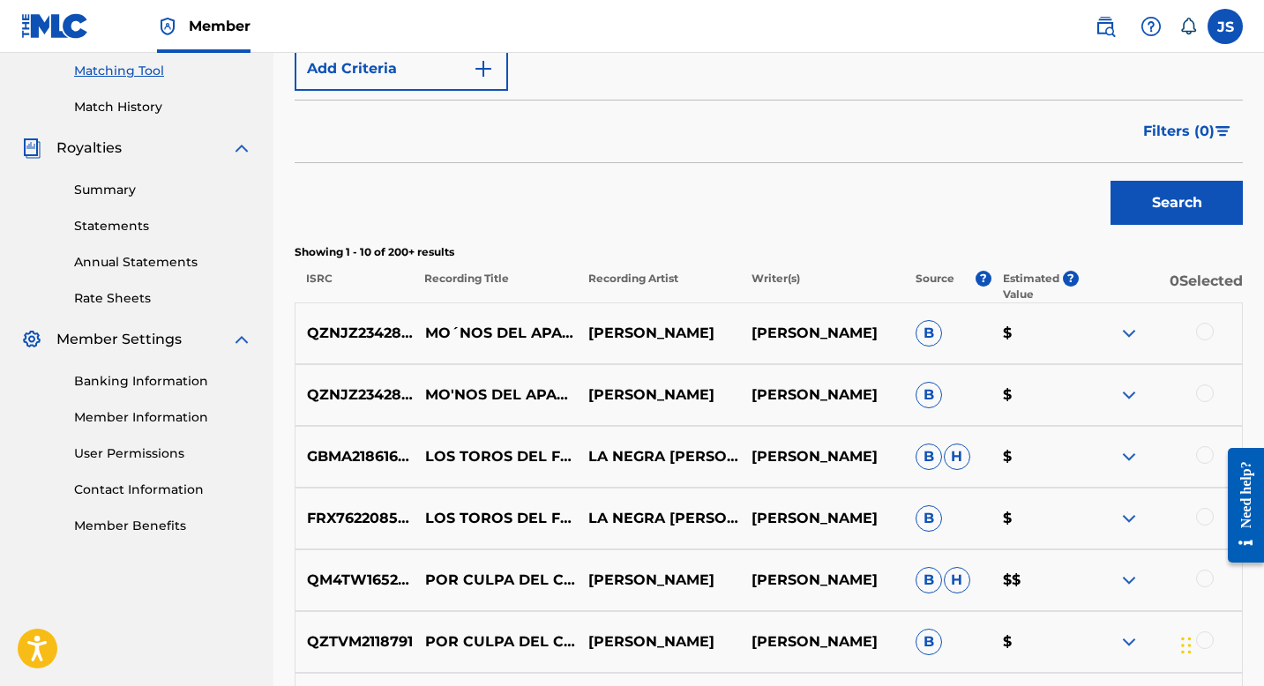
click at [1195, 324] on div at bounding box center [1160, 333] width 163 height 21
click at [1195, 323] on div at bounding box center [1160, 333] width 163 height 21
click at [1197, 330] on div at bounding box center [1205, 332] width 18 height 18
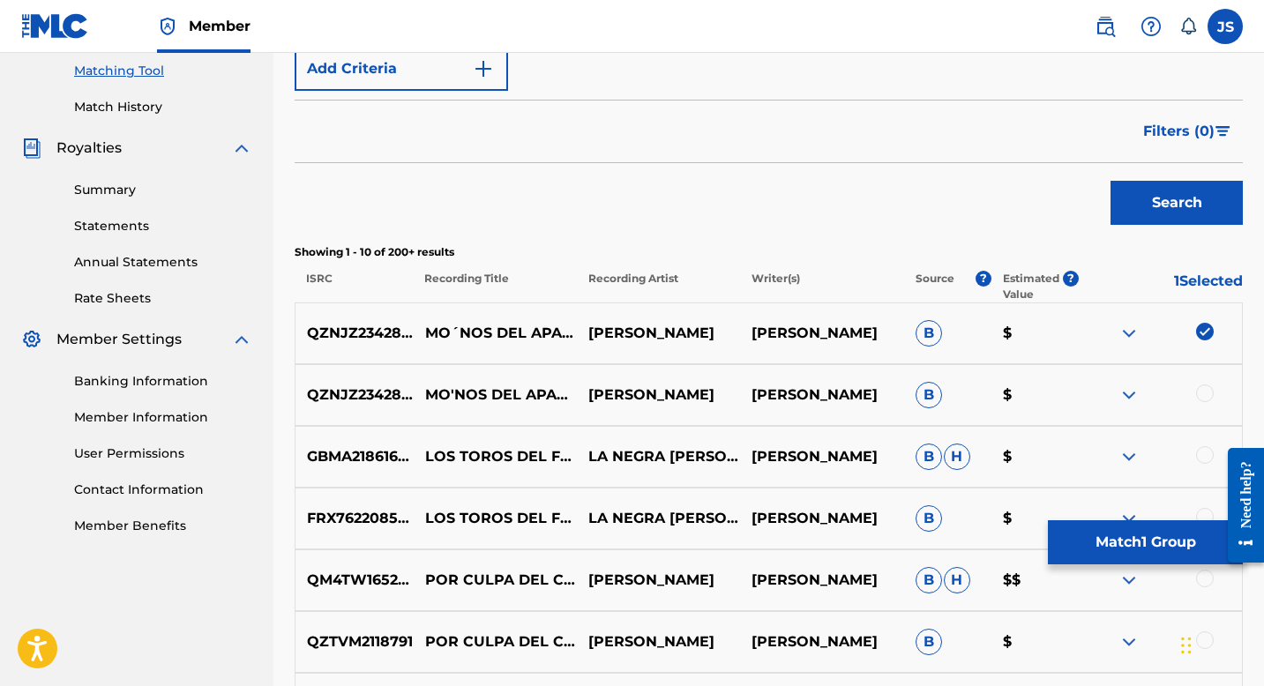
click at [1207, 393] on div at bounding box center [1205, 394] width 18 height 18
click at [1145, 538] on button "Match 2 Groups" at bounding box center [1145, 543] width 195 height 44
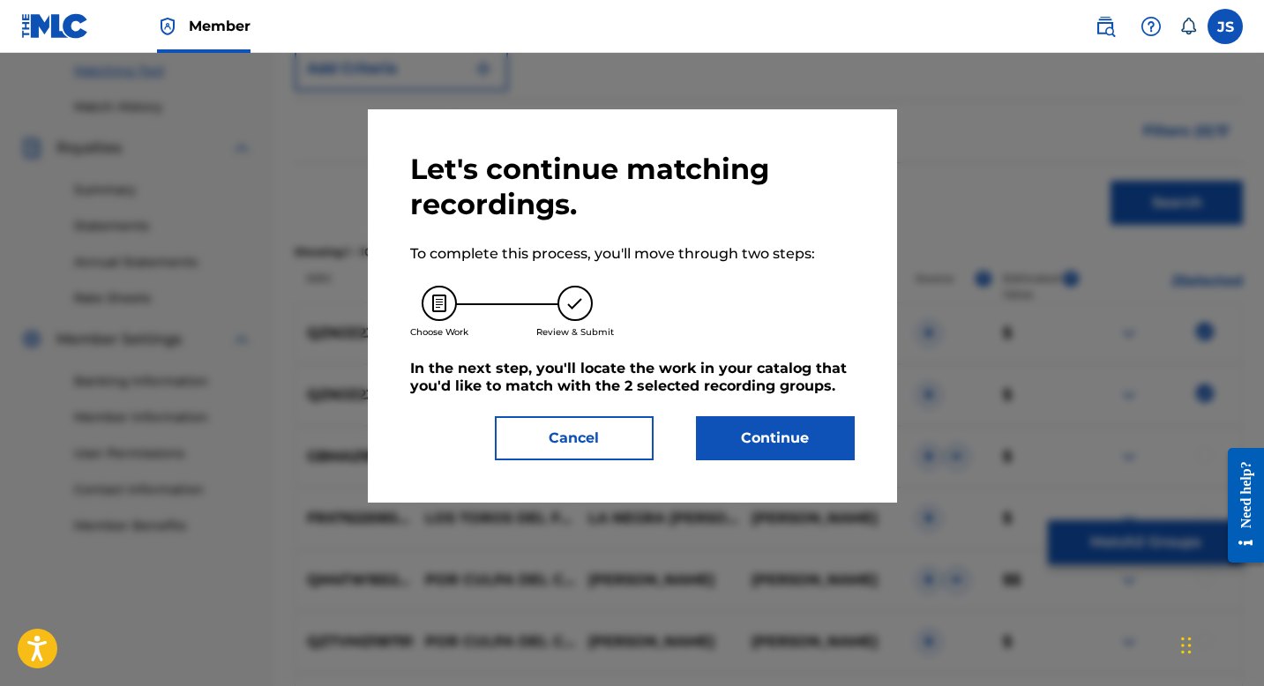
click at [775, 449] on button "Continue" at bounding box center [775, 438] width 159 height 44
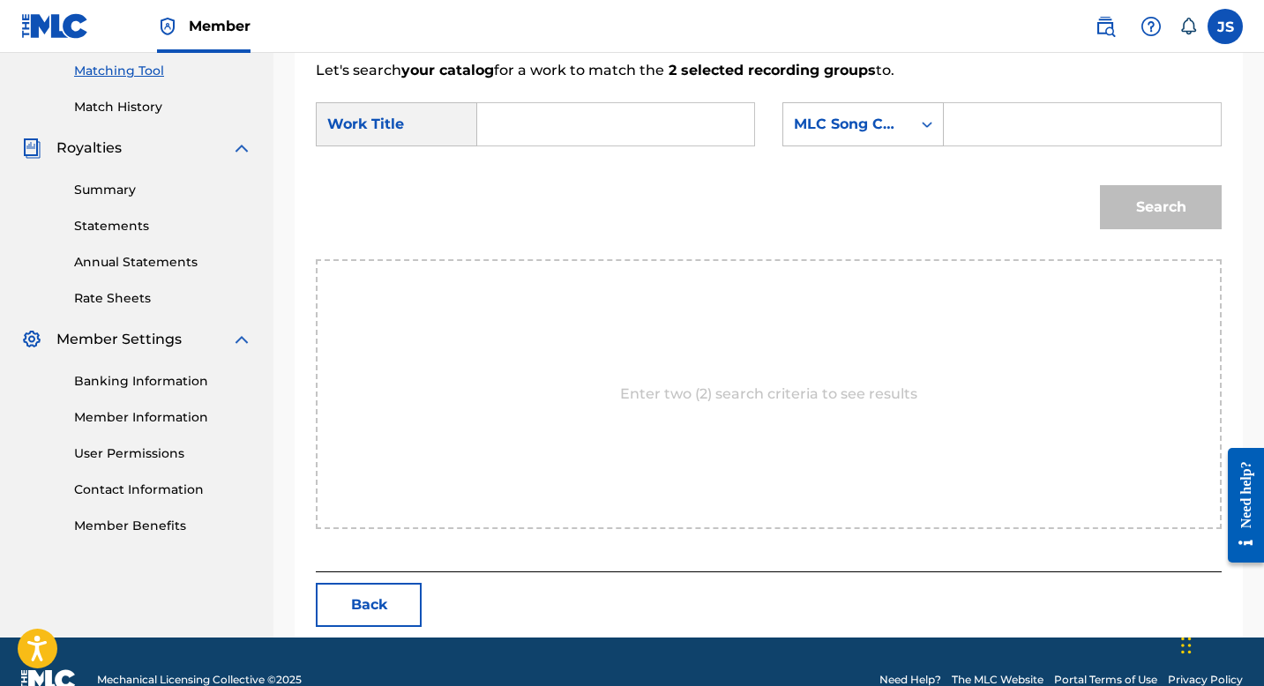
click at [489, 134] on div "Search Form" at bounding box center [616, 124] width 278 height 44
click at [497, 124] on input "Search Form" at bounding box center [615, 124] width 247 height 42
paste input "MO´NOS DEL APARTAMENTO"
type input "MO´NOS DEL APARTAMENTO"
click at [976, 127] on input "Search Form" at bounding box center [1082, 124] width 247 height 42
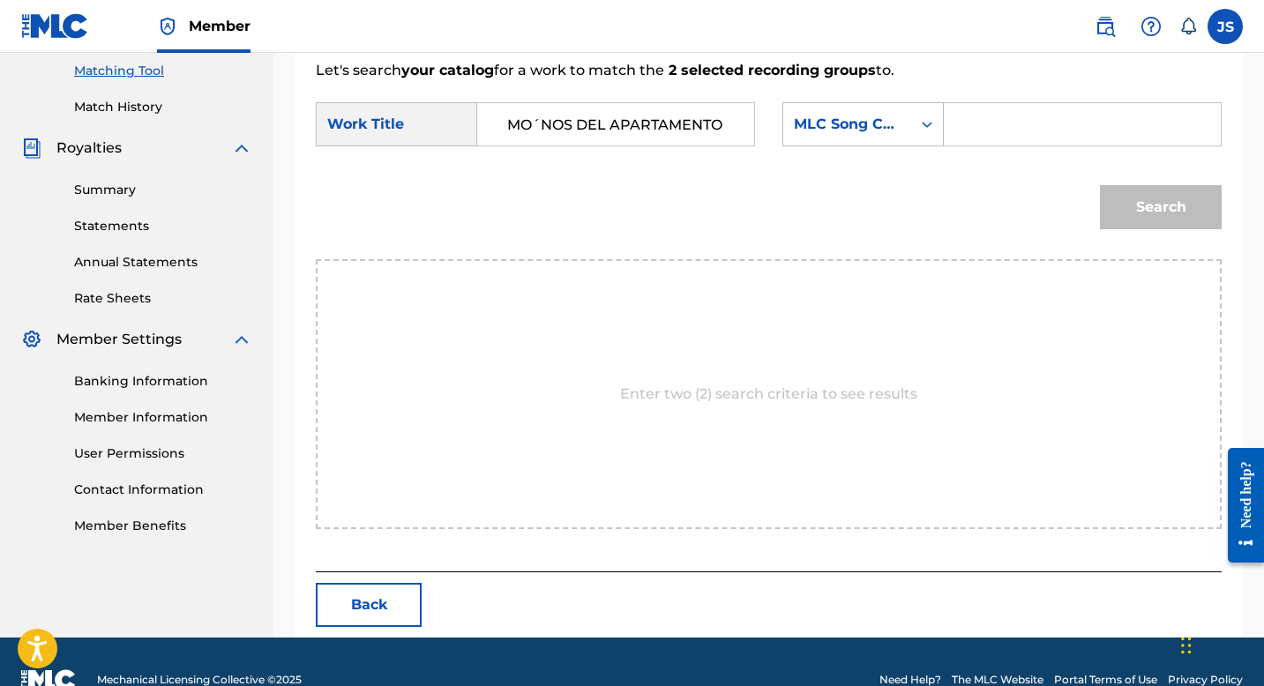
paste input "MW3N06"
type input "MW3N06"
click at [1136, 199] on button "Search" at bounding box center [1161, 207] width 122 height 44
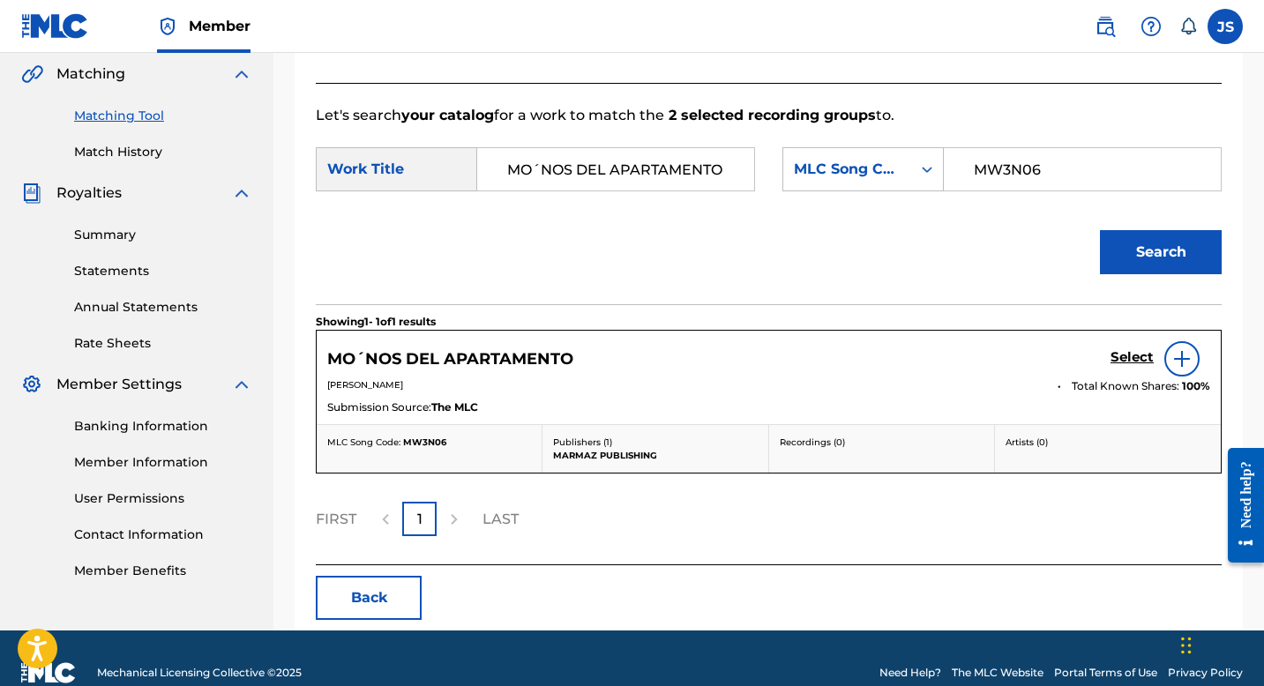
scroll to position [437, 0]
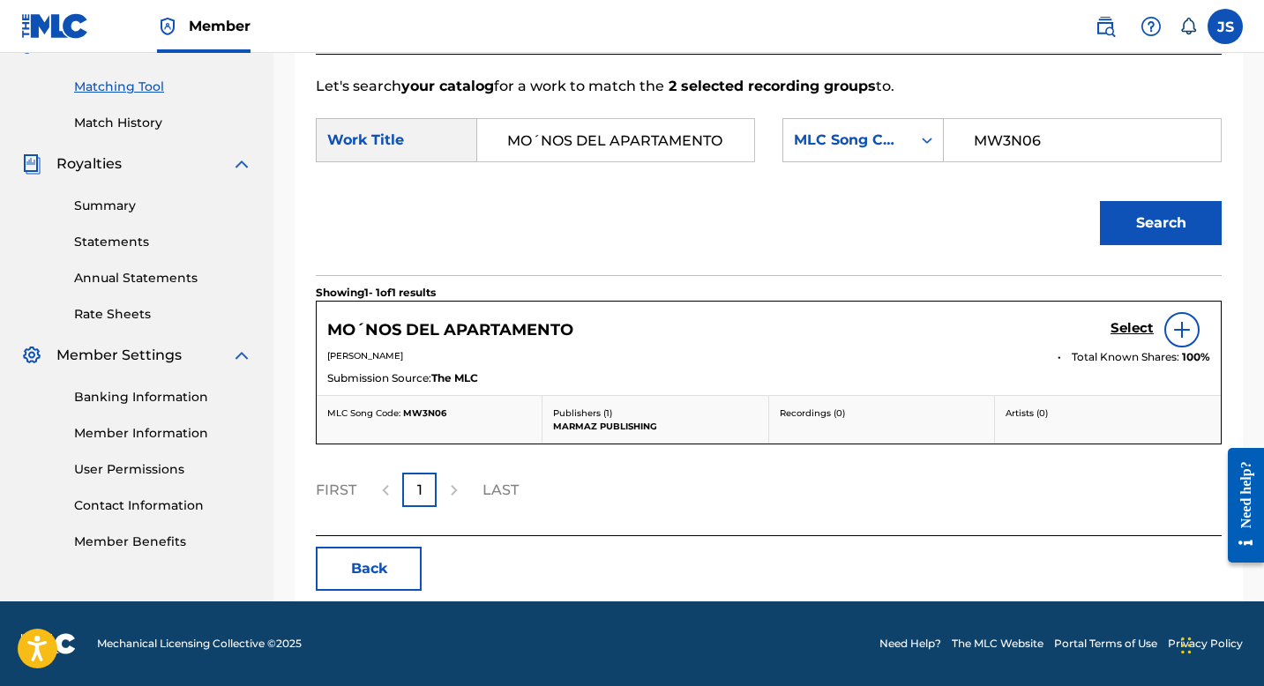
click at [483, 333] on h5 "MO´NOS DEL APARTAMENTO" at bounding box center [450, 330] width 246 height 20
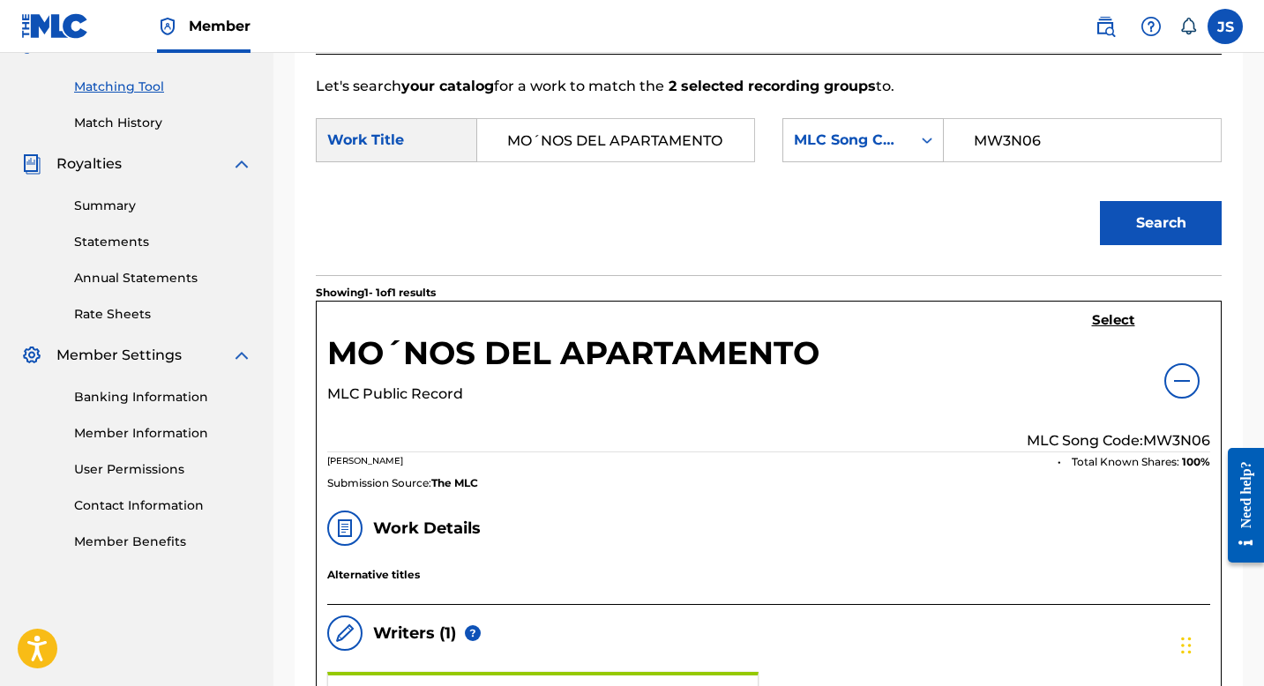
click at [1115, 323] on h5 "Select" at bounding box center [1113, 320] width 43 height 17
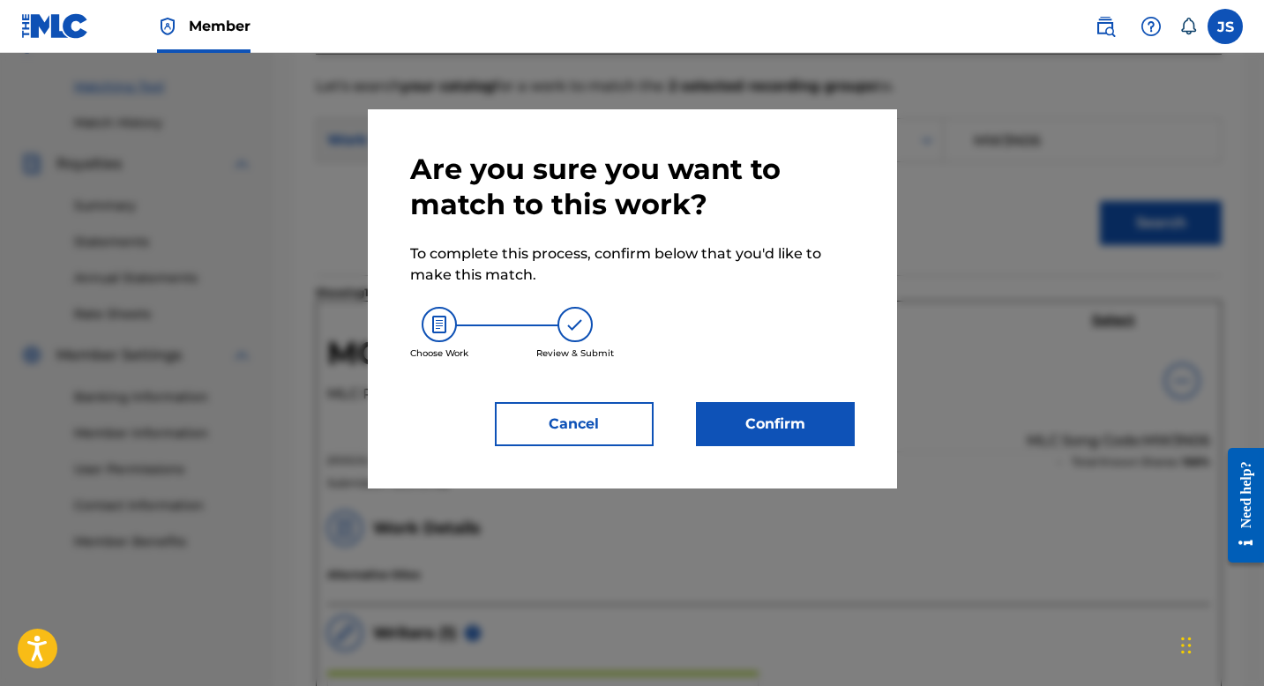
click at [769, 403] on button "Confirm" at bounding box center [775, 424] width 159 height 44
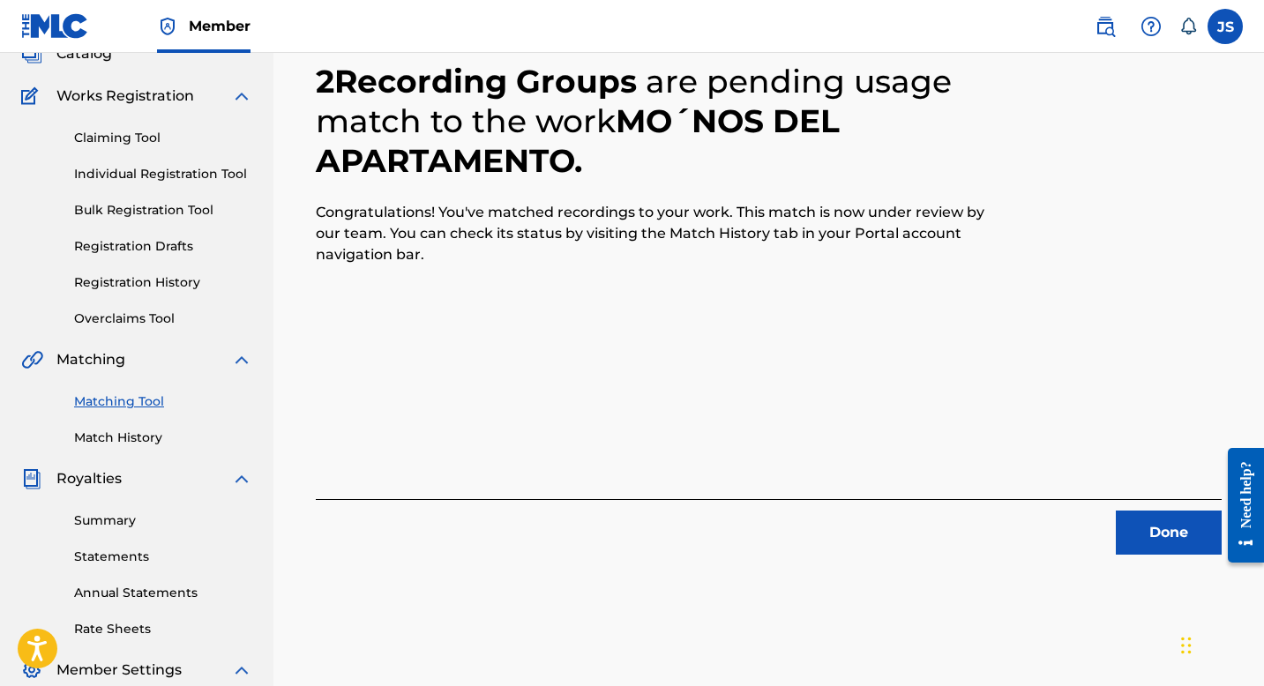
scroll to position [24, 0]
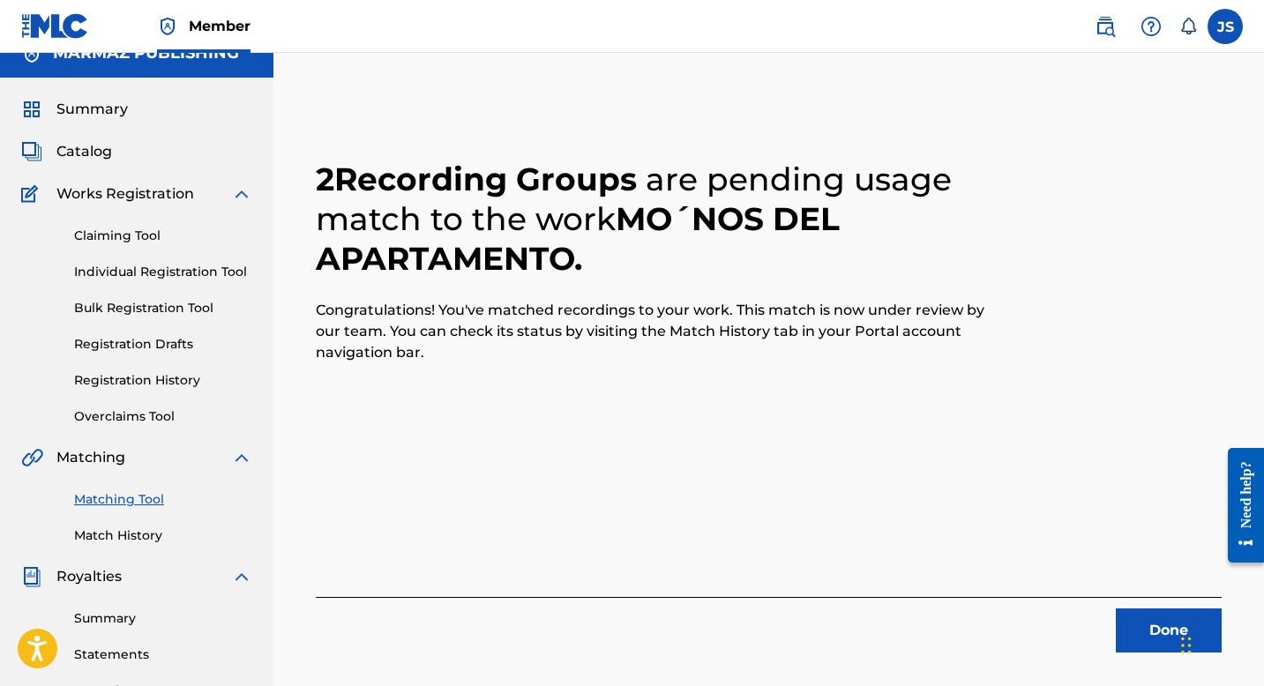
click at [1138, 640] on button "Done" at bounding box center [1169, 631] width 106 height 44
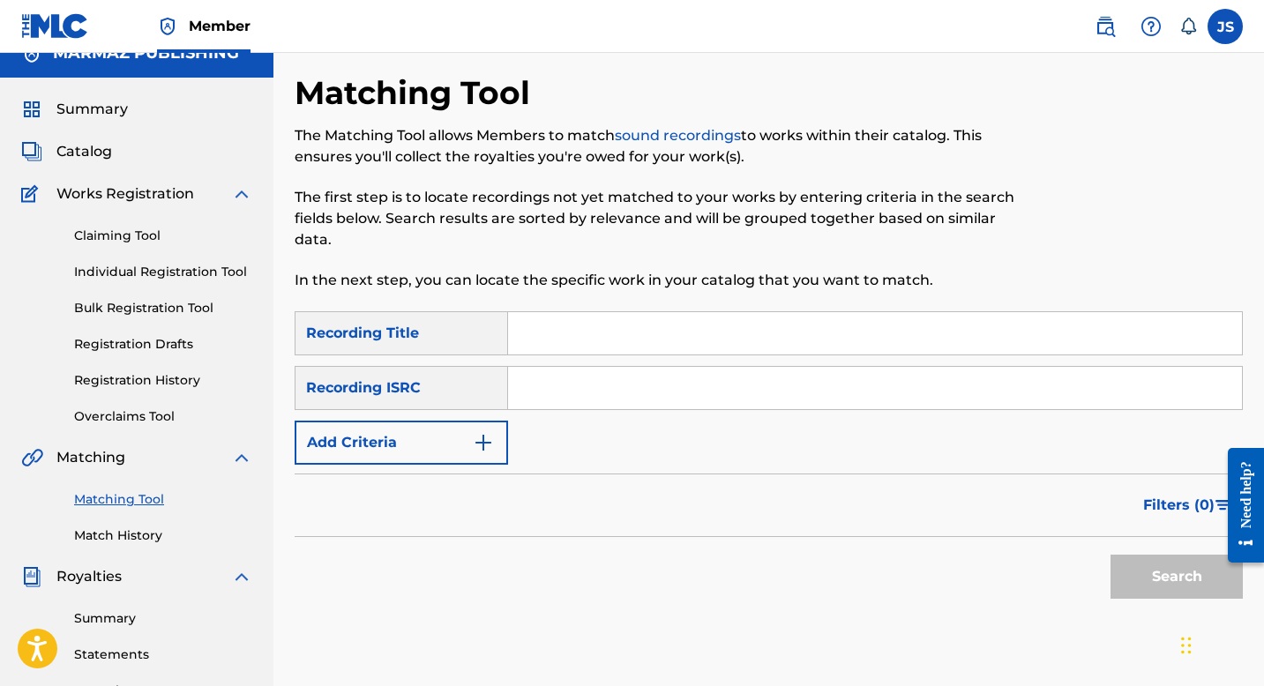
click at [634, 320] on input "Search Form" at bounding box center [875, 333] width 734 height 42
paste input "MUCHACHA DE PARIAGUAN"
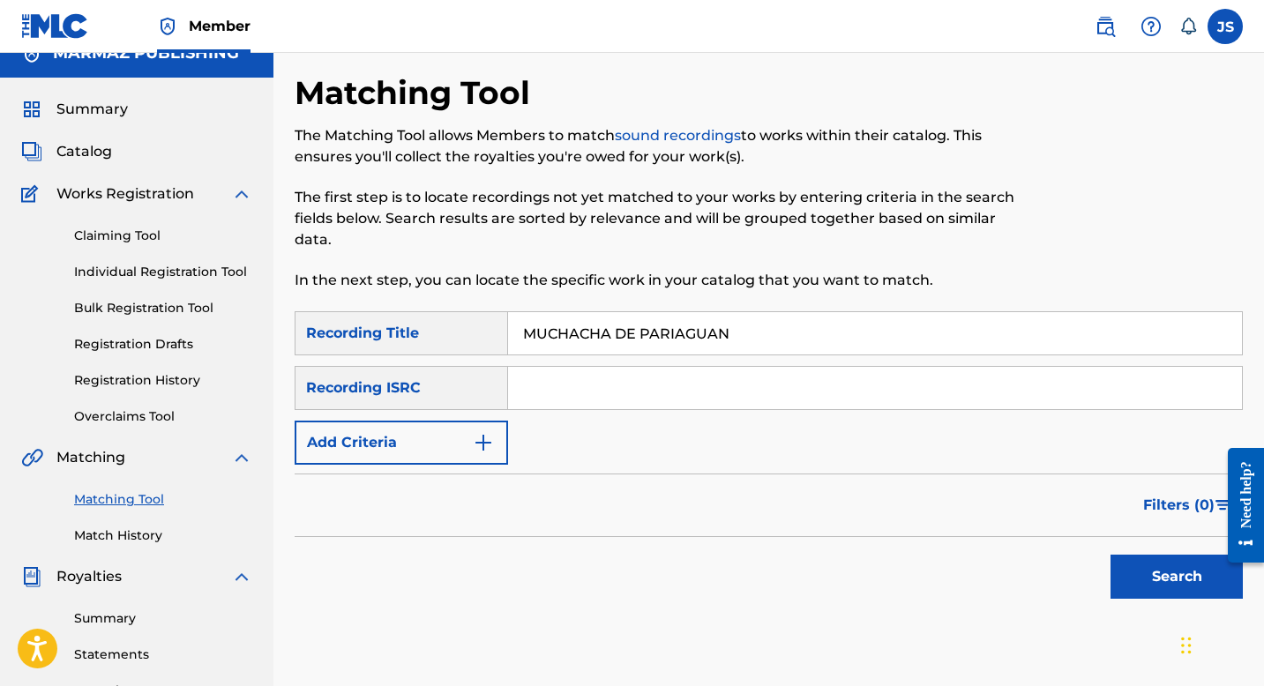
type input "MUCHACHA DE PARIAGUAN"
click at [1153, 563] on button "Search" at bounding box center [1177, 577] width 132 height 44
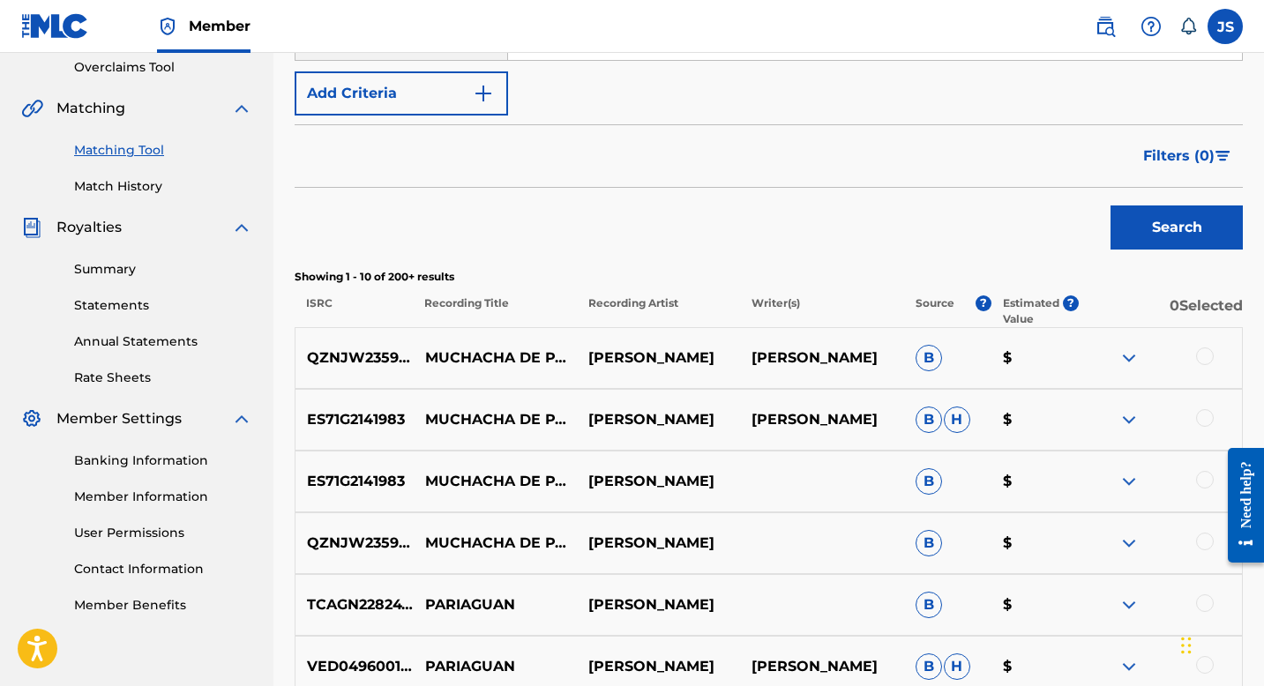
scroll to position [378, 0]
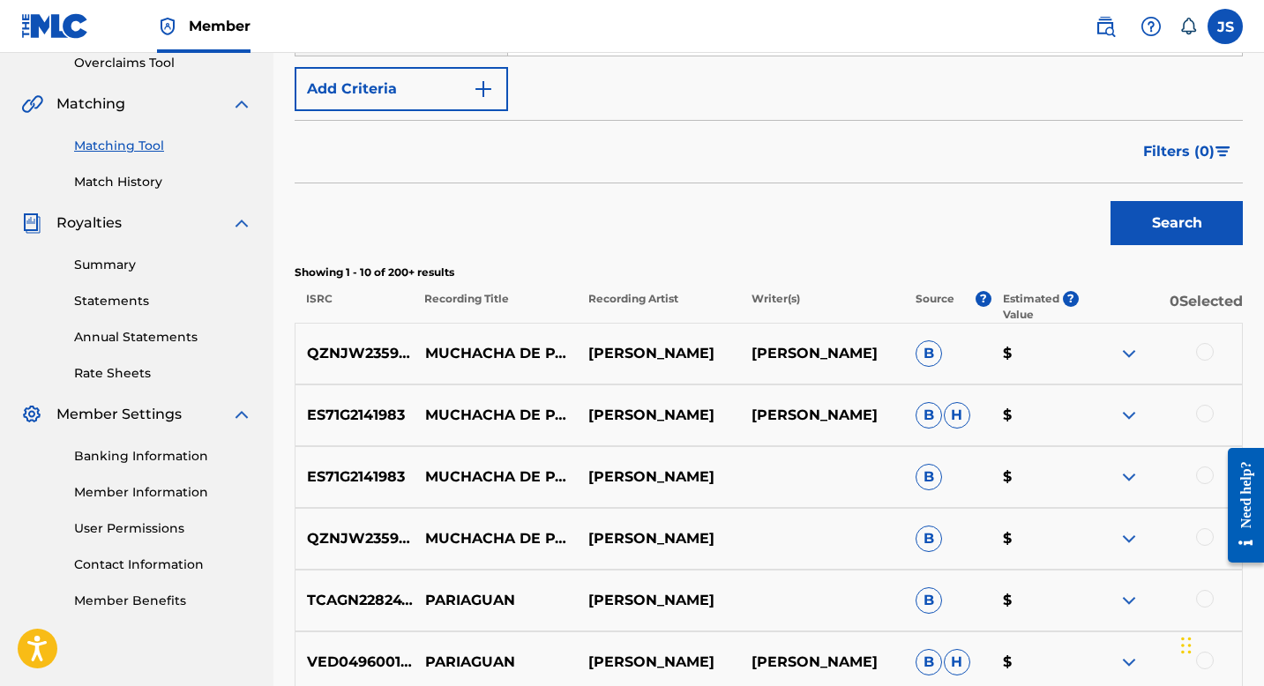
click at [327, 352] on p "QZNJW2359346" at bounding box center [355, 353] width 118 height 21
copy p "QZNJW2359346"
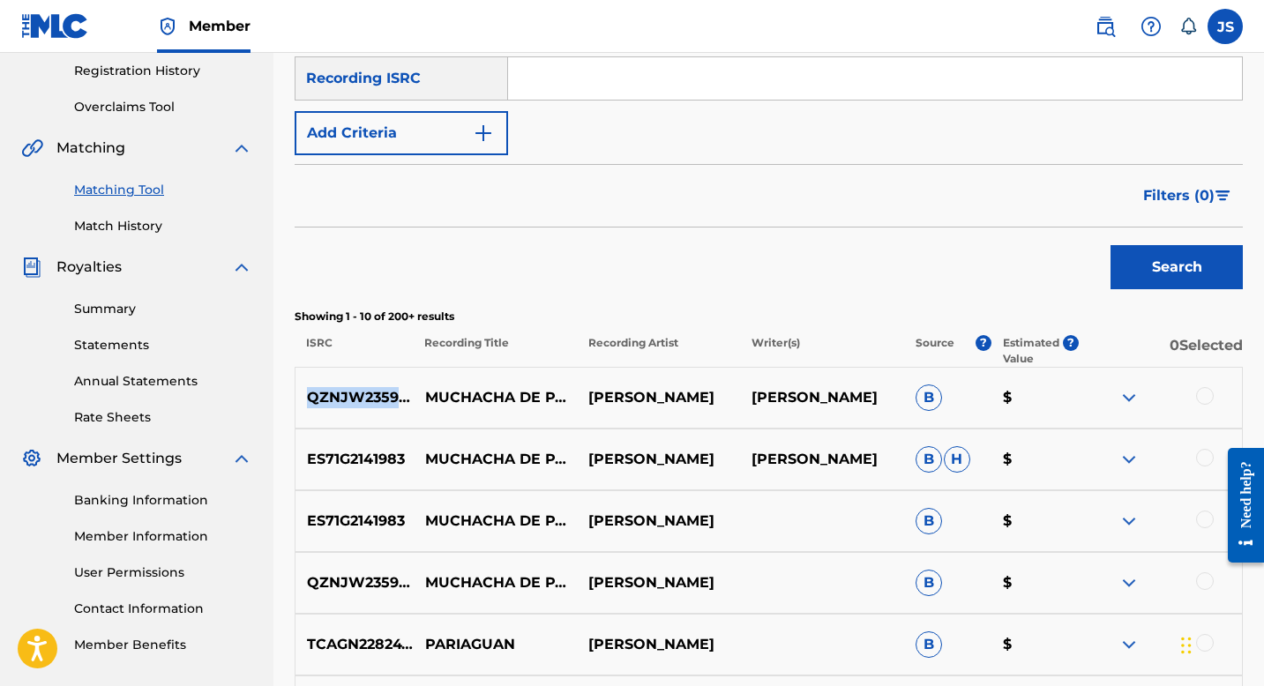
scroll to position [337, 0]
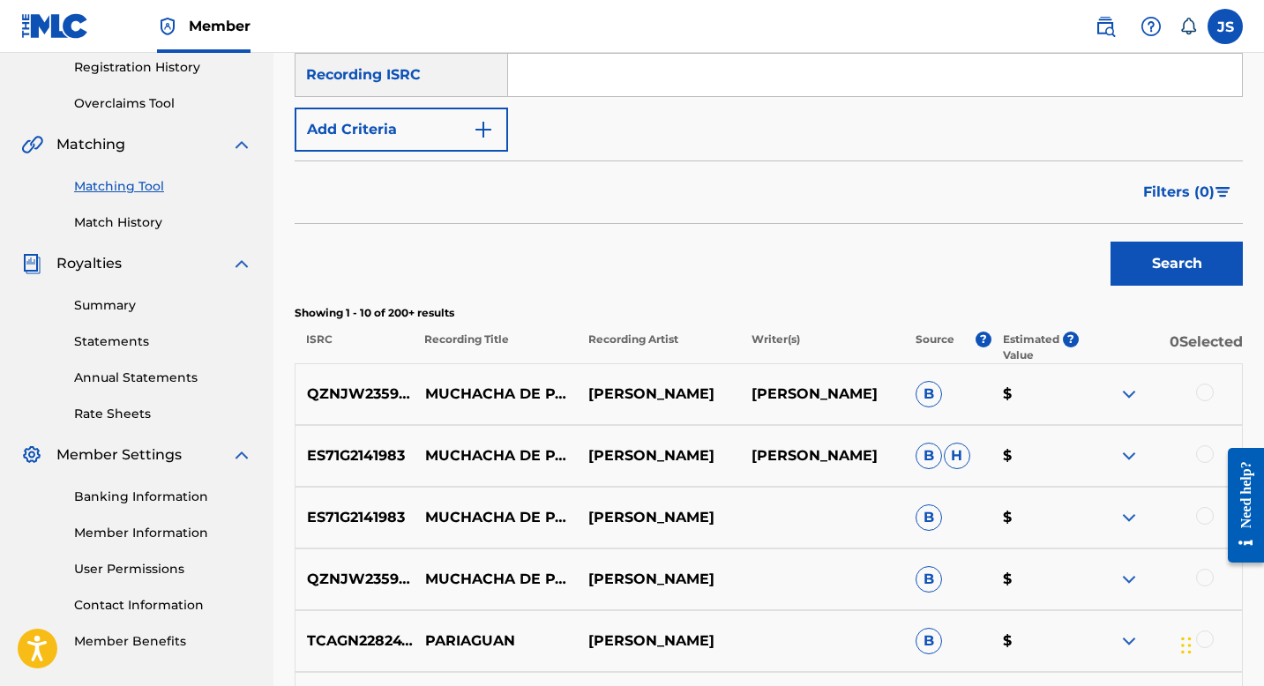
click at [1195, 391] on div at bounding box center [1160, 394] width 163 height 21
click at [1202, 393] on div at bounding box center [1205, 393] width 18 height 18
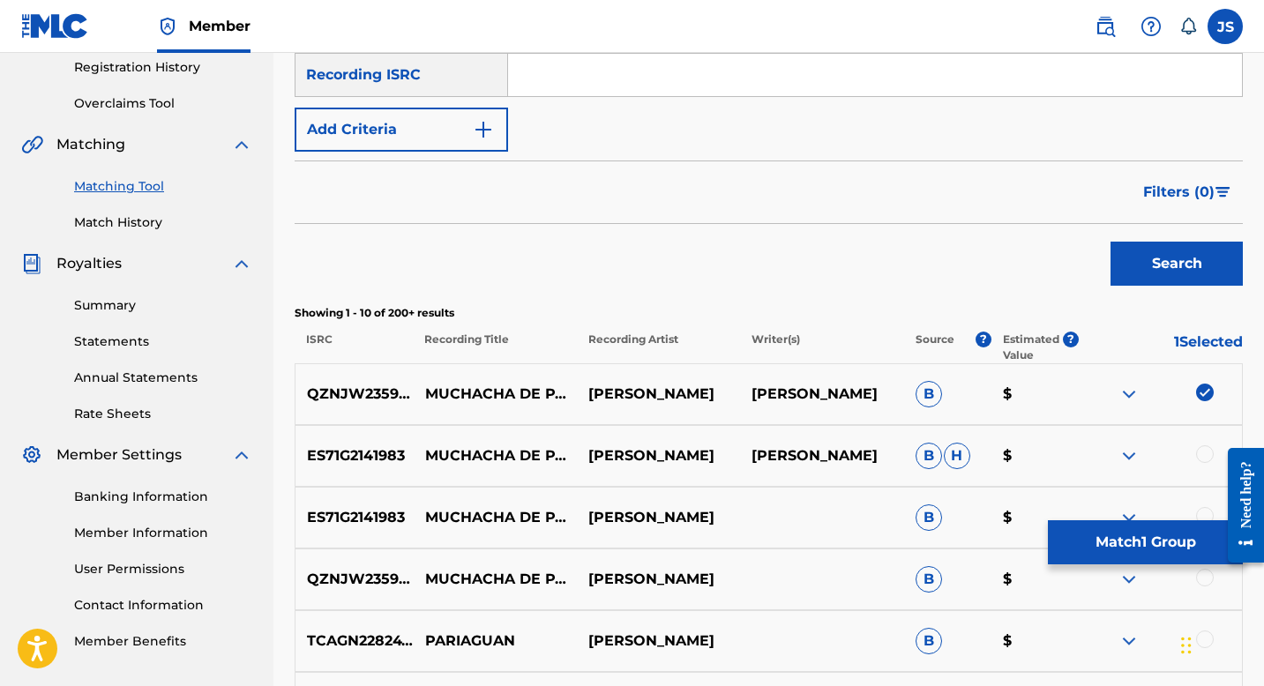
click at [1197, 453] on div at bounding box center [1205, 455] width 18 height 18
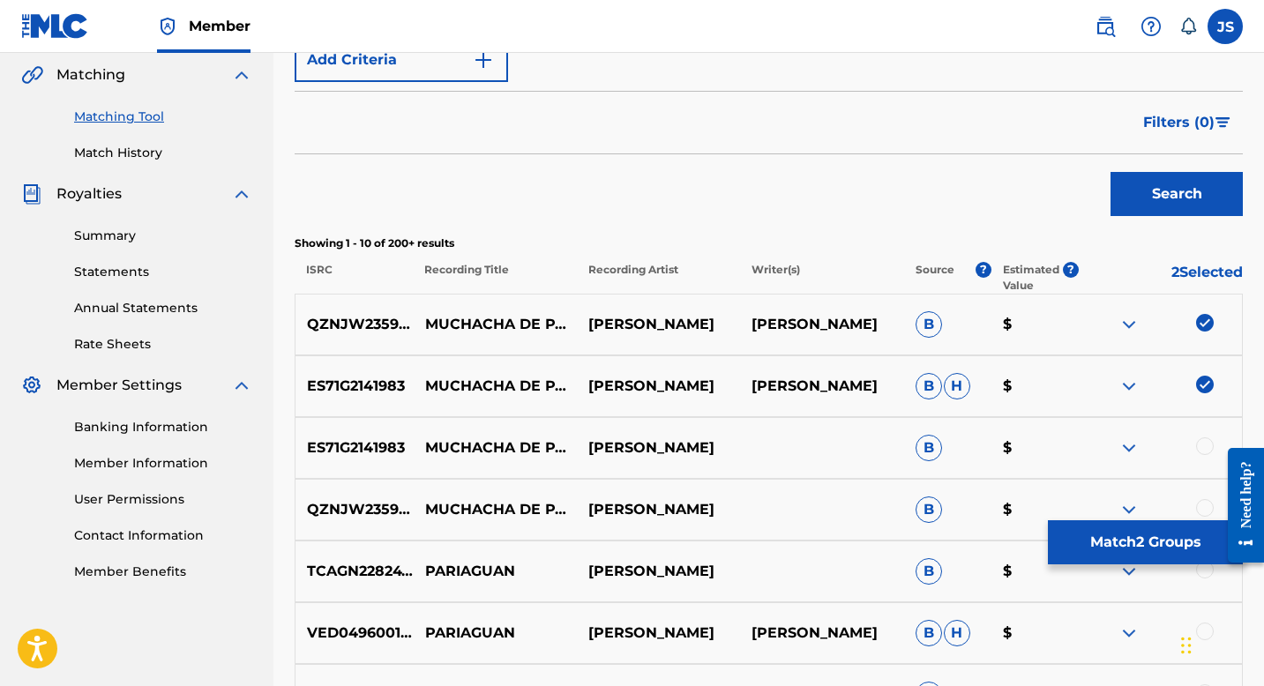
scroll to position [467, 0]
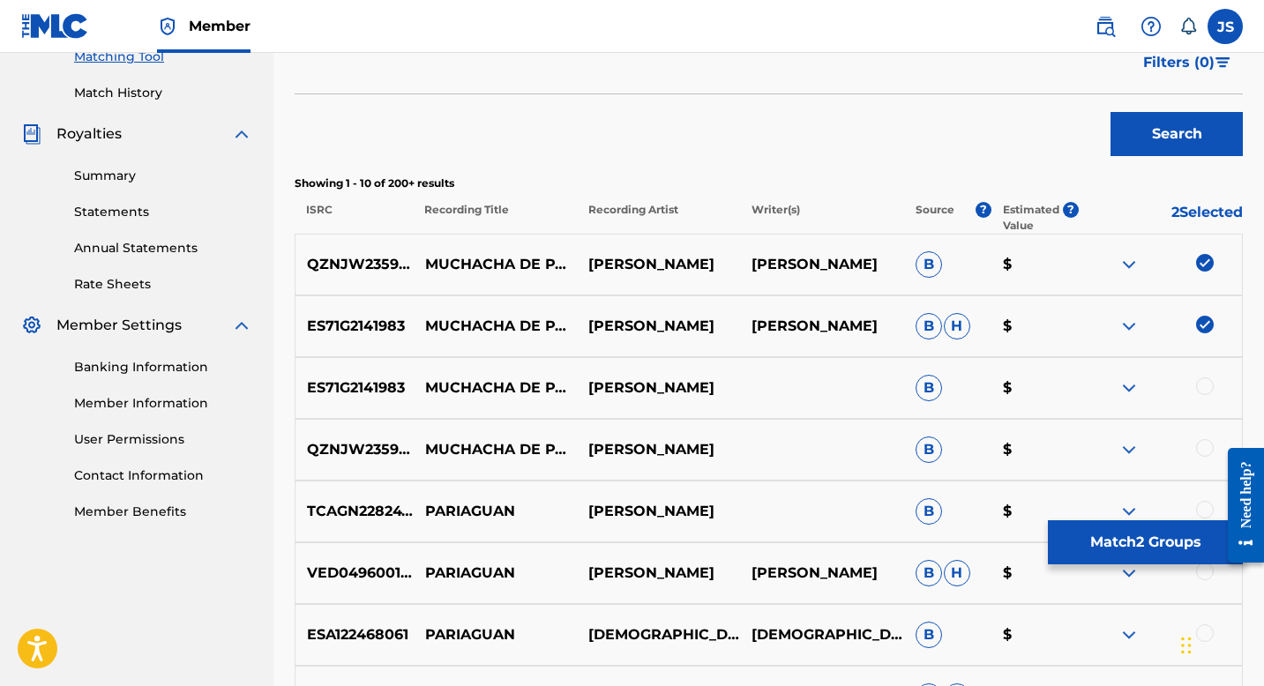
click at [1209, 383] on div at bounding box center [1205, 387] width 18 height 18
click at [1202, 454] on div at bounding box center [1205, 448] width 18 height 18
click at [1150, 553] on button "Match 4 Groups" at bounding box center [1145, 543] width 195 height 44
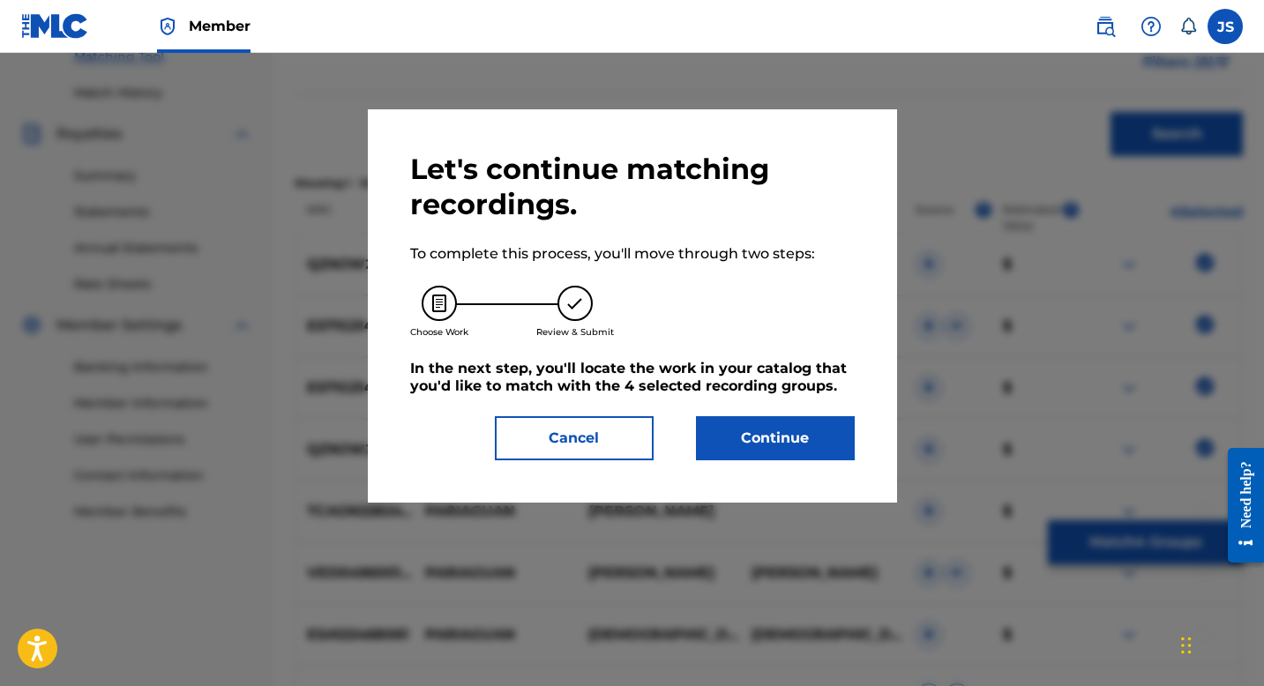
click at [789, 423] on button "Continue" at bounding box center [775, 438] width 159 height 44
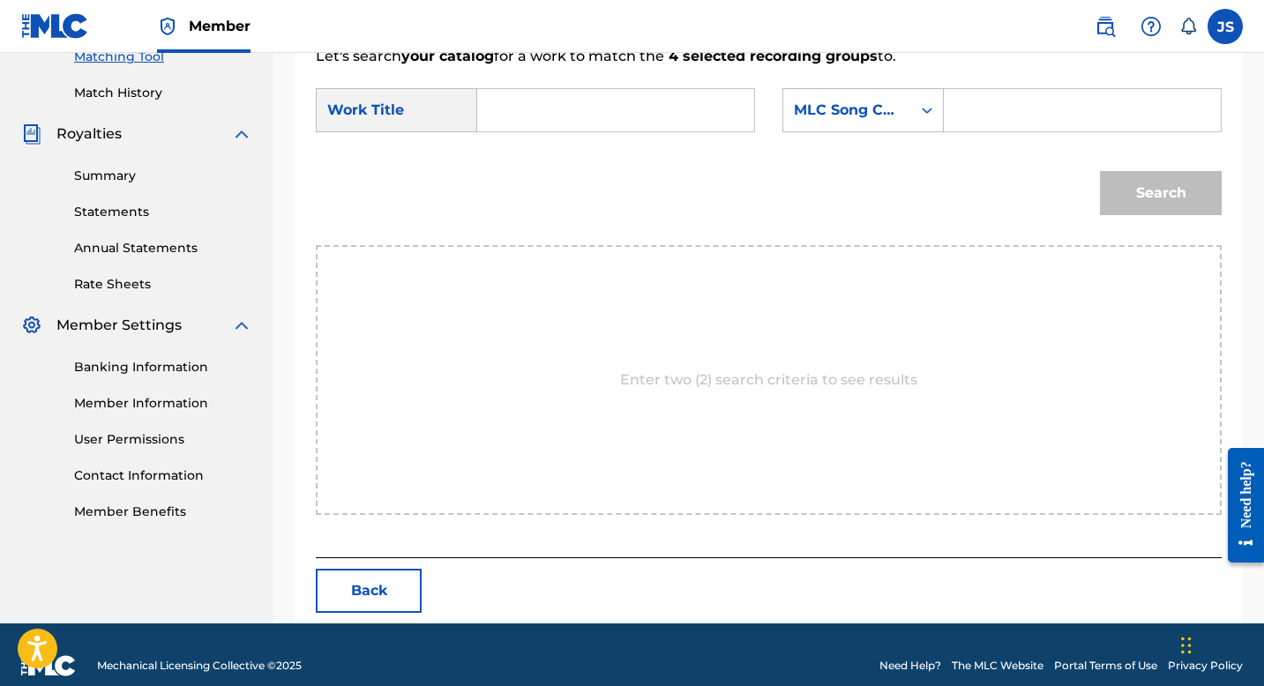
click at [603, 124] on input "Search Form" at bounding box center [615, 110] width 247 height 42
paste input "QZNJW2359346"
type input "QZNJW2359346"
paste input "MUCHACHA DE PARIAGUAN"
type input "MUCHACHA DE PARIAGUAN"
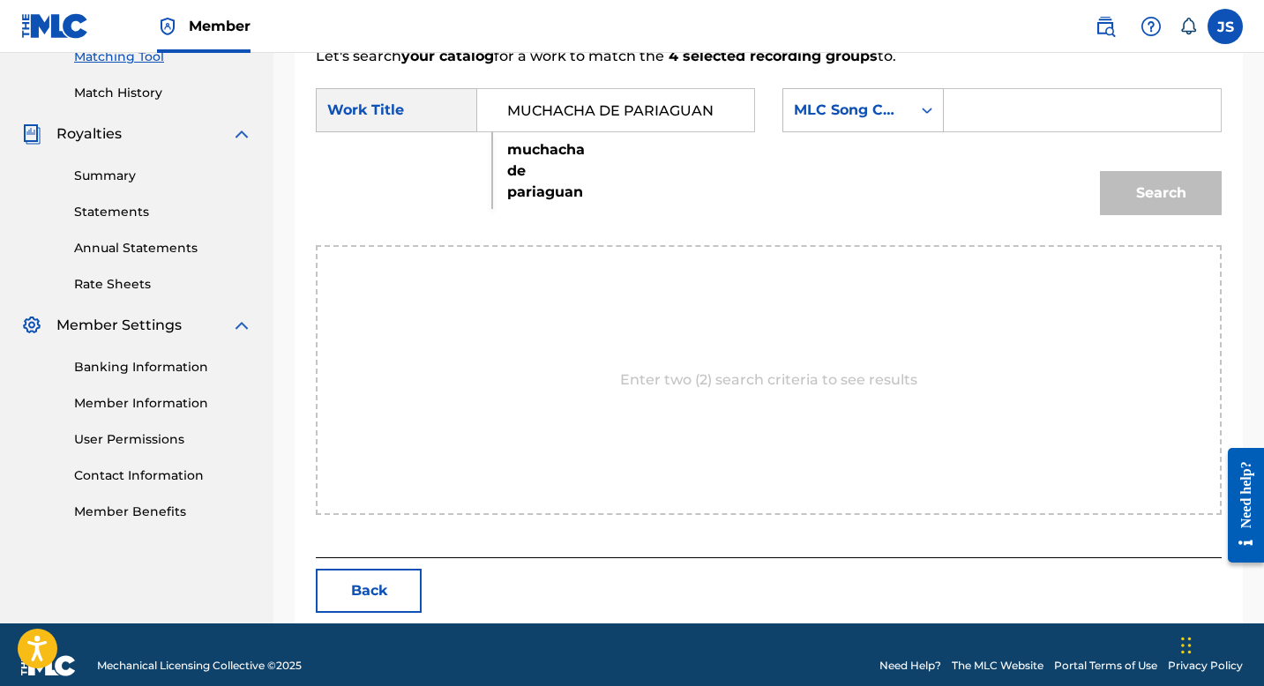
click at [1030, 102] on input "Search Form" at bounding box center [1082, 110] width 247 height 42
paste input "MW3MQN"
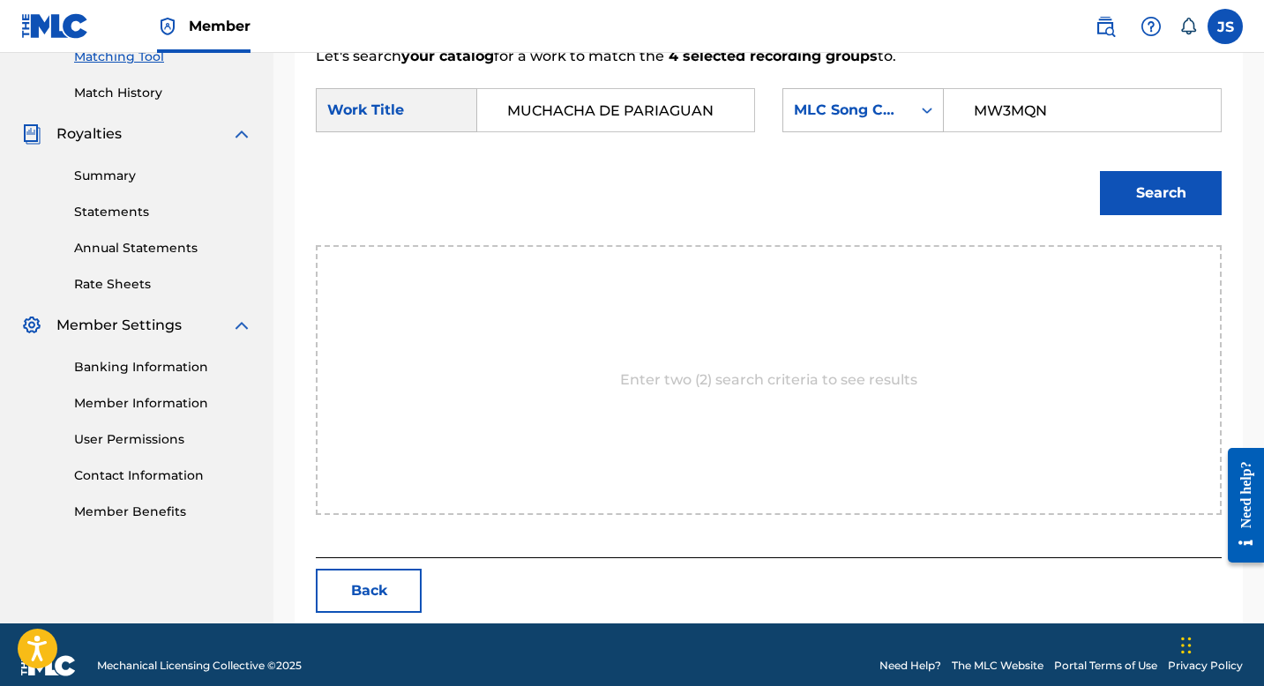
type input "MW3MQN"
click at [1172, 194] on button "Search" at bounding box center [1161, 193] width 122 height 44
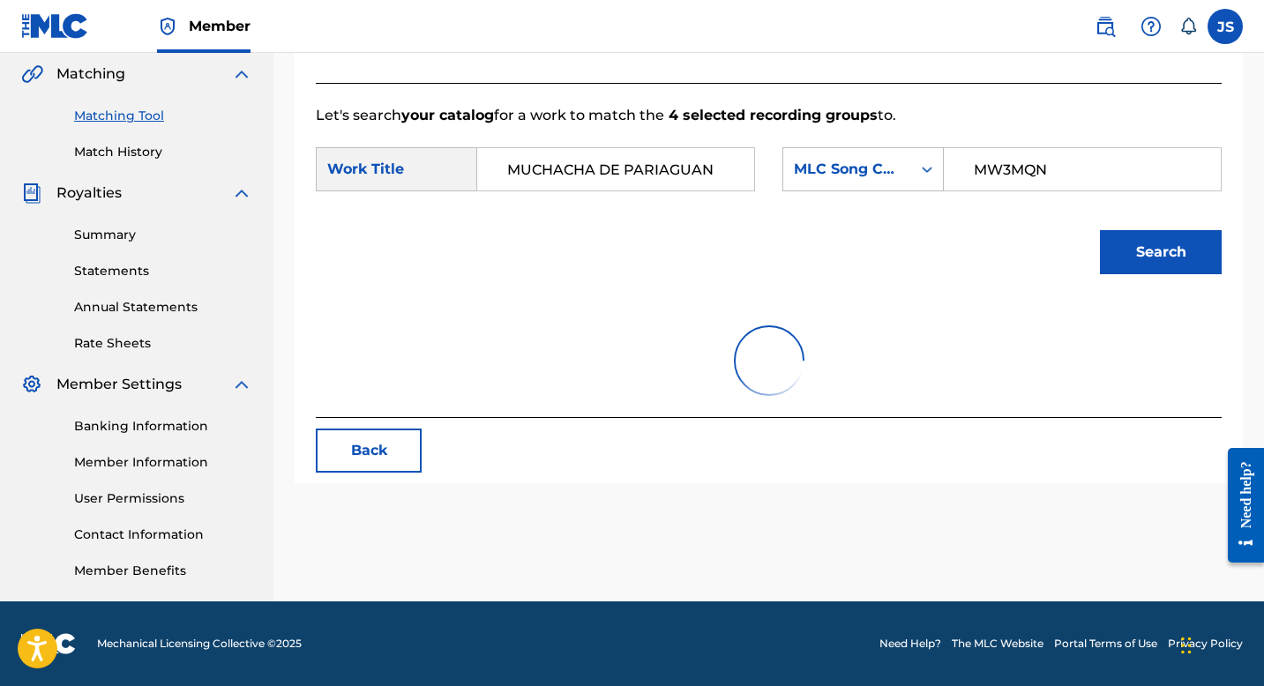
scroll to position [437, 0]
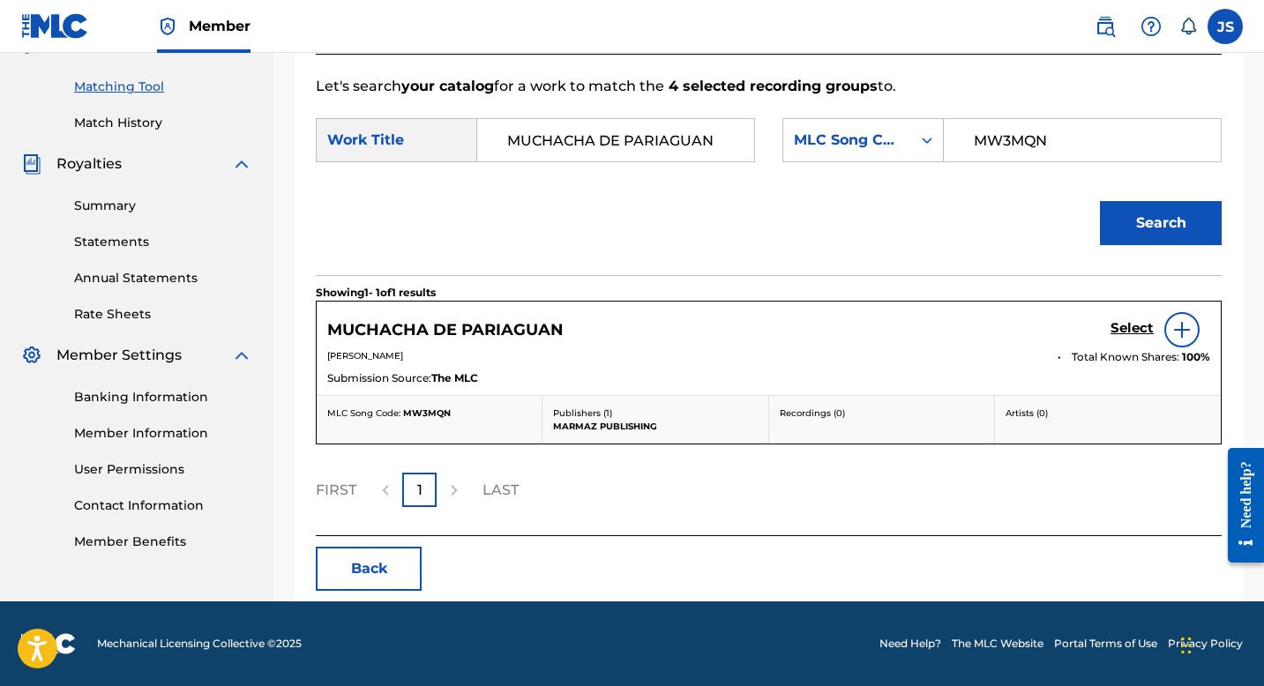
click at [1114, 334] on h5 "Select" at bounding box center [1132, 328] width 43 height 17
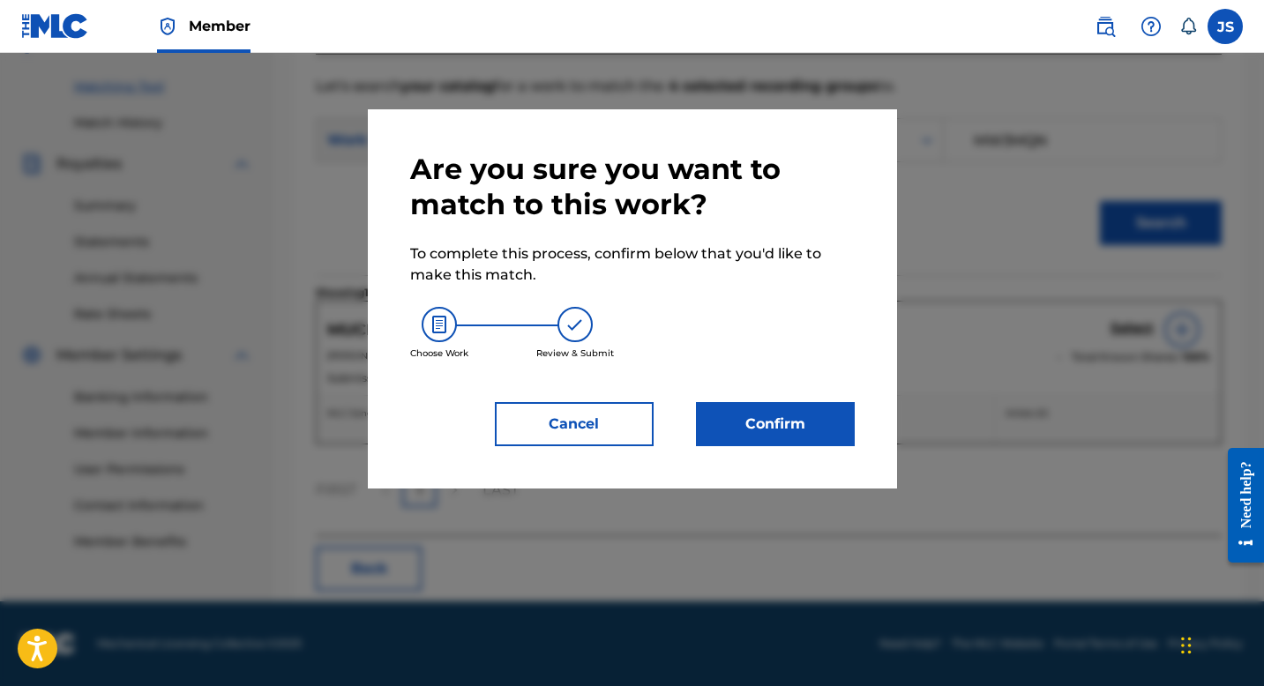
click at [742, 418] on button "Confirm" at bounding box center [775, 424] width 159 height 44
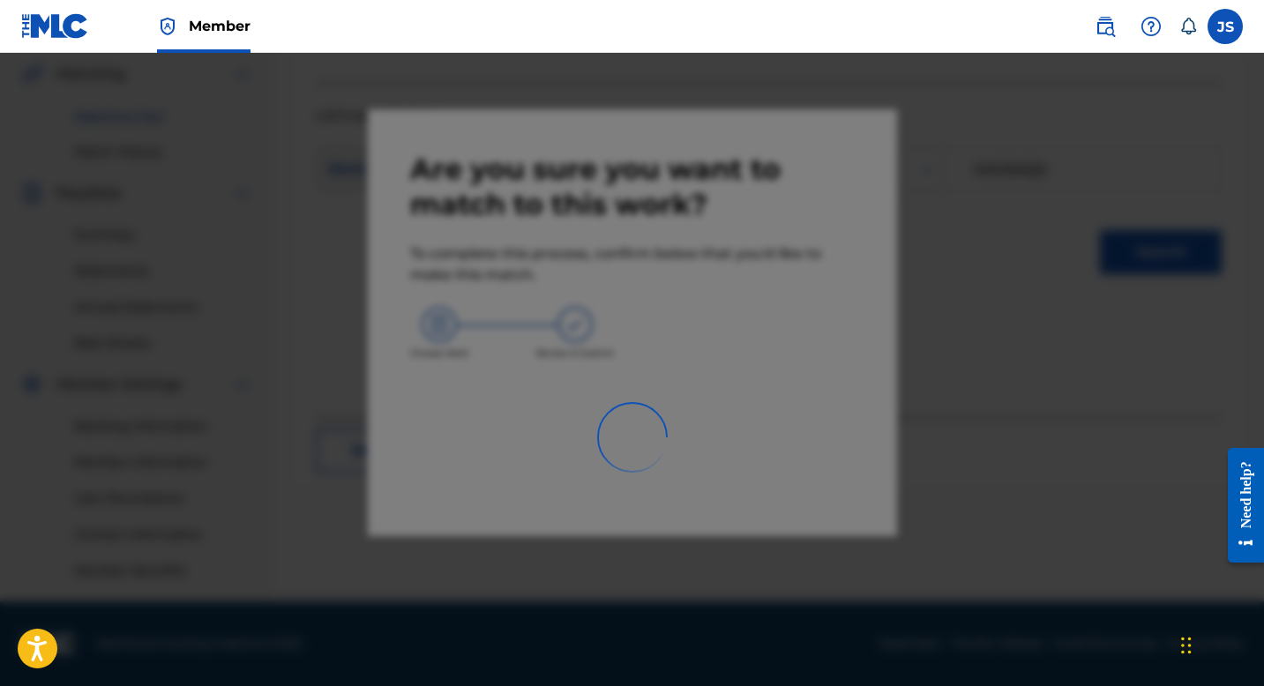
scroll to position [408, 0]
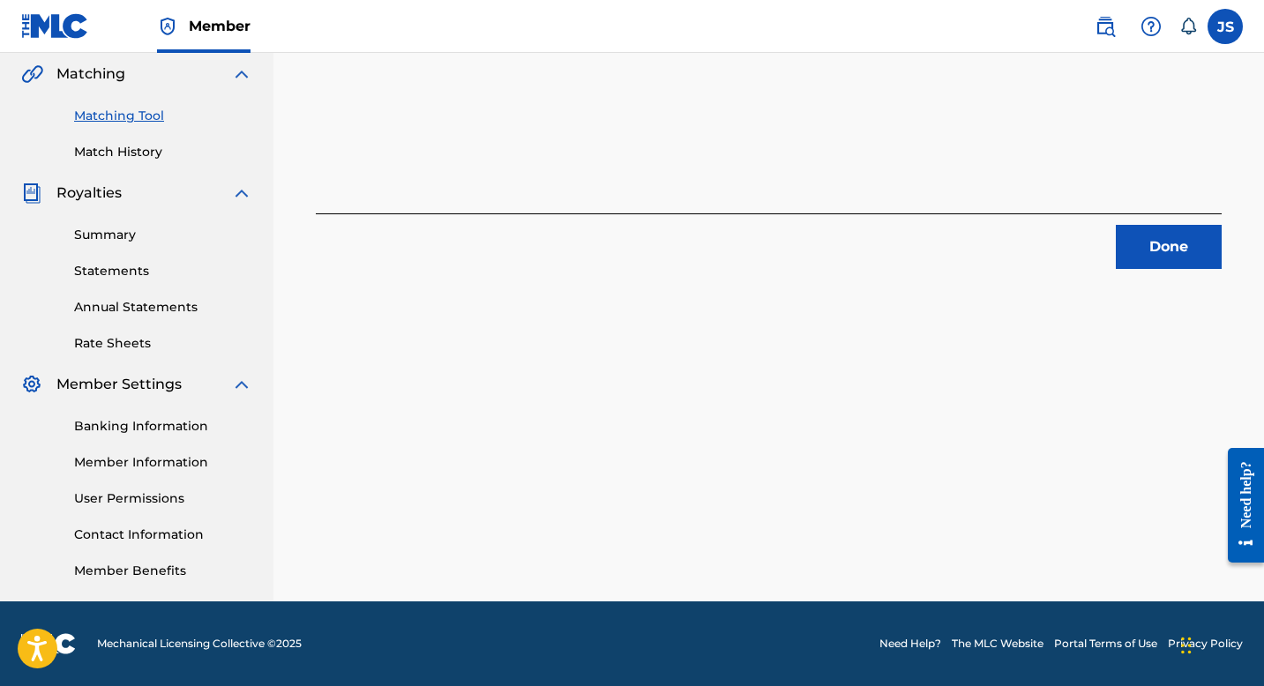
click at [1148, 256] on button "Done" at bounding box center [1169, 247] width 106 height 44
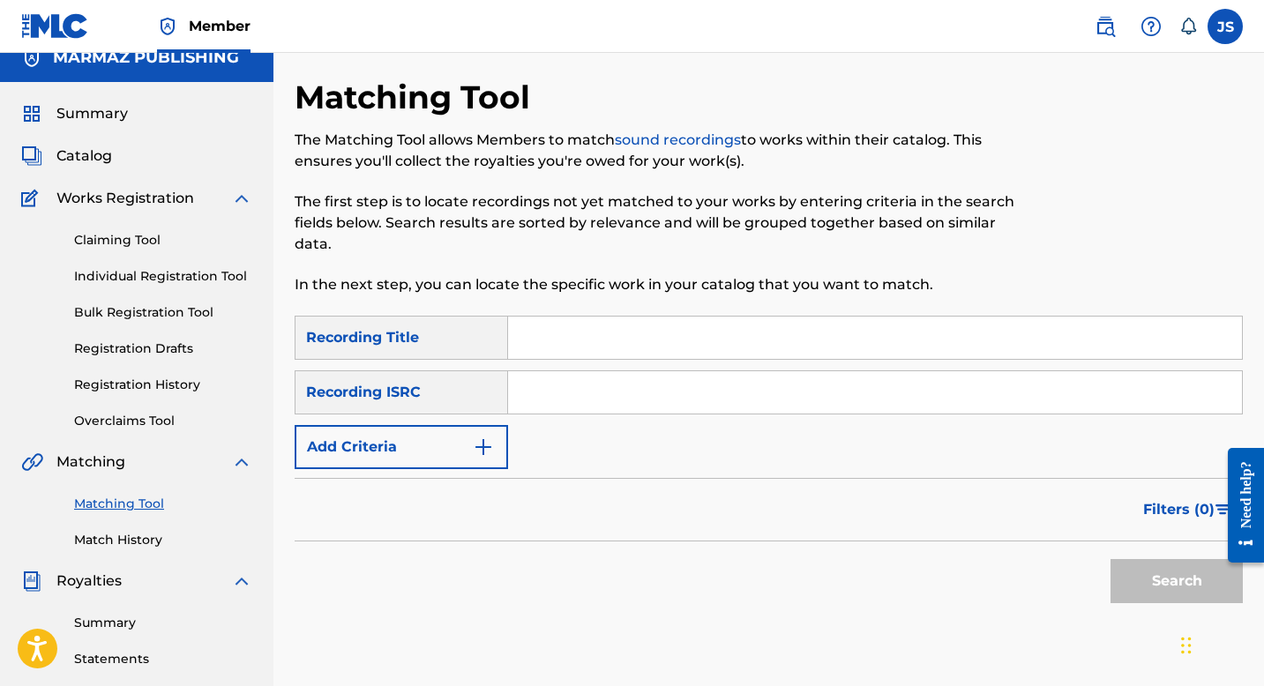
scroll to position [28, 0]
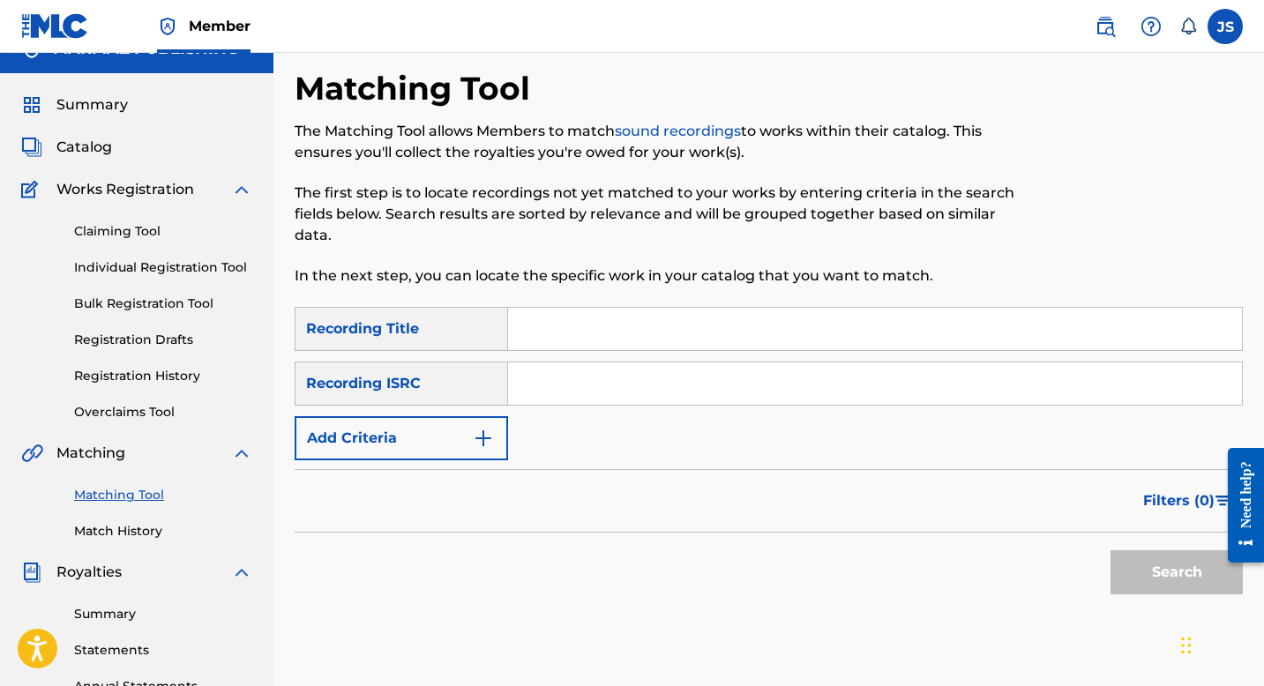
click at [625, 322] on input "Search Form" at bounding box center [875, 329] width 734 height 42
paste input "NO CREO MAS EN TU AMOR"
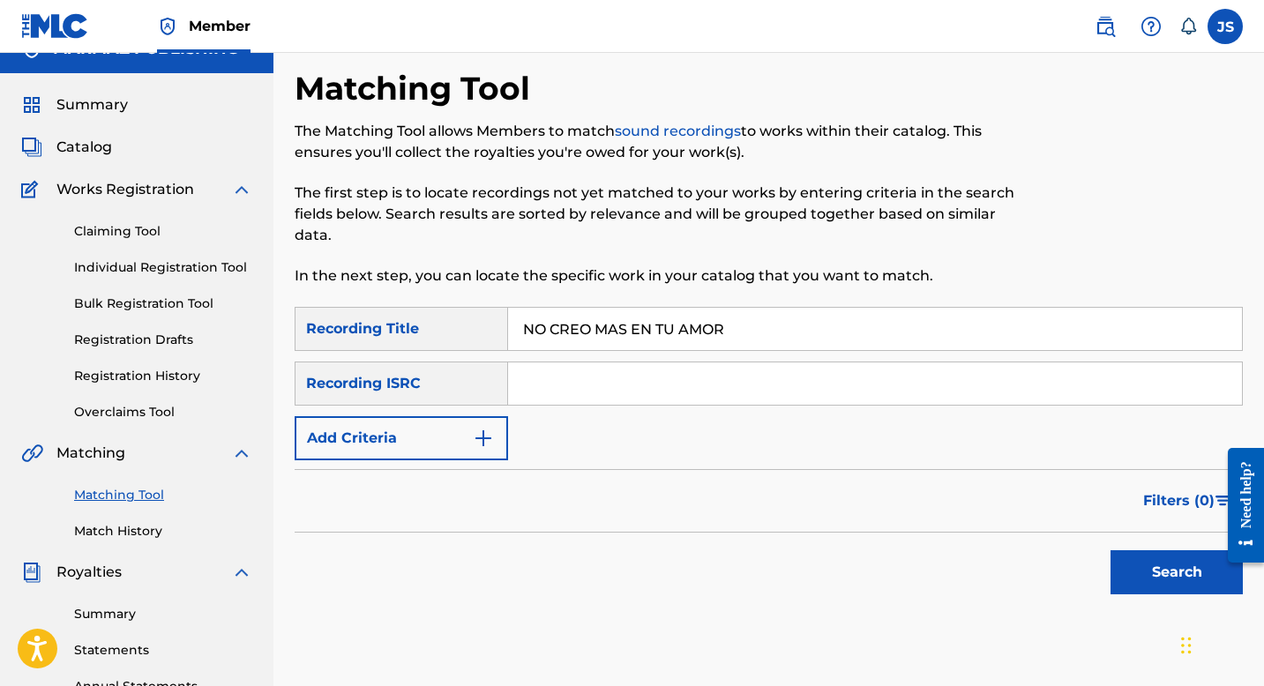
type input "NO CREO MAS EN TU AMOR"
click at [1144, 563] on button "Search" at bounding box center [1177, 573] width 132 height 44
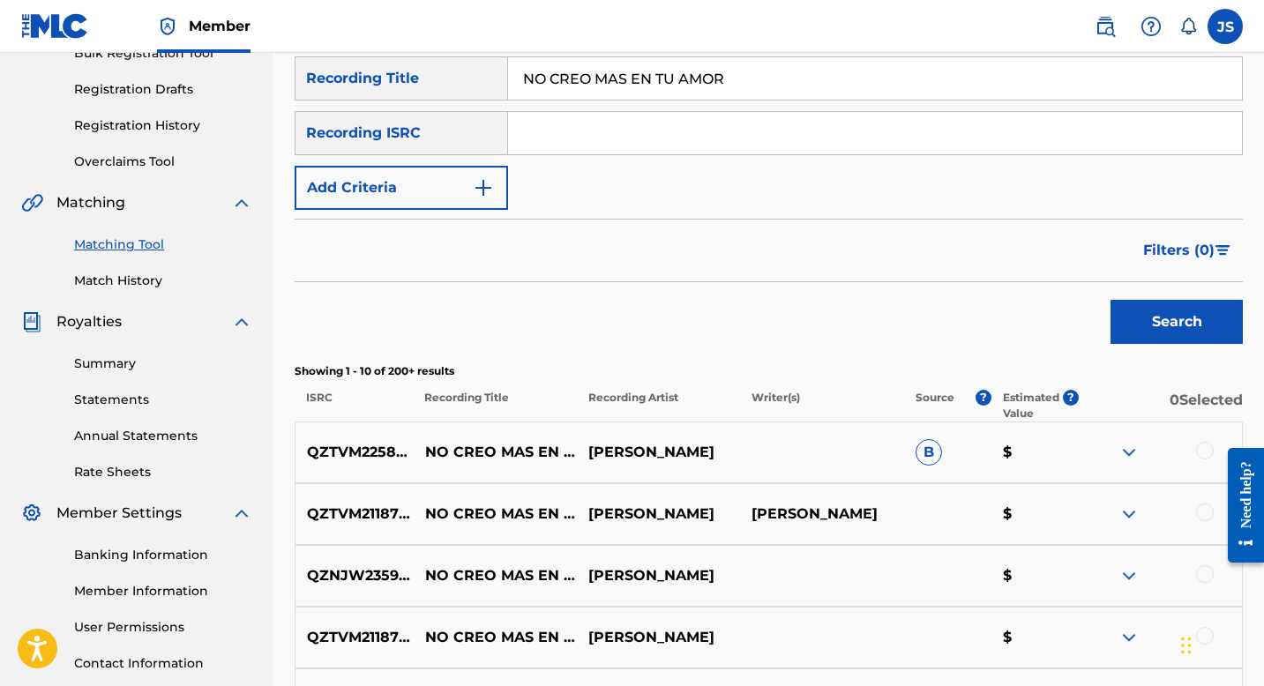
scroll to position [281, 0]
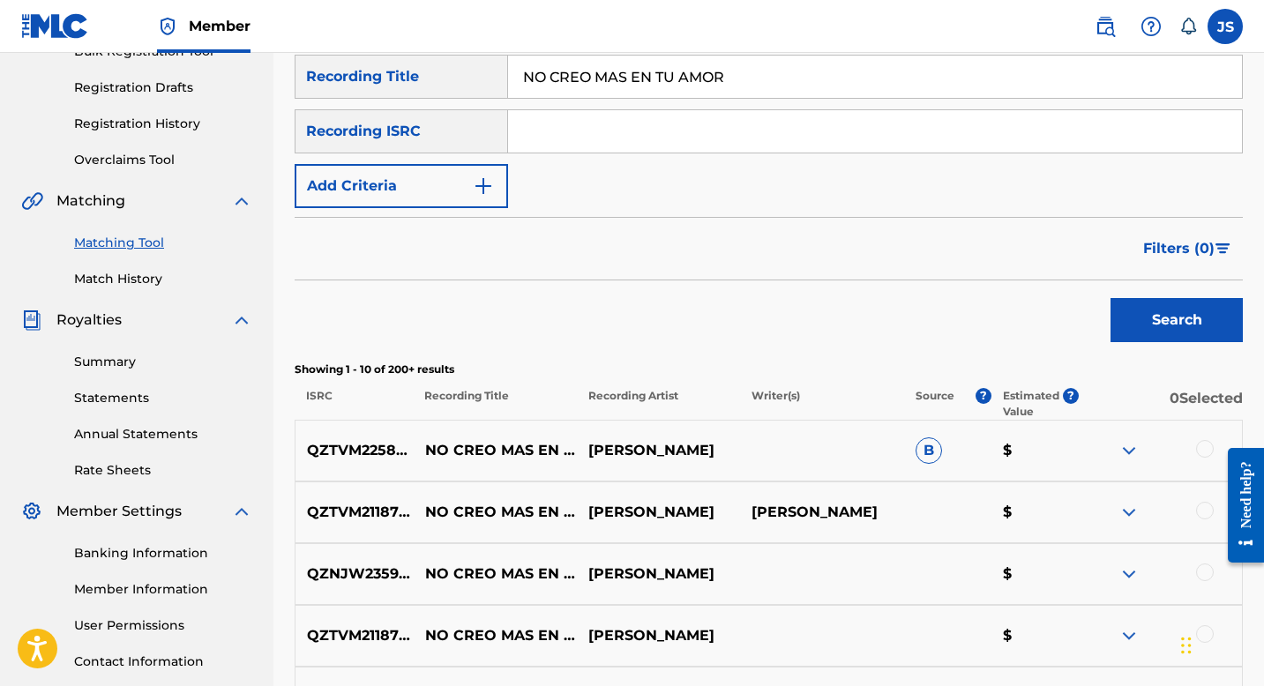
click at [495, 189] on button "Add Criteria" at bounding box center [401, 186] width 213 height 44
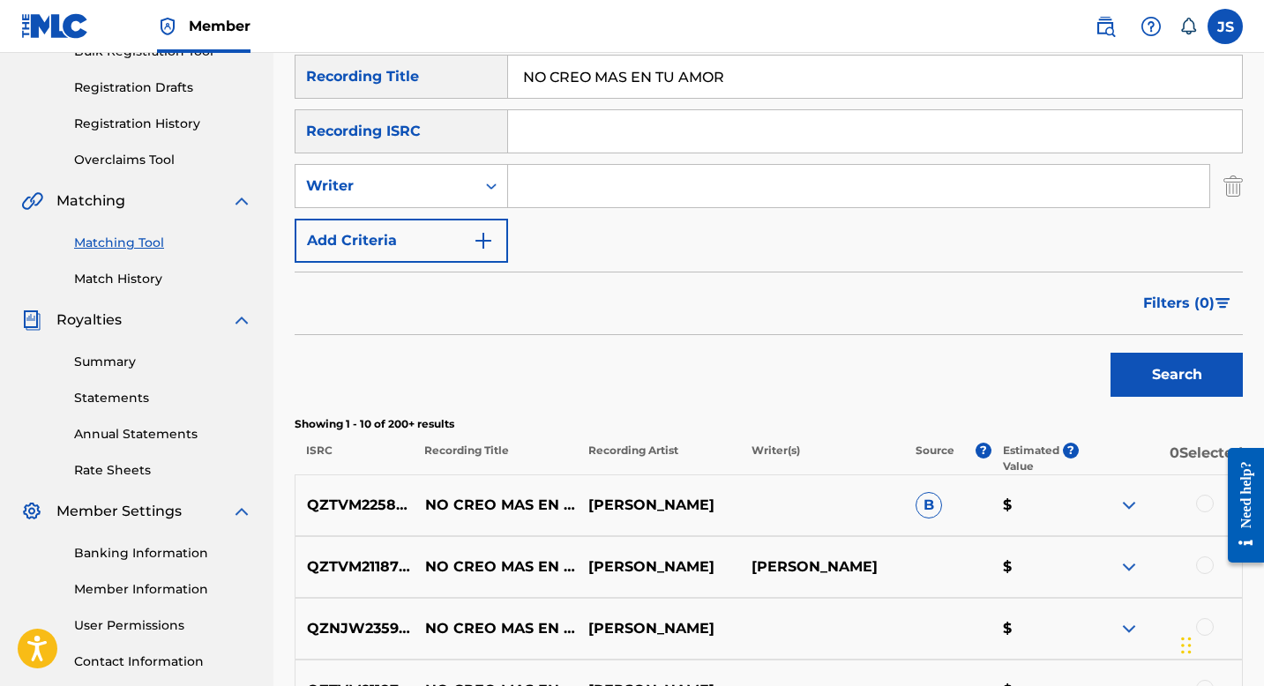
click at [545, 174] on input "Search Form" at bounding box center [858, 186] width 701 height 42
type input "[PERSON_NAME] [PERSON_NAME]"
click at [1153, 372] on button "Search" at bounding box center [1177, 375] width 132 height 44
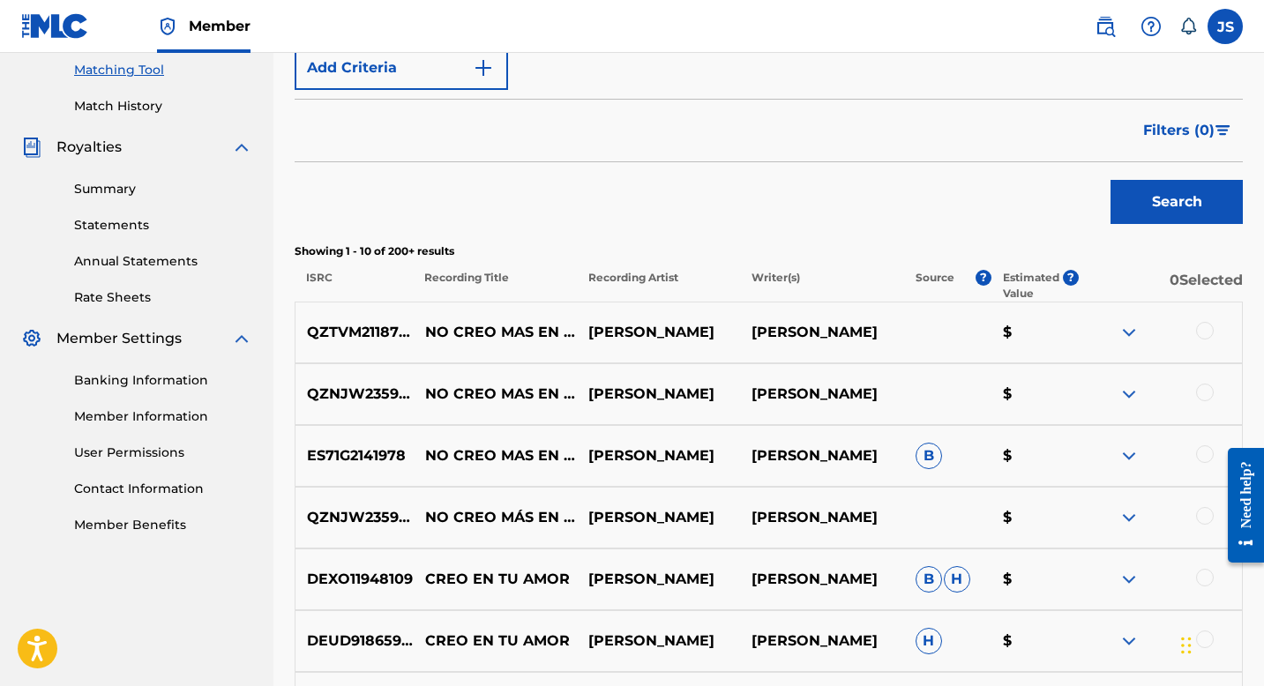
scroll to position [453, 0]
click at [349, 513] on p "QZNJW2359341" at bounding box center [355, 518] width 118 height 21
copy p "QZNJW2359341"
click at [1202, 331] on div at bounding box center [1205, 332] width 18 height 18
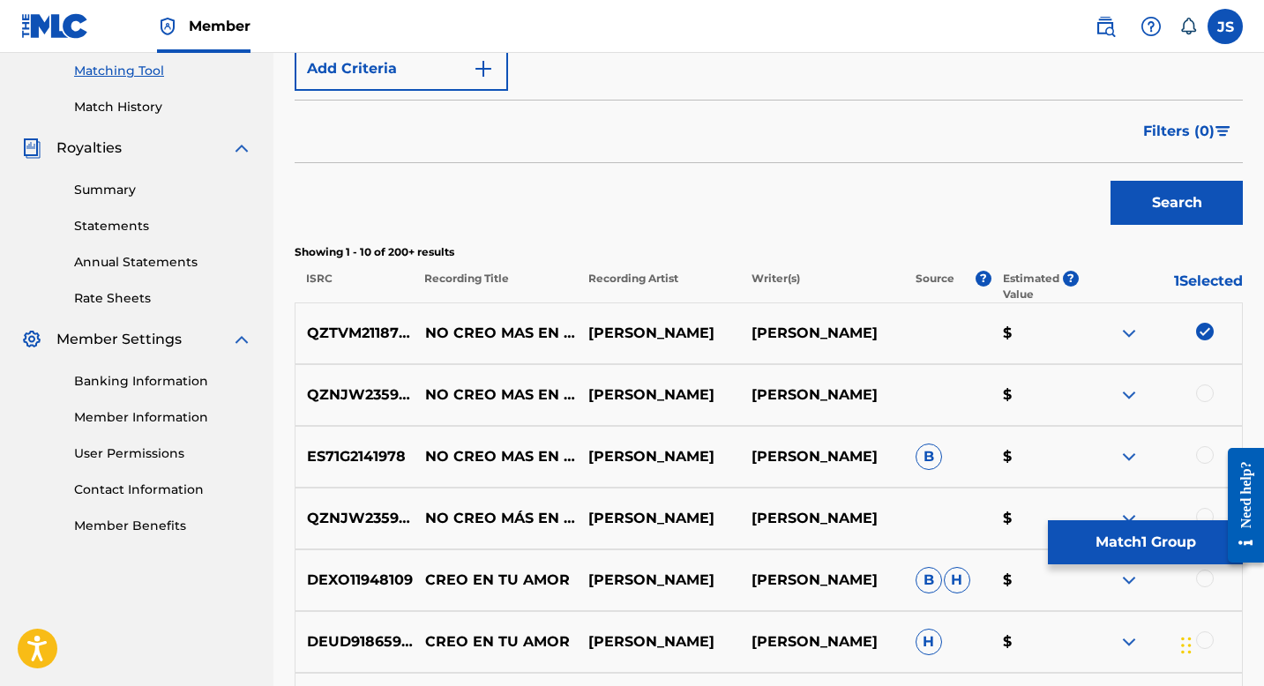
click at [1204, 406] on div "QZNJW2359341 NO CREO MAS EN TU AMOR BLAS RUIZ BLAS RUIZ $" at bounding box center [769, 395] width 948 height 62
click at [1203, 391] on div at bounding box center [1205, 394] width 18 height 18
click at [1205, 451] on div at bounding box center [1205, 455] width 18 height 18
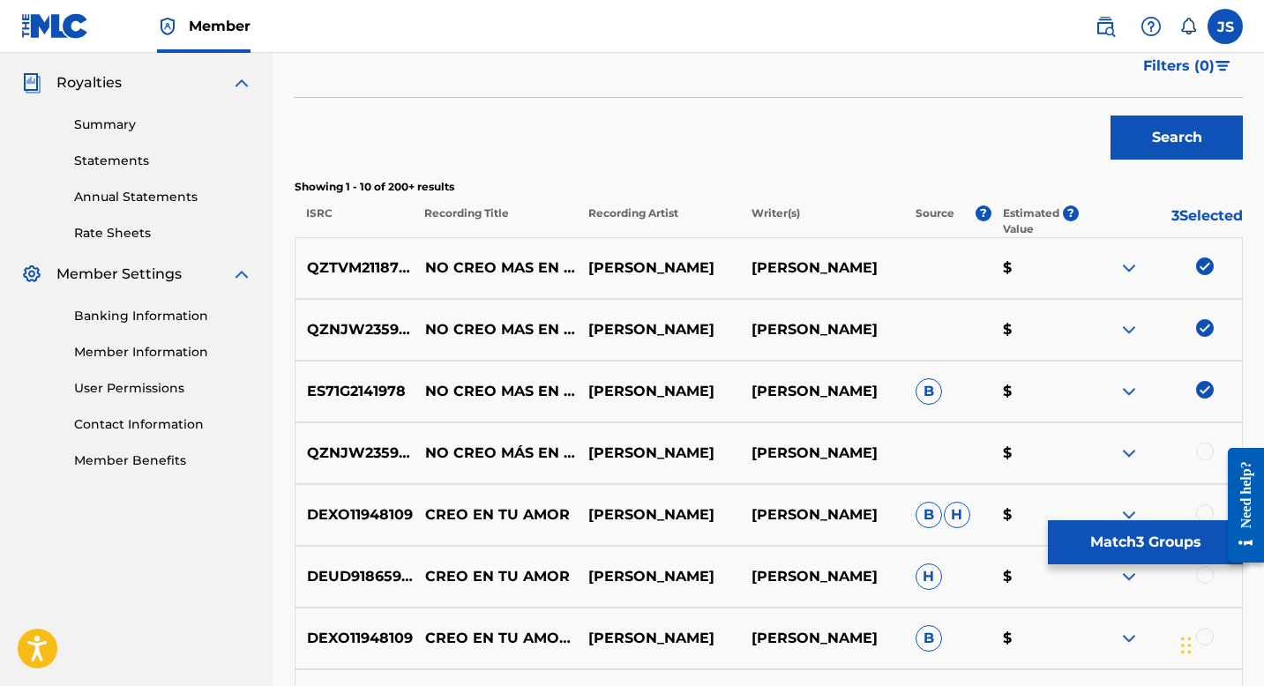
scroll to position [520, 0]
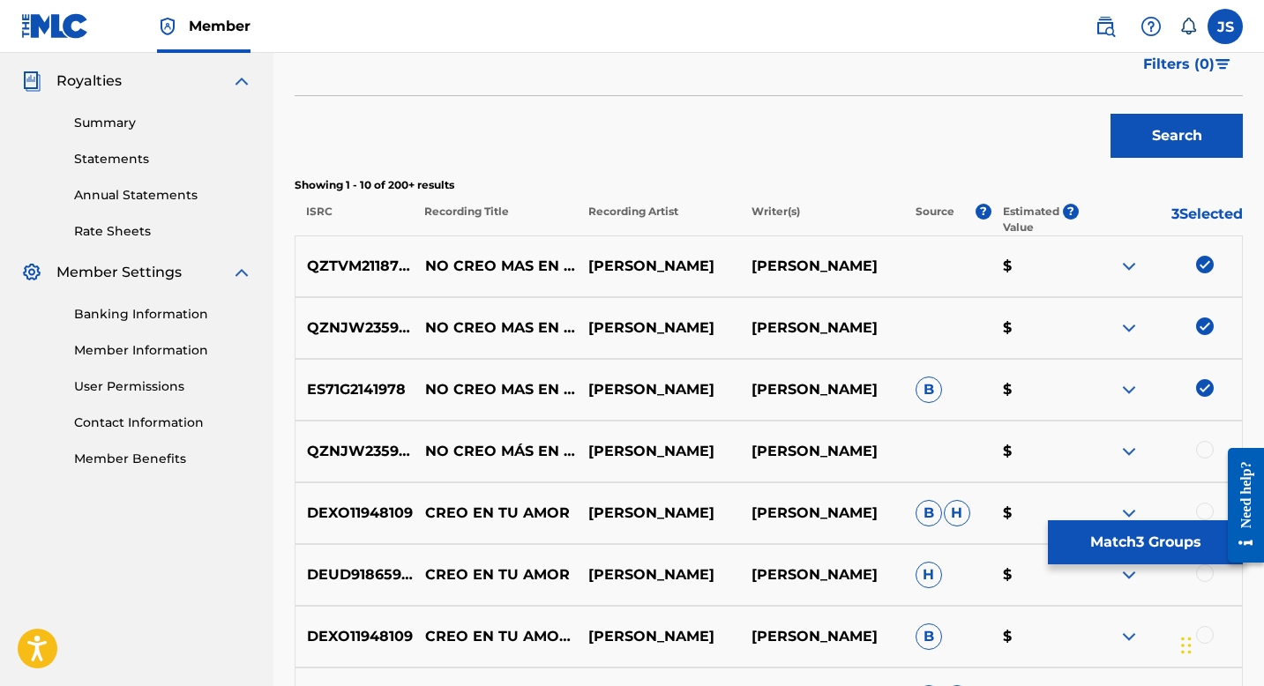
click at [1204, 454] on div at bounding box center [1205, 450] width 18 height 18
click at [1150, 548] on button "Match 4 Groups" at bounding box center [1145, 543] width 195 height 44
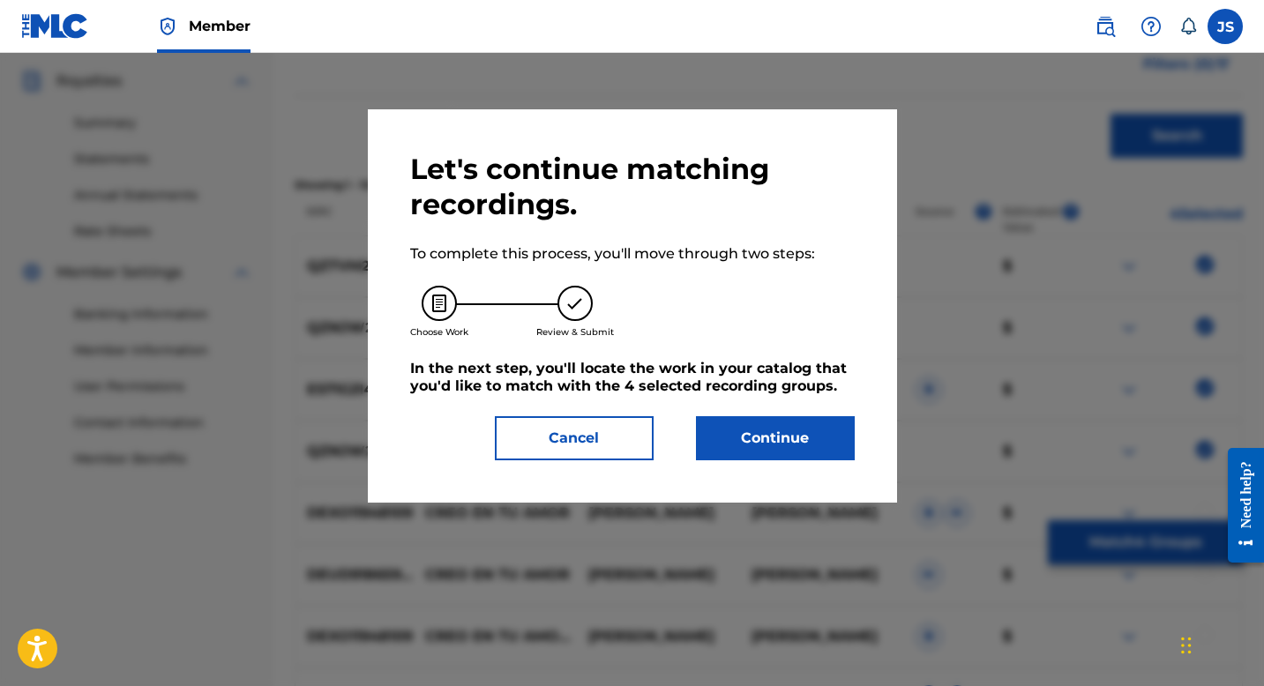
click at [813, 424] on button "Continue" at bounding box center [775, 438] width 159 height 44
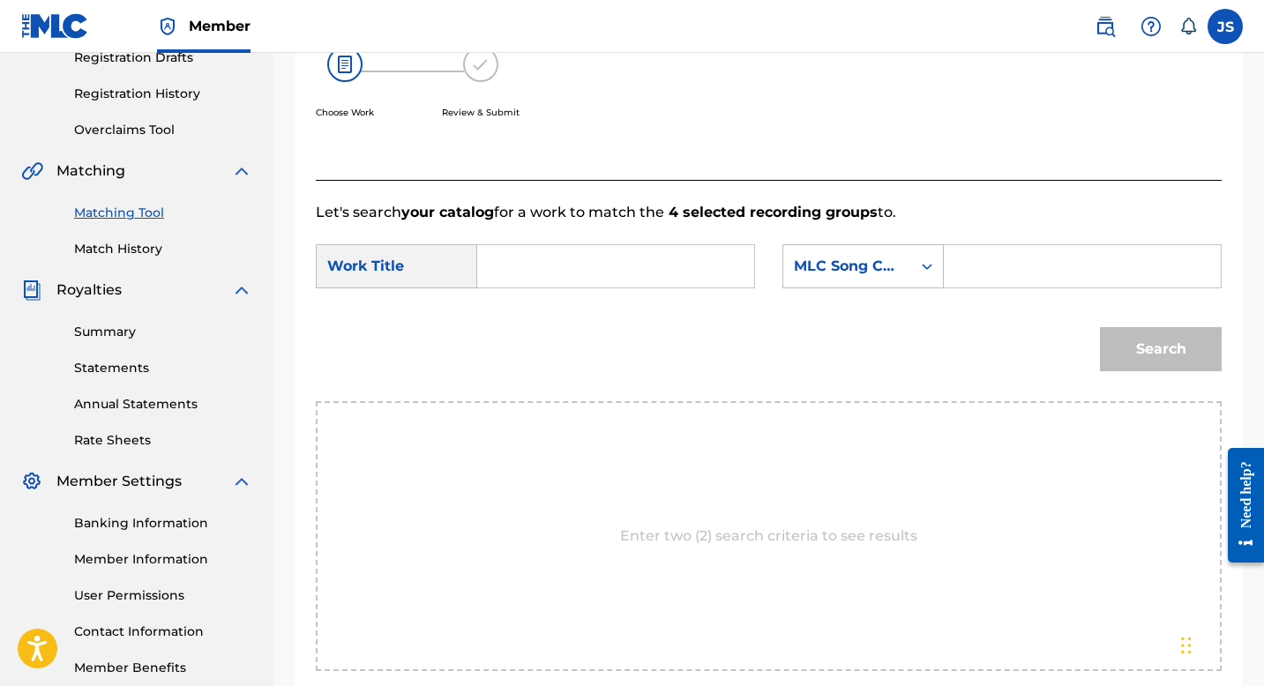
scroll to position [305, 0]
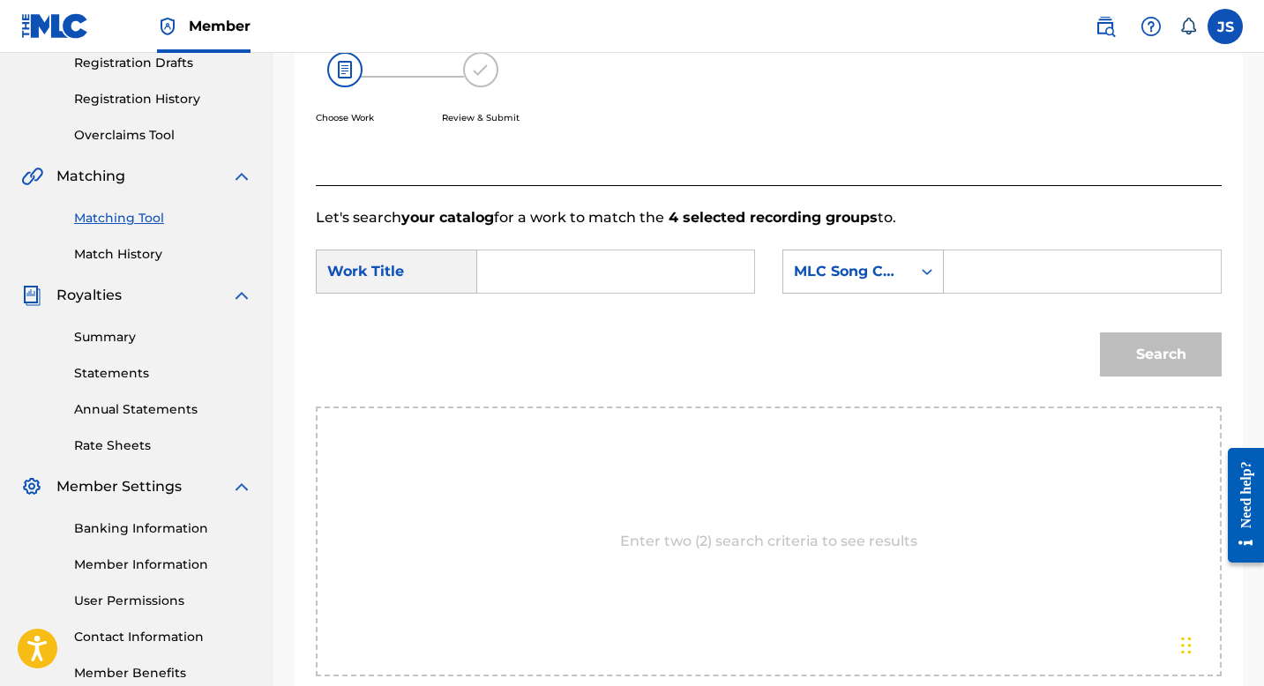
click at [565, 280] on input "Search Form" at bounding box center [615, 272] width 247 height 42
paste input "QZNJW2359341"
type input "QZNJW2359341"
paste input "NO CREO MAS EN TU AMOR"
type input "NO CREO MAS EN TU AMOR"
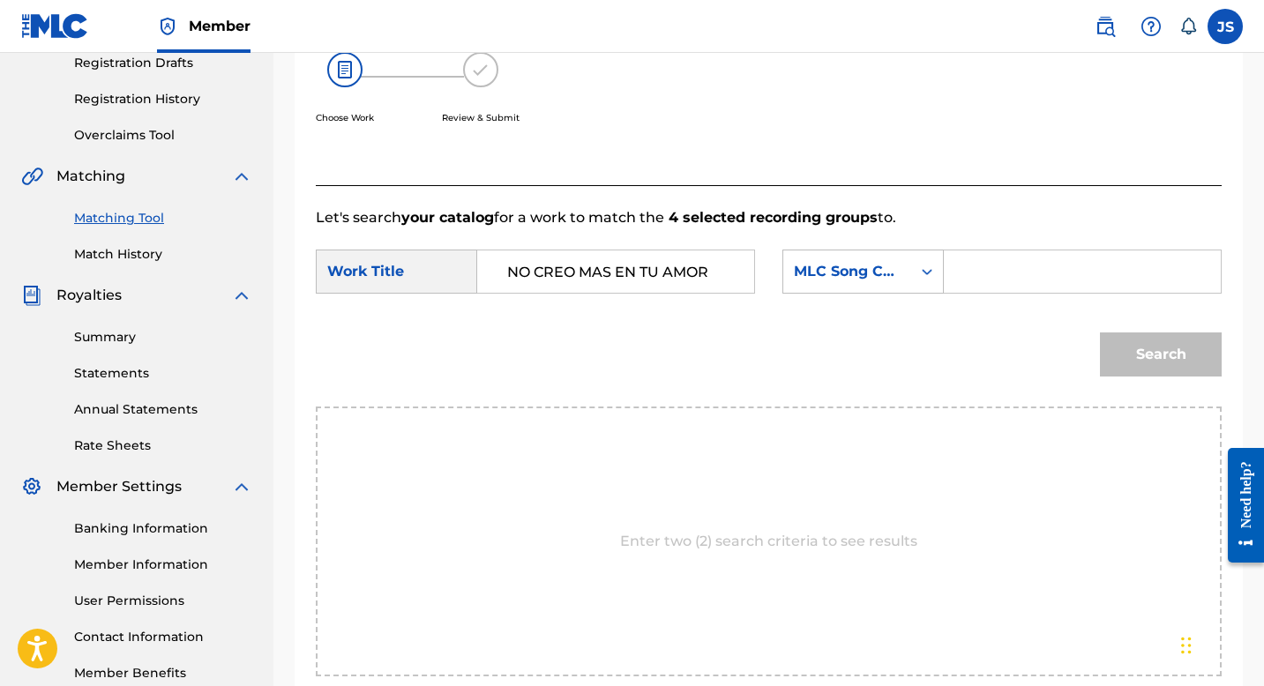
click at [1019, 256] on input "Search Form" at bounding box center [1082, 272] width 247 height 42
paste input "N74A71"
type input "N74A71"
click at [1149, 357] on button "Search" at bounding box center [1161, 355] width 122 height 44
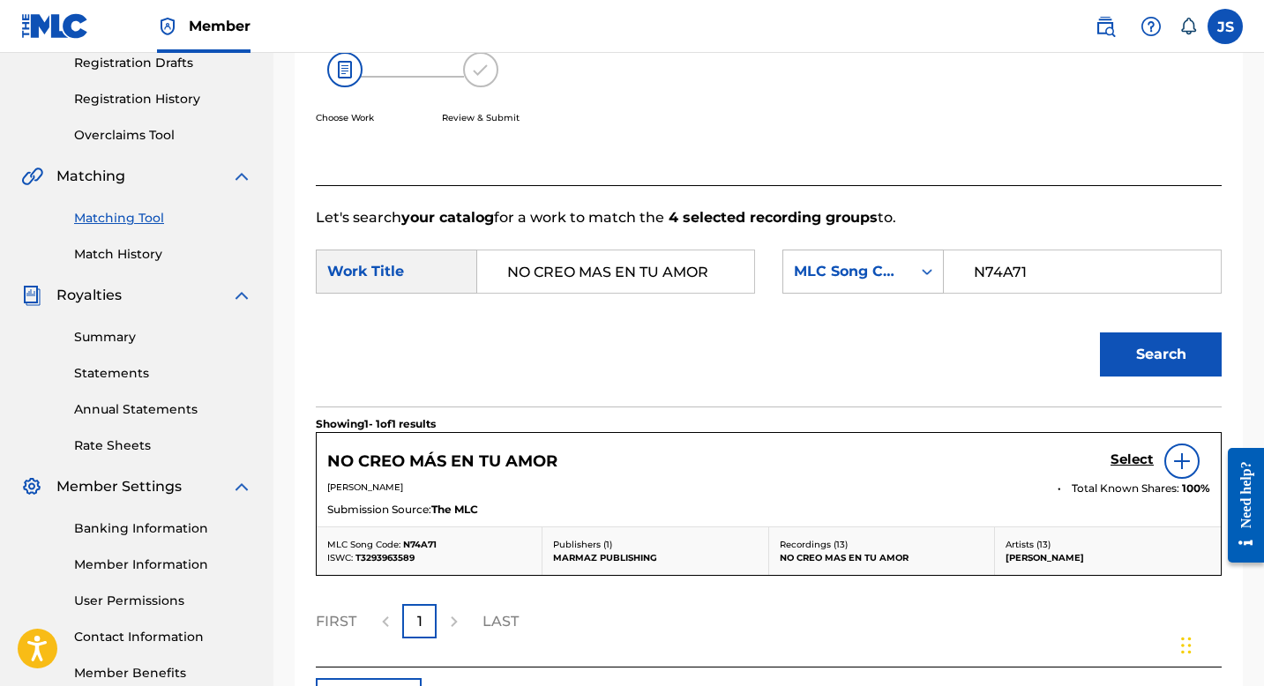
click at [1139, 451] on div "Select" at bounding box center [1161, 461] width 100 height 35
click at [1139, 456] on h5 "Select" at bounding box center [1132, 460] width 43 height 17
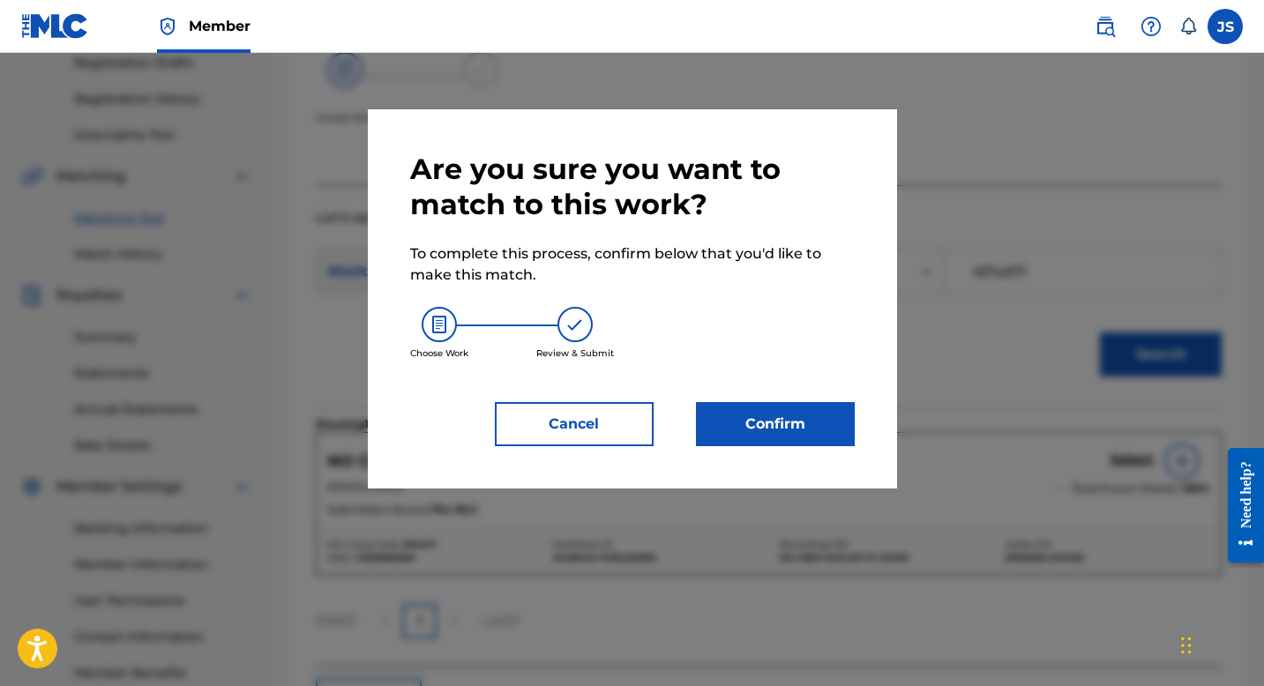
click at [738, 436] on button "Confirm" at bounding box center [775, 424] width 159 height 44
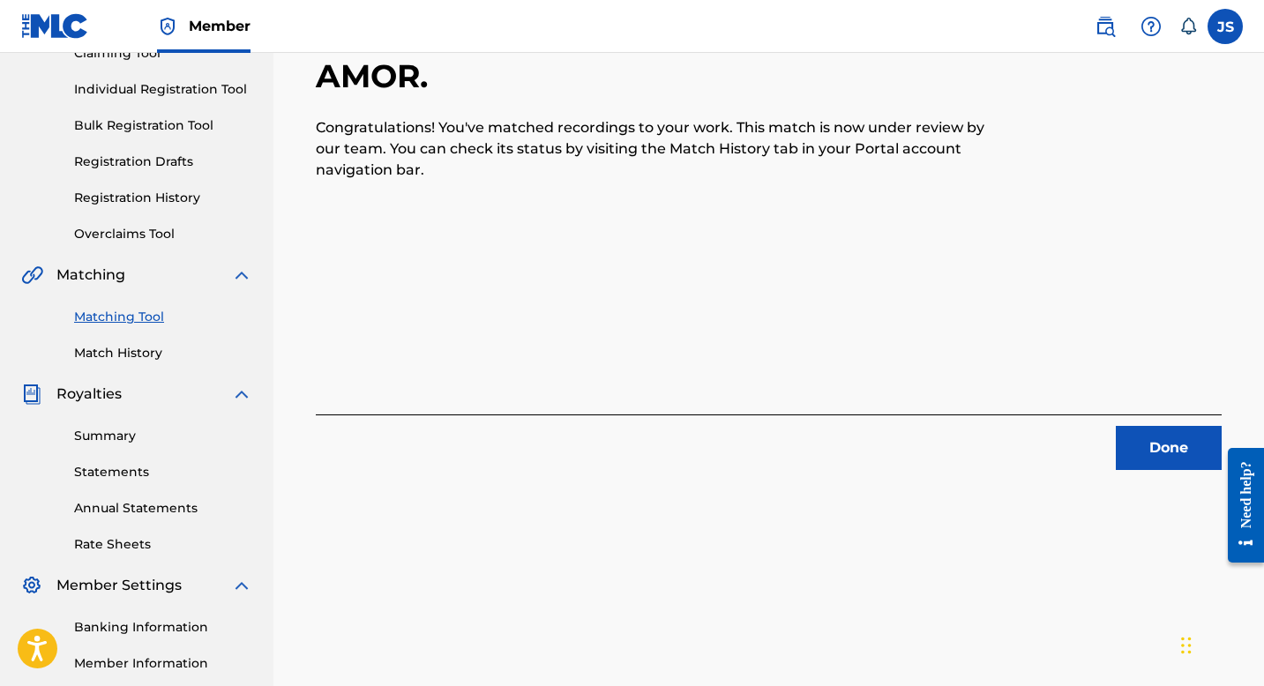
scroll to position [205, 0]
click at [1158, 446] on button "Done" at bounding box center [1169, 450] width 106 height 44
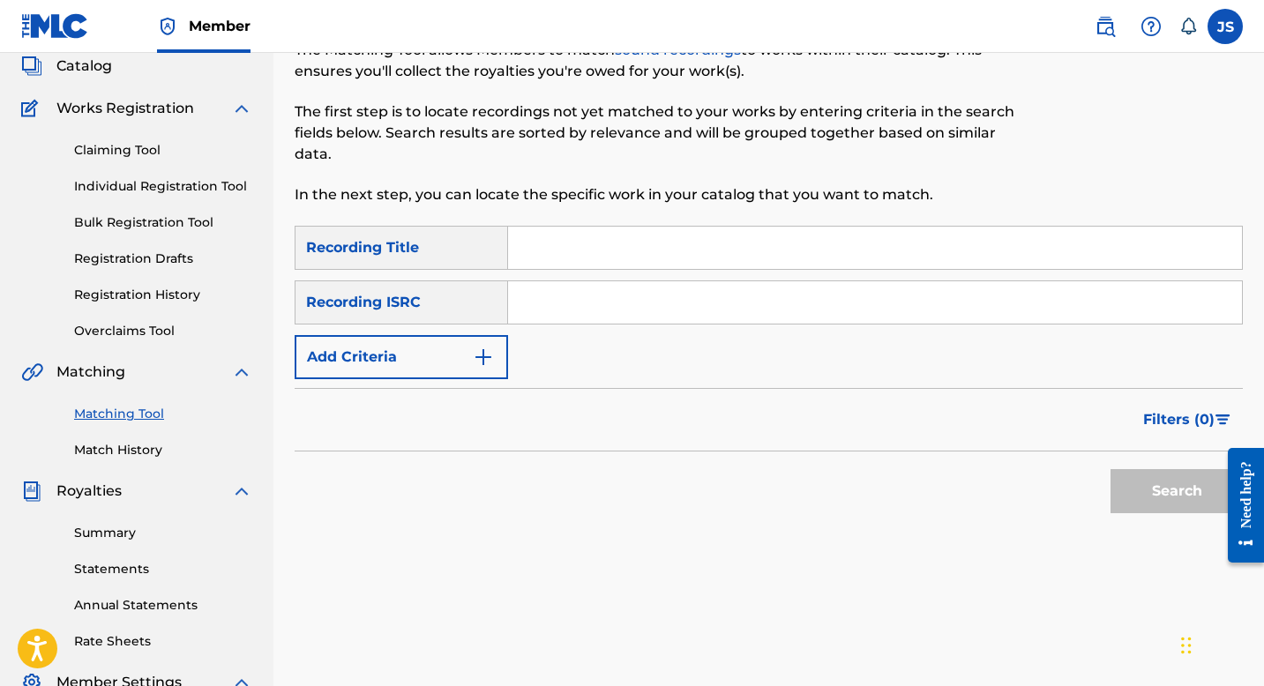
scroll to position [90, 0]
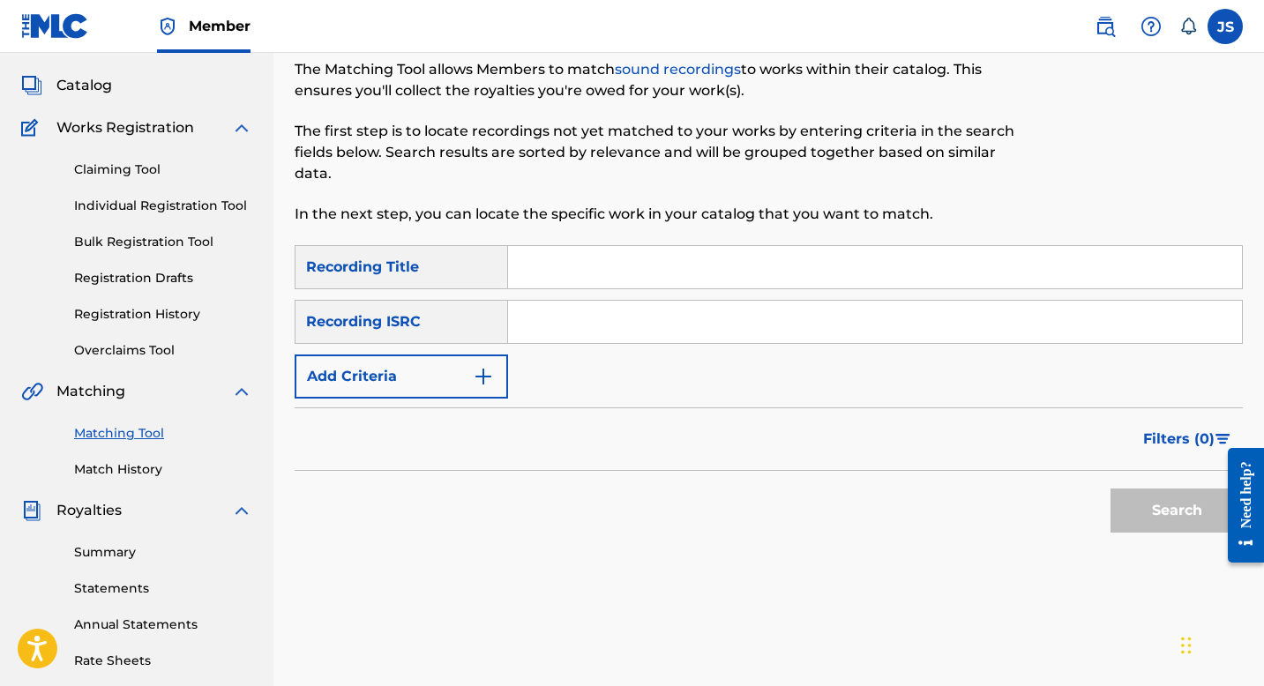
click at [573, 258] on input "Search Form" at bounding box center [875, 267] width 734 height 42
paste input "NO HAY VIDA SIN MUJER"
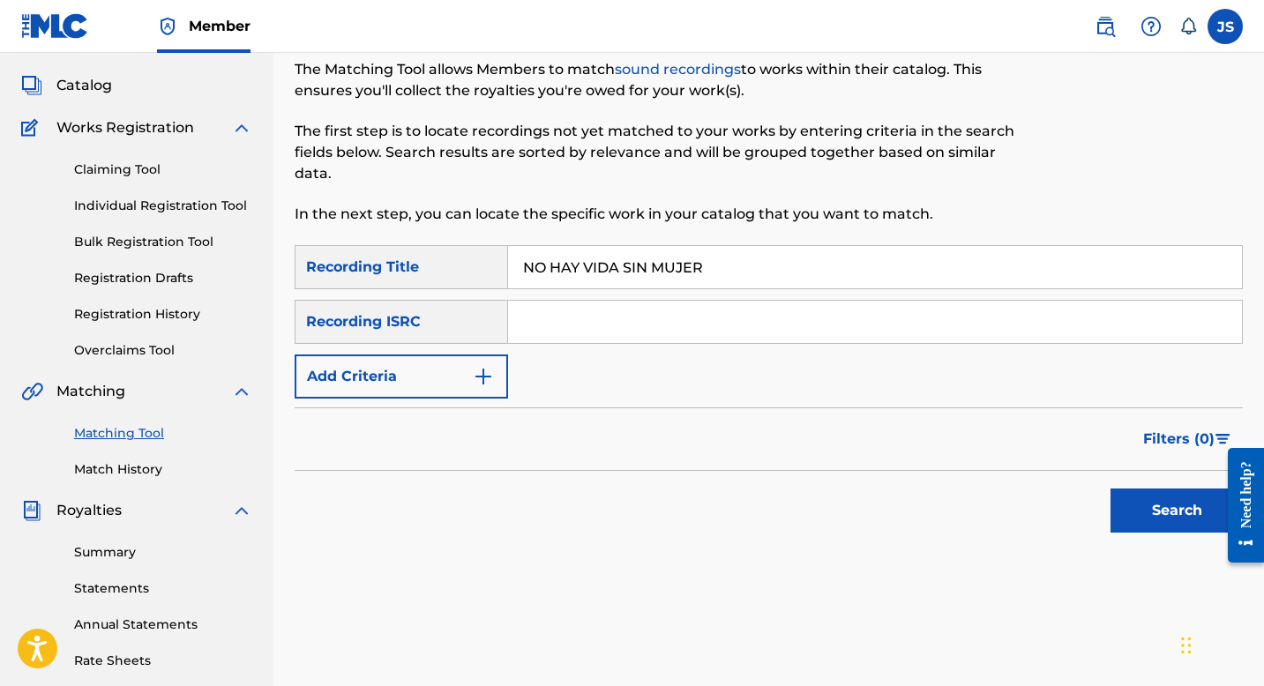
type input "NO HAY VIDA SIN MUJER"
click at [429, 371] on button "Add Criteria" at bounding box center [401, 377] width 213 height 44
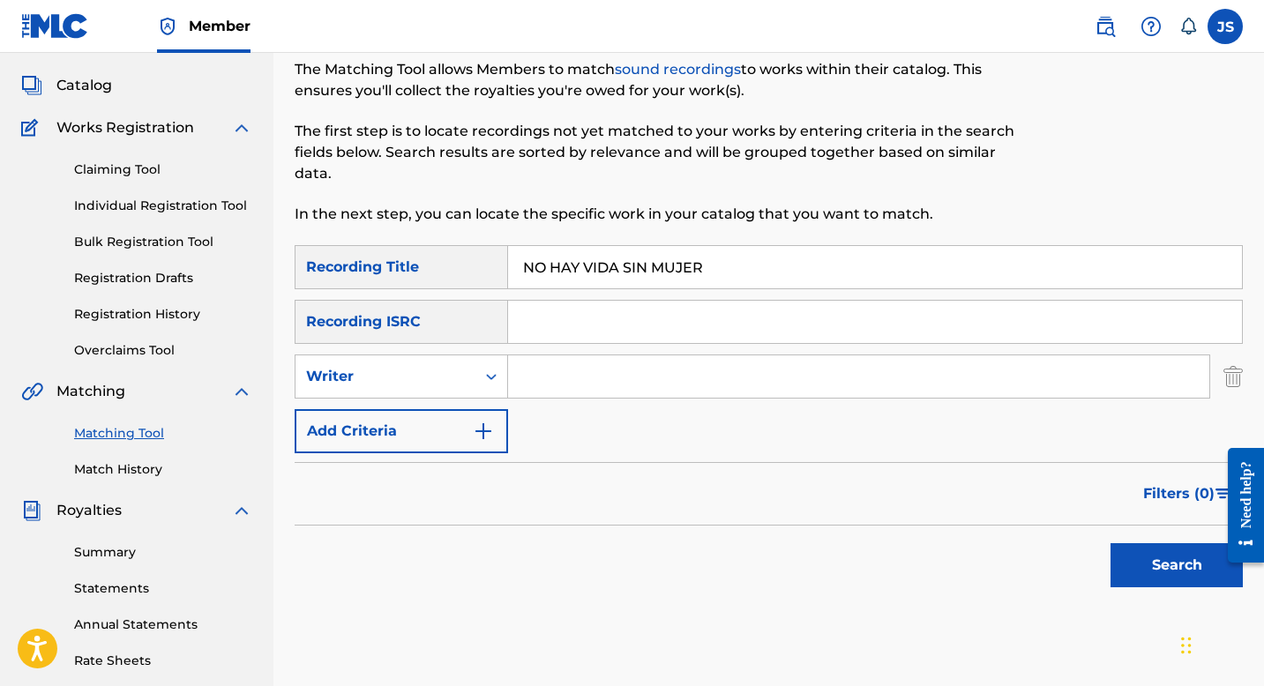
click at [588, 374] on input "Search Form" at bounding box center [858, 377] width 701 height 42
type input "[PERSON_NAME] [PERSON_NAME]"
click at [1135, 563] on button "Search" at bounding box center [1177, 565] width 132 height 44
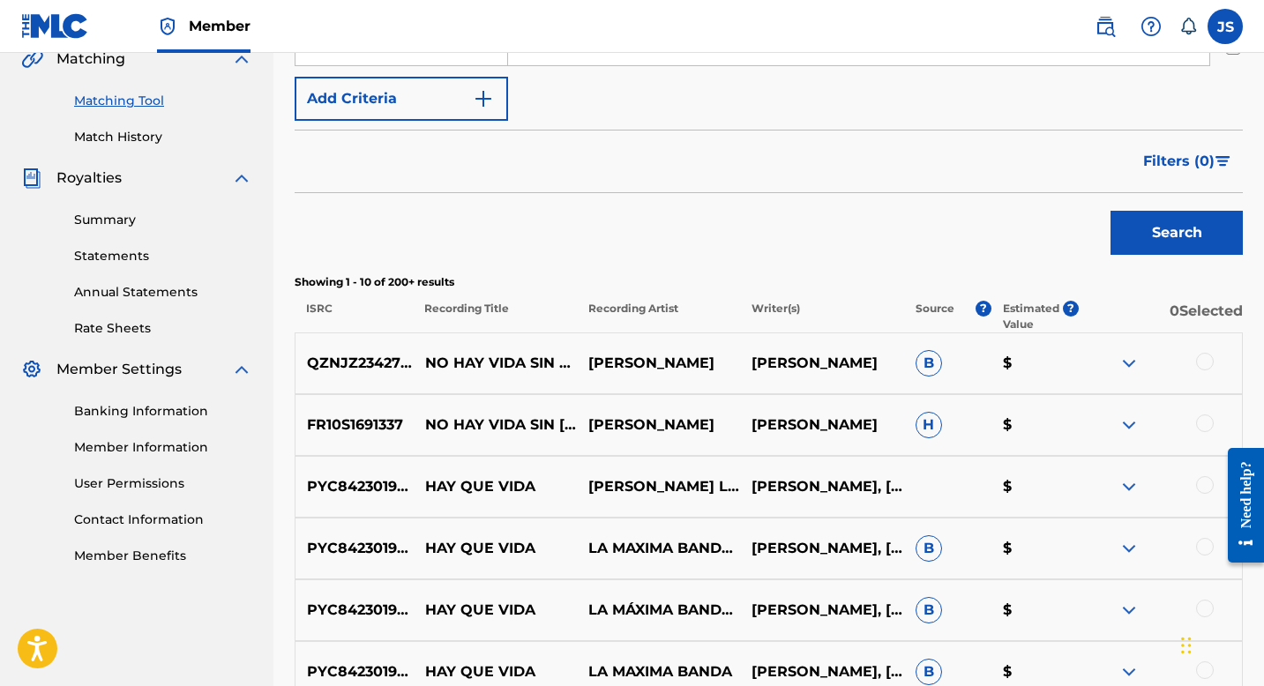
scroll to position [424, 0]
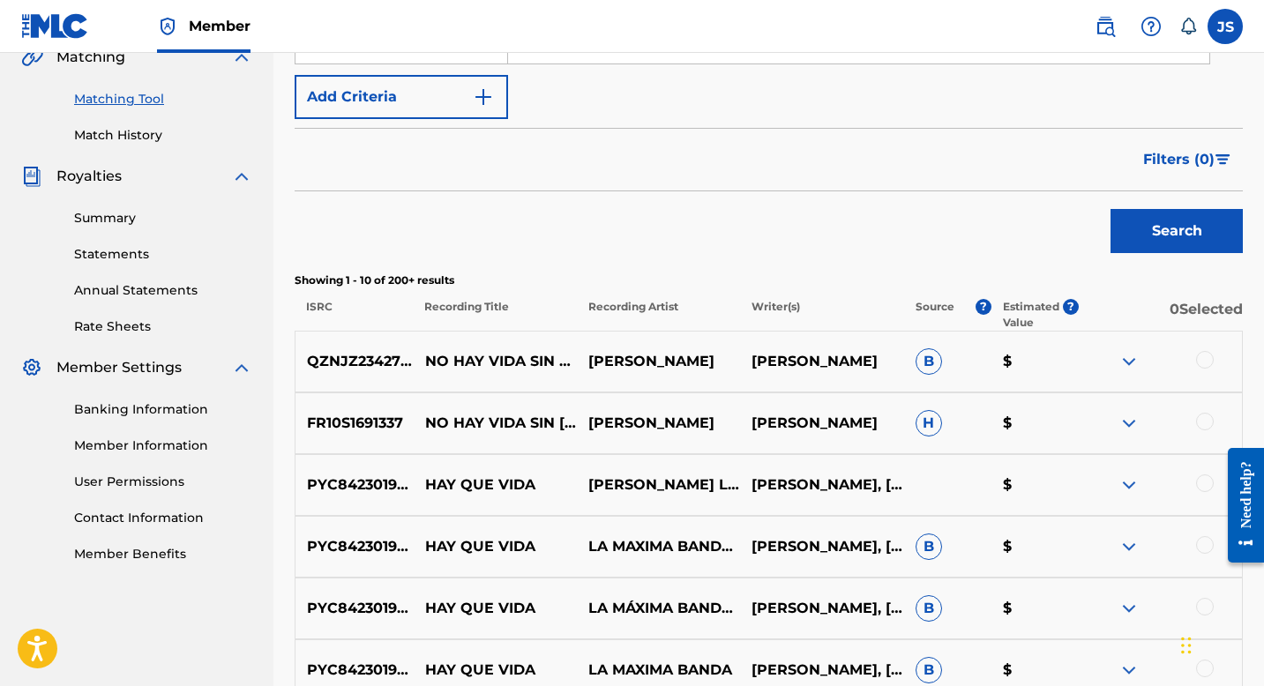
click at [1201, 358] on div at bounding box center [1205, 360] width 18 height 18
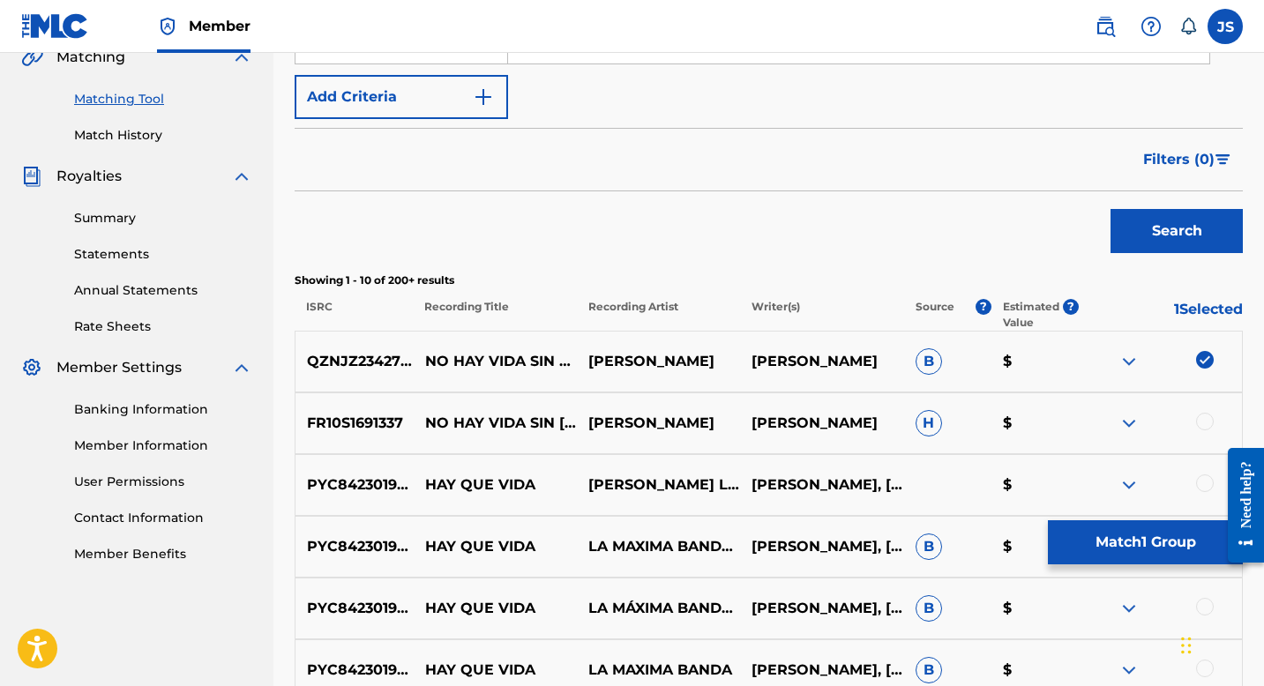
click at [1132, 541] on button "Match 1 Group" at bounding box center [1145, 543] width 195 height 44
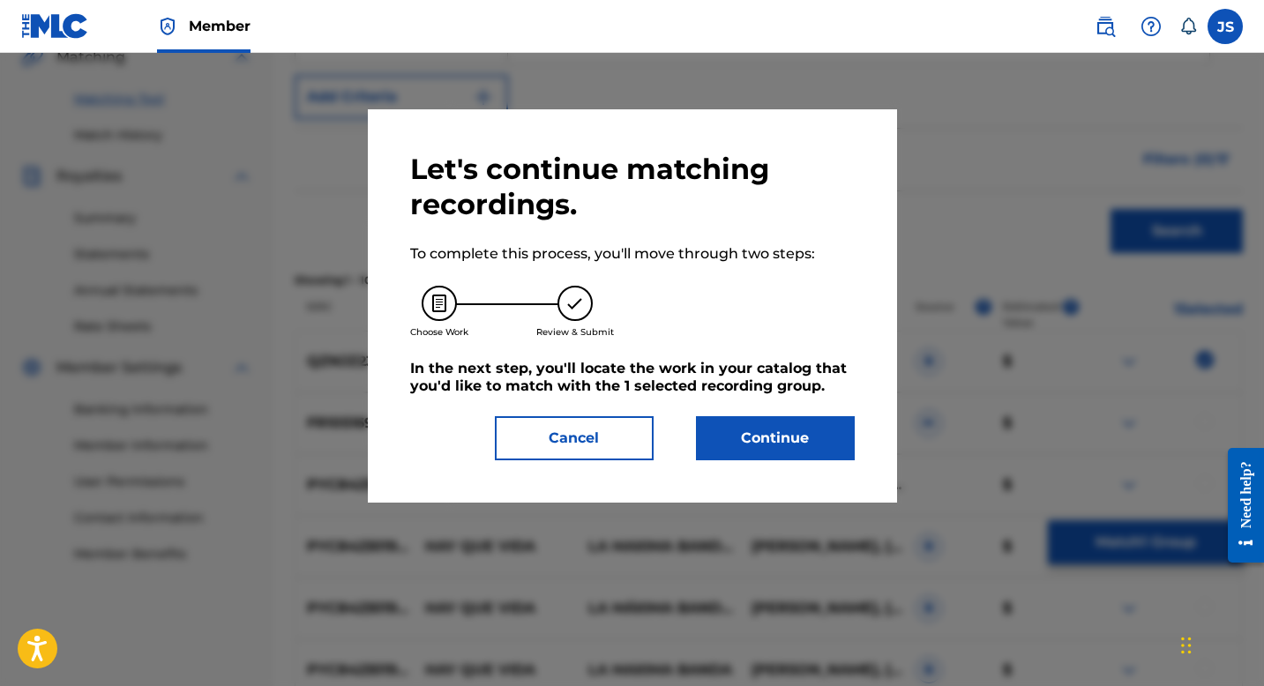
click at [750, 450] on button "Continue" at bounding box center [775, 438] width 159 height 44
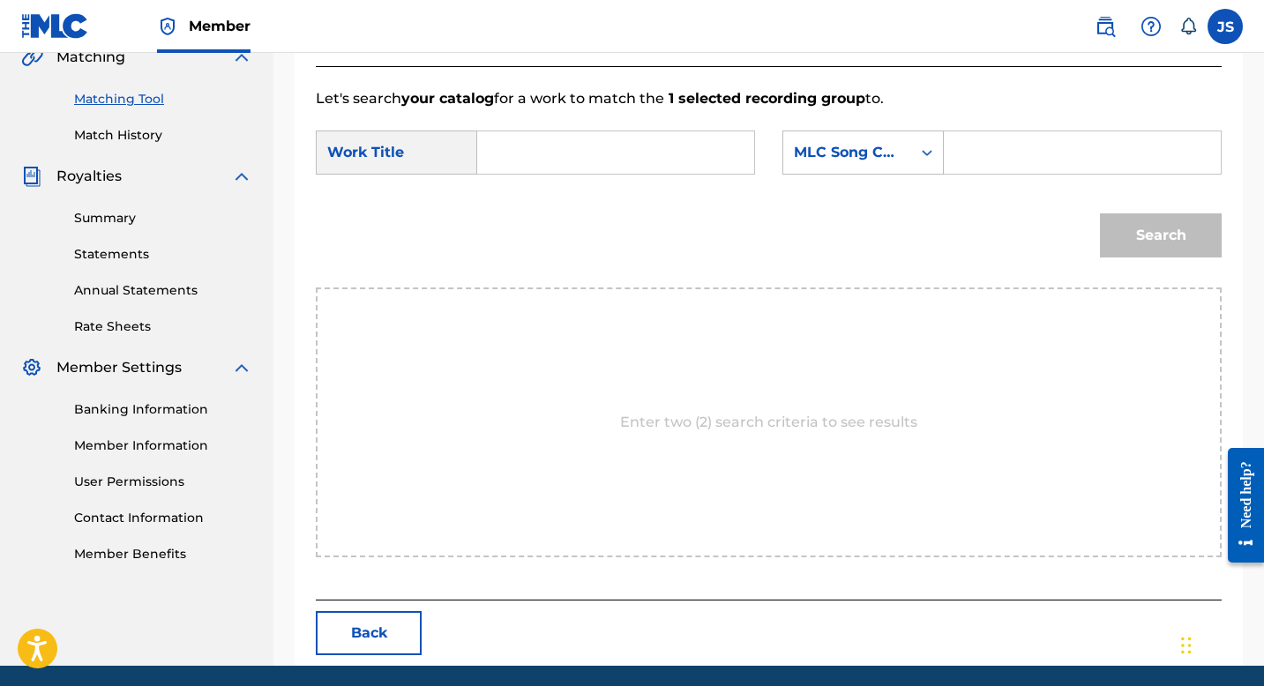
click at [509, 140] on input "Search Form" at bounding box center [615, 152] width 247 height 42
paste input "NO HAY VIDA SIN MUJER"
type input "NO HAY VIDA SIN MUJER"
click at [1008, 168] on input "Search Form" at bounding box center [1082, 152] width 247 height 42
paste input "N96Z6C"
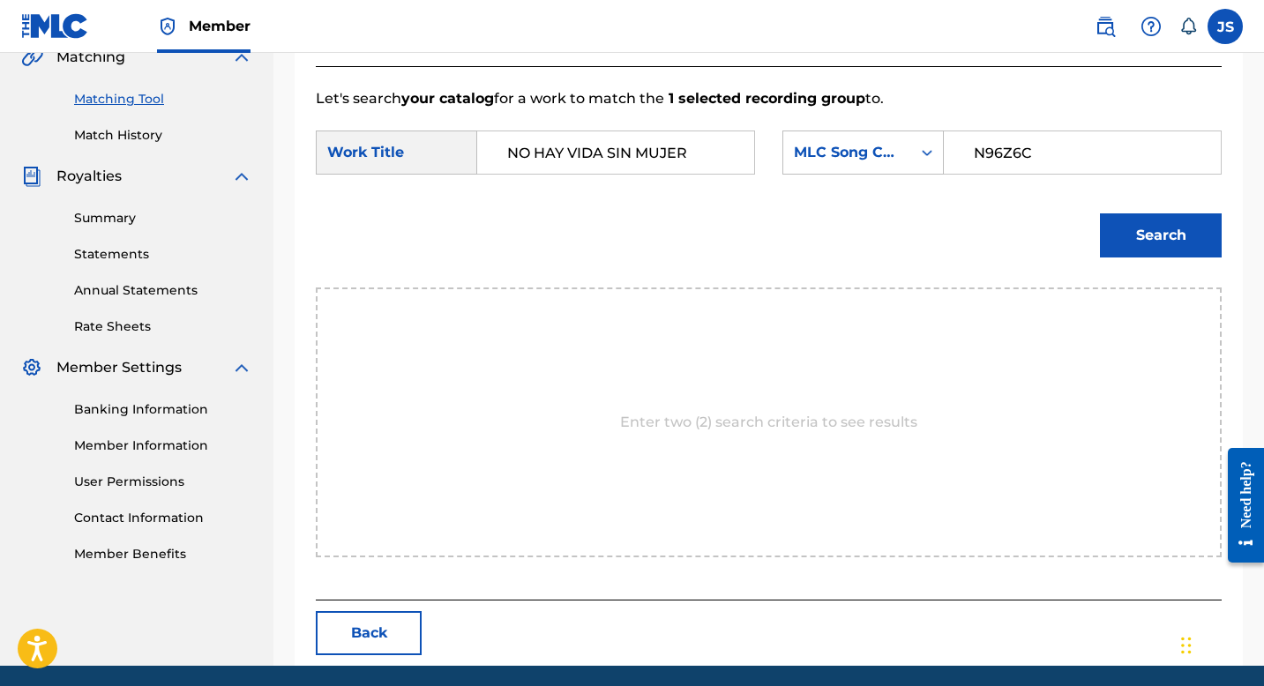
type input "N96Z6C"
click at [1140, 223] on button "Search" at bounding box center [1161, 235] width 122 height 44
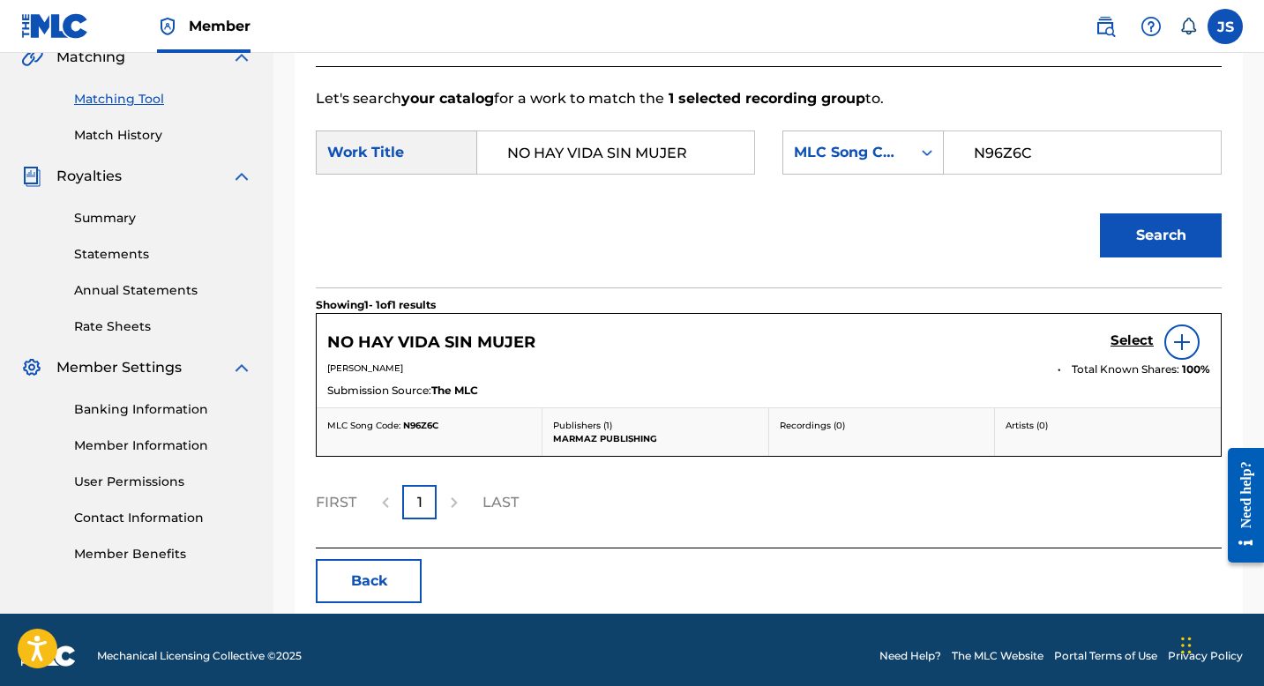
click at [1135, 348] on h5 "Select" at bounding box center [1132, 341] width 43 height 17
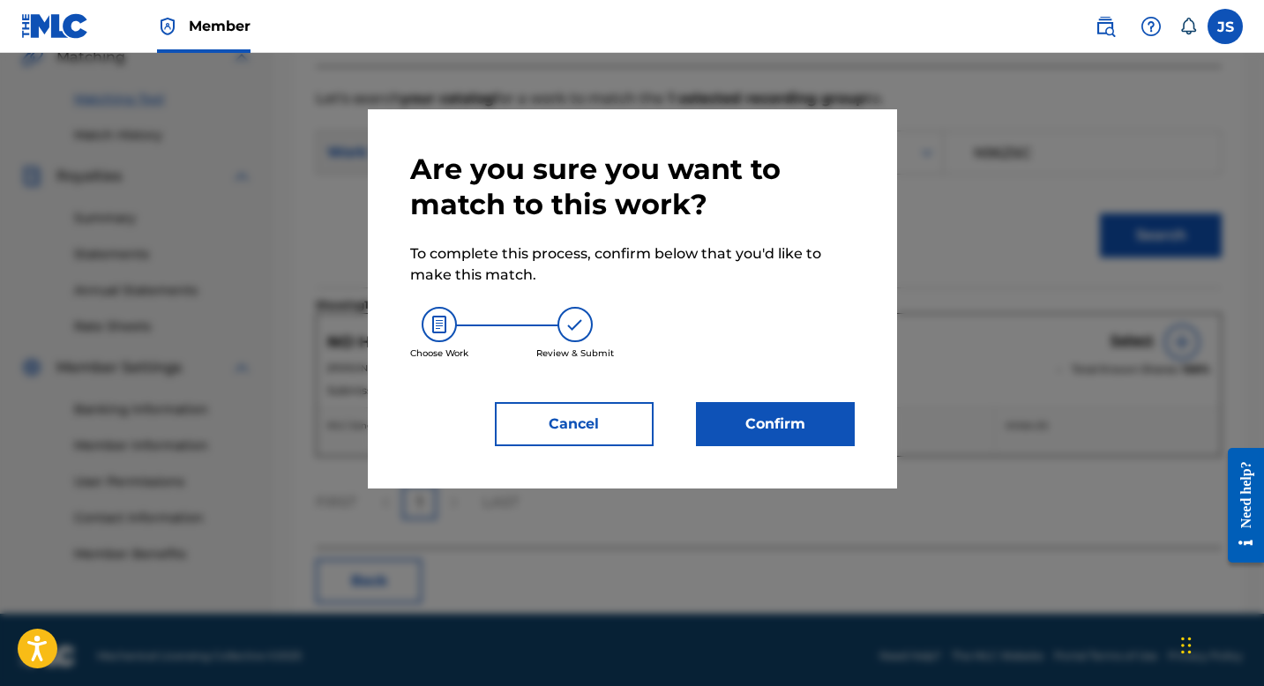
click at [763, 438] on button "Confirm" at bounding box center [775, 424] width 159 height 44
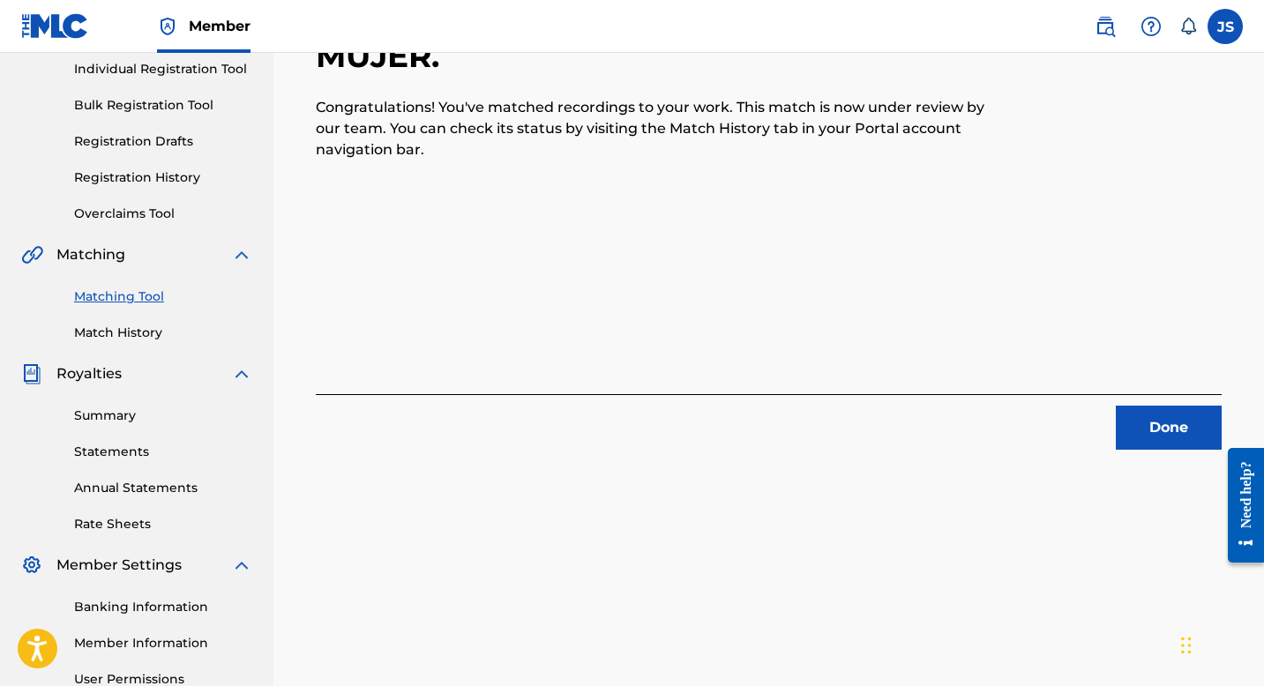
scroll to position [215, 0]
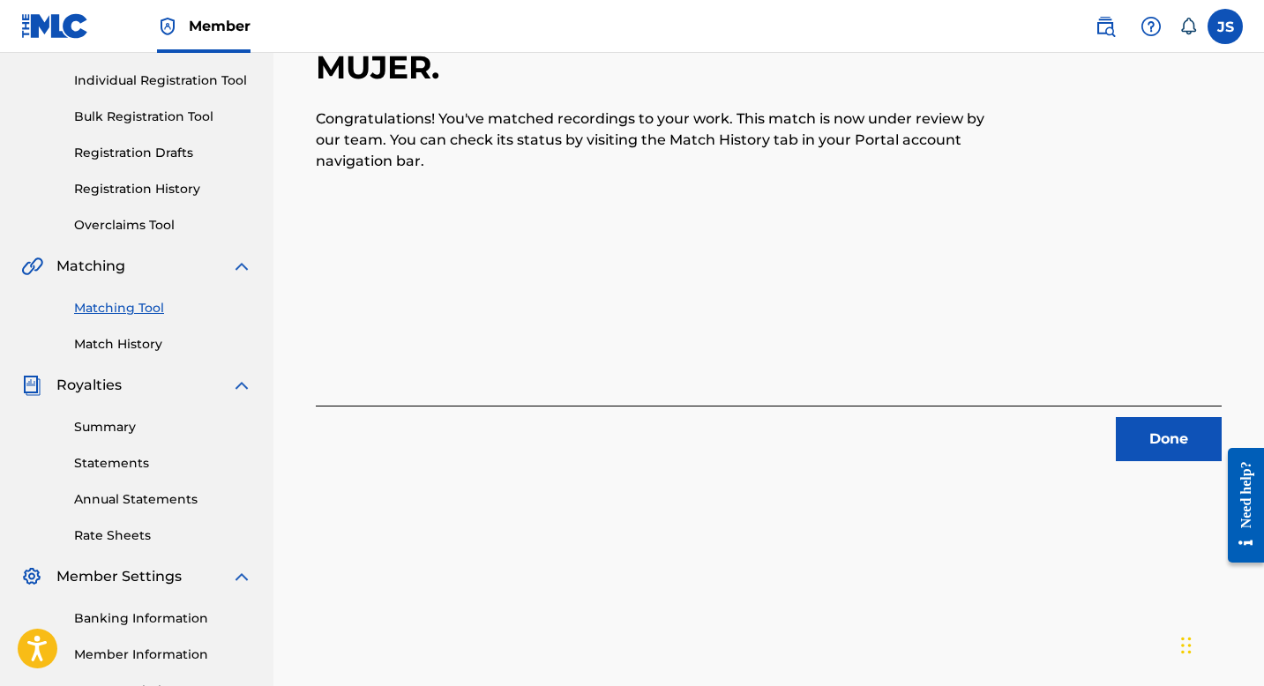
click at [1143, 437] on button "Done" at bounding box center [1169, 439] width 106 height 44
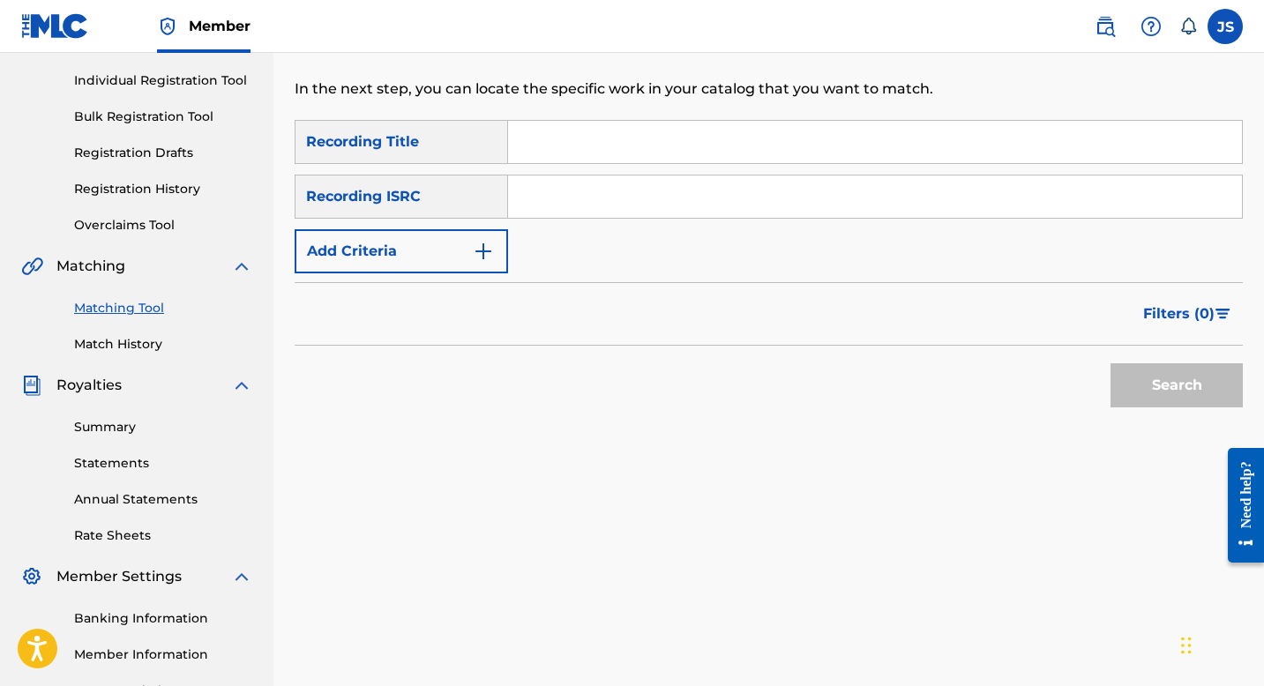
click at [636, 149] on input "Search Form" at bounding box center [875, 142] width 734 height 42
paste input "OTRA VEZ LIMPIO PAL' RANCHO"
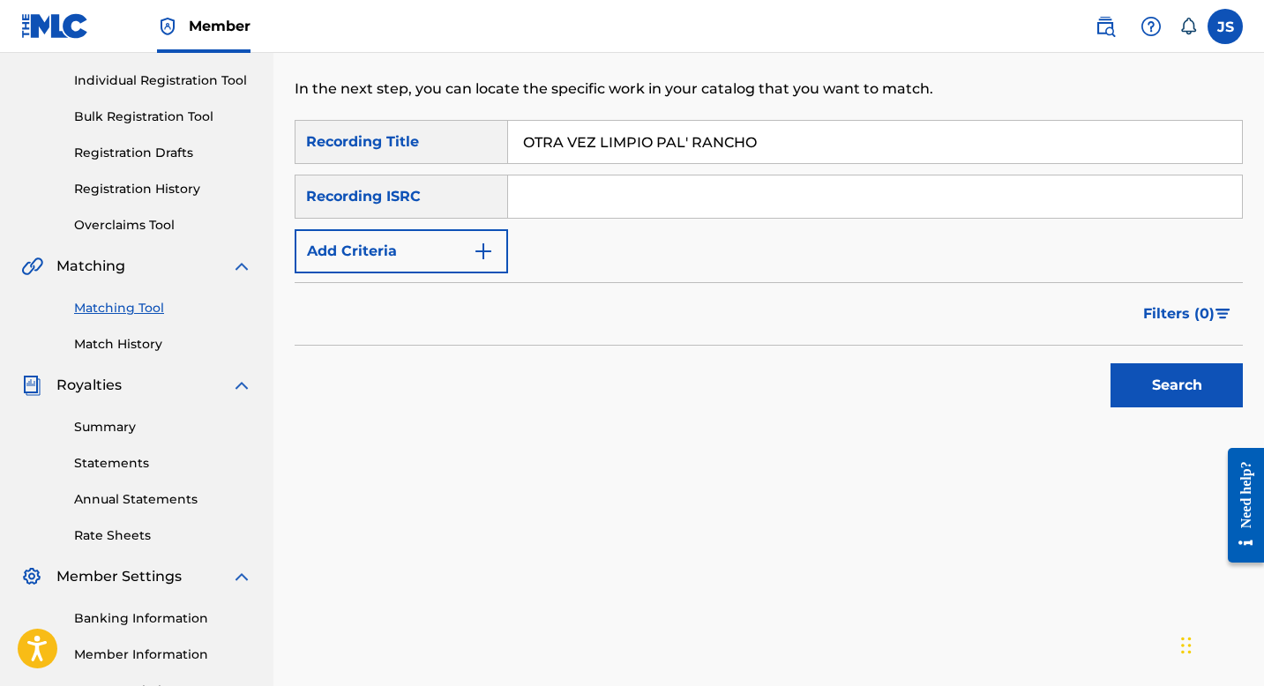
type input "OTRA VEZ LIMPIO PAL' RANCHO"
click at [1156, 393] on button "Search" at bounding box center [1177, 385] width 132 height 44
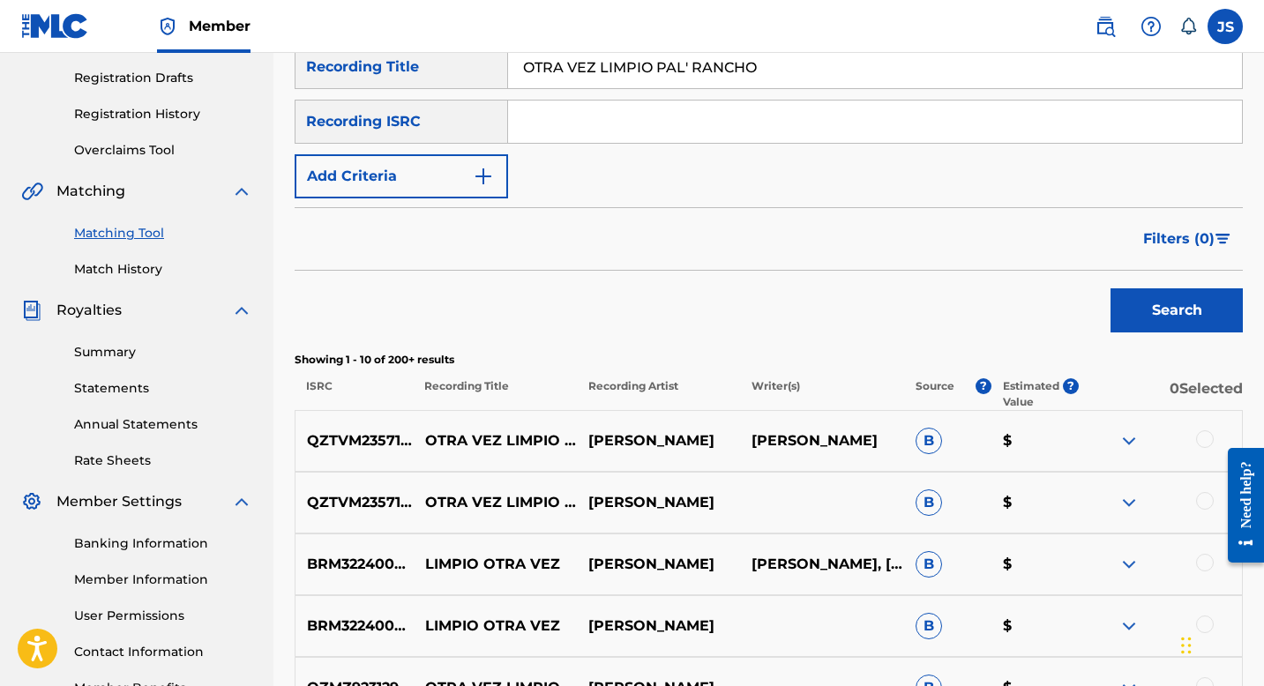
scroll to position [315, 0]
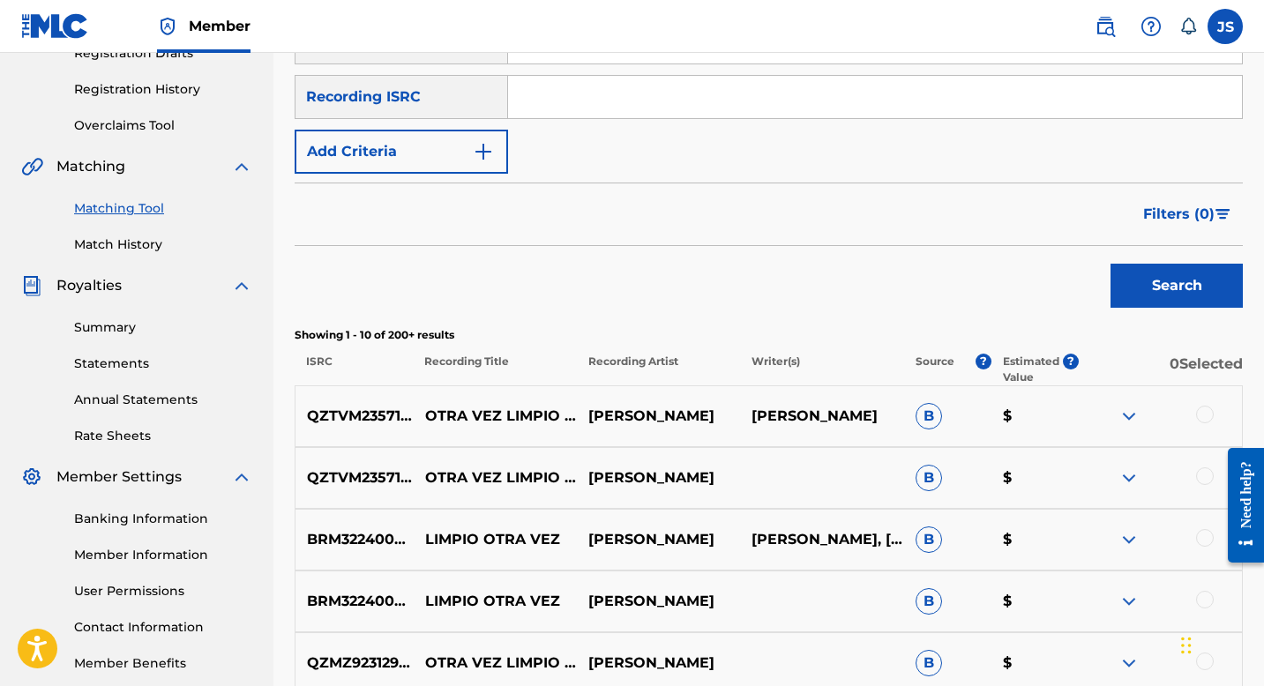
click at [1202, 413] on div at bounding box center [1205, 415] width 18 height 18
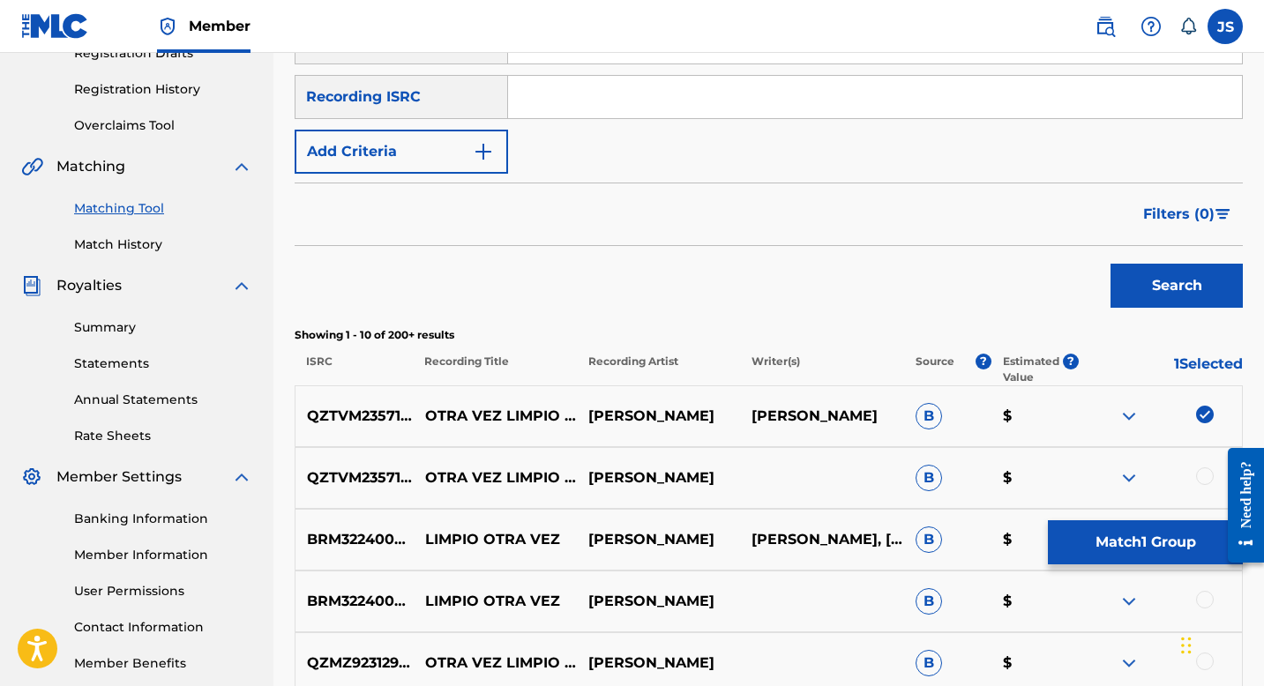
click at [1202, 479] on div at bounding box center [1205, 477] width 18 height 18
click at [1179, 535] on button "Match 2 Groups" at bounding box center [1145, 543] width 195 height 44
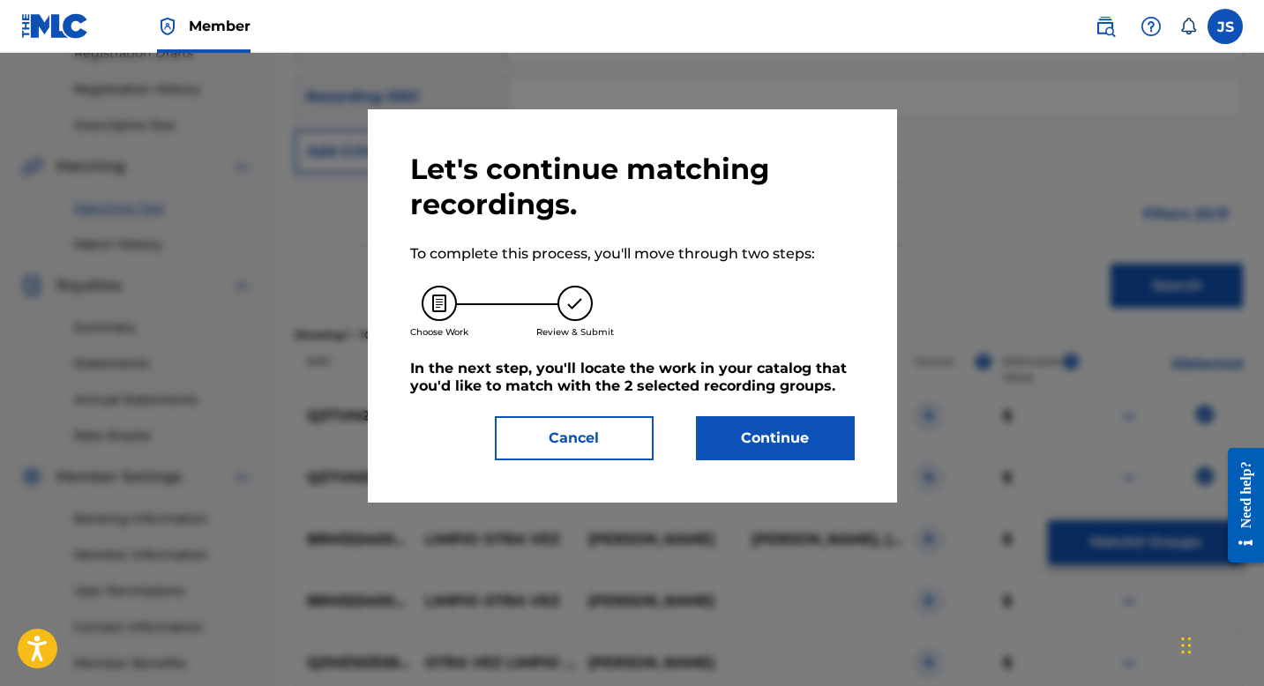
click at [817, 437] on button "Continue" at bounding box center [775, 438] width 159 height 44
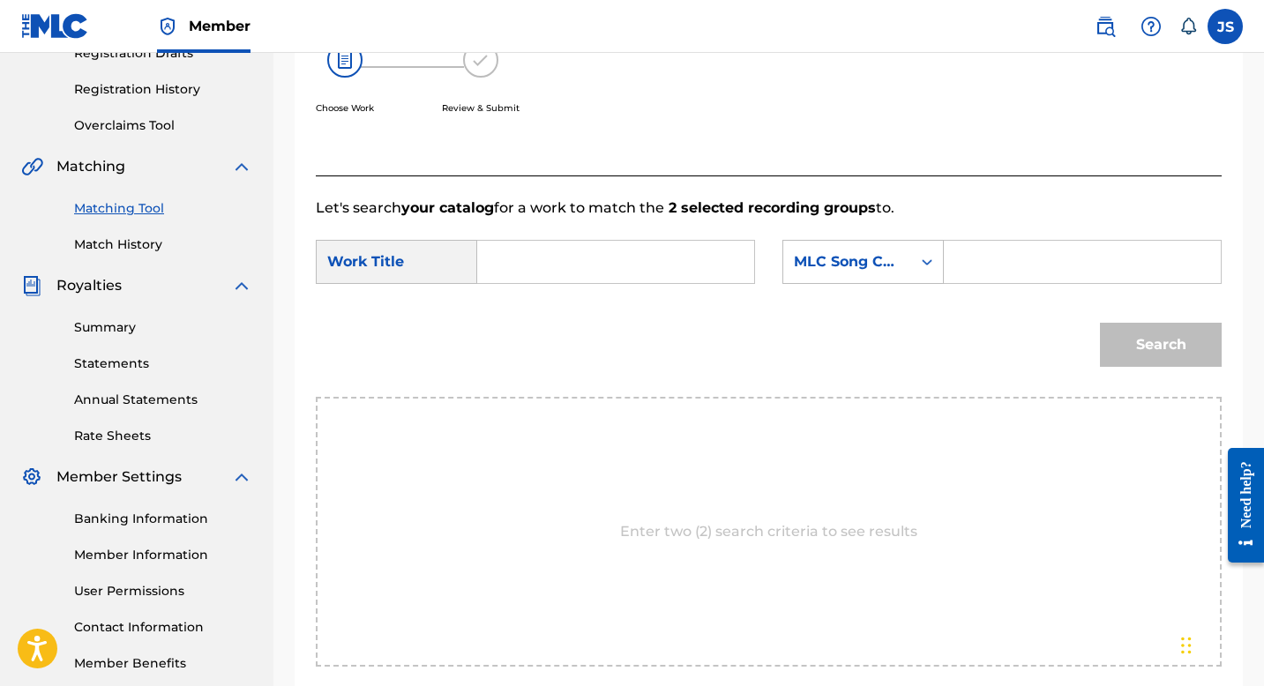
click at [610, 262] on input "Search Form" at bounding box center [615, 262] width 247 height 42
paste input "OTRA VEZ LIMPIO PAL' RANCHO"
type input "OTRA VEZ LIMPIO PAL' RANCHO"
click at [1007, 284] on div "SearchWithCriteriaa1c2ca2c-4467-4b7d-a5ed-1b291149b2e3 Work Title OTRA VEZ LIMP…" at bounding box center [769, 267] width 906 height 55
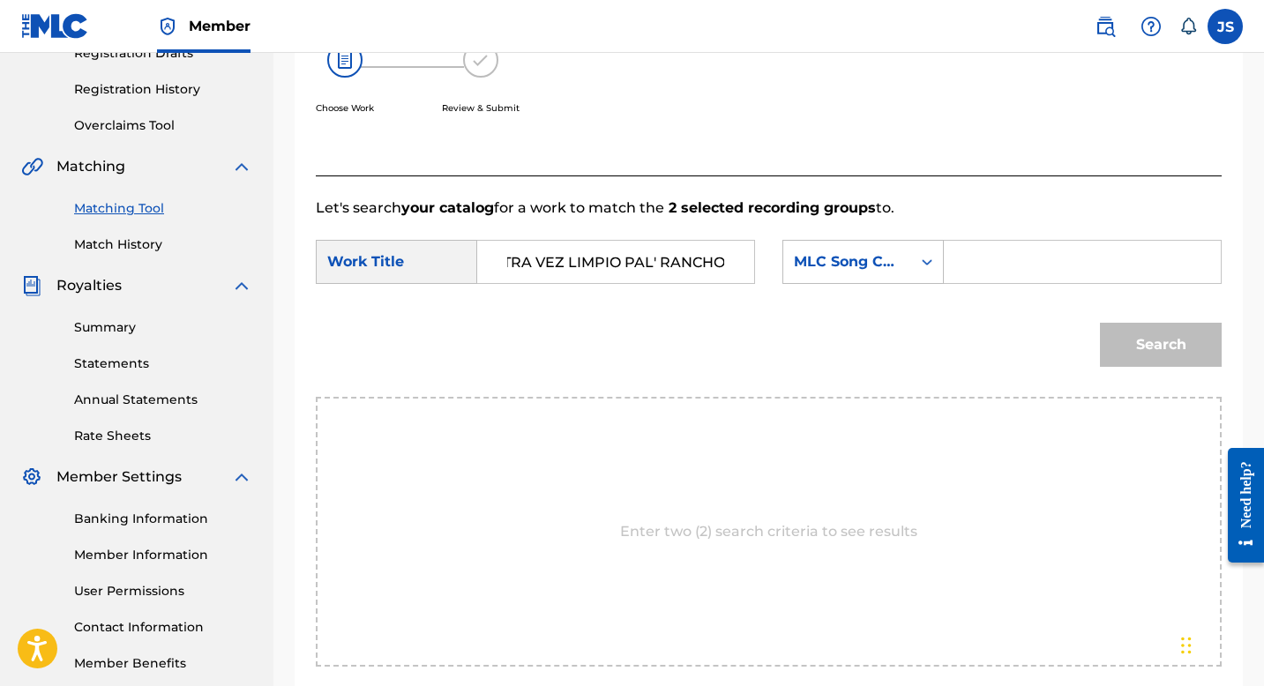
scroll to position [0, 0]
click at [992, 273] on input "Search Form" at bounding box center [1082, 262] width 247 height 42
paste input "OL597P"
type input "OL597P"
click at [1159, 344] on button "Search" at bounding box center [1161, 345] width 122 height 44
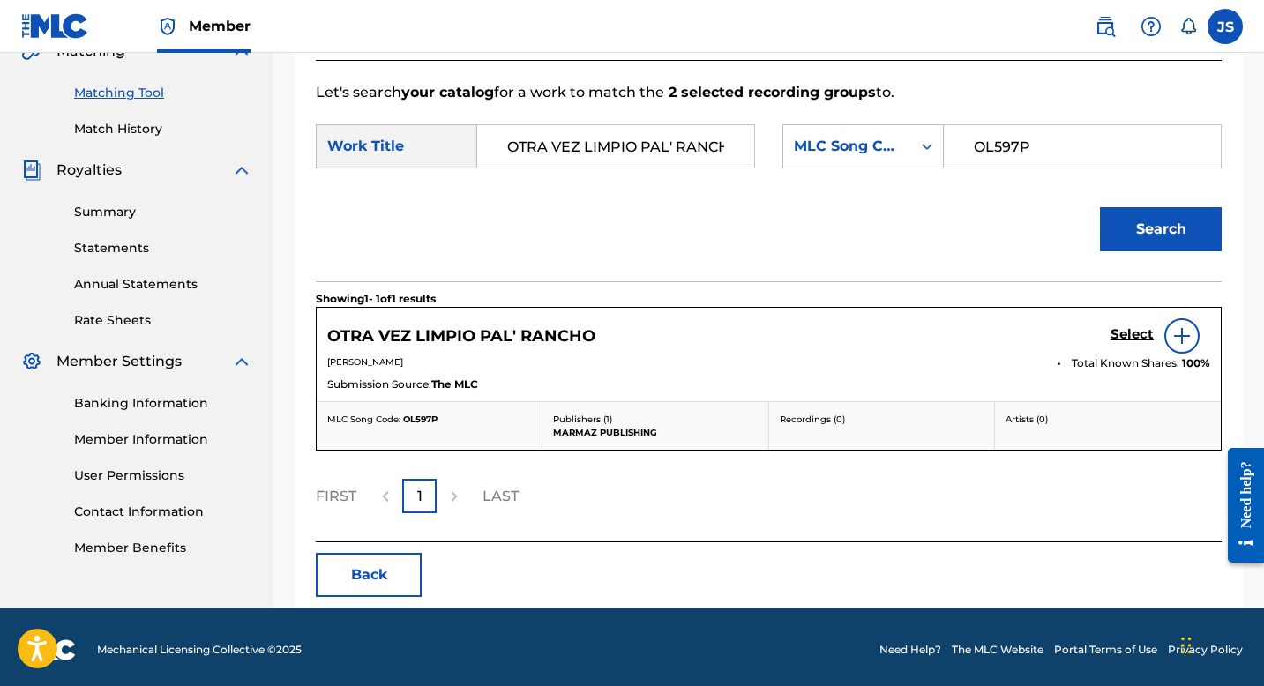
scroll to position [437, 0]
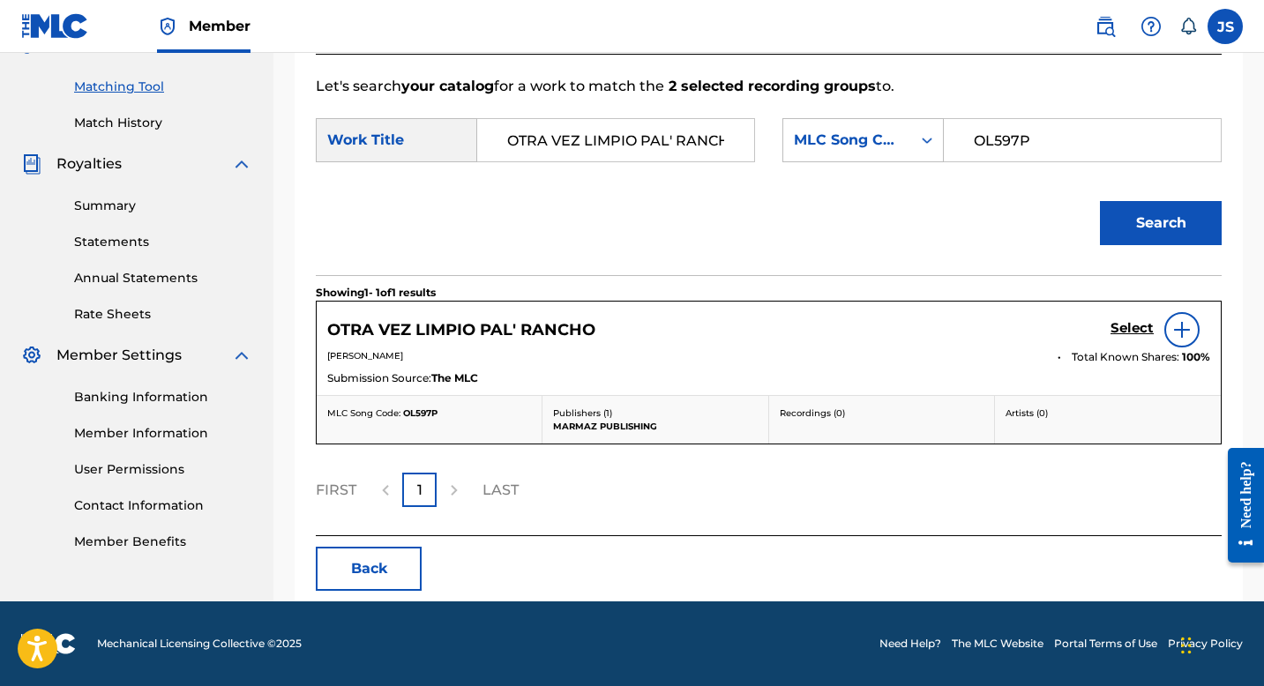
click at [1108, 330] on div "OTRA VEZ LIMPIO PAL' RANCHO Select" at bounding box center [768, 329] width 883 height 35
click at [1123, 330] on h5 "Select" at bounding box center [1132, 328] width 43 height 17
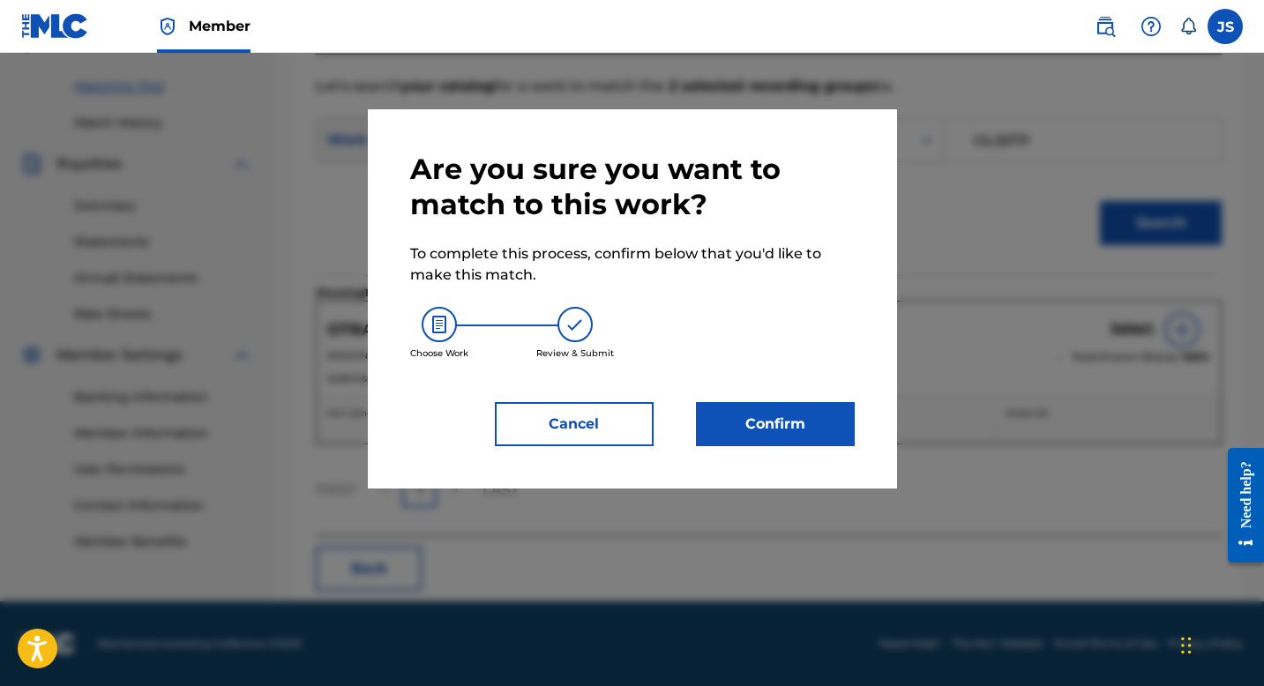
click at [835, 414] on button "Confirm" at bounding box center [775, 424] width 159 height 44
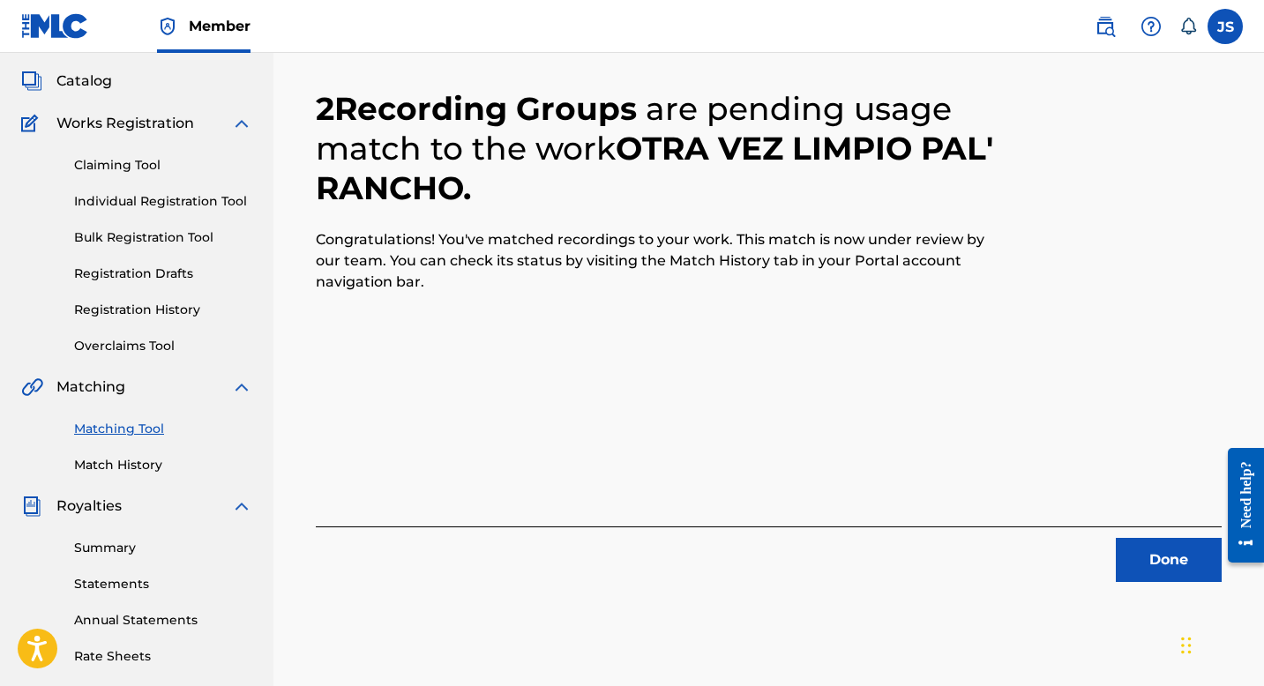
scroll to position [100, 0]
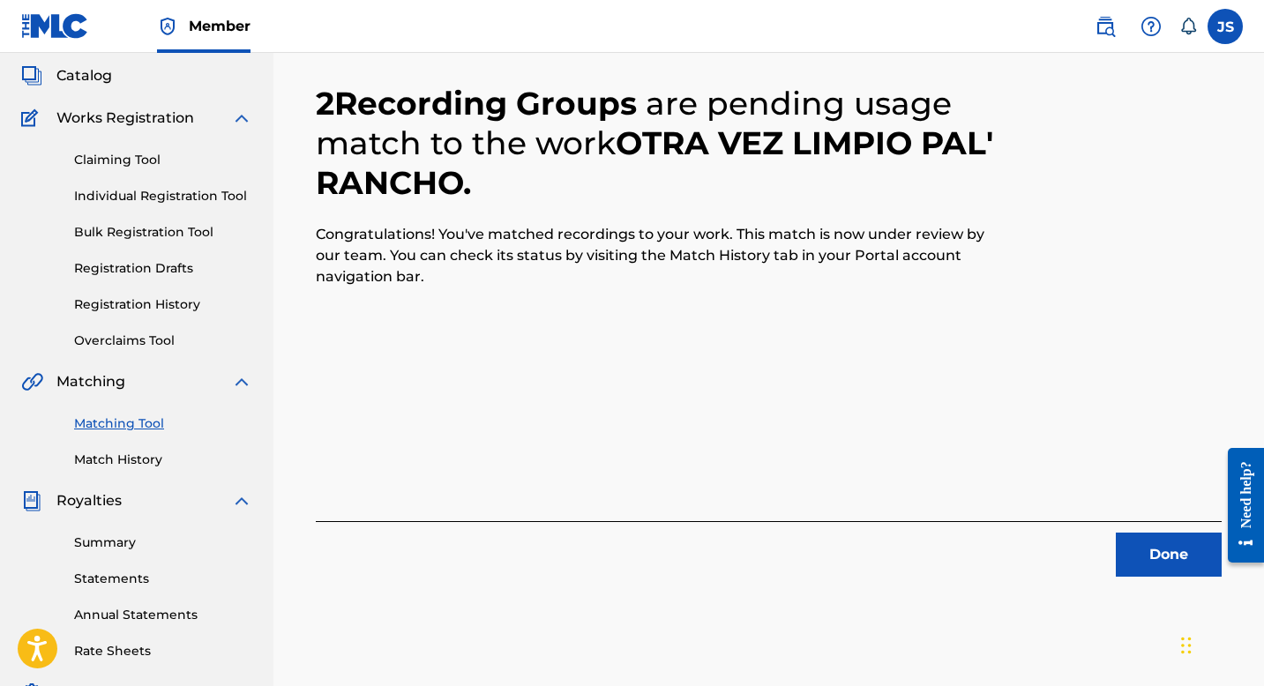
click at [1157, 556] on button "Done" at bounding box center [1169, 555] width 106 height 44
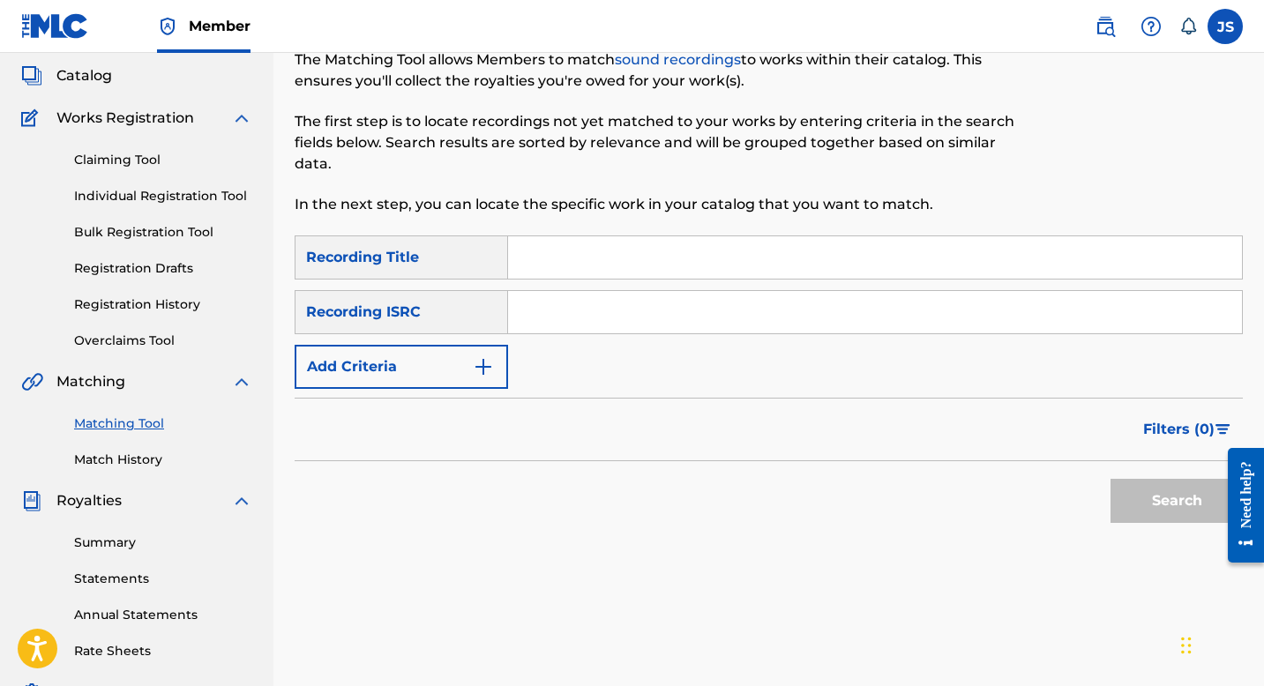
click at [623, 245] on input "Search Form" at bounding box center [875, 257] width 734 height 42
paste input "OTRO PASAJE BONITO"
click at [1172, 502] on button "Search" at bounding box center [1177, 501] width 132 height 44
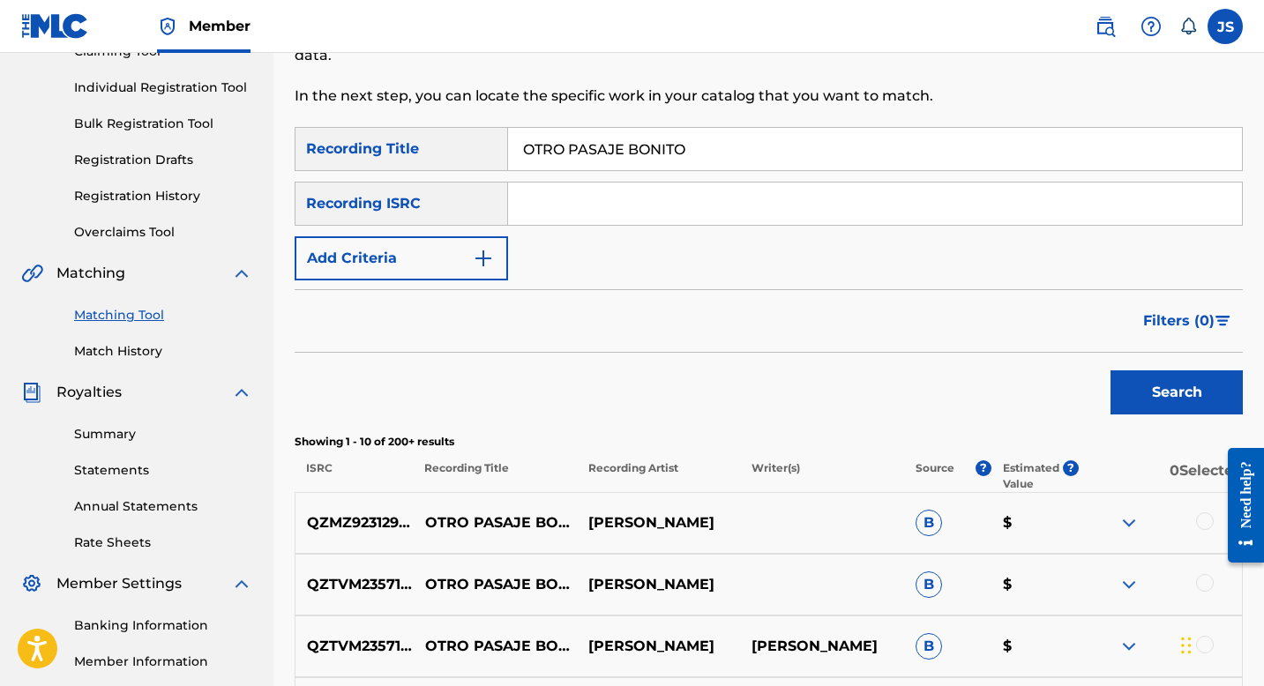
scroll to position [173, 0]
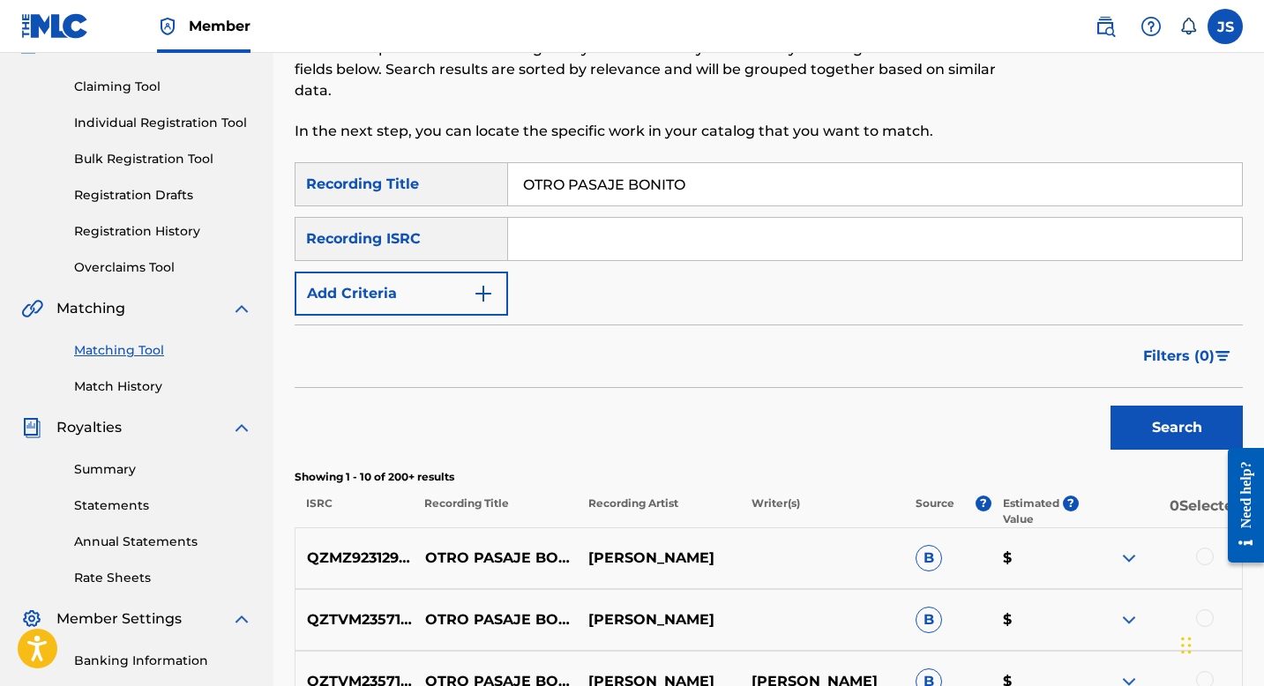
click at [581, 184] on input "OTRO PASAJE BONITO" at bounding box center [875, 184] width 734 height 42
paste input "PA' QUE VOY A TENER DOS"
type input "PA' QUE VOY A TENER DOS"
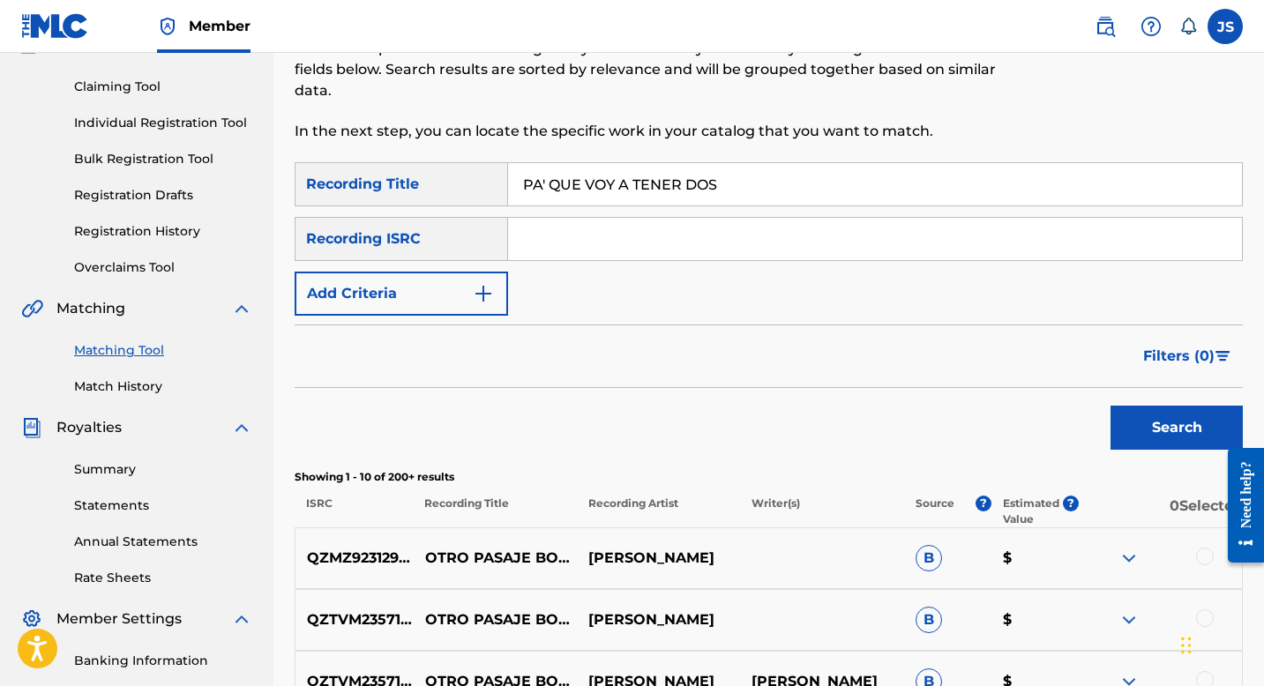
click at [1147, 431] on button "Search" at bounding box center [1177, 428] width 132 height 44
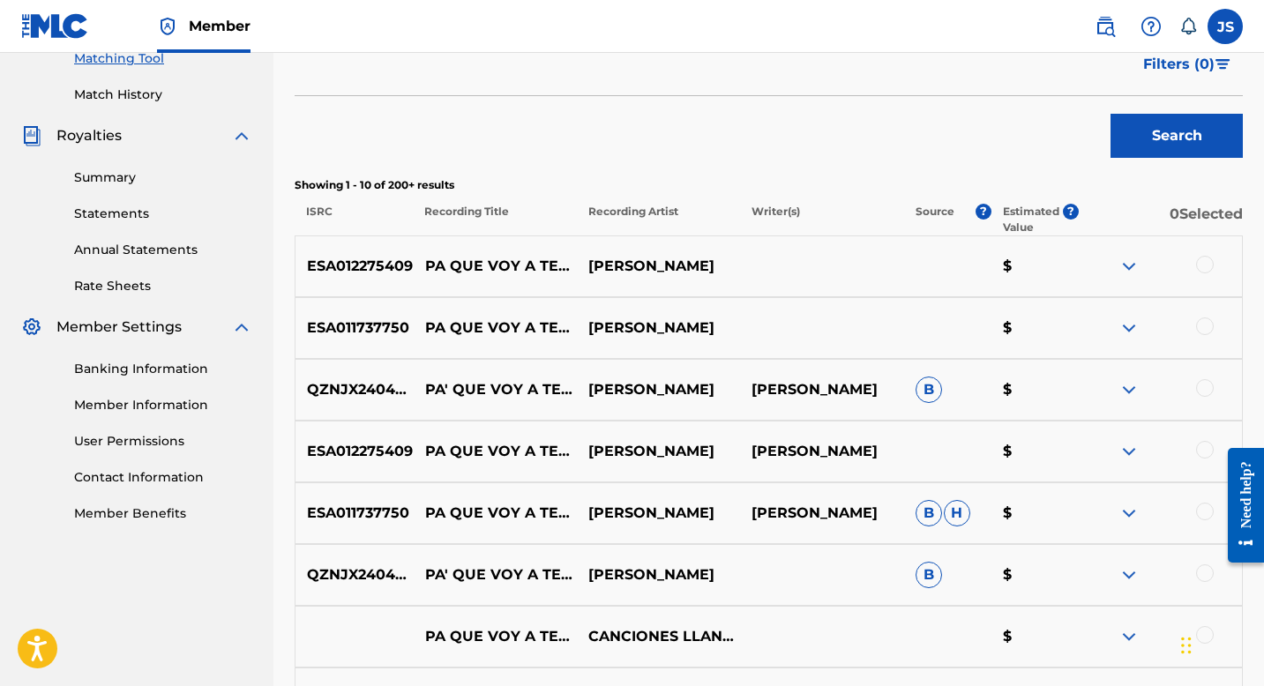
scroll to position [470, 0]
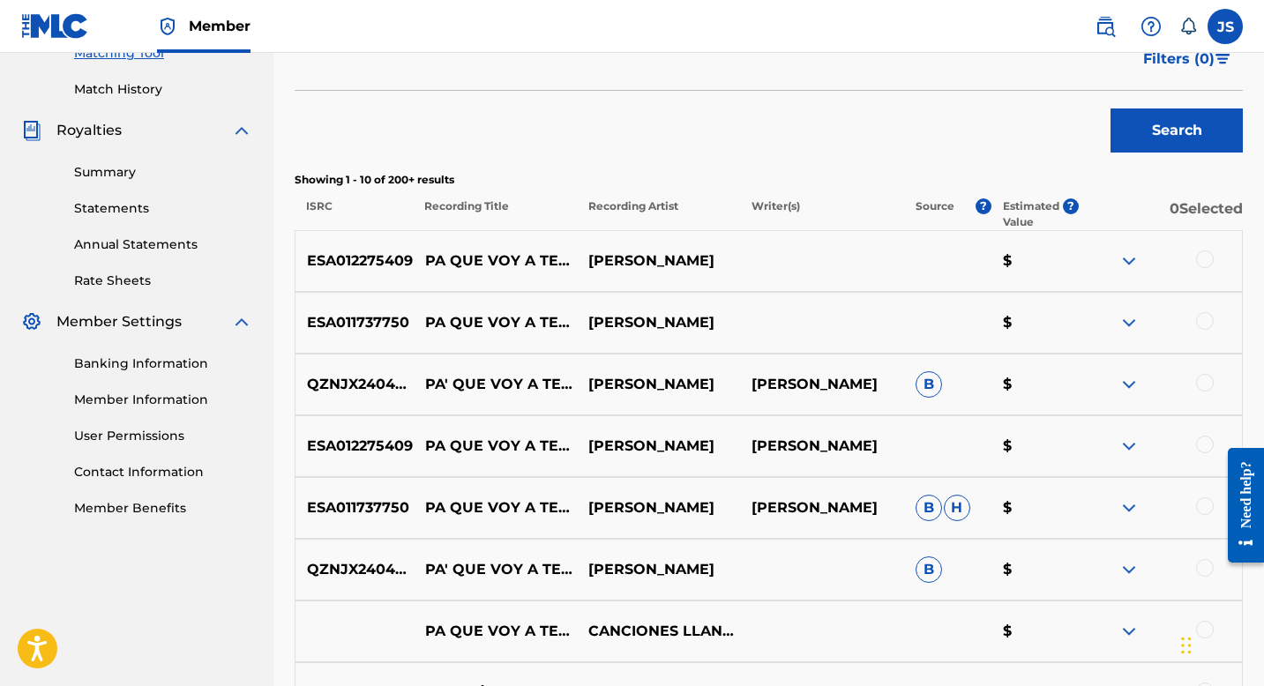
click at [377, 321] on p "ESA011737750" at bounding box center [355, 322] width 118 height 21
copy p "ESA011737750"
click at [1211, 259] on div at bounding box center [1205, 260] width 18 height 18
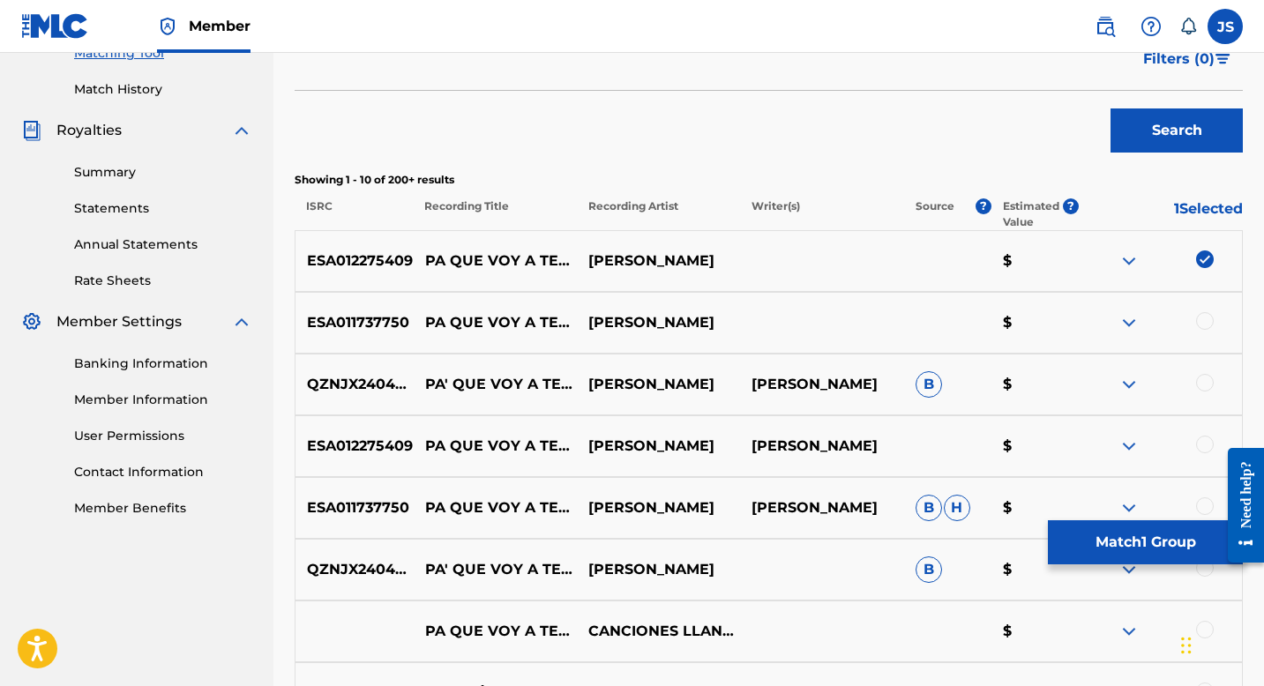
click at [1202, 308] on div "ESA011737750 PA QUE VOY A TENER DOS BLAS RUIZ $" at bounding box center [769, 323] width 948 height 62
click at [1207, 315] on div at bounding box center [1205, 321] width 18 height 18
click at [1200, 378] on div at bounding box center [1205, 383] width 18 height 18
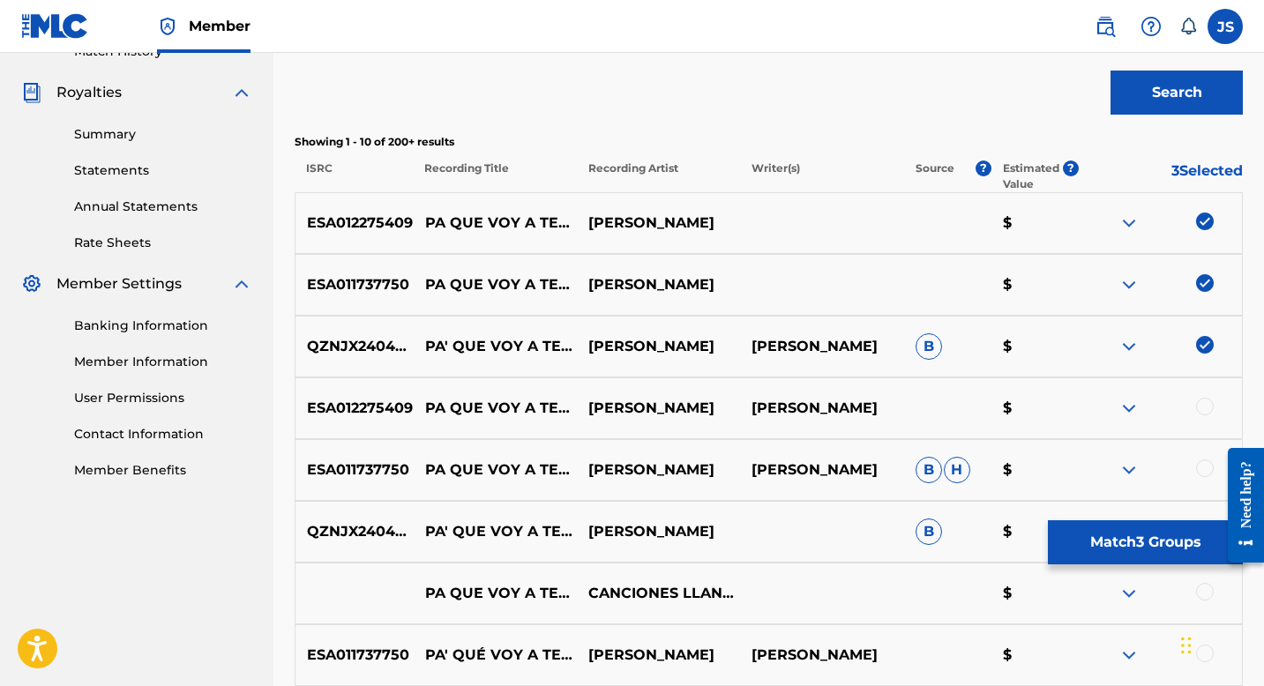
click at [1197, 408] on div at bounding box center [1205, 407] width 18 height 18
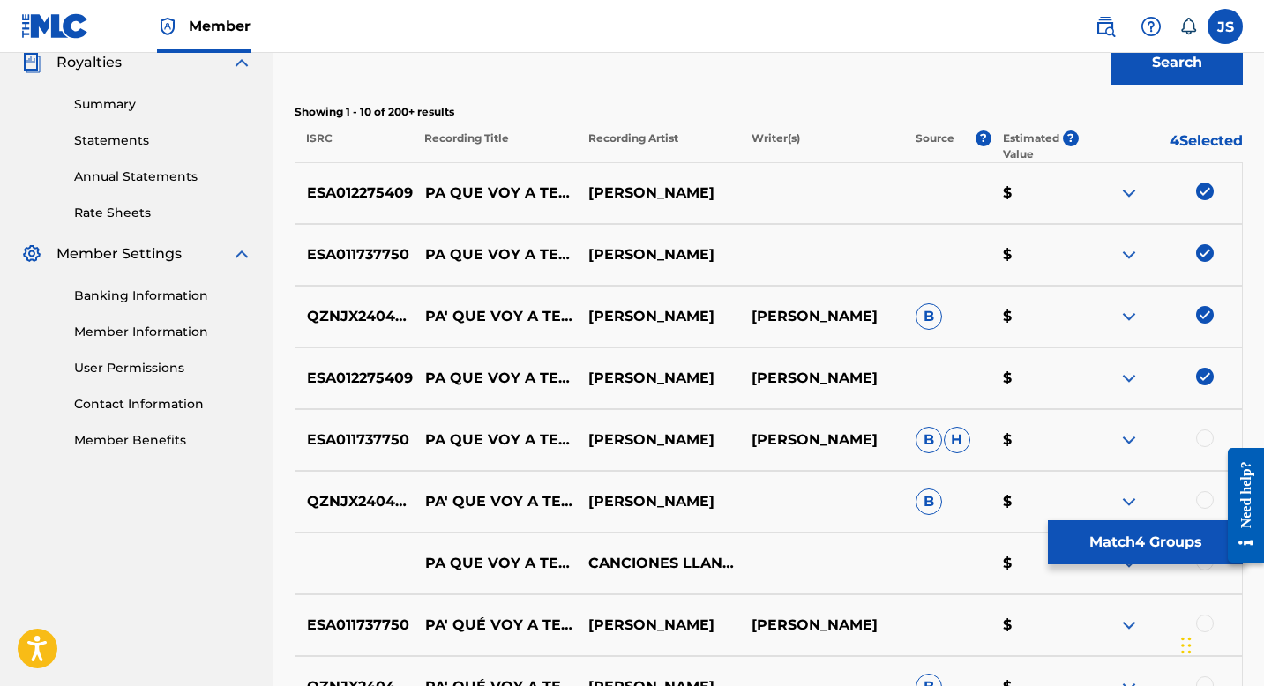
scroll to position [542, 0]
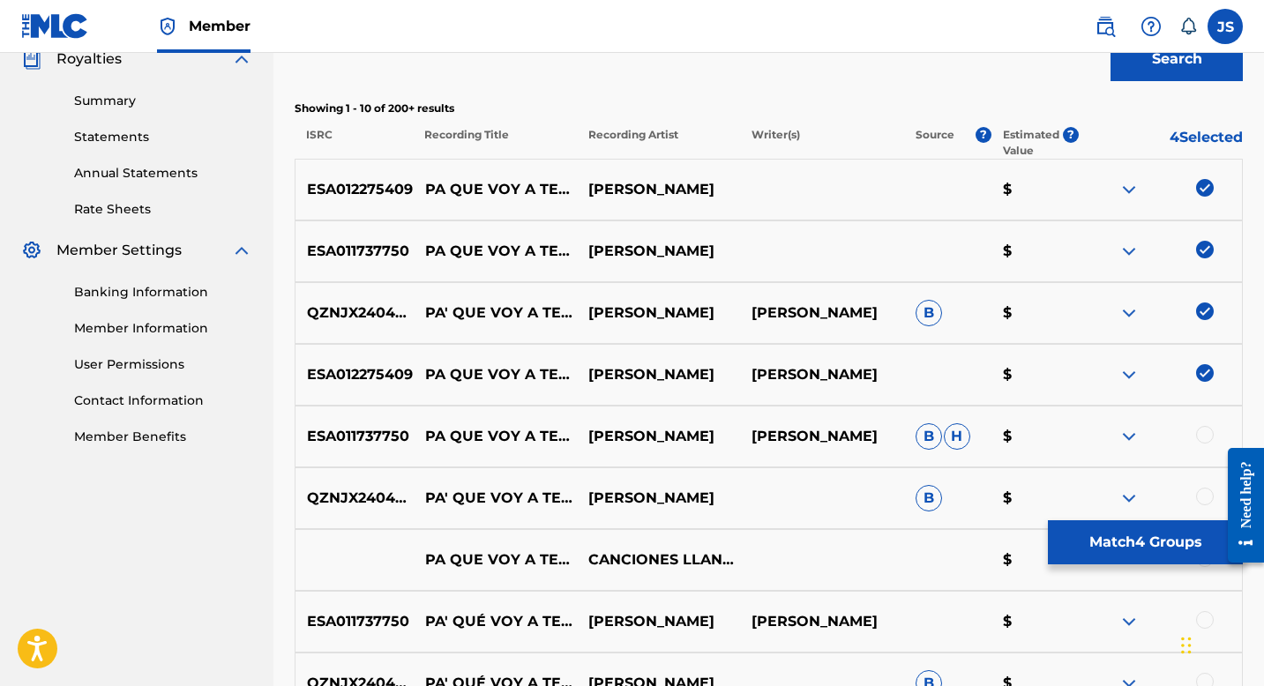
click at [1204, 436] on div at bounding box center [1205, 435] width 18 height 18
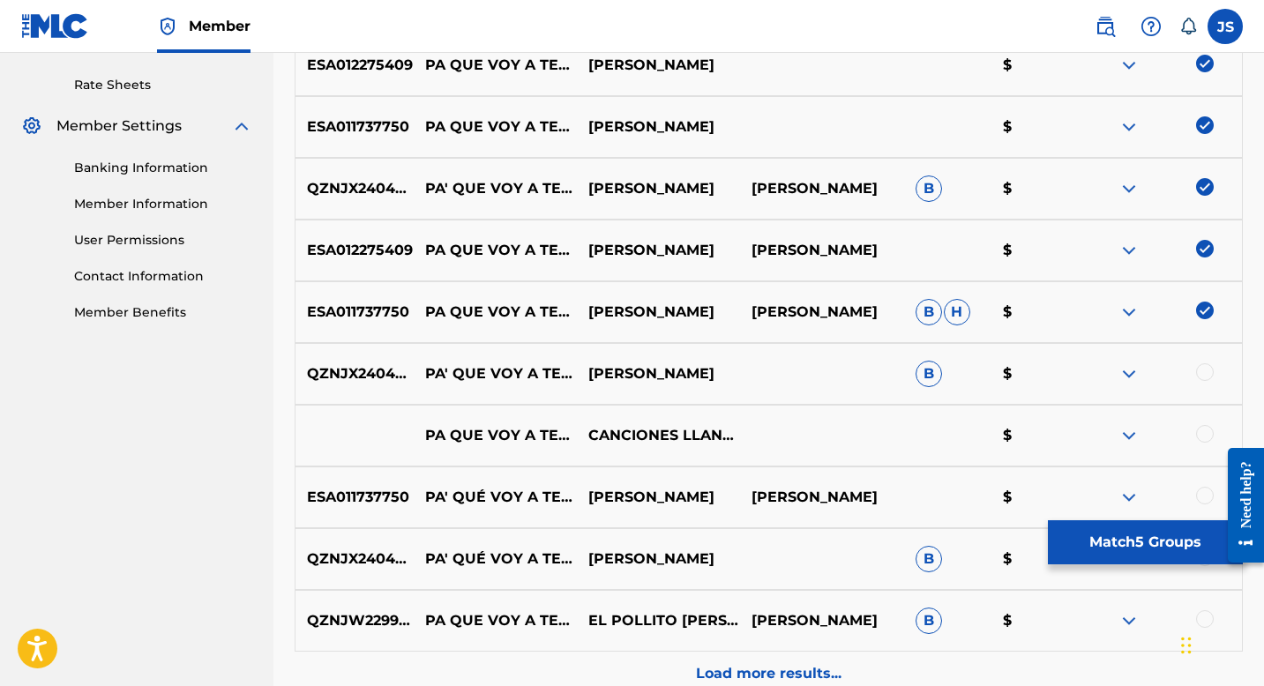
scroll to position [672, 0]
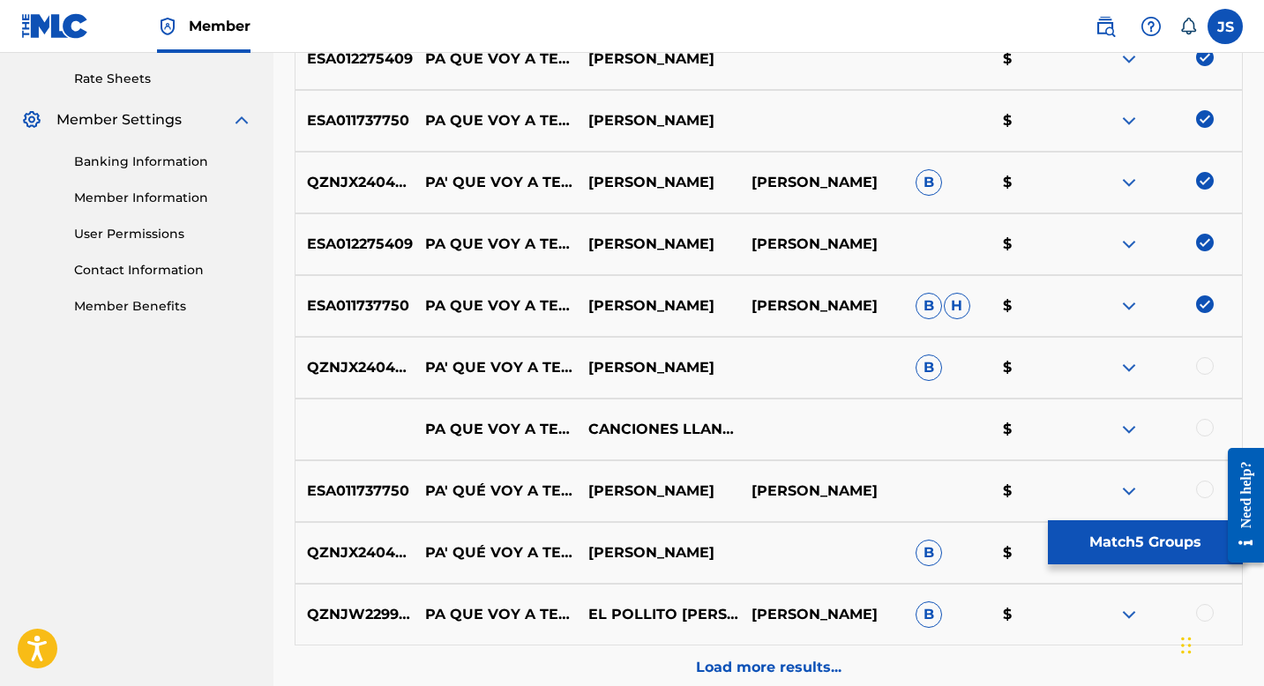
click at [1200, 371] on div at bounding box center [1205, 366] width 18 height 18
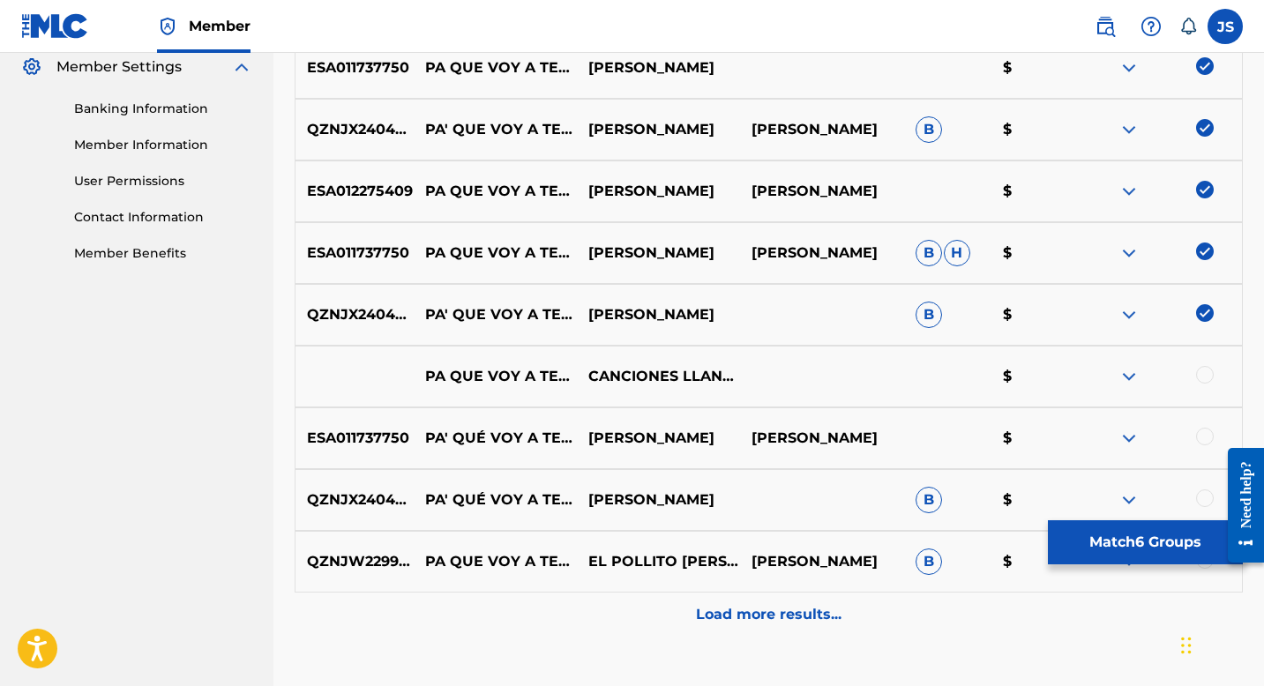
scroll to position [726, 0]
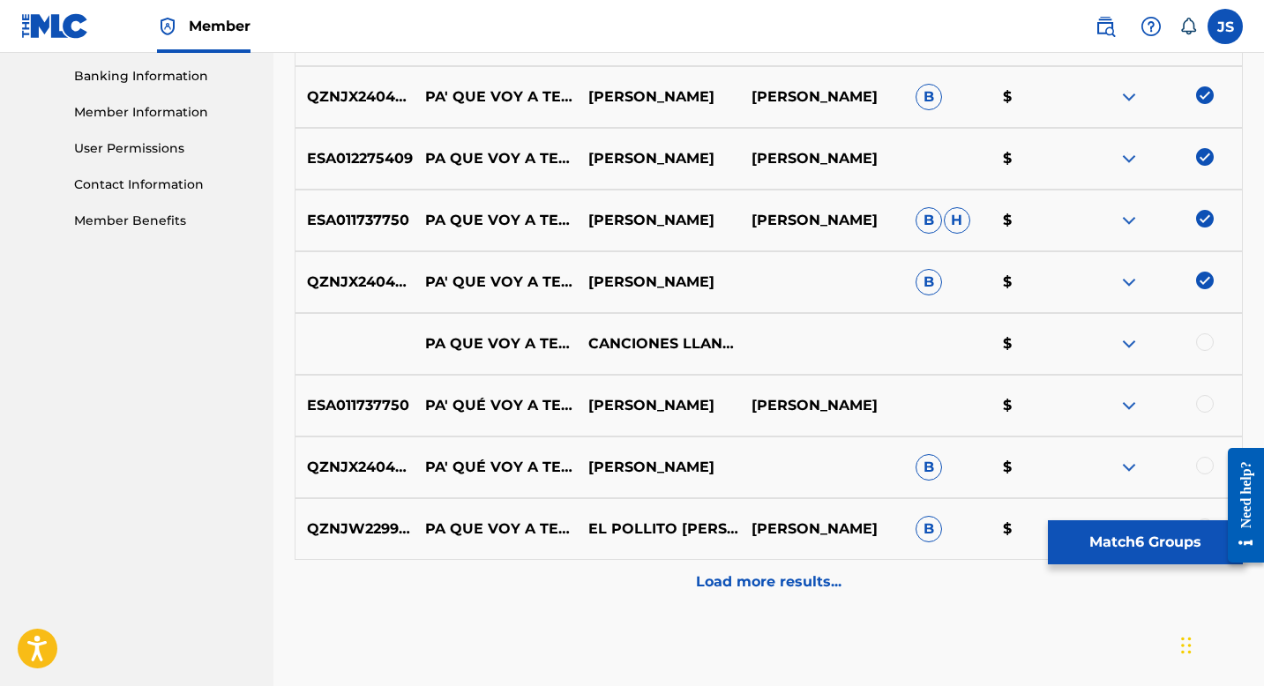
click at [778, 589] on p "Load more results..." at bounding box center [769, 582] width 146 height 21
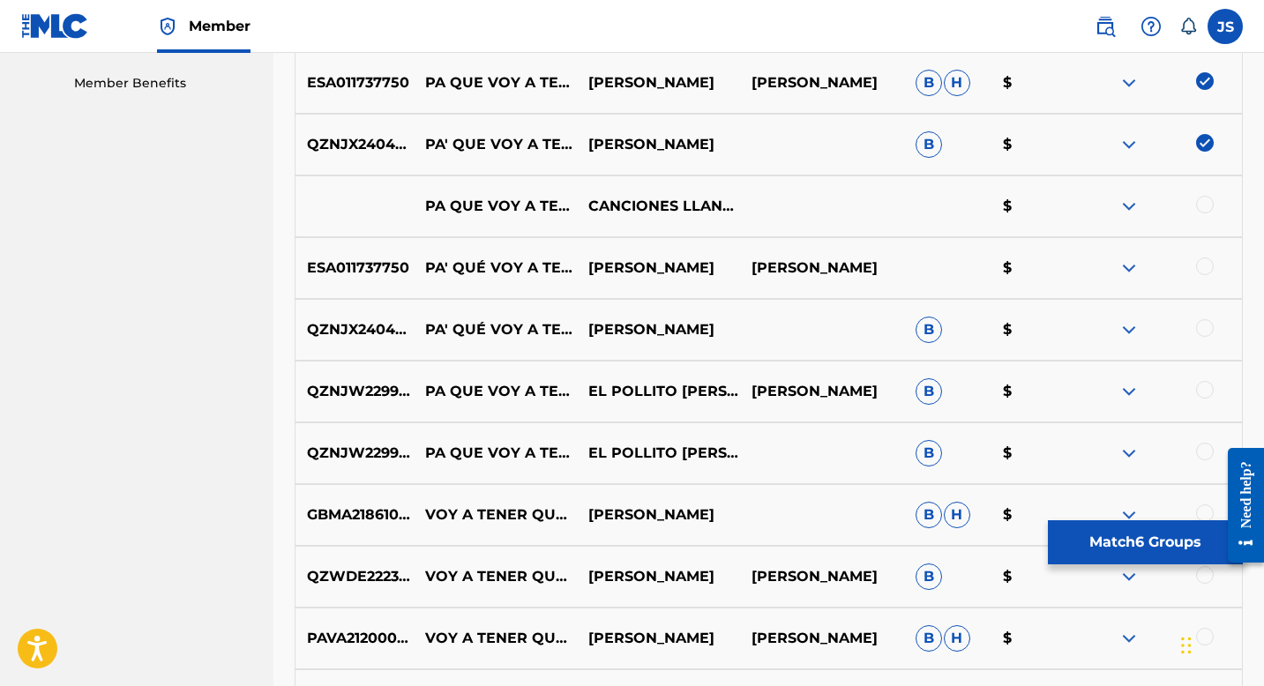
scroll to position [897, 0]
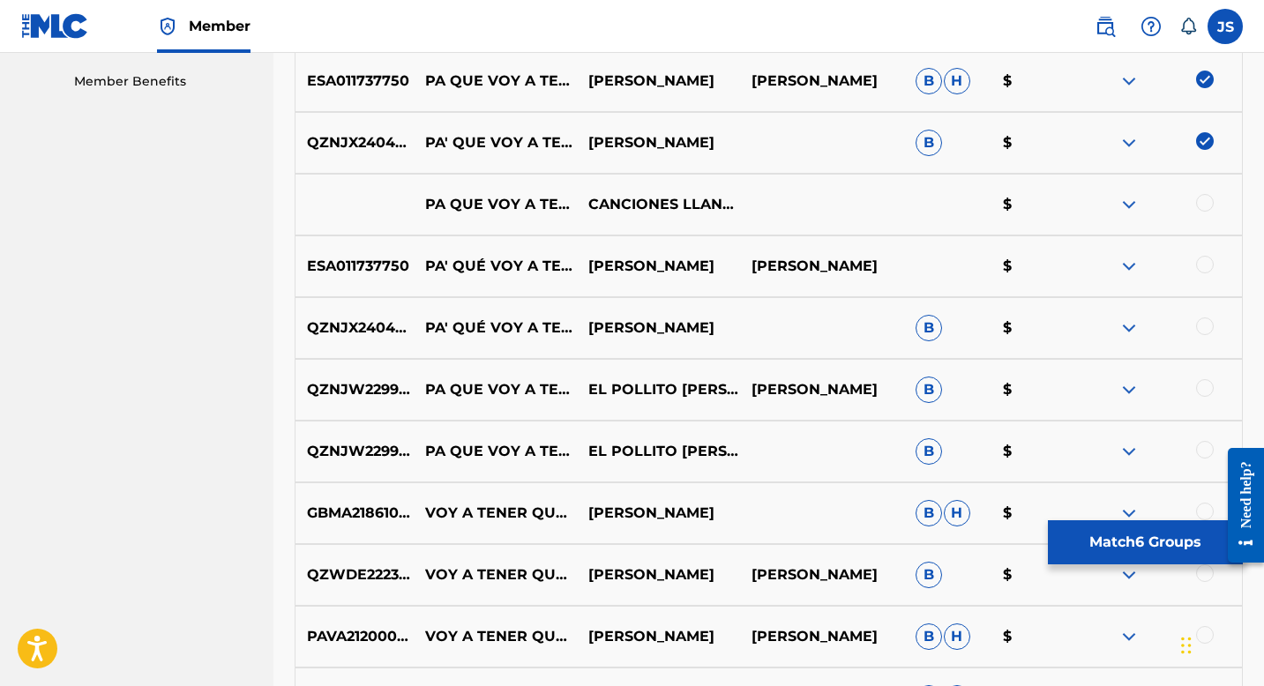
click at [1206, 199] on div at bounding box center [1205, 203] width 18 height 18
click at [1206, 268] on div at bounding box center [1205, 265] width 18 height 18
click at [1196, 326] on div at bounding box center [1205, 327] width 18 height 18
click at [1199, 386] on div at bounding box center [1205, 388] width 18 height 18
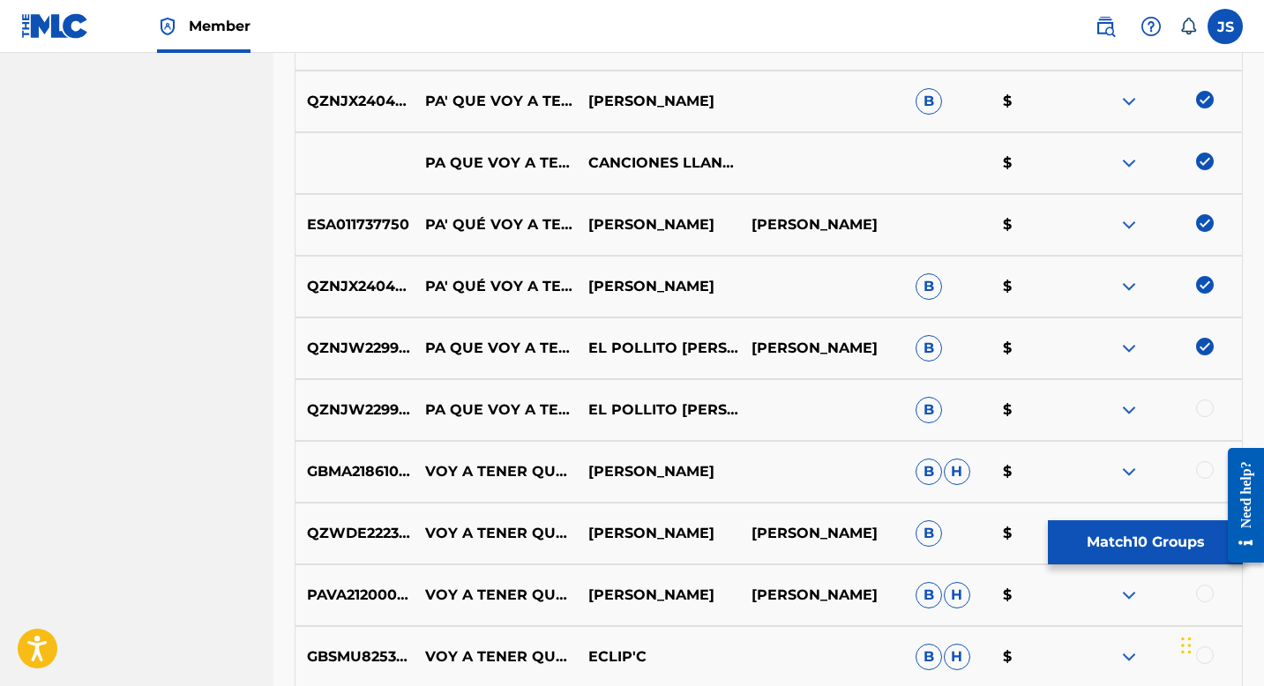
click at [1204, 408] on div at bounding box center [1205, 409] width 18 height 18
click at [1154, 544] on button "Match 11 Groups" at bounding box center [1145, 543] width 195 height 44
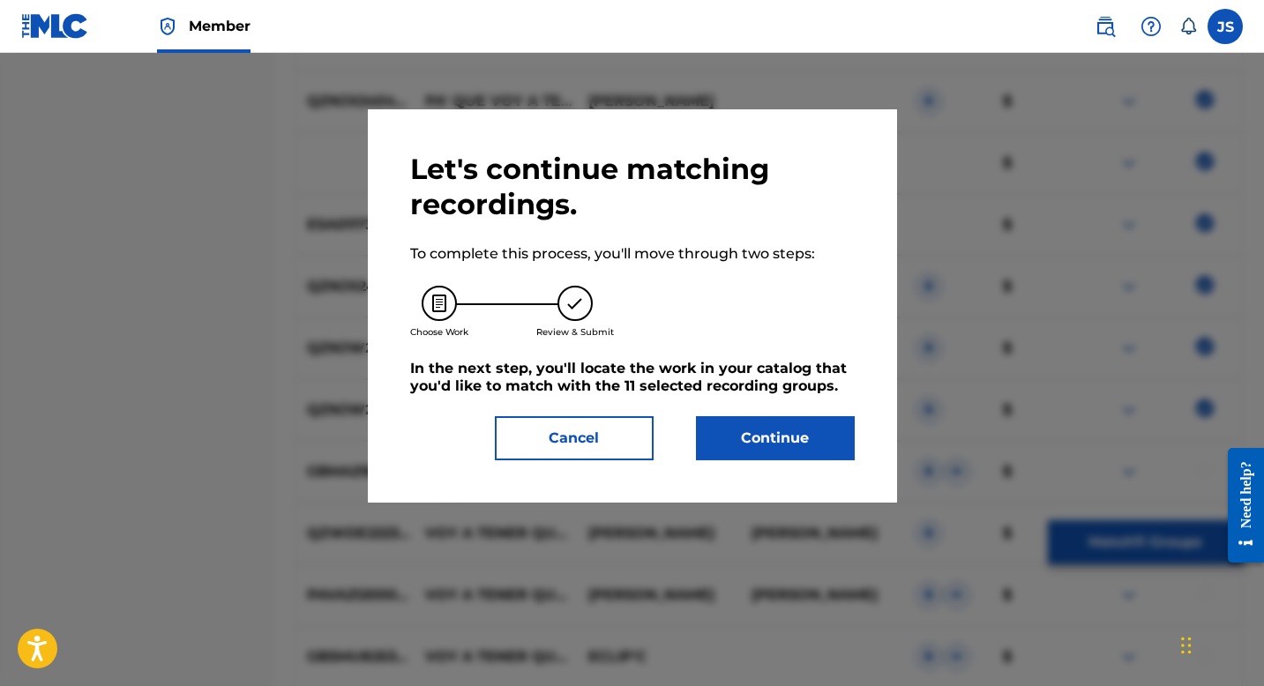
click at [811, 428] on button "Continue" at bounding box center [775, 438] width 159 height 44
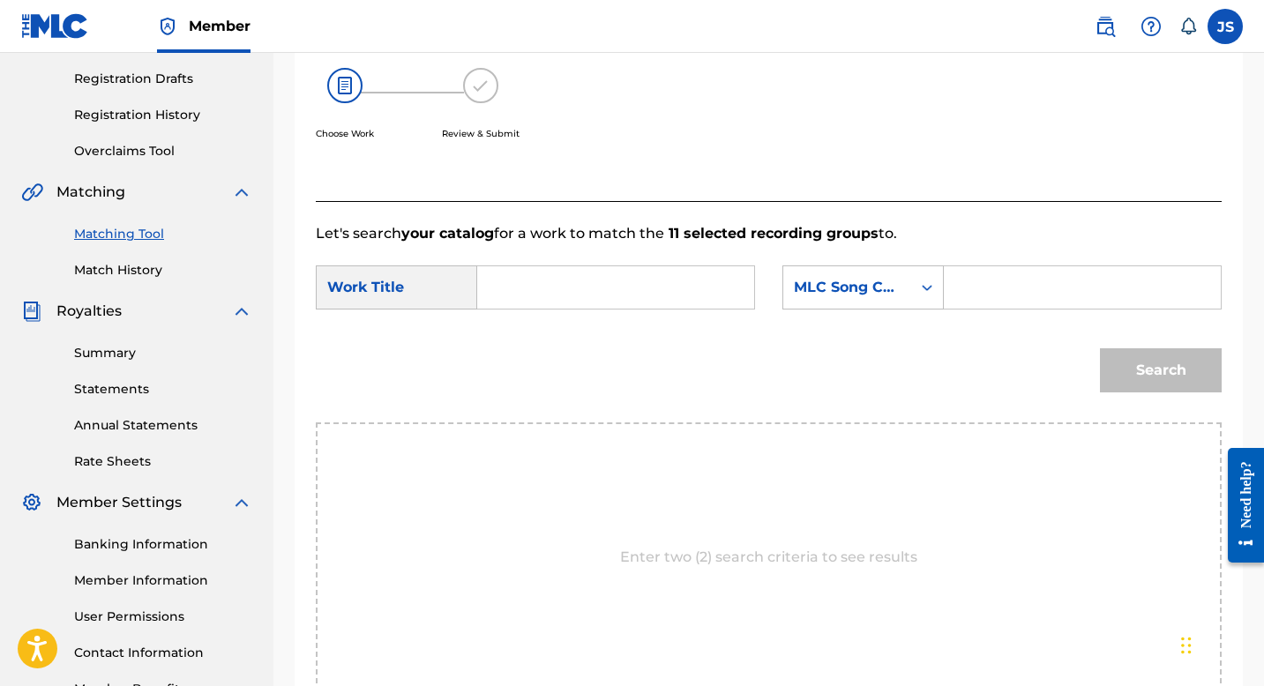
scroll to position [285, 0]
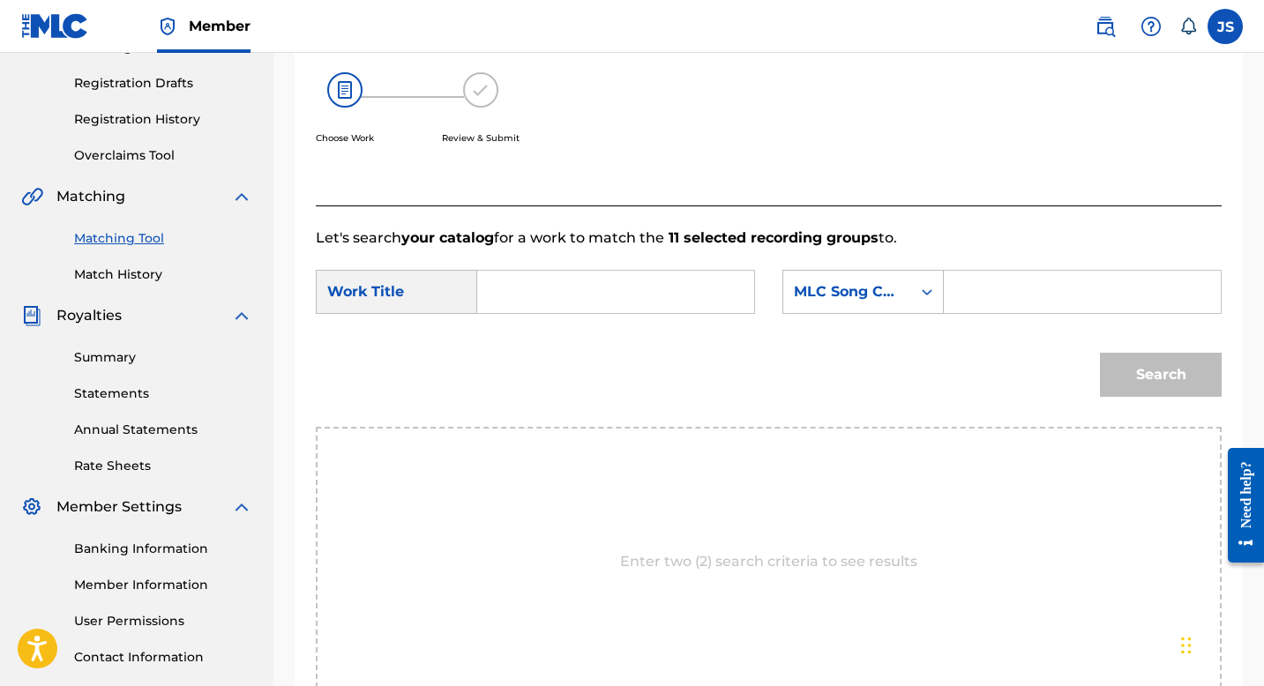
click at [551, 283] on input "Search Form" at bounding box center [615, 292] width 247 height 42
paste input "ESA011737750"
type input "ESA011737750"
paste input "PA' QUE VOY A TENER DOS"
type input "PA' QUE VOY A TENER DOS"
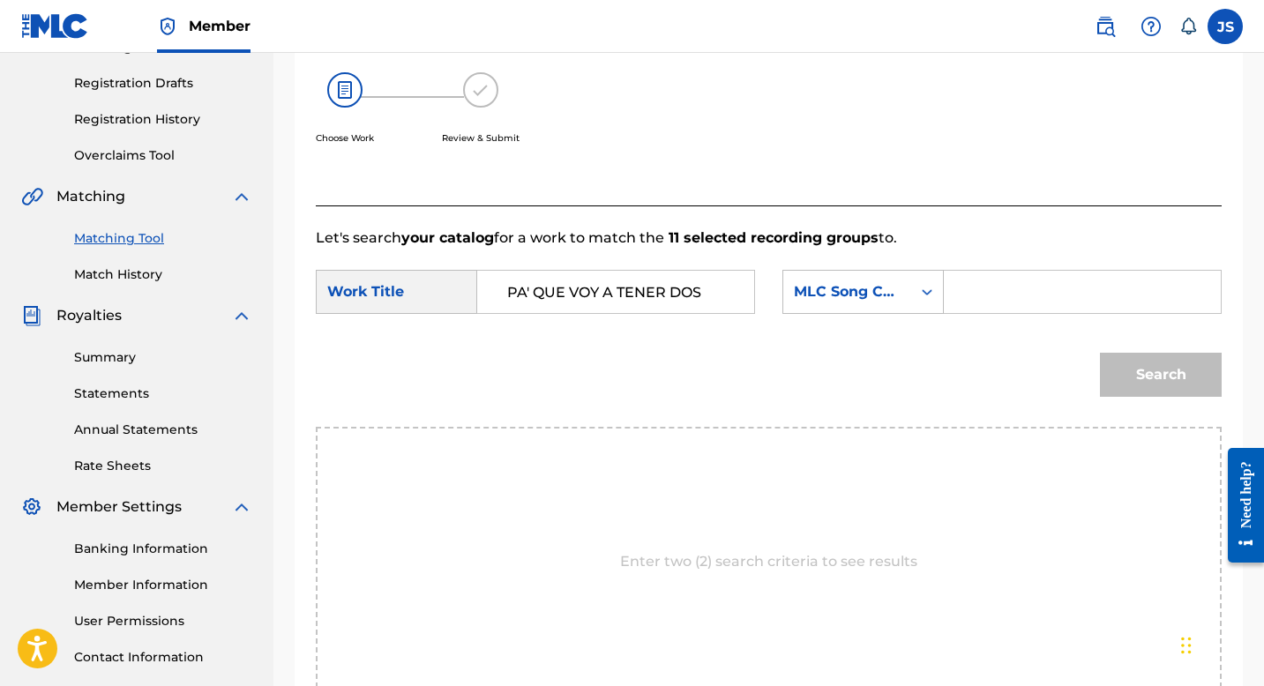
click at [998, 298] on input "Search Form" at bounding box center [1082, 292] width 247 height 42
paste input "PN8AFP"
type input "PN8AFP"
click at [1175, 370] on button "Search" at bounding box center [1161, 375] width 122 height 44
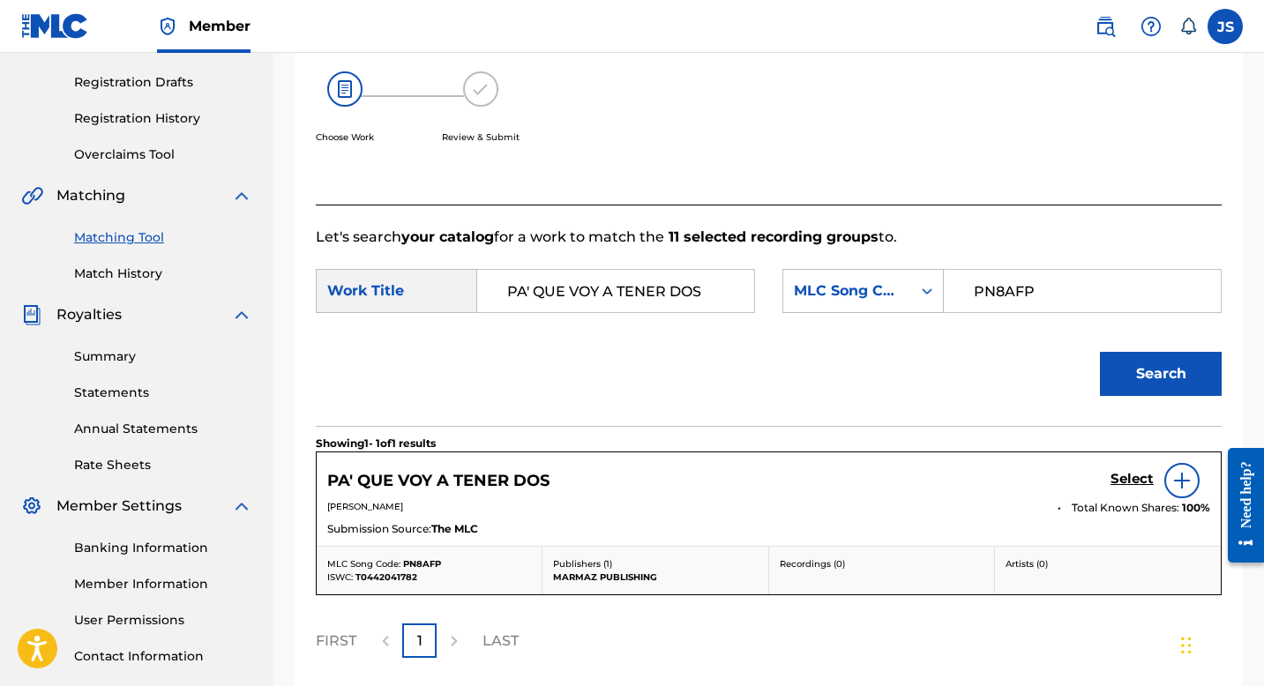
scroll to position [305, 0]
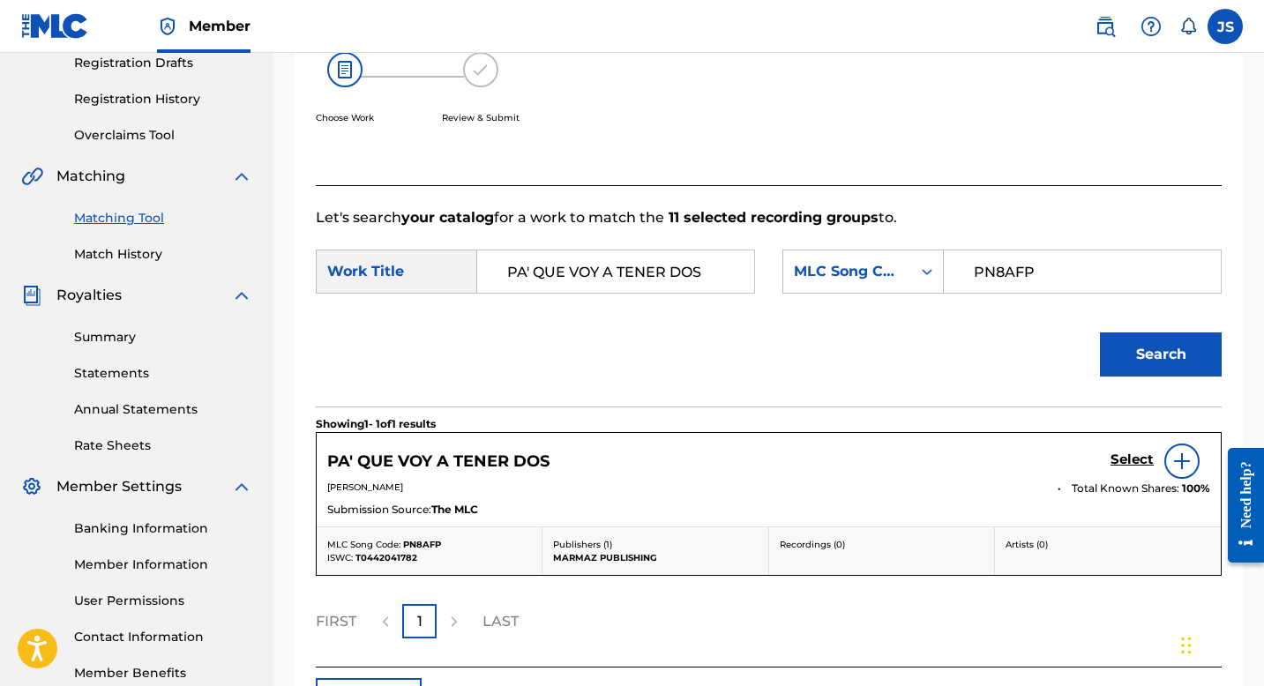
click at [1136, 475] on div "Select" at bounding box center [1161, 461] width 100 height 35
click at [1136, 467] on h5 "Select" at bounding box center [1132, 460] width 43 height 17
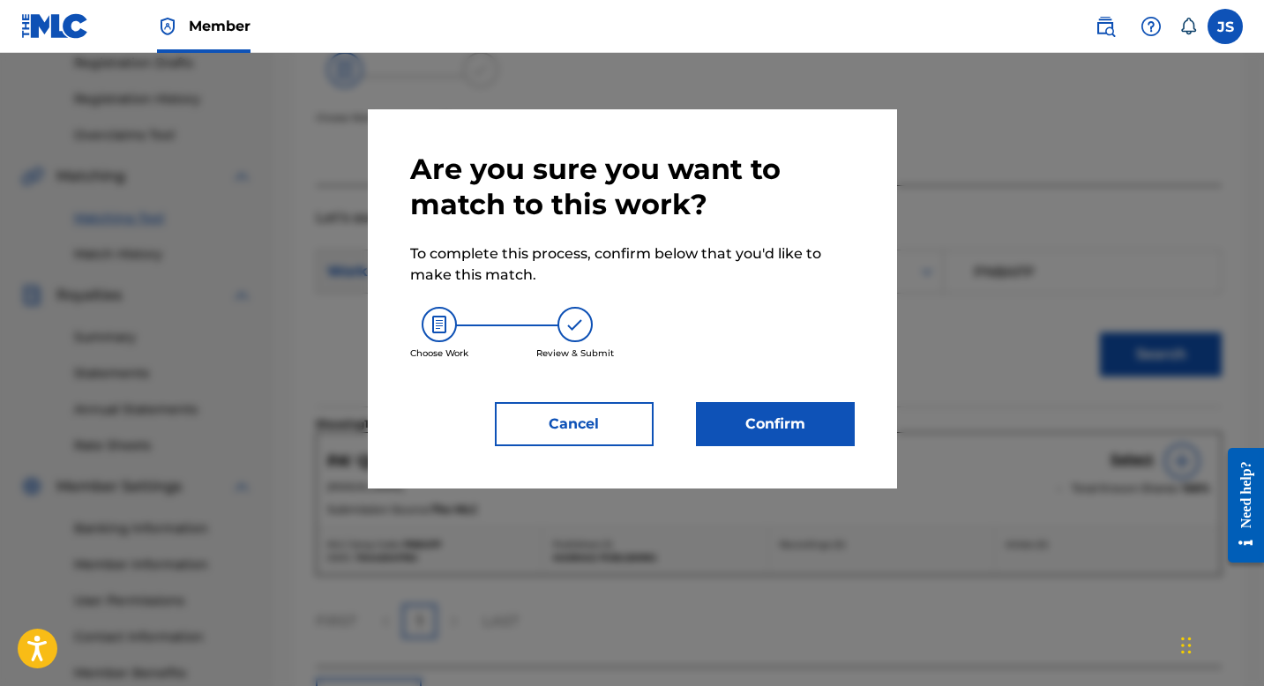
click at [787, 426] on button "Confirm" at bounding box center [775, 424] width 159 height 44
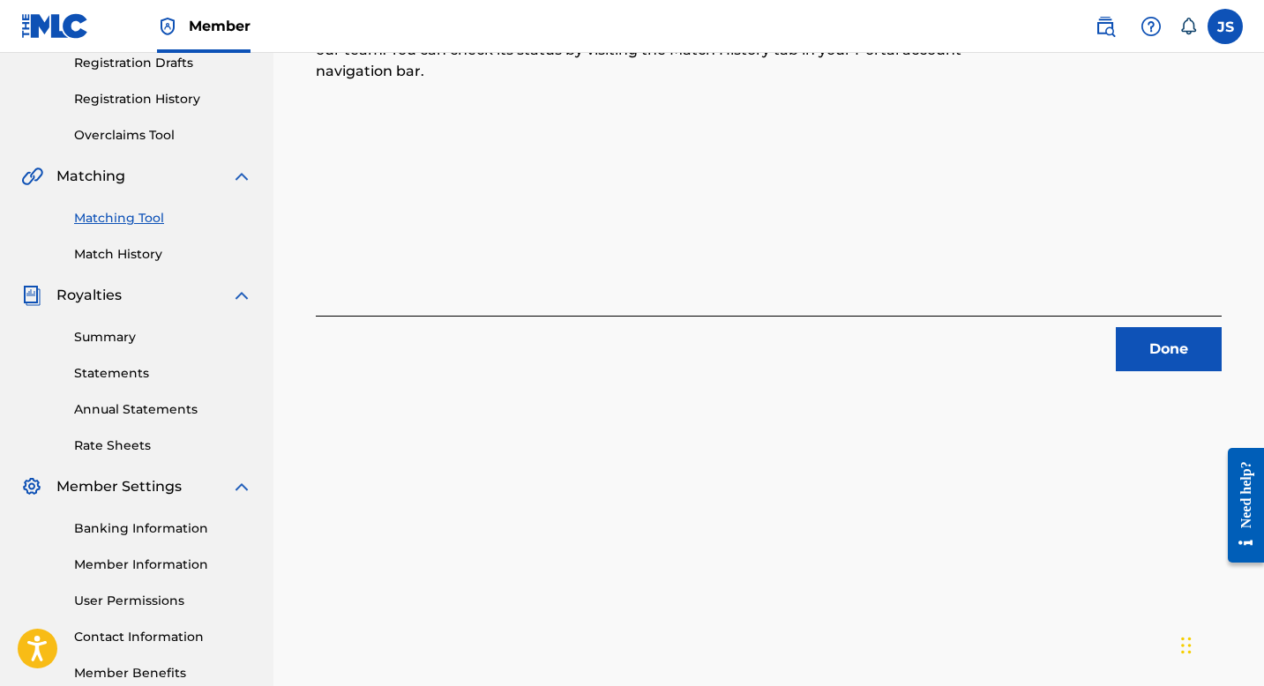
click at [1167, 362] on button "Done" at bounding box center [1169, 349] width 106 height 44
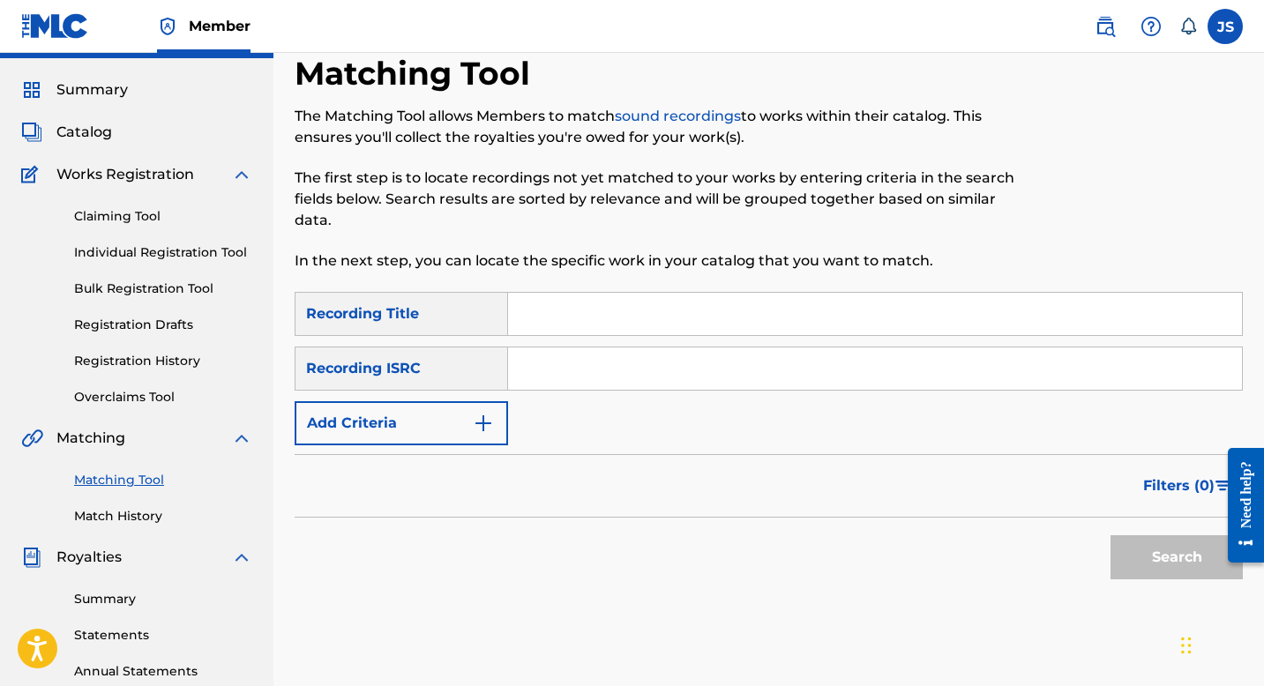
scroll to position [46, 0]
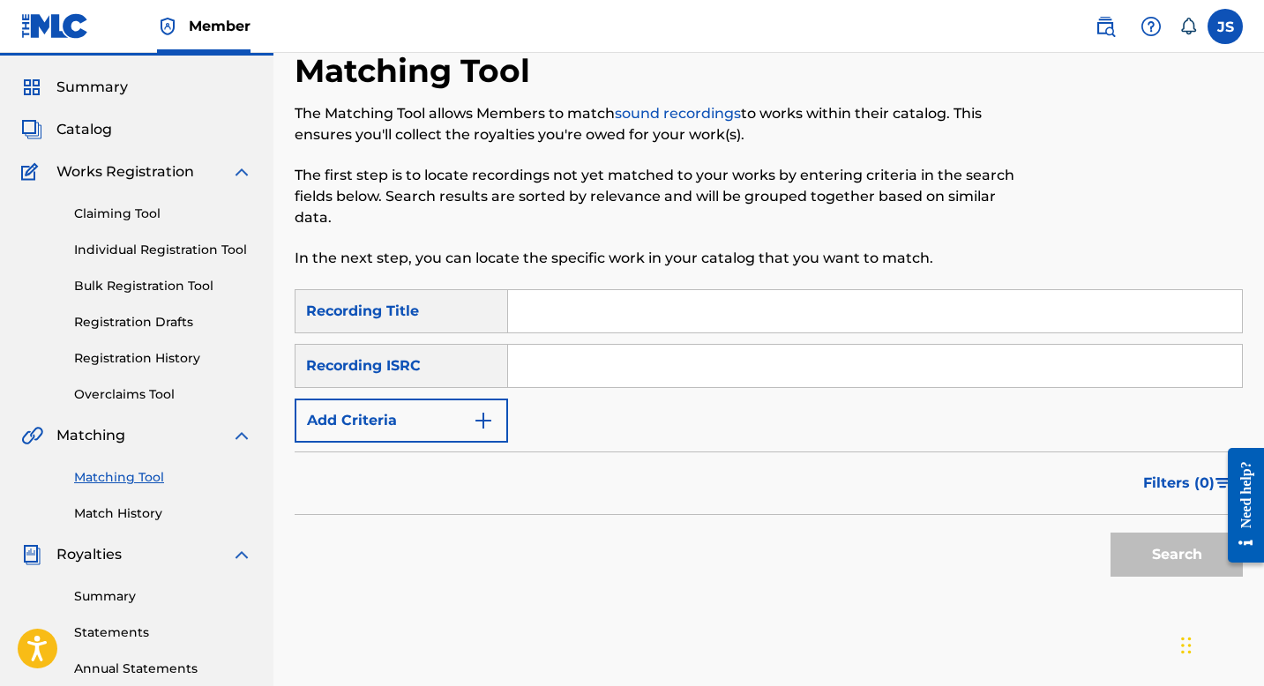
click at [563, 322] on input "Search Form" at bounding box center [875, 311] width 734 height 42
paste input "PA´ LOS EQUIVOCAOS"
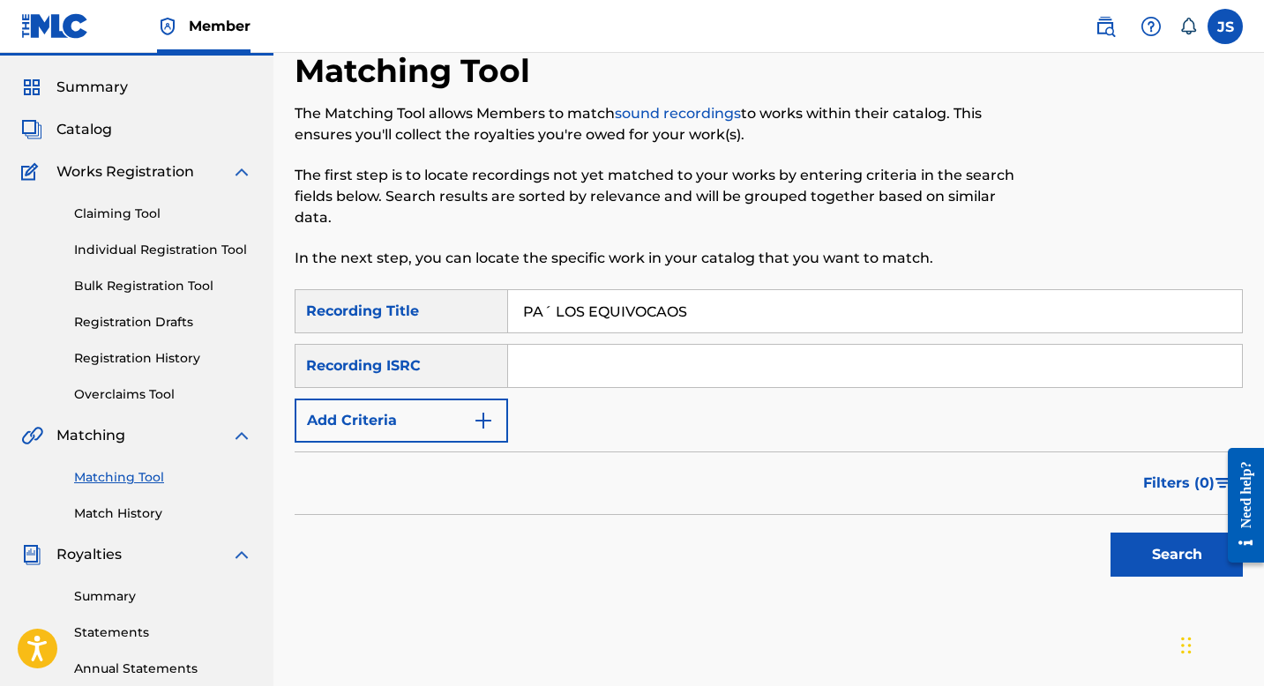
type input "PA´ LOS EQUIVOCAOS"
click at [1137, 550] on button "Search" at bounding box center [1177, 555] width 132 height 44
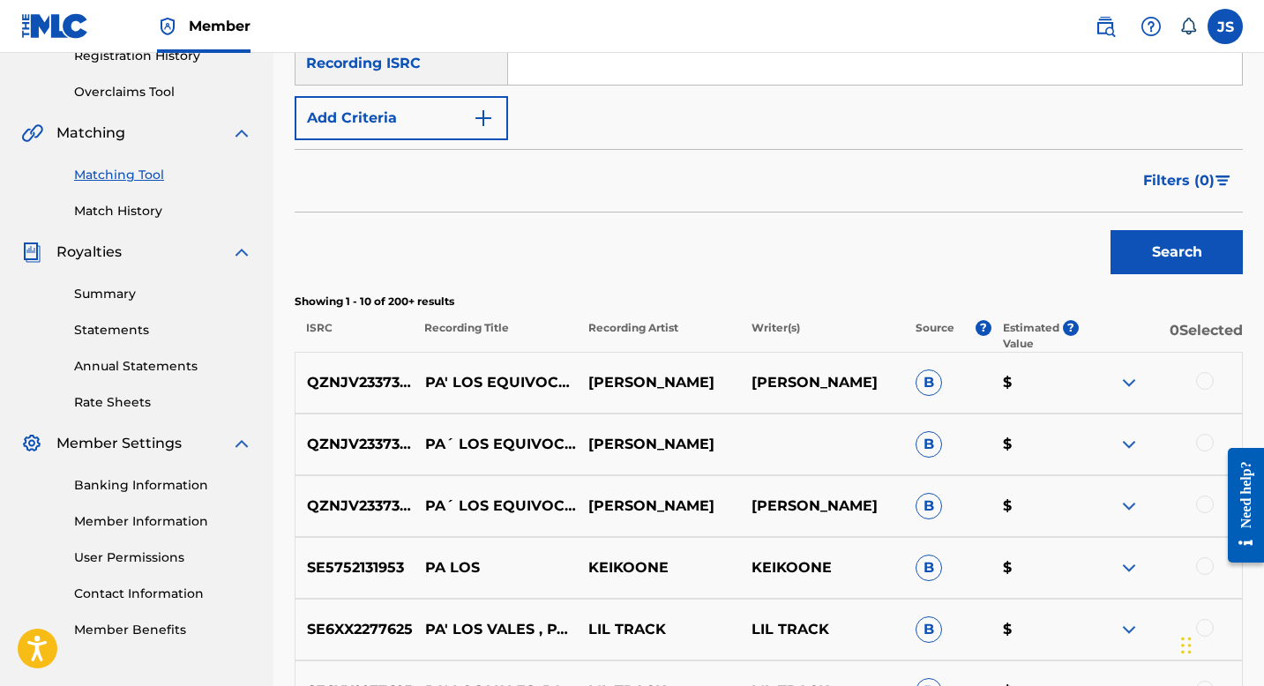
scroll to position [354, 0]
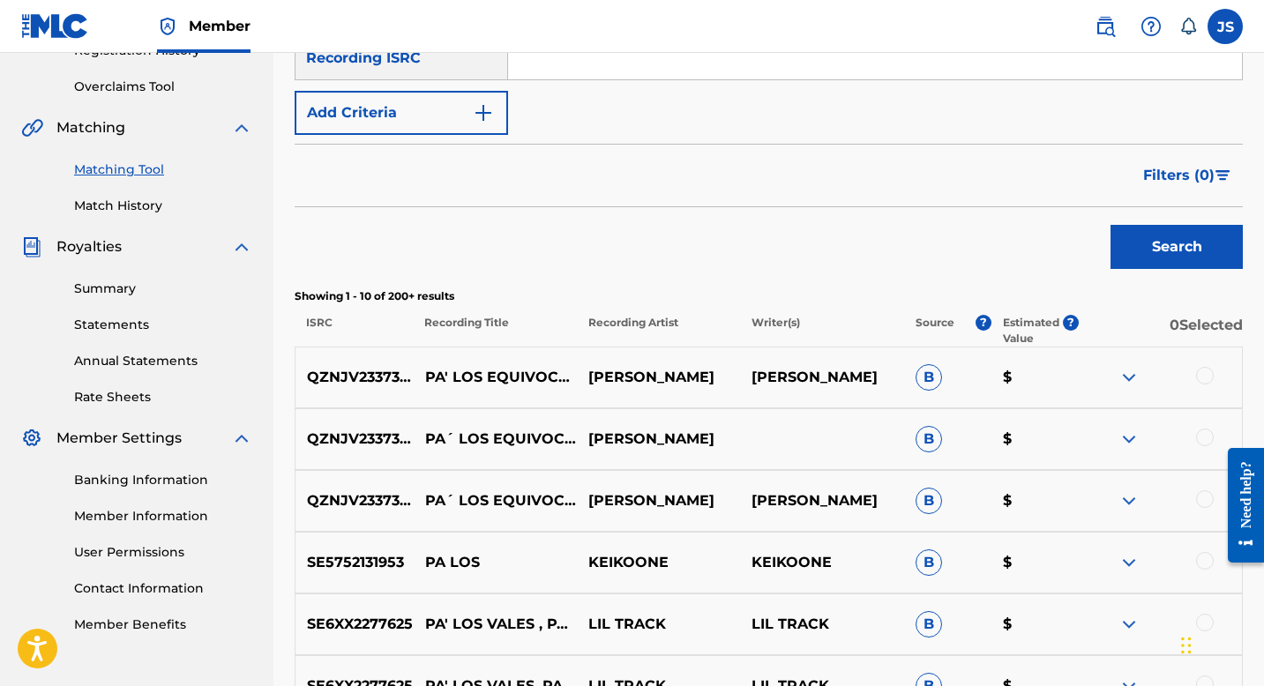
click at [1203, 495] on div at bounding box center [1205, 500] width 18 height 18
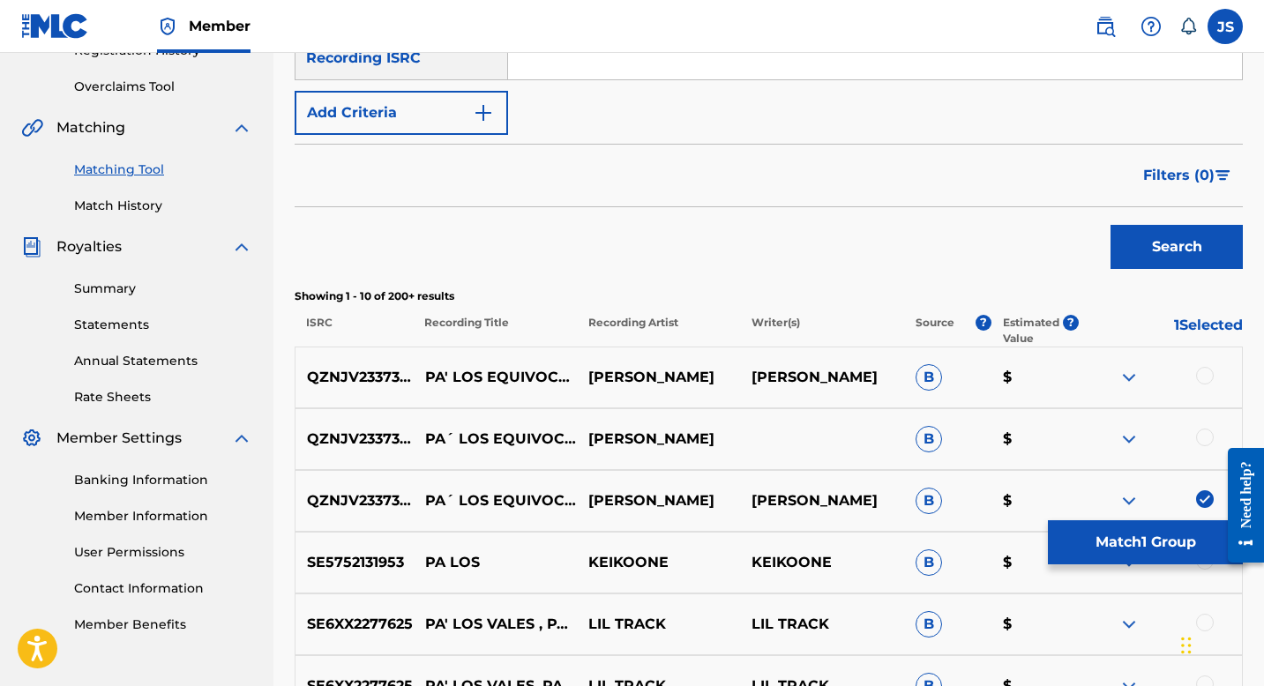
click at [1204, 442] on div at bounding box center [1205, 438] width 18 height 18
click at [1201, 375] on div at bounding box center [1205, 376] width 18 height 18
click at [1106, 543] on button "Match 3 Groups" at bounding box center [1145, 543] width 195 height 44
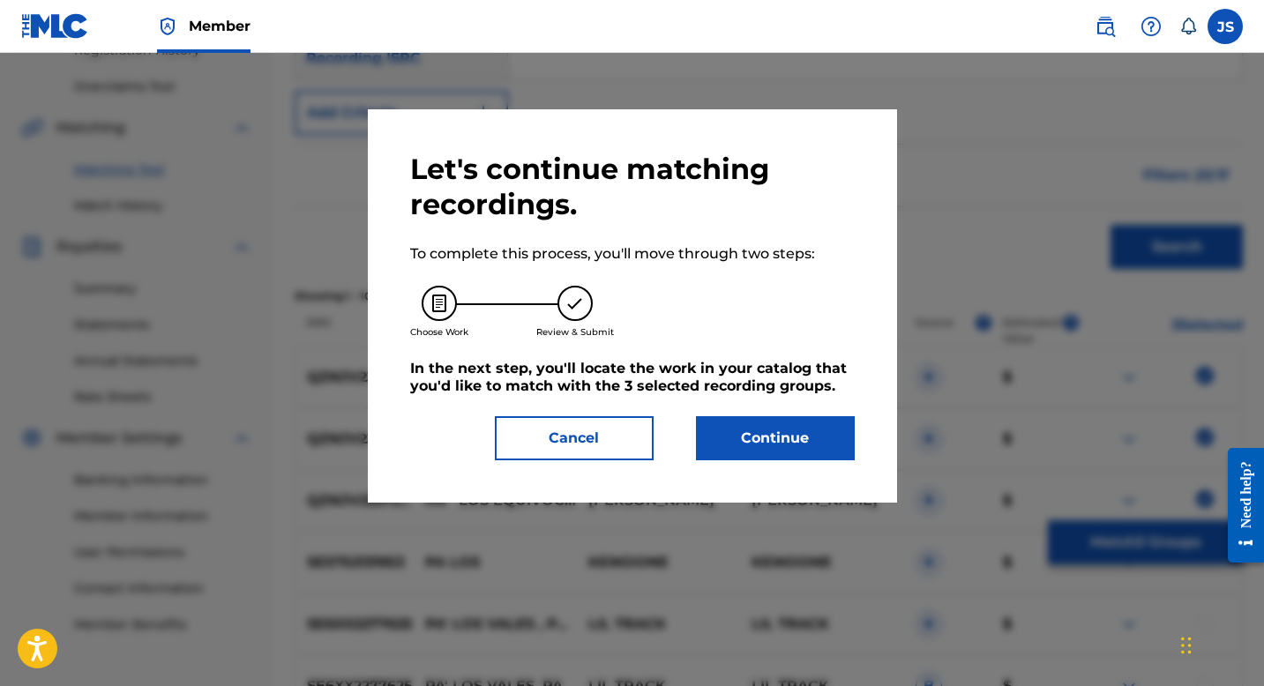
click at [737, 414] on div "Let's continue matching recordings. To complete this process, you'll move throu…" at bounding box center [632, 306] width 445 height 309
click at [722, 437] on button "Continue" at bounding box center [775, 438] width 159 height 44
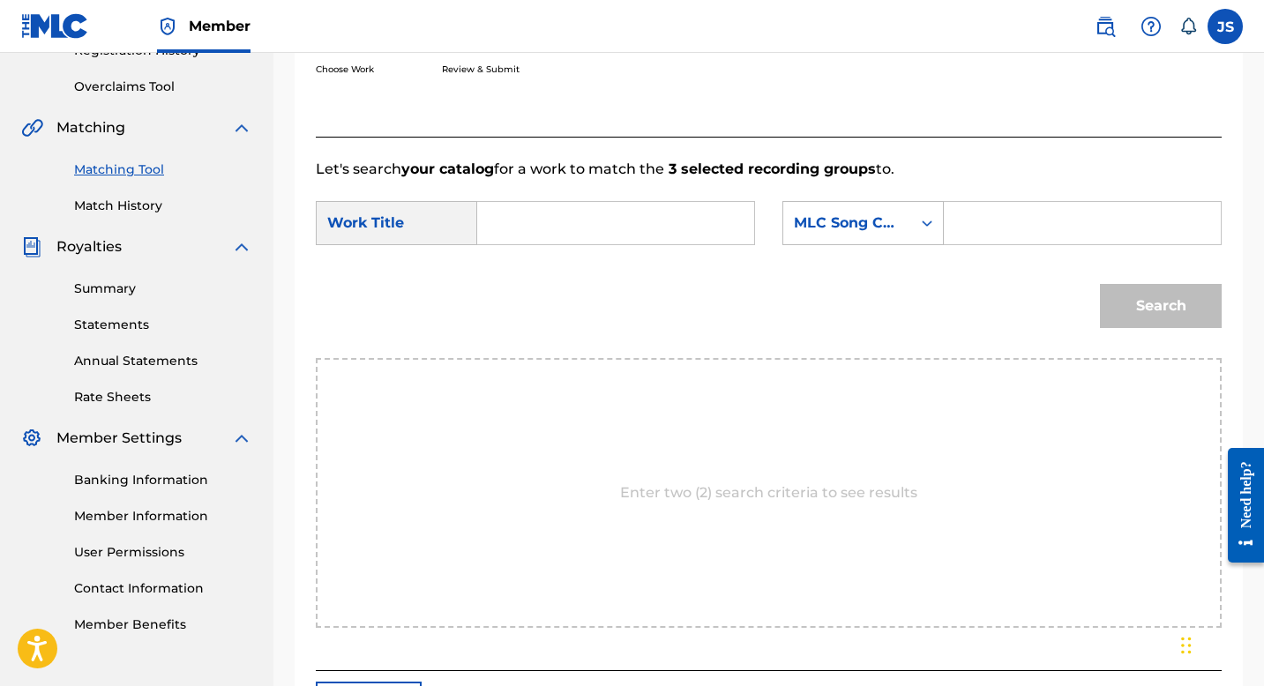
click at [548, 238] on input "Search Form" at bounding box center [615, 223] width 247 height 42
paste input "PA´ LOS EQUIVOCAOS"
type input "PA´ LOS EQUIVOCAOS"
click at [1012, 223] on input "Search Form" at bounding box center [1082, 223] width 247 height 42
paste input "PN8AIZ"
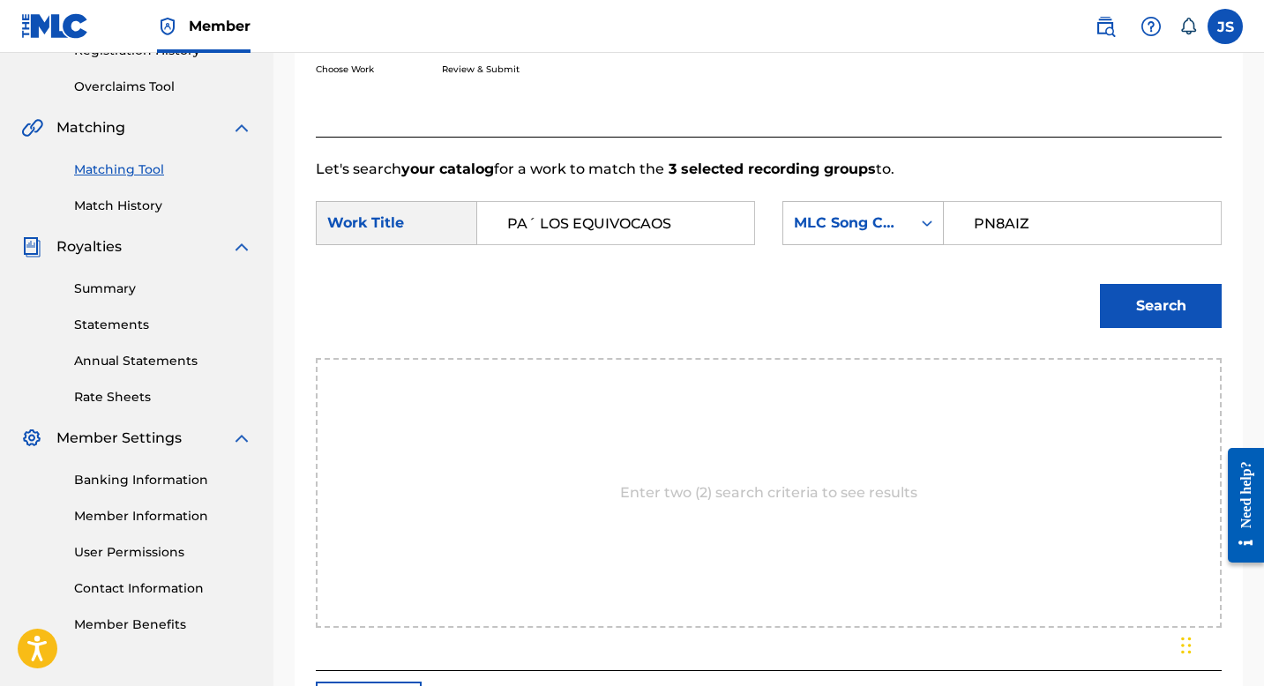
type input "PN8AIZ"
click at [1100, 284] on button "Search" at bounding box center [1161, 306] width 122 height 44
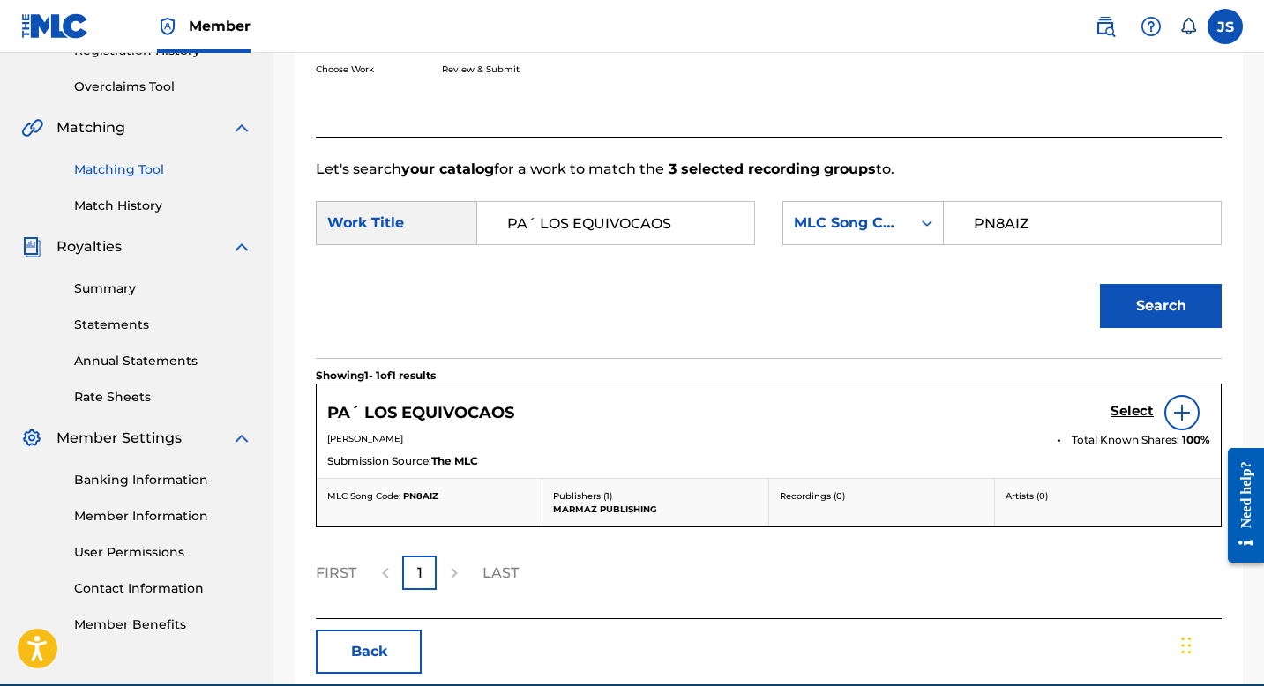
click at [1124, 416] on h5 "Select" at bounding box center [1132, 411] width 43 height 17
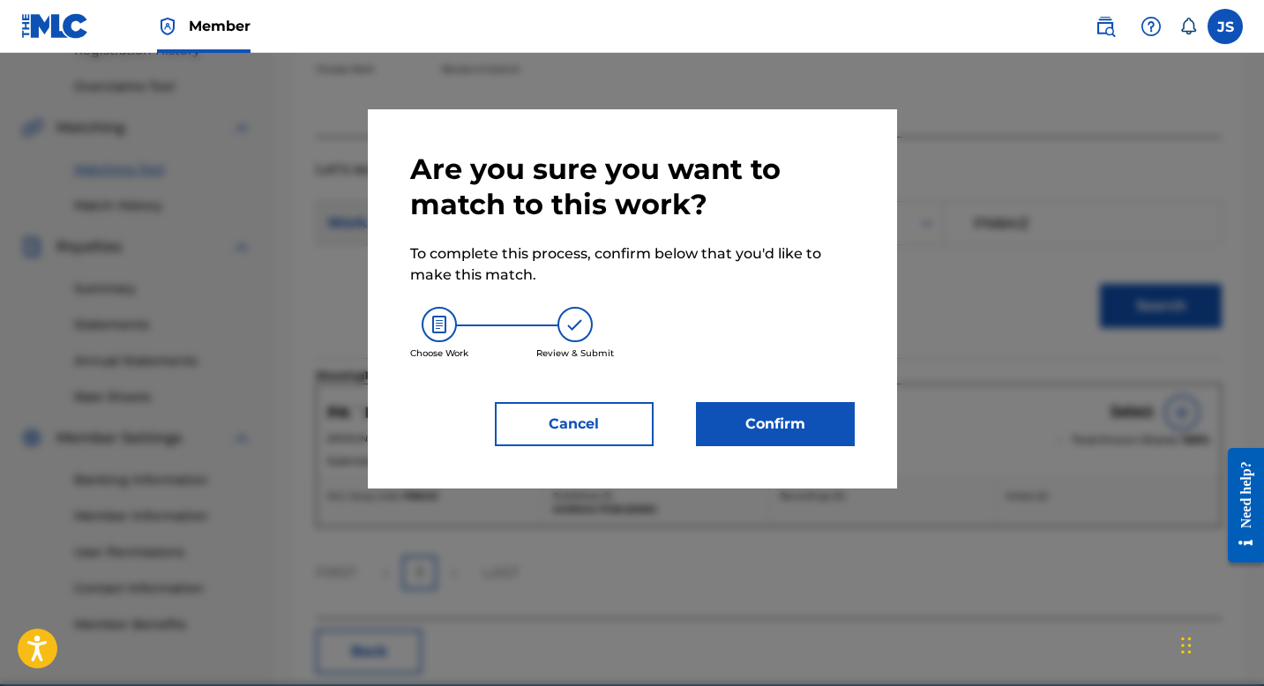
click at [738, 411] on button "Confirm" at bounding box center [775, 424] width 159 height 44
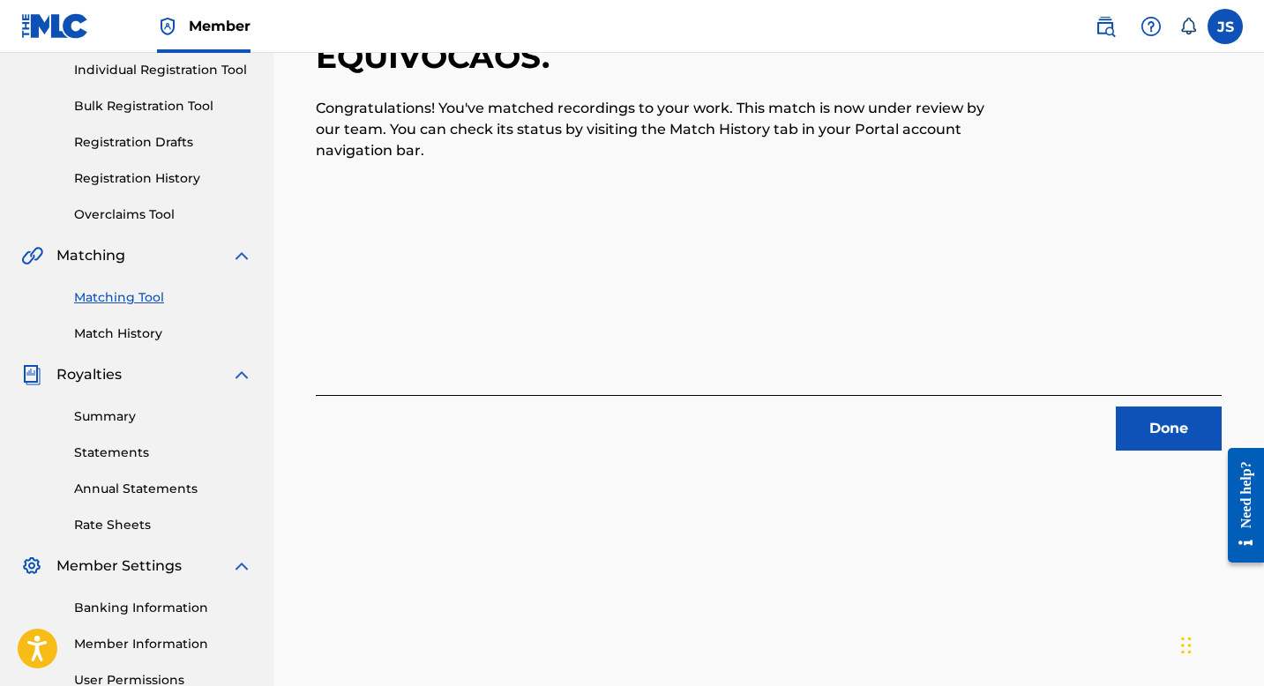
scroll to position [237, 0]
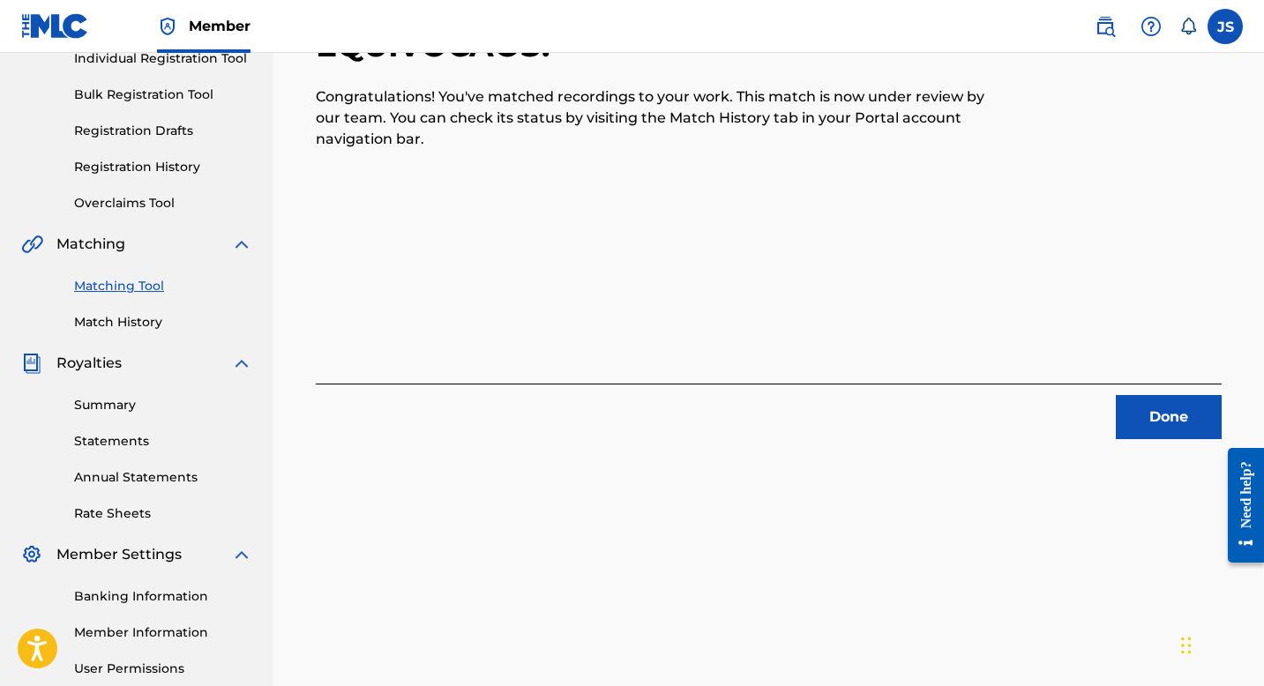
click at [1132, 419] on button "Done" at bounding box center [1169, 417] width 106 height 44
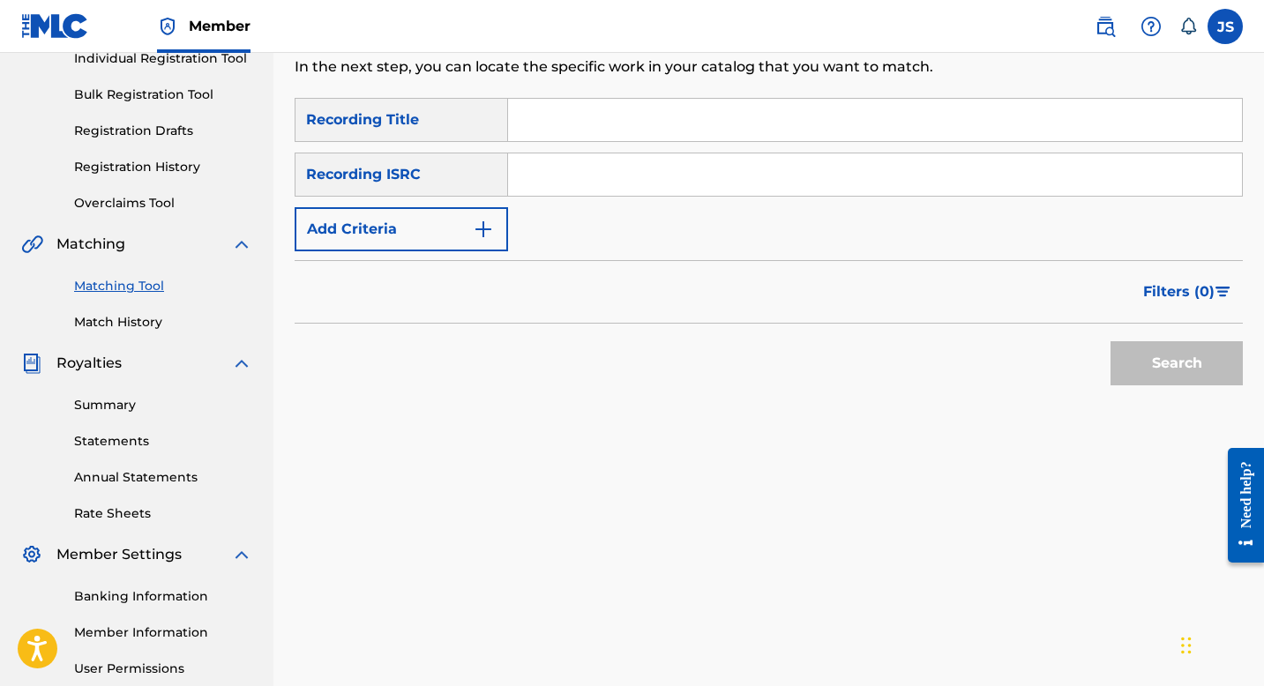
click at [651, 138] on input "Search Form" at bounding box center [875, 120] width 734 height 42
paste input "POETA DE TODOS LOS TIEMPOS"
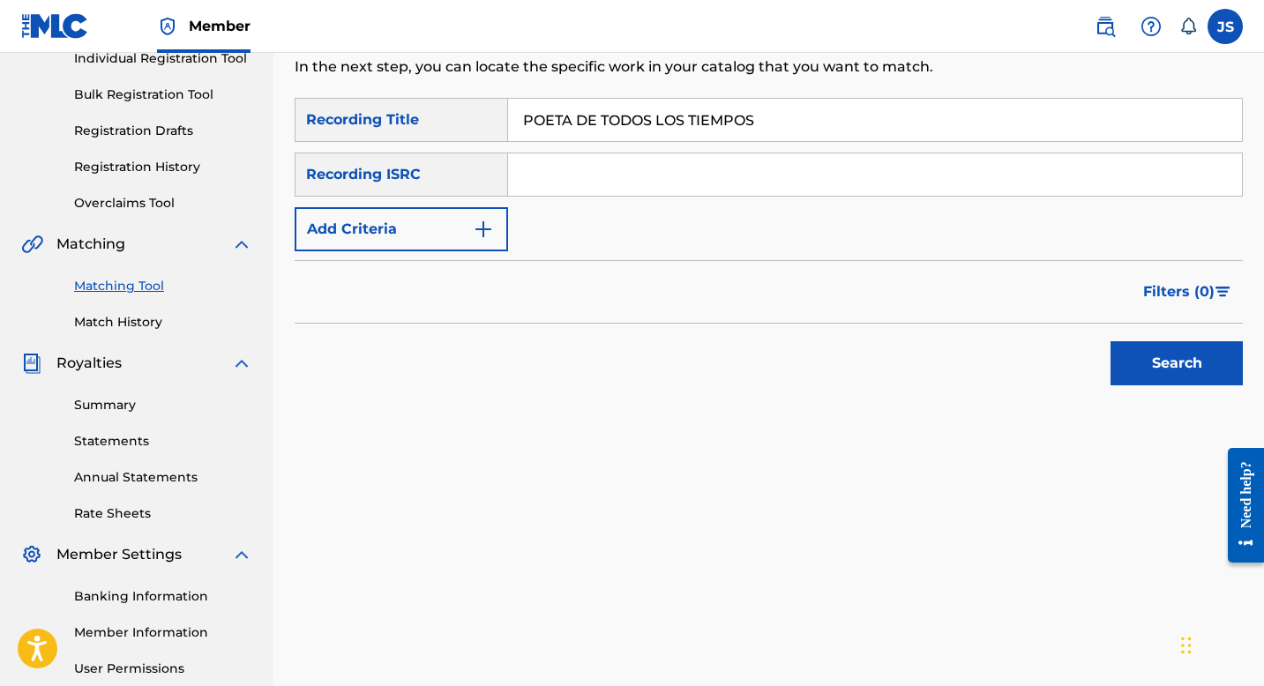
click at [1187, 378] on button "Search" at bounding box center [1177, 363] width 132 height 44
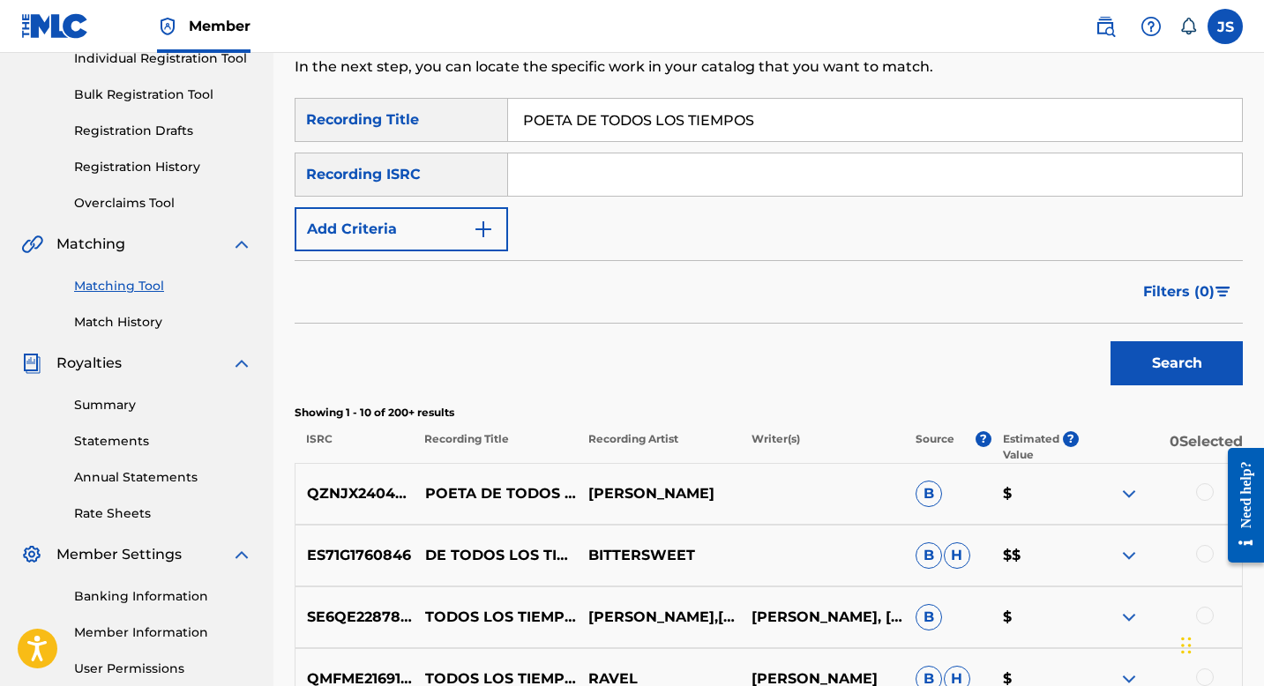
click at [602, 131] on input "POETA DE TODOS LOS TIEMPOS" at bounding box center [875, 120] width 734 height 42
paste input "R CULPA DEL CELULAR"
type input "POR CULPA DEL CELULAR"
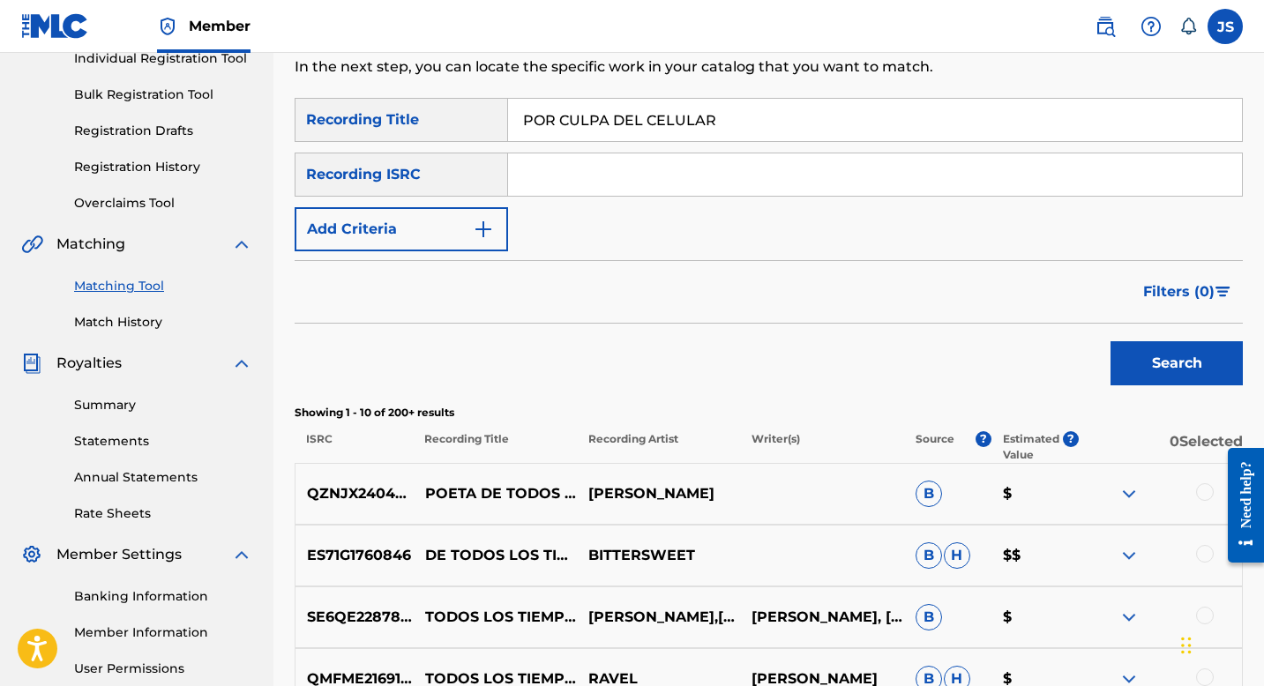
click at [1173, 357] on button "Search" at bounding box center [1177, 363] width 132 height 44
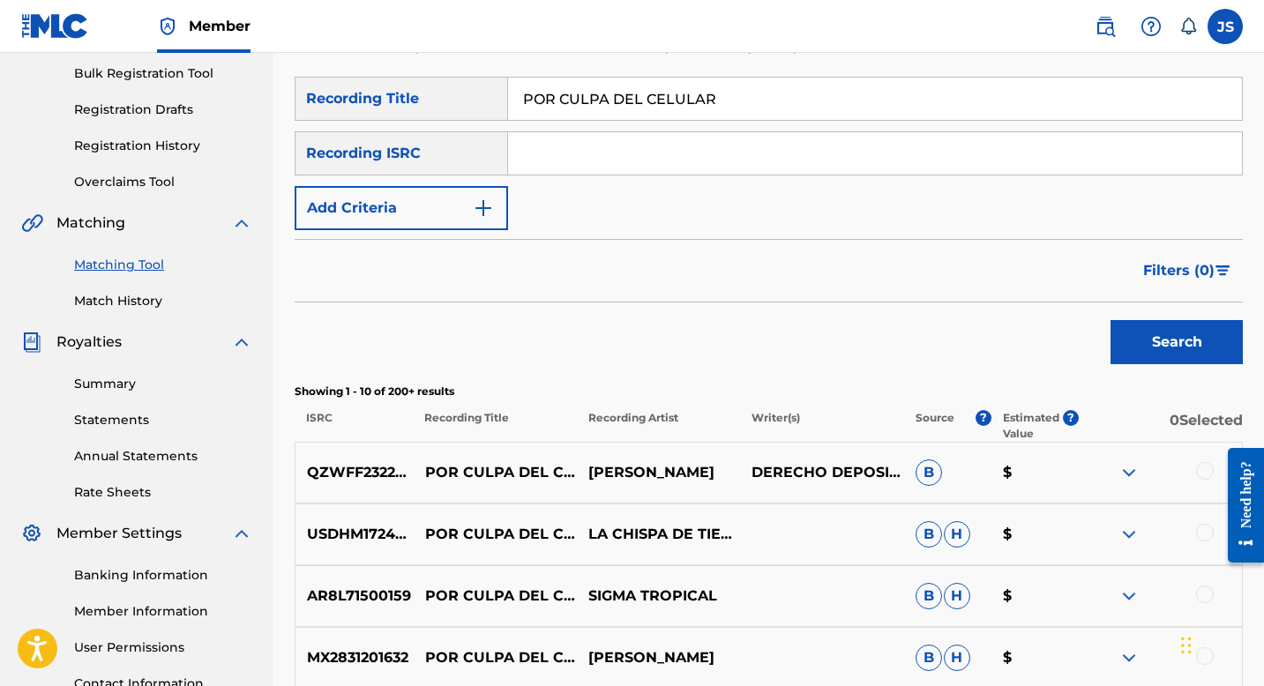
scroll to position [256, 0]
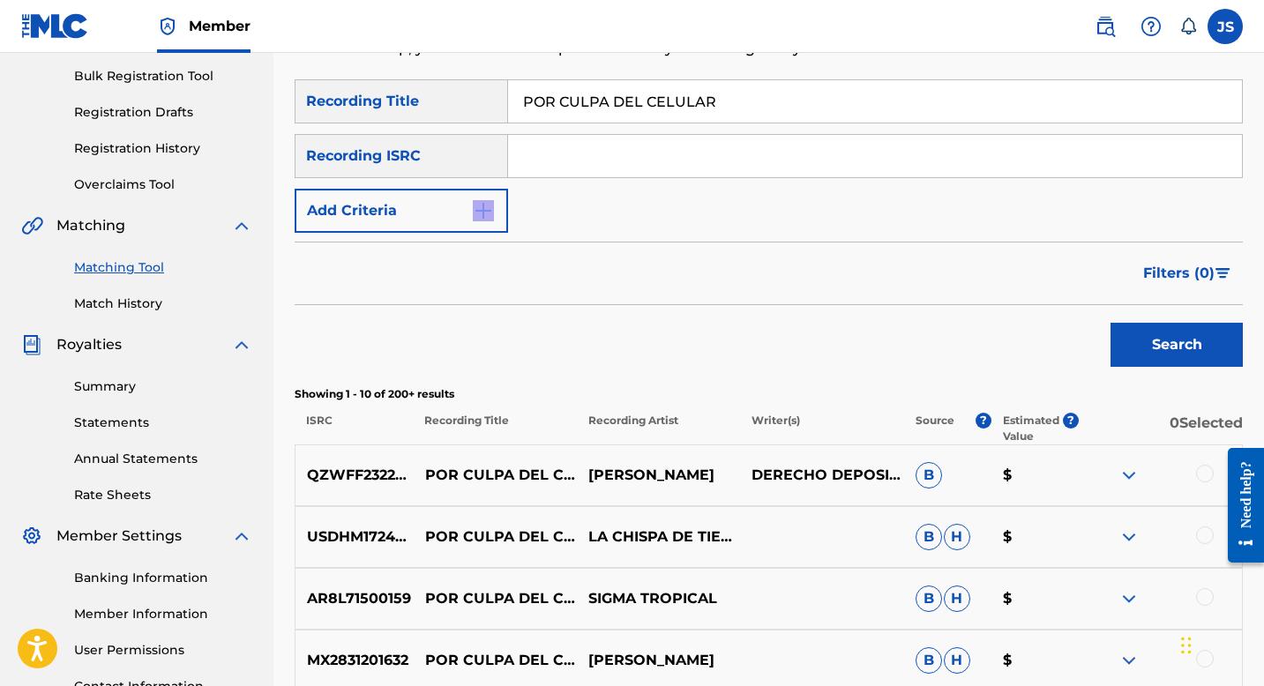
click at [488, 232] on form "SearchWithCriteria7c33b862-e9c0-48e2-a736-aa136841991e Recording Title POR CULP…" at bounding box center [769, 227] width 948 height 296
click at [488, 208] on img "Search Form" at bounding box center [483, 210] width 21 height 21
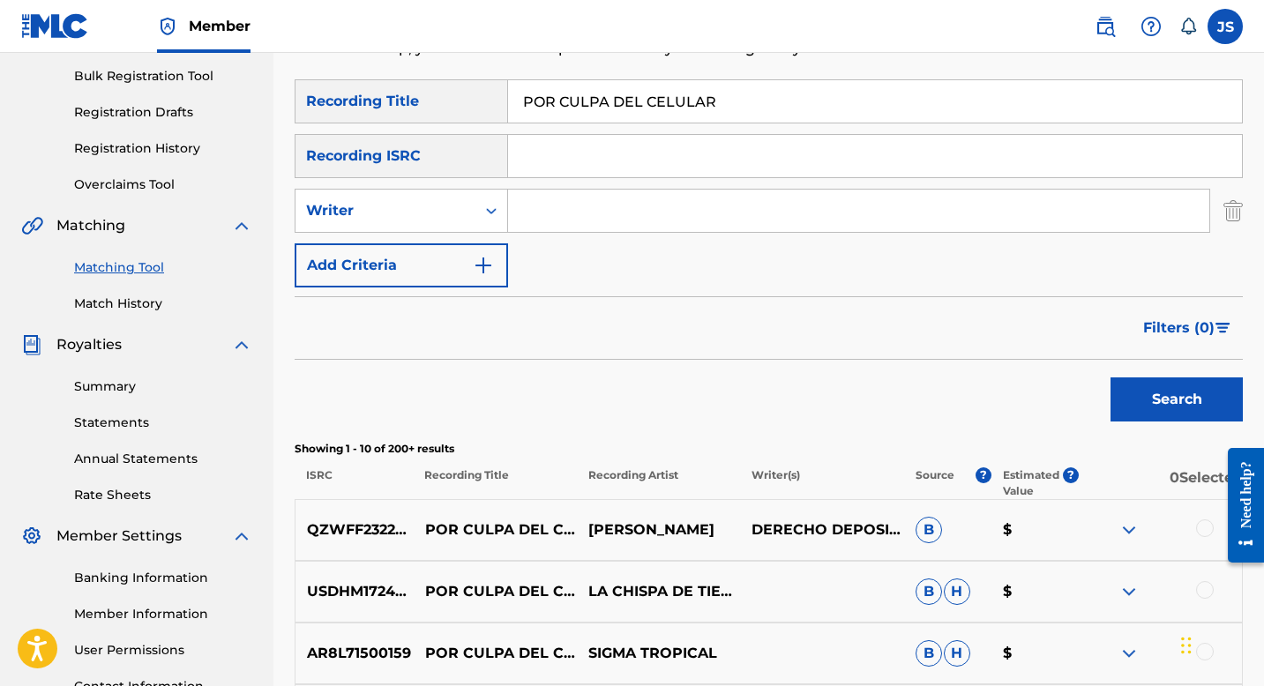
click at [543, 210] on input "Search Form" at bounding box center [858, 211] width 701 height 42
type input "[PERSON_NAME] [PERSON_NAME]"
click at [1176, 387] on button "Search" at bounding box center [1177, 400] width 132 height 44
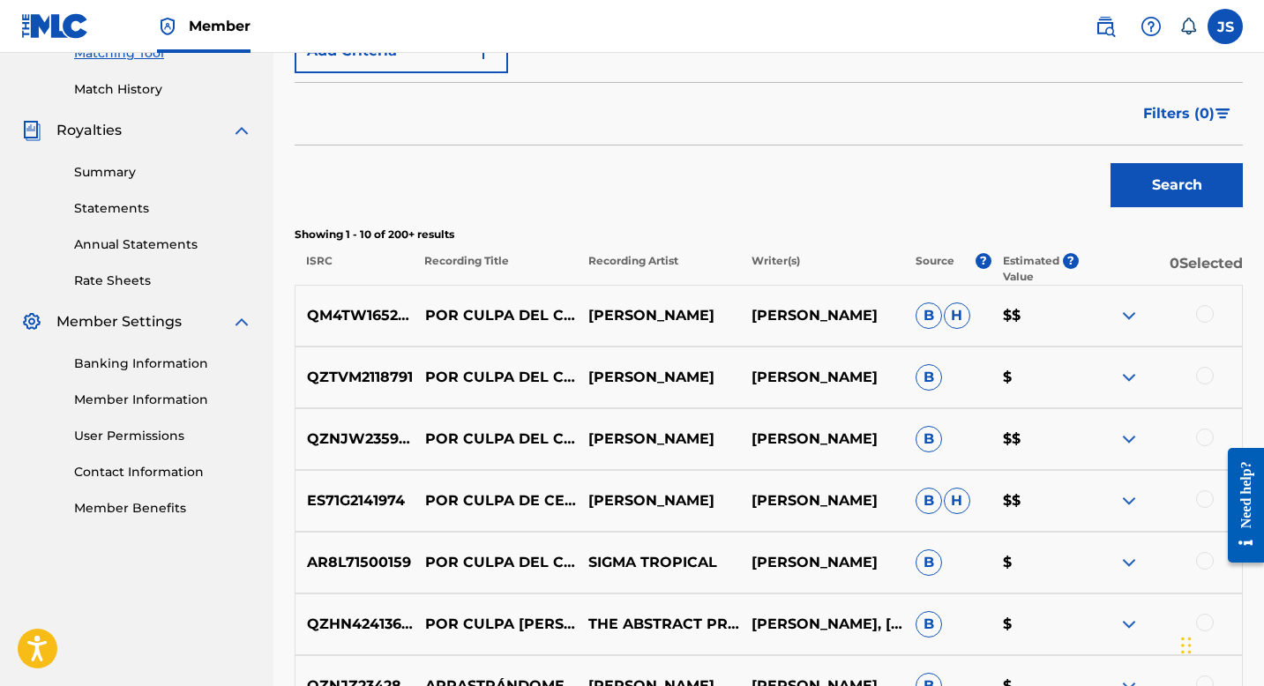
scroll to position [475, 0]
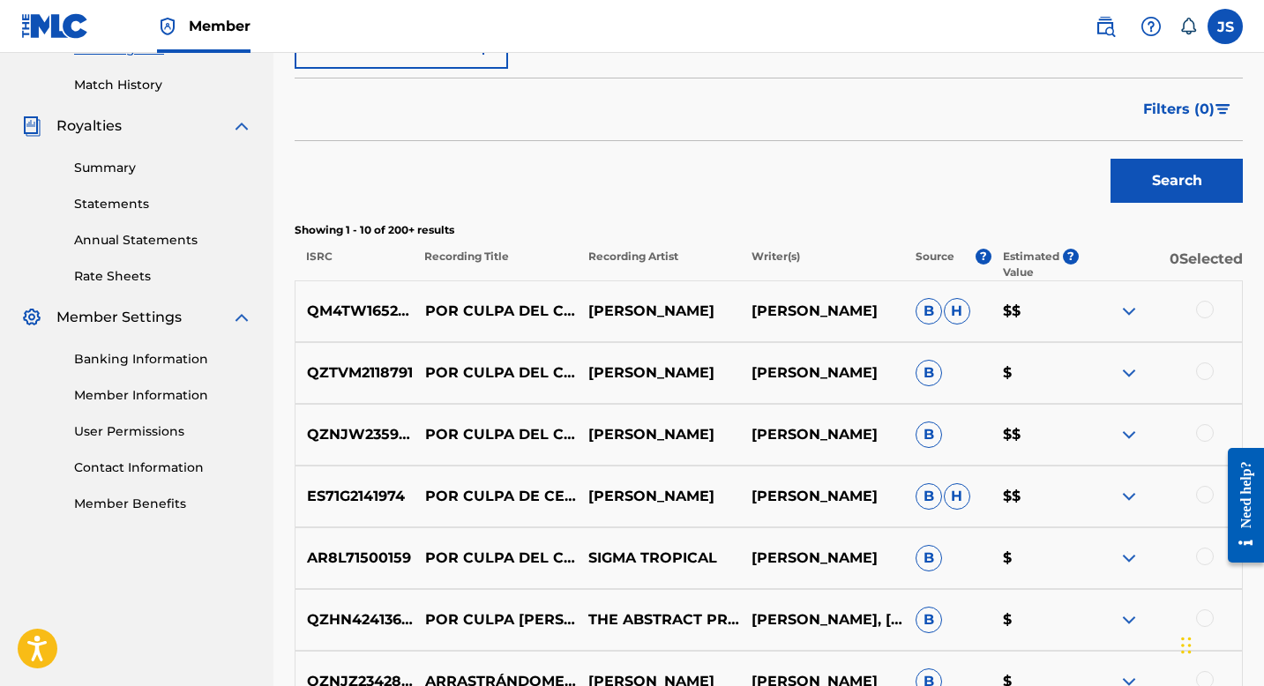
click at [1202, 307] on div at bounding box center [1205, 310] width 18 height 18
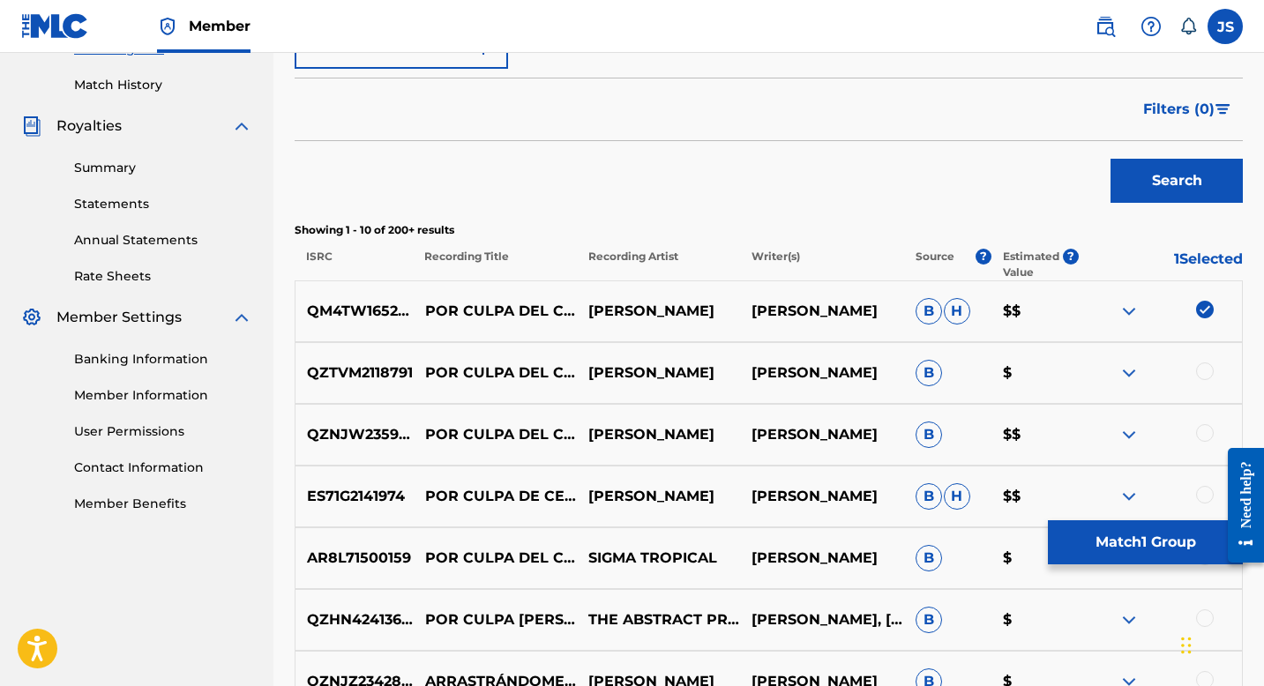
click at [1202, 369] on div at bounding box center [1205, 372] width 18 height 18
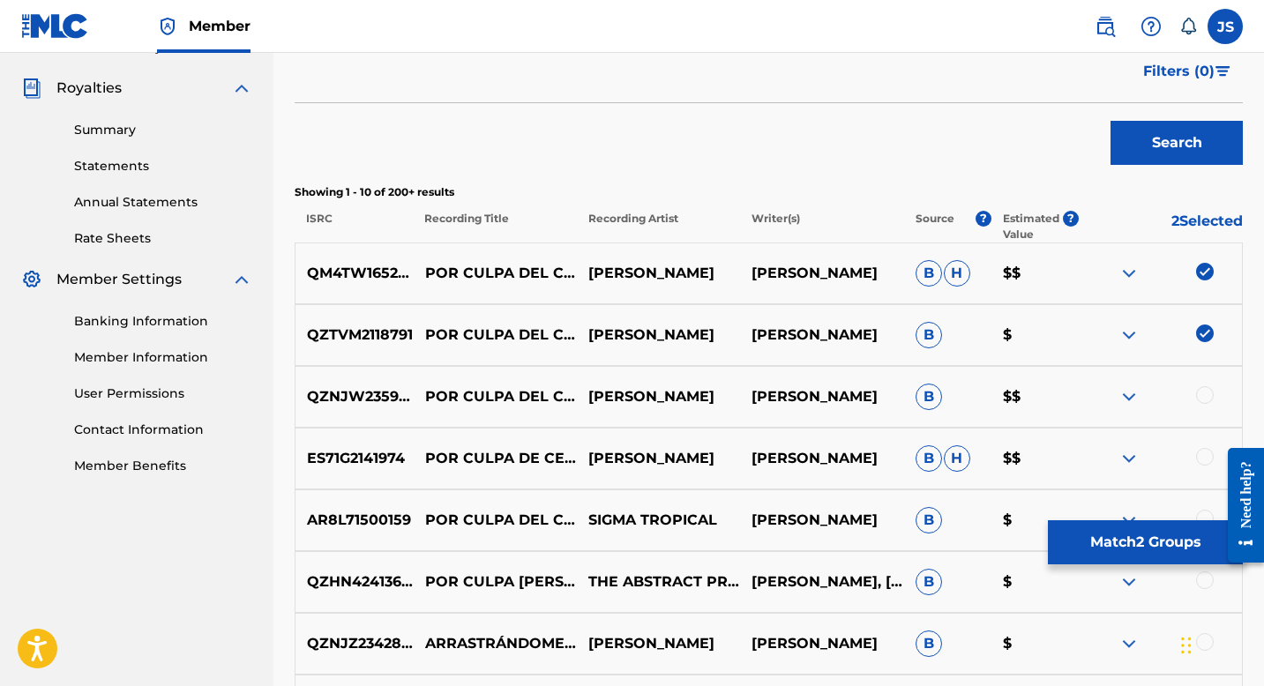
scroll to position [513, 0]
click at [1209, 393] on div at bounding box center [1205, 395] width 18 height 18
click at [1205, 454] on div at bounding box center [1205, 456] width 18 height 18
click at [349, 271] on p "QM4TW1652055" at bounding box center [355, 272] width 118 height 21
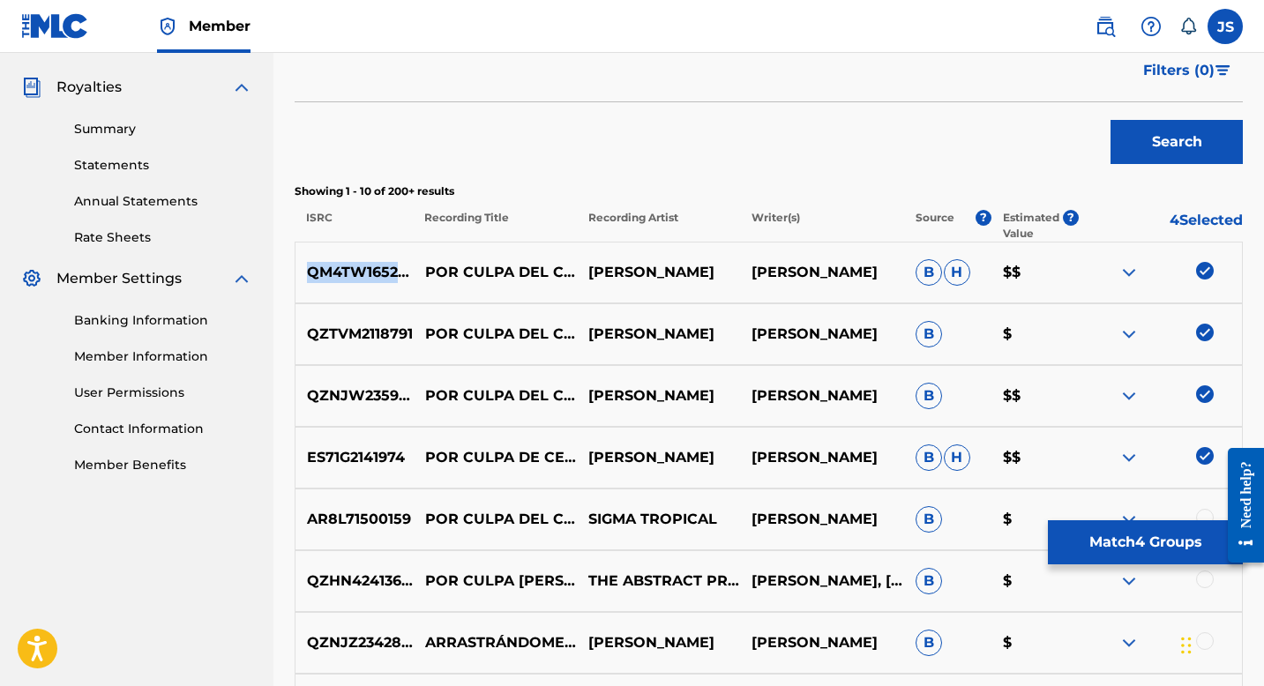
copy p "QM4TW1652055"
click at [368, 335] on p "QZTVM2118791" at bounding box center [355, 334] width 118 height 21
copy p "QZTVM2118791"
click at [1095, 551] on button "Match 4 Groups" at bounding box center [1145, 543] width 195 height 44
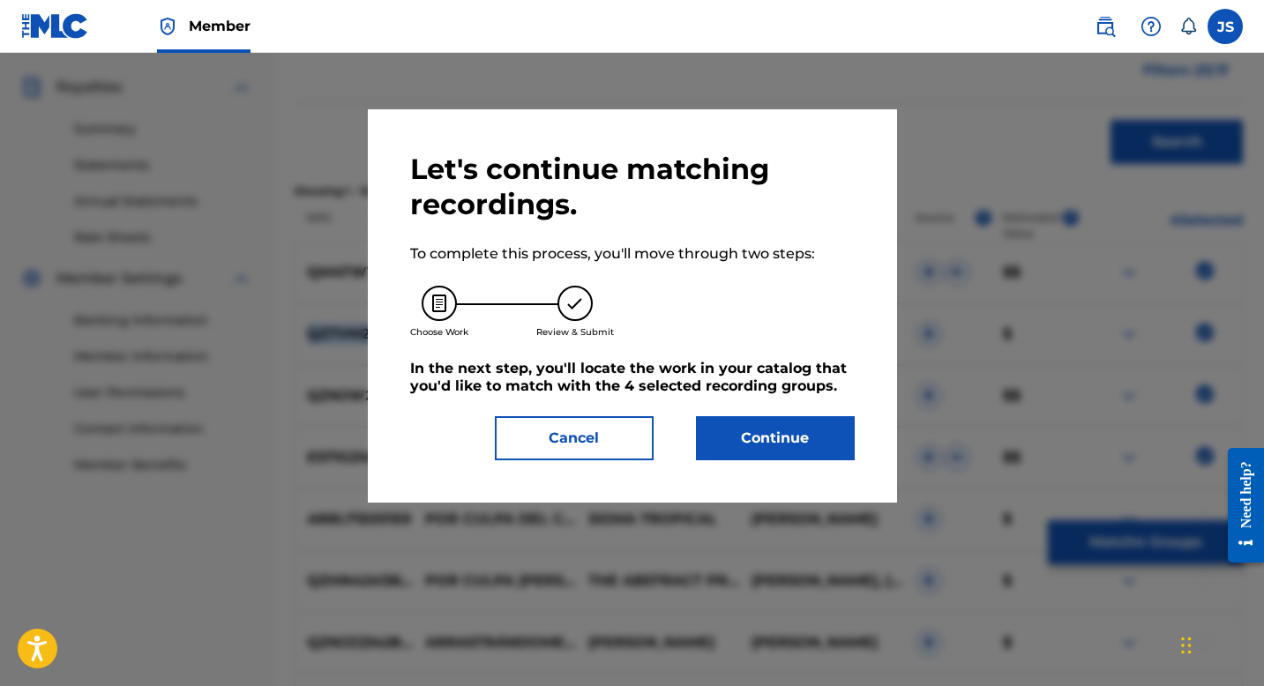
click at [747, 438] on button "Continue" at bounding box center [775, 438] width 159 height 44
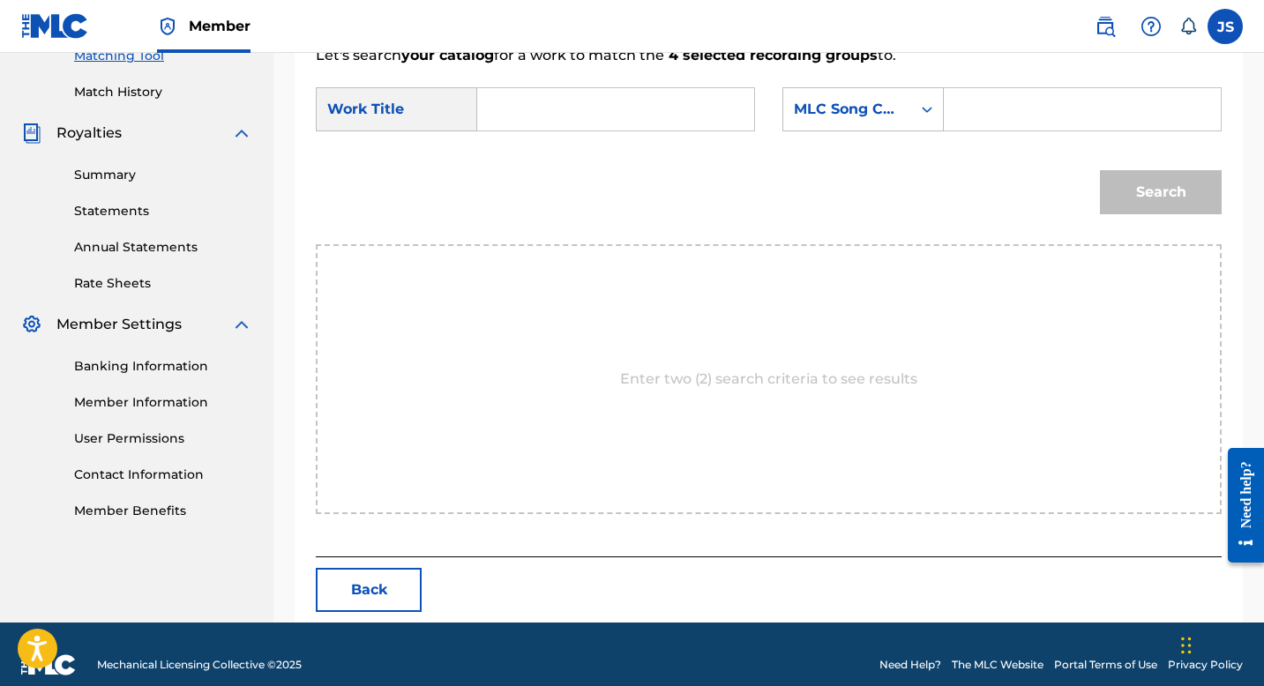
scroll to position [489, 0]
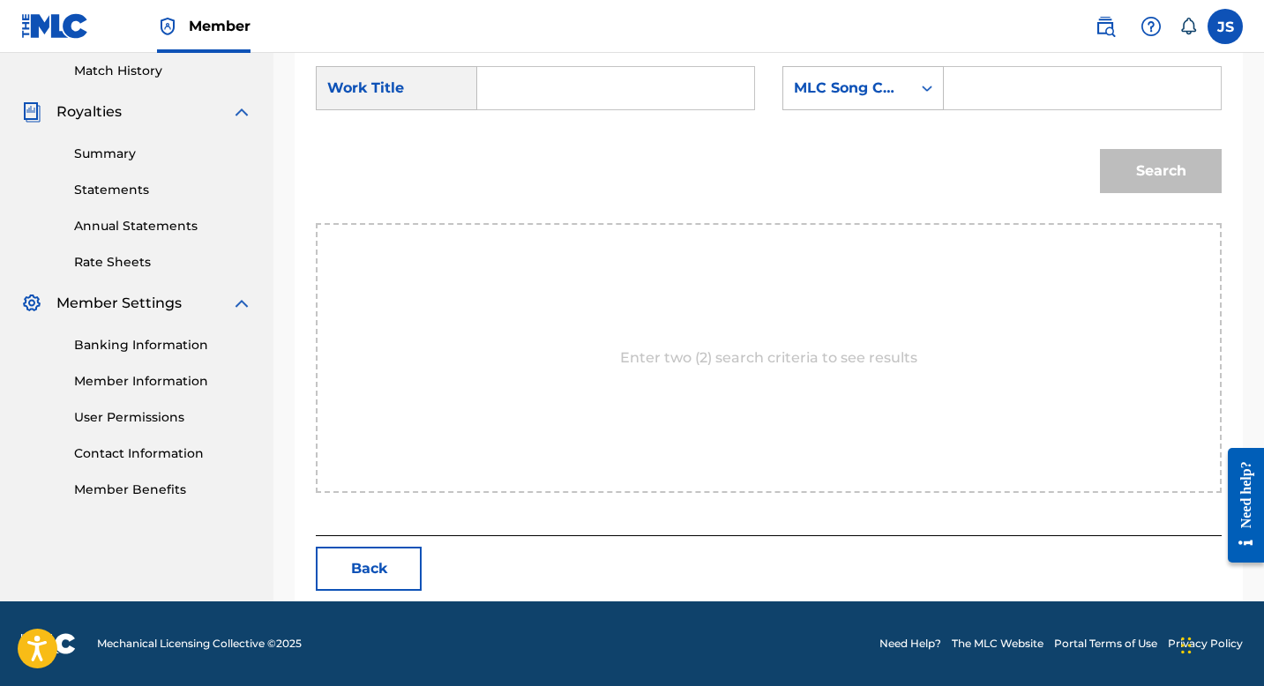
click at [499, 109] on input "Search Form" at bounding box center [615, 88] width 247 height 42
click at [523, 101] on input "Search Form" at bounding box center [615, 88] width 247 height 42
paste input "POR CULPA DEL CELULAR"
type input "POR CULPA DEL CELULAR"
click at [976, 106] on input "Search Form" at bounding box center [1082, 88] width 247 height 42
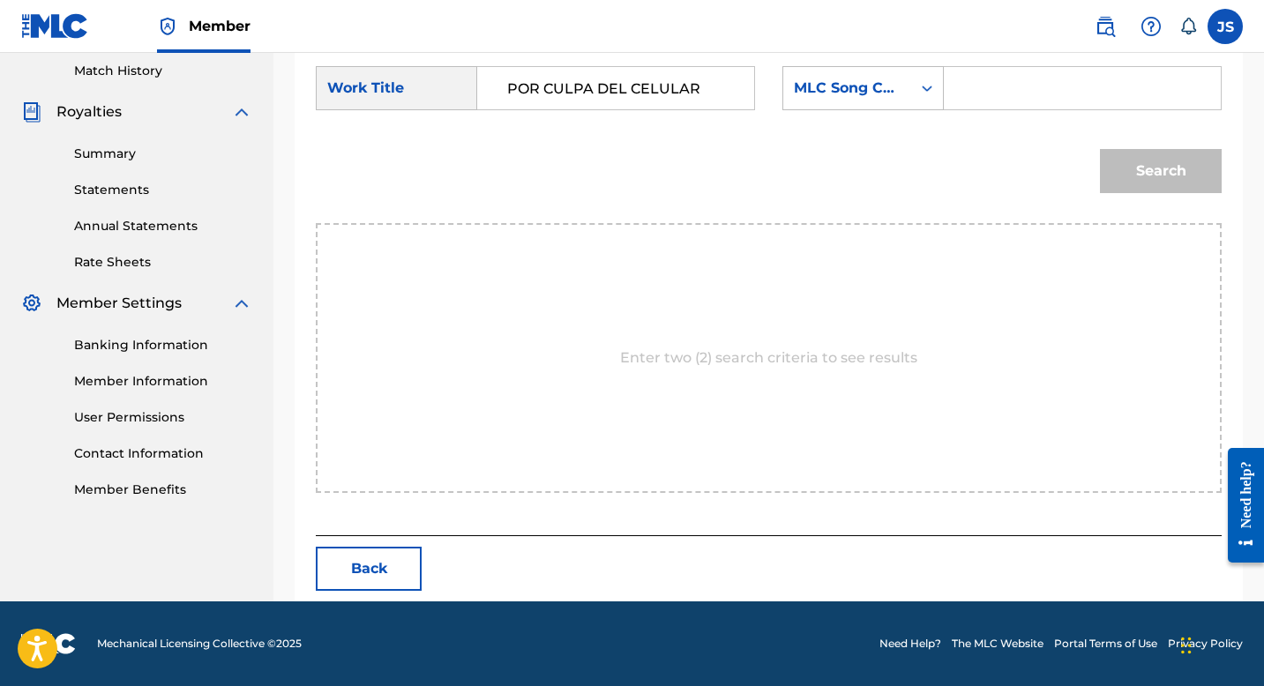
paste input "PN8AIX"
type input "PN8AIX"
click at [1146, 170] on button "Search" at bounding box center [1161, 171] width 122 height 44
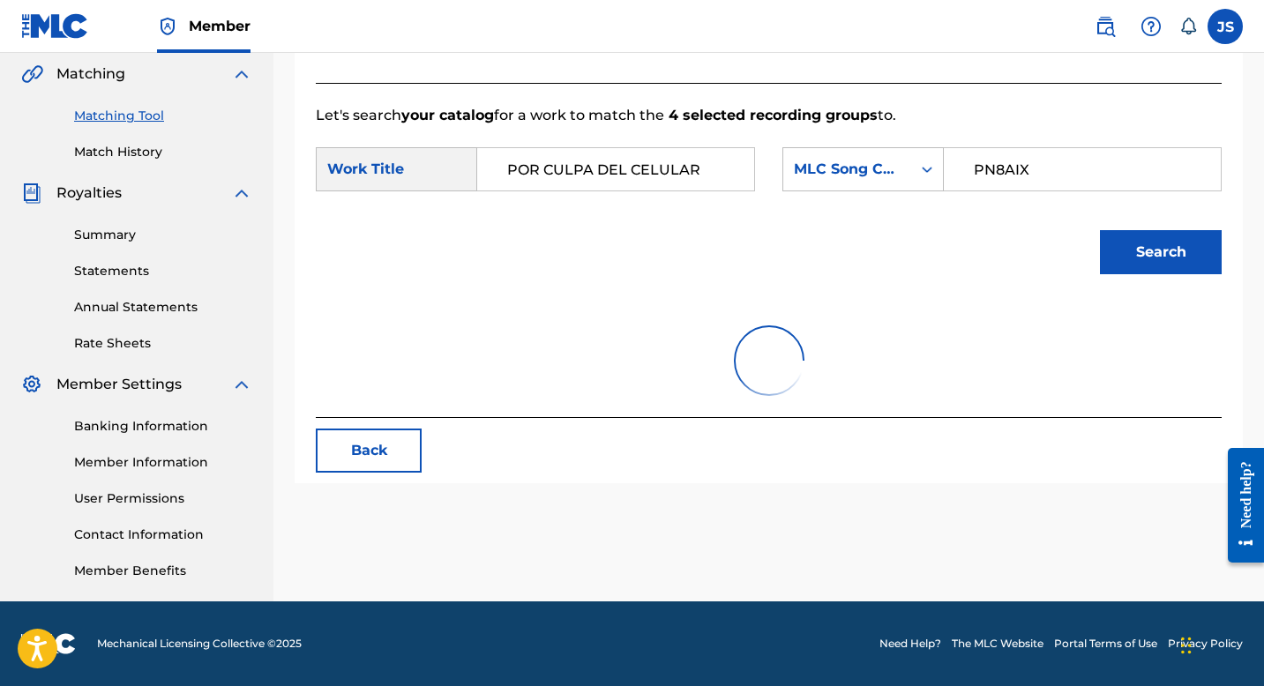
scroll to position [437, 0]
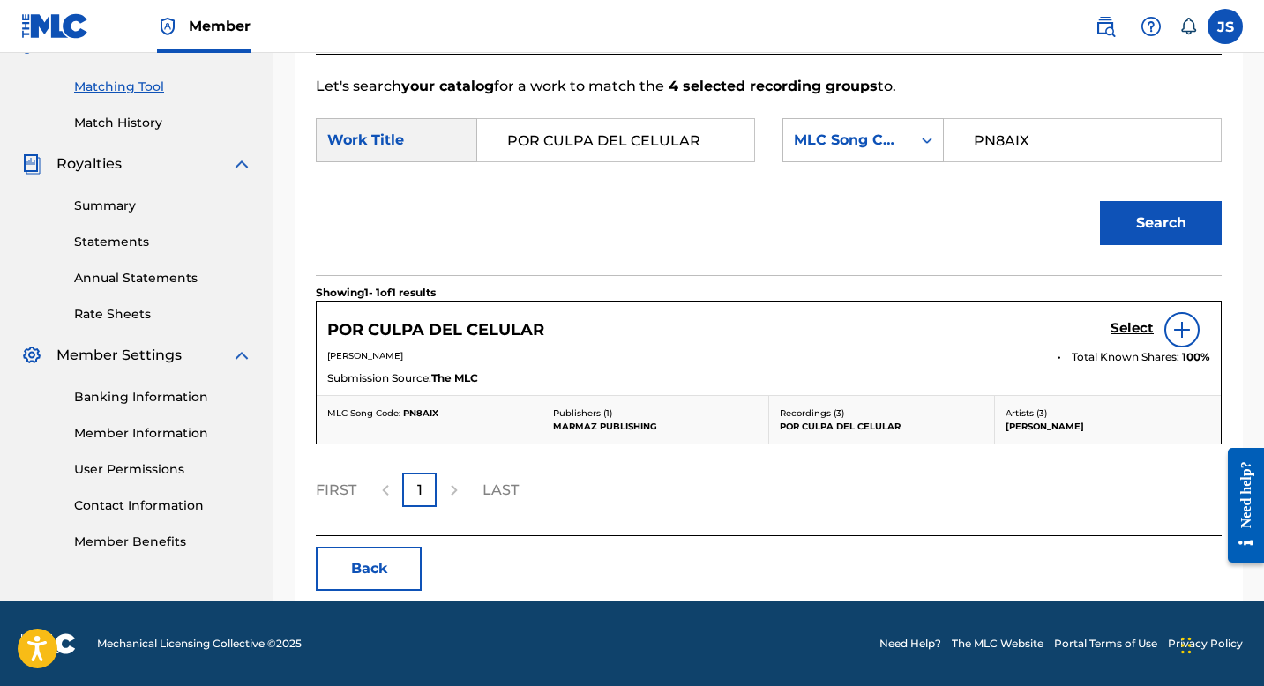
click at [521, 333] on h5 "POR CULPA DEL CELULAR" at bounding box center [435, 330] width 217 height 20
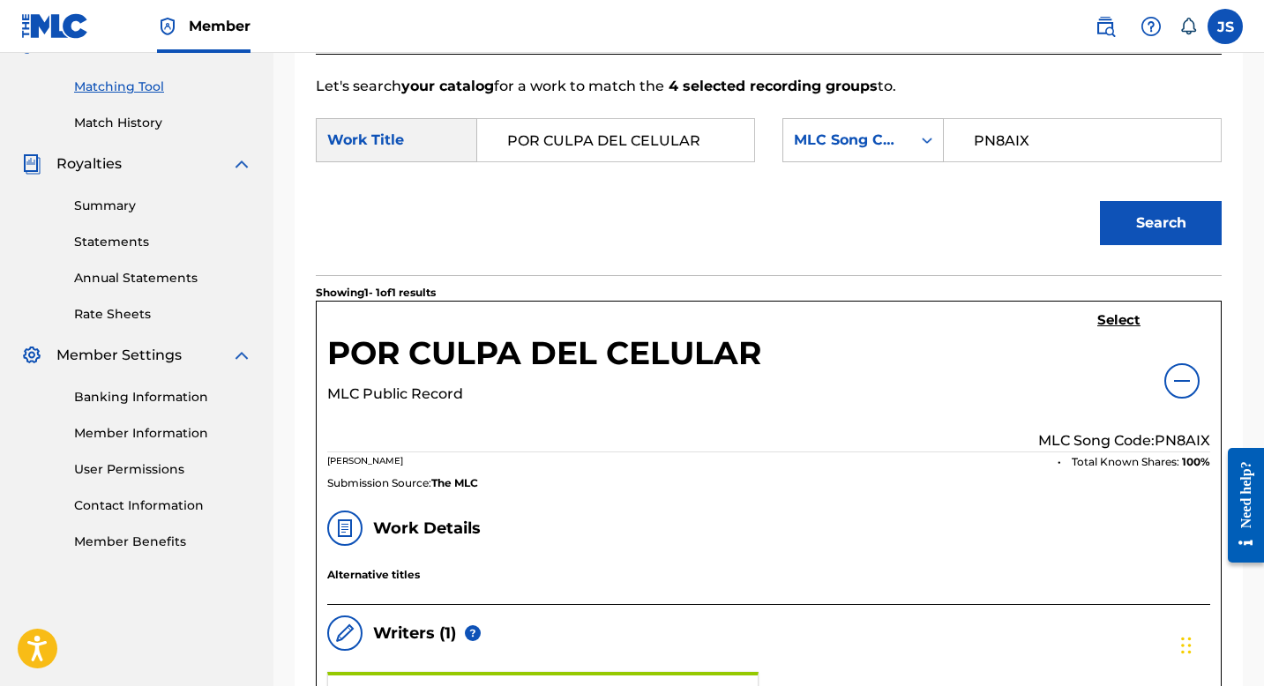
click at [1100, 326] on h5 "Select" at bounding box center [1118, 320] width 43 height 17
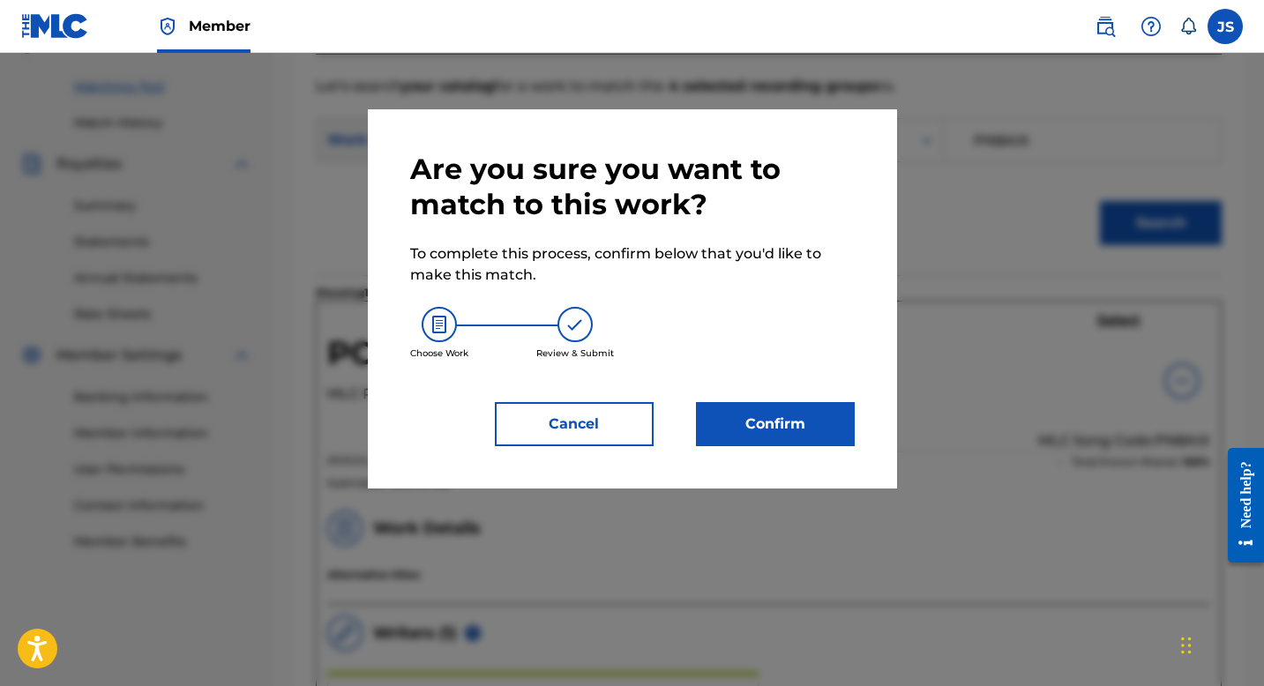
click at [774, 432] on button "Confirm" at bounding box center [775, 424] width 159 height 44
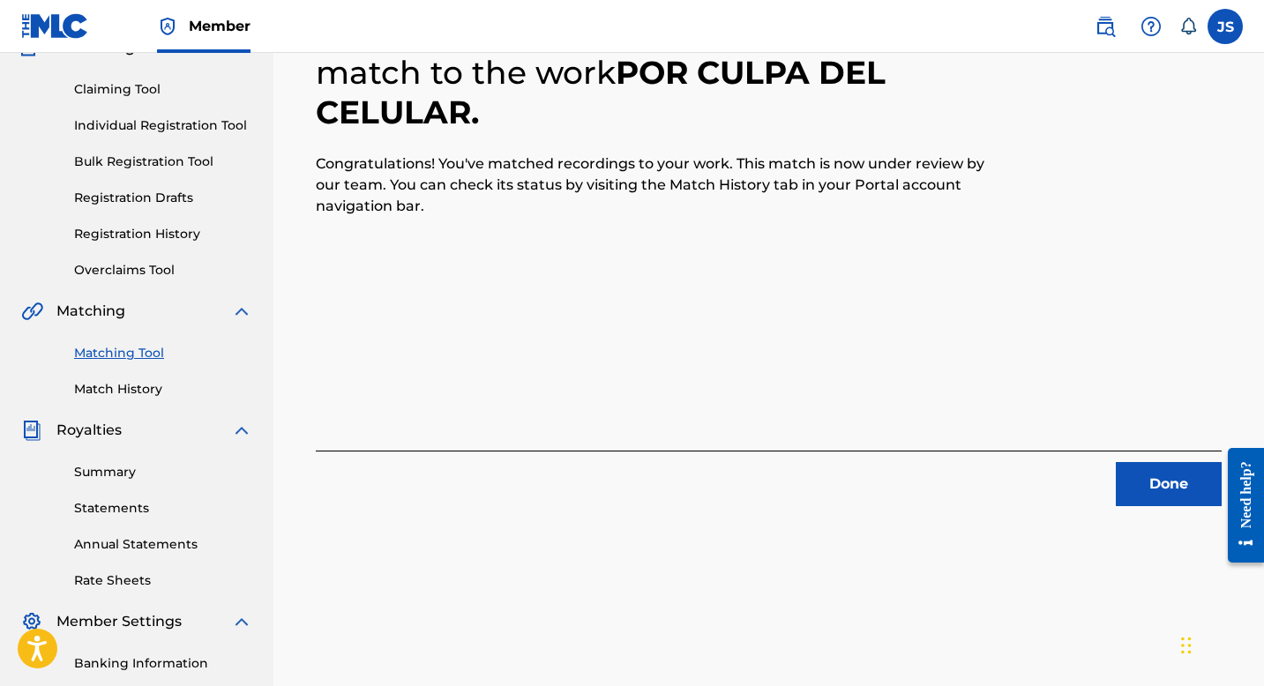
scroll to position [237, 0]
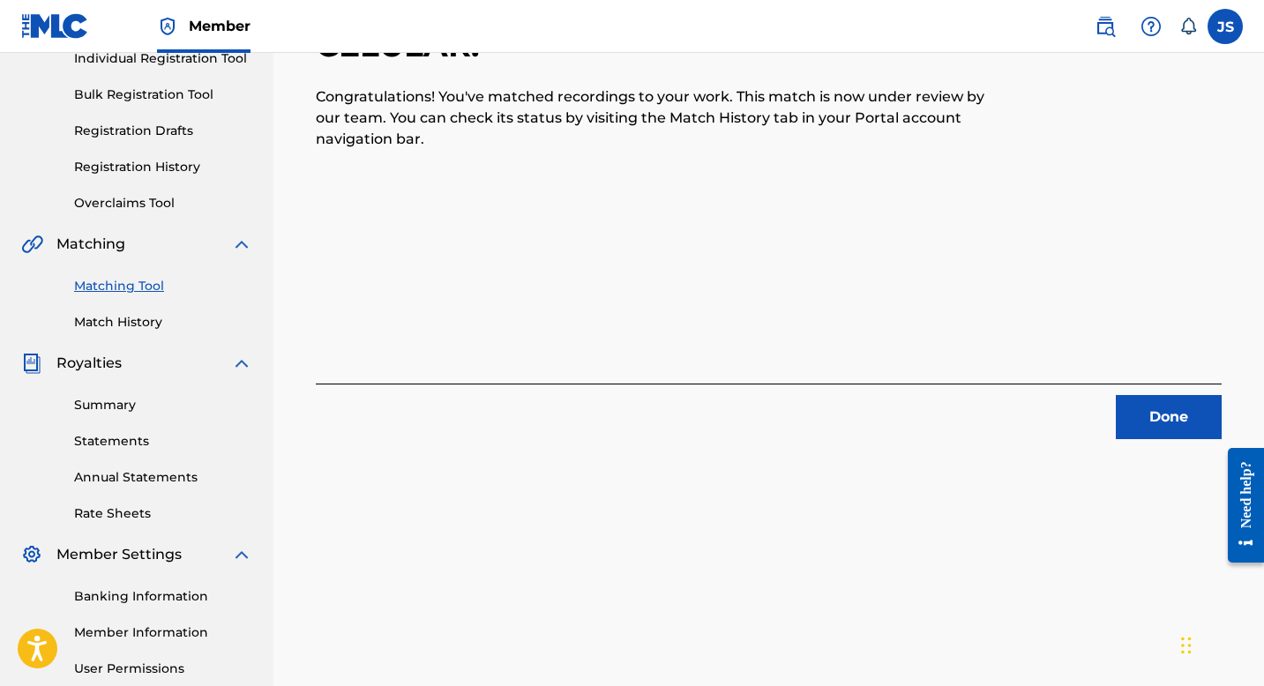
click at [1142, 404] on button "Done" at bounding box center [1169, 417] width 106 height 44
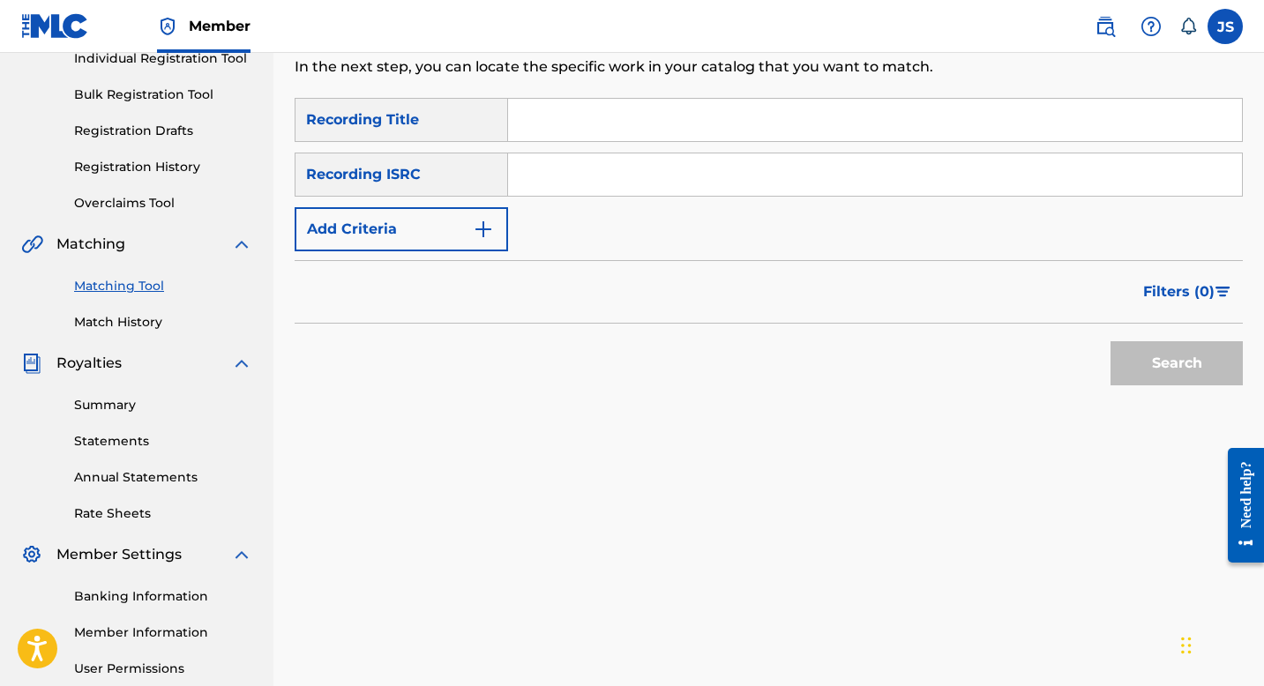
click at [734, 124] on input "Search Form" at bounding box center [875, 120] width 734 height 42
paste input "QUIÉN QUIERE MI AMOR LLANERO"
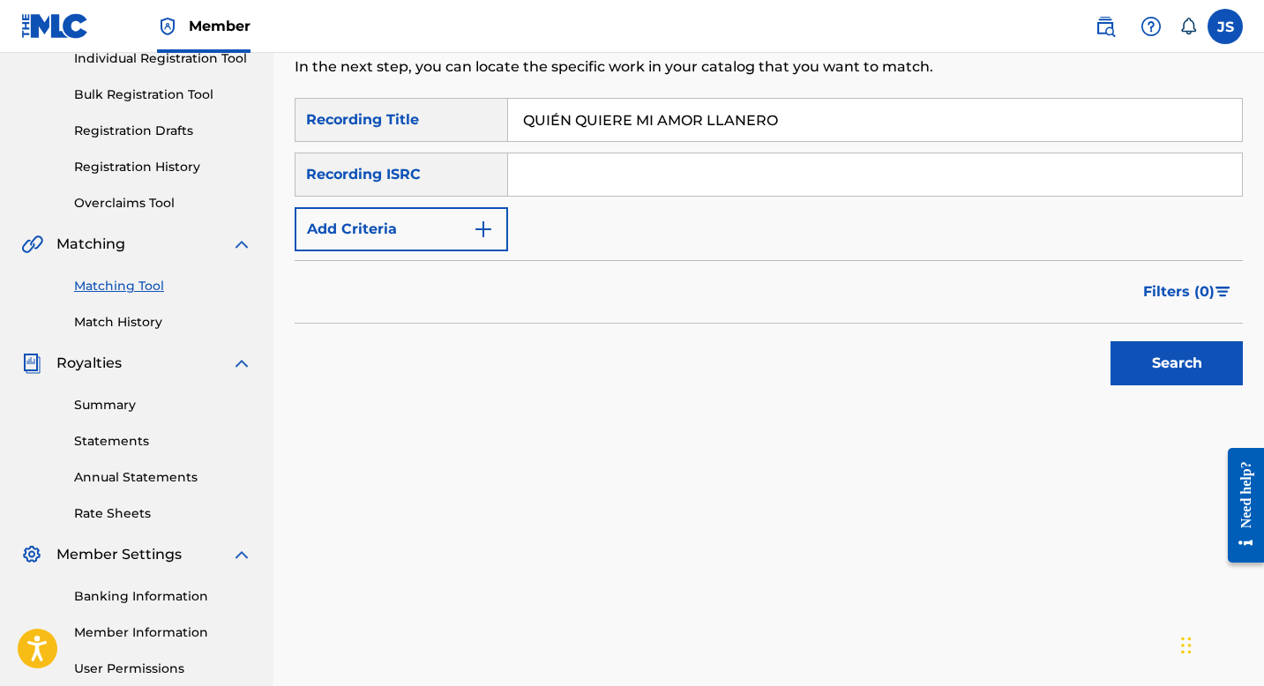
type input "QUIÉN QUIERE MI AMOR LLANERO"
click at [1131, 368] on button "Search" at bounding box center [1177, 363] width 132 height 44
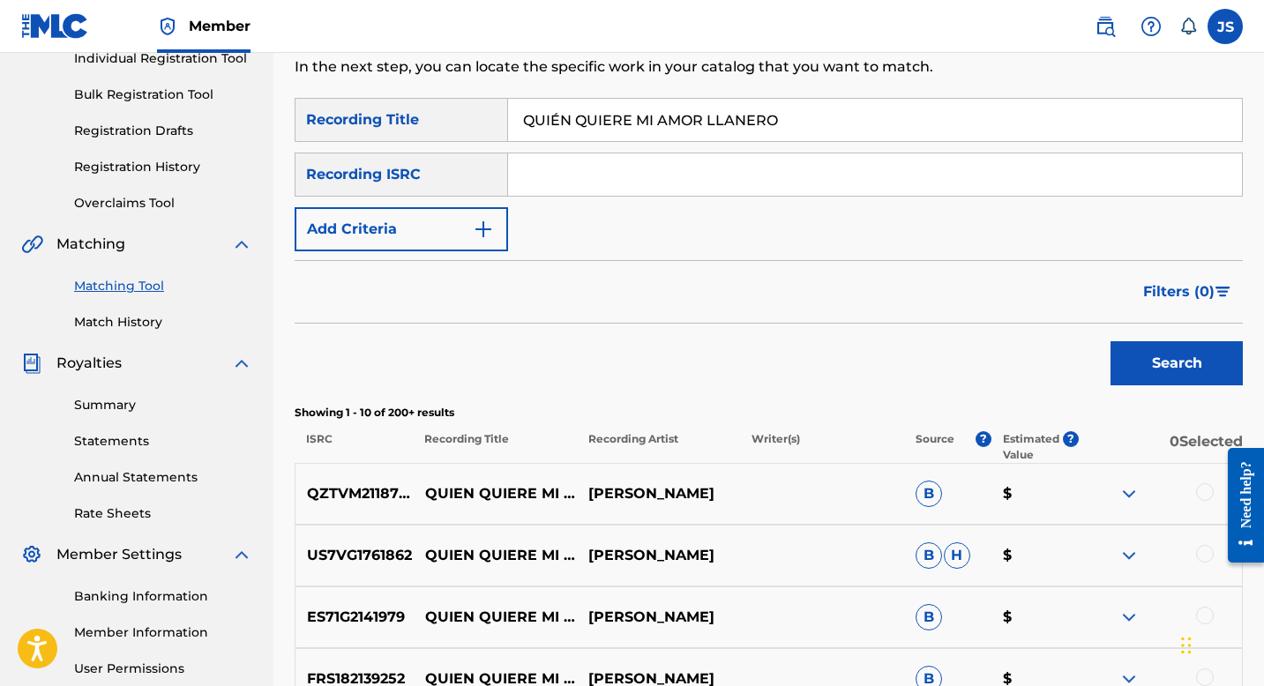
click at [576, 547] on p "QUIEN QUIERE MI AMOR LLANERO" at bounding box center [495, 555] width 163 height 21
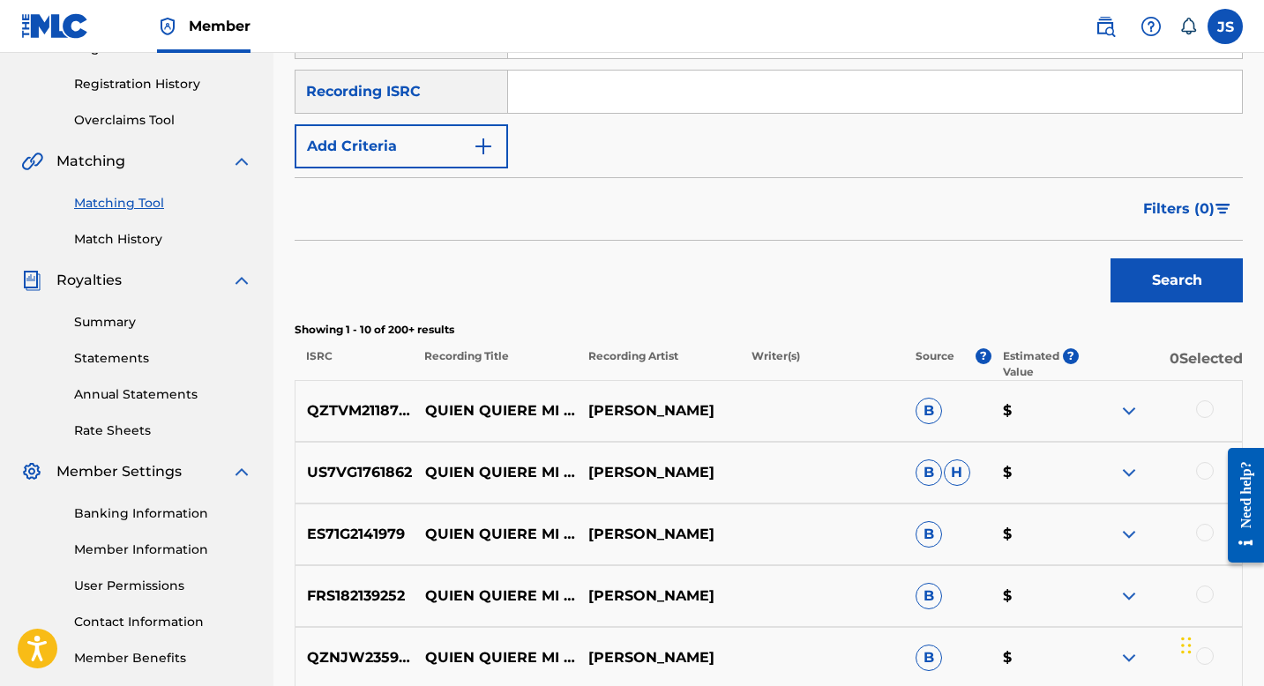
scroll to position [325, 0]
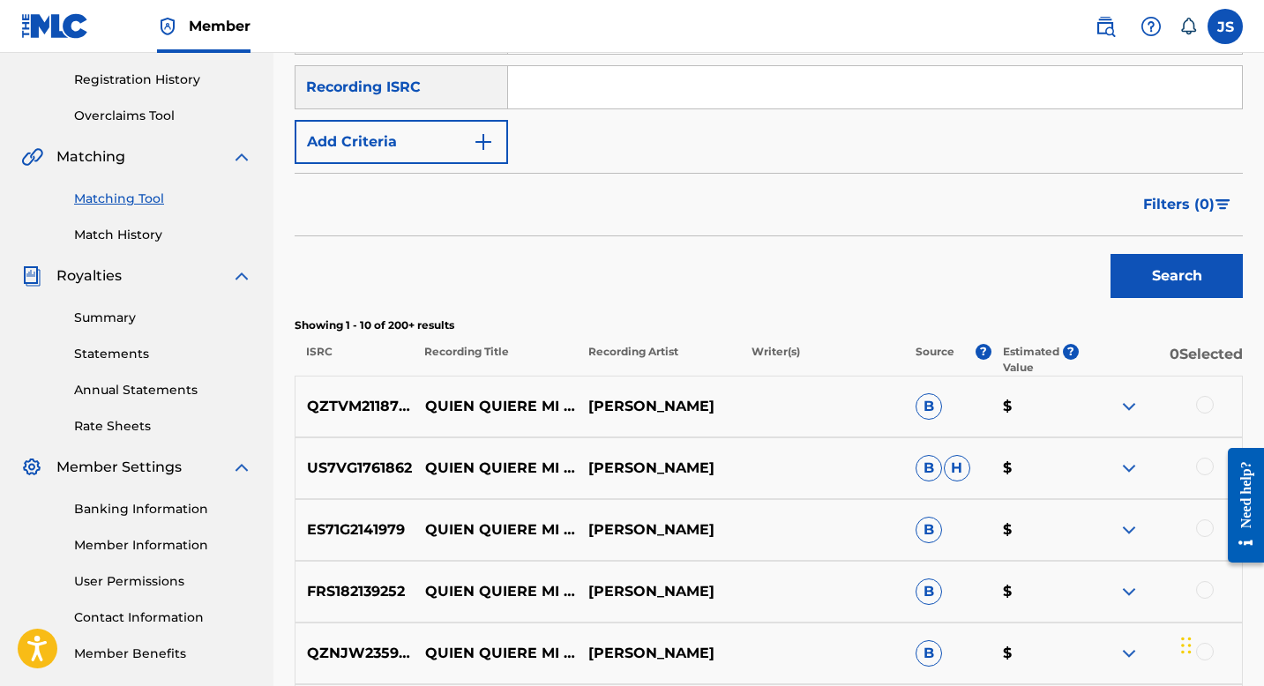
click at [468, 154] on button "Add Criteria" at bounding box center [401, 142] width 213 height 44
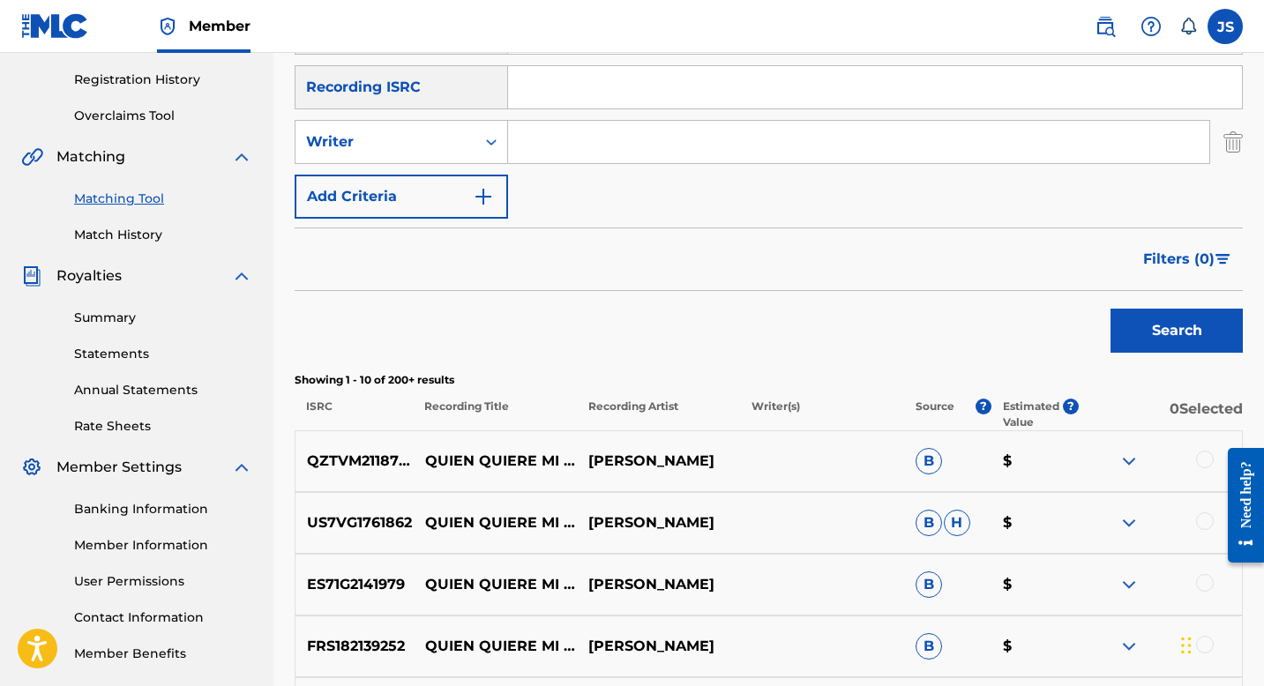
click at [545, 153] on input "Search Form" at bounding box center [858, 142] width 701 height 42
type input "[PERSON_NAME] [PERSON_NAME]"
click at [1142, 339] on button "Search" at bounding box center [1177, 331] width 132 height 44
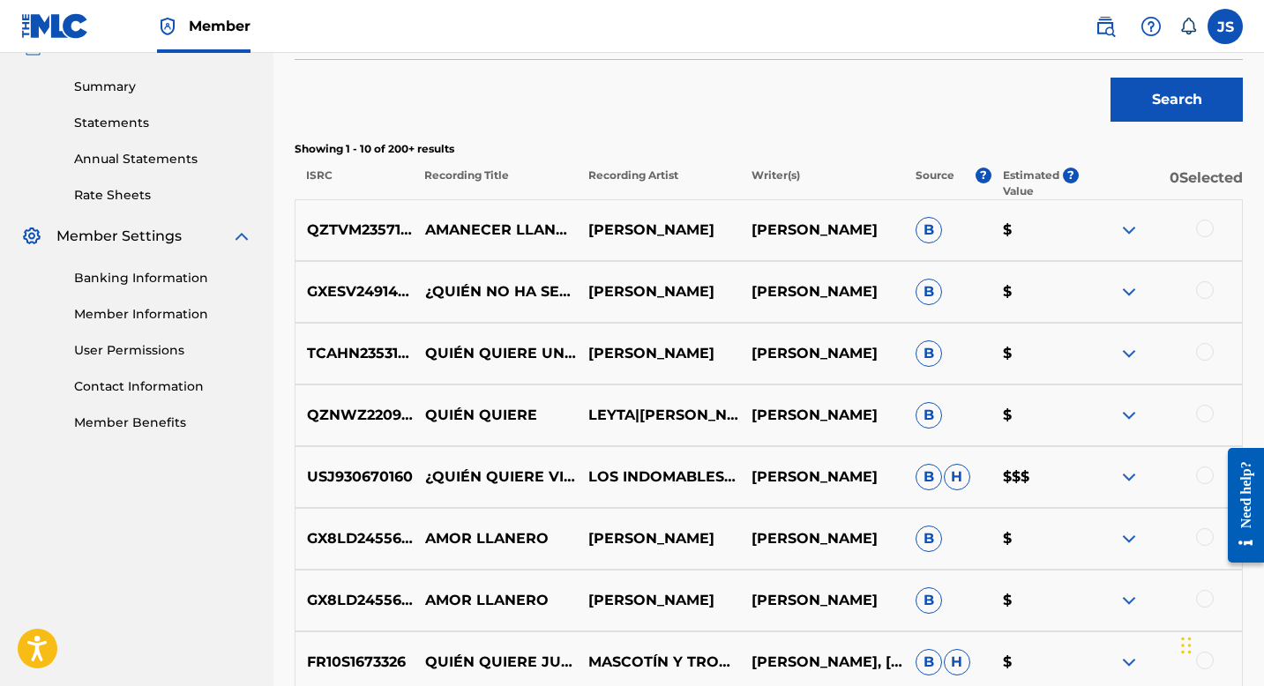
scroll to position [0, 0]
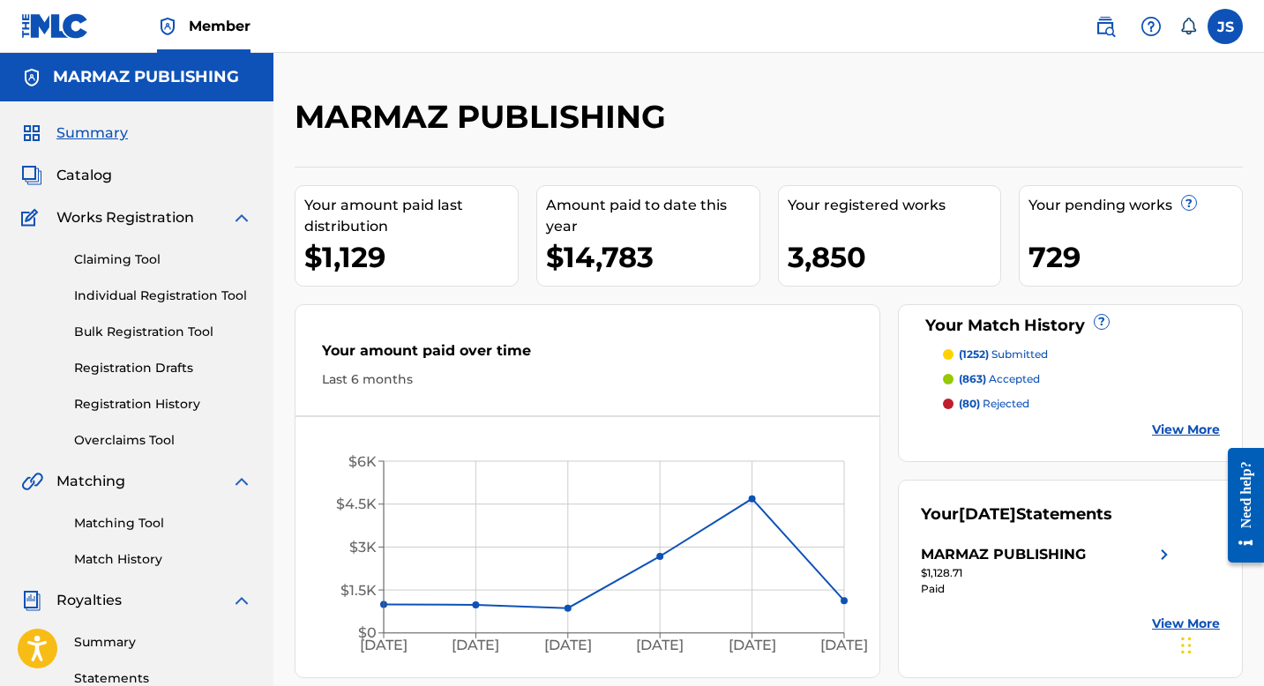
click at [999, 402] on p "(80) rejected" at bounding box center [994, 404] width 71 height 16
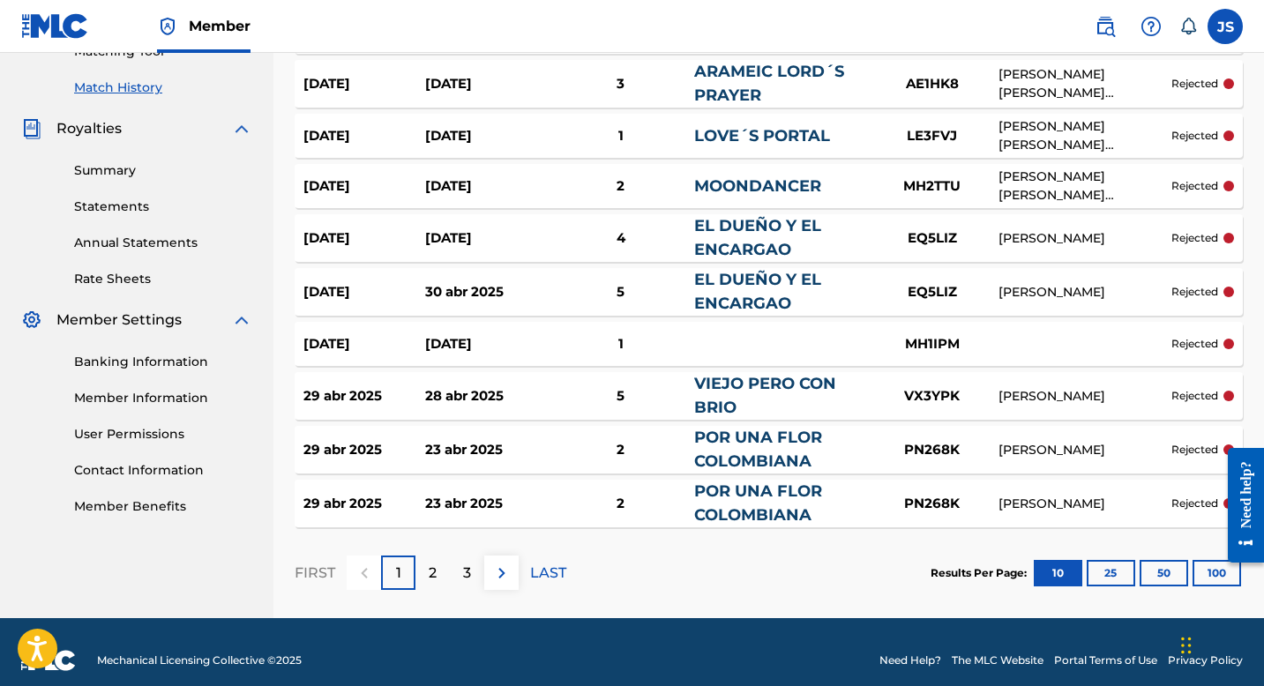
scroll to position [466, 0]
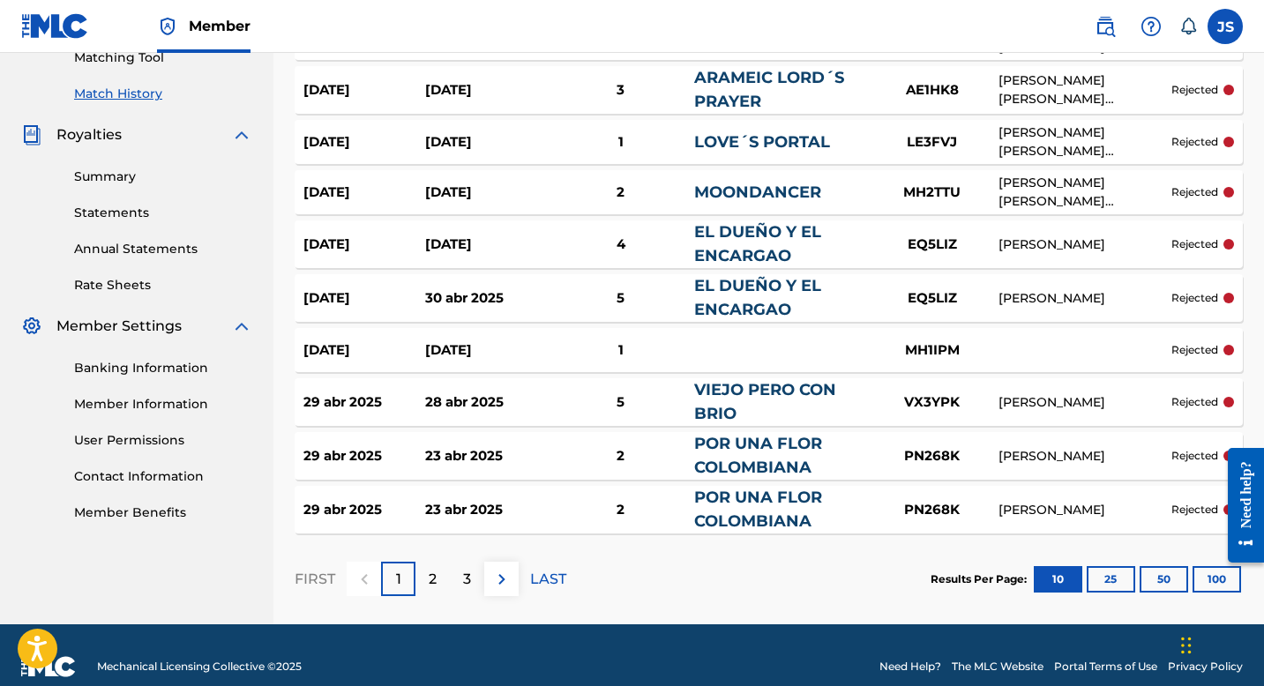
click at [1156, 572] on button "50" at bounding box center [1164, 579] width 49 height 26
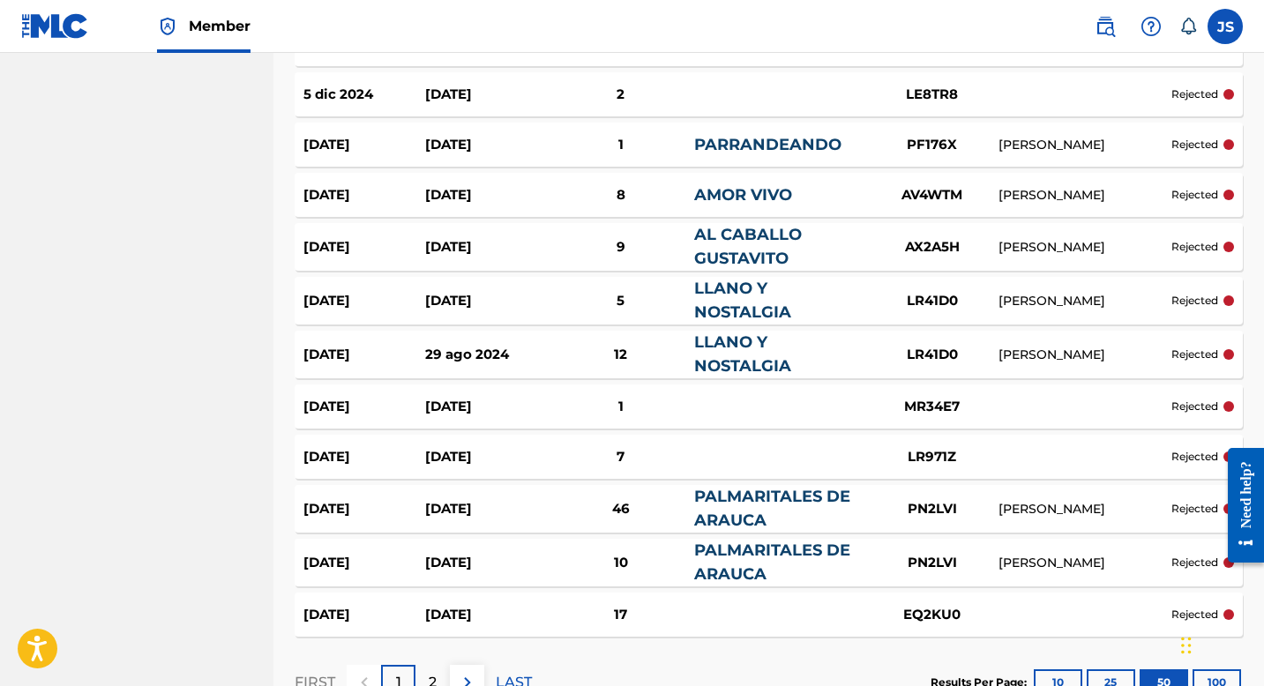
scroll to position [2592, 0]
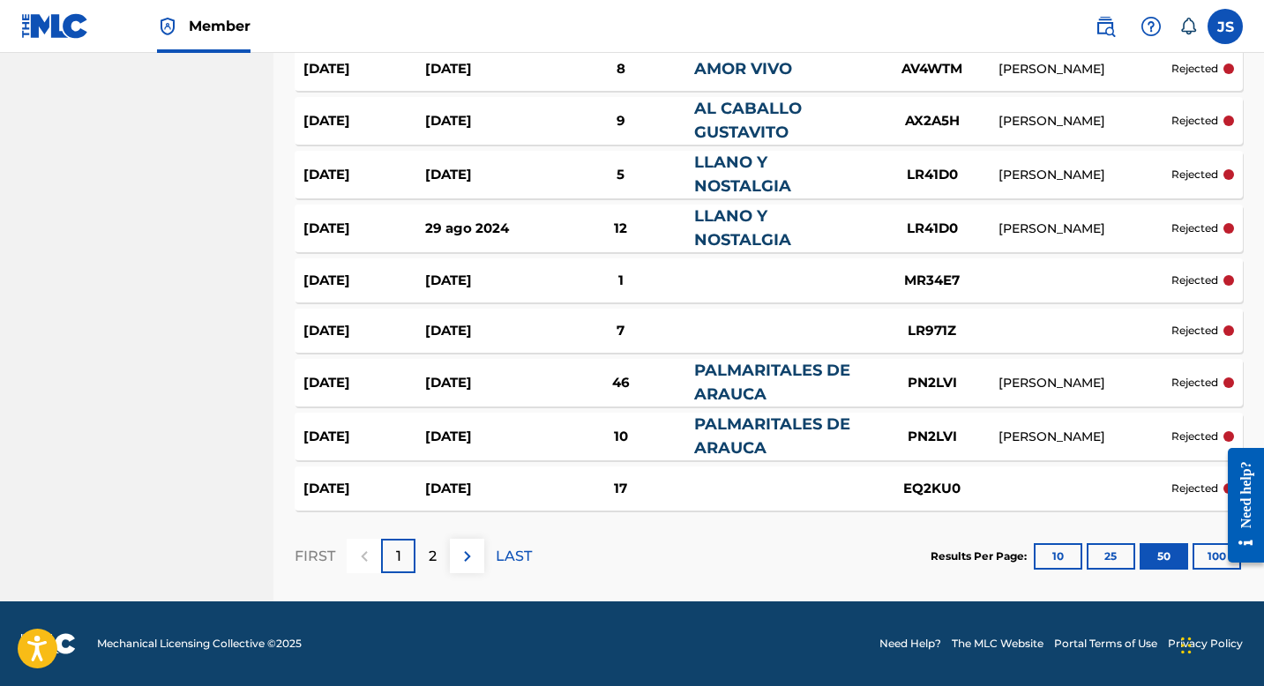
click at [439, 557] on div "2" at bounding box center [433, 556] width 34 height 34
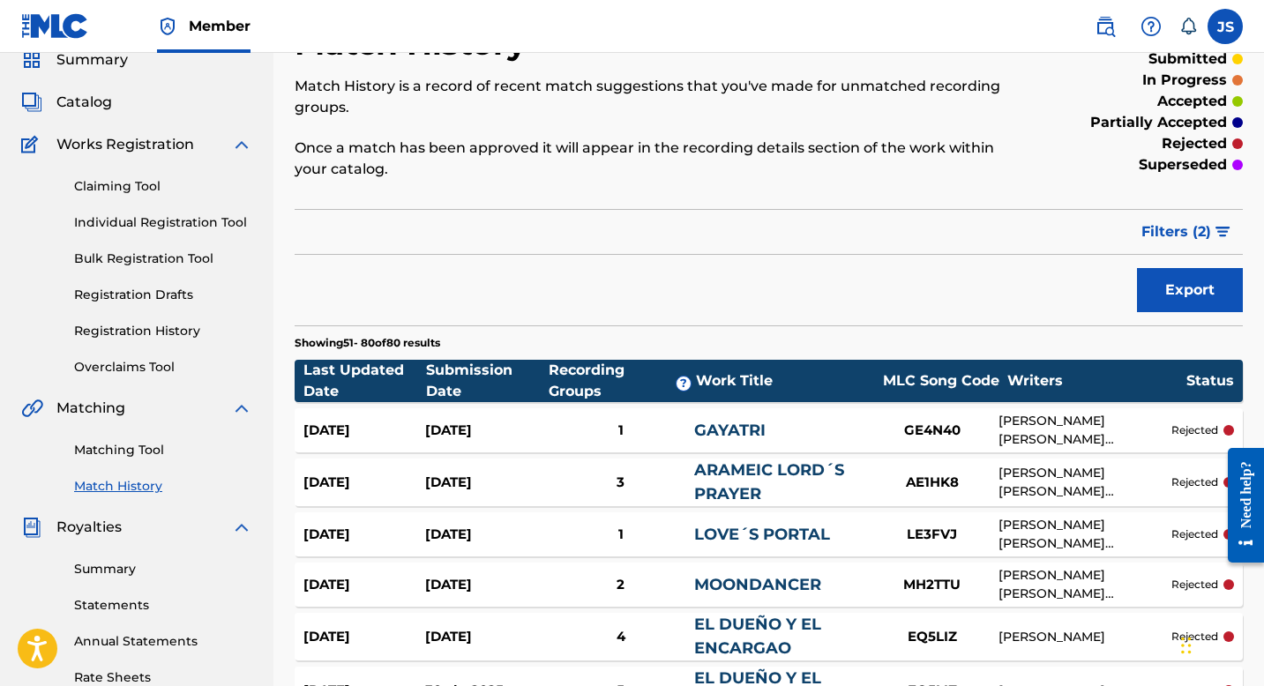
scroll to position [0, 0]
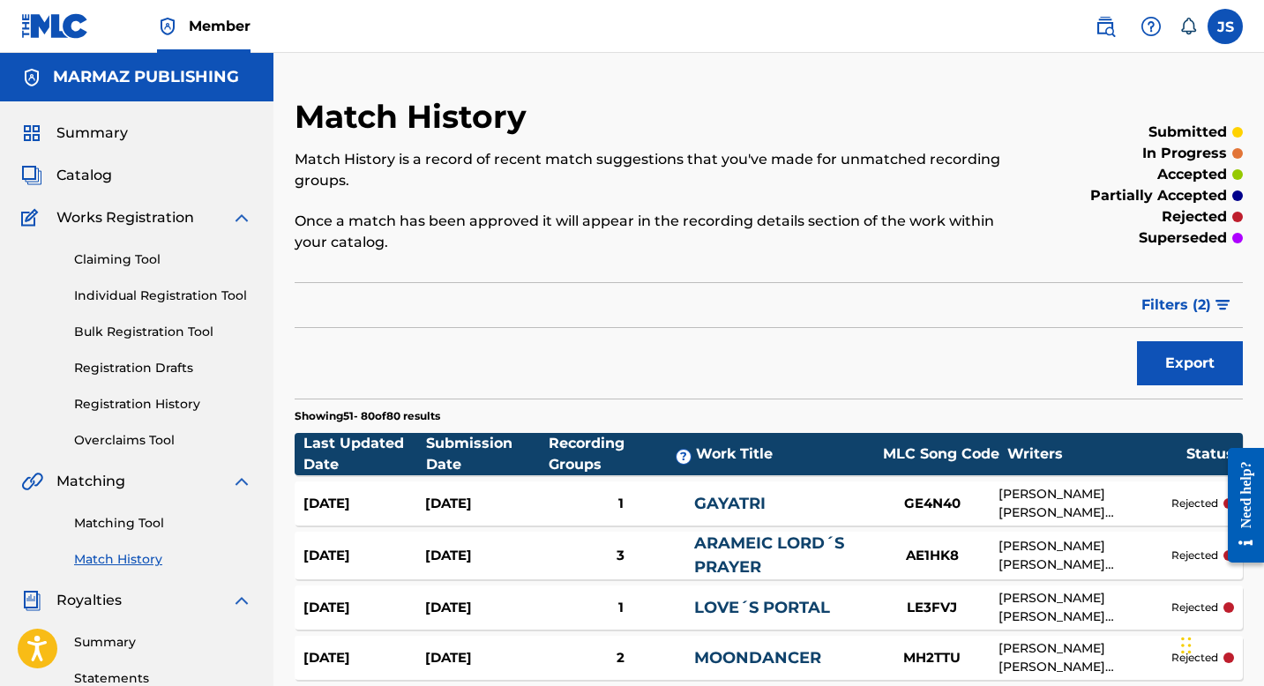
click at [133, 524] on link "Matching Tool" at bounding box center [163, 523] width 178 height 19
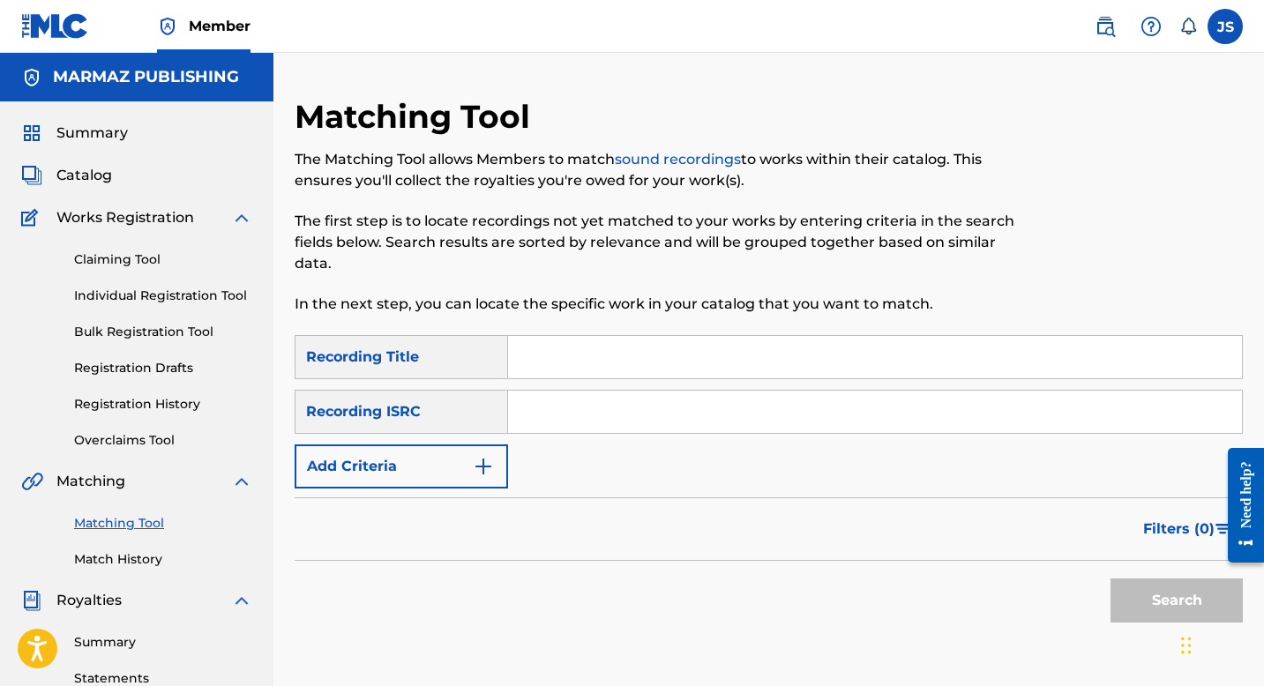
click at [610, 356] on input "Search Form" at bounding box center [875, 357] width 734 height 42
paste input "SE ACABÓ MARÍA VIOLENCIA"
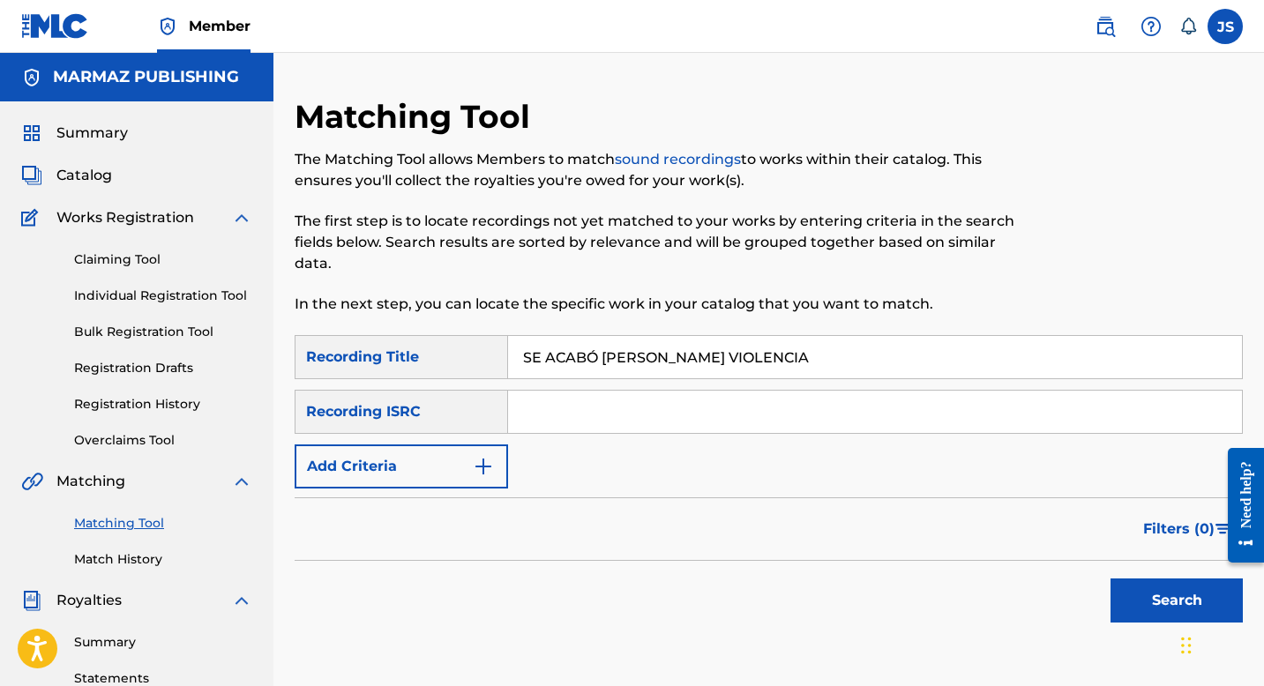
type input "SE ACABÓ MARÍA VIOLENCIA"
click at [1139, 590] on button "Search" at bounding box center [1177, 601] width 132 height 44
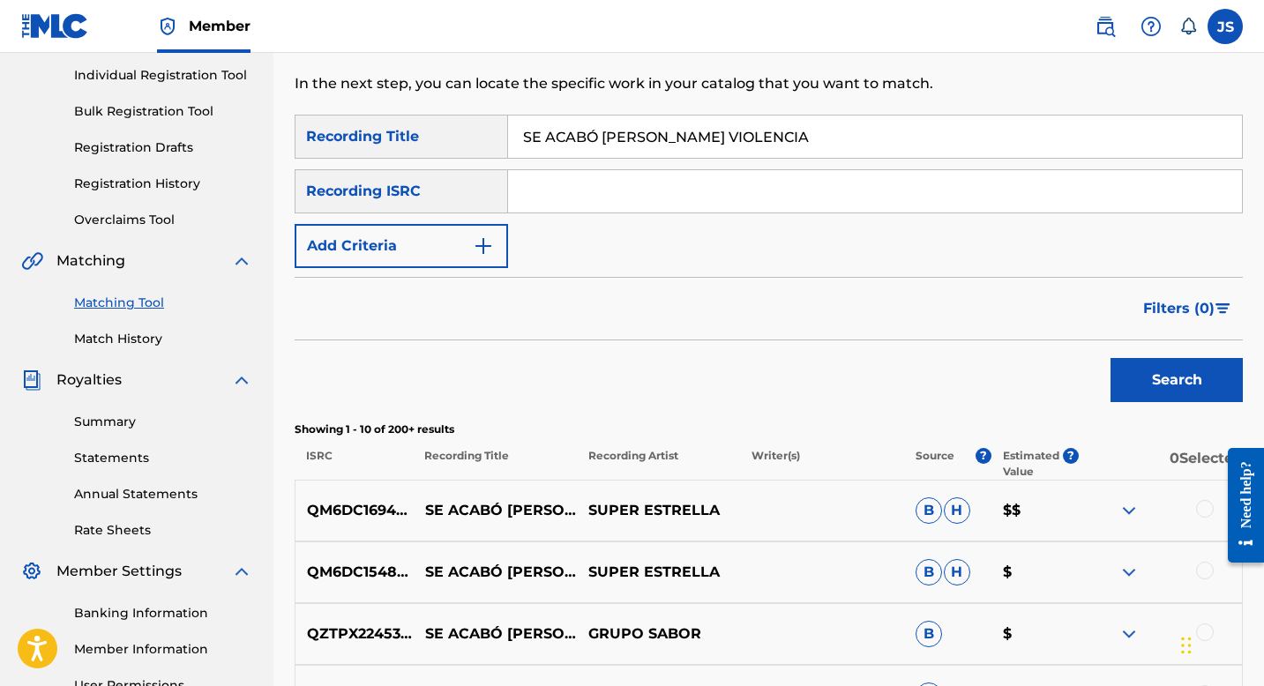
scroll to position [222, 0]
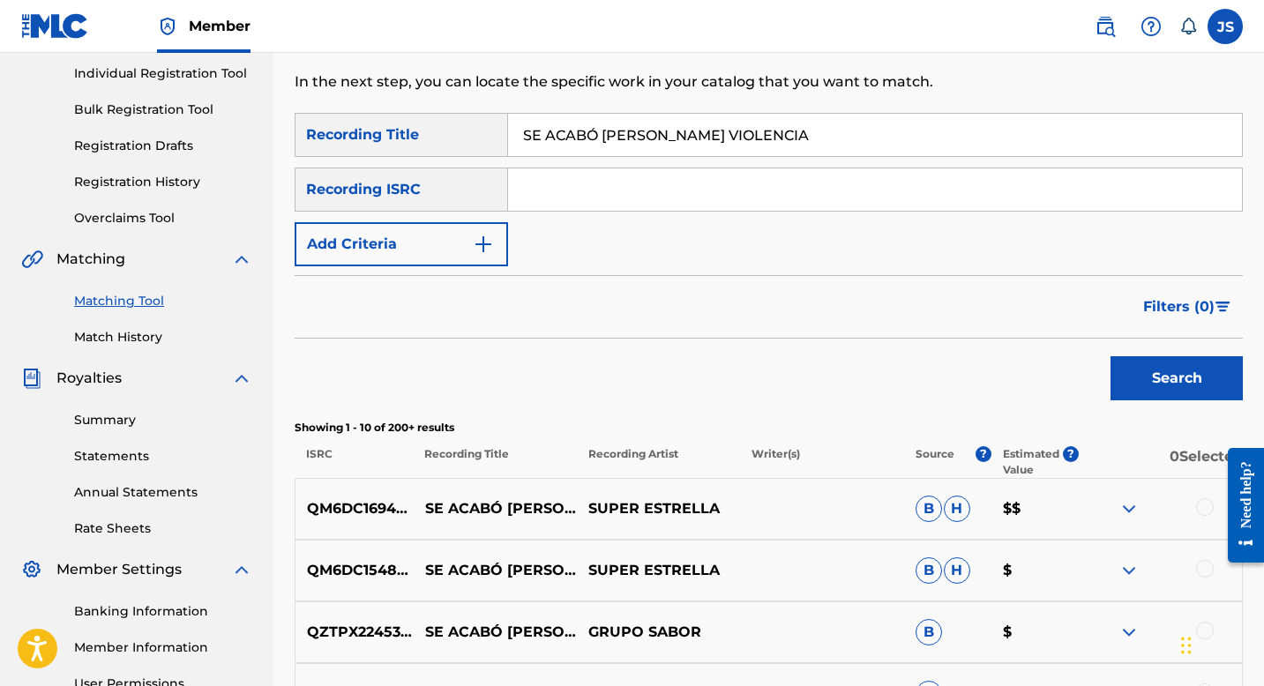
click at [538, 541] on div "QM6DC1548461 SE ACABÓ MARÍA SUPER ESTRELLA B H $" at bounding box center [769, 571] width 948 height 62
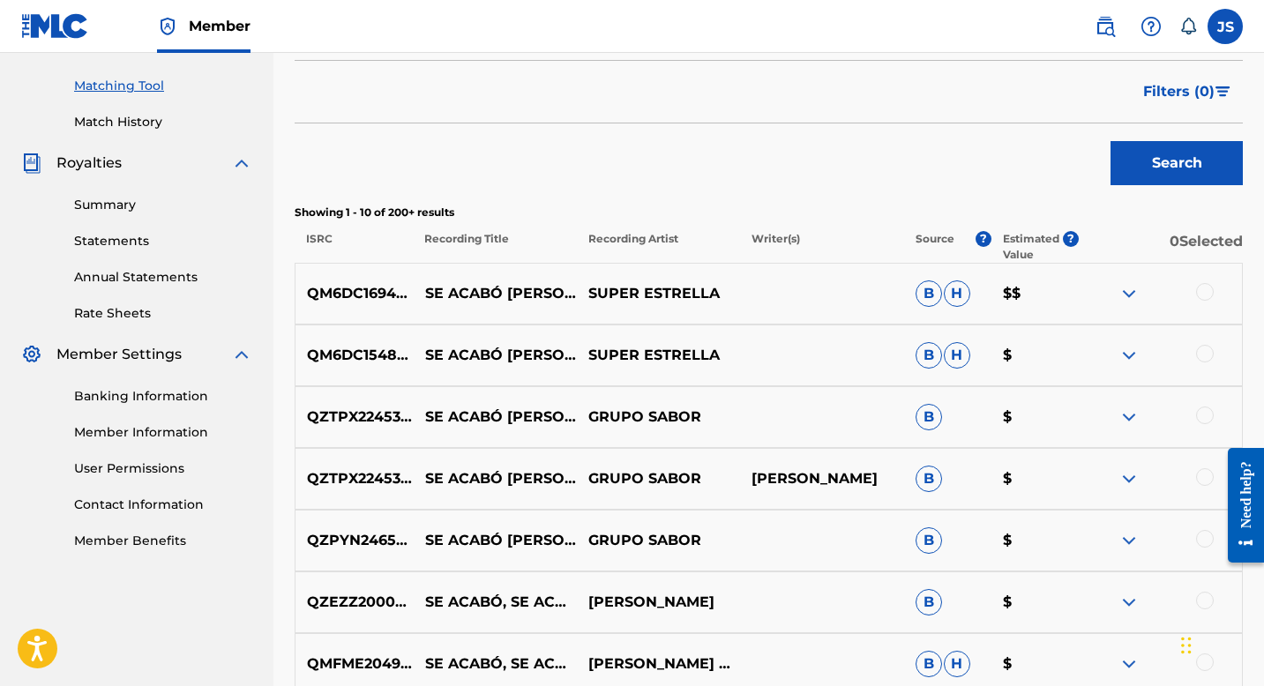
scroll to position [123, 0]
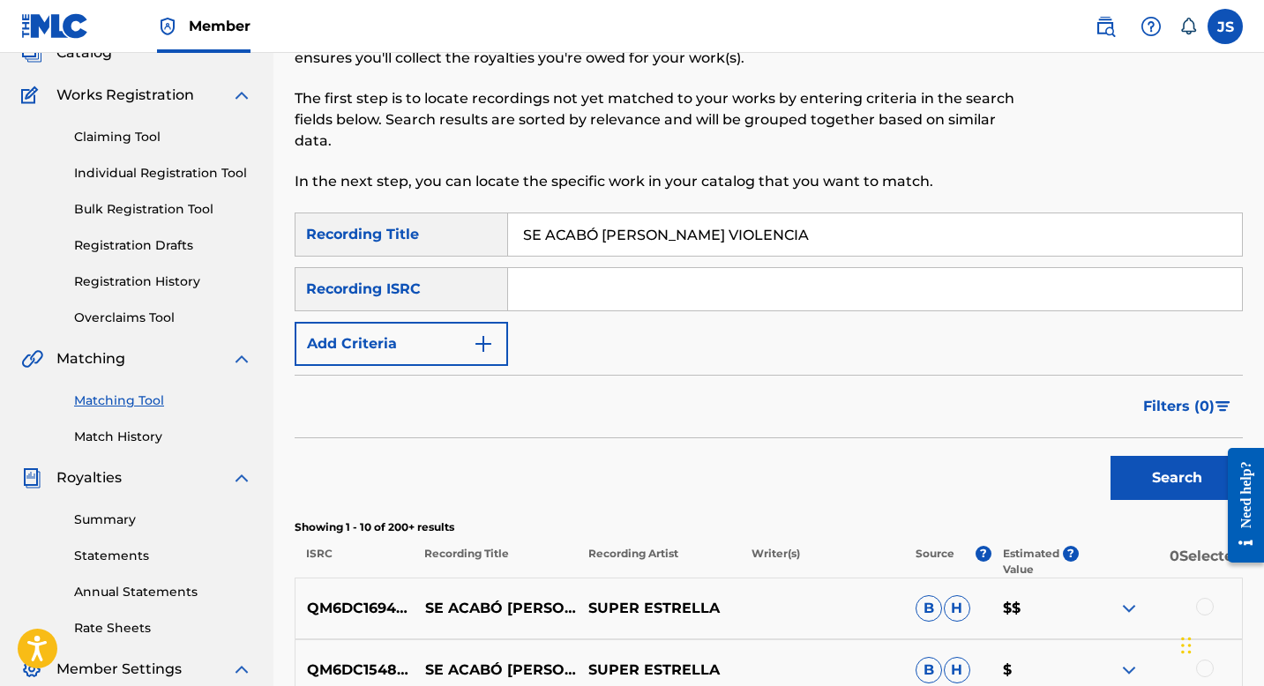
click at [453, 342] on button "Add Criteria" at bounding box center [401, 344] width 213 height 44
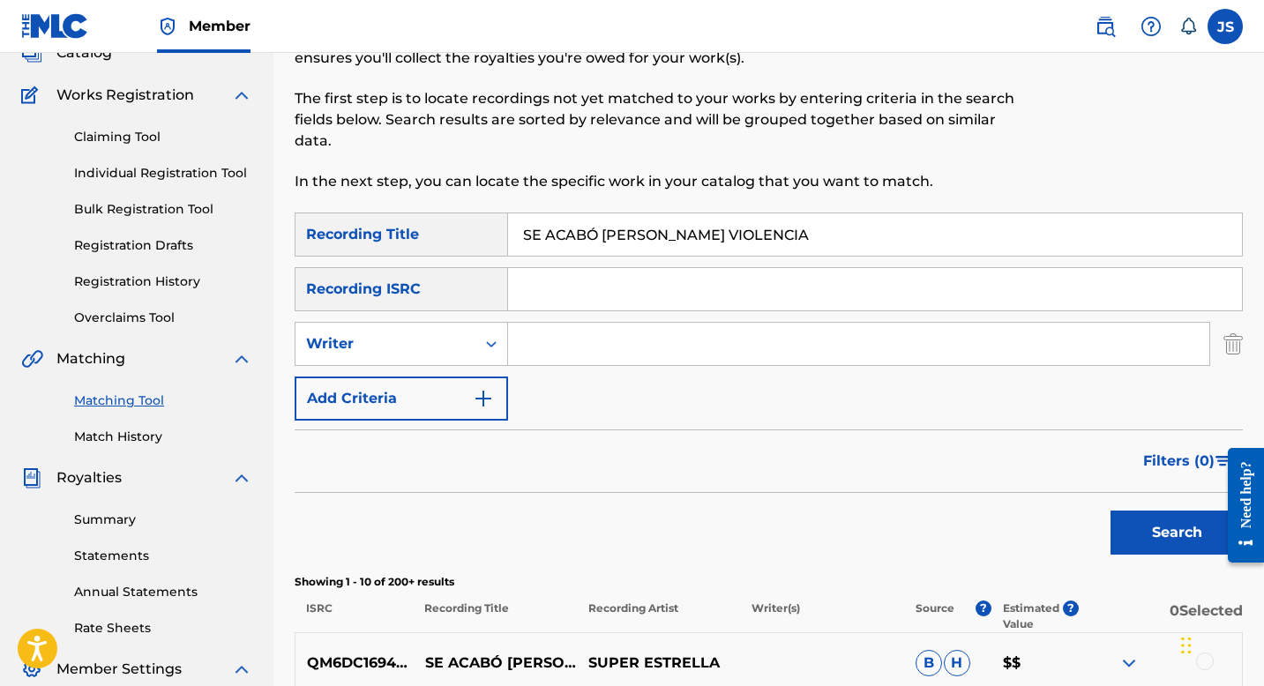
click at [550, 333] on input "Search Form" at bounding box center [858, 344] width 701 height 42
type input "[PERSON_NAME] [PERSON_NAME]"
click at [1097, 527] on div "Search" at bounding box center [769, 528] width 948 height 71
click at [1160, 528] on button "Search" at bounding box center [1177, 533] width 132 height 44
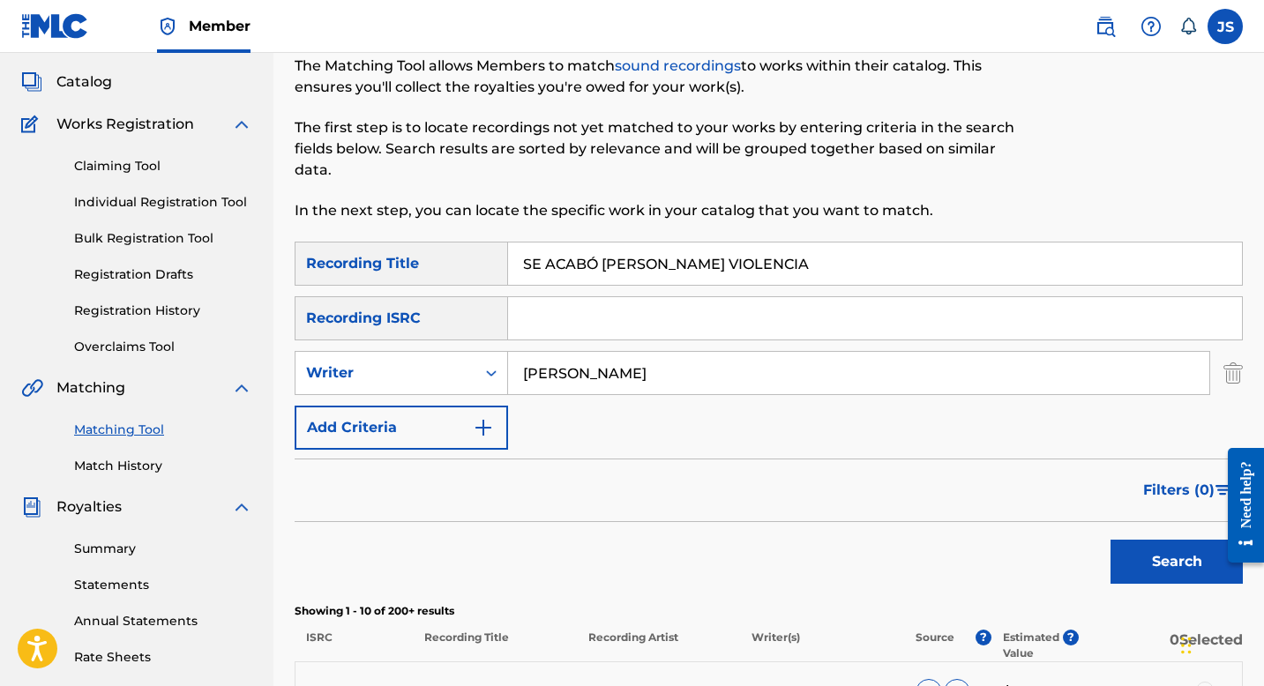
scroll to position [78, 0]
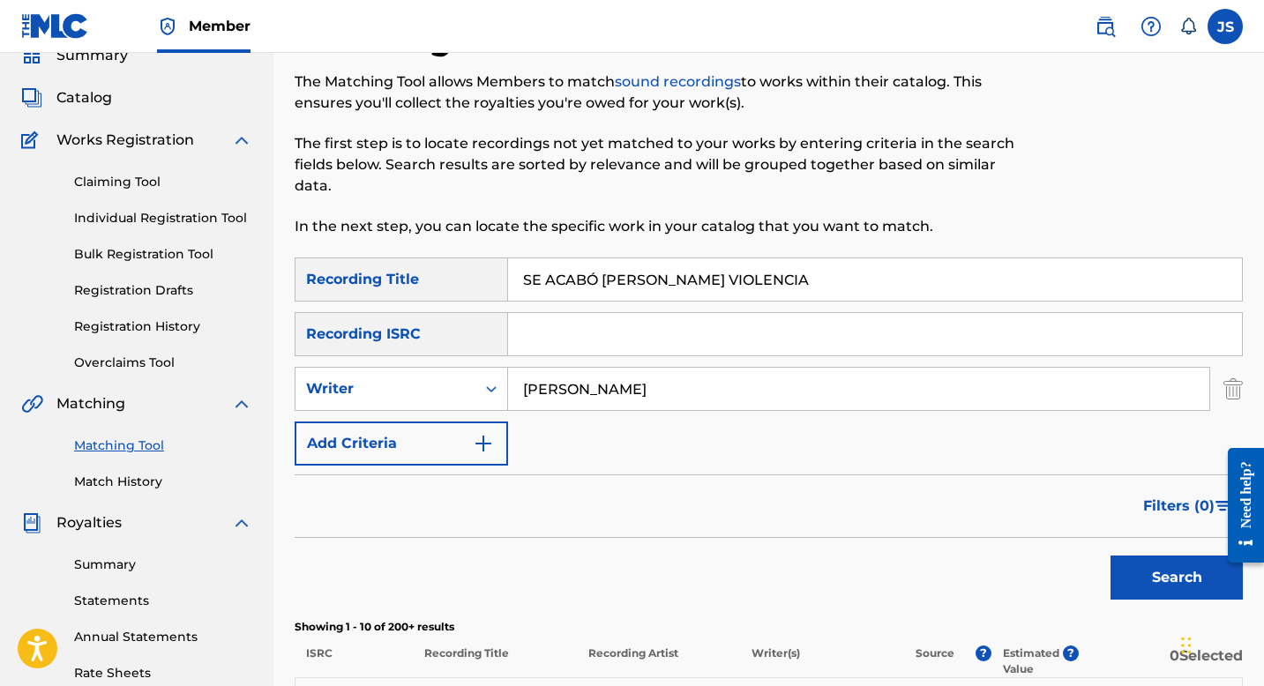
click at [585, 283] on input "SE ACABÓ MARÍA VIOLENCIA" at bounding box center [875, 279] width 734 height 42
paste input "ME ACABARON LOS BRINCOS"
type input "SE ME ACABARON LOS BRINCOS"
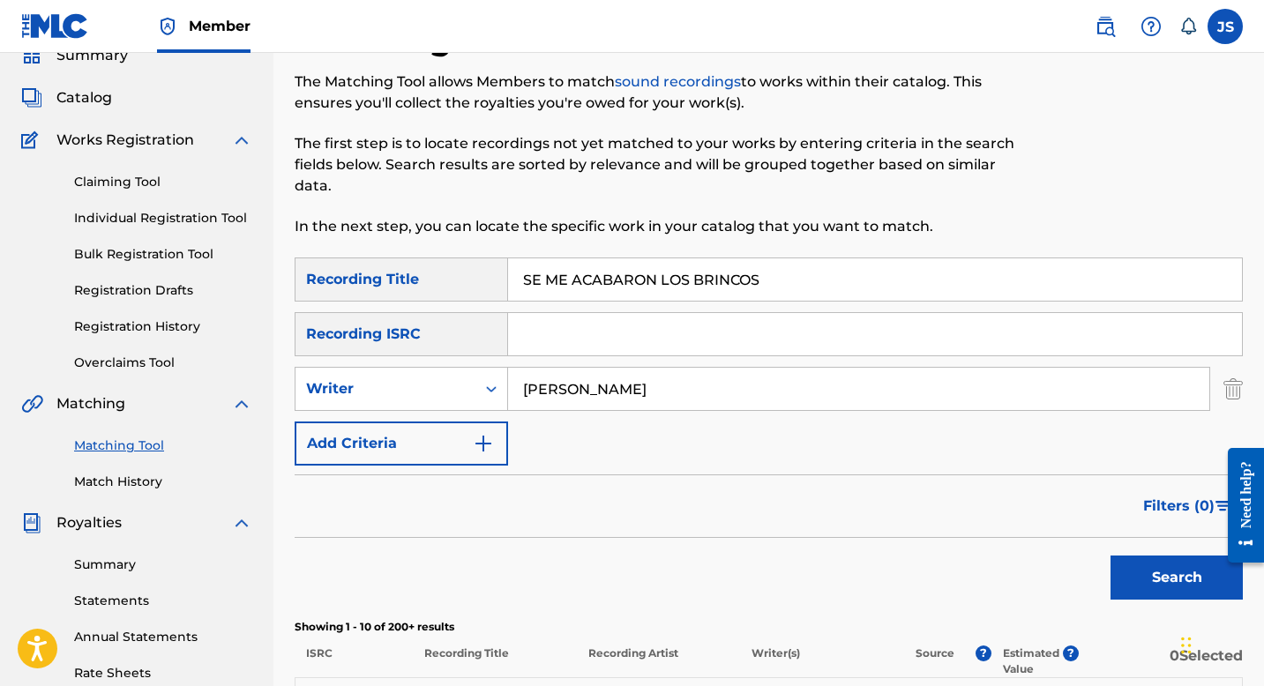
click at [1165, 588] on button "Search" at bounding box center [1177, 578] width 132 height 44
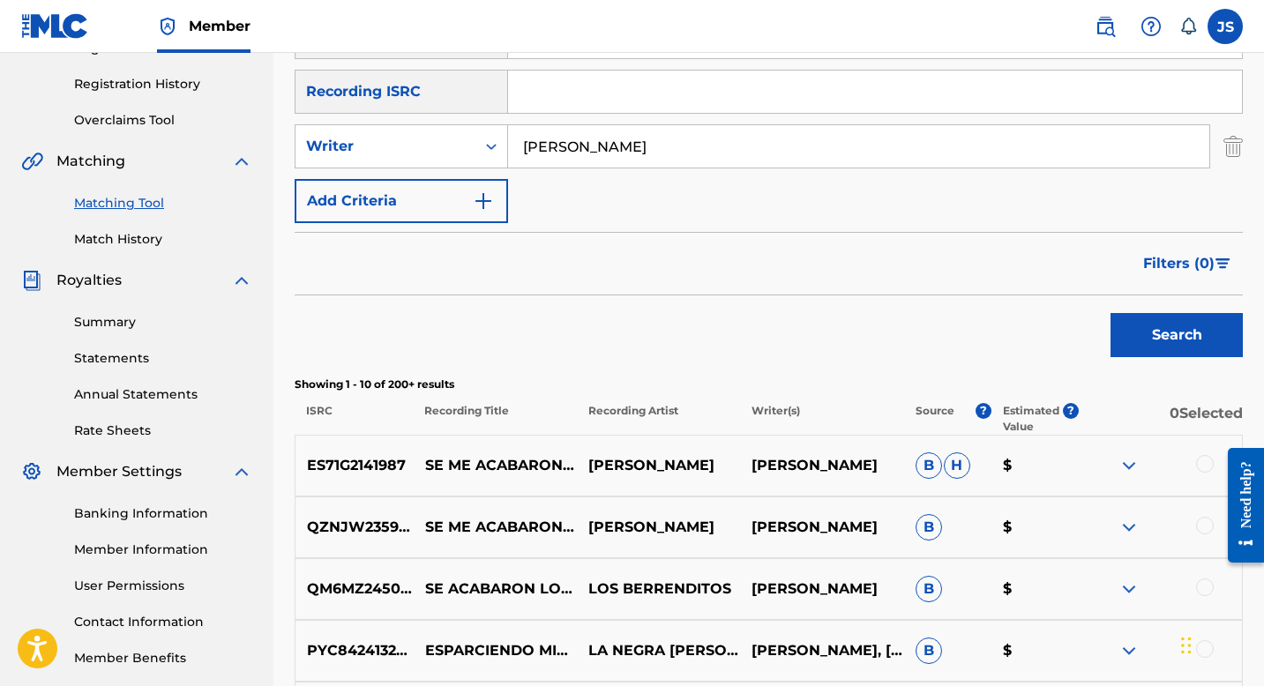
scroll to position [322, 0]
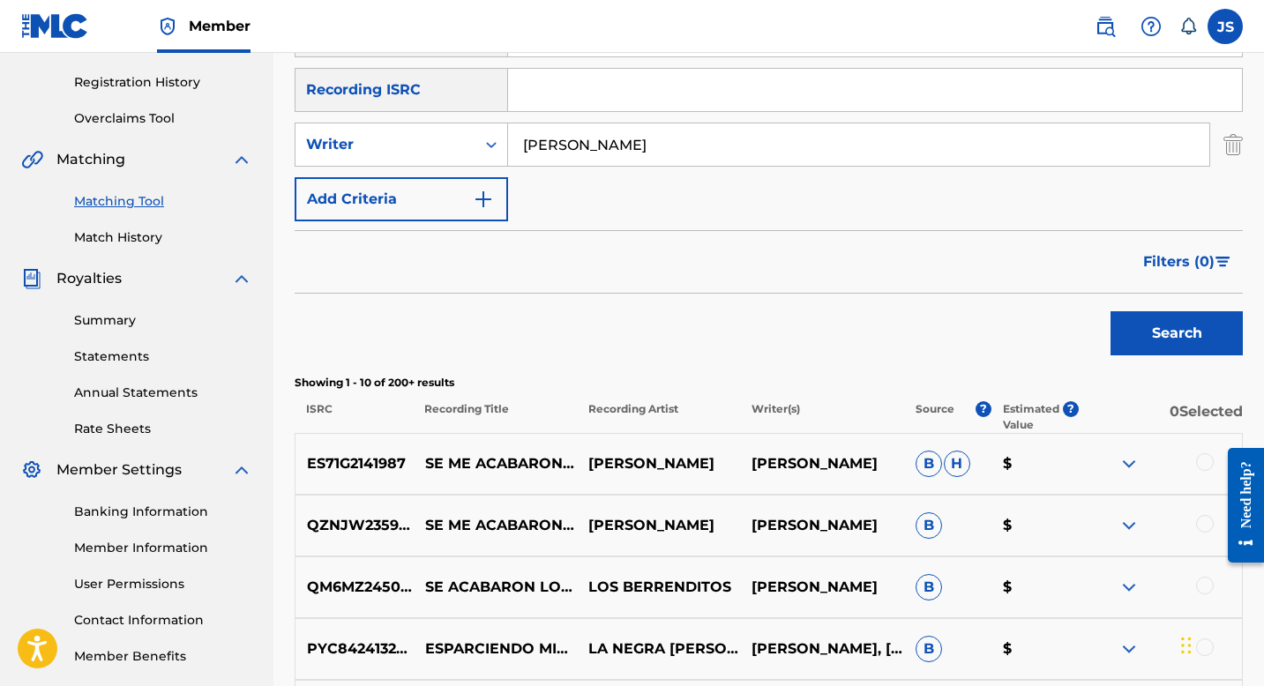
click at [1203, 461] on div at bounding box center [1205, 462] width 18 height 18
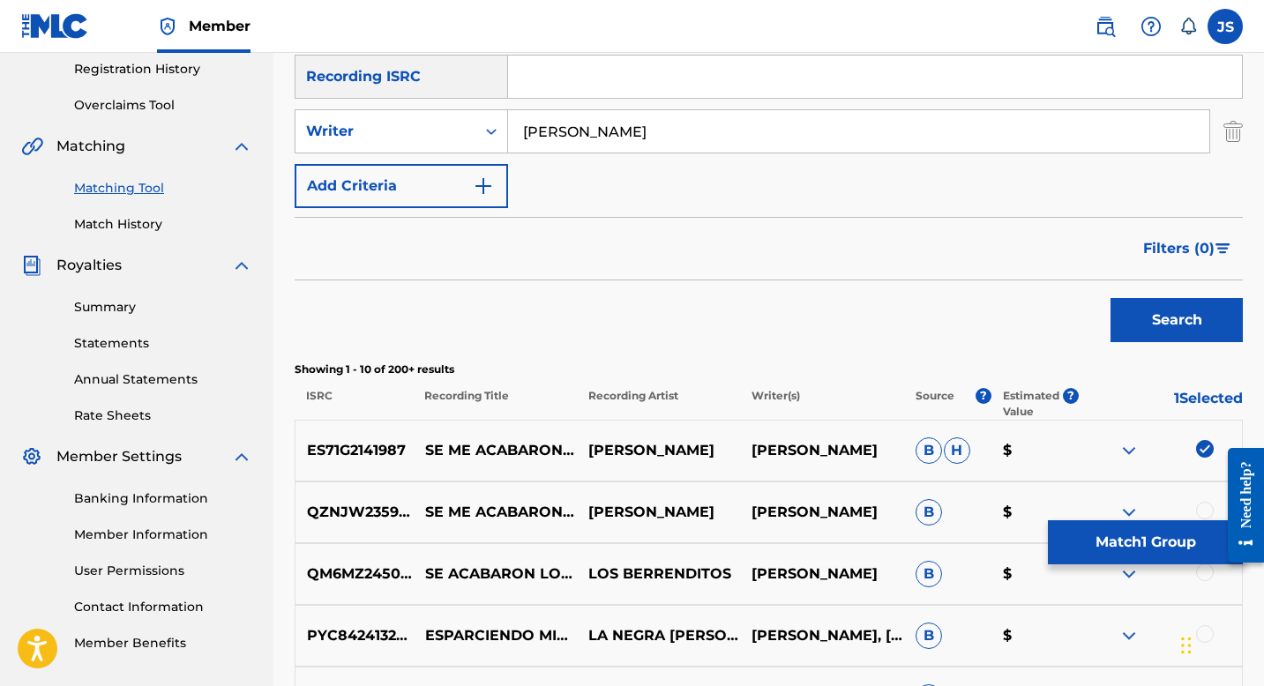
scroll to position [348, 0]
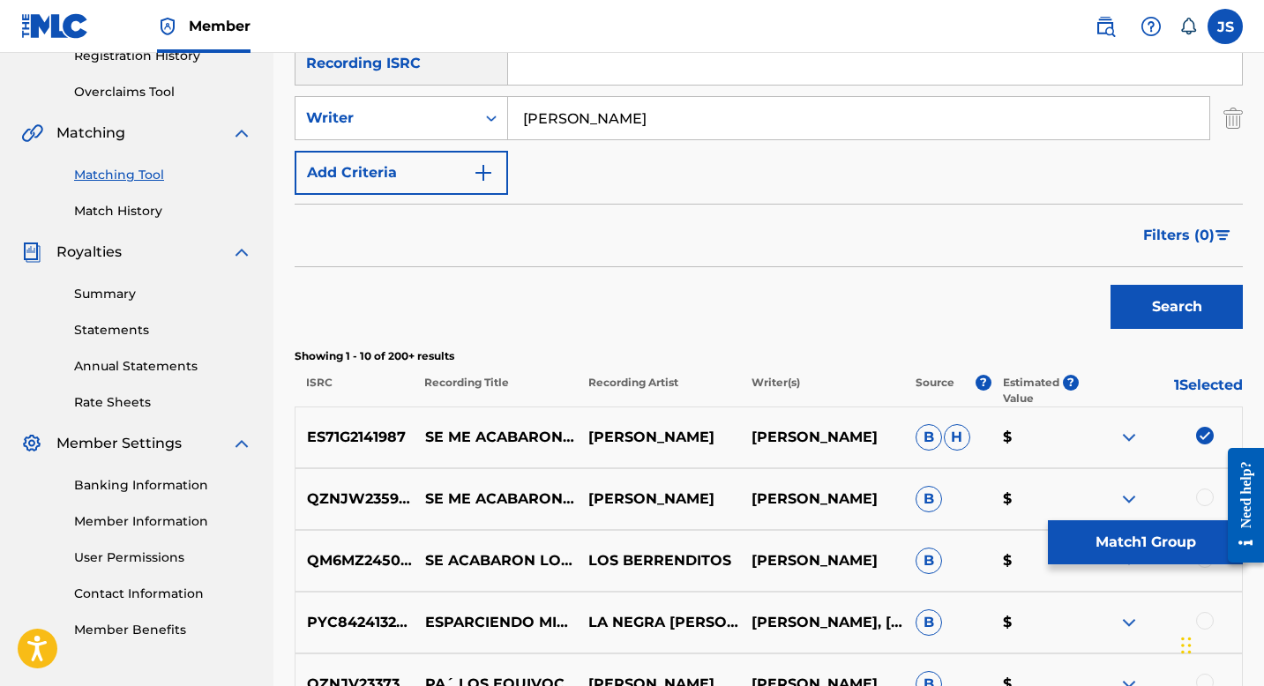
click at [1205, 487] on div "QZNJW2359350 SE ME ACABARON LOS BRINCOS BLAS RUIZ BLAS RUIZ B $" at bounding box center [769, 499] width 948 height 62
click at [1205, 496] on div at bounding box center [1205, 498] width 18 height 18
click at [1109, 536] on button "Match 2 Groups" at bounding box center [1145, 543] width 195 height 44
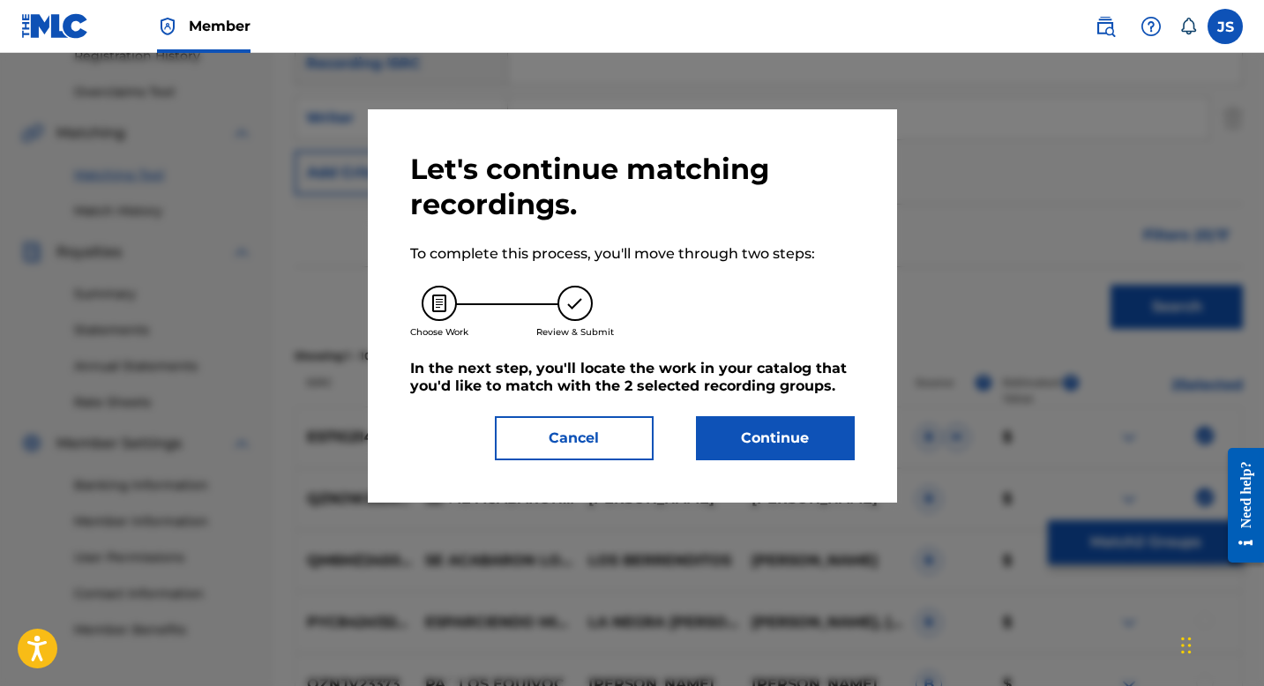
click at [820, 448] on button "Continue" at bounding box center [775, 438] width 159 height 44
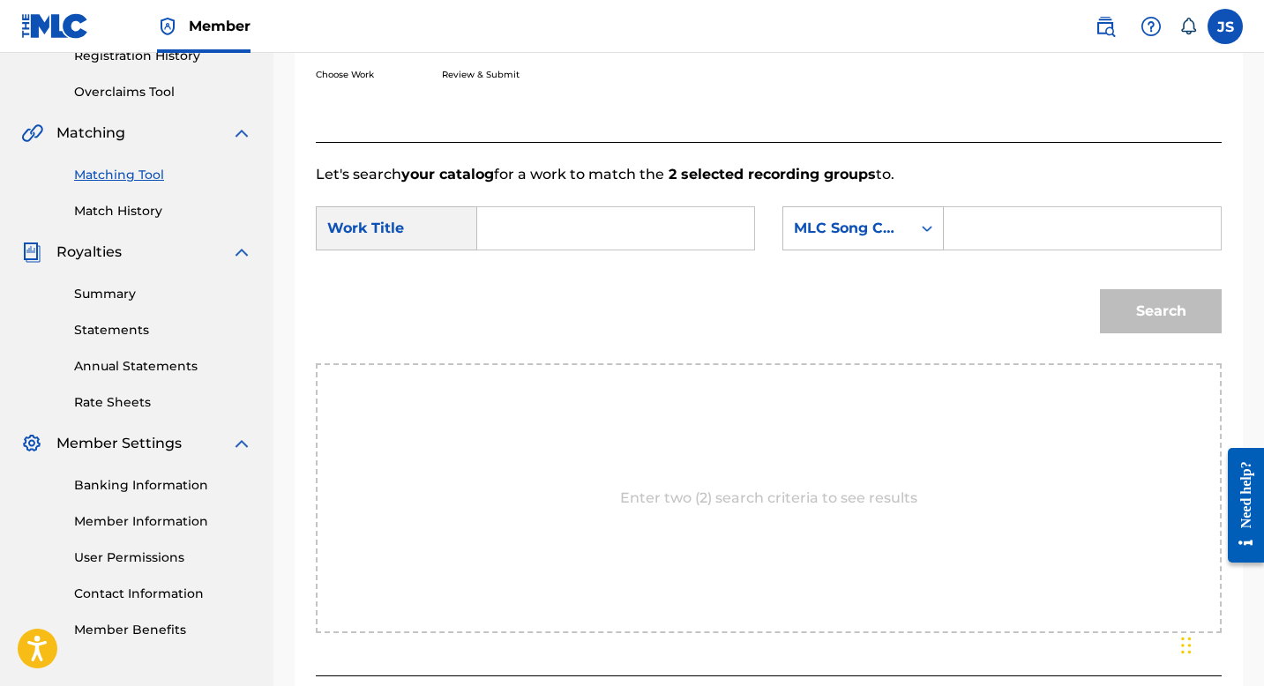
click at [550, 234] on input "Search Form" at bounding box center [615, 228] width 247 height 42
paste input "SE ME ACABARON LOS BRINCOS"
type input "SE ME ACABARON LOS BRINCOS"
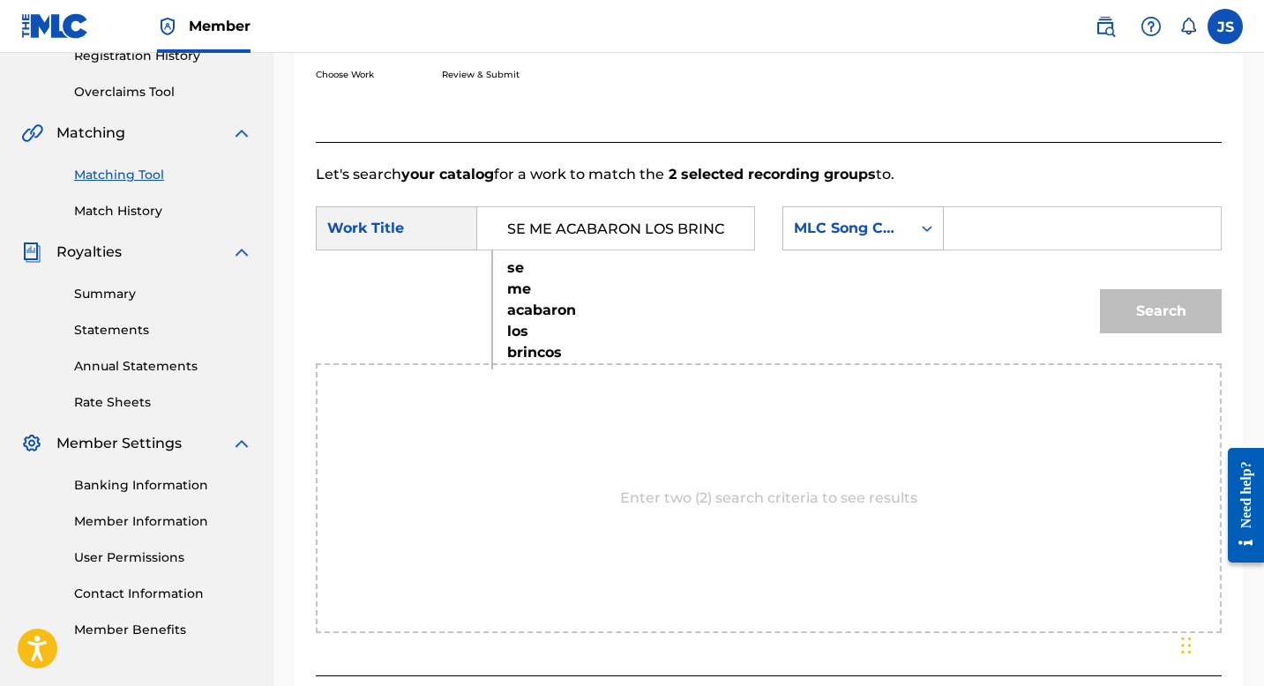
click at [982, 248] on input "Search Form" at bounding box center [1082, 228] width 247 height 42
paste input "S66TDJ"
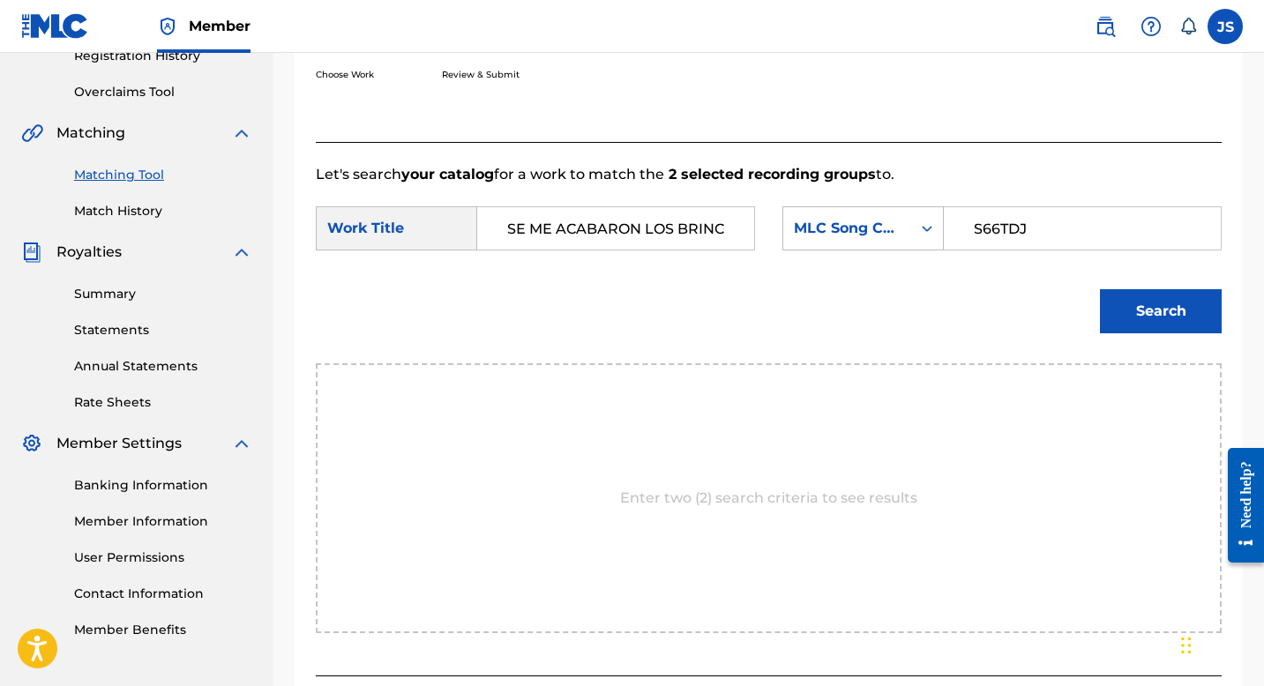
type input "S66TDJ"
click at [1142, 286] on div "Search" at bounding box center [1156, 307] width 131 height 71
click at [1143, 297] on button "Search" at bounding box center [1161, 311] width 122 height 44
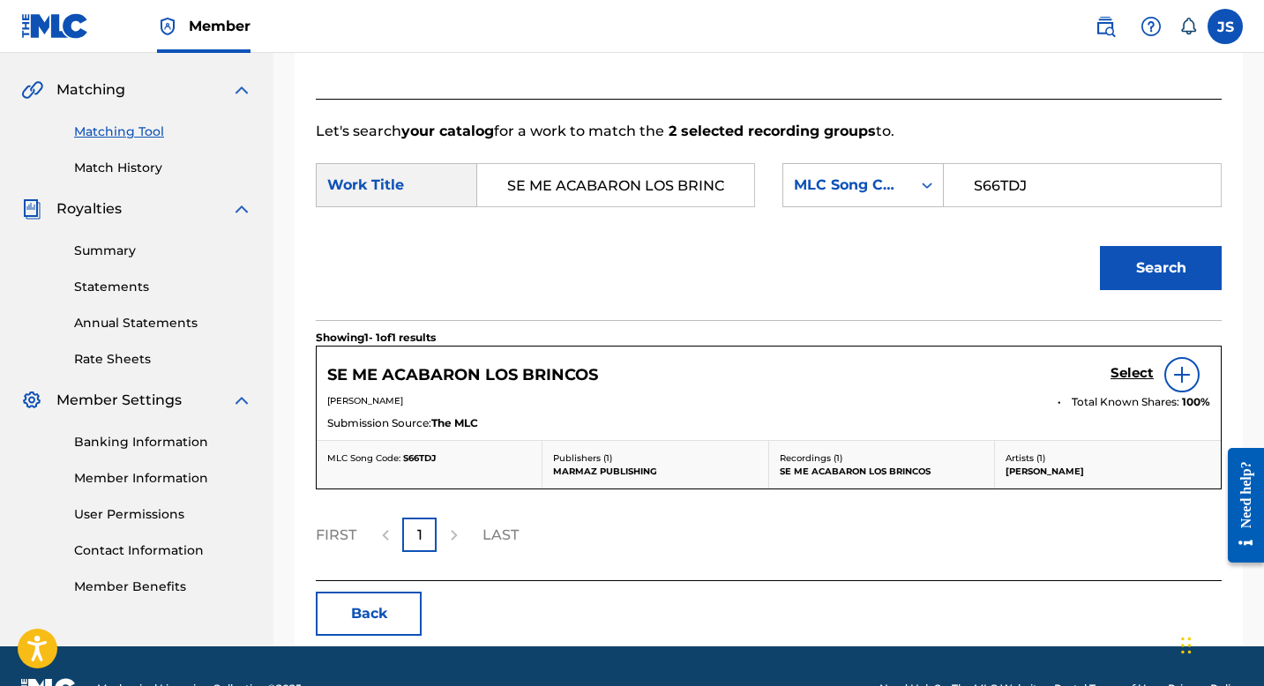
scroll to position [403, 0]
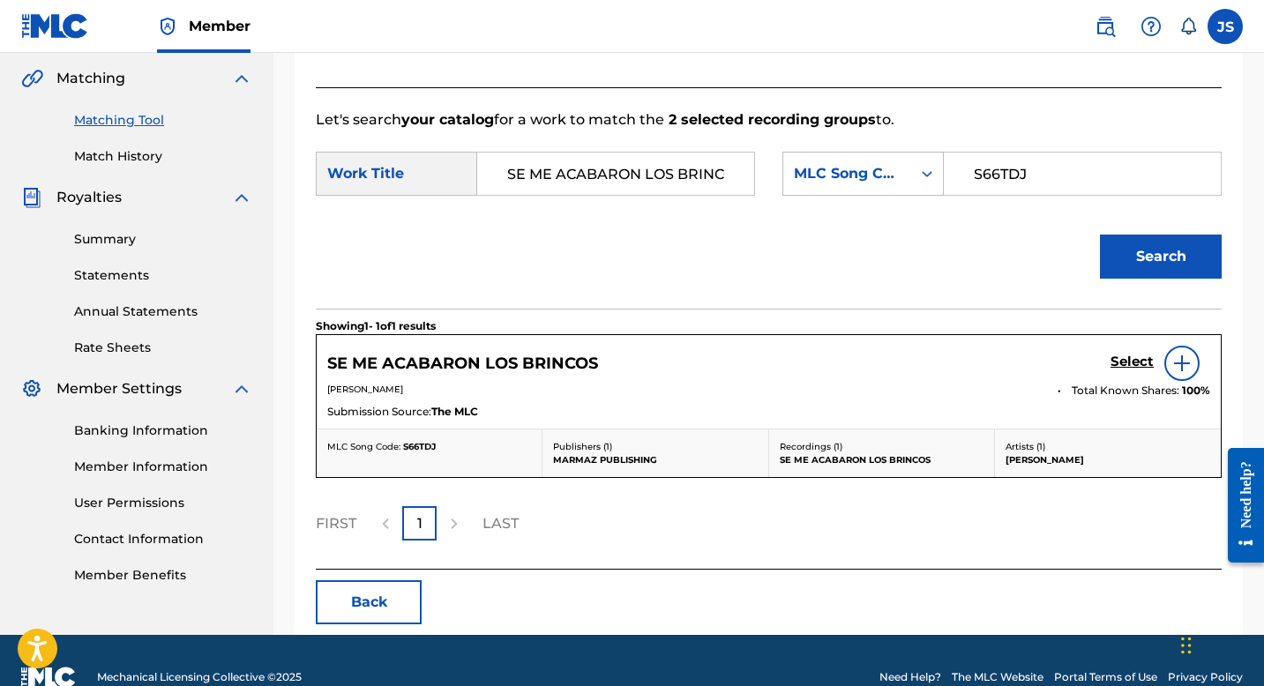
click at [1121, 363] on h5 "Select" at bounding box center [1132, 362] width 43 height 17
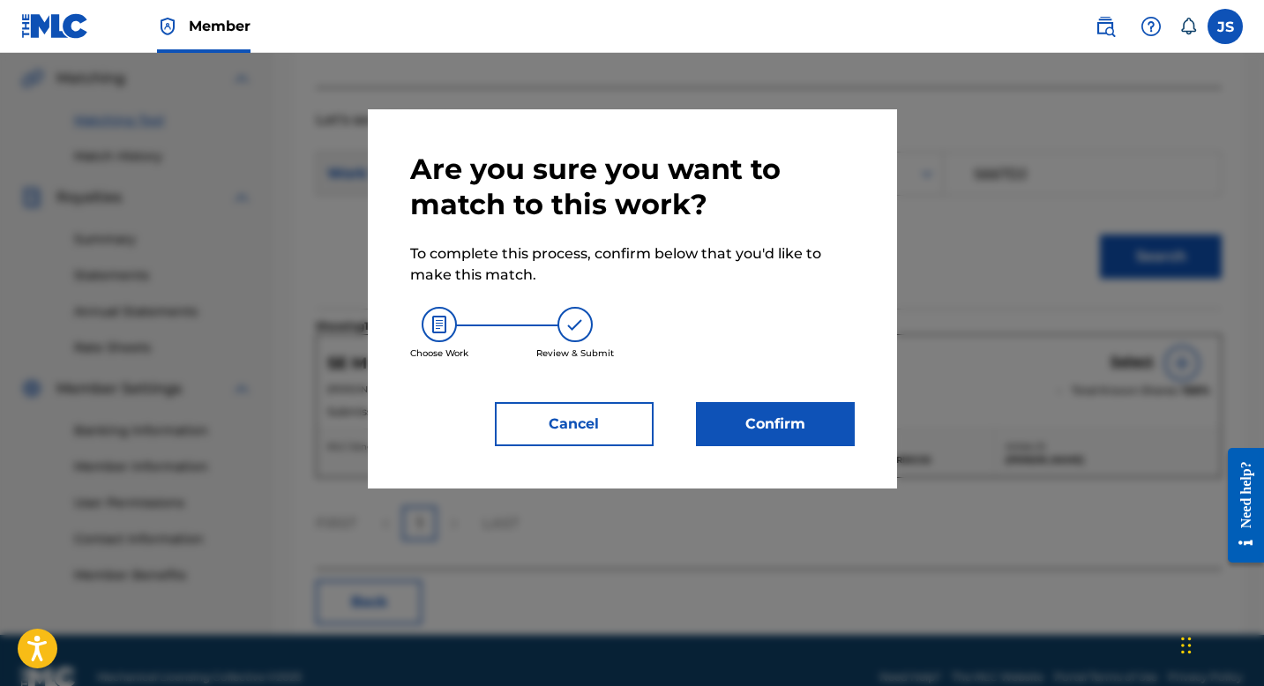
click at [776, 433] on button "Confirm" at bounding box center [775, 424] width 159 height 44
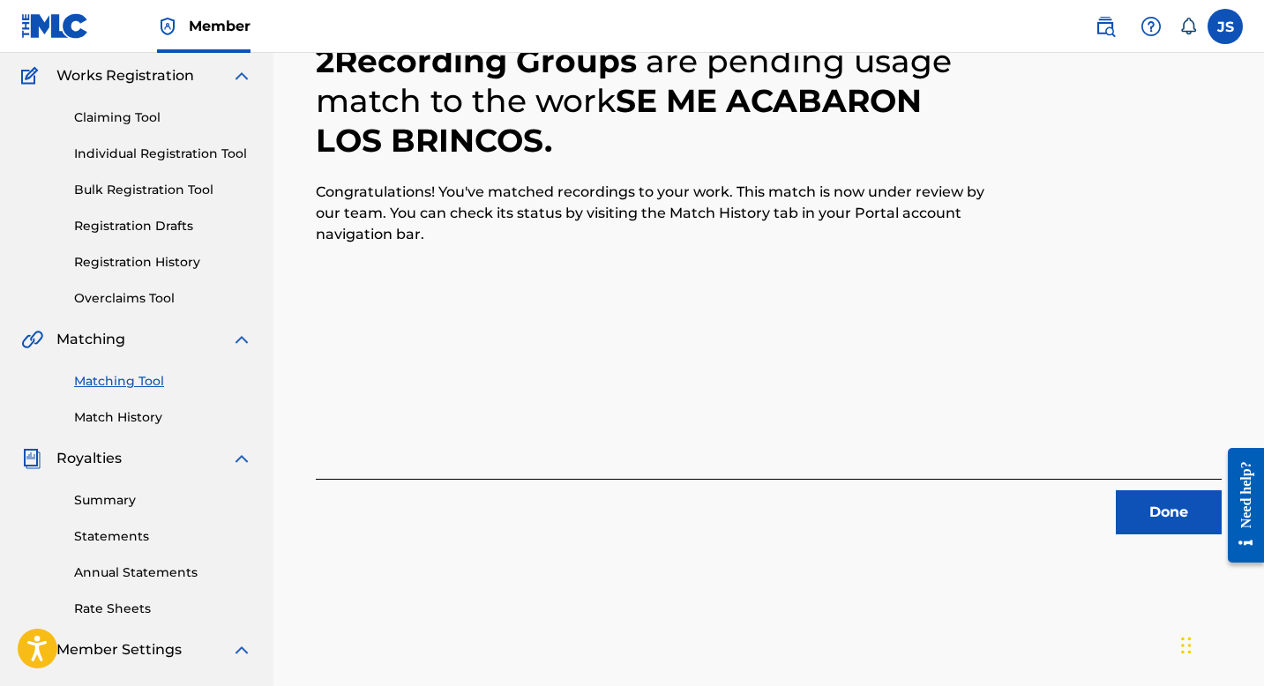
scroll to position [162, 0]
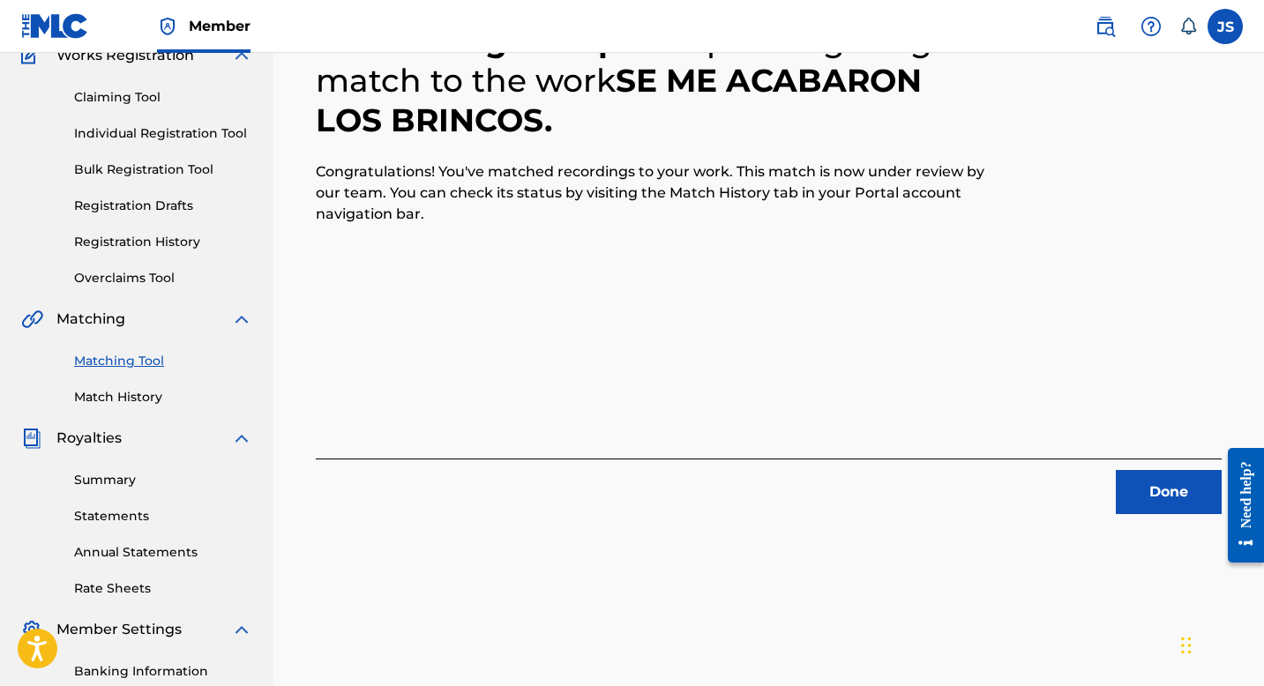
click at [1120, 480] on button "Done" at bounding box center [1169, 492] width 106 height 44
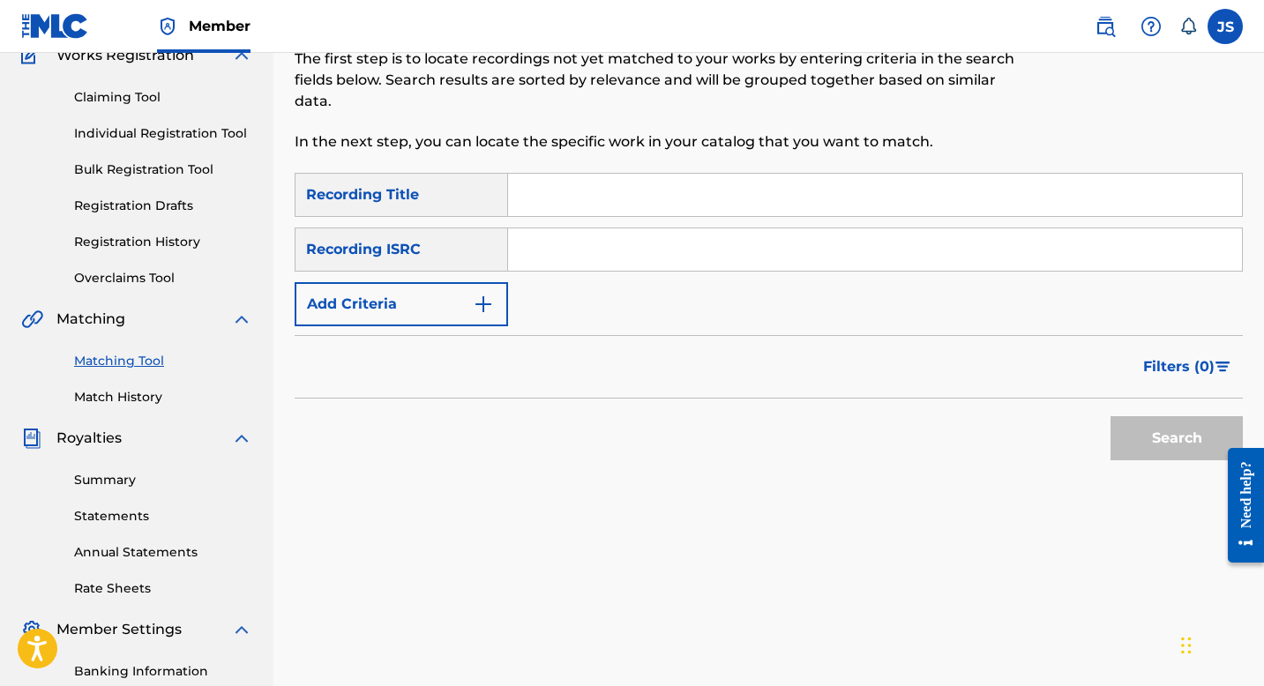
click at [552, 213] on input "Search Form" at bounding box center [875, 195] width 734 height 42
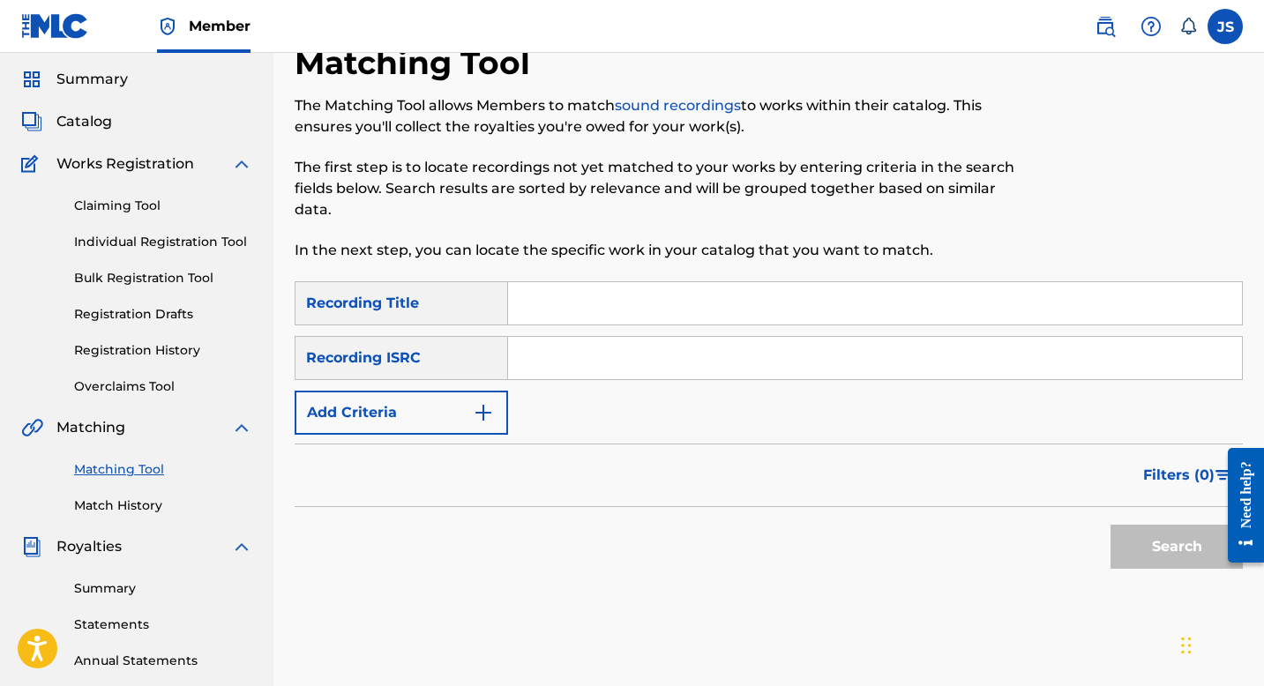
scroll to position [47, 0]
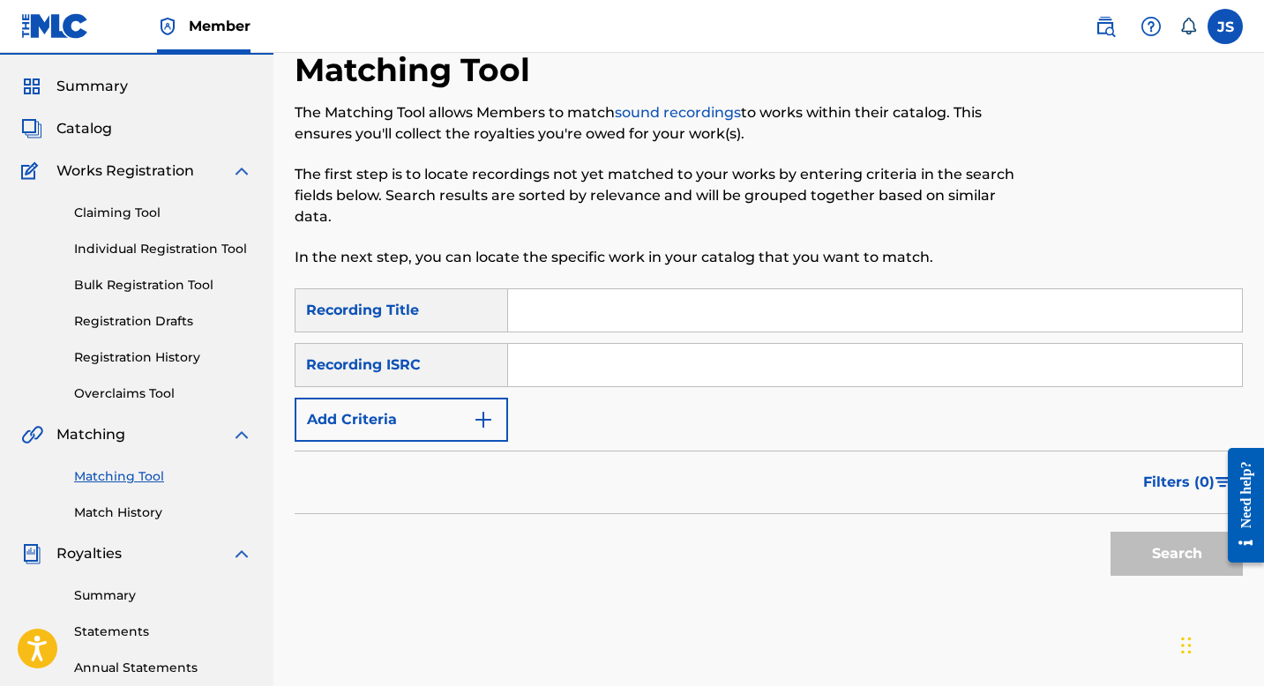
paste input "S66TDJ"
type input "S66TDJ"
paste input "SE ME ACABARON LOS BRINCOS"
type input "SE ME ACABARON LOS BRINCOS"
click at [1151, 543] on button "Search" at bounding box center [1177, 554] width 132 height 44
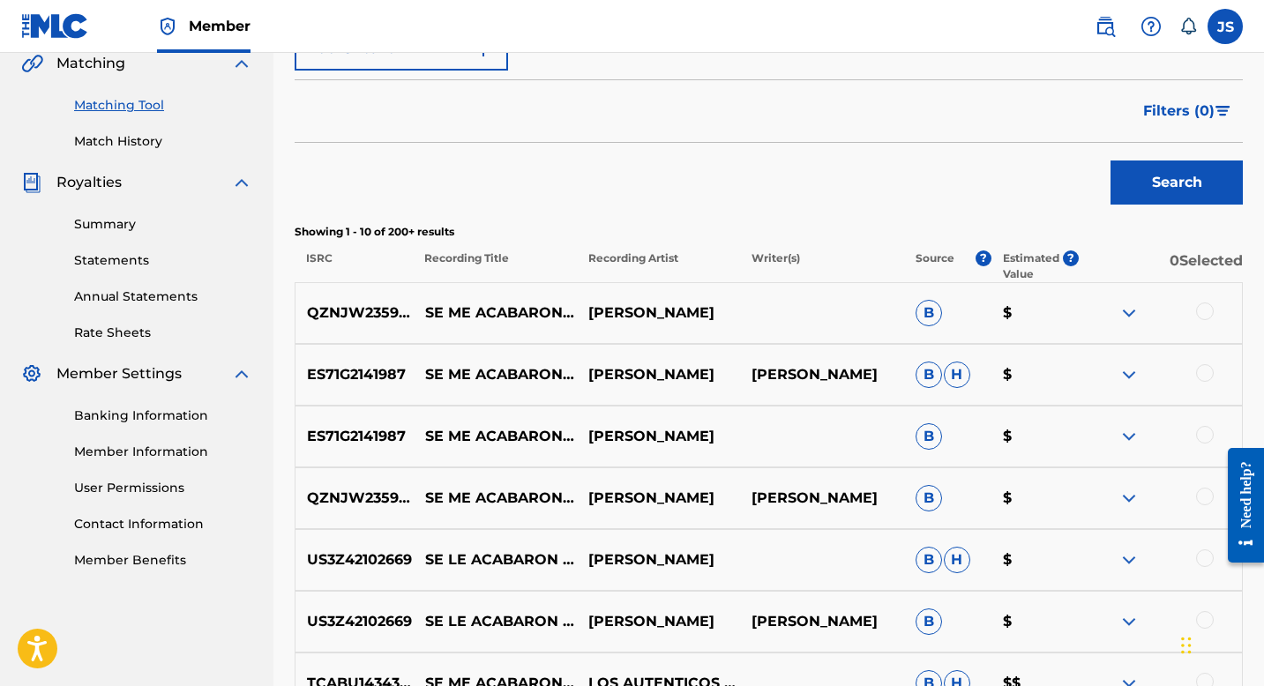
scroll to position [424, 0]
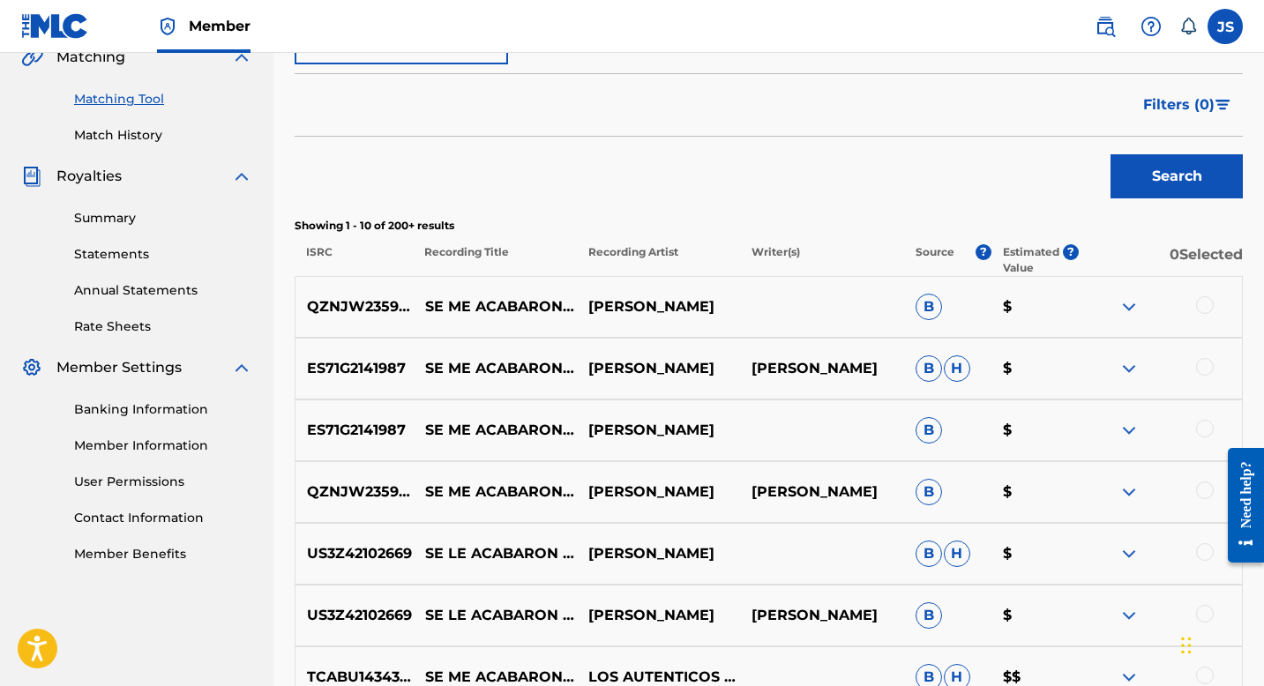
click at [1197, 484] on div at bounding box center [1160, 492] width 163 height 21
click at [1202, 486] on div at bounding box center [1205, 491] width 18 height 18
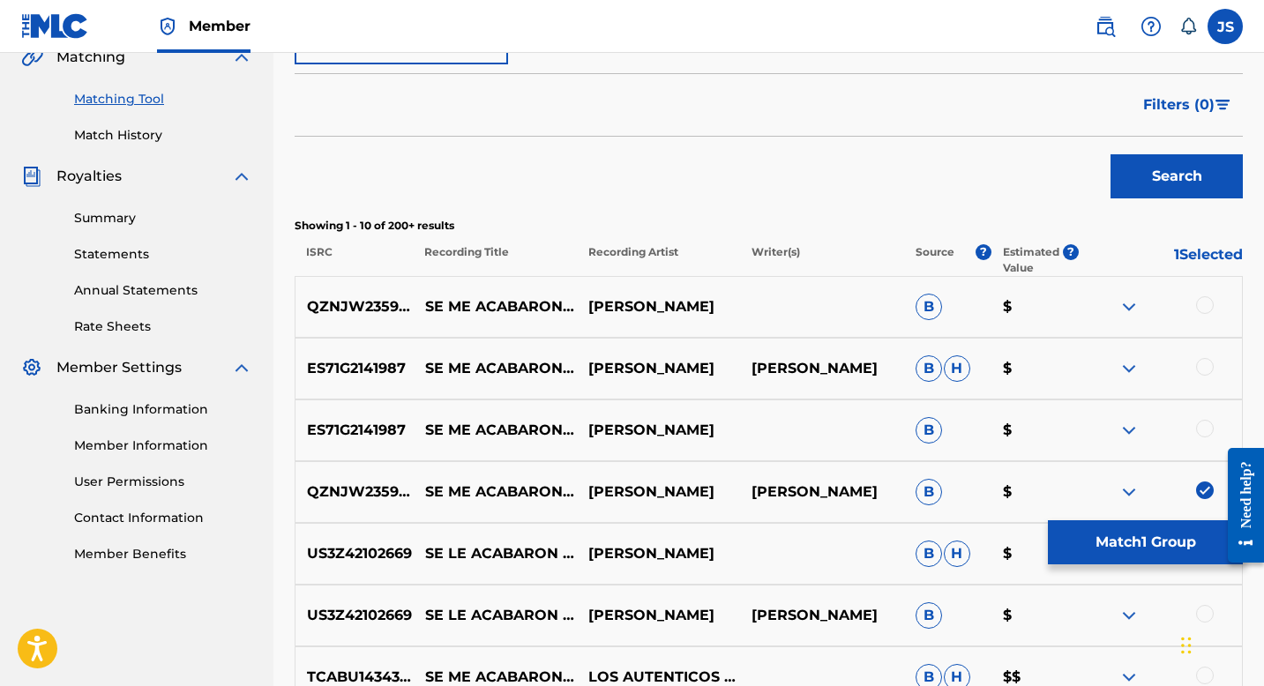
click at [1203, 424] on div at bounding box center [1205, 429] width 18 height 18
click at [1207, 365] on div at bounding box center [1205, 367] width 18 height 18
click at [1202, 305] on div at bounding box center [1205, 305] width 18 height 18
click at [1090, 530] on button "Match 4 Groups" at bounding box center [1145, 543] width 195 height 44
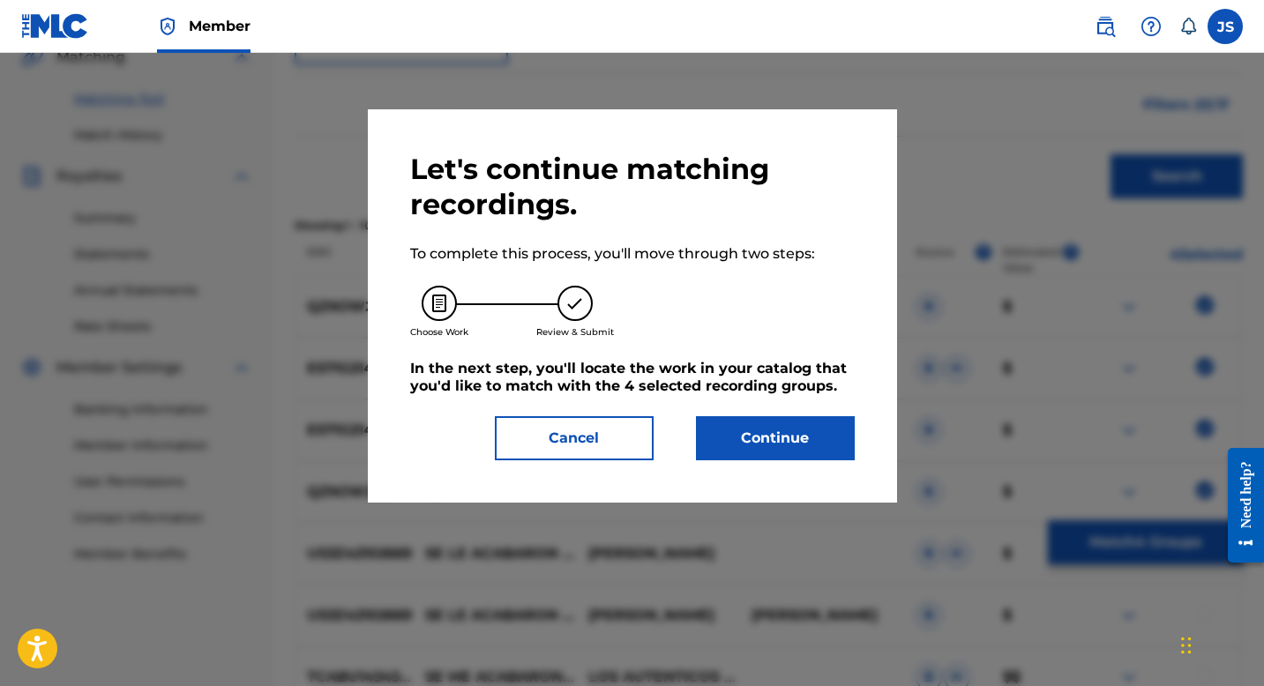
click at [828, 431] on button "Continue" at bounding box center [775, 438] width 159 height 44
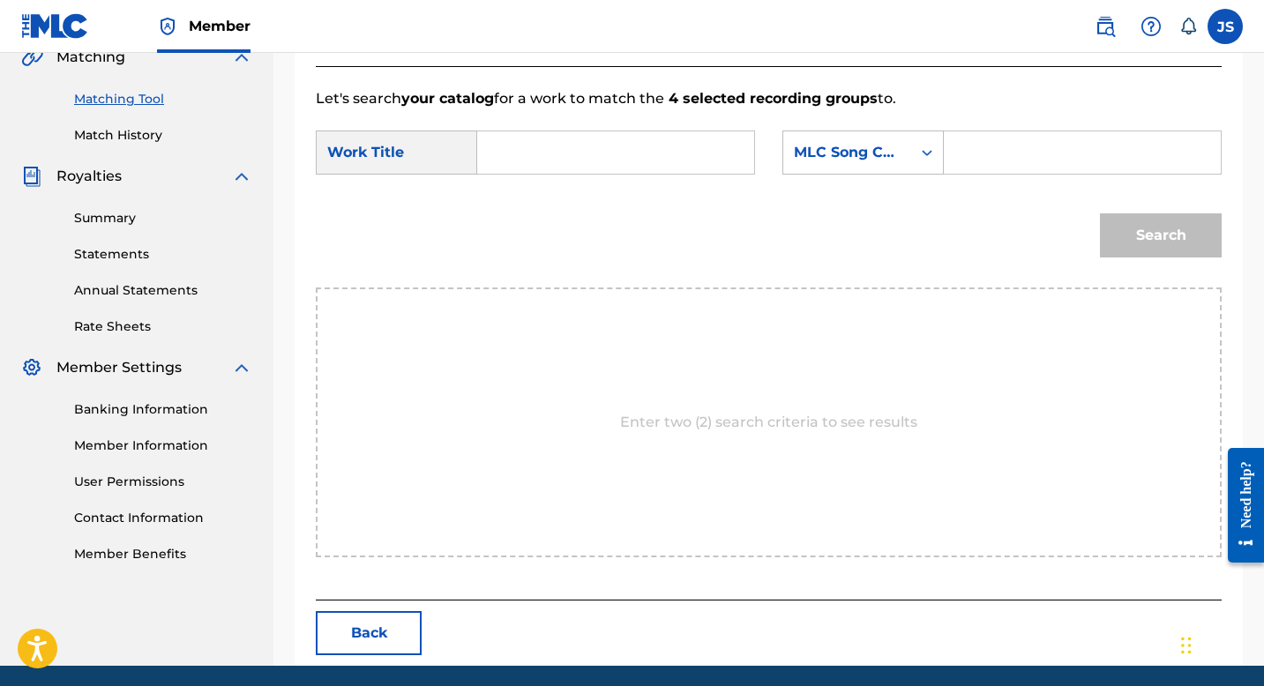
click at [626, 147] on input "Search Form" at bounding box center [615, 152] width 247 height 42
paste input "SE ME ACABARON LOS BRINCOS"
type input "SE ME ACABARON LOS BRINCOS"
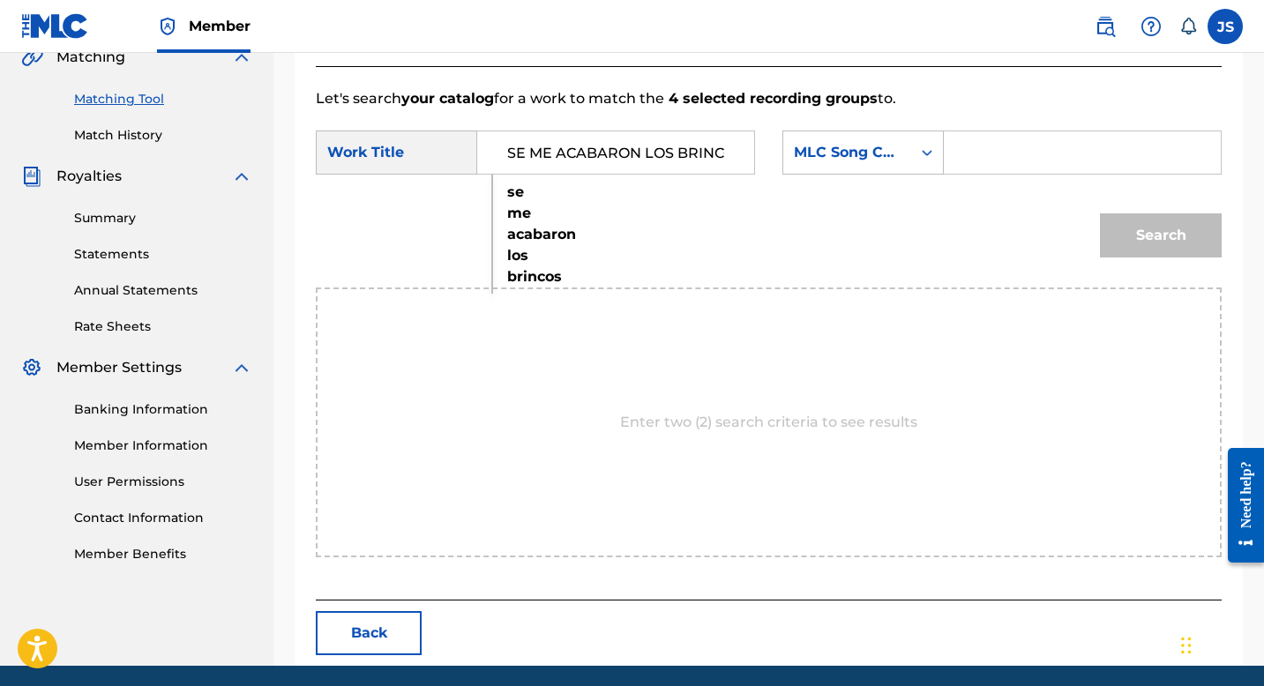
click at [960, 151] on input "Search Form" at bounding box center [1082, 152] width 247 height 42
paste input "S66TDJ"
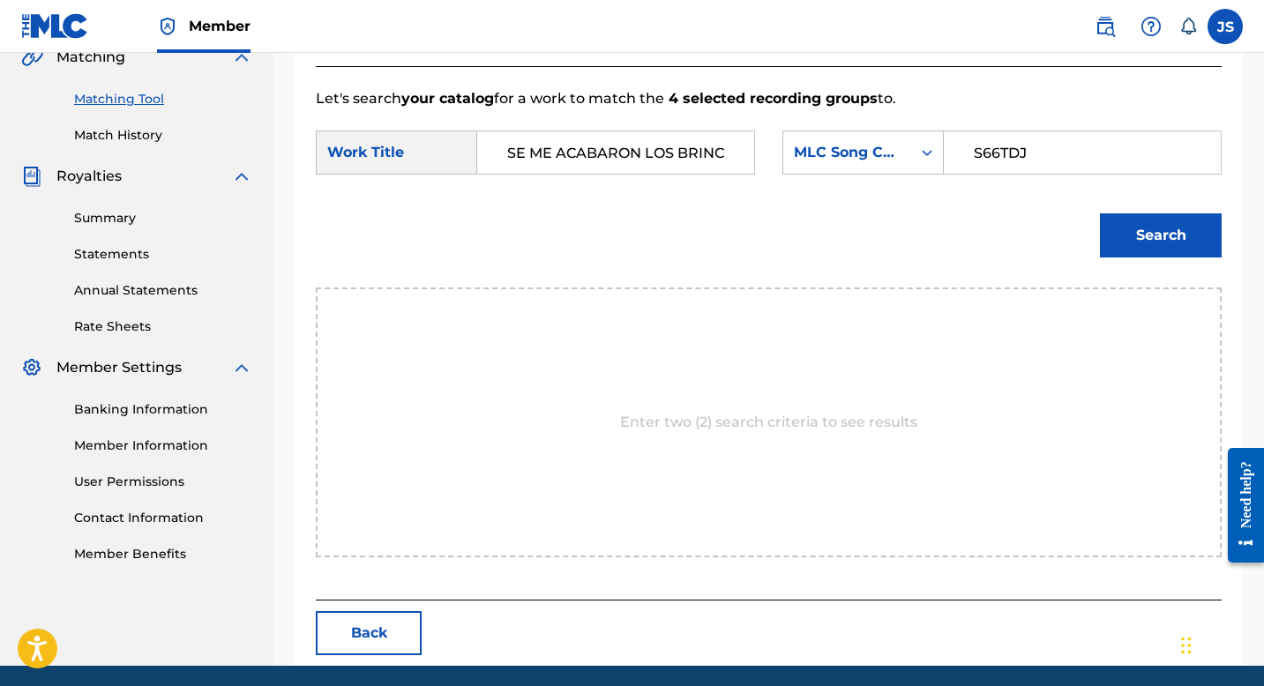
type input "S66TDJ"
click at [1111, 228] on button "Search" at bounding box center [1161, 235] width 122 height 44
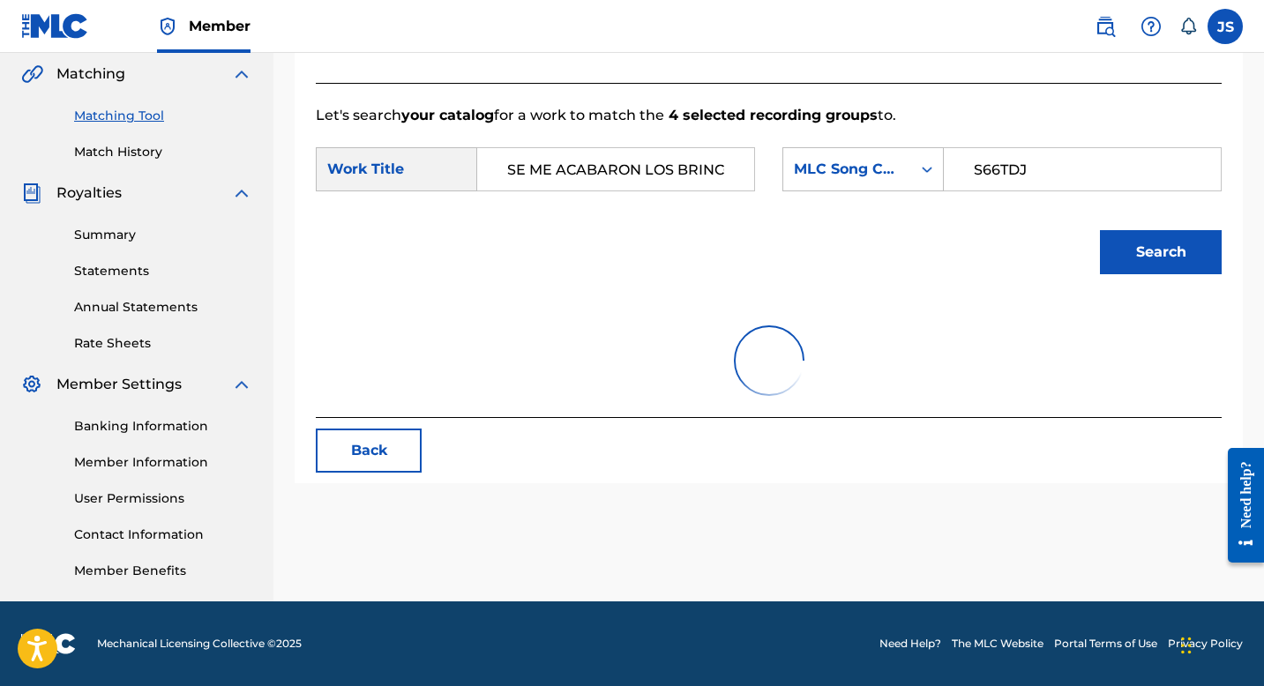
scroll to position [408, 0]
click at [1132, 241] on button "Search" at bounding box center [1161, 252] width 122 height 44
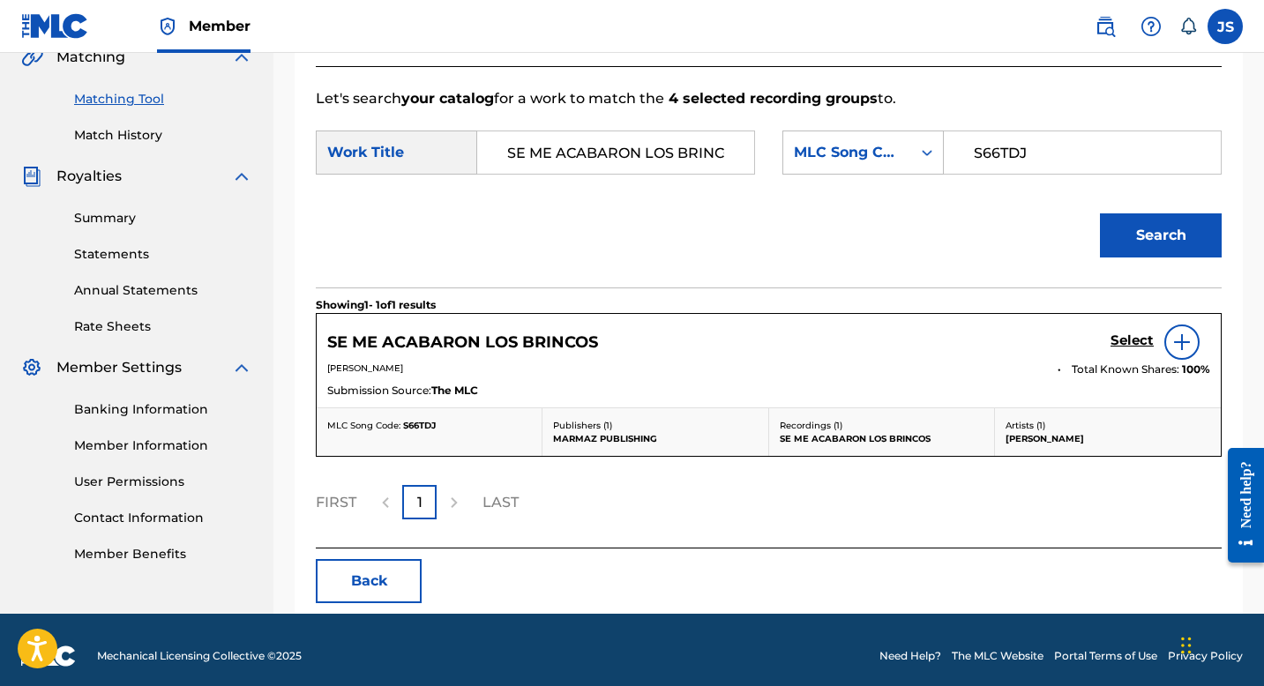
click at [1130, 346] on h5 "Select" at bounding box center [1132, 341] width 43 height 17
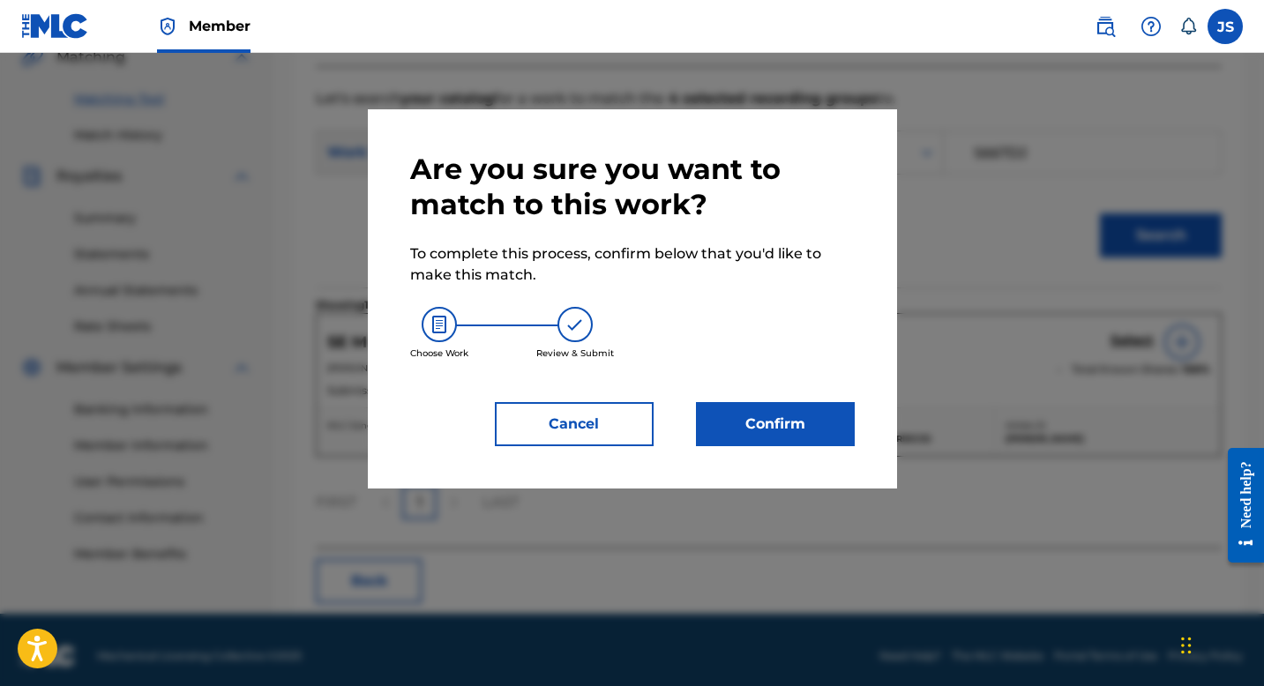
click at [745, 419] on button "Confirm" at bounding box center [775, 424] width 159 height 44
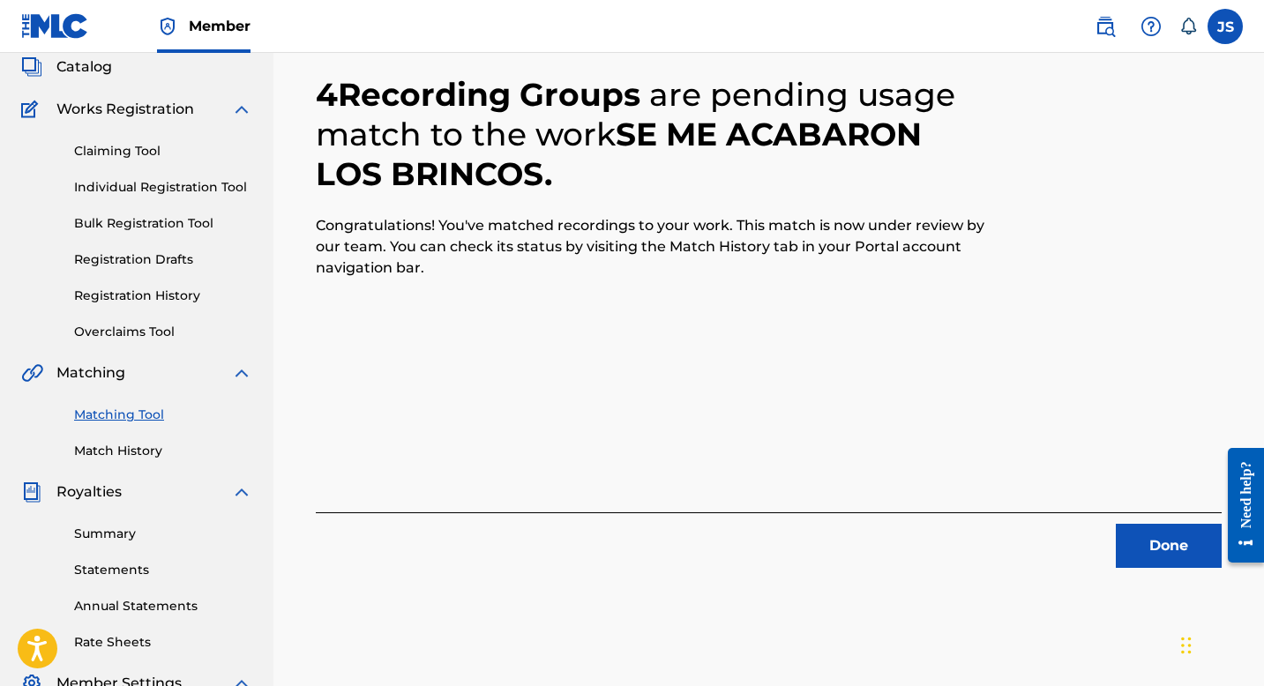
scroll to position [124, 0]
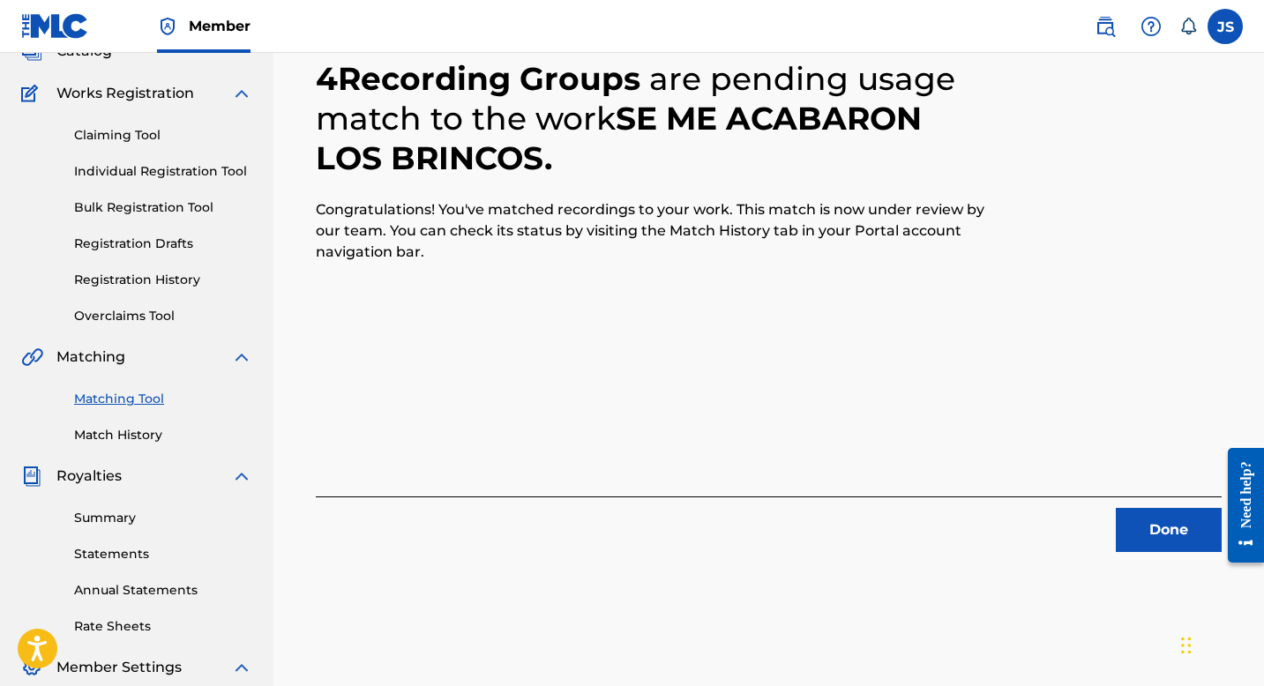
click at [1175, 526] on button "Done" at bounding box center [1169, 530] width 106 height 44
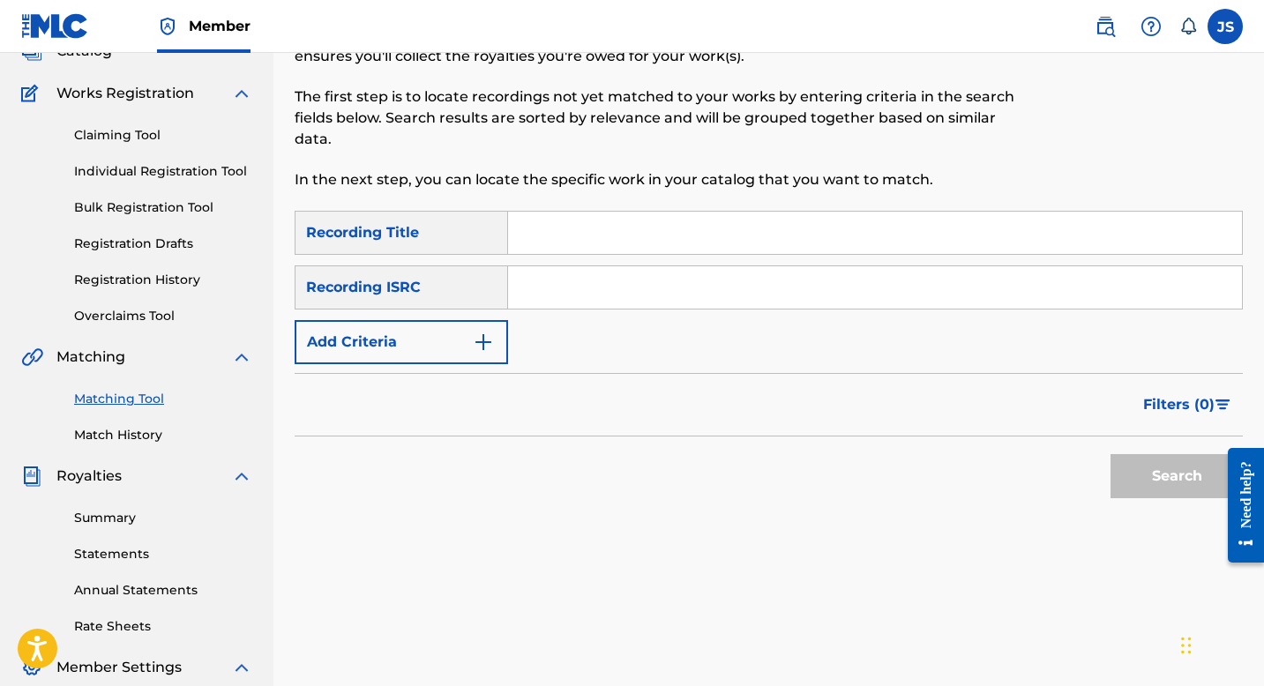
click at [709, 232] on input "Search Form" at bounding box center [875, 233] width 734 height 42
paste input "SOÑAR NO CUESTA NADA"
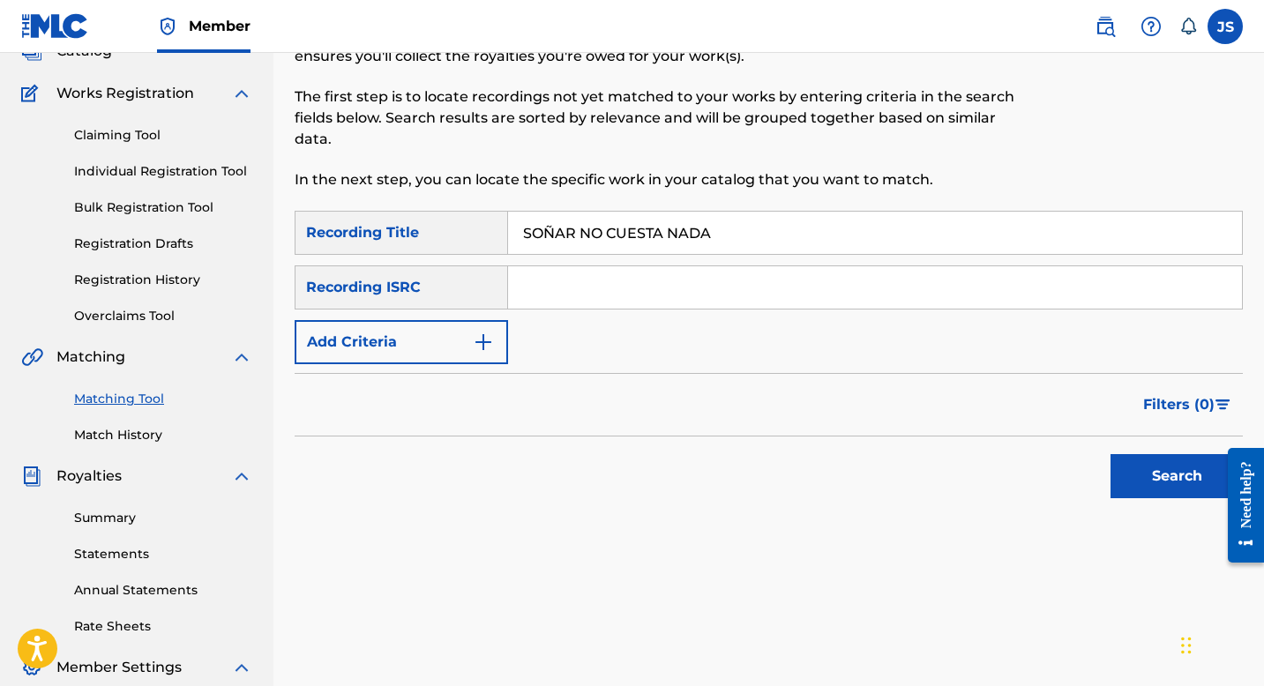
type input "SOÑAR NO CUESTA NADA"
click at [1160, 468] on button "Search" at bounding box center [1177, 476] width 132 height 44
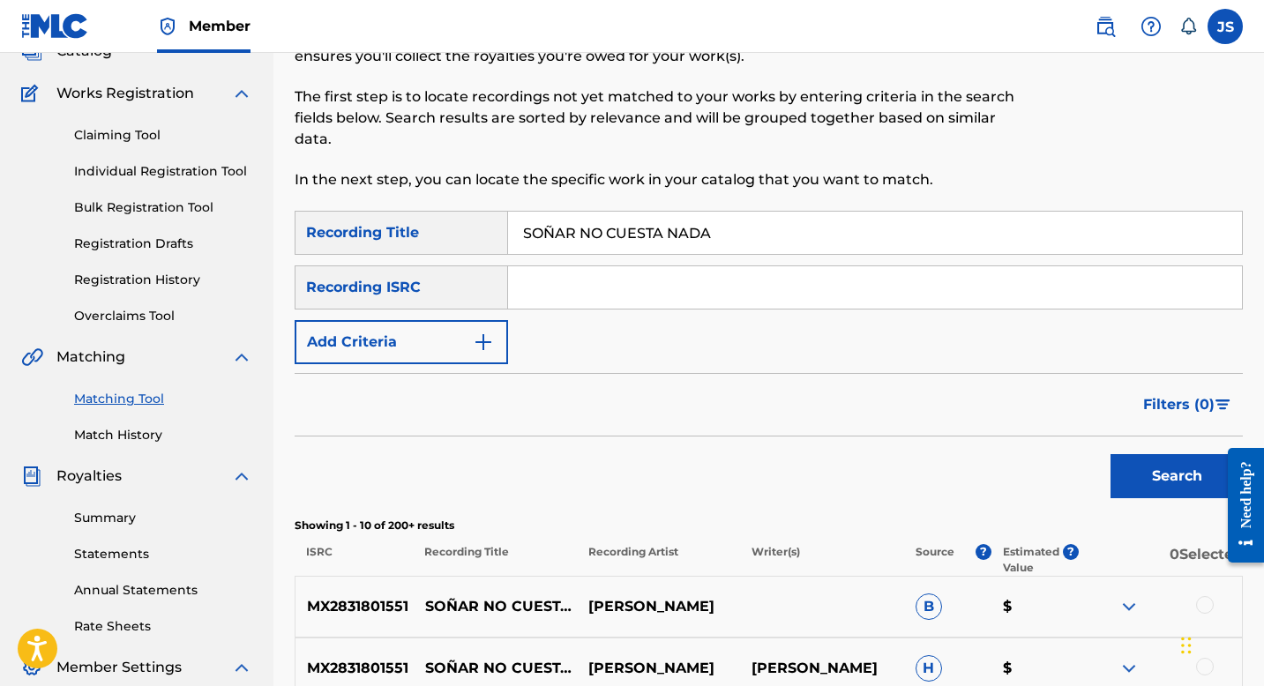
scroll to position [174, 0]
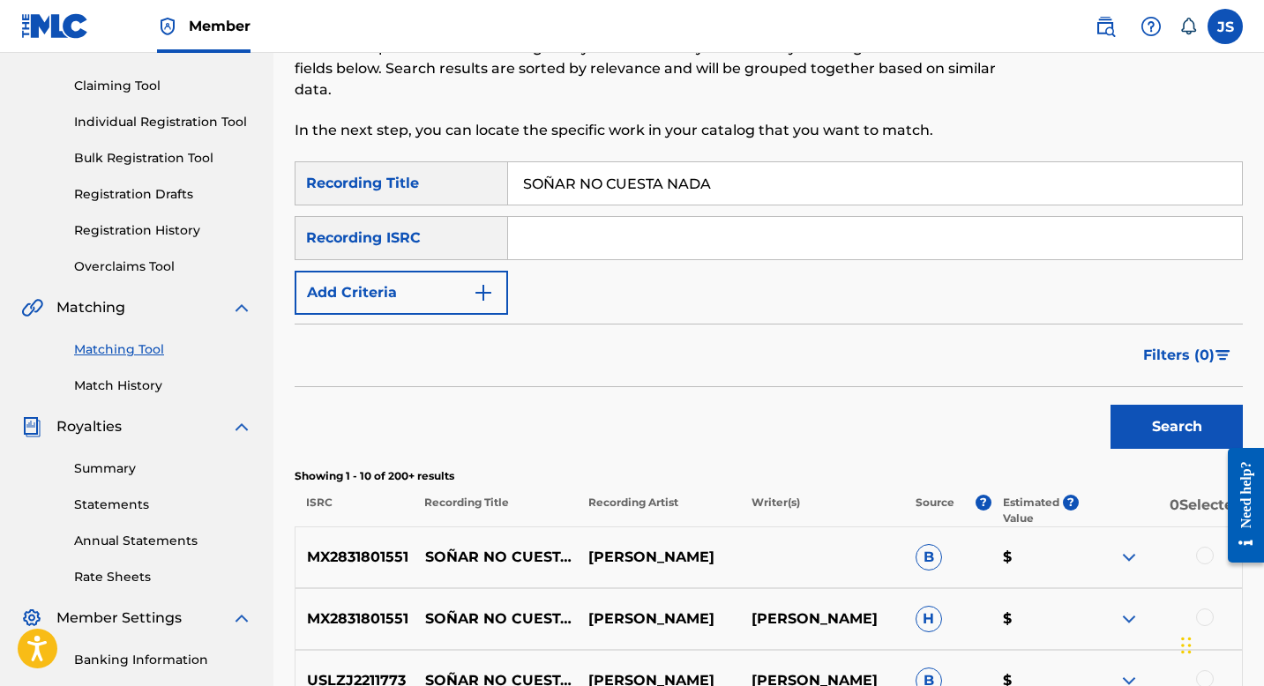
click at [446, 274] on button "Add Criteria" at bounding box center [401, 293] width 213 height 44
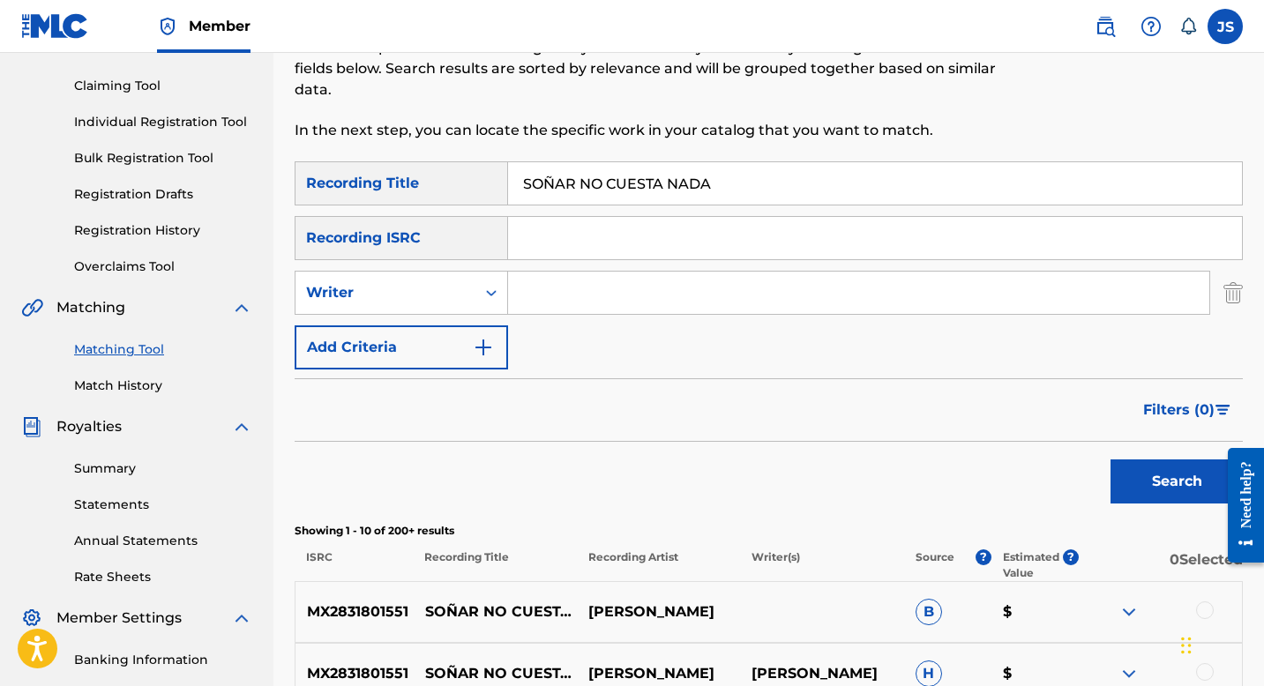
click at [551, 272] on input "Search Form" at bounding box center [858, 293] width 701 height 42
type input "[PERSON_NAME] [PERSON_NAME]"
click at [1164, 490] on button "Search" at bounding box center [1177, 482] width 132 height 44
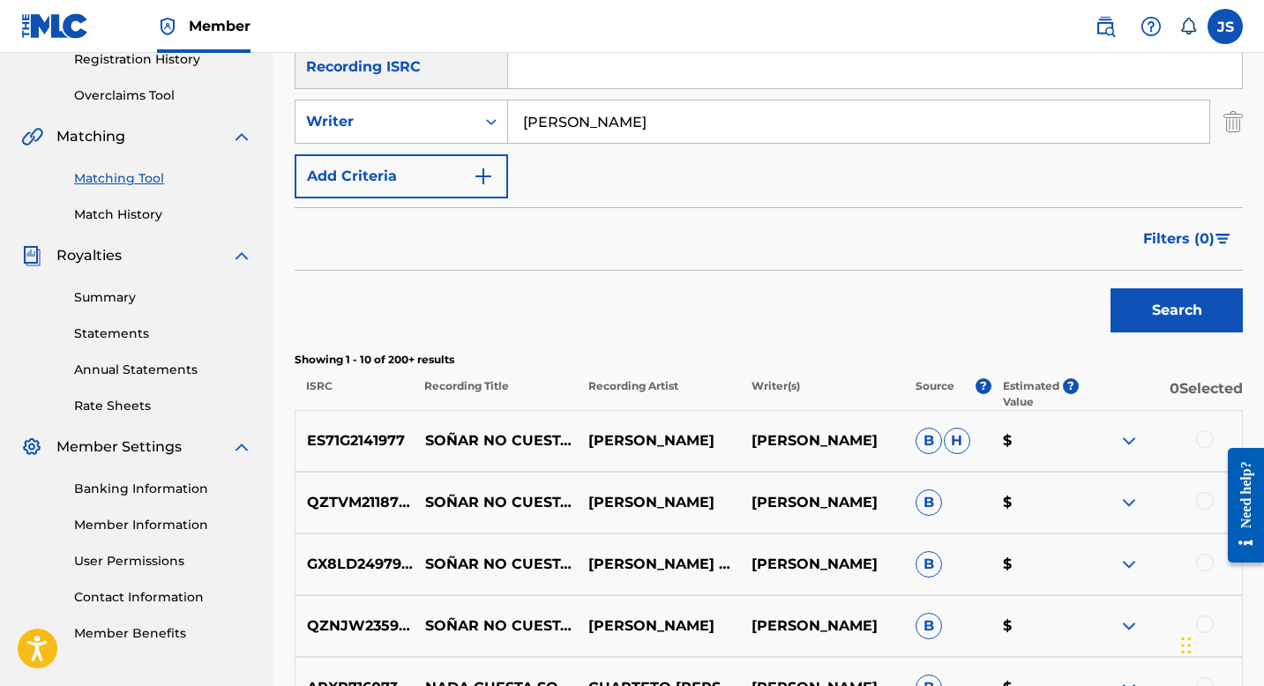
scroll to position [356, 0]
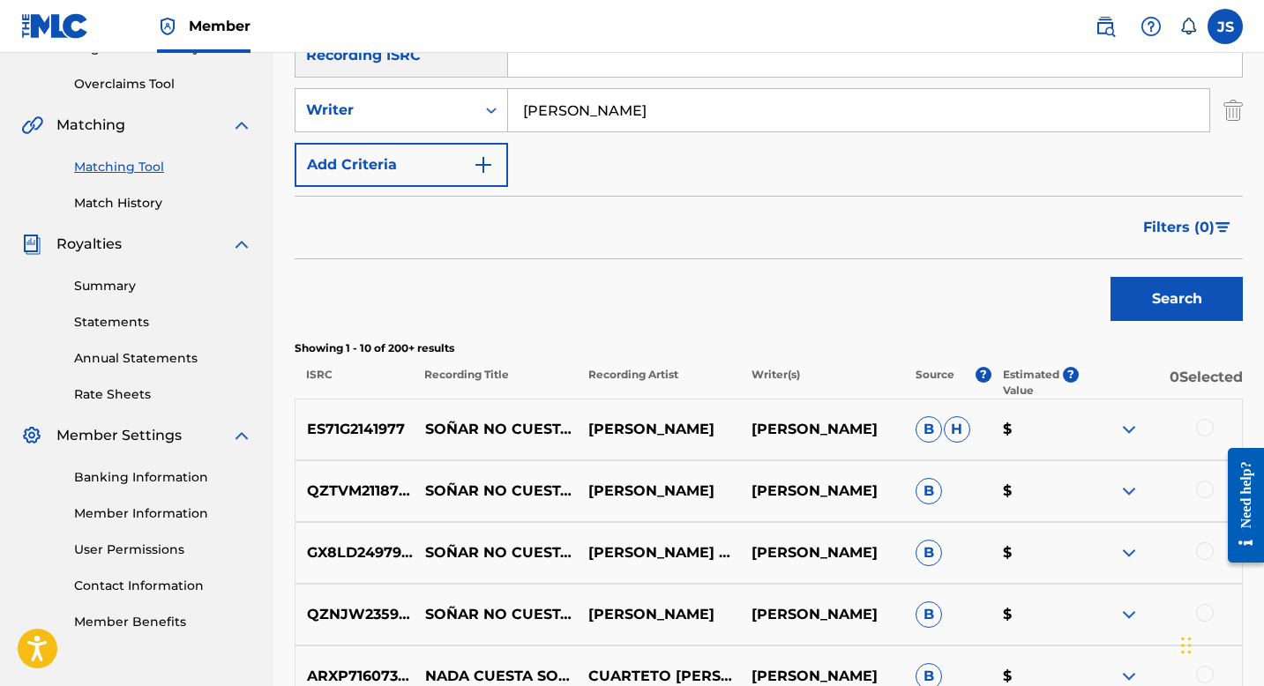
click at [1207, 419] on div at bounding box center [1205, 428] width 18 height 18
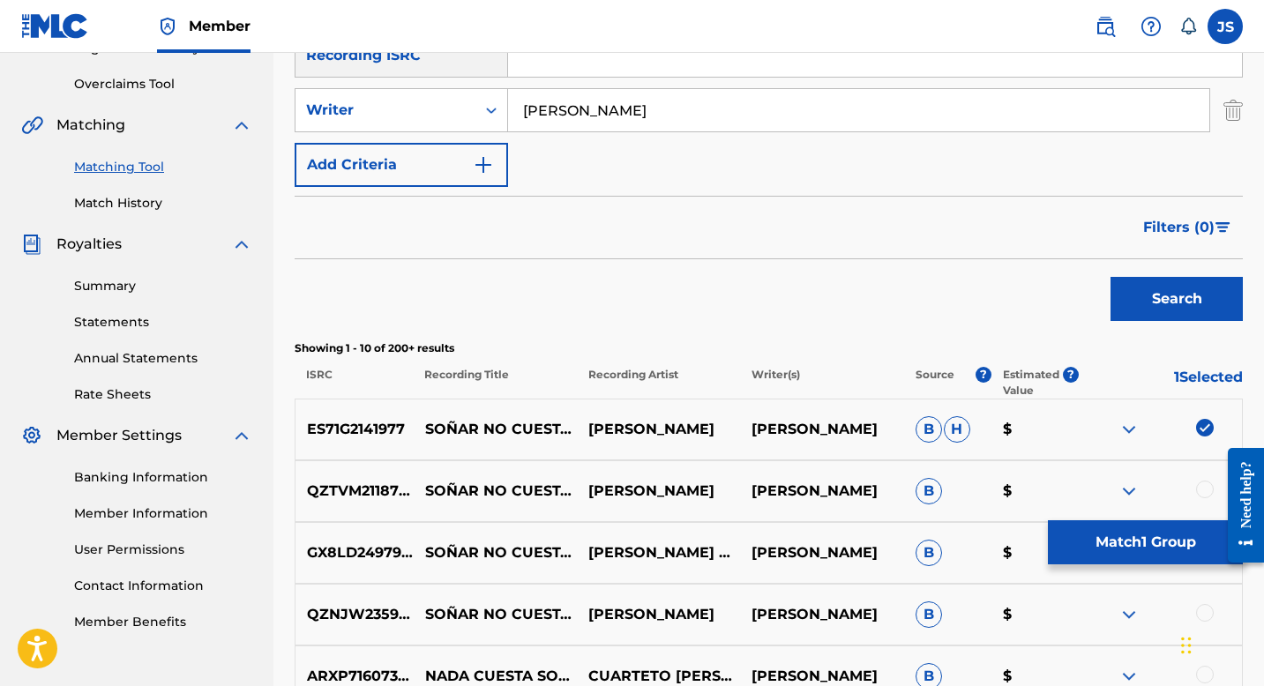
scroll to position [404, 0]
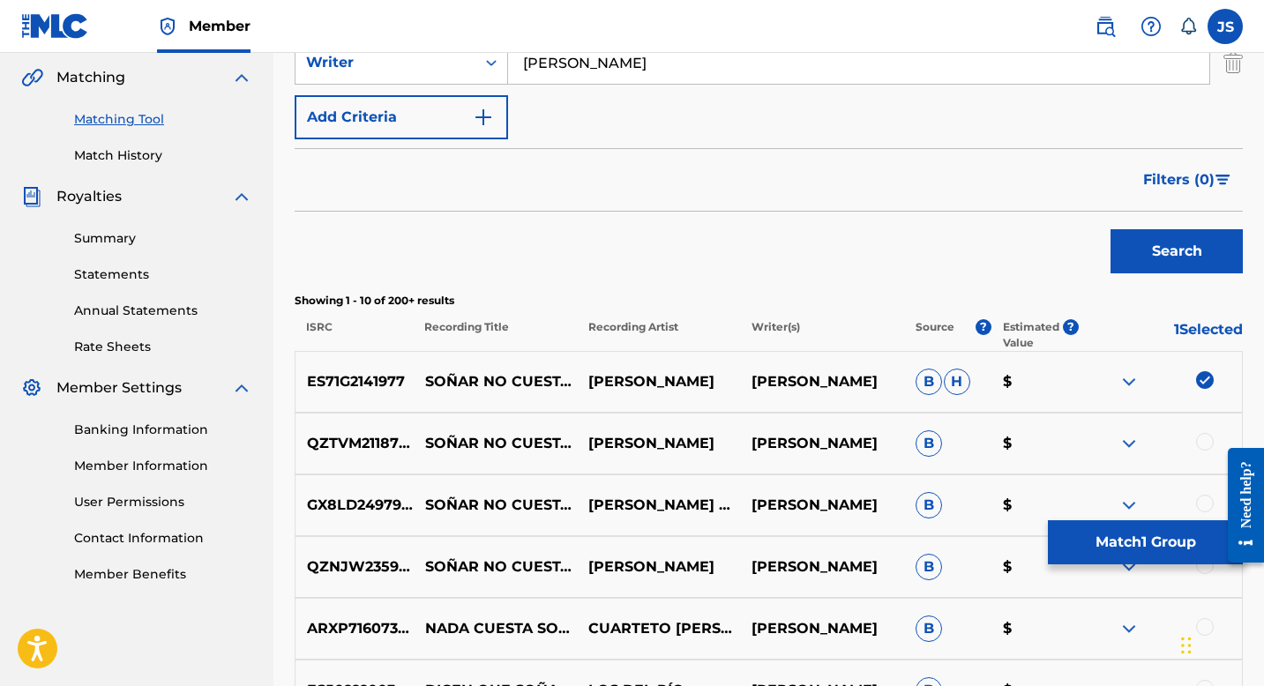
click at [1202, 443] on div at bounding box center [1205, 442] width 18 height 18
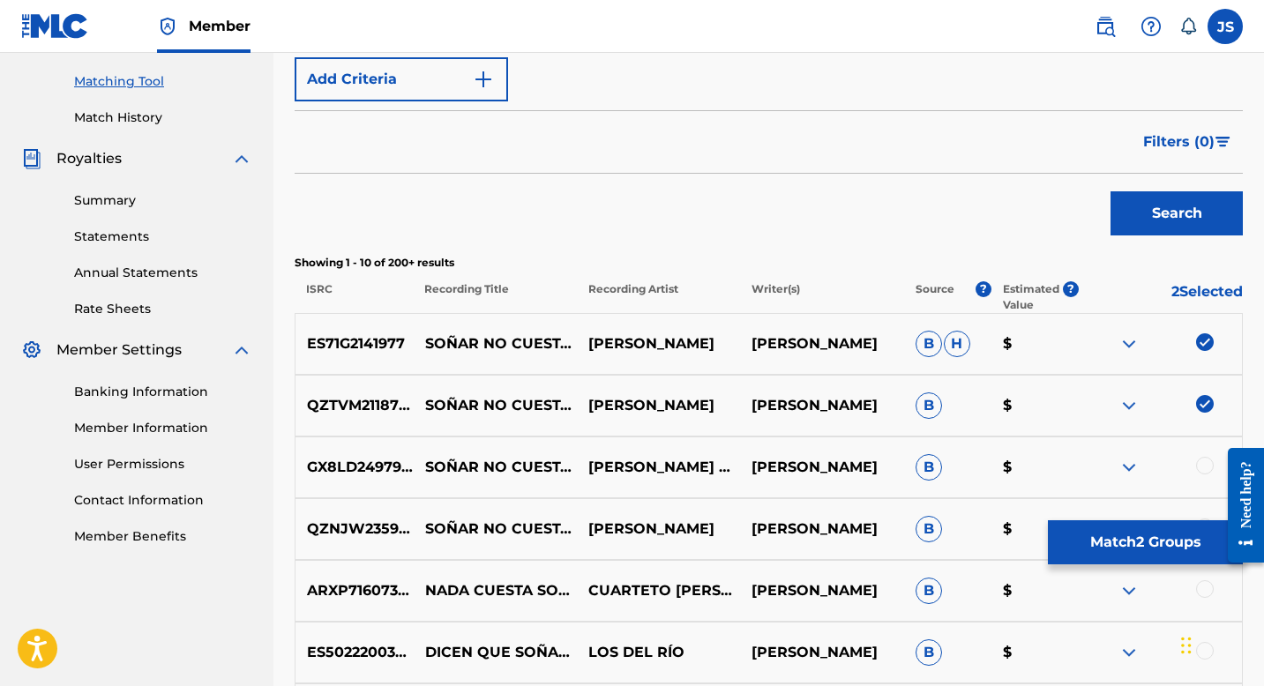
scroll to position [454, 0]
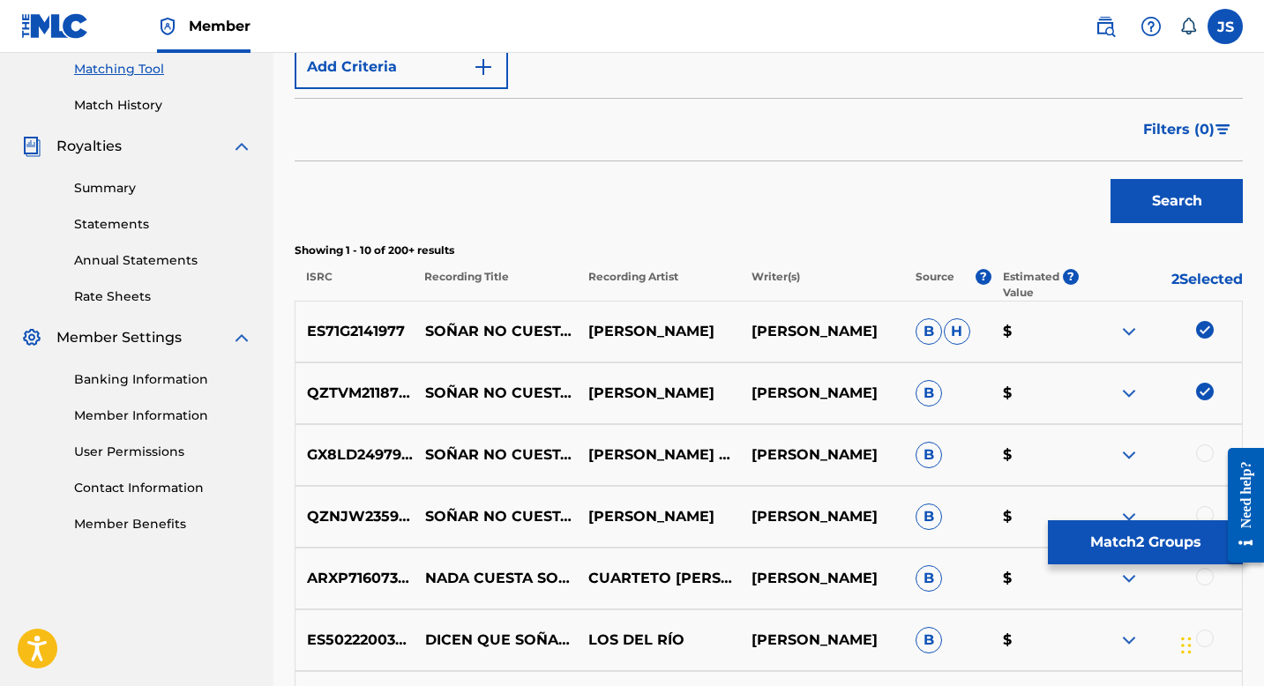
click at [1200, 453] on div at bounding box center [1205, 454] width 18 height 18
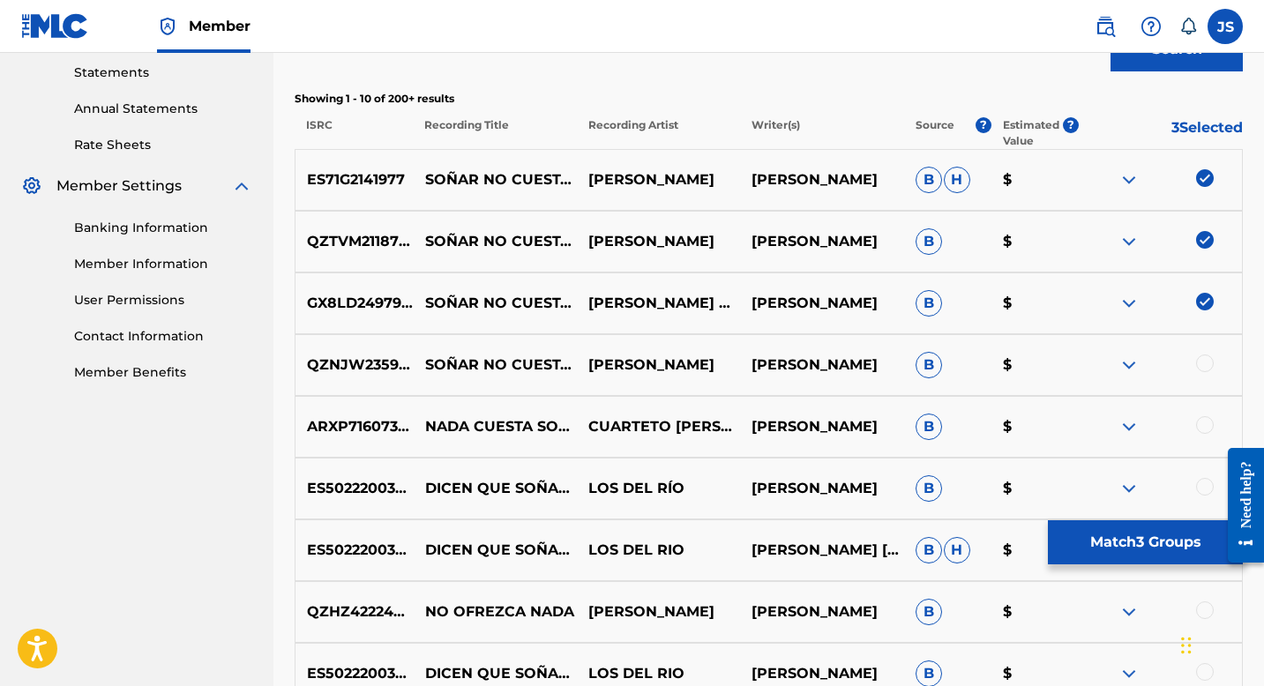
scroll to position [613, 0]
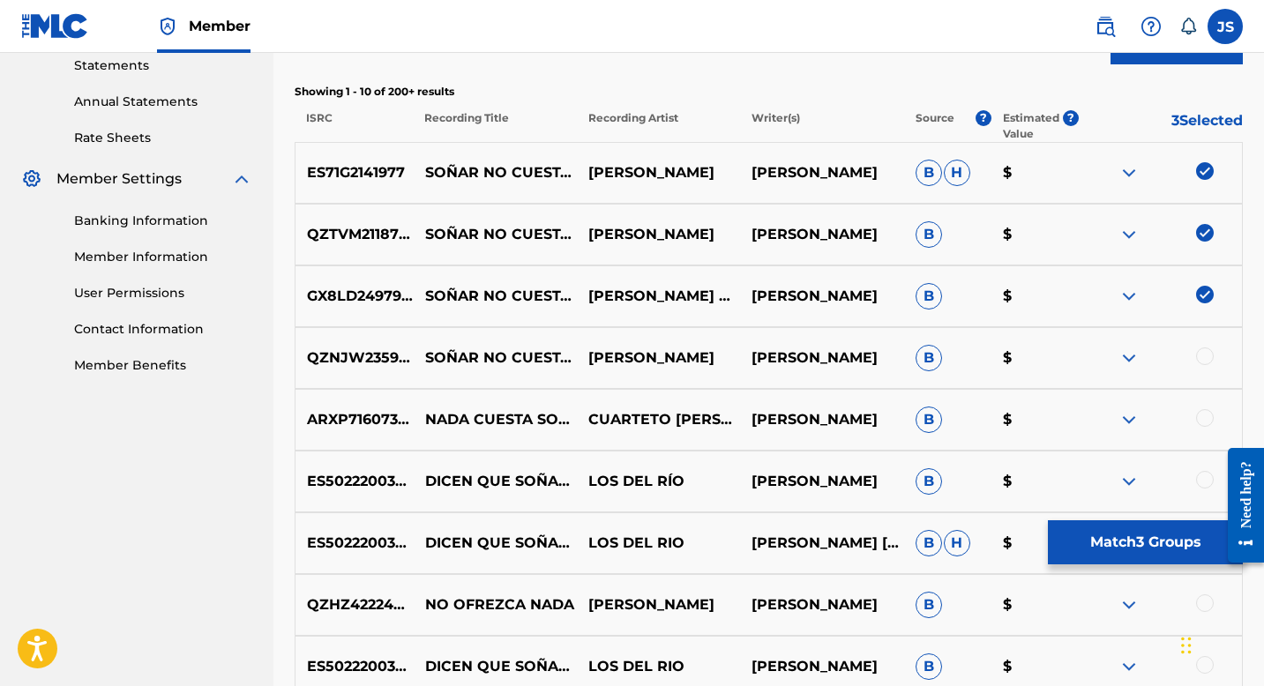
click at [1208, 361] on div at bounding box center [1205, 357] width 18 height 18
click at [1122, 552] on button "Match 4 Groups" at bounding box center [1145, 543] width 195 height 44
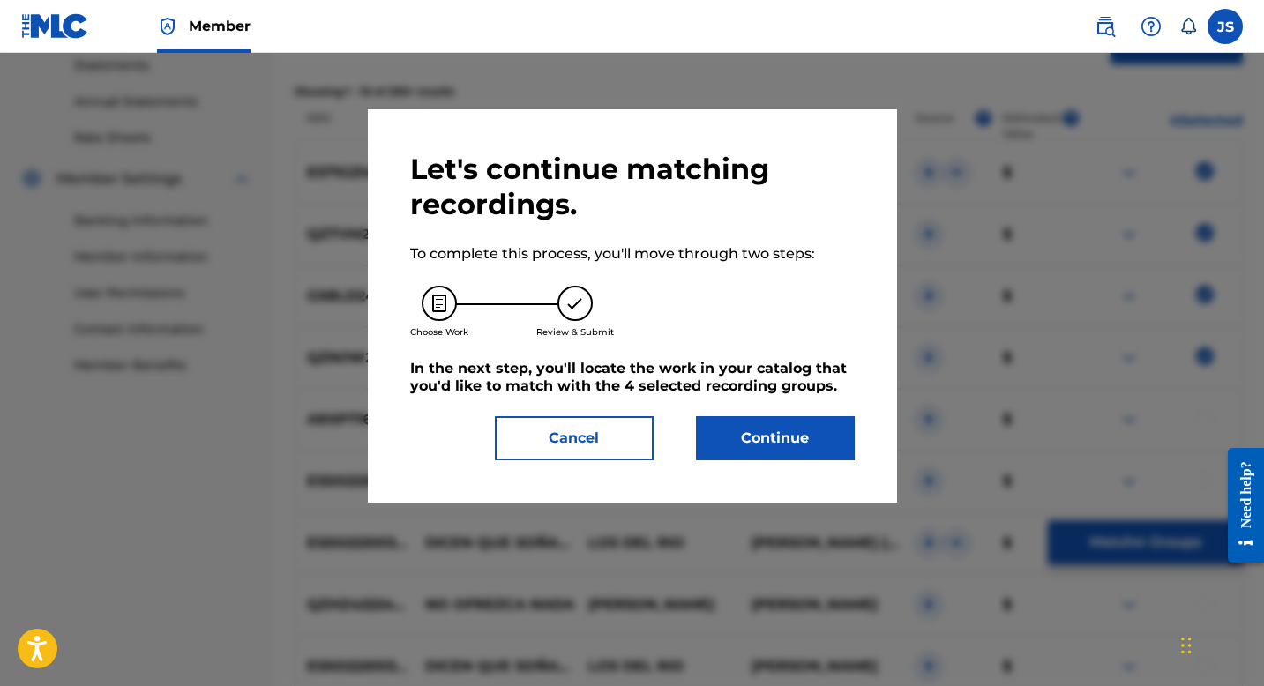
click at [747, 427] on button "Continue" at bounding box center [775, 438] width 159 height 44
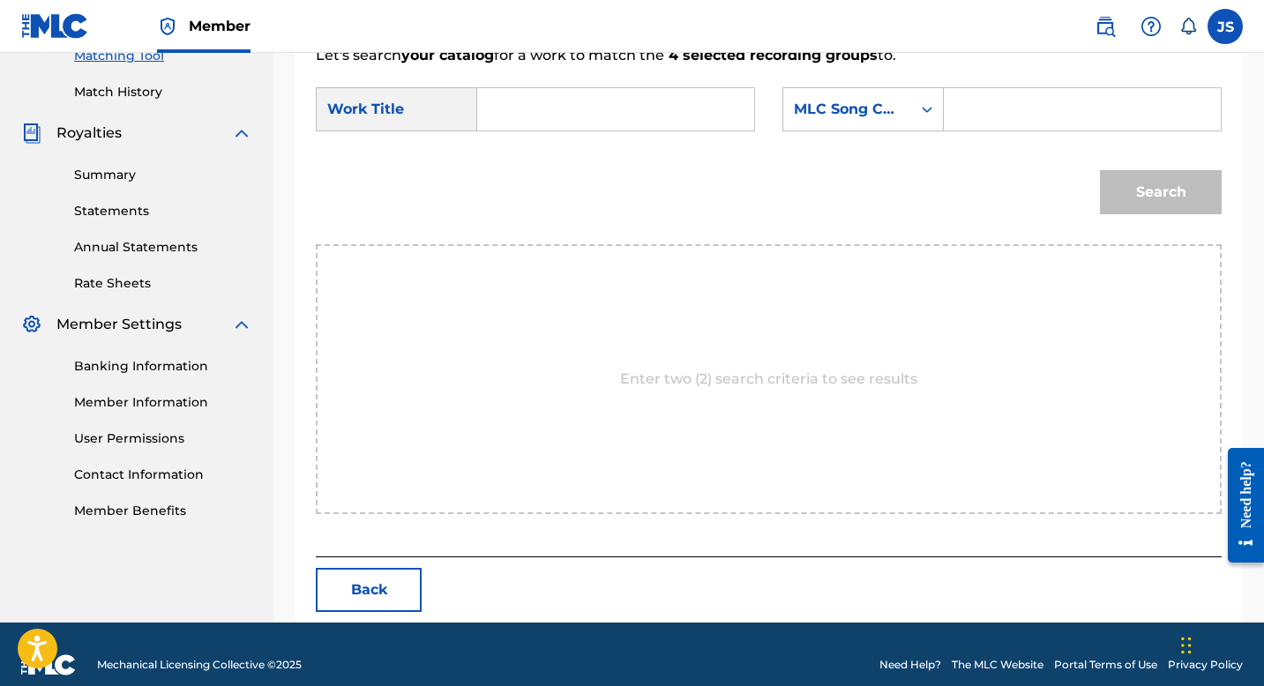
scroll to position [489, 0]
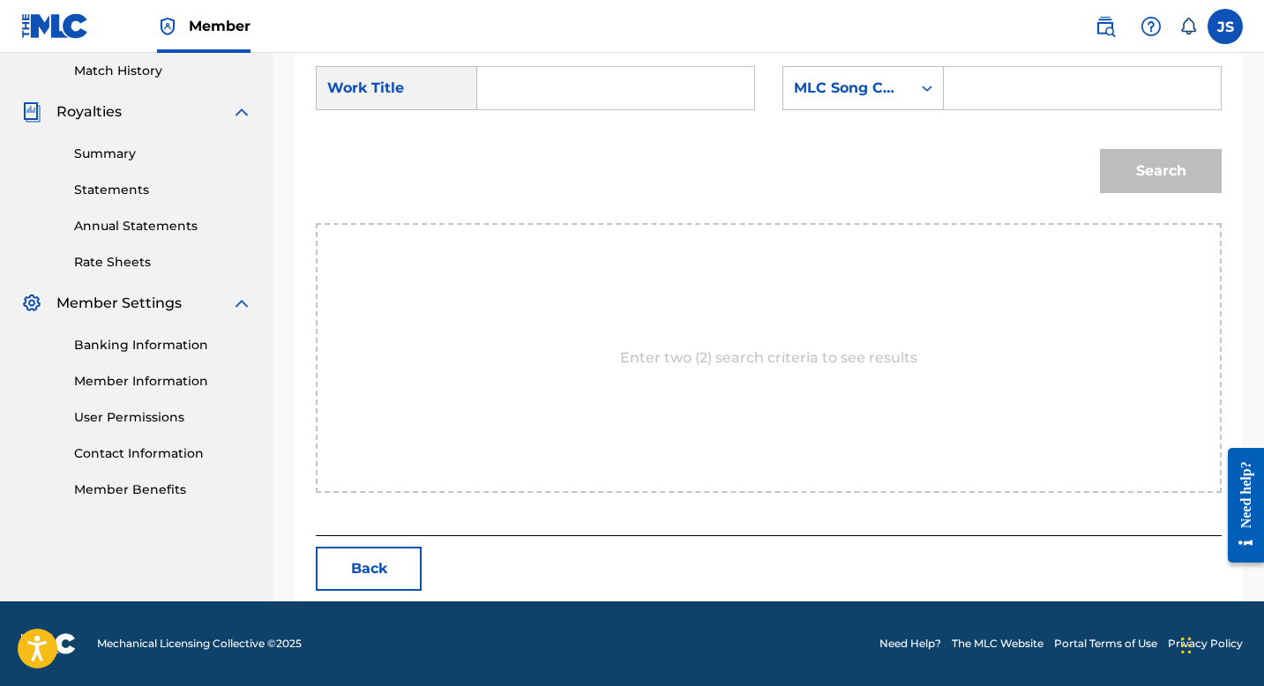
click at [501, 78] on input "Search Form" at bounding box center [615, 88] width 247 height 42
paste input "S66TJS"
type input "S66TJS"
click at [1011, 77] on input "Search Form" at bounding box center [1082, 88] width 247 height 42
paste input "S66TJS"
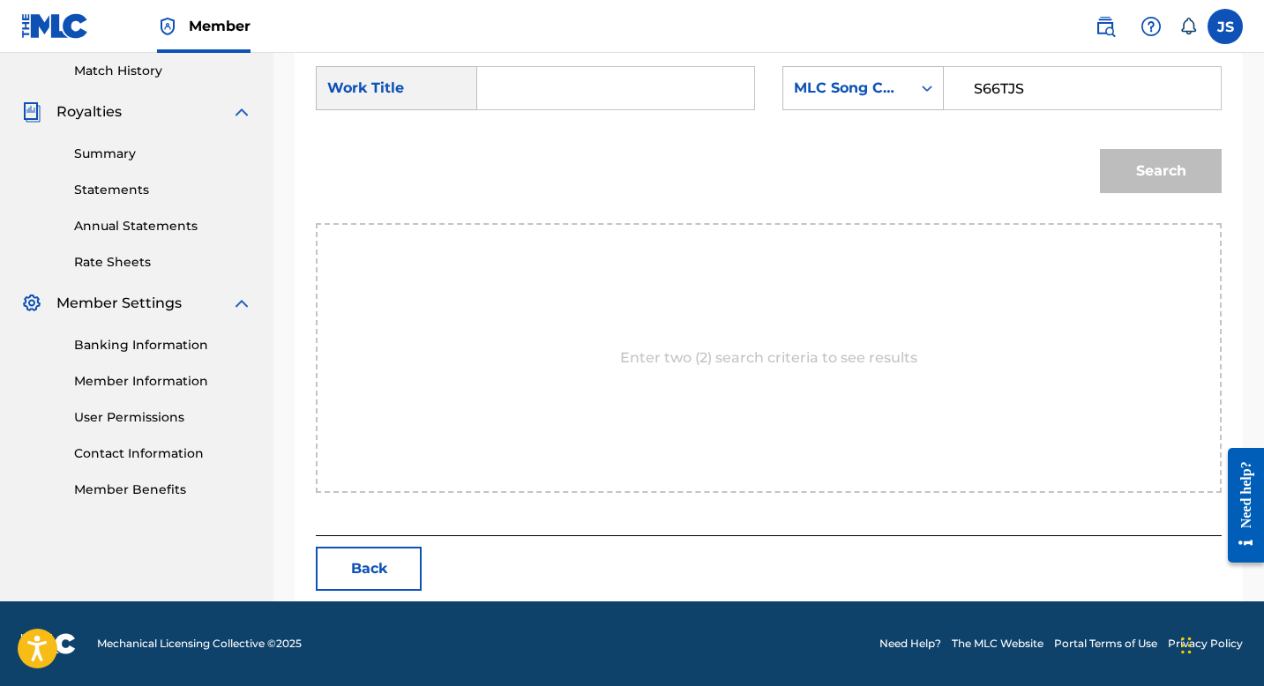
type input "S66TJS"
click at [691, 75] on input "Search Form" at bounding box center [615, 88] width 247 height 42
paste input "SOÑAR NO CUESTA NADA"
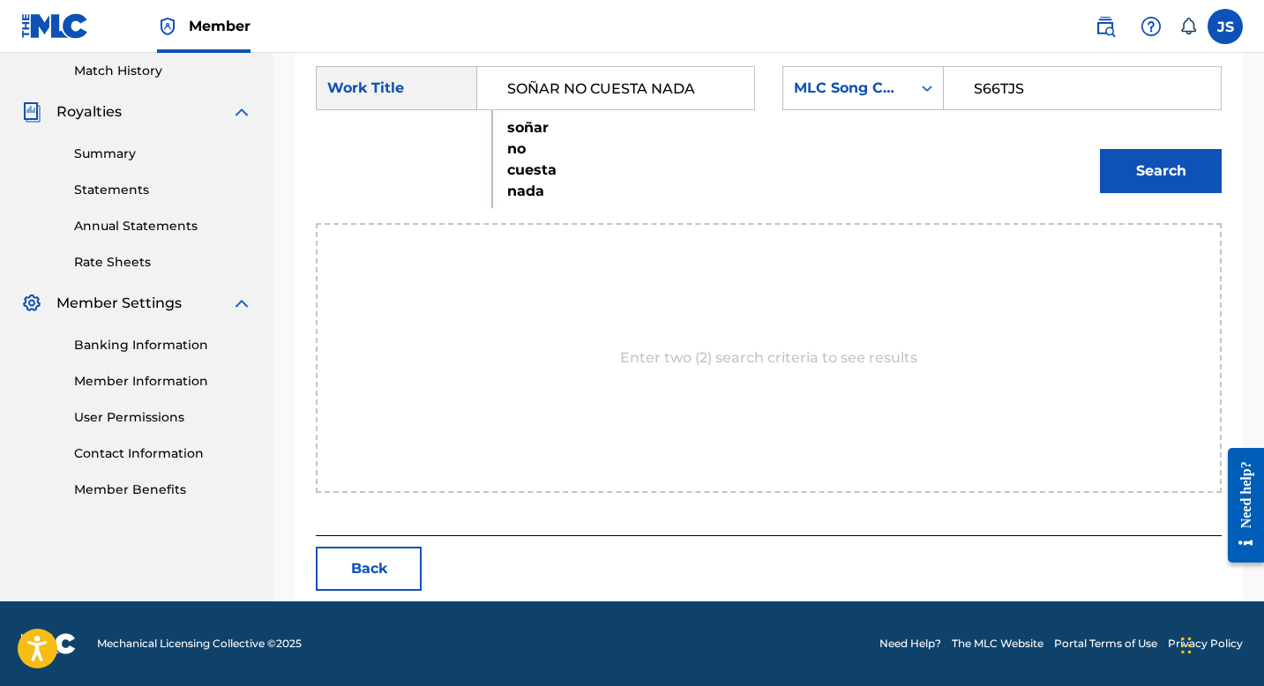
type input "SOÑAR NO CUESTA NADA"
click at [1177, 181] on button "Search" at bounding box center [1161, 171] width 122 height 44
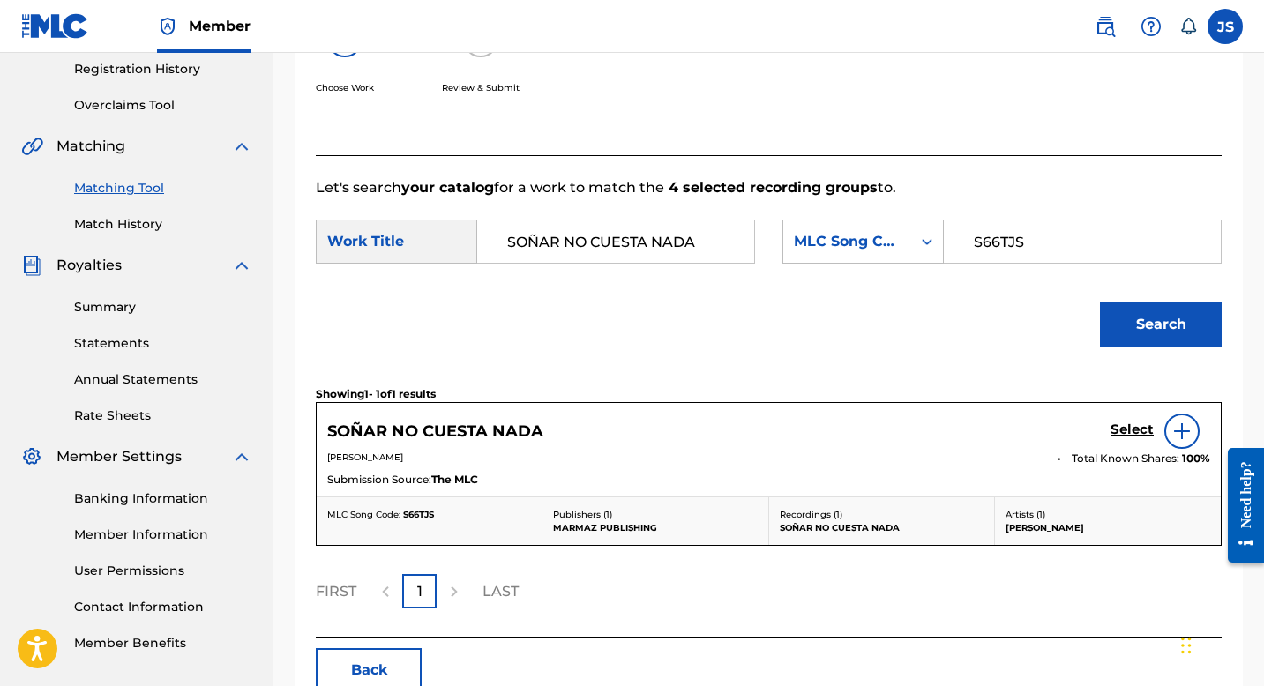
scroll to position [332, 0]
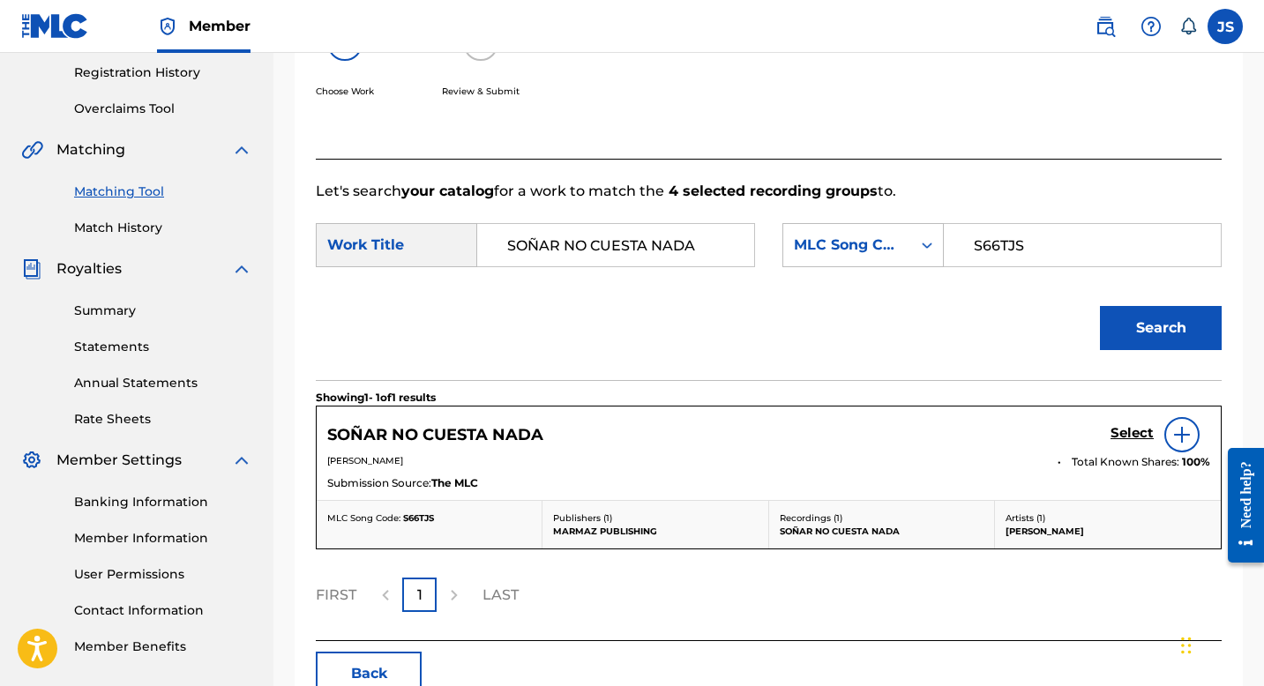
click at [1119, 434] on h5 "Select" at bounding box center [1132, 433] width 43 height 17
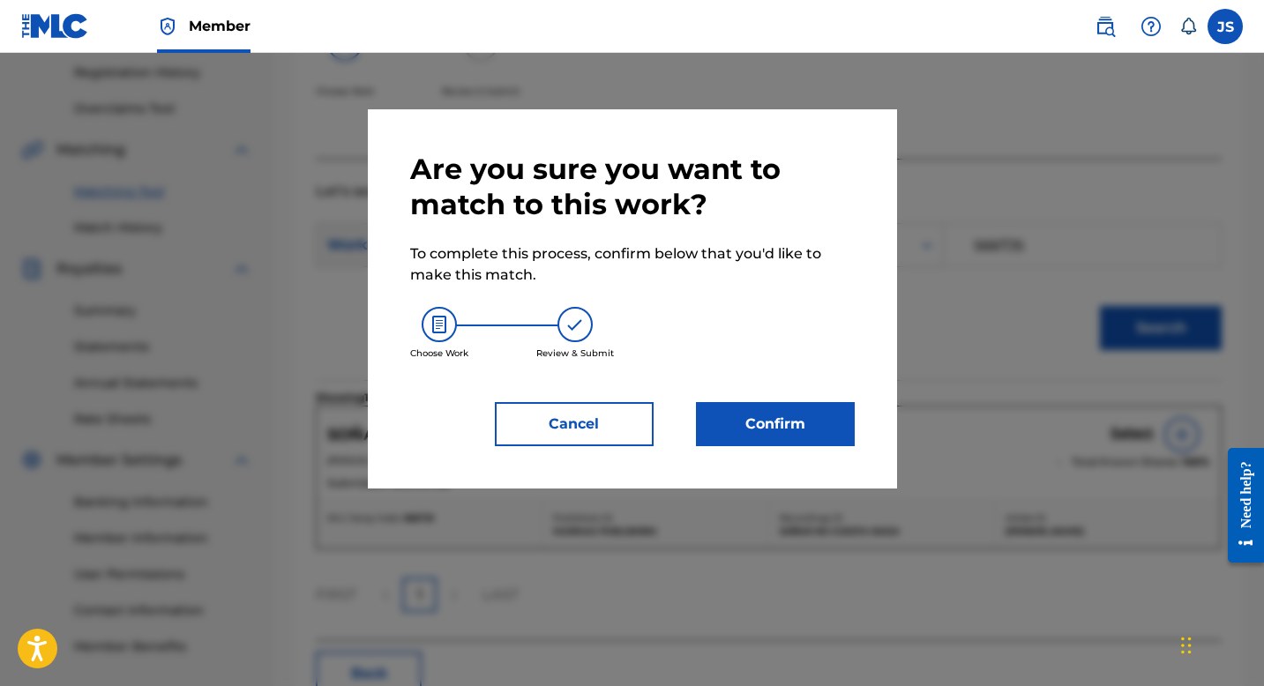
click at [770, 439] on button "Confirm" at bounding box center [775, 424] width 159 height 44
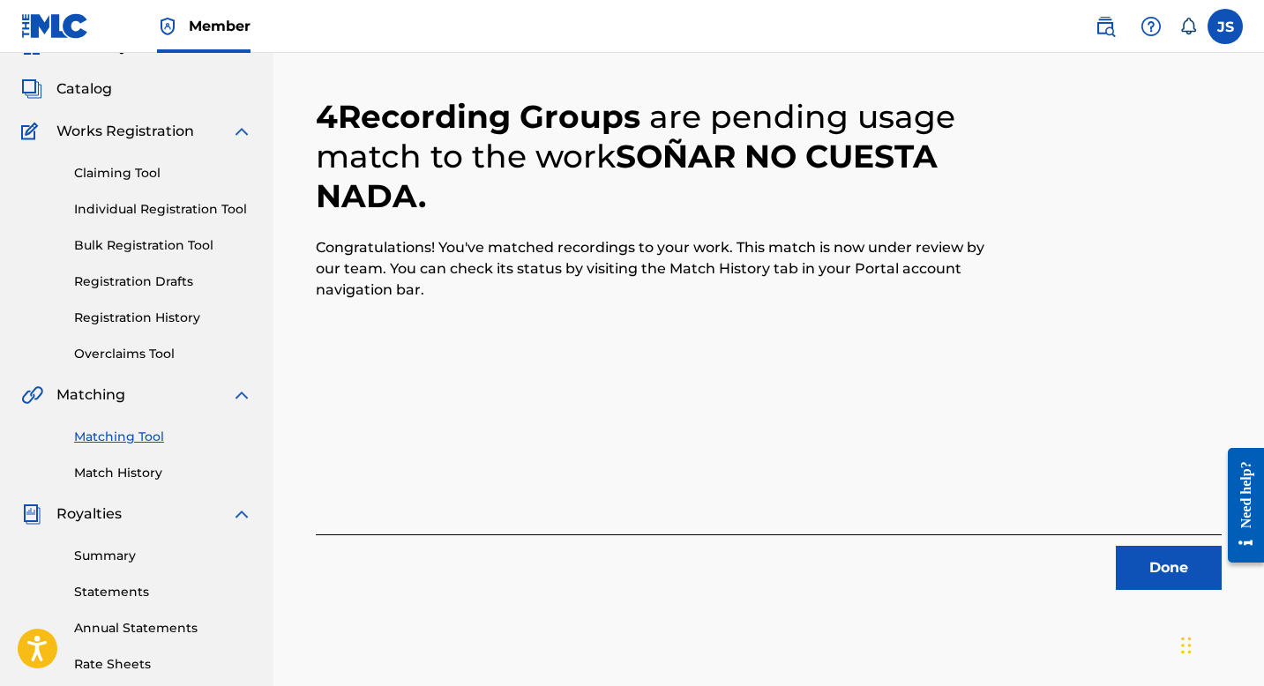
scroll to position [99, 0]
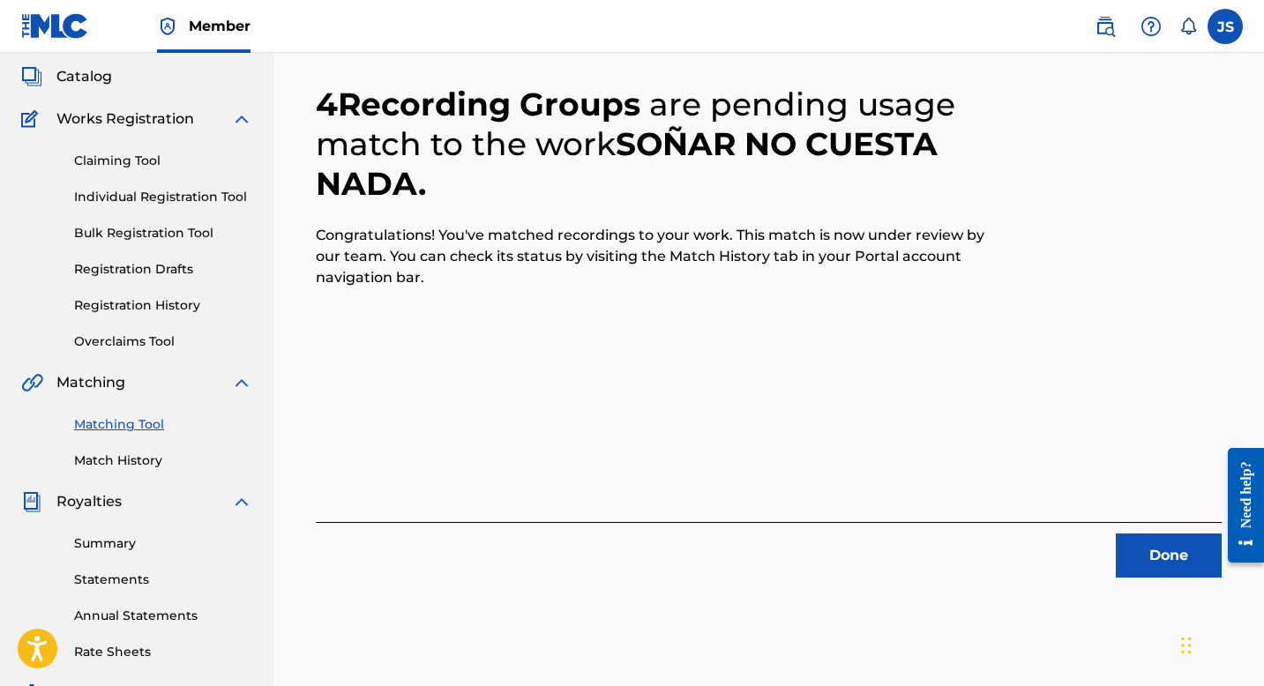
click at [1137, 545] on button "Done" at bounding box center [1169, 556] width 106 height 44
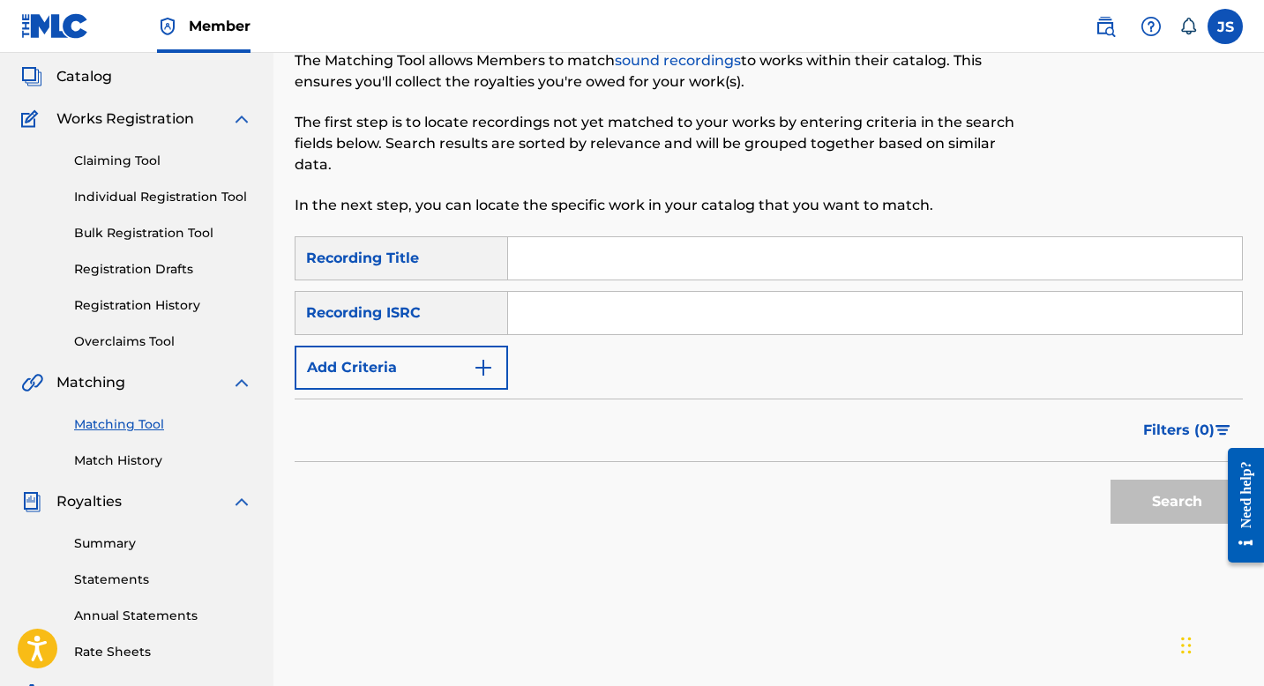
click at [579, 273] on input "Search Form" at bounding box center [875, 258] width 734 height 42
paste input "TRANQUILO Y SIN NERVIO"
type input "TRANQUILO Y SIN NERVIO"
click at [1188, 501] on button "Search" at bounding box center [1177, 502] width 132 height 44
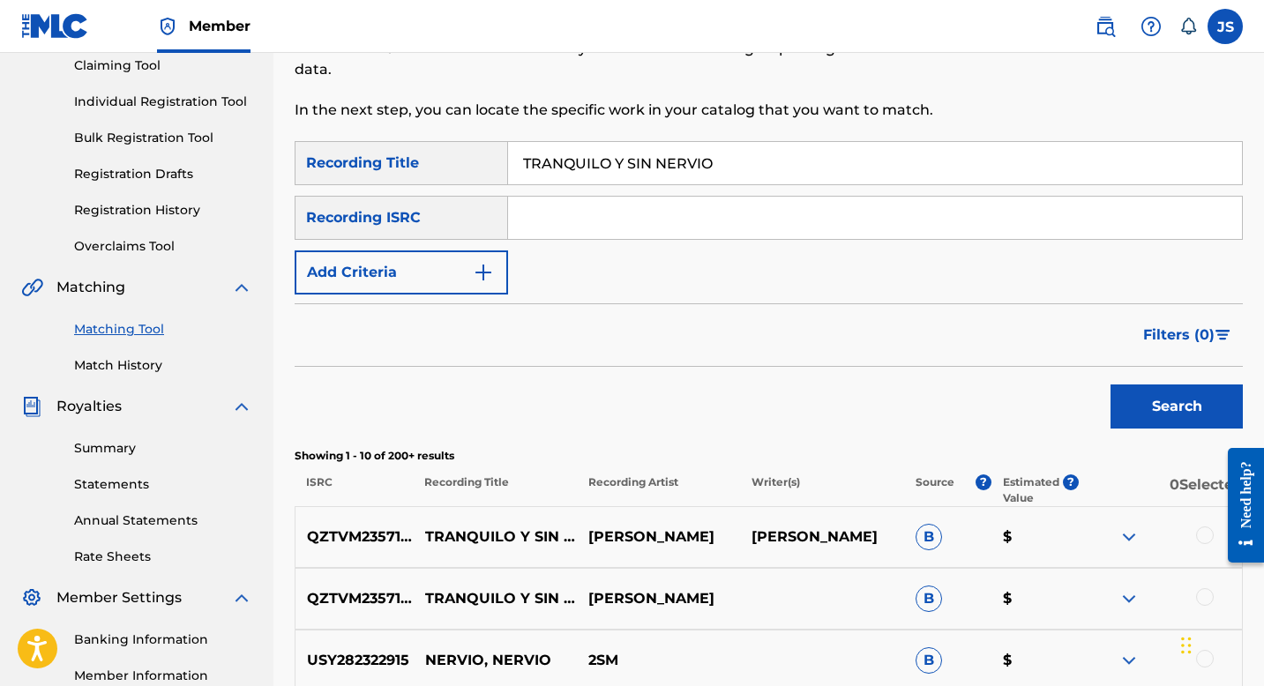
scroll to position [191, 0]
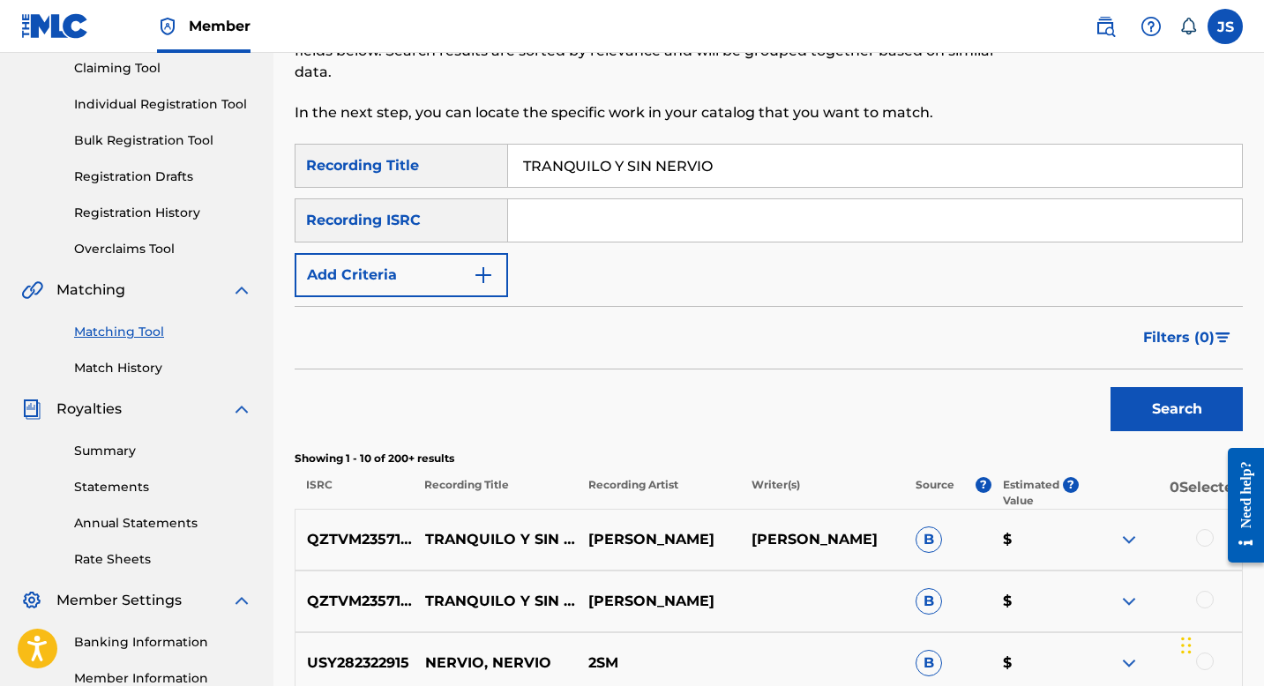
click at [470, 274] on button "Add Criteria" at bounding box center [401, 275] width 213 height 44
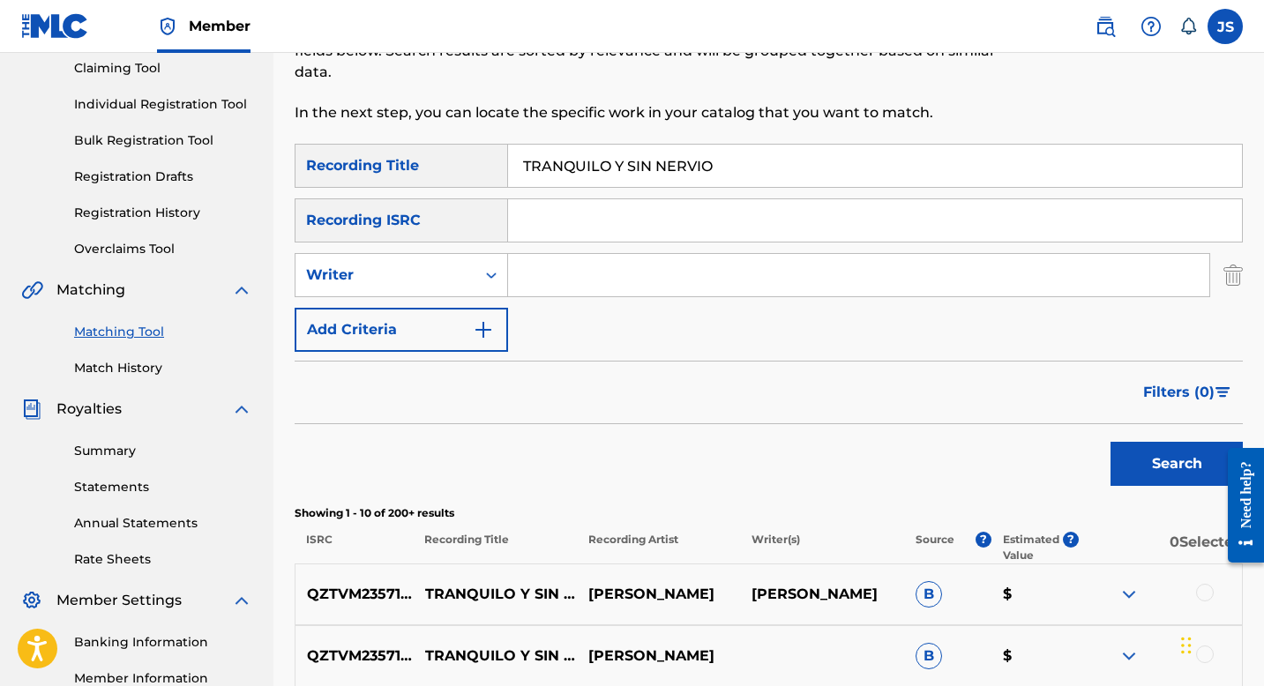
click at [530, 288] on input "Search Form" at bounding box center [858, 275] width 701 height 42
type input "[PERSON_NAME] [PERSON_NAME]"
click at [1154, 455] on button "Search" at bounding box center [1177, 464] width 132 height 44
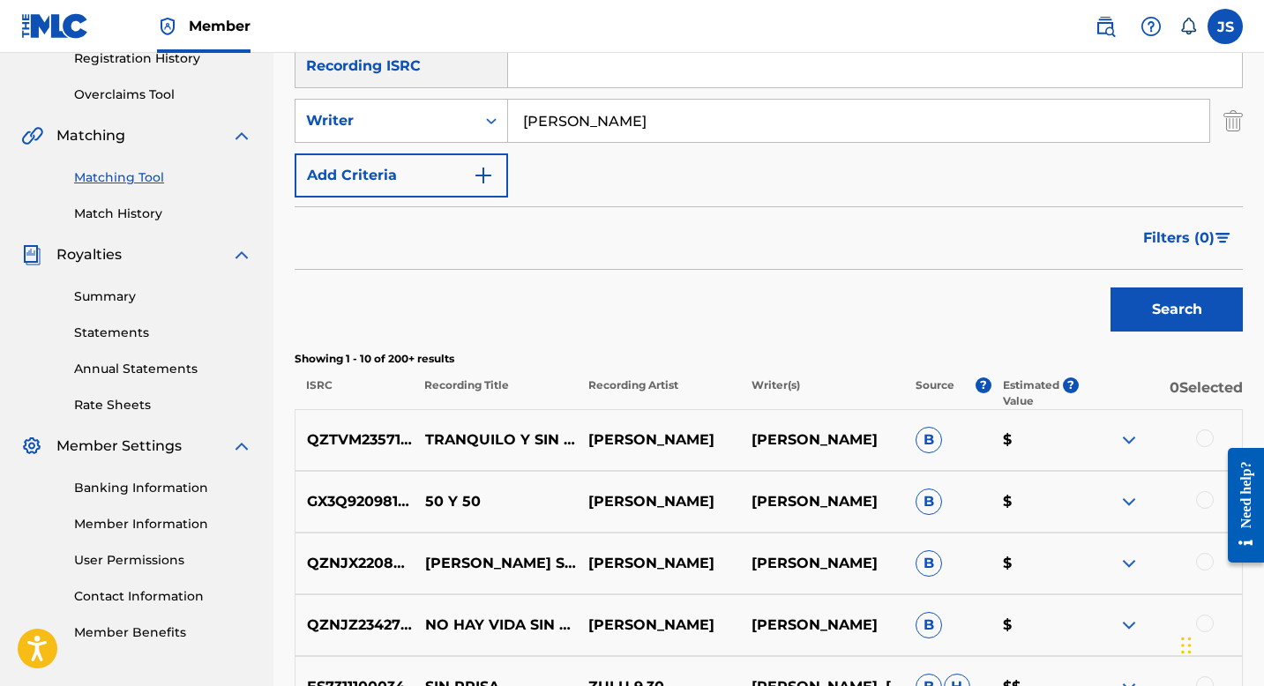
scroll to position [348, 0]
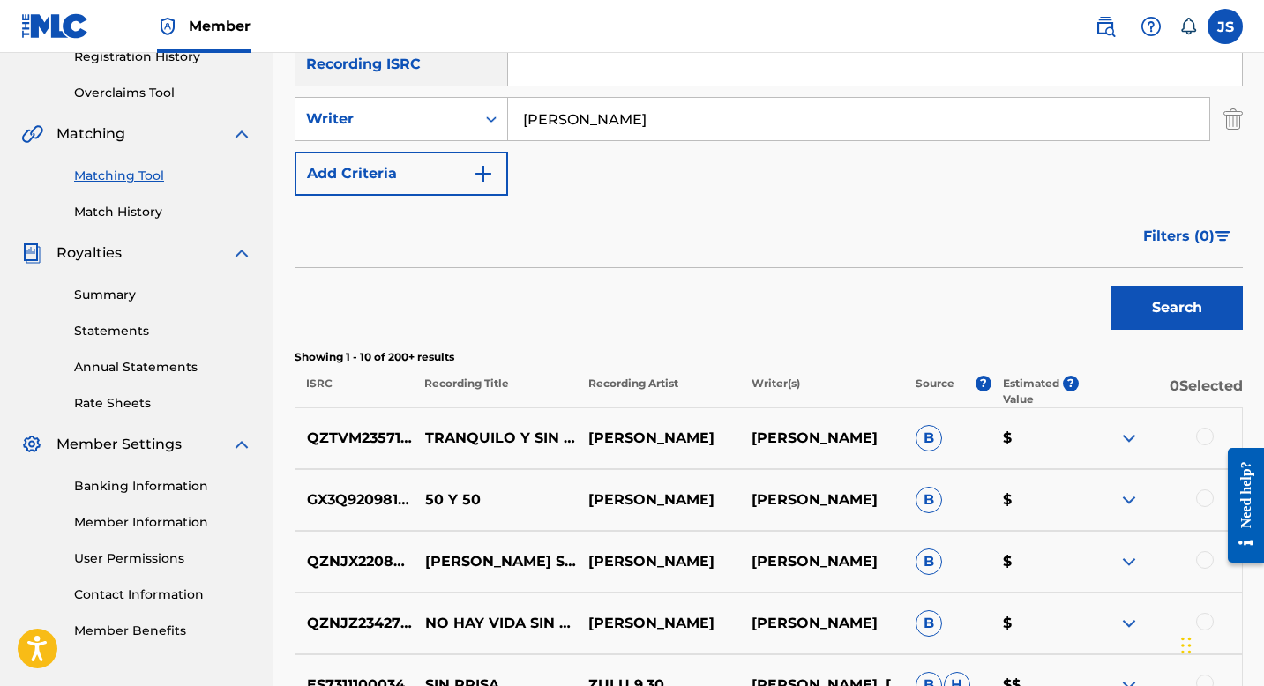
click at [1194, 427] on div "QZTVM2357159 TRANQUILO Y SIN NERVIO BLAS RUIZ BLAS RUIZ B $" at bounding box center [769, 439] width 948 height 62
click at [1200, 439] on div at bounding box center [1205, 437] width 18 height 18
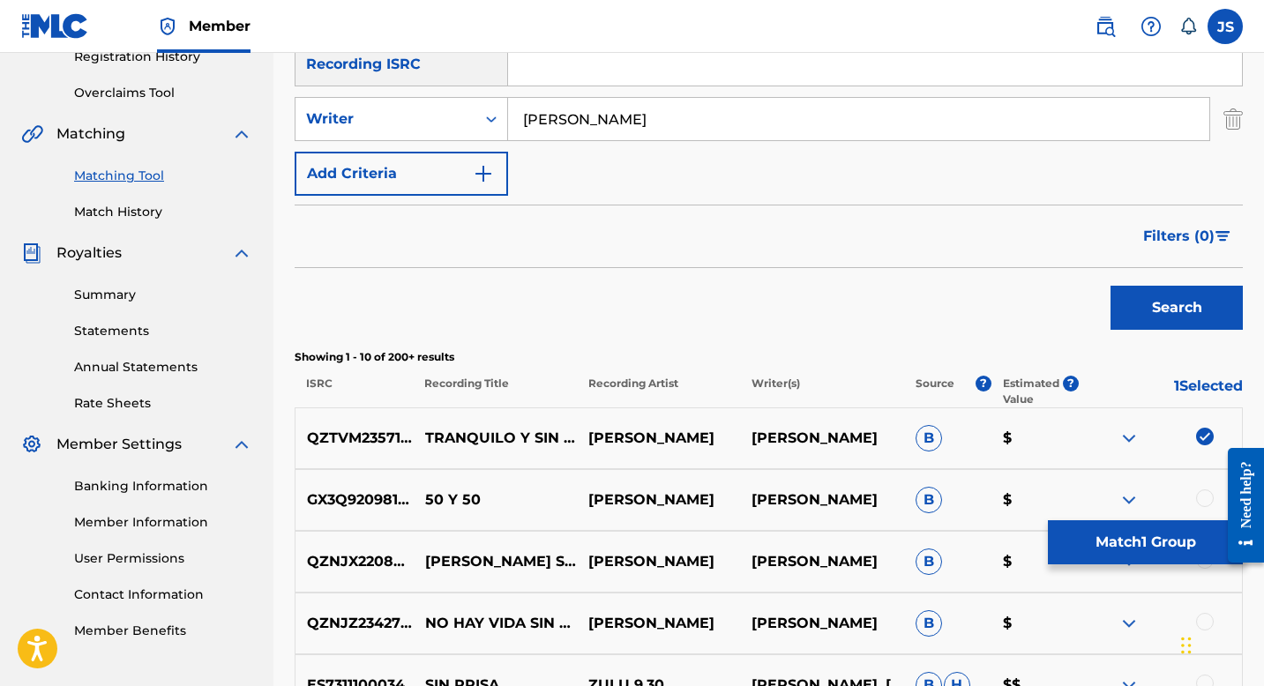
click at [1147, 534] on button "Match 1 Group" at bounding box center [1145, 543] width 195 height 44
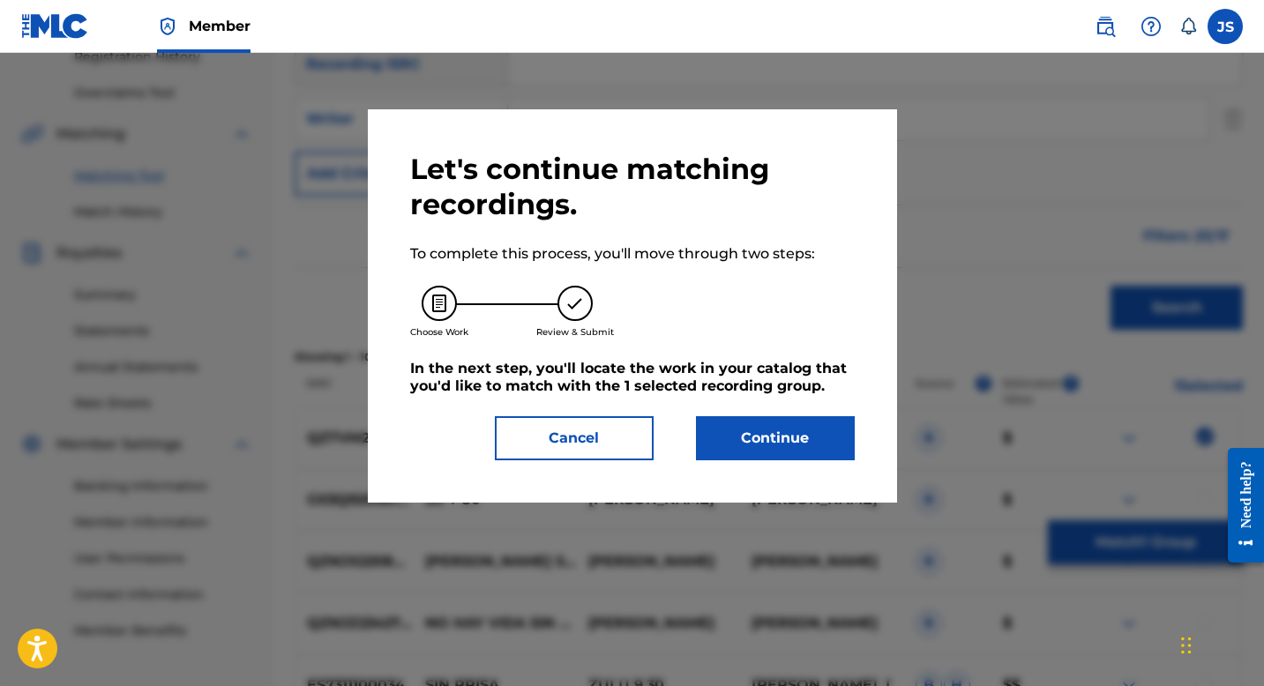
click at [791, 451] on button "Continue" at bounding box center [775, 438] width 159 height 44
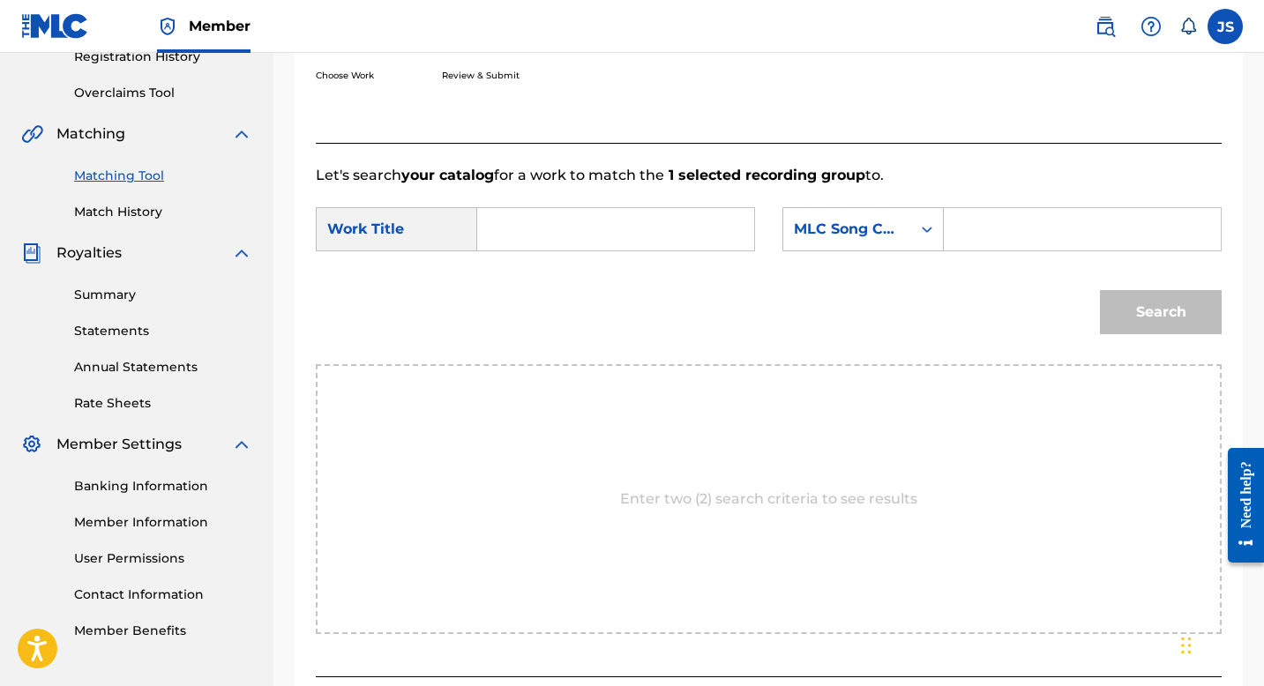
click at [515, 227] on input "Search Form" at bounding box center [615, 229] width 247 height 42
paste input "TRANQUILO Y SIN NERVIO"
click at [573, 228] on input "TRANQUILO Y SIN NERVIO" at bounding box center [615, 229] width 247 height 42
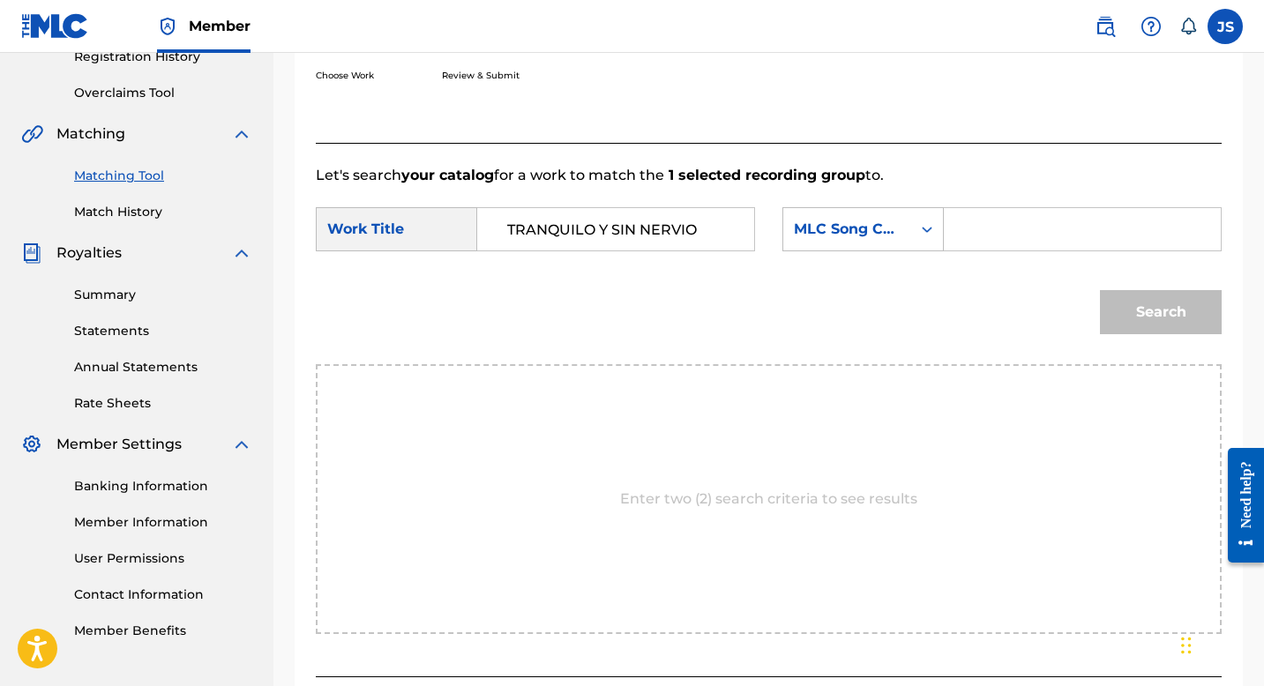
paste input "VESÍA POR PANCHA DUARTE"
type input "TRAVESÍA POR PANCHA DUARTE"
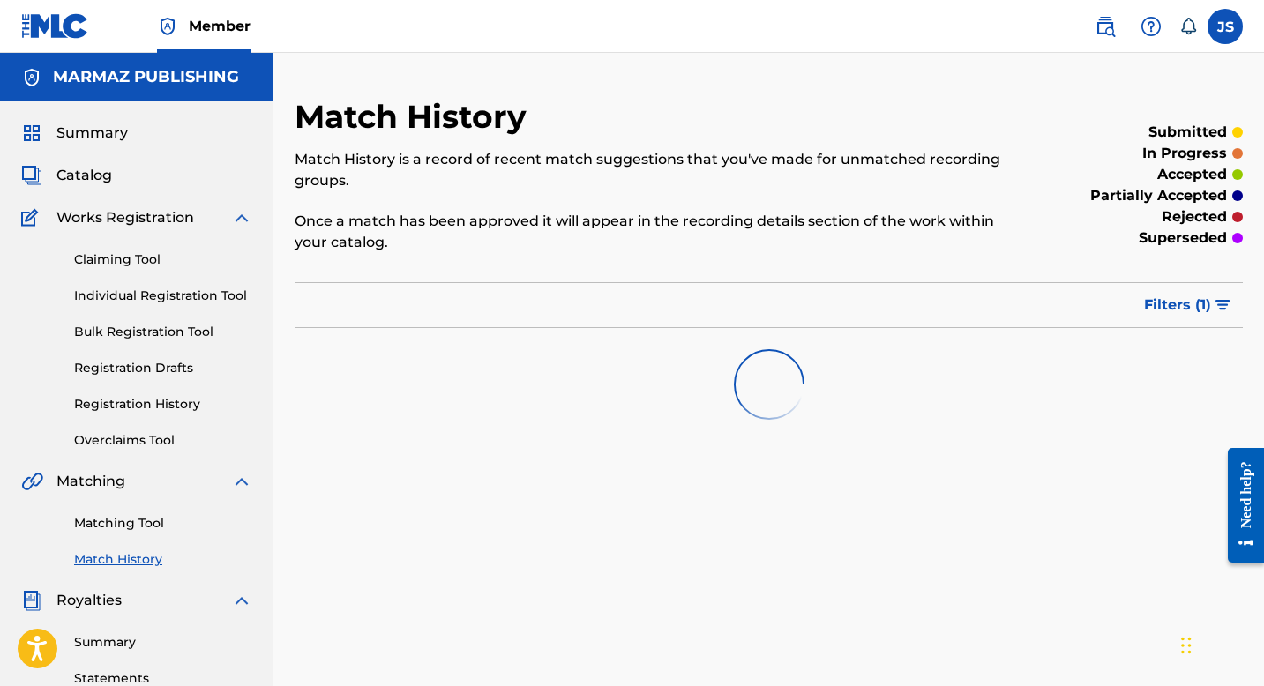
click at [109, 520] on link "Matching Tool" at bounding box center [163, 523] width 178 height 19
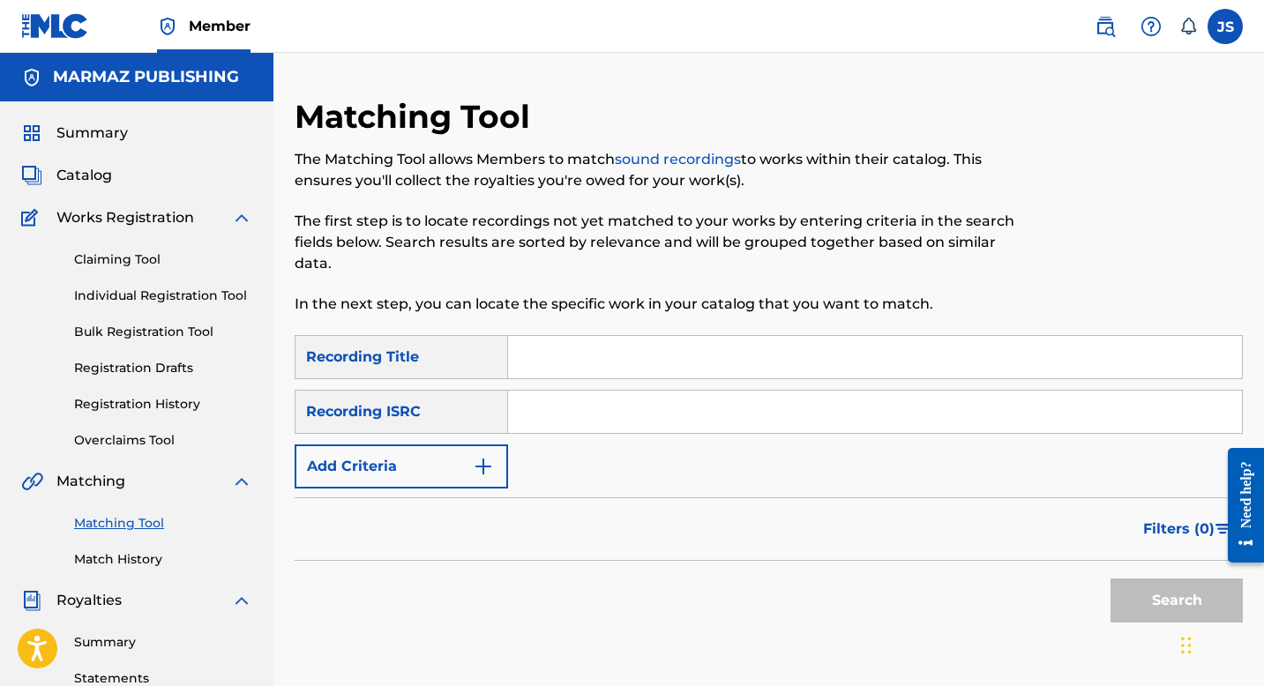
click at [576, 343] on input "Search Form" at bounding box center [875, 357] width 734 height 42
paste input "TRAVESÍA POR PANCHA DUARTE"
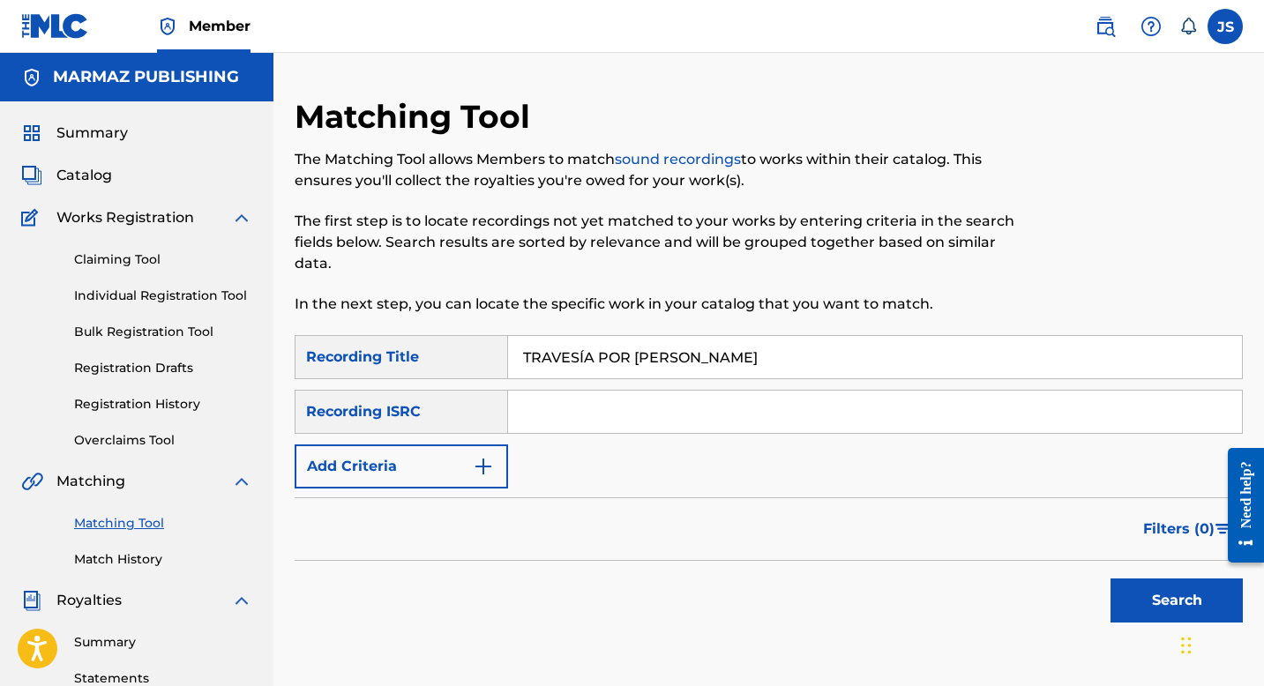
type input "TRAVESÍA POR PANCHA DUARTE"
click at [1142, 633] on div "SearchWithCriteria7c33b862-e9c0-48e2-a736-aa136841991e Recording Title TRAVESÍA…" at bounding box center [769, 488] width 948 height 307
click at [1142, 616] on button "Search" at bounding box center [1177, 601] width 132 height 44
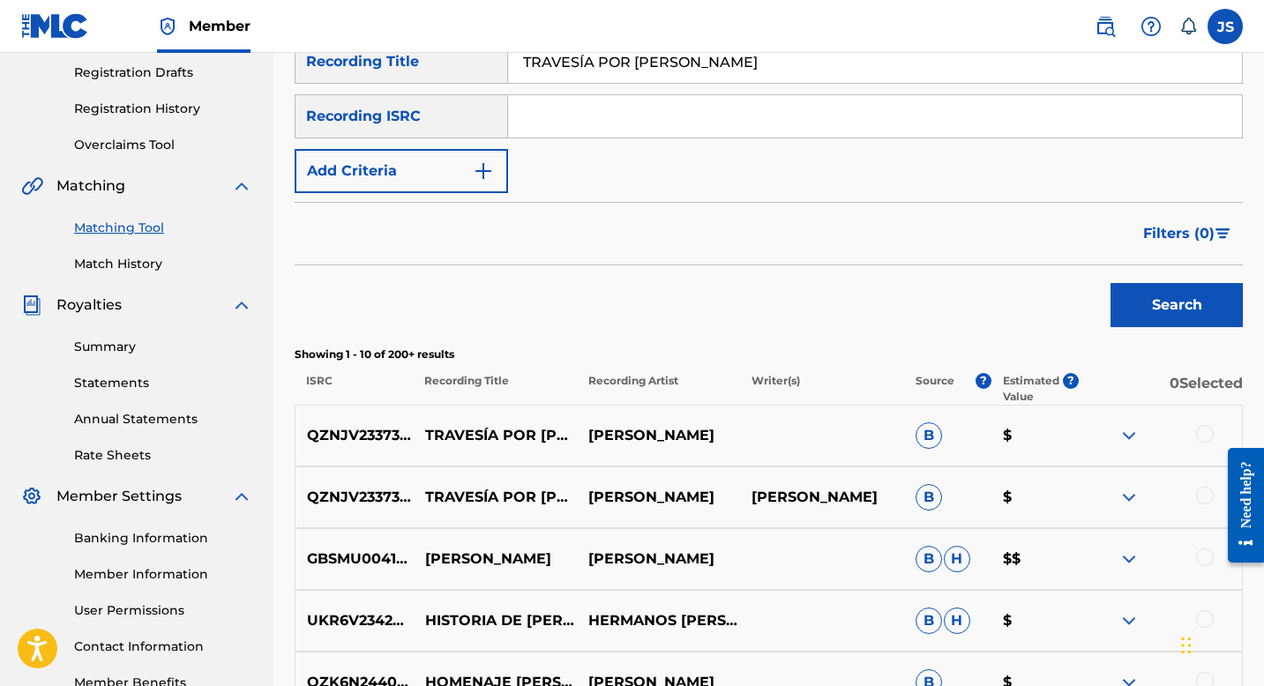
scroll to position [300, 0]
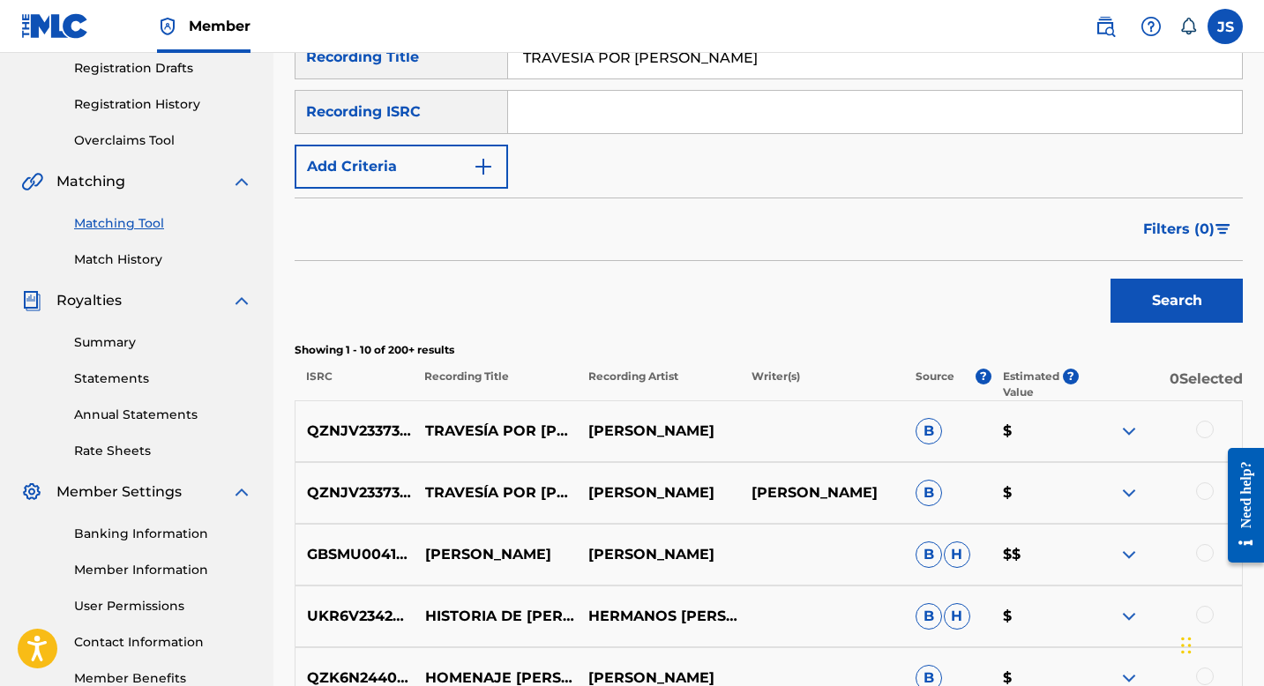
click at [1207, 431] on div at bounding box center [1205, 430] width 18 height 18
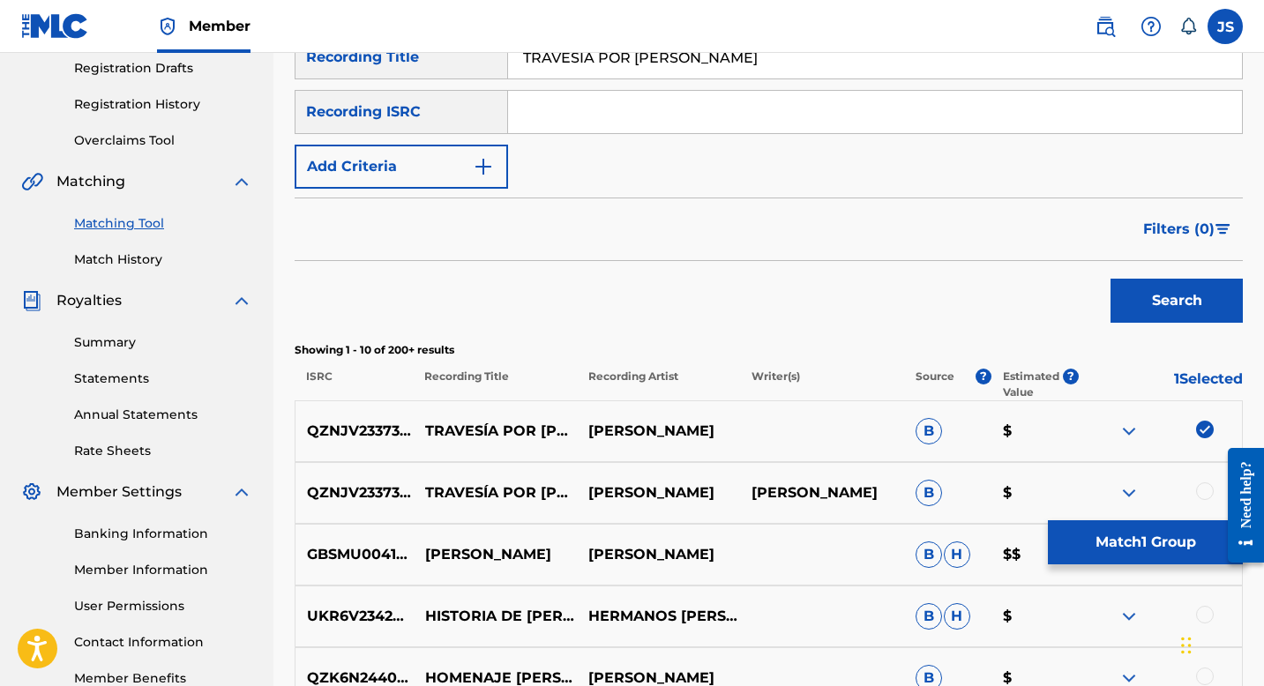
click at [1206, 477] on div "QZNJV2337377 TRAVESÍA POR PANCHA DUARTE BLAS RUIZ BLAS RUIZ B $" at bounding box center [769, 493] width 948 height 62
click at [1200, 499] on div at bounding box center [1160, 493] width 163 height 21
click at [1204, 498] on div at bounding box center [1205, 492] width 18 height 18
click at [1166, 547] on button "Match 2 Groups" at bounding box center [1145, 543] width 195 height 44
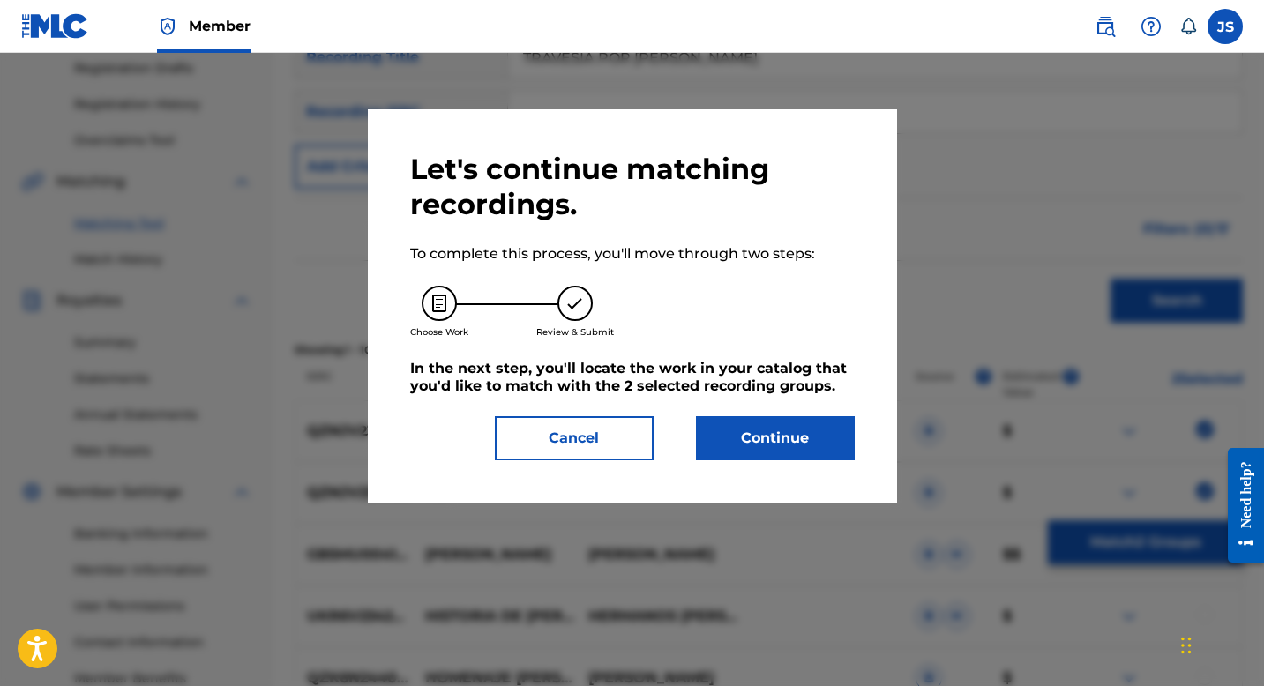
click at [767, 414] on div "Let's continue matching recordings. To complete this process, you'll move throu…" at bounding box center [632, 306] width 445 height 309
click at [767, 432] on button "Continue" at bounding box center [775, 438] width 159 height 44
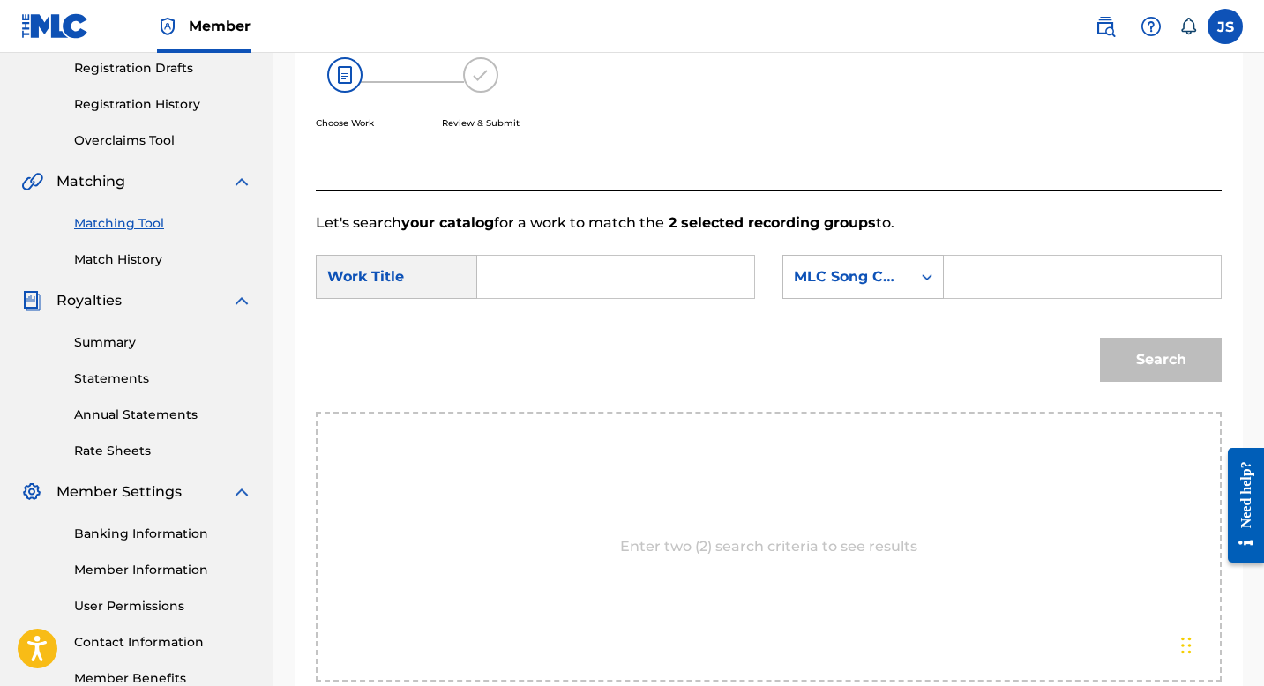
click at [600, 267] on input "Search Form" at bounding box center [615, 277] width 247 height 42
paste input "TRAVESÍA POR PANCHA DUARTE"
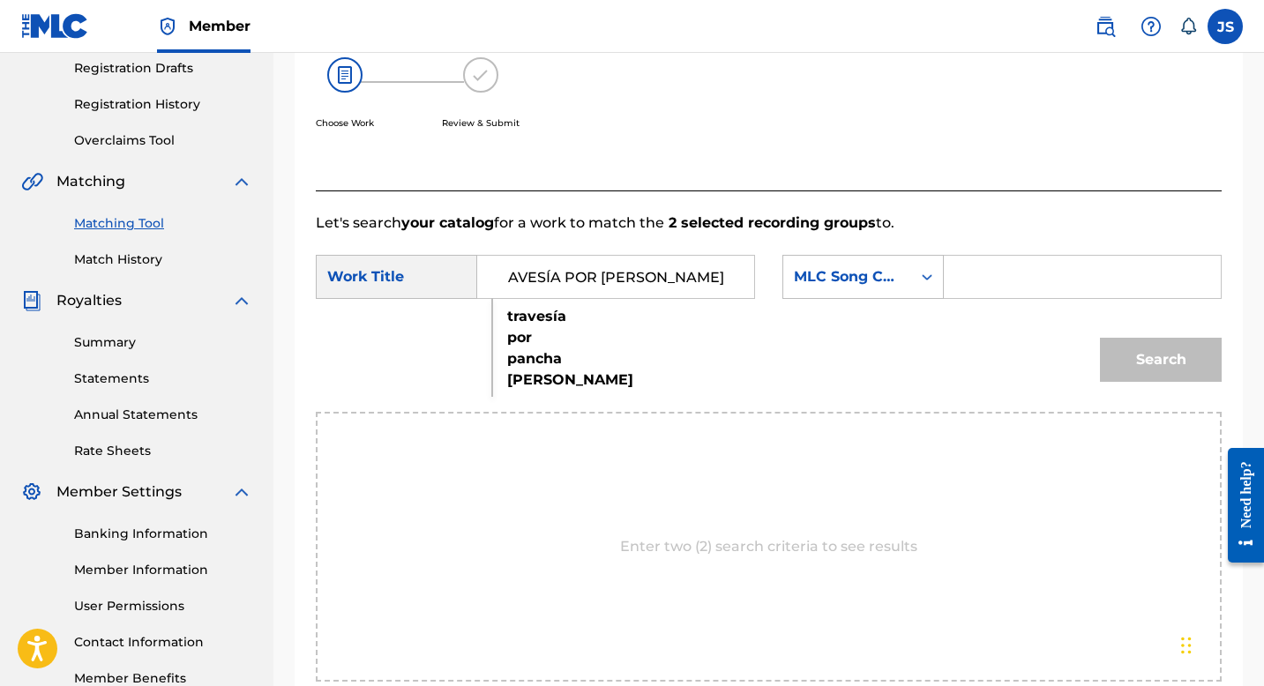
type input "TRAVESÍA POR PANCHA DUARTE"
click at [1035, 303] on div "SearchWithCriteriaa1c2ca2c-4467-4b7d-a5ed-1b291149b2e3 Work Title TRAVESÍA POR …" at bounding box center [769, 282] width 906 height 55
click at [1033, 286] on input "Search Form" at bounding box center [1082, 277] width 247 height 42
paste input "T51M90"
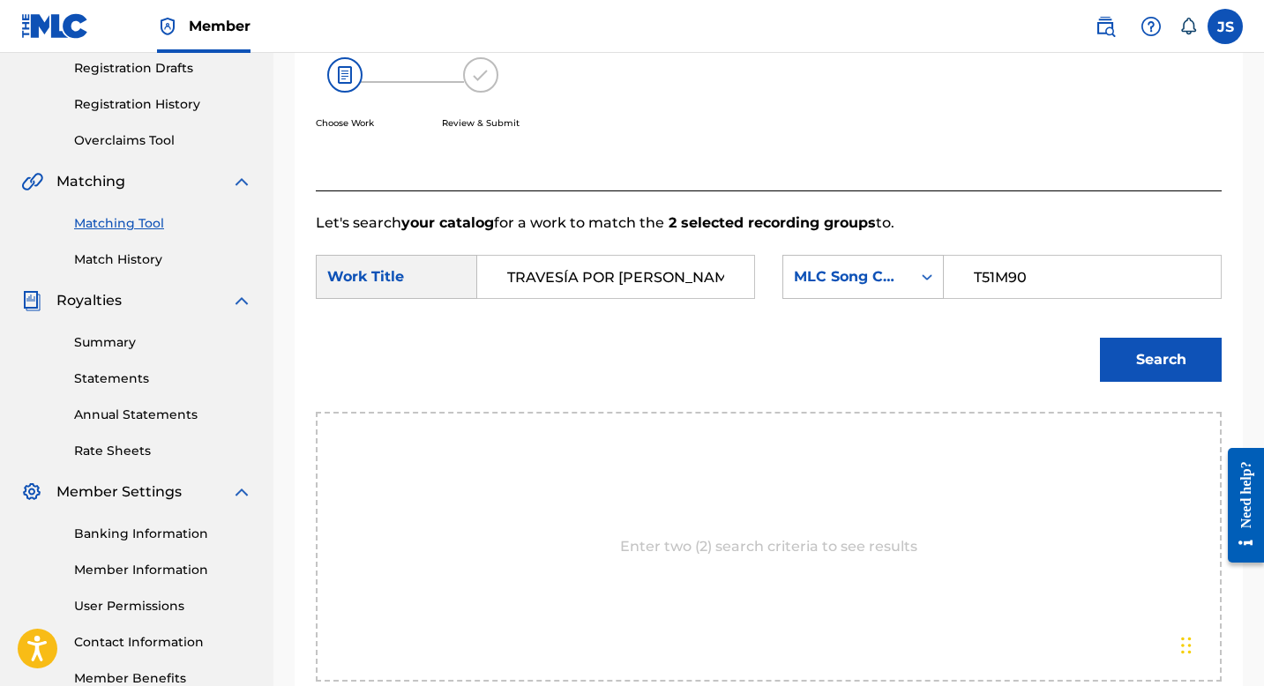
type input "T51M90"
click at [1179, 372] on button "Search" at bounding box center [1161, 360] width 122 height 44
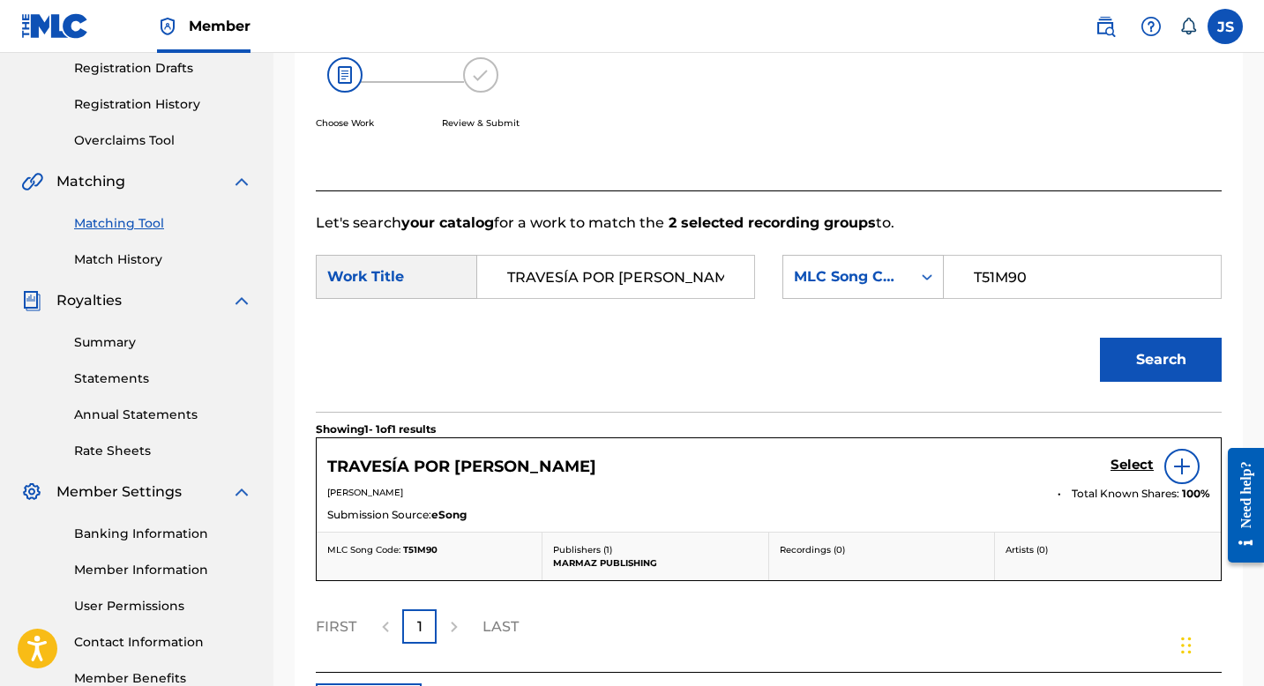
click at [572, 457] on h5 "TRAVESÍA POR PANCHA DUARTE" at bounding box center [461, 467] width 269 height 20
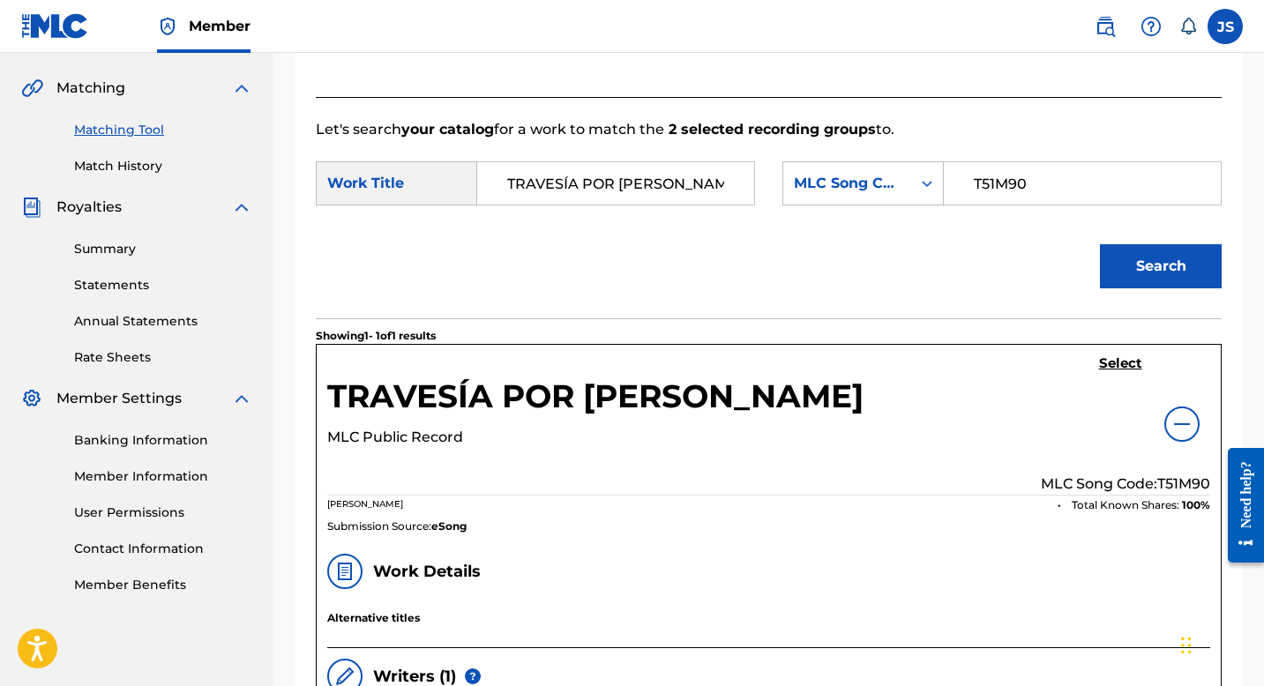
scroll to position [461, 0]
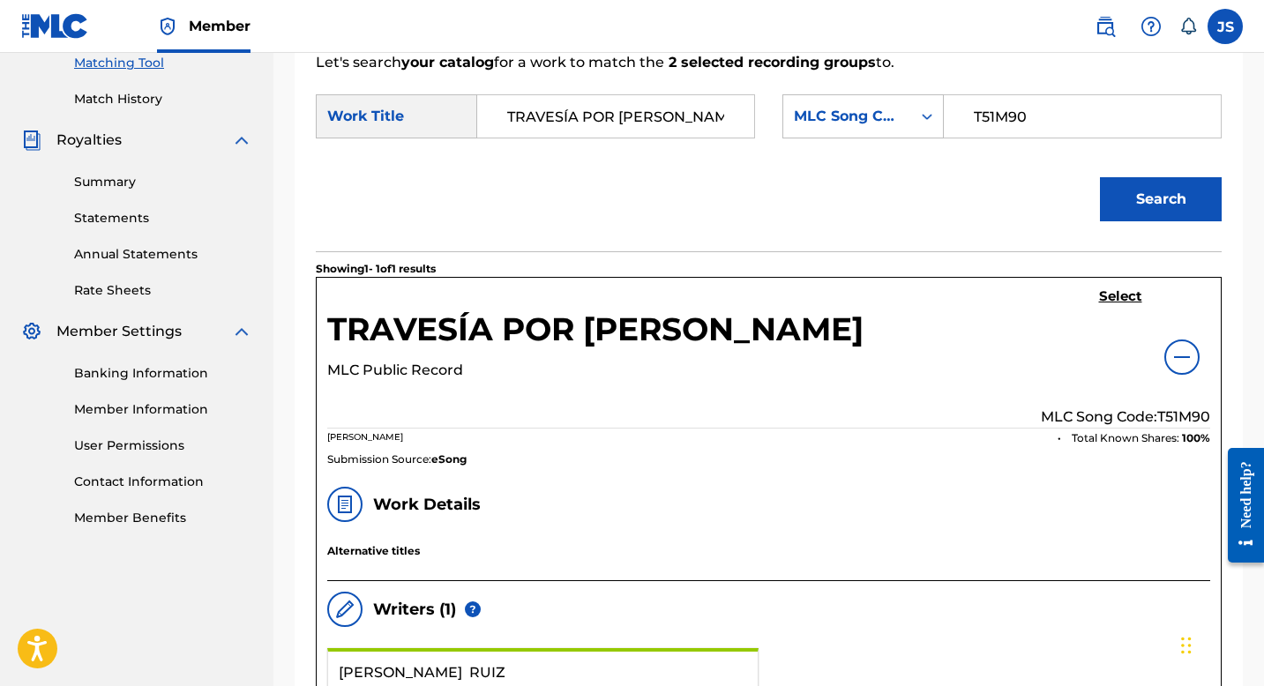
click at [1124, 303] on h5 "Select" at bounding box center [1120, 296] width 43 height 17
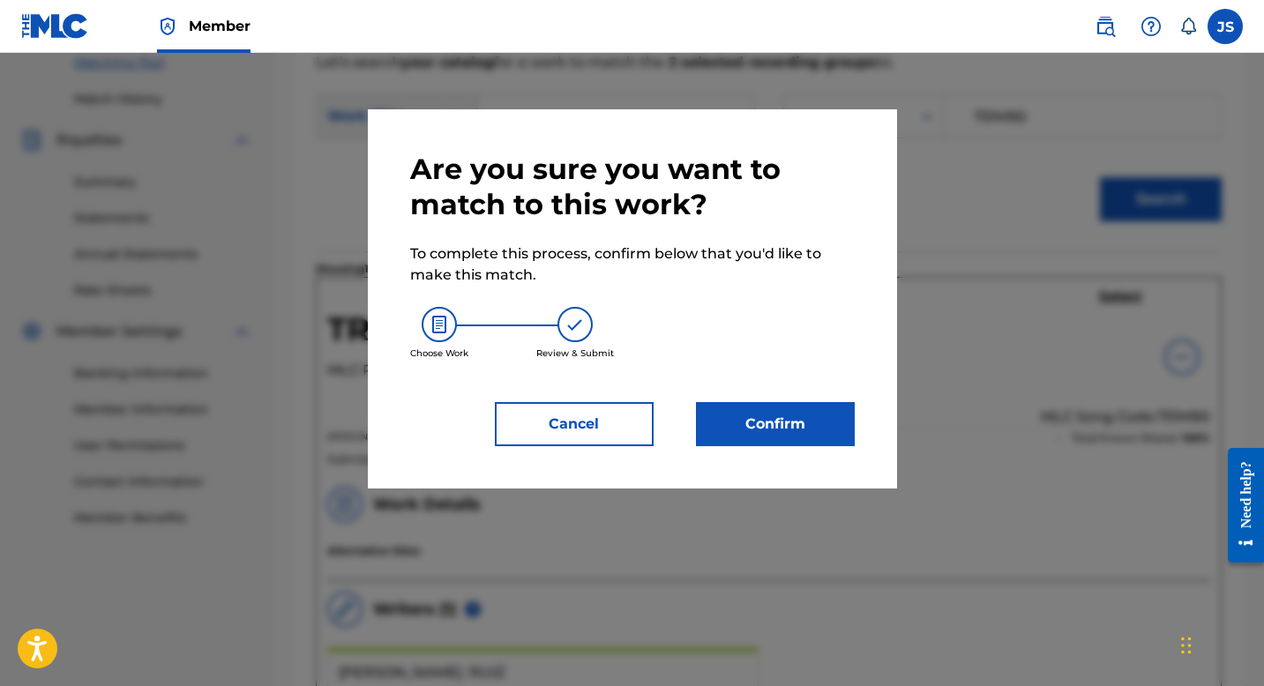
click at [748, 445] on button "Confirm" at bounding box center [775, 424] width 159 height 44
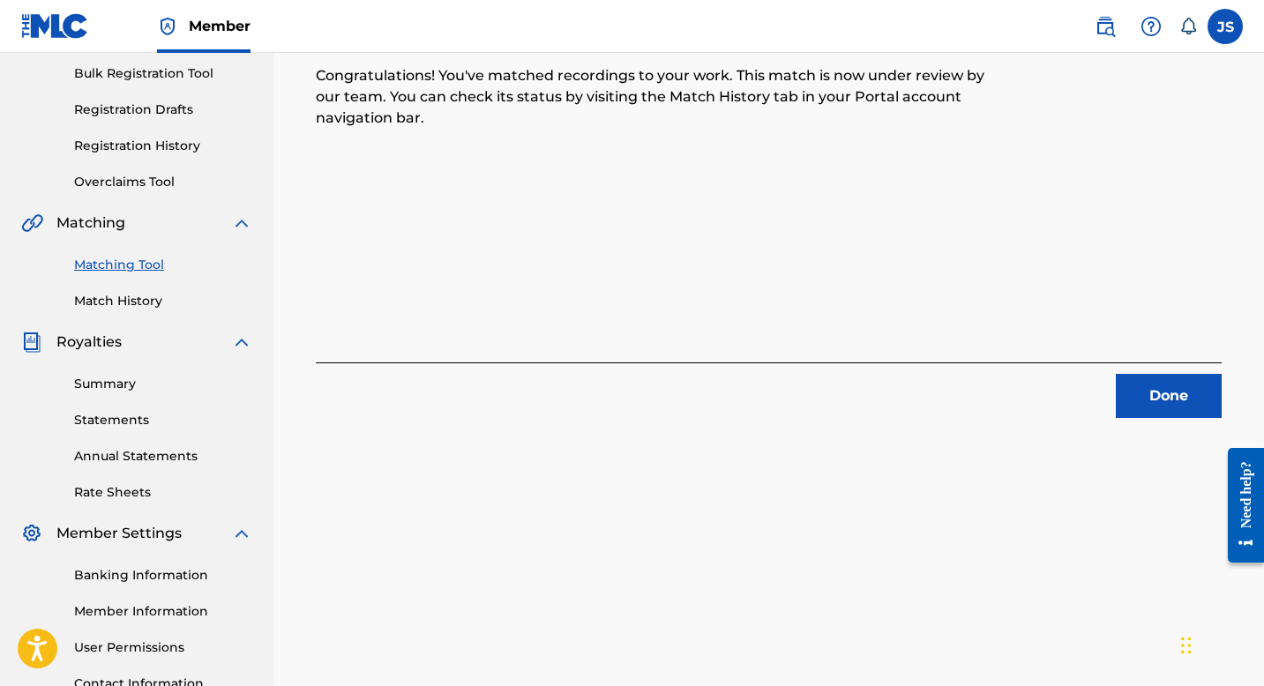
scroll to position [137, 0]
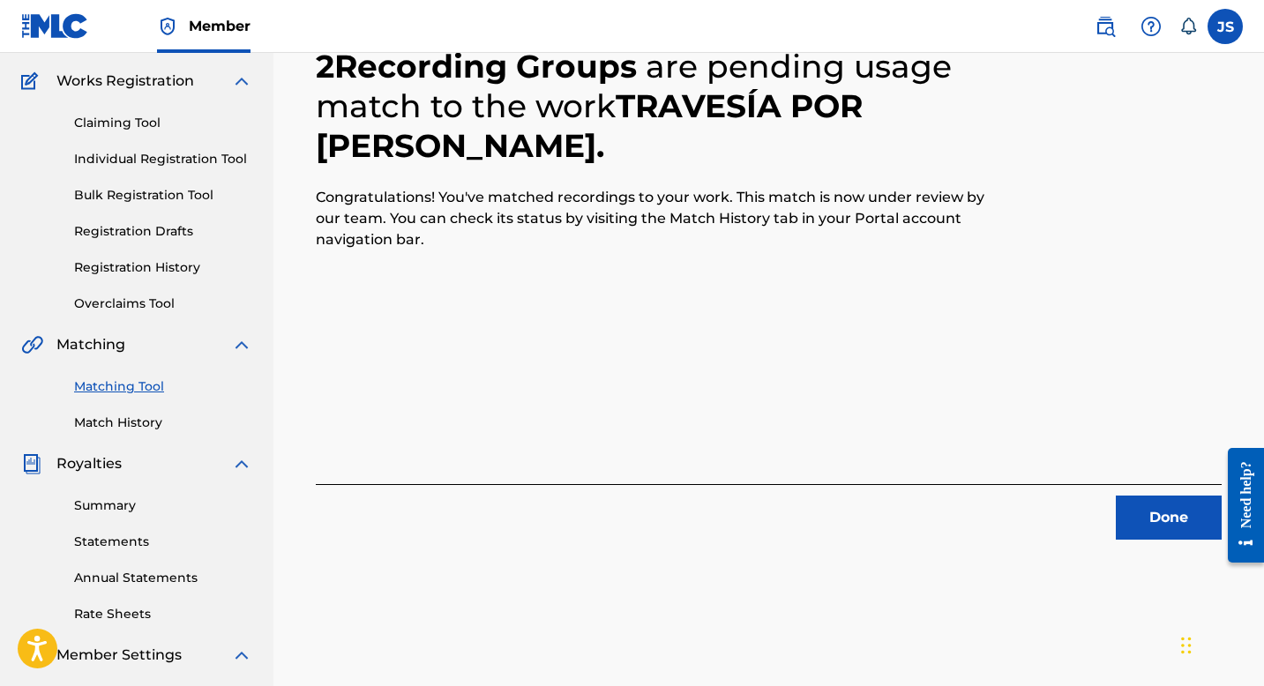
click at [1144, 501] on button "Done" at bounding box center [1169, 518] width 106 height 44
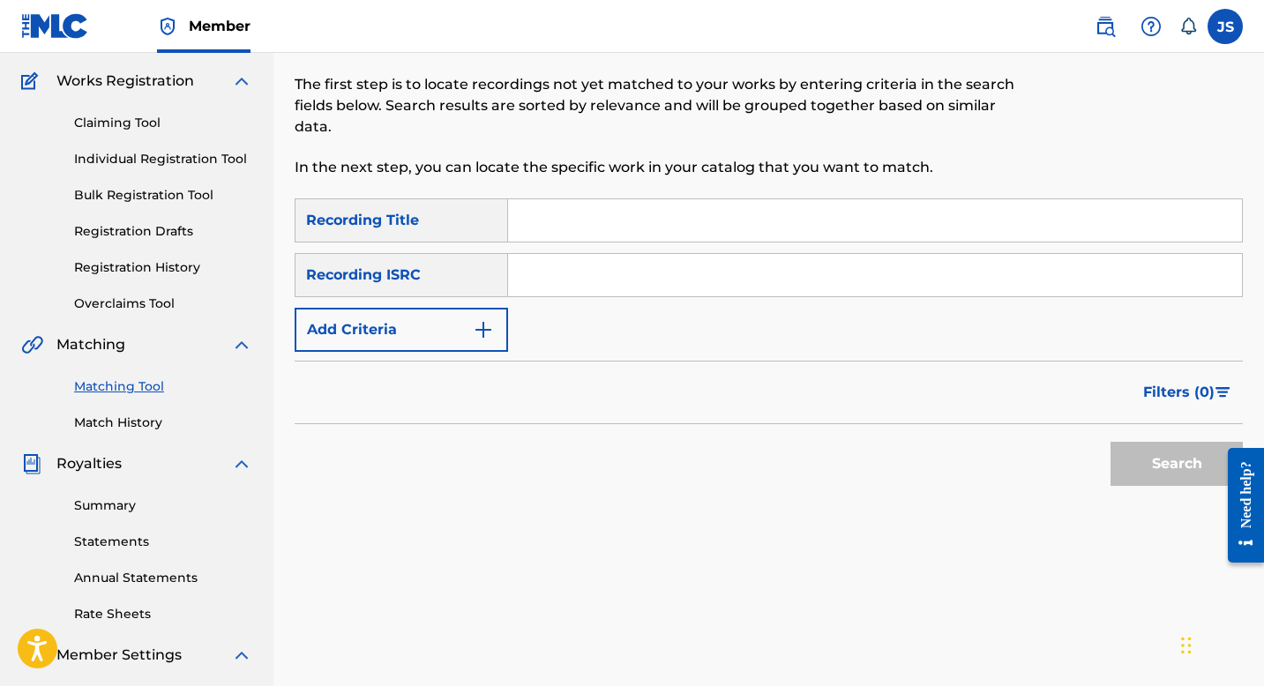
click at [554, 234] on input "Search Form" at bounding box center [875, 220] width 734 height 42
paste input "TU CARÁCTER Y EL MIO"
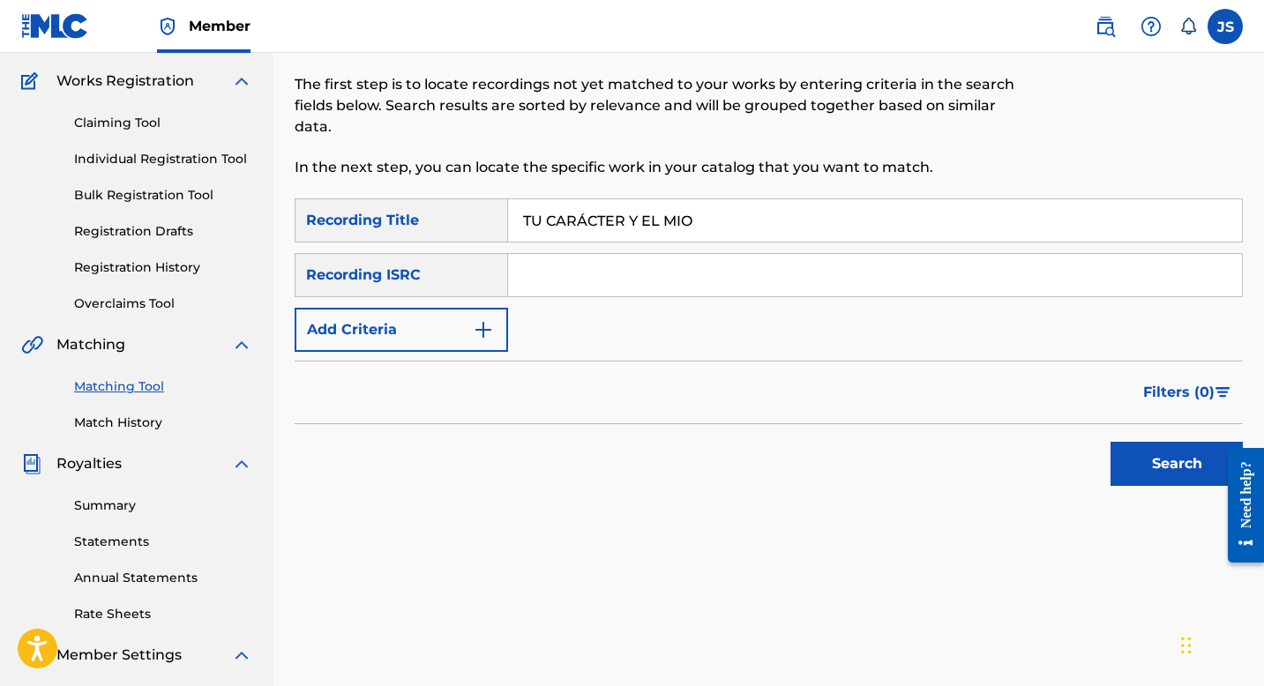
click at [1156, 456] on button "Search" at bounding box center [1177, 464] width 132 height 44
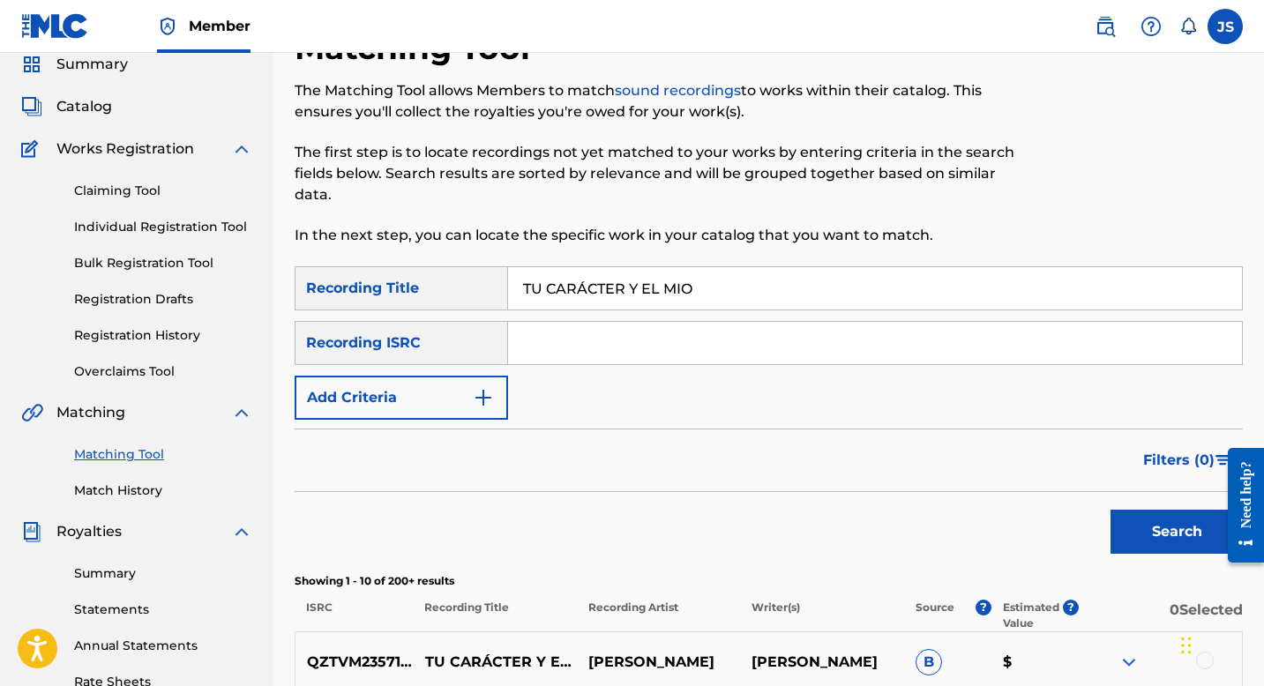
scroll to position [0, 0]
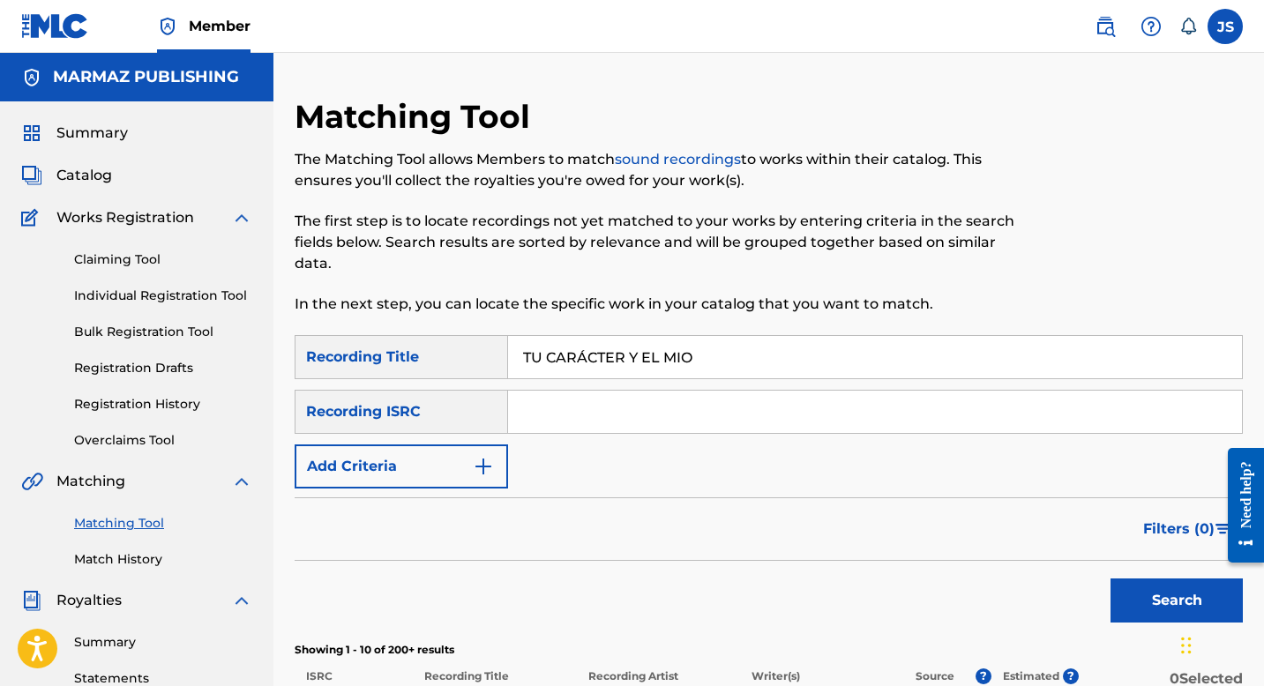
click at [581, 361] on input "TU CARÁCTER Y EL MIO" at bounding box center [875, 357] width 734 height 42
paste input "UN BESO DE DESPEDIDA"
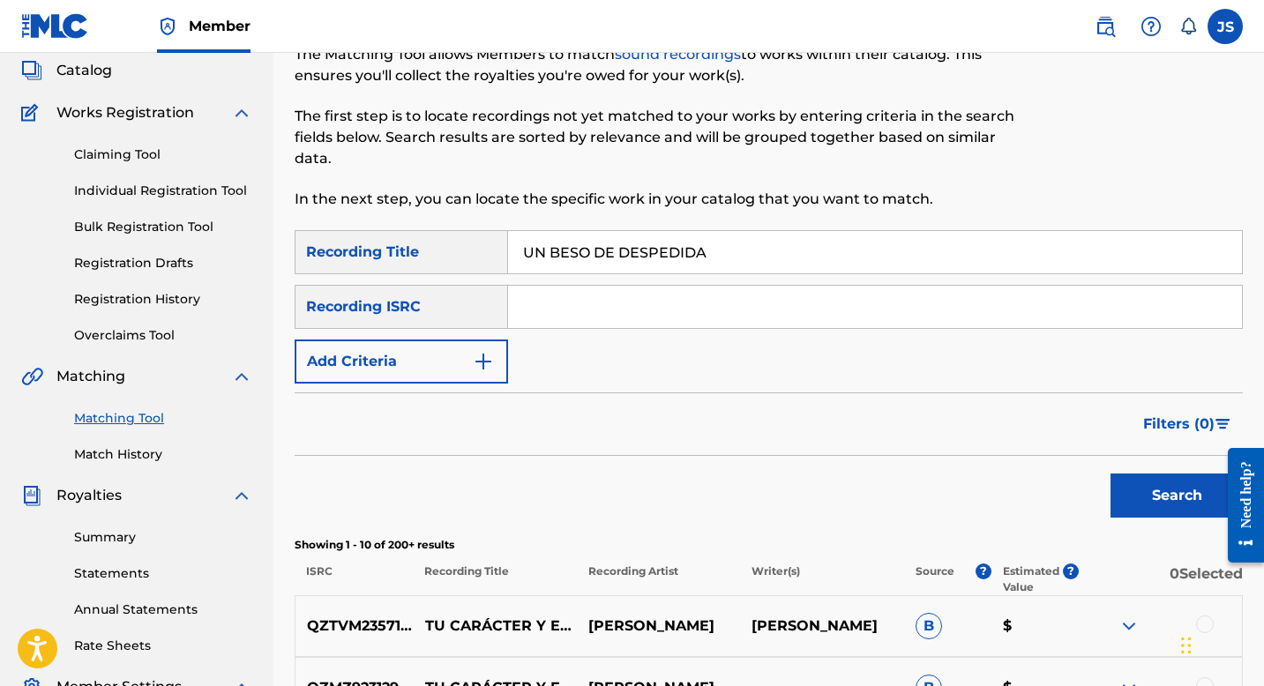
scroll to position [120, 0]
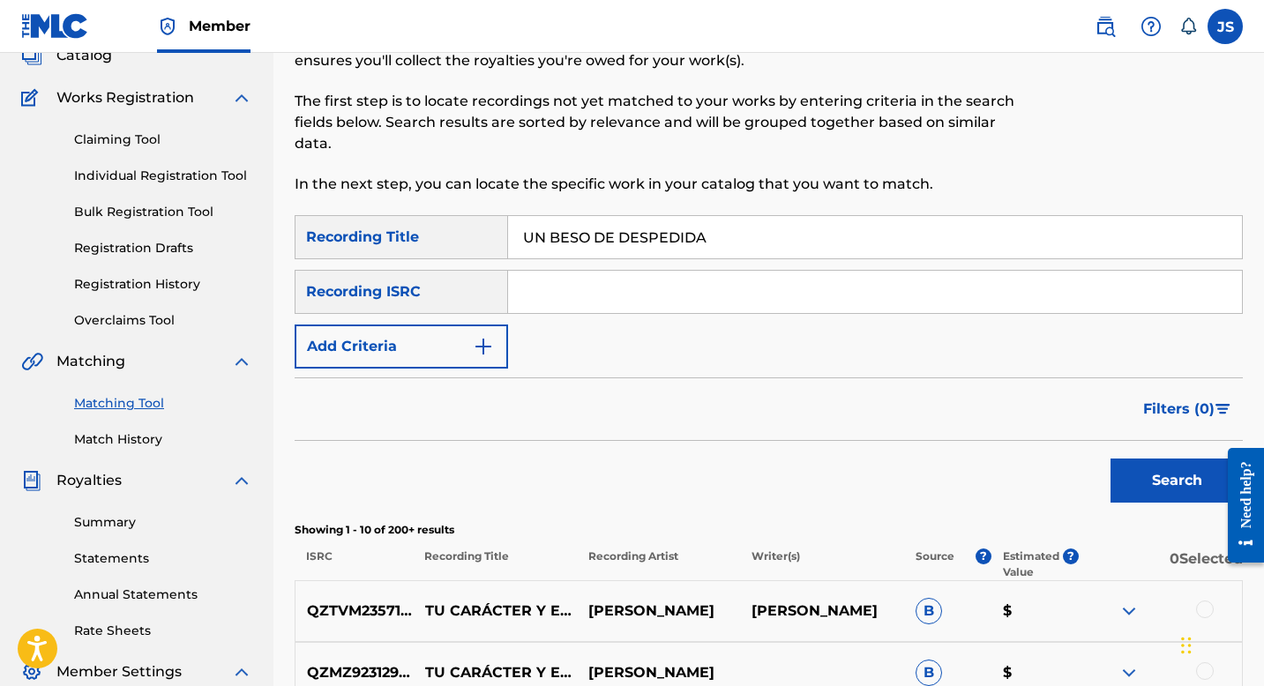
click at [1145, 480] on button "Search" at bounding box center [1177, 481] width 132 height 44
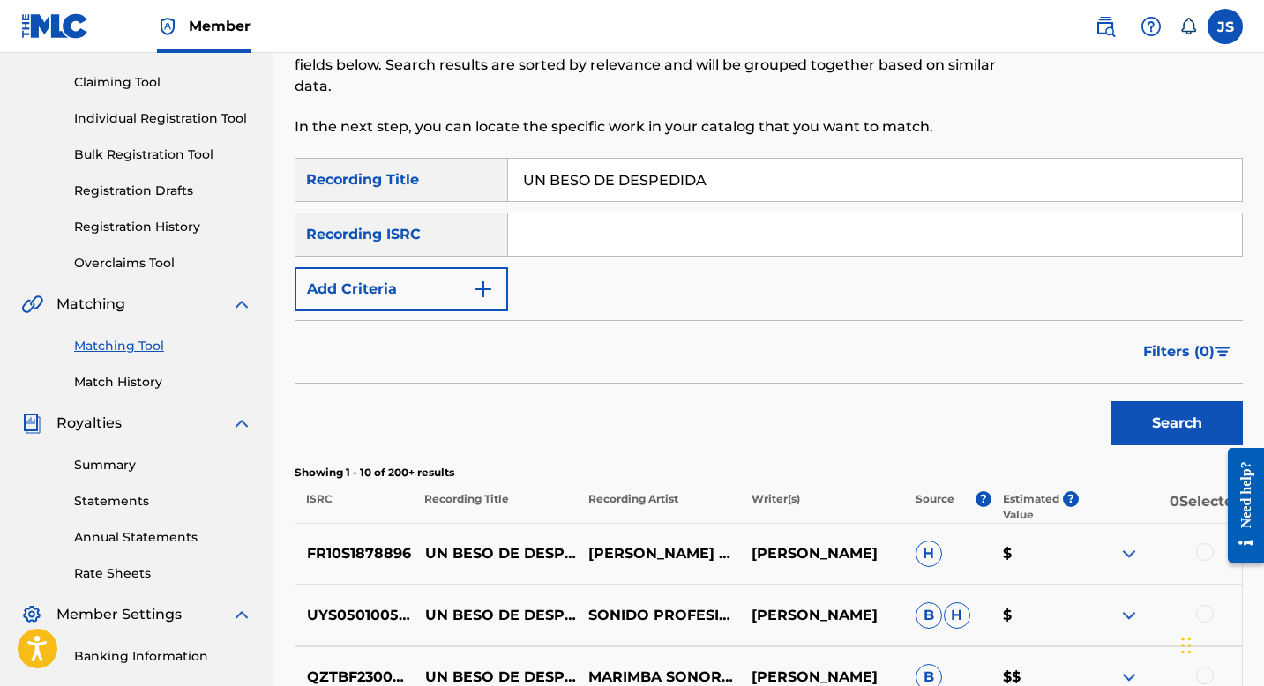
scroll to position [182, 0]
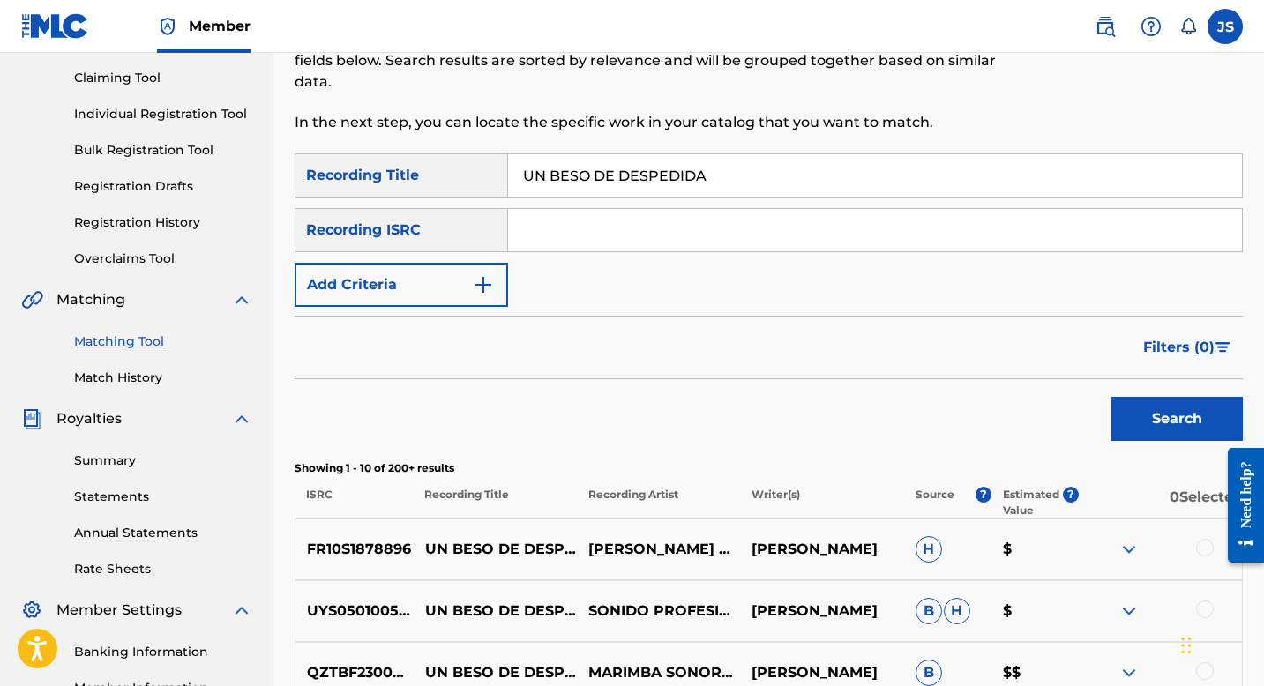
click at [575, 165] on input "UN BESO DE DESPEDIDA" at bounding box center [875, 175] width 734 height 42
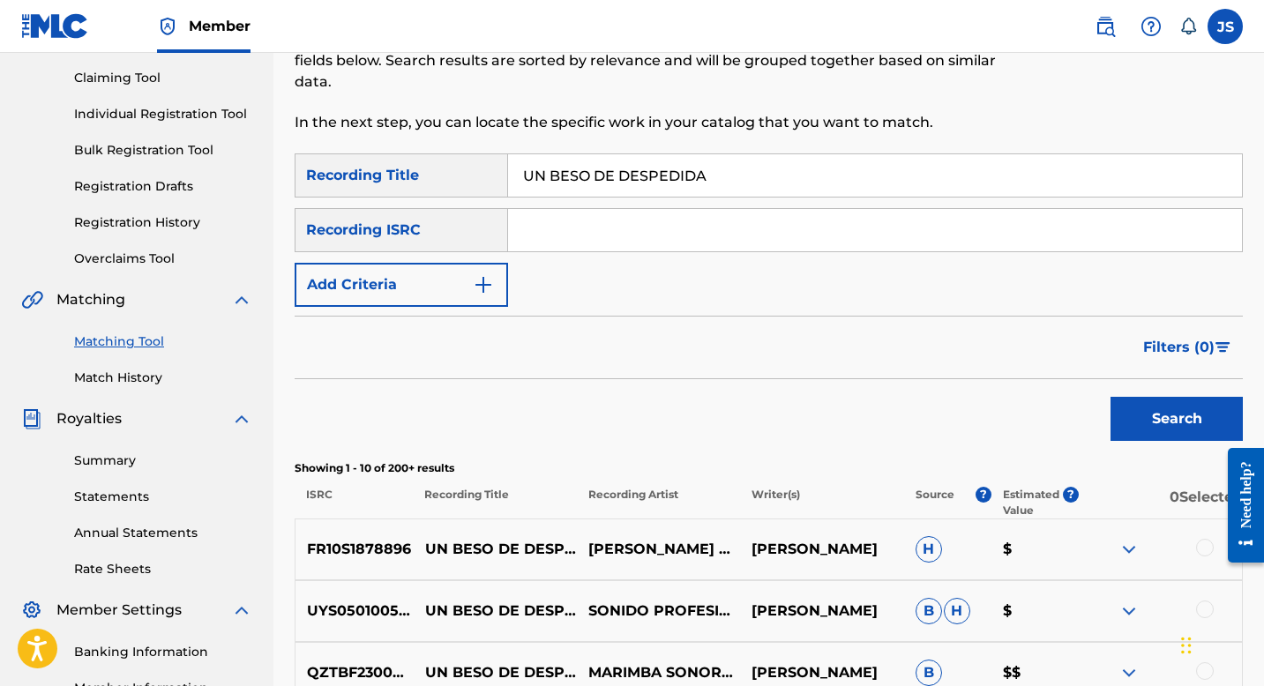
paste input "TIERNO AMOR ESCONDIDO"
type input "UN TIERNO AMOR ESCONDIDO"
click at [1155, 423] on button "Search" at bounding box center [1177, 419] width 132 height 44
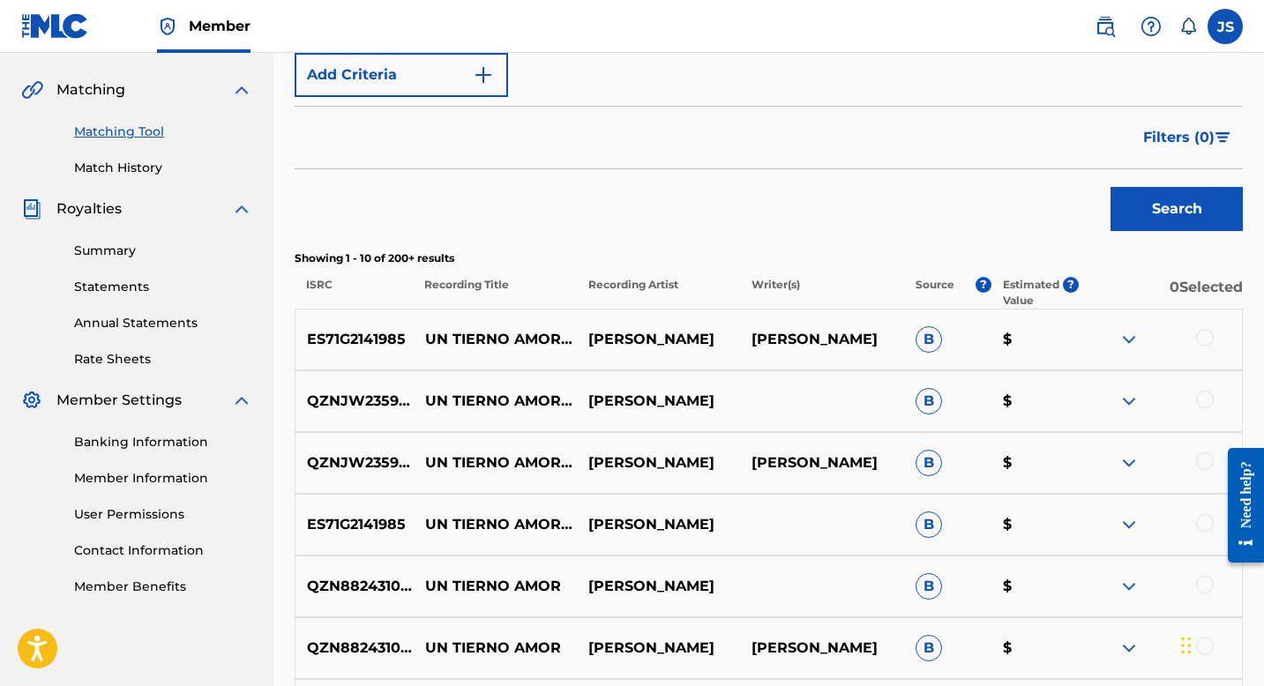
scroll to position [399, 0]
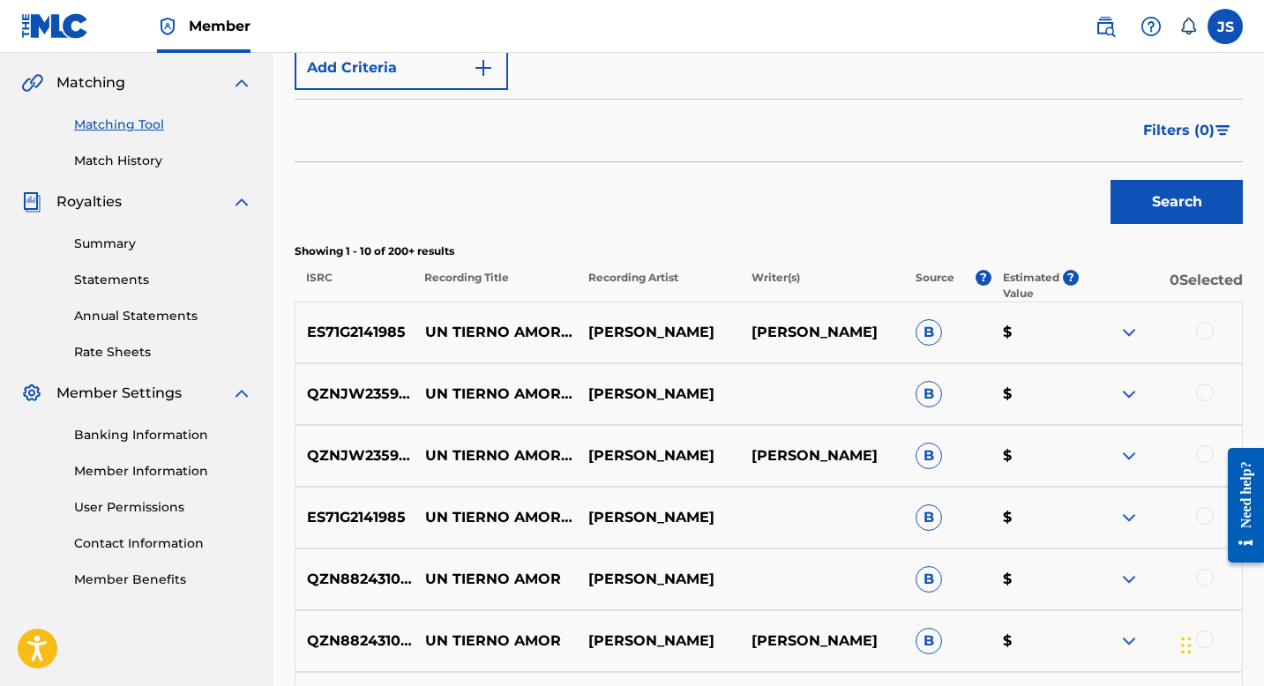
click at [1199, 516] on div at bounding box center [1205, 516] width 18 height 18
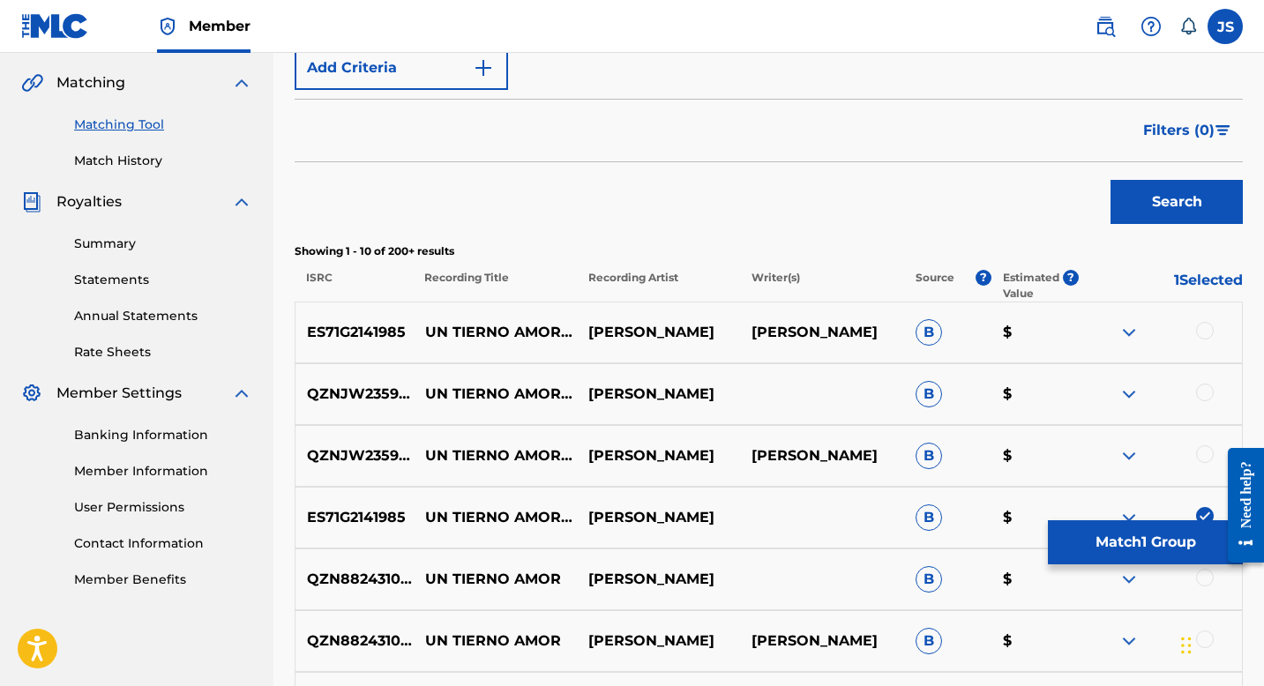
click at [1205, 452] on div at bounding box center [1205, 455] width 18 height 18
click at [1207, 392] on div at bounding box center [1205, 393] width 18 height 18
click at [1207, 331] on div at bounding box center [1205, 331] width 18 height 18
click at [1120, 541] on button "Match 4 Groups" at bounding box center [1145, 543] width 195 height 44
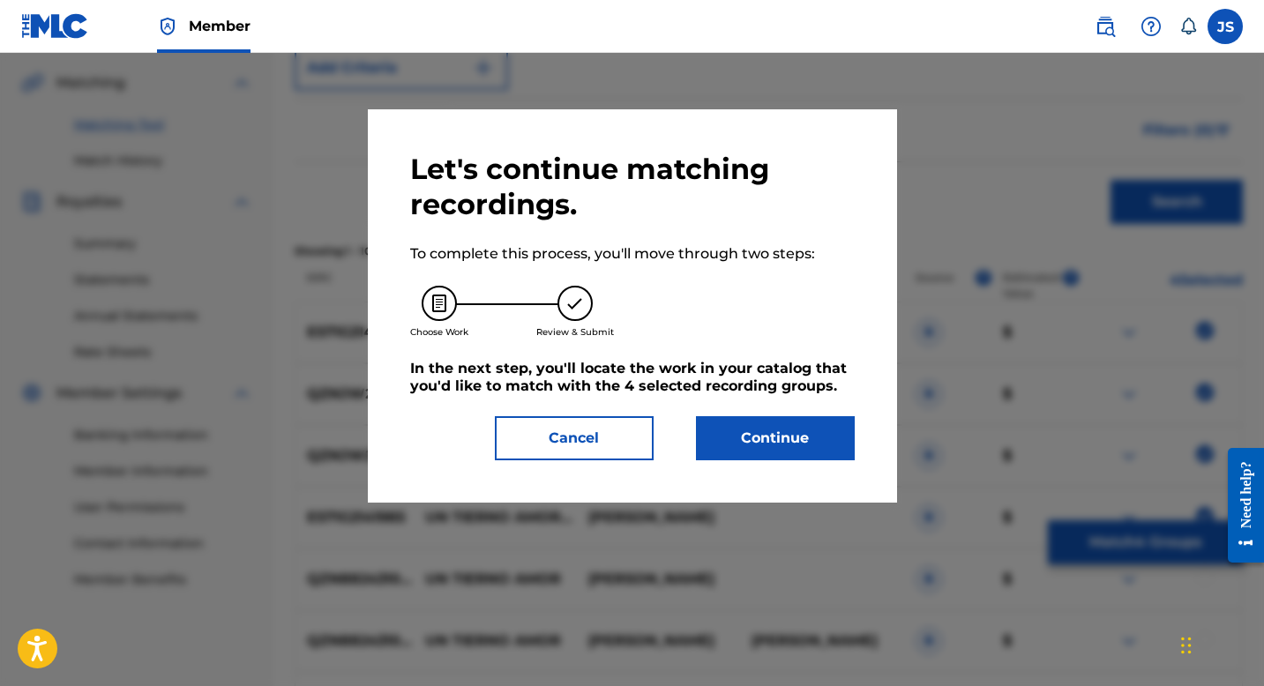
click at [771, 433] on button "Continue" at bounding box center [775, 438] width 159 height 44
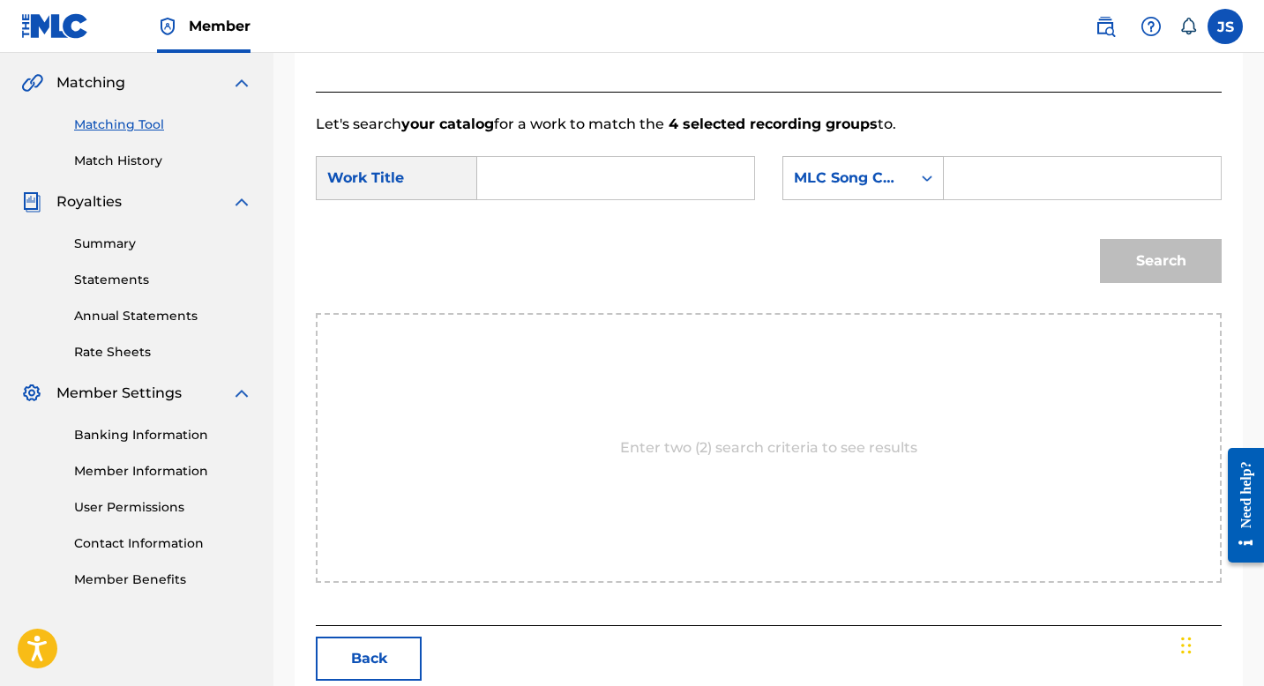
click at [528, 177] on input "Search Form" at bounding box center [615, 178] width 247 height 42
paste input "UN TIERNO AMOR ESCONDIDO"
type input "UN TIERNO AMOR ESCONDIDO"
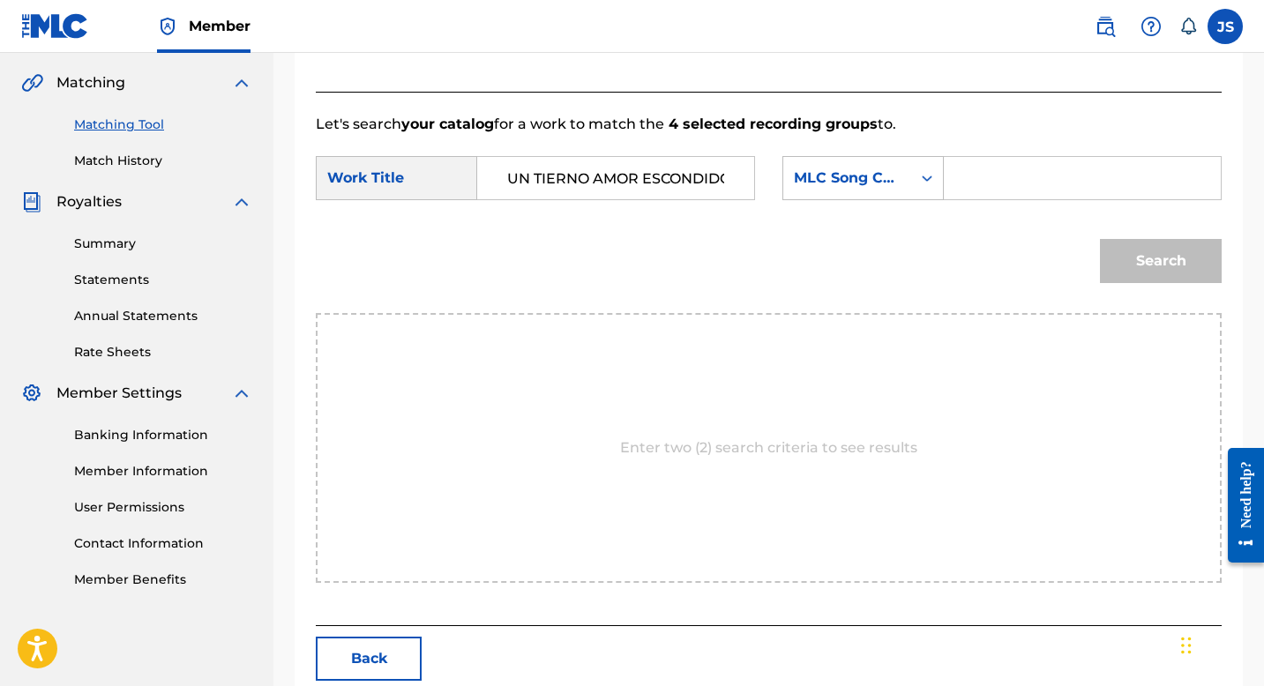
click at [966, 170] on input "Search Form" at bounding box center [1082, 178] width 247 height 42
paste input "UW86G1"
type input "UW86G1"
click at [1180, 259] on button "Search" at bounding box center [1161, 261] width 122 height 44
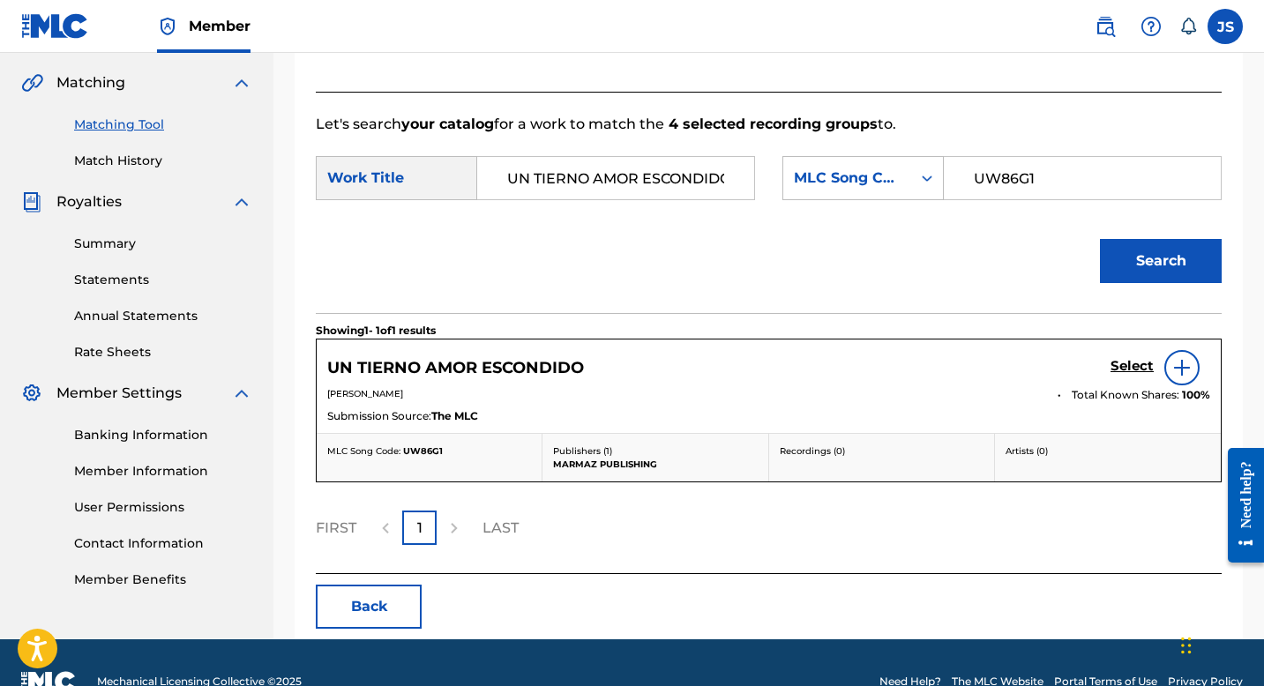
click at [1115, 365] on h5 "Select" at bounding box center [1132, 366] width 43 height 17
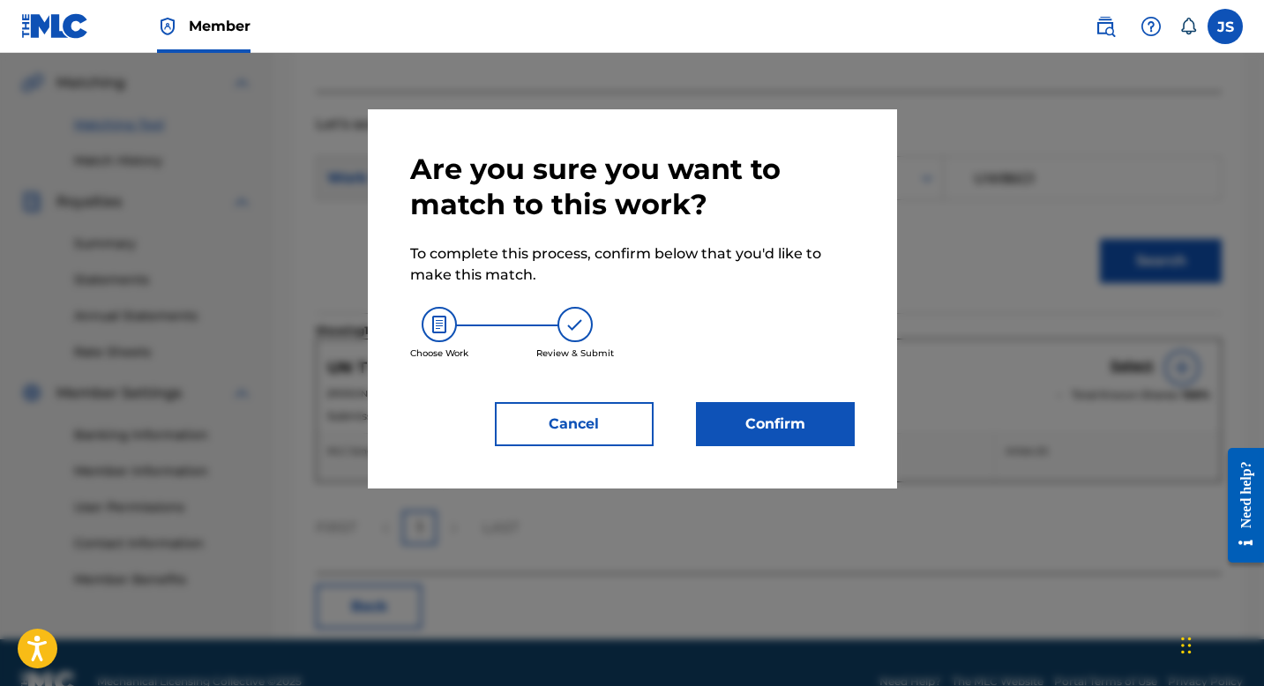
click at [785, 409] on button "Confirm" at bounding box center [775, 424] width 159 height 44
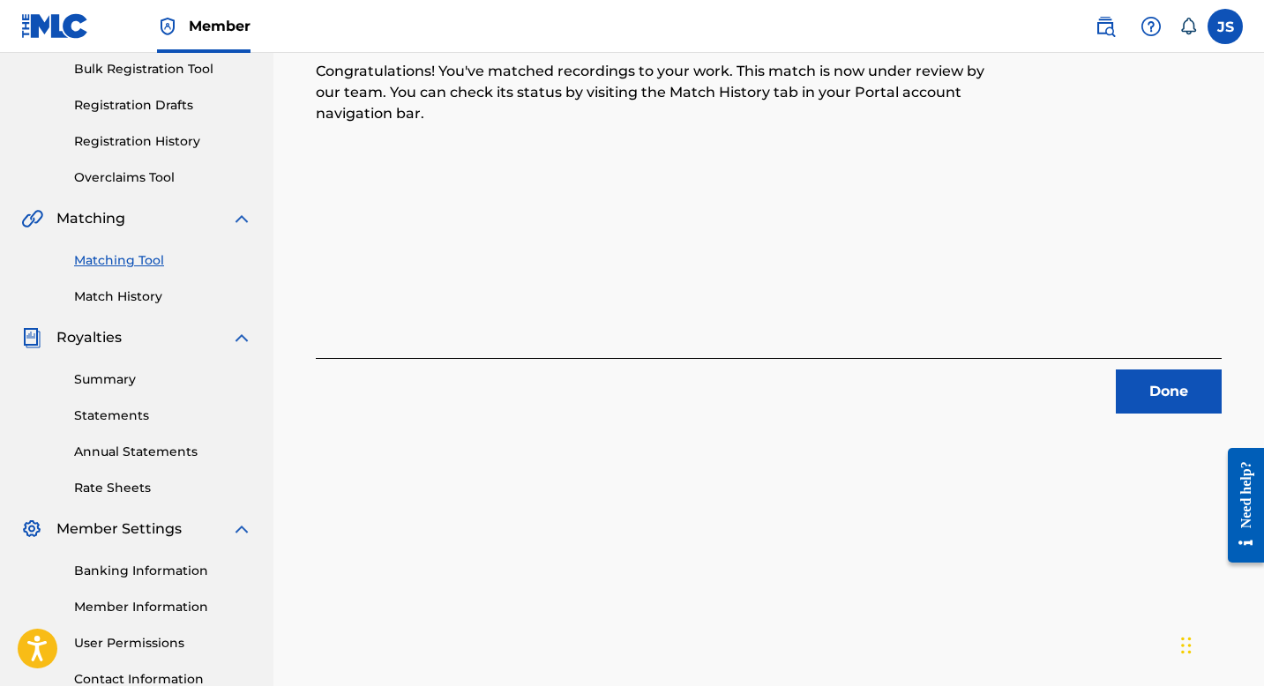
scroll to position [246, 0]
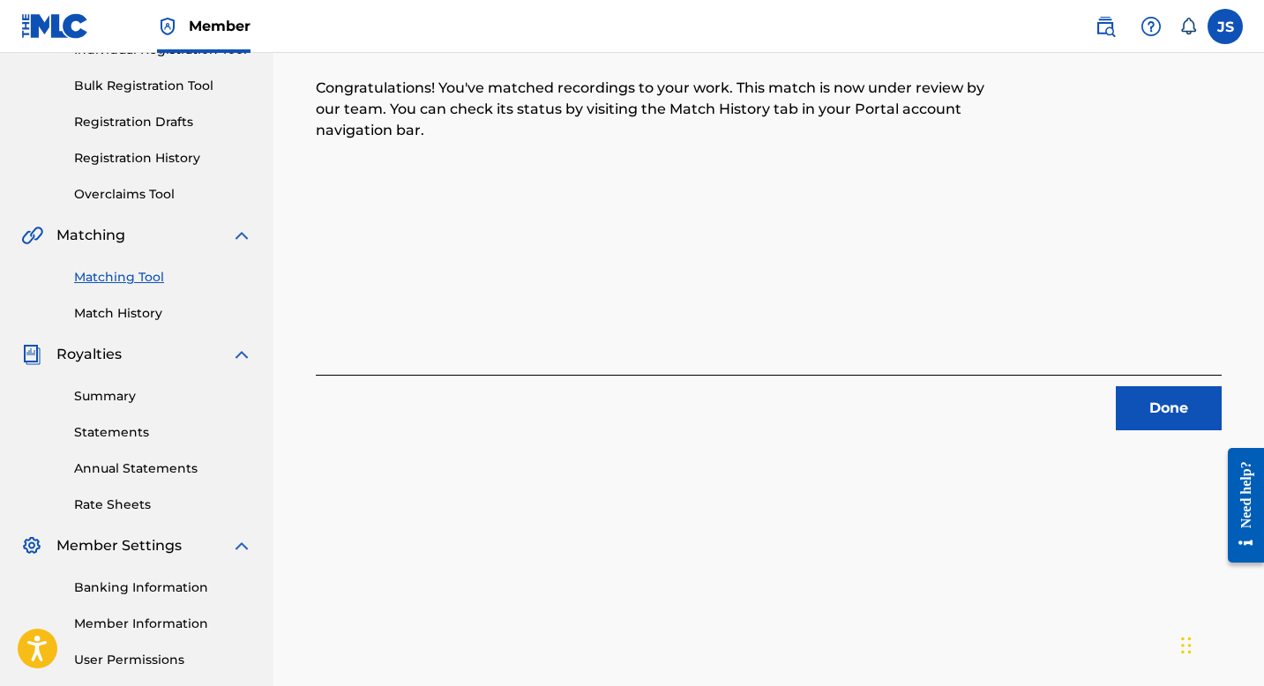
click at [1167, 401] on button "Done" at bounding box center [1169, 408] width 106 height 44
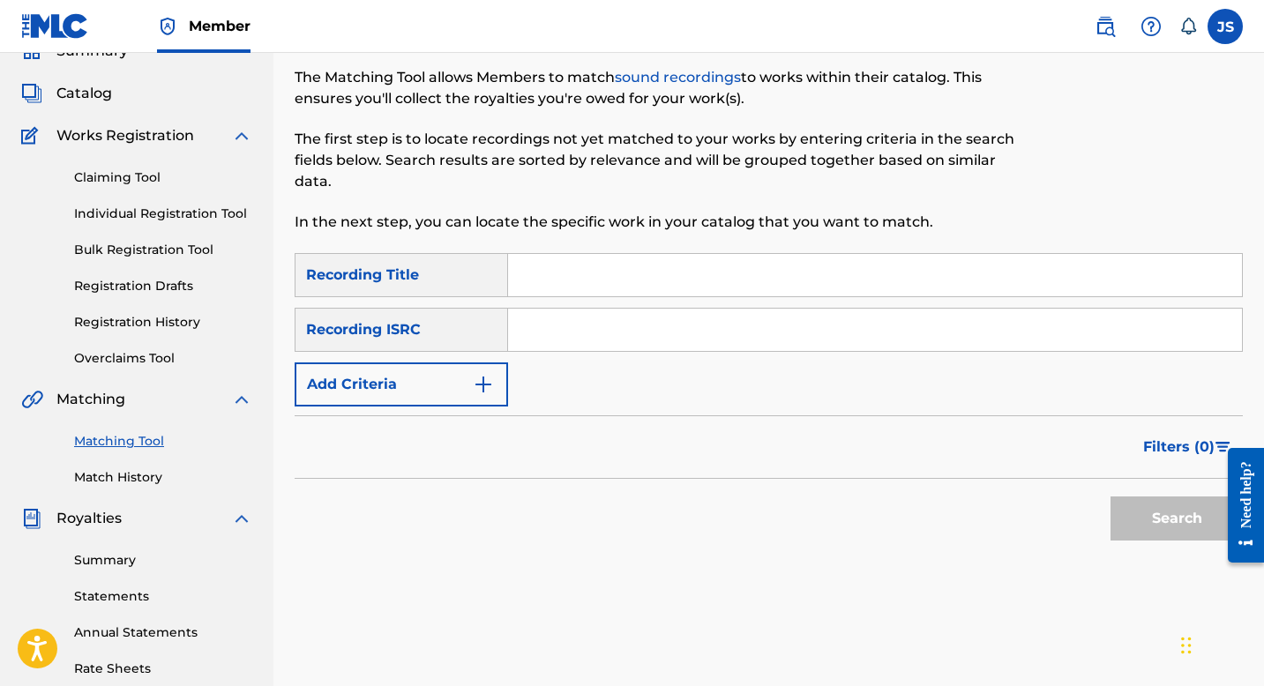
scroll to position [0, 0]
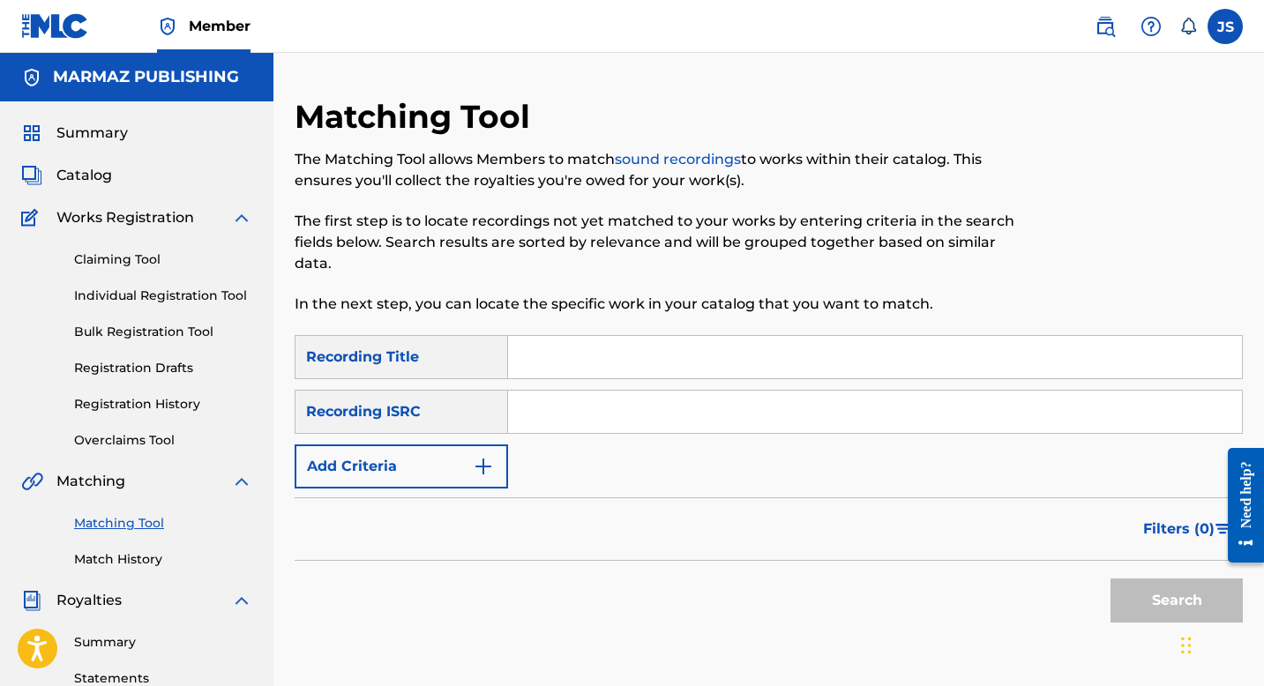
click at [543, 363] on input "Search Form" at bounding box center [875, 357] width 734 height 42
paste input "VOY A ESTAPA' OTRA BOTELLA"
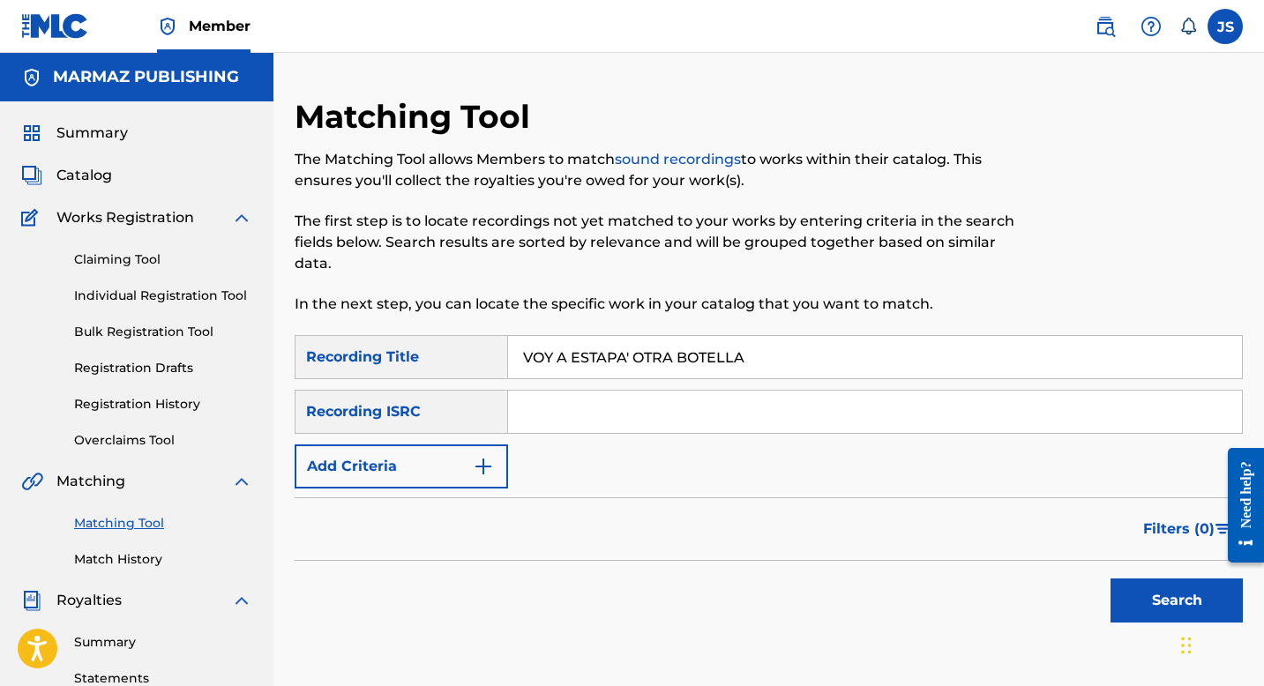
type input "VOY A ESTAPA' OTRA BOTELLA"
click at [1120, 588] on button "Search" at bounding box center [1177, 601] width 132 height 44
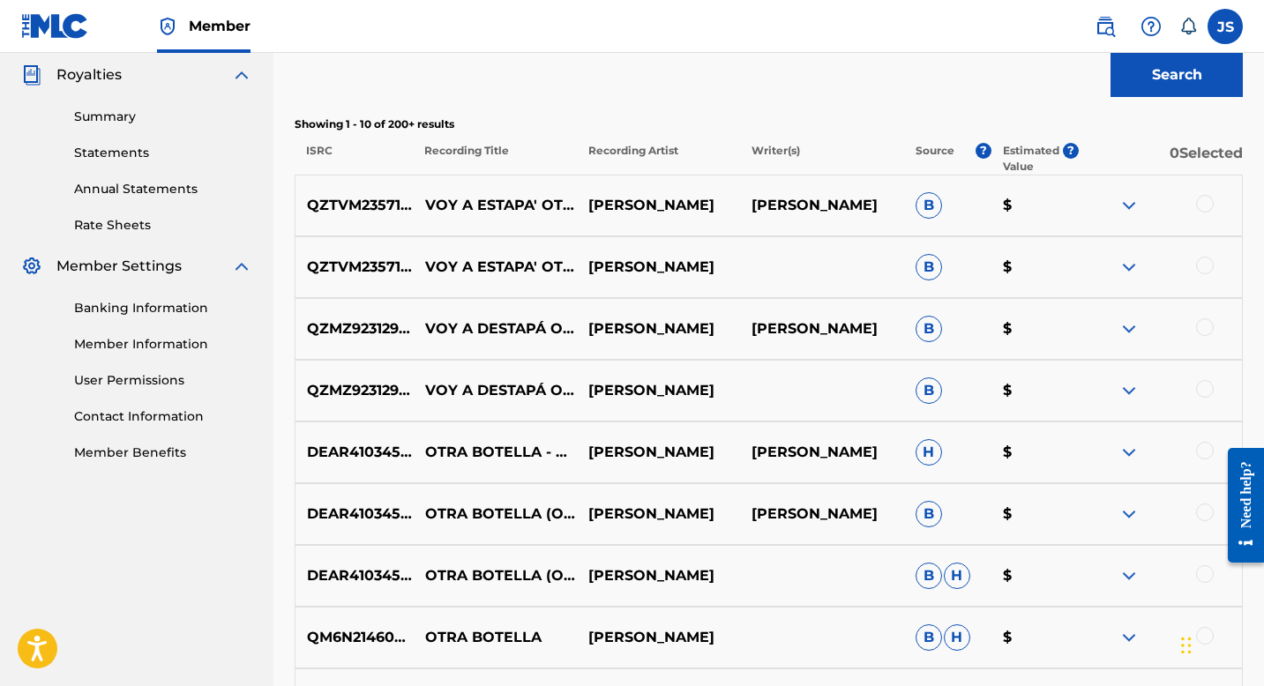
scroll to position [537, 0]
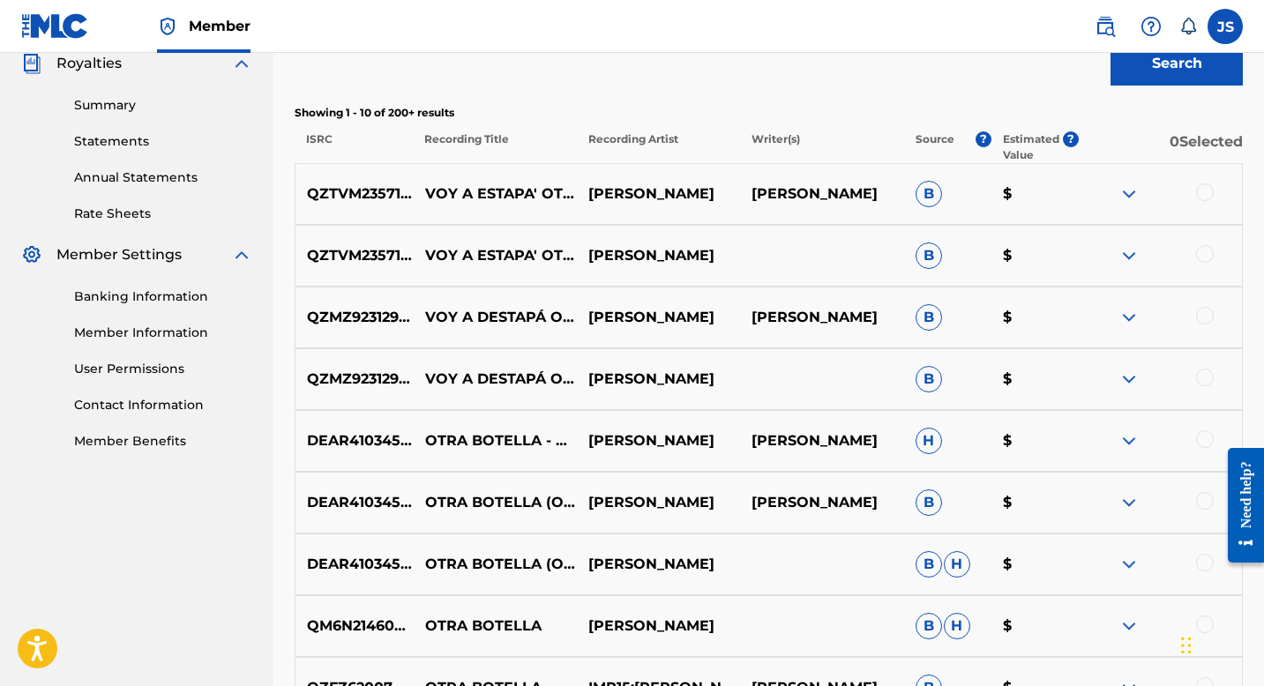
click at [1212, 381] on div at bounding box center [1205, 378] width 18 height 18
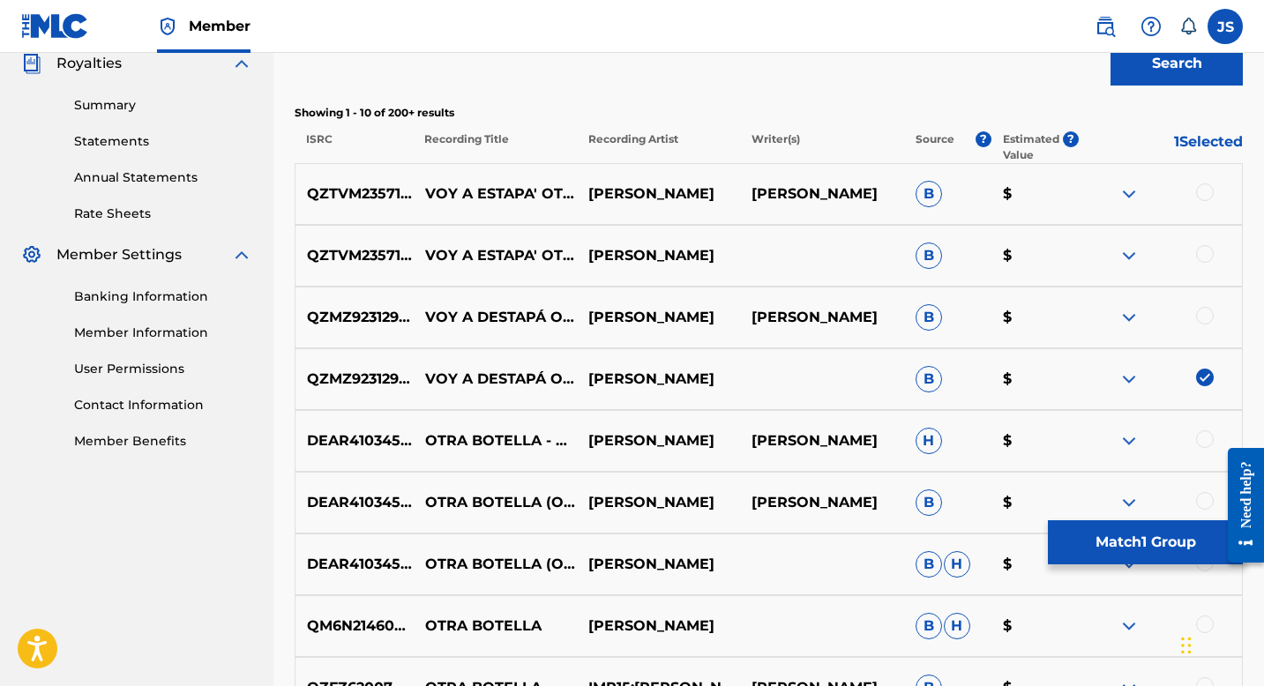
click at [1205, 305] on div "QZMZ92312973 VOY A DESTAPÁ OTRA BOTELLA BLAS RUIZ BLAS RUIZ B $" at bounding box center [769, 318] width 948 height 62
click at [1205, 311] on div at bounding box center [1205, 316] width 18 height 18
click at [1205, 258] on div at bounding box center [1205, 254] width 18 height 18
click at [1202, 191] on div at bounding box center [1205, 193] width 18 height 18
click at [1091, 521] on button "Match 4 Groups" at bounding box center [1145, 543] width 195 height 44
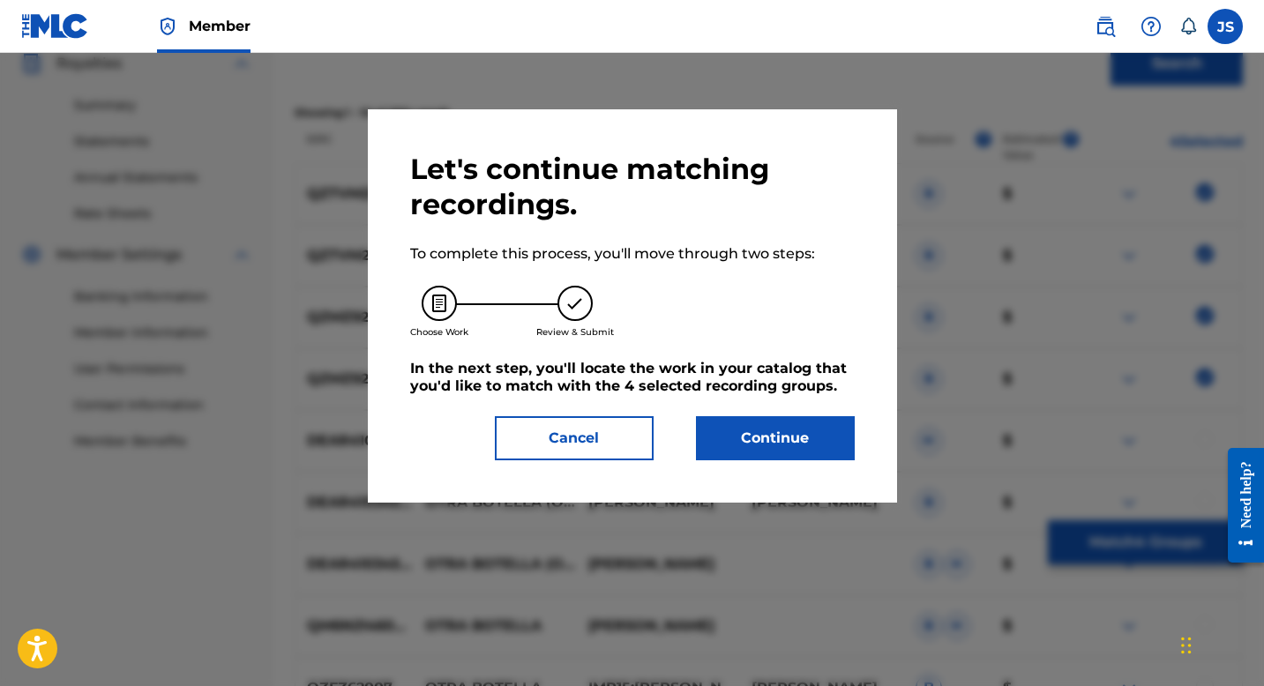
click at [733, 417] on button "Continue" at bounding box center [775, 438] width 159 height 44
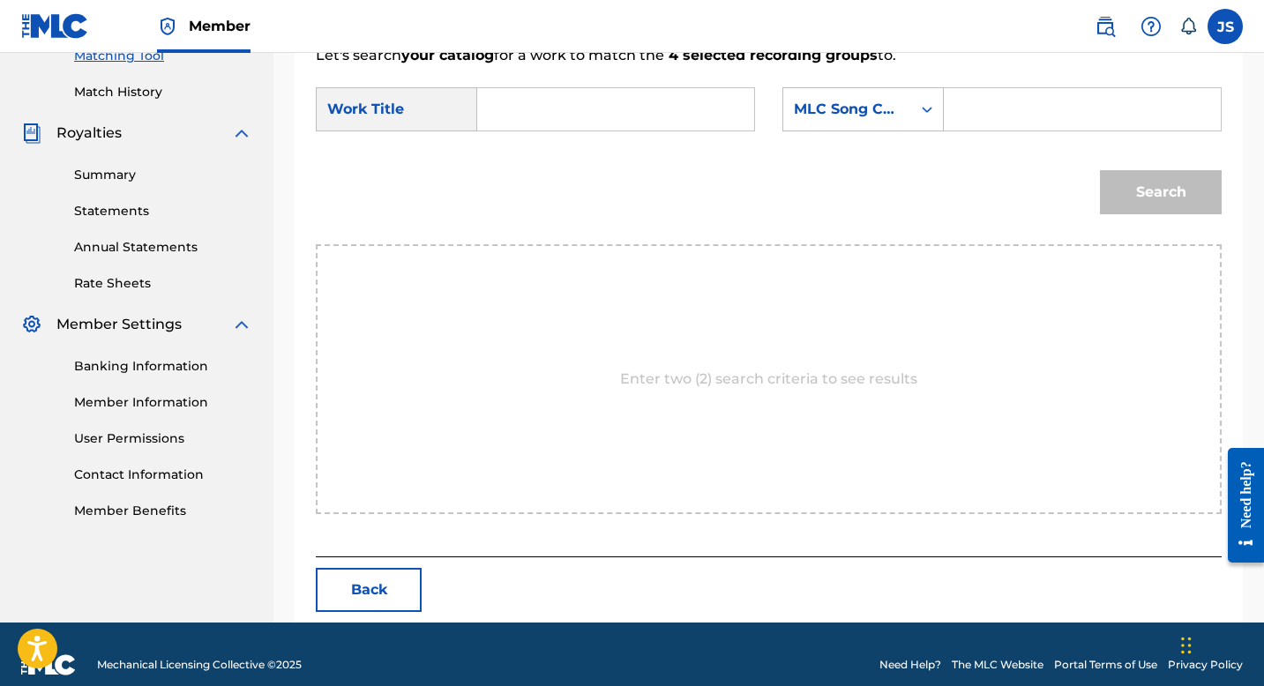
scroll to position [489, 0]
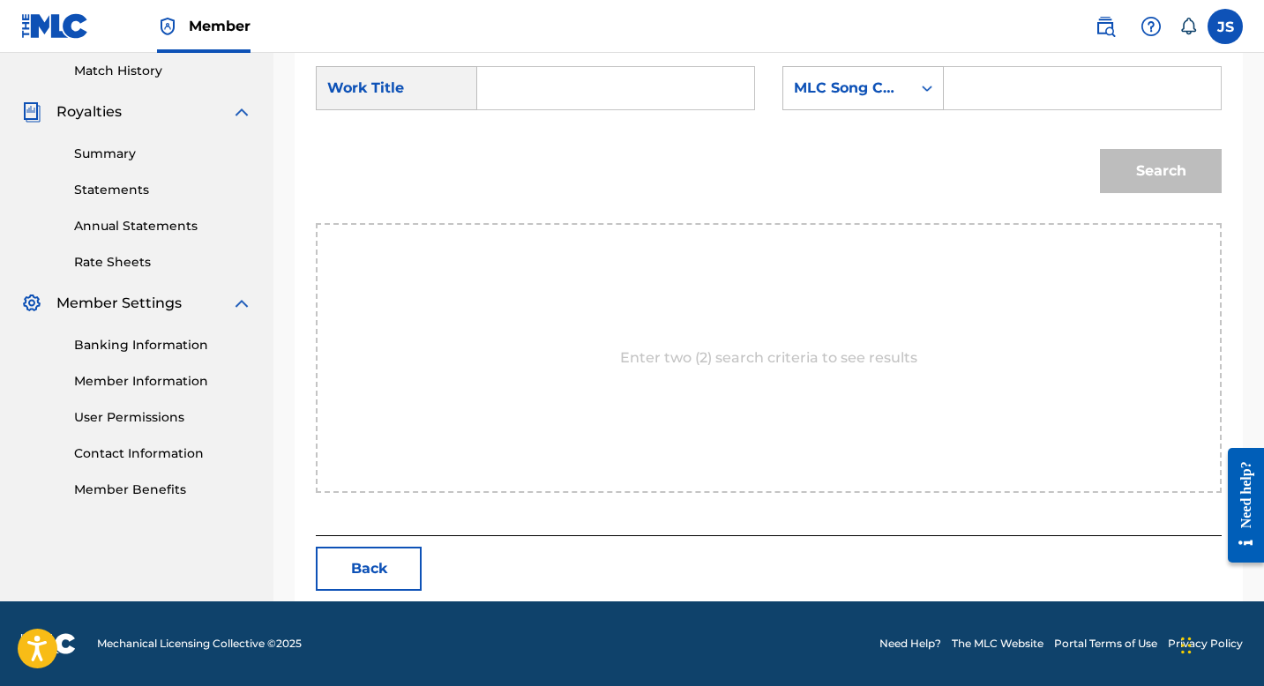
click at [524, 96] on input "Search Form" at bounding box center [615, 88] width 247 height 42
paste input "VOY A ESTAPA' OTRA BOTELLA"
type input "VOY A ESTAPA' OTRA BOTELLA"
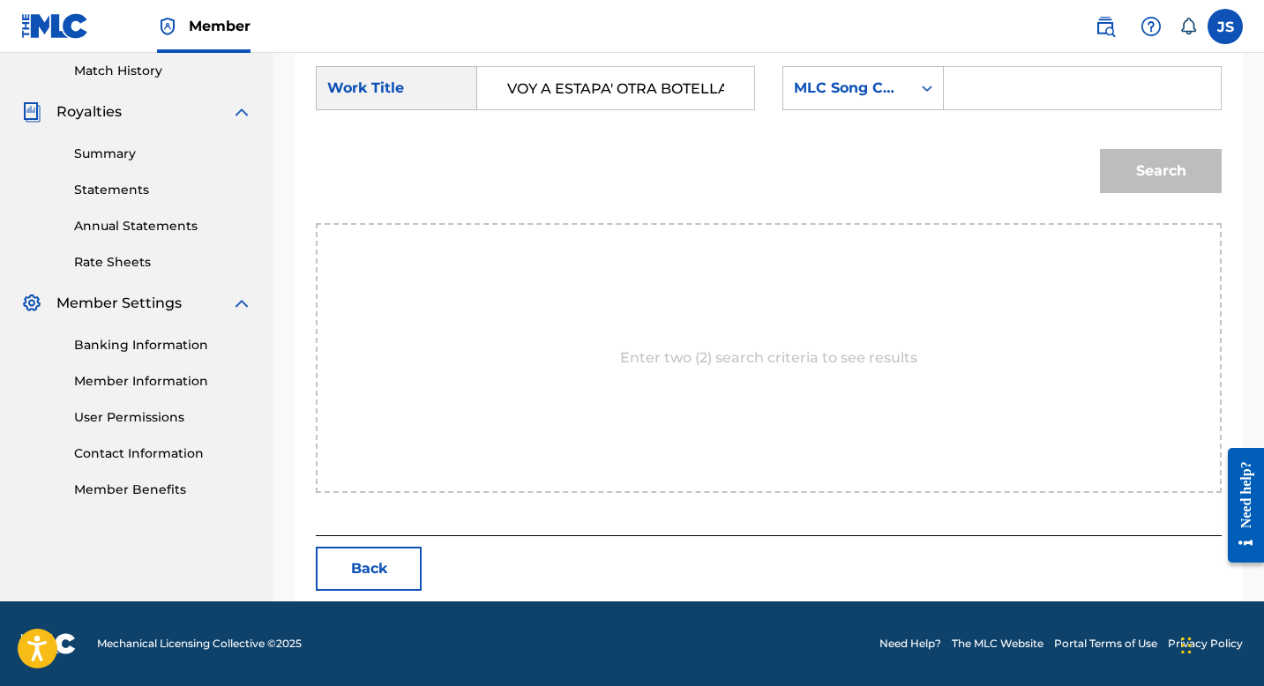
click at [983, 121] on form "SearchWithCriteriaa1c2ca2c-4467-4b7d-a5ed-1b291149b2e3 Work Title VOY A ESTAPA'…" at bounding box center [769, 134] width 906 height 178
click at [983, 83] on input "Search Form" at bounding box center [1082, 88] width 247 height 42
paste input "VW9IW6"
type input "VW9IW6"
click at [1132, 155] on button "Search" at bounding box center [1161, 171] width 122 height 44
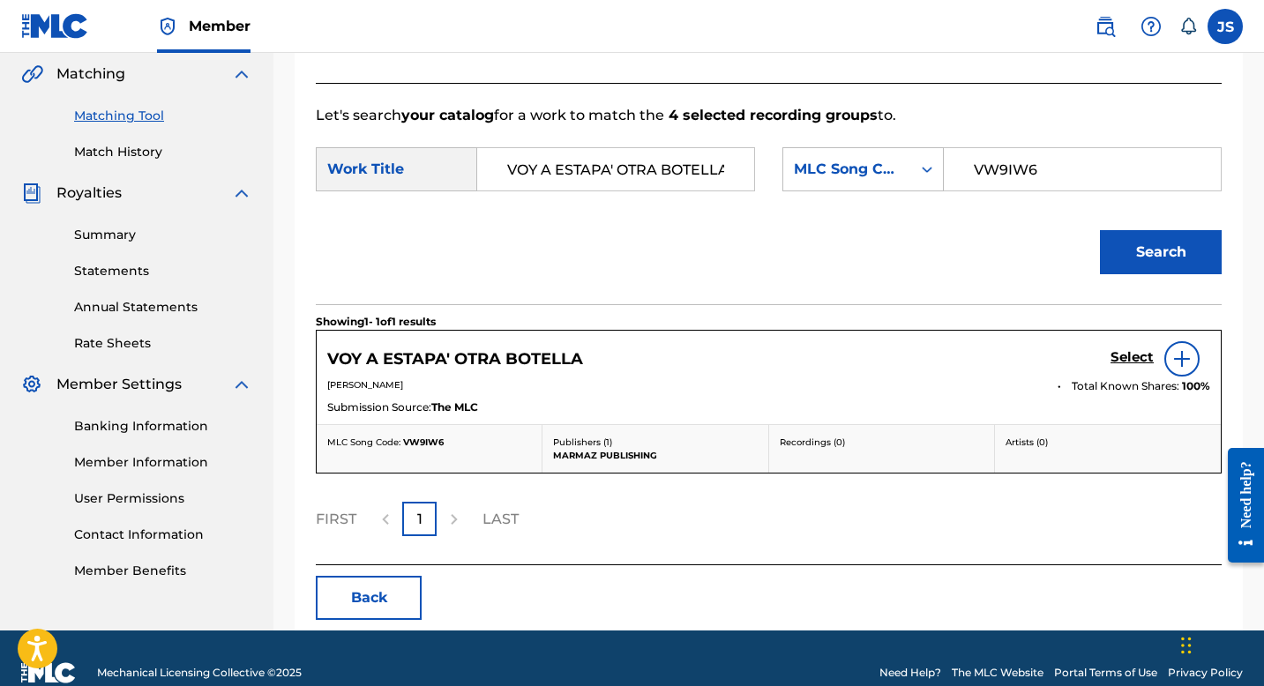
scroll to position [437, 0]
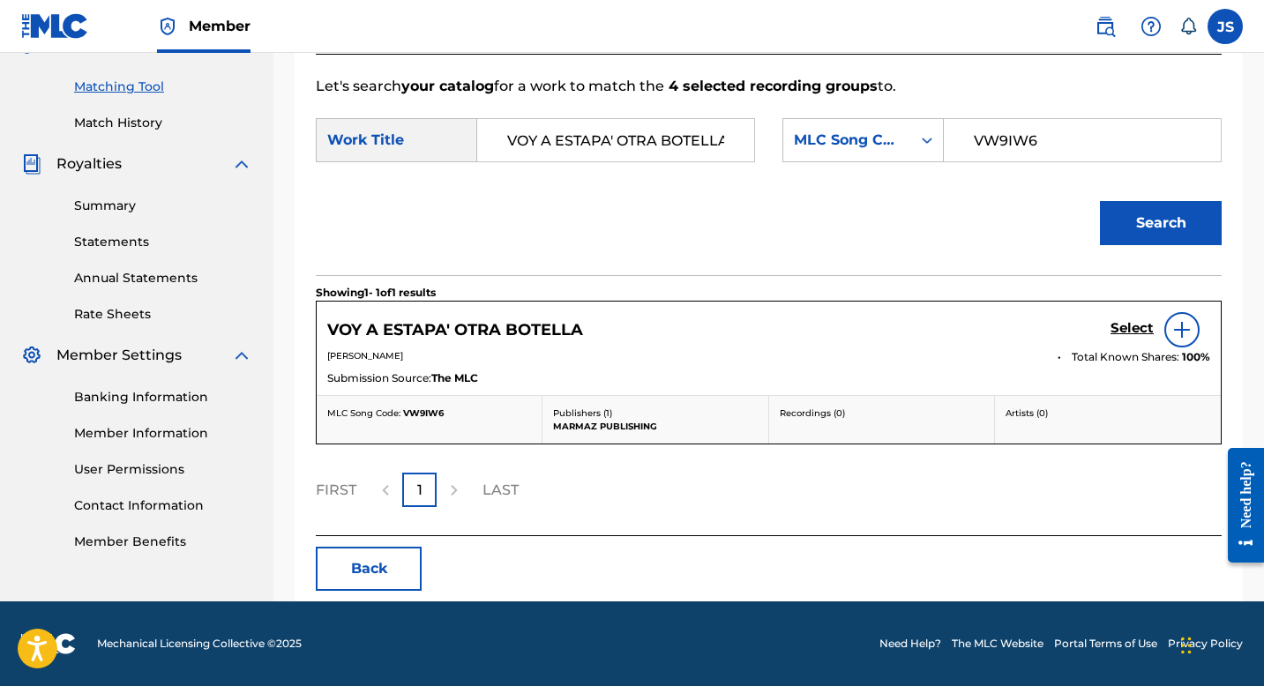
click at [1133, 337] on link "Select" at bounding box center [1132, 329] width 43 height 19
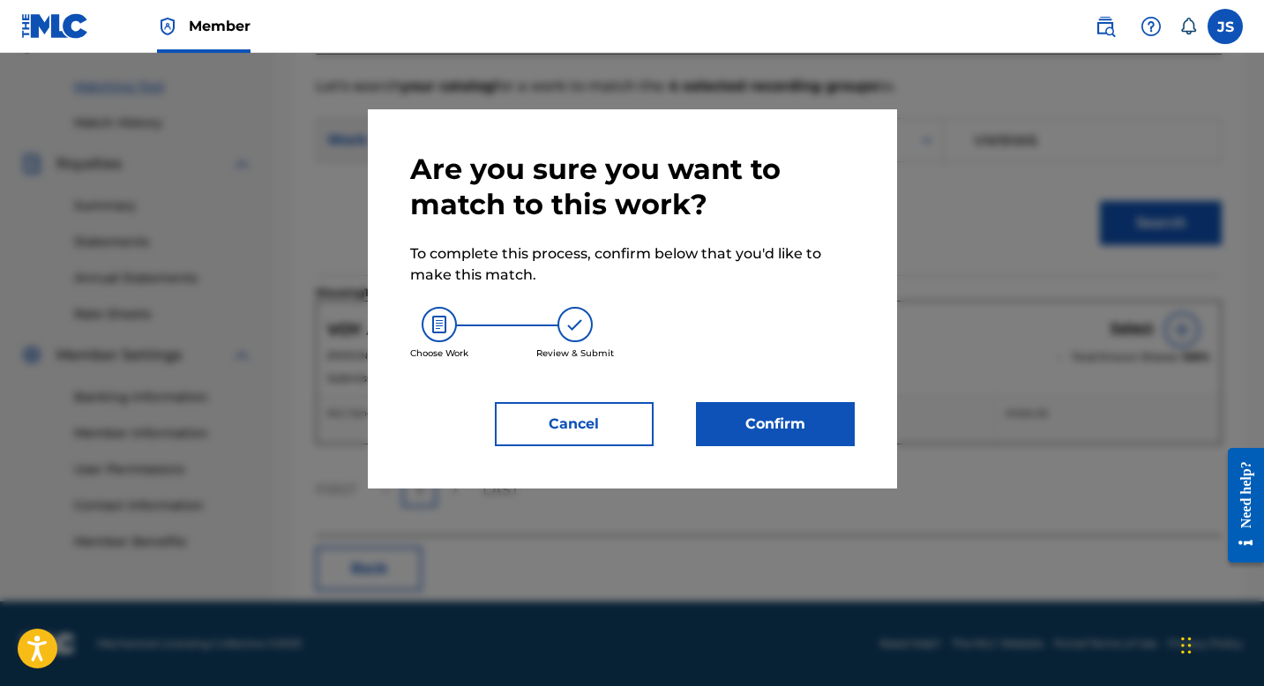
click at [774, 409] on button "Confirm" at bounding box center [775, 424] width 159 height 44
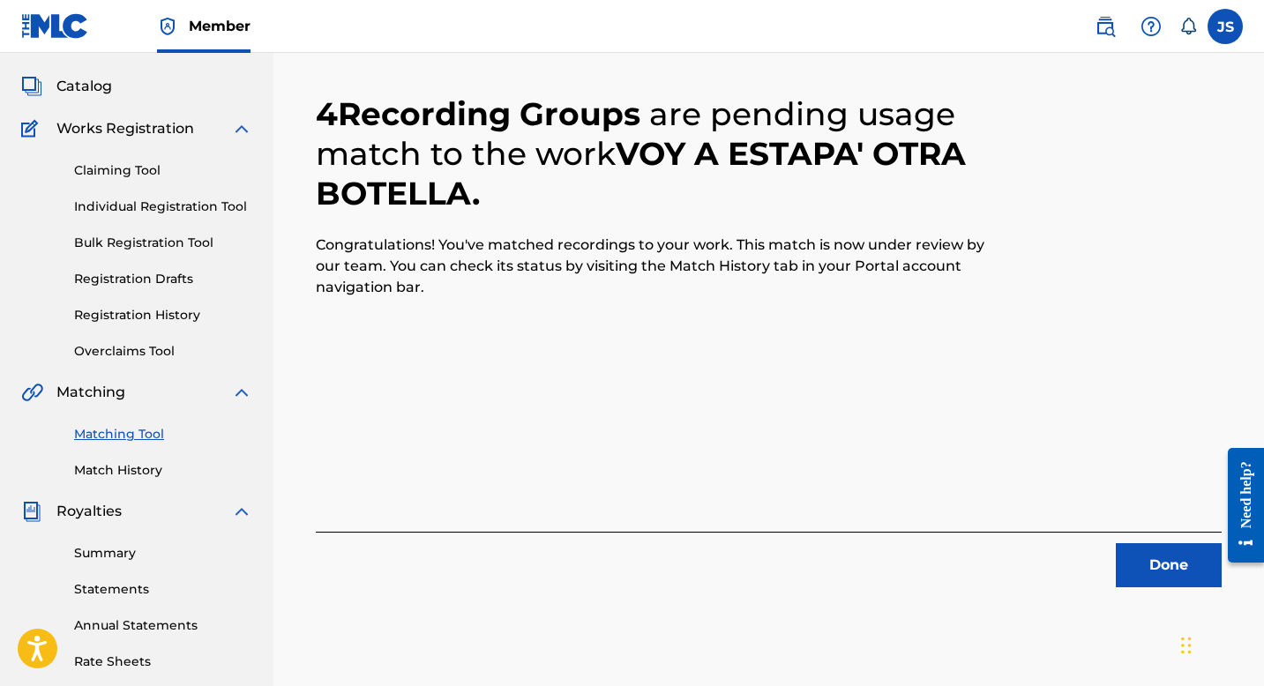
scroll to position [127, 0]
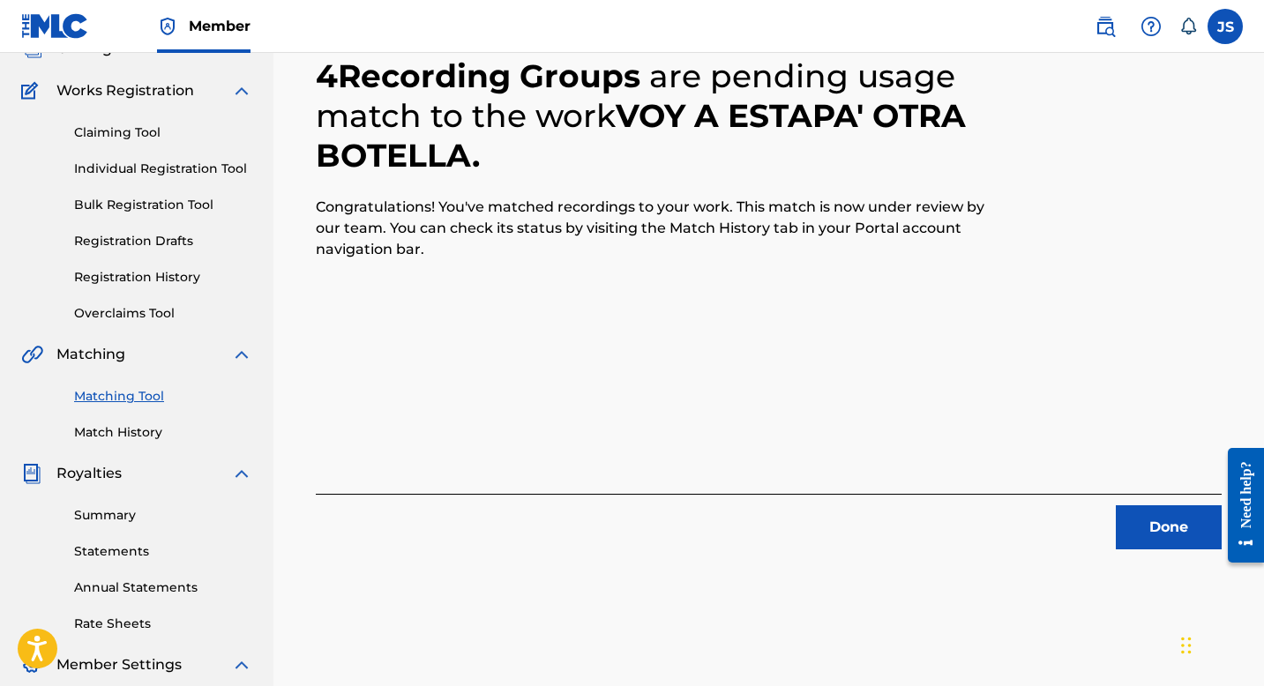
click at [1150, 513] on button "Done" at bounding box center [1169, 528] width 106 height 44
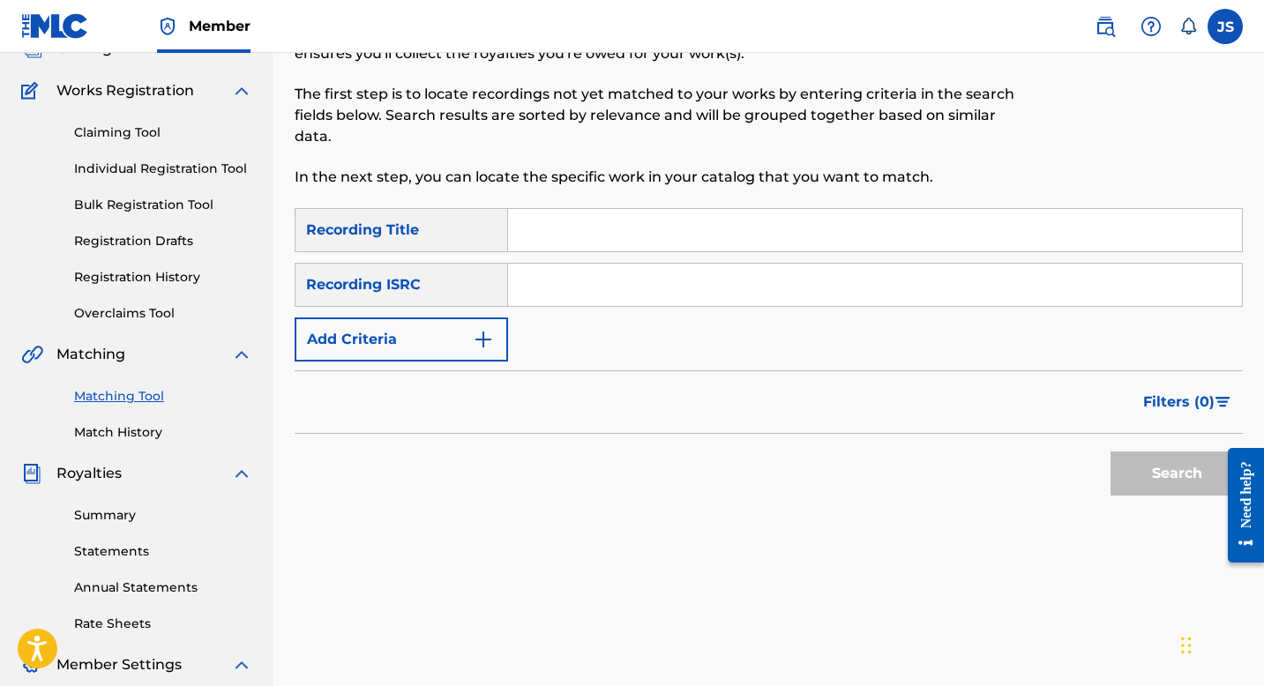
click at [538, 232] on input "Search Form" at bounding box center [875, 230] width 734 height 42
paste input "EL VALOR DE LAS MUJERES"
click at [1157, 495] on button "Search" at bounding box center [1177, 474] width 132 height 44
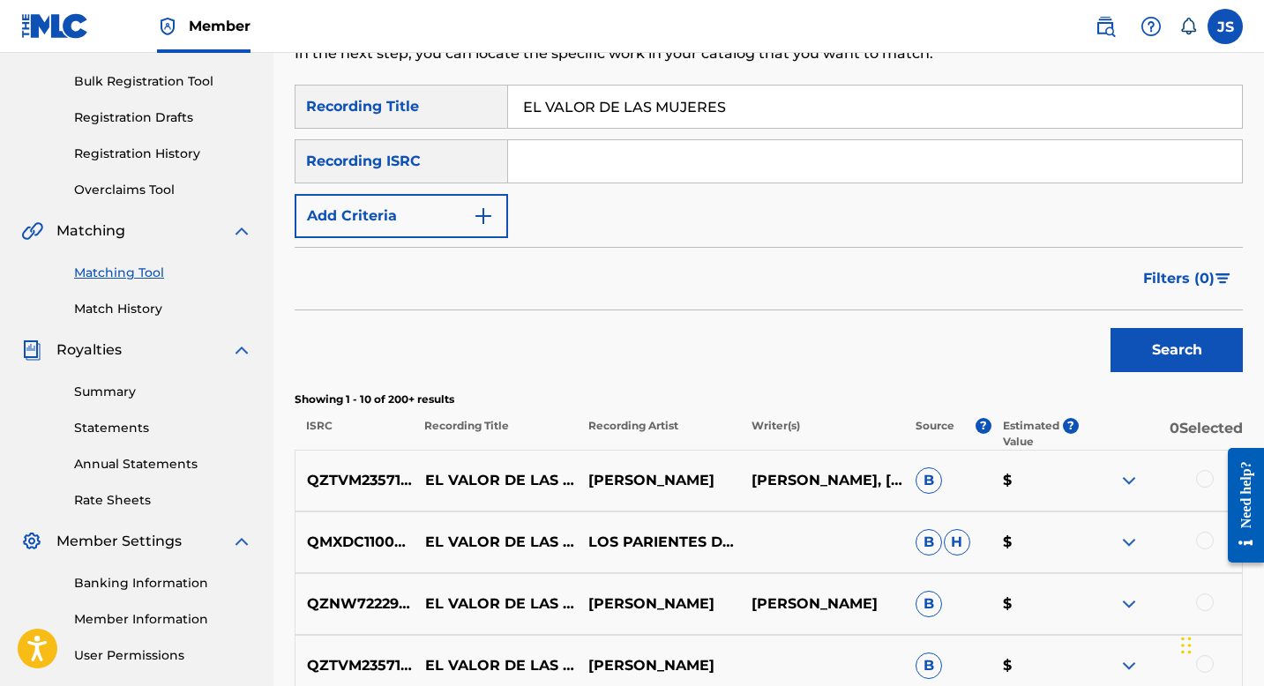
scroll to position [271, 0]
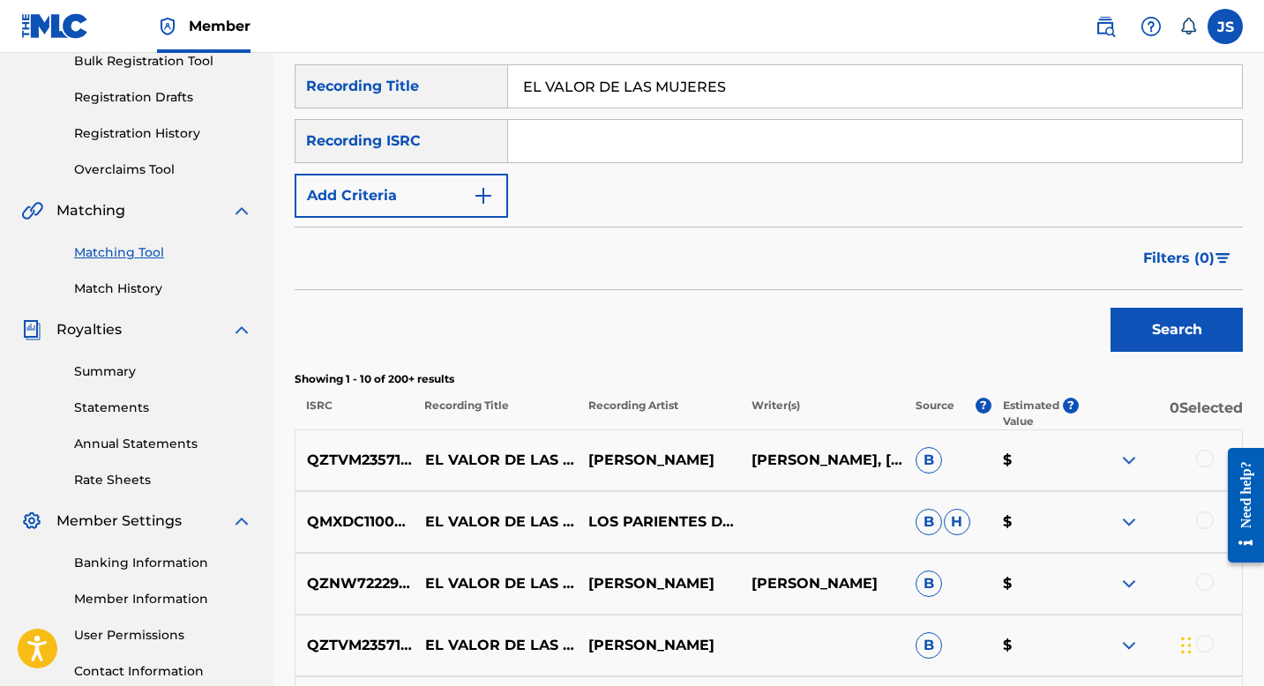
click at [624, 81] on input "EL VALOR DE LAS MUJERES" at bounding box center [875, 86] width 734 height 42
paste input "MARCELA INMORTAL"
type input "MARCELA INMORTAL"
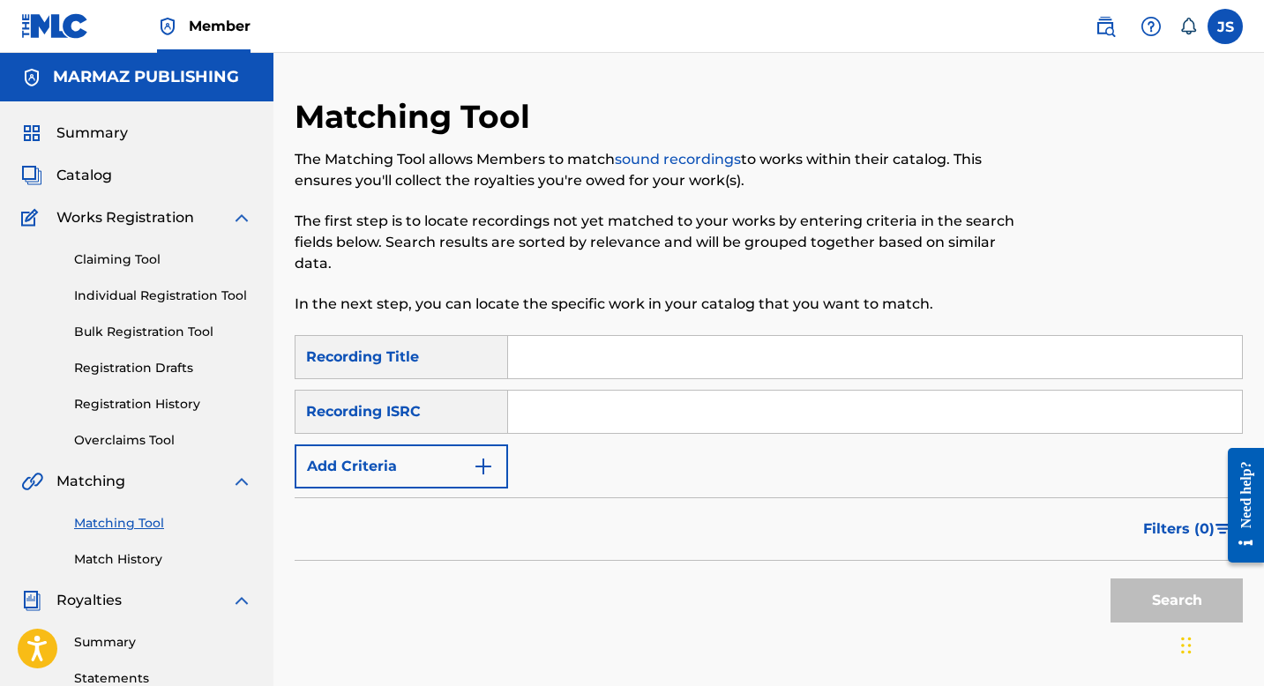
scroll to position [271, 0]
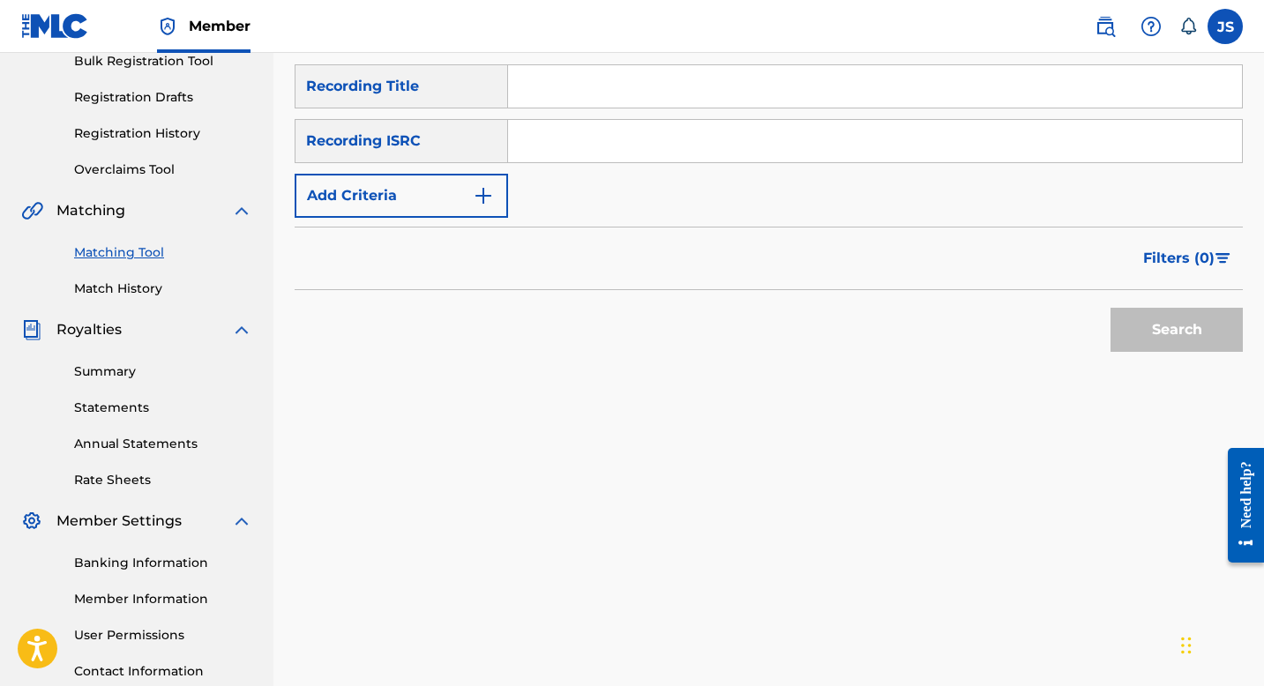
click at [537, 88] on input "Search Form" at bounding box center [875, 86] width 734 height 42
paste input "MARCELA INMORTAL"
type input "MARCELA INMORTAL"
click at [1142, 342] on button "Search" at bounding box center [1177, 330] width 132 height 44
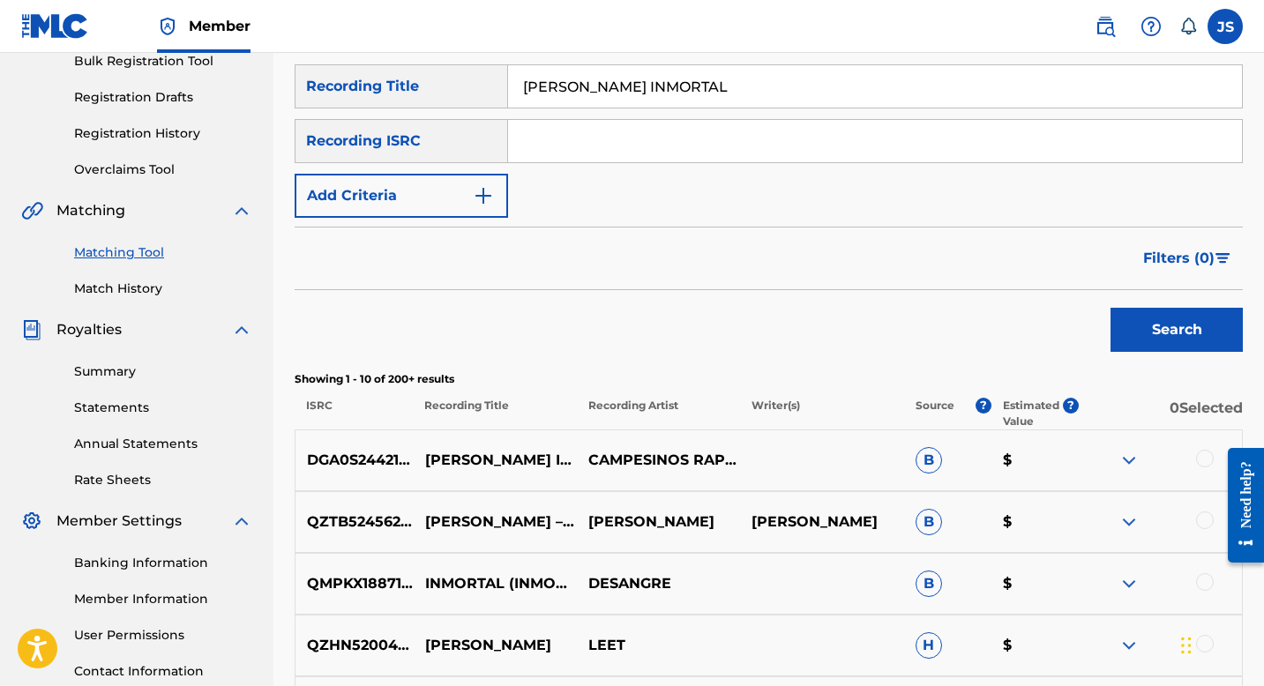
scroll to position [304, 0]
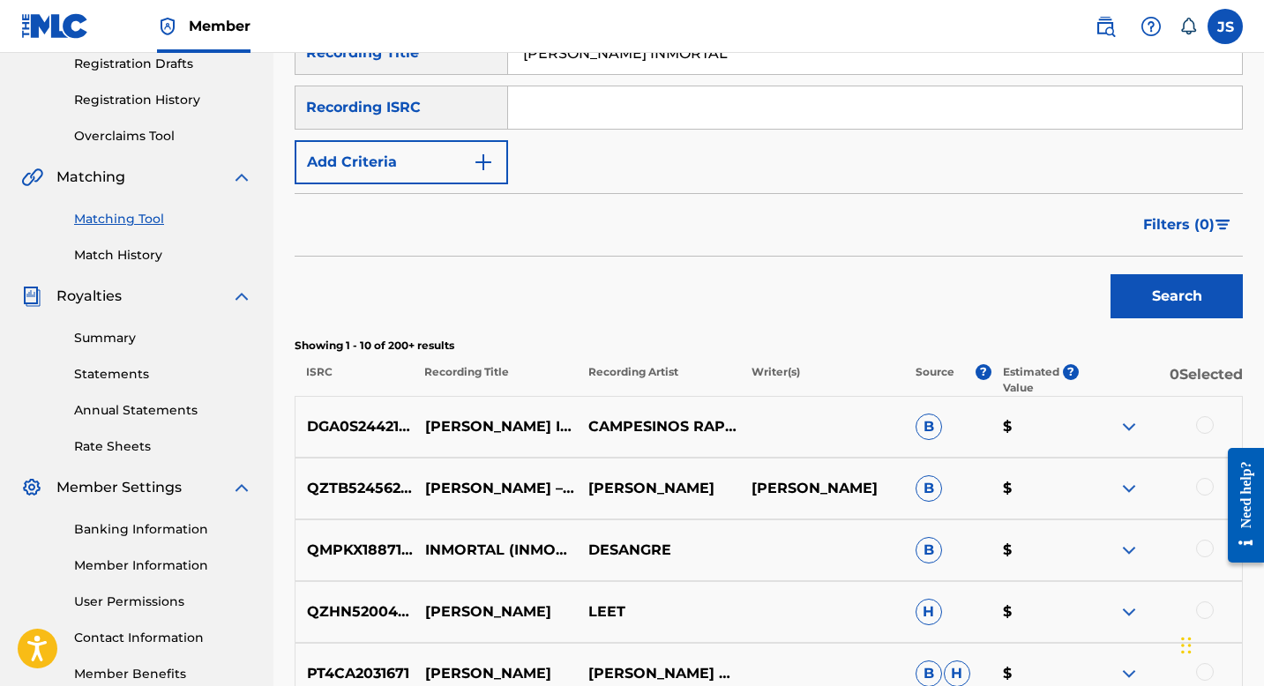
click at [1206, 424] on div at bounding box center [1205, 425] width 18 height 18
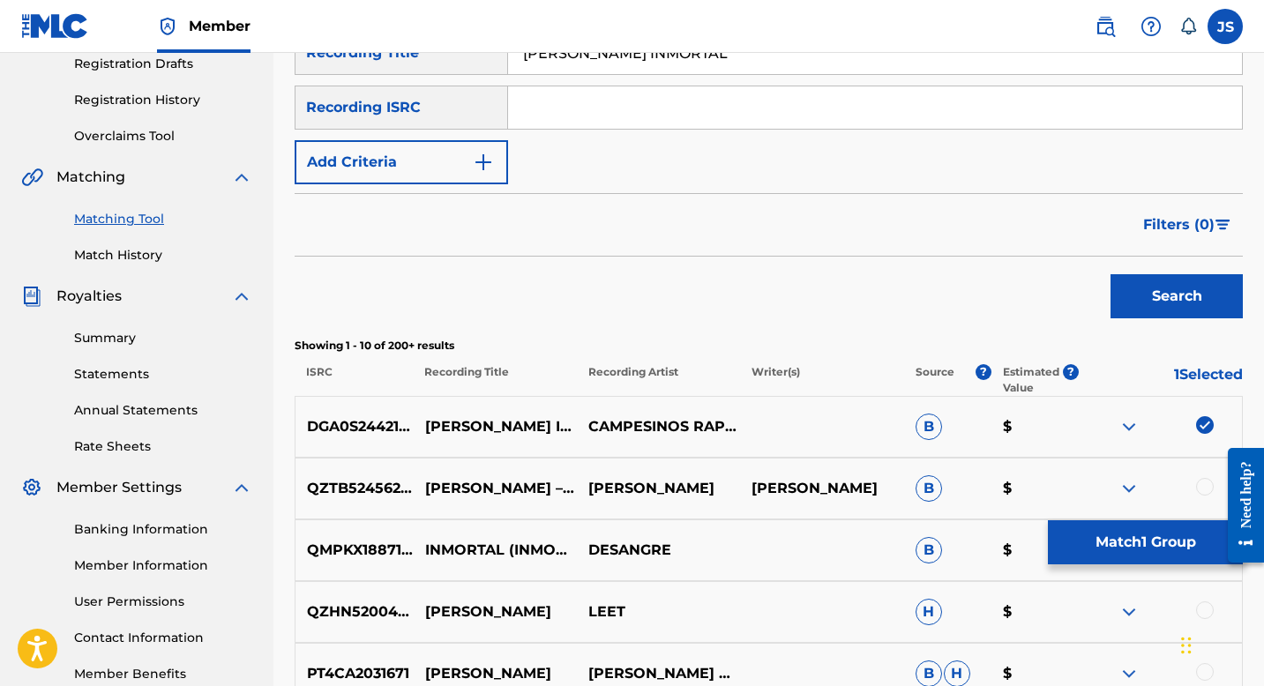
click at [1093, 522] on button "Match 1 Group" at bounding box center [1145, 543] width 195 height 44
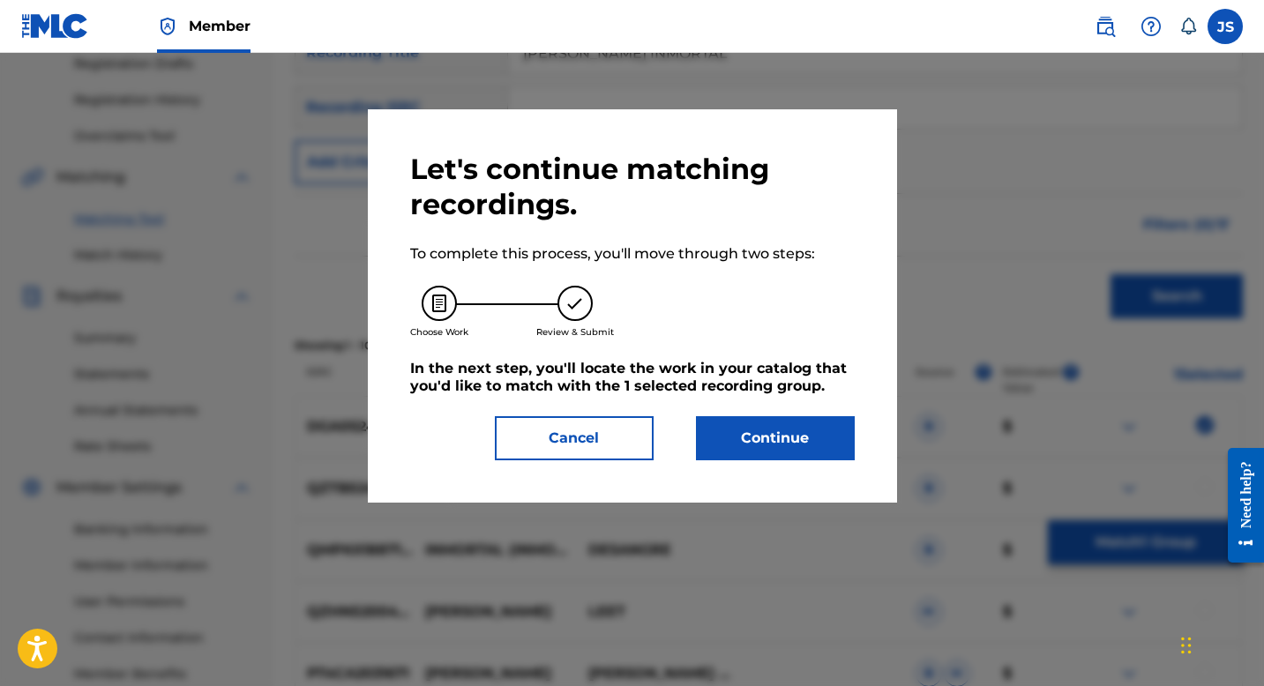
click at [730, 410] on div "Let's continue matching recordings. To complete this process, you'll move throu…" at bounding box center [632, 306] width 445 height 309
click at [731, 440] on button "Continue" at bounding box center [775, 438] width 159 height 44
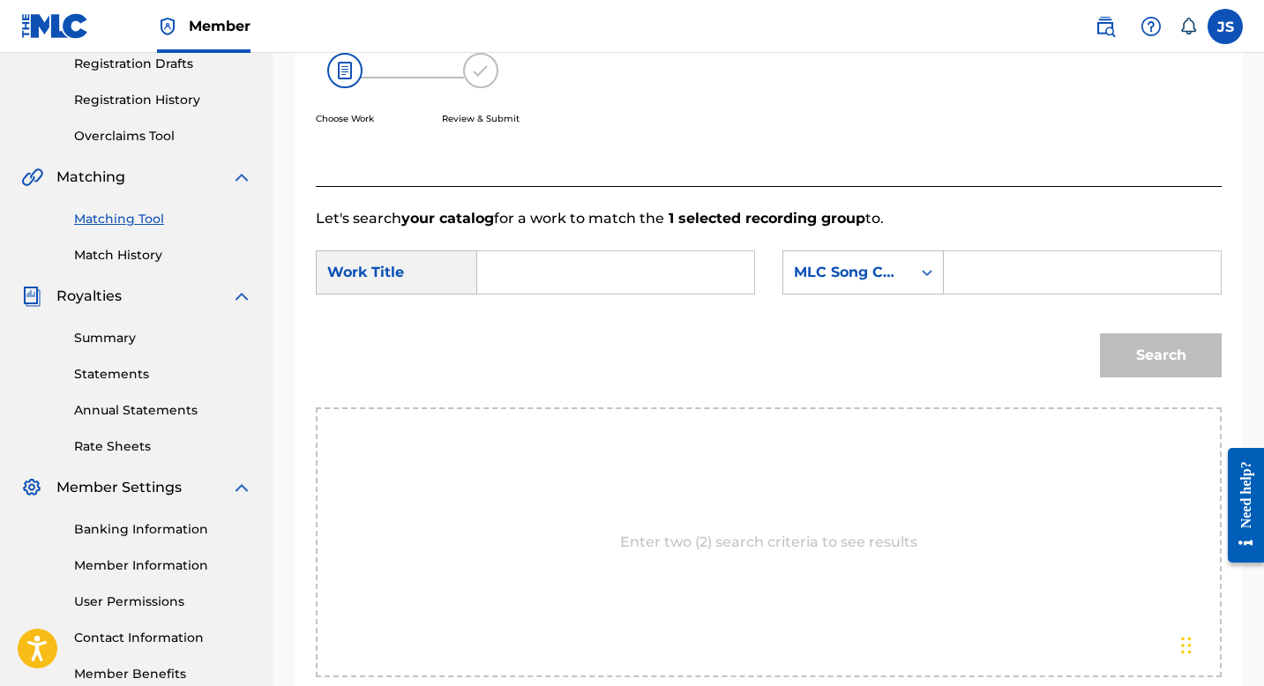
click at [543, 280] on input "Search Form" at bounding box center [615, 272] width 247 height 42
paste input "MARCELA INMORTAL"
type input "MARCELA INMORTAL"
click at [1029, 276] on input "Search Form" at bounding box center [1082, 272] width 247 height 42
paste input "MW3V2E"
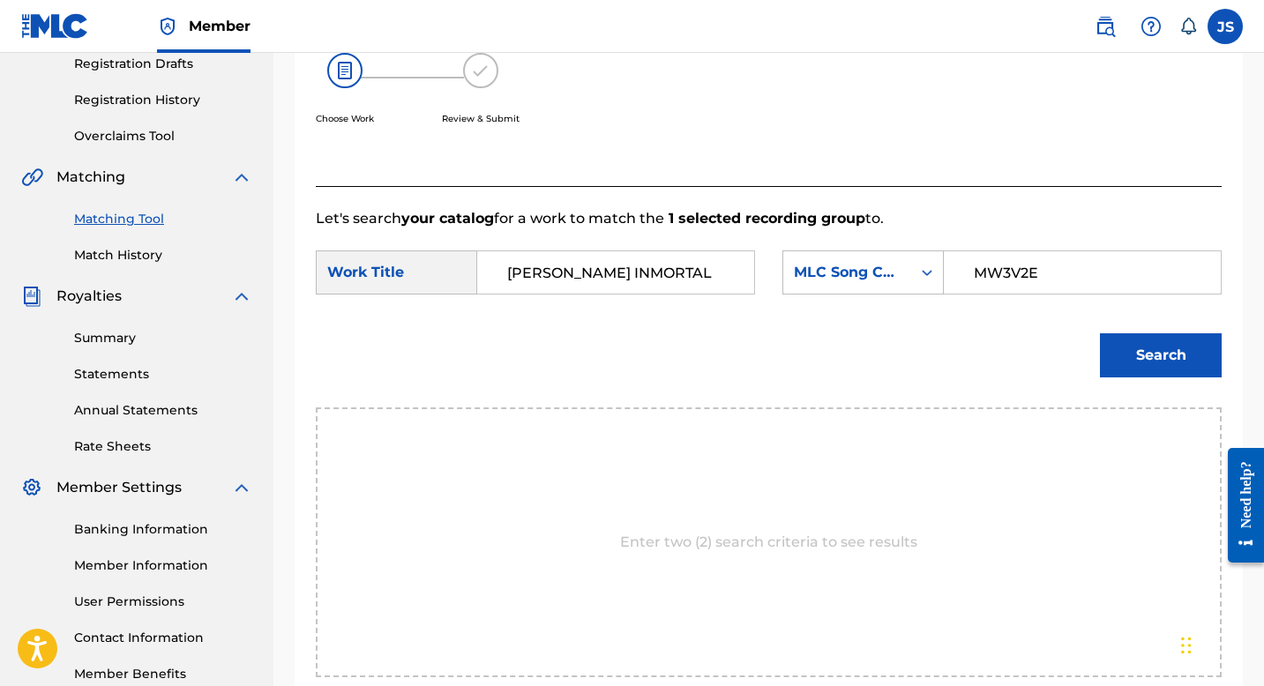
type input "MW3V2E"
click at [1139, 340] on button "Search" at bounding box center [1161, 355] width 122 height 44
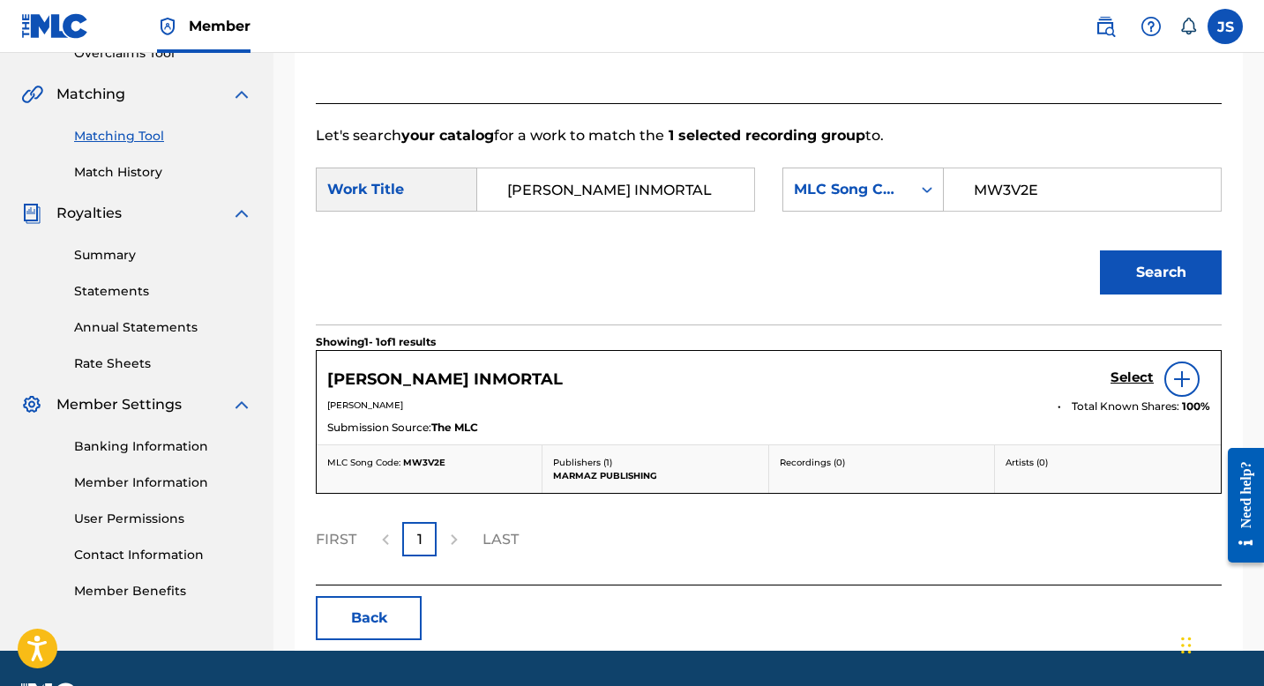
scroll to position [394, 0]
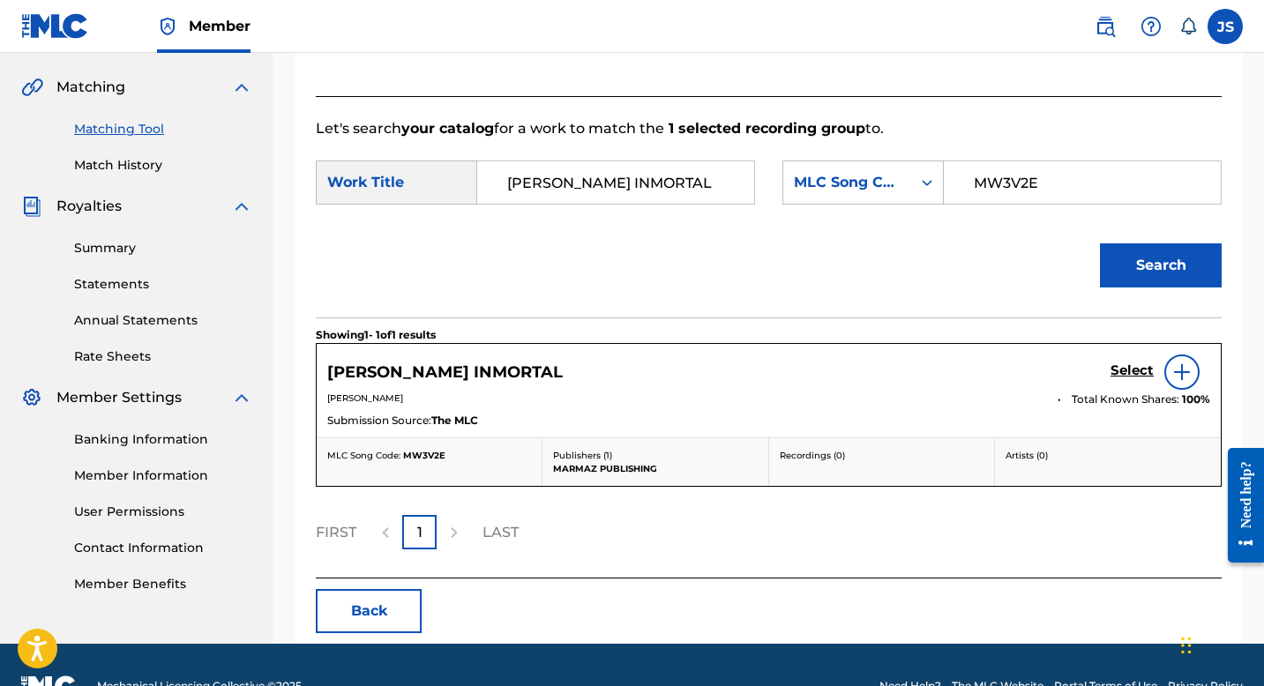
click at [1142, 382] on div "Select" at bounding box center [1161, 372] width 100 height 35
click at [1142, 374] on h5 "Select" at bounding box center [1132, 371] width 43 height 17
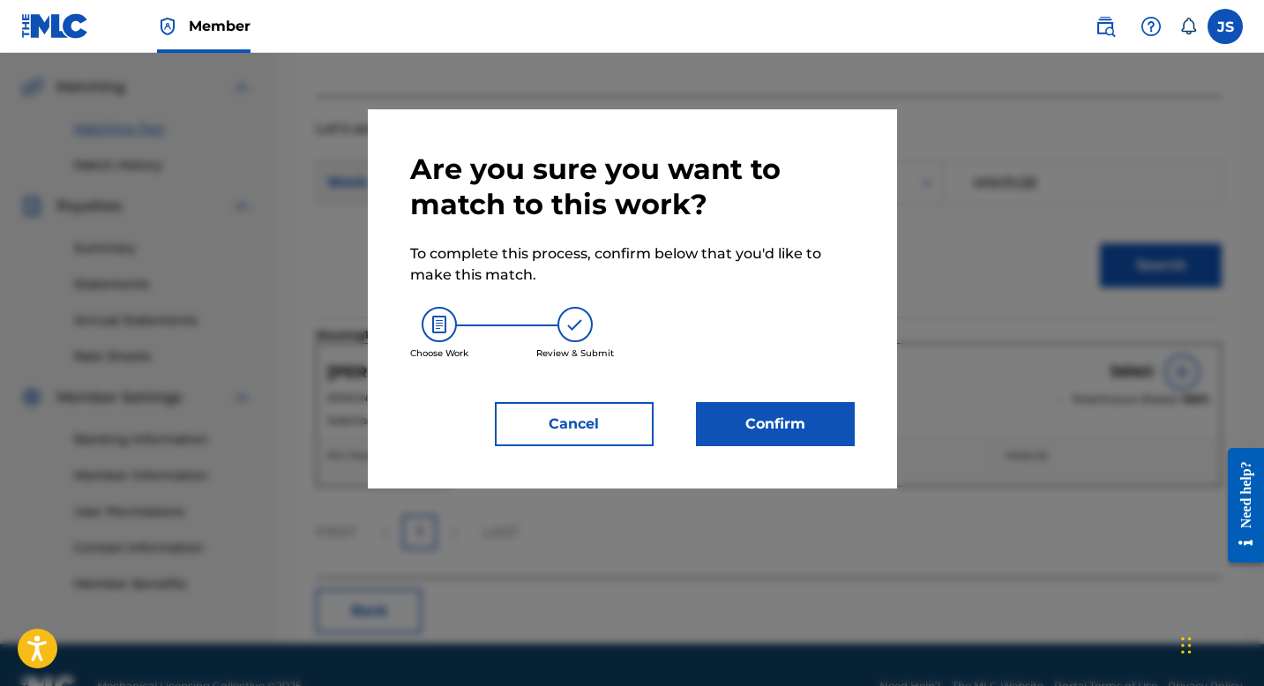
click at [795, 413] on button "Confirm" at bounding box center [775, 424] width 159 height 44
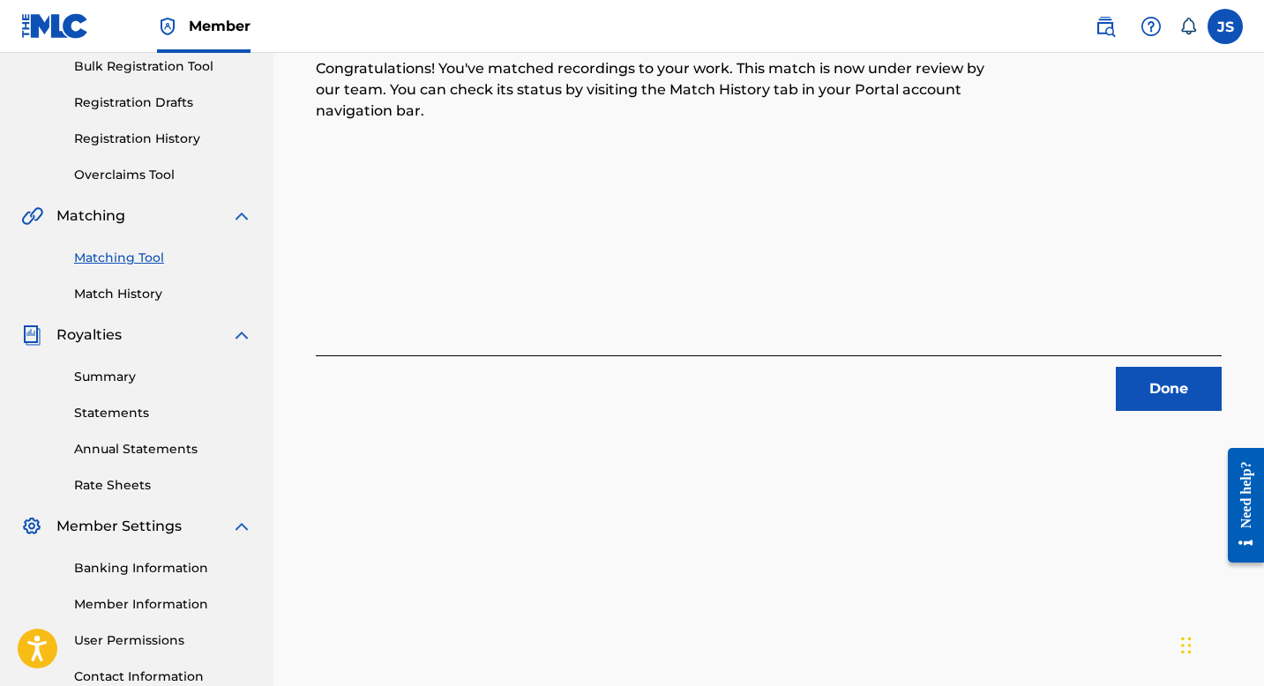
scroll to position [264, 0]
click at [1142, 408] on button "Done" at bounding box center [1169, 391] width 106 height 44
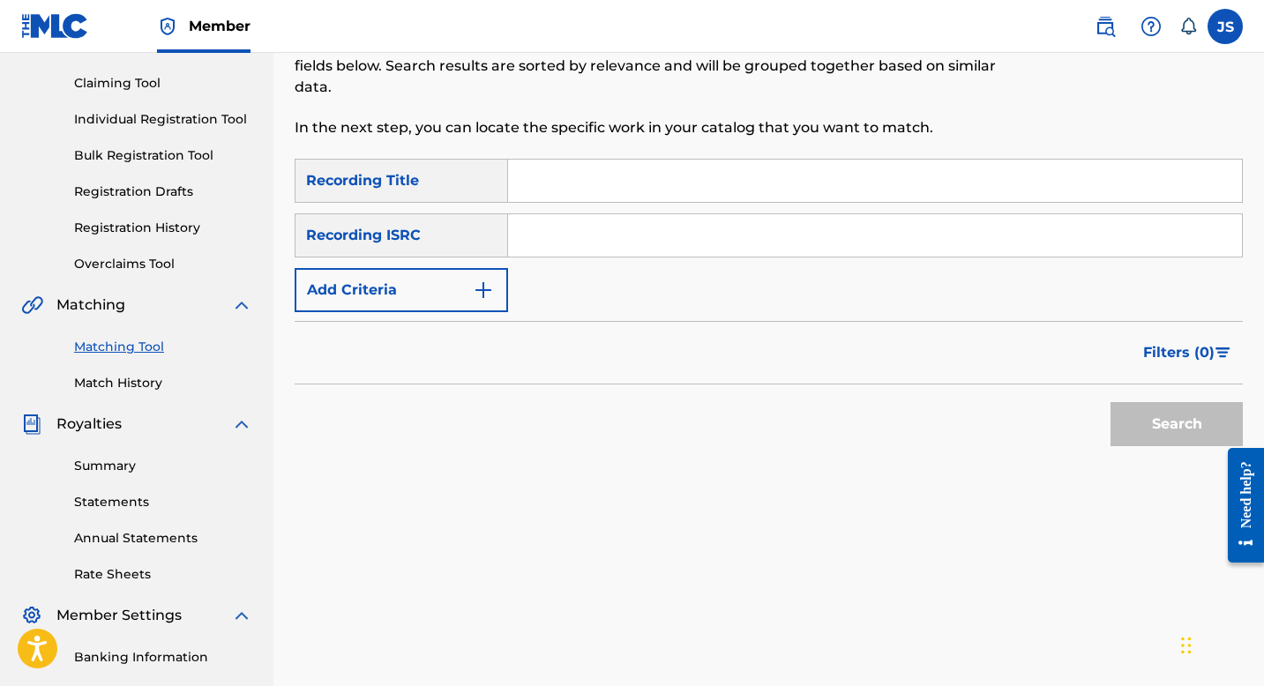
scroll to position [172, 0]
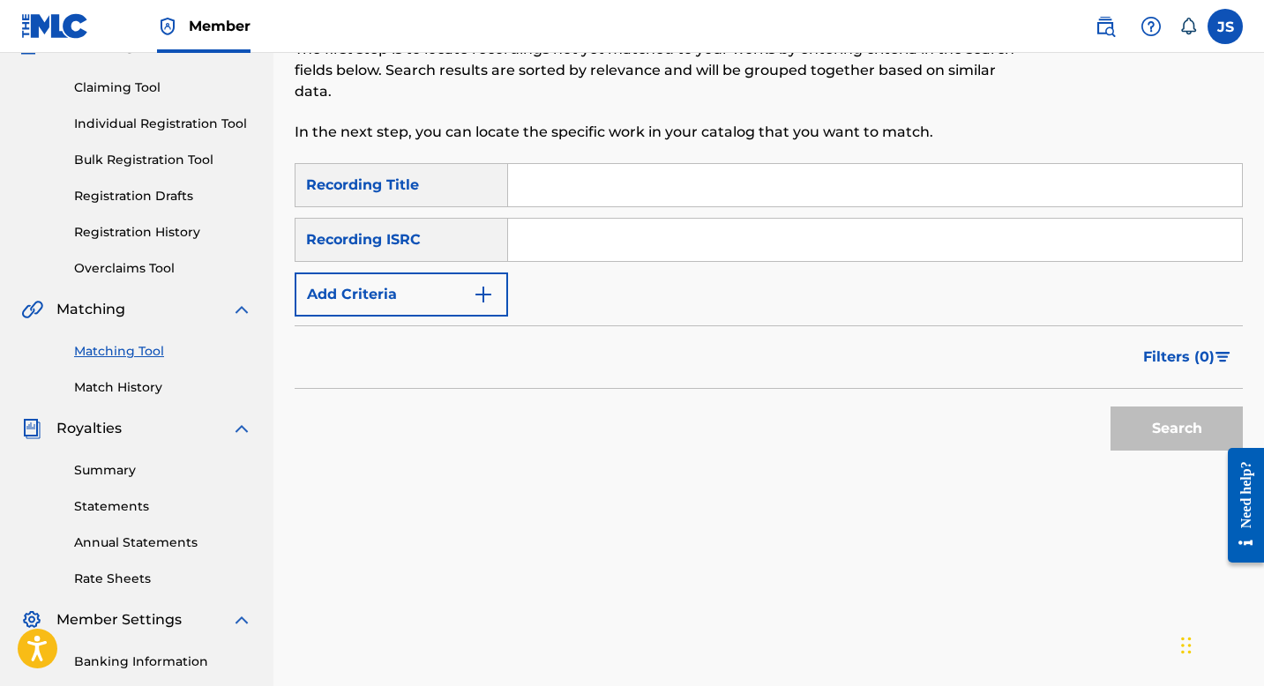
click at [564, 174] on input "Search Form" at bounding box center [875, 185] width 734 height 42
paste input "CHIPOLA Y MELANCOLÍA"
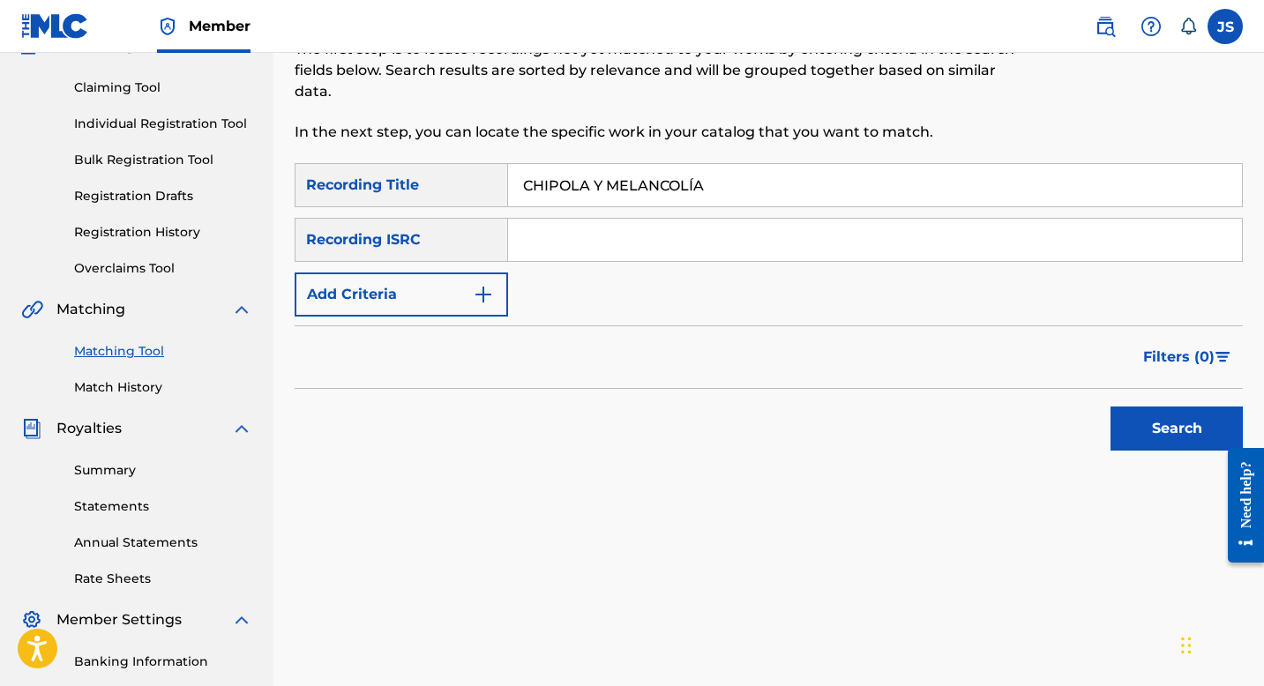
type input "CHIPOLA Y MELANCOLÍA"
click at [1199, 431] on button "Search" at bounding box center [1177, 429] width 132 height 44
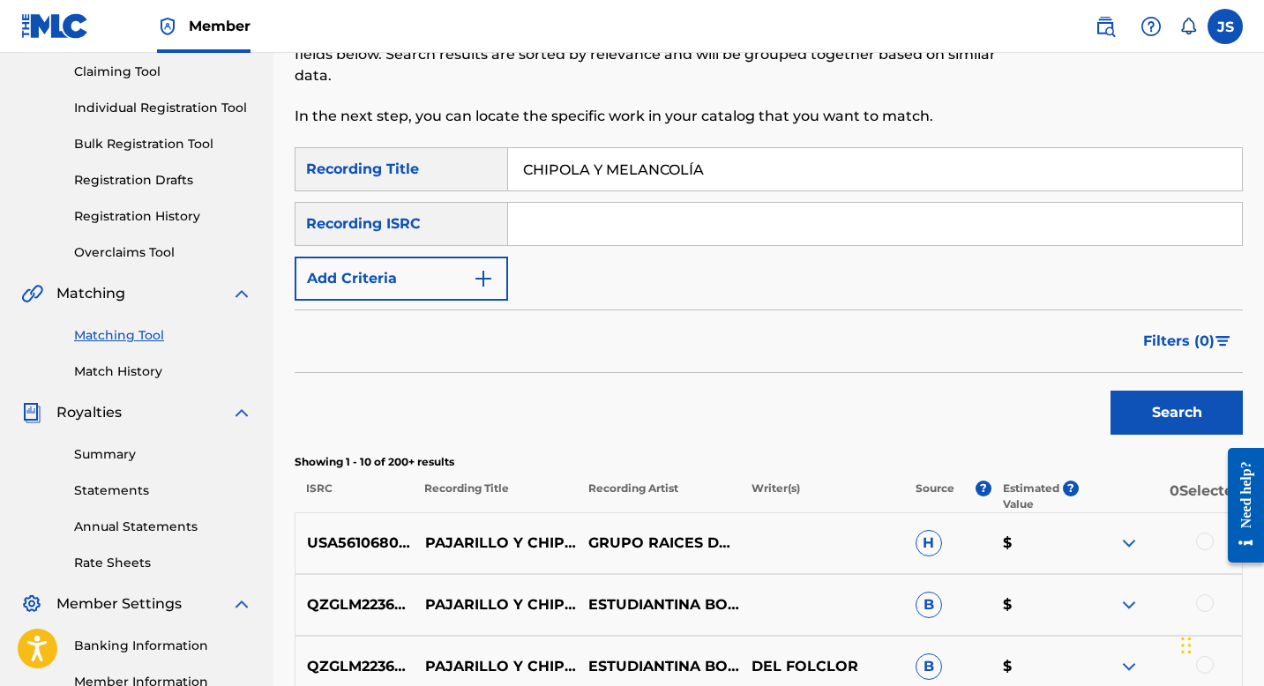
scroll to position [190, 0]
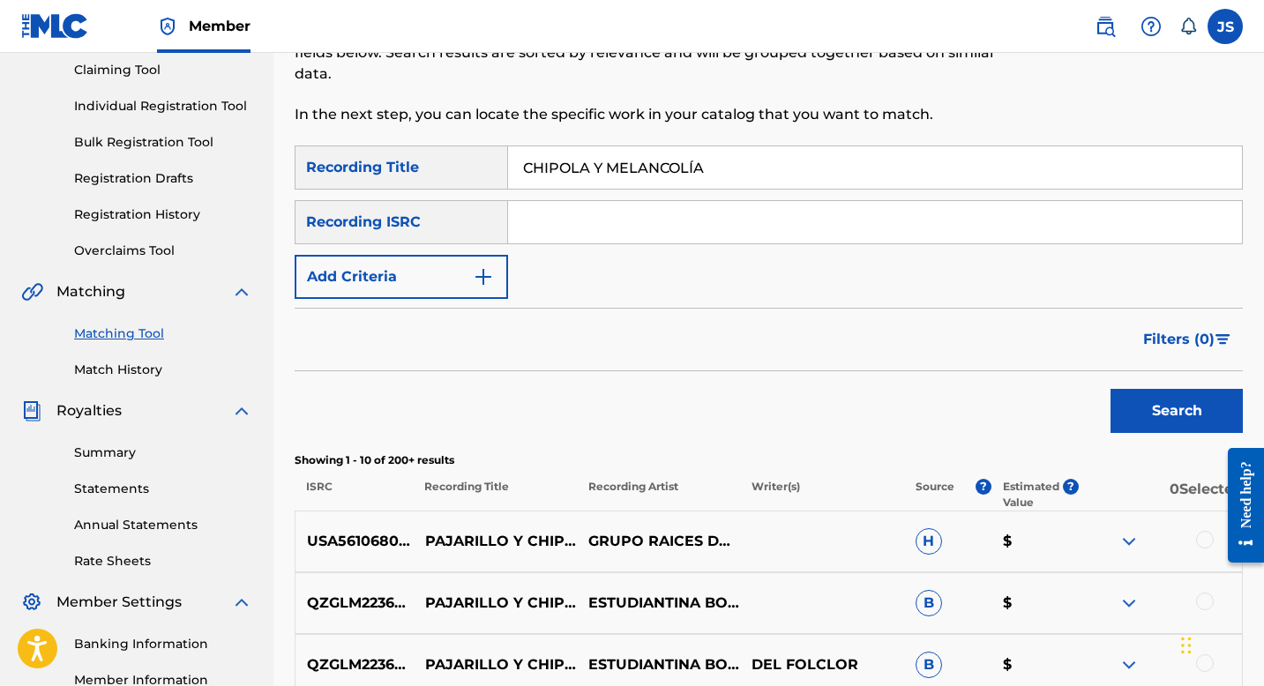
click at [502, 288] on button "Add Criteria" at bounding box center [401, 277] width 213 height 44
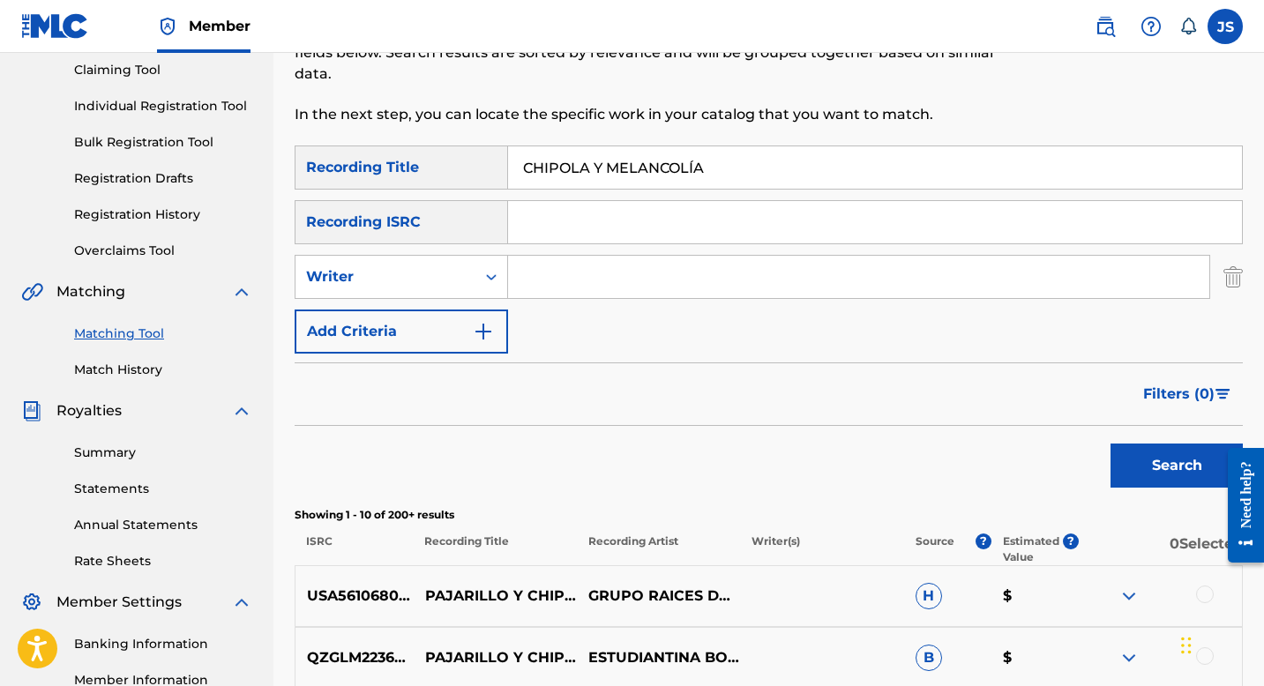
click at [556, 293] on input "Search Form" at bounding box center [858, 277] width 701 height 42
type input "CARLOS CUMARIN"
click at [1169, 453] on button "Search" at bounding box center [1177, 466] width 132 height 44
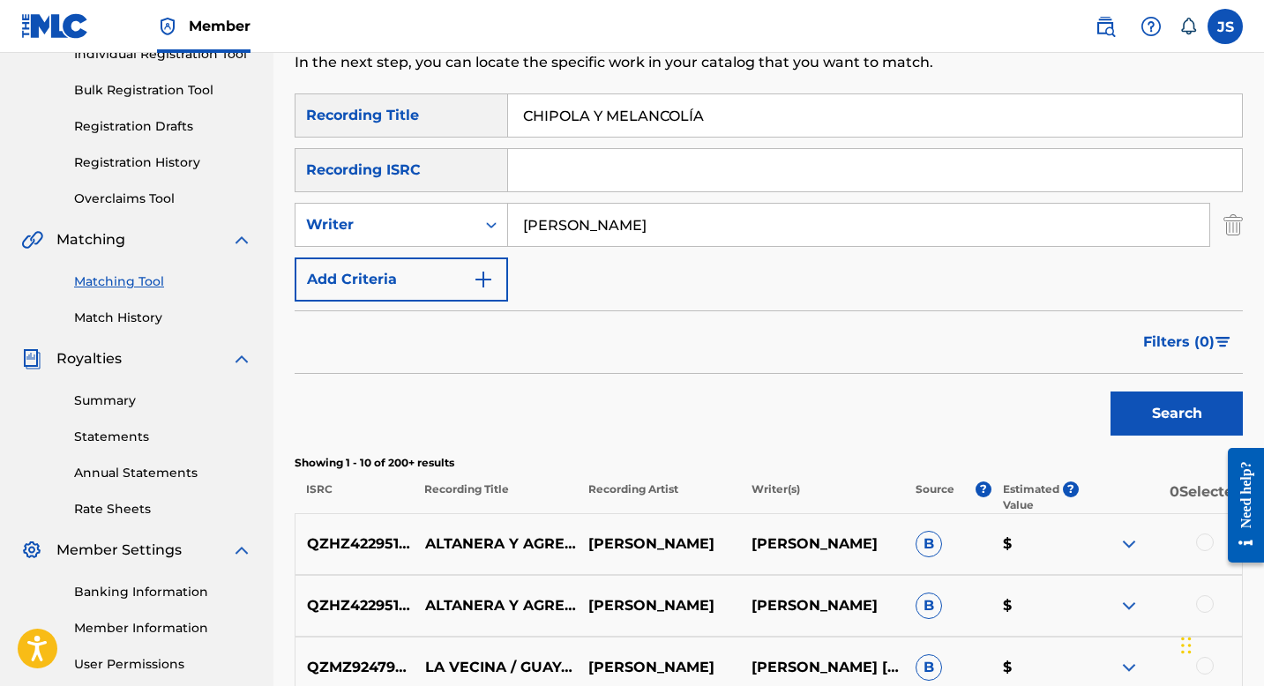
scroll to position [170, 0]
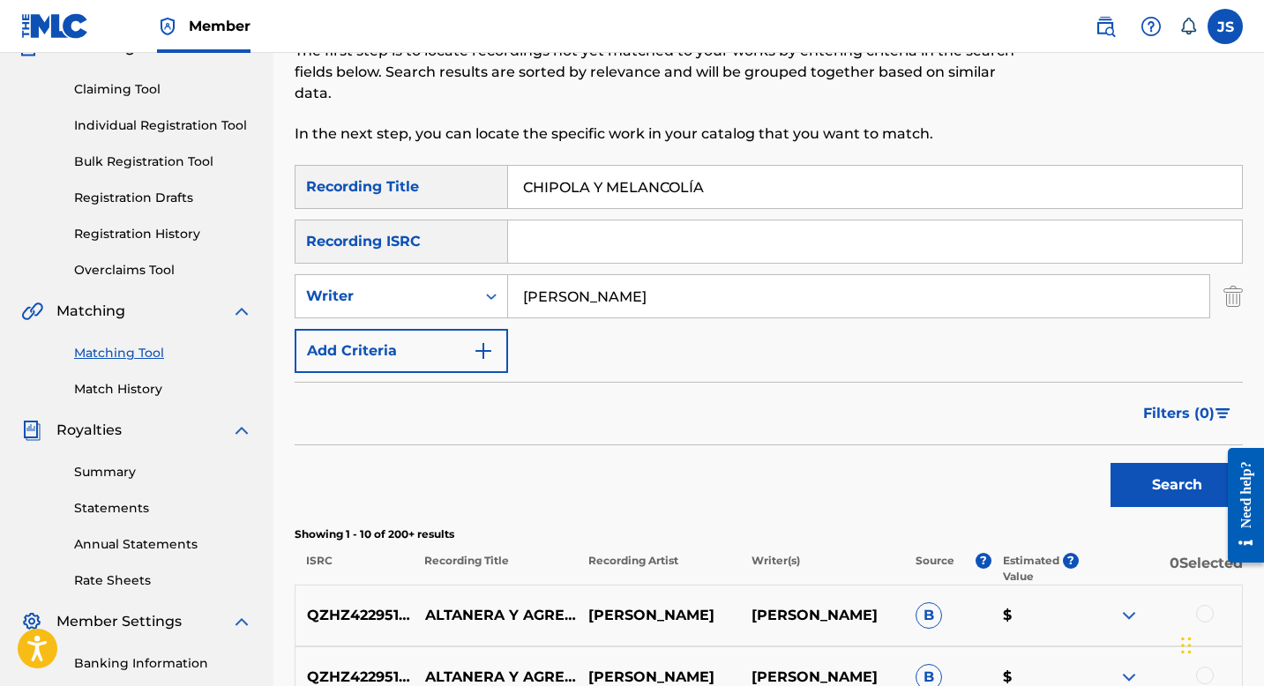
click at [543, 192] on input "CHIPOLA Y MELANCOLÍA" at bounding box center [875, 187] width 734 height 42
click at [626, 196] on input "CHIPOLA Y MELANCOLÍA" at bounding box center [875, 187] width 734 height 42
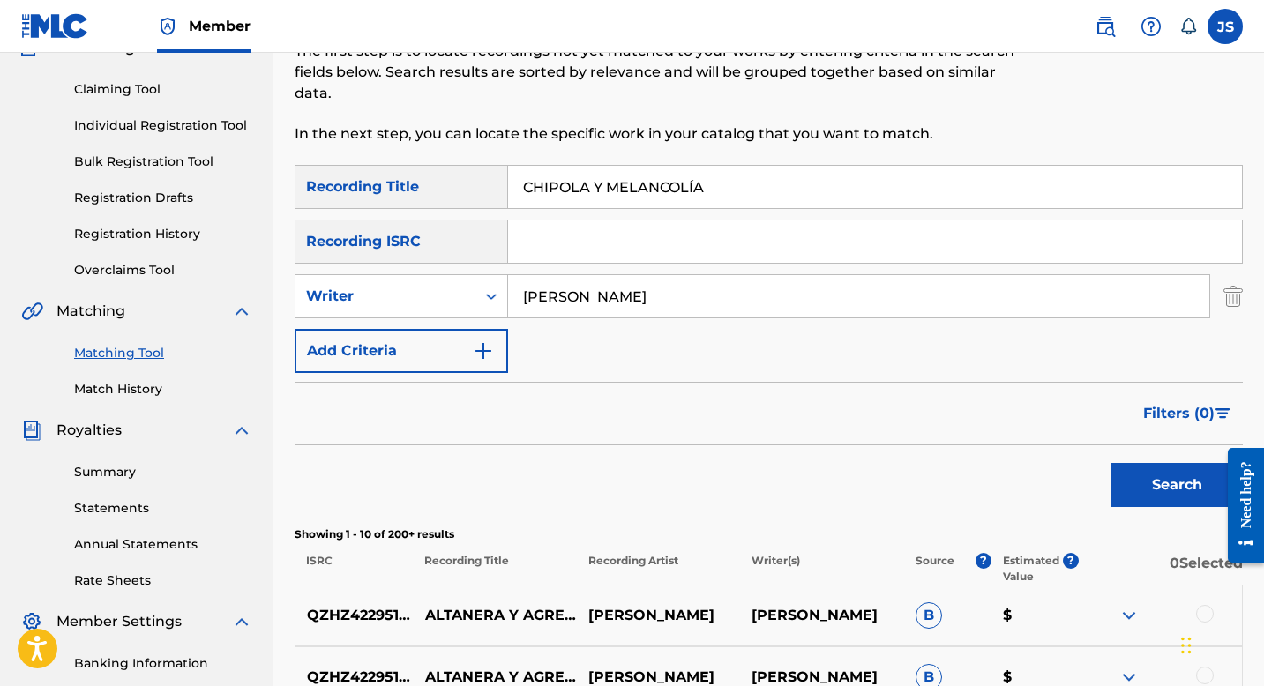
click at [626, 196] on input "CHIPOLA Y MELANCOLÍA" at bounding box center [875, 187] width 734 height 42
paste input "UANDO TE CASES CONMIGO"
click at [1187, 483] on button "Search" at bounding box center [1177, 485] width 132 height 44
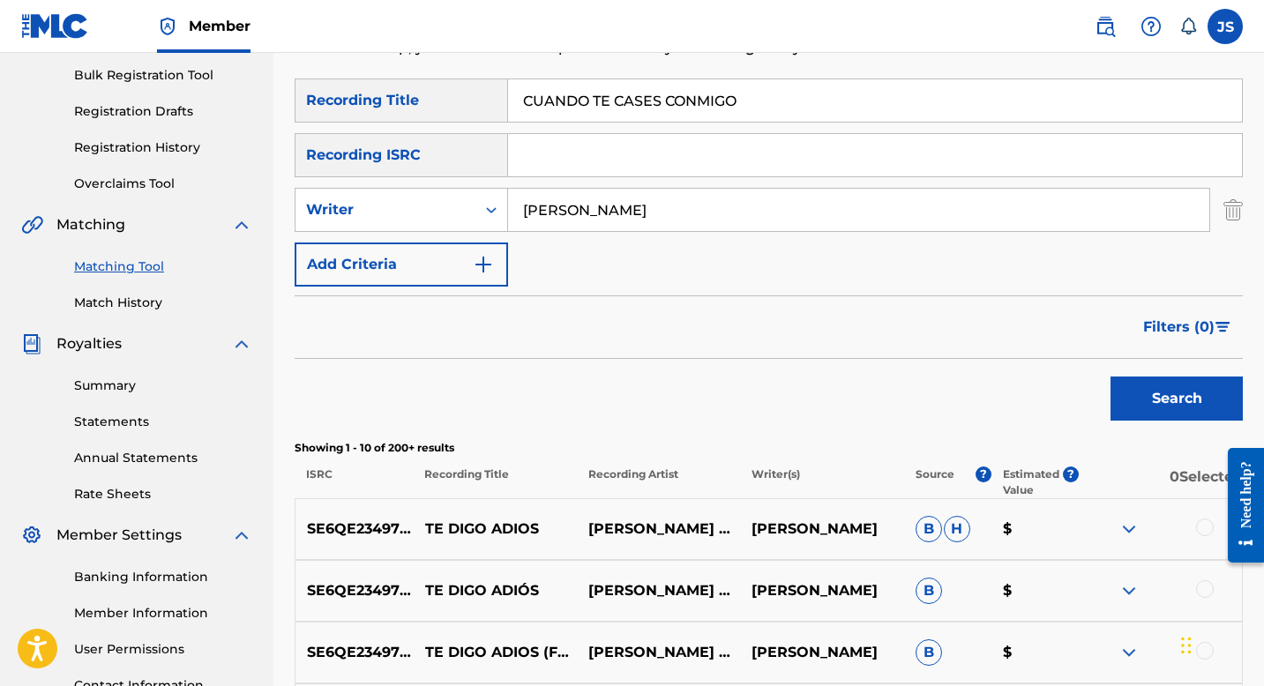
scroll to position [260, 0]
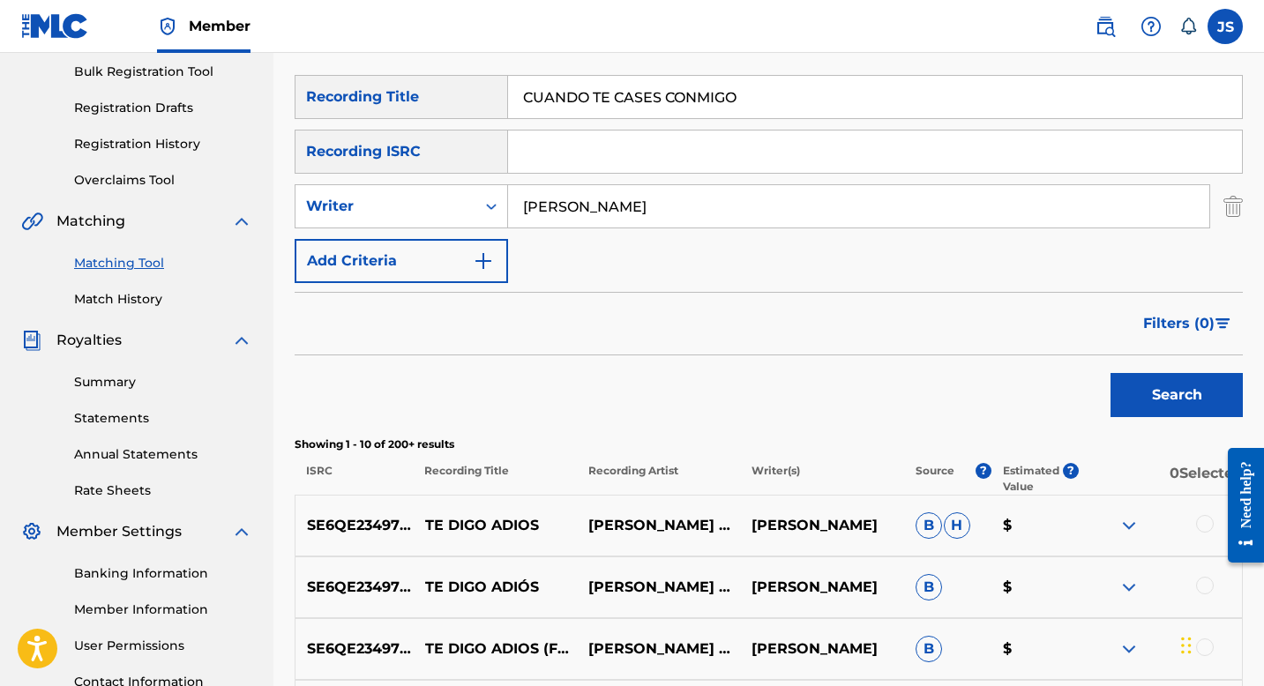
click at [461, 276] on button "Add Criteria" at bounding box center [401, 261] width 213 height 44
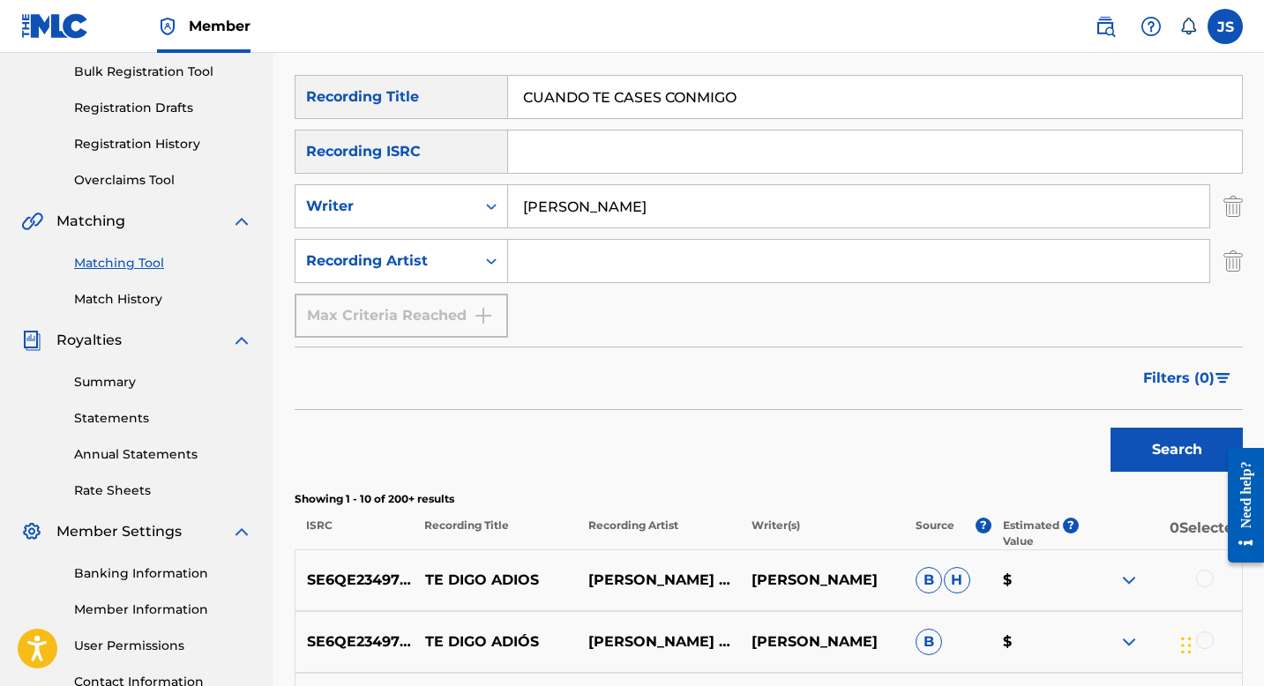
scroll to position [261, 0]
click at [1239, 262] on img "Search Form" at bounding box center [1233, 260] width 19 height 44
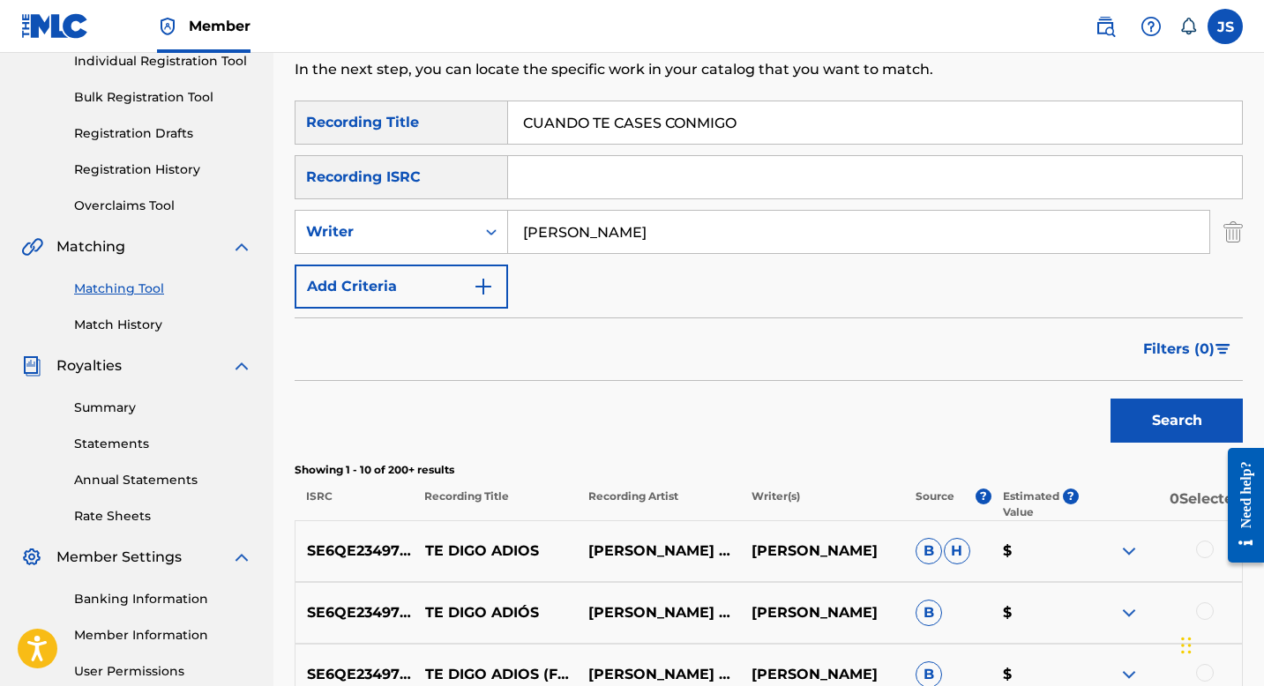
scroll to position [234, 0]
click at [939, 379] on div "Filters ( 0 )" at bounding box center [769, 350] width 948 height 64
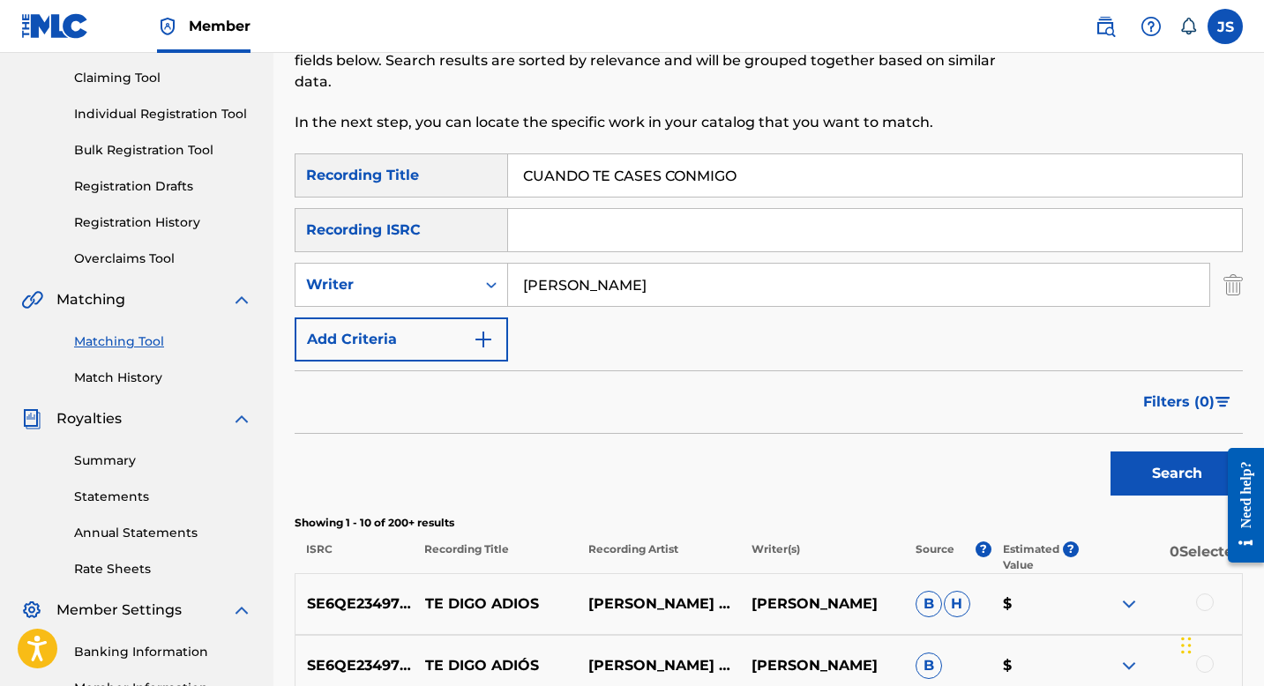
scroll to position [178, 0]
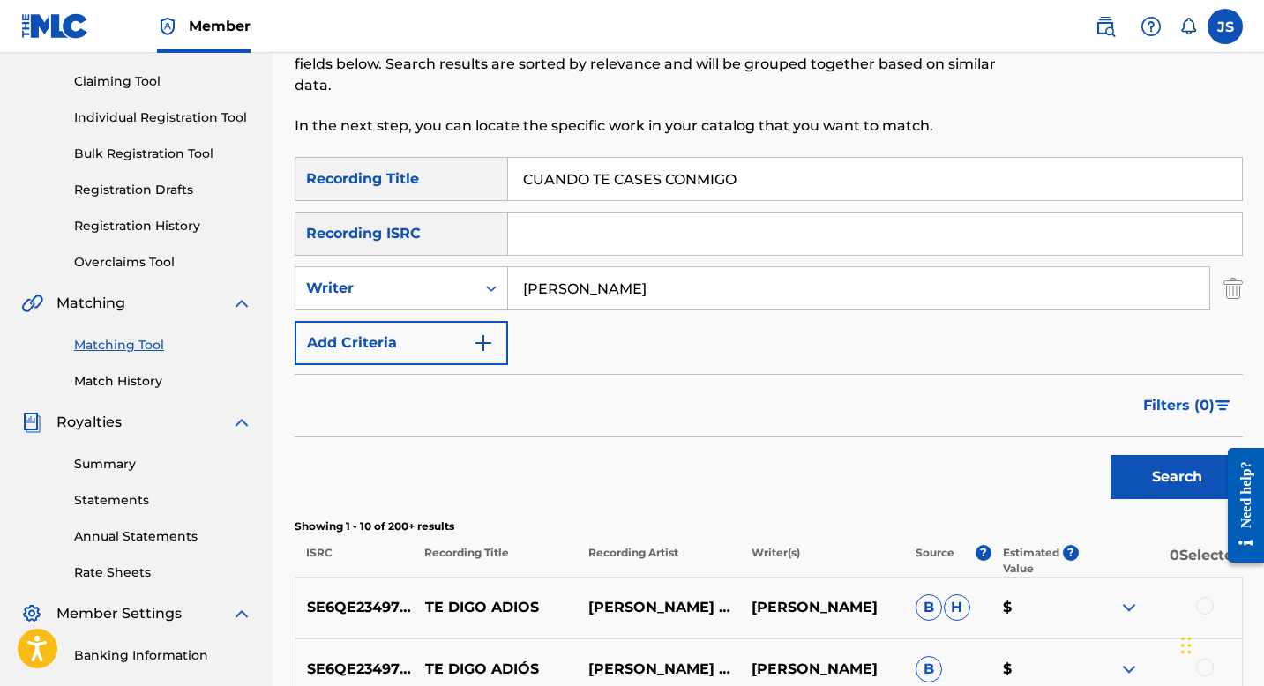
click at [1181, 484] on button "Search" at bounding box center [1177, 477] width 132 height 44
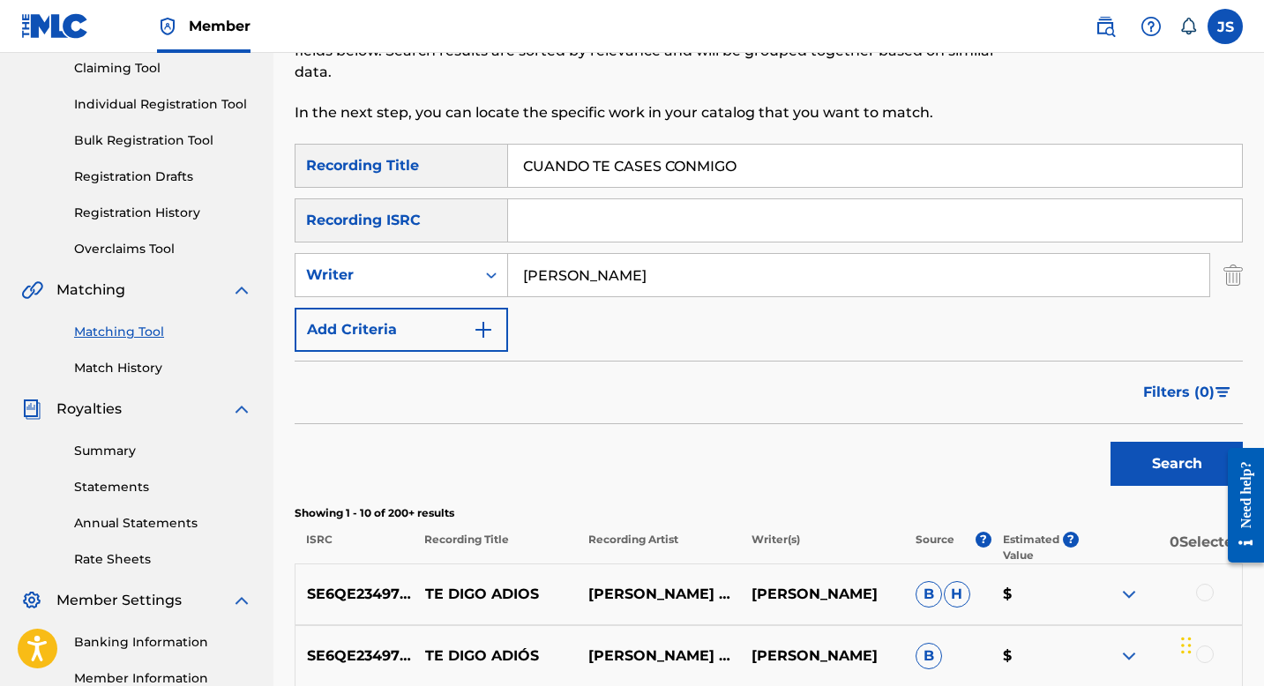
scroll to position [189, 0]
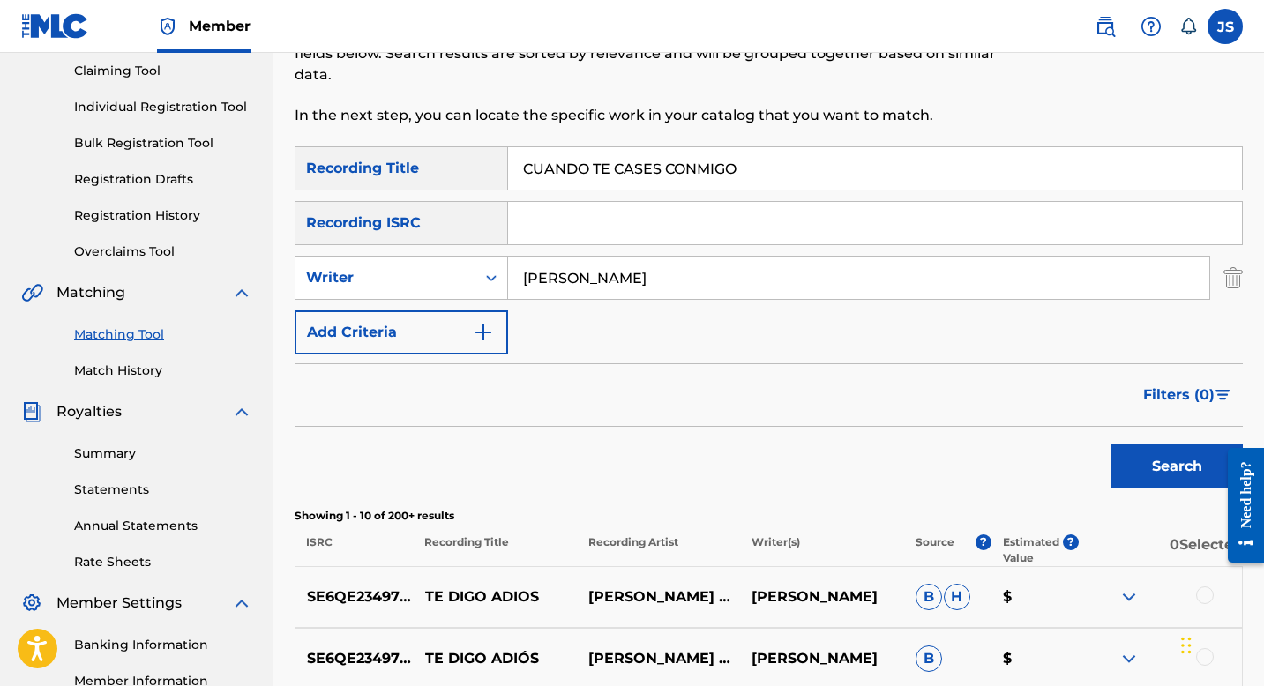
click at [1148, 483] on button "Search" at bounding box center [1177, 467] width 132 height 44
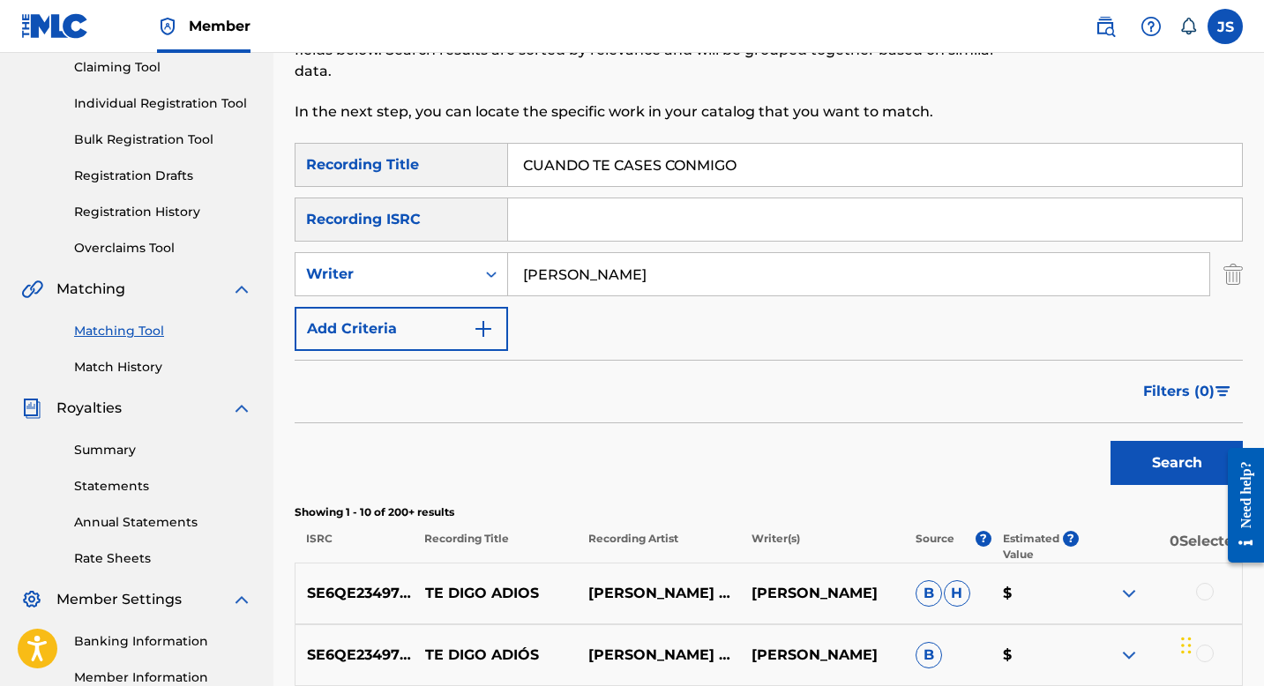
scroll to position [86, 0]
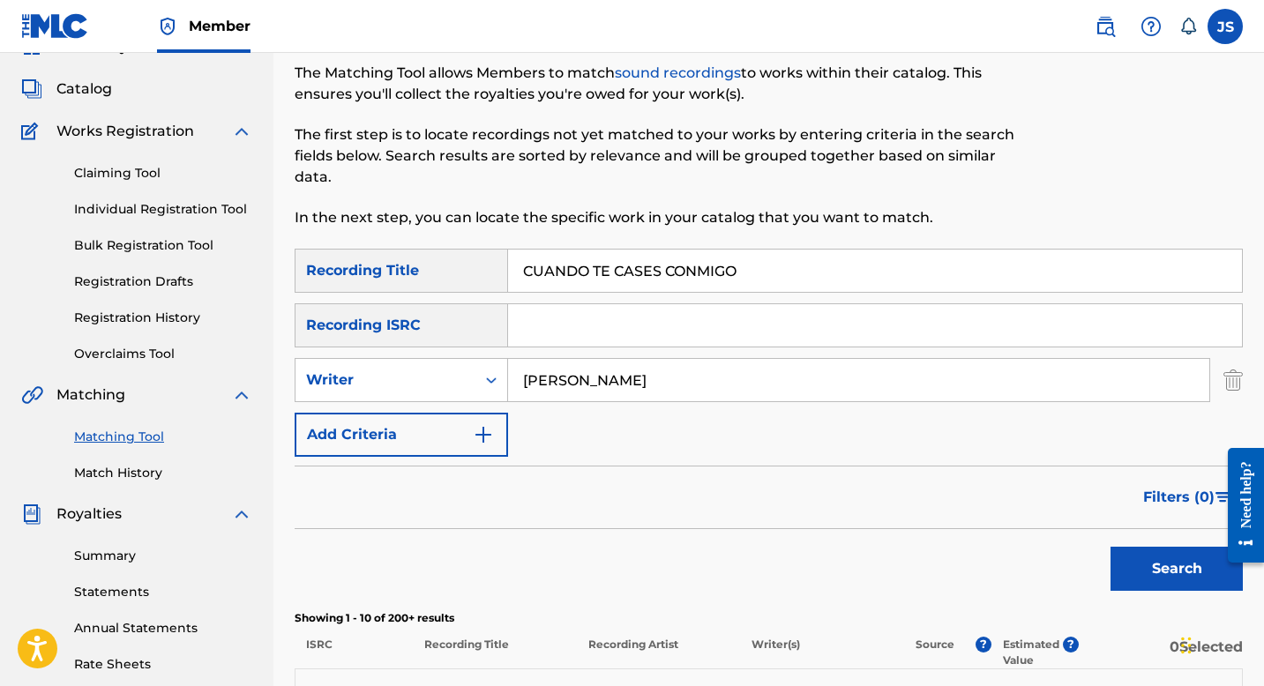
click at [572, 255] on input "CUANDO TE CASES CONMIGO" at bounding box center [875, 271] width 734 height 42
paste input "EL BESIT"
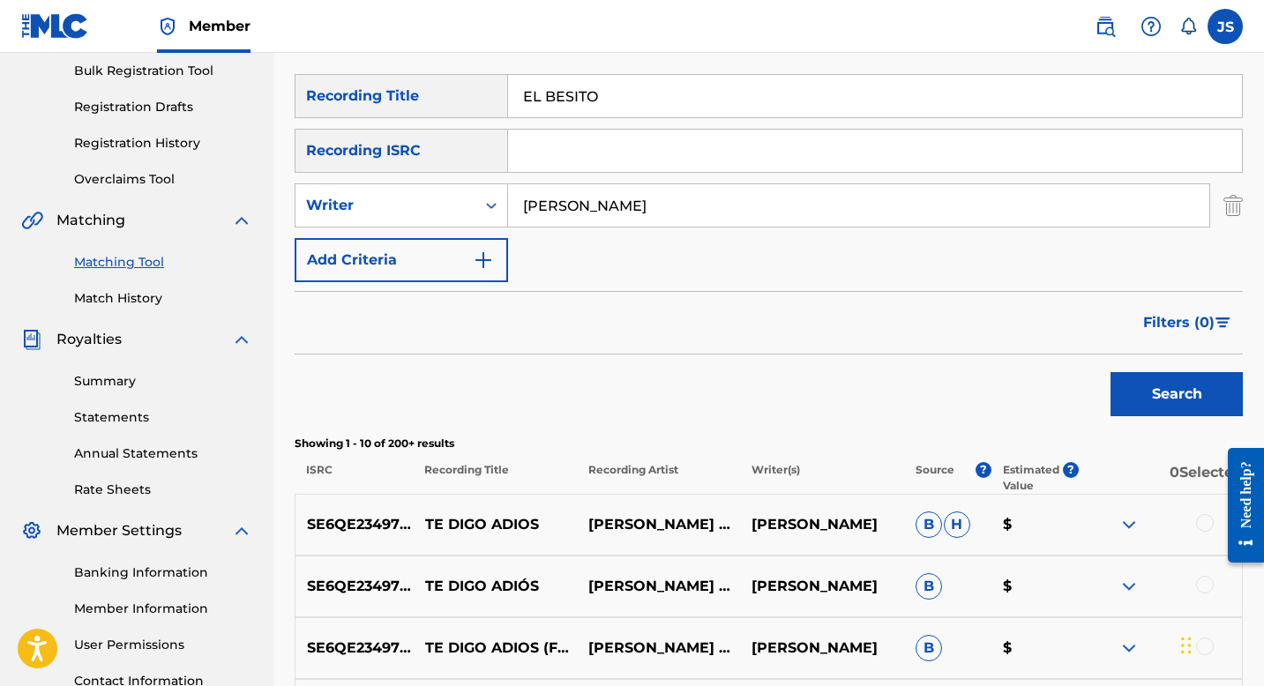
scroll to position [310, 0]
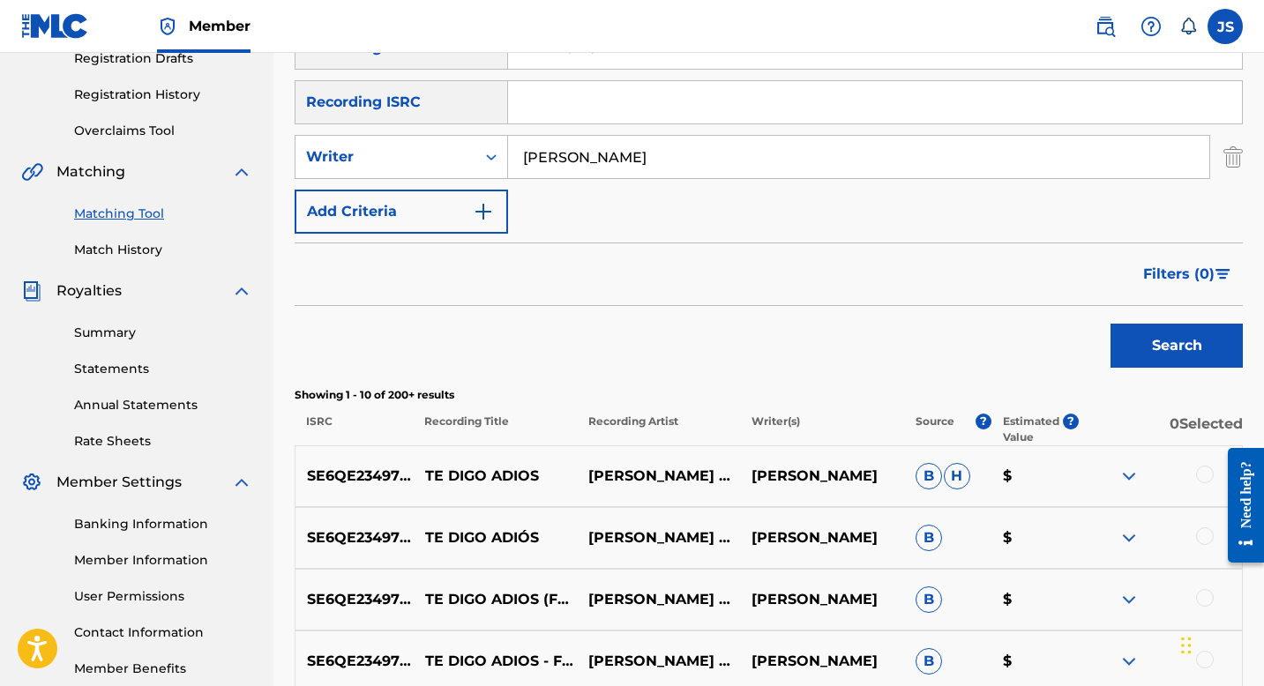
click at [1115, 343] on button "Search" at bounding box center [1177, 346] width 132 height 44
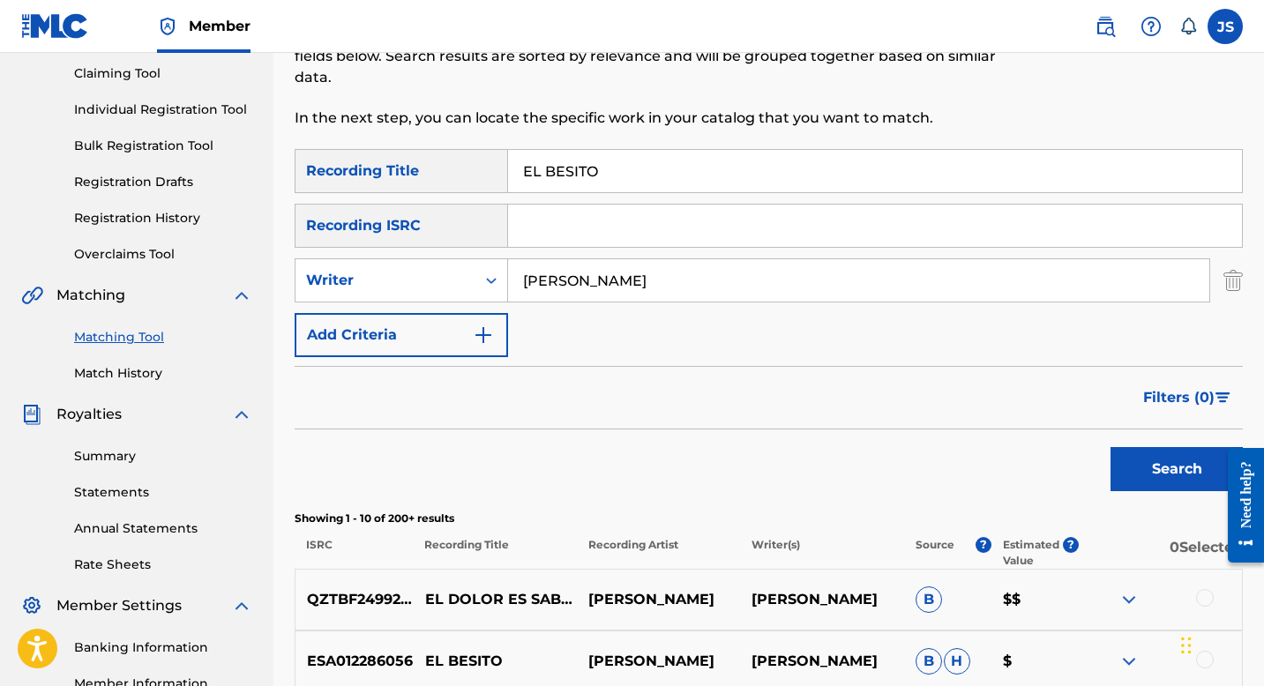
scroll to position [129, 0]
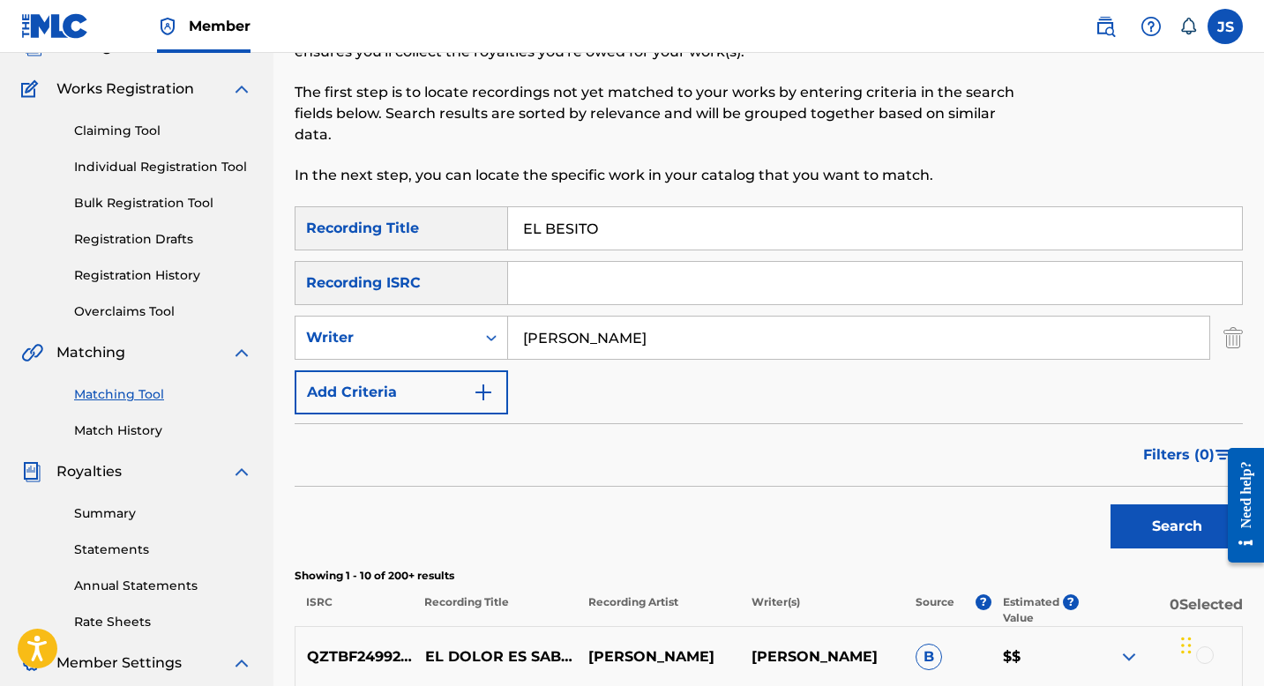
click at [630, 428] on div "Filters ( 0 )" at bounding box center [769, 455] width 948 height 64
click at [603, 235] on input "EL BESITO" at bounding box center [875, 228] width 734 height 42
paste input "EL BONGO DEL PAJARILL"
click at [602, 230] on input "EL EL BONGO DEL PAJARILLO" at bounding box center [875, 228] width 734 height 42
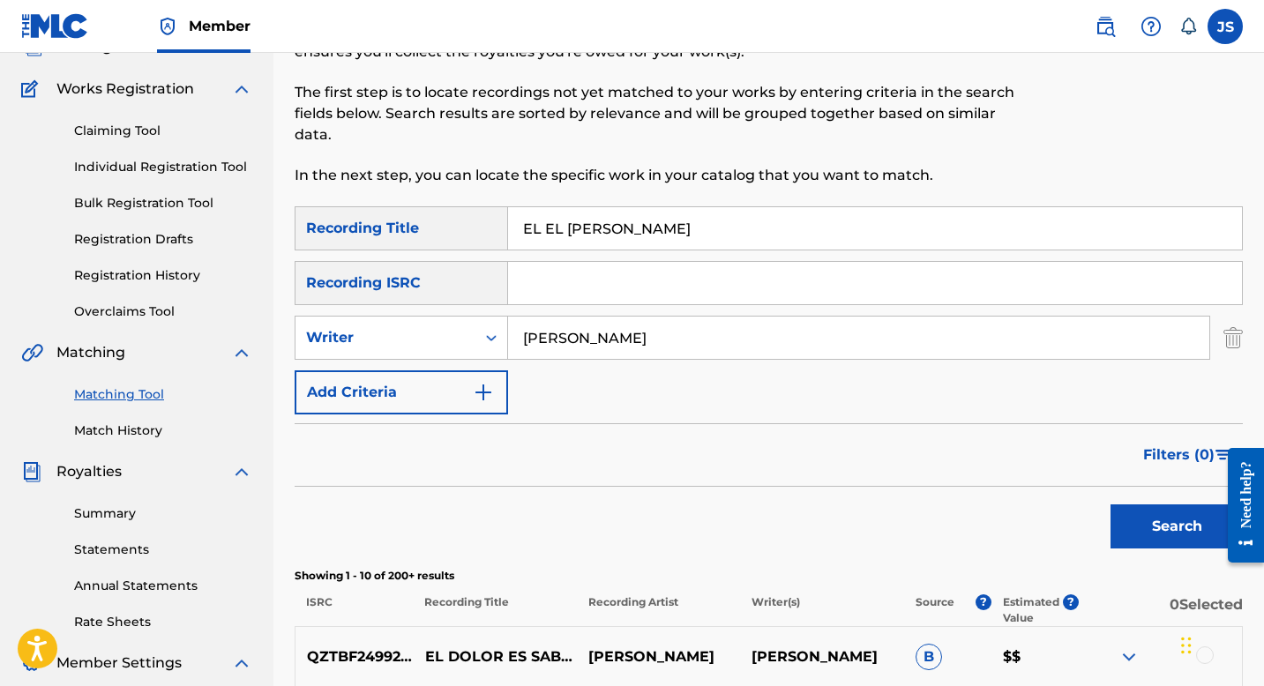
click at [602, 230] on input "EL EL BONGO DEL PAJARILLO" at bounding box center [875, 228] width 734 height 42
paste input "Search Form"
click at [600, 330] on input "CARLOS CUMARIN" at bounding box center [858, 338] width 701 height 42
click at [1154, 521] on button "Search" at bounding box center [1177, 527] width 132 height 44
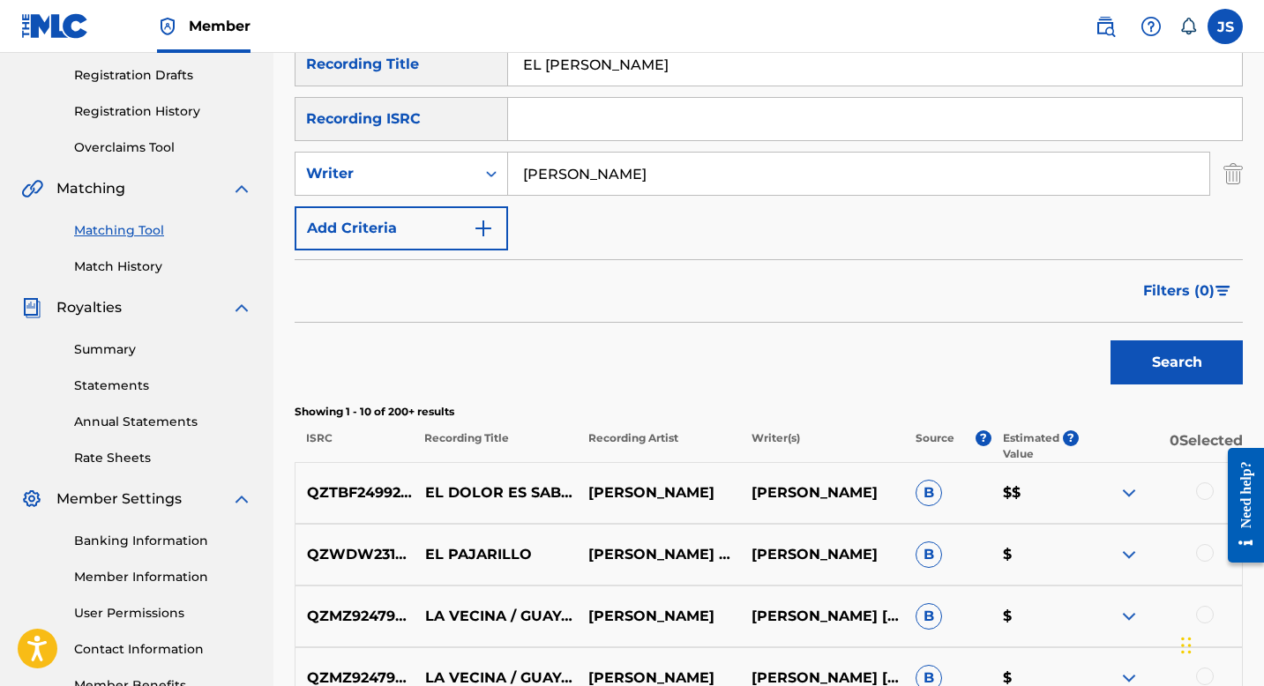
scroll to position [48, 0]
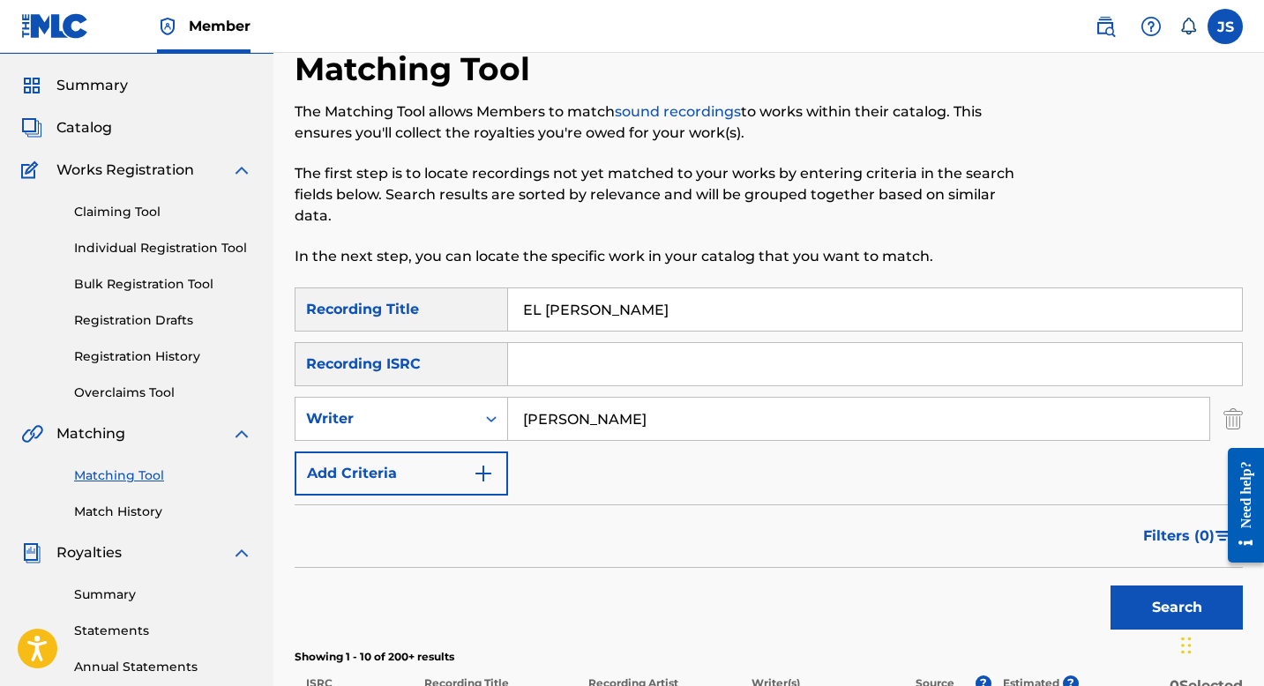
click at [610, 311] on input "EL BONGO DEL [PERSON_NAME]" at bounding box center [875, 309] width 734 height 42
paste input "DERECHO A PARRANDEAR"
click at [1145, 602] on button "Search" at bounding box center [1177, 608] width 132 height 44
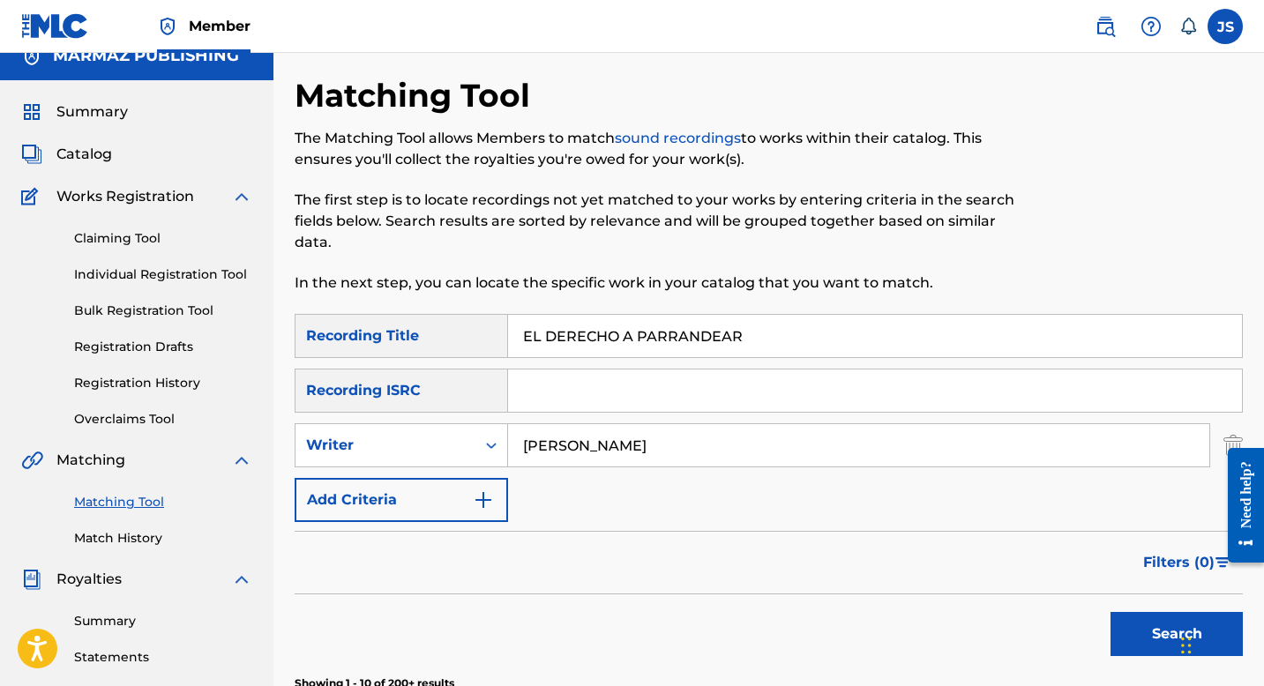
scroll to position [0, 0]
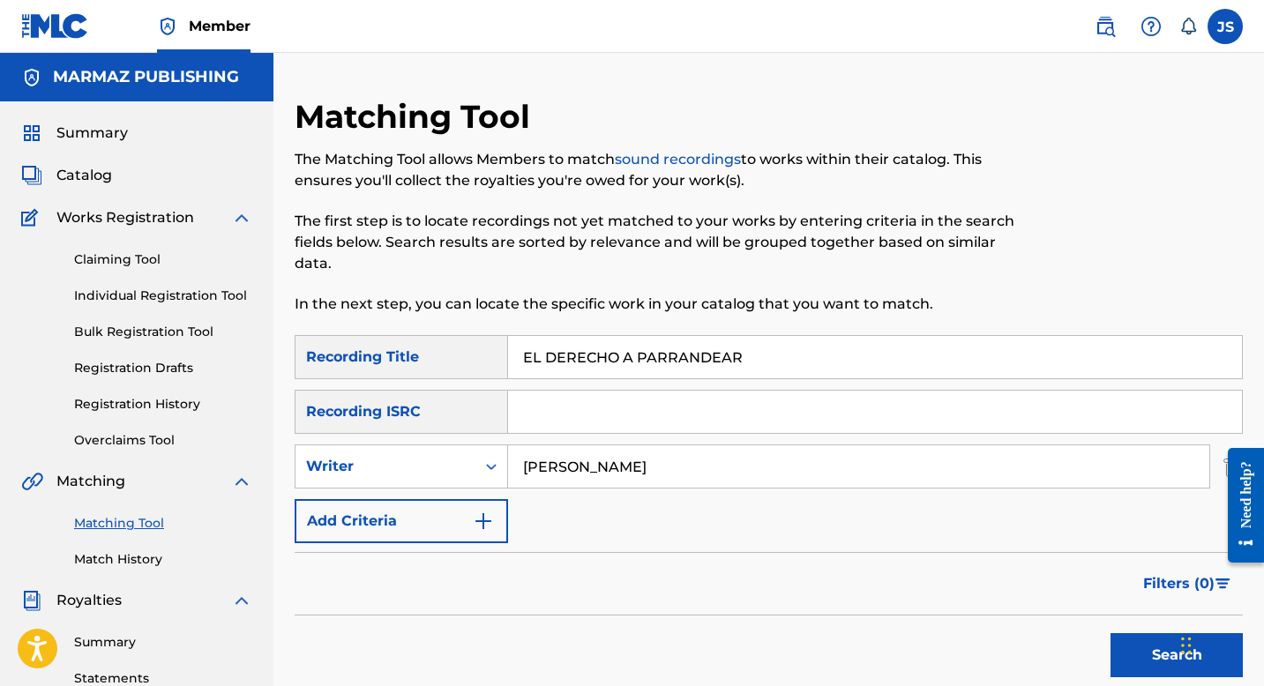
click at [596, 362] on input "EL DERECHO A PARRANDEAR" at bounding box center [875, 357] width 734 height 42
paste input "LO SABROSO DE UN JOROPO"
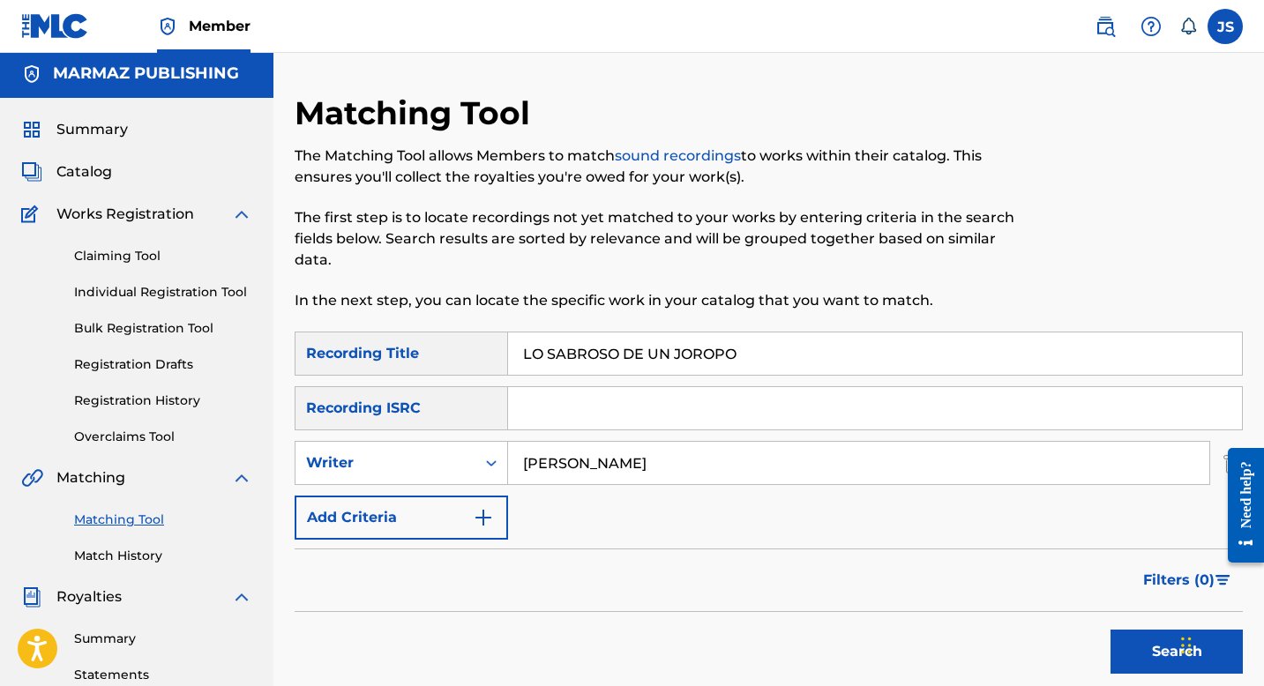
scroll to position [75, 0]
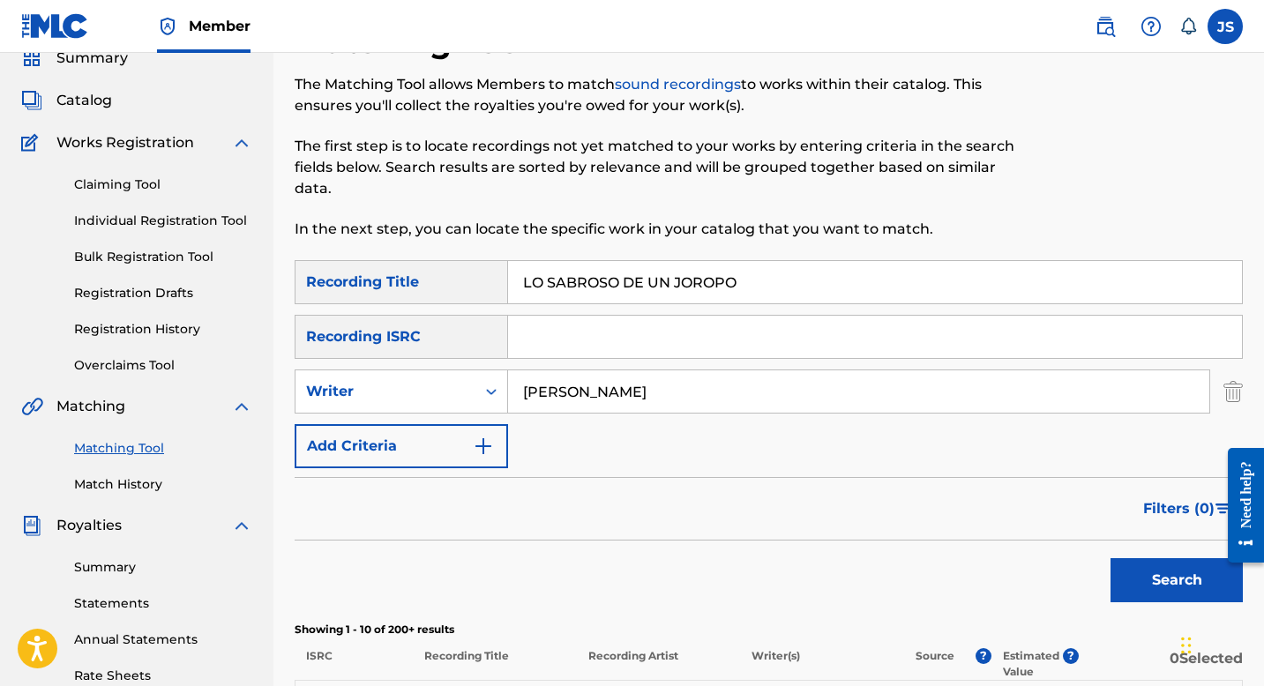
click at [1125, 579] on button "Search" at bounding box center [1177, 580] width 132 height 44
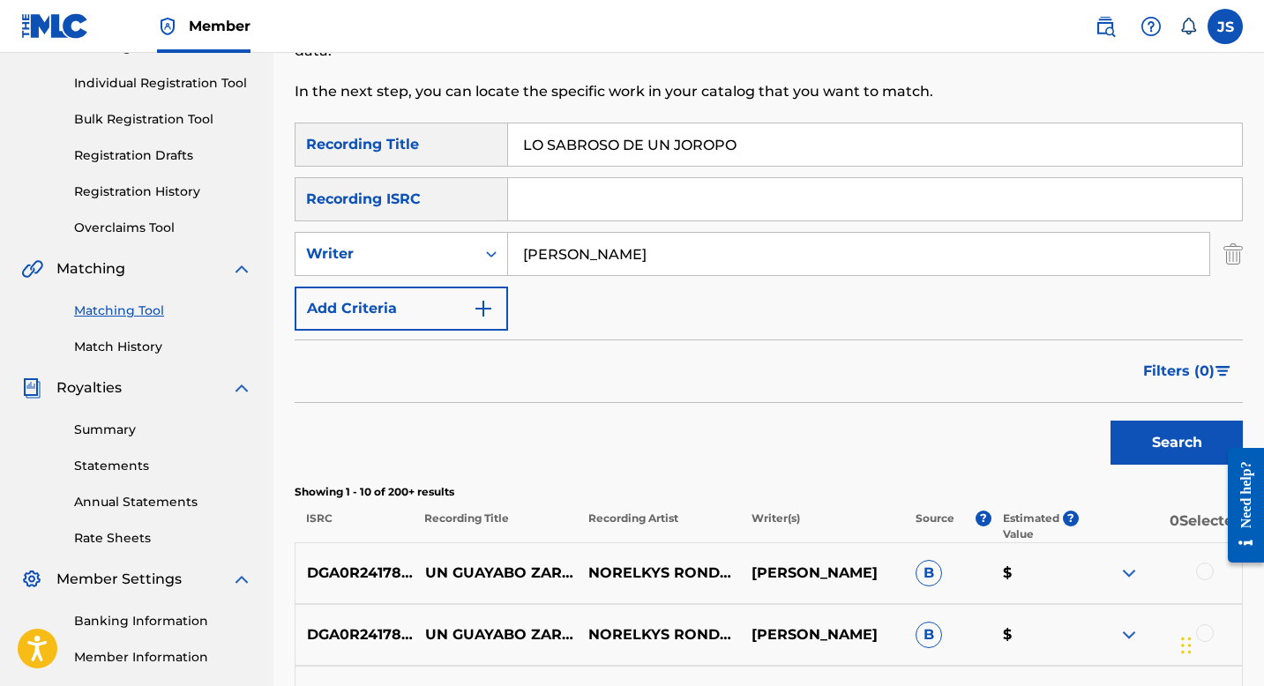
scroll to position [216, 0]
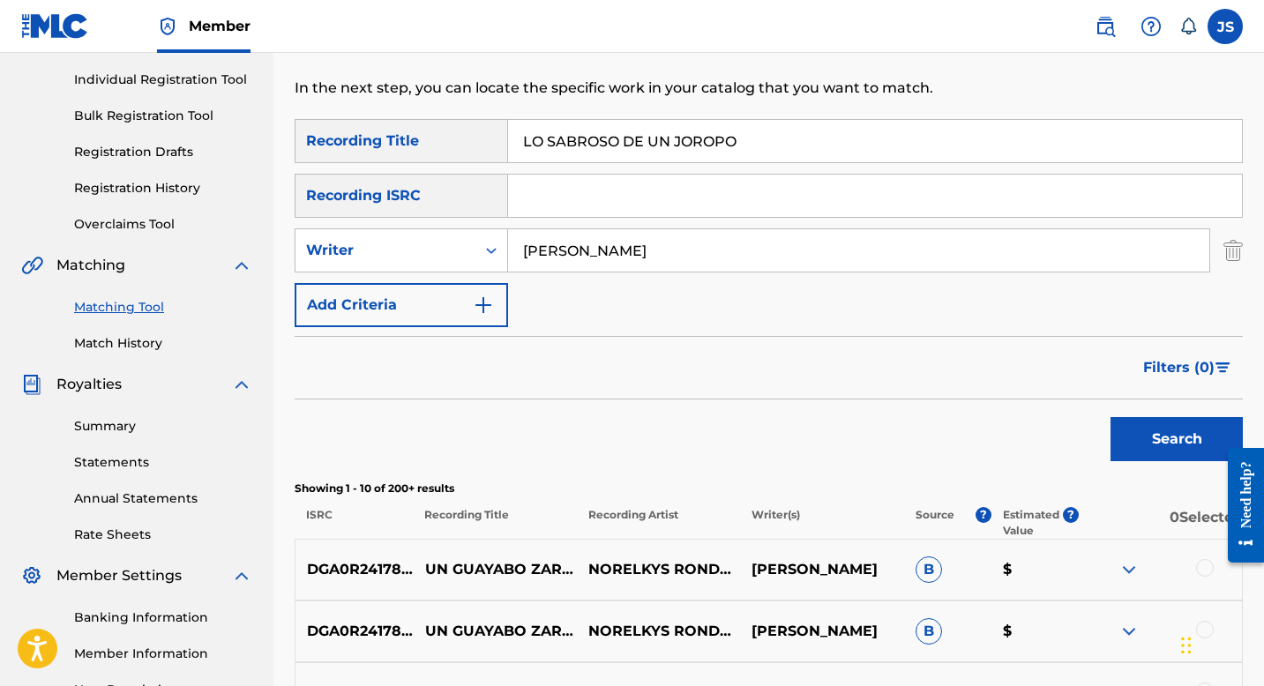
click at [723, 487] on p "Showing 1 - 10 of 200+ results" at bounding box center [769, 489] width 948 height 16
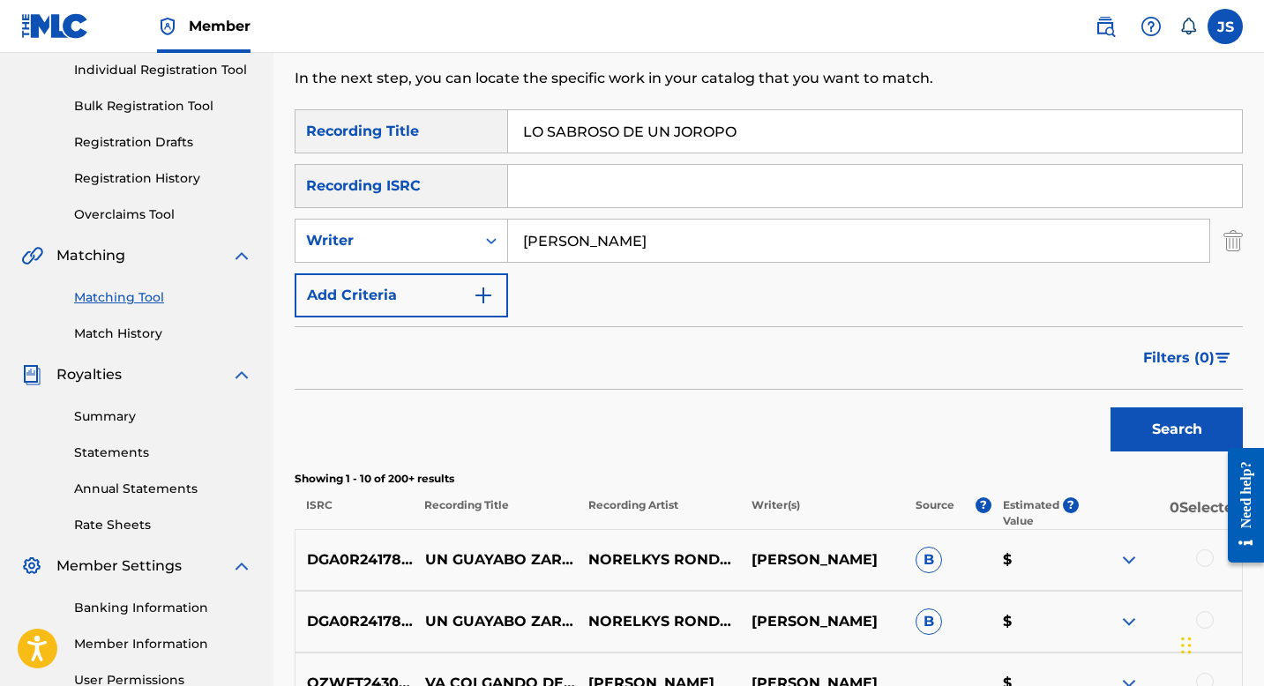
scroll to position [175, 0]
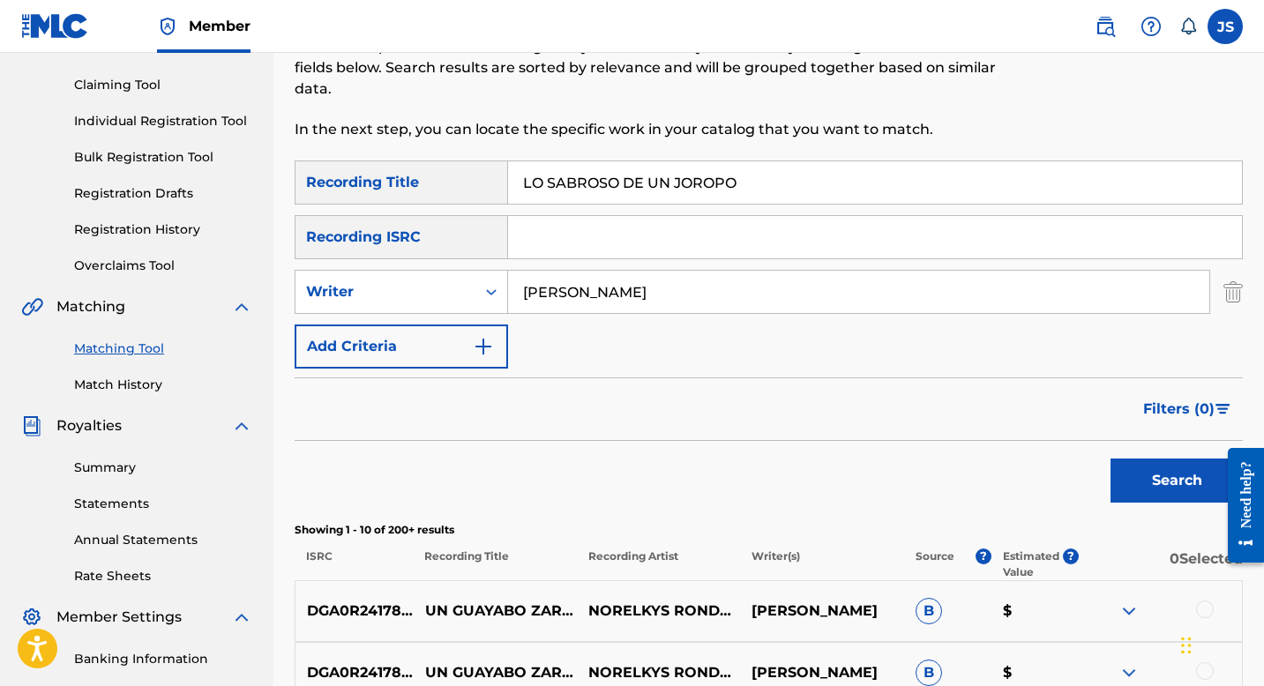
click at [653, 176] on input "LO SABROSO DE UN JOROPO" at bounding box center [875, 182] width 734 height 42
paste input "MARIPOSAS DE PASIÓN"
type input "MARIPOSAS DE PASIÓN"
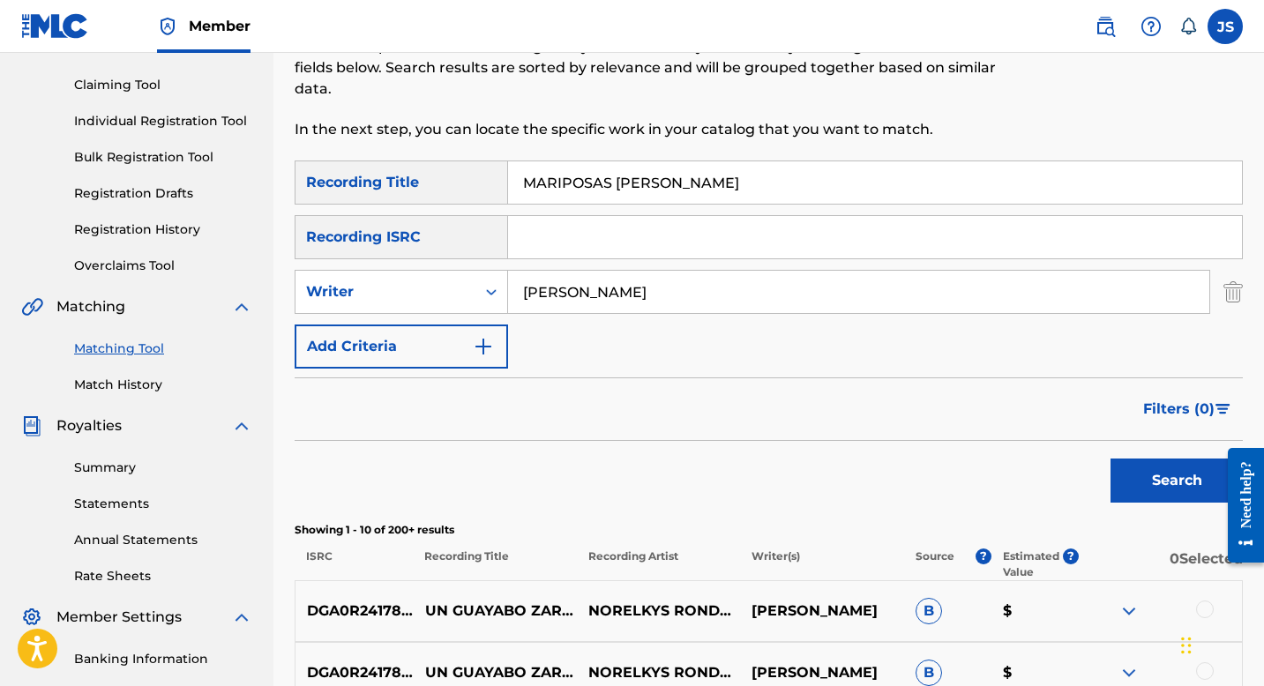
click at [1144, 465] on button "Search" at bounding box center [1177, 481] width 132 height 44
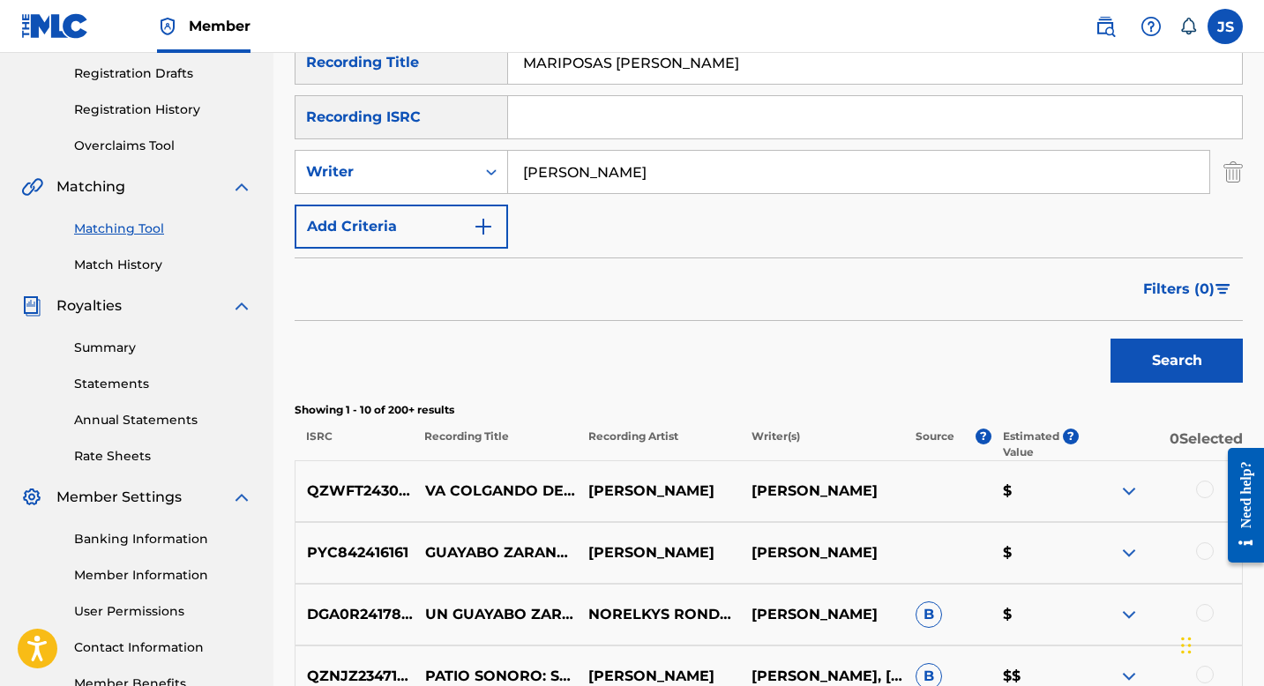
scroll to position [299, 0]
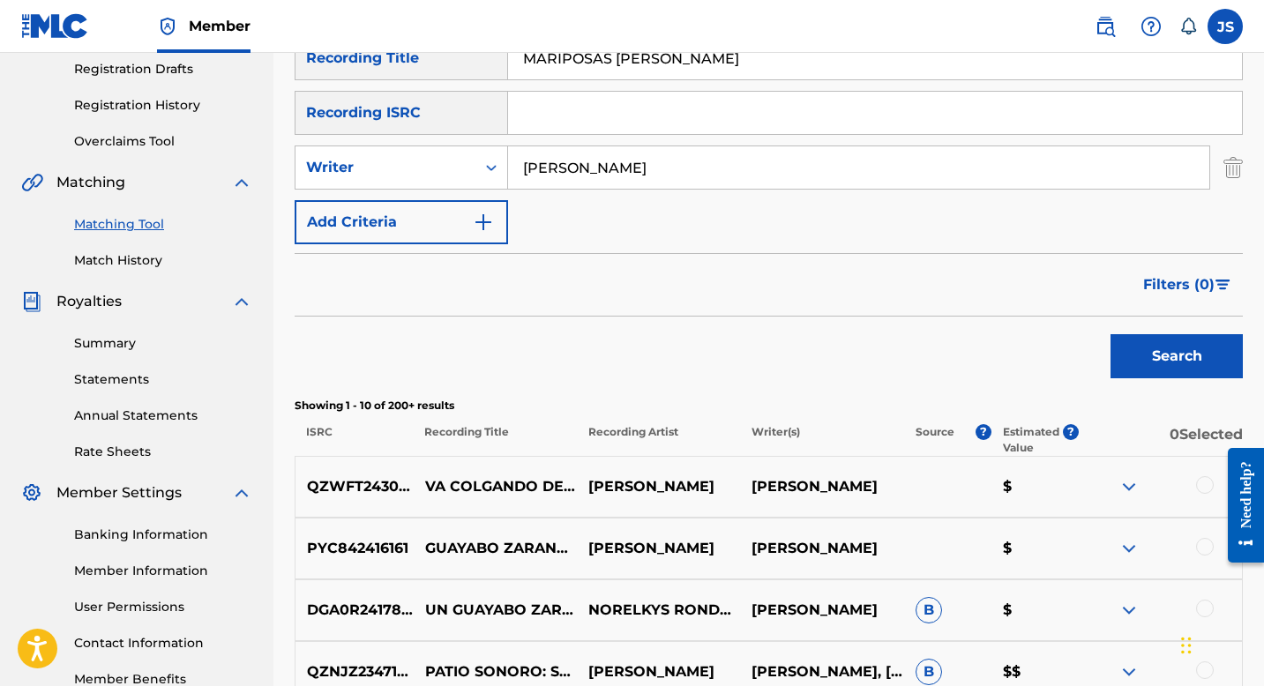
click at [561, 161] on input "CARLOS CUMARIN" at bounding box center [858, 167] width 701 height 42
click at [1131, 351] on button "Search" at bounding box center [1177, 356] width 132 height 44
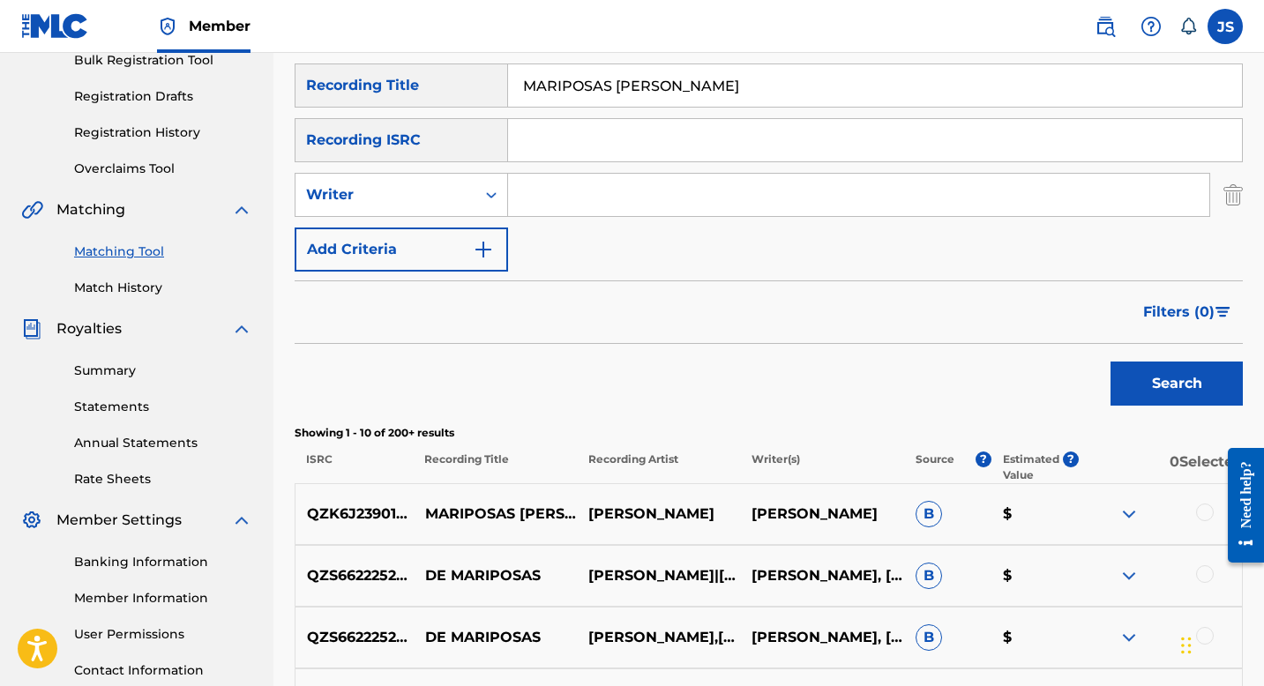
scroll to position [275, 0]
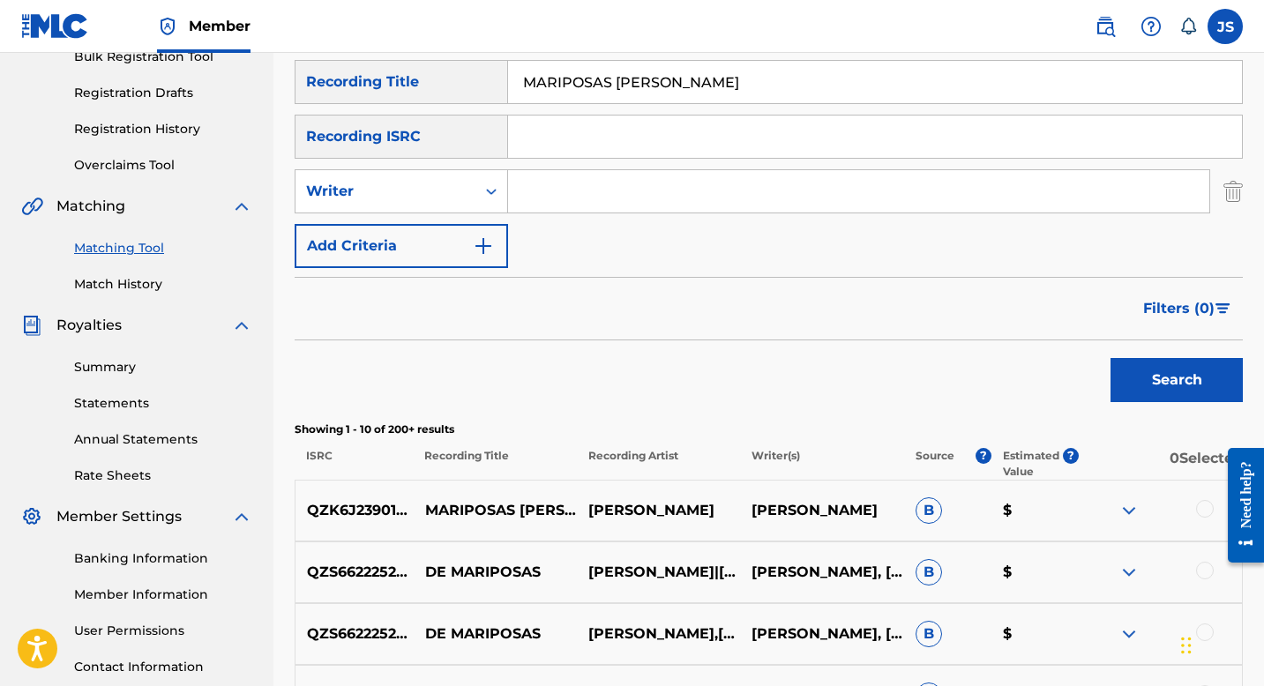
click at [566, 82] on input "MARIPOSAS DE PASIÓN" at bounding box center [875, 82] width 734 height 42
paste input "E DA LO MISMO"
type input "ME DA LO MISMO"
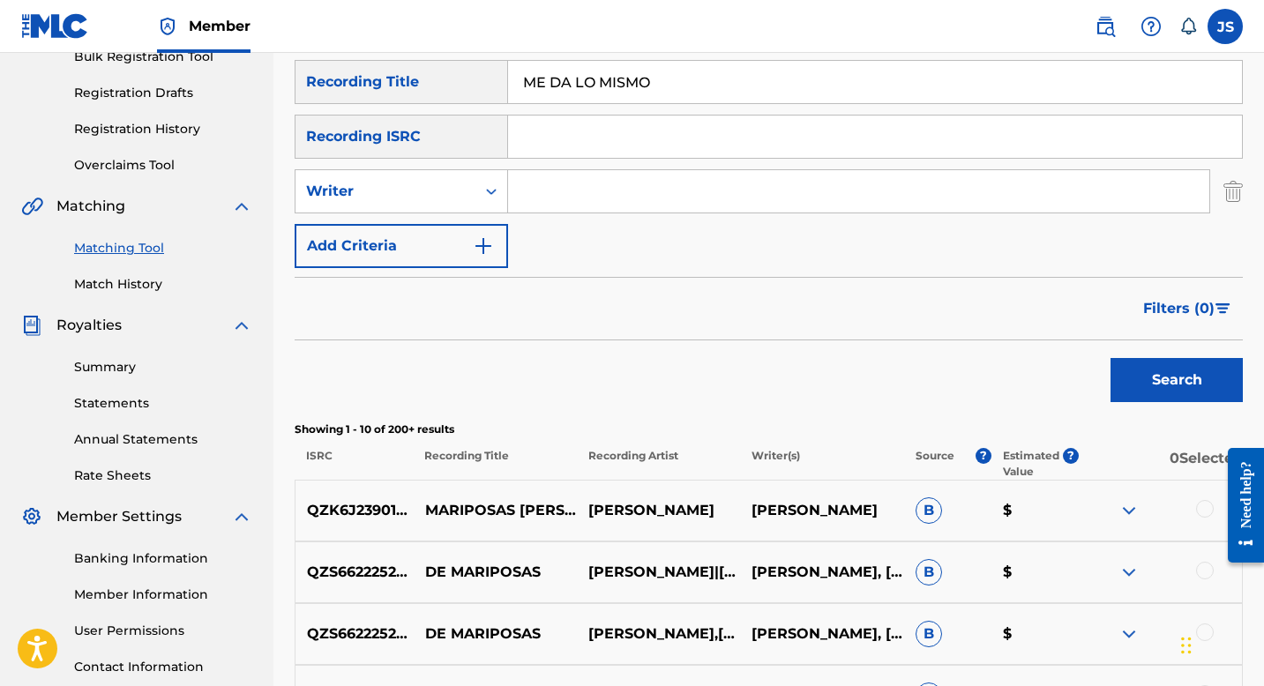
click at [1188, 411] on div "SearchWithCriteria7c33b862-e9c0-48e2-a736-aa136841991e Recording Title ME DA LO…" at bounding box center [769, 601] width 948 height 1082
click at [1181, 392] on button "Search" at bounding box center [1177, 380] width 132 height 44
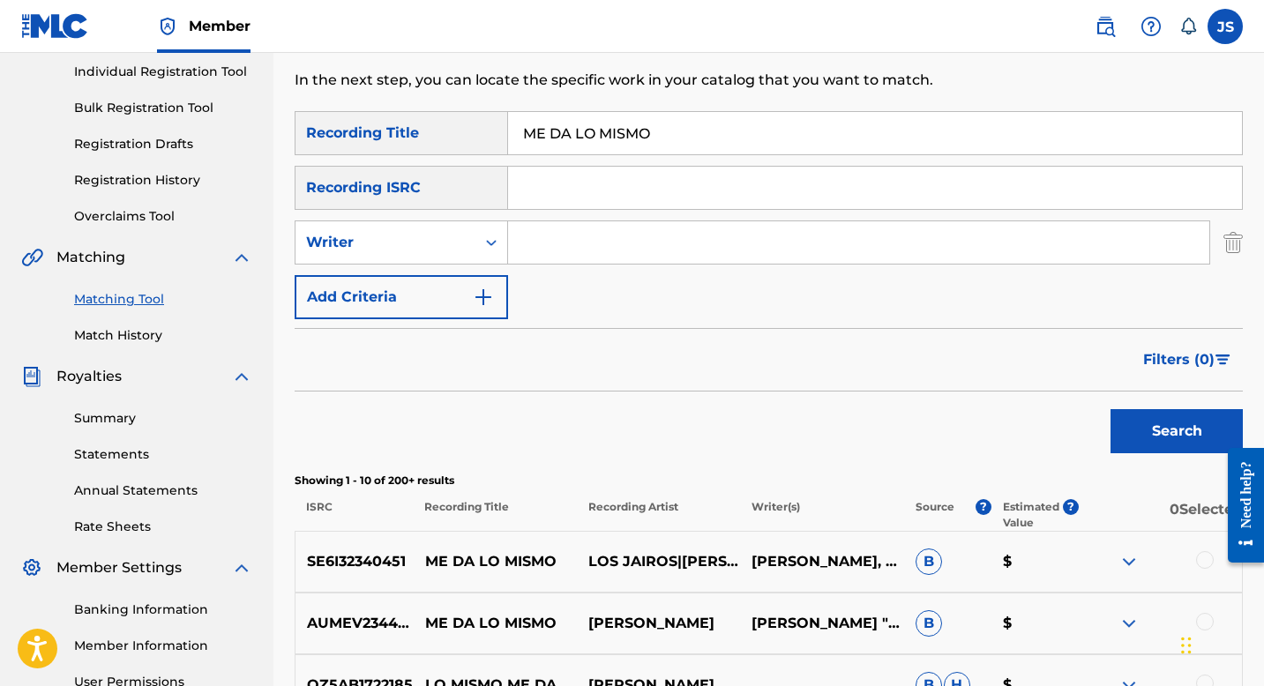
scroll to position [63, 0]
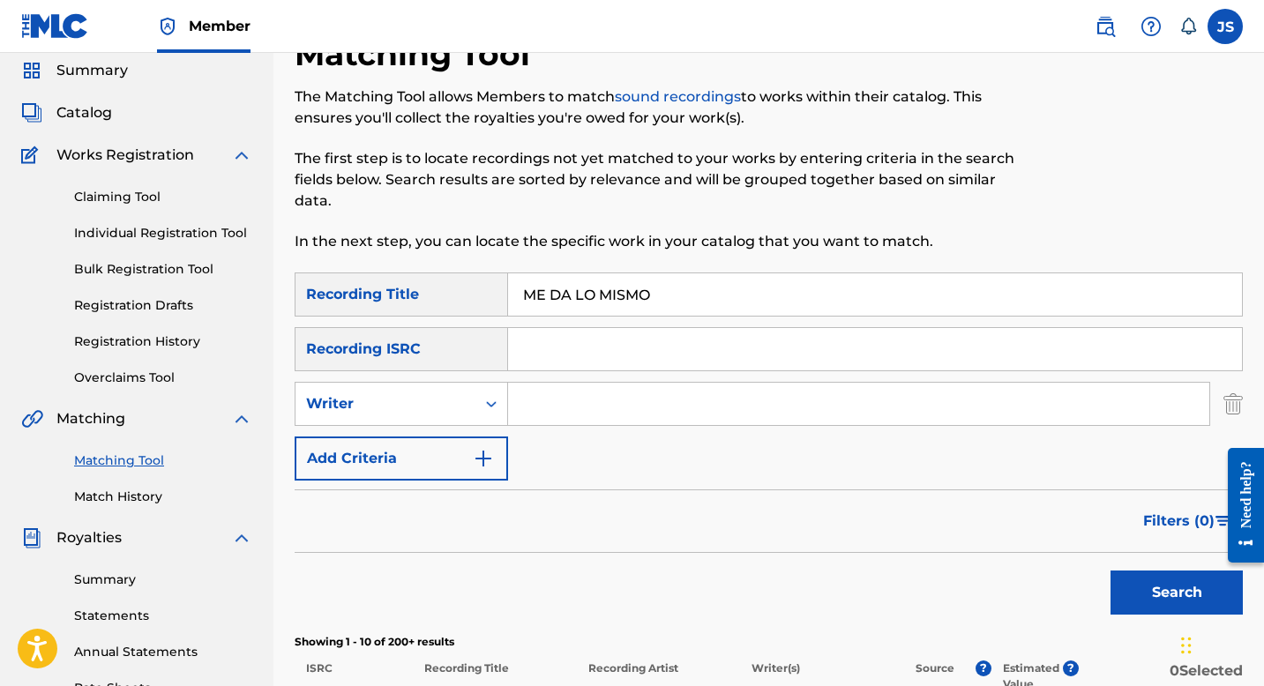
click at [581, 393] on input "Search Form" at bounding box center [858, 404] width 701 height 42
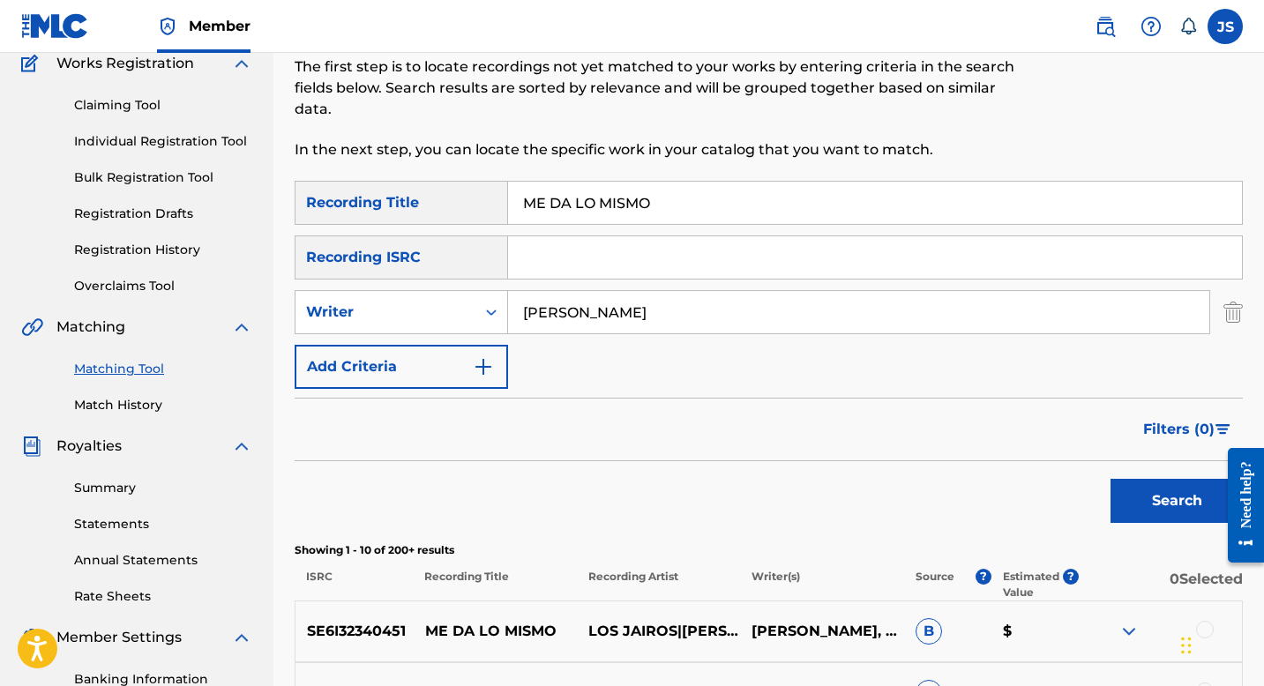
scroll to position [183, 0]
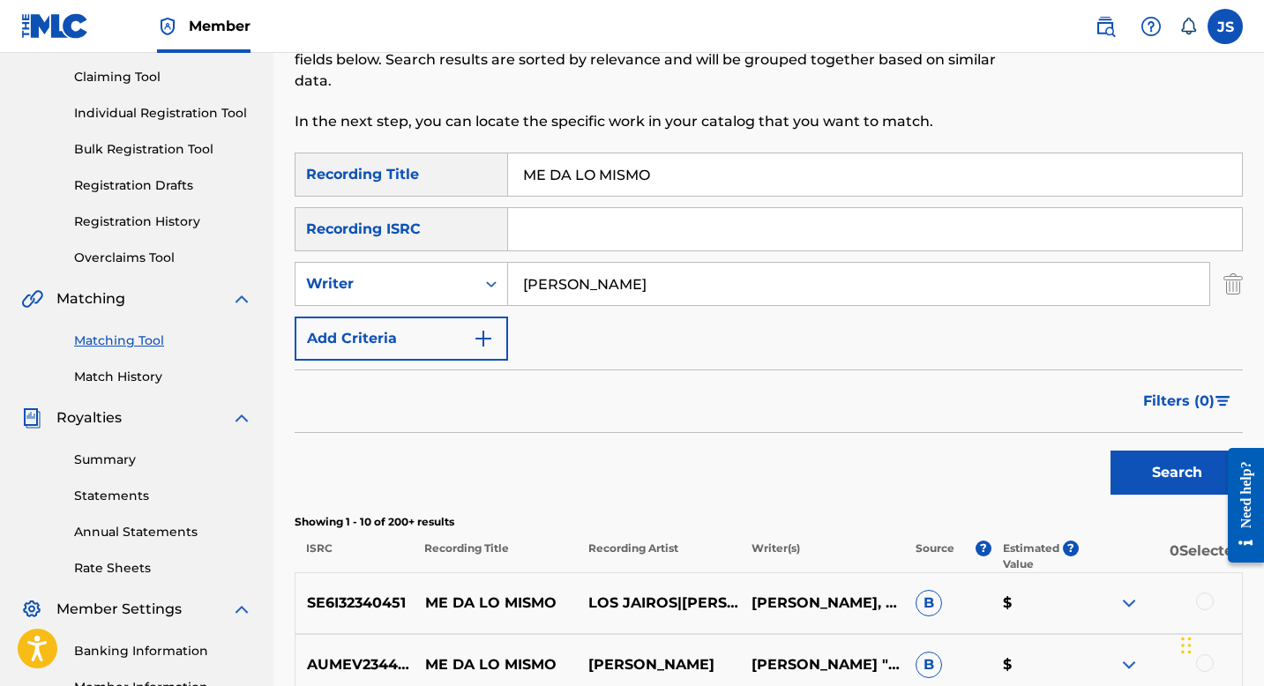
type input "CARLOS CUMARIN"
click at [1142, 478] on button "Search" at bounding box center [1177, 473] width 132 height 44
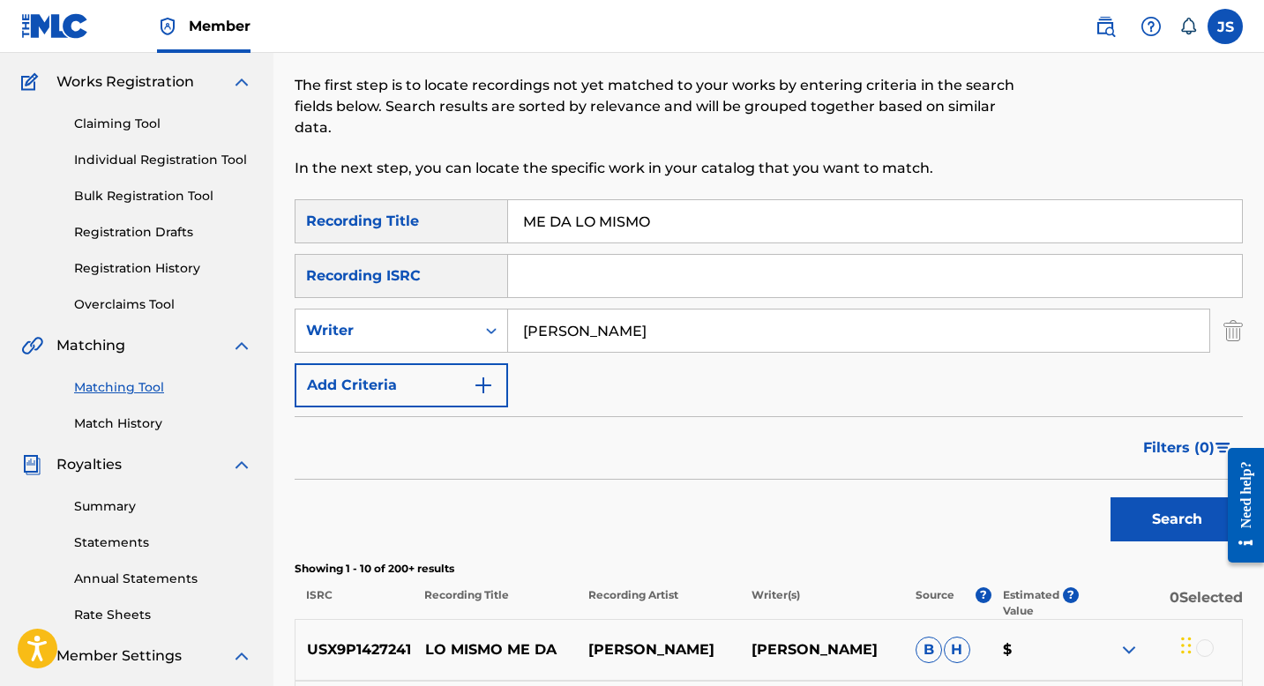
scroll to position [0, 0]
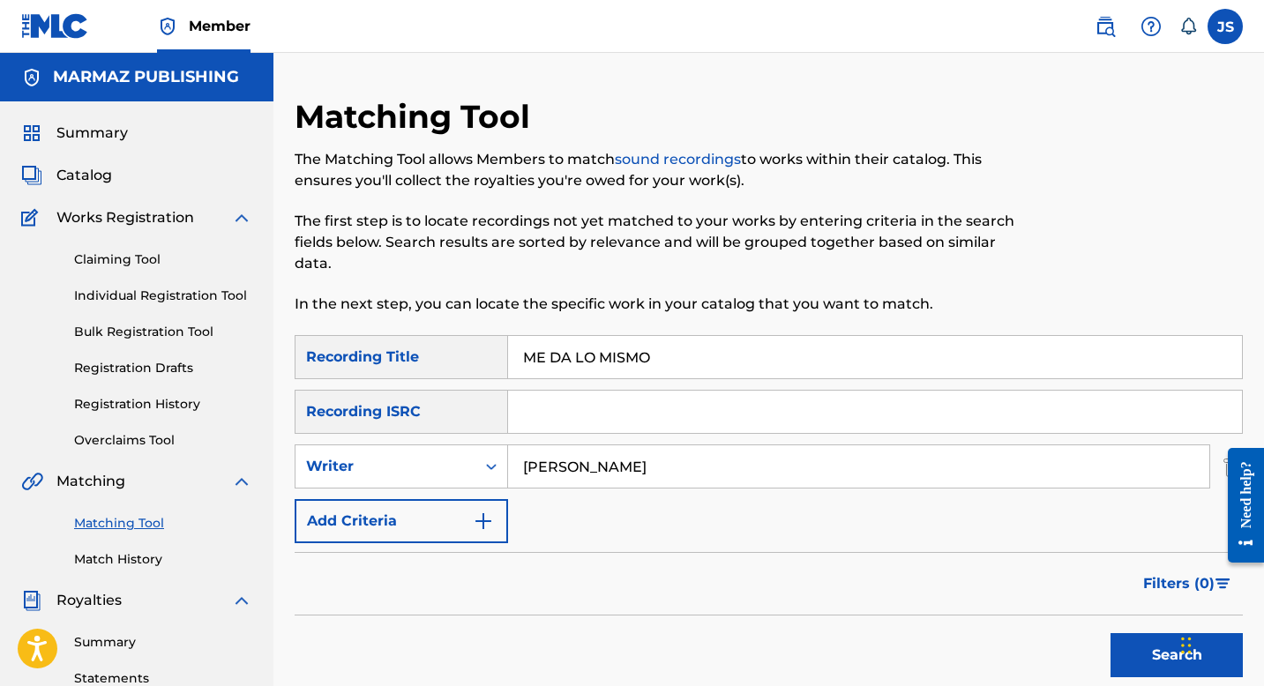
click at [627, 375] on input "ME DA LO MISMO" at bounding box center [875, 357] width 734 height 42
paste input "NO LLORO POR QUE TE VAS"
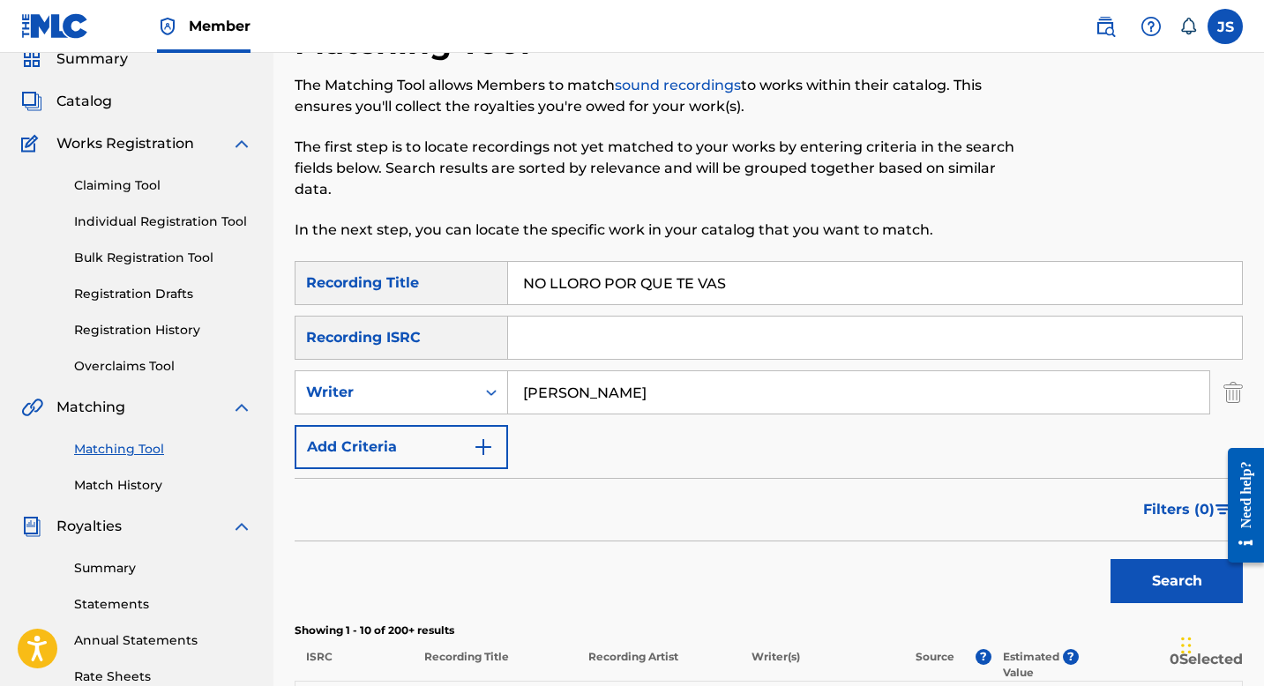
scroll to position [91, 0]
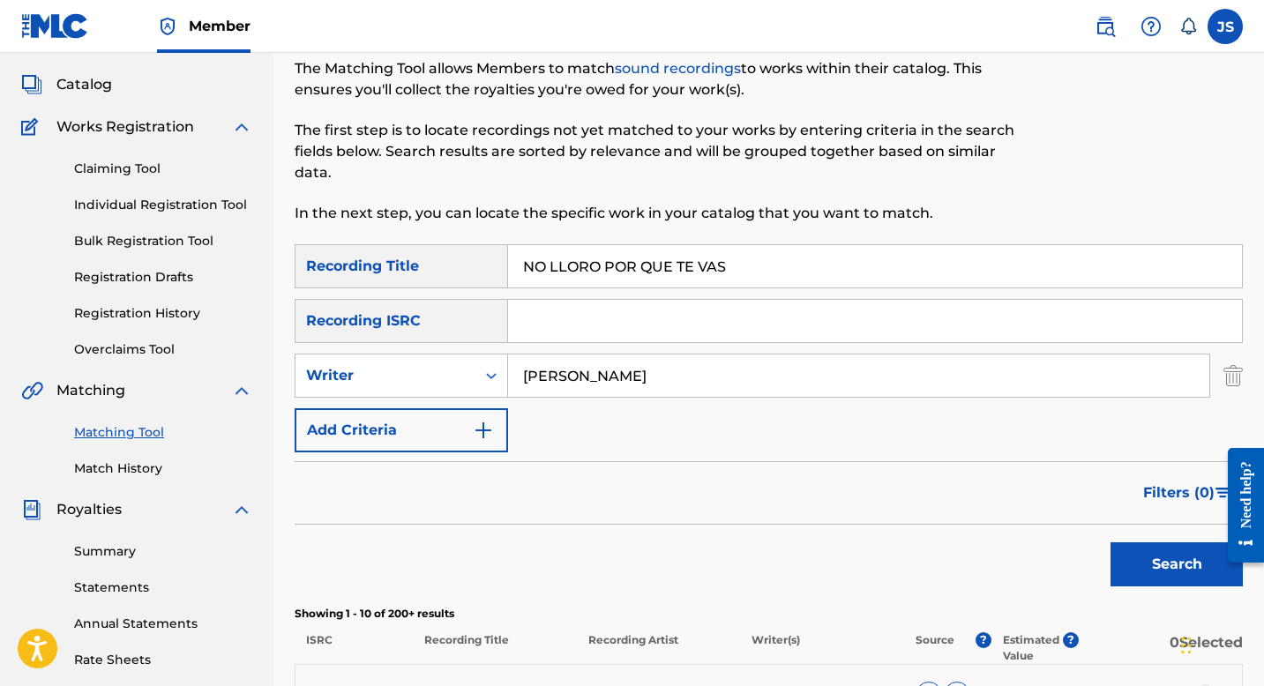
click at [1136, 563] on button "Search" at bounding box center [1177, 565] width 132 height 44
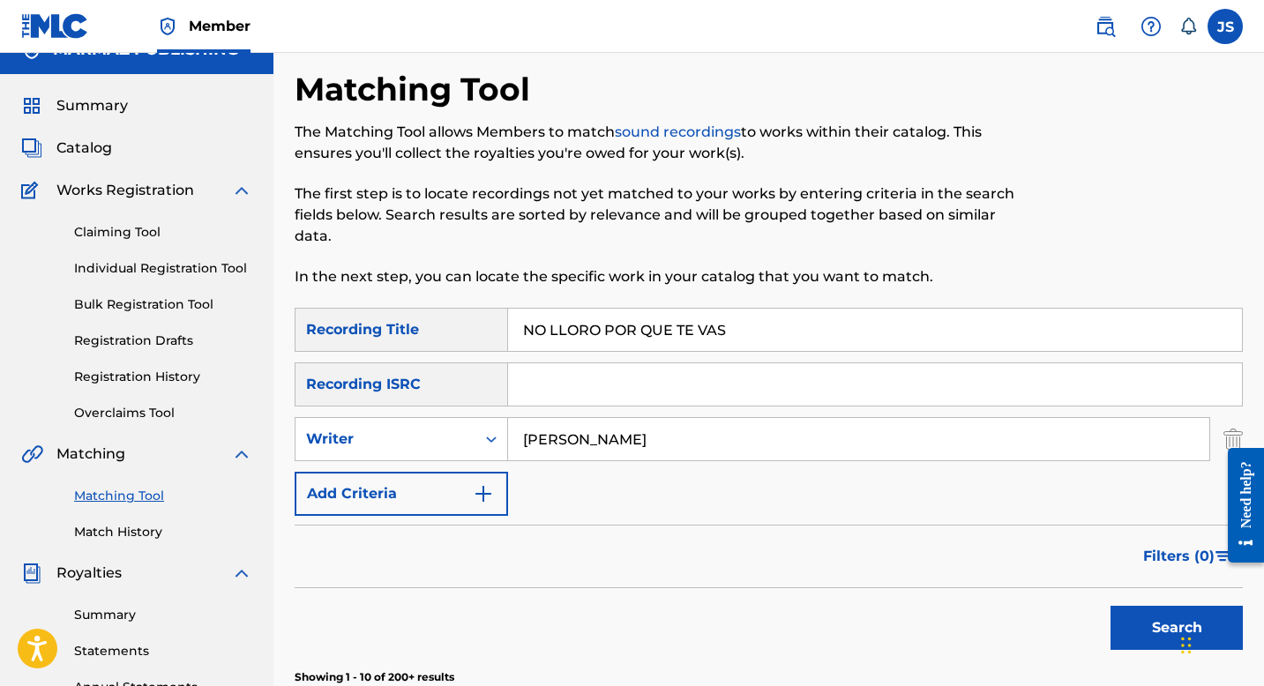
scroll to position [0, 0]
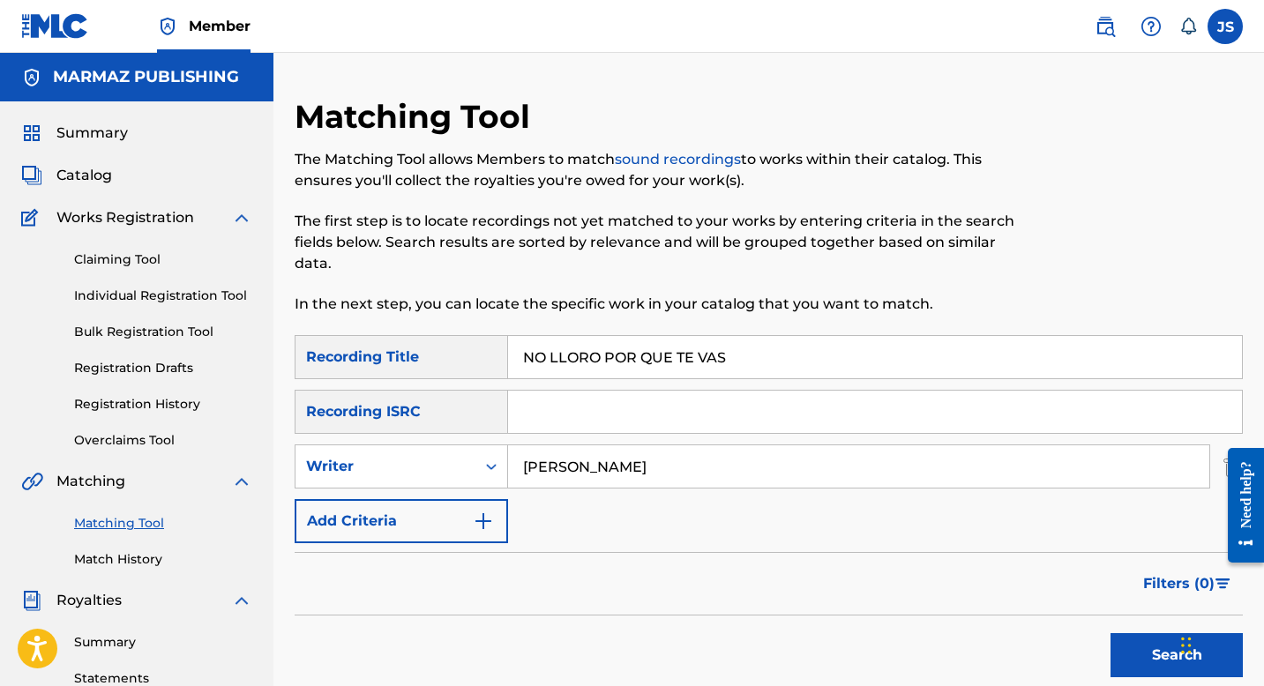
click at [622, 352] on input "NO LLORO POR QUE TE VAS" at bounding box center [875, 357] width 734 height 42
paste input "PALO CON ESE GUAYABO"
type input "PALO CON ESE GUAYABO"
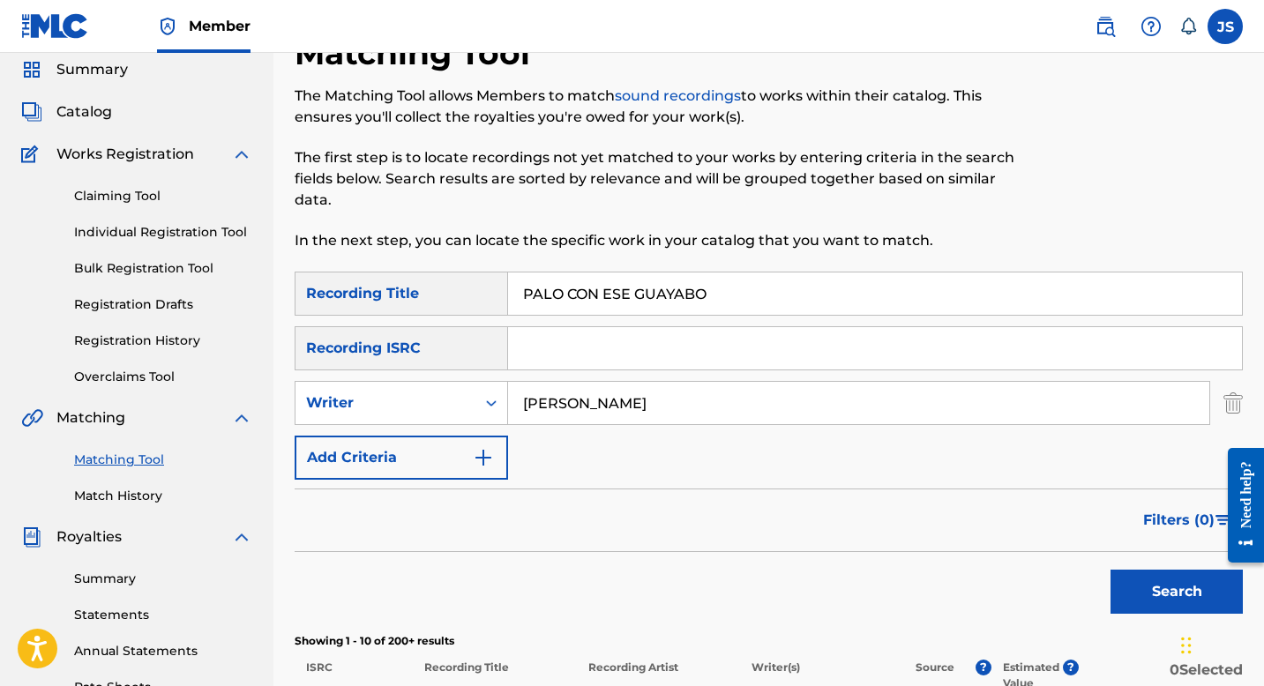
scroll to position [83, 0]
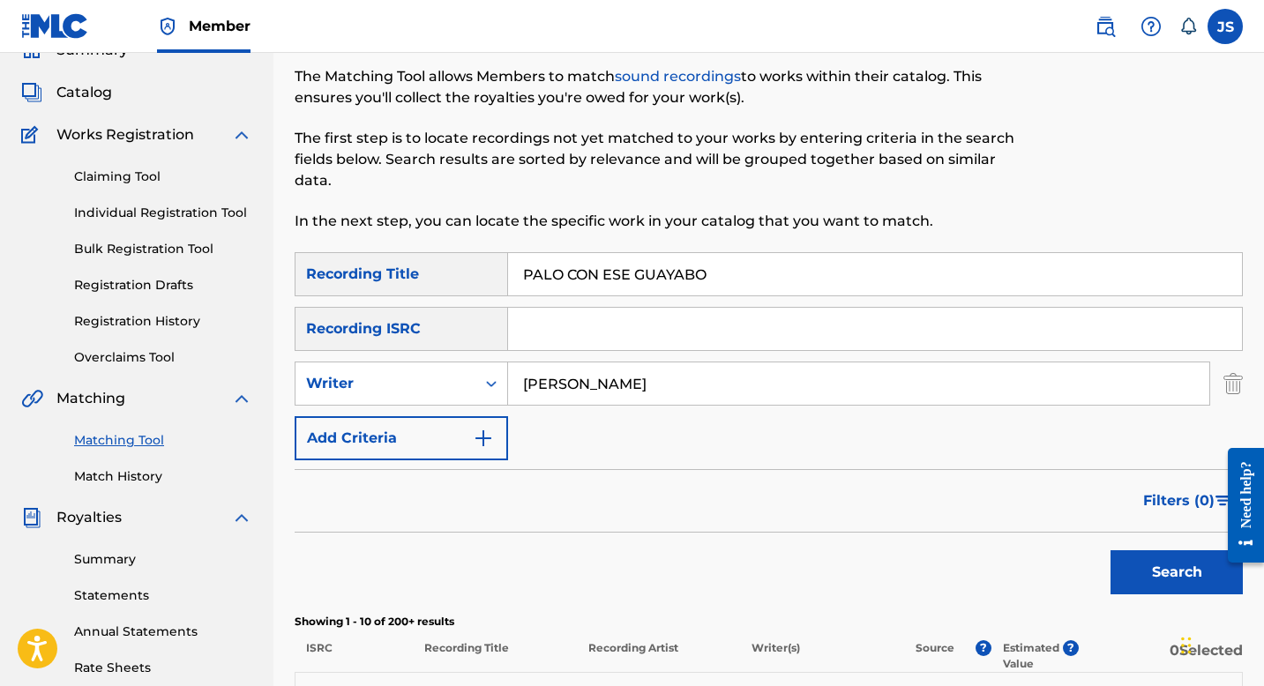
click at [1134, 571] on button "Search" at bounding box center [1177, 573] width 132 height 44
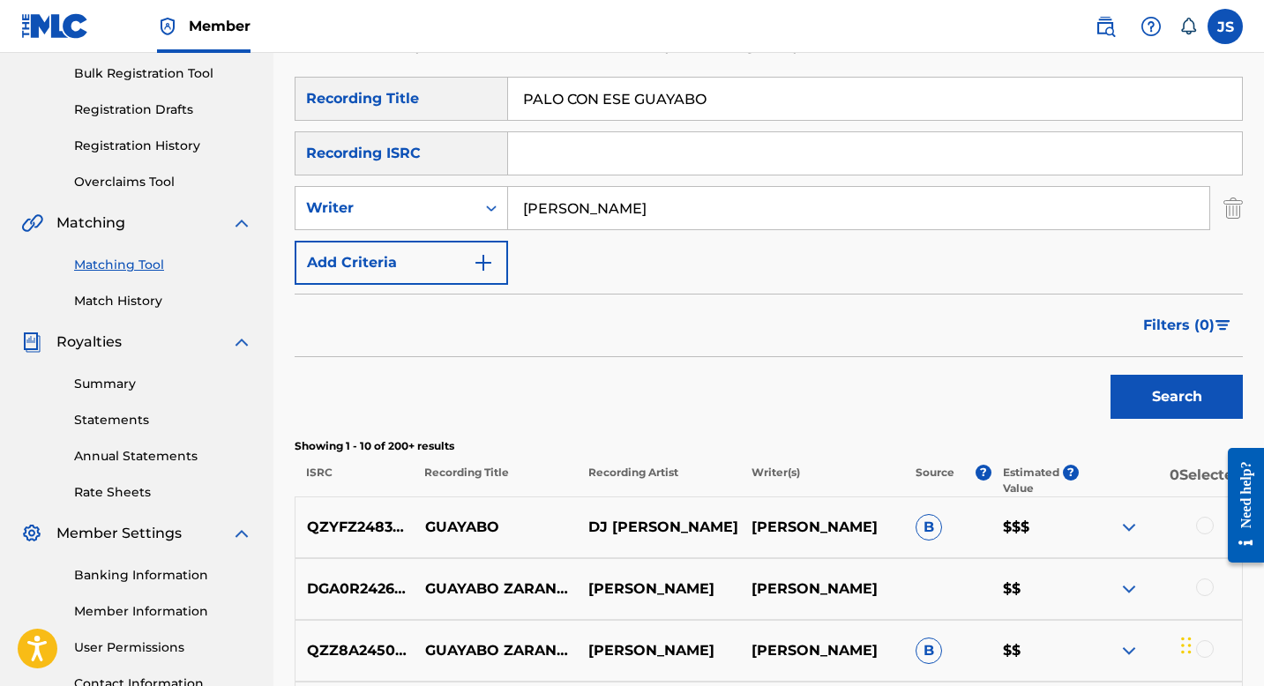
scroll to position [215, 0]
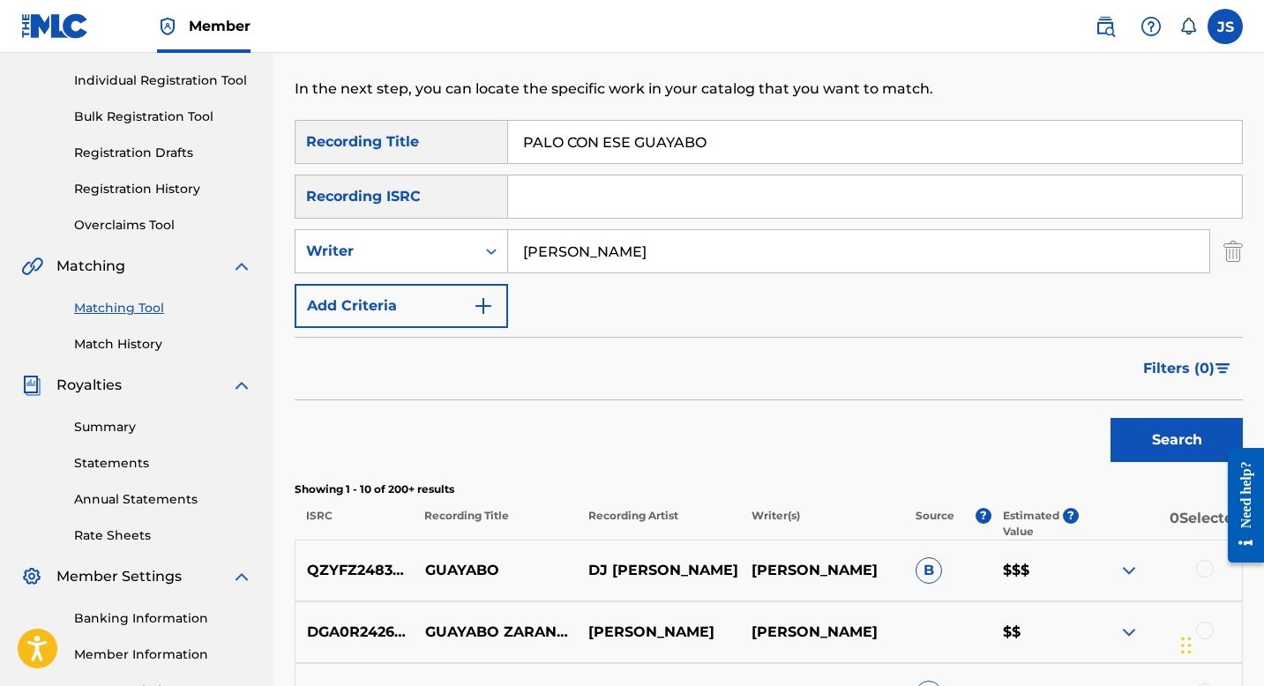
click at [602, 249] on input "CARLOS CUMARIN" at bounding box center [858, 251] width 701 height 42
type input "\"
click at [1124, 448] on button "Search" at bounding box center [1177, 440] width 132 height 44
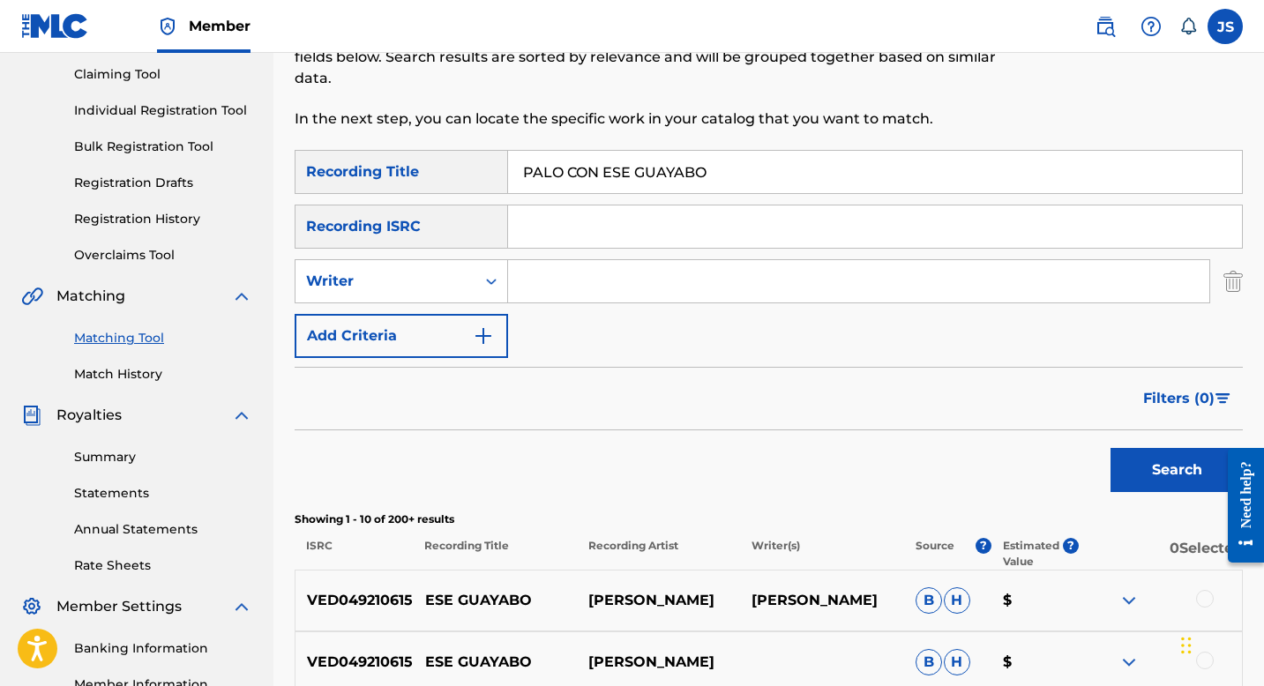
scroll to position [5, 0]
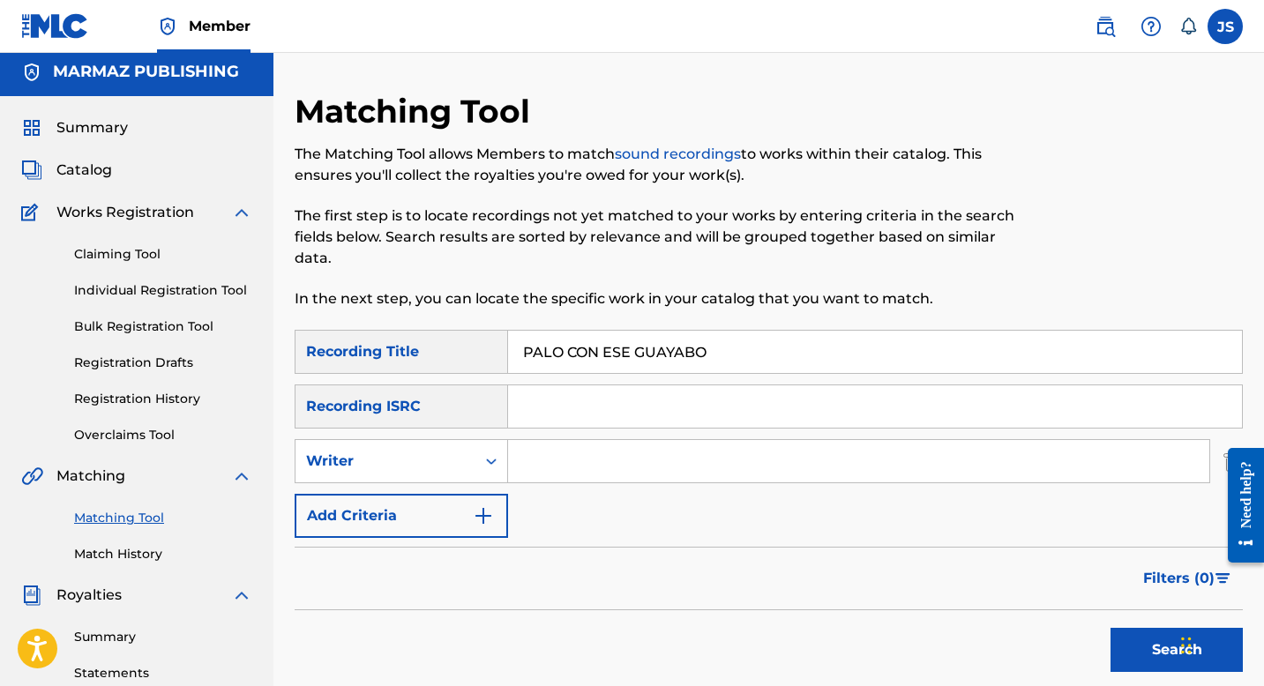
click at [715, 365] on input "PALO CON ESE GUAYABO" at bounding box center [875, 352] width 734 height 42
paste input "SIN PRINCIPIO NI FINAL"
type input "SIN PRINCIPIO NI FINAL"
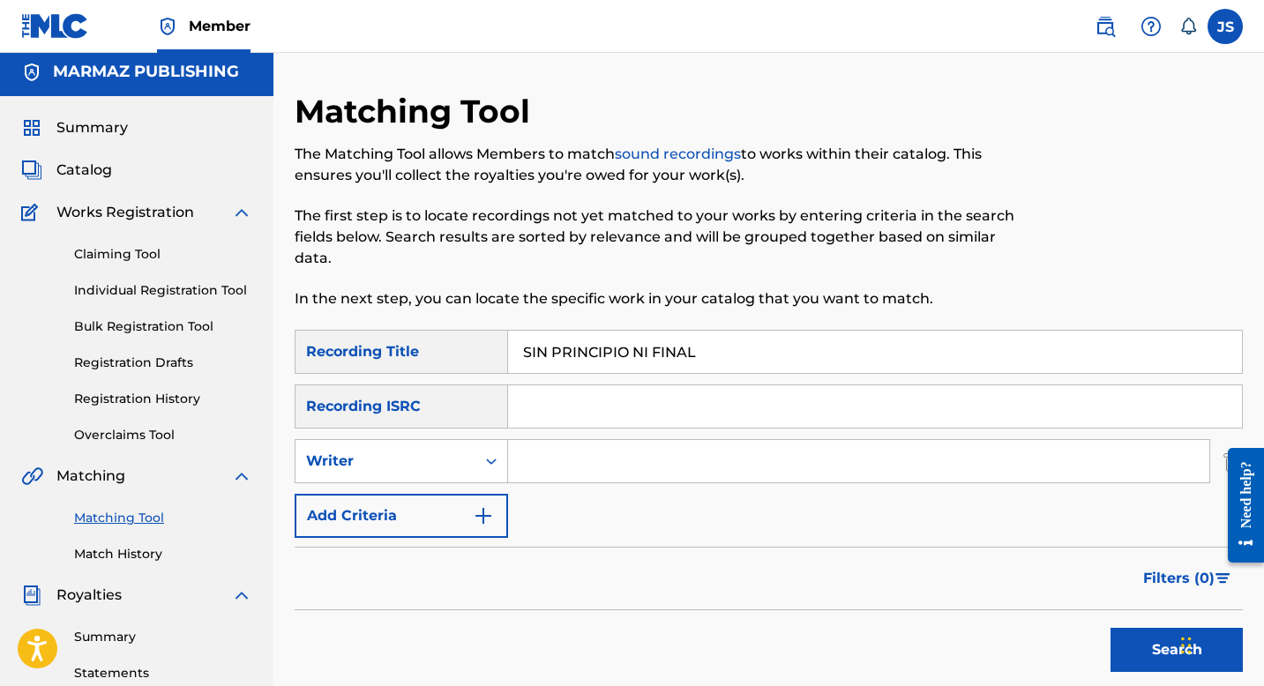
click at [1148, 639] on button "Search" at bounding box center [1177, 650] width 132 height 44
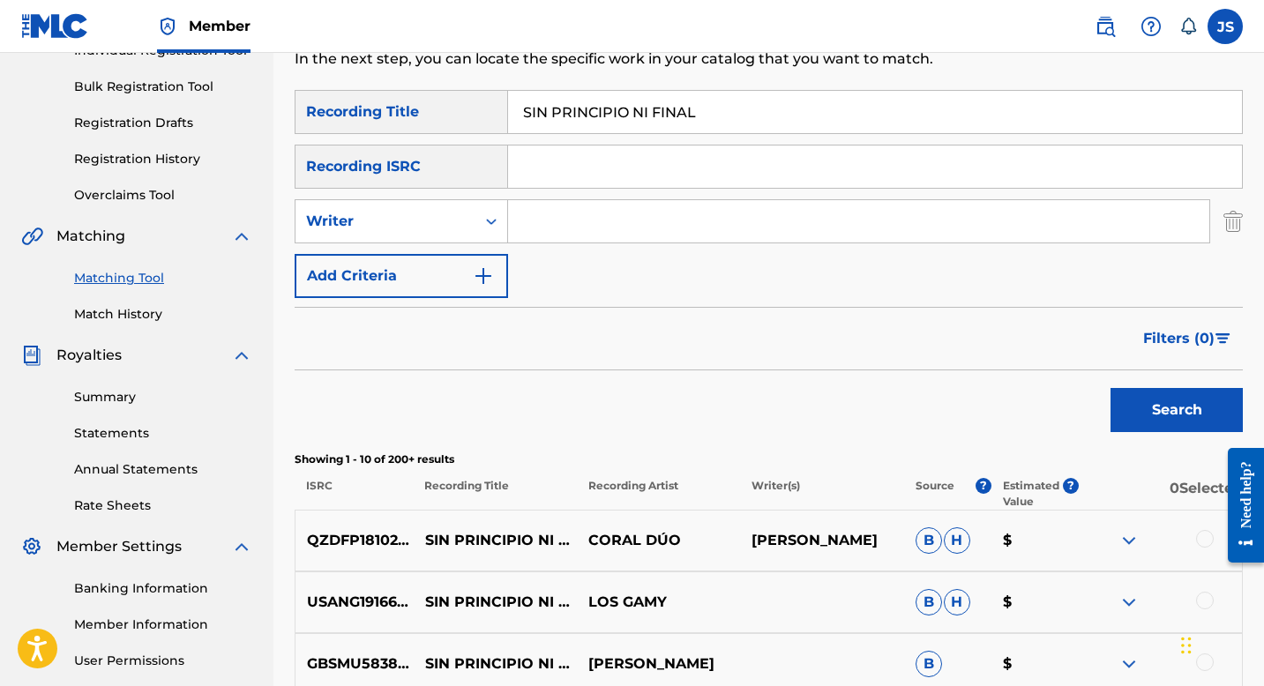
scroll to position [191, 0]
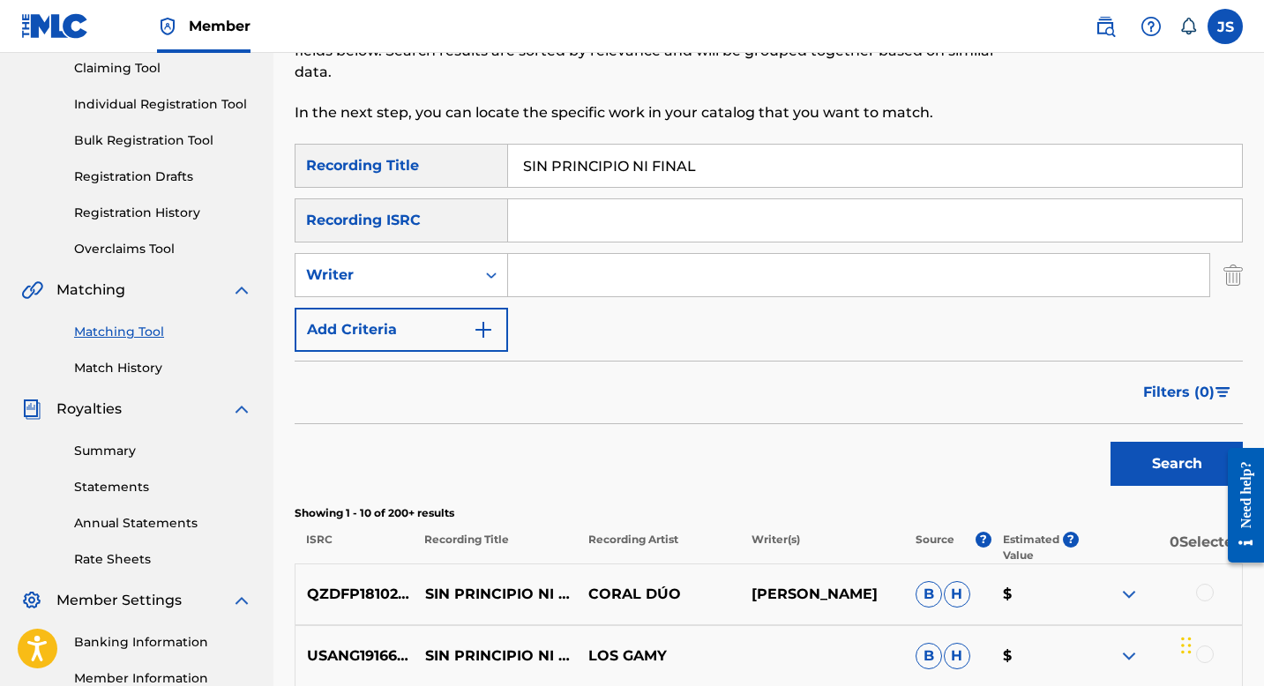
click at [618, 288] on input "Search Form" at bounding box center [858, 275] width 701 height 42
type input "CARLOS CUMARIN"
click at [1119, 450] on button "Search" at bounding box center [1177, 464] width 132 height 44
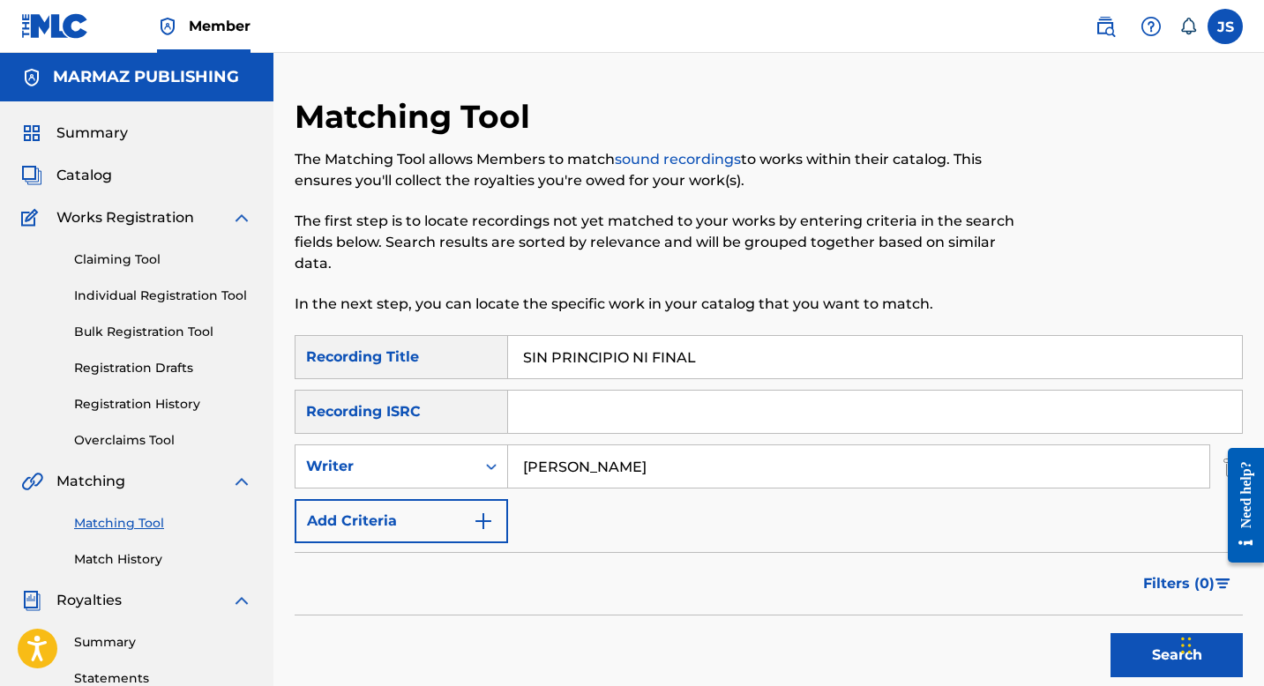
scroll to position [17, 0]
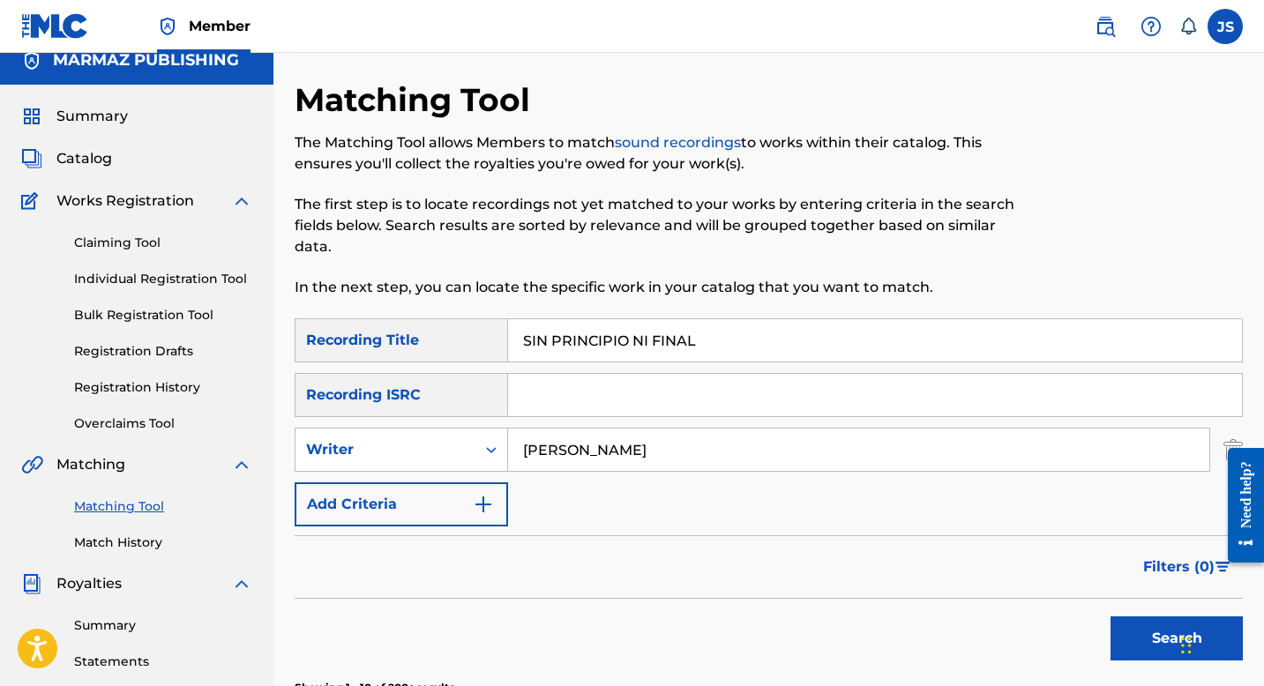
click at [1126, 632] on button "Search" at bounding box center [1177, 639] width 132 height 44
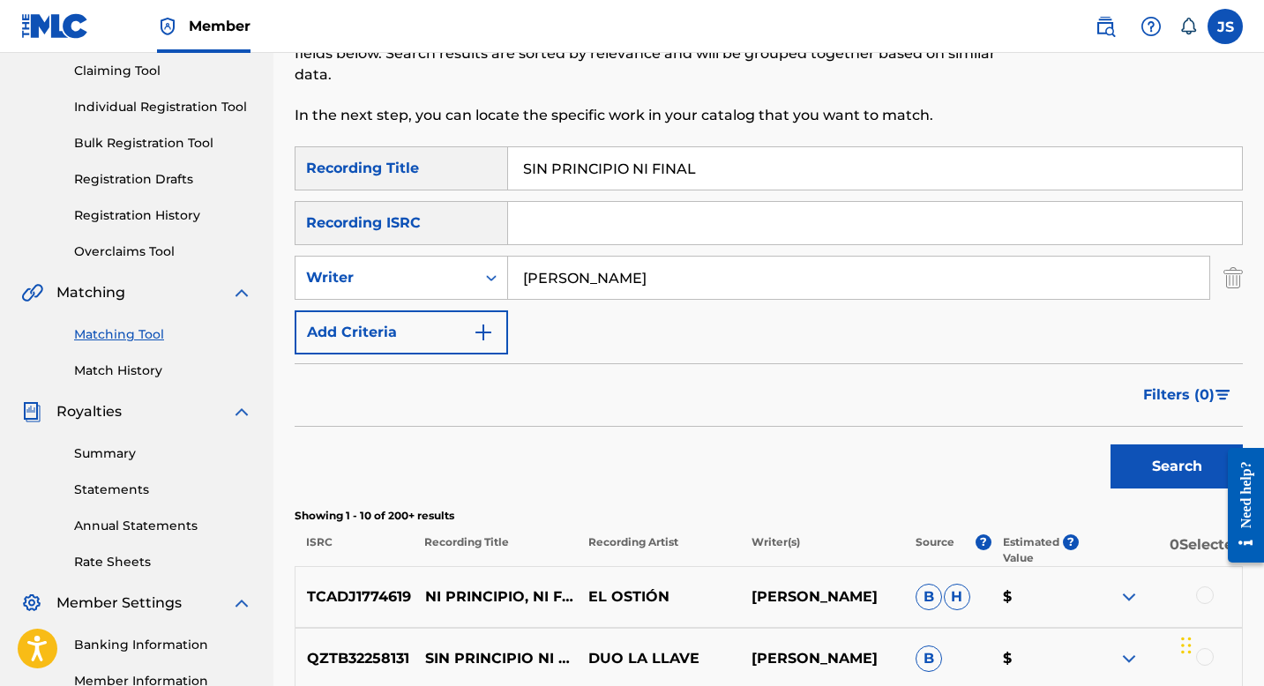
scroll to position [136, 0]
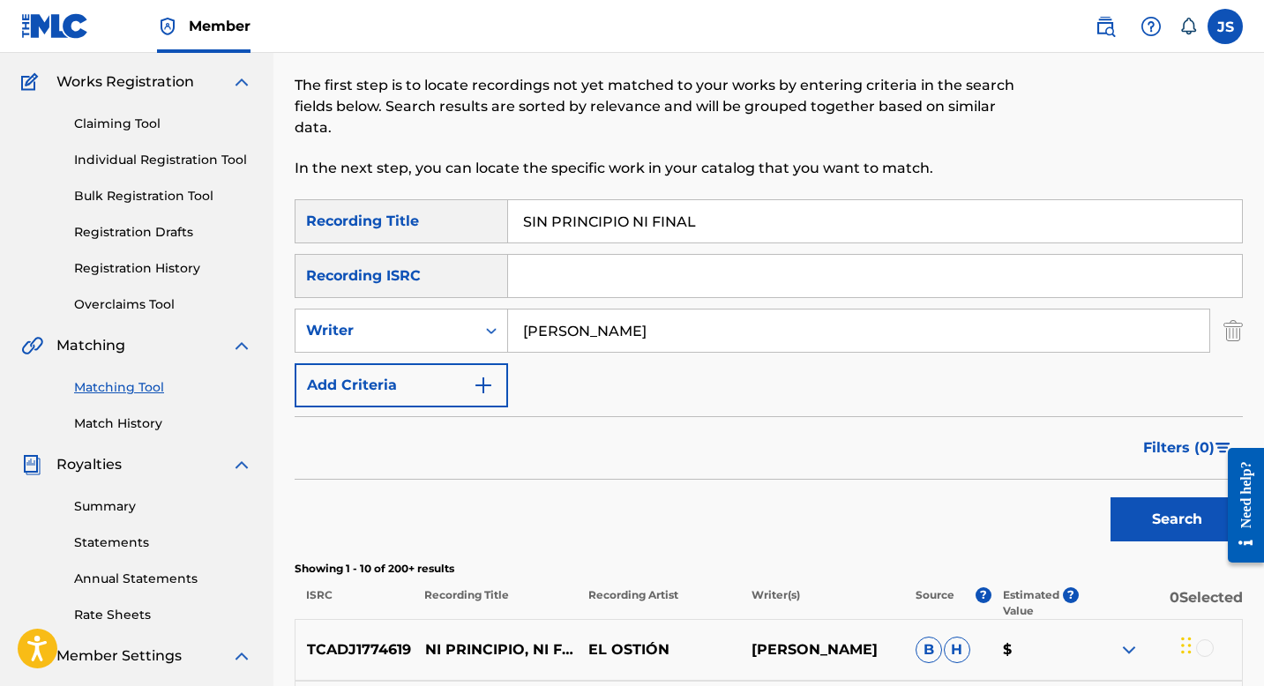
click at [608, 208] on input "SIN PRINCIPIO NI FINAL" at bounding box center [875, 221] width 734 height 42
paste input "TODO POR AMOR"
click at [1118, 496] on div "Search" at bounding box center [1172, 515] width 141 height 71
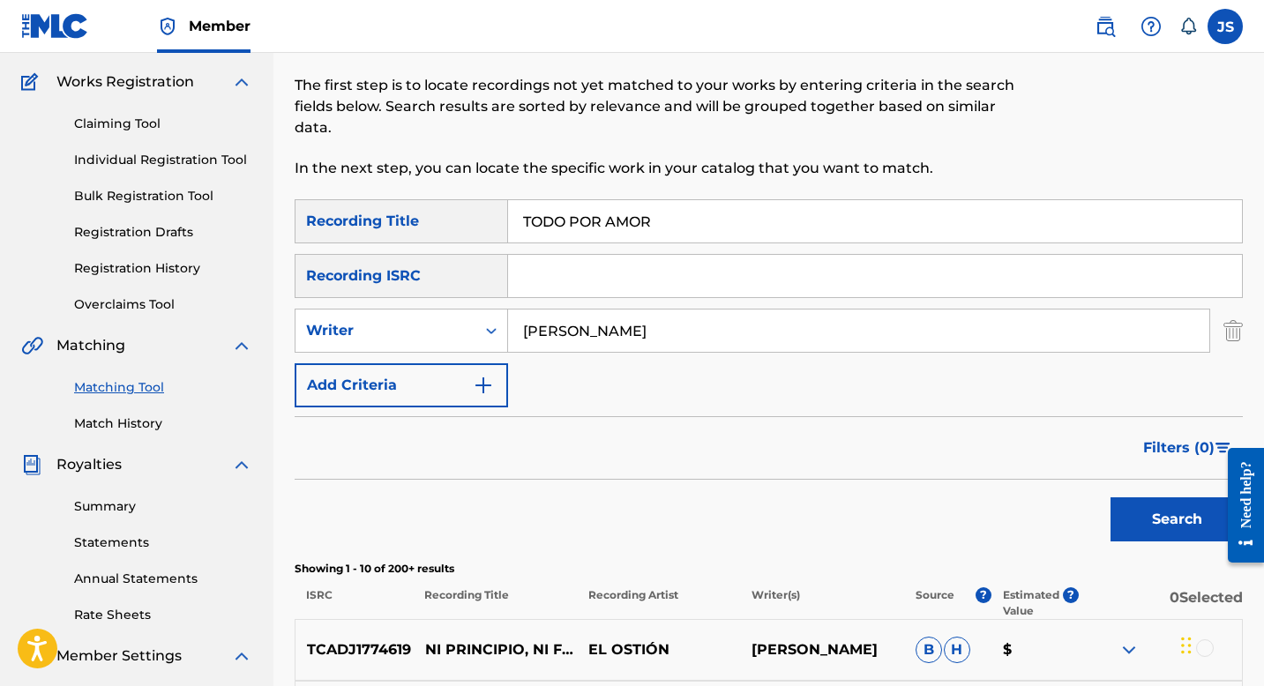
click at [1123, 512] on button "Search" at bounding box center [1177, 520] width 132 height 44
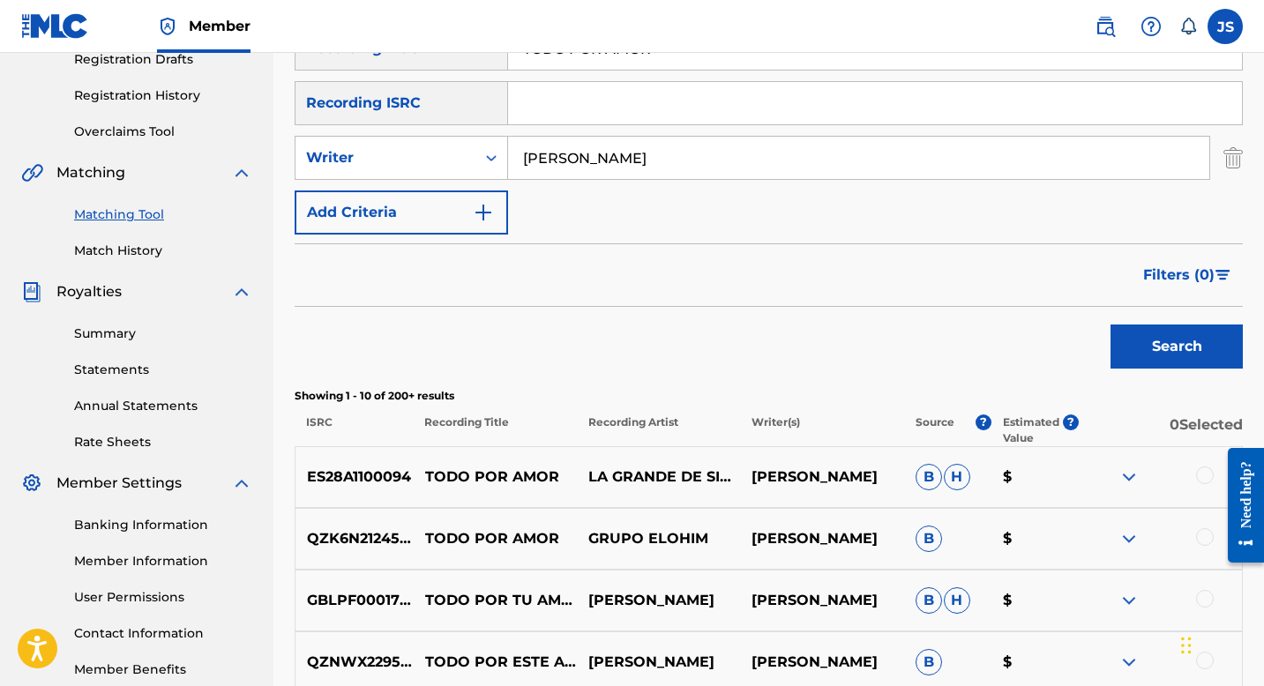
scroll to position [241, 0]
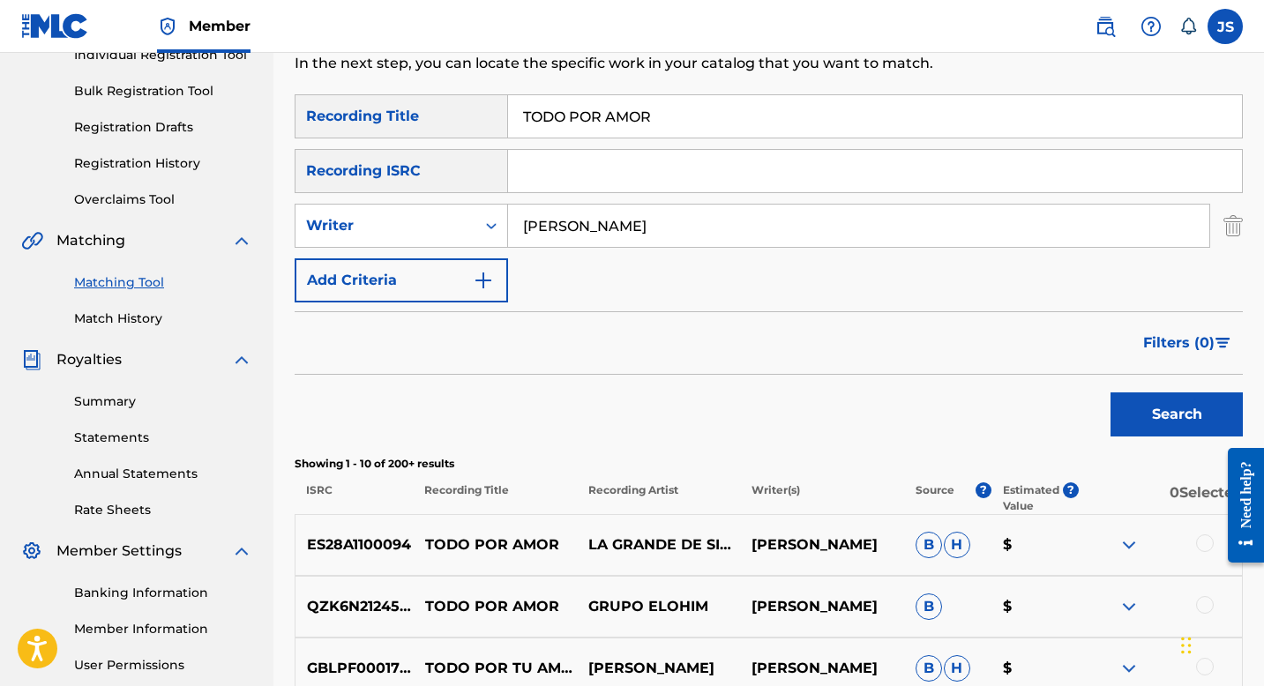
click at [582, 114] on input "TODO POR AMOR" at bounding box center [875, 116] width 734 height 42
paste input "RAVESÍA DE UN CANT"
click at [1161, 413] on button "Search" at bounding box center [1177, 415] width 132 height 44
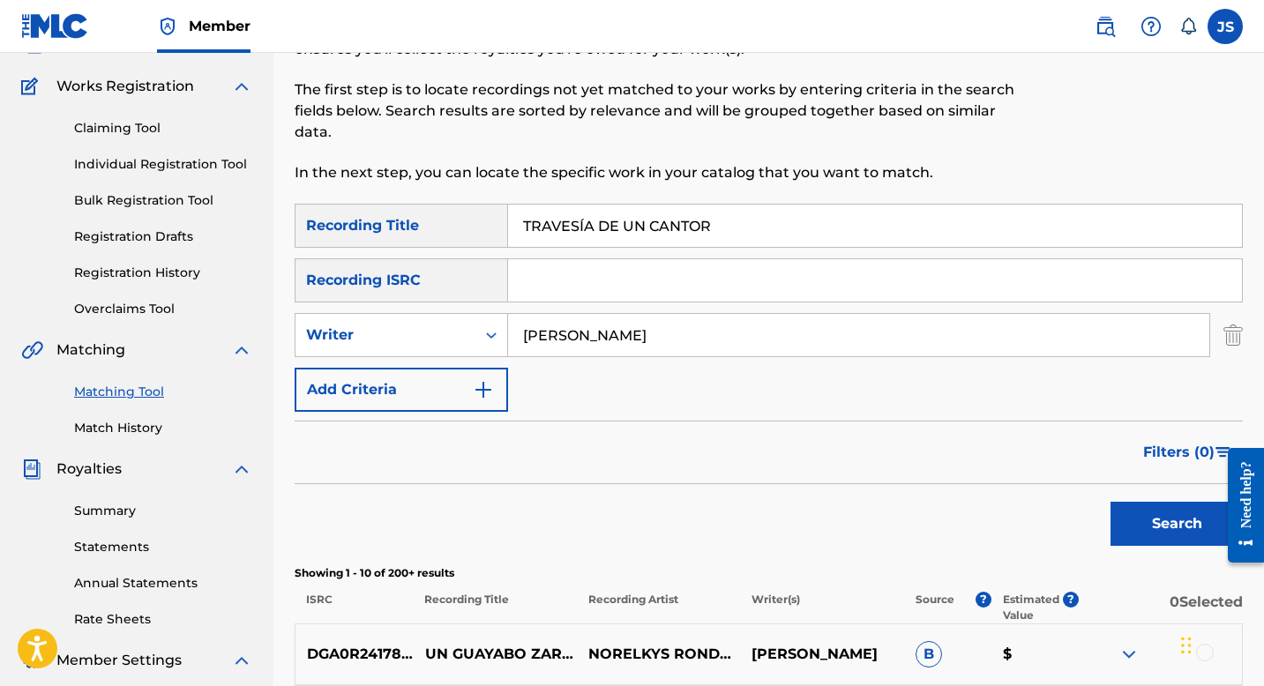
scroll to position [0, 0]
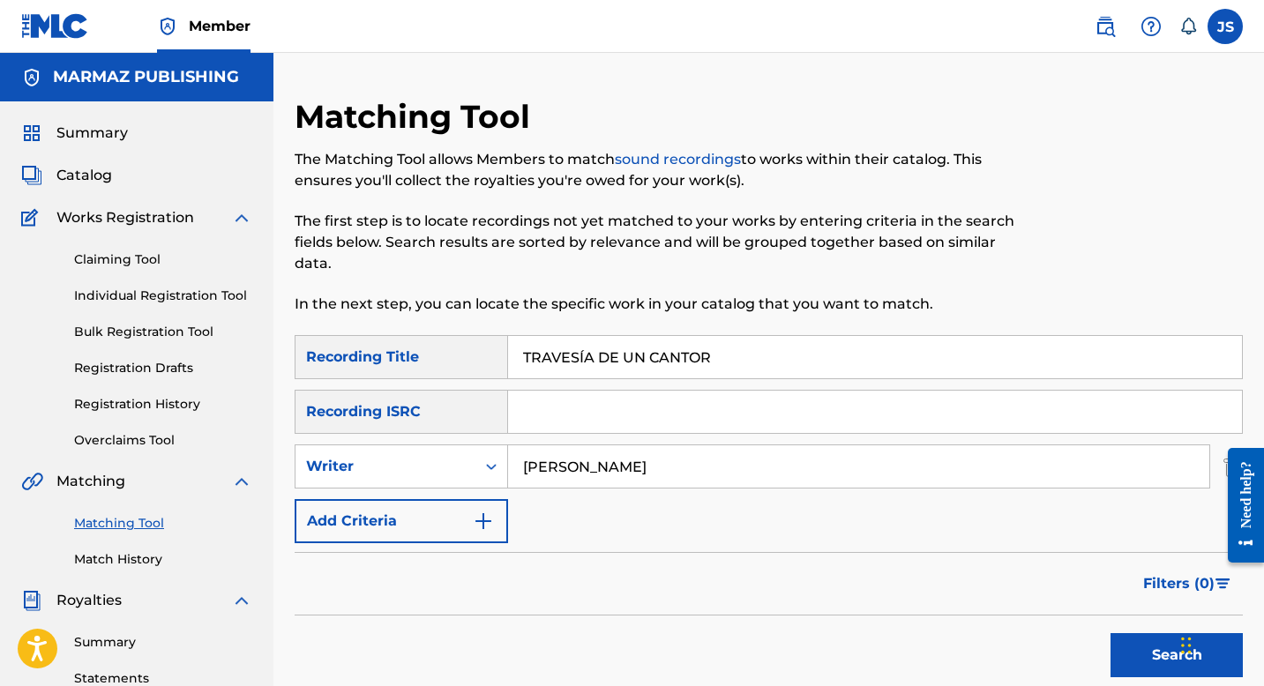
click at [580, 366] on input "TRAVESÍA DE UN CANTOR" at bounding box center [875, 357] width 734 height 42
paste input "ADIOS ADIÓS"
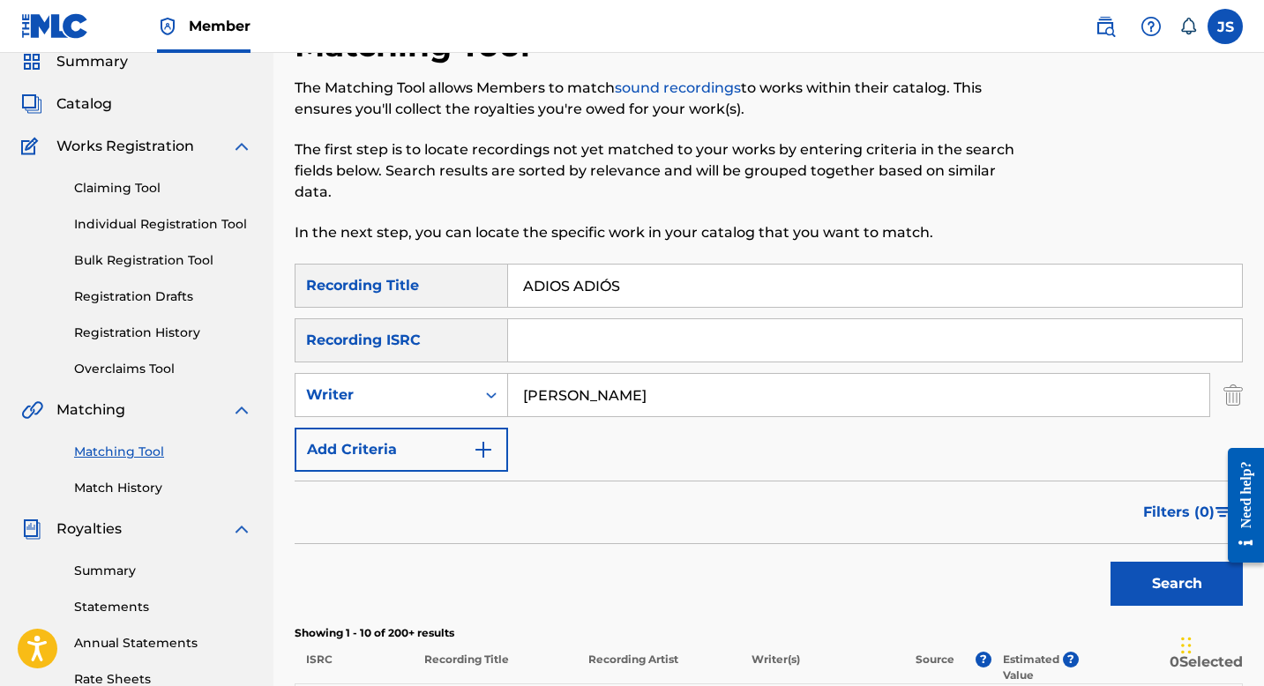
scroll to position [91, 0]
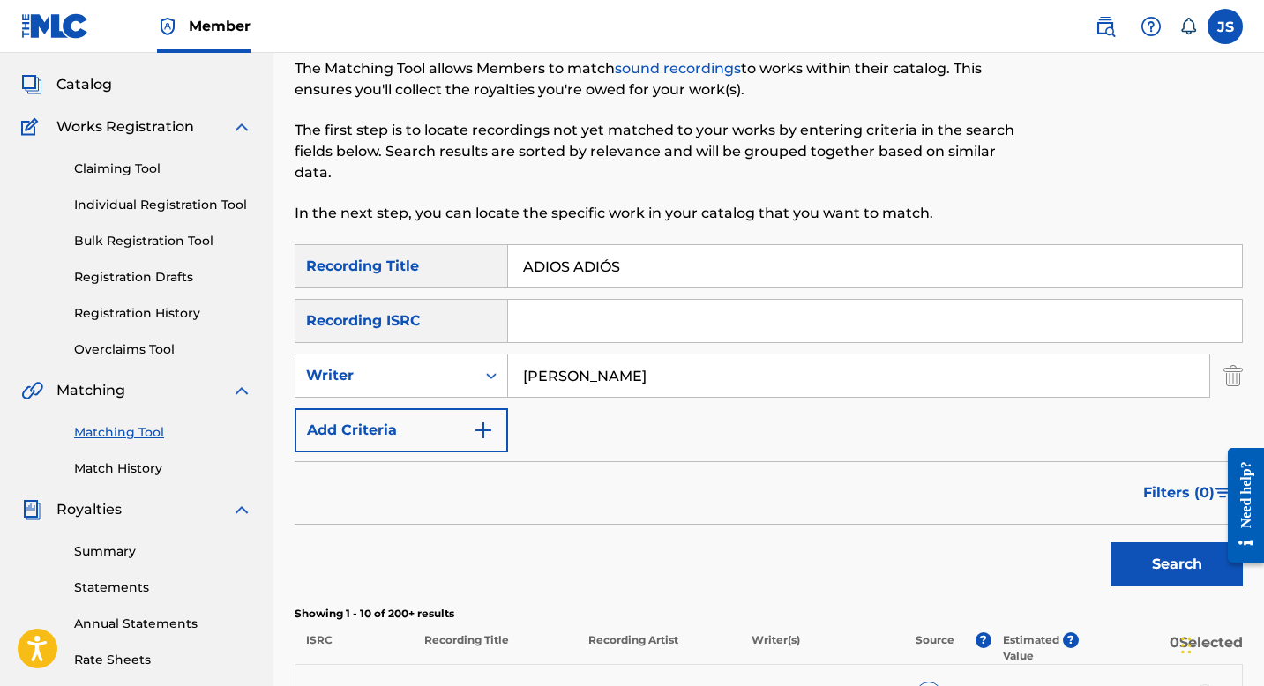
click at [1127, 544] on button "Search" at bounding box center [1177, 565] width 132 height 44
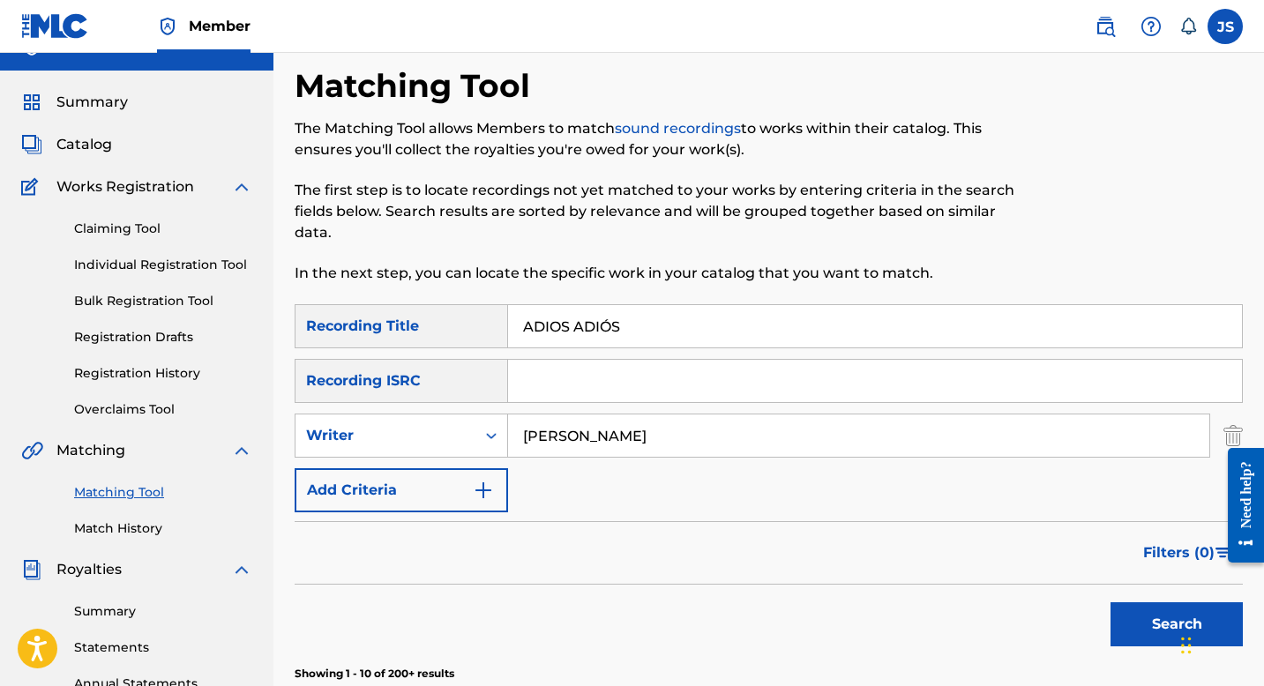
scroll to position [0, 0]
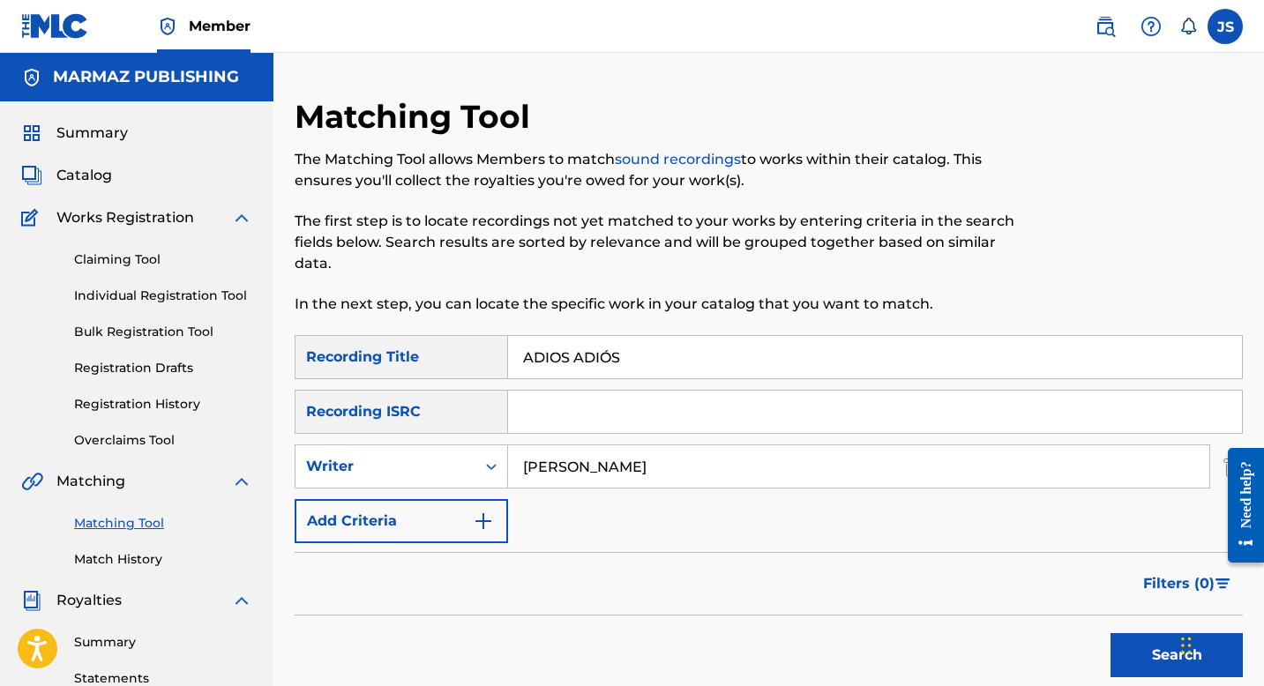
click at [649, 359] on input "ADIOS ADIÓS" at bounding box center [875, 357] width 734 height 42
paste input "L SON DE MI CORAZÓN"
click at [1142, 663] on button "Search" at bounding box center [1177, 655] width 132 height 44
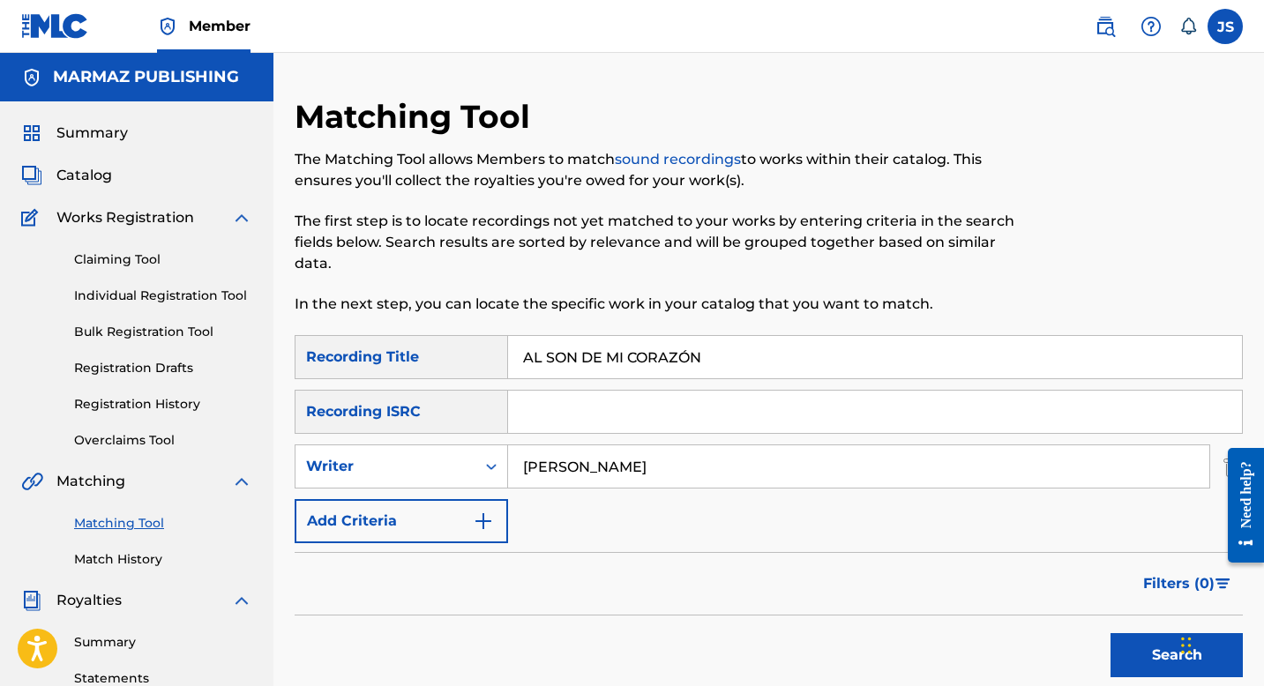
click at [598, 355] on input "AL SON DE MI CORAZÓN" at bounding box center [875, 357] width 734 height 42
paste input "CARAVAN CONFIDENTE"
click at [1131, 659] on button "Search" at bounding box center [1177, 655] width 132 height 44
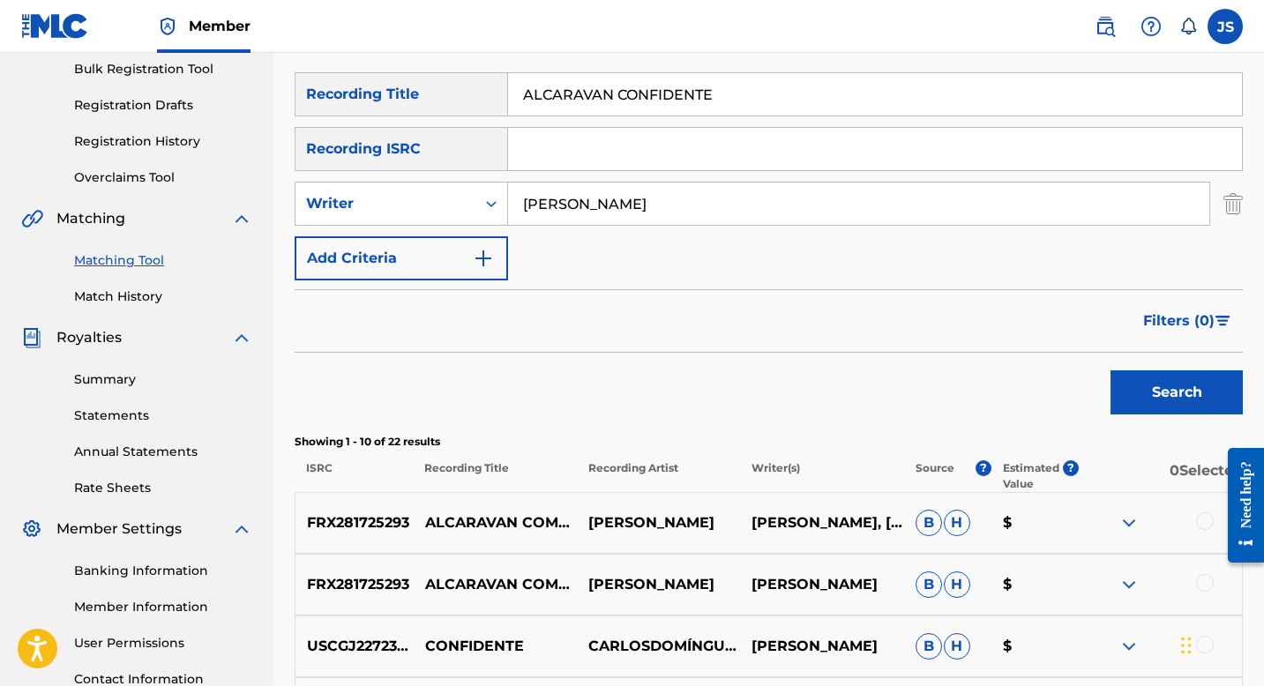
scroll to position [307, 0]
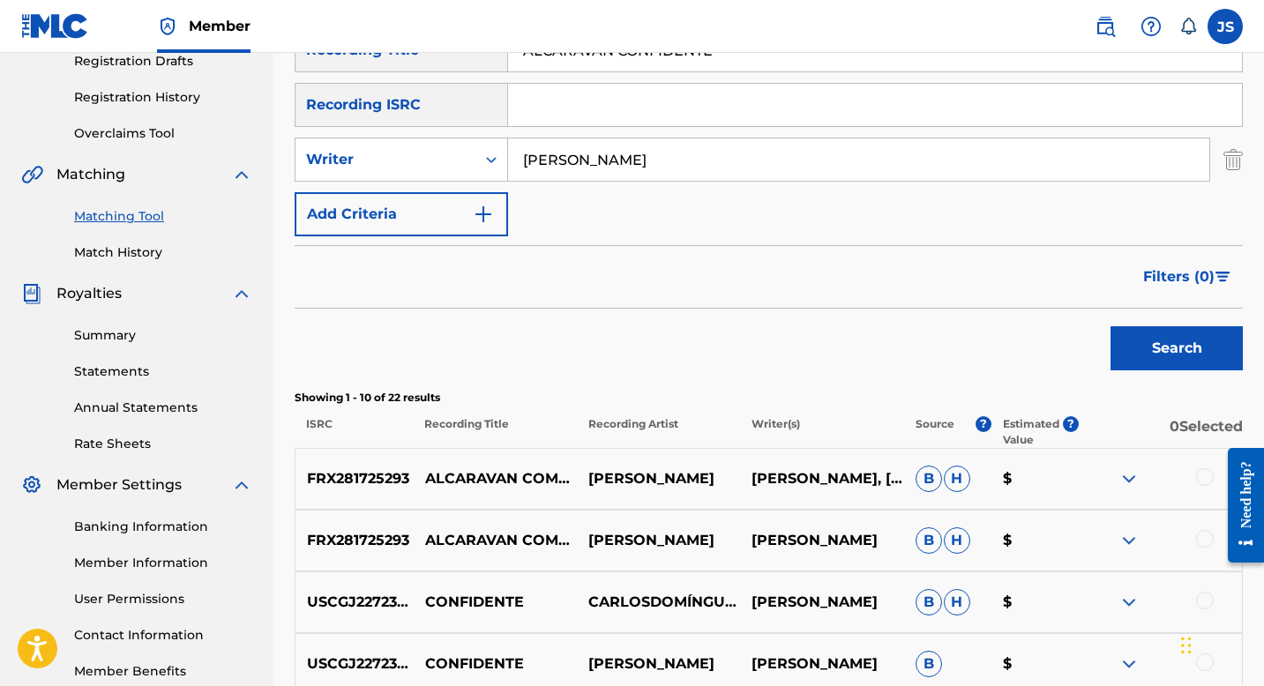
click at [537, 479] on p "ALCARAVAN COMPAÑERO" at bounding box center [495, 478] width 163 height 21
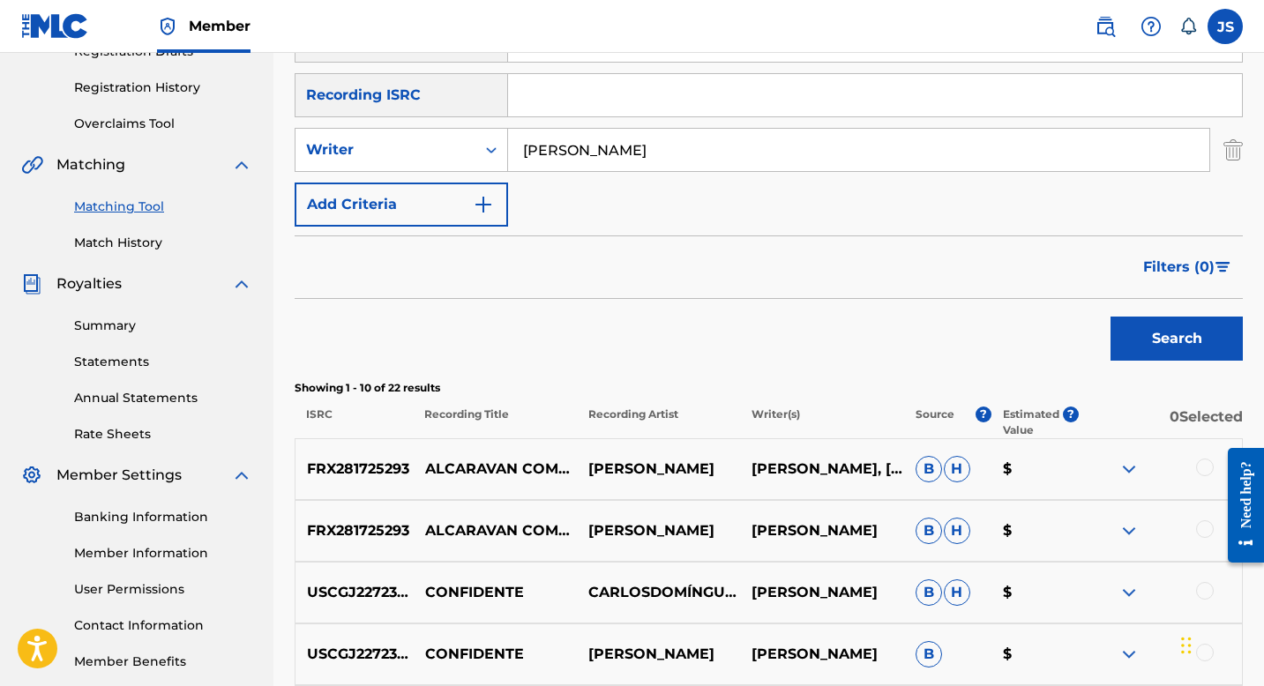
scroll to position [268, 0]
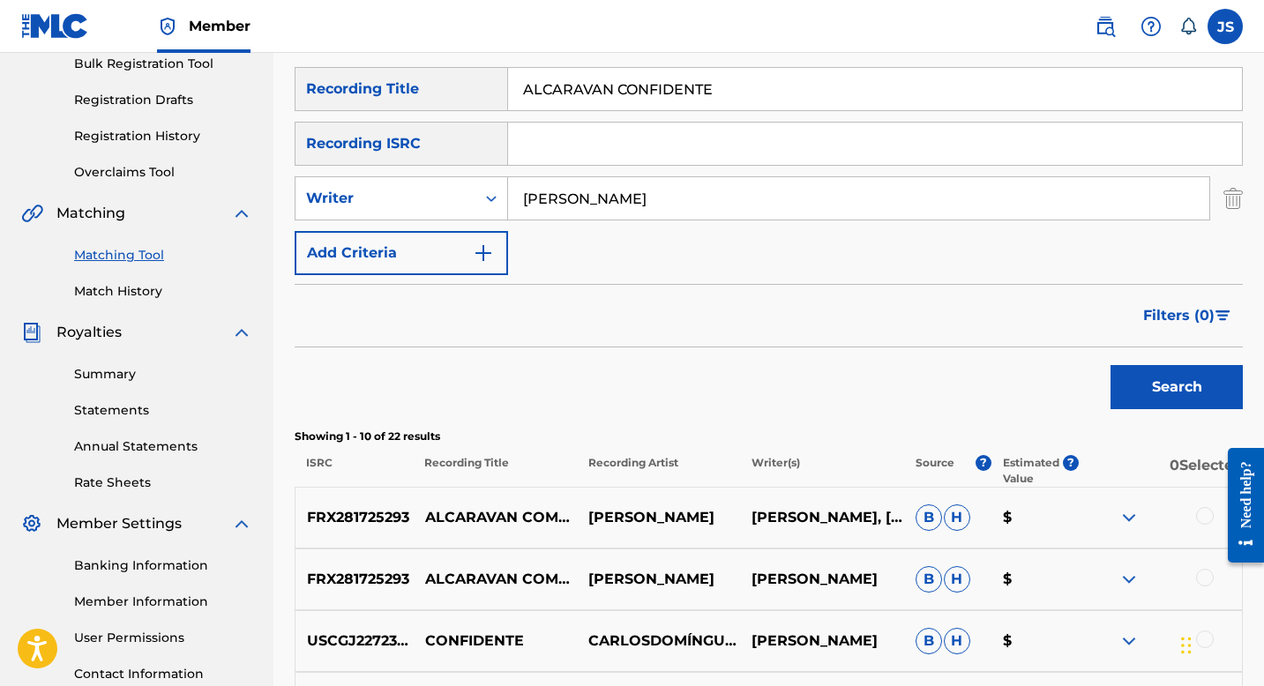
click at [556, 105] on input "ALCARAVAN CONFIDENTE" at bounding box center [875, 89] width 734 height 42
type input "A"
paste input "ALCARAVAN CONFIDENTE"
click at [848, 119] on div "SearchWithCriteria7c33b862-e9c0-48e2-a736-aa136841991e Recording Title ALCARAVA…" at bounding box center [769, 171] width 948 height 208
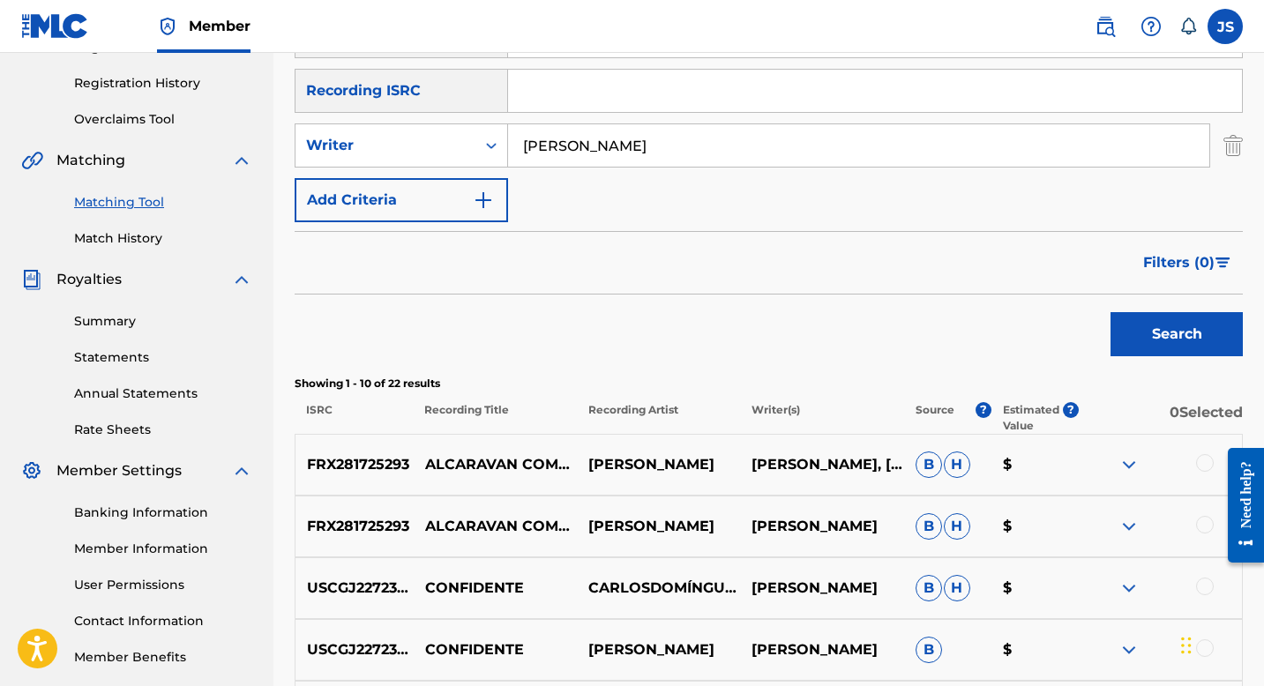
scroll to position [236, 0]
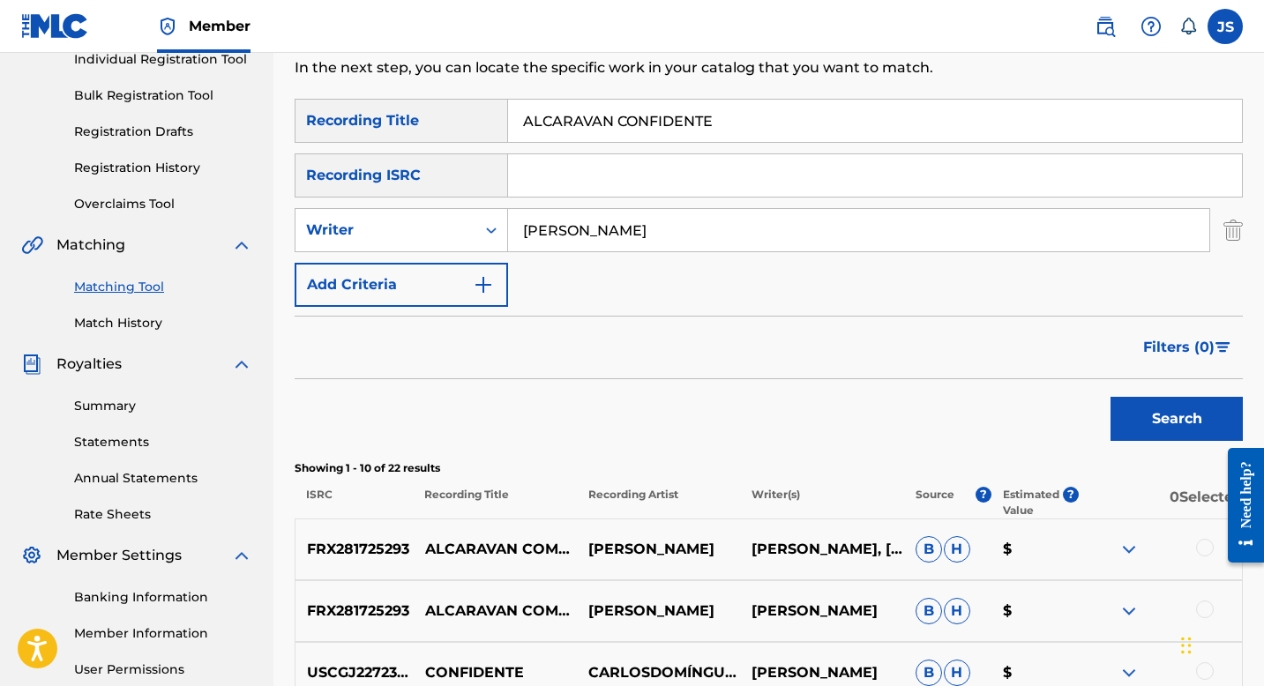
click at [620, 120] on input "ALCARAVAN CONFIDENTE" at bounding box center [875, 121] width 734 height 42
click at [1111, 397] on button "Search" at bounding box center [1177, 419] width 132 height 44
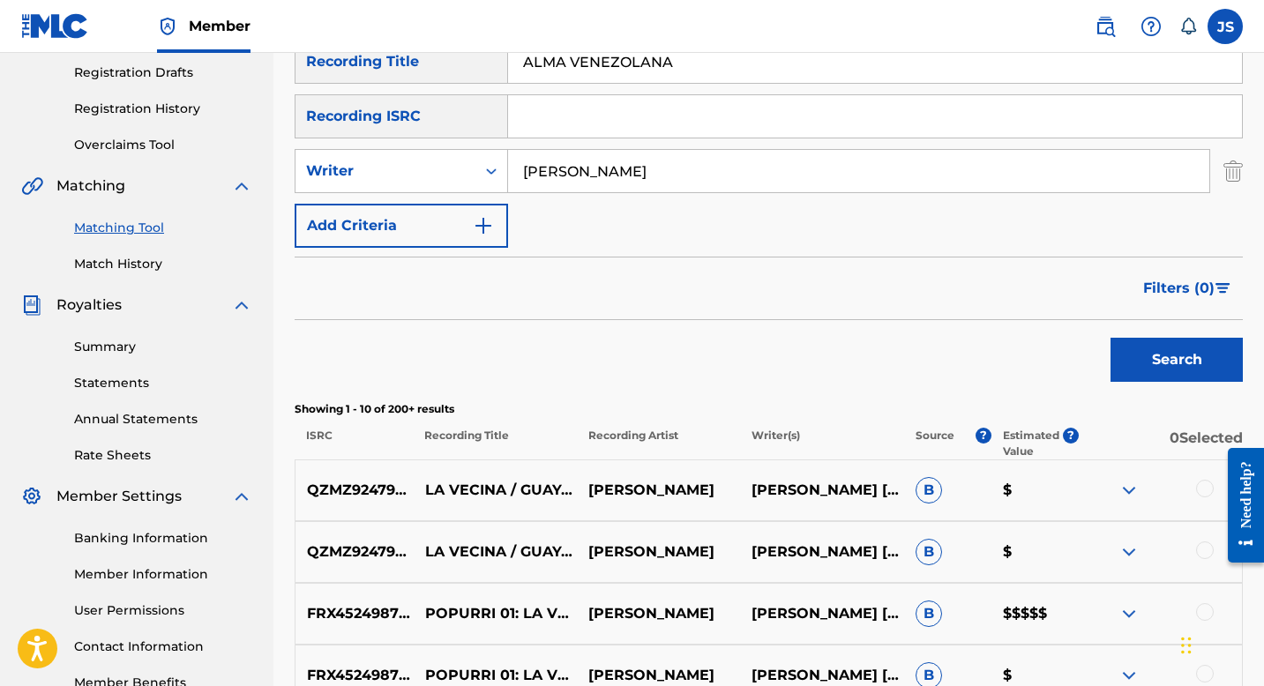
scroll to position [188, 0]
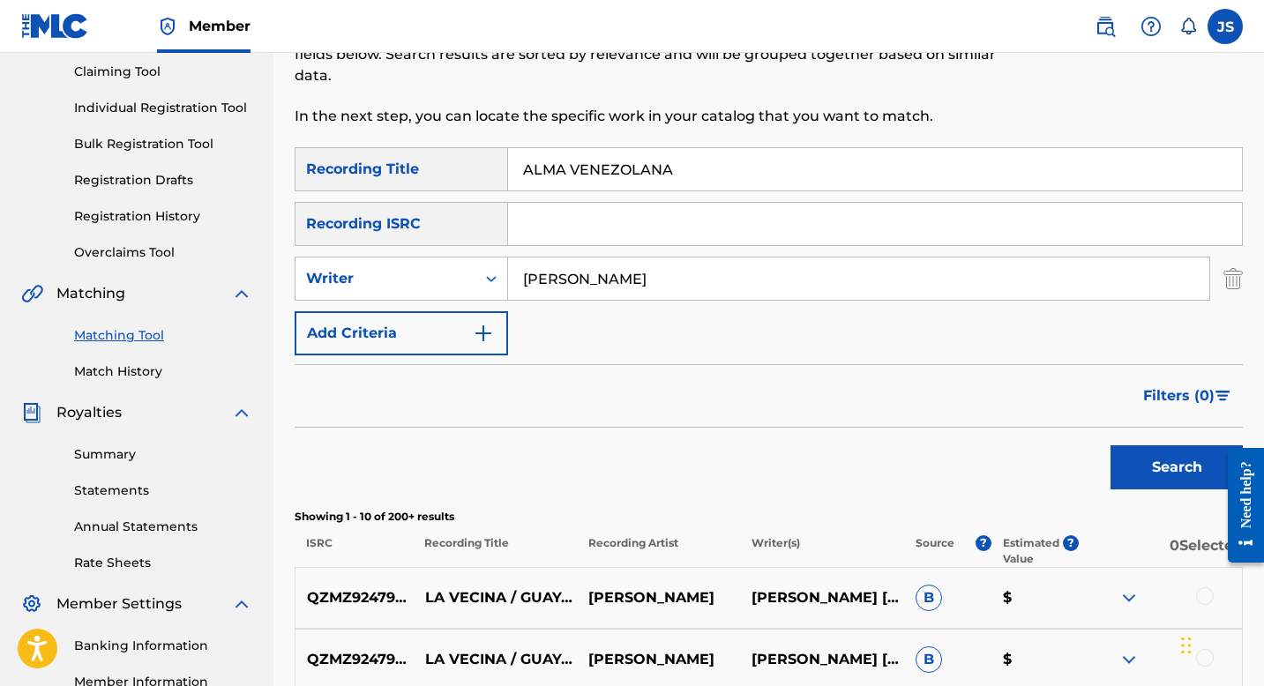
click at [560, 162] on input "ALMA VENEZOLANA" at bounding box center [875, 169] width 734 height 42
paste input "MIGO CELESTIAL"
click at [1116, 462] on button "Search" at bounding box center [1177, 468] width 132 height 44
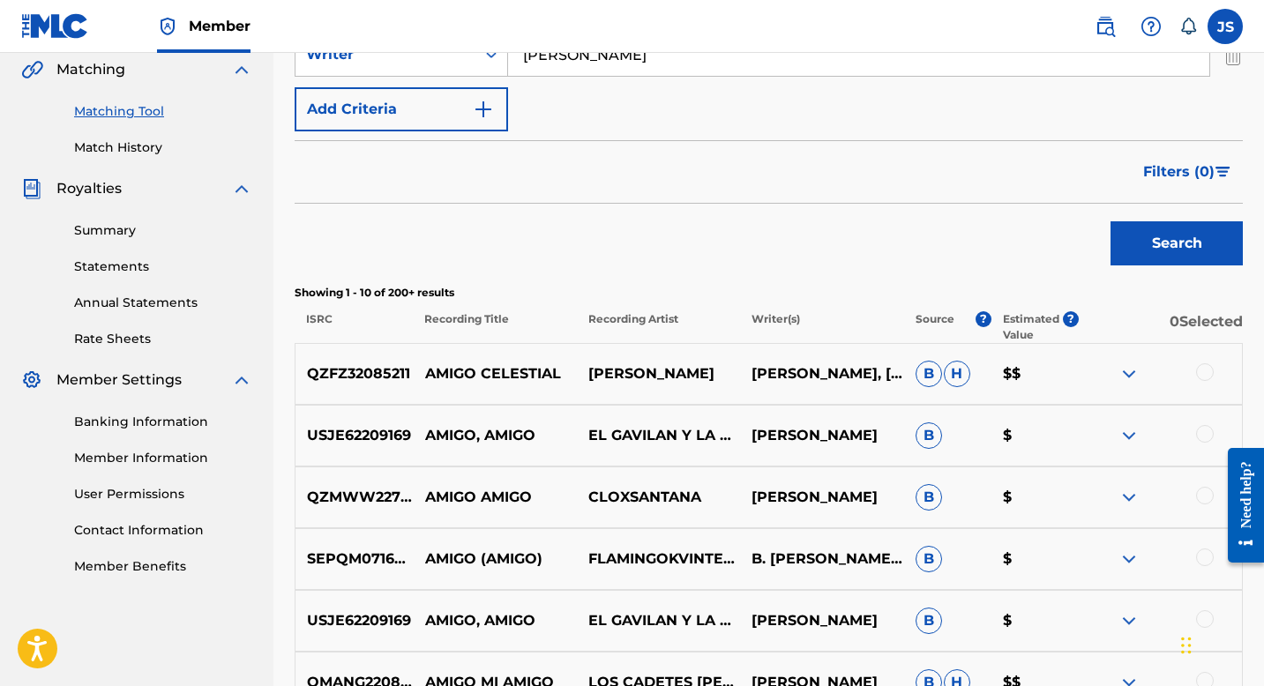
scroll to position [437, 0]
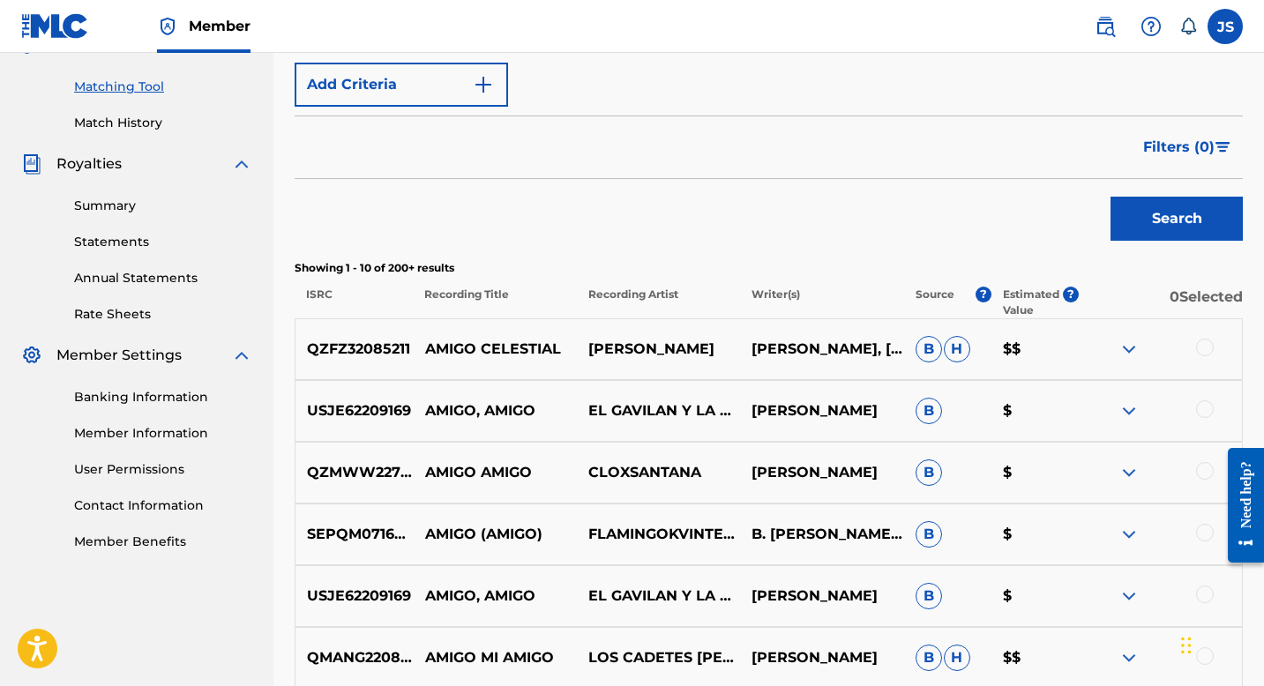
click at [158, 446] on div "Banking Information Member Information User Permissions Contact Information Mem…" at bounding box center [136, 458] width 231 height 185
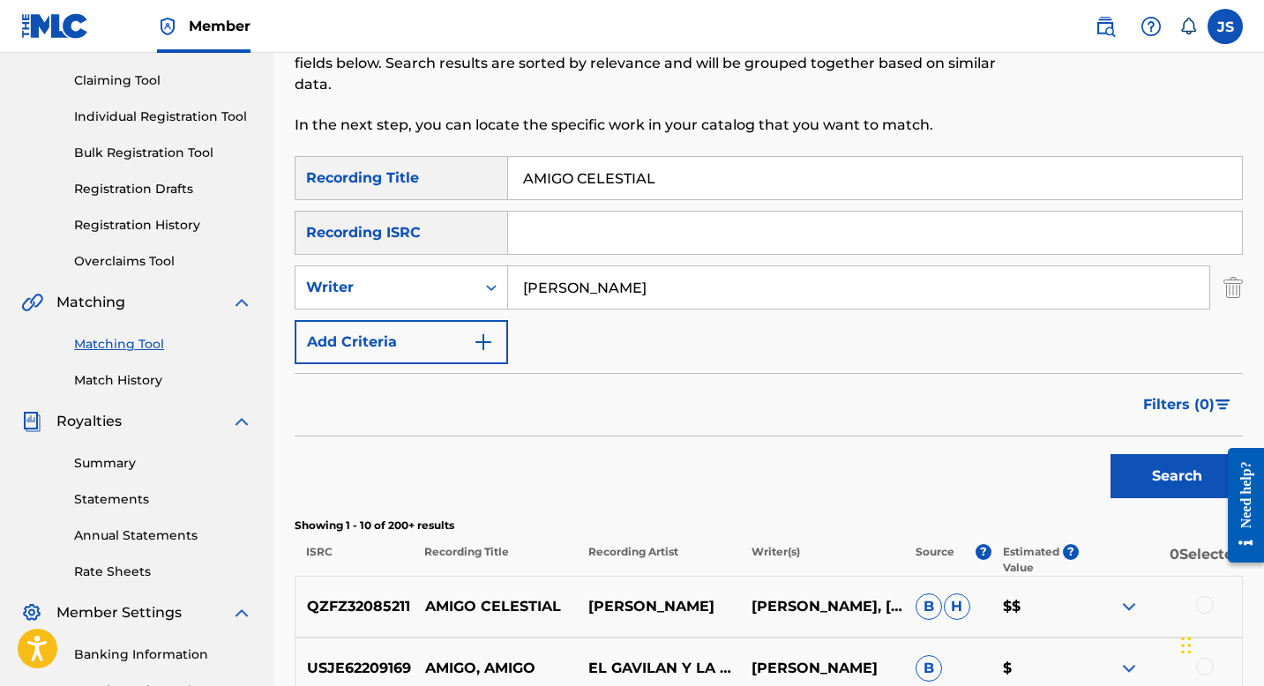
scroll to position [176, 0]
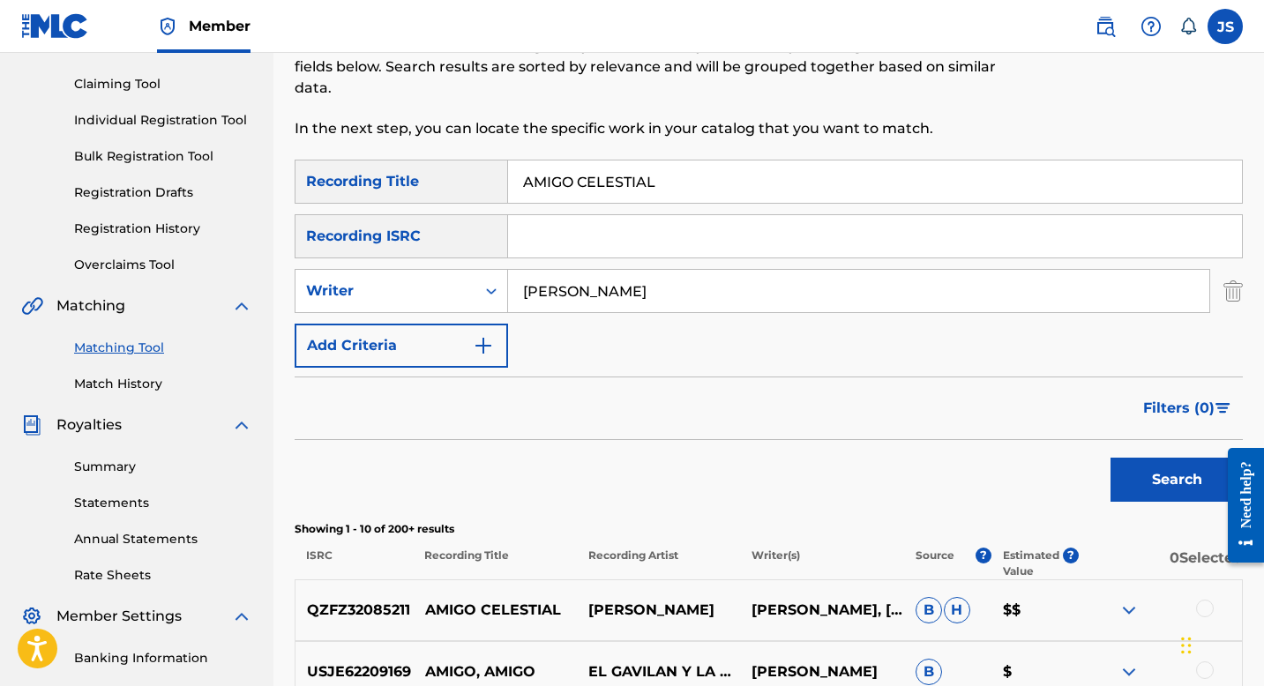
click at [577, 190] on input "AMIGO CELESTIAL" at bounding box center [875, 182] width 734 height 42
paste input "OR DE VIEJO"
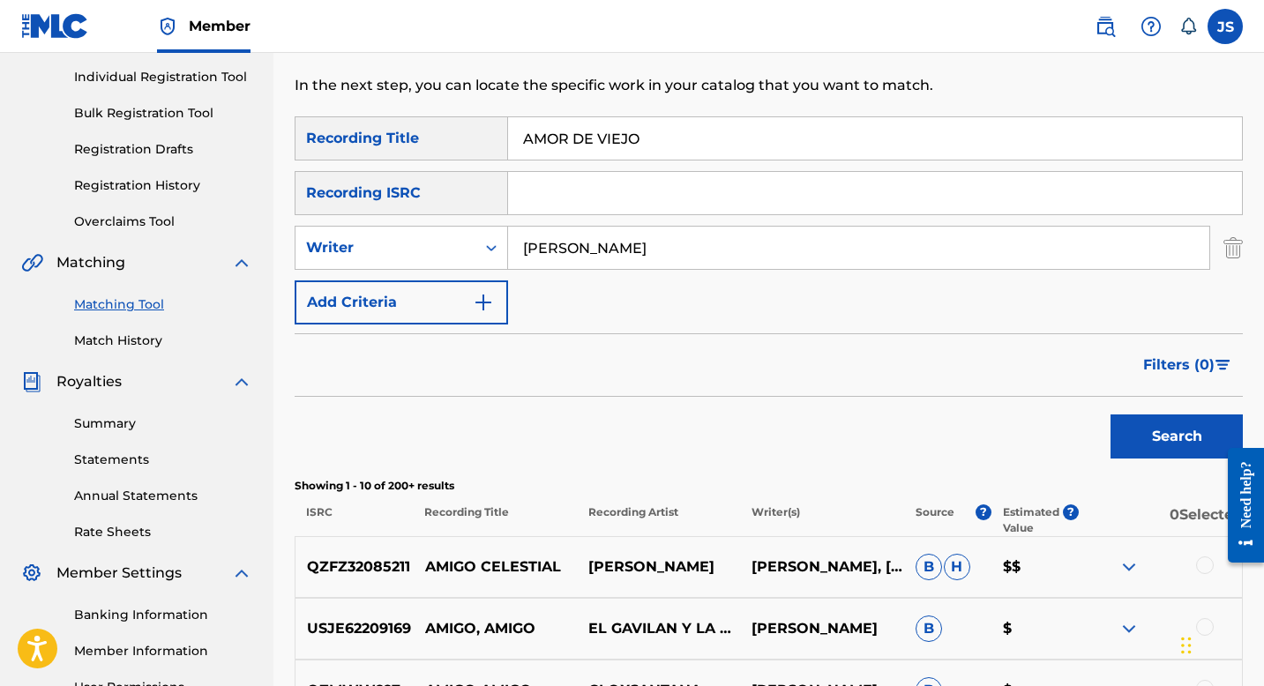
scroll to position [221, 0]
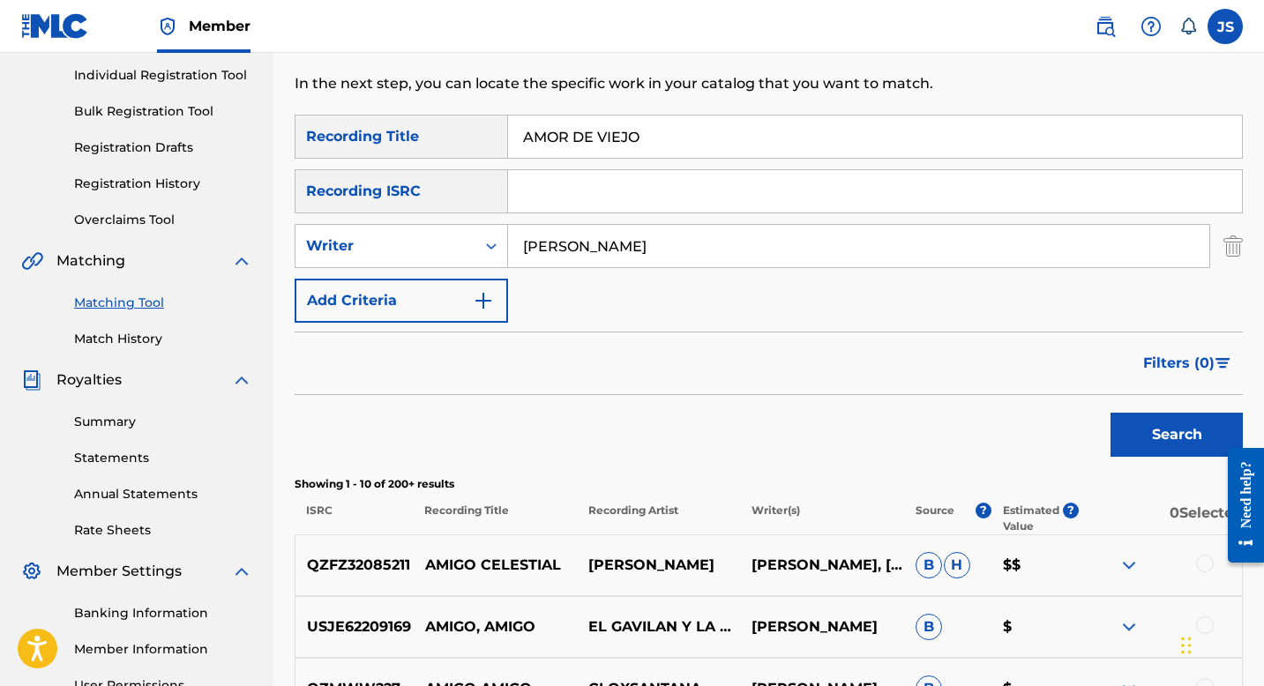
click at [1129, 429] on button "Search" at bounding box center [1177, 435] width 132 height 44
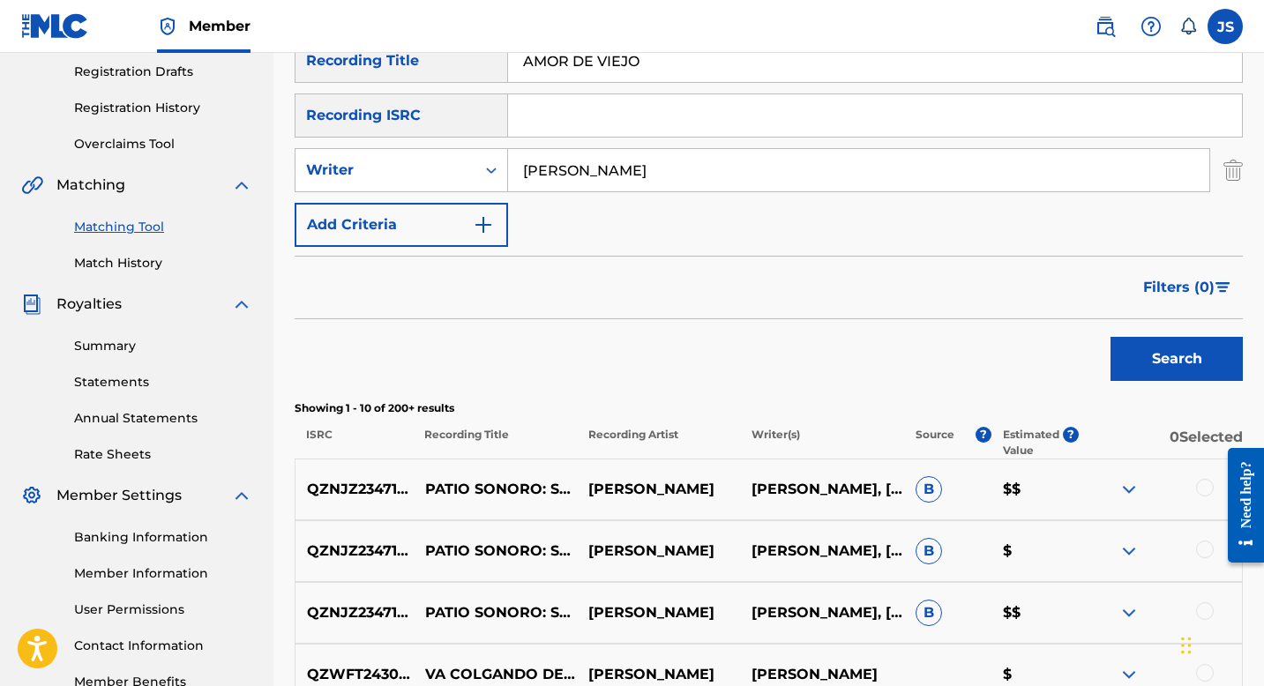
scroll to position [292, 0]
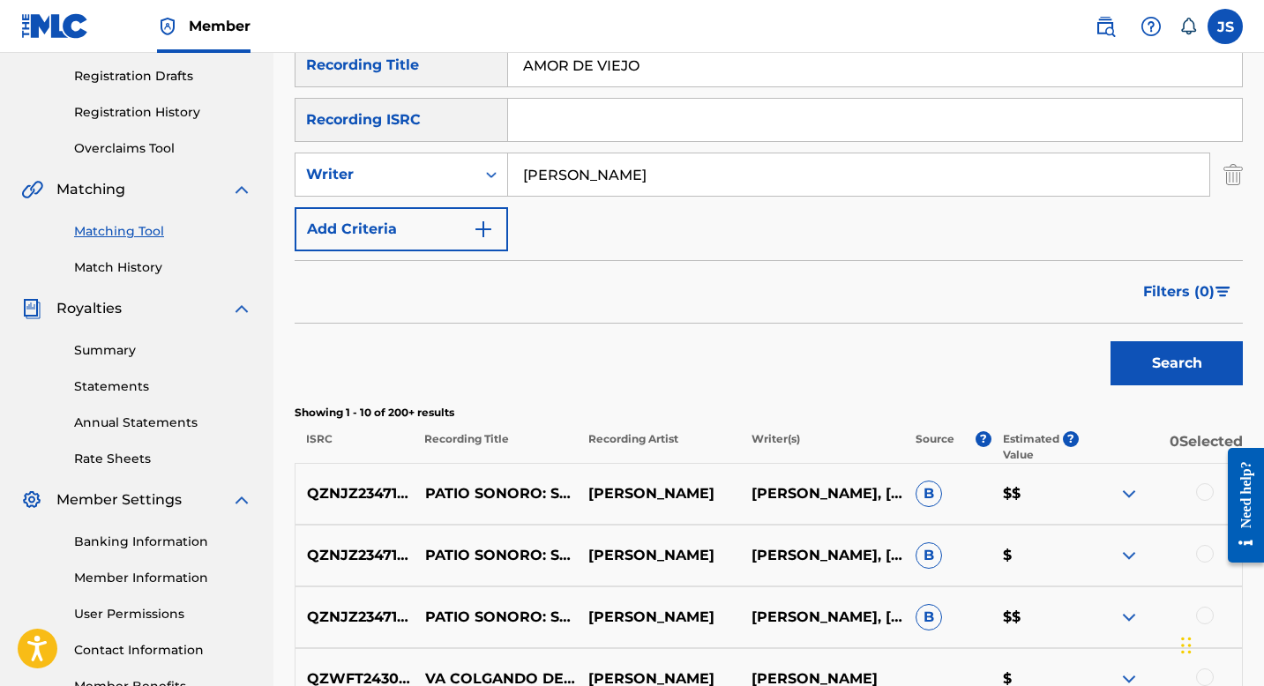
click at [578, 80] on input "AMOR DE VIEJO" at bounding box center [875, 65] width 734 height 42
paste input "NGELITO DE MI VIDA"
click at [1167, 377] on button "Search" at bounding box center [1177, 363] width 132 height 44
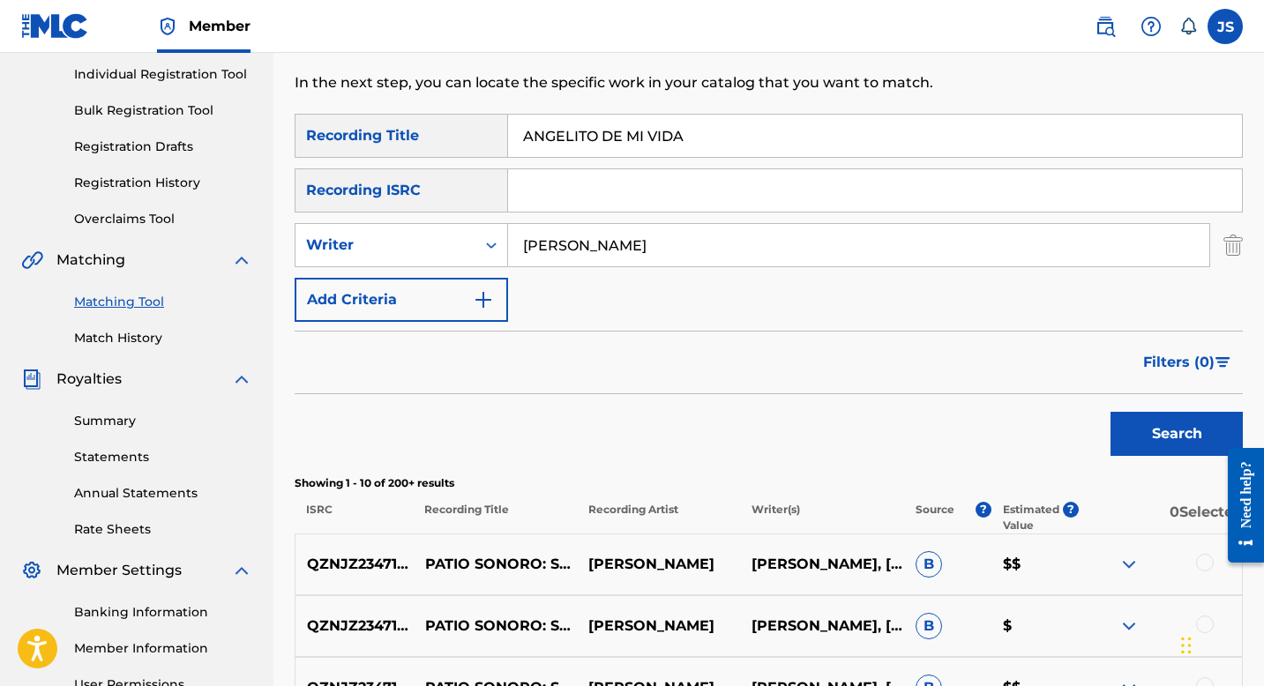
scroll to position [222, 0]
click at [600, 145] on input "ANGELITO DE MI VIDA" at bounding box center [875, 135] width 734 height 42
paste input "QUÍ LLEGÓ CUMARÍN"
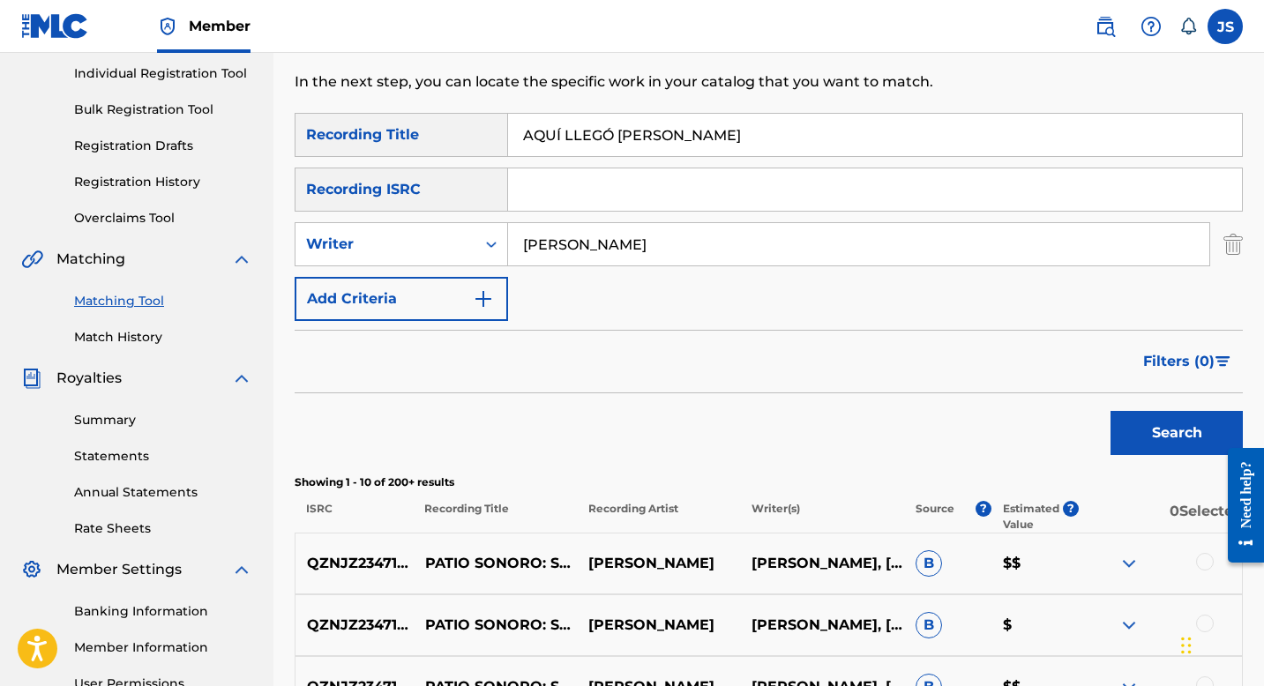
click at [1159, 422] on button "Search" at bounding box center [1177, 433] width 132 height 44
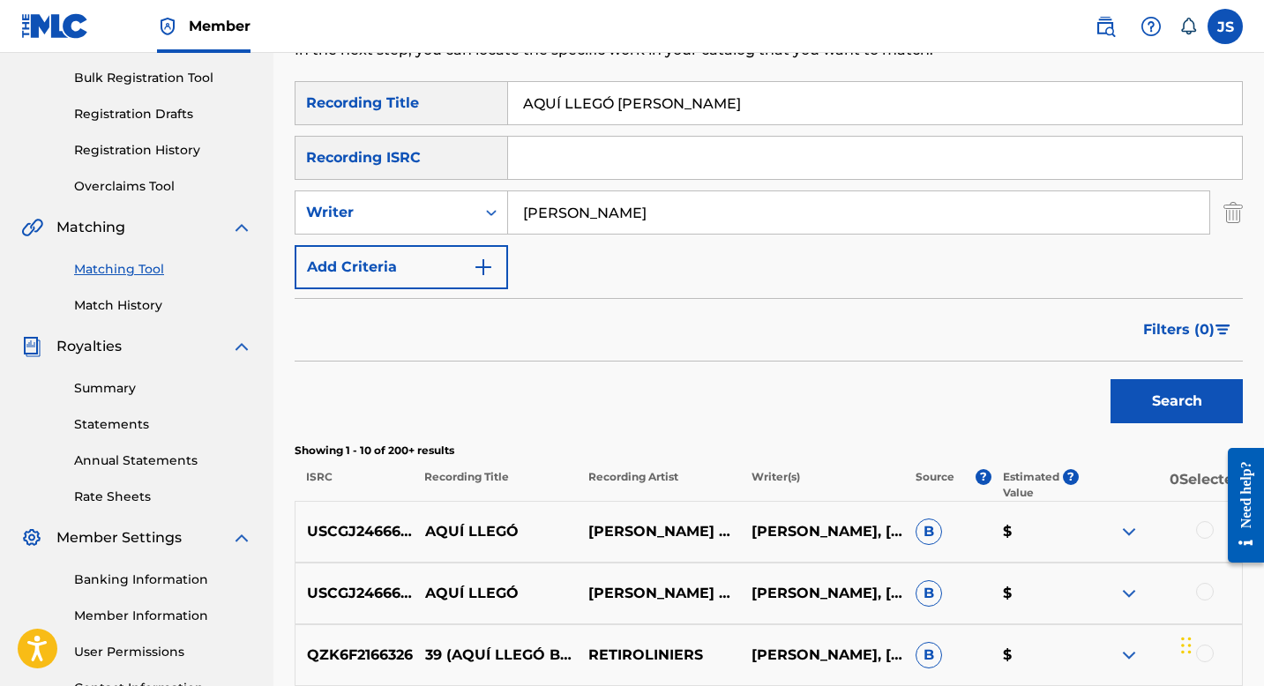
scroll to position [258, 0]
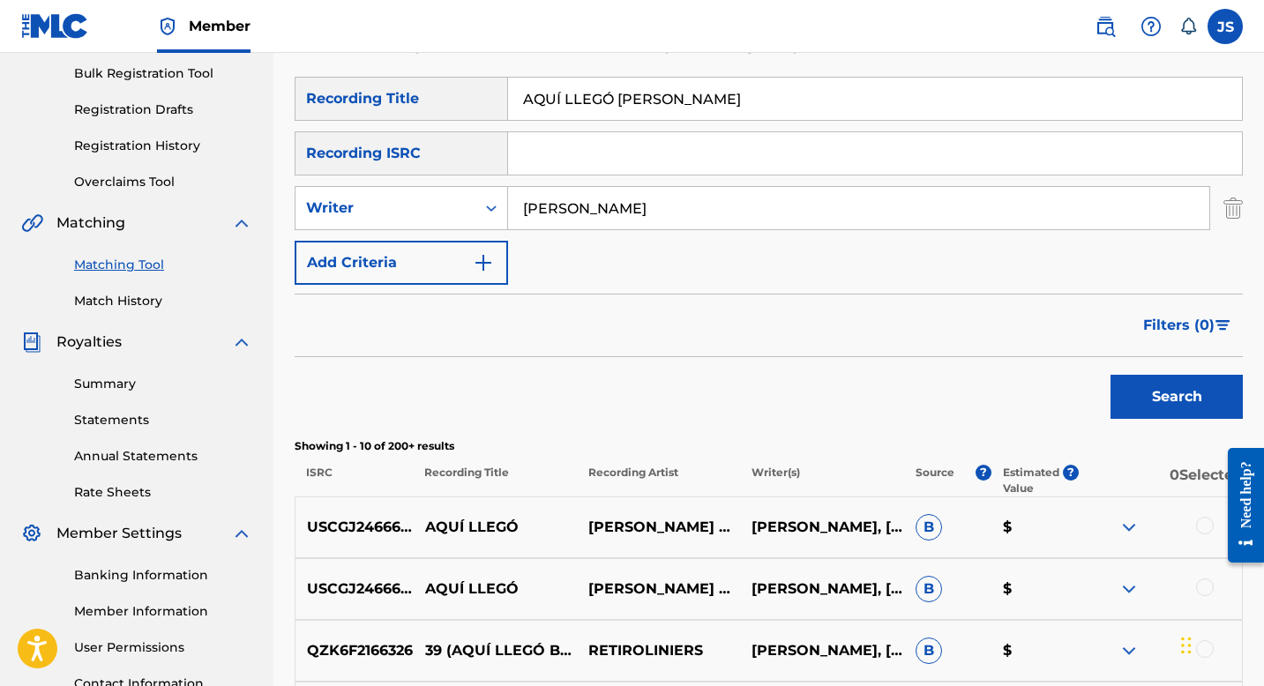
click at [584, 104] on input "AQUÍ LLEGÓ CUMARÍN" at bounding box center [875, 99] width 734 height 42
paste input "SI CANTA VENEZUELA"
click at [1205, 413] on button "Search" at bounding box center [1177, 397] width 132 height 44
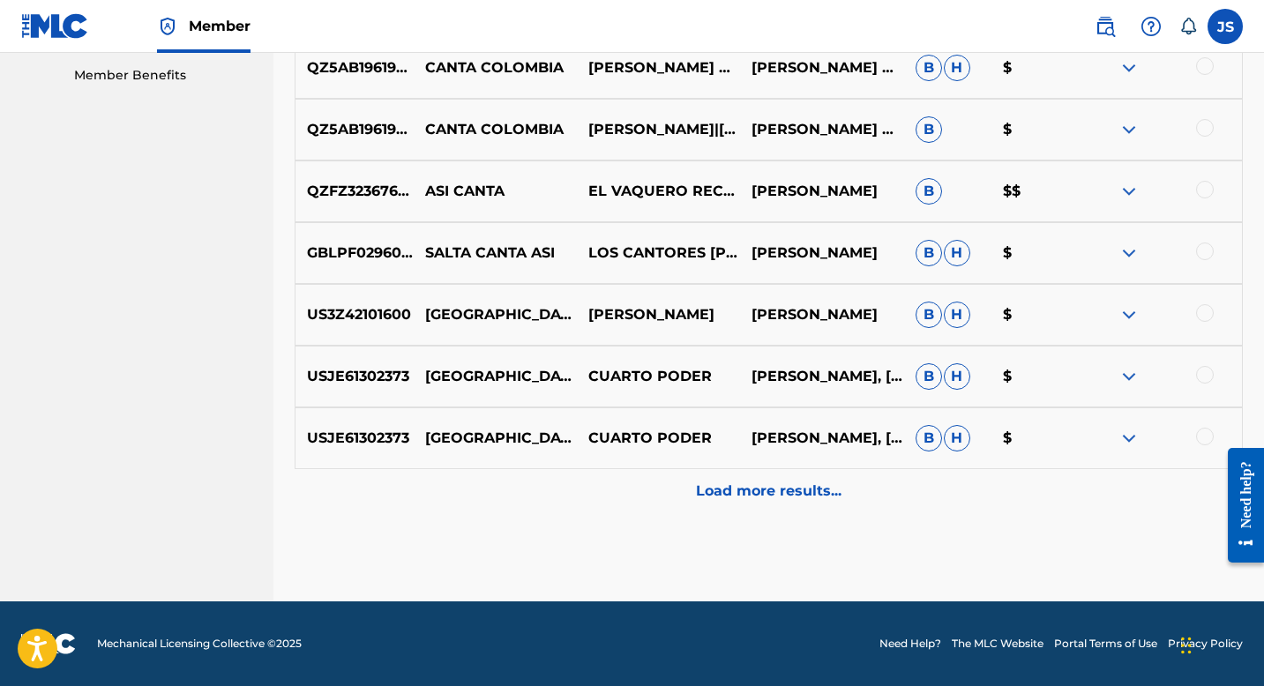
scroll to position [0, 0]
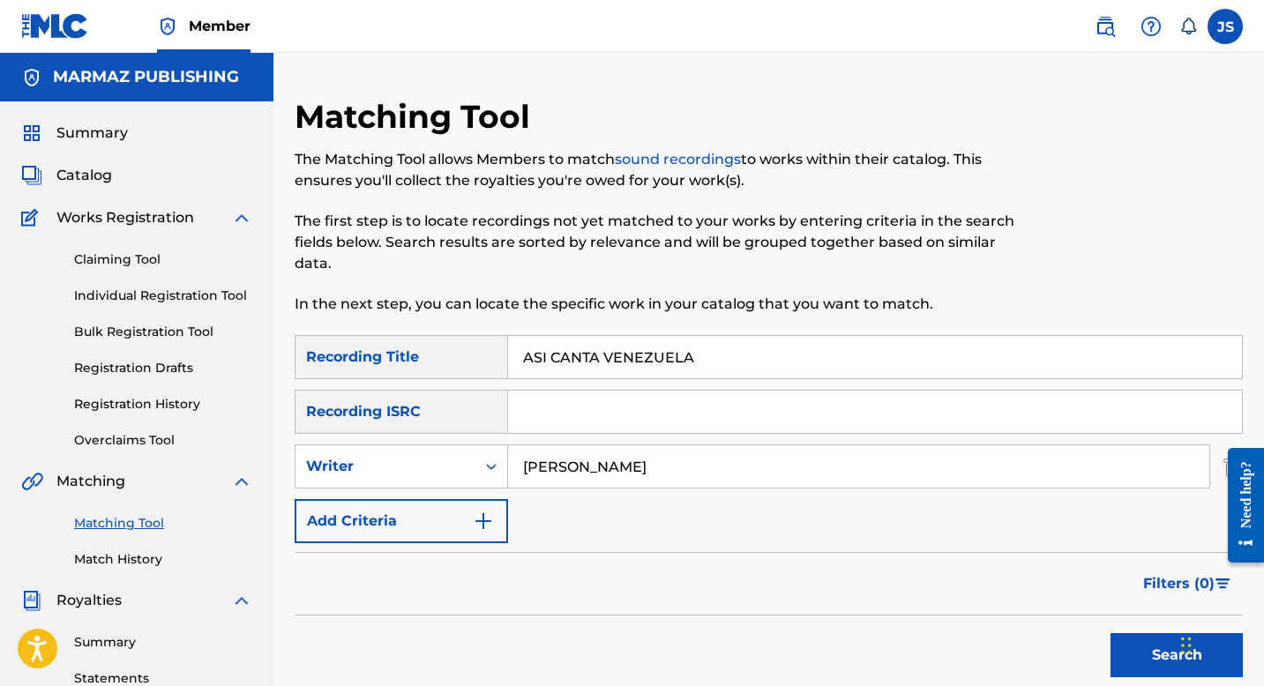
click at [578, 351] on input "ASI CANTA VENEZUELA" at bounding box center [875, 357] width 734 height 42
click at [577, 352] on input "ASI CANTA VENEZUELA" at bounding box center [875, 357] width 734 height 42
paste input "BLANCO Y NEGRO"
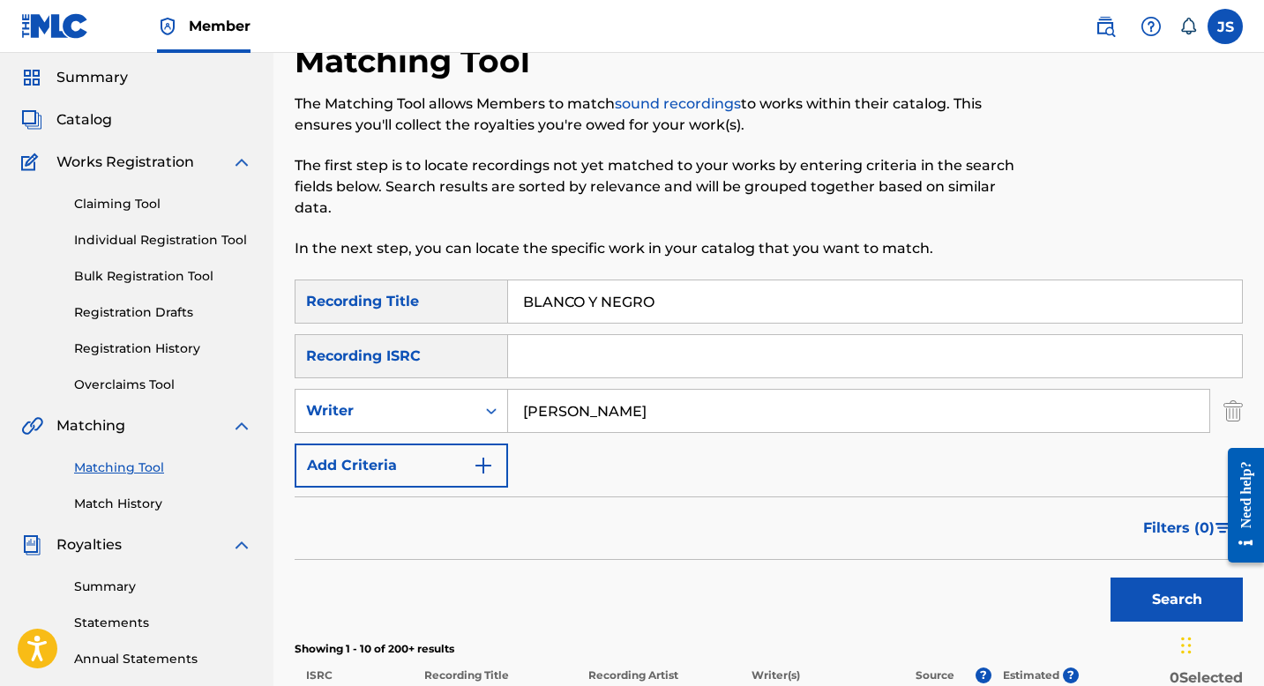
scroll to position [68, 0]
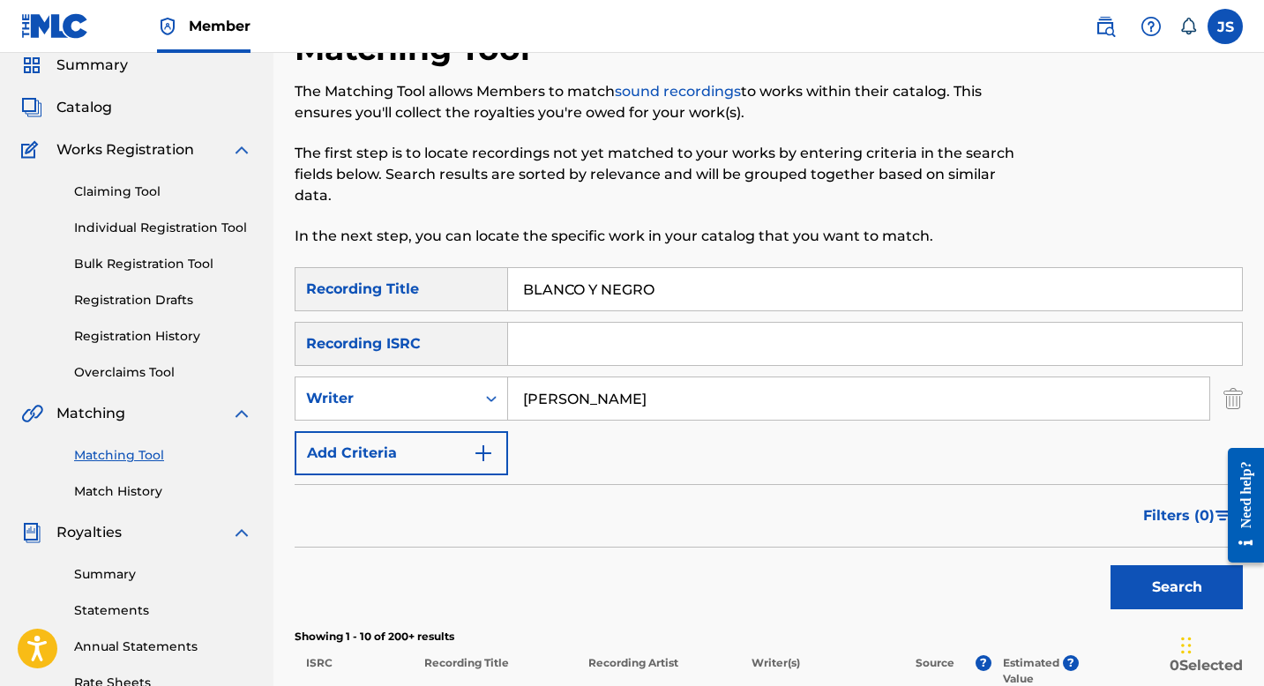
click at [1202, 579] on button "Search" at bounding box center [1177, 588] width 132 height 44
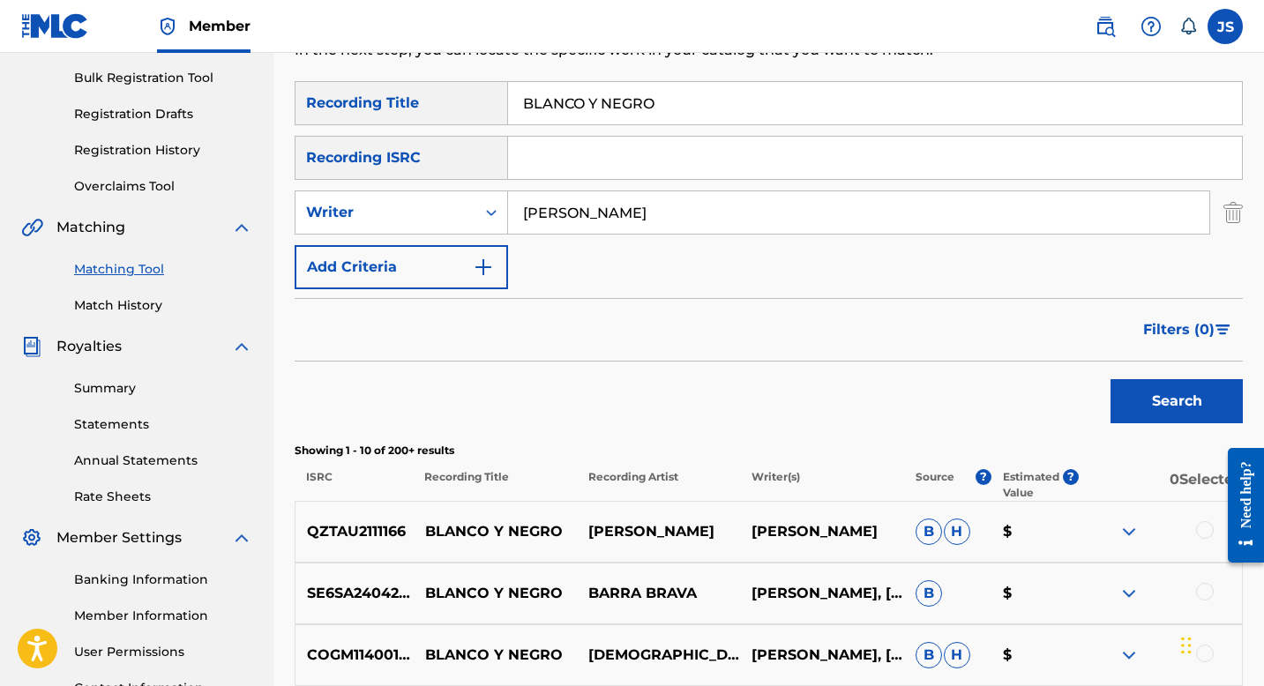
scroll to position [165, 0]
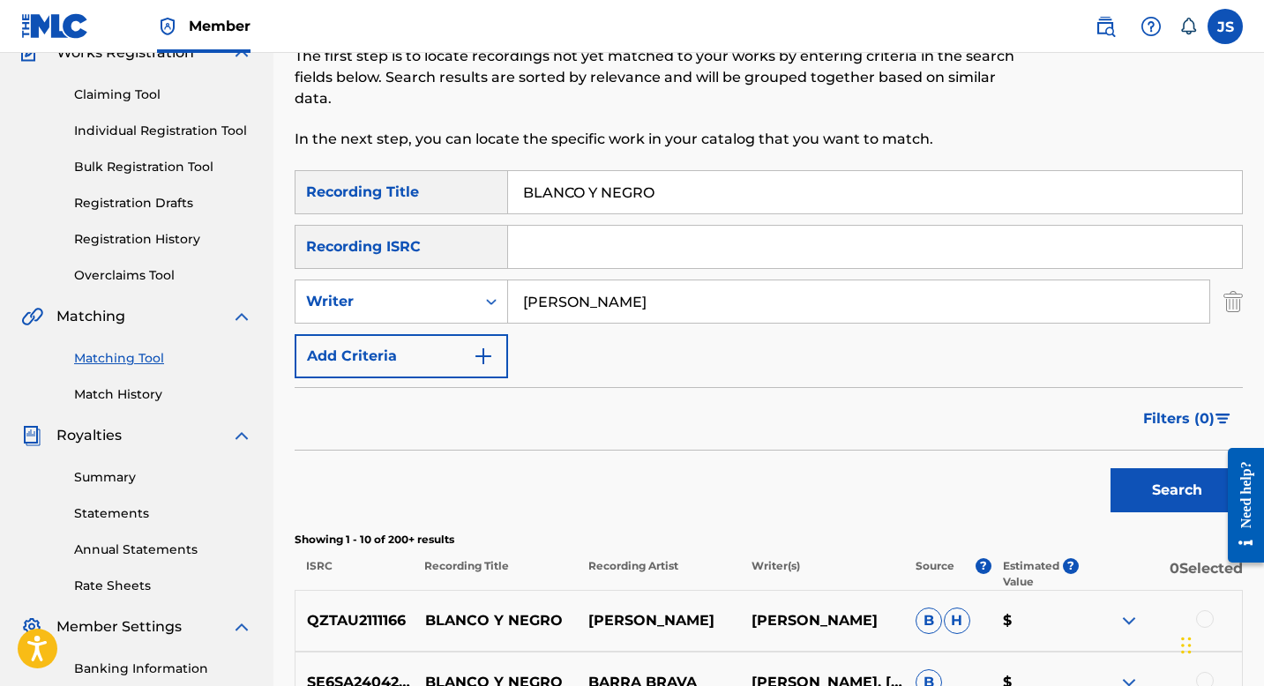
click at [533, 186] on input "BLANCO Y NEGRO" at bounding box center [875, 192] width 734 height 42
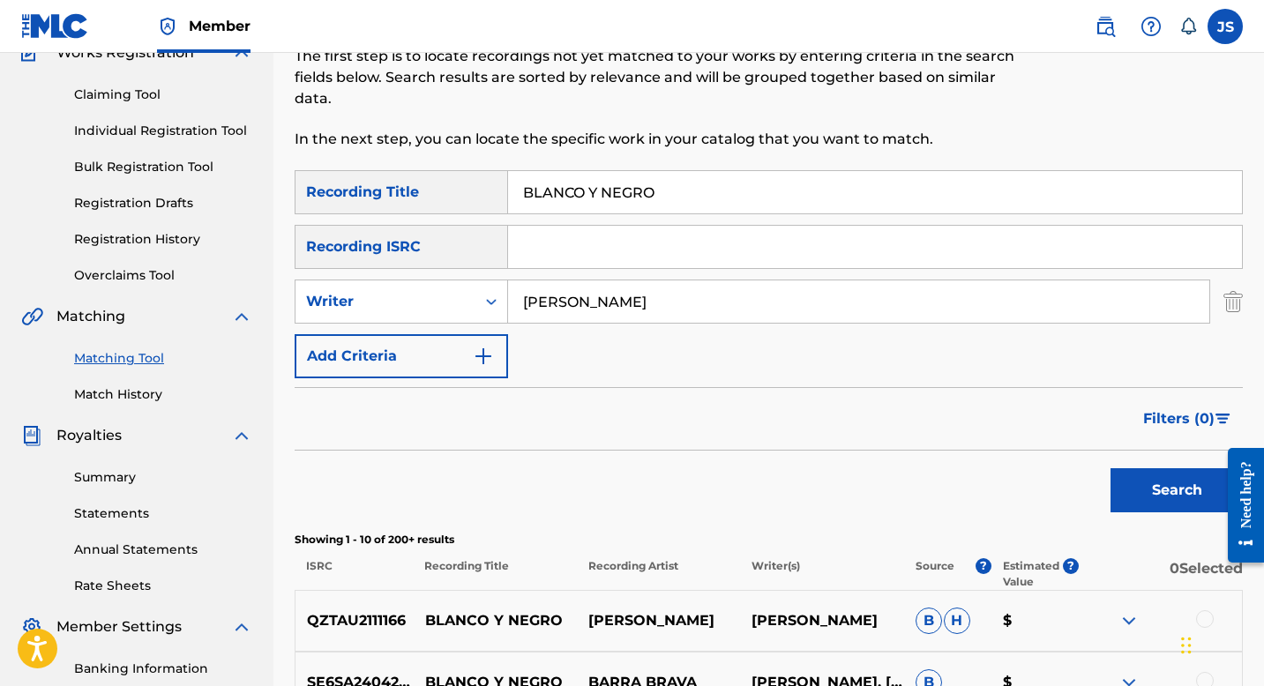
paste input "RISAS DE LOS MORICHALES"
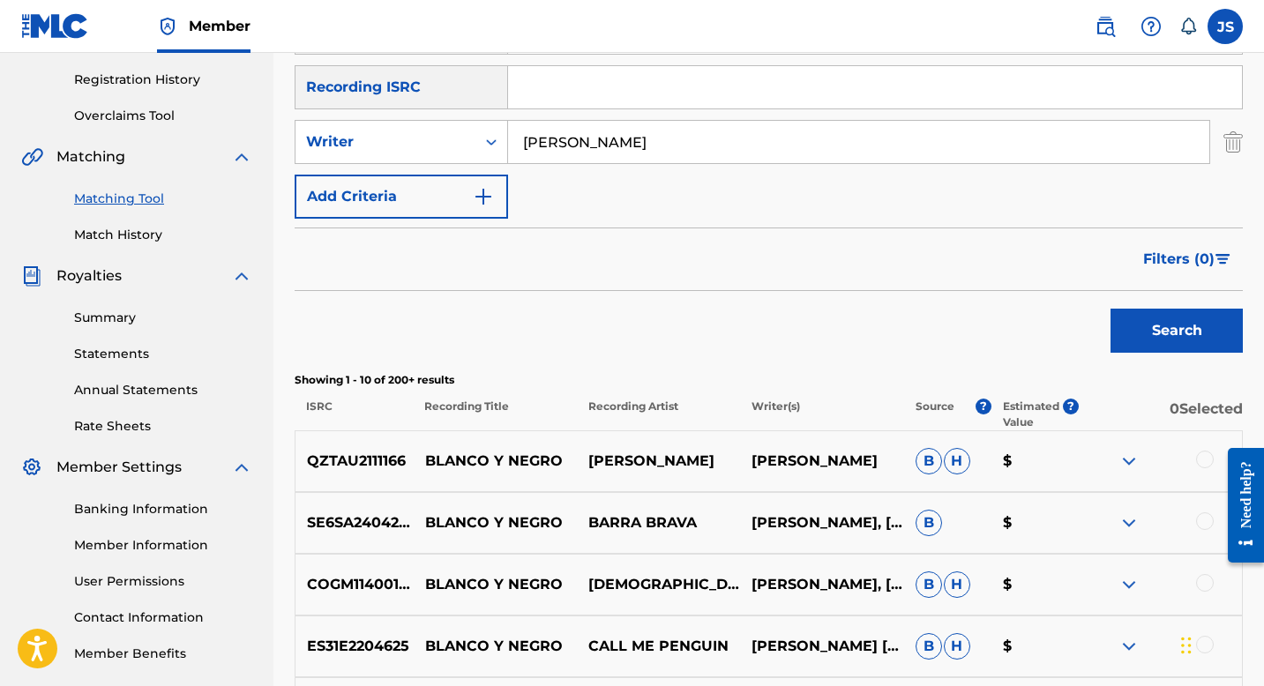
scroll to position [355, 0]
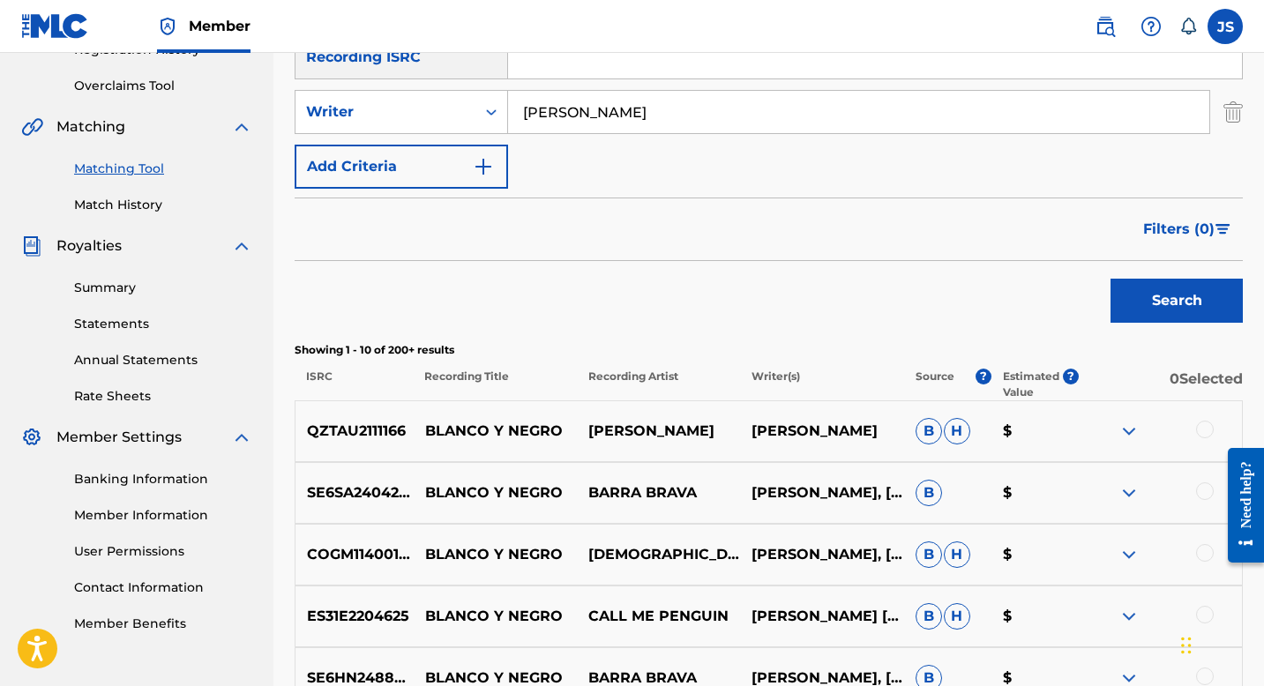
click at [1129, 303] on button "Search" at bounding box center [1177, 301] width 132 height 44
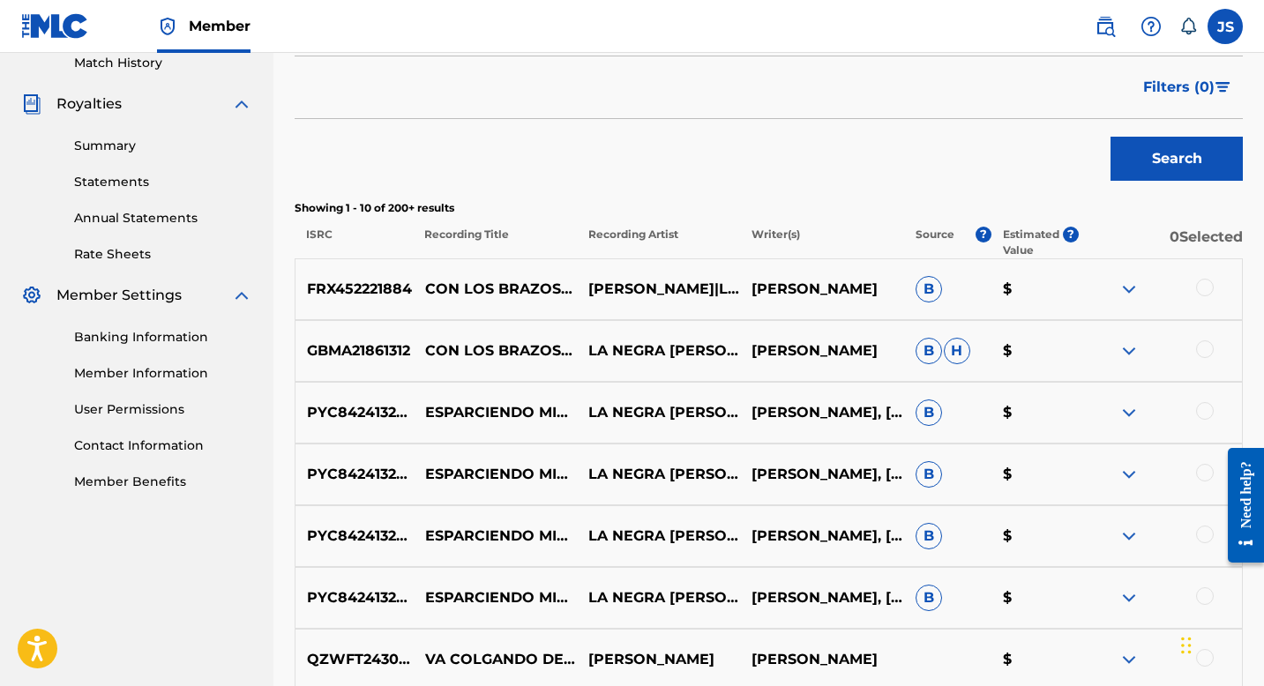
scroll to position [0, 0]
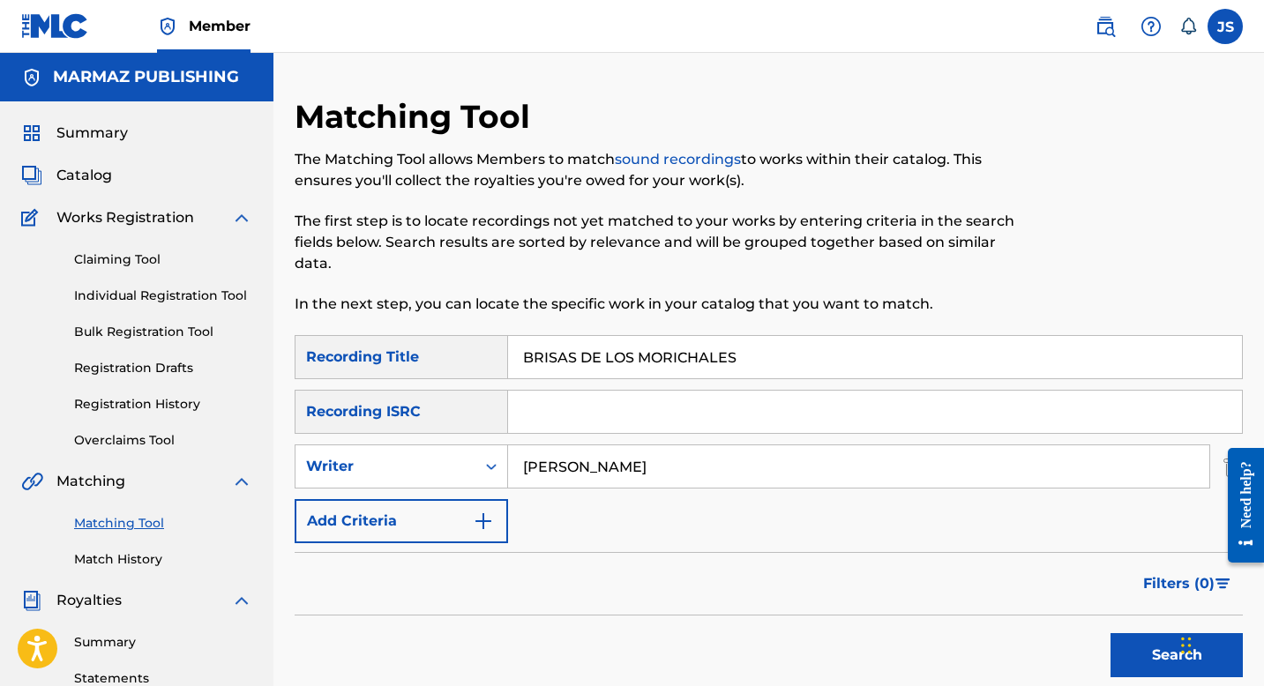
click at [537, 345] on input "BRISAS DE LOS MORICHALES" at bounding box center [875, 357] width 734 height 42
paste input "CANCIÓN PARA MI MADRE"
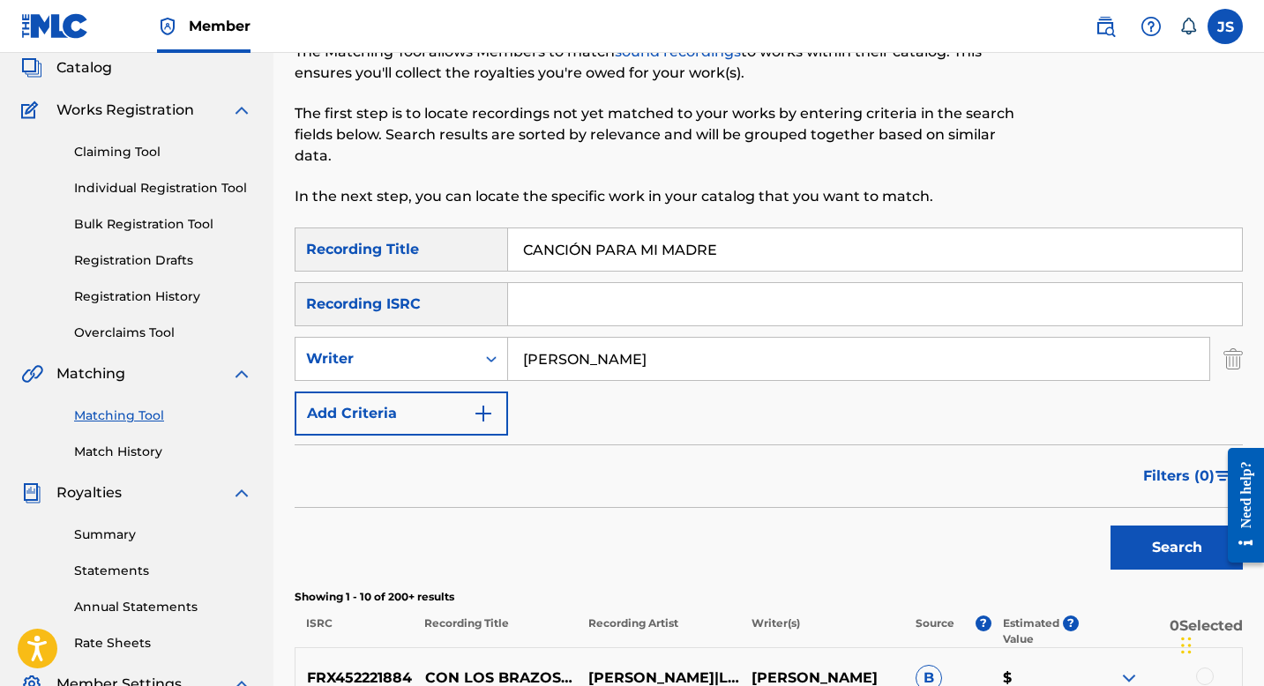
scroll to position [128, 0]
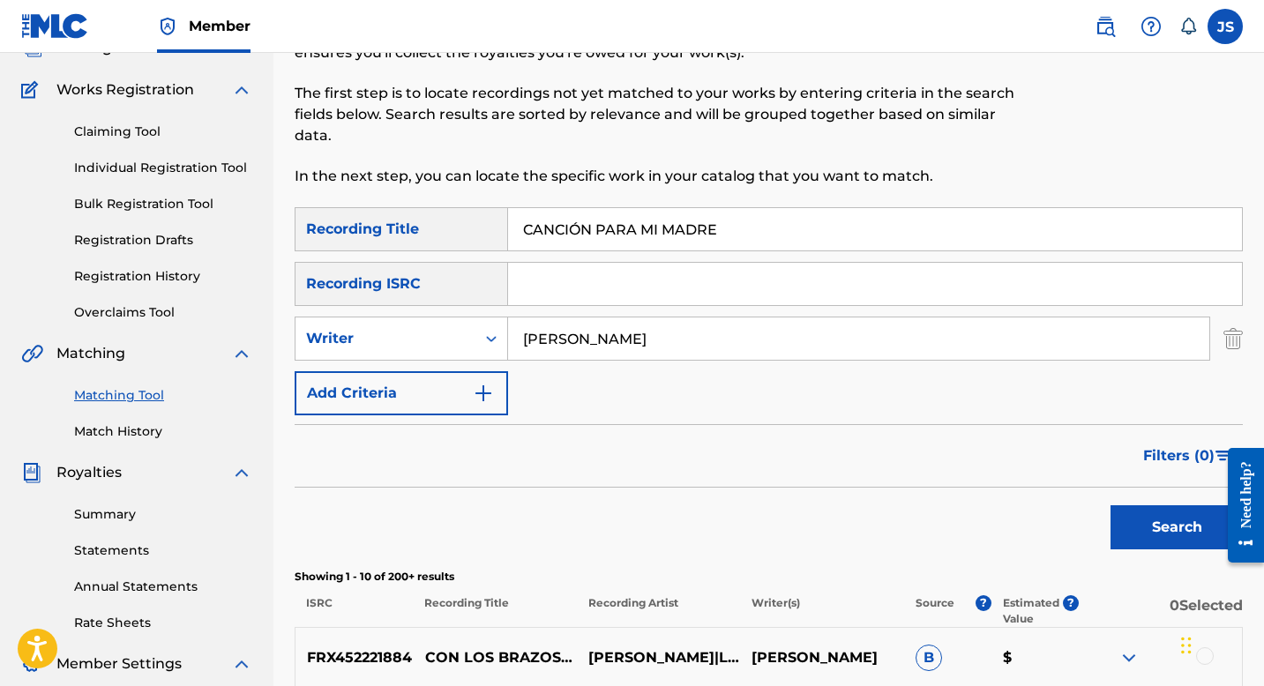
click at [1148, 547] on button "Search" at bounding box center [1177, 528] width 132 height 44
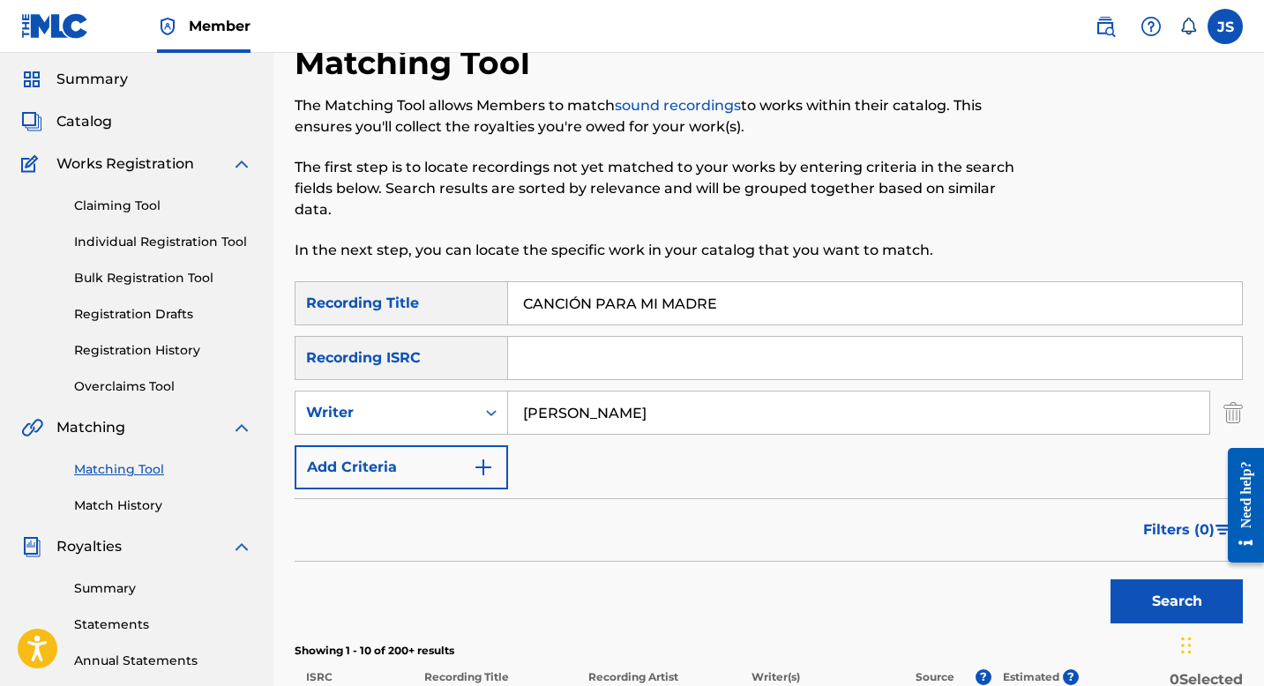
scroll to position [0, 0]
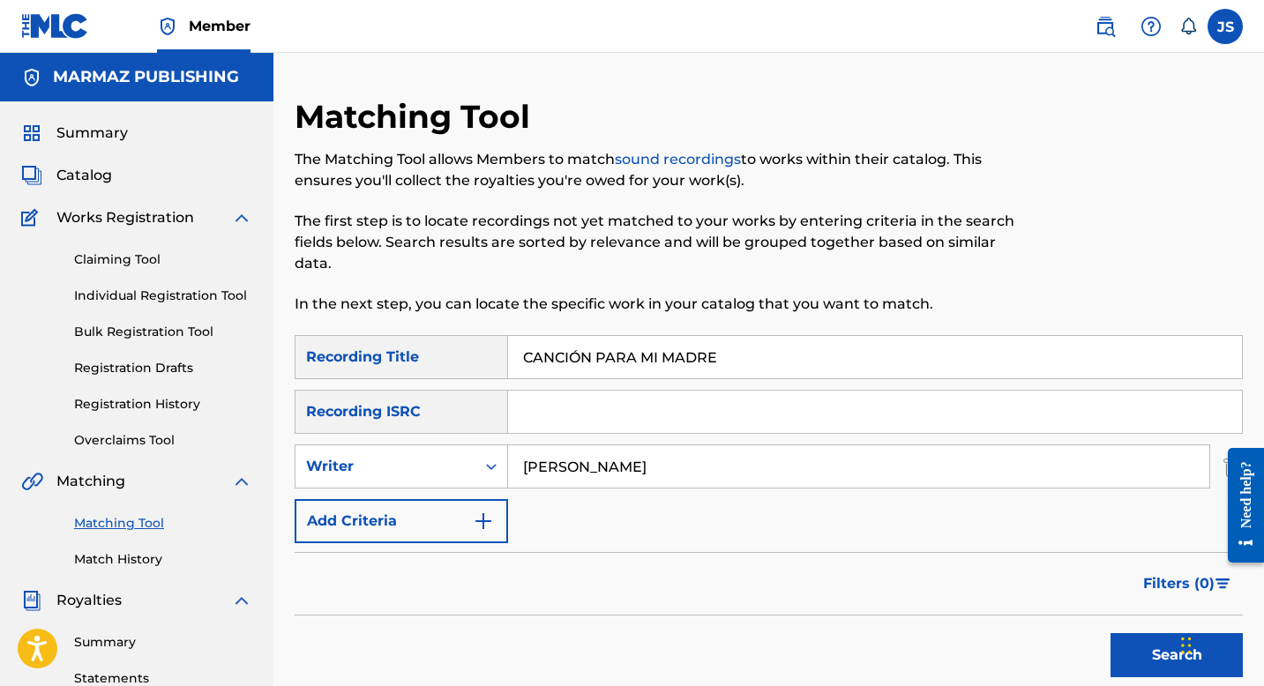
click at [550, 352] on input "CANCIÓN PARA MI MADRE" at bounding box center [875, 357] width 734 height 42
click at [548, 352] on input "CANCIÓN PARA MI MADRE" at bounding box center [875, 357] width 734 height 42
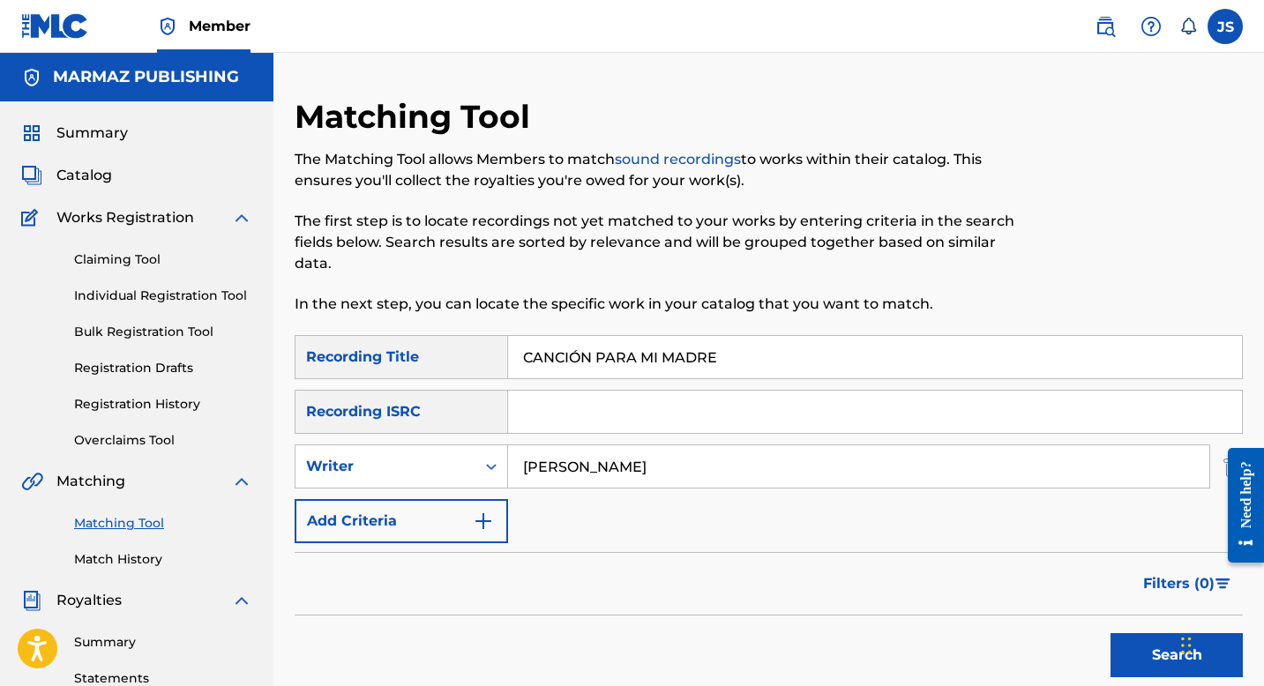
paste
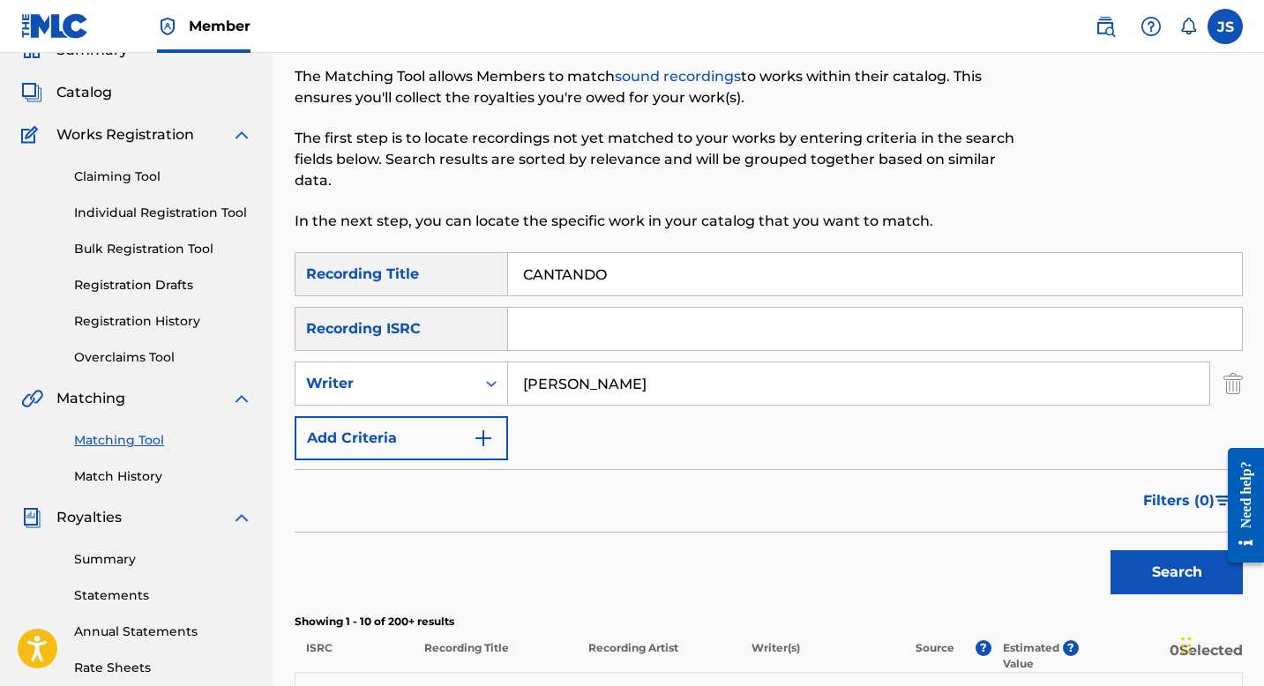
scroll to position [88, 0]
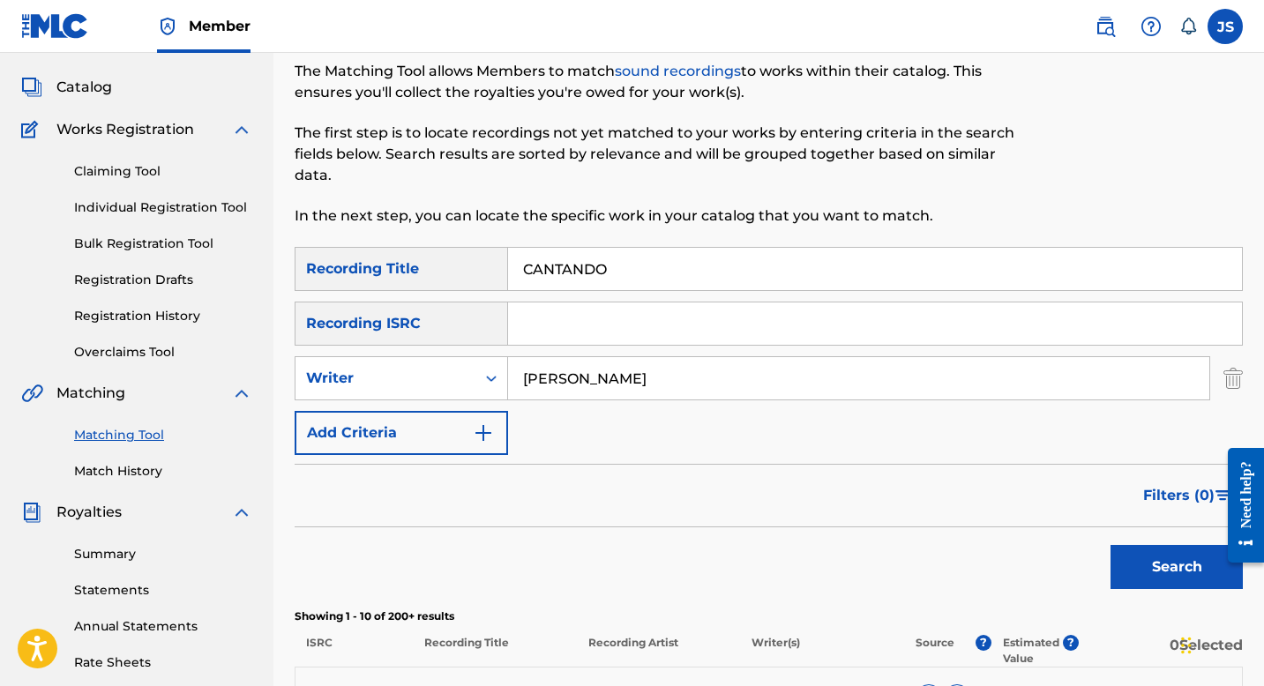
click at [1174, 560] on button "Search" at bounding box center [1177, 567] width 132 height 44
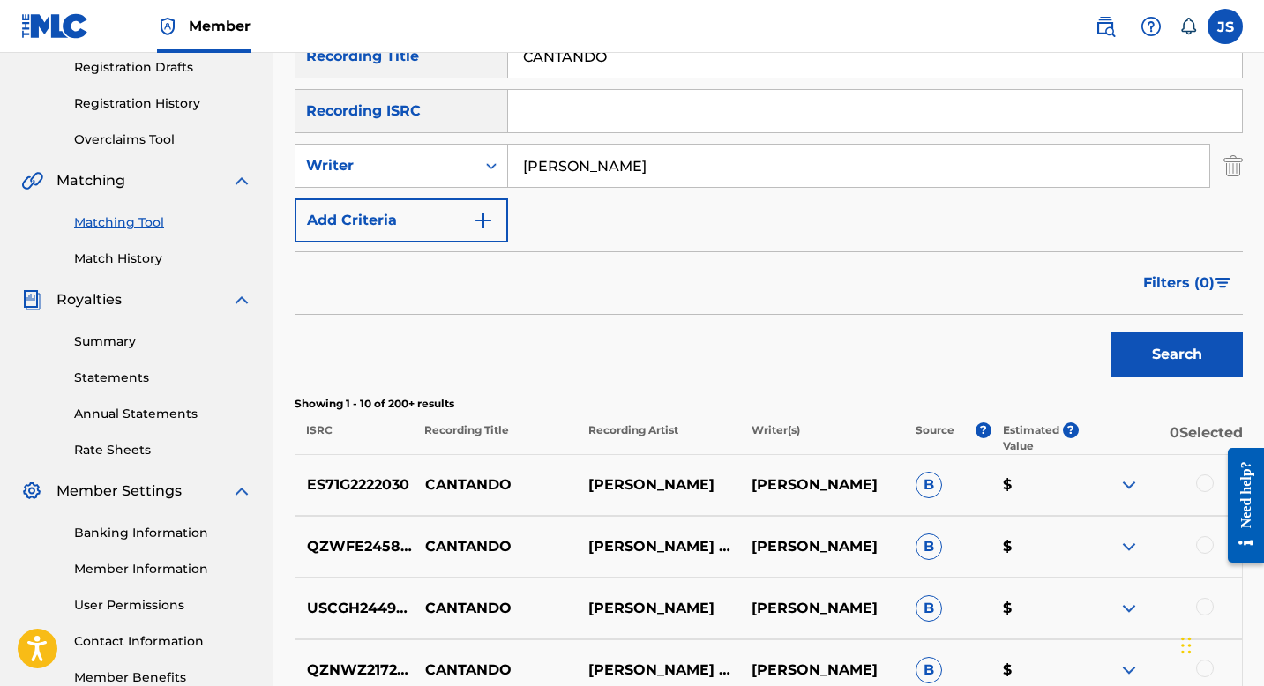
scroll to position [230, 0]
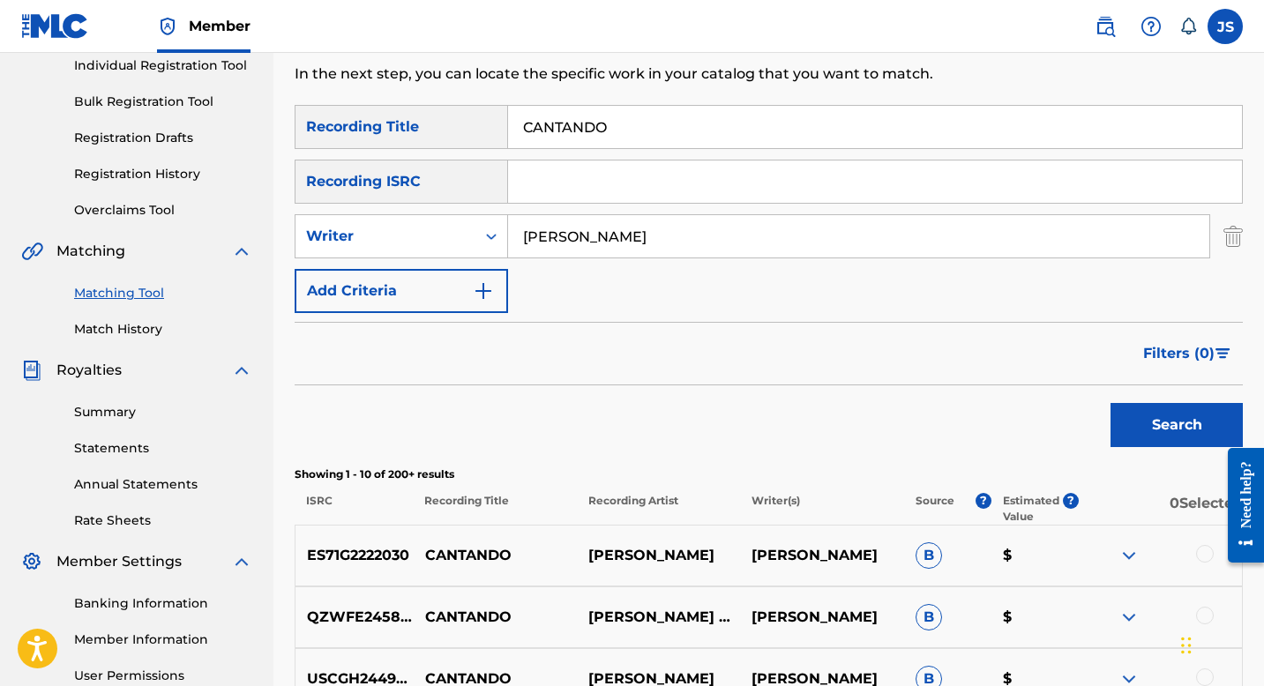
click at [609, 118] on input "CANTANDO" at bounding box center [875, 127] width 734 height 42
click at [1142, 422] on button "Search" at bounding box center [1177, 425] width 132 height 44
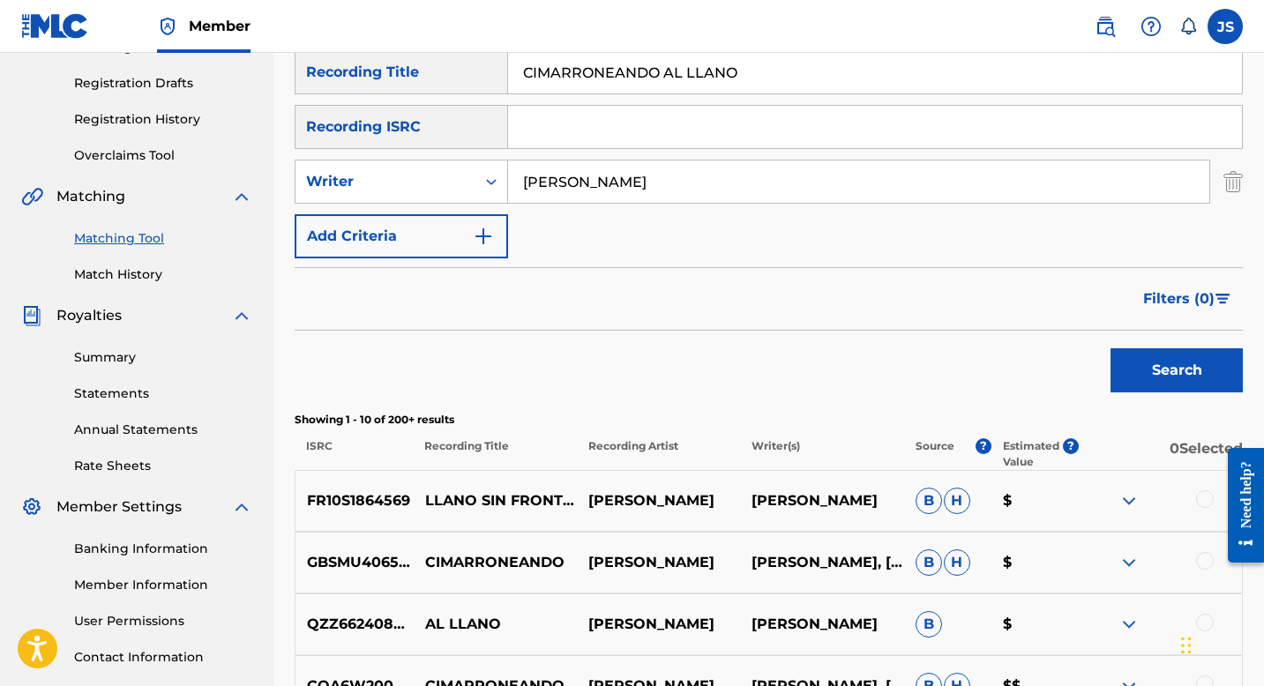
scroll to position [120, 0]
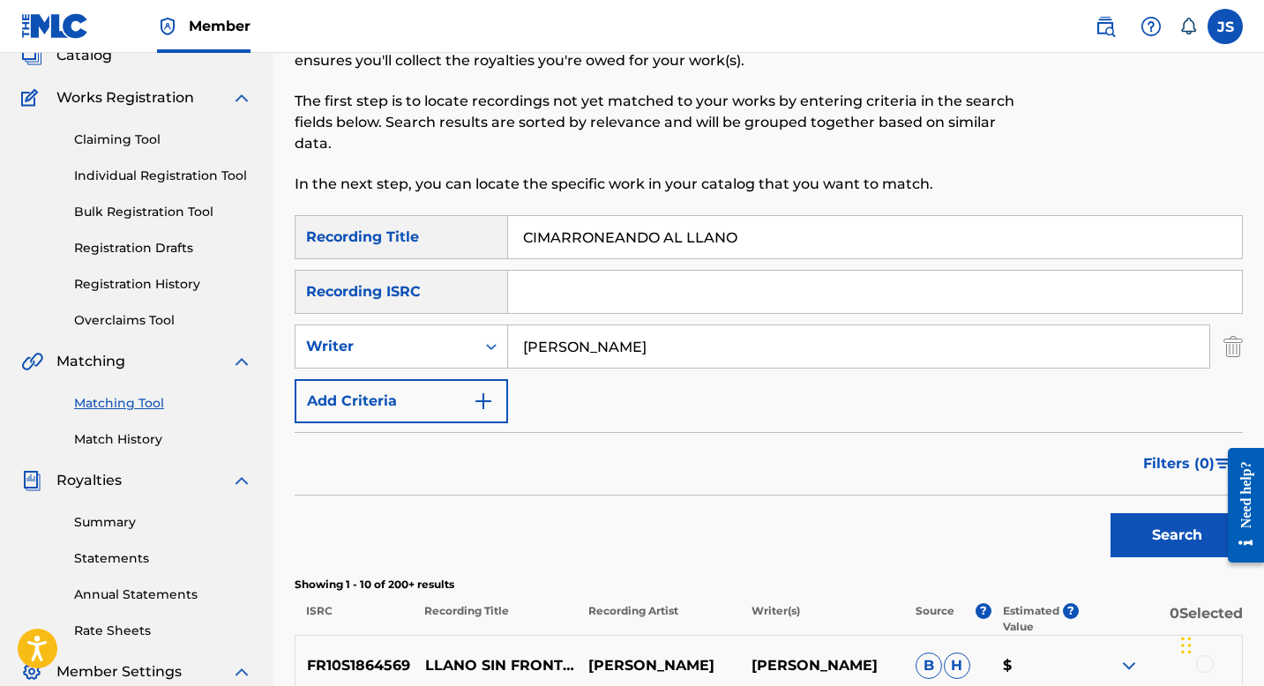
click at [612, 231] on input "CIMARRONEANDO AL LLANO" at bounding box center [875, 237] width 734 height 42
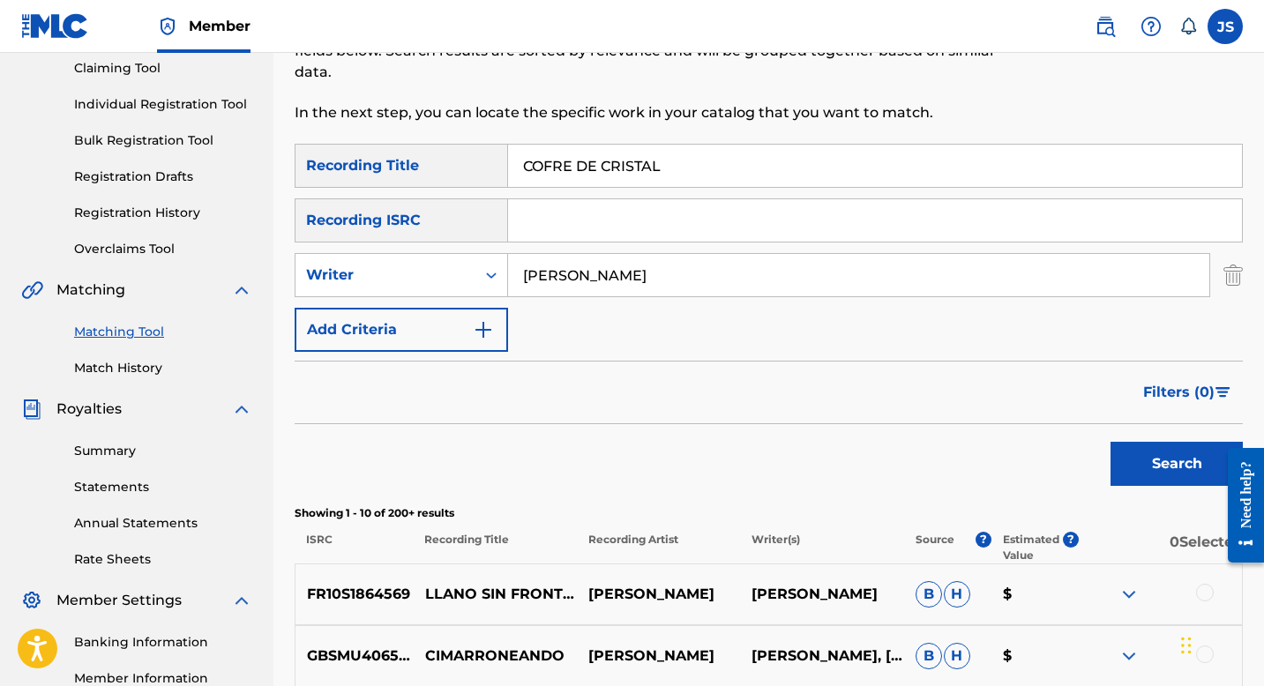
scroll to position [213, 0]
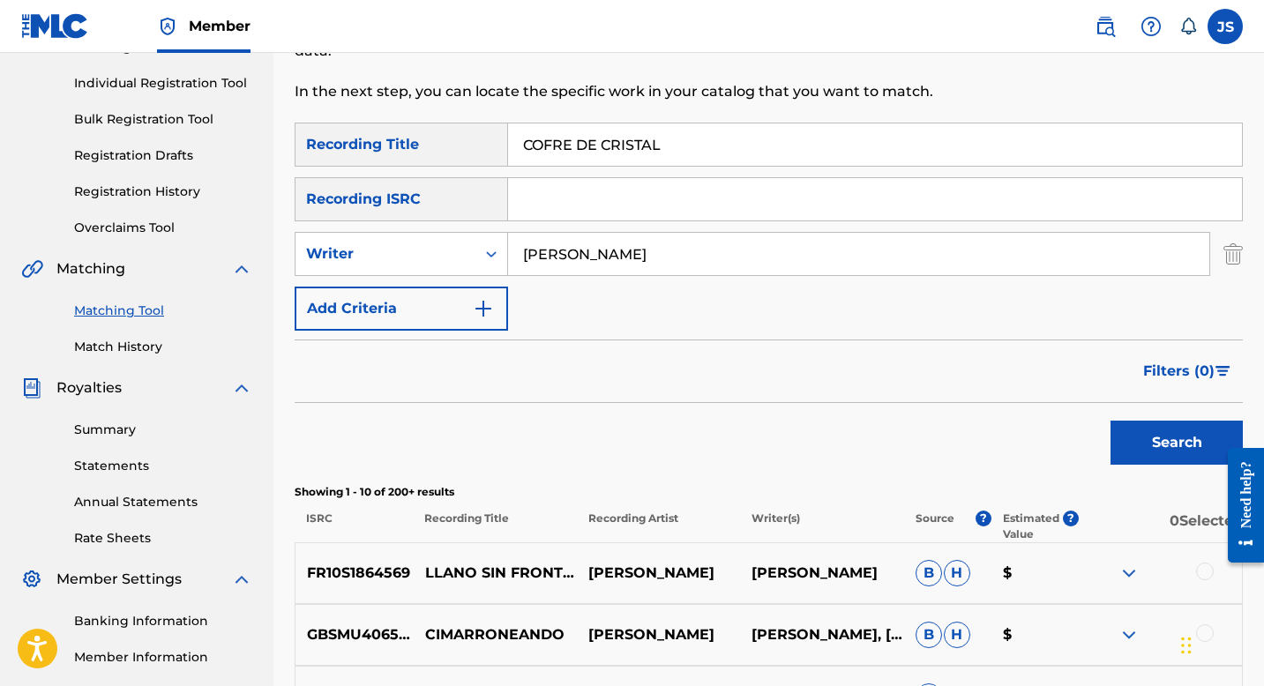
click at [1129, 431] on button "Search" at bounding box center [1177, 443] width 132 height 44
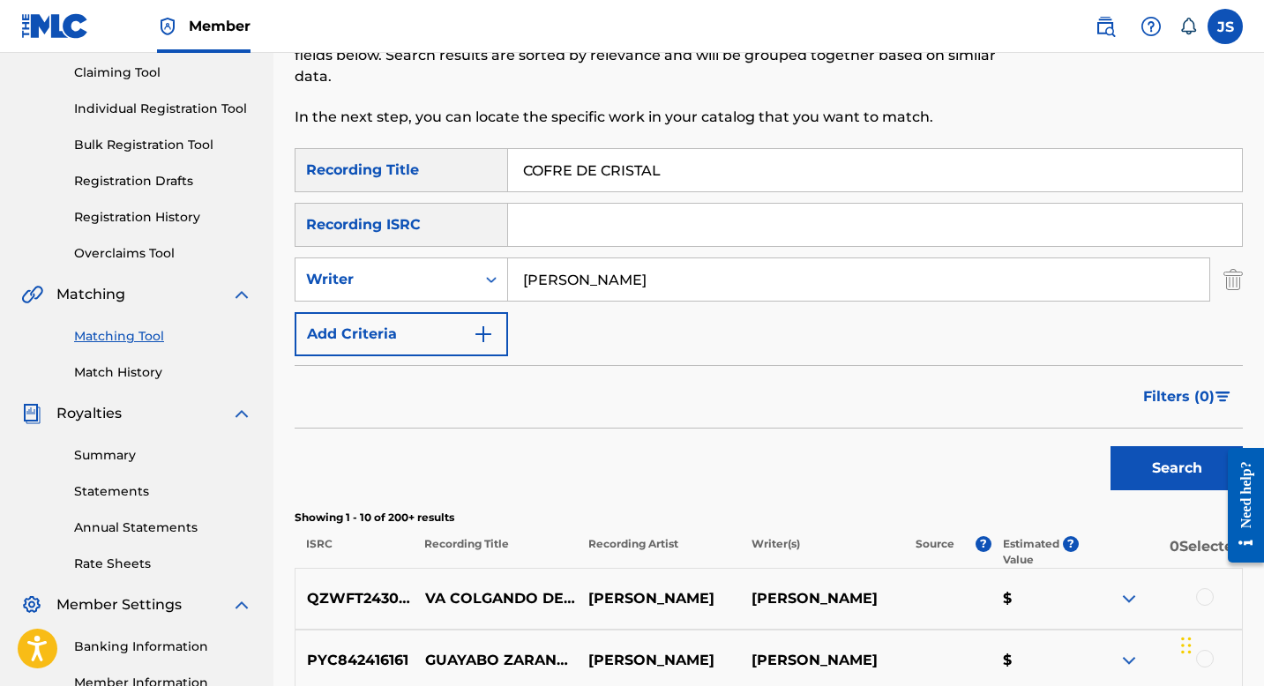
scroll to position [188, 0]
click at [539, 189] on input "COFRE DE CRISTAL" at bounding box center [875, 169] width 734 height 42
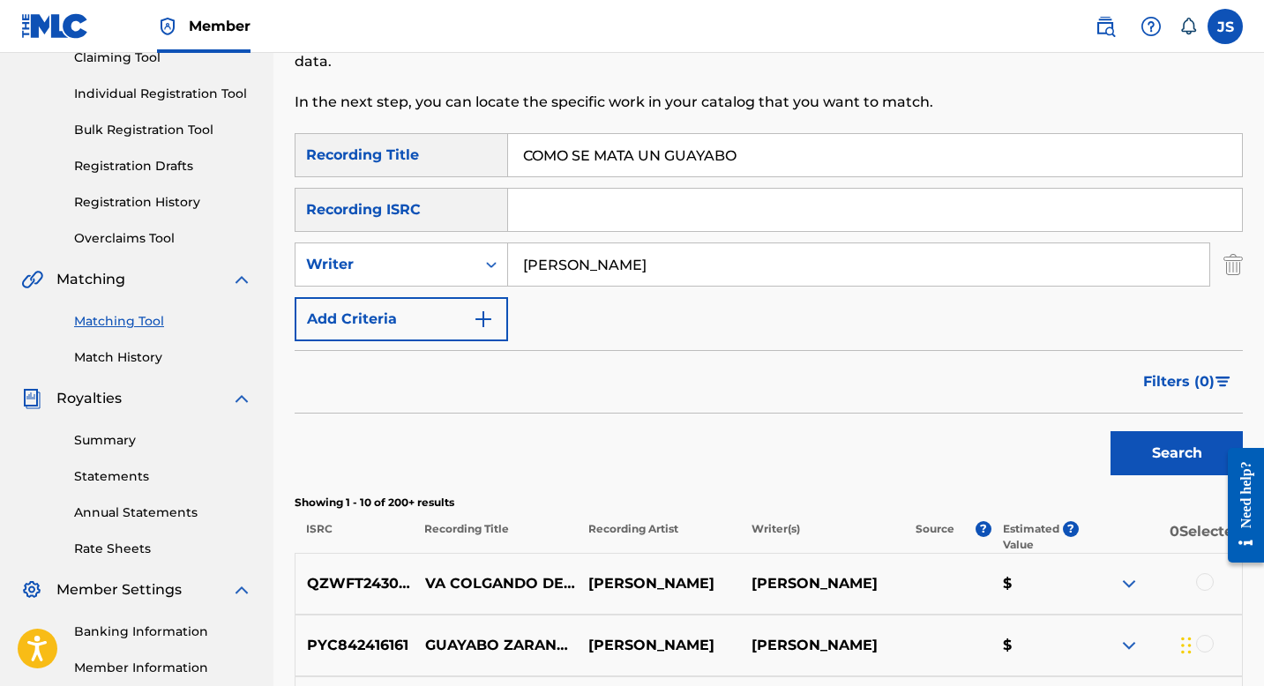
scroll to position [203, 0]
click at [1131, 456] on button "Search" at bounding box center [1177, 453] width 132 height 44
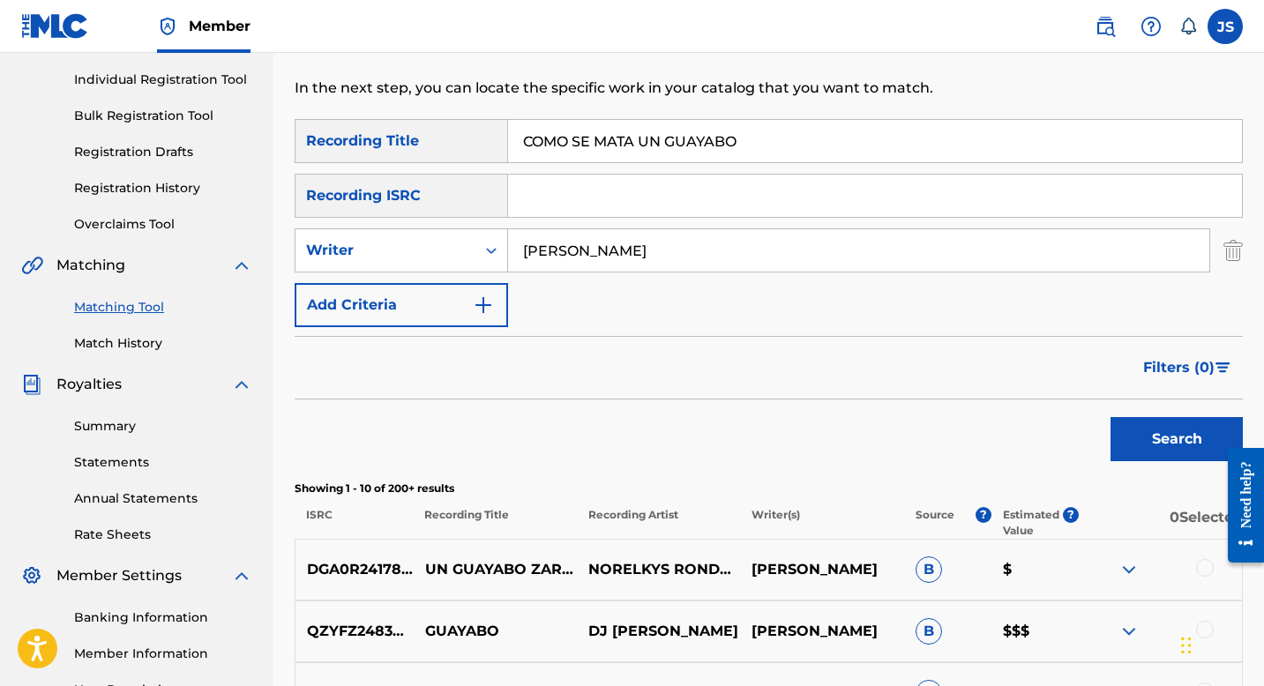
scroll to position [0, 0]
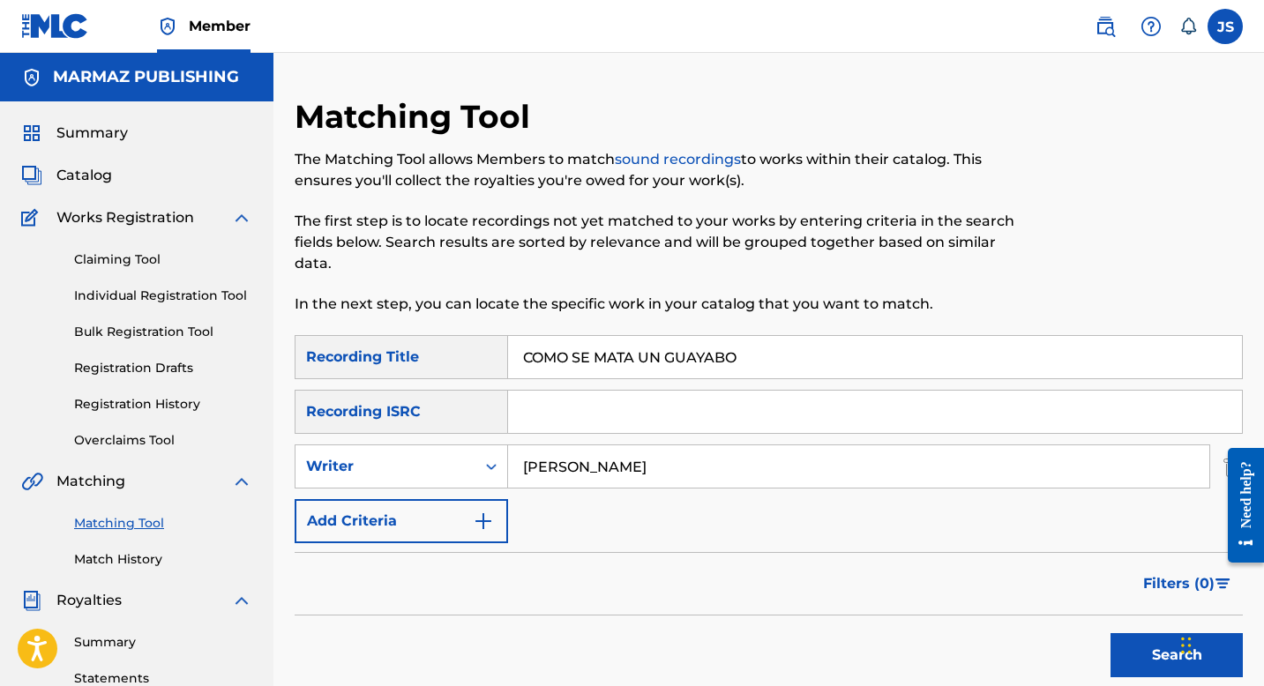
click at [565, 384] on div "SearchWithCriteria7c33b862-e9c0-48e2-a736-aa136841991e Recording Title COMO SE …" at bounding box center [769, 439] width 948 height 208
click at [565, 359] on input "COMO SE MATA UN GUAYABO" at bounding box center [875, 357] width 734 height 42
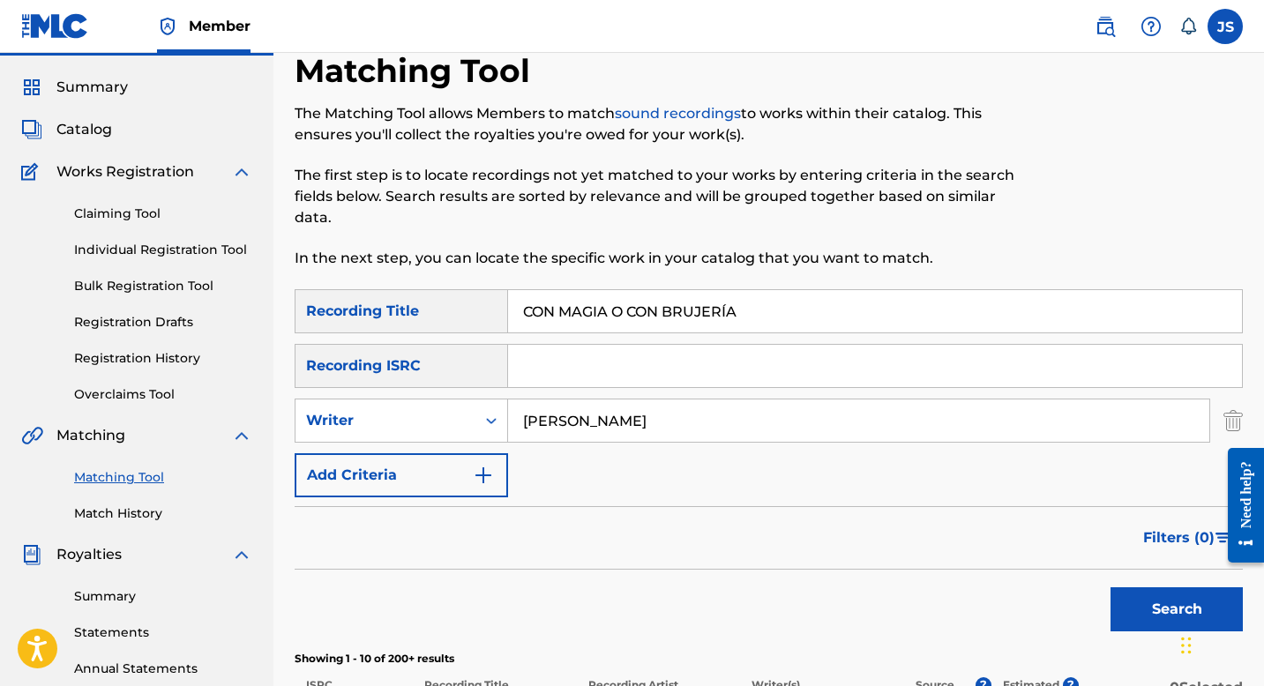
scroll to position [64, 0]
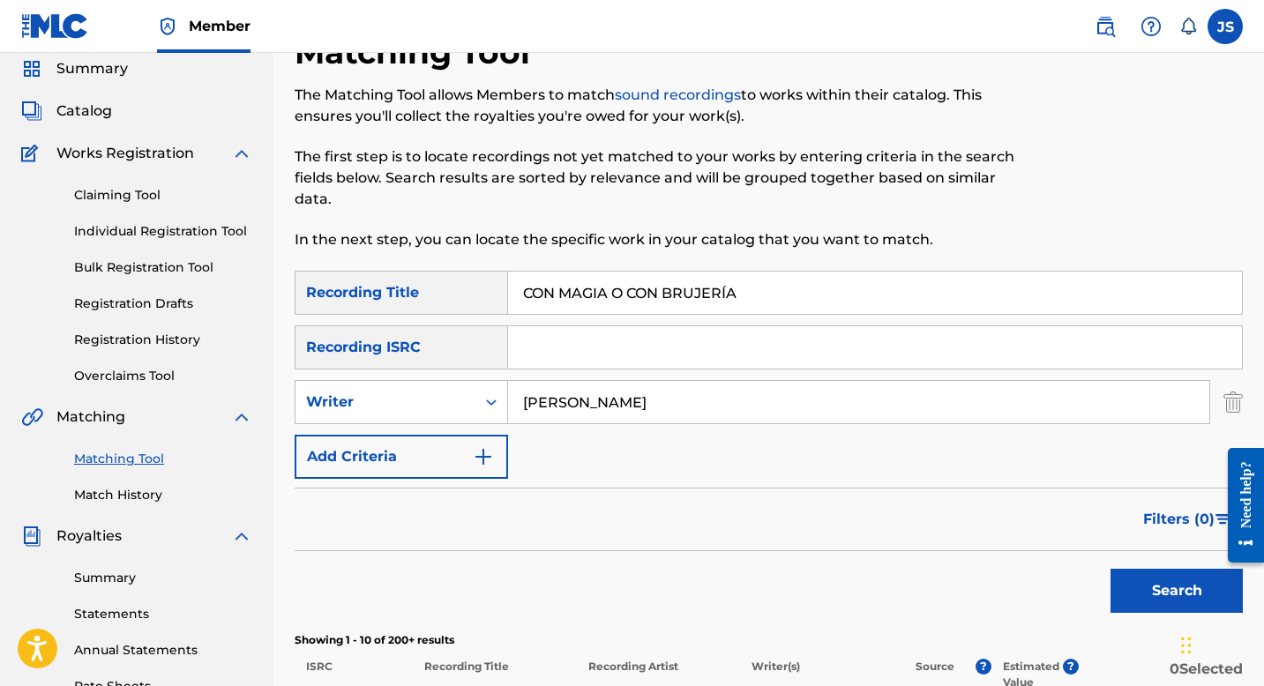
click at [1135, 586] on button "Search" at bounding box center [1177, 591] width 132 height 44
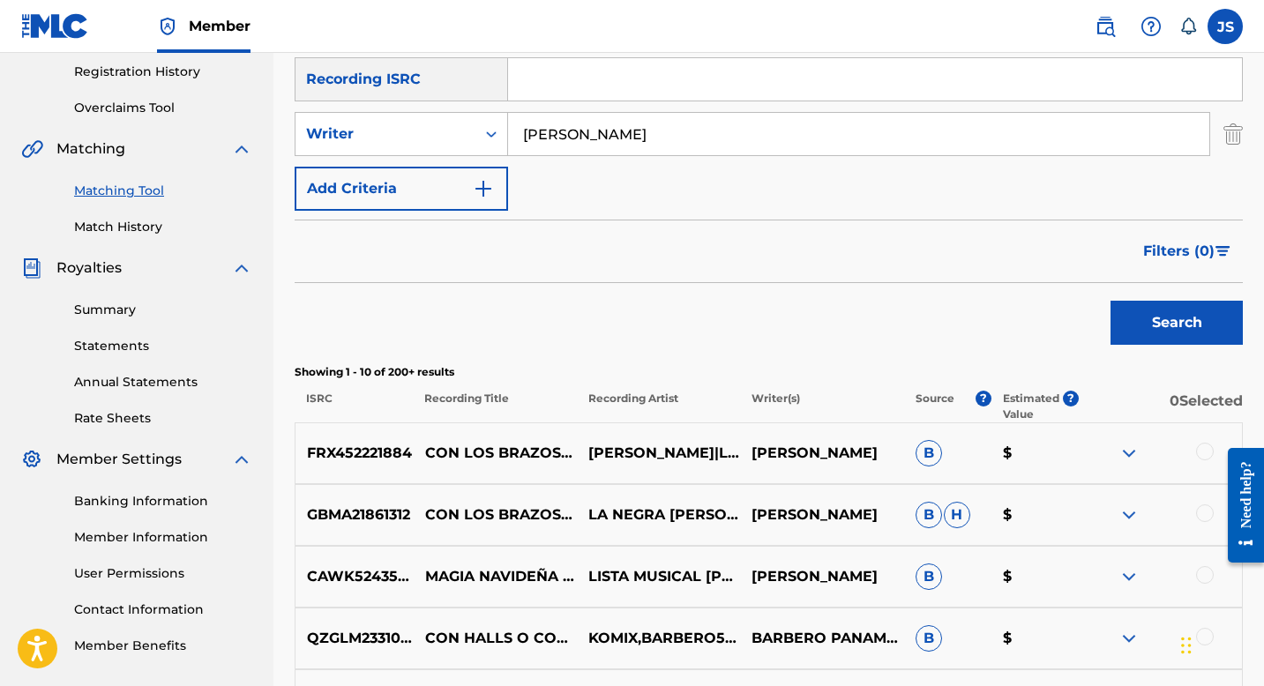
scroll to position [193, 0]
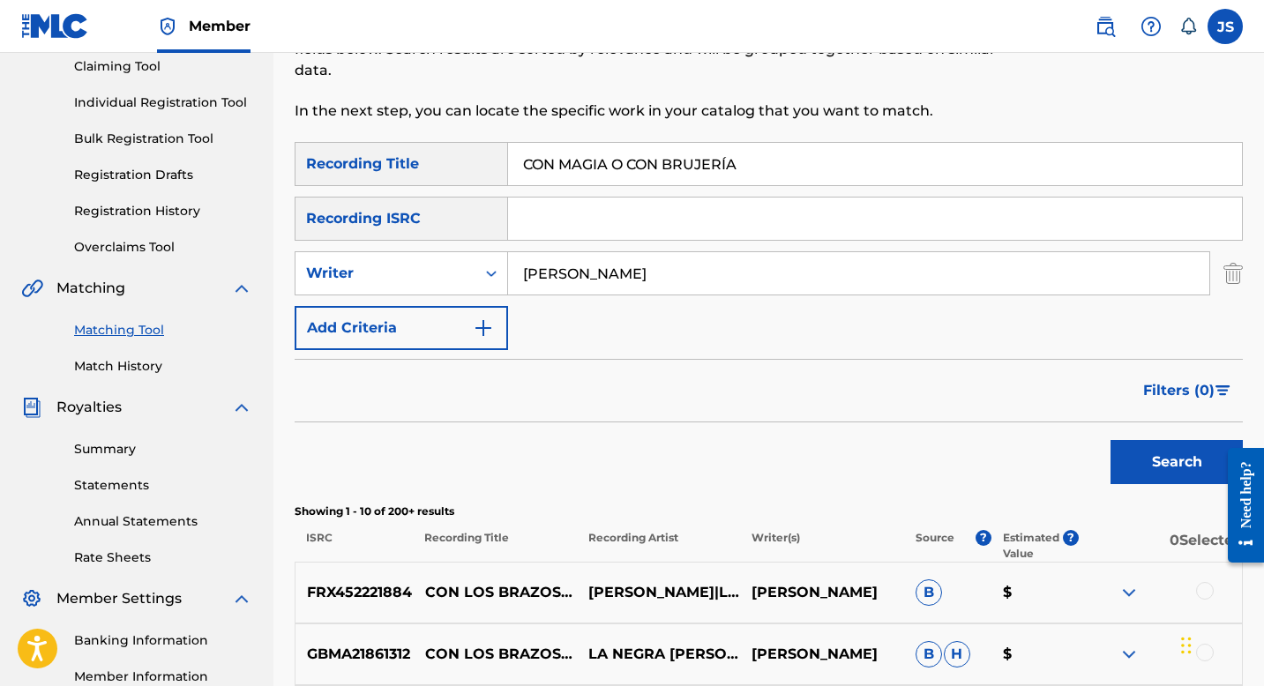
click at [612, 171] on input "CON MAGIA O CON BRUJERÍA" at bounding box center [875, 164] width 734 height 42
click at [1135, 446] on button "Search" at bounding box center [1177, 462] width 132 height 44
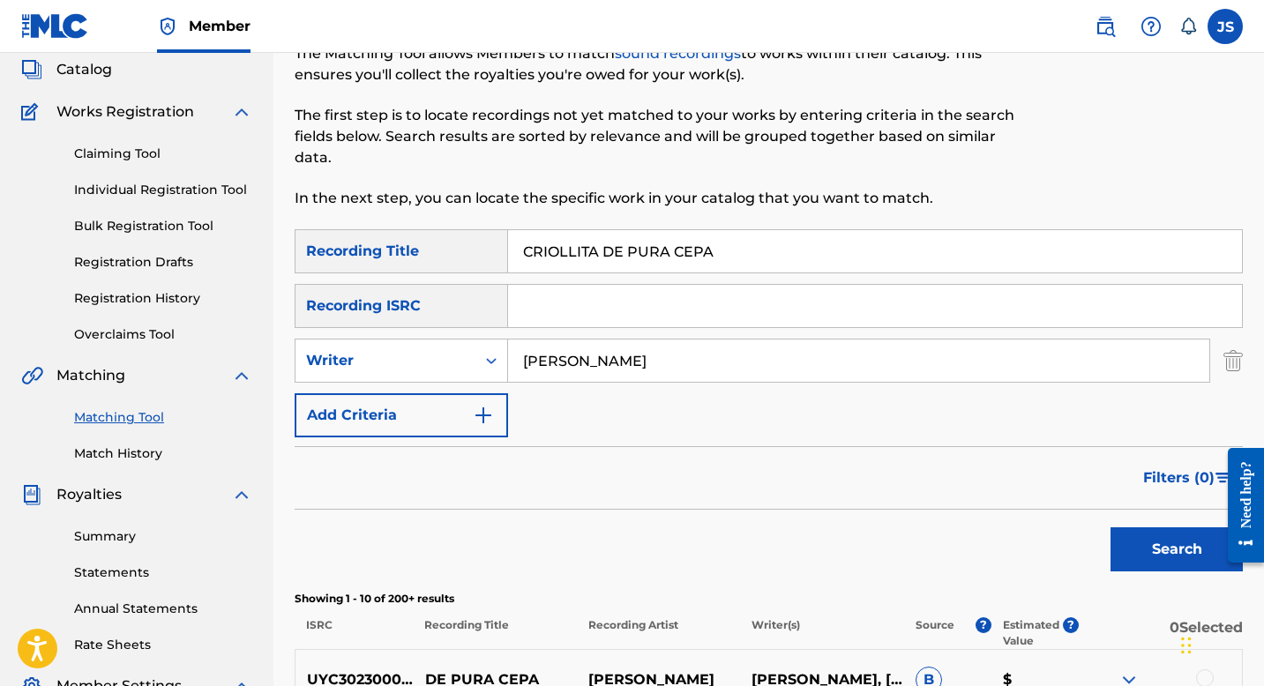
scroll to position [0, 0]
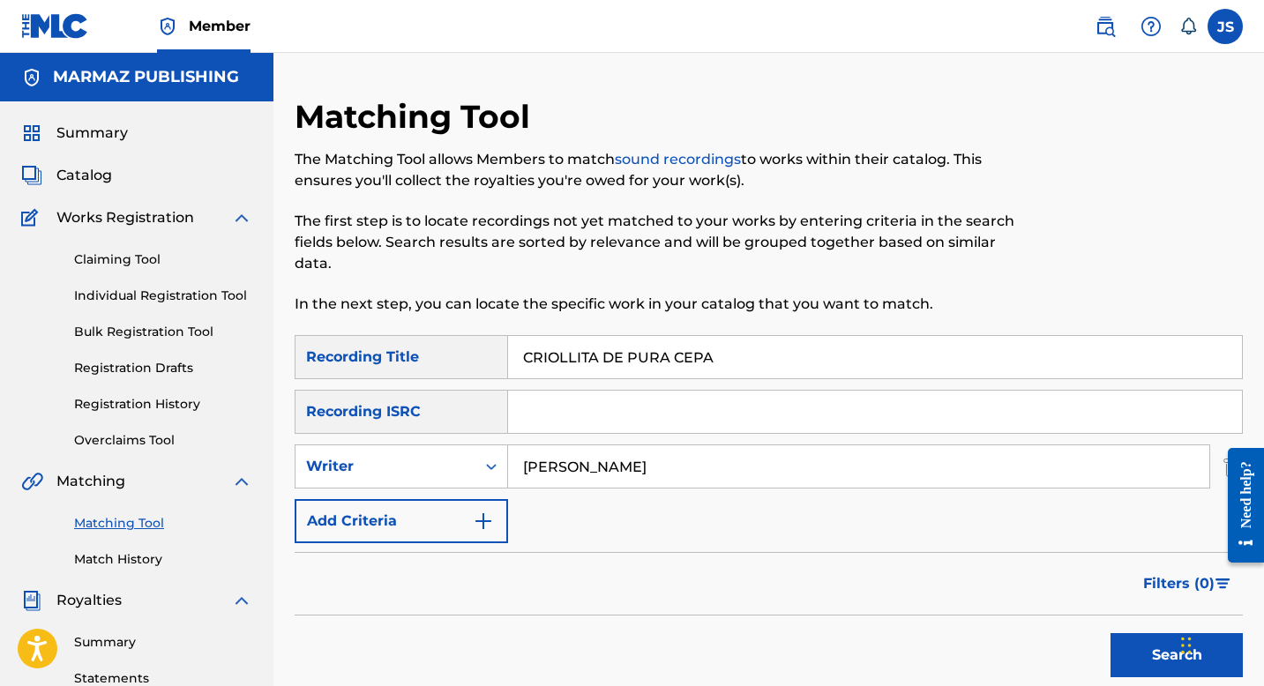
click at [578, 360] on input "CRIOLLITA DE PURA CEPA" at bounding box center [875, 357] width 734 height 42
click at [578, 359] on input "CRIOLLITA DE PURA CEPA" at bounding box center [875, 357] width 734 height 42
click at [581, 362] on input "CRIOLLITA DE PURA CEPA" at bounding box center [875, 357] width 734 height 42
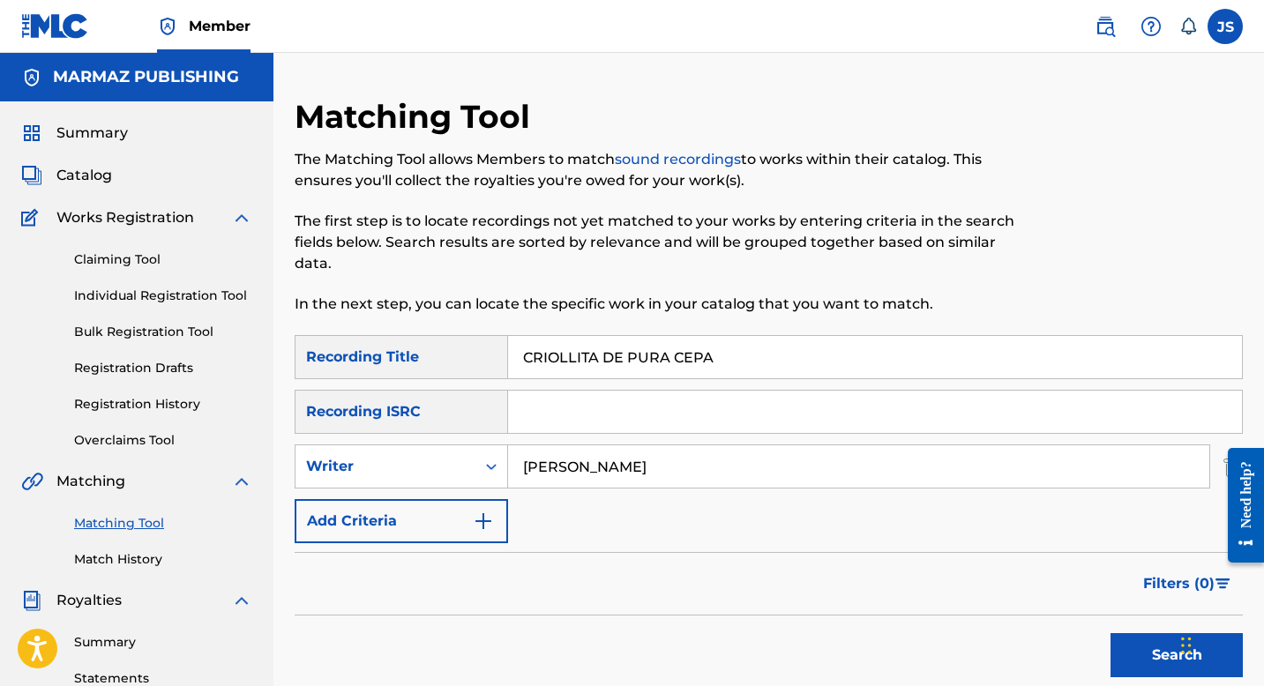
click at [581, 362] on input "CRIOLLITA DE PURA CEPA" at bounding box center [875, 357] width 734 height 42
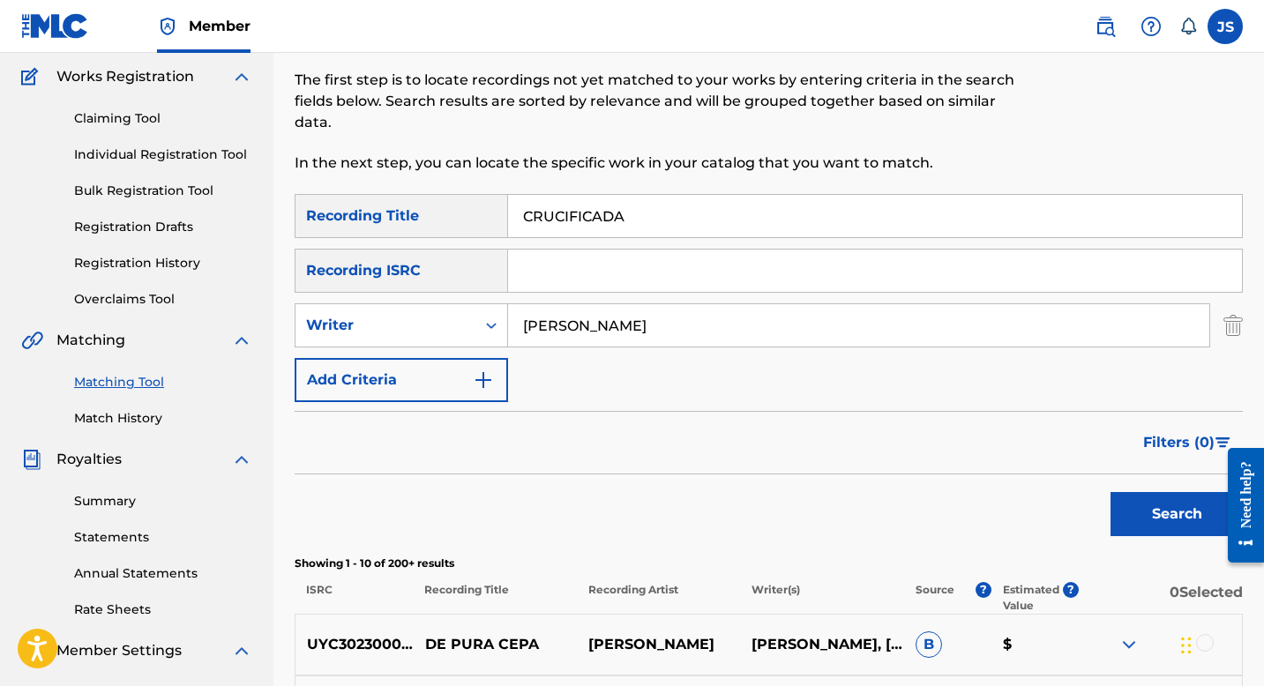
scroll to position [176, 0]
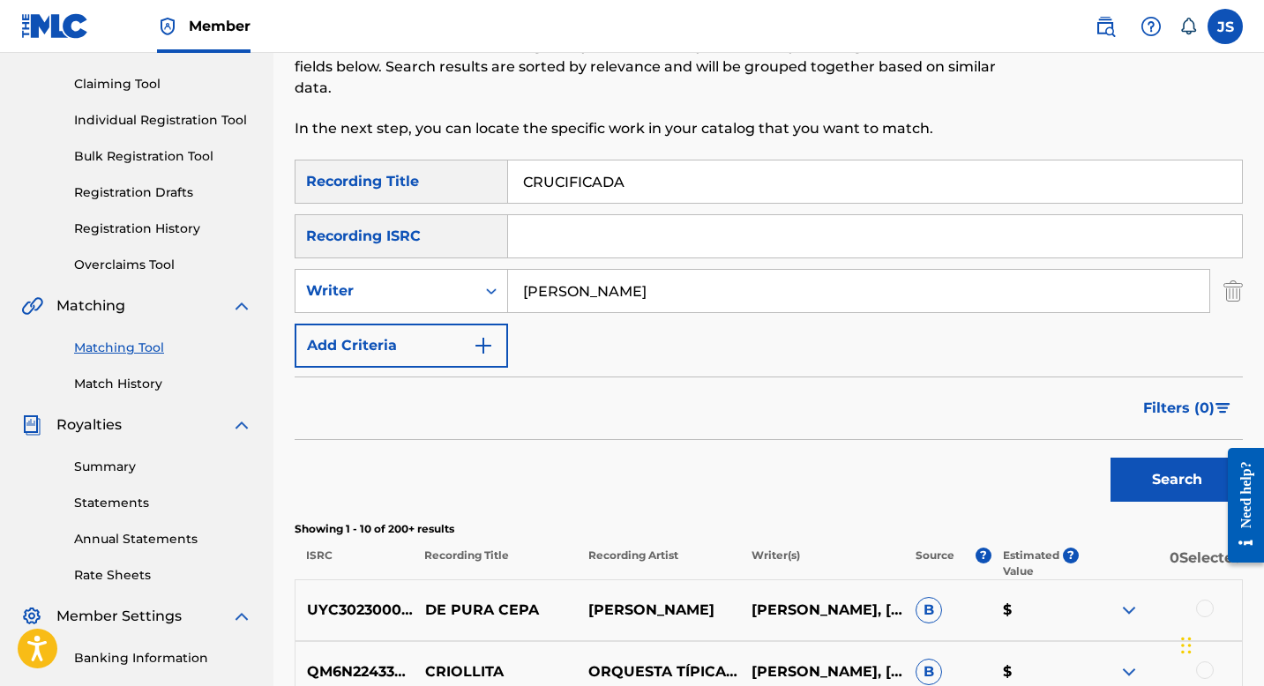
click at [1155, 459] on button "Search" at bounding box center [1177, 480] width 132 height 44
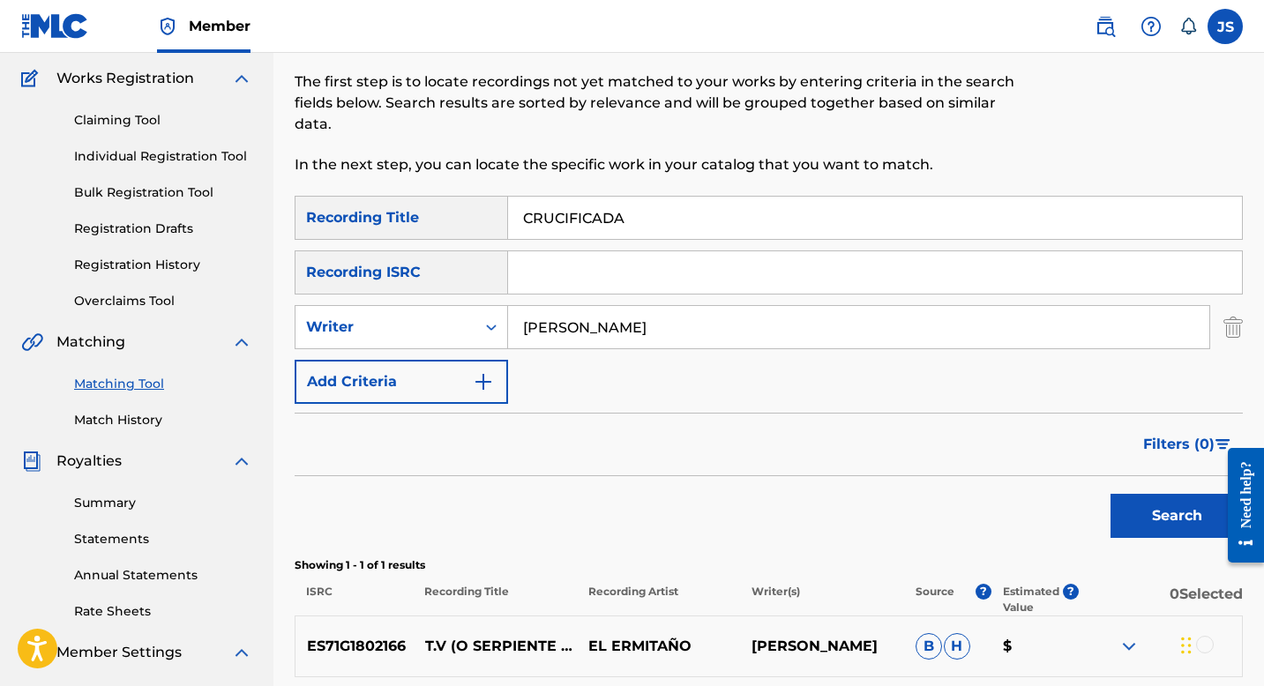
scroll to position [138, 0]
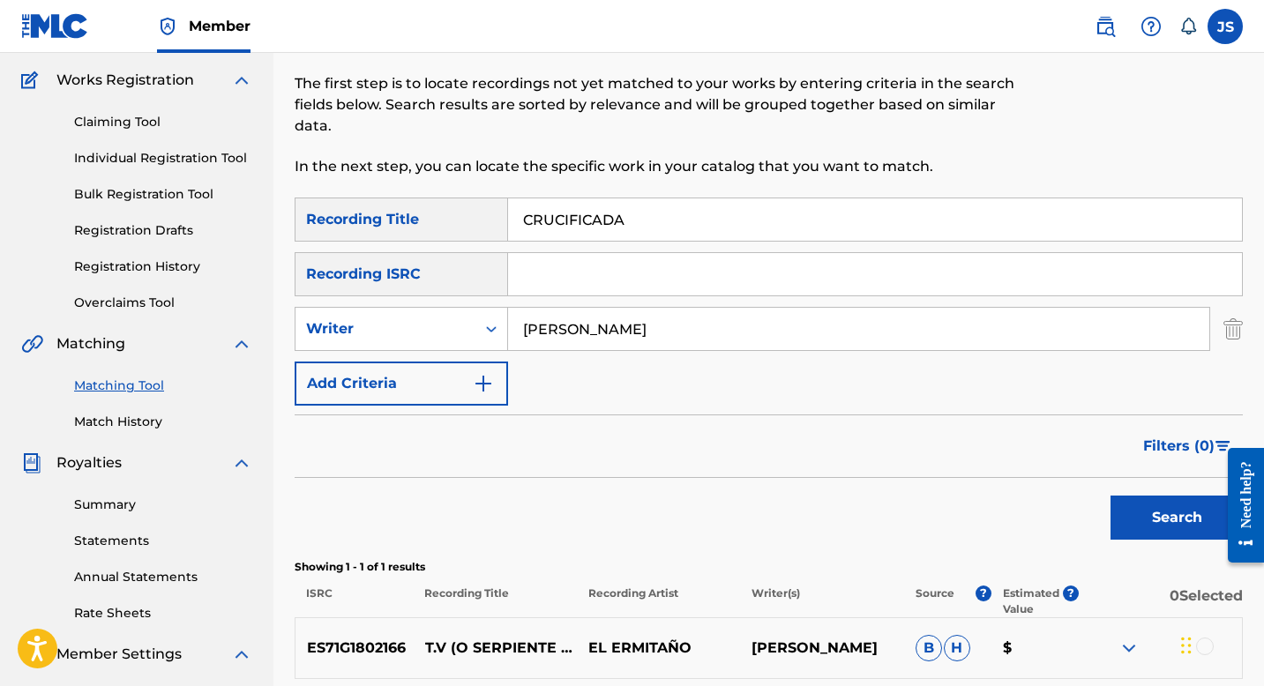
click at [568, 237] on input "CRUCIFICADA" at bounding box center [875, 220] width 734 height 42
click at [568, 235] on input "CRUCIFICADA" at bounding box center [875, 220] width 734 height 42
click at [567, 235] on input "CRUCIFICADA" at bounding box center [875, 220] width 734 height 42
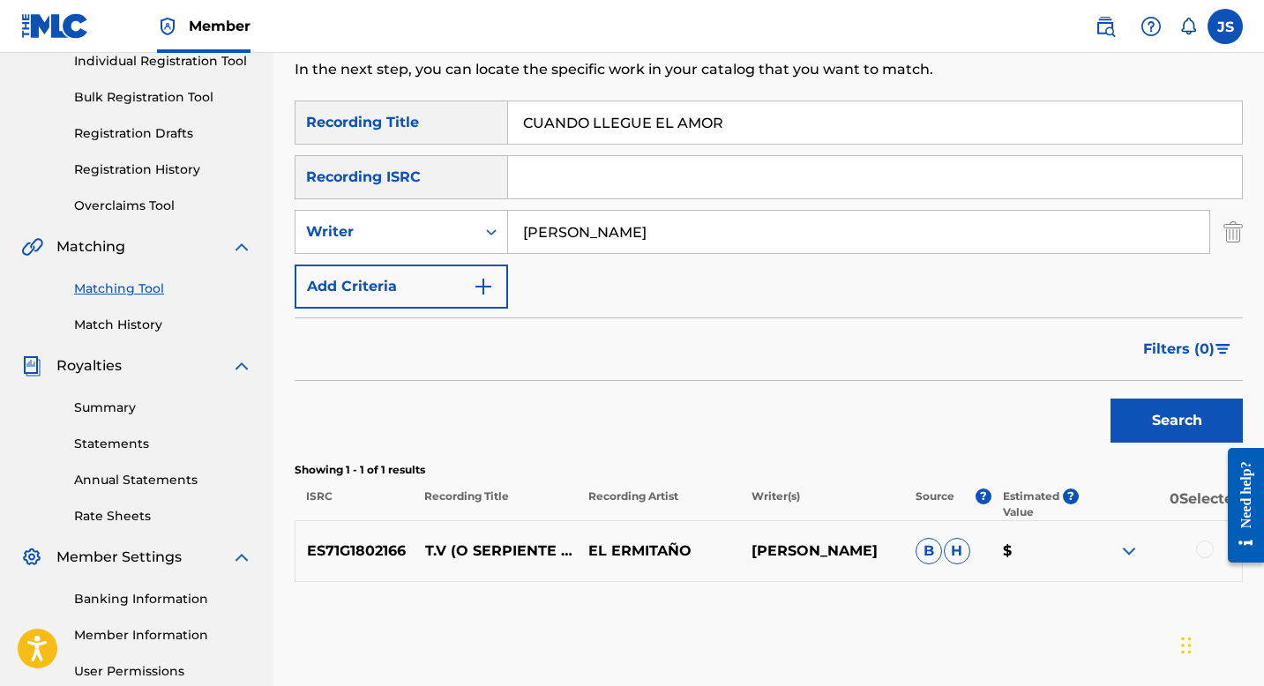
scroll to position [249, 0]
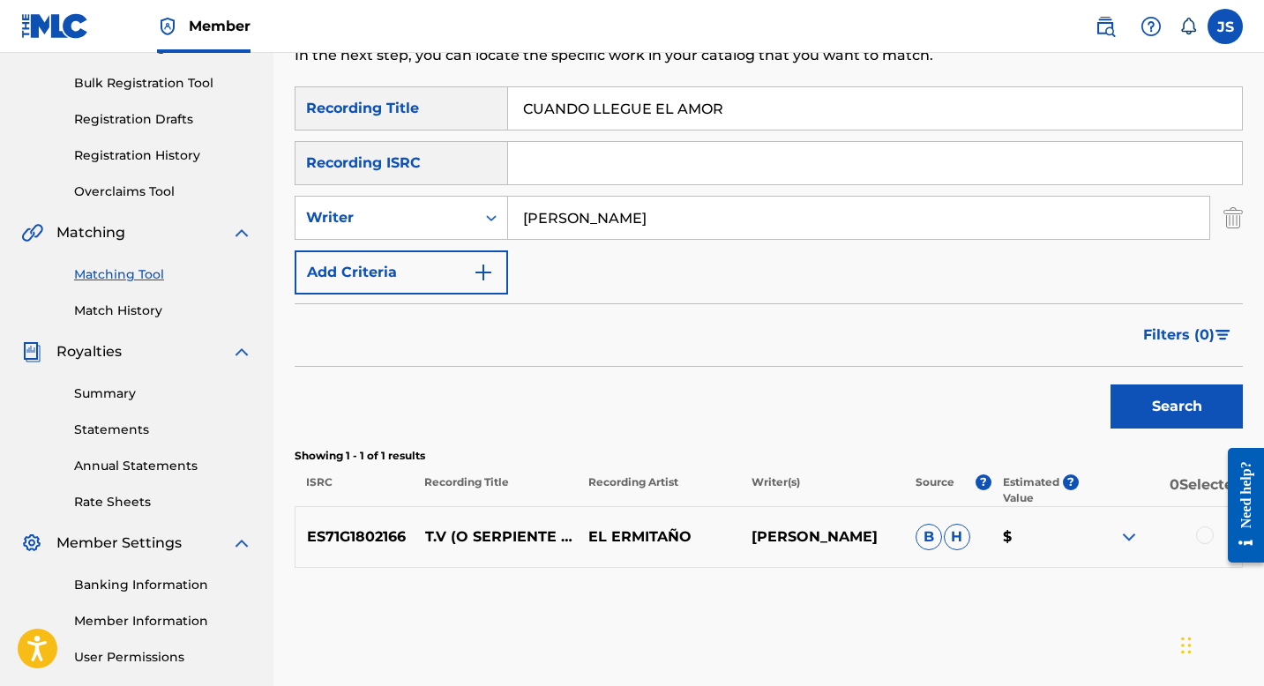
click at [1153, 411] on button "Search" at bounding box center [1177, 407] width 132 height 44
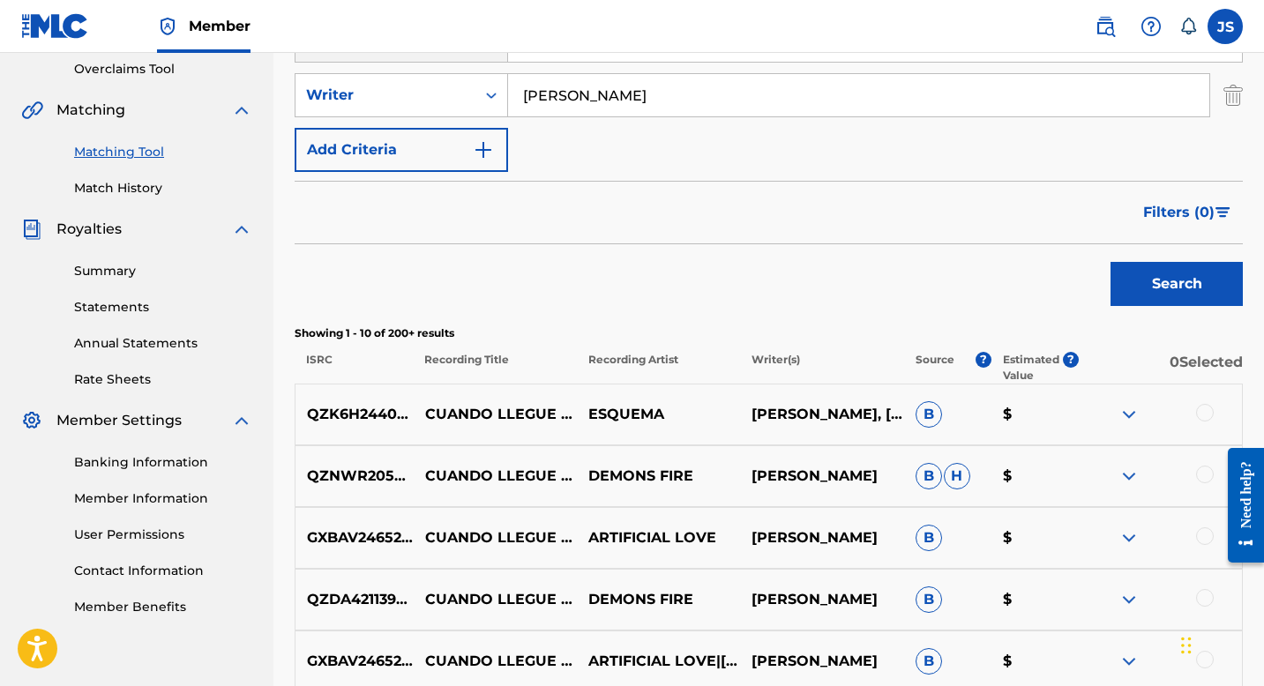
scroll to position [289, 0]
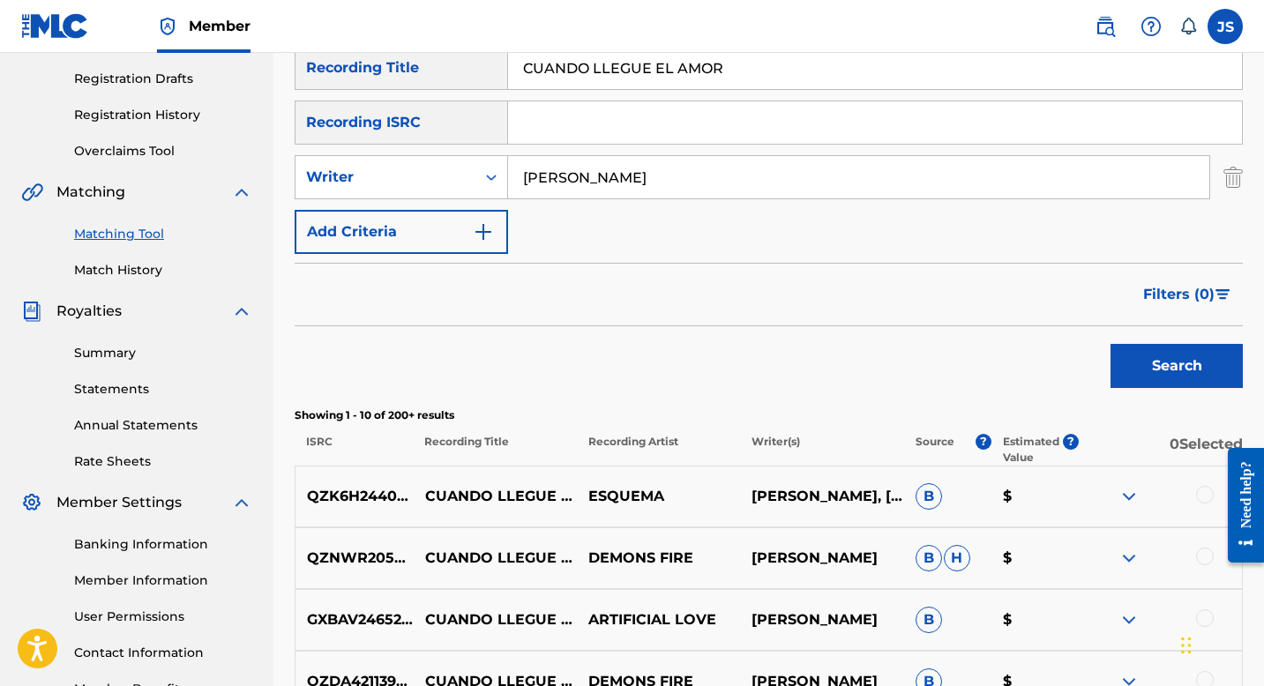
click at [597, 68] on input "CUANDO LLEGUE EL AMOR" at bounding box center [875, 68] width 734 height 42
click at [1147, 360] on button "Search" at bounding box center [1177, 366] width 132 height 44
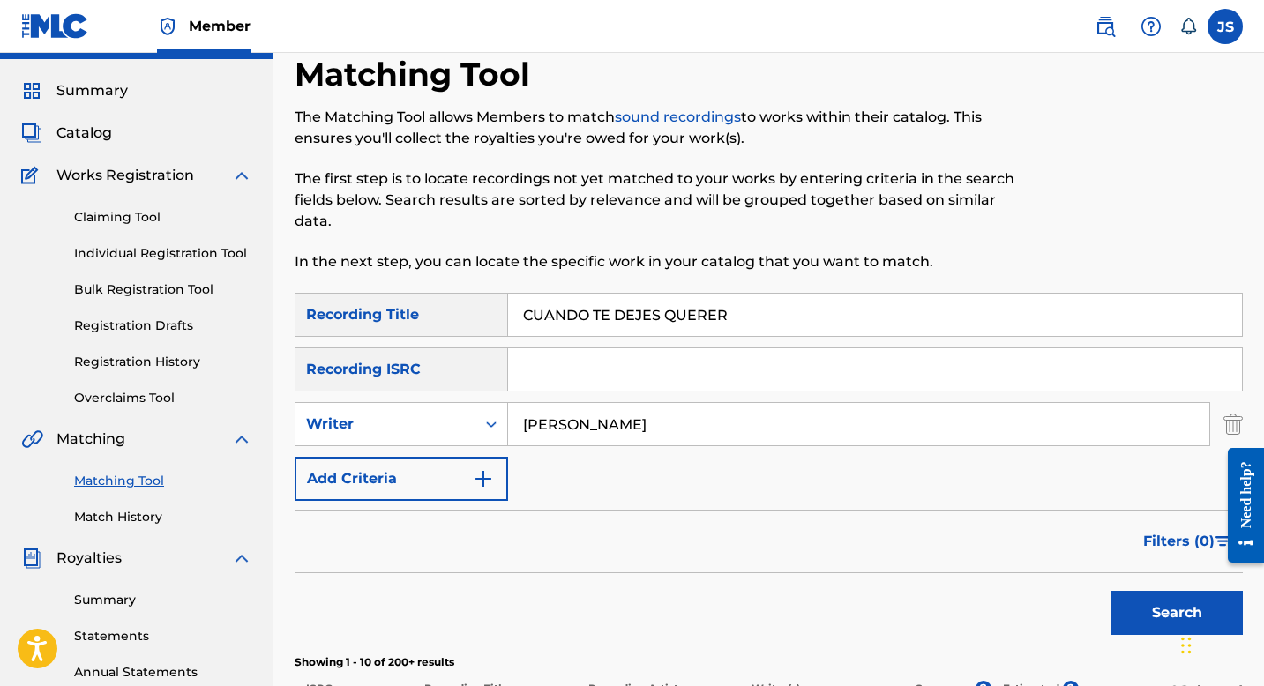
scroll to position [0, 0]
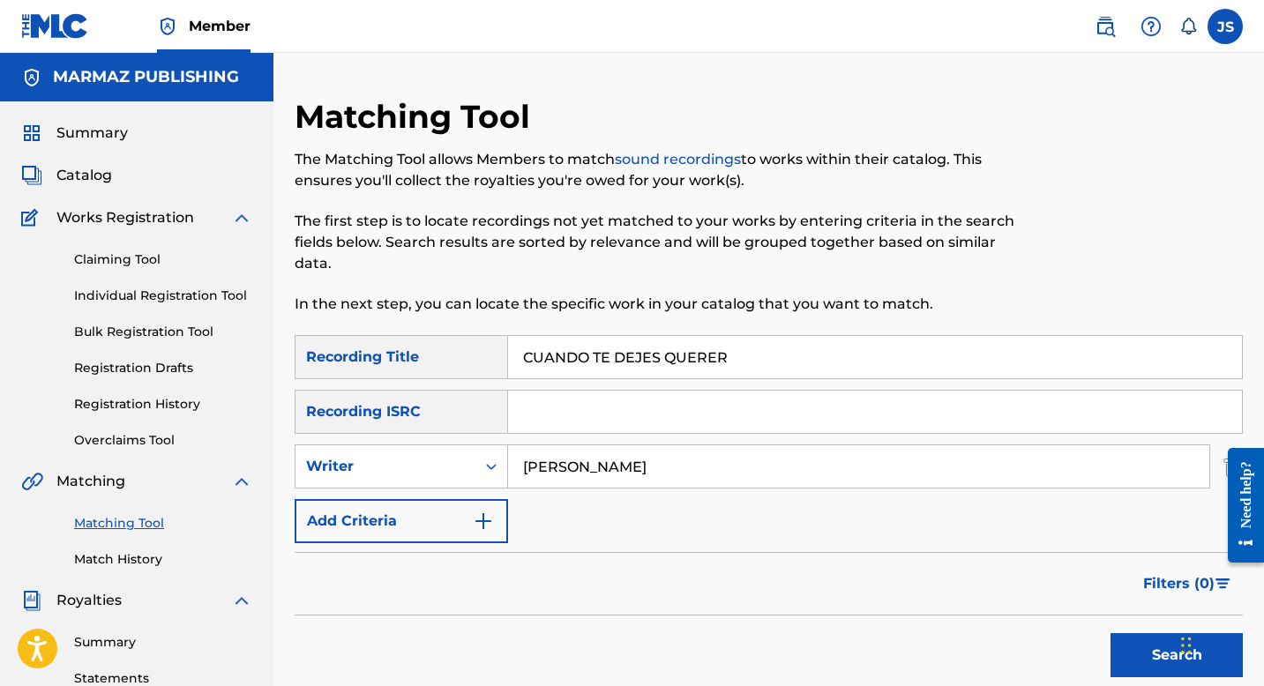
click at [558, 349] on input "CUANDO TE DEJES QUERER" at bounding box center [875, 357] width 734 height 42
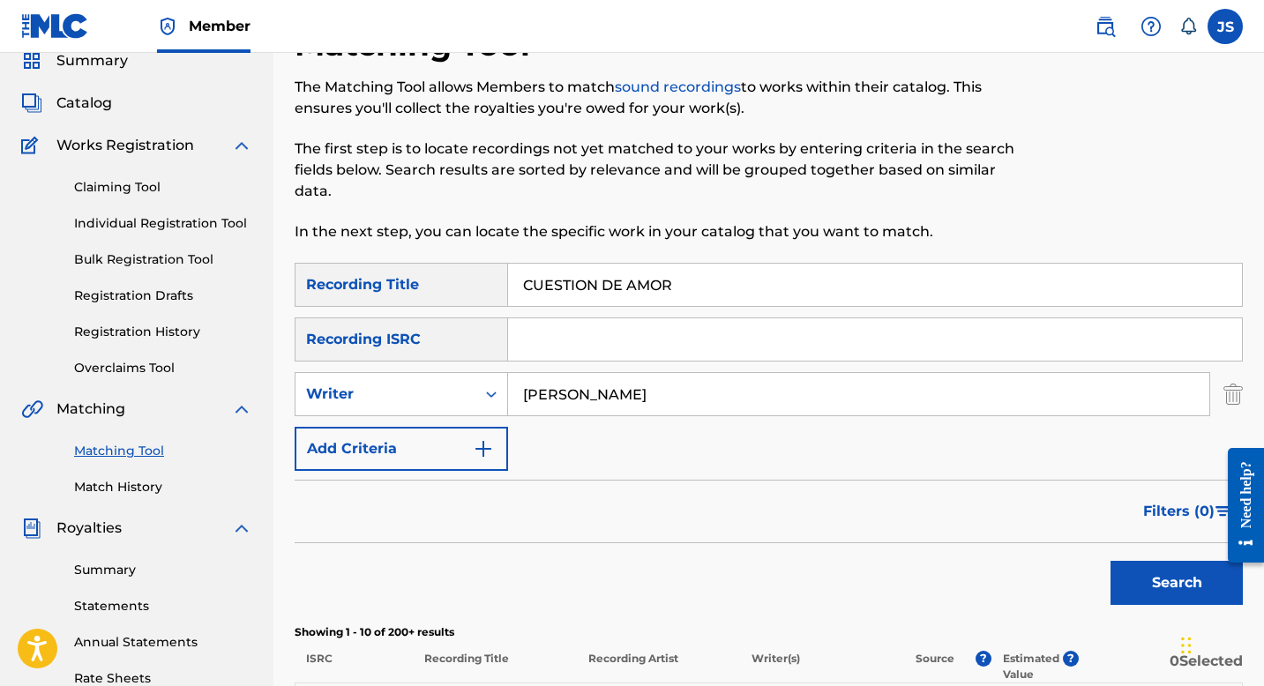
scroll to position [91, 0]
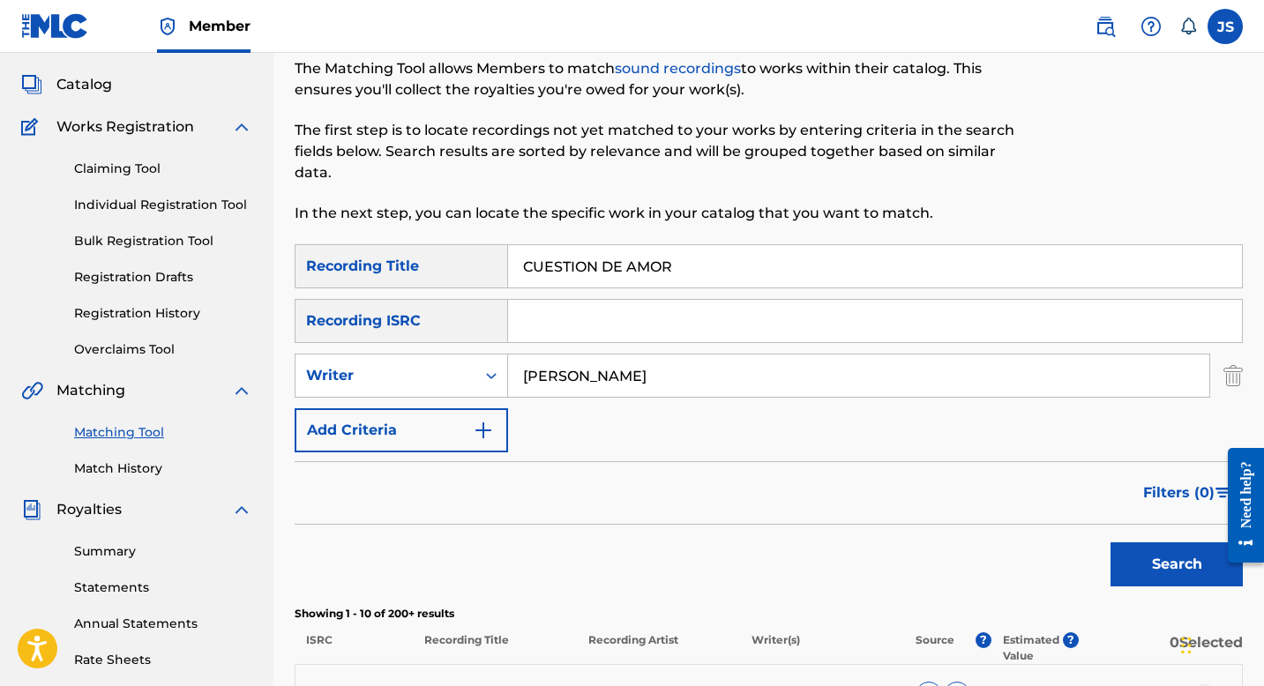
click at [1151, 575] on button "Search" at bounding box center [1177, 565] width 132 height 44
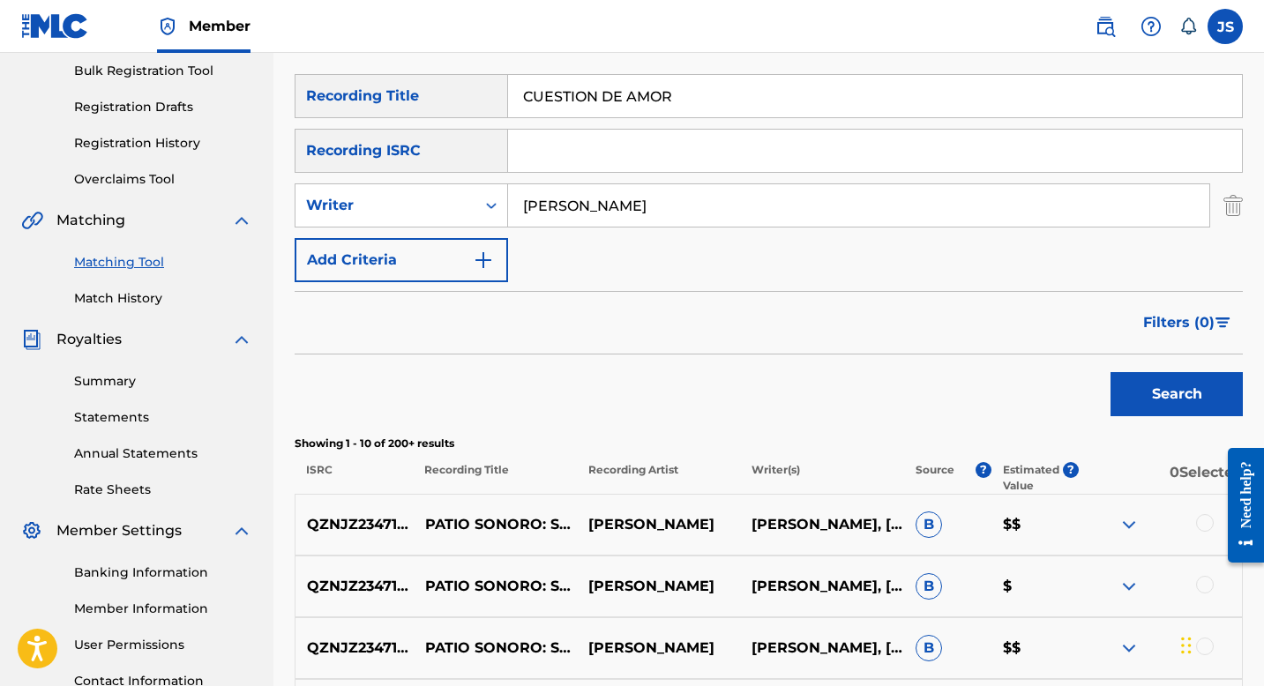
scroll to position [264, 0]
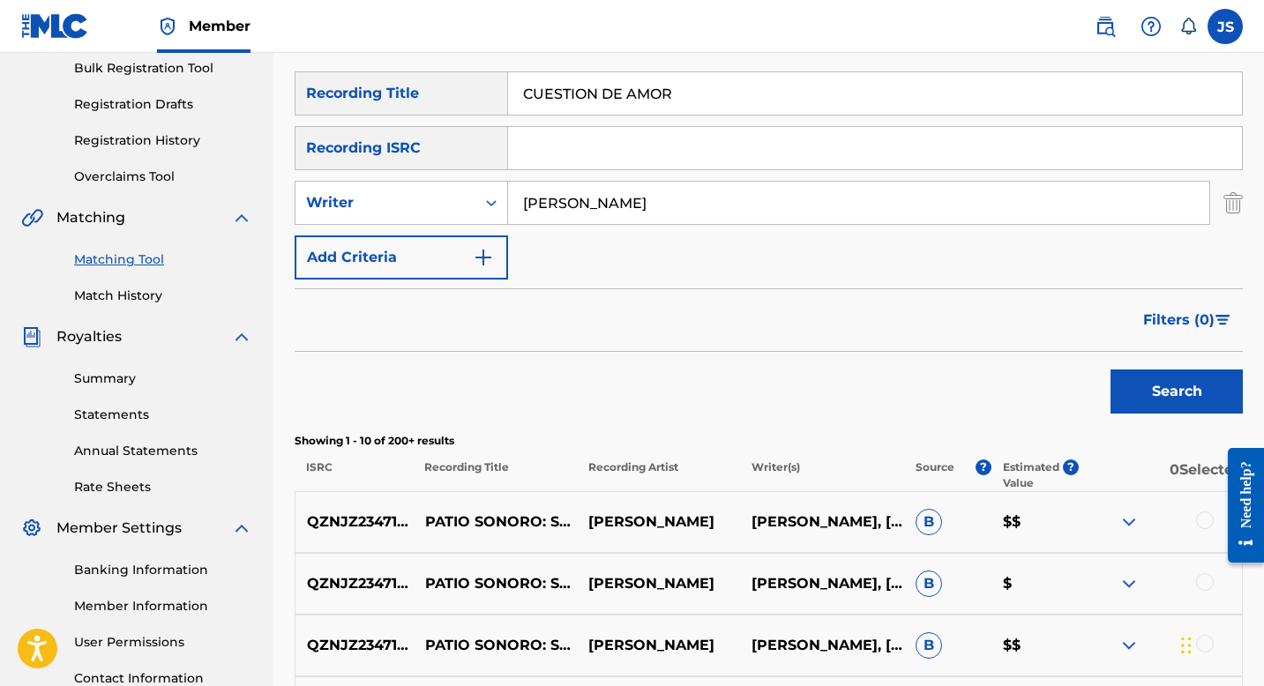
click at [693, 284] on form "SearchWithCriteria7c33b862-e9c0-48e2-a736-aa136841991e Recording Title CUESTION…" at bounding box center [769, 246] width 948 height 351
click at [1121, 378] on button "Search" at bounding box center [1177, 392] width 132 height 44
click at [630, 90] on input "CUESTION DE AMOR" at bounding box center [875, 93] width 734 height 42
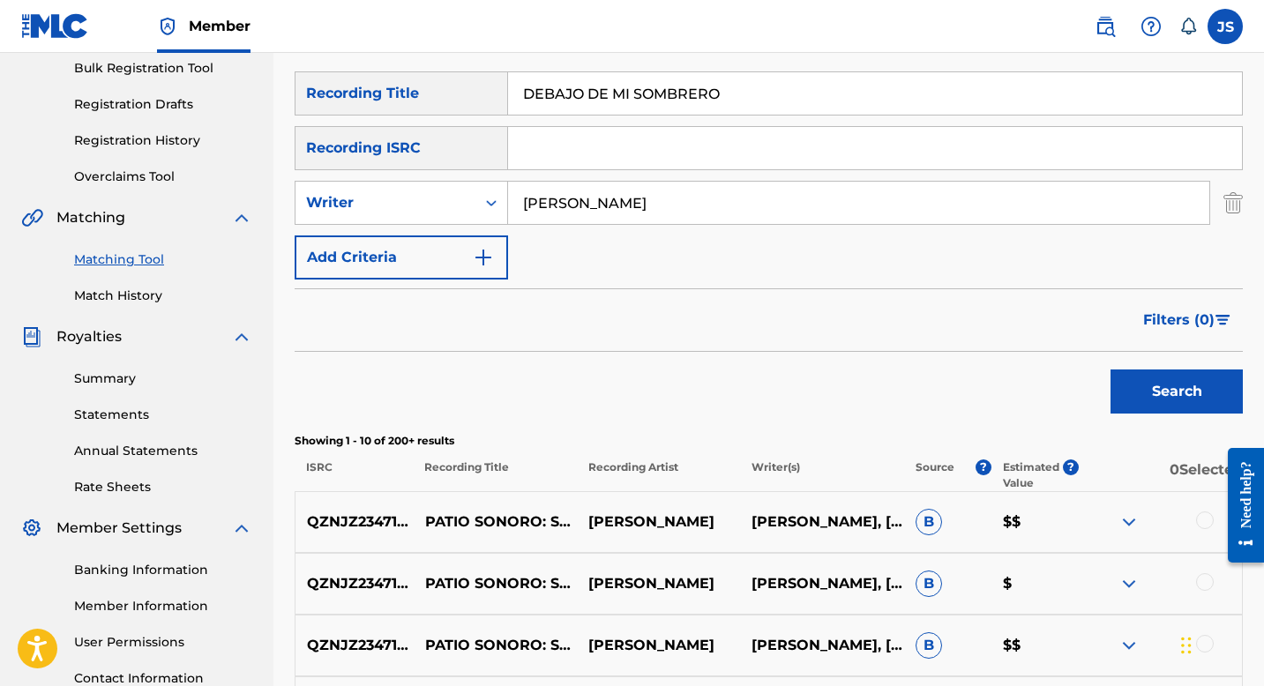
click at [1144, 386] on button "Search" at bounding box center [1177, 392] width 132 height 44
click at [633, 82] on input "DEBAJO DE MI SOMBRERO" at bounding box center [875, 93] width 734 height 42
click at [1144, 382] on button "Search" at bounding box center [1177, 392] width 132 height 44
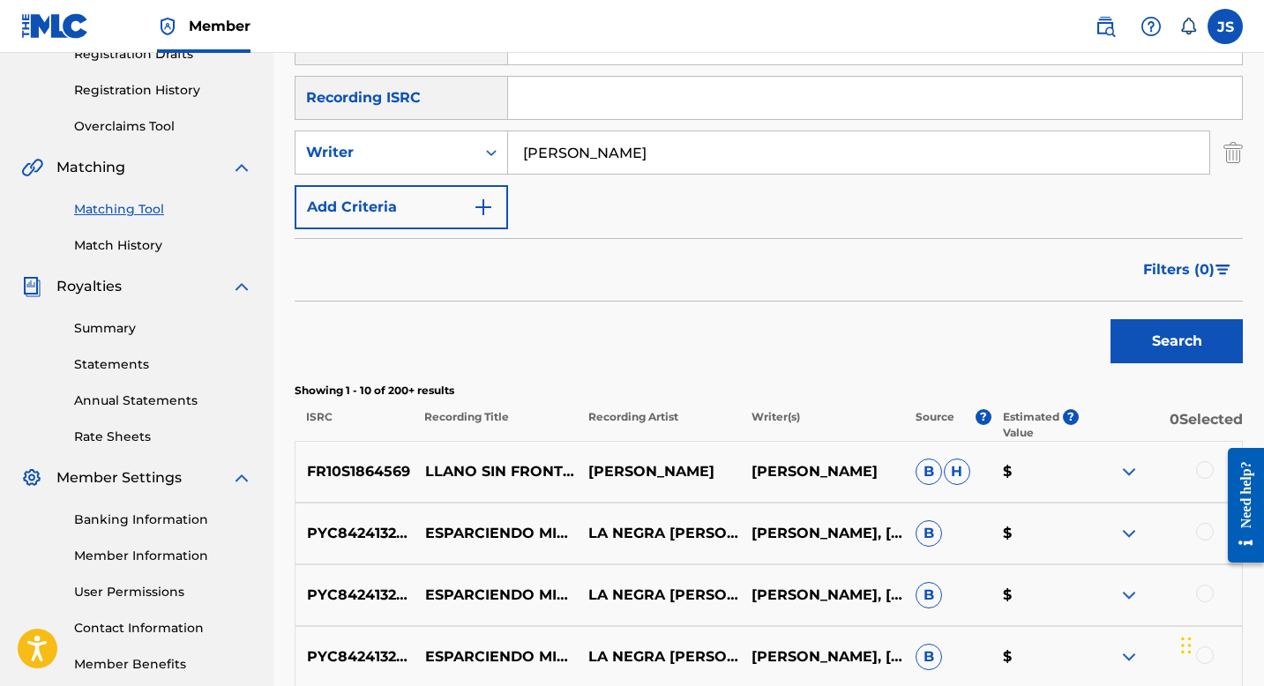
scroll to position [163, 0]
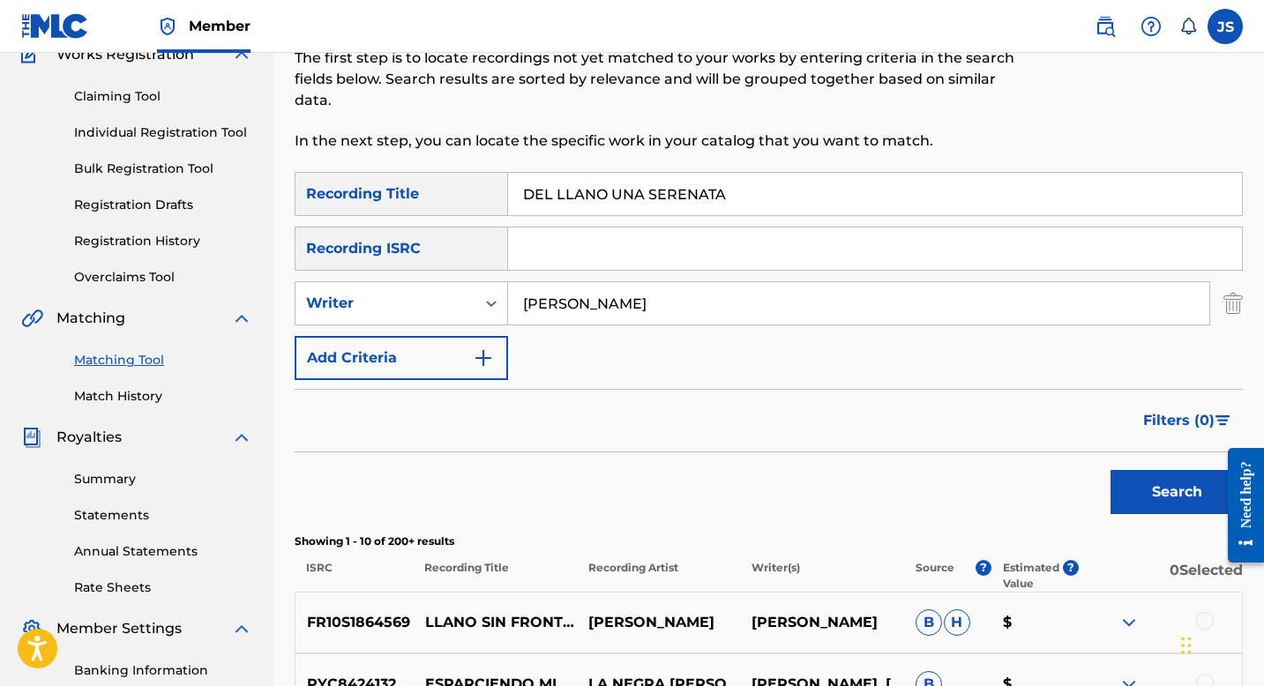
click at [633, 188] on input "DEL LLANO UNA SERENATA" at bounding box center [875, 194] width 734 height 42
click at [1123, 473] on button "Search" at bounding box center [1177, 492] width 132 height 44
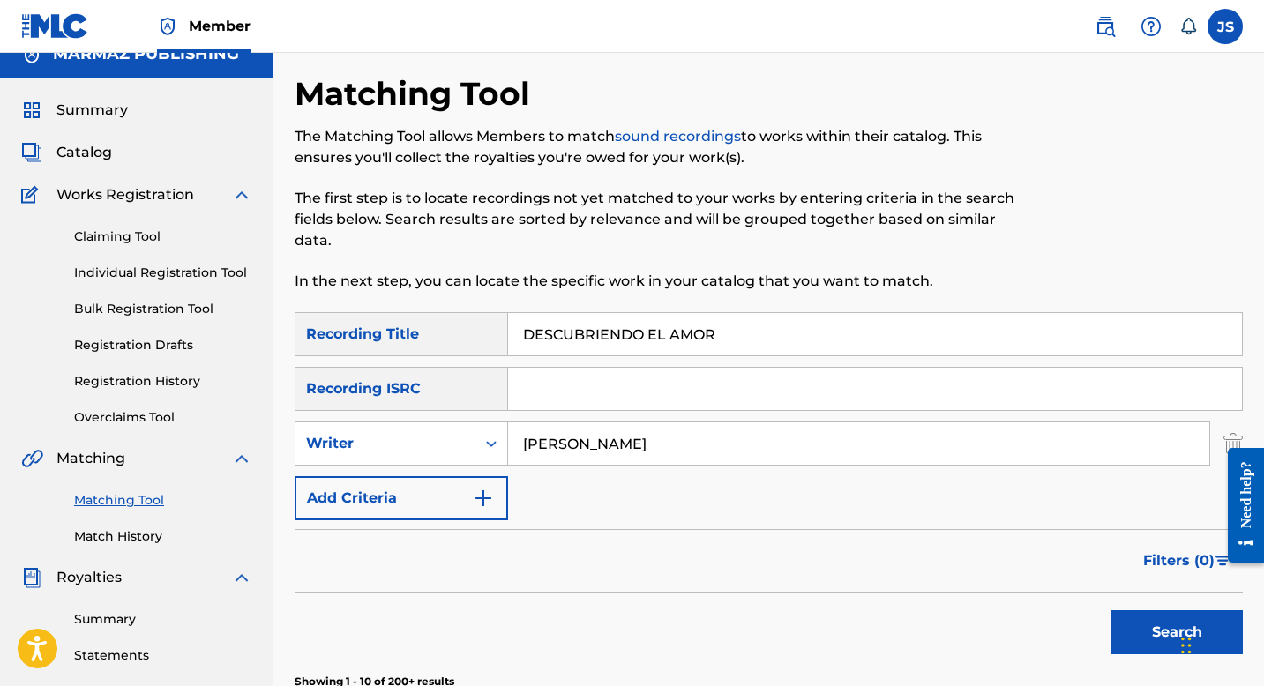
scroll to position [0, 0]
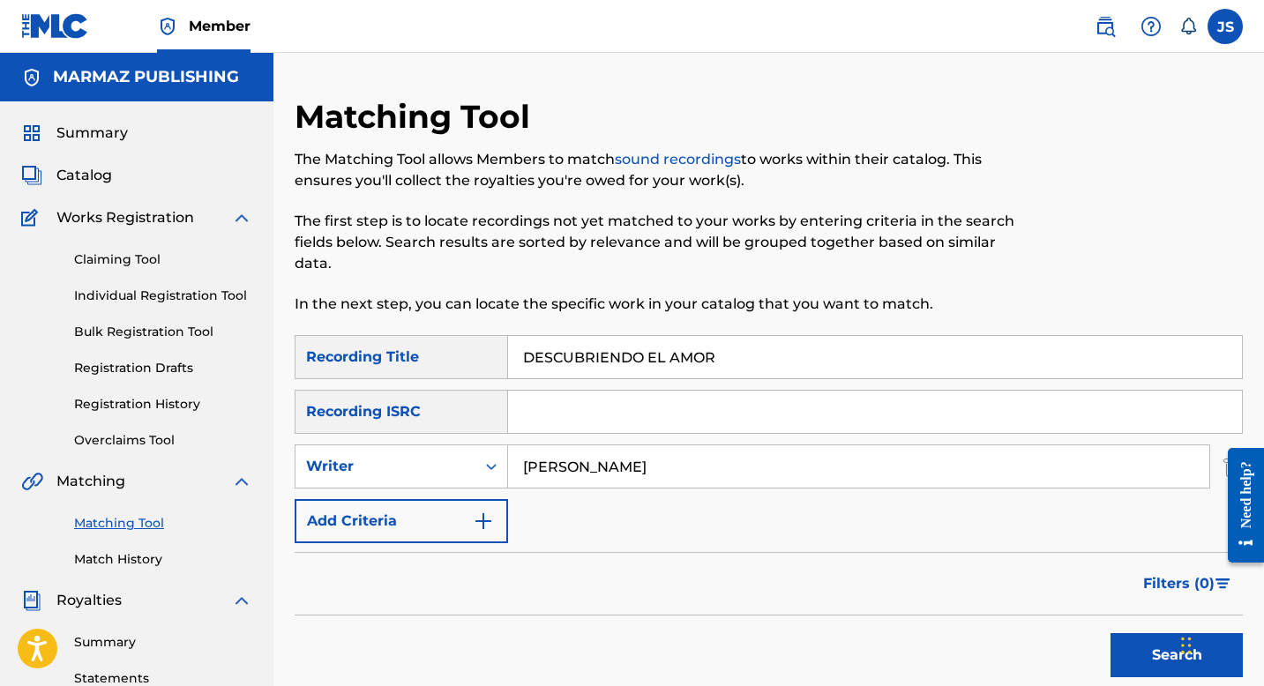
click at [588, 361] on input "DESCUBRIENDO EL AMOR" at bounding box center [875, 357] width 734 height 42
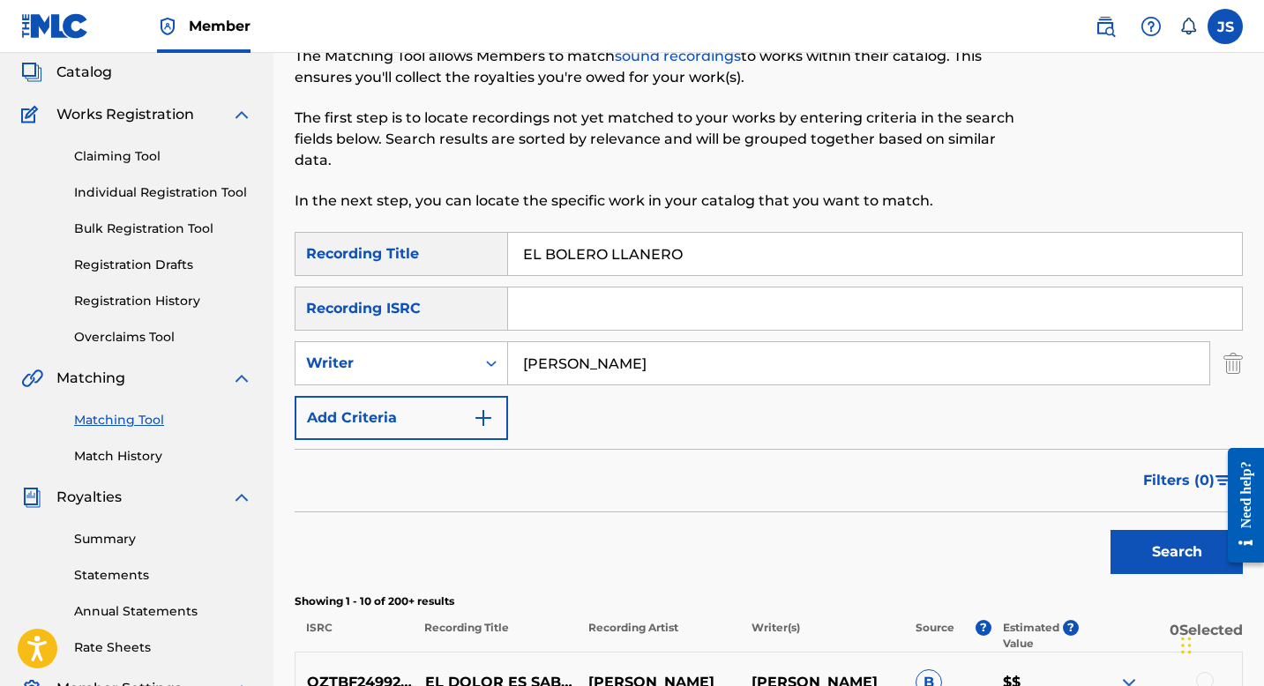
scroll to position [161, 0]
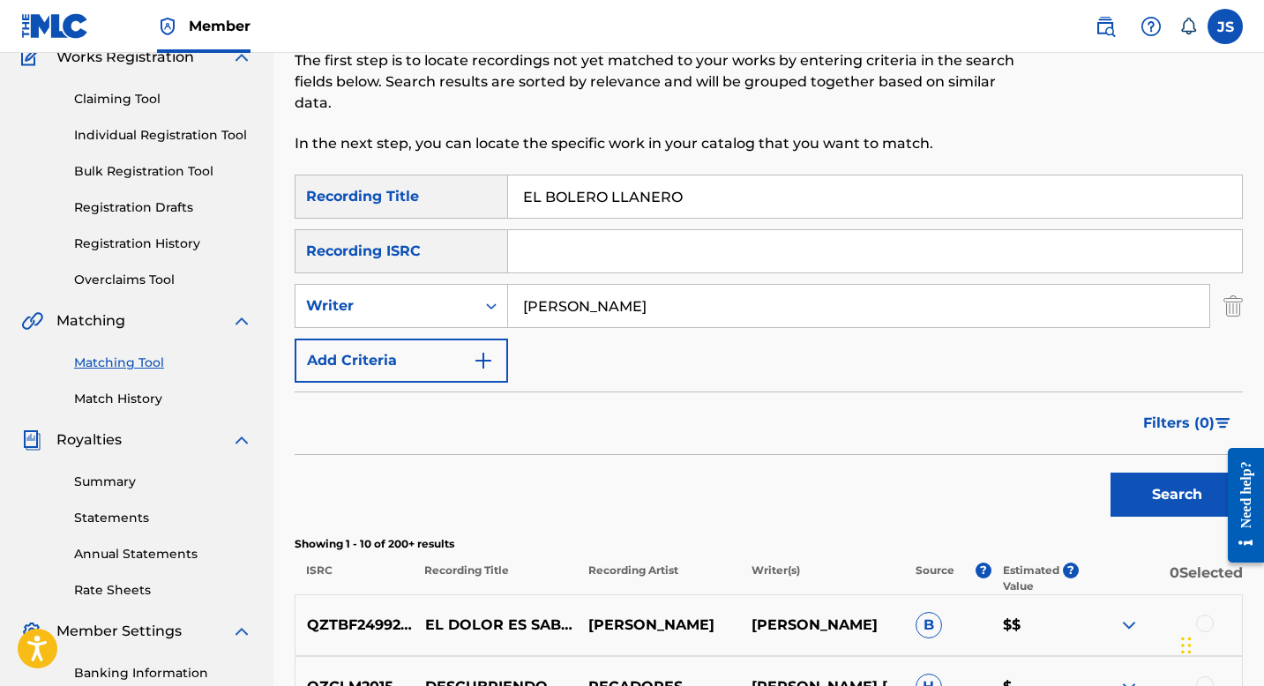
click at [1157, 474] on button "Search" at bounding box center [1177, 495] width 132 height 44
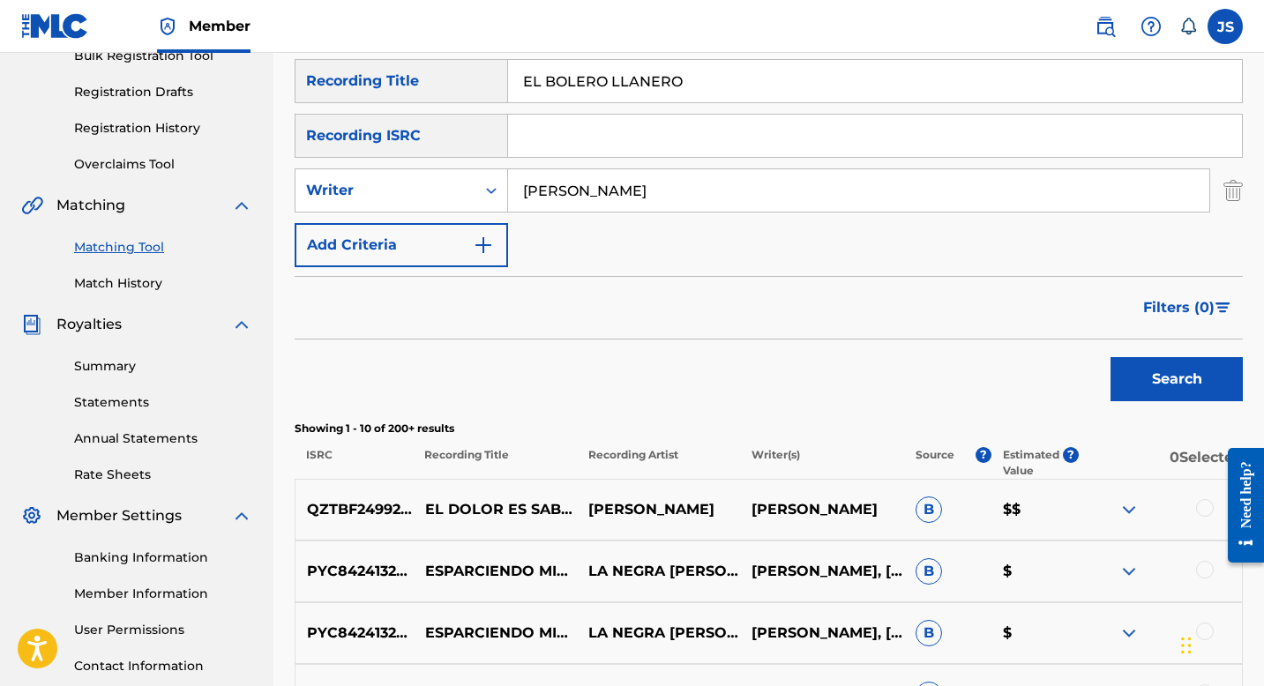
scroll to position [79, 0]
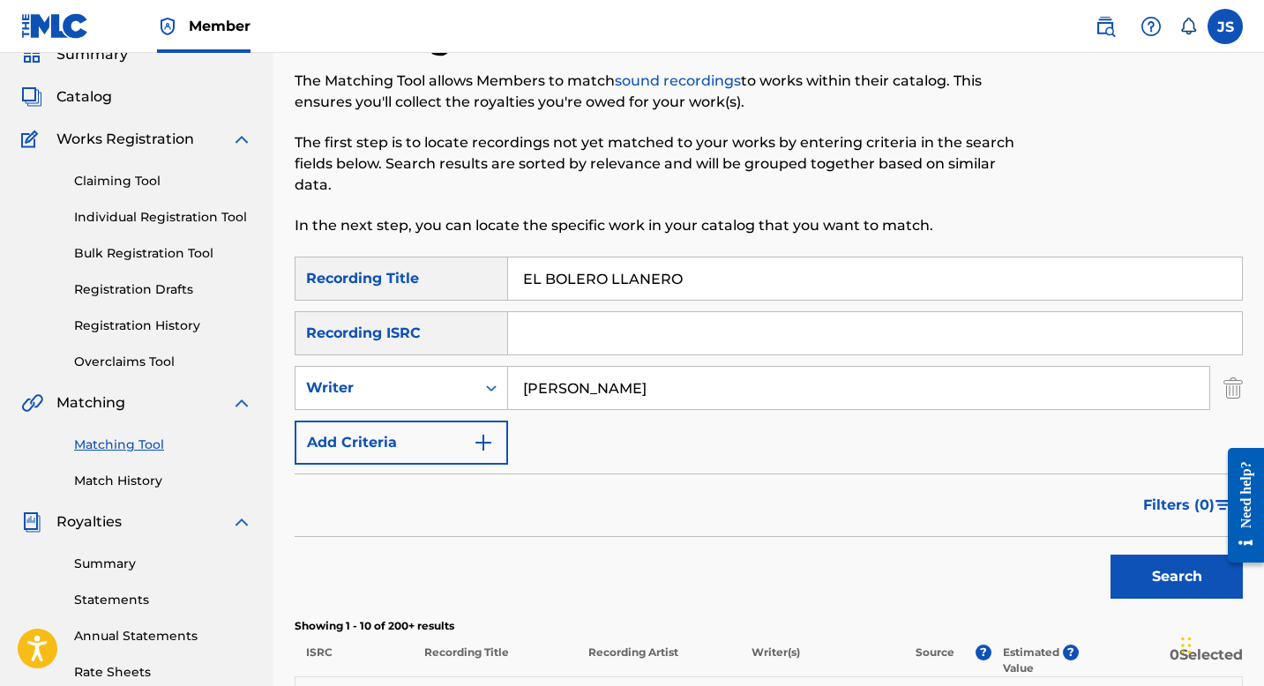
click at [565, 267] on input "EL BOLERO LLANERO" at bounding box center [875, 279] width 734 height 42
click at [1134, 572] on button "Search" at bounding box center [1177, 577] width 132 height 44
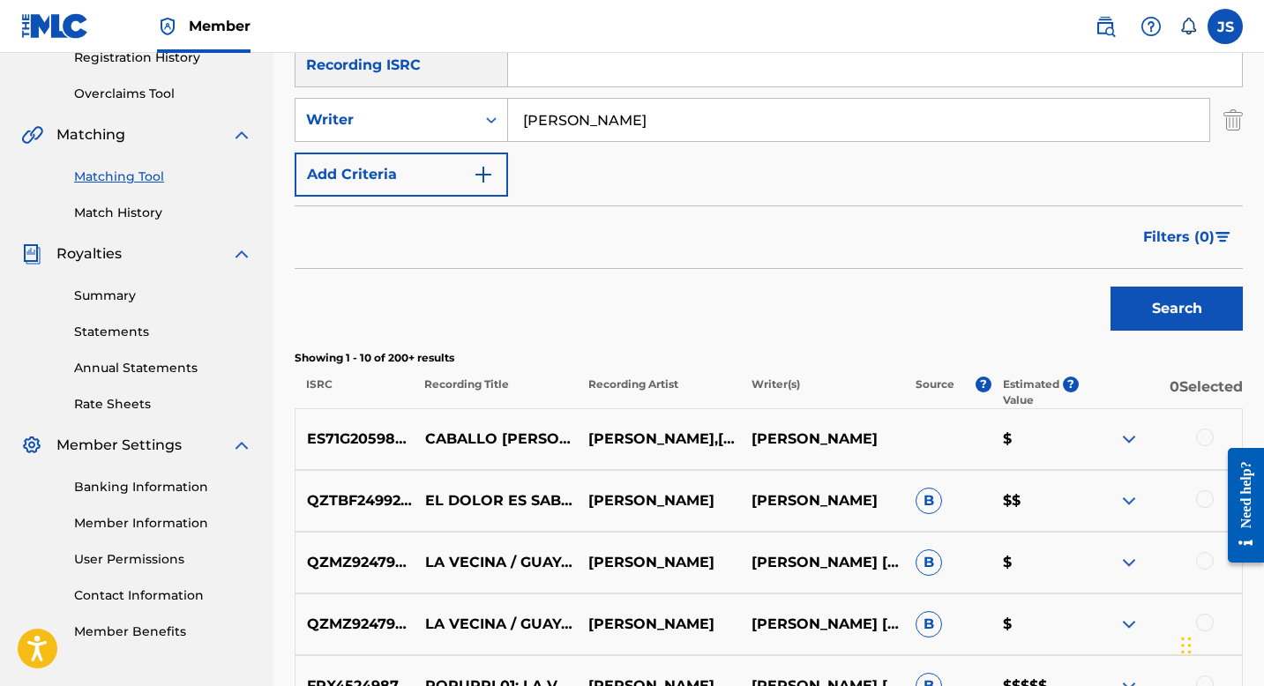
scroll to position [257, 0]
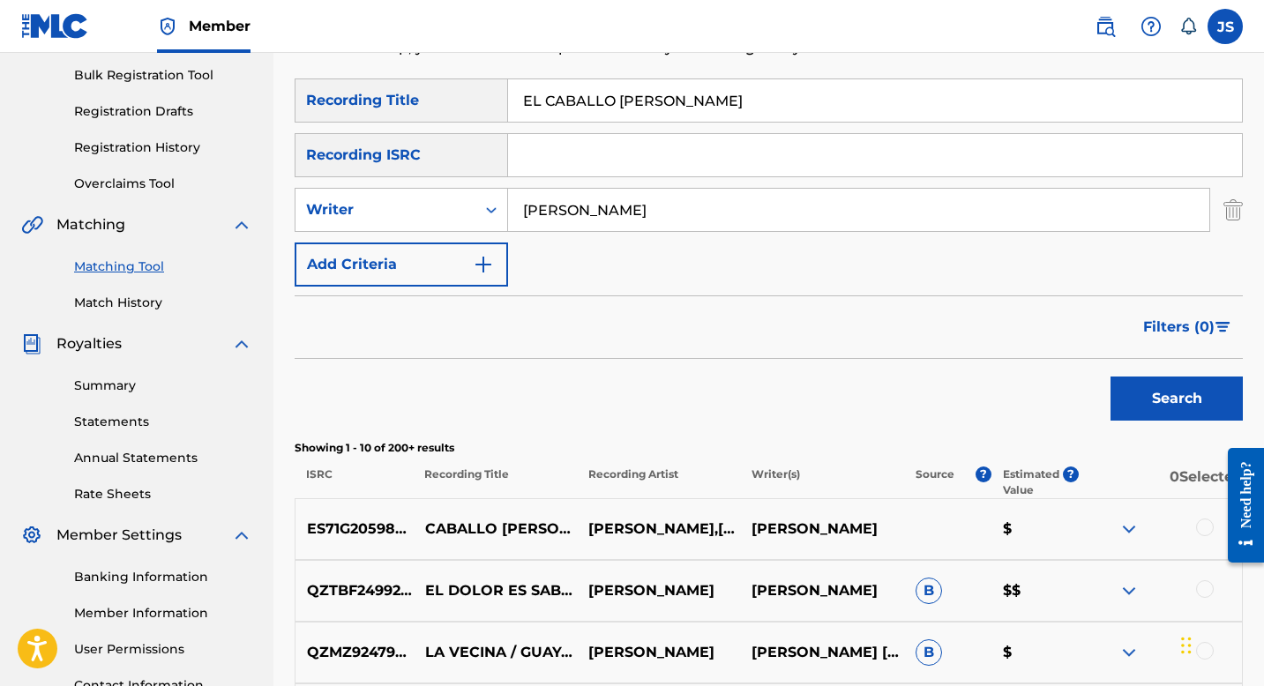
click at [585, 103] on input "EL CABALLO DE TROYA" at bounding box center [875, 100] width 734 height 42
click at [1154, 384] on button "Search" at bounding box center [1177, 399] width 132 height 44
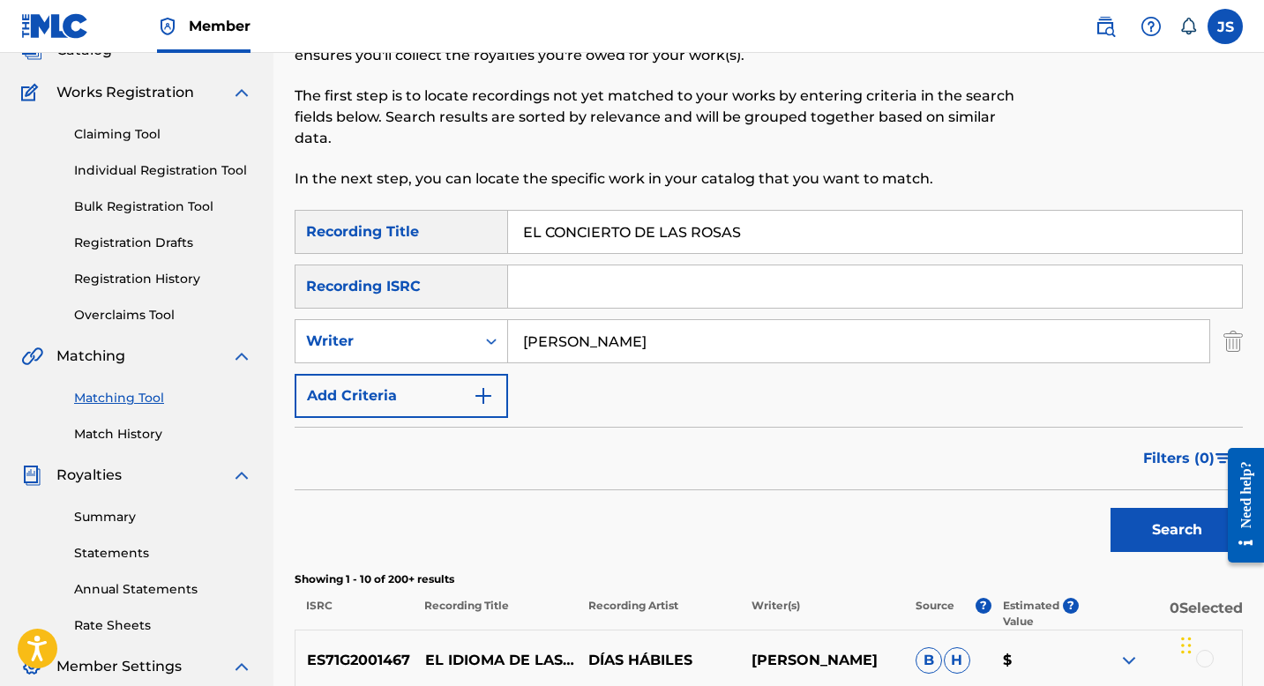
scroll to position [123, 0]
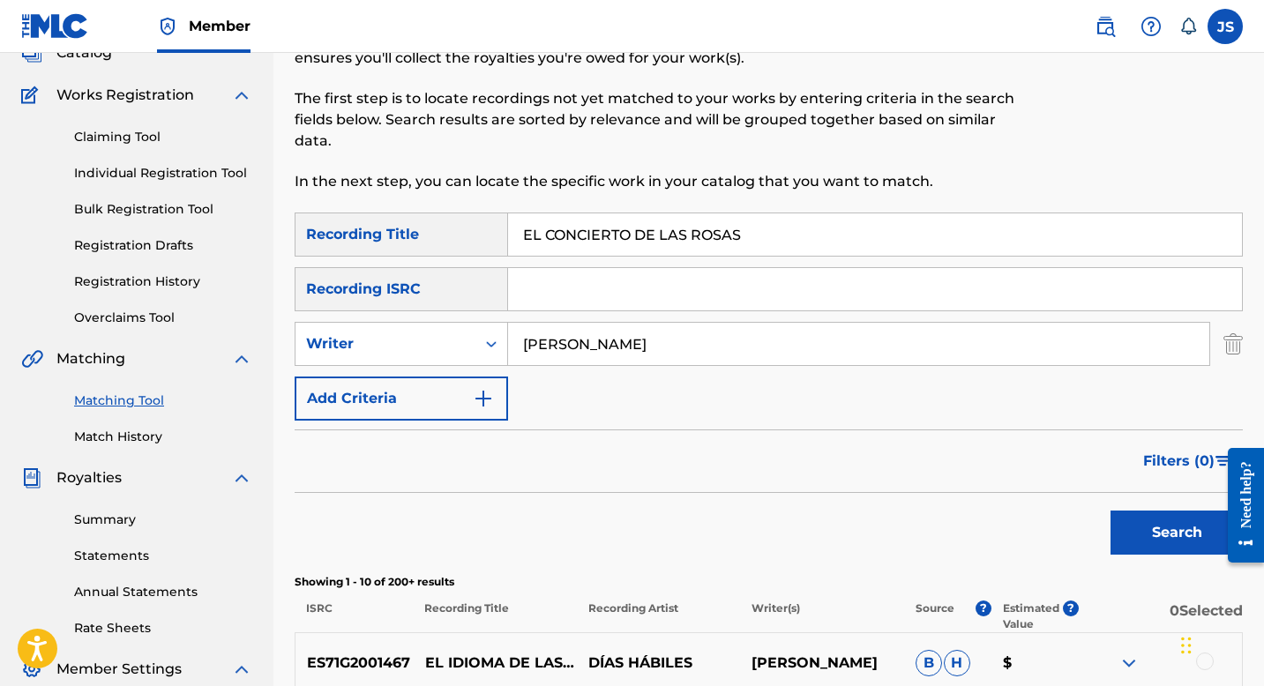
click at [577, 239] on input "EL CONCIERTO DE LAS ROSAS" at bounding box center [875, 234] width 734 height 42
click at [1183, 549] on button "Search" at bounding box center [1177, 533] width 132 height 44
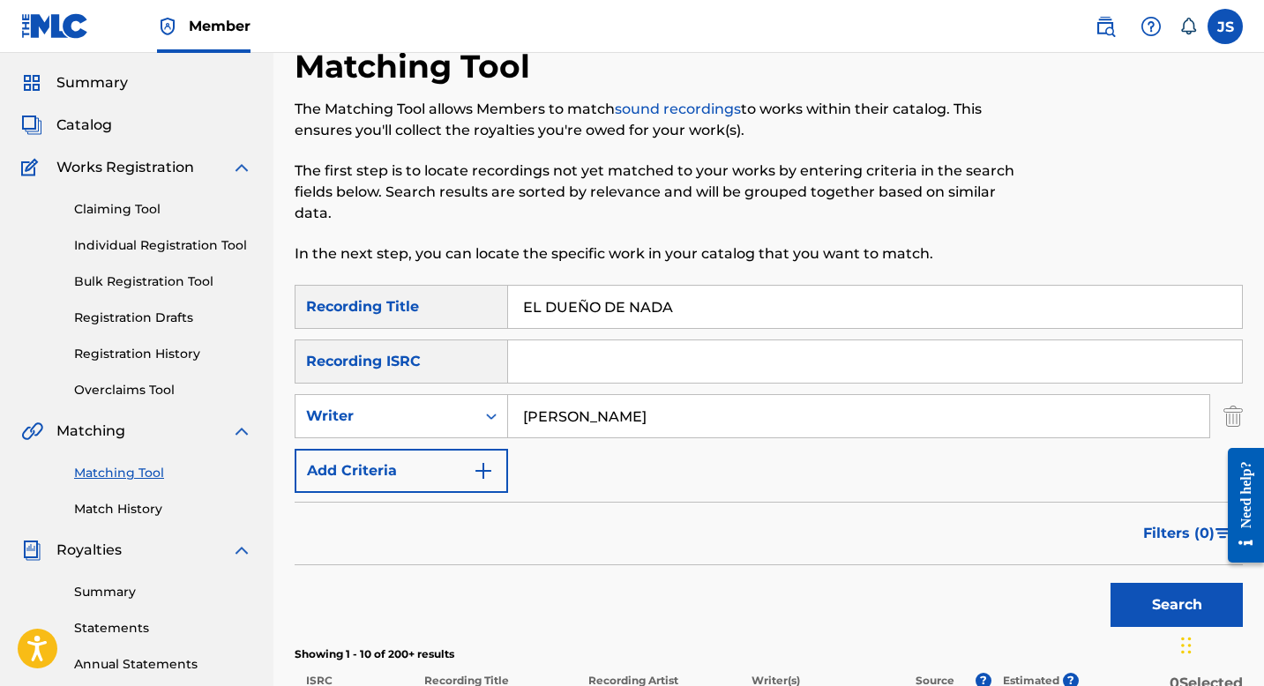
scroll to position [0, 0]
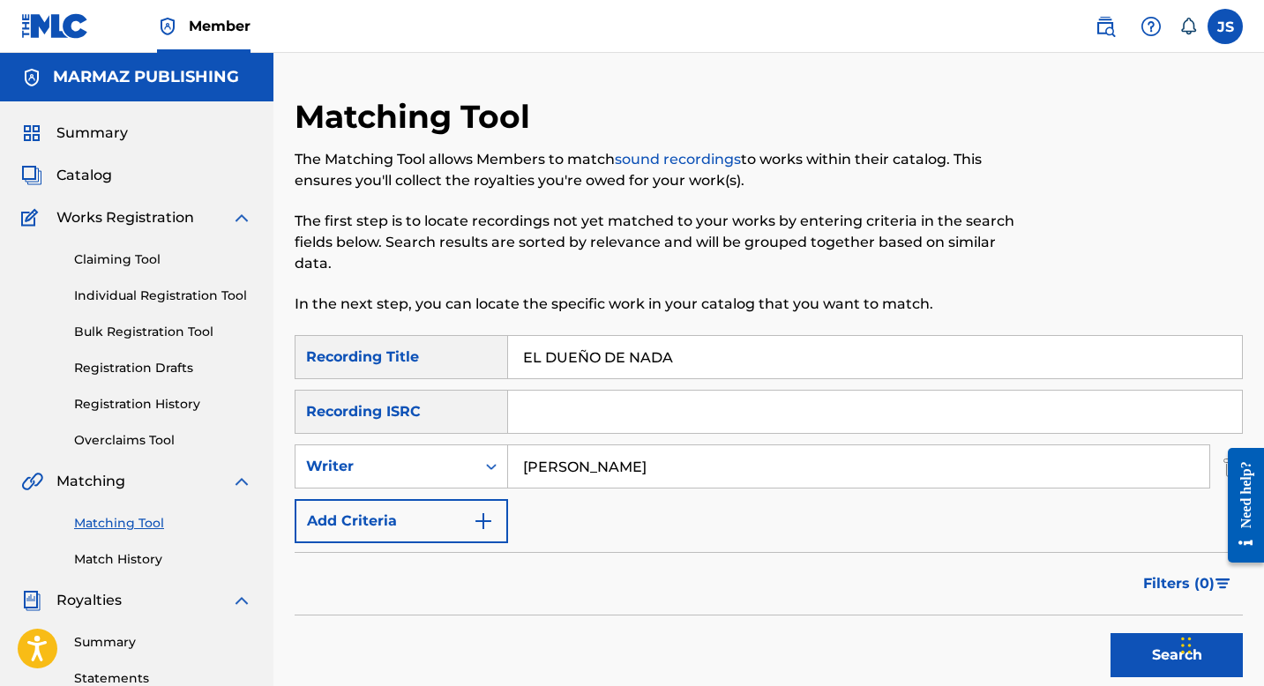
click at [545, 337] on input "EL DUEÑO DE NADA" at bounding box center [875, 357] width 734 height 42
click at [1138, 622] on div "Search" at bounding box center [1172, 651] width 141 height 71
click at [1136, 640] on button "Search" at bounding box center [1177, 655] width 132 height 44
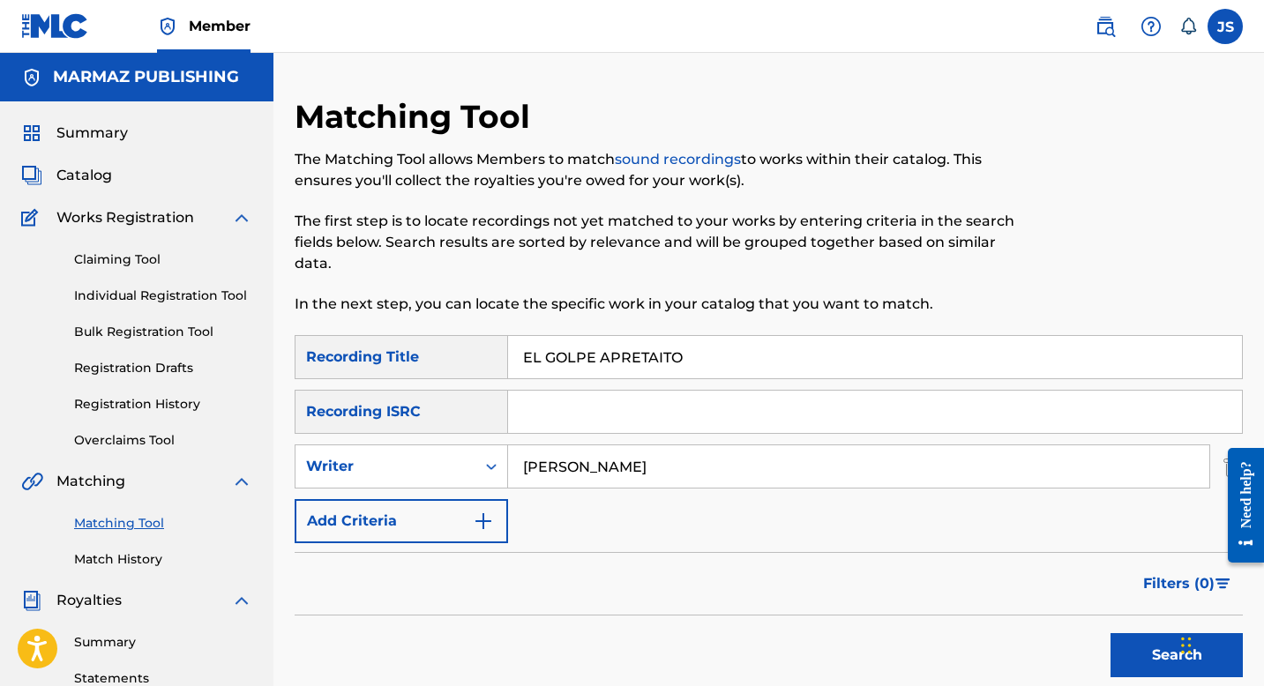
click at [647, 369] on input "EL GOLPE APRETAITO" at bounding box center [875, 357] width 734 height 42
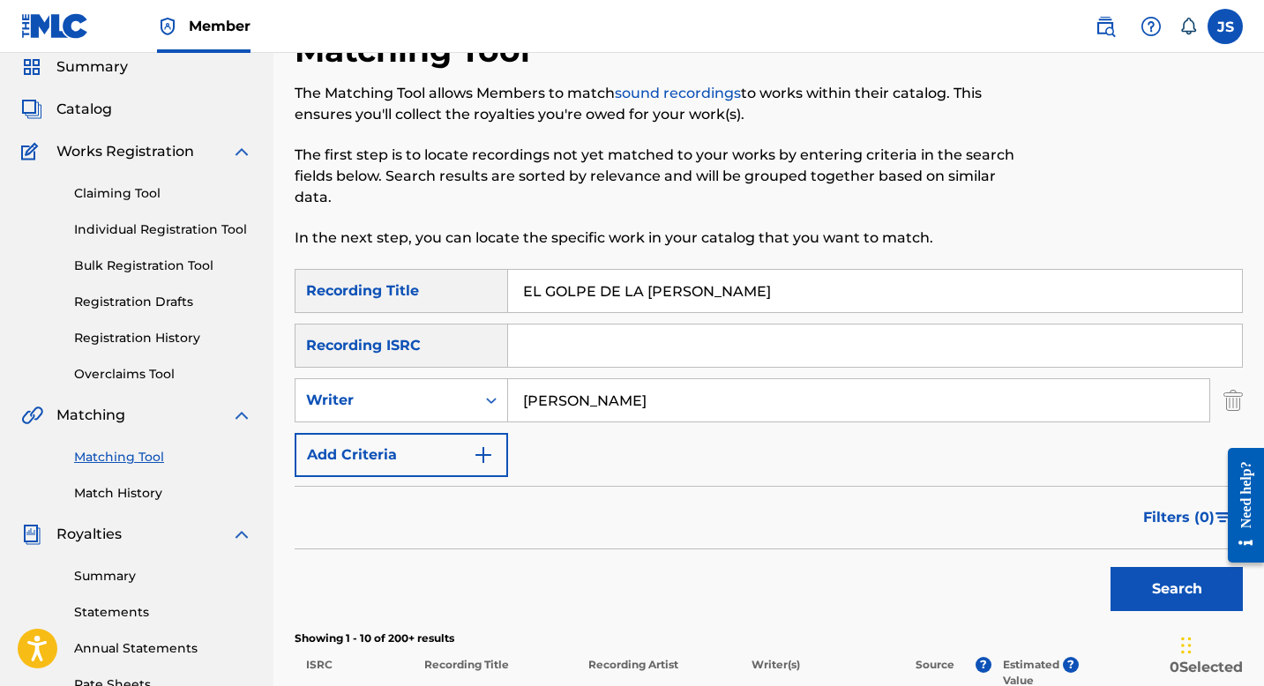
scroll to position [69, 0]
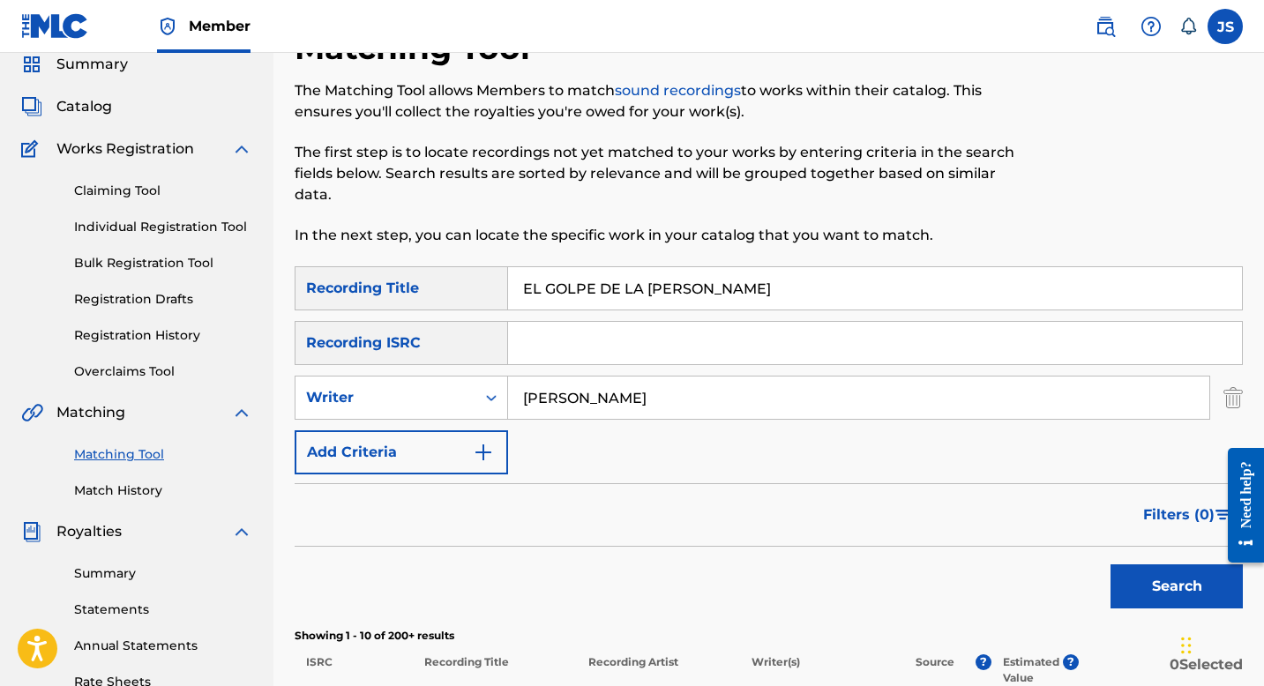
click at [1127, 584] on button "Search" at bounding box center [1177, 587] width 132 height 44
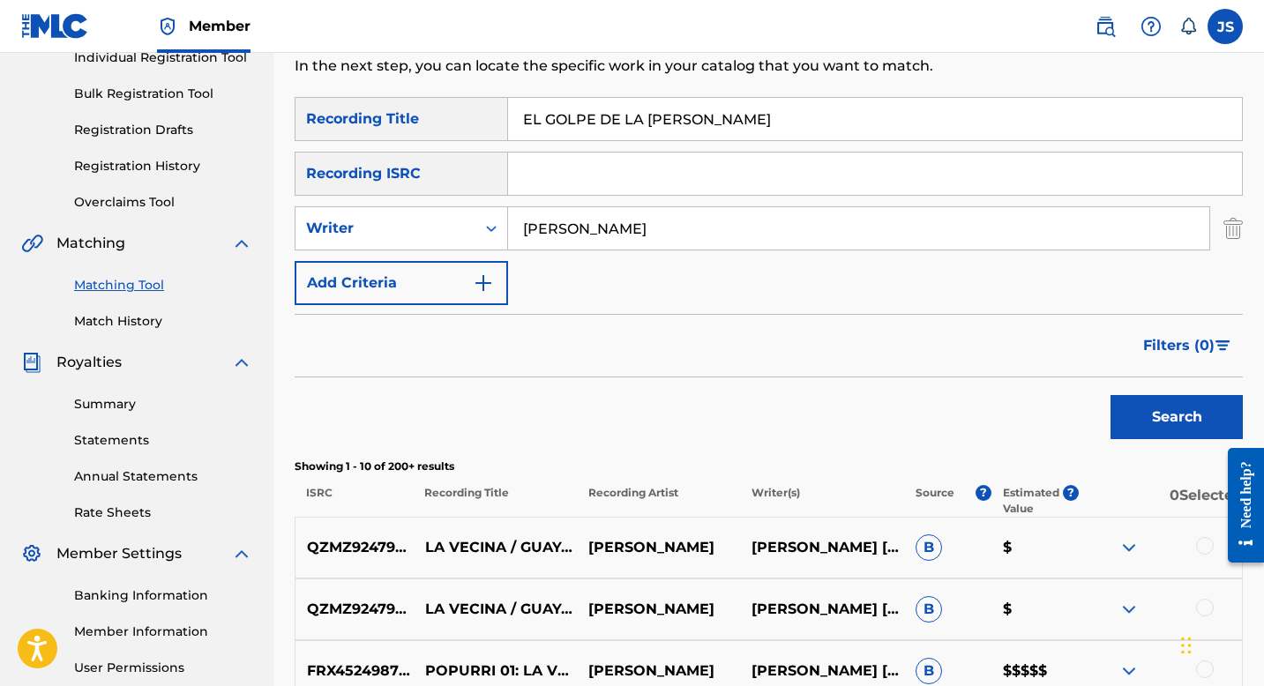
scroll to position [86, 0]
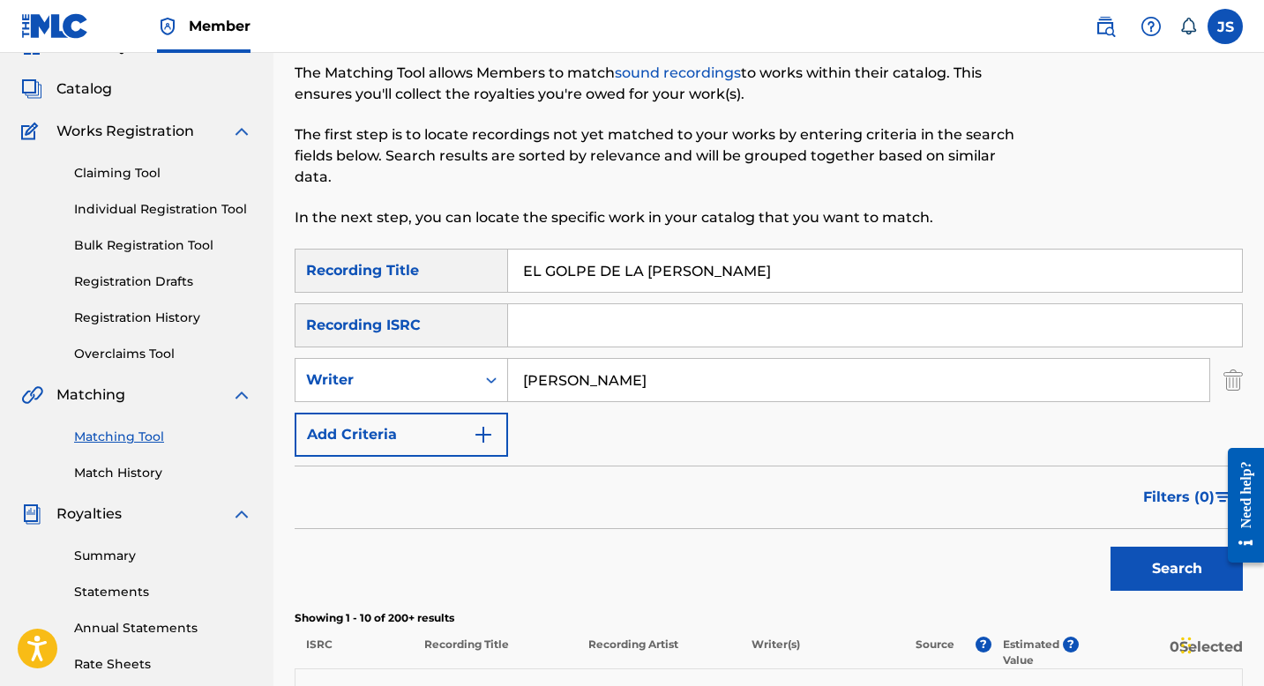
click at [561, 271] on input "EL GOLPE DE LA REYNA" at bounding box center [875, 271] width 734 height 42
type input "EL GUAYABO ZARANDEAO"
click at [1139, 547] on button "Search" at bounding box center [1177, 569] width 132 height 44
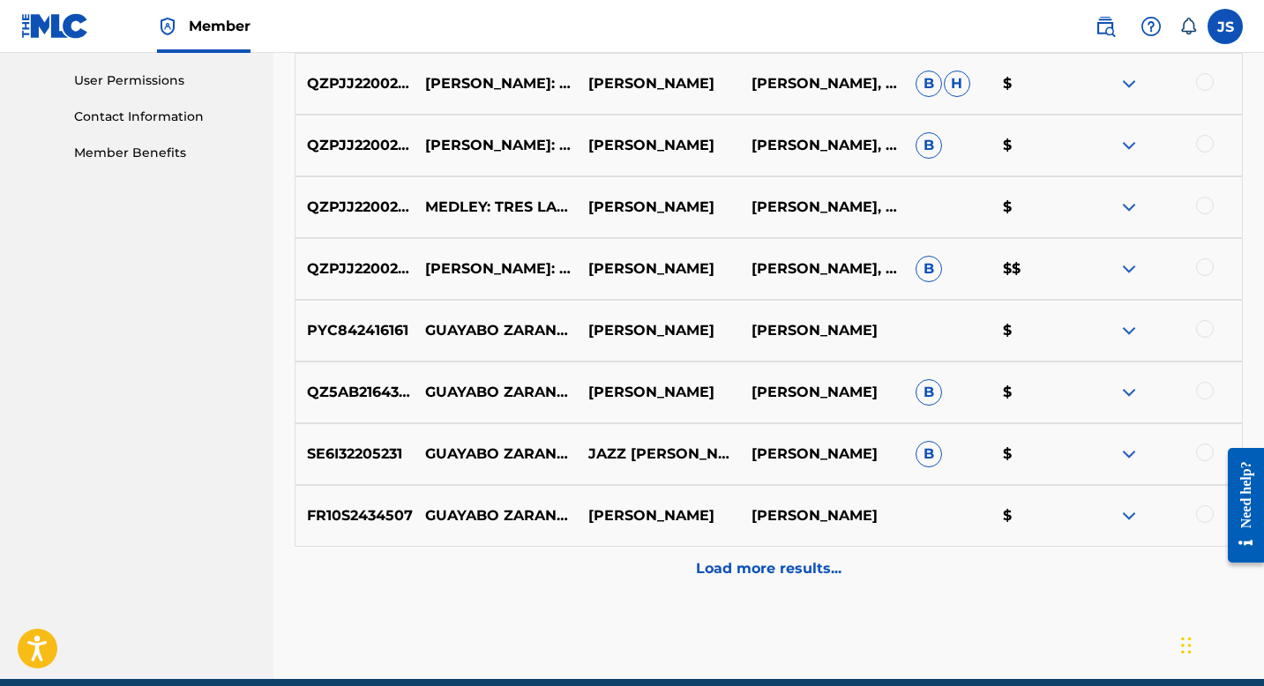
scroll to position [843, 0]
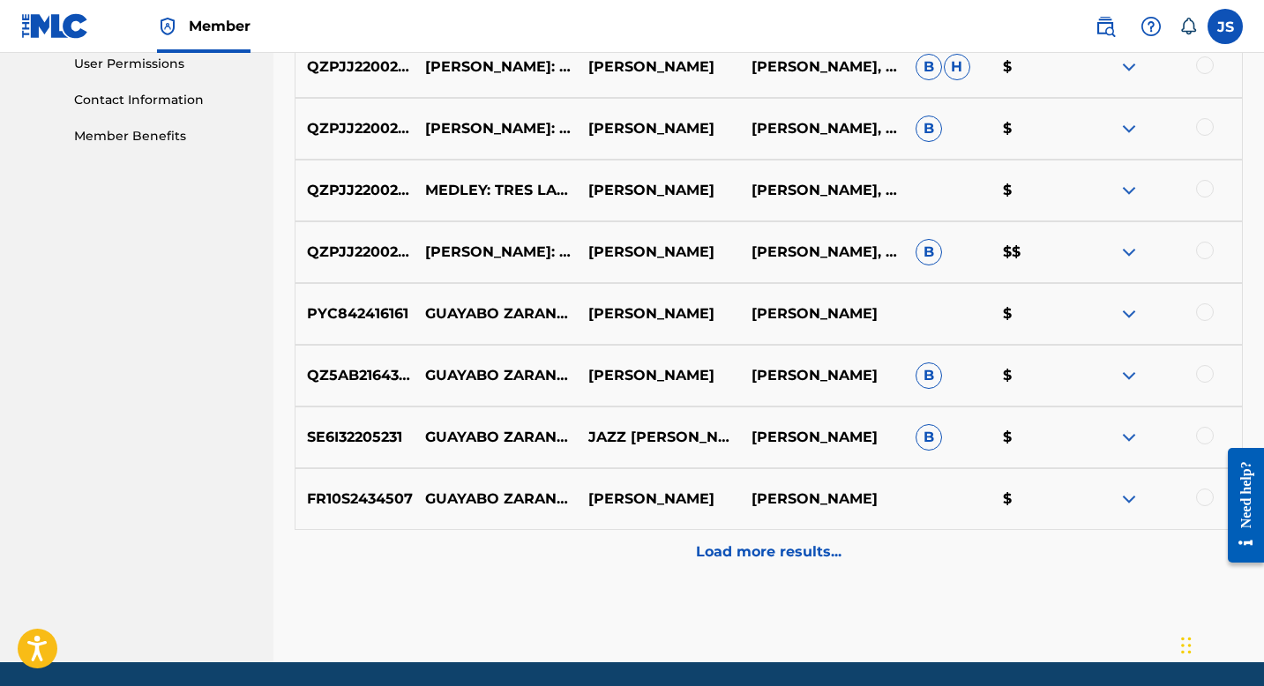
click at [1206, 497] on div at bounding box center [1205, 498] width 18 height 18
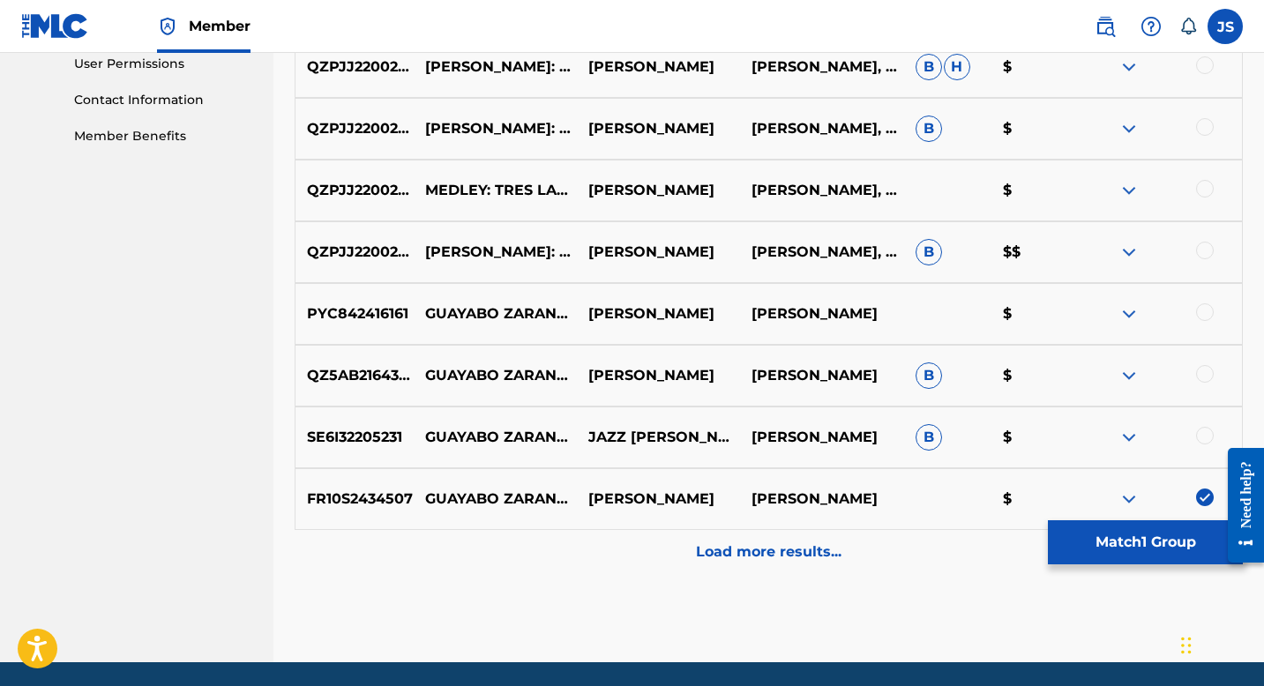
click at [1200, 433] on div at bounding box center [1205, 436] width 18 height 18
click at [1200, 373] on div at bounding box center [1205, 374] width 18 height 18
click at [1201, 314] on div at bounding box center [1205, 312] width 18 height 18
click at [1213, 256] on div at bounding box center [1160, 252] width 163 height 21
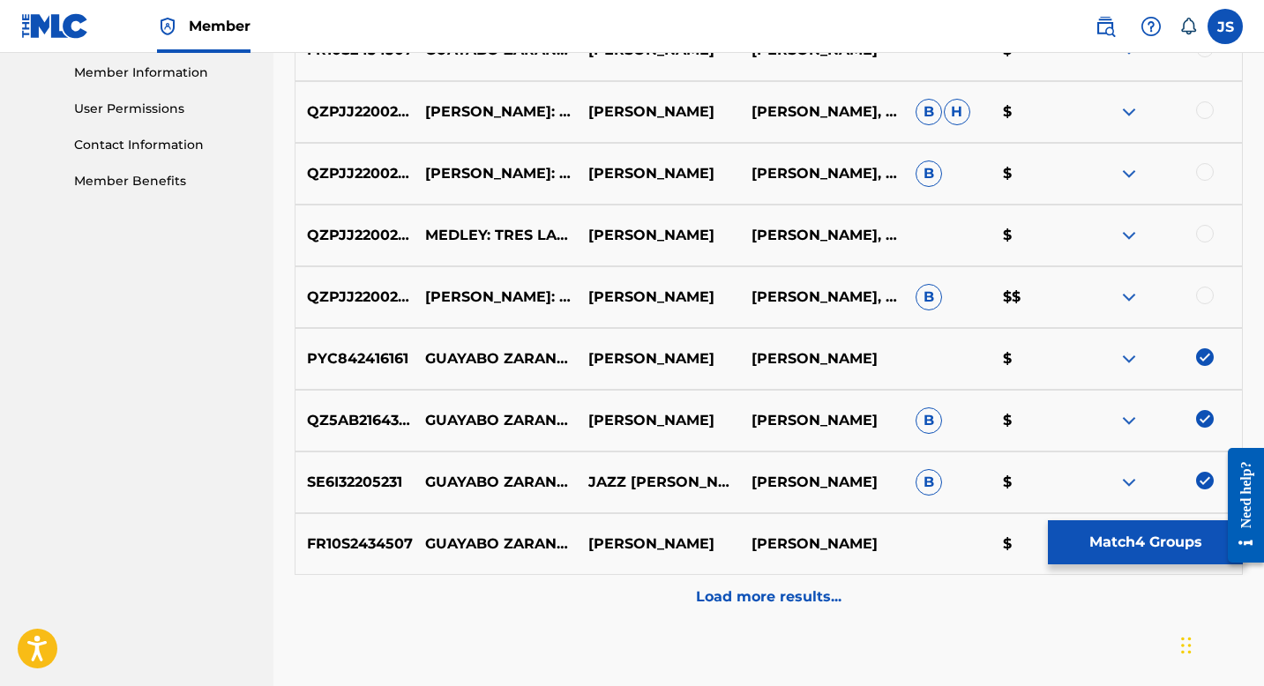
click at [1202, 286] on div "QZPJJ2200262 MEDLEY: TRES LAGRIMAS - GUAYABO ZARANDEAO (EN VIVO) MAYRA TOVAR CA…" at bounding box center [769, 297] width 948 height 62
click at [1202, 290] on div at bounding box center [1205, 296] width 18 height 18
click at [1202, 243] on div at bounding box center [1160, 235] width 163 height 21
click at [1203, 236] on div at bounding box center [1205, 234] width 18 height 18
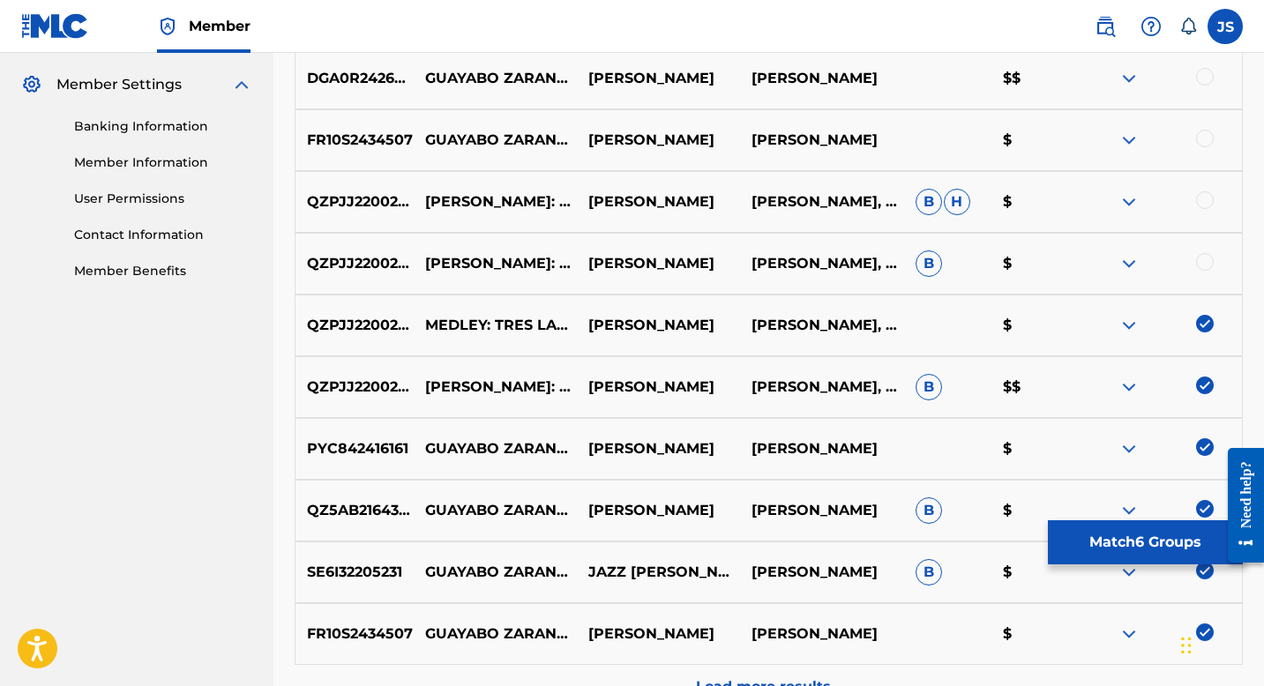
scroll to position [668, 0]
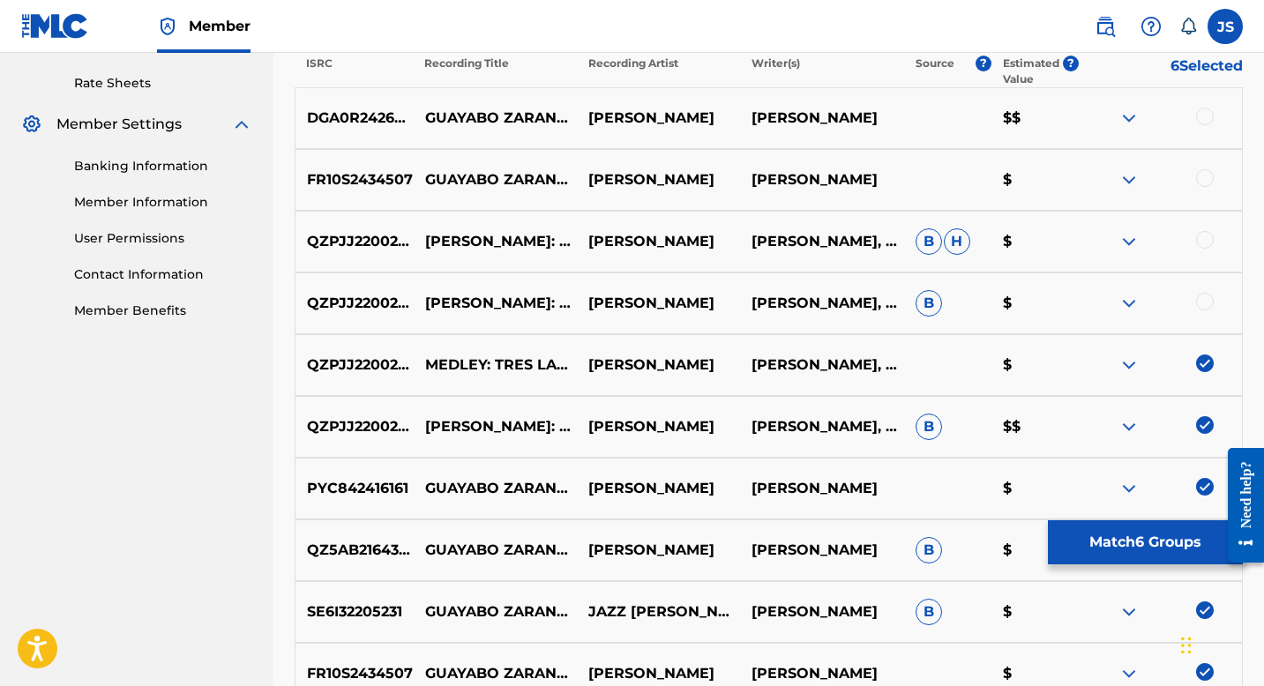
click at [1207, 299] on div at bounding box center [1205, 302] width 18 height 18
click at [1204, 241] on div at bounding box center [1205, 240] width 18 height 18
click at [1207, 171] on div at bounding box center [1205, 178] width 18 height 18
click at [1205, 112] on div at bounding box center [1205, 117] width 18 height 18
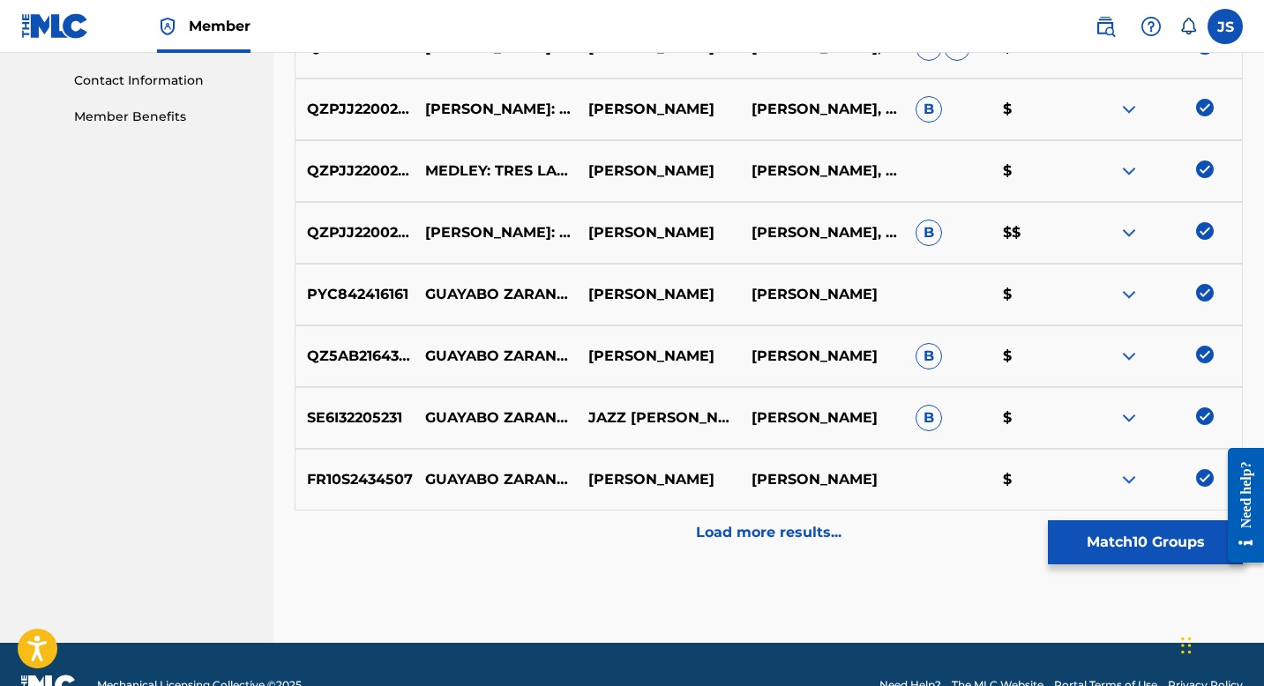
scroll to position [903, 0]
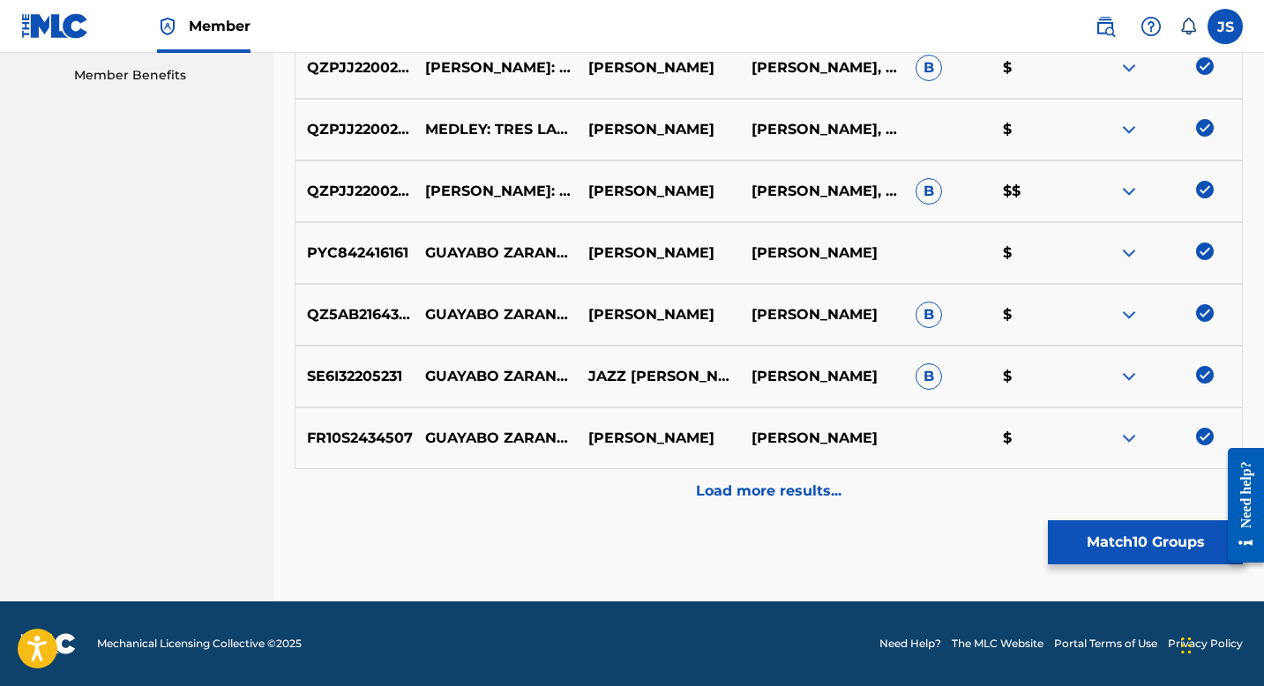
click at [813, 503] on div "Load more results..." at bounding box center [769, 491] width 948 height 44
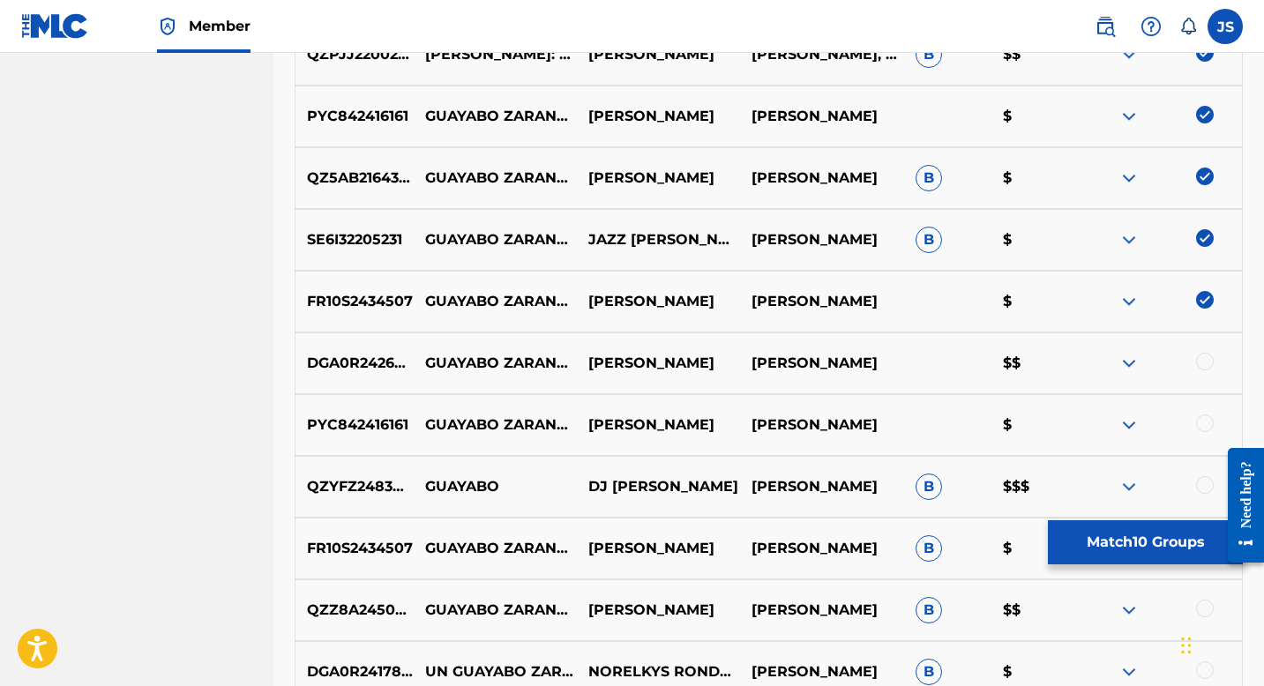
scroll to position [1054, 0]
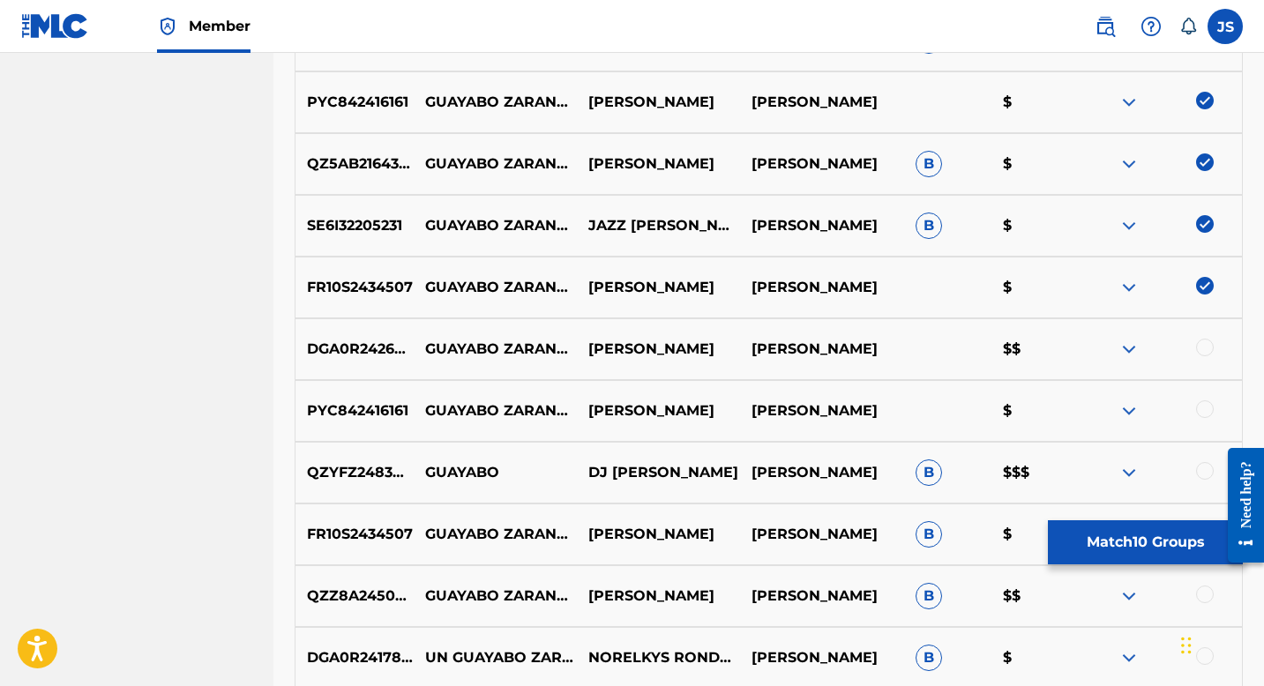
click at [1202, 343] on div at bounding box center [1205, 348] width 18 height 18
click at [1205, 409] on div at bounding box center [1205, 410] width 18 height 18
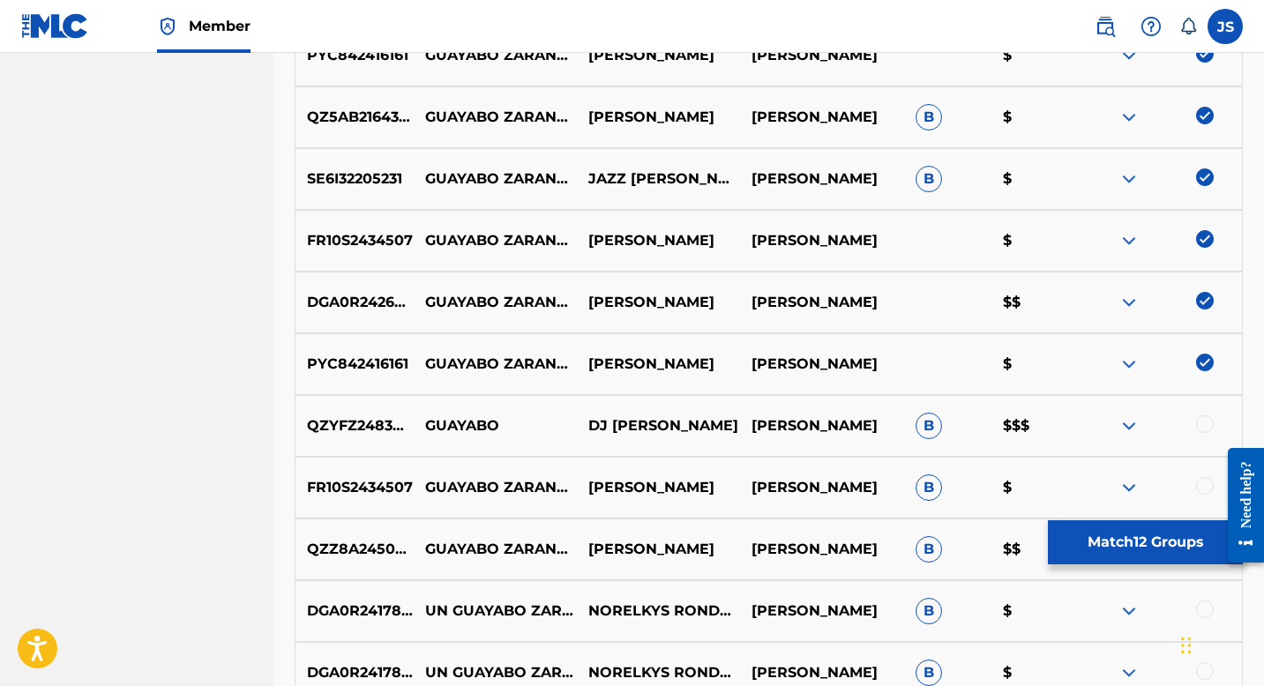
scroll to position [1103, 0]
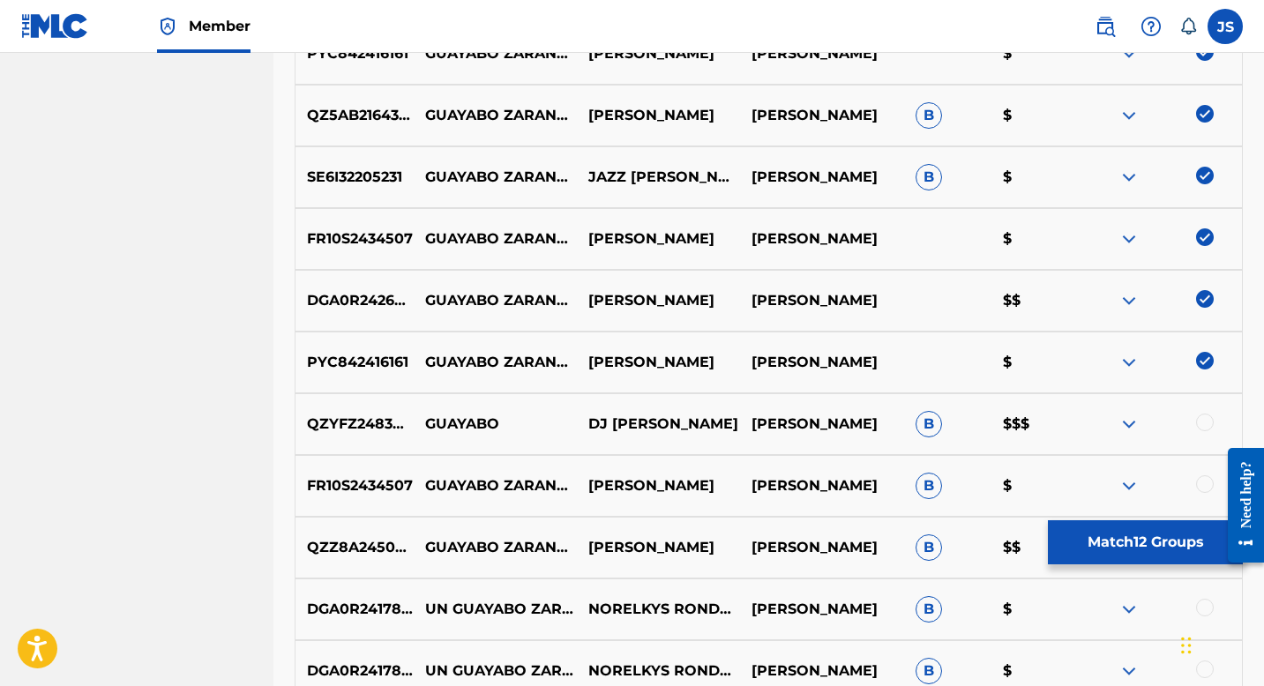
click at [1205, 416] on div at bounding box center [1205, 423] width 18 height 18
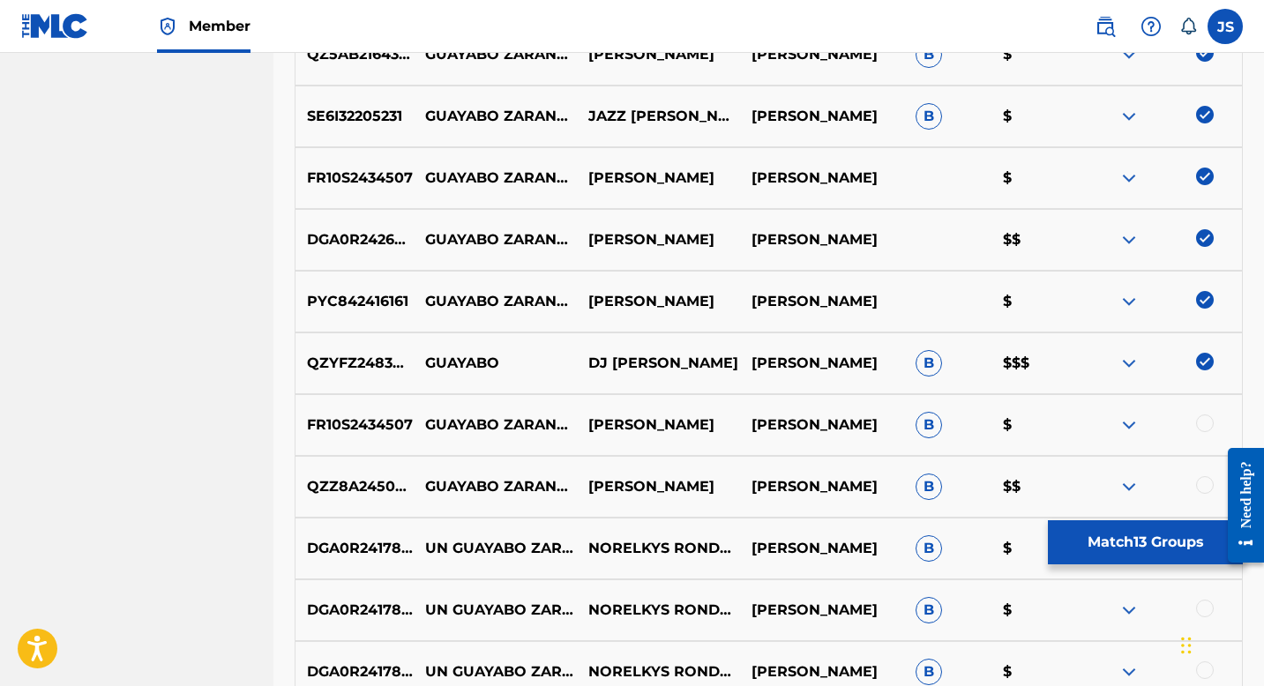
scroll to position [1176, 0]
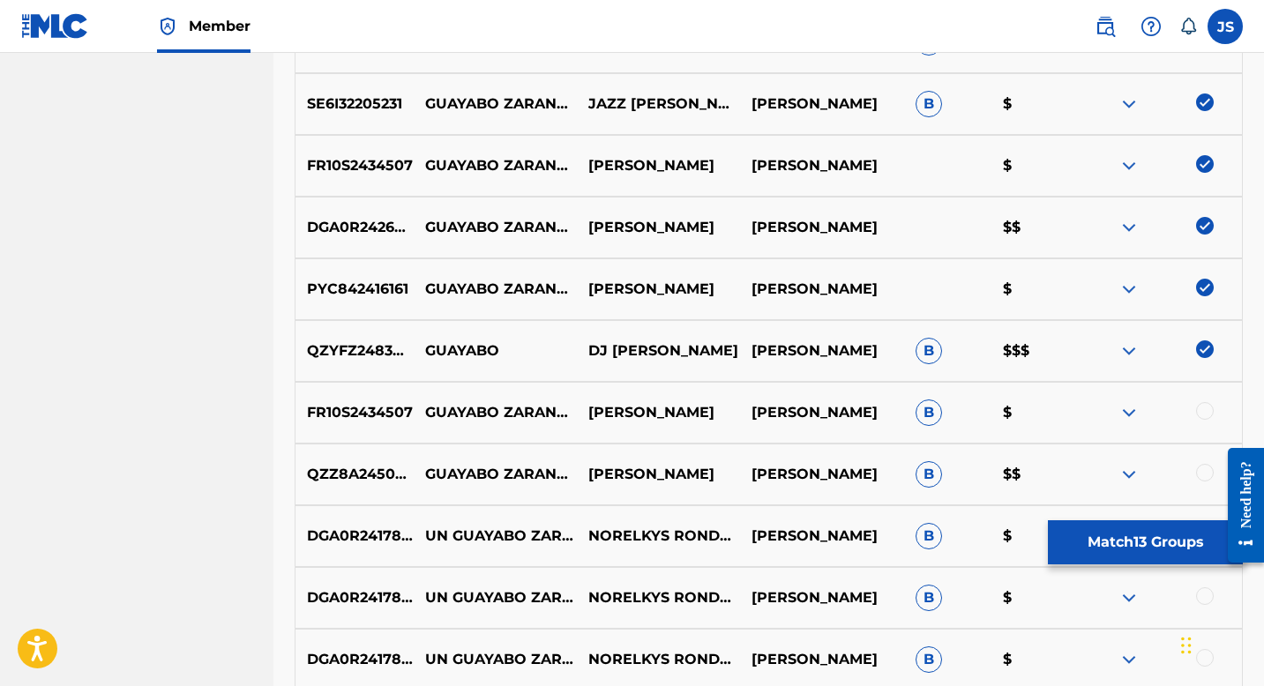
click at [1214, 404] on div at bounding box center [1160, 412] width 163 height 21
click at [1210, 408] on div at bounding box center [1205, 411] width 18 height 18
click at [1205, 472] on div at bounding box center [1205, 473] width 18 height 18
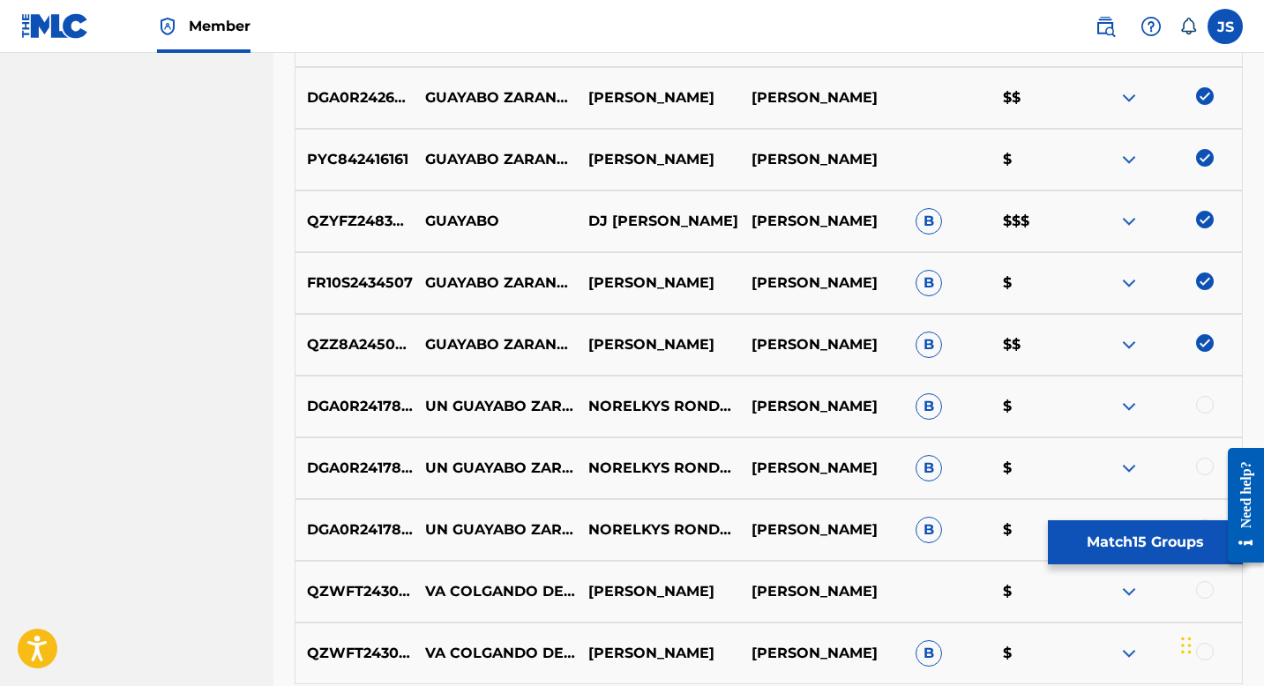
scroll to position [1308, 0]
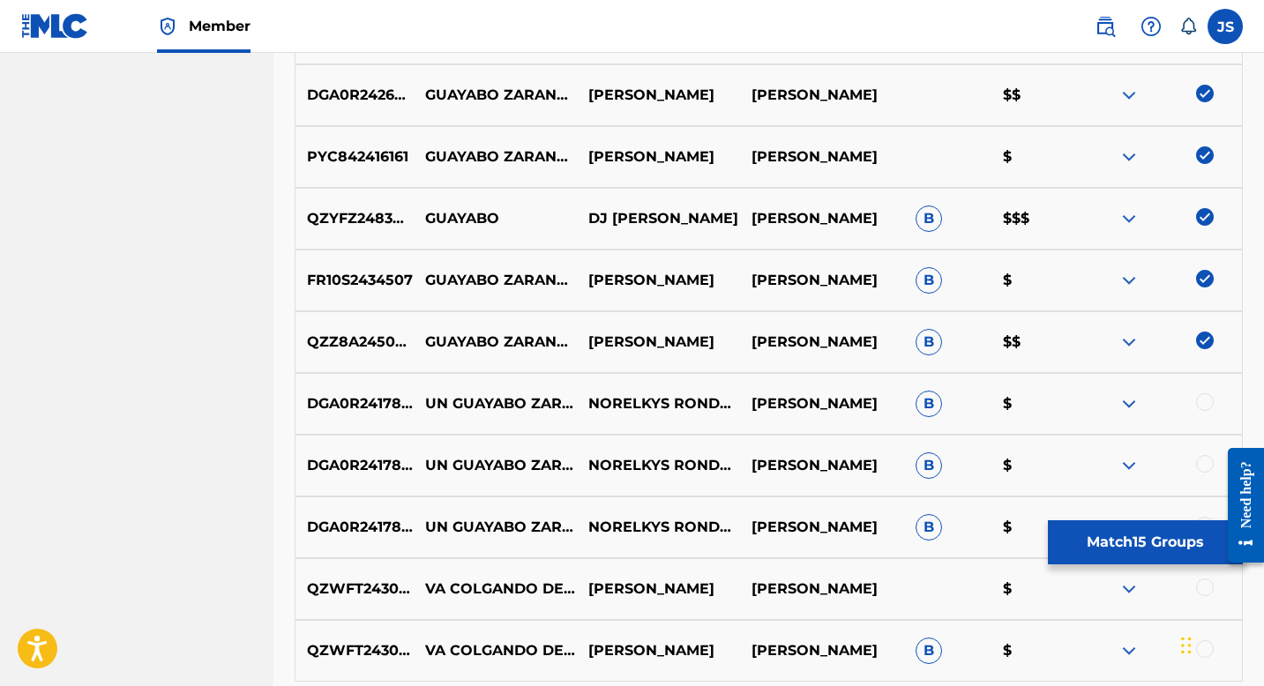
click at [1205, 401] on div at bounding box center [1205, 402] width 18 height 18
click at [1203, 467] on div at bounding box center [1205, 464] width 18 height 18
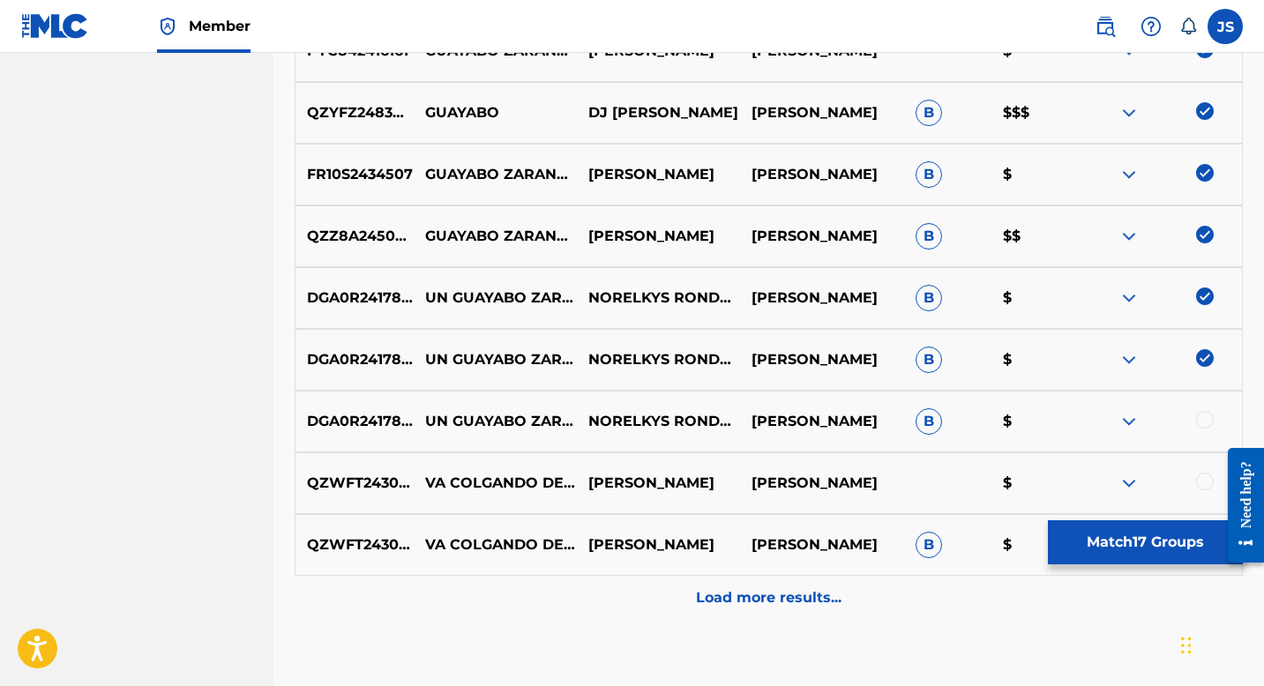
scroll to position [1418, 0]
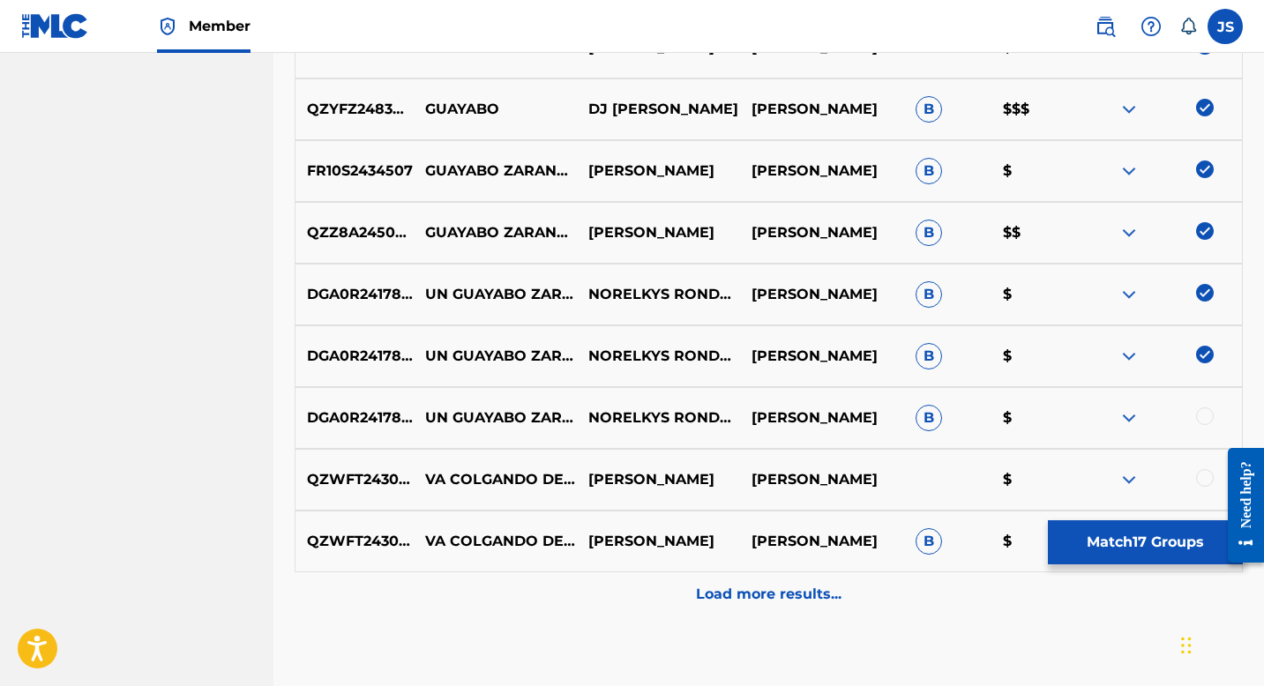
click at [1205, 410] on div at bounding box center [1205, 417] width 18 height 18
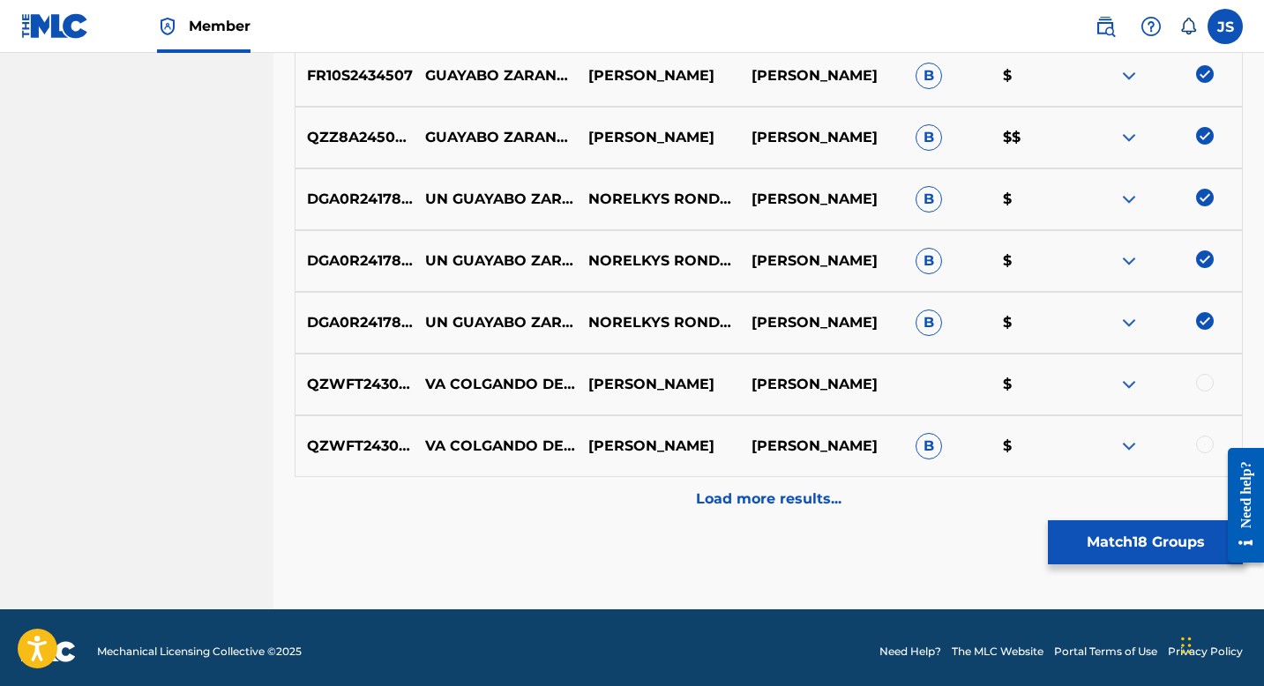
scroll to position [1514, 0]
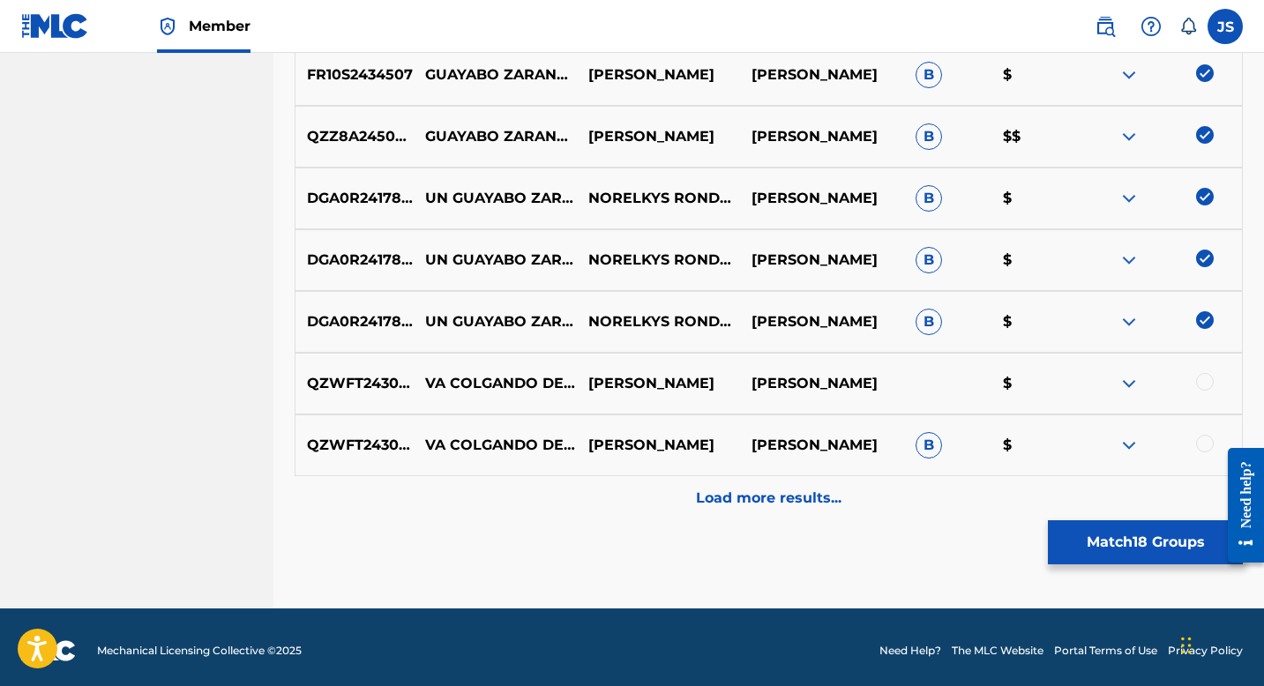
click at [747, 512] on div "Load more results..." at bounding box center [769, 498] width 948 height 44
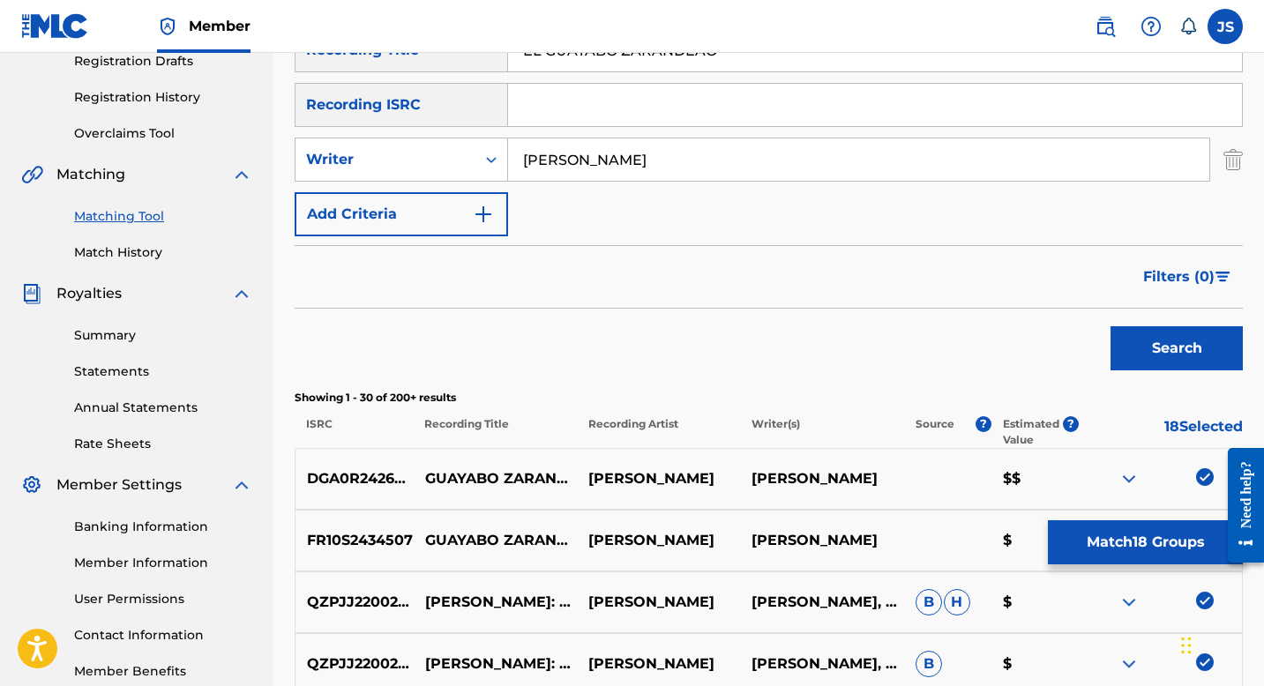
scroll to position [311, 0]
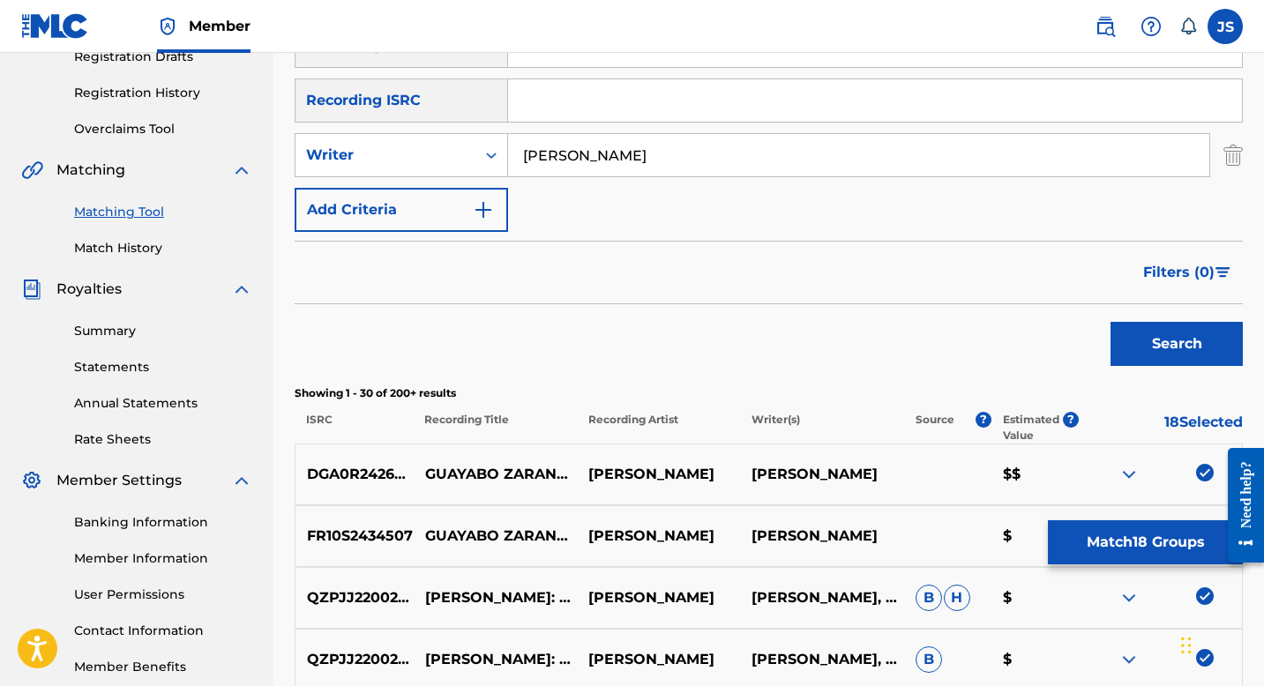
click at [1101, 546] on button "Match 18 Groups" at bounding box center [1145, 543] width 195 height 44
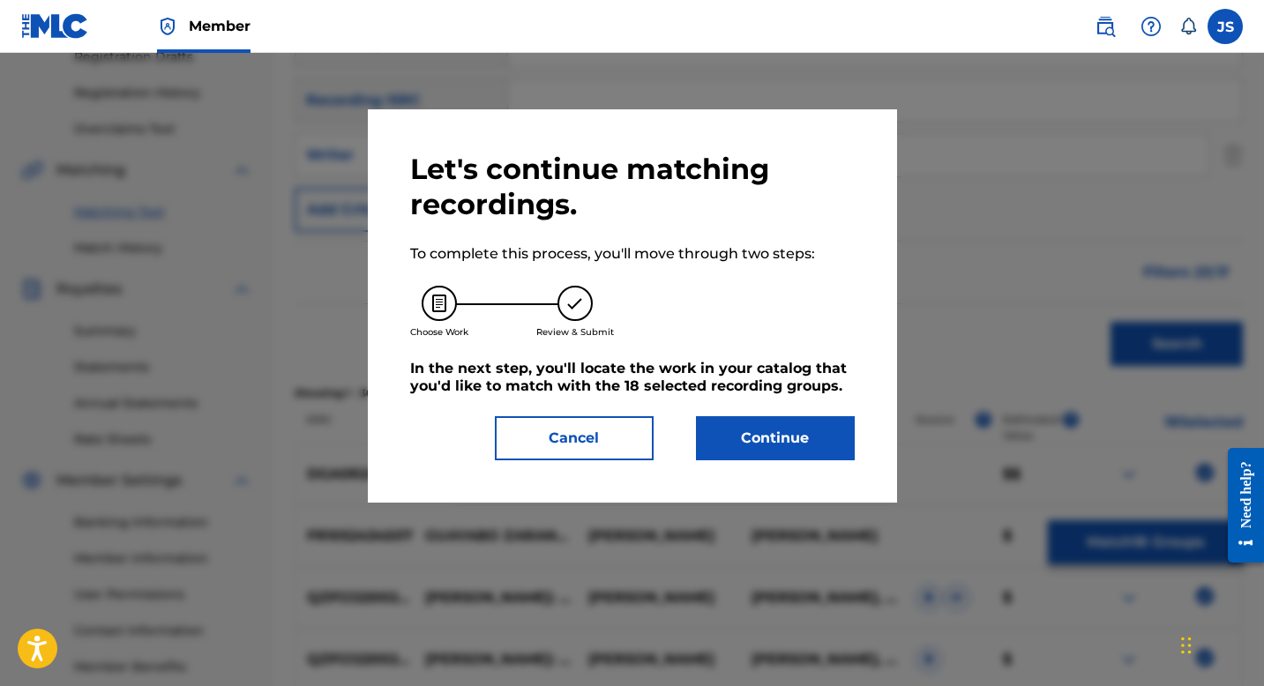
click at [789, 446] on button "Continue" at bounding box center [775, 438] width 159 height 44
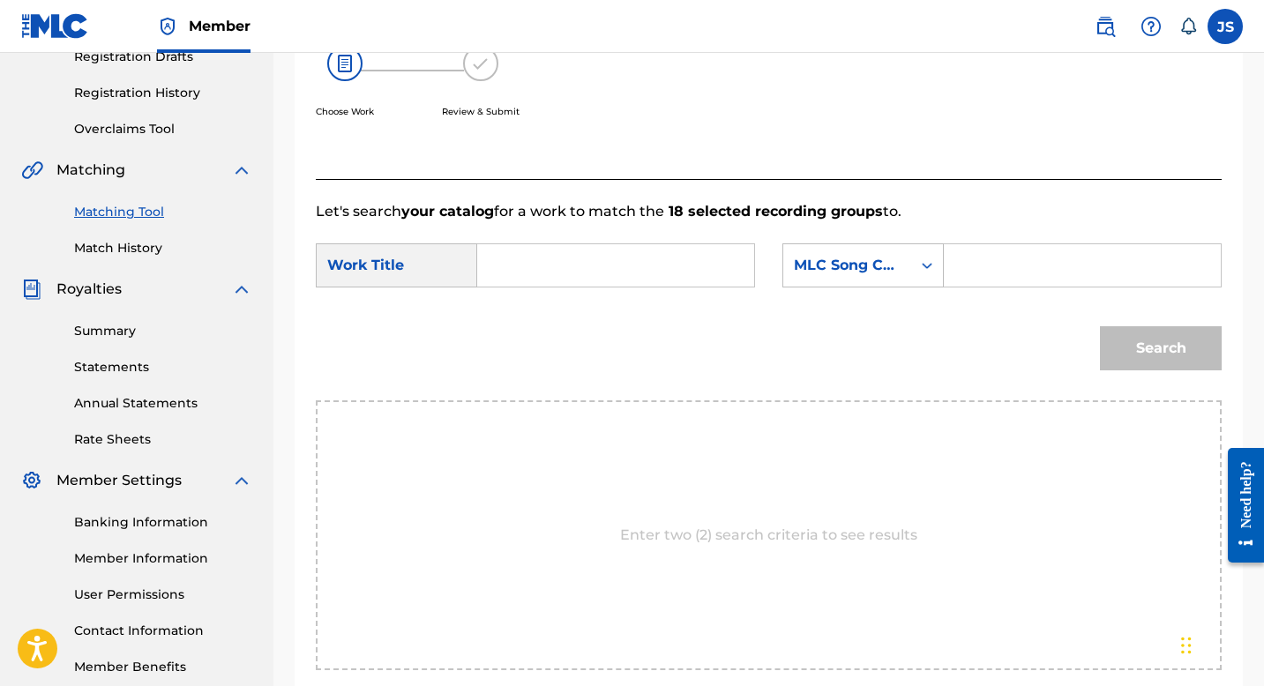
click at [634, 265] on input "Search Form" at bounding box center [615, 265] width 247 height 42
type input "EL GUAYABO ZARANDEAO"
click at [963, 268] on input "Search Form" at bounding box center [1082, 265] width 247 height 42
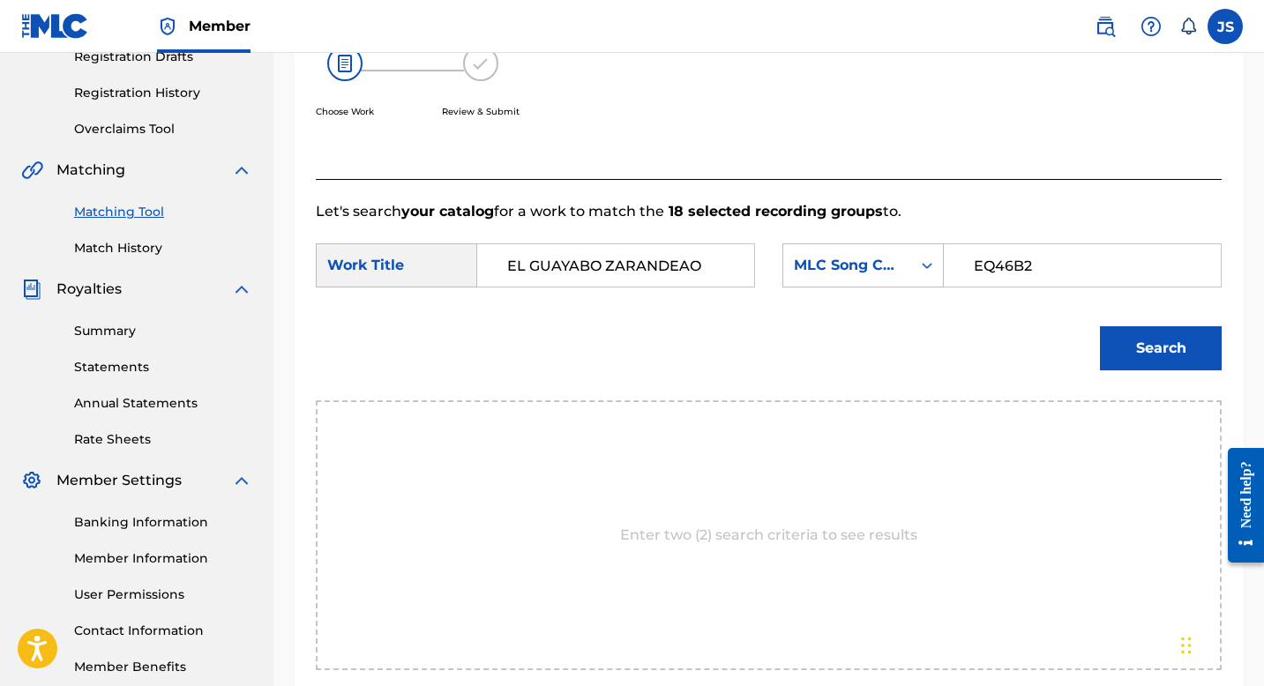
type input "EQ46B2"
click at [1198, 349] on button "Search" at bounding box center [1161, 348] width 122 height 44
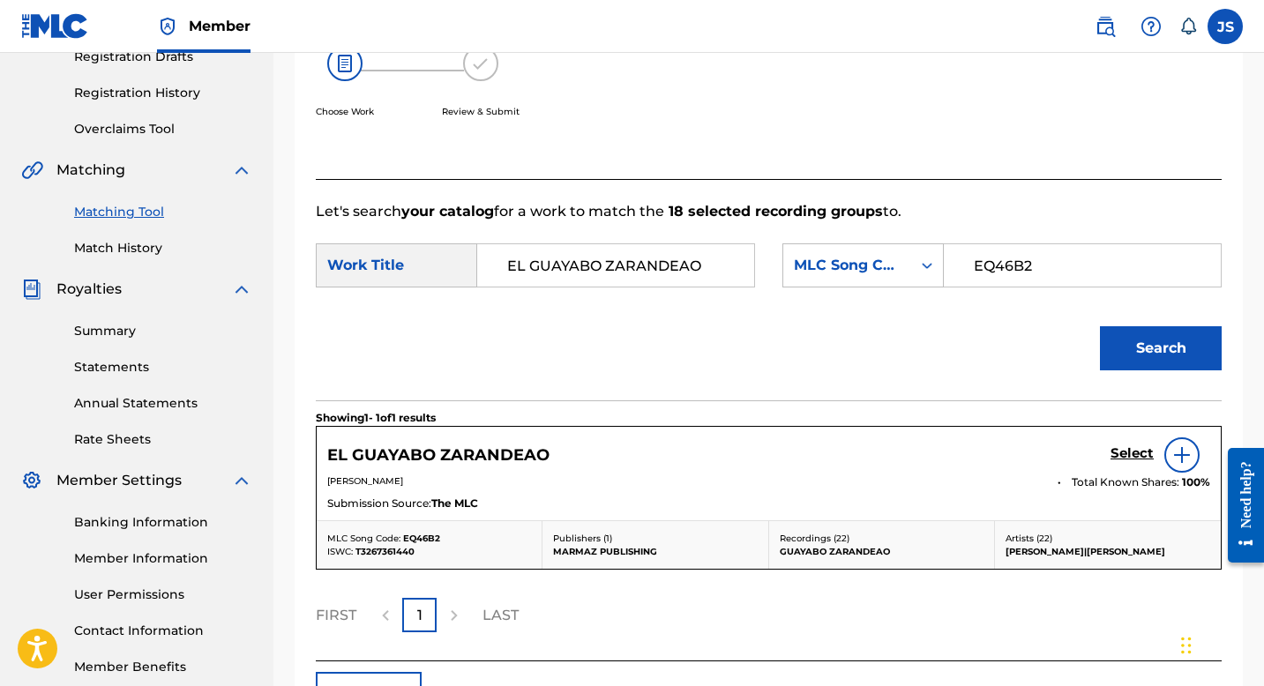
click at [1135, 440] on div "Select" at bounding box center [1161, 455] width 100 height 35
click at [1132, 448] on h5 "Select" at bounding box center [1132, 454] width 43 height 17
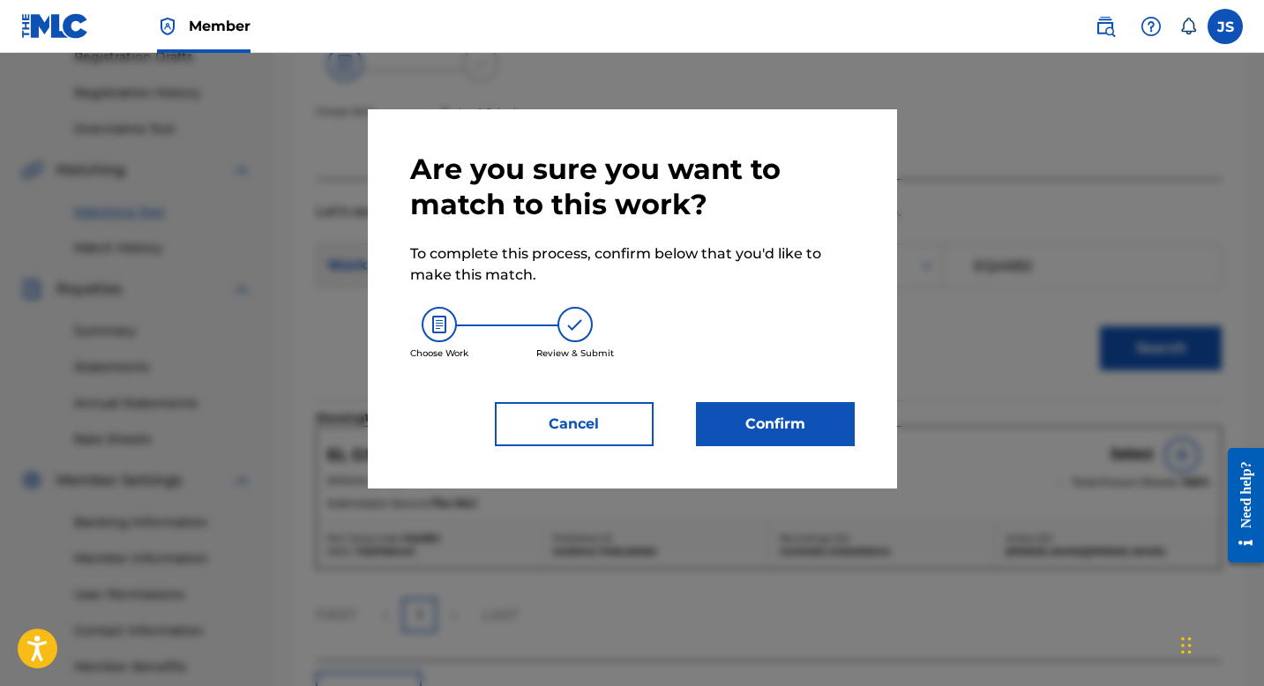
click at [748, 432] on button "Confirm" at bounding box center [775, 424] width 159 height 44
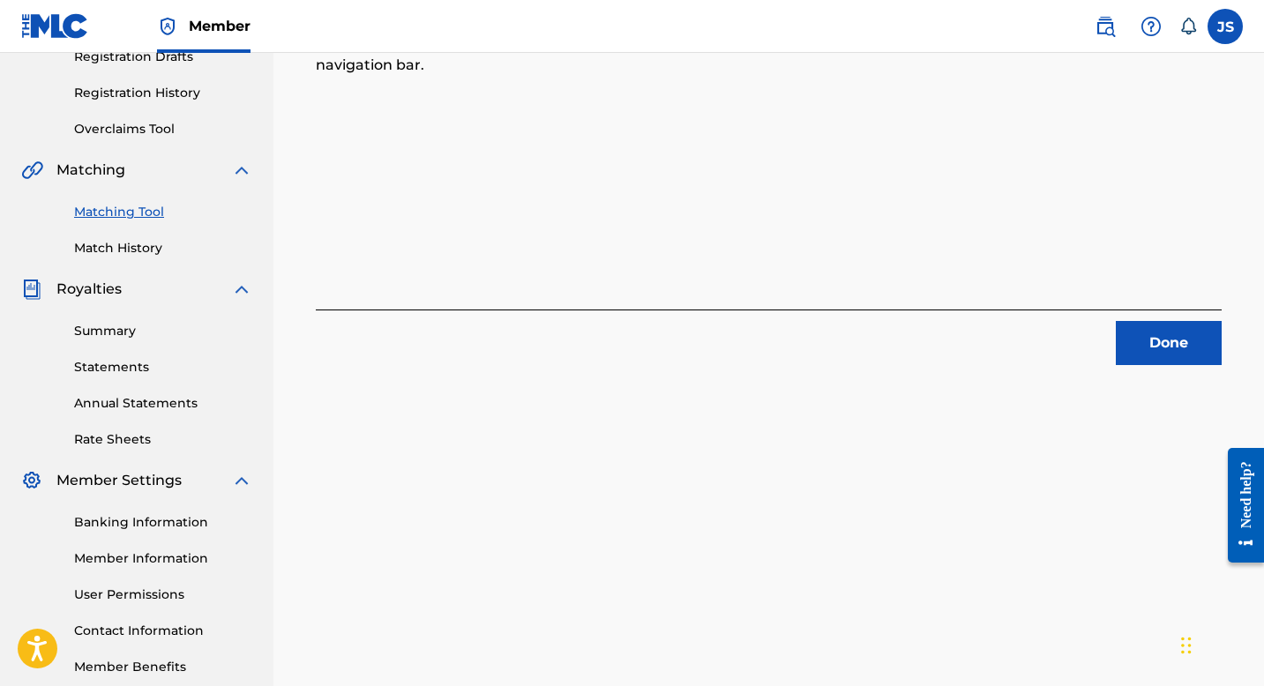
click at [1142, 348] on button "Done" at bounding box center [1169, 343] width 106 height 44
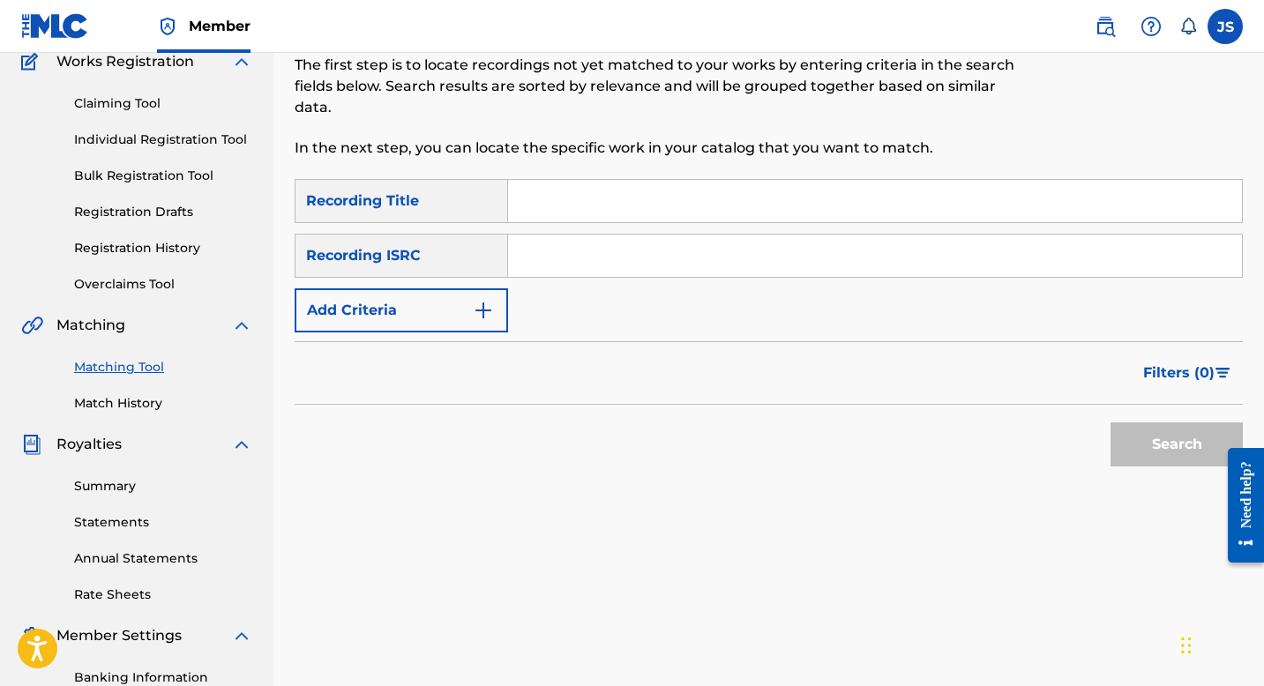
scroll to position [141, 0]
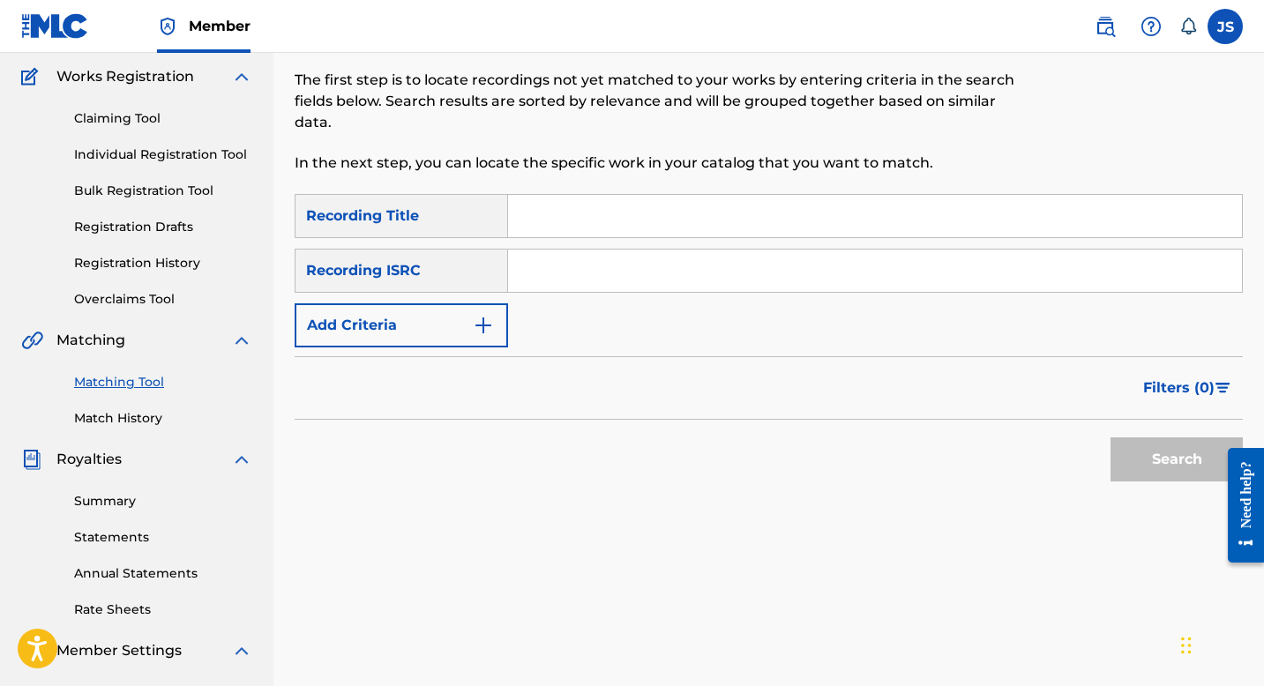
click at [589, 220] on input "Search Form" at bounding box center [875, 216] width 734 height 42
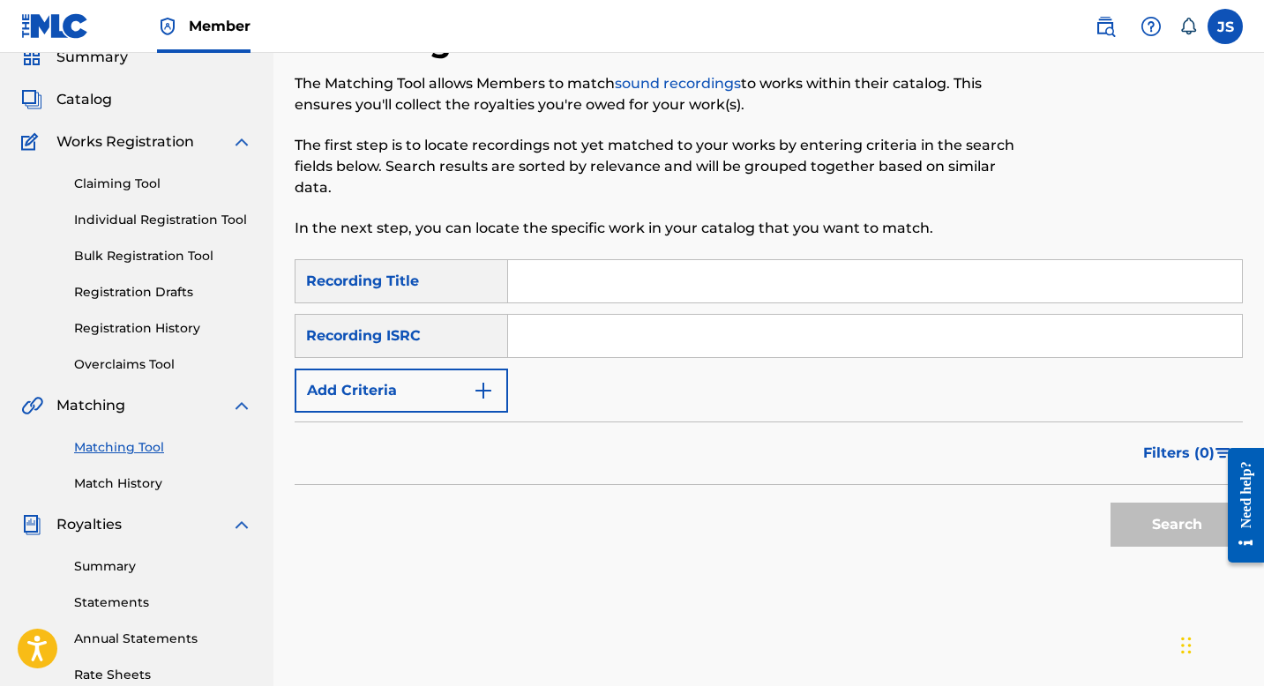
scroll to position [61, 0]
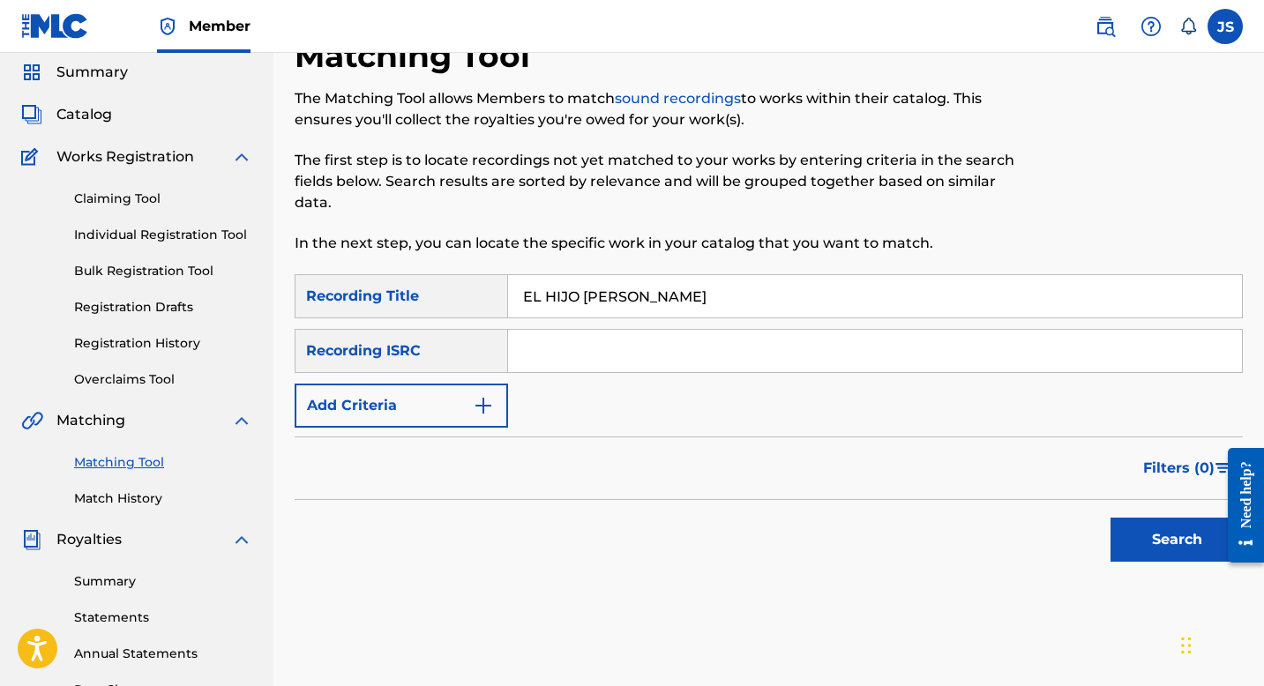
click at [1165, 551] on button "Search" at bounding box center [1177, 540] width 132 height 44
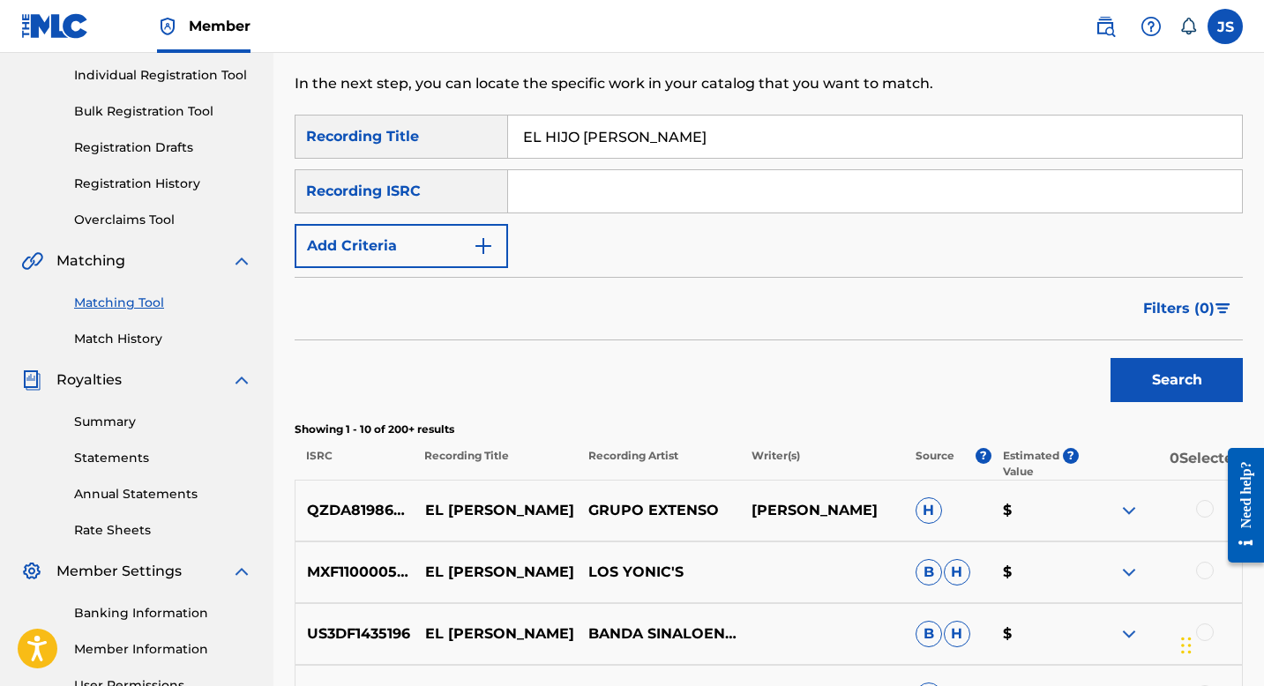
scroll to position [131, 0]
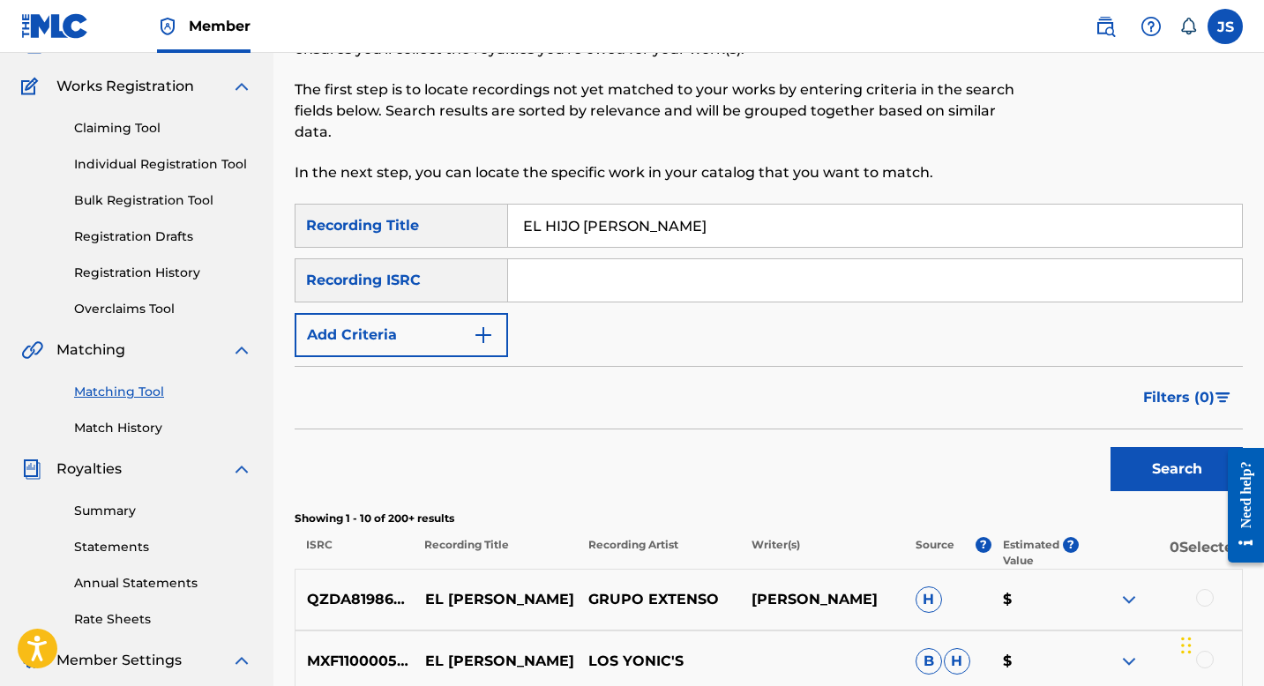
click at [575, 214] on input "EL HIJO DE CARRIZAL" at bounding box center [875, 226] width 734 height 42
type input "EL PRIMER AMOR"
click at [1163, 453] on button "Search" at bounding box center [1177, 469] width 132 height 44
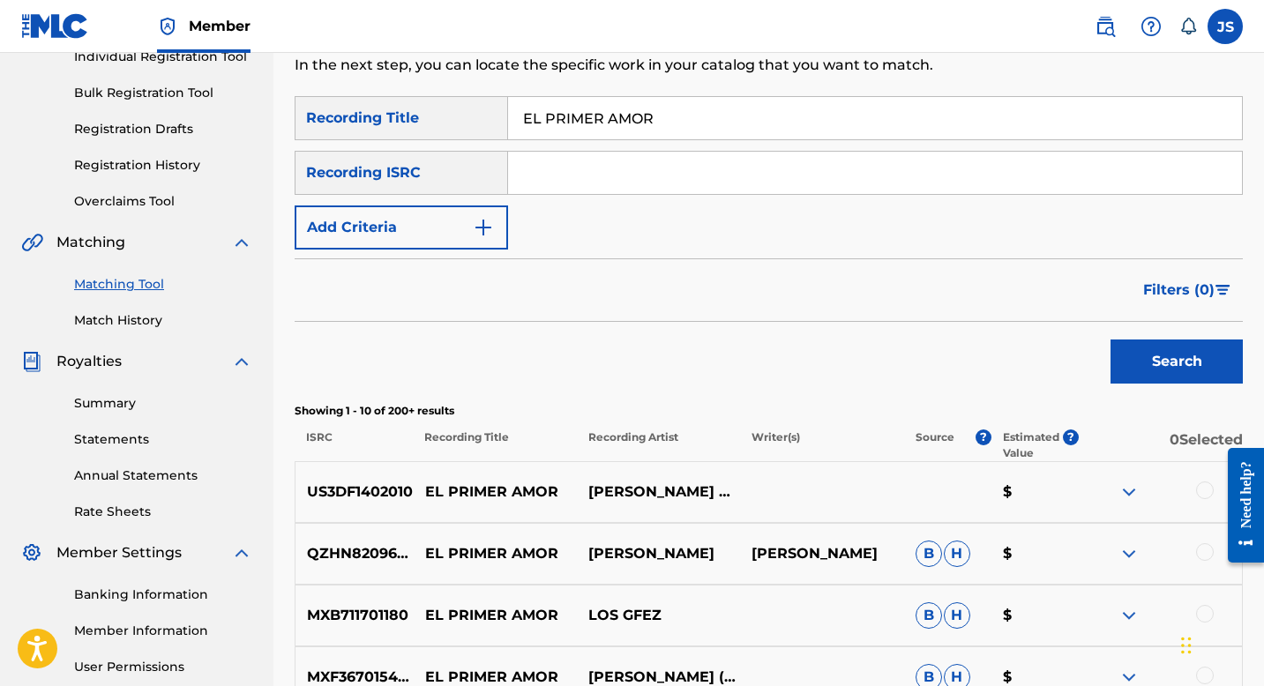
scroll to position [243, 0]
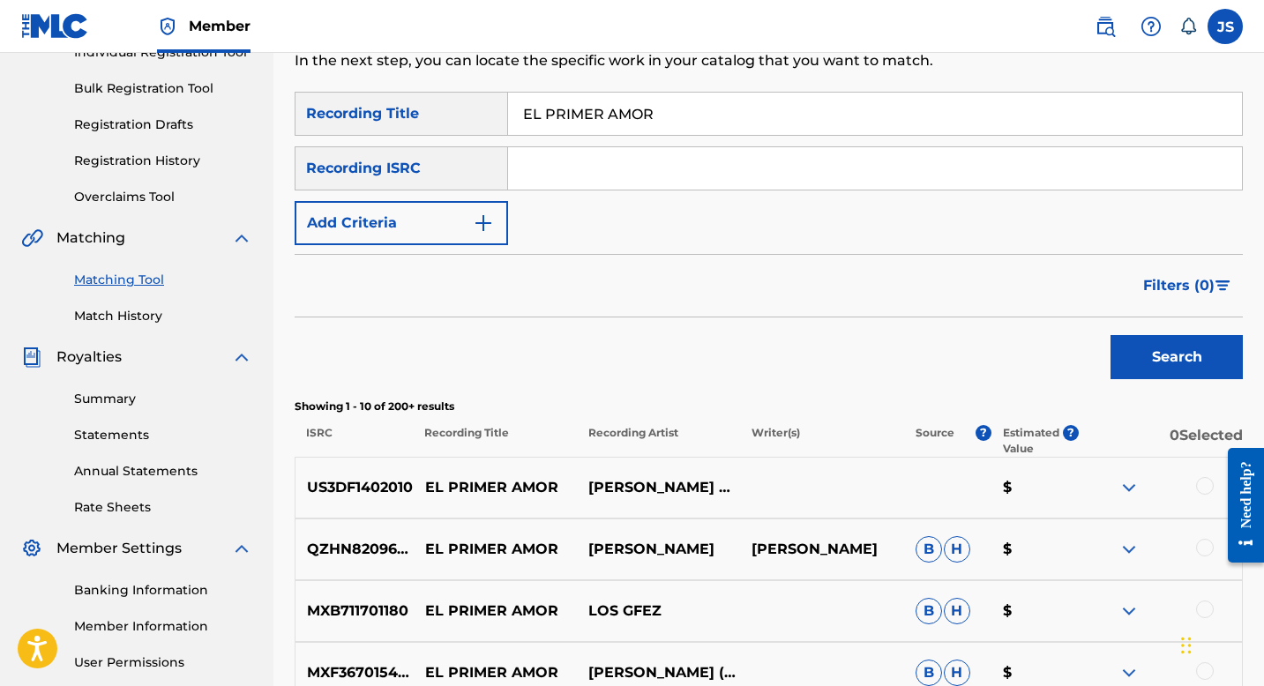
click at [407, 213] on button "Add Criteria" at bounding box center [401, 223] width 213 height 44
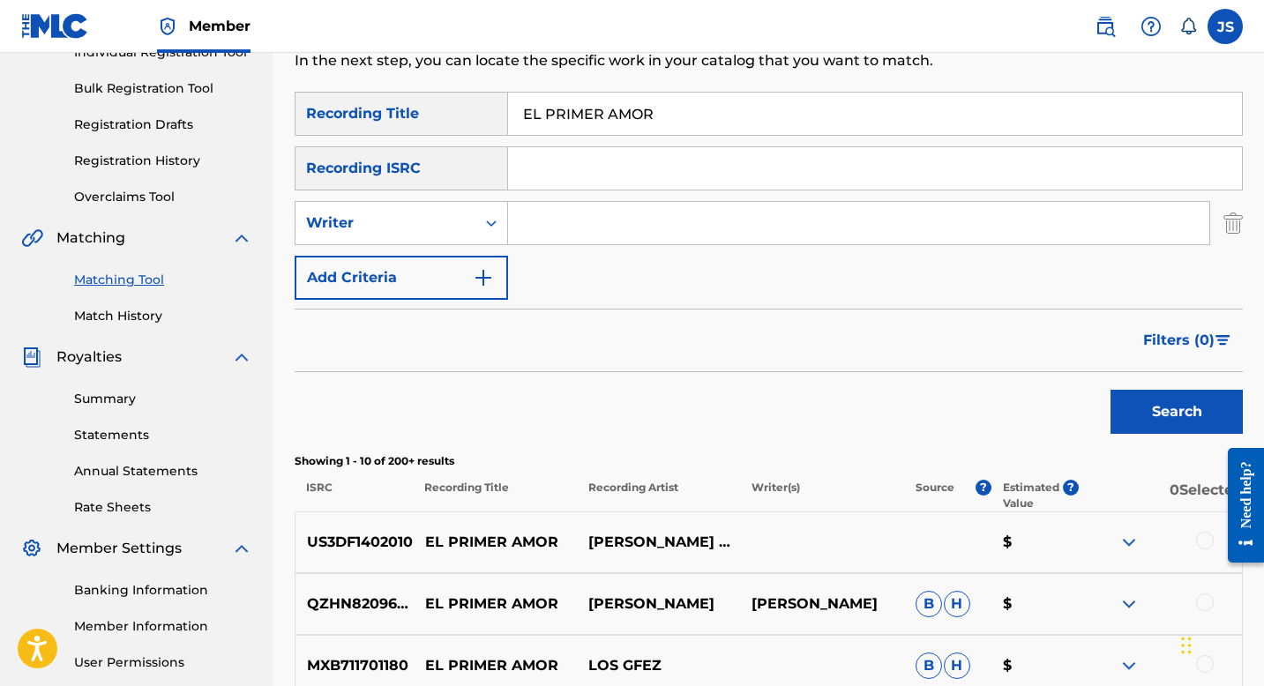
click at [586, 224] on input "Search Form" at bounding box center [858, 223] width 701 height 42
type input "CARLOS CUMARIN"
click at [1111, 390] on button "Search" at bounding box center [1177, 412] width 132 height 44
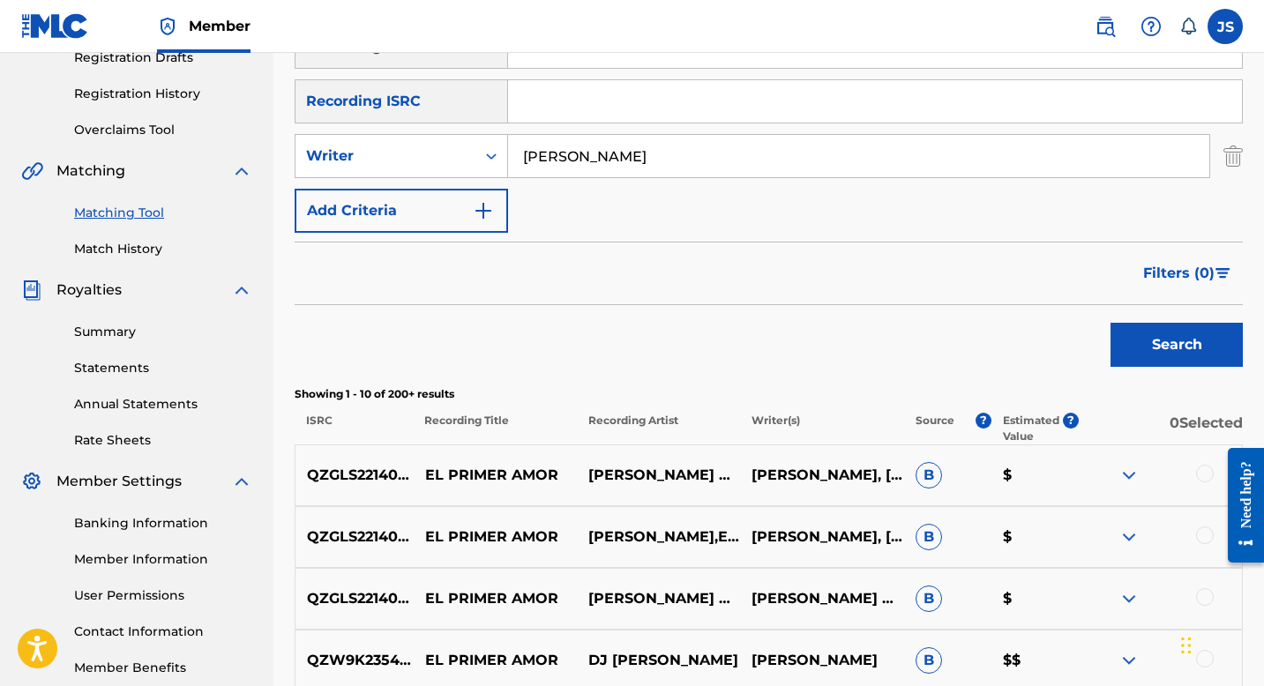
scroll to position [144, 0]
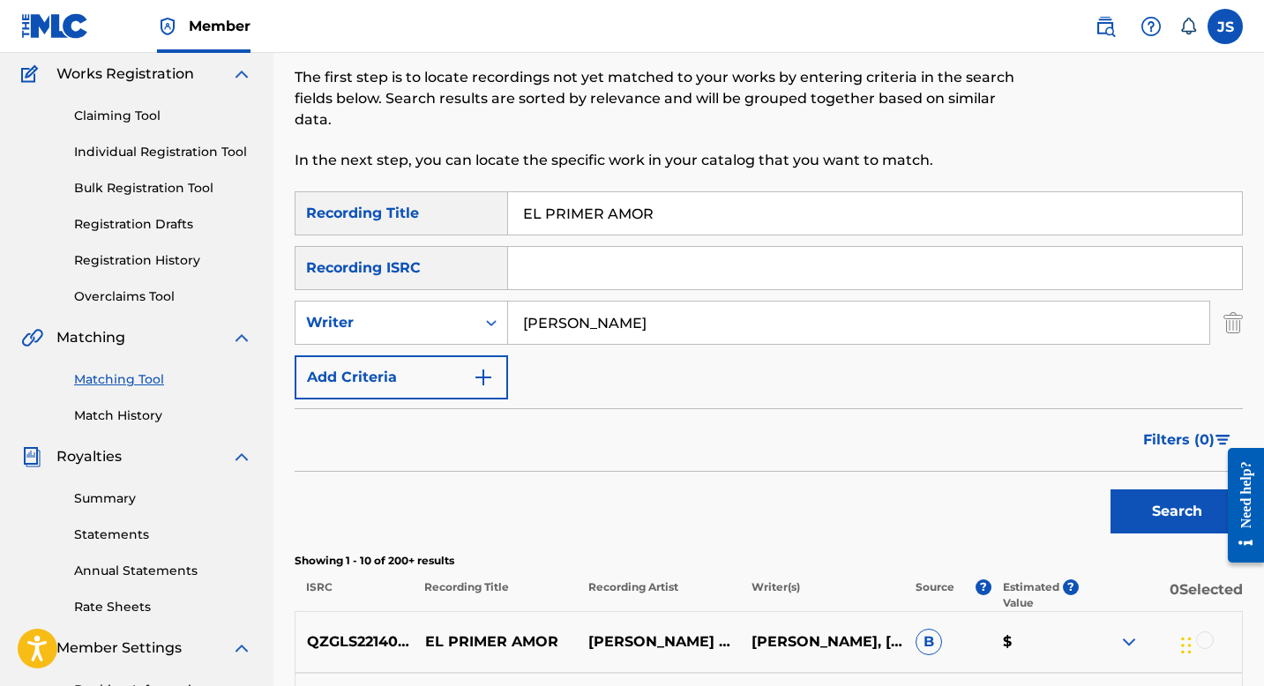
click at [563, 187] on div "Matching Tool The Matching Tool allows Members to match sound recordings to wor…" at bounding box center [660, 72] width 730 height 238
click at [558, 199] on input "EL PRIMER AMOR" at bounding box center [875, 213] width 734 height 42
click at [1142, 520] on button "Search" at bounding box center [1177, 512] width 132 height 44
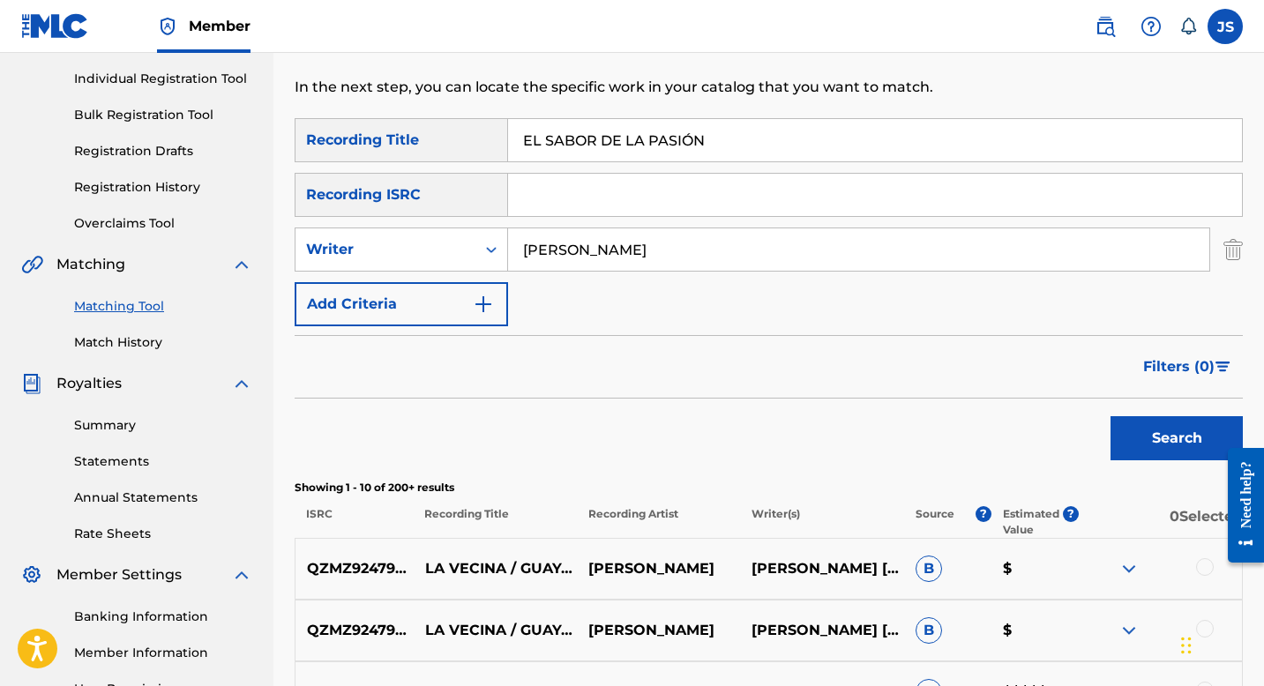
scroll to position [221, 0]
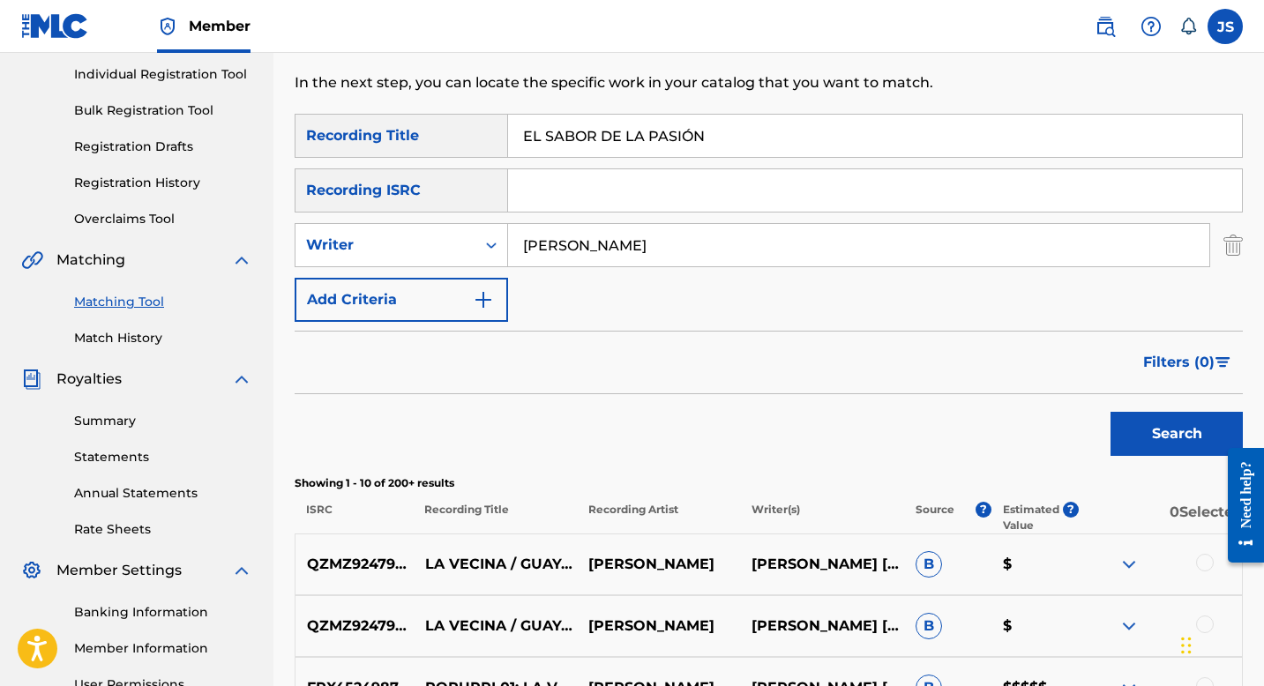
click at [502, 47] on nav "Member JS JS Juliana Salazar mercadeo.marmaz@gmail.com Notification Preferences…" at bounding box center [632, 26] width 1264 height 53
click at [613, 139] on input "EL SABOR DE LA PASIÓN" at bounding box center [875, 136] width 734 height 42
click at [1130, 401] on div "Search" at bounding box center [1172, 429] width 141 height 71
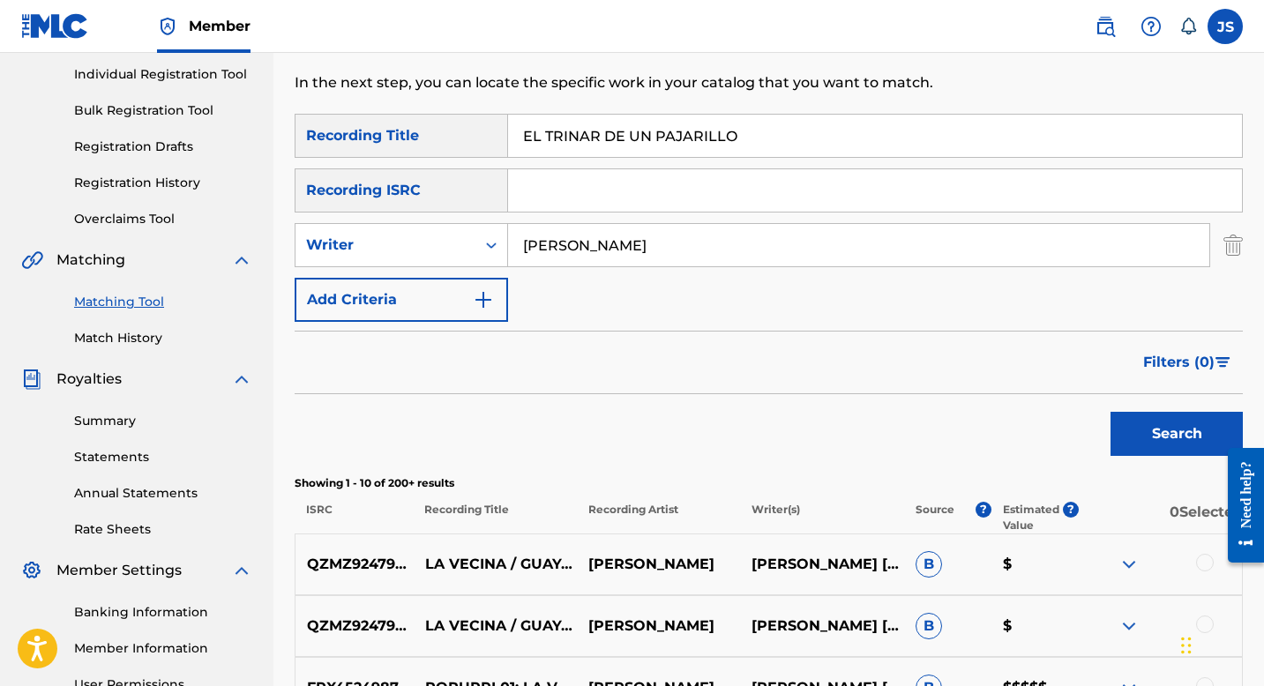
click at [1129, 435] on button "Search" at bounding box center [1177, 434] width 132 height 44
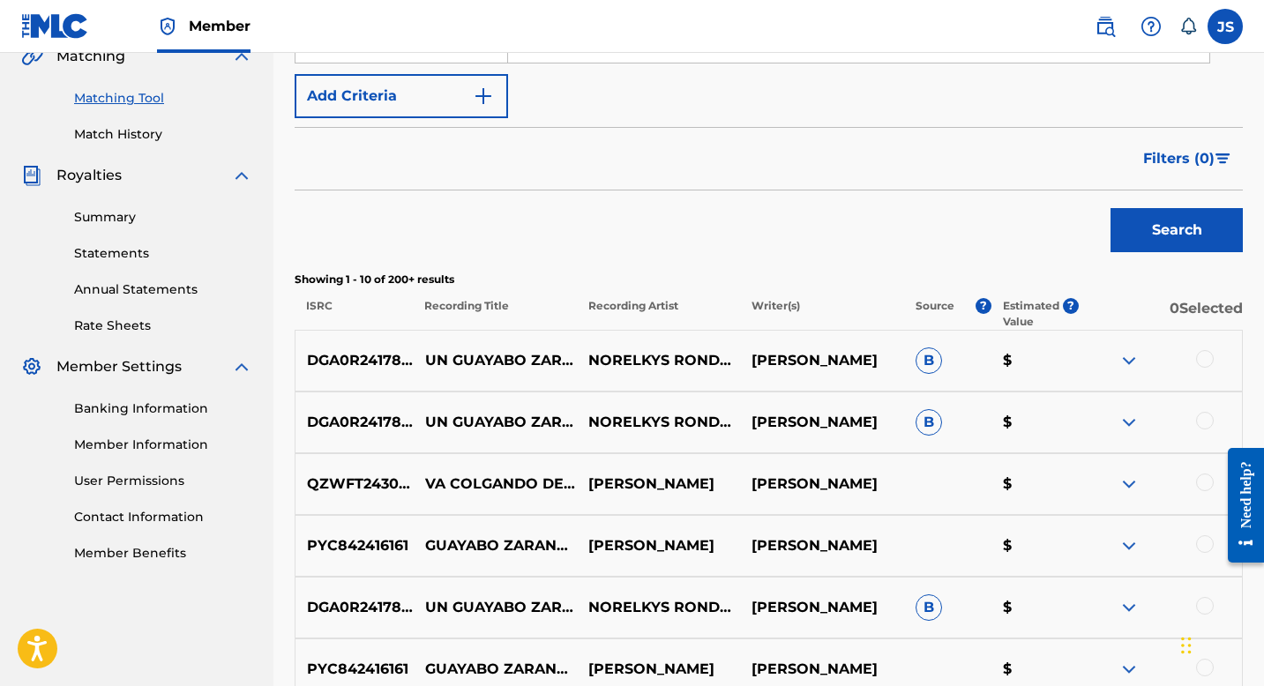
scroll to position [0, 0]
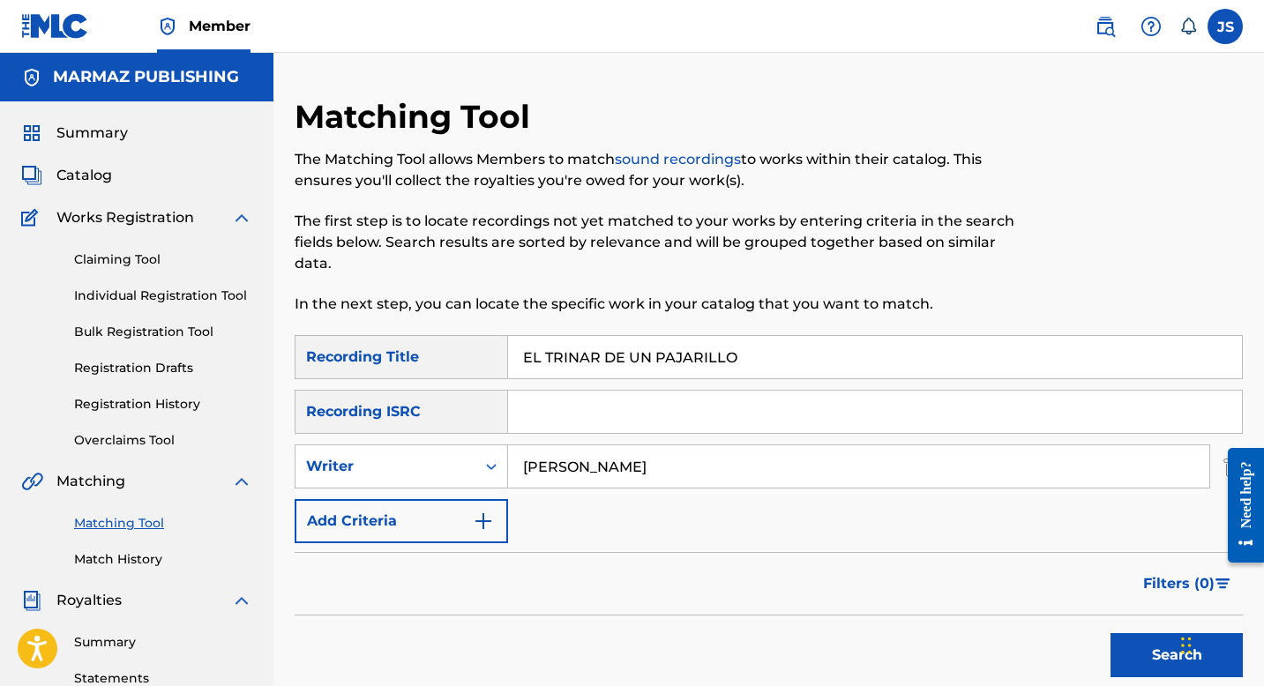
click at [612, 354] on input "EL TRINAR DE UN PAJARILLO" at bounding box center [875, 357] width 734 height 42
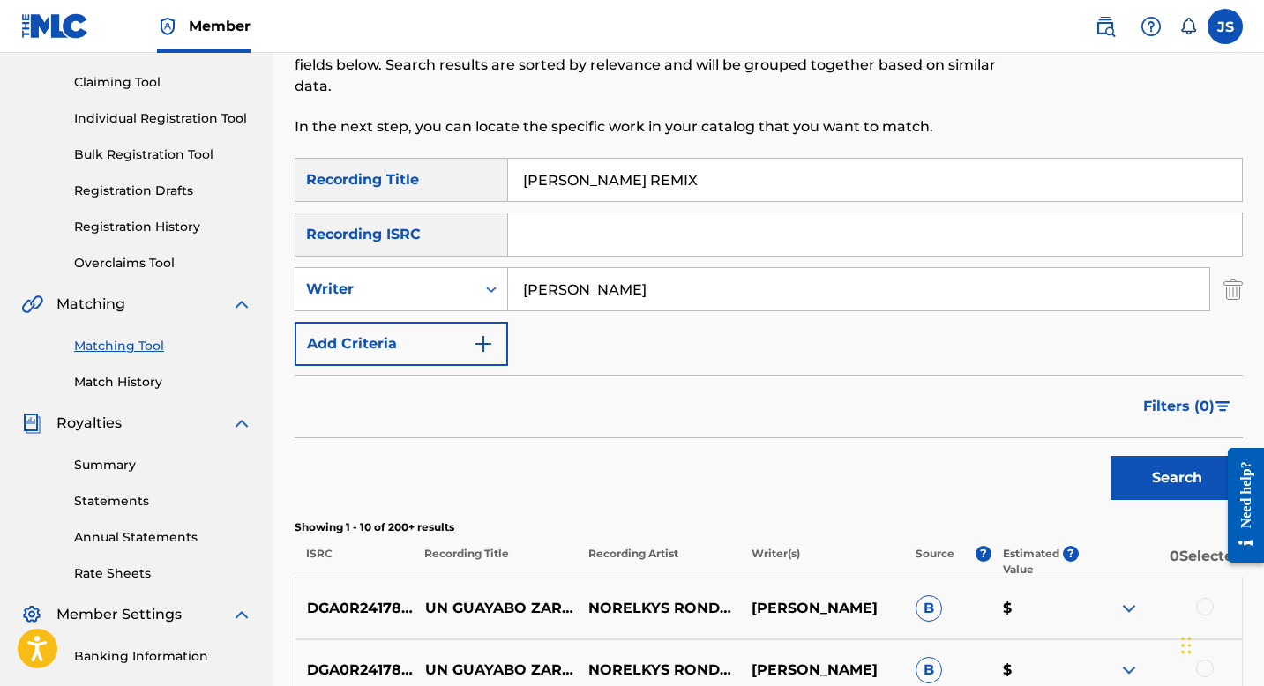
type input "[PERSON_NAME] REMIX"
click at [1165, 481] on button "Search" at bounding box center [1177, 478] width 132 height 44
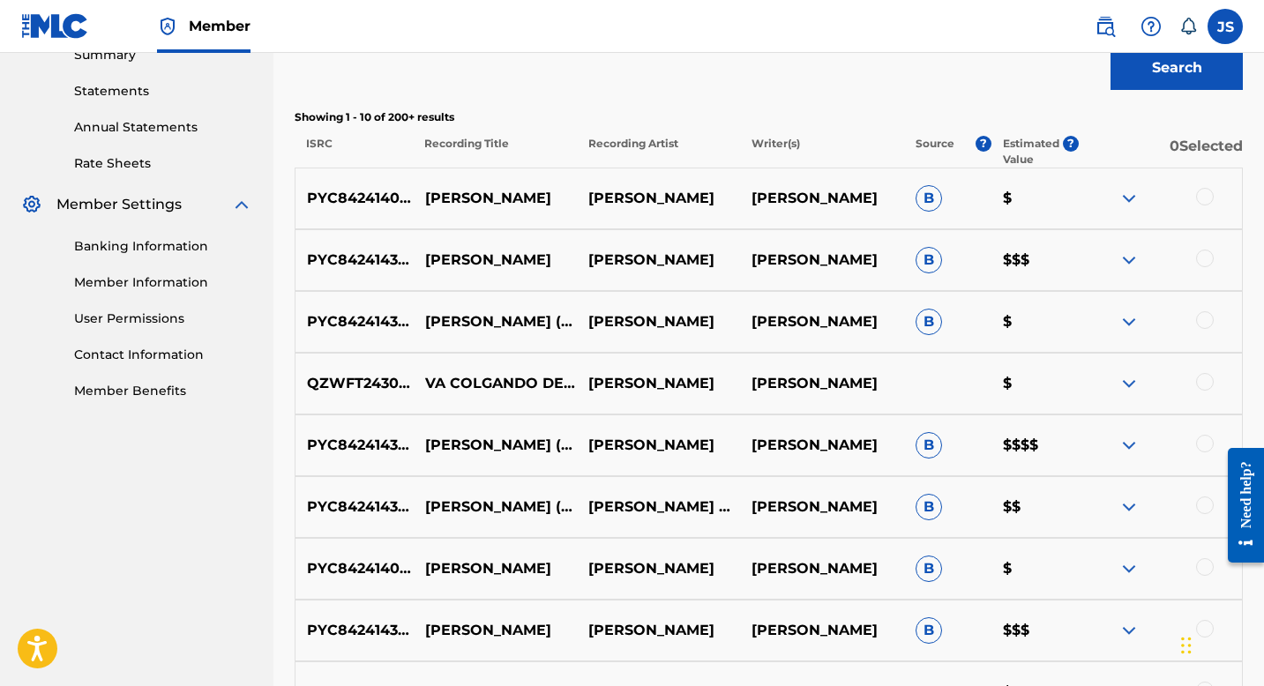
scroll to position [581, 0]
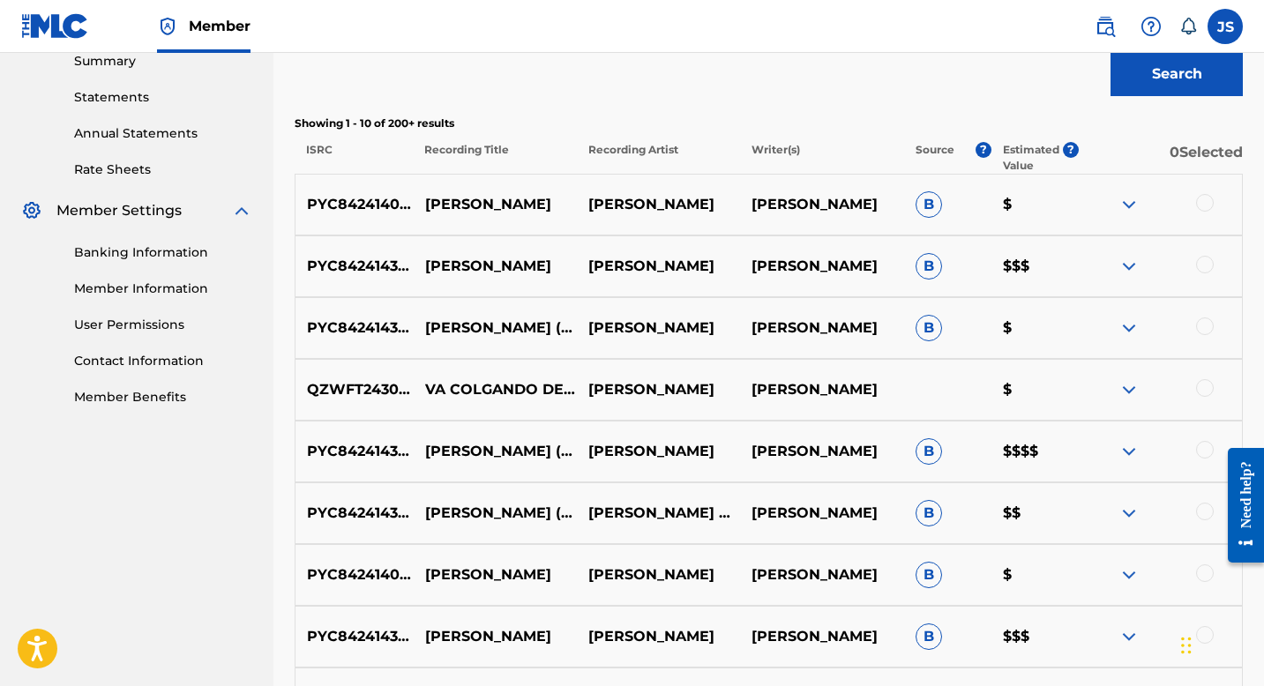
click at [1204, 199] on div at bounding box center [1205, 203] width 18 height 18
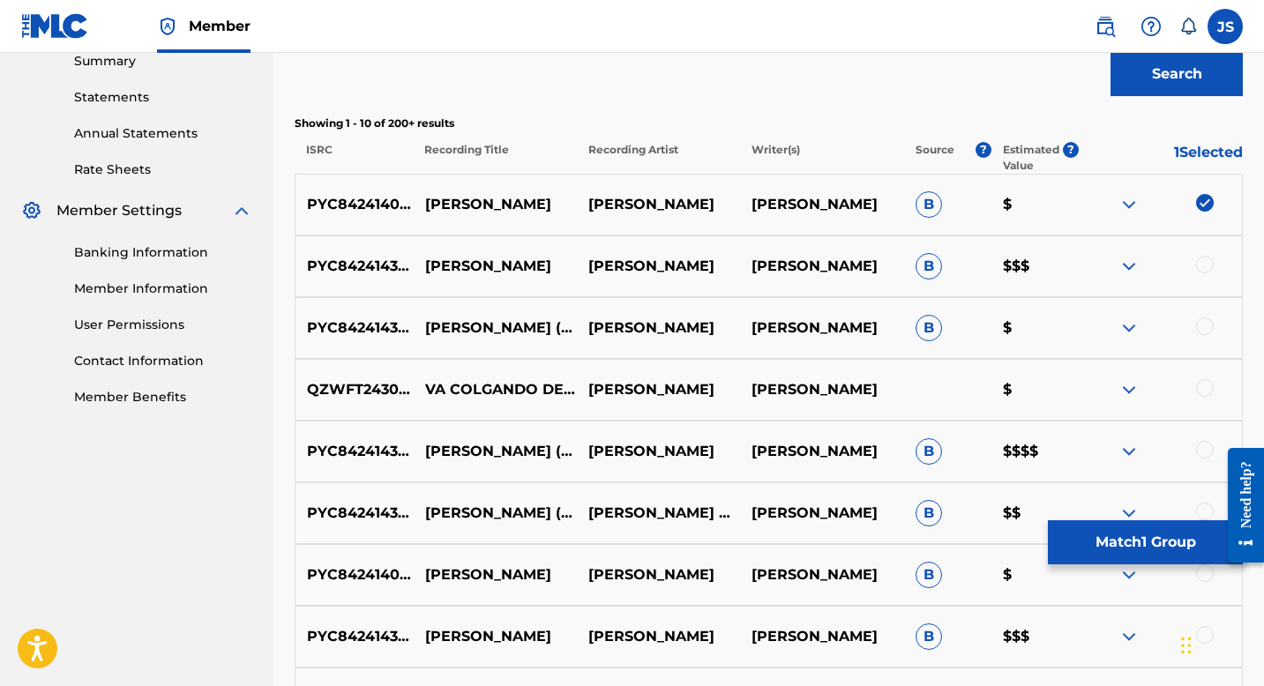
click at [1209, 268] on div at bounding box center [1205, 265] width 18 height 18
click at [1208, 324] on div at bounding box center [1205, 327] width 18 height 18
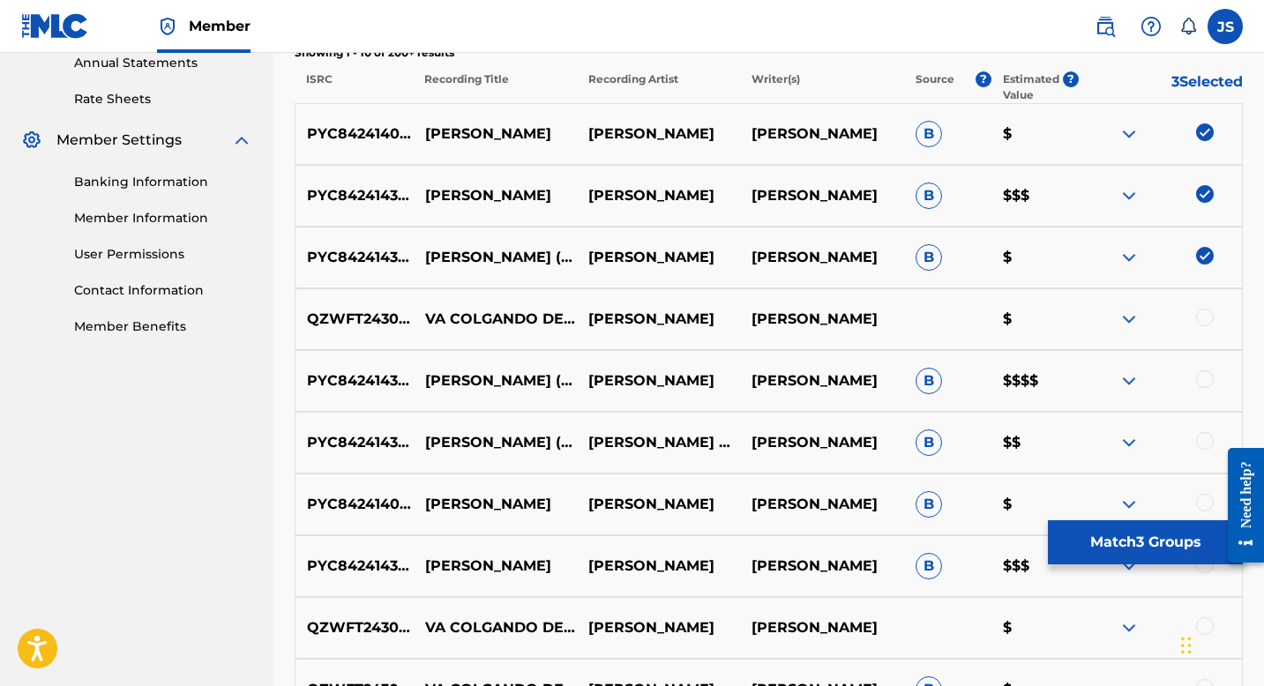
scroll to position [659, 0]
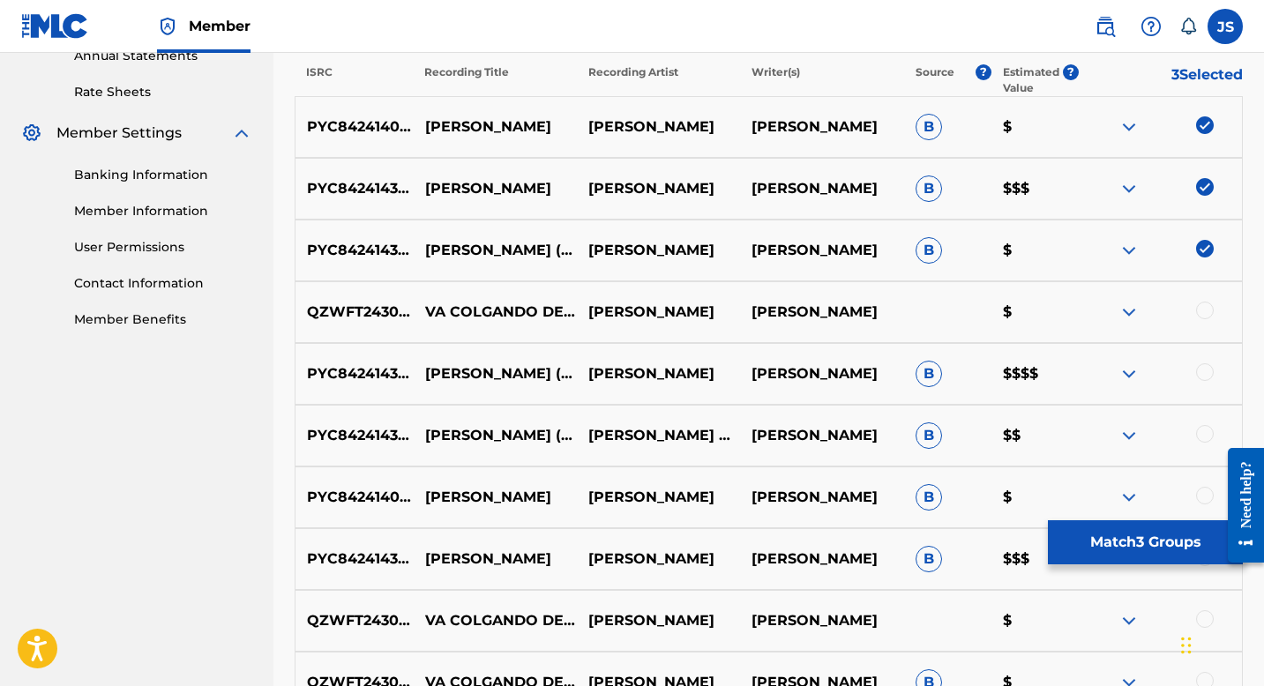
click at [1204, 369] on div at bounding box center [1205, 372] width 18 height 18
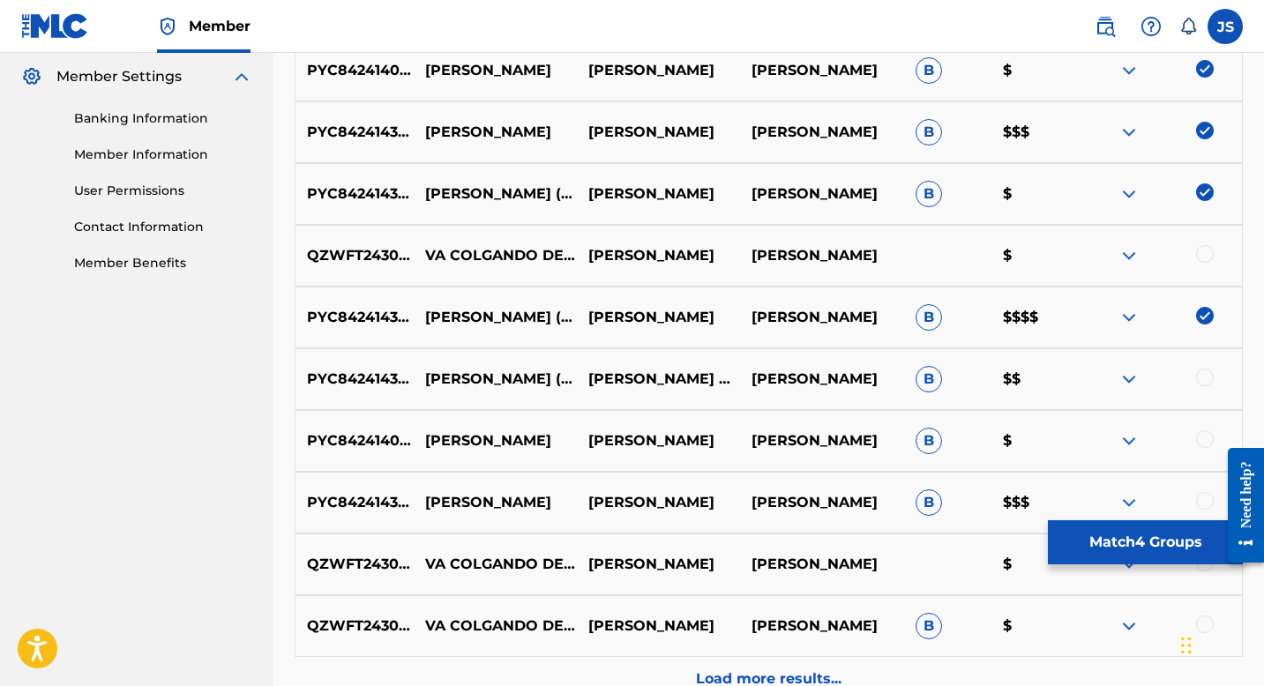
click at [1203, 377] on div at bounding box center [1205, 378] width 18 height 18
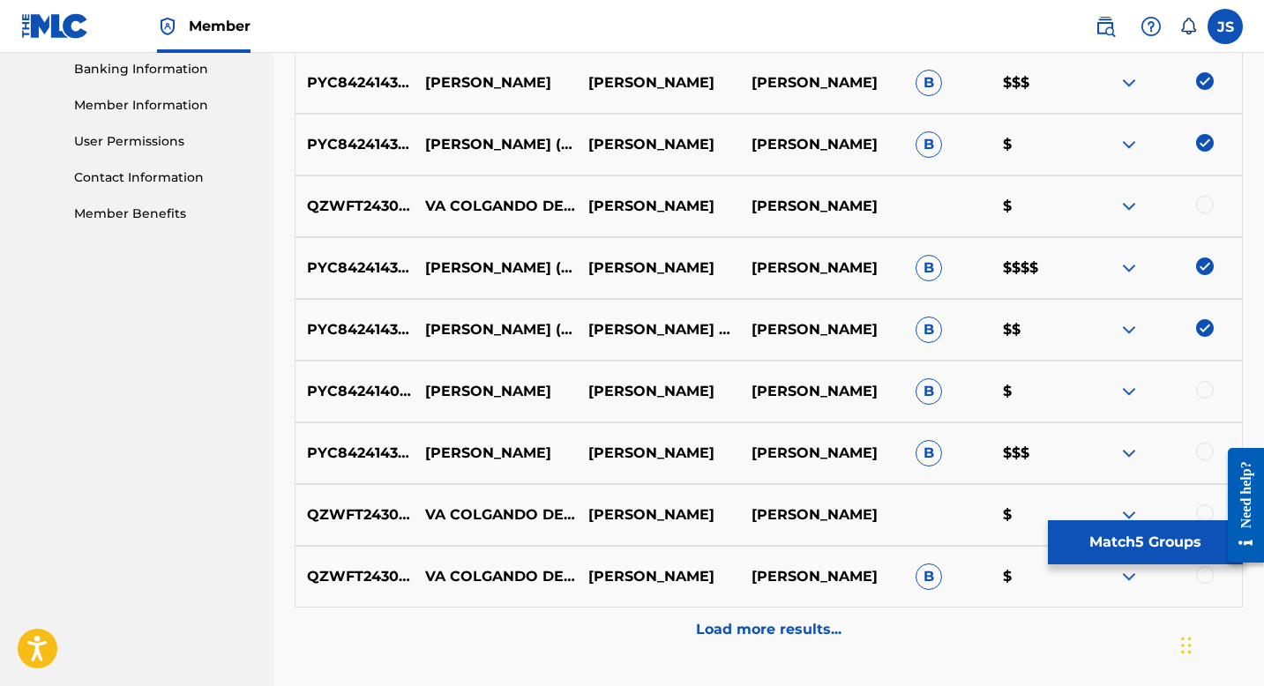
scroll to position [775, 0]
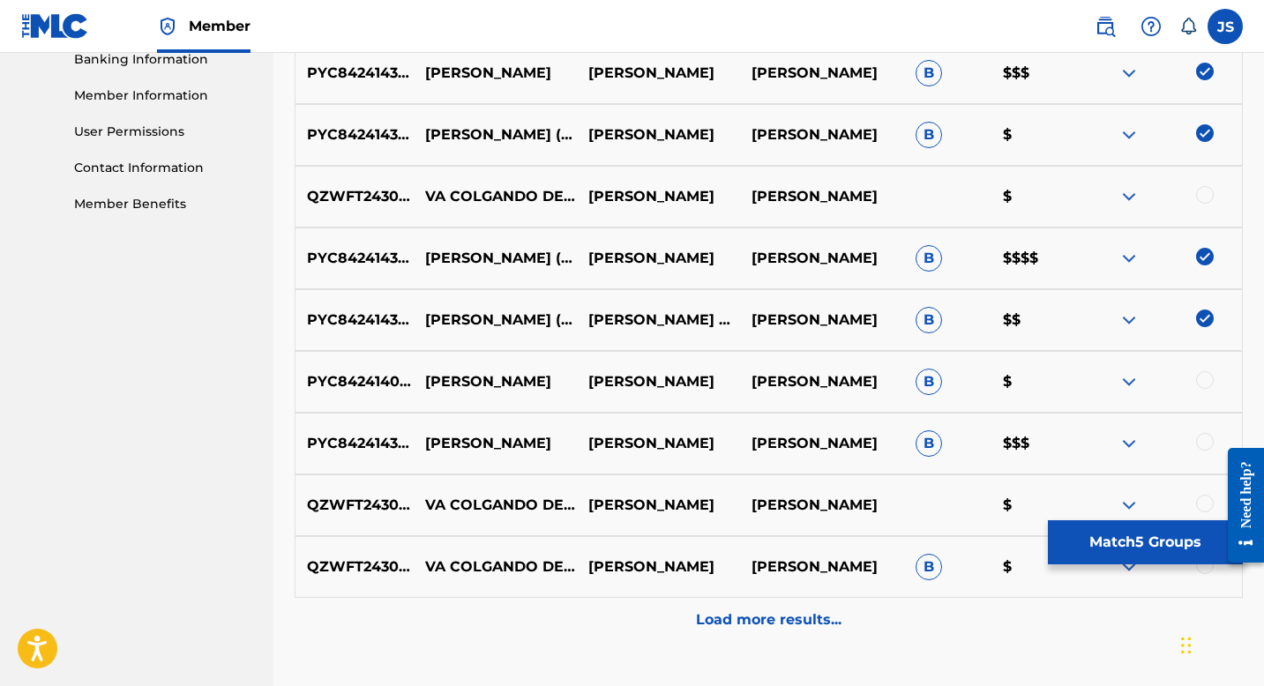
click at [1199, 377] on div at bounding box center [1205, 380] width 18 height 18
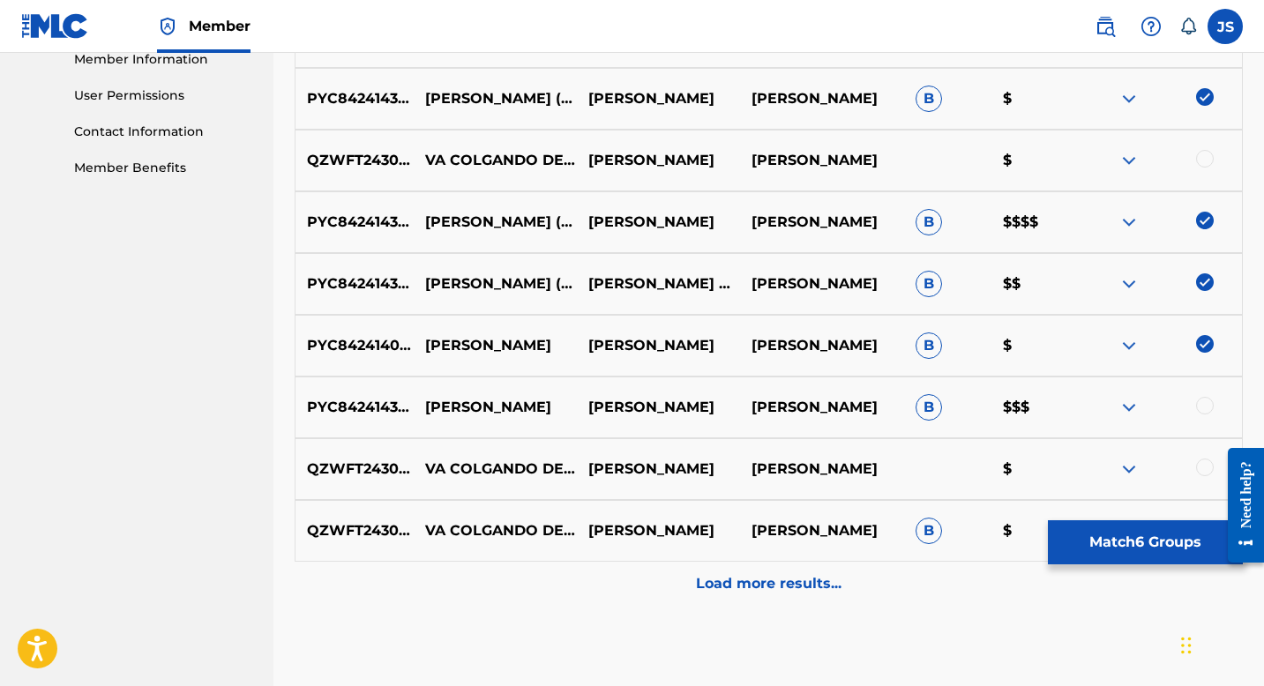
scroll to position [820, 0]
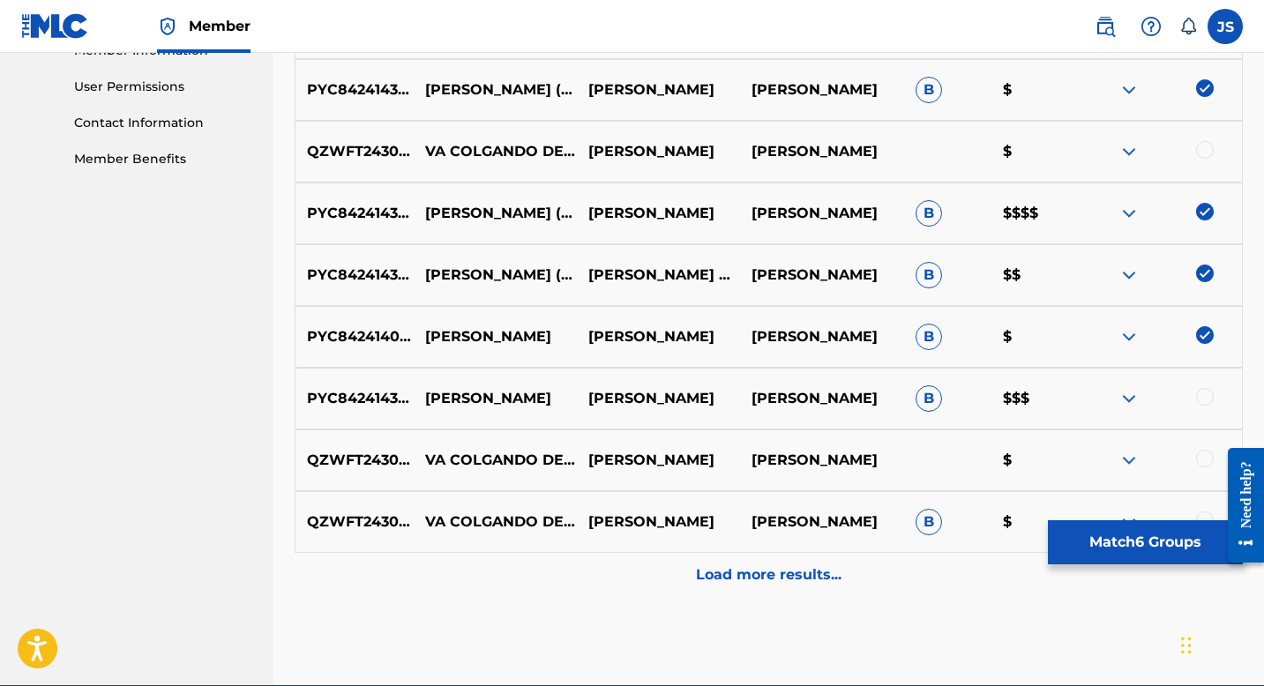
click at [1208, 394] on div at bounding box center [1205, 397] width 18 height 18
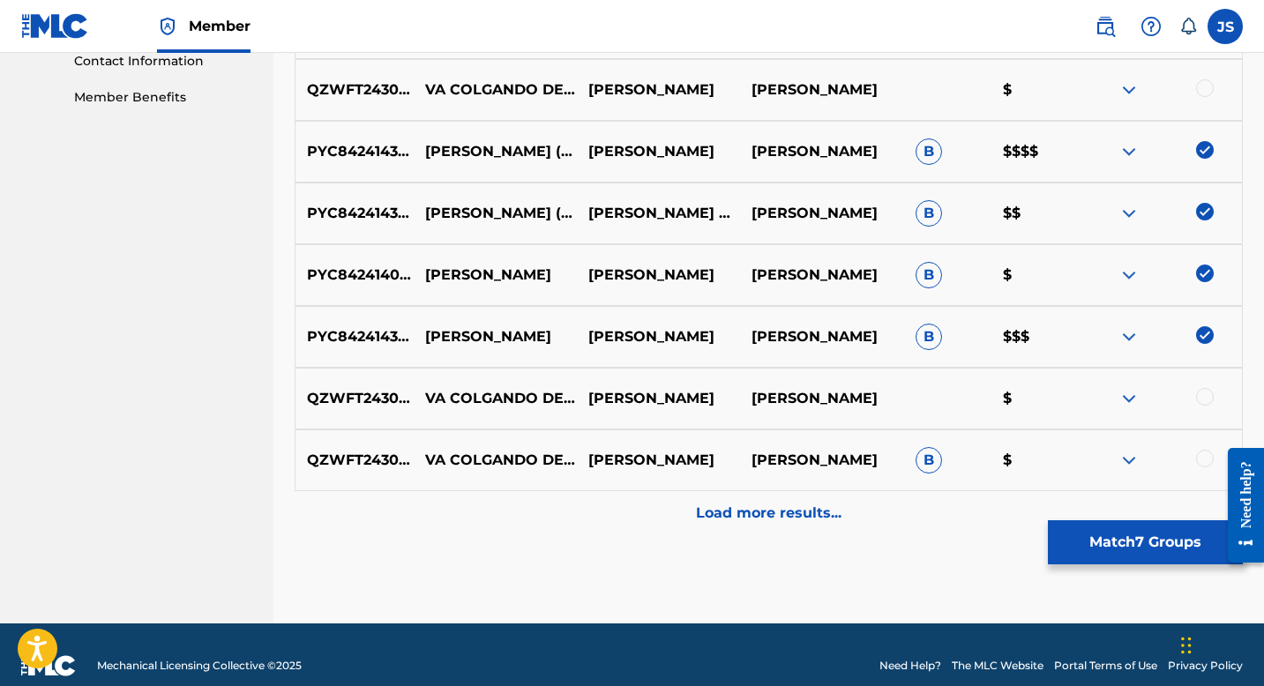
scroll to position [903, 0]
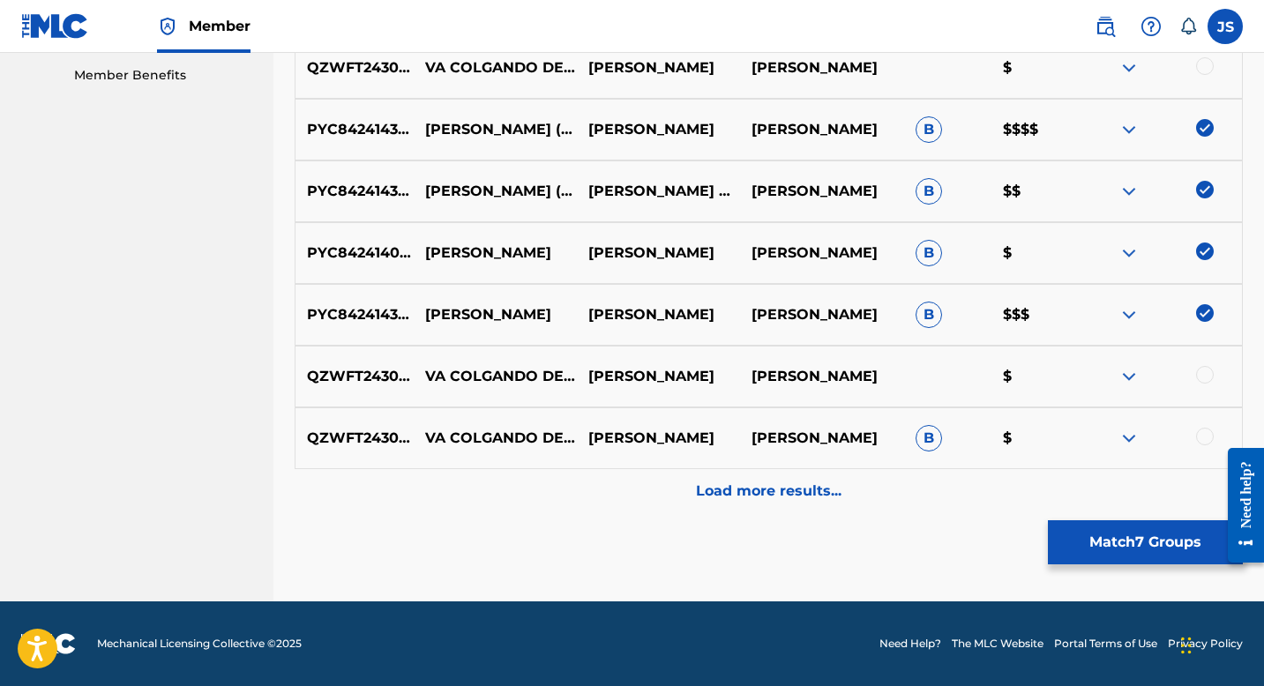
click at [1105, 547] on button "Match 7 Groups" at bounding box center [1145, 543] width 195 height 44
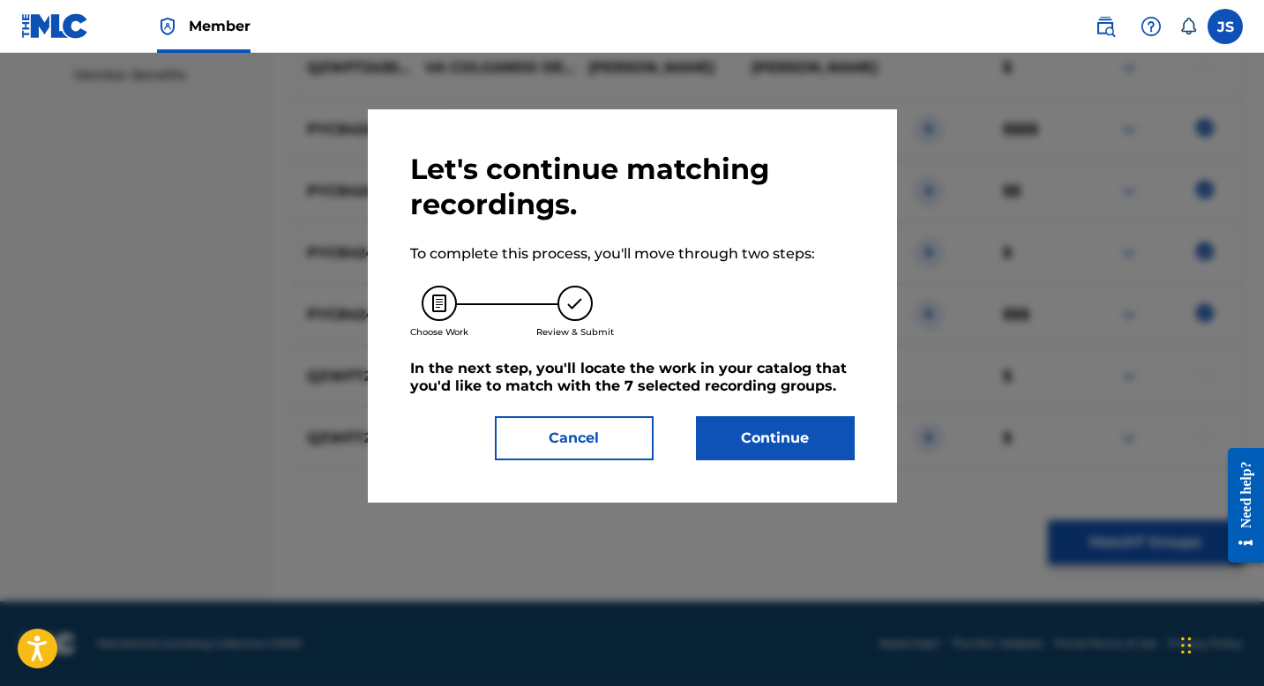
click at [806, 416] on div "Let's continue matching recordings. To complete this process, you'll move throu…" at bounding box center [632, 306] width 445 height 309
click at [806, 423] on button "Continue" at bounding box center [775, 438] width 159 height 44
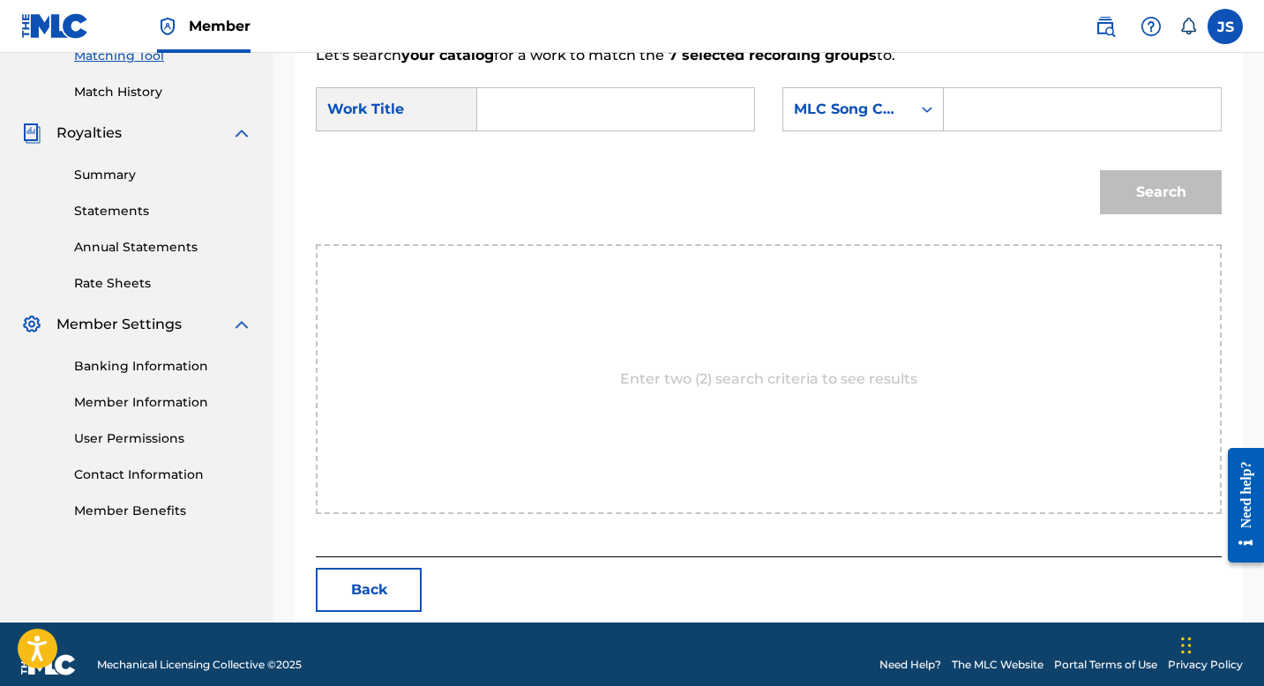
scroll to position [489, 0]
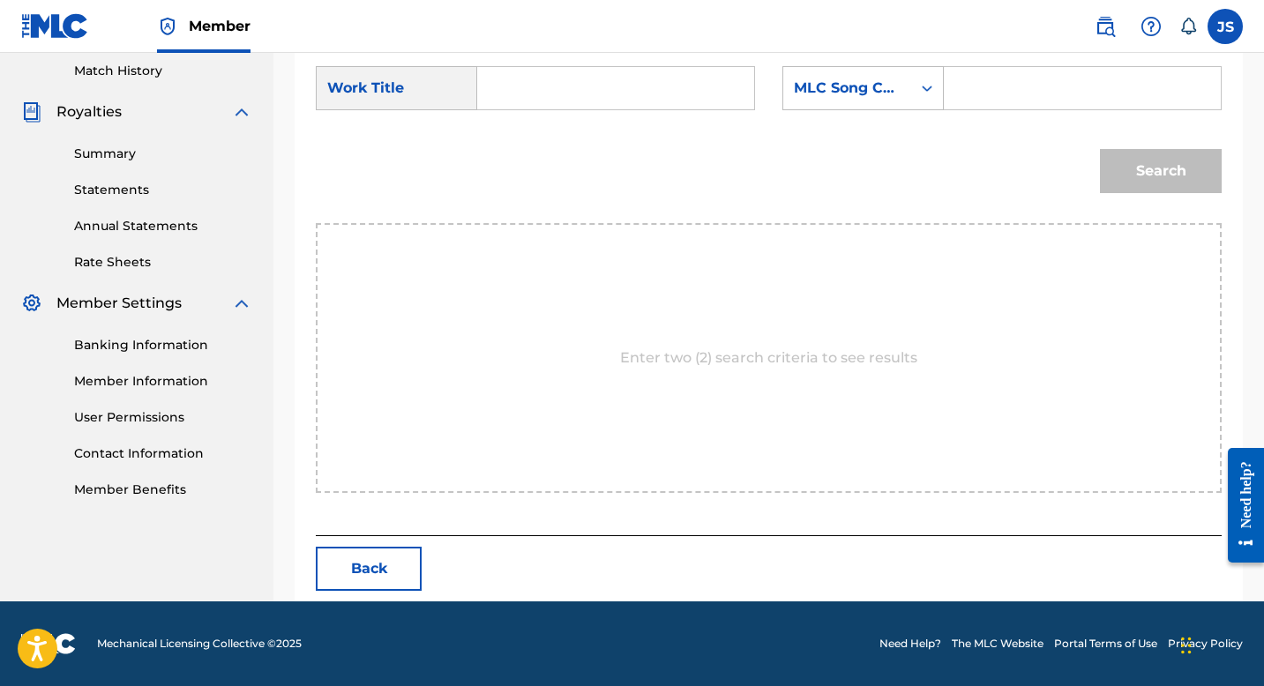
click at [625, 100] on input "Search Form" at bounding box center [615, 88] width 247 height 42
type input "[PERSON_NAME] REMIX"
click at [951, 104] on div "Search Form" at bounding box center [1083, 88] width 278 height 44
click at [963, 86] on input "Search Form" at bounding box center [1082, 88] width 247 height 42
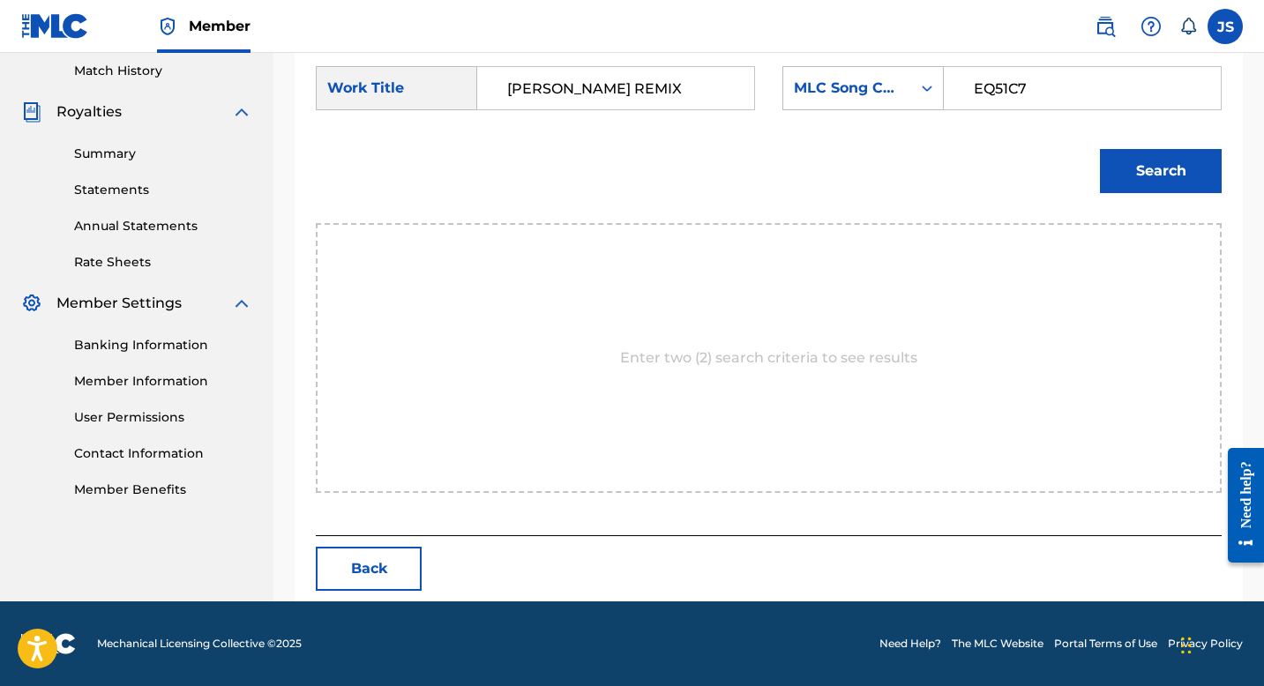
type input "EQ51C7"
click at [1158, 161] on button "Search" at bounding box center [1161, 171] width 122 height 44
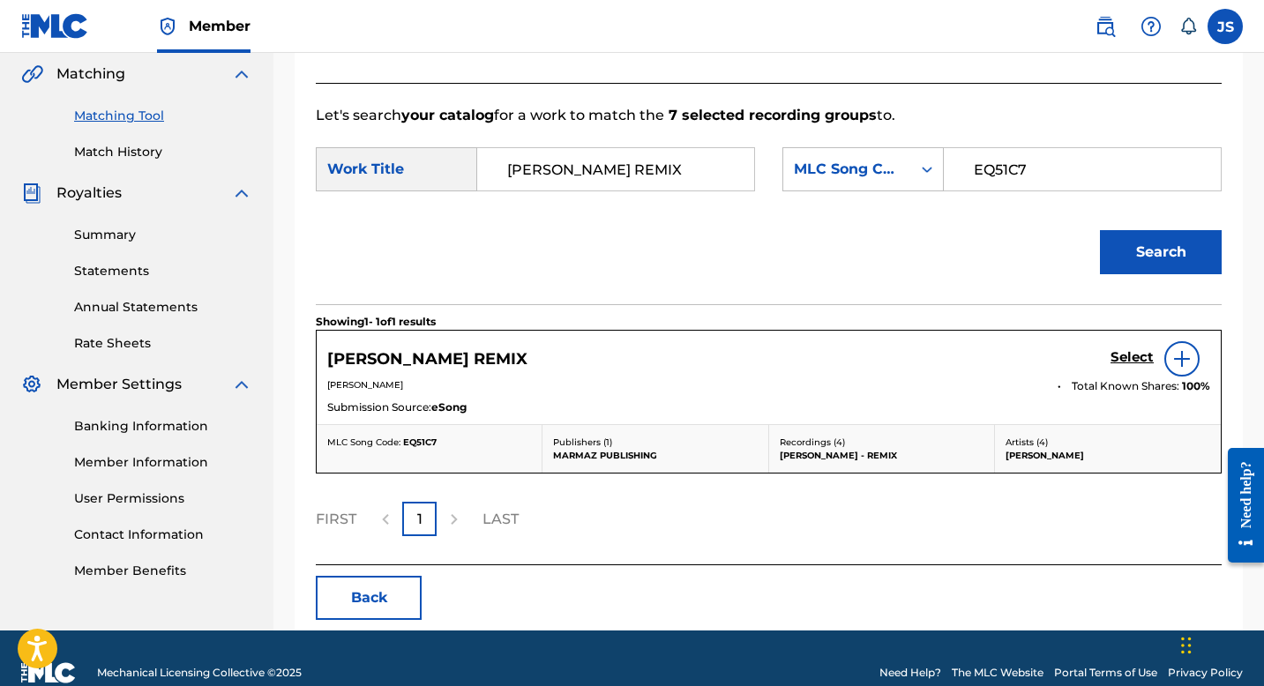
scroll to position [437, 0]
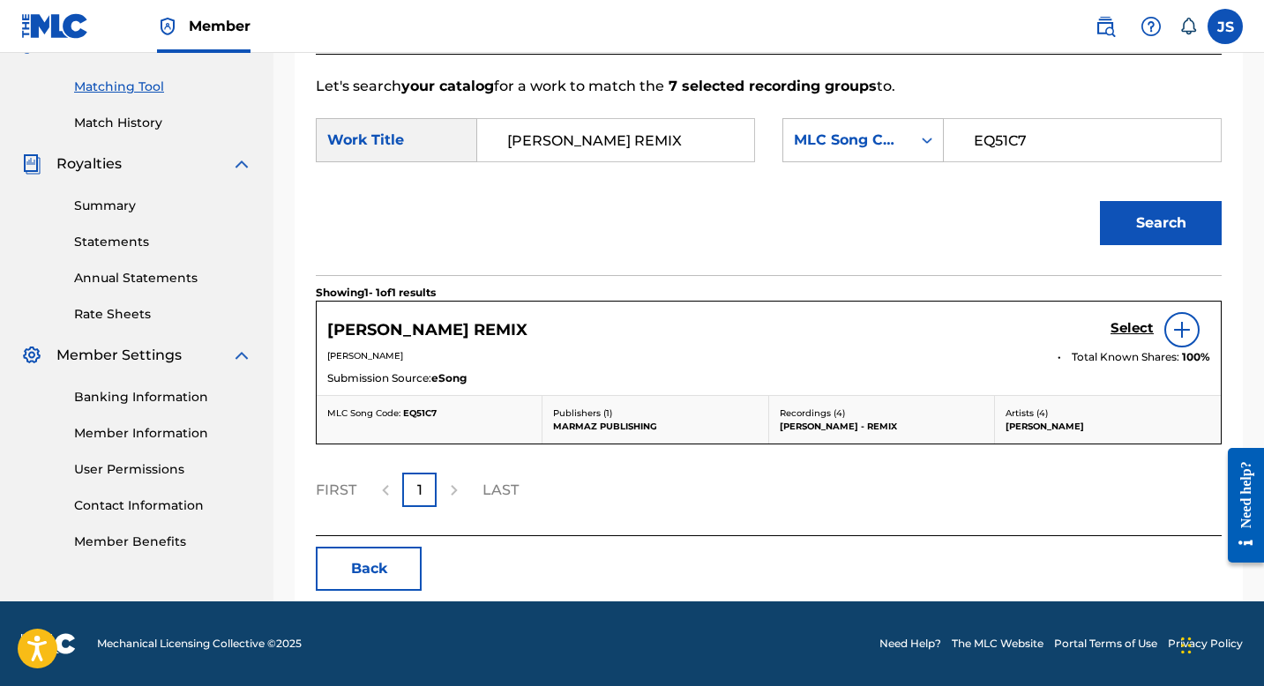
click at [1122, 318] on div "Select" at bounding box center [1161, 329] width 100 height 35
click at [1122, 325] on h5 "Select" at bounding box center [1132, 328] width 43 height 17
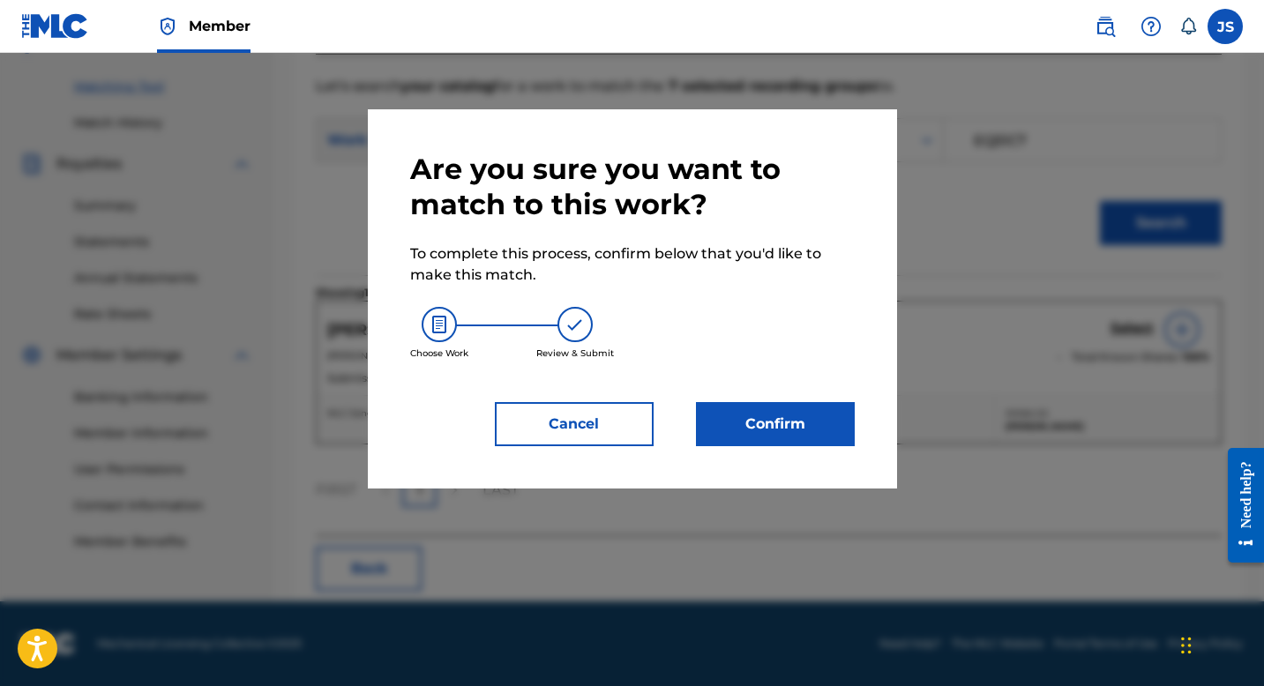
click at [775, 413] on button "Confirm" at bounding box center [775, 424] width 159 height 44
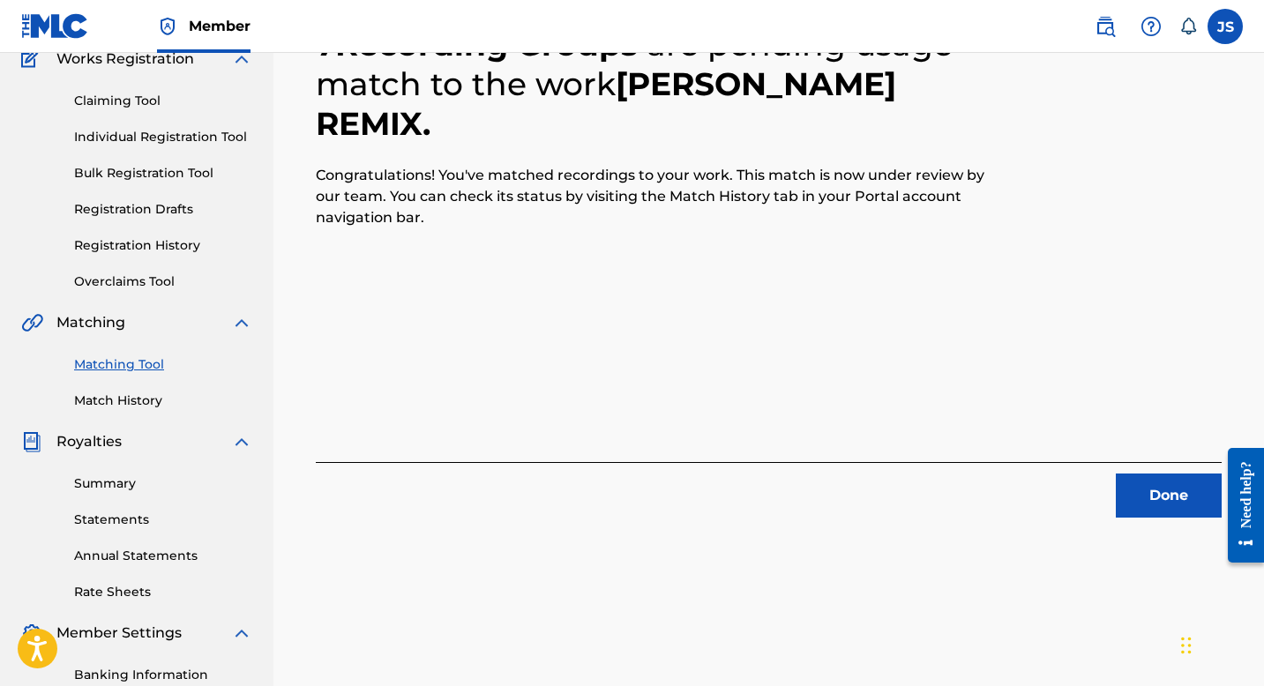
scroll to position [174, 0]
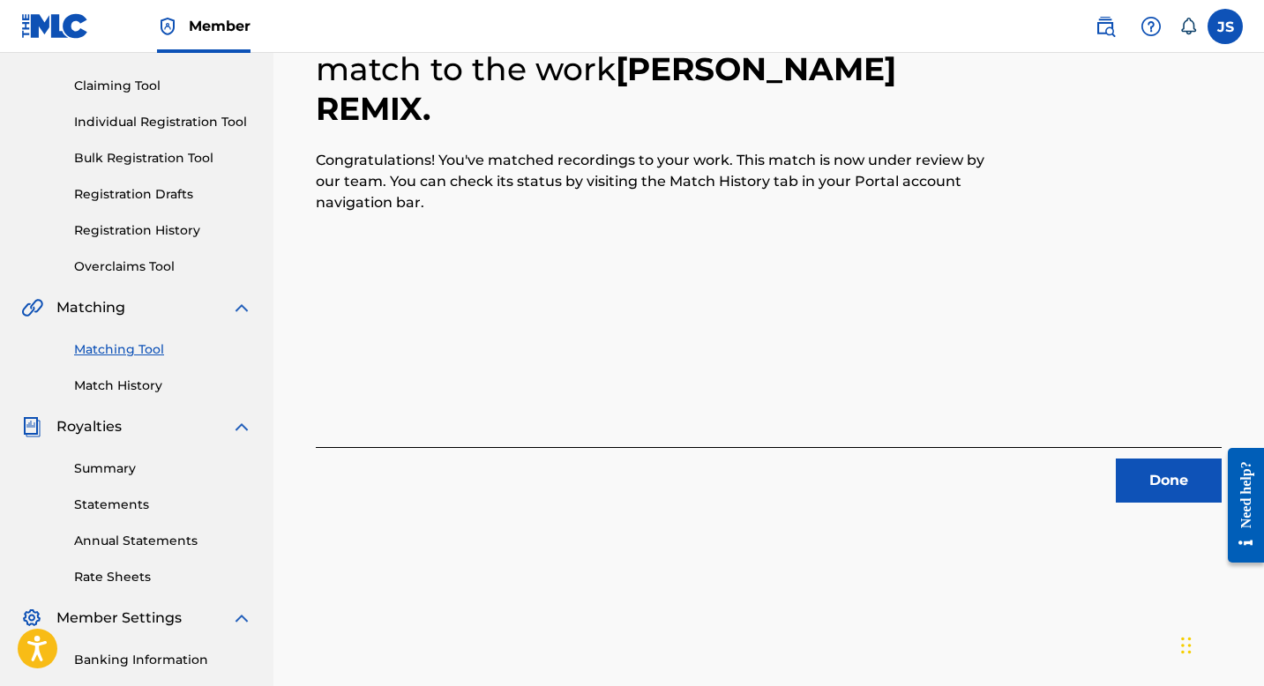
click at [1132, 469] on button "Done" at bounding box center [1169, 481] width 106 height 44
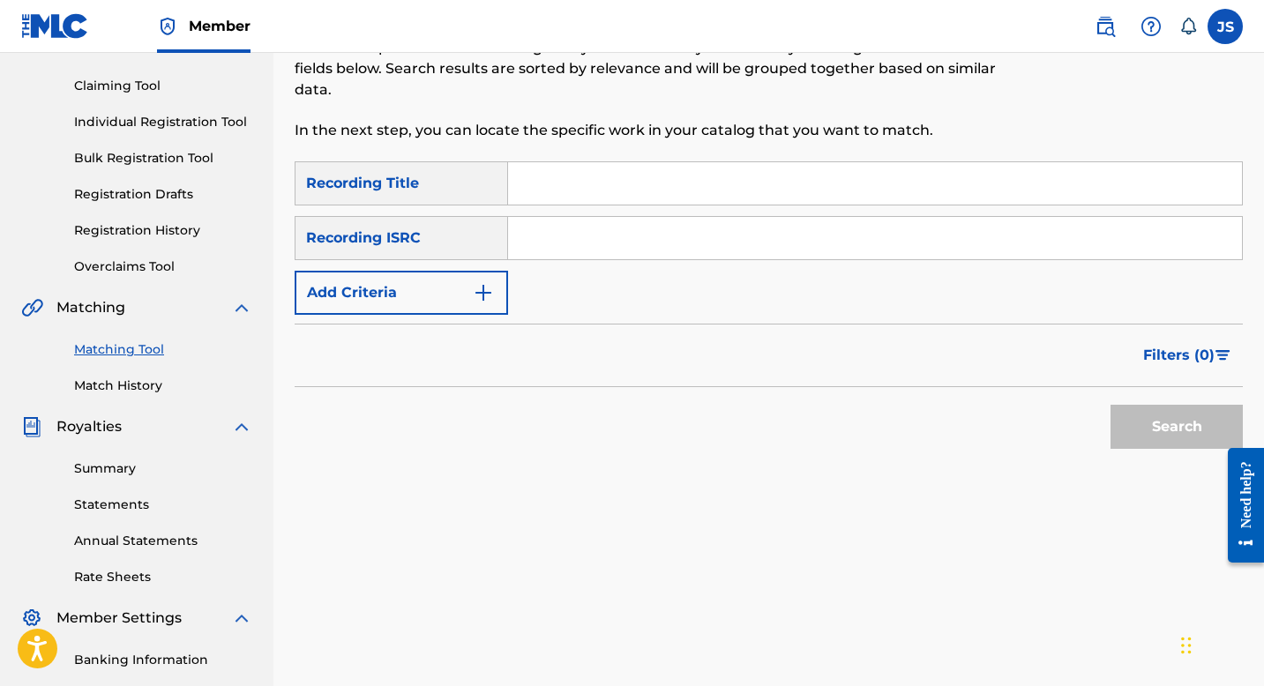
click at [759, 187] on input "Search Form" at bounding box center [875, 183] width 734 height 42
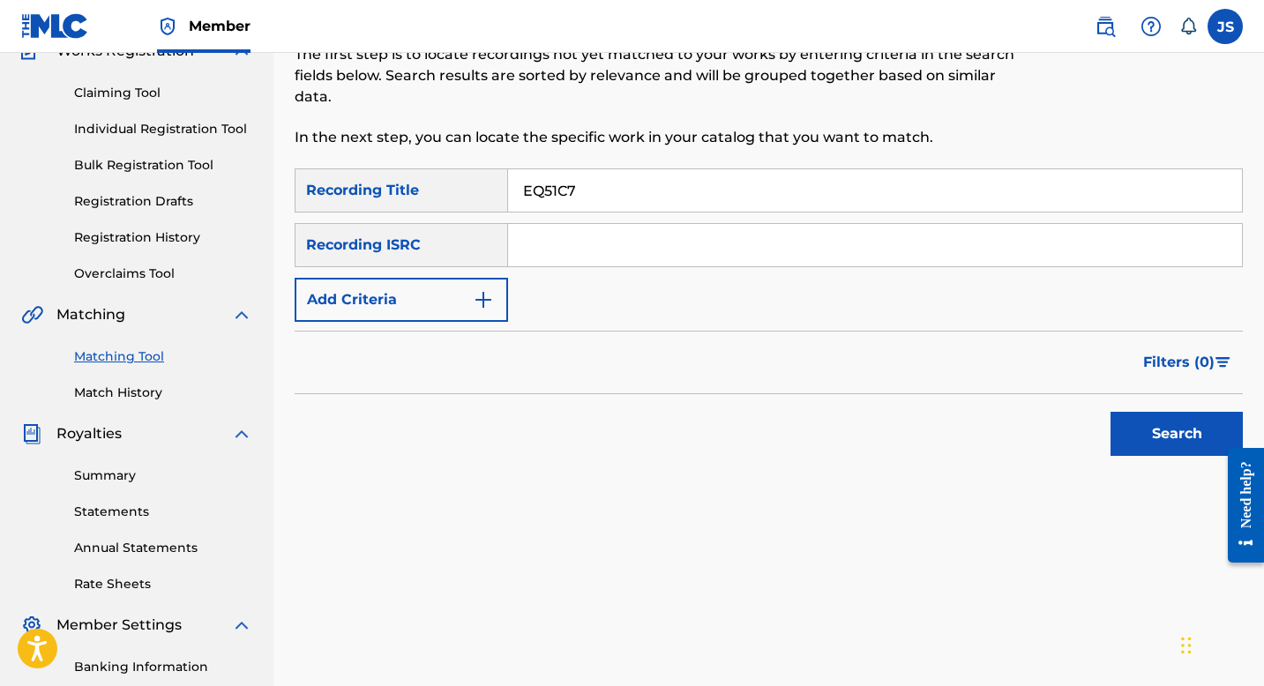
click at [702, 181] on input "EQ51C7" at bounding box center [875, 190] width 734 height 42
type input "ENTRE NOSOTROS"
click at [1193, 483] on div "Matching Tool The Matching Tool allows Members to match sound recordings to wor…" at bounding box center [769, 386] width 948 height 912
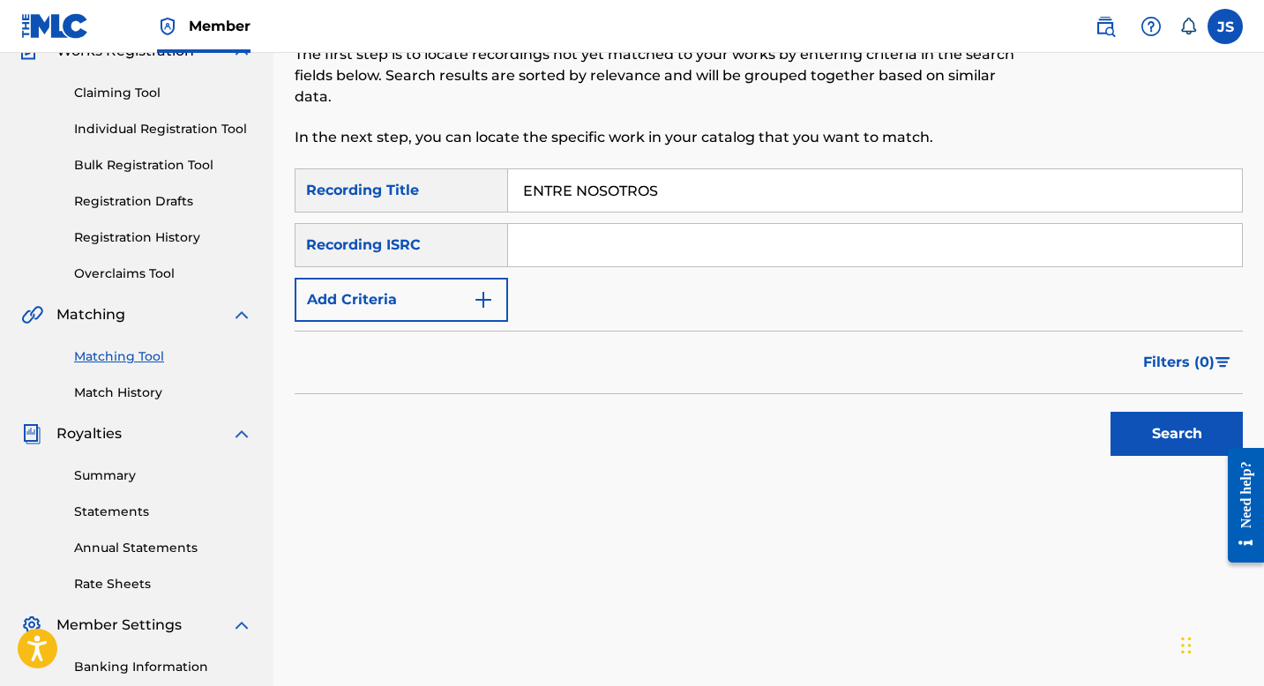
click at [1193, 446] on button "Search" at bounding box center [1177, 434] width 132 height 44
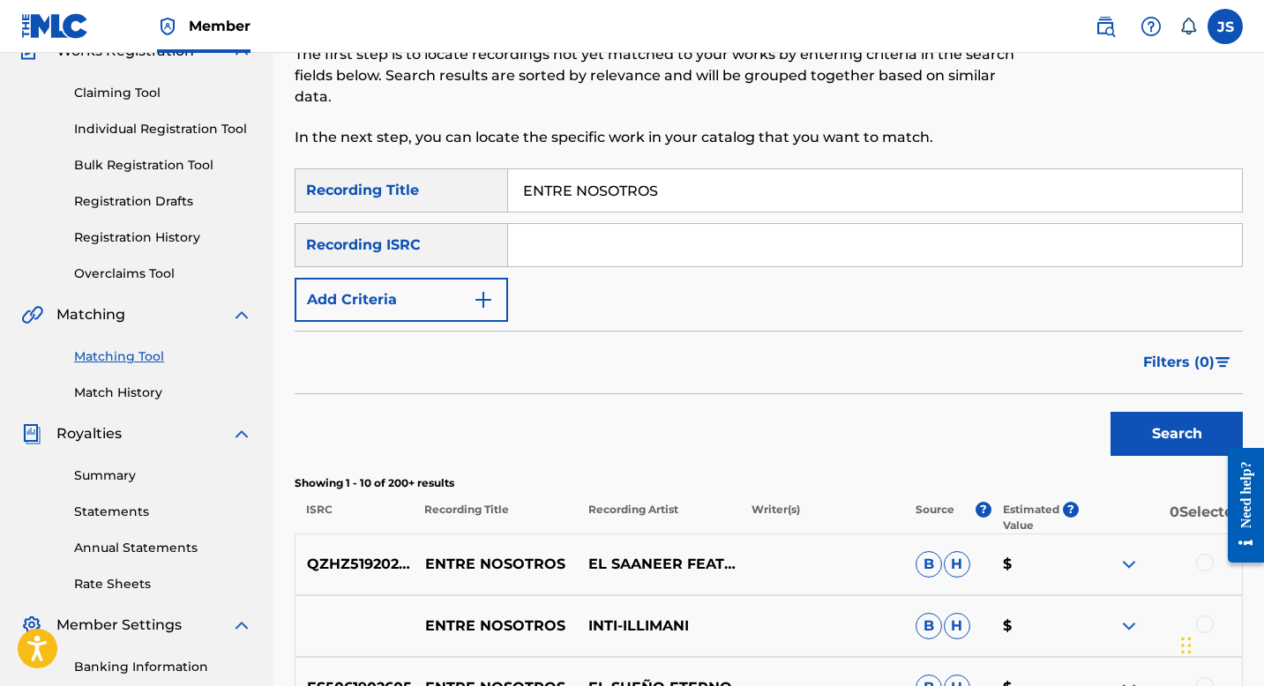
click at [588, 252] on input "Search Form" at bounding box center [875, 245] width 734 height 42
click at [504, 285] on button "Add Criteria" at bounding box center [401, 300] width 213 height 44
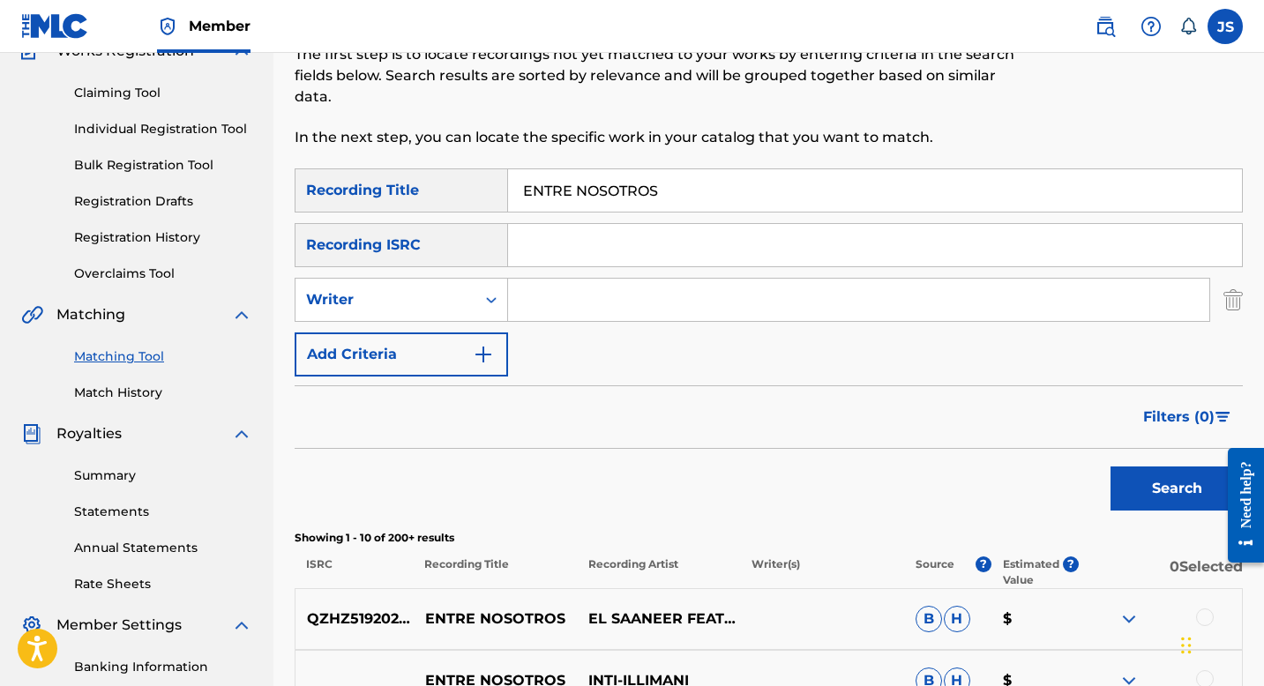
click at [550, 290] on input "Search Form" at bounding box center [858, 300] width 701 height 42
type input "CARLOS CUMARIN"
click at [1164, 493] on button "Search" at bounding box center [1177, 489] width 132 height 44
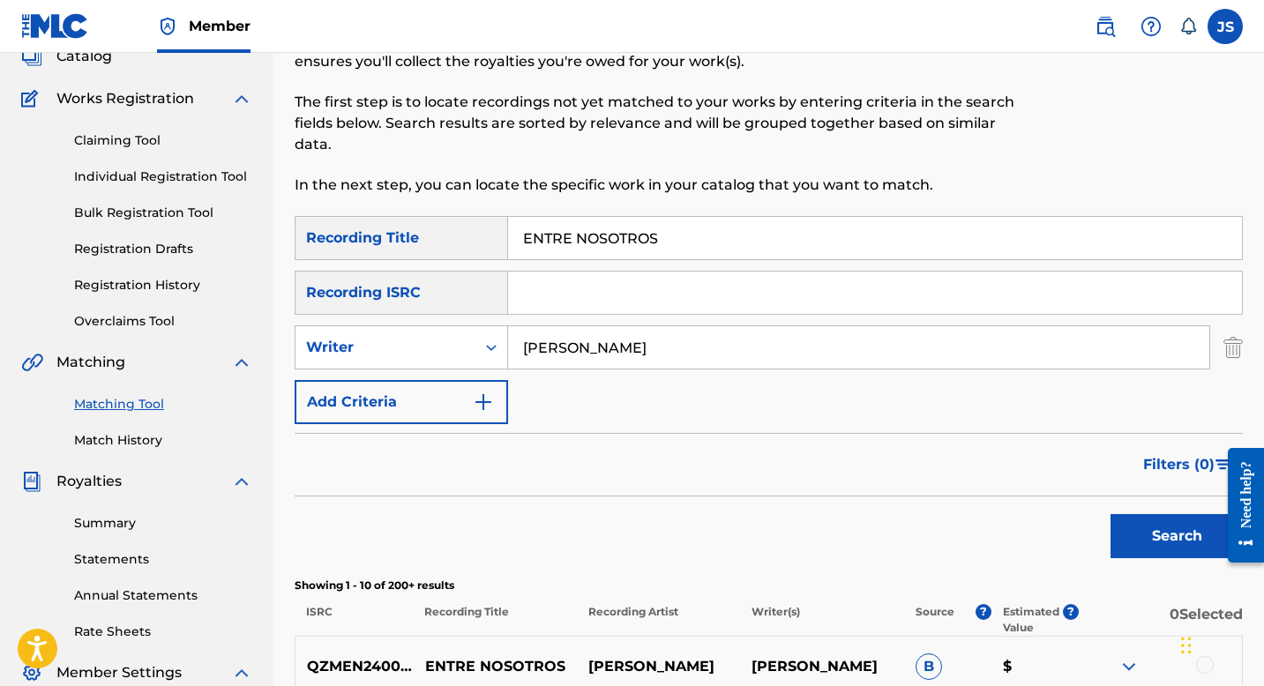
scroll to position [104, 0]
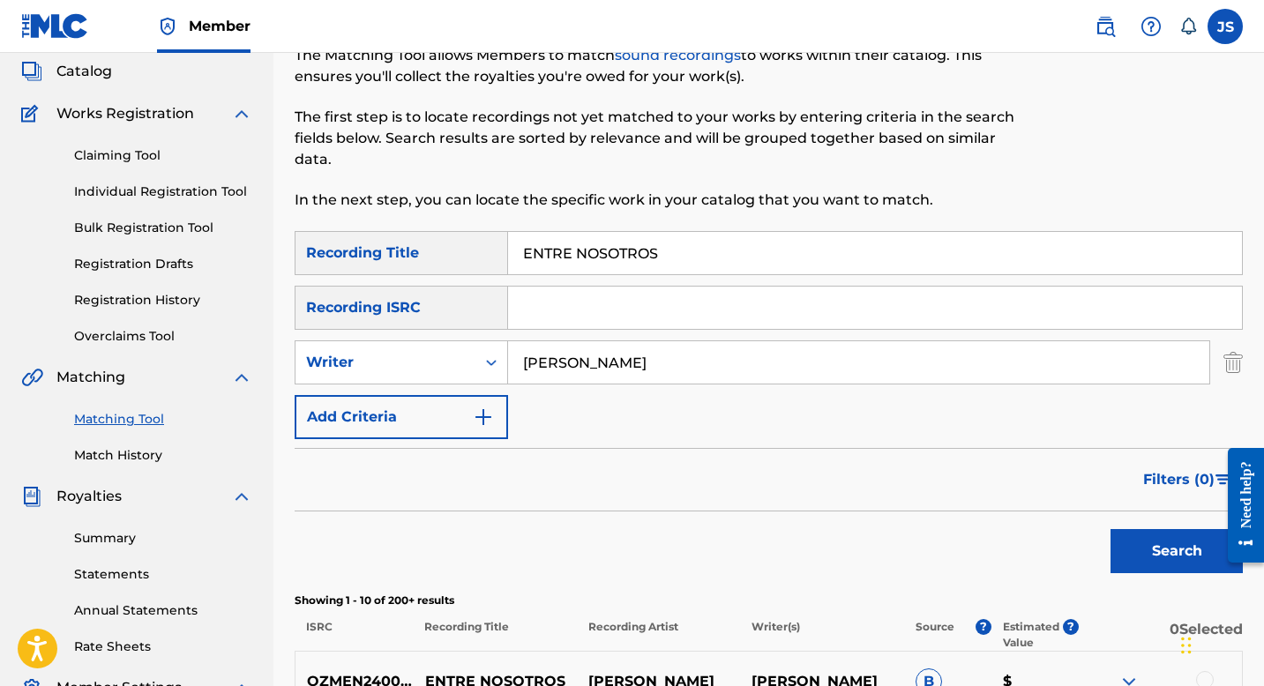
click at [576, 244] on input "ENTRE NOSOTROS" at bounding box center [875, 253] width 734 height 42
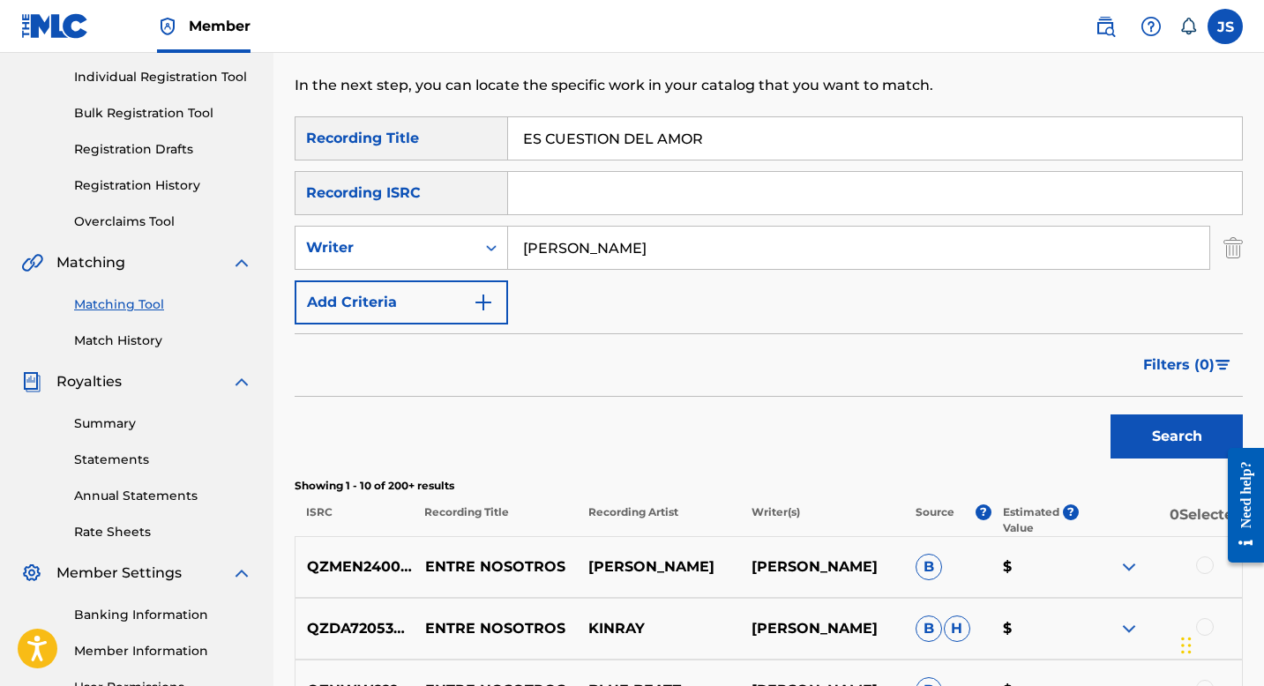
scroll to position [228, 0]
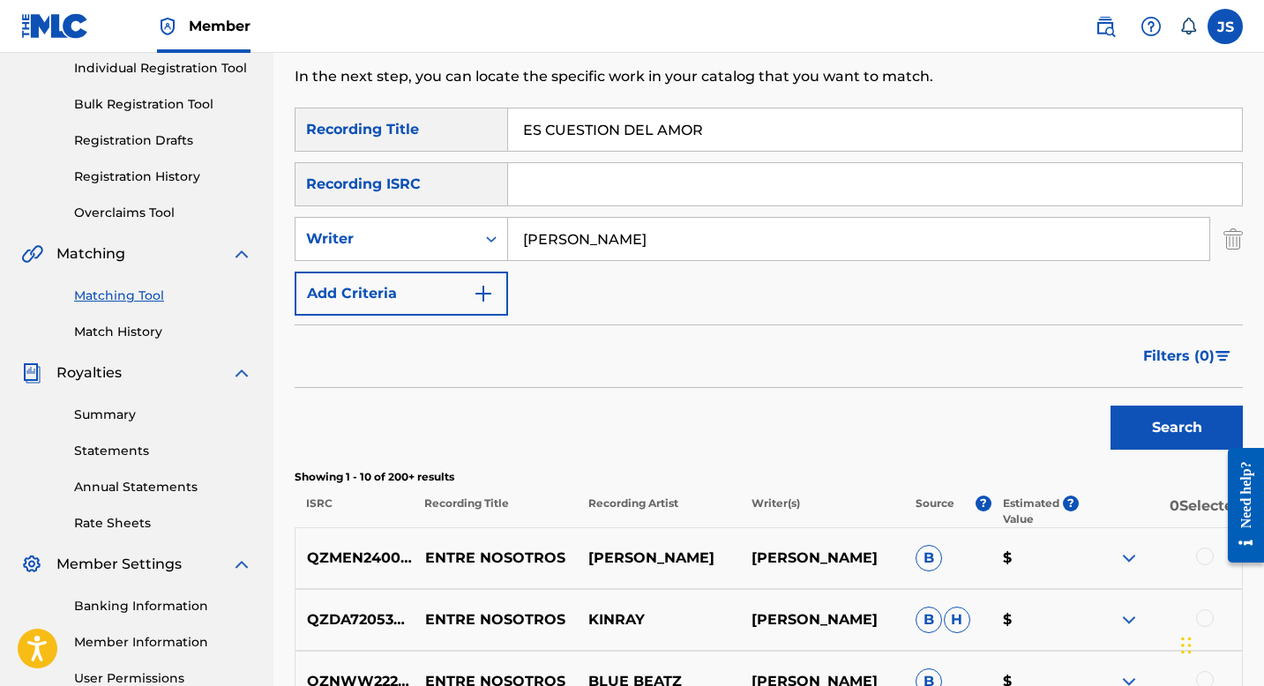
click at [1120, 414] on button "Search" at bounding box center [1177, 428] width 132 height 44
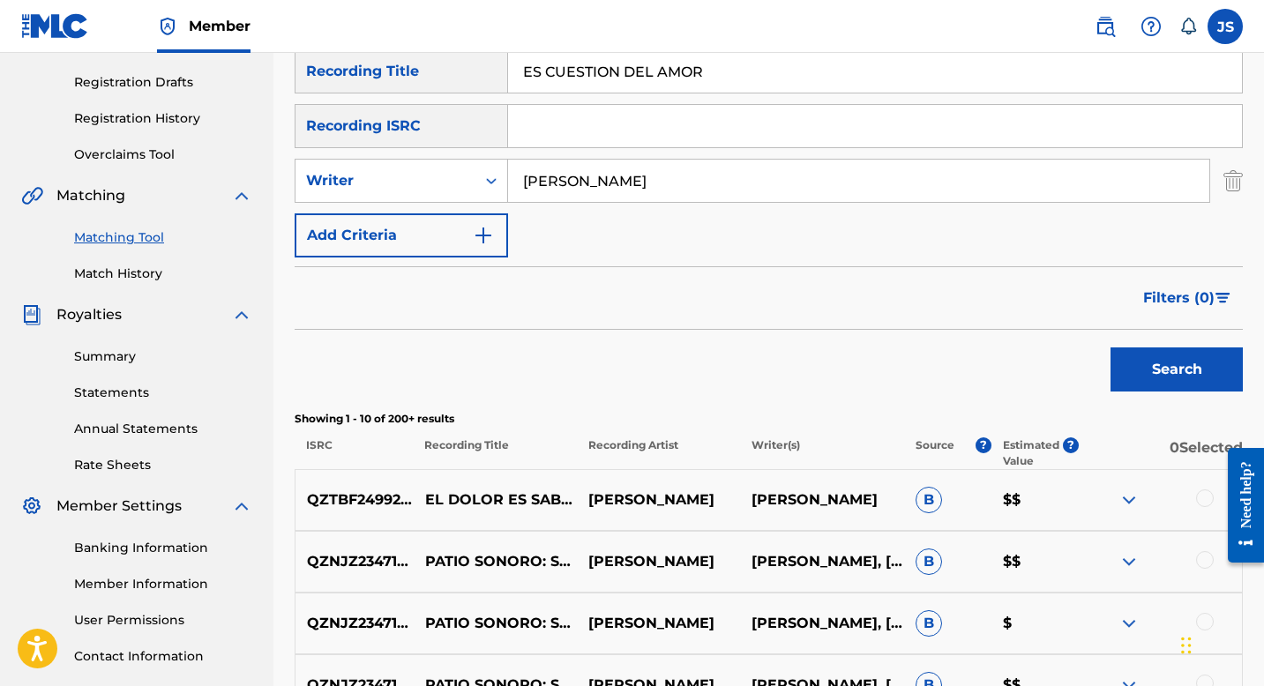
scroll to position [11, 0]
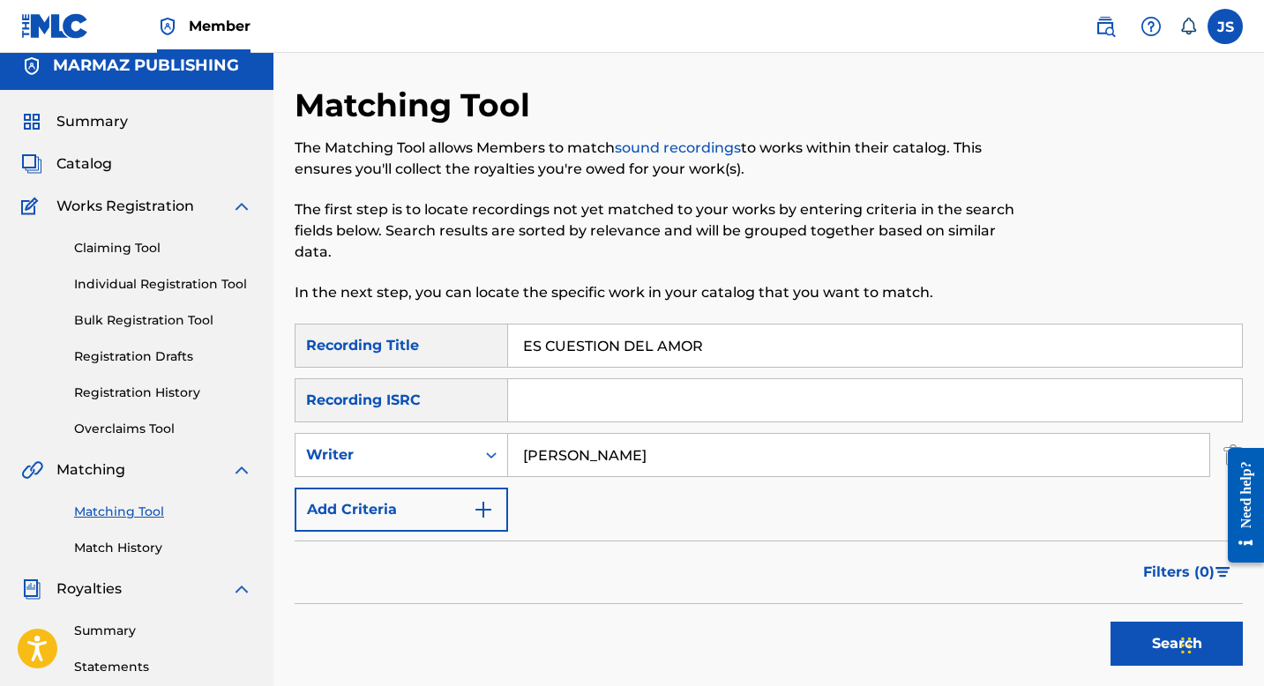
click at [588, 350] on input "ES CUESTION DEL AMOR" at bounding box center [875, 346] width 734 height 42
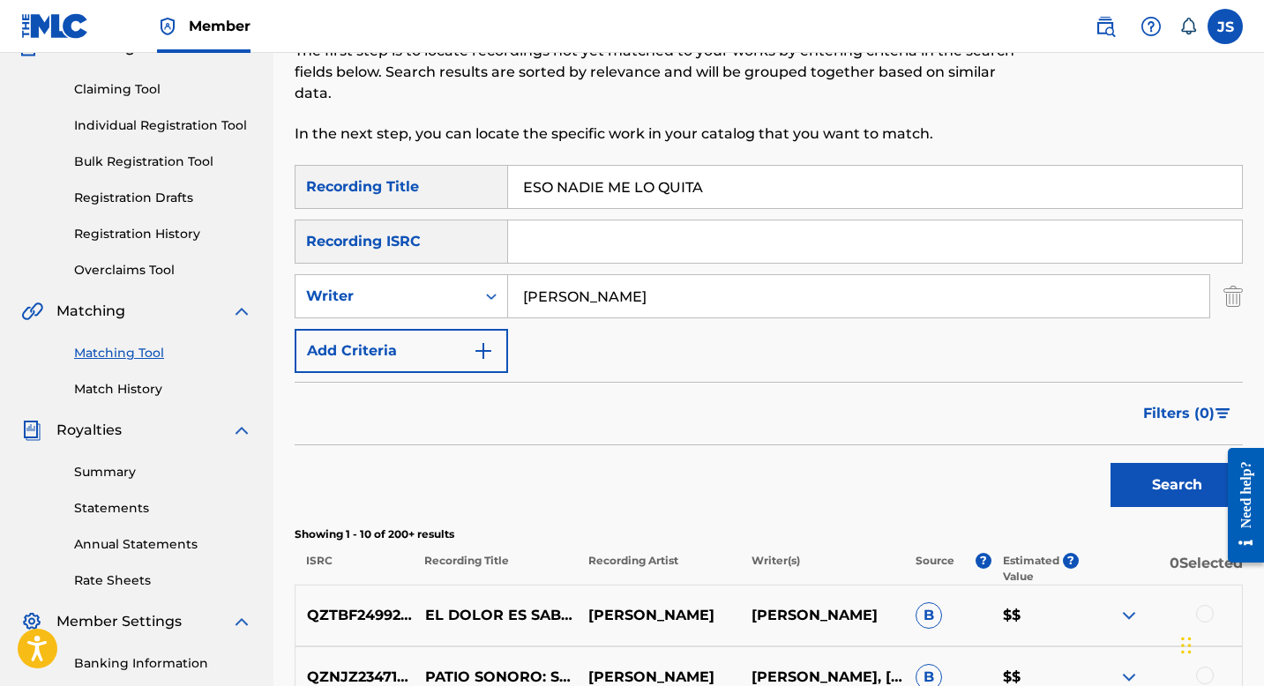
click at [1186, 484] on button "Search" at bounding box center [1177, 485] width 132 height 44
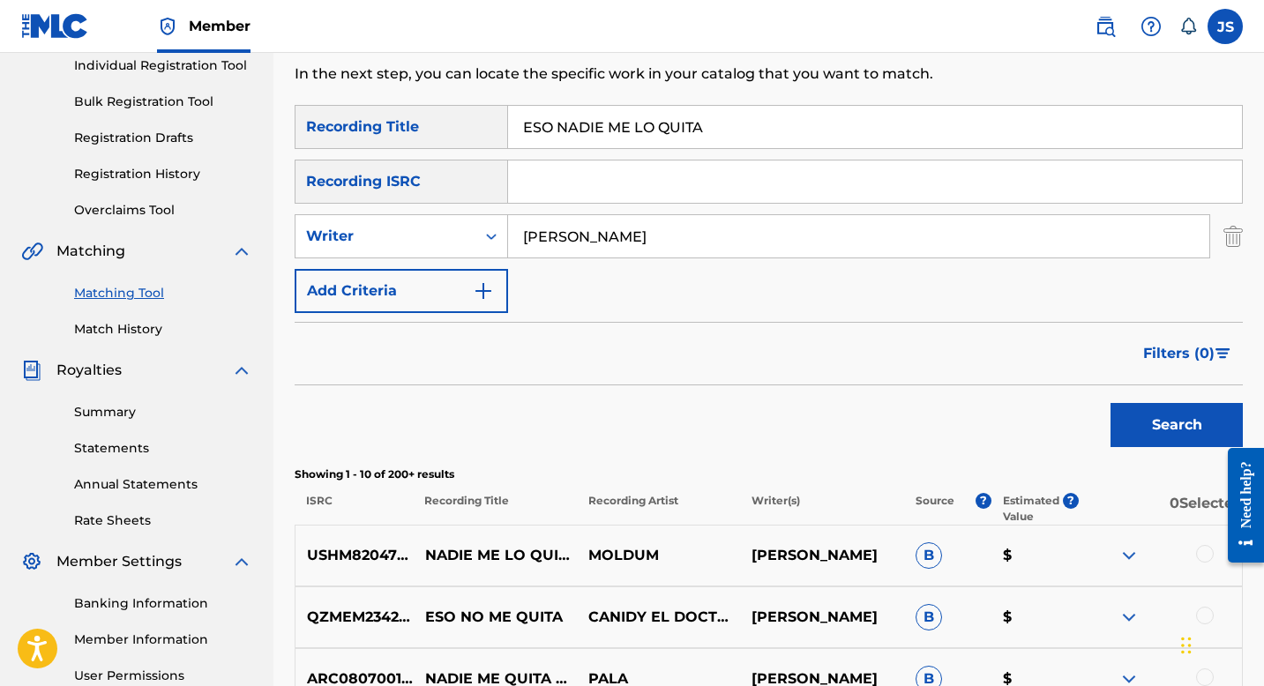
scroll to position [233, 0]
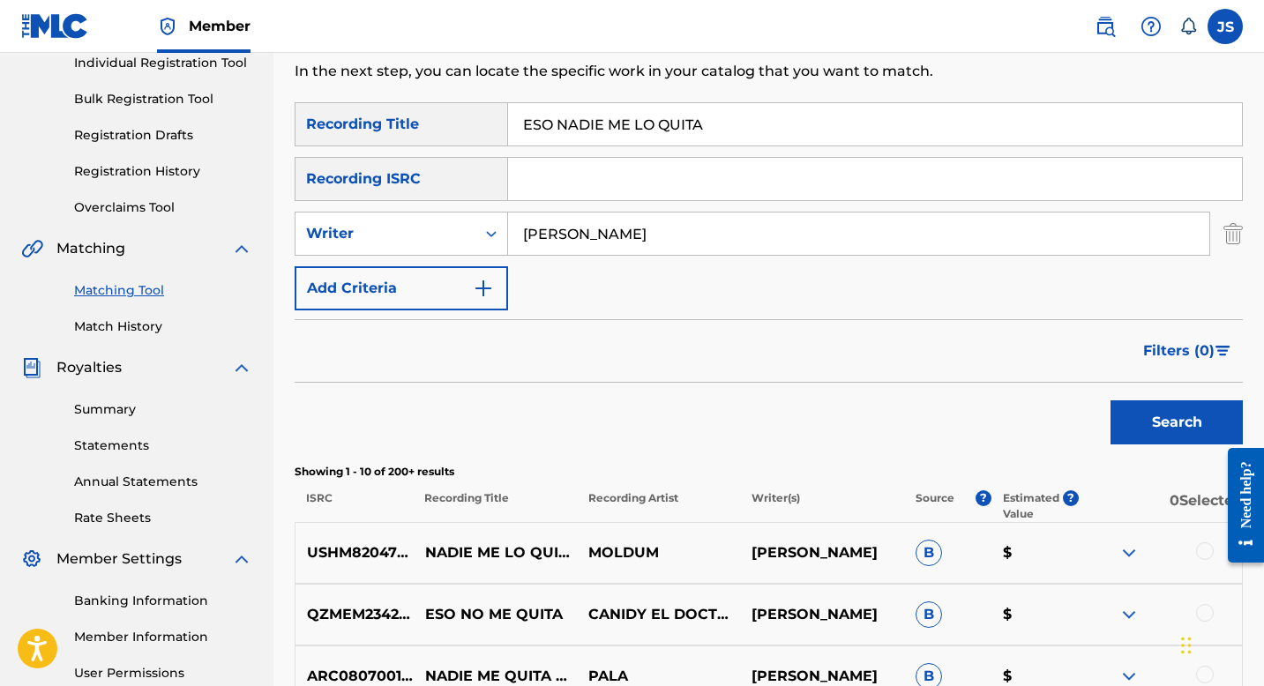
click at [616, 118] on input "ESO NADIE ME LO QUITA" at bounding box center [875, 124] width 734 height 42
click at [616, 114] on input "ESO NADIE ME LO QUITA" at bounding box center [875, 124] width 734 height 42
click at [616, 126] on input "ESTOY MAS SOLA QUE AYERESO NADIE ME LO QUITA" at bounding box center [875, 124] width 734 height 42
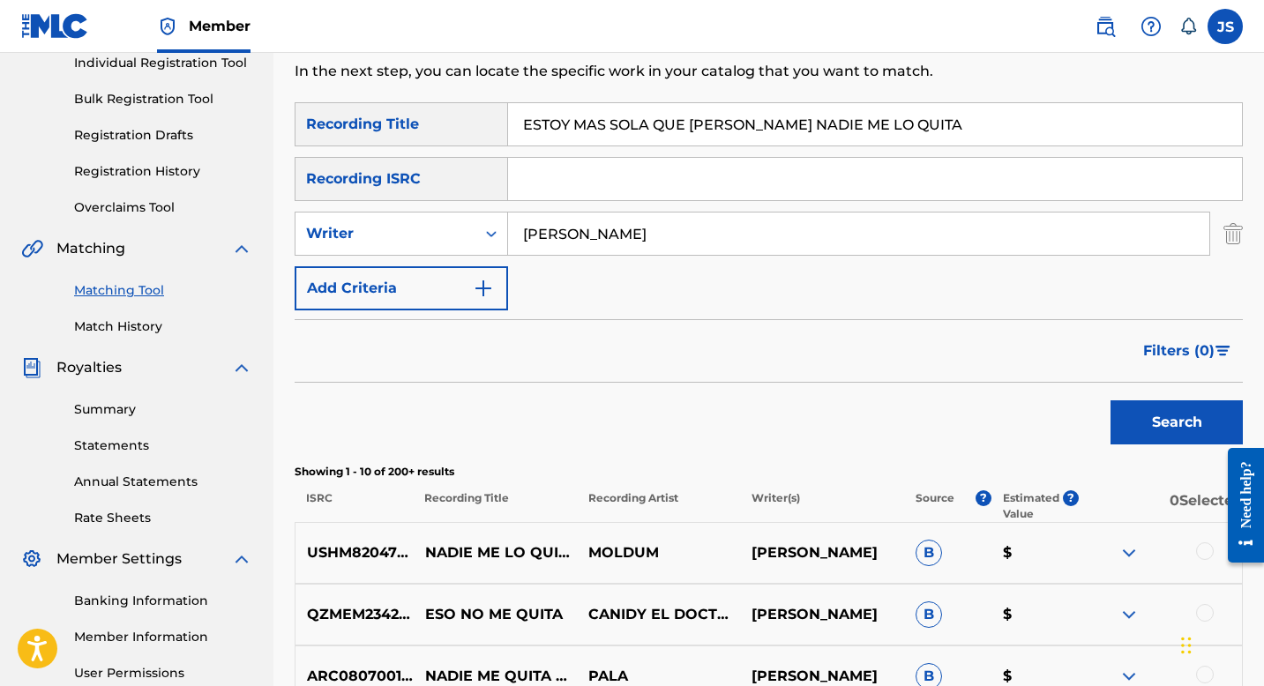
click at [616, 126] on input "ESTOY MAS SOLA QUE AYERESO NADIE ME LO QUITA" at bounding box center [875, 124] width 734 height 42
click at [1158, 445] on div "Search" at bounding box center [1172, 418] width 141 height 71
click at [1158, 426] on button "Search" at bounding box center [1177, 423] width 132 height 44
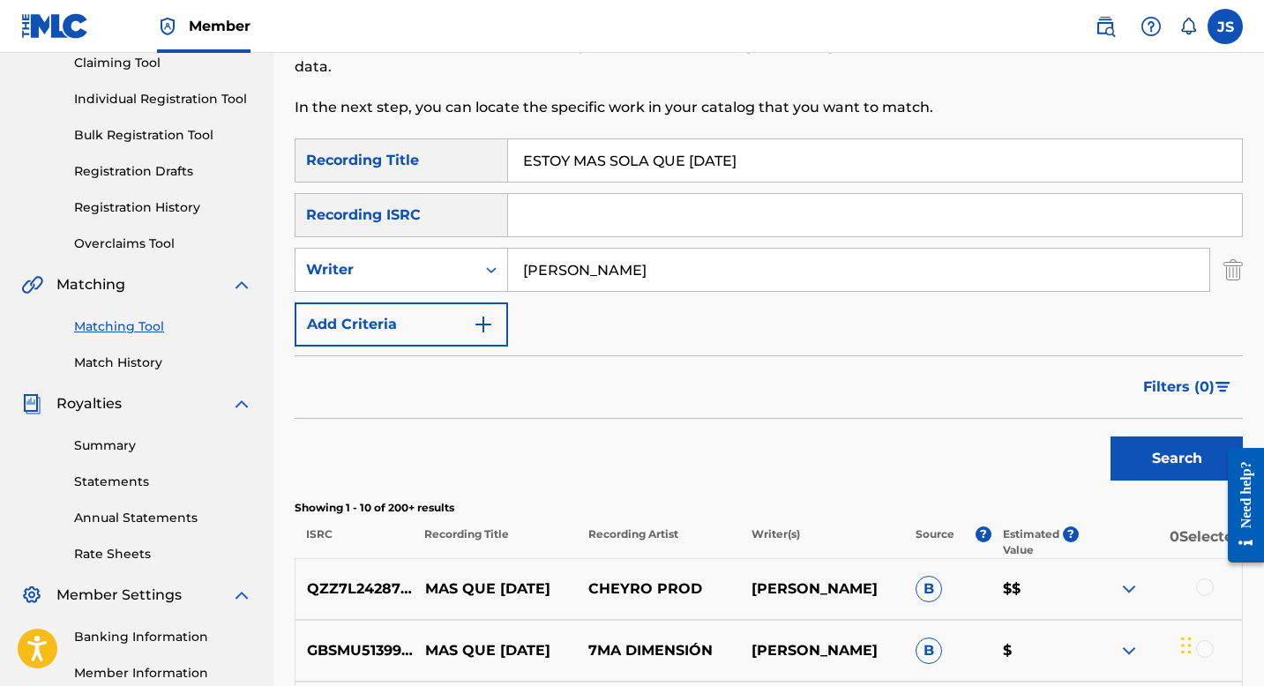
scroll to position [173, 0]
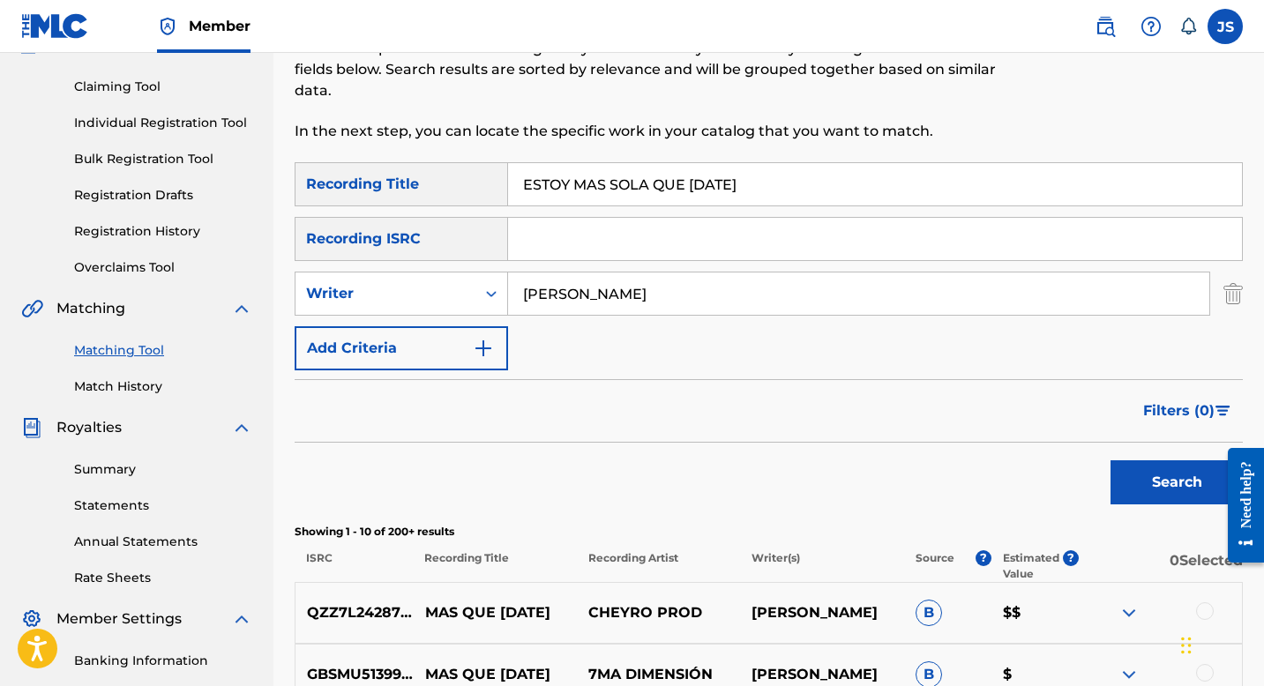
click at [588, 177] on input "ESTOY MAS SOLA QUE AYER" at bounding box center [875, 184] width 734 height 42
click at [1135, 487] on button "Search" at bounding box center [1177, 483] width 132 height 44
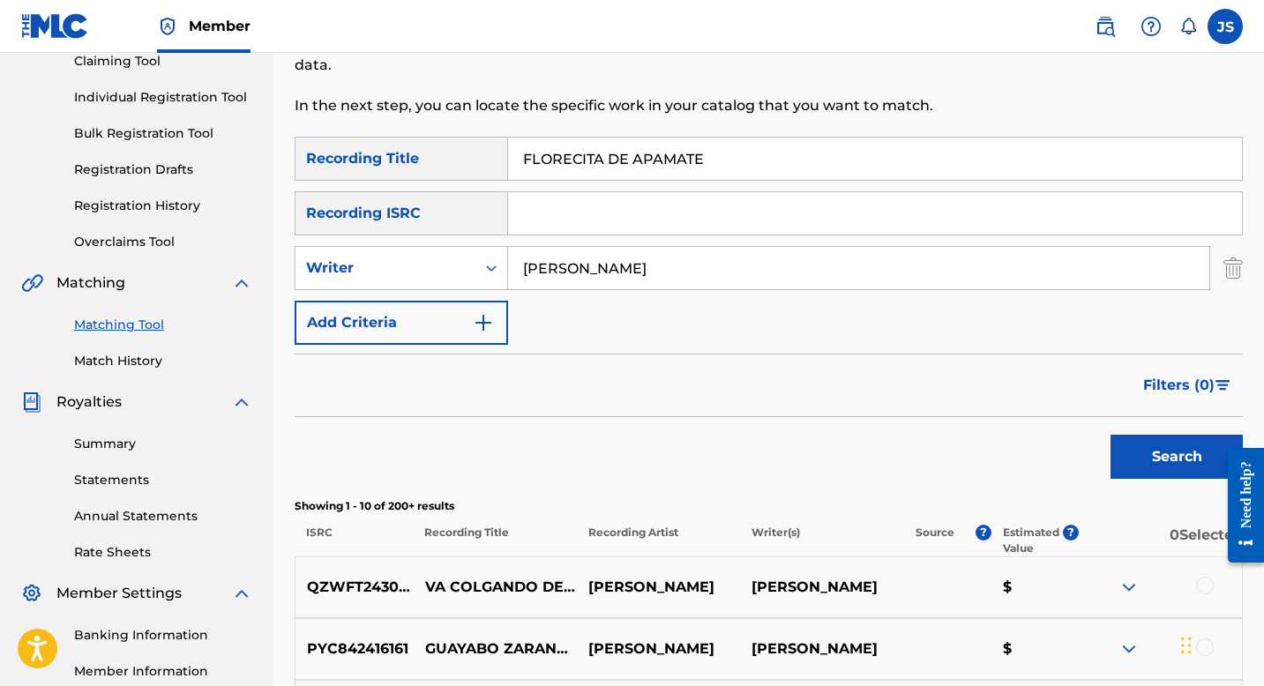
scroll to position [146, 0]
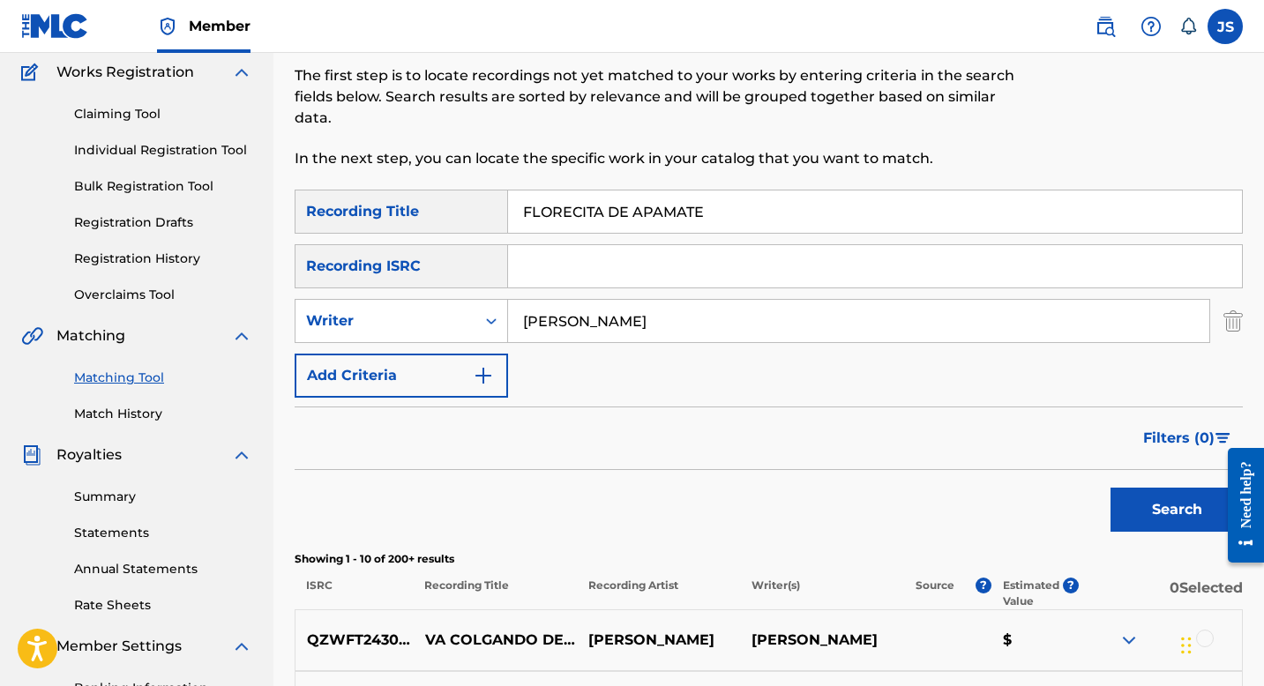
click at [615, 218] on input "FLORECITA DE APAMATE" at bounding box center [875, 212] width 734 height 42
click at [615, 216] on input "FLORECITA DE APAMATE" at bounding box center [875, 212] width 734 height 42
click at [615, 216] on input "FLORECITA FUEGO QUE ME ENGUAYABE APAMATE" at bounding box center [875, 212] width 734 height 42
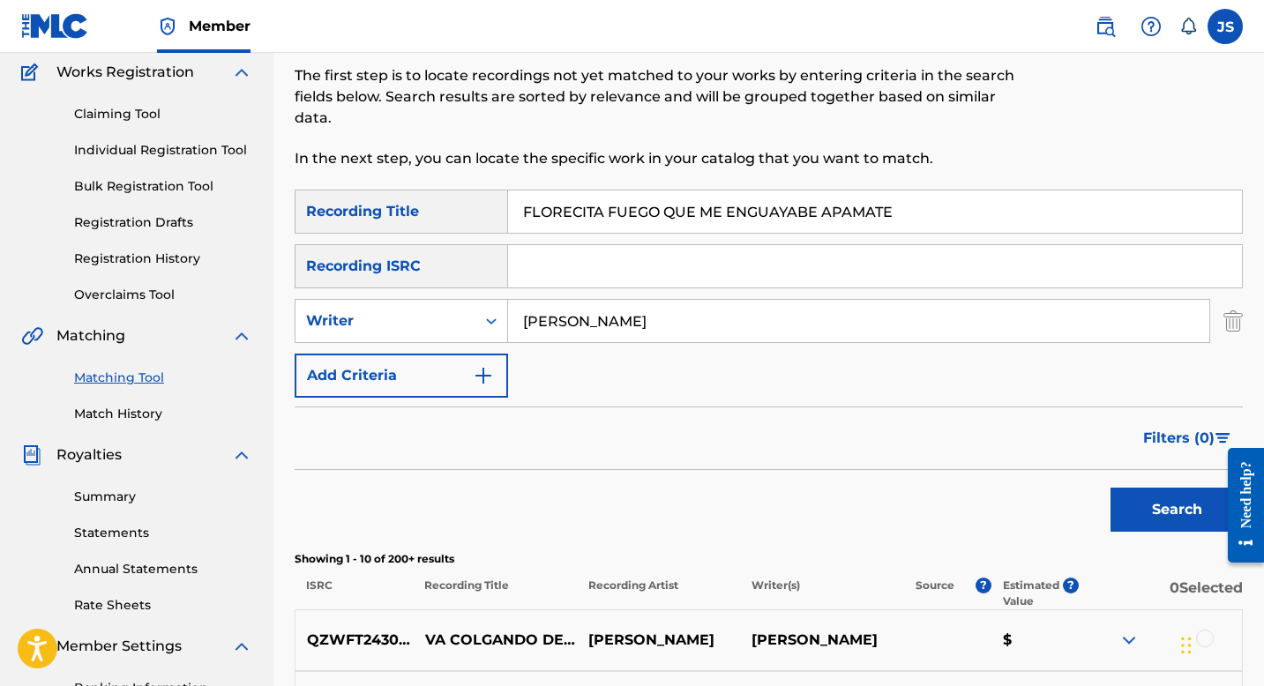
click at [615, 216] on input "FLORECITA FUEGO QUE ME ENGUAYABE APAMATE" at bounding box center [875, 212] width 734 height 42
click at [1180, 509] on button "Search" at bounding box center [1177, 510] width 132 height 44
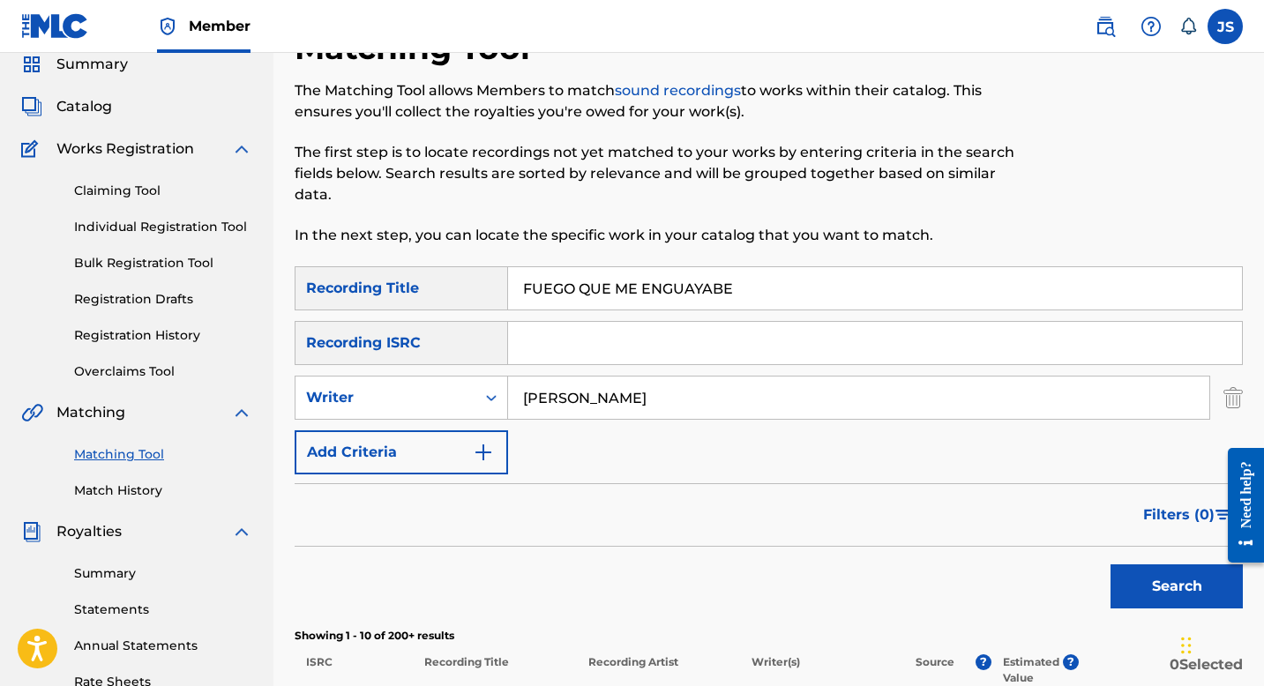
scroll to position [0, 0]
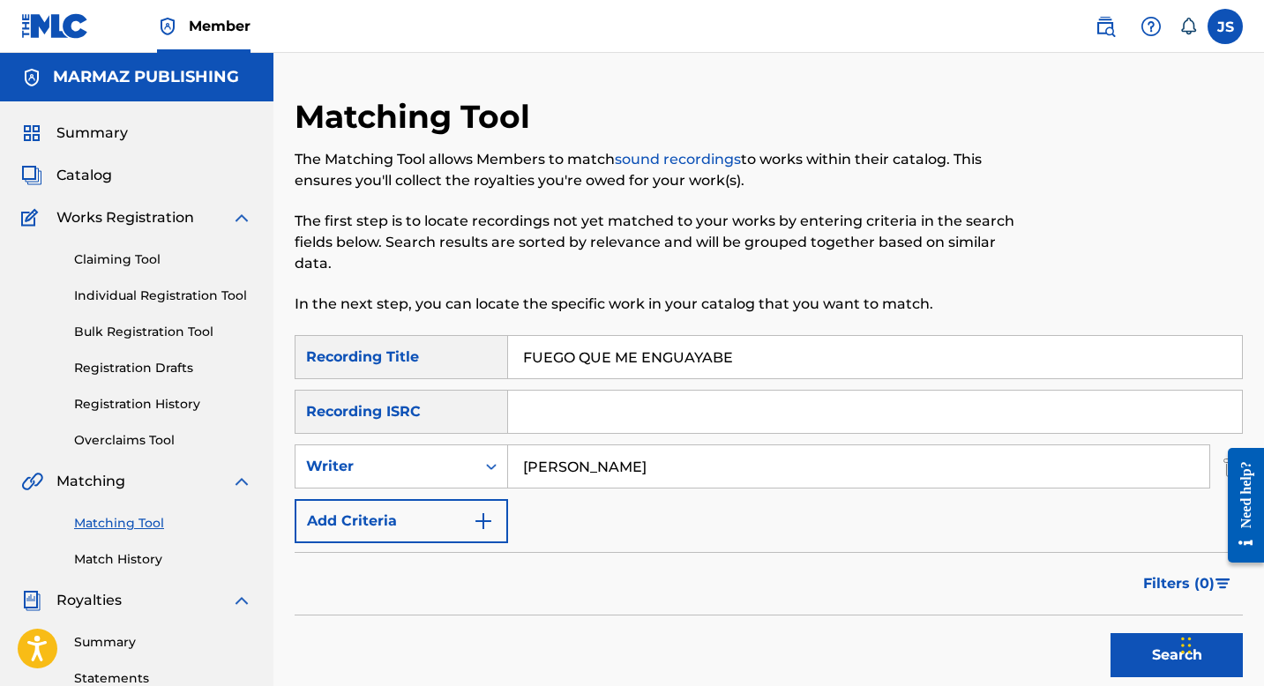
click at [636, 355] on input "FUEGO QUE ME ENGUAYABE" at bounding box center [875, 357] width 734 height 42
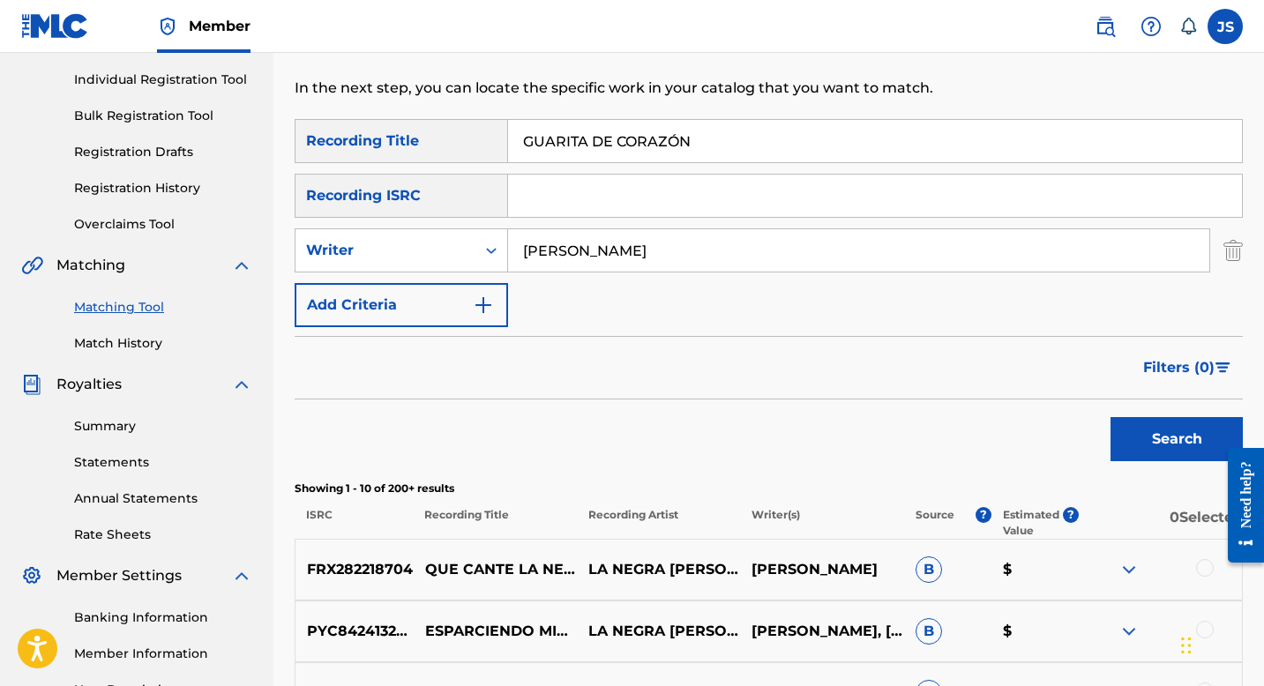
scroll to position [285, 0]
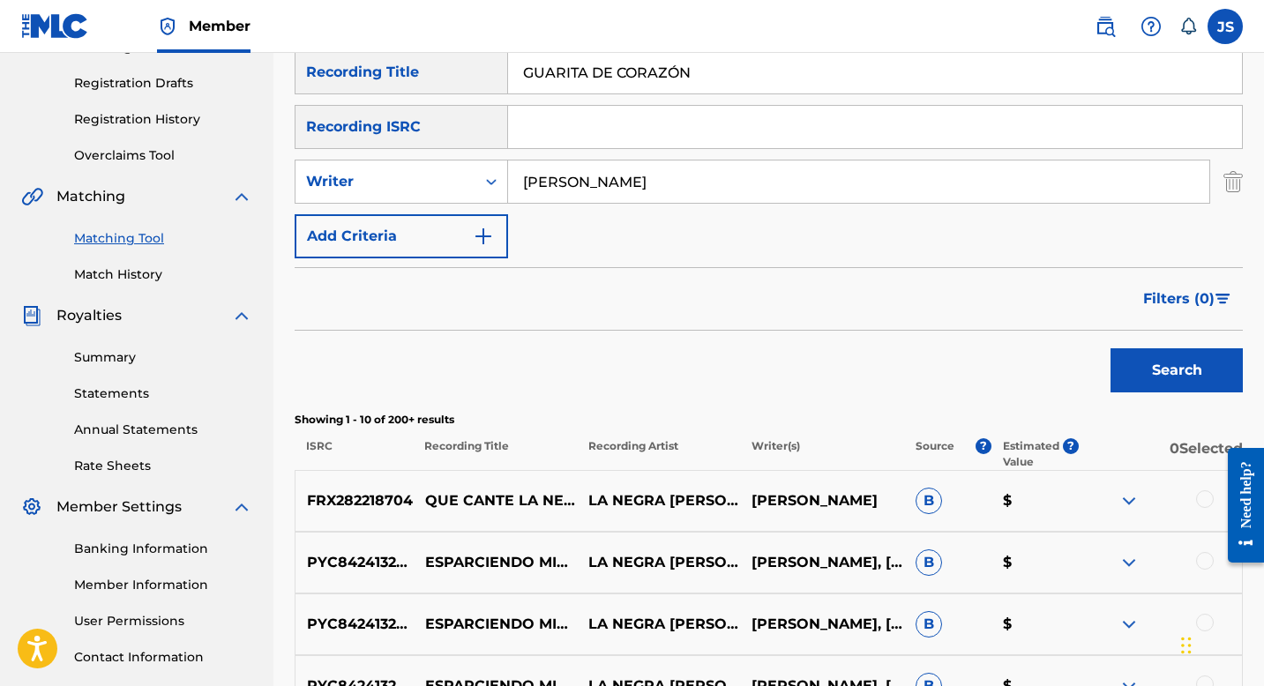
click at [1165, 368] on button "Search" at bounding box center [1177, 370] width 132 height 44
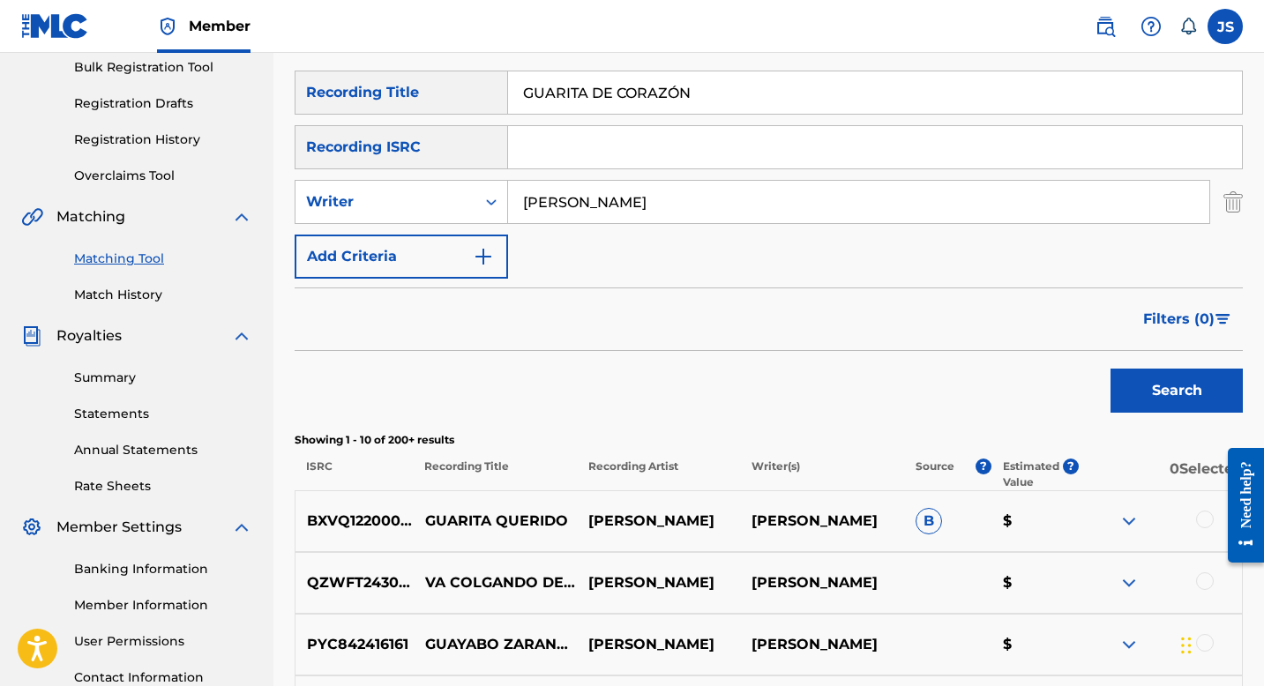
scroll to position [59, 0]
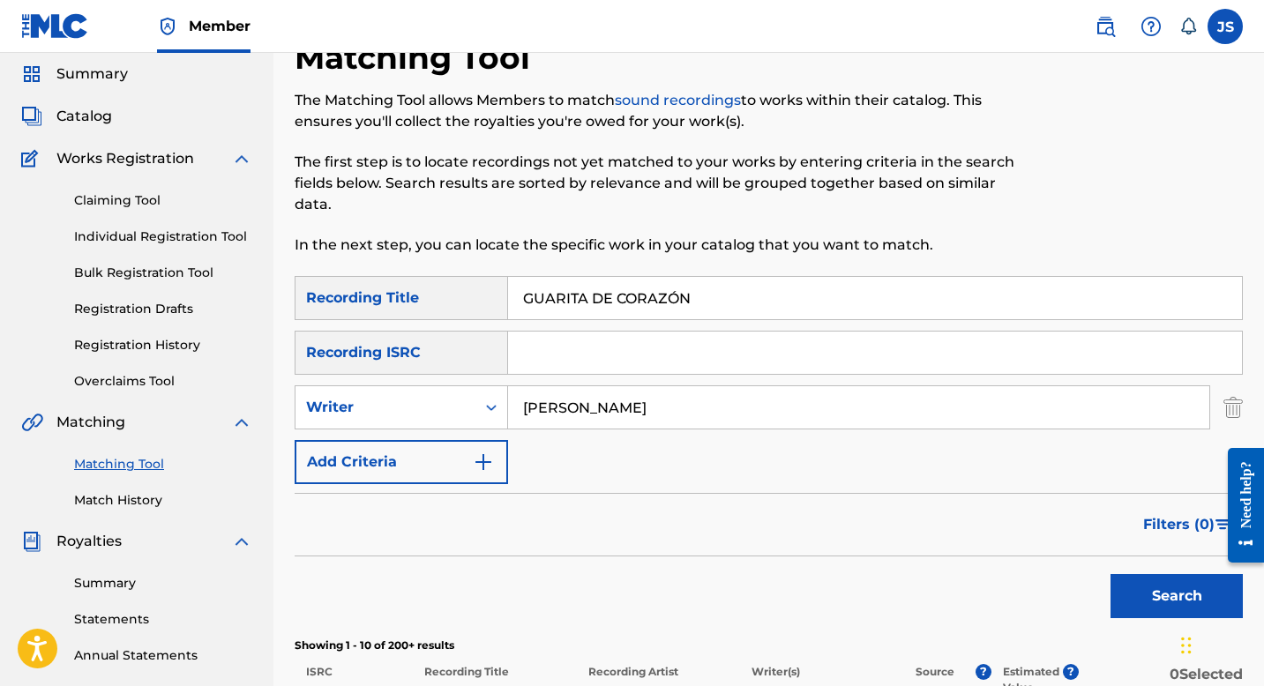
click at [700, 311] on input "GUARITA DE CORAZÓN" at bounding box center [875, 298] width 734 height 42
click at [1120, 579] on button "Search" at bounding box center [1177, 596] width 132 height 44
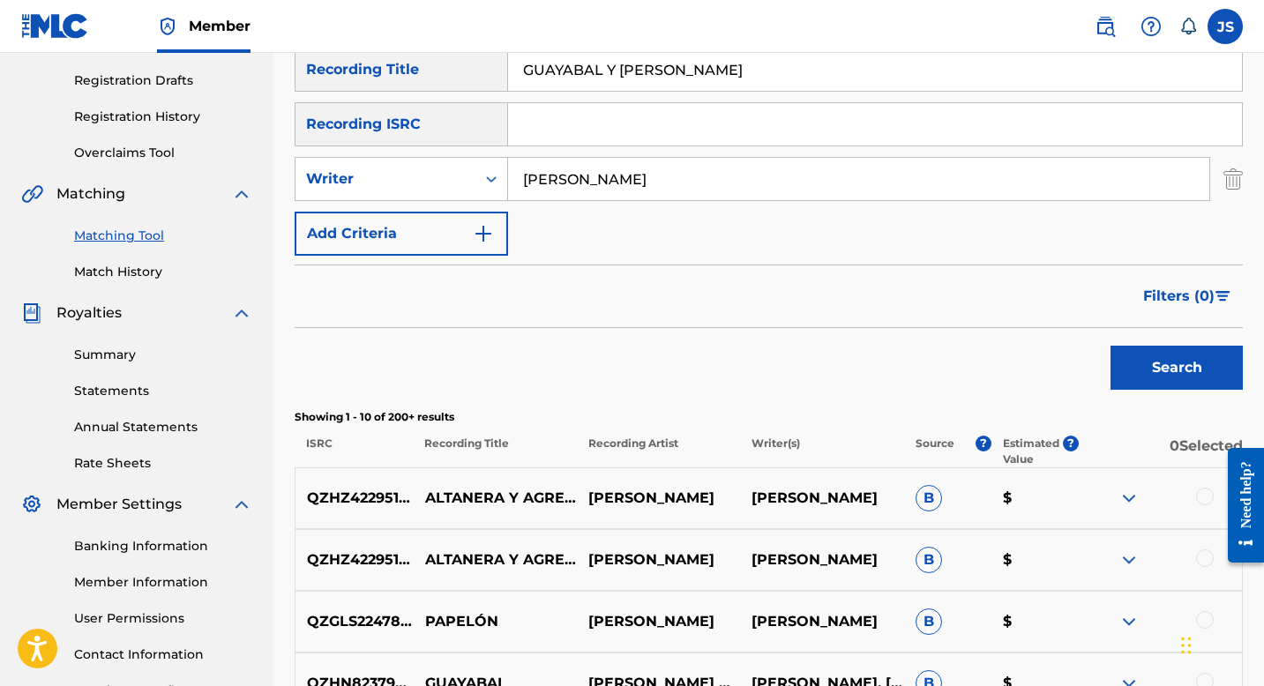
scroll to position [174, 0]
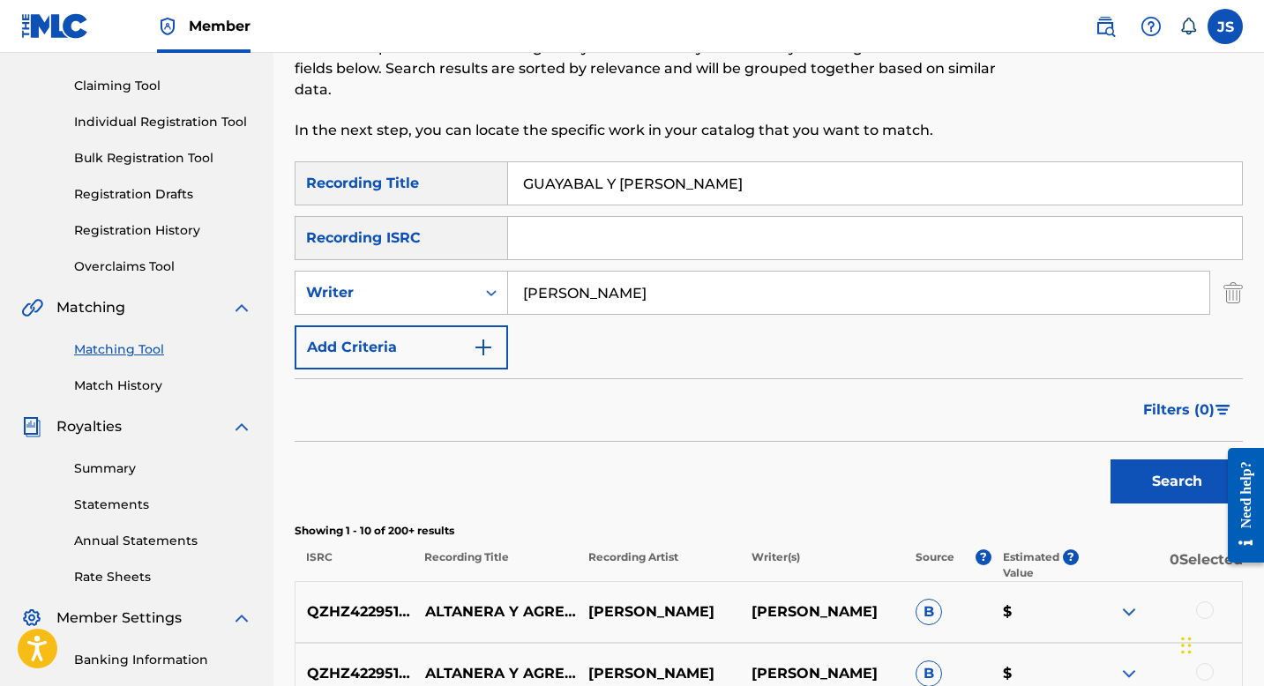
click at [661, 178] on input "GUAYABAL Y PAPELÓN" at bounding box center [875, 183] width 734 height 42
click at [1123, 476] on button "Search" at bounding box center [1177, 482] width 132 height 44
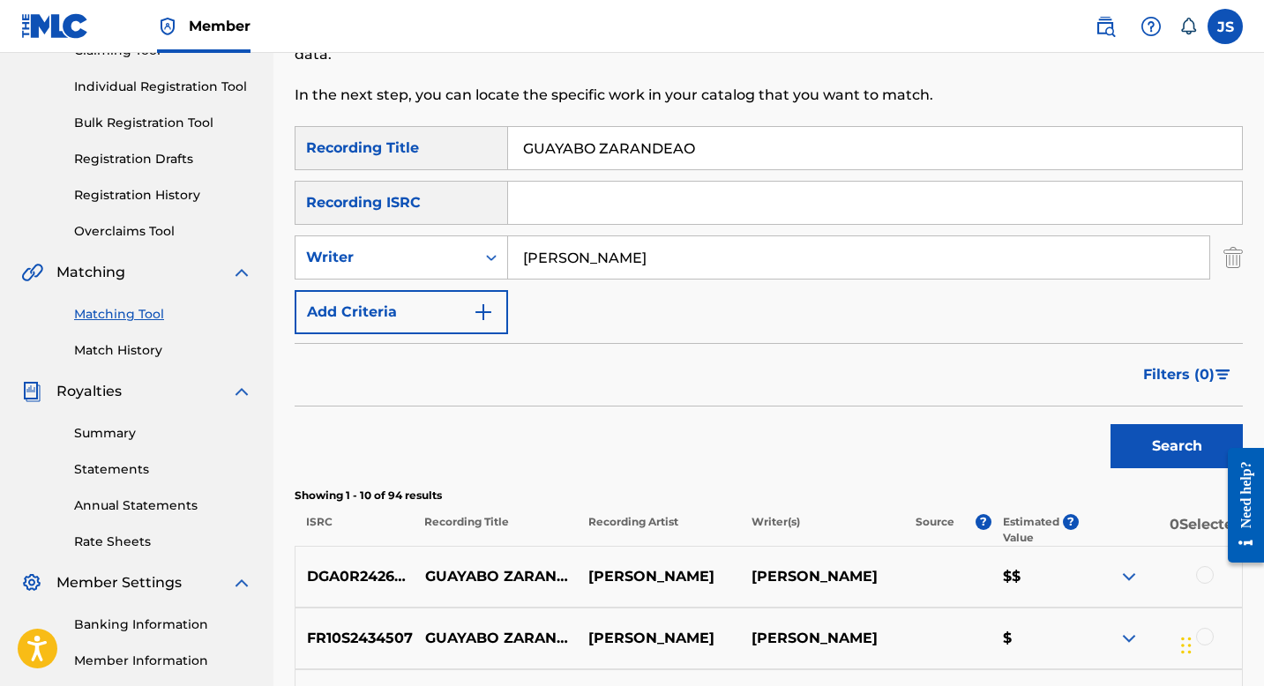
scroll to position [12, 0]
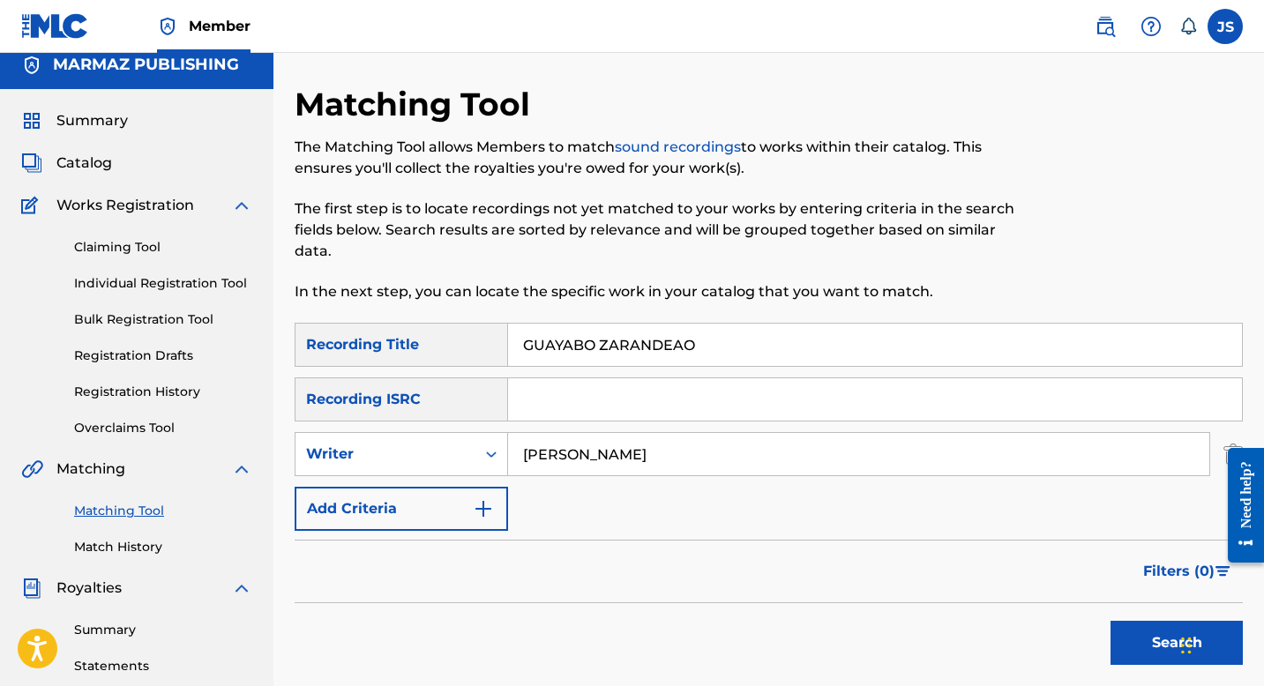
click at [603, 341] on input "GUAYABO ZARANDEAO" at bounding box center [875, 345] width 734 height 42
type input "GUAYABO ZARANDEAO (EN VIVO)"
click at [1136, 645] on button "Search" at bounding box center [1177, 643] width 132 height 44
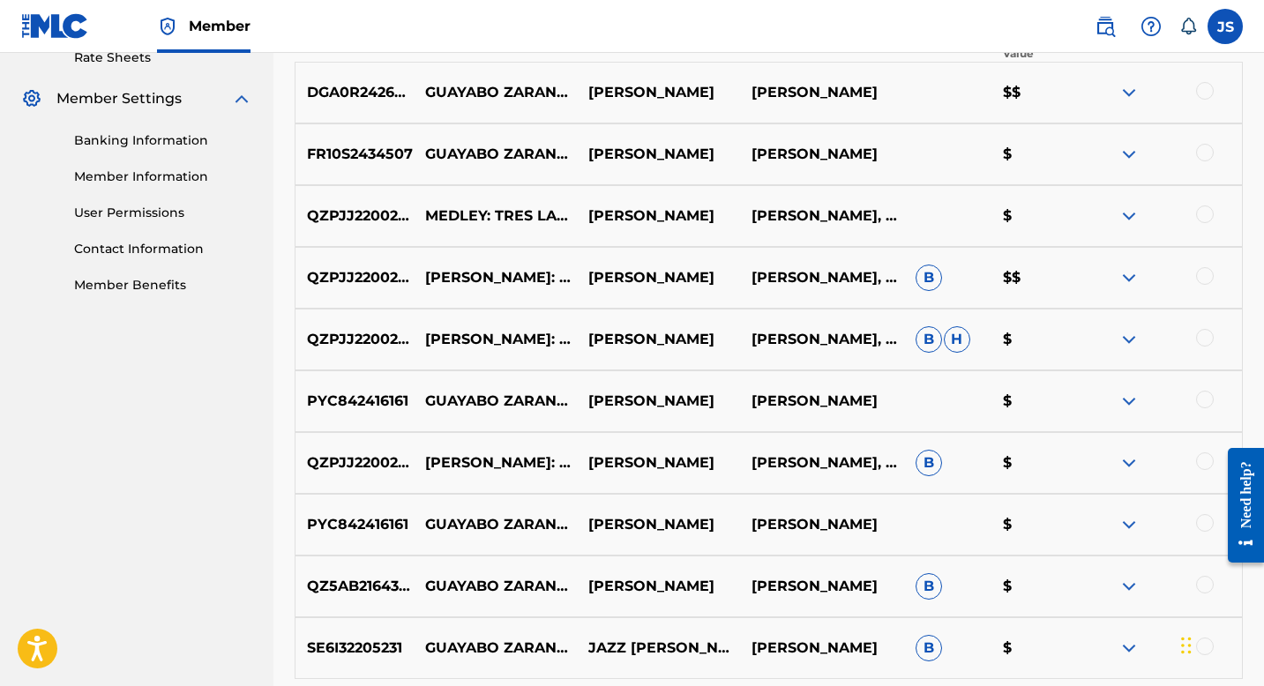
scroll to position [705, 0]
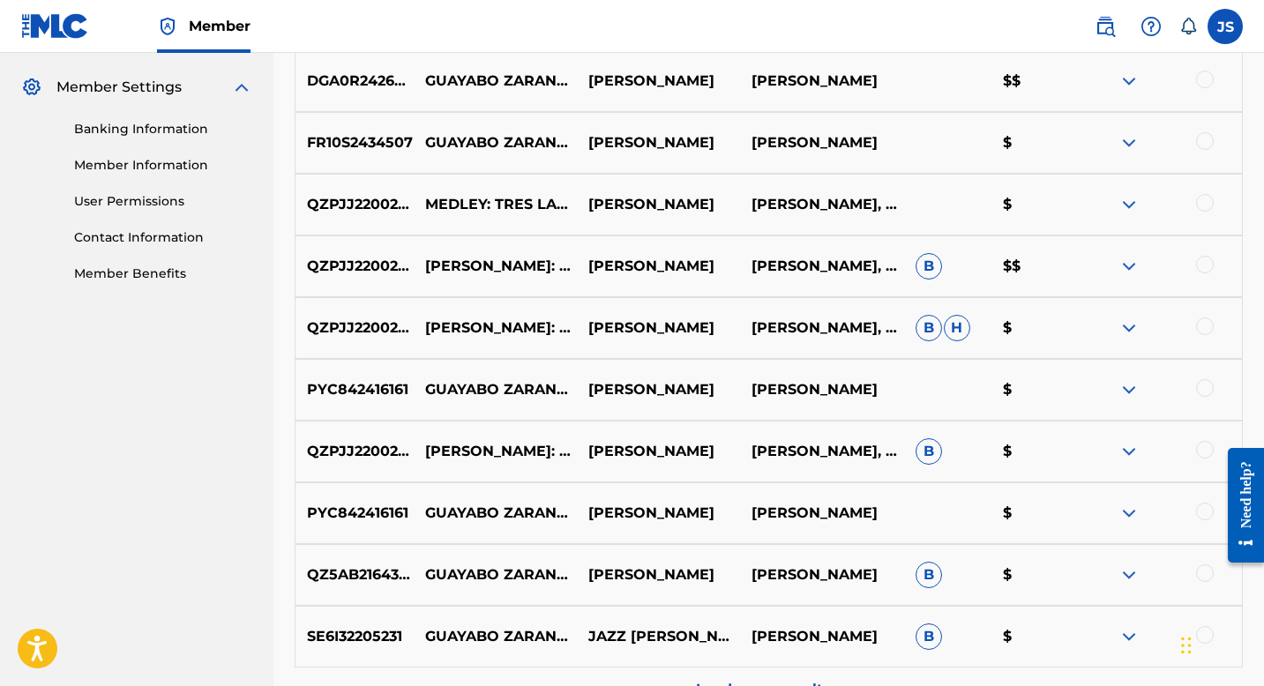
click at [1202, 507] on div at bounding box center [1205, 512] width 18 height 18
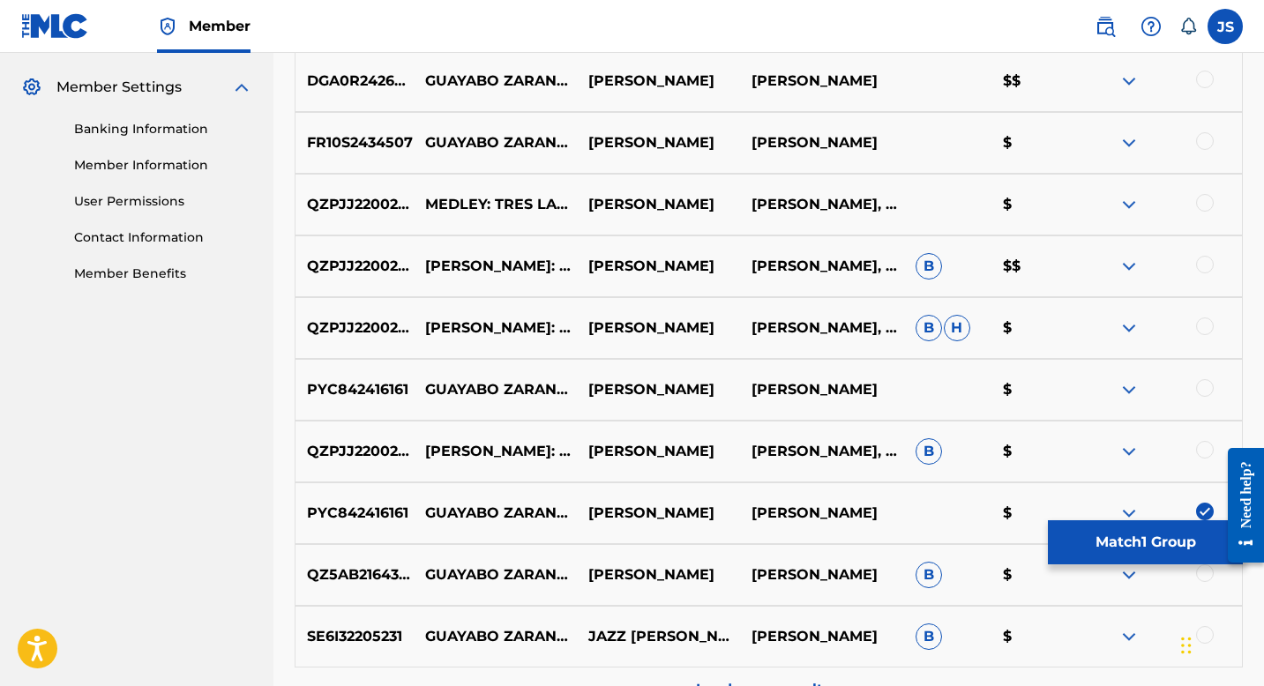
click at [1201, 454] on div at bounding box center [1205, 450] width 18 height 18
click at [1202, 382] on div at bounding box center [1205, 388] width 18 height 18
click at [1201, 326] on div at bounding box center [1205, 327] width 18 height 18
click at [1201, 269] on div at bounding box center [1205, 265] width 18 height 18
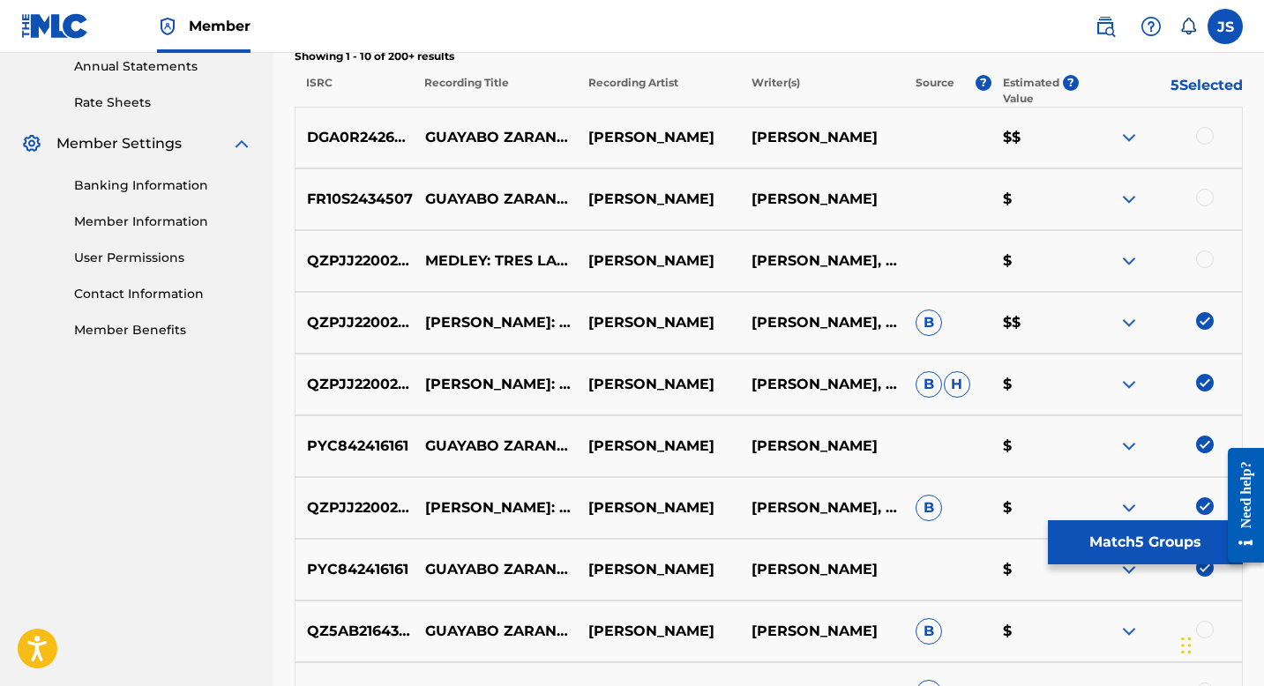
scroll to position [645, 0]
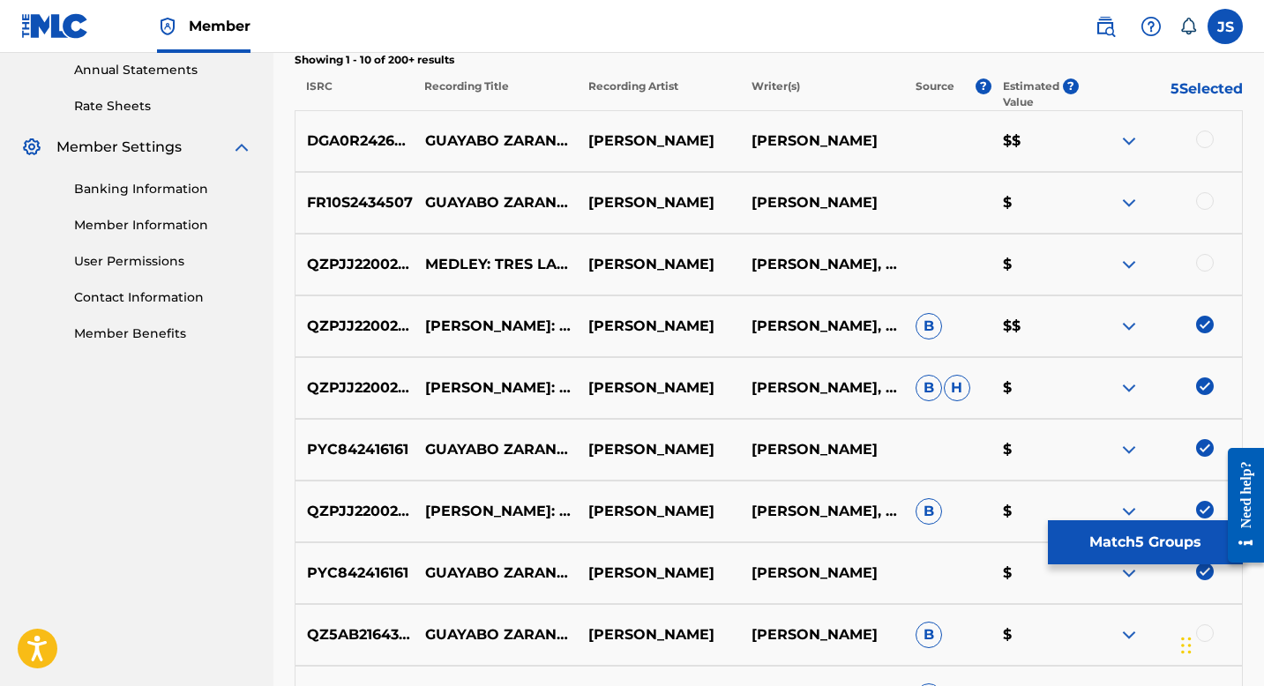
click at [1202, 266] on div at bounding box center [1205, 263] width 18 height 18
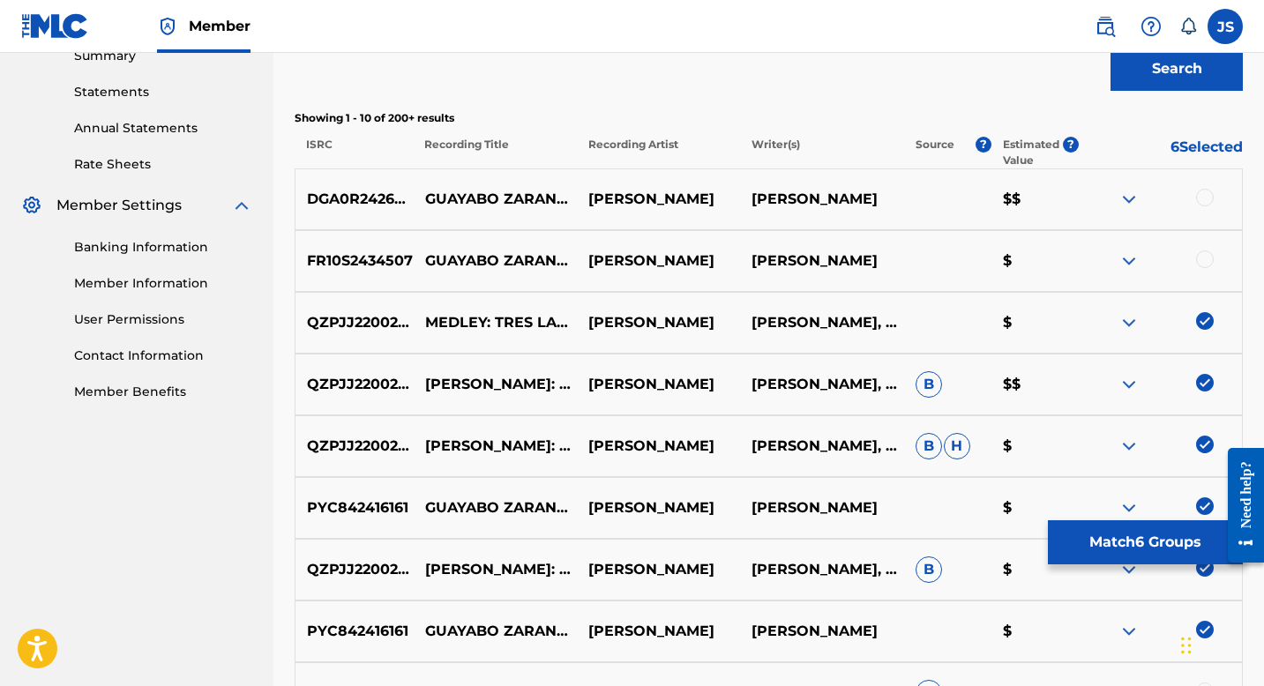
scroll to position [583, 0]
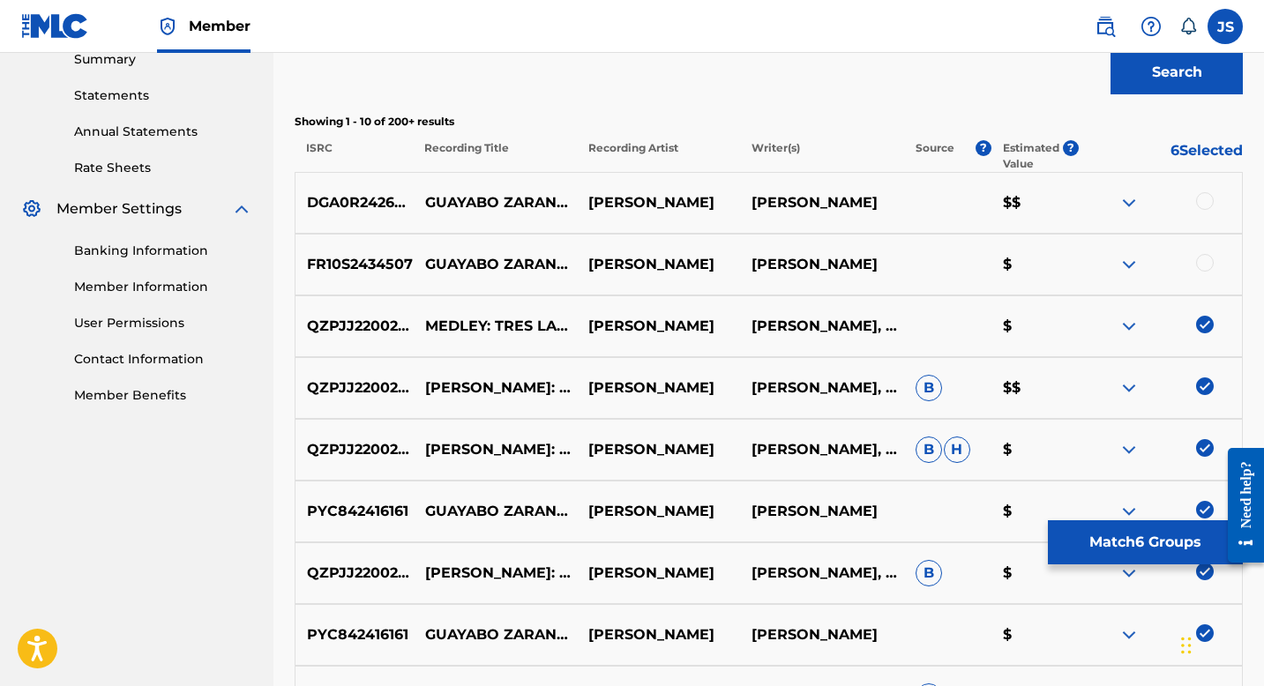
click at [1085, 536] on button "Match 6 Groups" at bounding box center [1145, 543] width 195 height 44
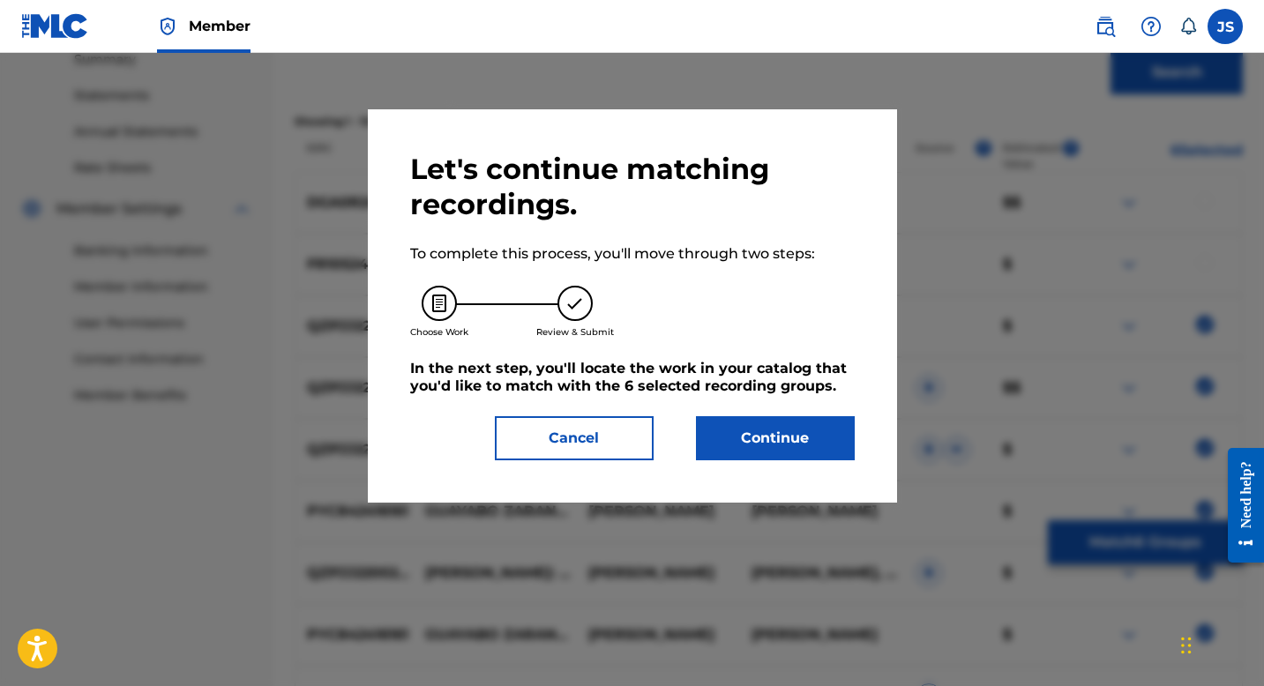
click at [820, 438] on button "Continue" at bounding box center [775, 438] width 159 height 44
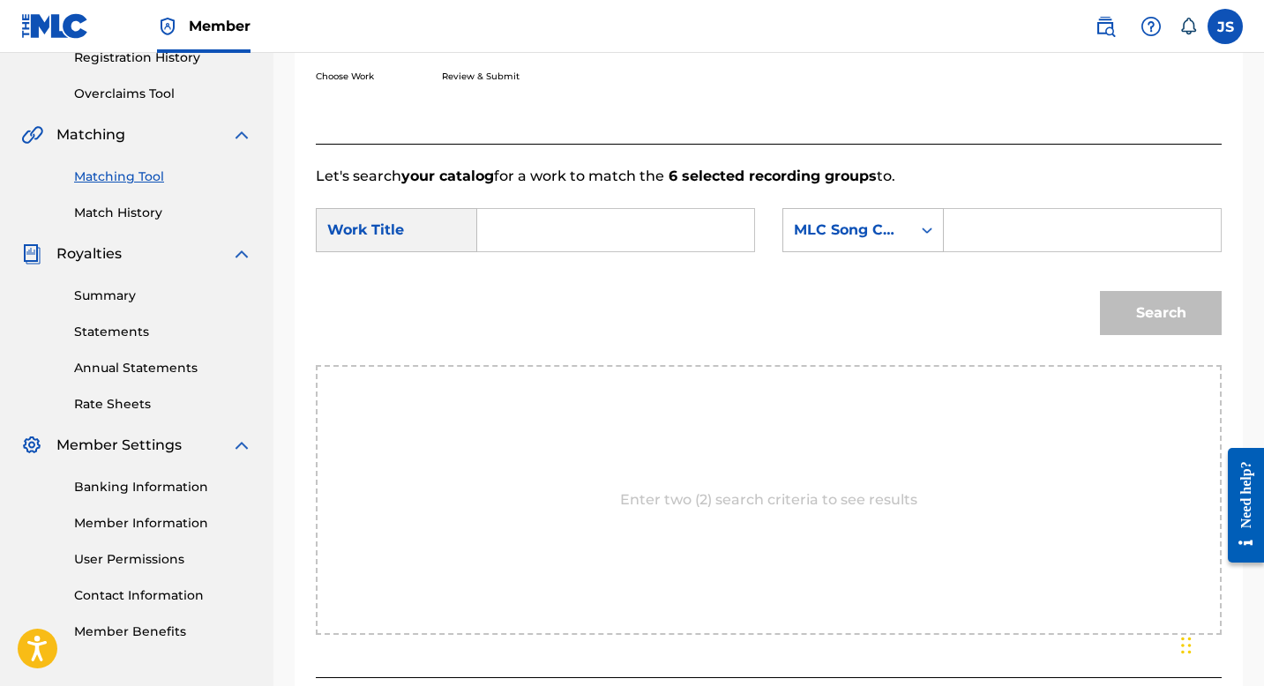
scroll to position [271, 0]
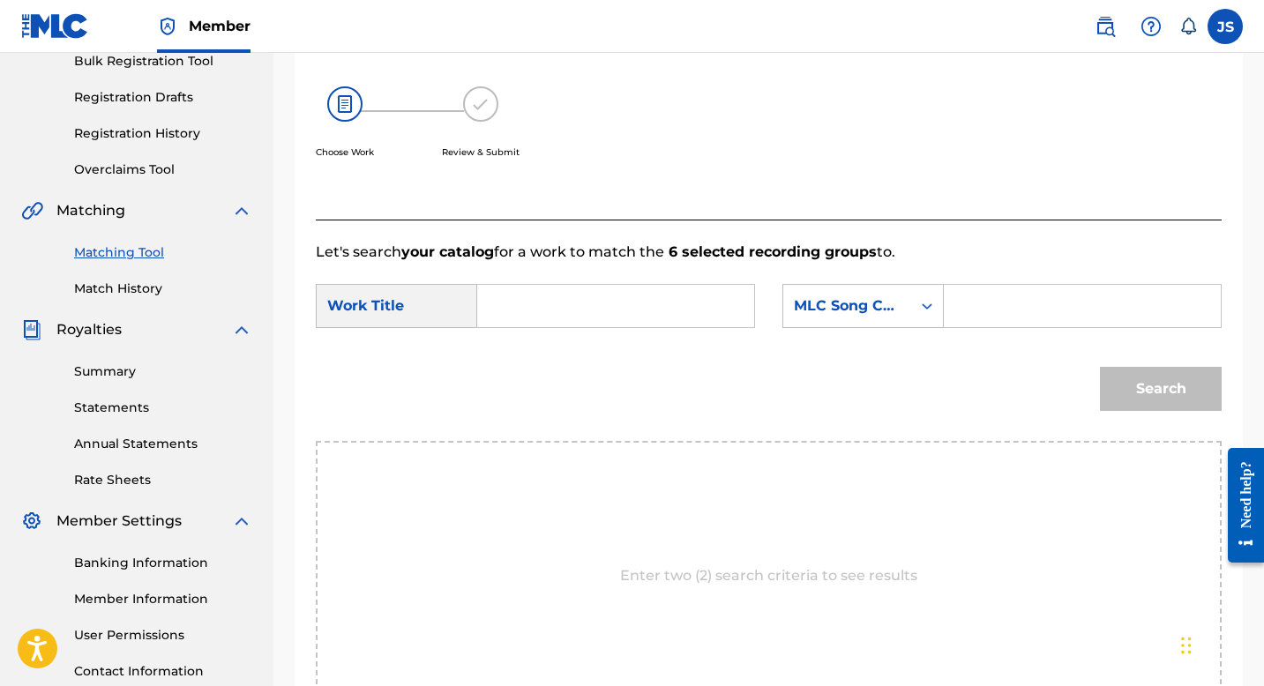
click at [582, 296] on input "Search Form" at bounding box center [615, 306] width 247 height 42
type input "GUAYABO ZARANDEAO (EN VIVO)"
click at [975, 305] on input "Search Form" at bounding box center [1082, 306] width 247 height 42
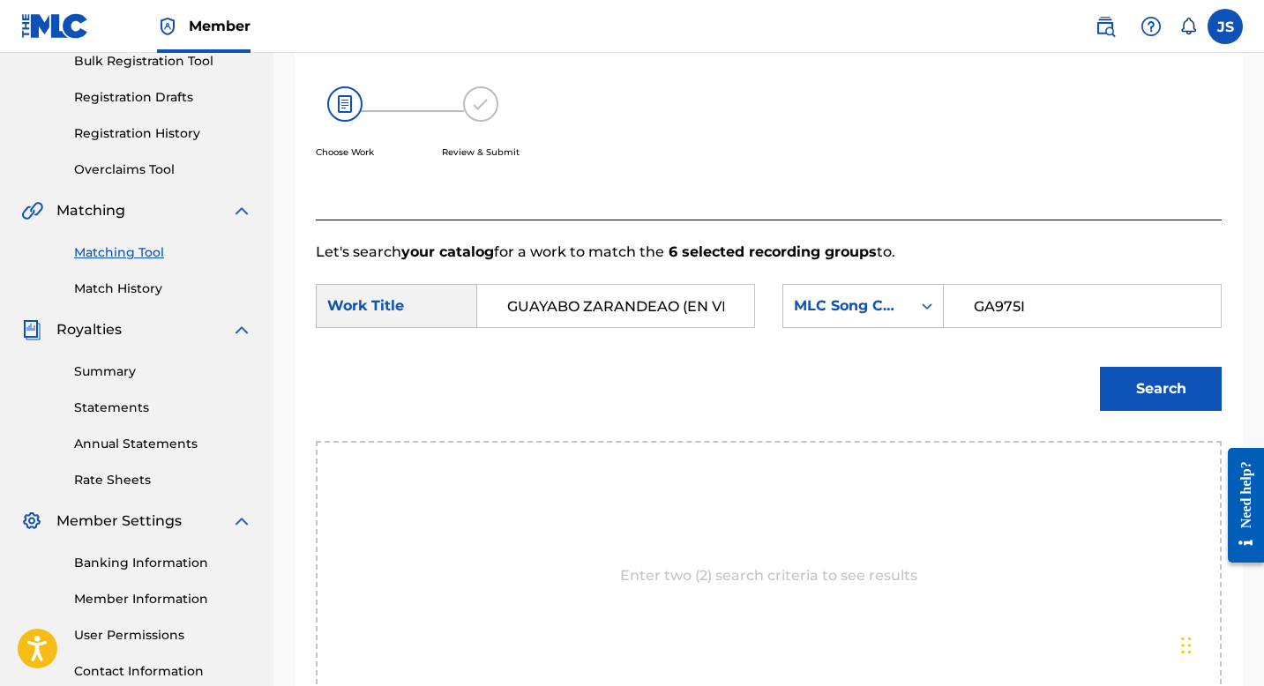
type input "GA975I"
click at [1150, 398] on button "Search" at bounding box center [1161, 389] width 122 height 44
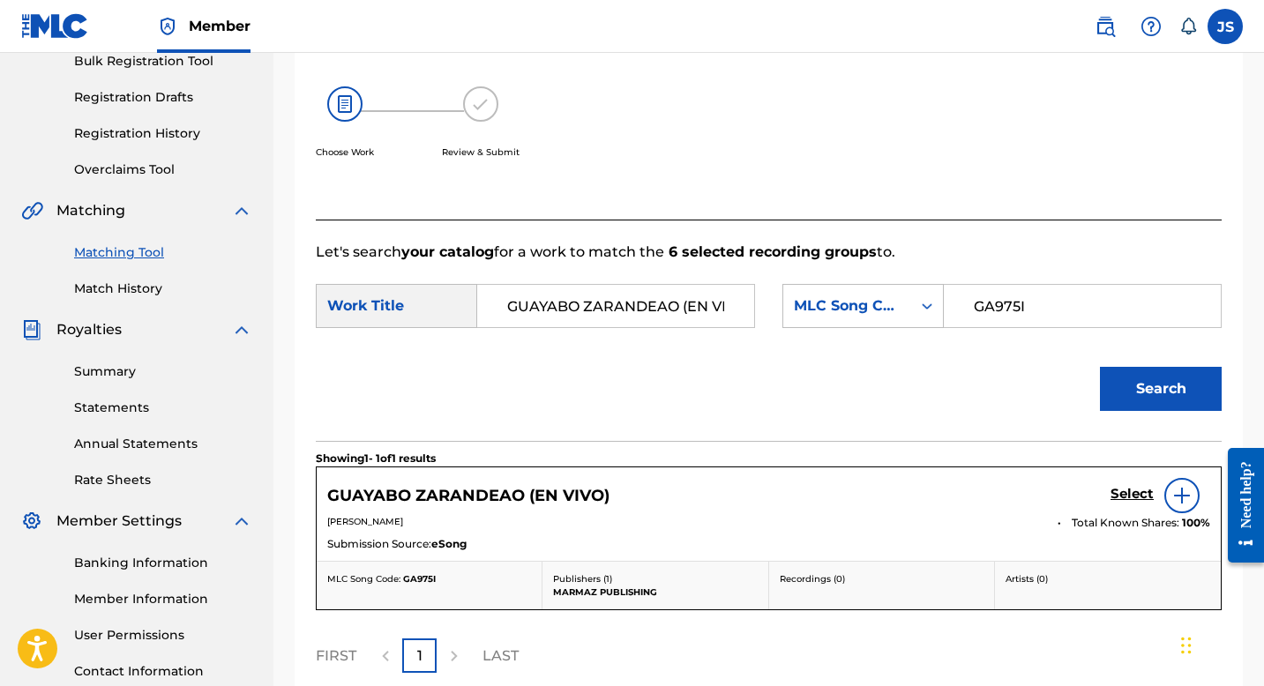
click at [573, 494] on h5 "GUAYABO ZARANDEAO (EN VIVO)" at bounding box center [468, 496] width 282 height 20
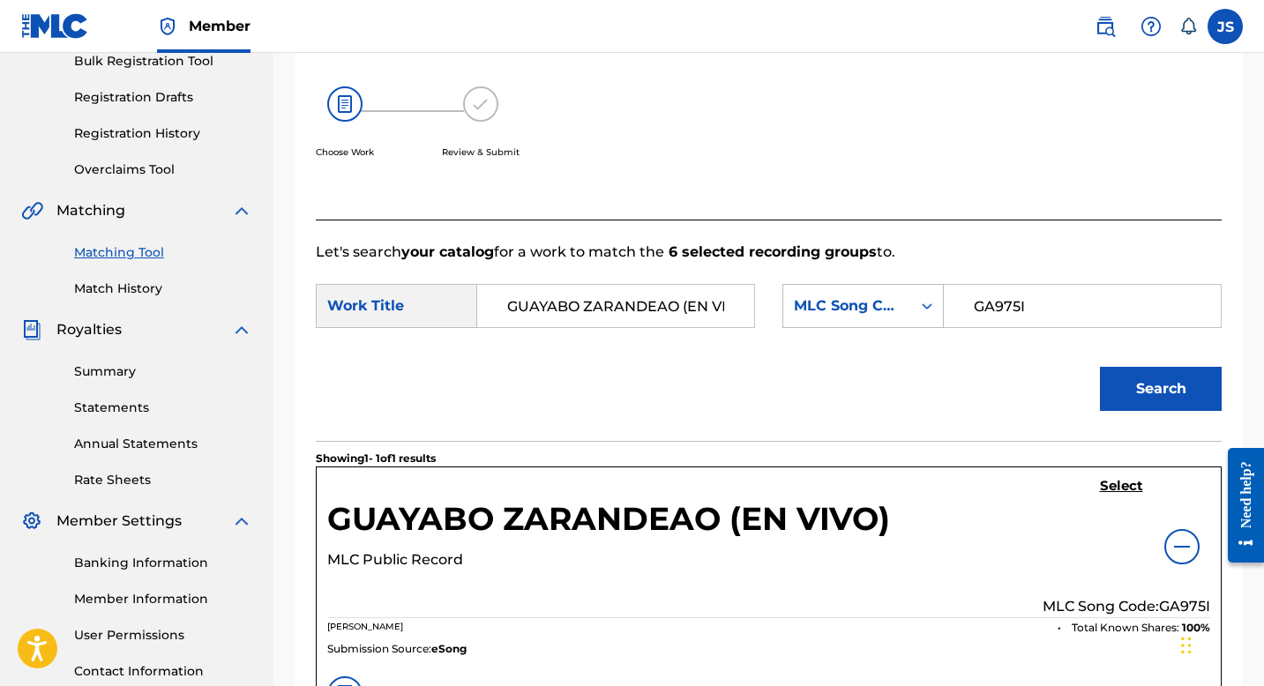
click at [1117, 487] on h5 "Select" at bounding box center [1121, 486] width 43 height 17
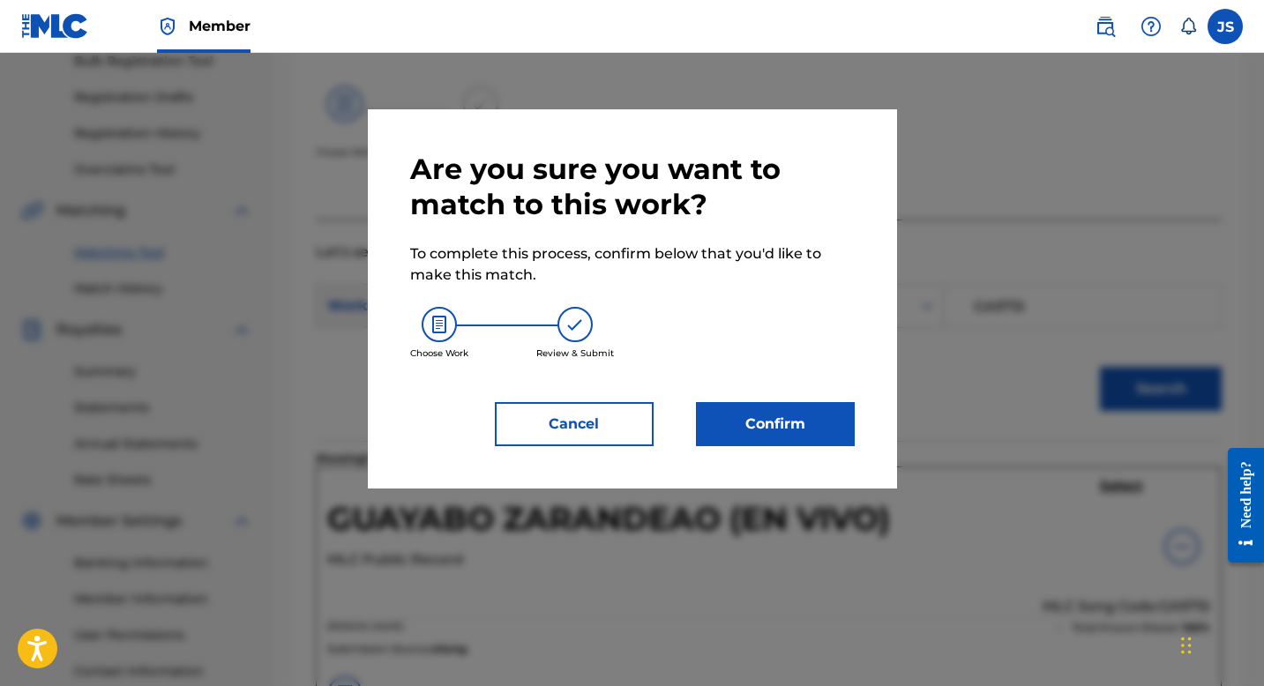
click at [761, 424] on button "Confirm" at bounding box center [775, 424] width 159 height 44
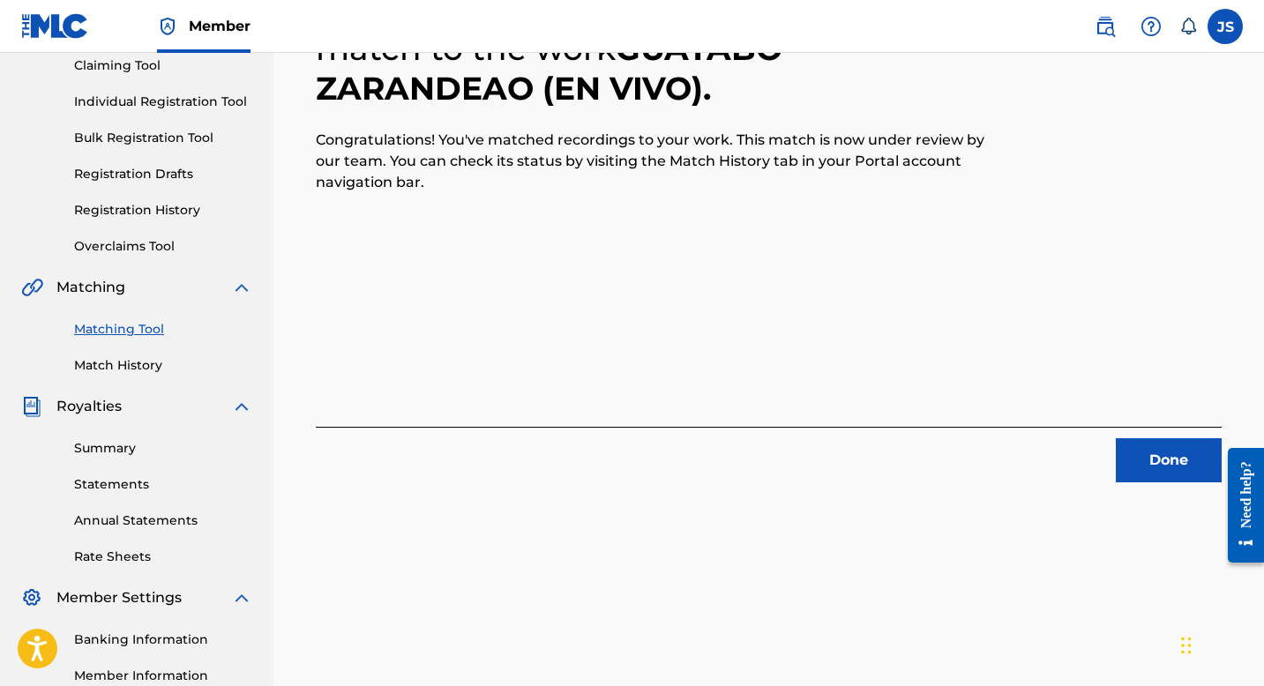
scroll to position [49, 0]
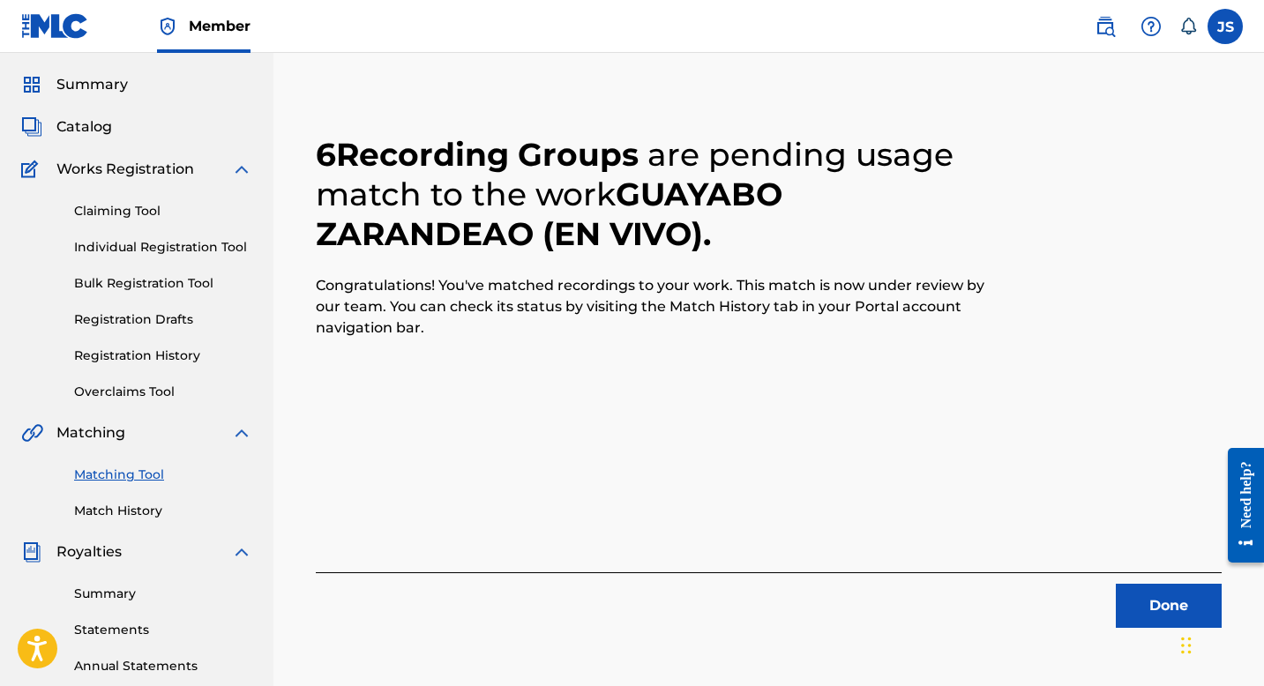
click at [1150, 587] on button "Done" at bounding box center [1169, 606] width 106 height 44
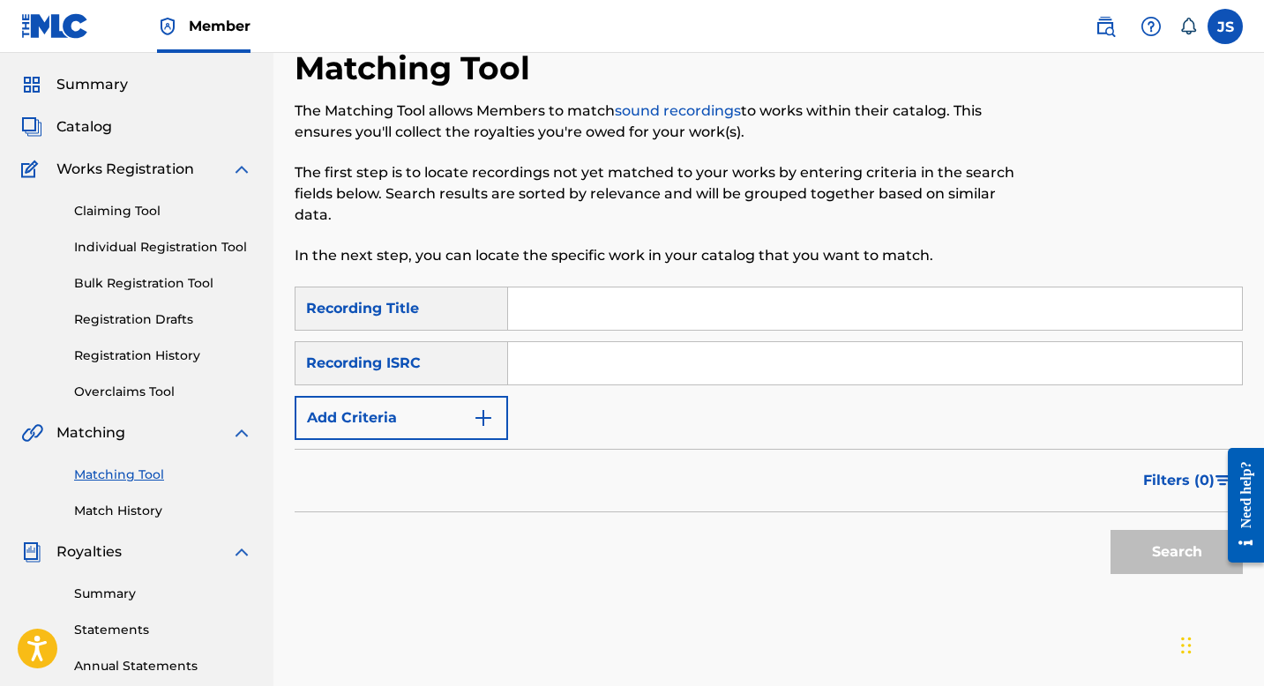
click at [523, 307] on input "Search Form" at bounding box center [875, 309] width 734 height 42
type input "HOY ME VOY A PORTAR MAL"
click at [1191, 539] on button "Search" at bounding box center [1177, 552] width 132 height 44
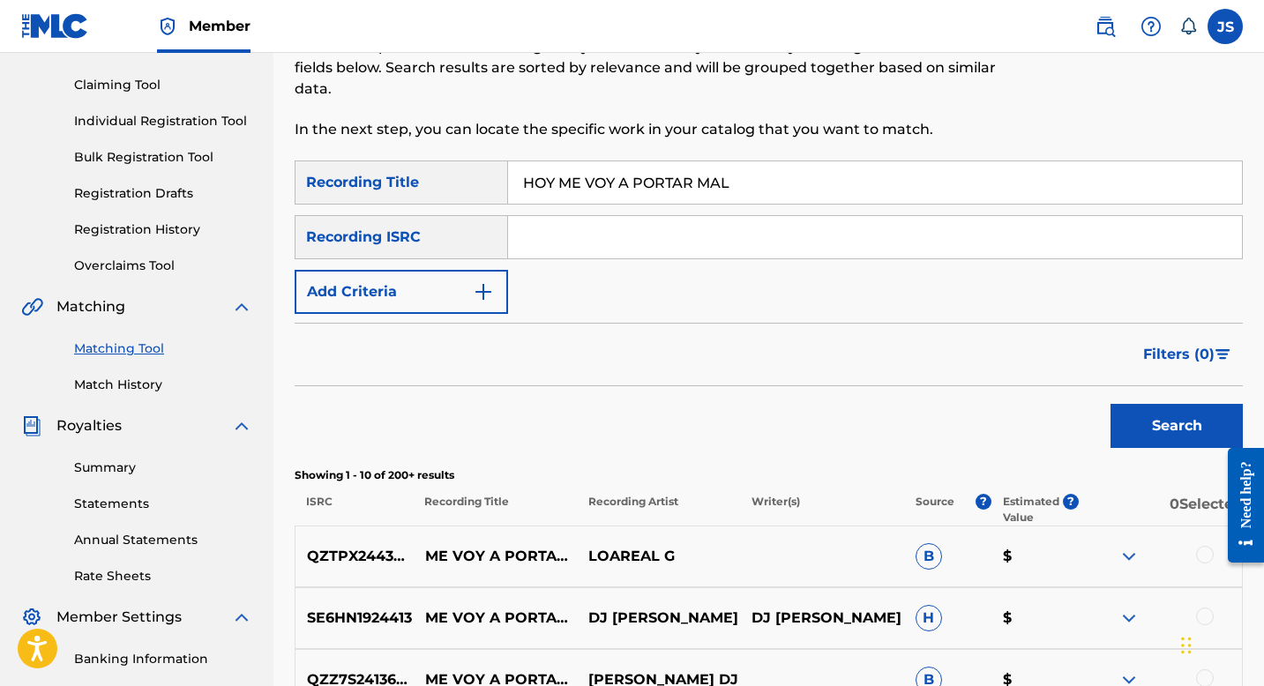
scroll to position [171, 0]
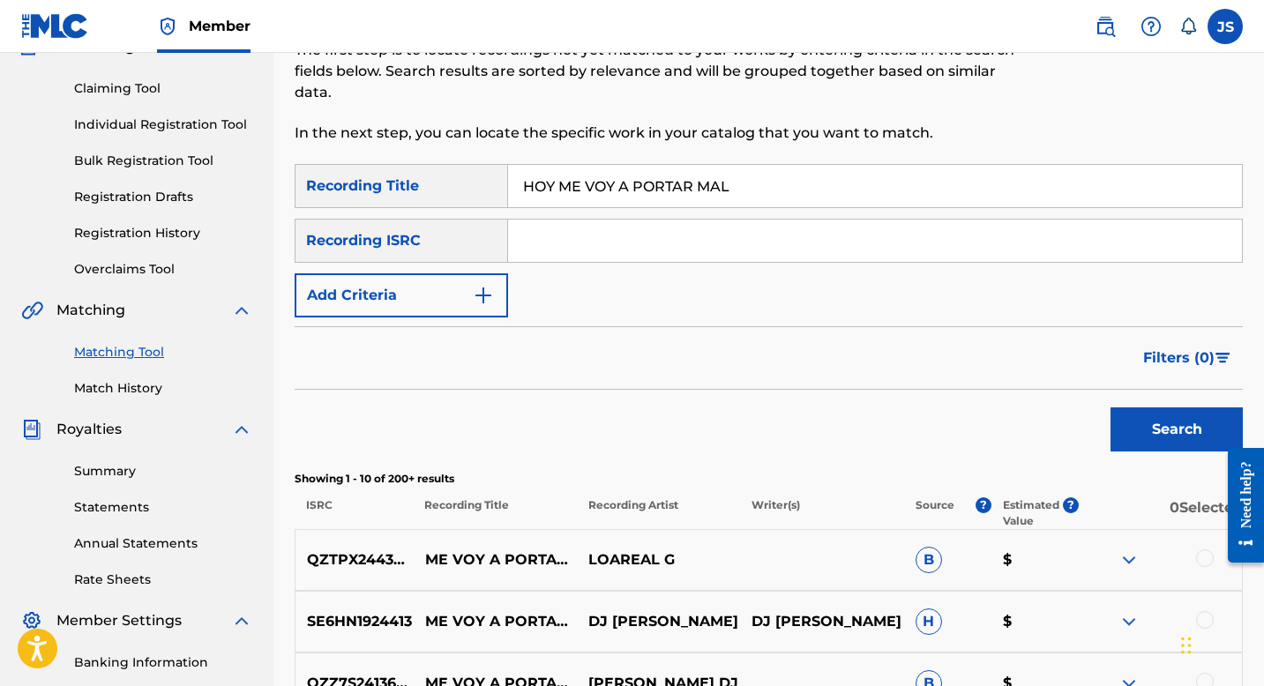
click at [429, 293] on button "Add Criteria" at bounding box center [401, 295] width 213 height 44
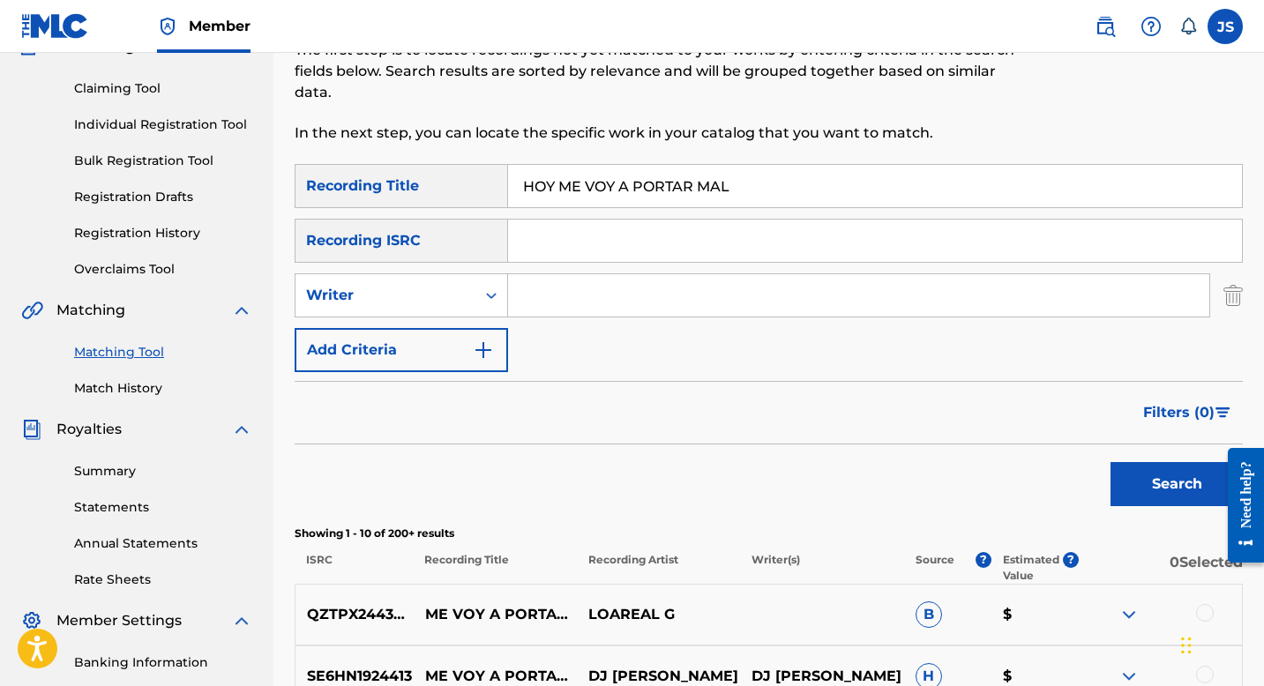
click at [562, 294] on input "Search Form" at bounding box center [858, 295] width 701 height 42
type input "CARLOS CUMARIN"
click at [1179, 483] on button "Search" at bounding box center [1177, 484] width 132 height 44
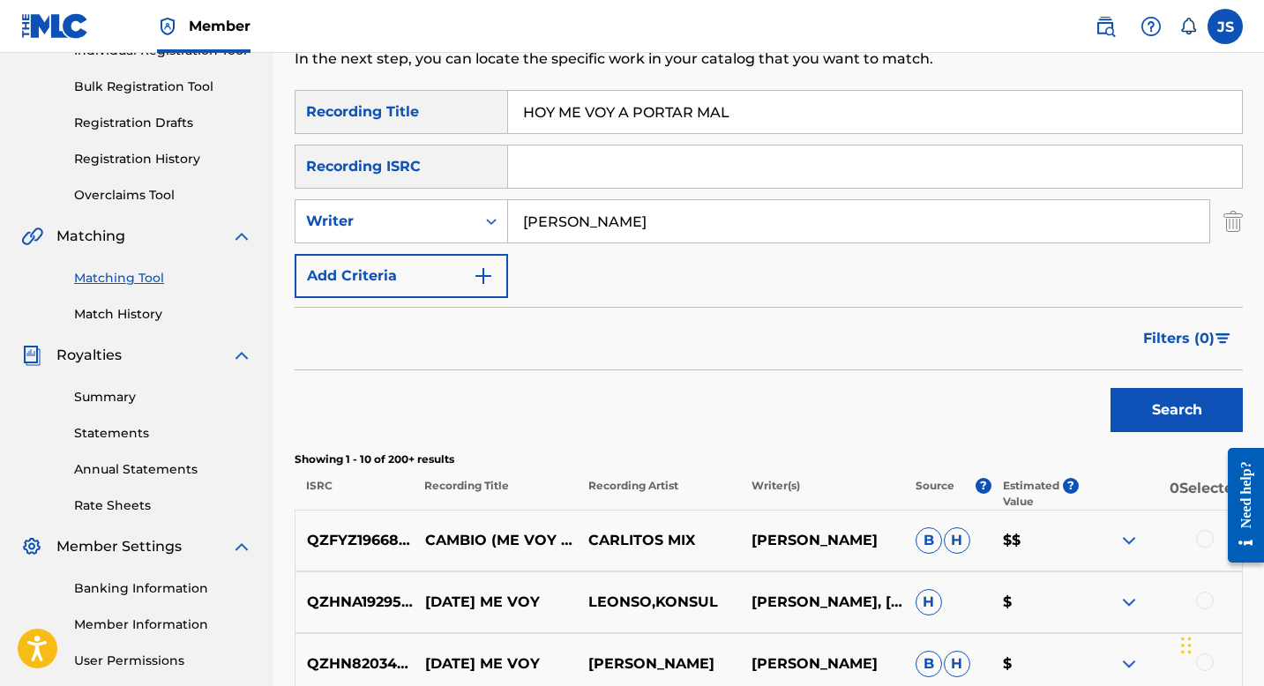
scroll to position [243, 0]
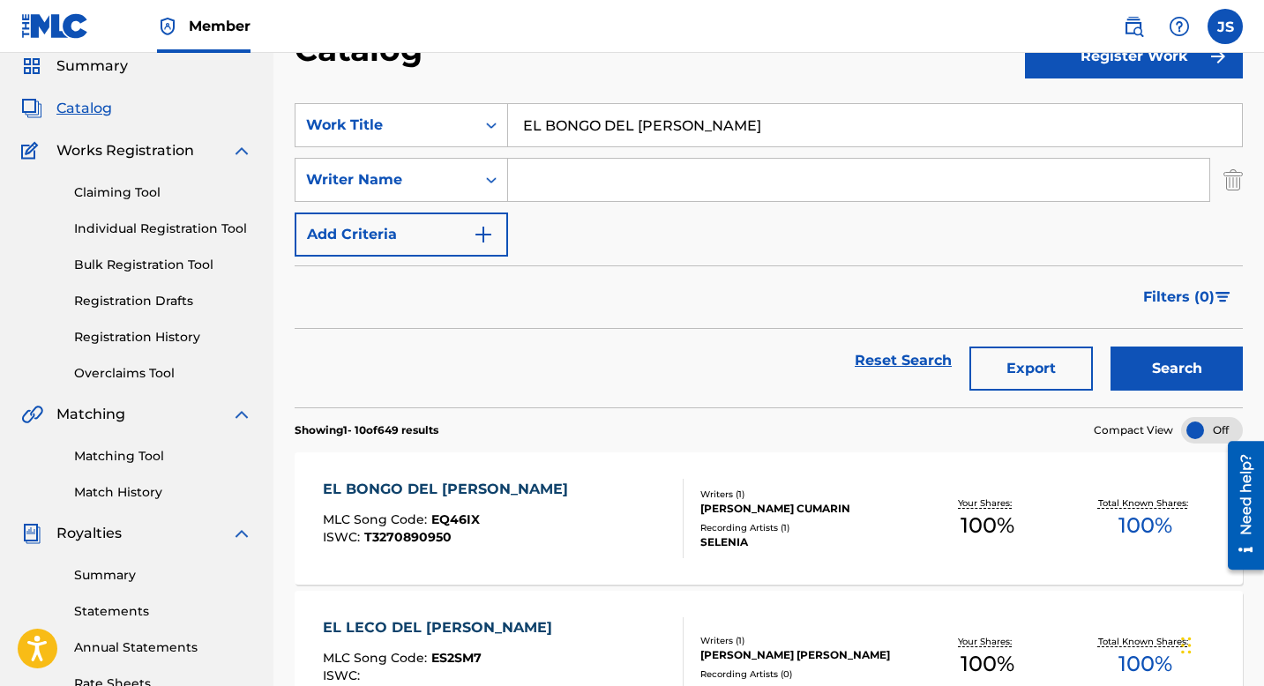
click at [558, 173] on input "Search Form" at bounding box center [858, 180] width 701 height 42
click at [558, 129] on input "EL BONGO DEL [PERSON_NAME]" at bounding box center [875, 125] width 734 height 42
paste input "GUAYABO ZARANDEA"
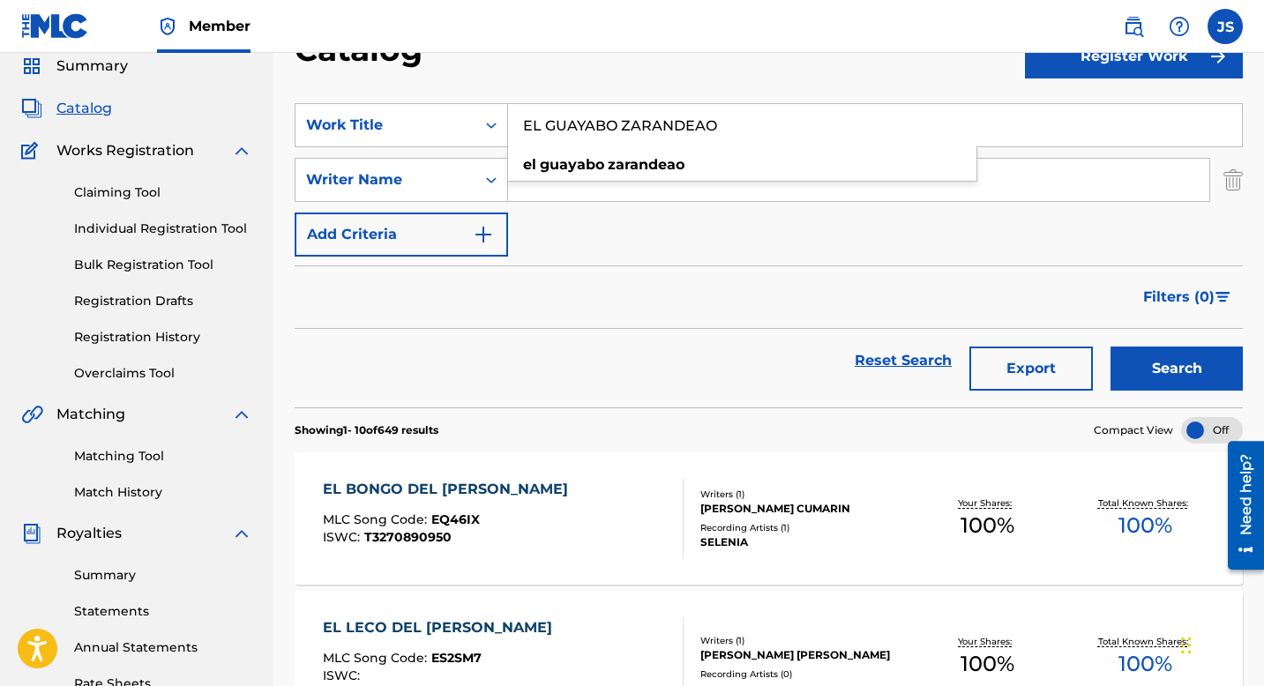
type input "EL GUAYABO ZARANDEAO"
click at [1127, 371] on button "Search" at bounding box center [1177, 369] width 132 height 44
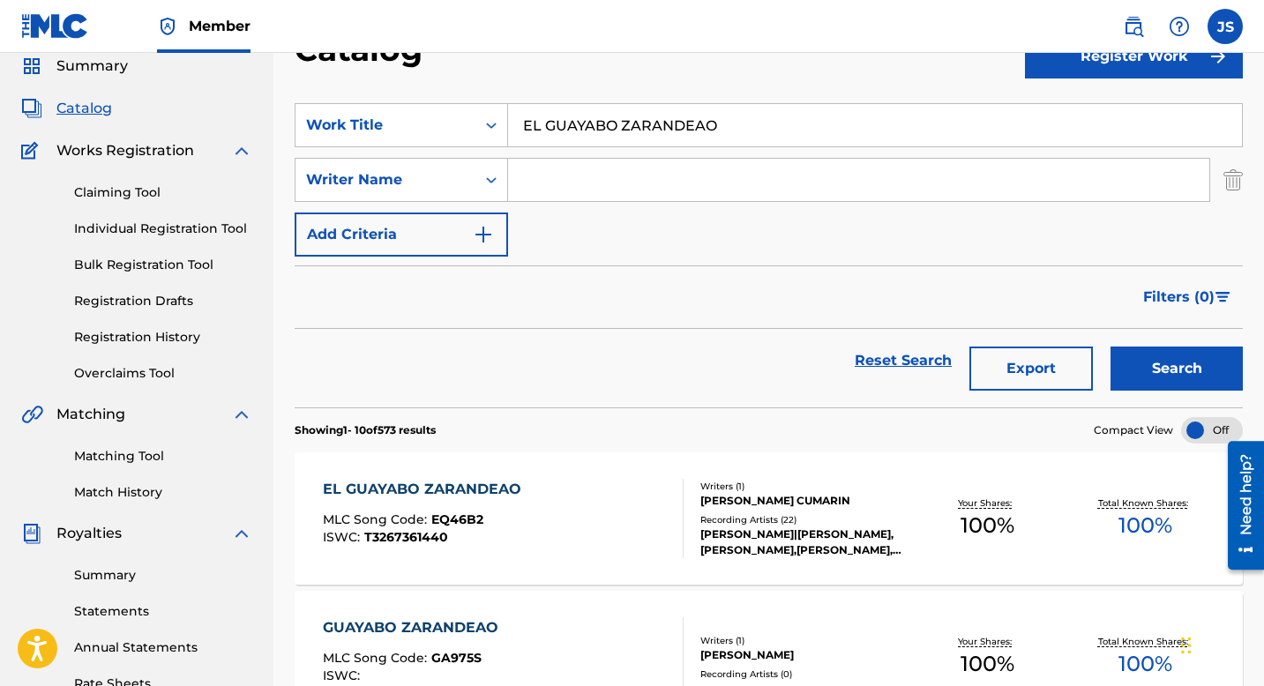
click at [578, 489] on div "EL GUAYABO ZARANDEAO MLC Song Code : EQ46B2 ISWC : T3267361440" at bounding box center [503, 518] width 361 height 79
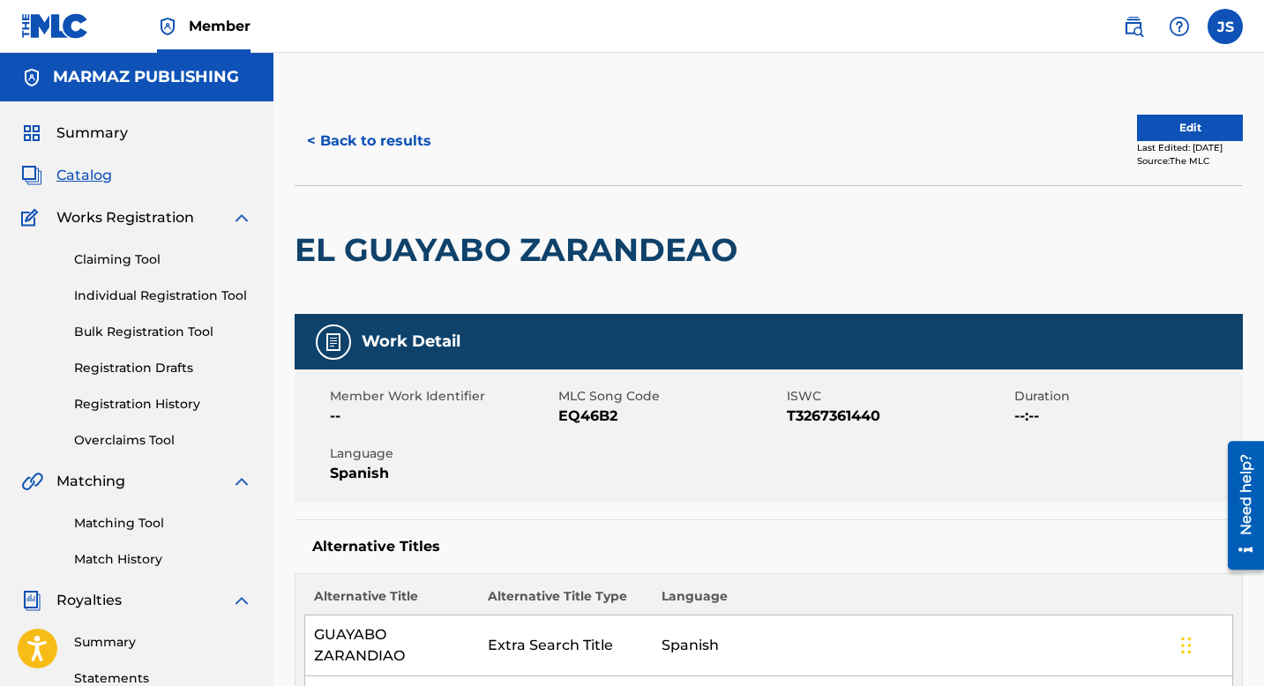
click at [583, 416] on span "EQ46B2" at bounding box center [670, 416] width 224 height 21
copy span "EQ46B2"
click at [807, 412] on span "T3267361440" at bounding box center [899, 416] width 224 height 21
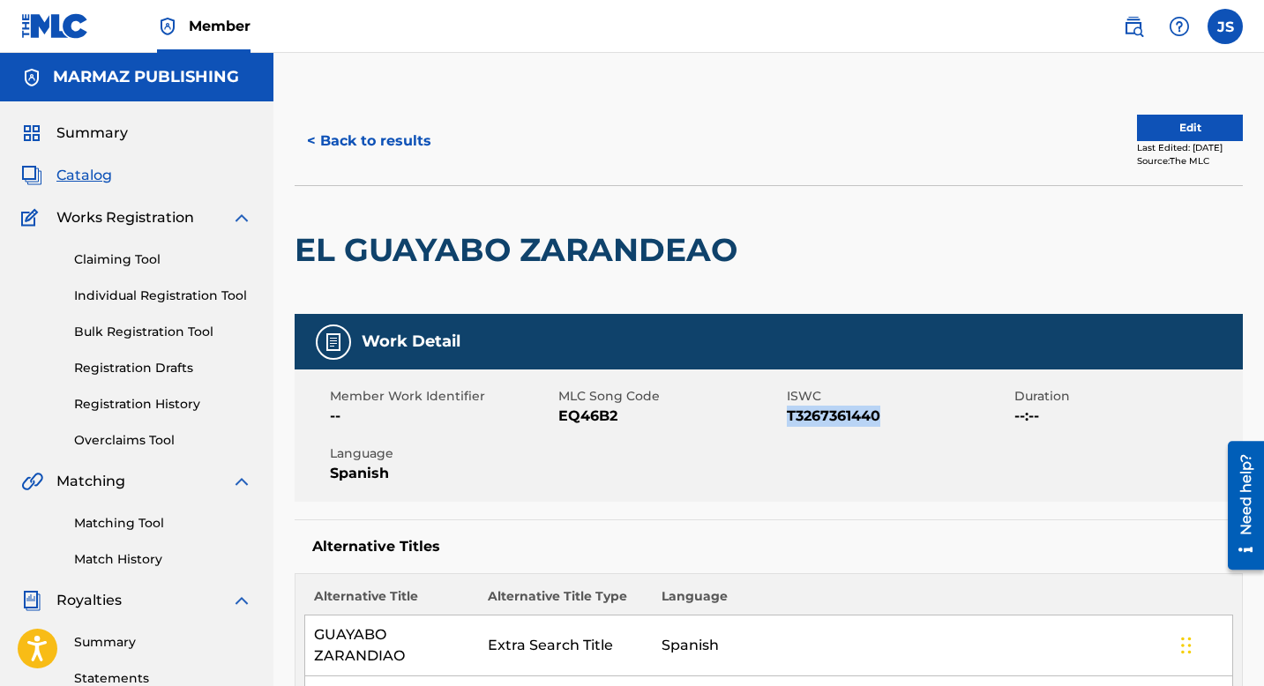
copy span "T3267361440"
click at [570, 418] on span "EQ46B2" at bounding box center [670, 416] width 224 height 21
copy span "EQ46B2"
click at [416, 138] on button "< Back to results" at bounding box center [369, 141] width 149 height 44
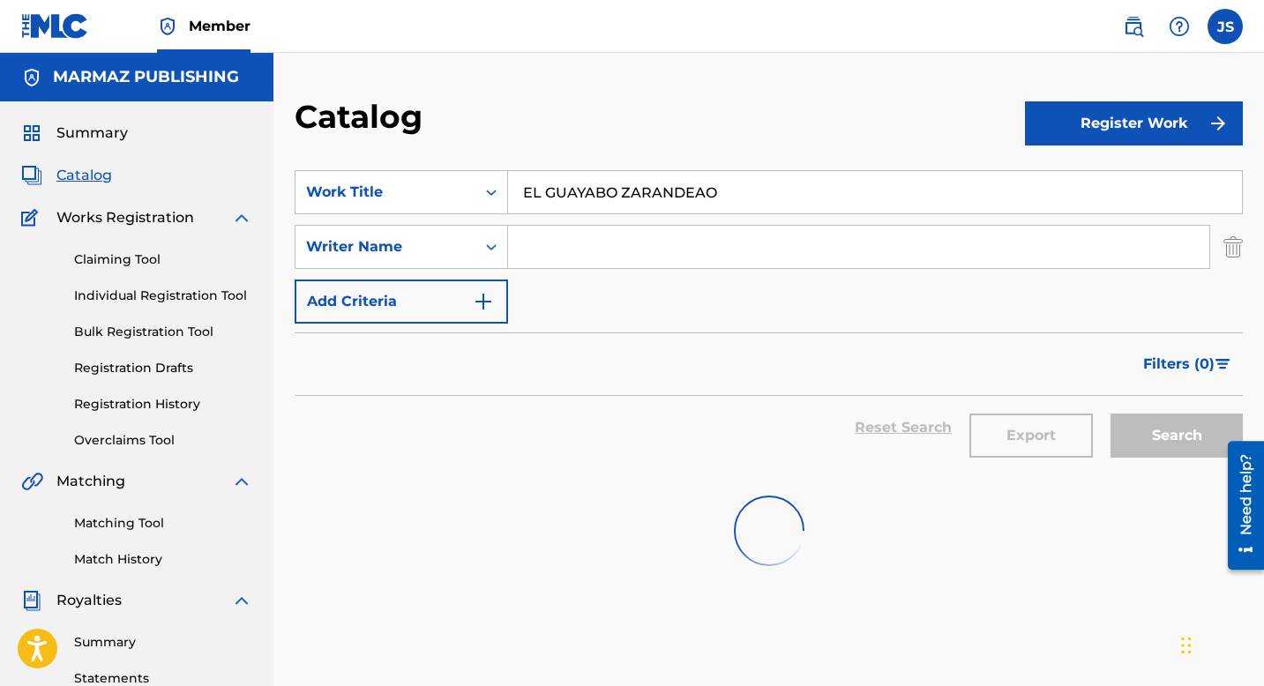
scroll to position [67, 0]
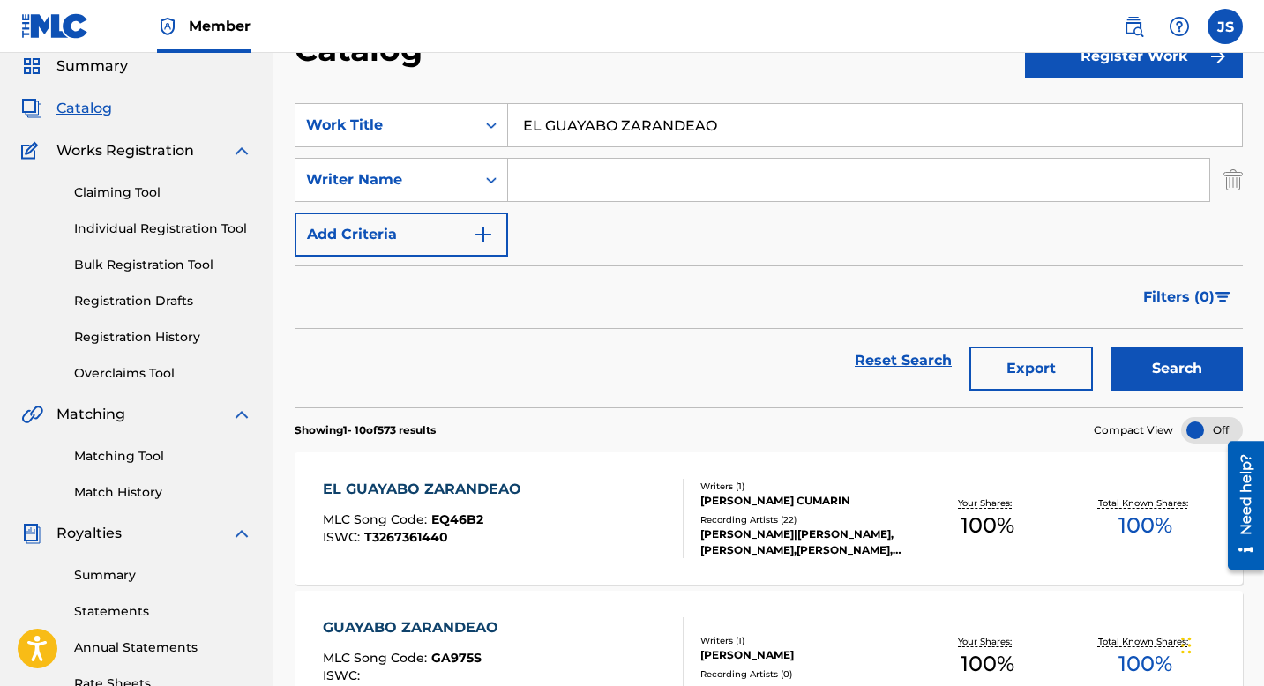
click at [596, 130] on input "EL GUAYABO ZARANDEAO" at bounding box center [875, 125] width 734 height 42
paste input "[PERSON_NAME] REMIX"
type input "[PERSON_NAME] REMIX"
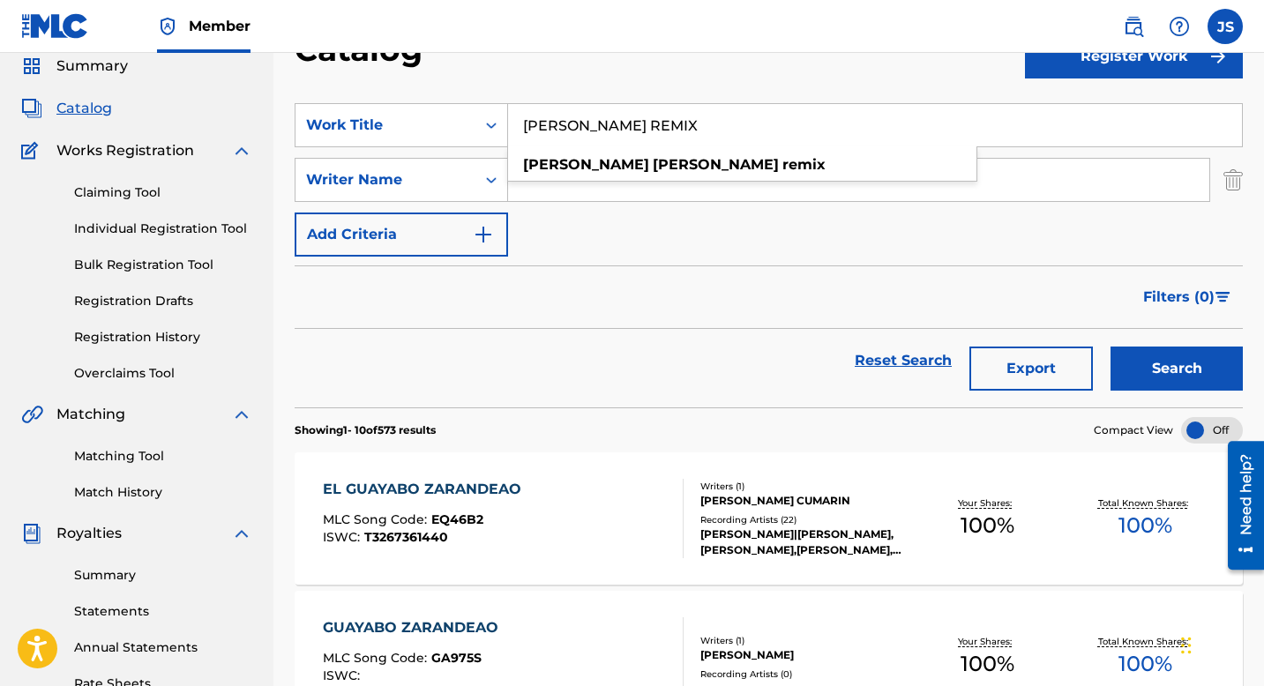
click at [1150, 389] on button "Search" at bounding box center [1177, 369] width 132 height 44
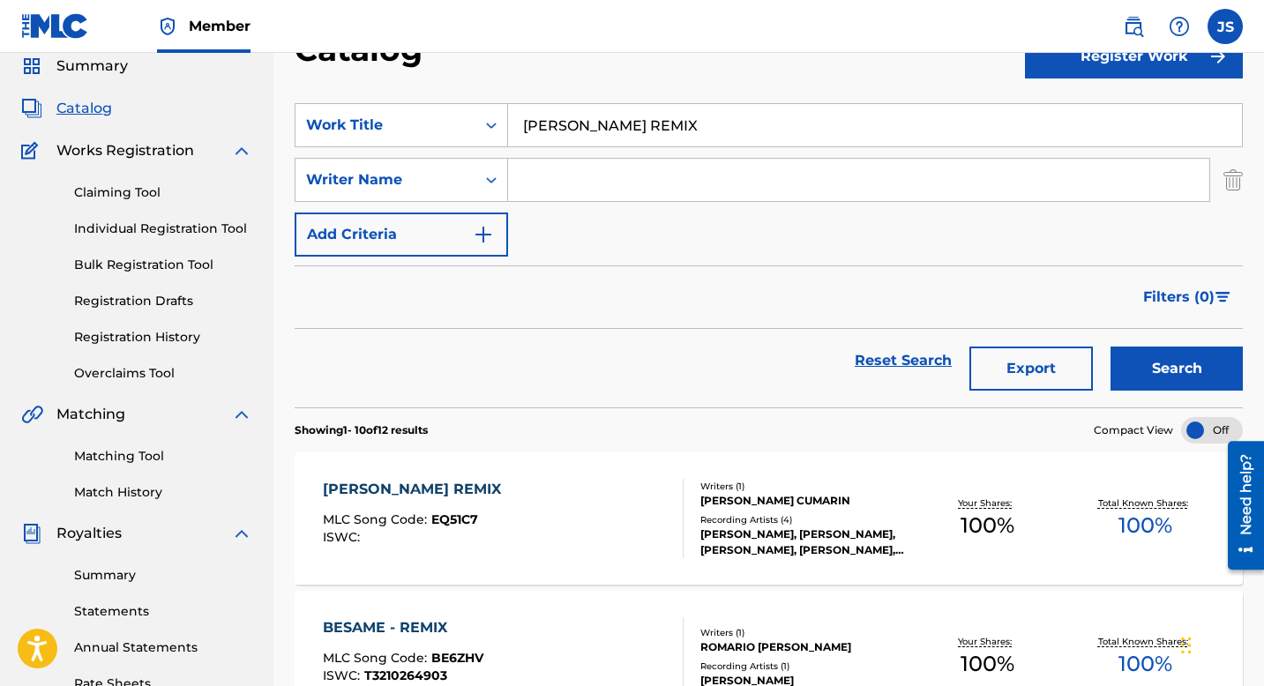
click at [442, 496] on div "[PERSON_NAME] REMIX" at bounding box center [416, 489] width 187 height 21
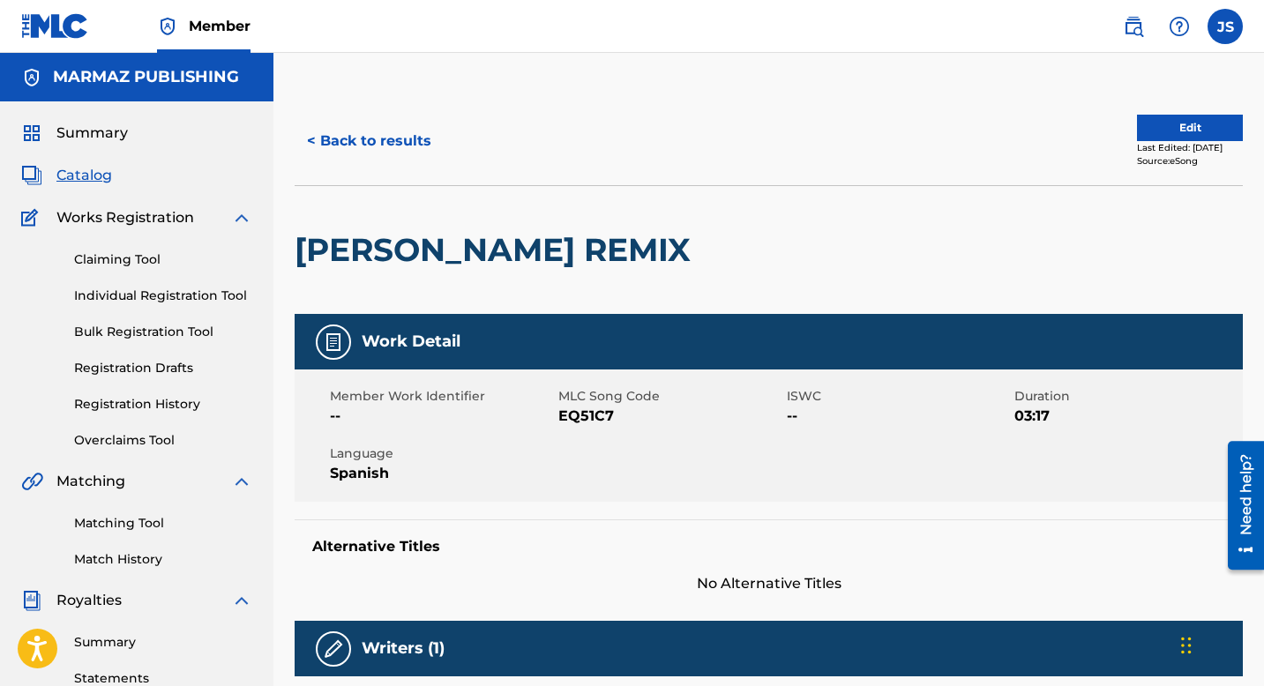
click at [583, 423] on span "EQ51C7" at bounding box center [670, 416] width 224 height 21
click at [583, 422] on span "EQ51C7" at bounding box center [670, 416] width 224 height 21
click at [584, 417] on span "EQ51C7" at bounding box center [670, 416] width 224 height 21
copy span "EQ51C7"
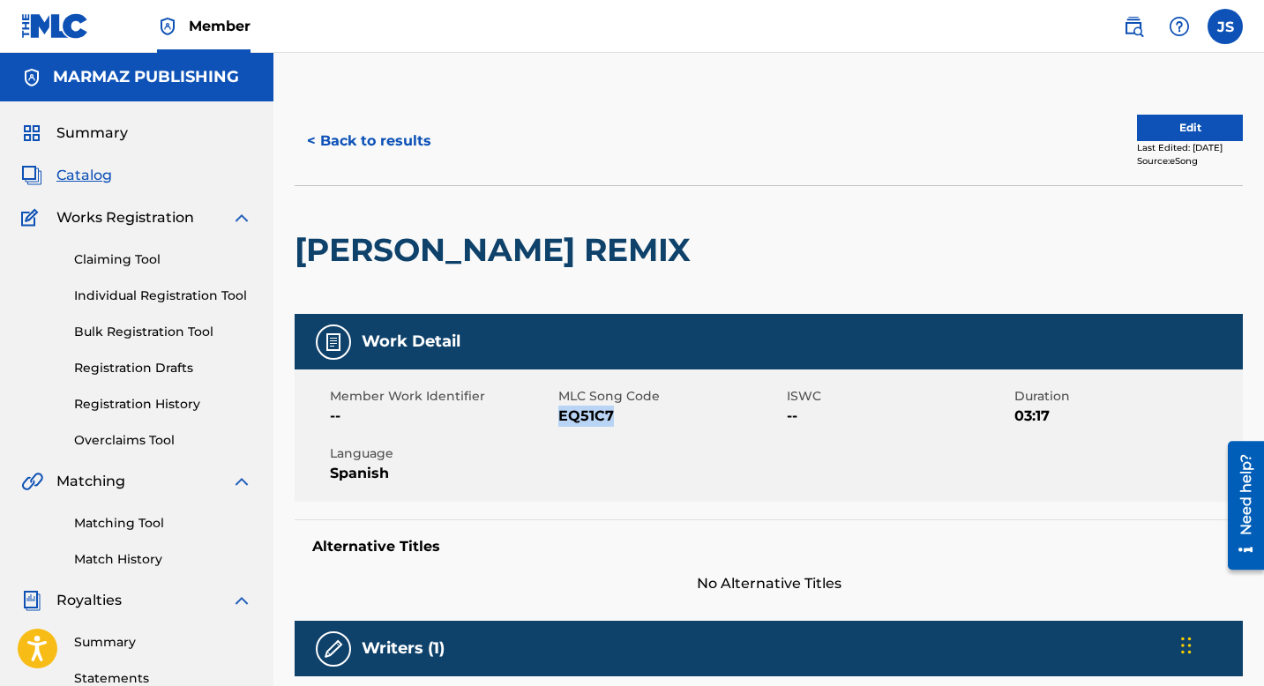
click at [384, 149] on button "< Back to results" at bounding box center [369, 141] width 149 height 44
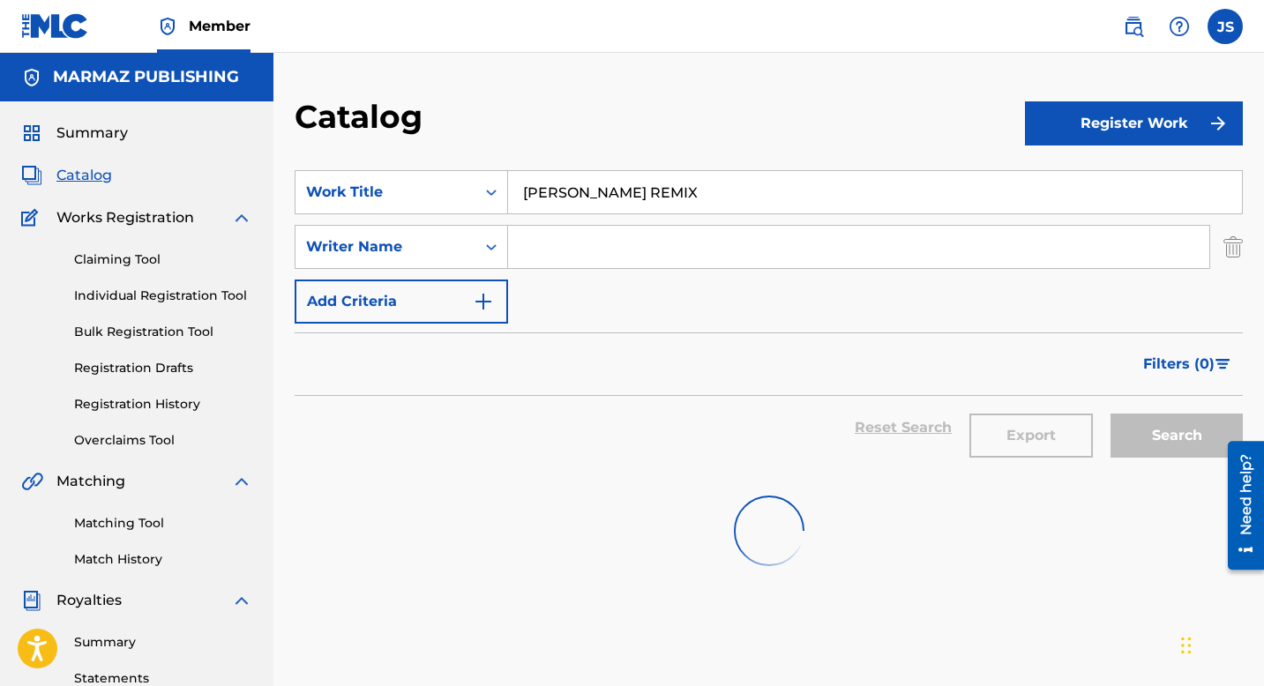
scroll to position [67, 0]
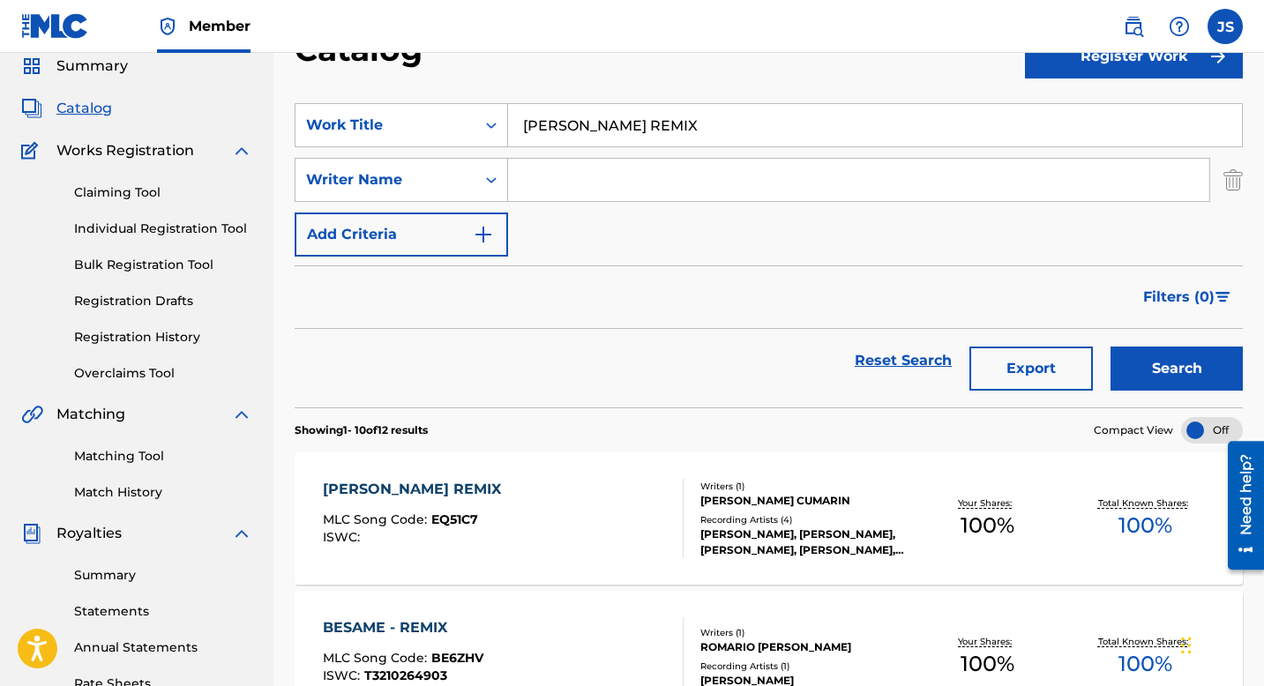
click at [575, 119] on input "[PERSON_NAME] REMIX" at bounding box center [875, 125] width 734 height 42
paste input "GUAYABO ZARANDEAO (EN VIVO)"
type input "GUAYABO ZARANDEAO (EN VIVO)"
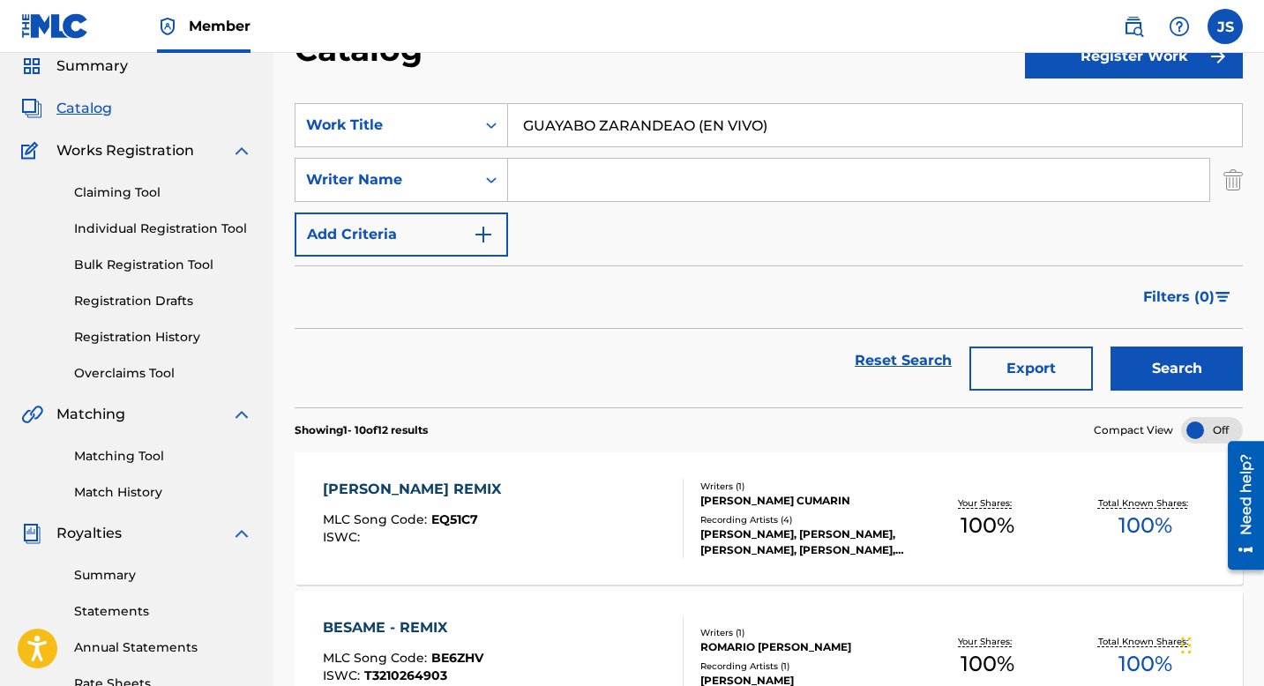
click at [1112, 371] on button "Search" at bounding box center [1177, 369] width 132 height 44
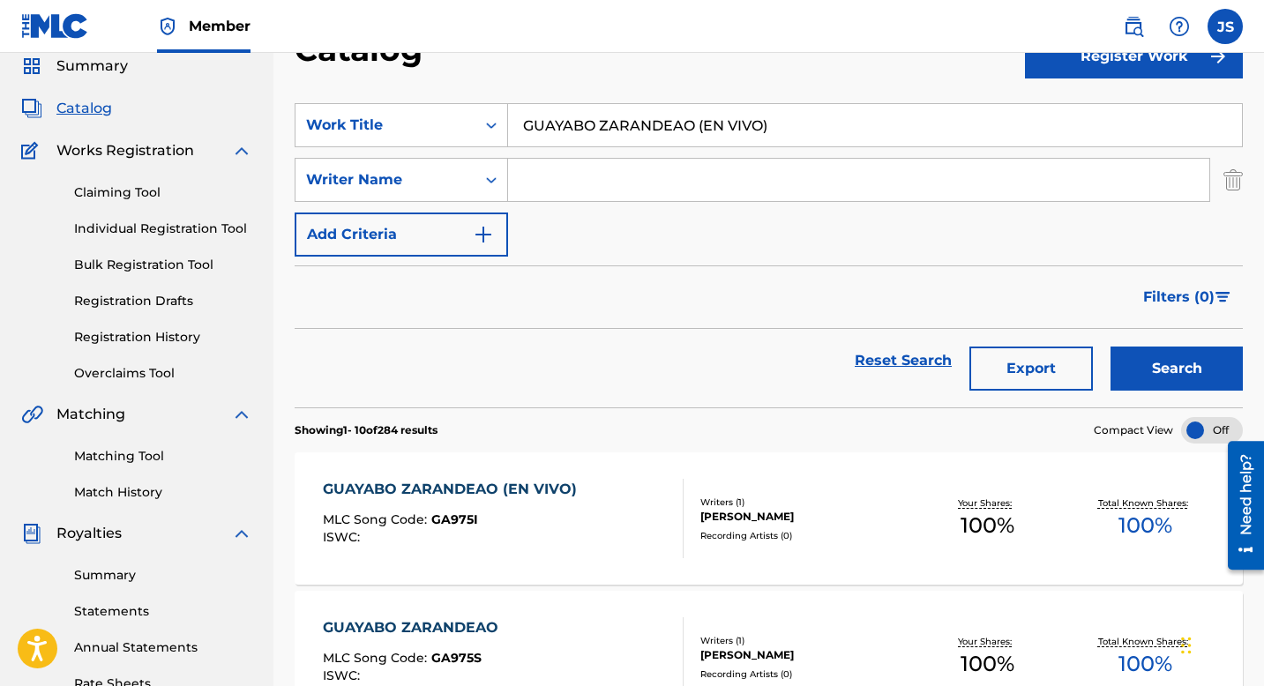
click at [483, 496] on div "GUAYABO ZARANDEAO (EN VIVO)" at bounding box center [454, 489] width 263 height 21
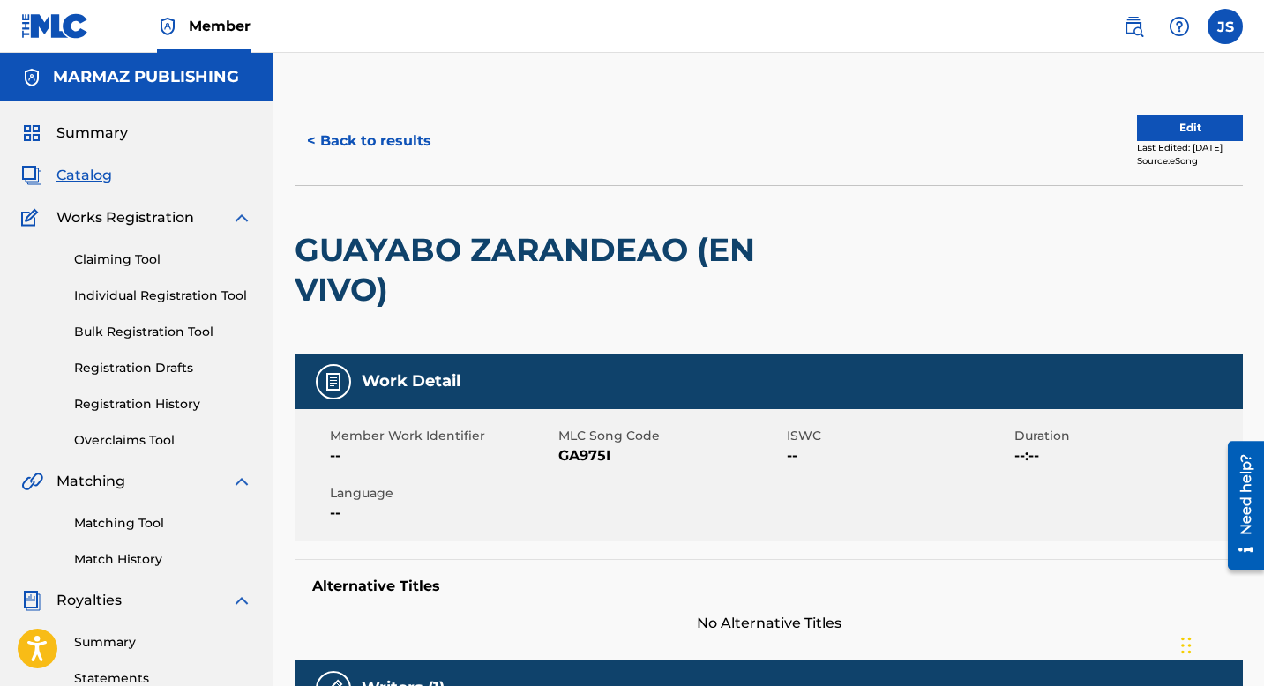
click at [572, 453] on span "GA975I" at bounding box center [670, 456] width 224 height 21
copy span "GA975I"
